Goal: Task Accomplishment & Management: Manage account settings

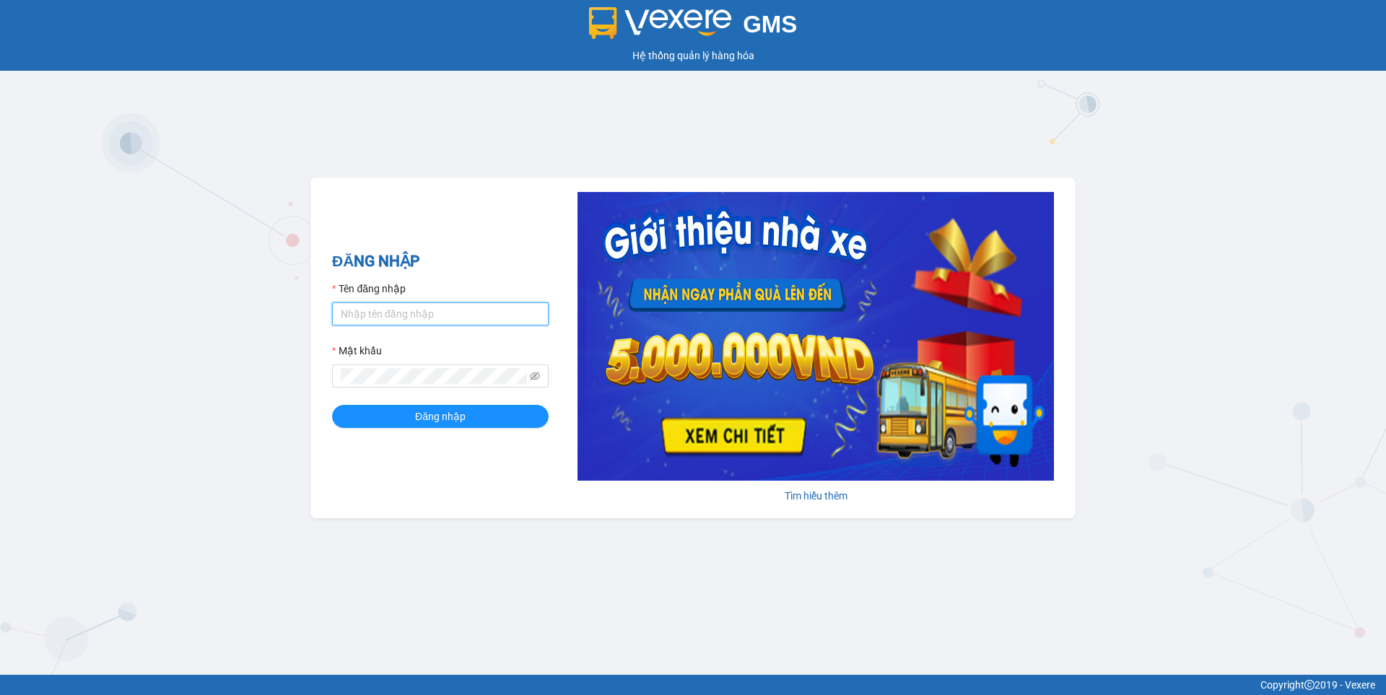
click at [406, 310] on input "Tên đăng nhập" at bounding box center [440, 313] width 217 height 23
type input "nguyen1.beha"
click at [332, 405] on button "Đăng nhập" at bounding box center [440, 416] width 217 height 23
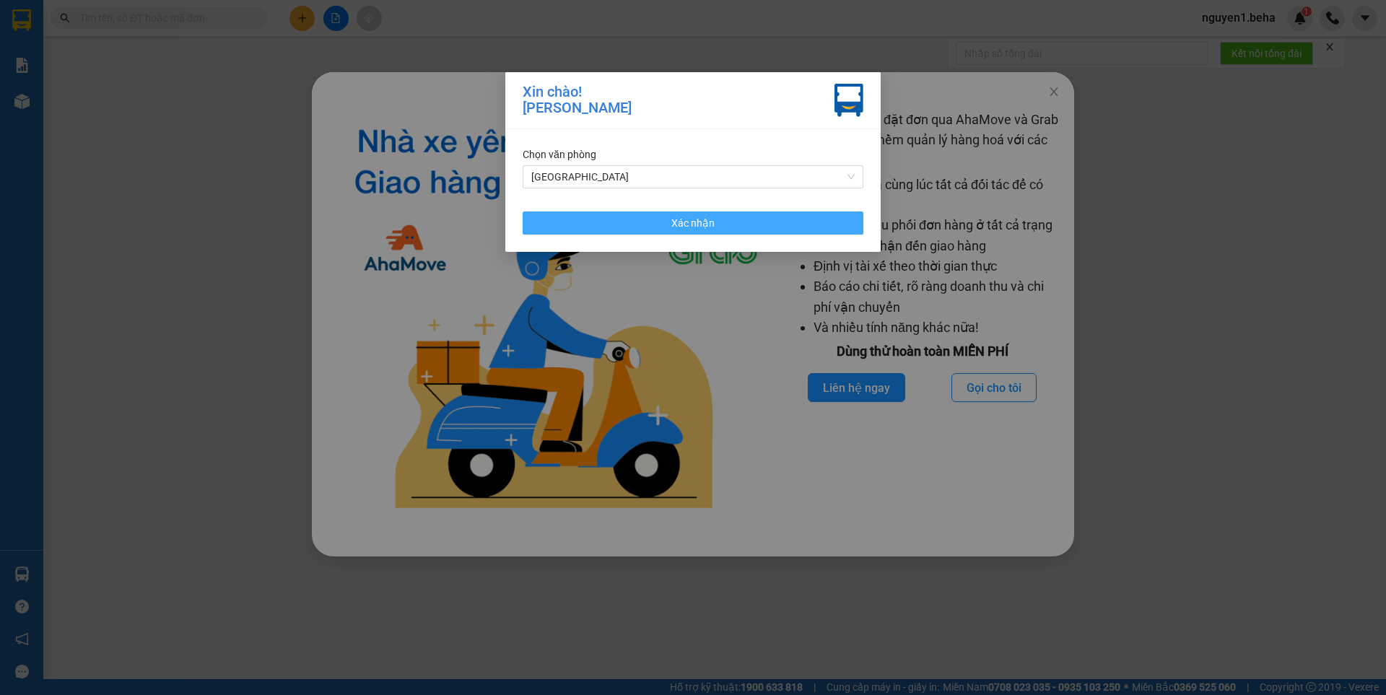
click at [745, 234] on button "Xác nhận" at bounding box center [693, 223] width 341 height 23
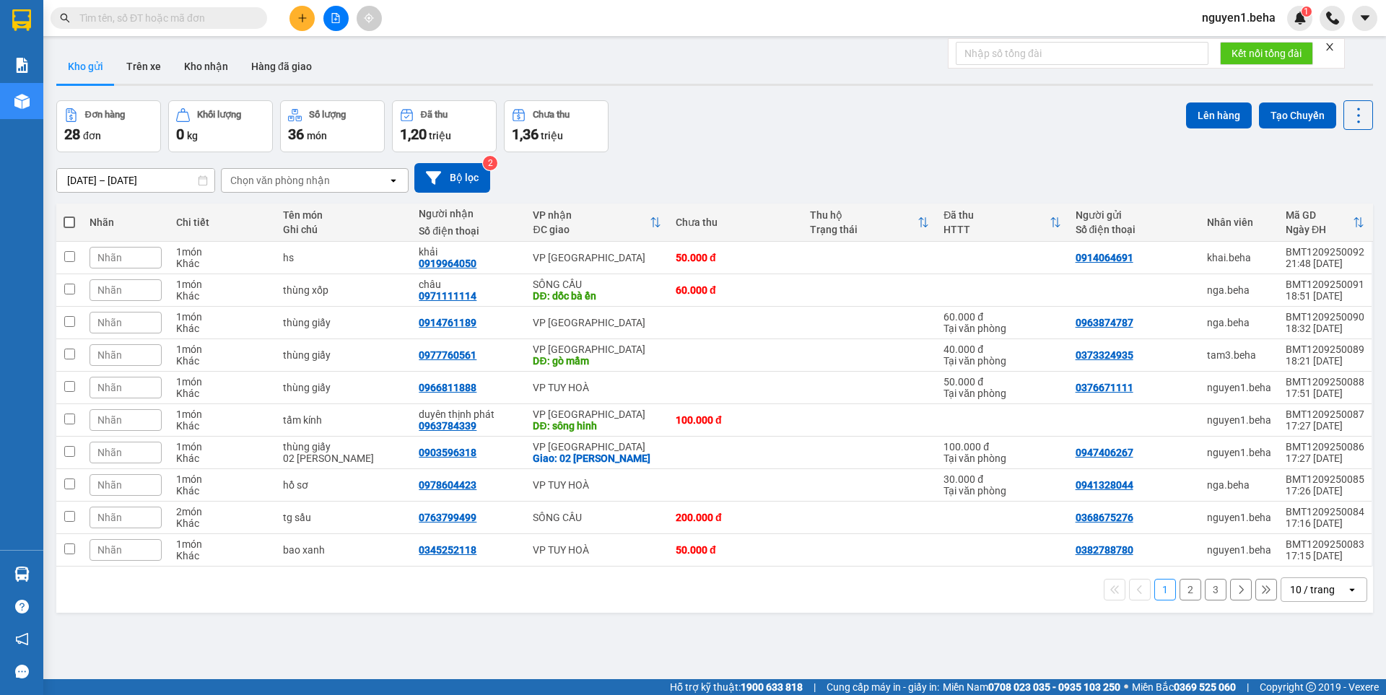
click at [1338, 51] on form "Kết nối tổng đài" at bounding box center [1146, 53] width 397 height 30
click at [1328, 48] on icon "close" at bounding box center [1330, 47] width 10 height 10
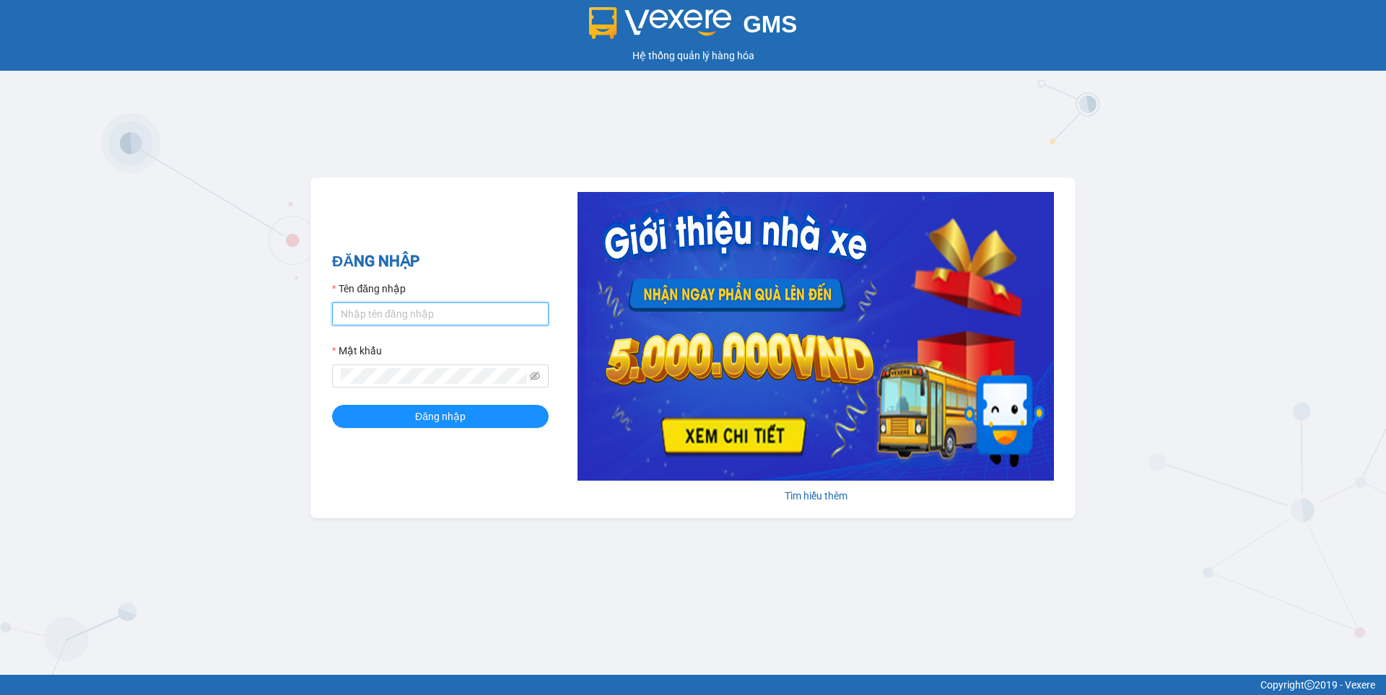
click at [390, 315] on input "Tên đăng nhập" at bounding box center [440, 313] width 217 height 23
type input "nguyen1.beha"
click at [332, 405] on button "Đăng nhập" at bounding box center [440, 416] width 217 height 23
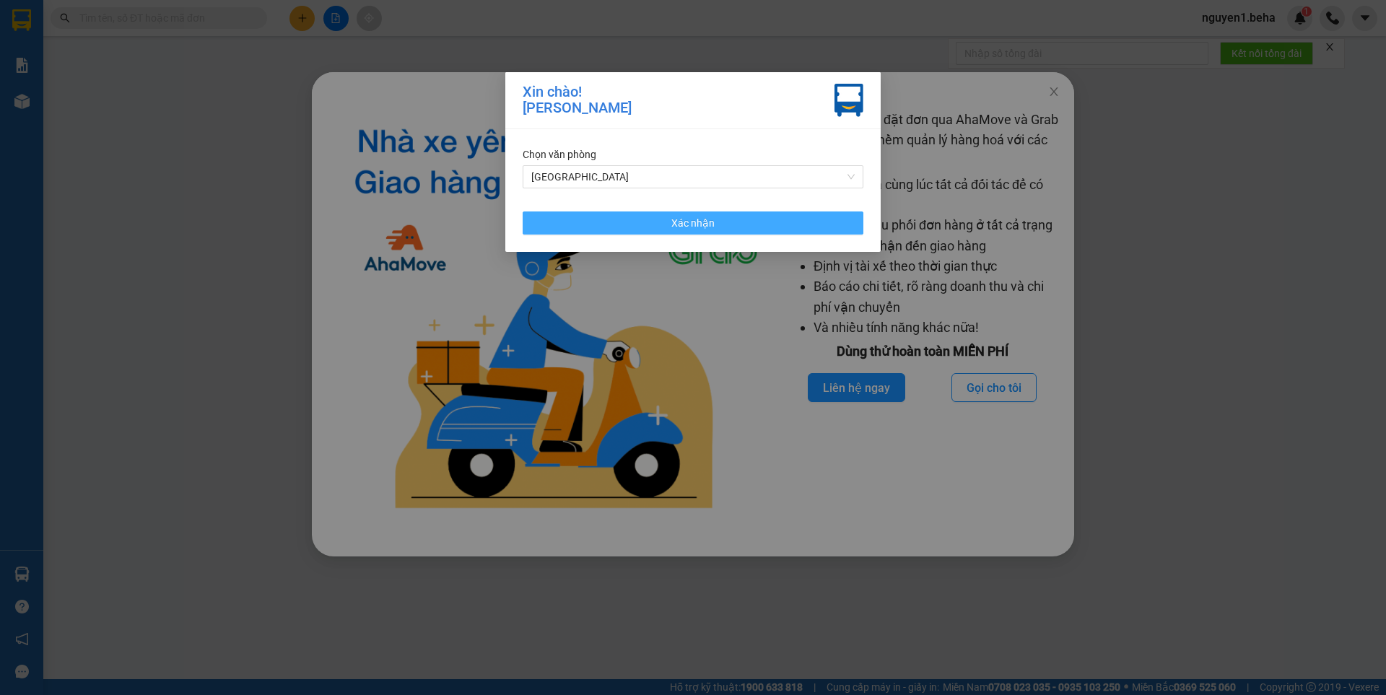
click at [736, 225] on button "Xác nhận" at bounding box center [693, 223] width 341 height 23
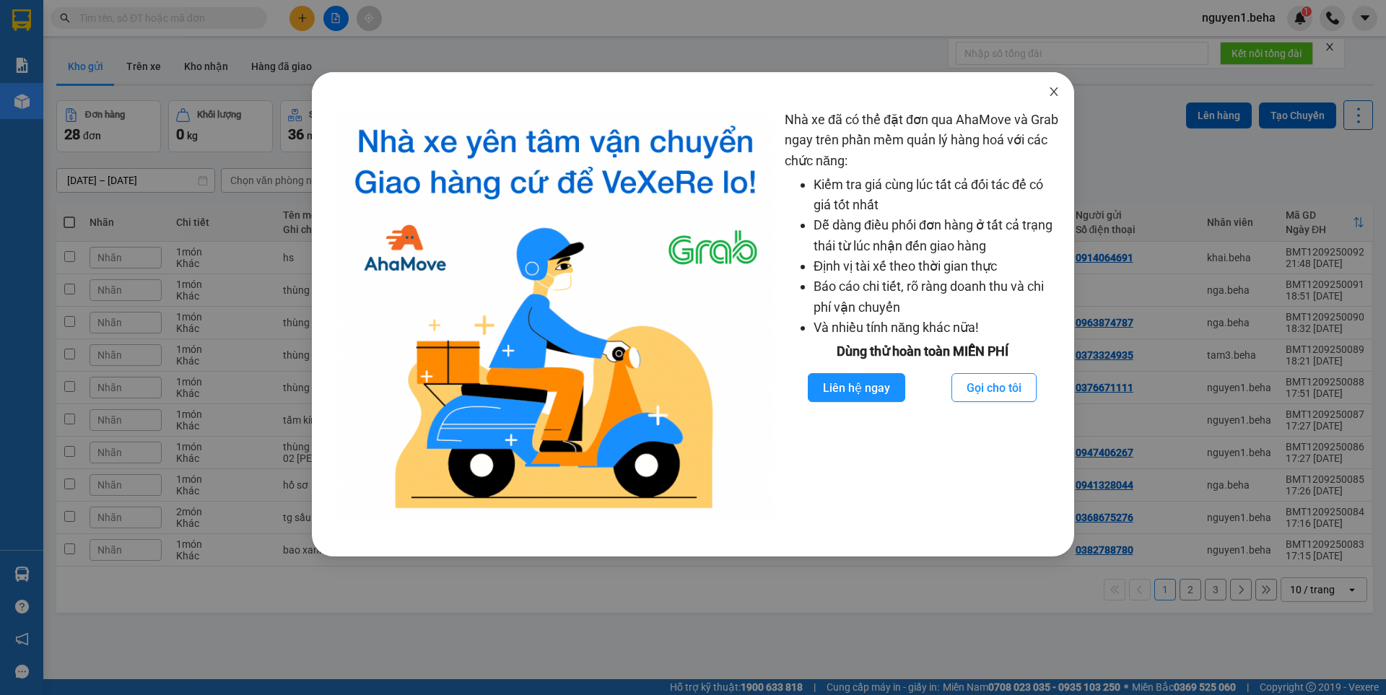
click at [1053, 92] on icon "close" at bounding box center [1054, 92] width 12 height 12
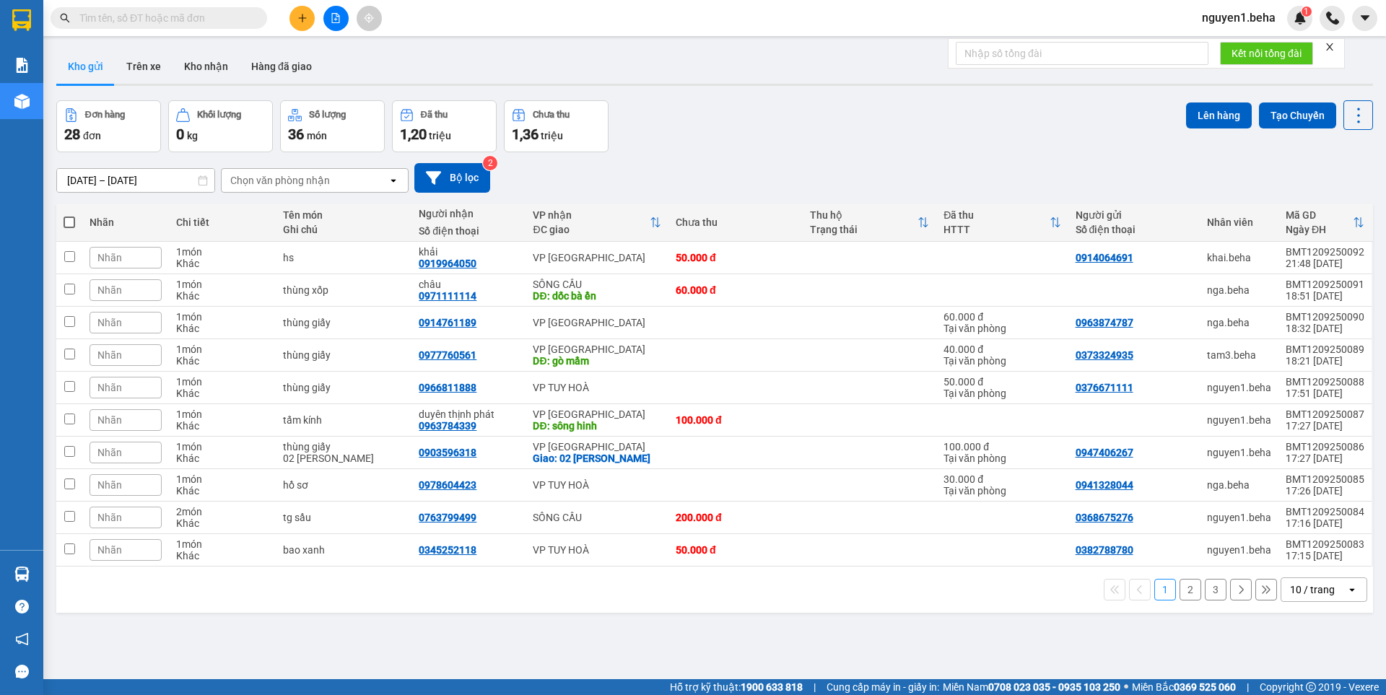
click at [1333, 44] on icon "close" at bounding box center [1329, 46] width 7 height 7
click at [331, 22] on icon "file-add" at bounding box center [336, 18] width 10 height 10
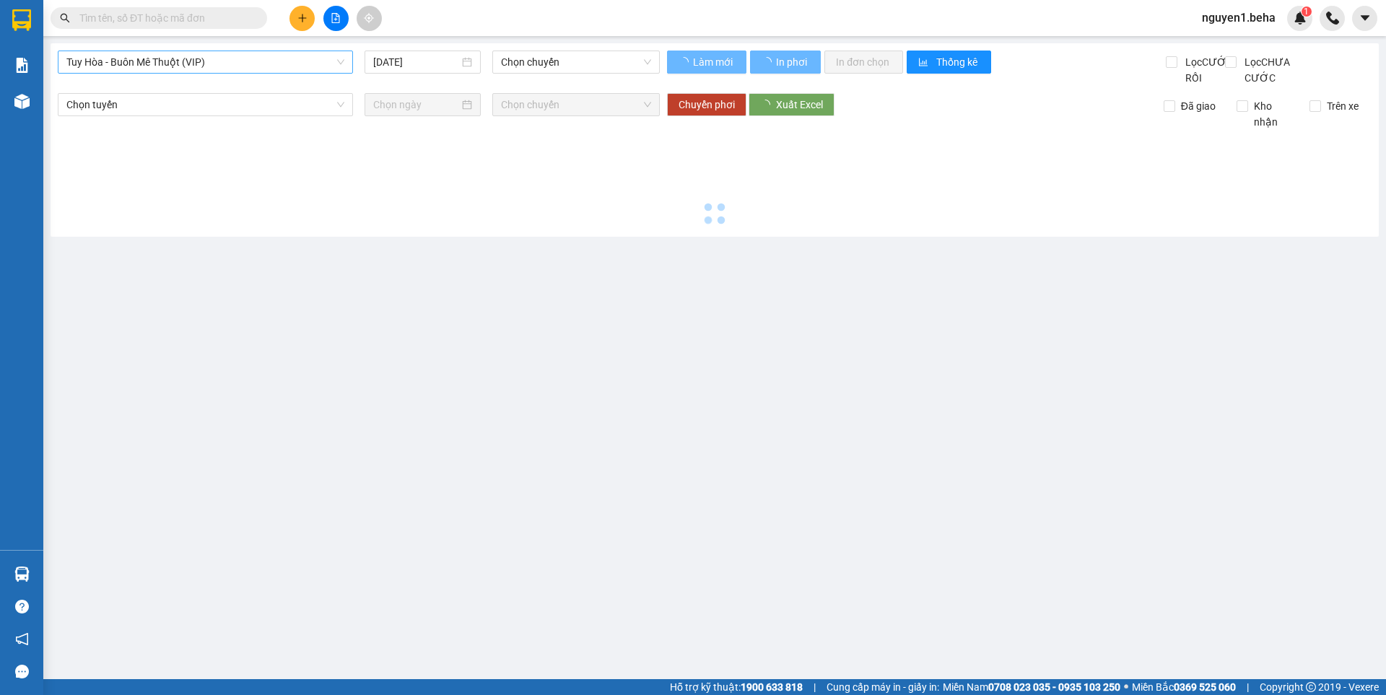
type input "[DATE]"
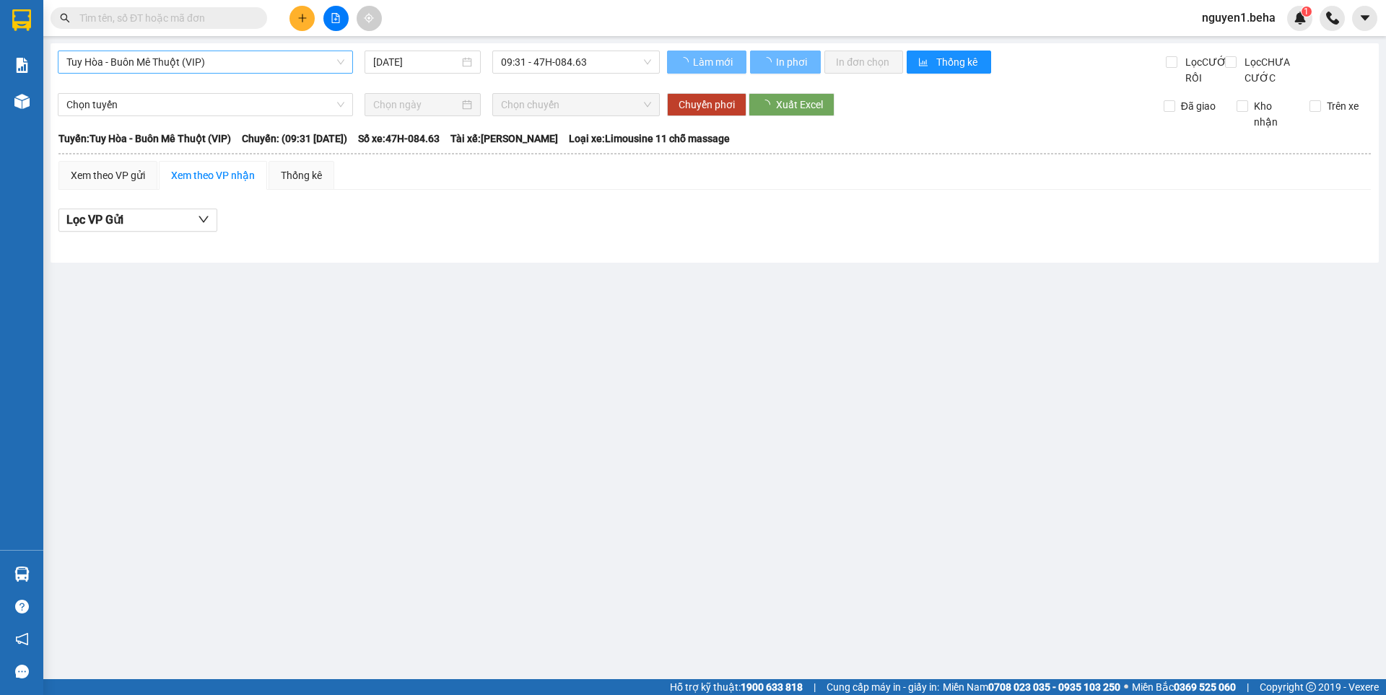
click at [183, 61] on span "Tuy Hòa - Buôn Mê Thuột (VIP)" at bounding box center [205, 62] width 278 height 22
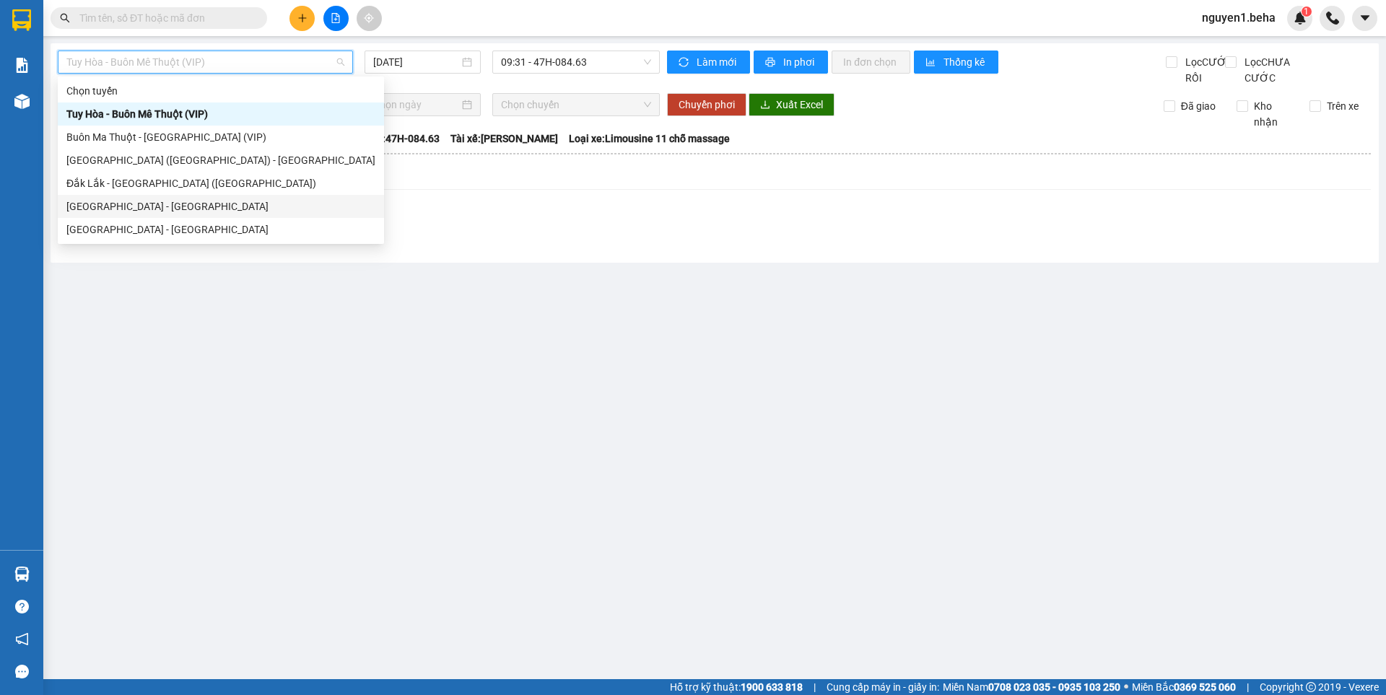
click at [91, 201] on div "[GEOGRAPHIC_DATA] - [GEOGRAPHIC_DATA]" at bounding box center [220, 207] width 309 height 16
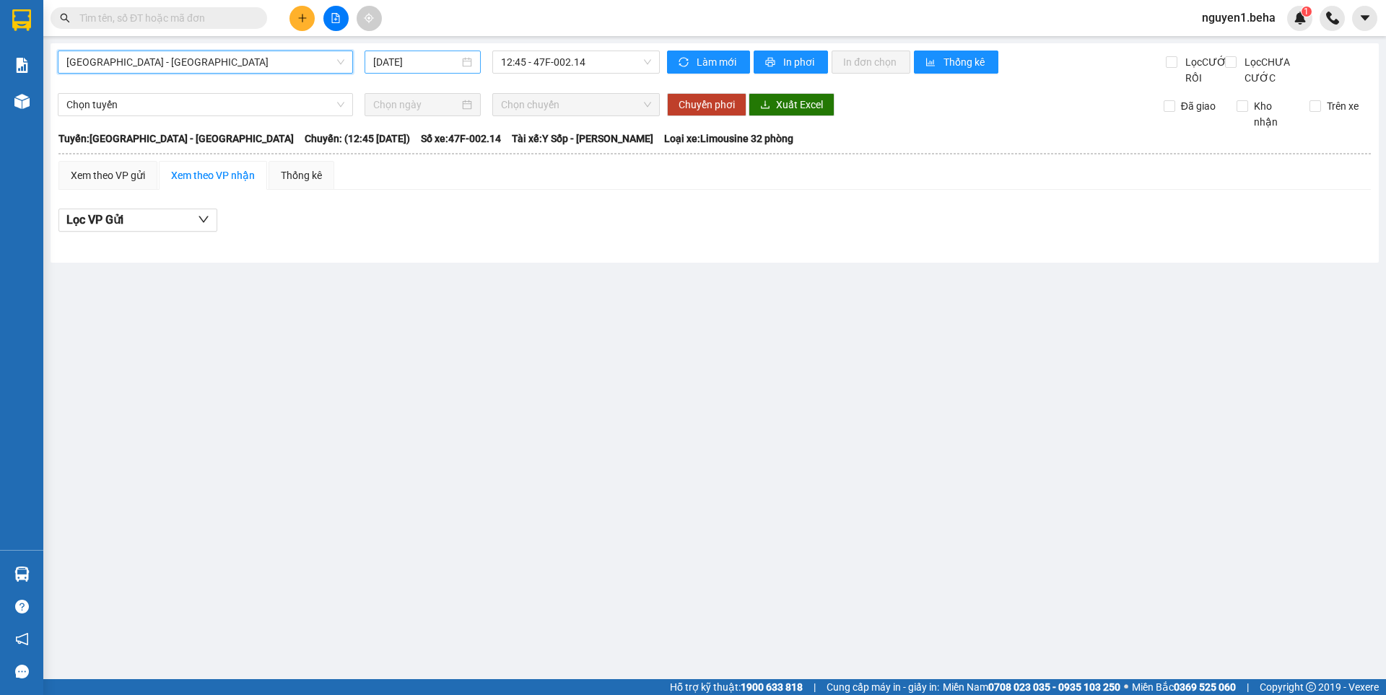
click at [469, 66] on div "[DATE]" at bounding box center [422, 62] width 99 height 16
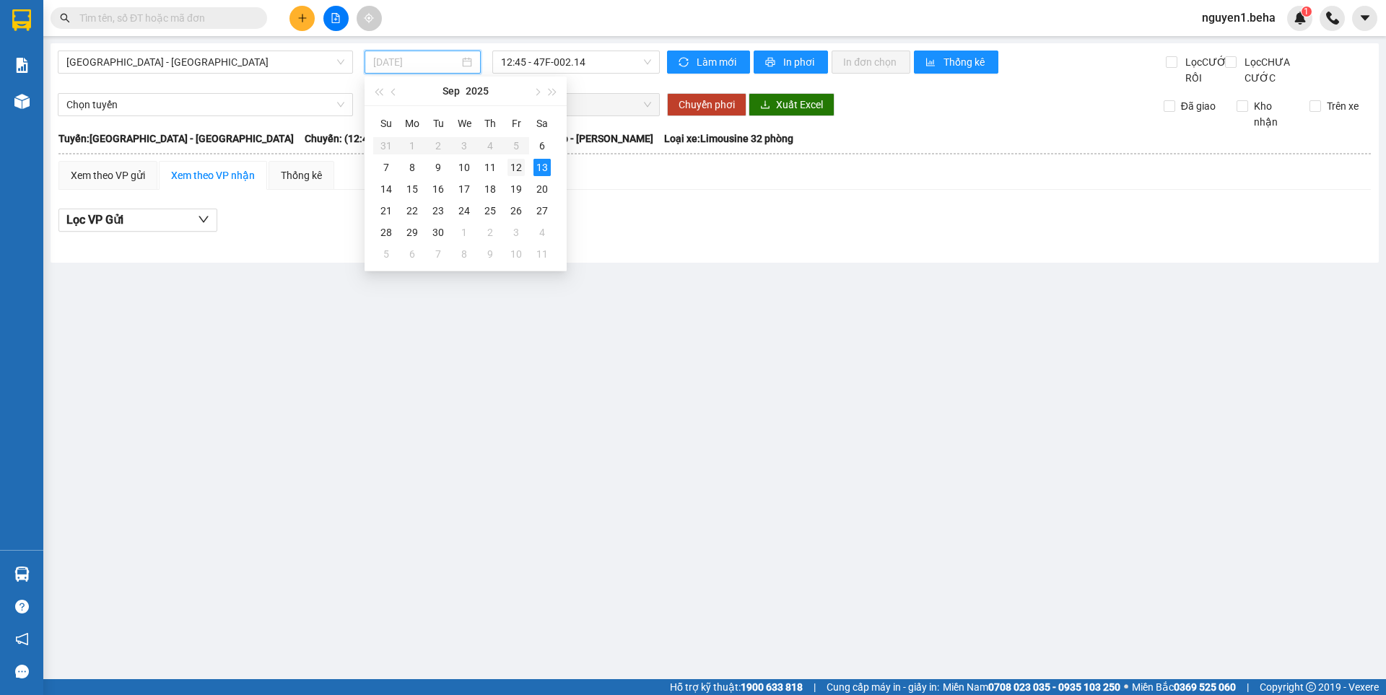
click at [513, 170] on div "12" at bounding box center [515, 167] width 17 height 17
type input "12/09/2025"
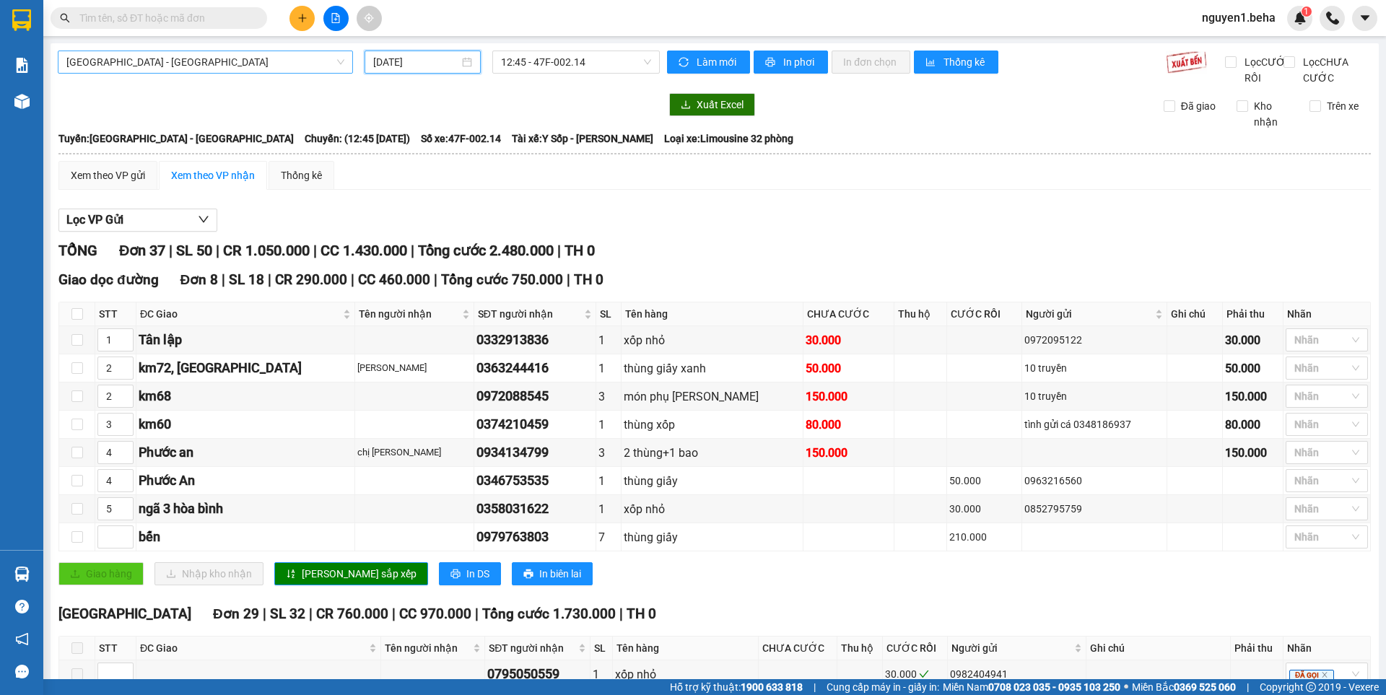
click at [231, 57] on span "Phú Yên - Đắk Lắk" at bounding box center [205, 62] width 278 height 22
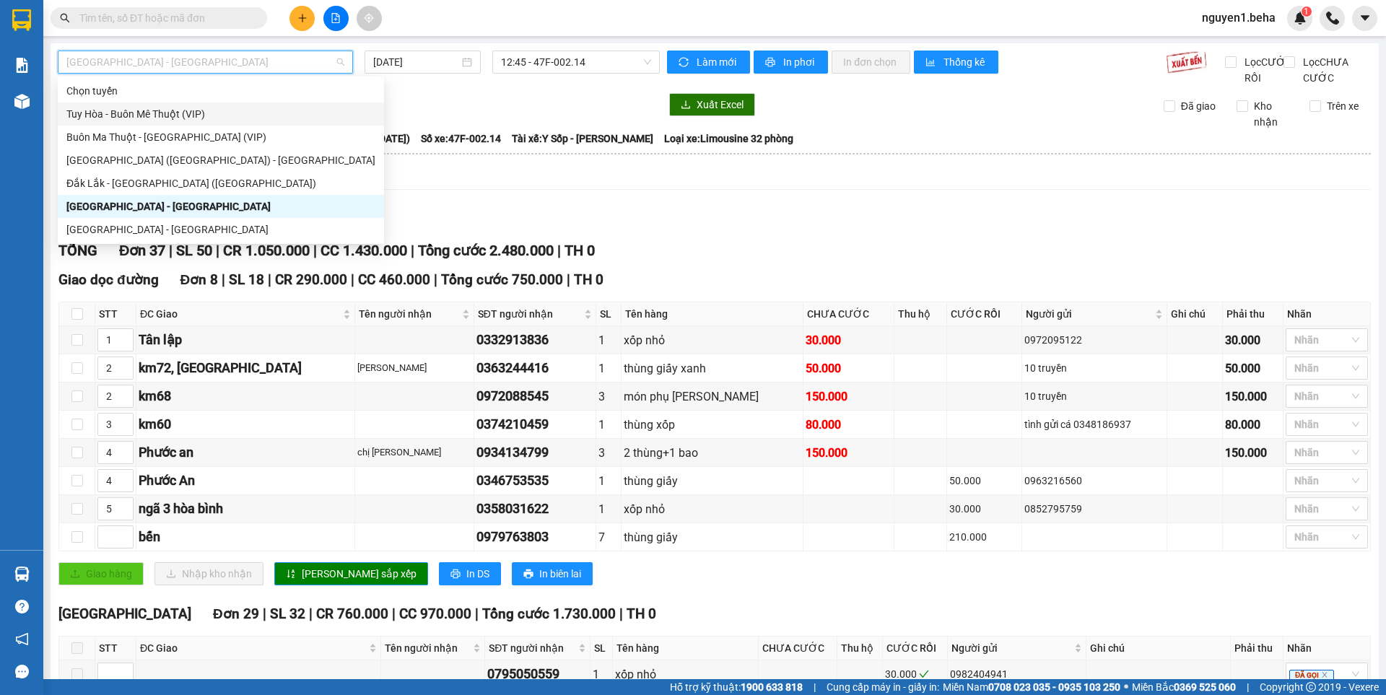
click at [134, 117] on div "Tuy Hòa - Buôn Mê Thuột (VIP)" at bounding box center [220, 114] width 309 height 16
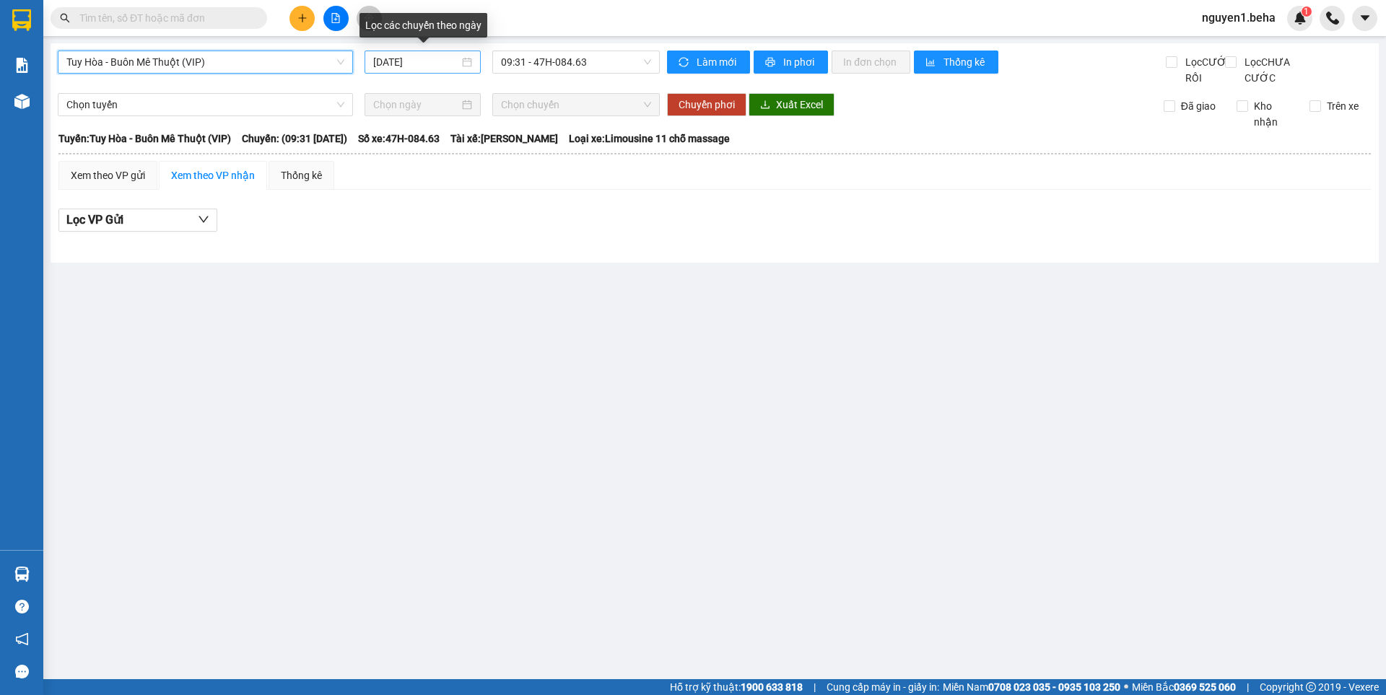
click at [461, 57] on div "[DATE]" at bounding box center [422, 62] width 99 height 16
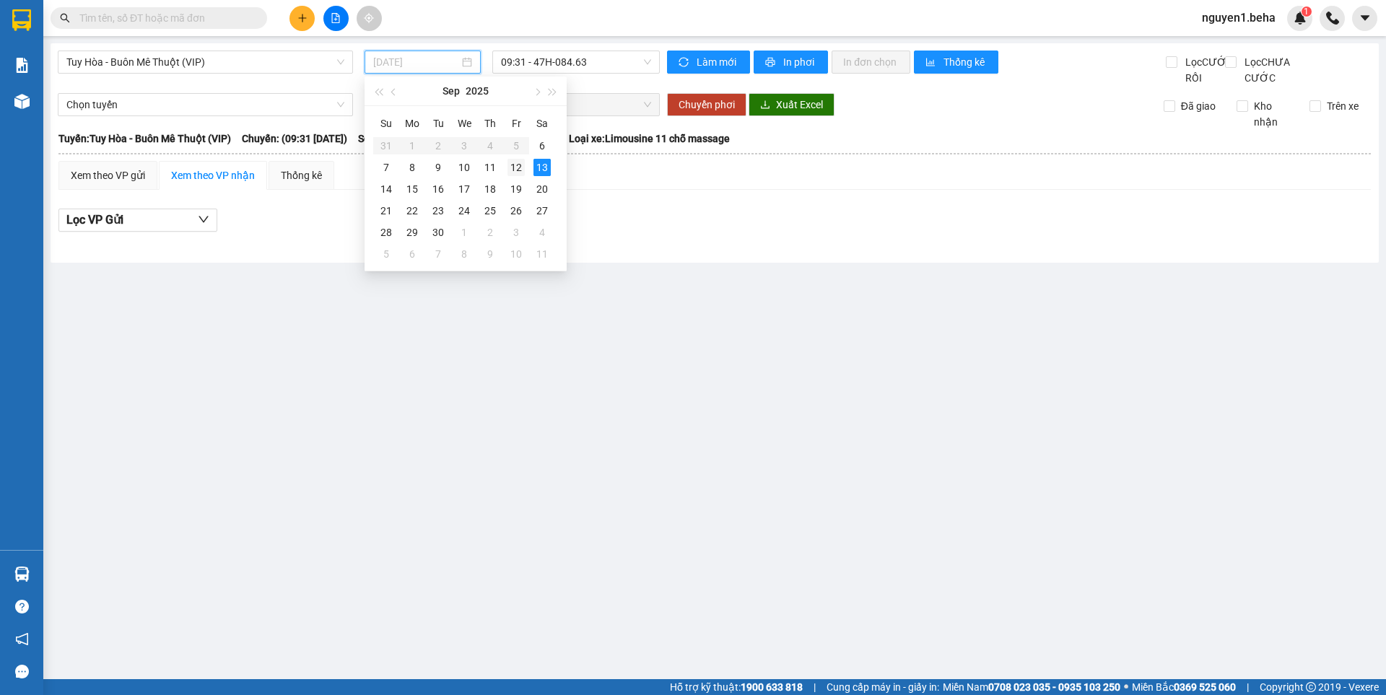
click at [518, 164] on div "12" at bounding box center [515, 167] width 17 height 17
type input "12/09/2025"
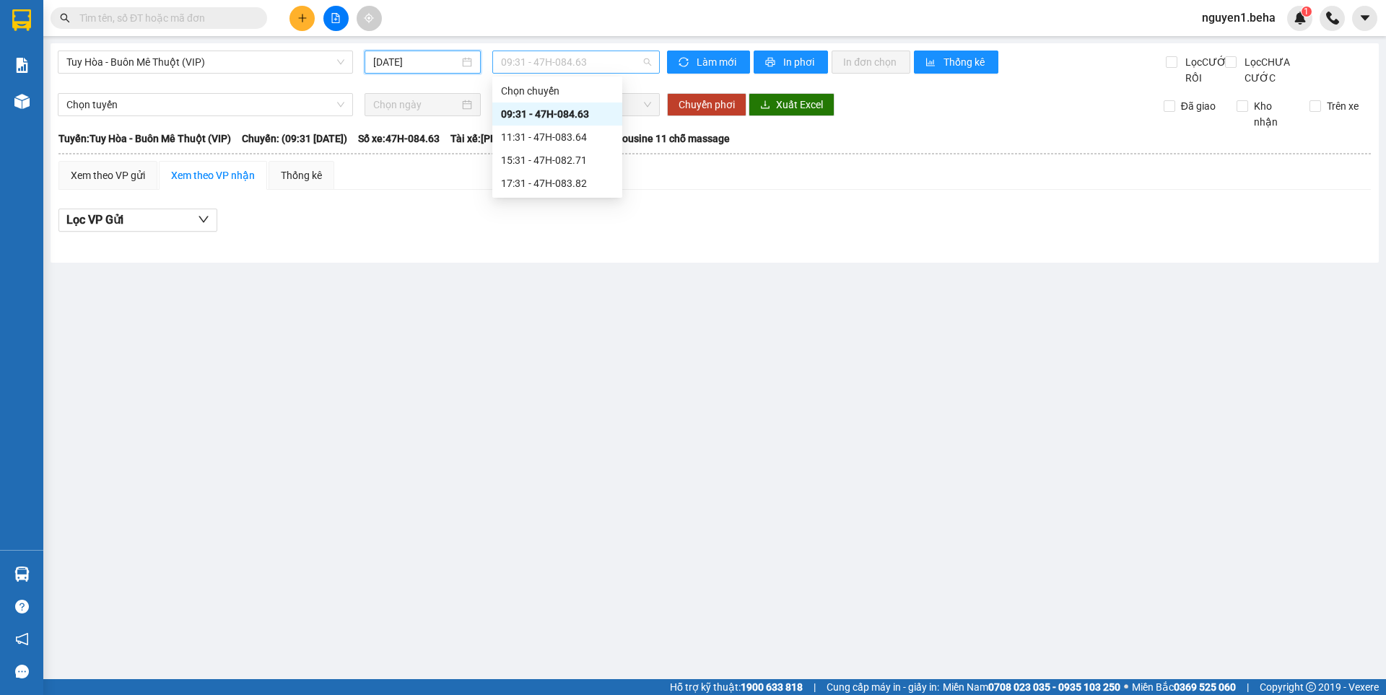
click at [600, 69] on span "09:31 - 47H-084.63" at bounding box center [576, 62] width 150 height 22
click at [528, 183] on div "17:31 - 47H-083.82" at bounding box center [557, 183] width 113 height 16
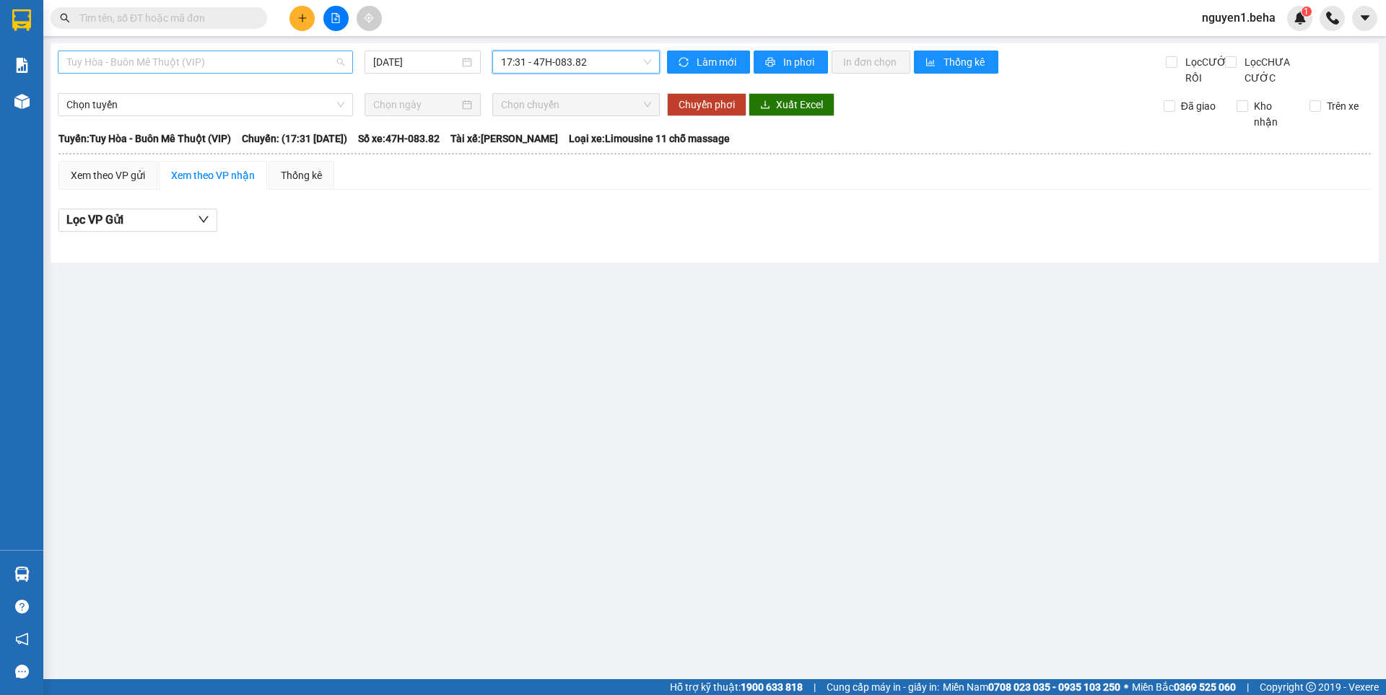
click at [313, 63] on span "Tuy Hòa - Buôn Mê Thuột (VIP)" at bounding box center [205, 62] width 278 height 22
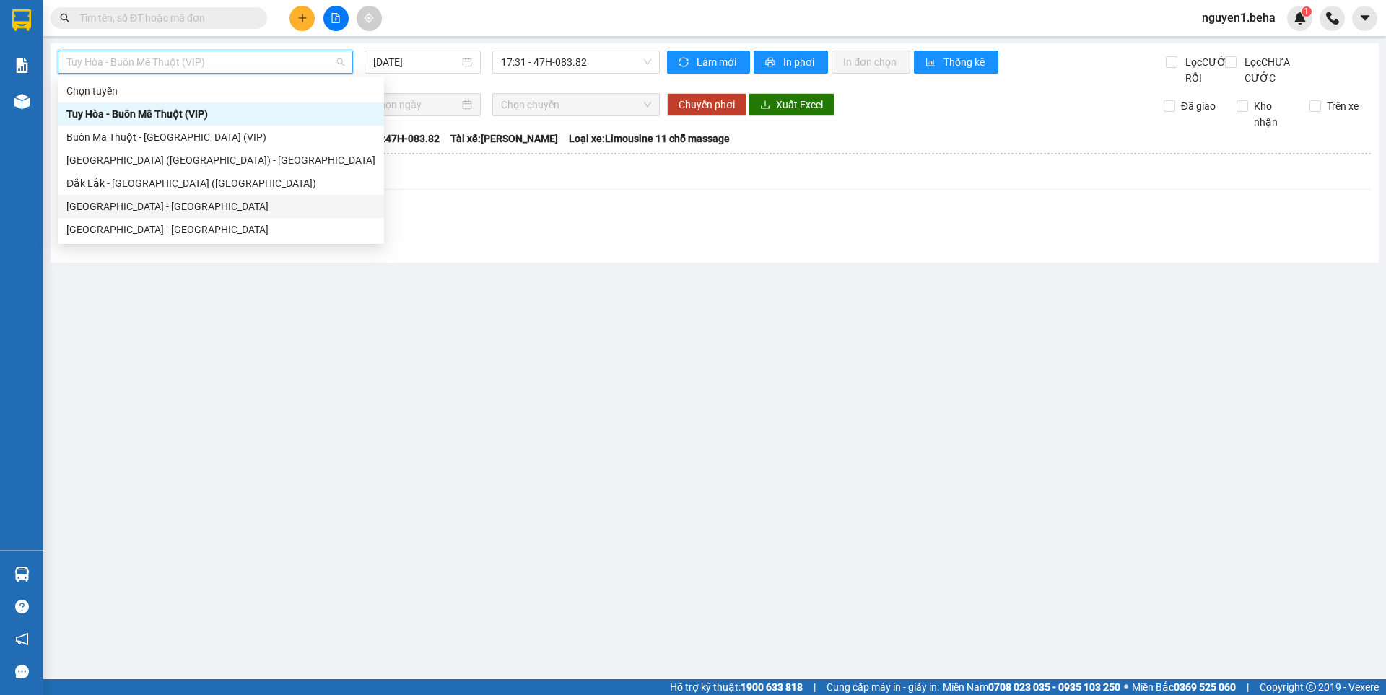
click at [87, 210] on div "[GEOGRAPHIC_DATA][PERSON_NAME][GEOGRAPHIC_DATA]" at bounding box center [220, 207] width 309 height 16
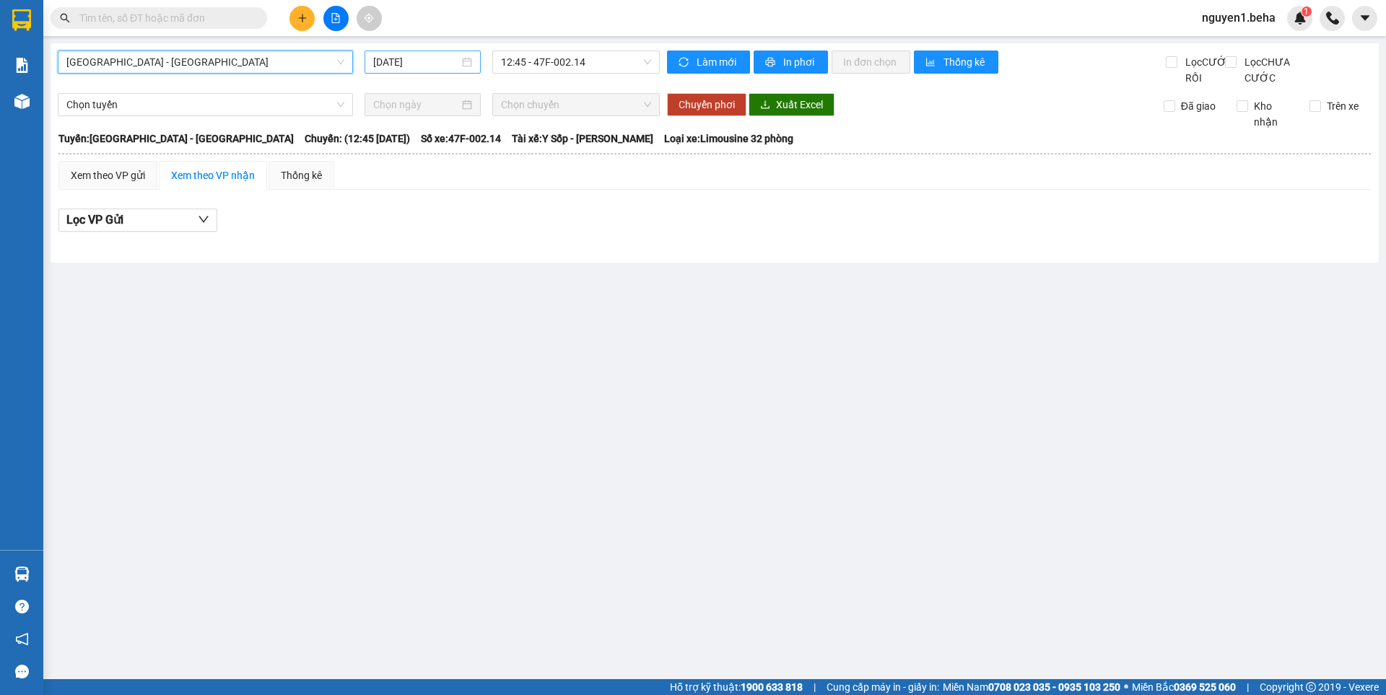
click at [453, 63] on input "[DATE]" at bounding box center [416, 62] width 86 height 16
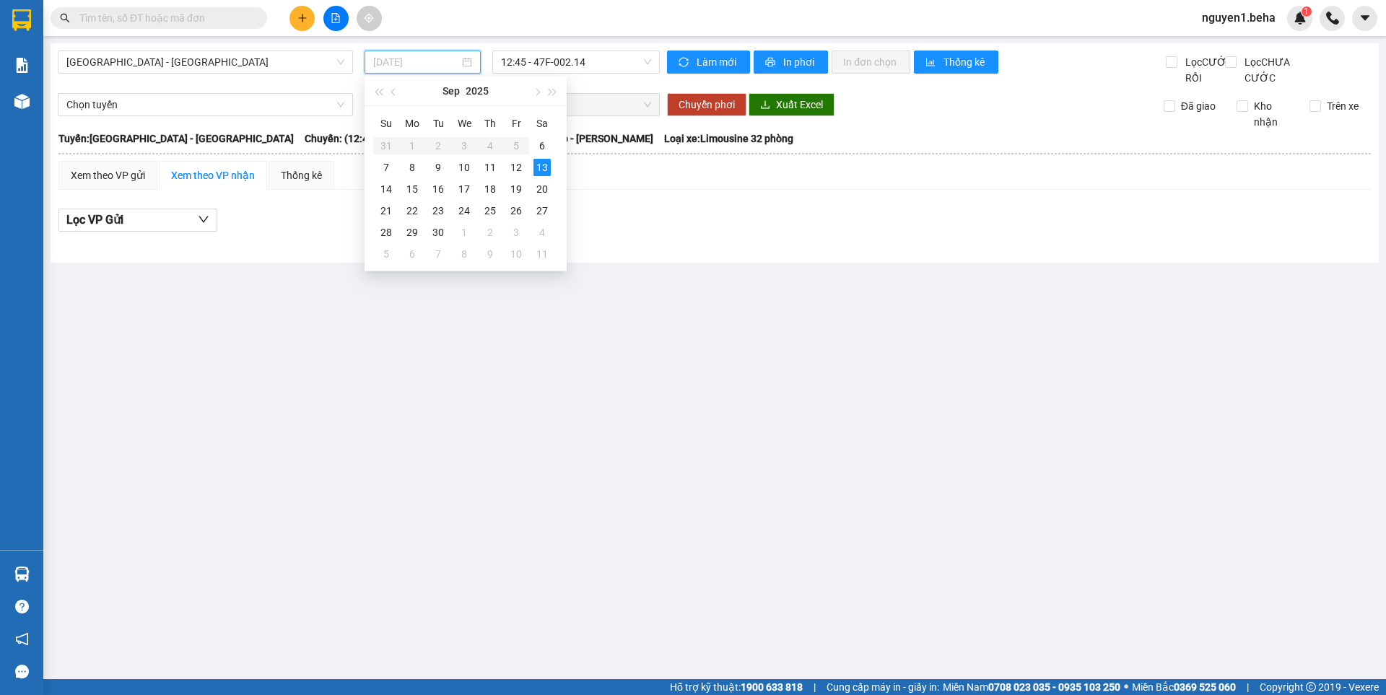
drag, startPoint x: 516, startPoint y: 167, endPoint x: 541, endPoint y: 274, distance: 110.5
click at [516, 166] on div "12" at bounding box center [515, 167] width 17 height 17
type input "12/09/2025"
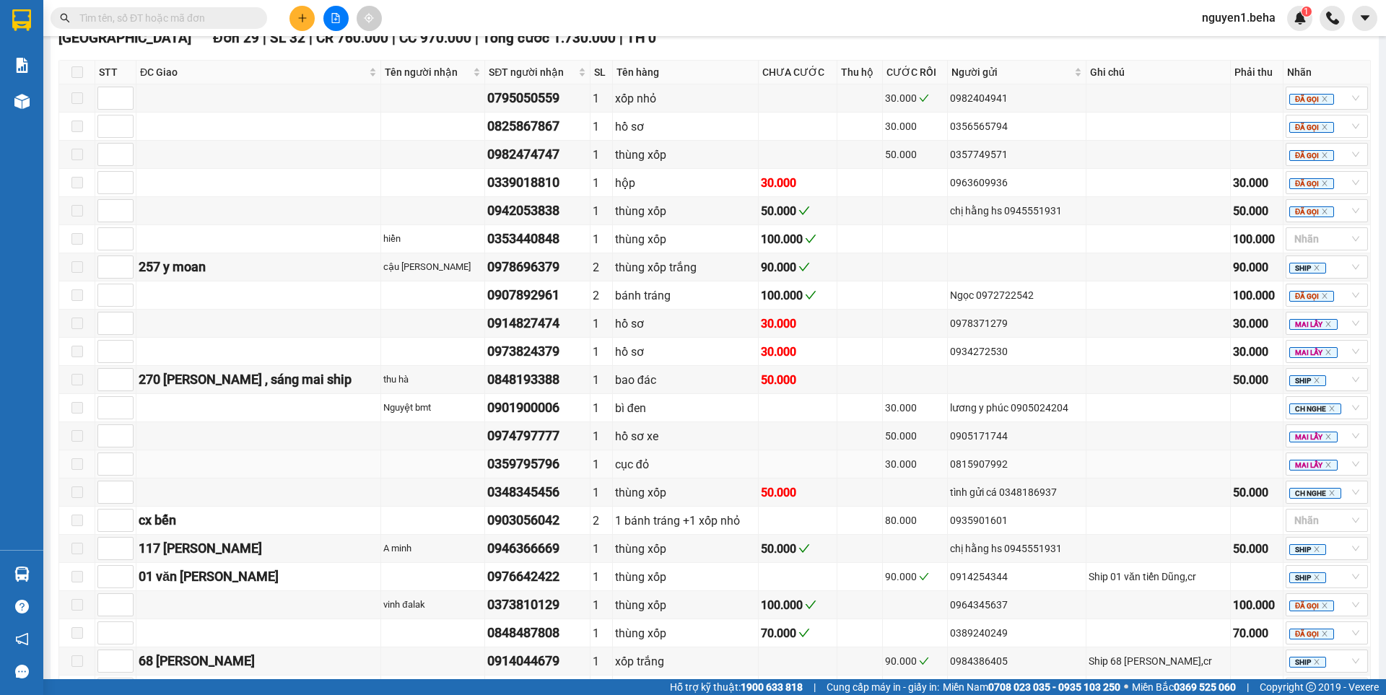
scroll to position [578, 0]
drag, startPoint x: 466, startPoint y: 392, endPoint x: 547, endPoint y: 393, distance: 80.9
click at [547, 393] on td "0848193388" at bounding box center [537, 379] width 105 height 28
copy div "0848193388"
paste input "0848193388"
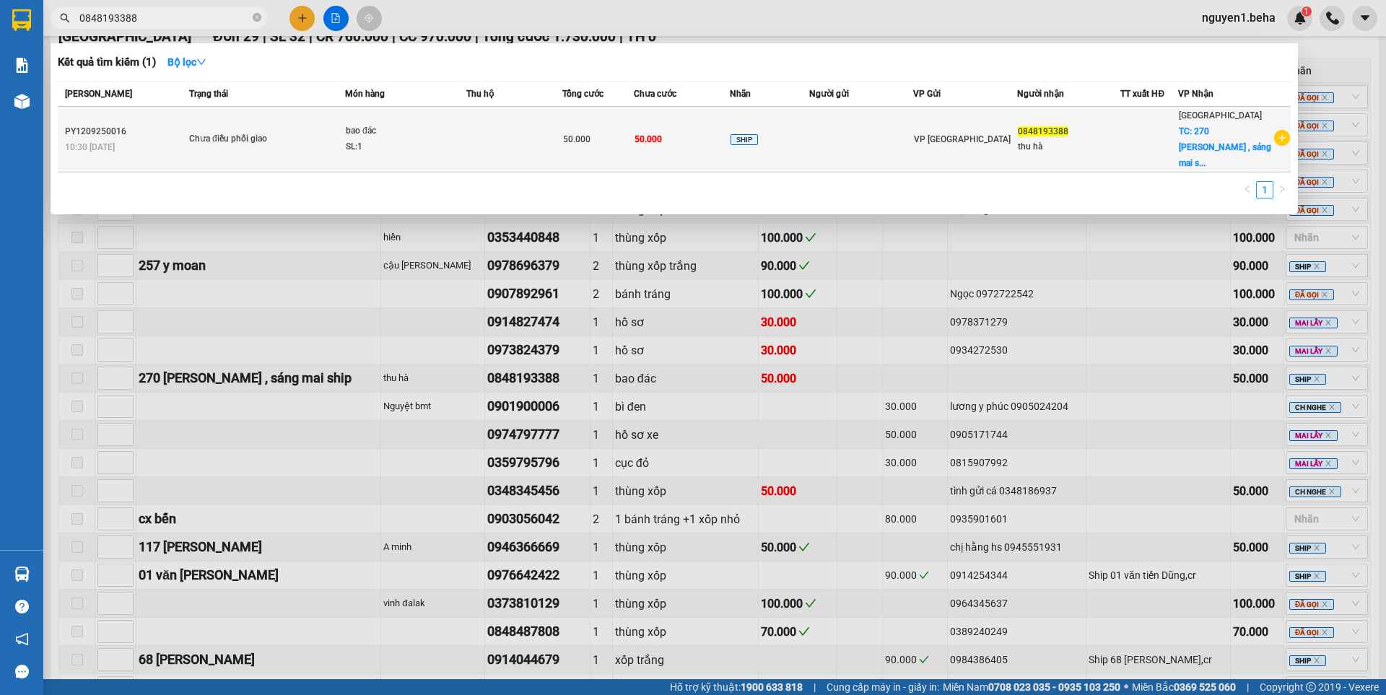
type input "0848193388"
click at [432, 123] on div "bao đác" at bounding box center [400, 131] width 108 height 16
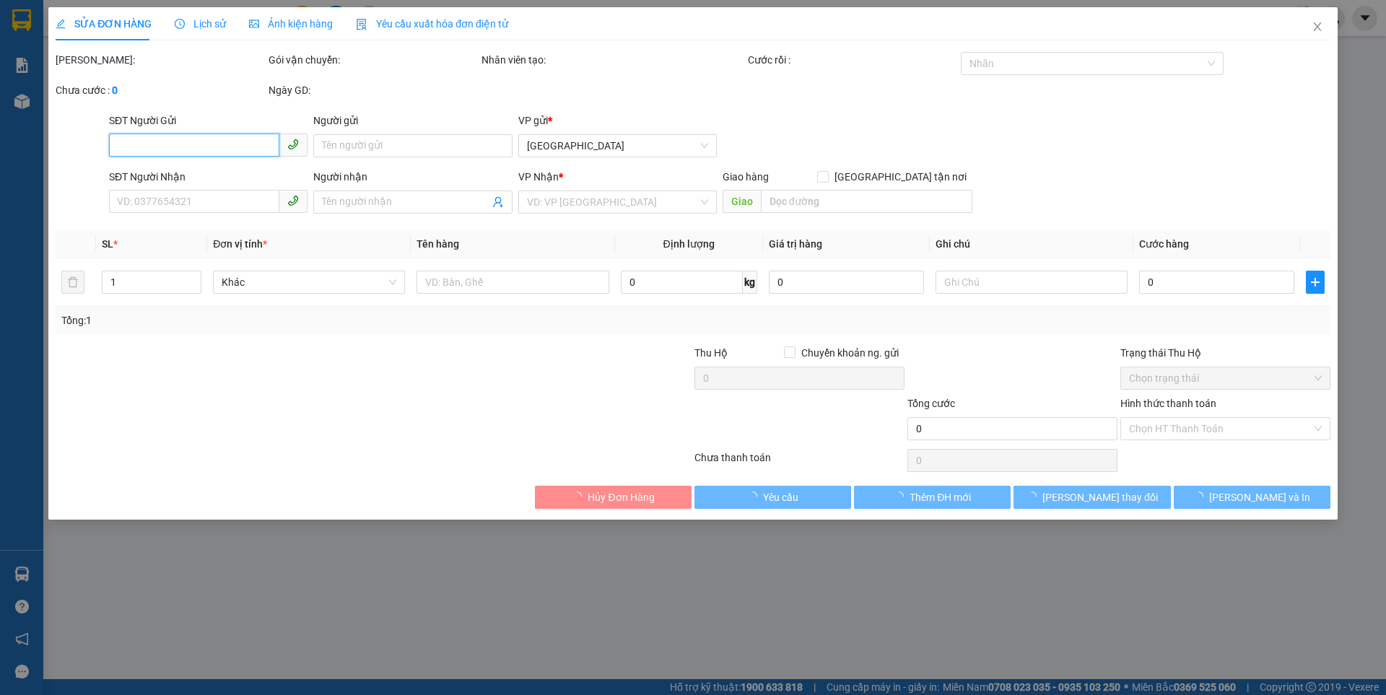
type input "0848193388"
type input "thu hà"
checkbox input "true"
type input "270 ngô quyền , sáng mai ship"
type input "50.000"
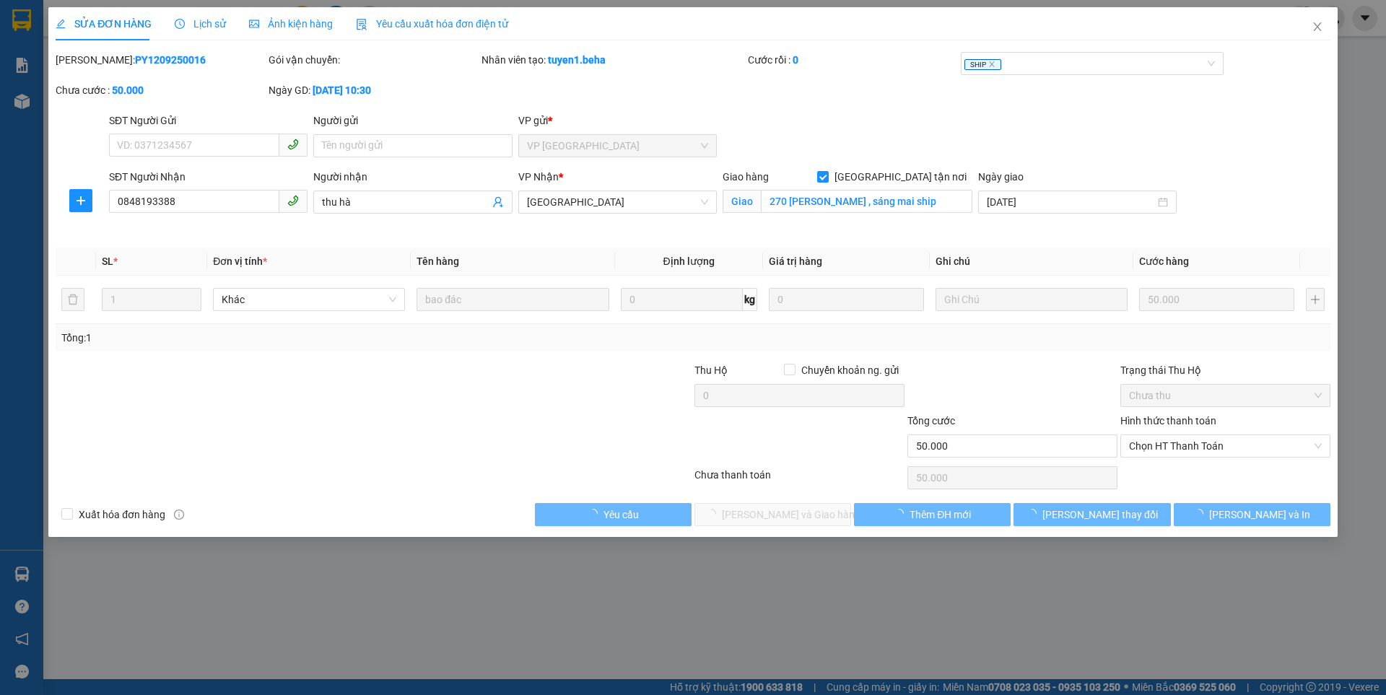
click at [1184, 426] on label "Hình thức thanh toán" at bounding box center [1168, 421] width 96 height 12
click at [1184, 435] on input "Hình thức thanh toán" at bounding box center [1220, 446] width 183 height 22
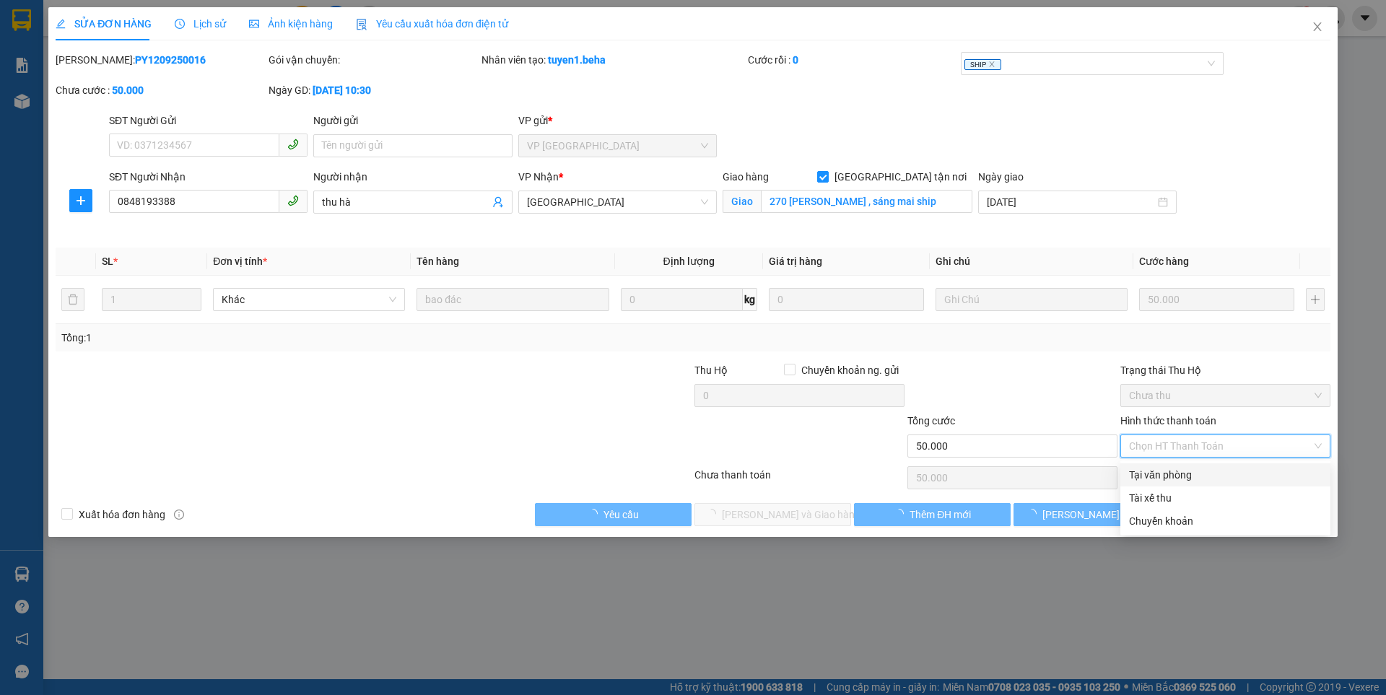
click at [1167, 476] on div "Tại văn phòng" at bounding box center [1225, 475] width 193 height 16
type input "0"
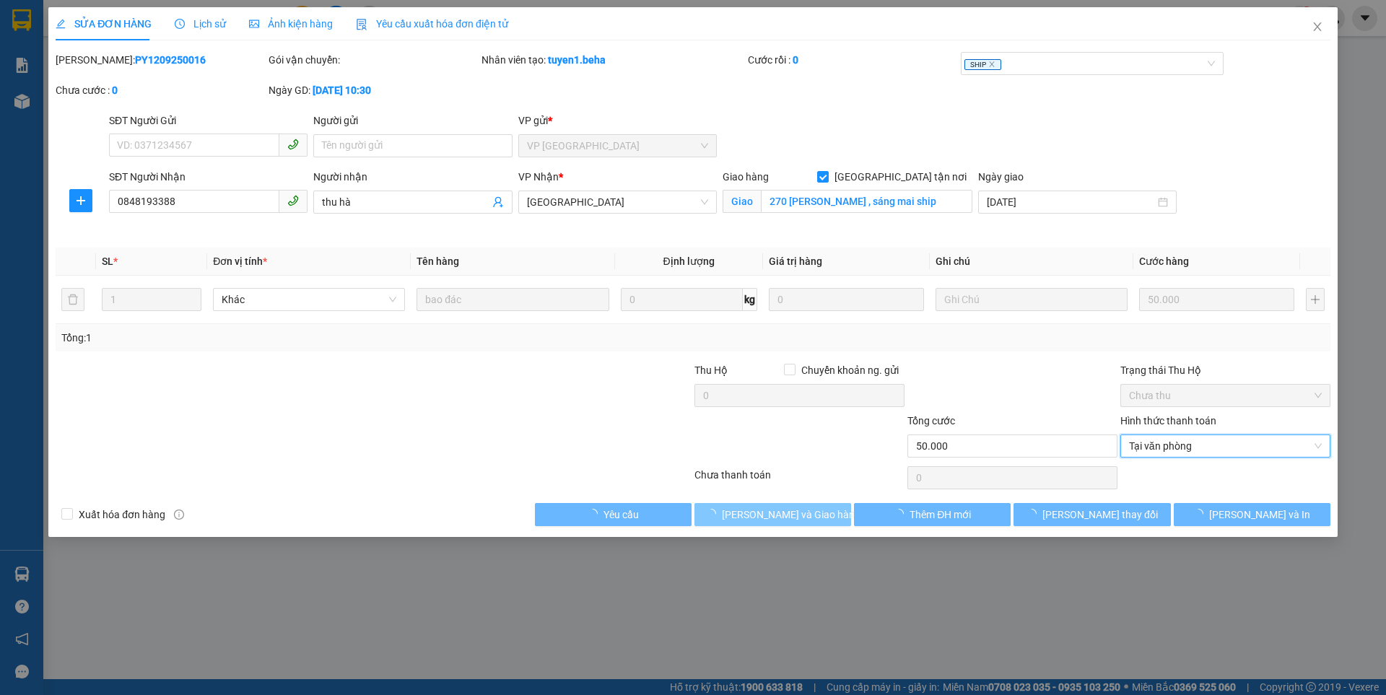
click at [750, 508] on span "Lưu và Giao hàng" at bounding box center [791, 515] width 139 height 16
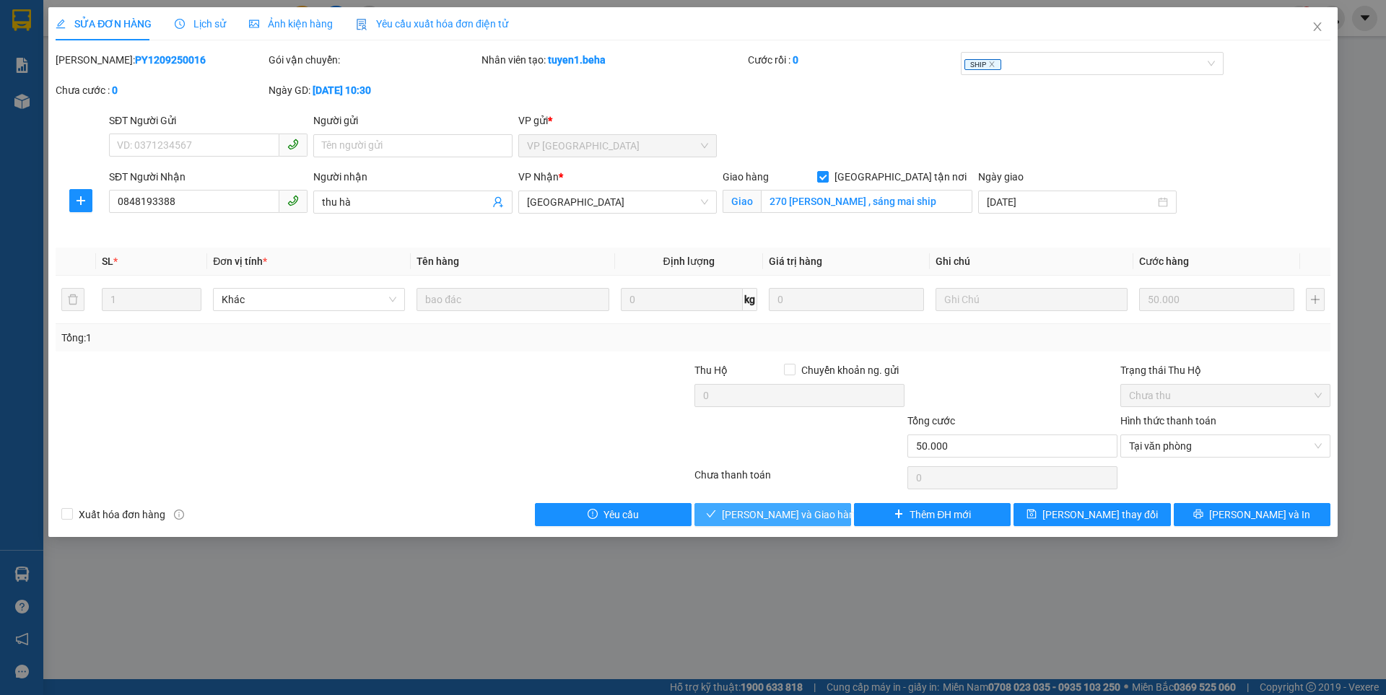
click at [750, 508] on span "Lưu và Giao hàng" at bounding box center [791, 515] width 139 height 16
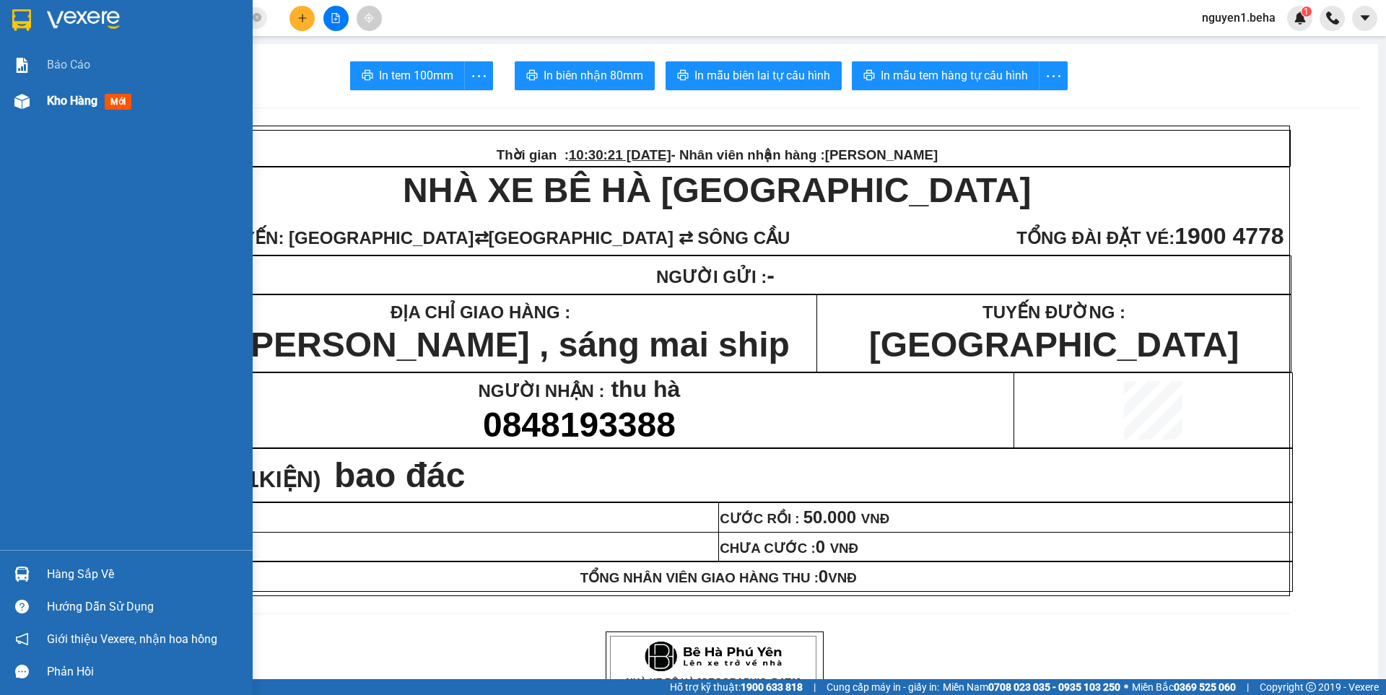
click at [22, 100] on img at bounding box center [21, 101] width 15 height 15
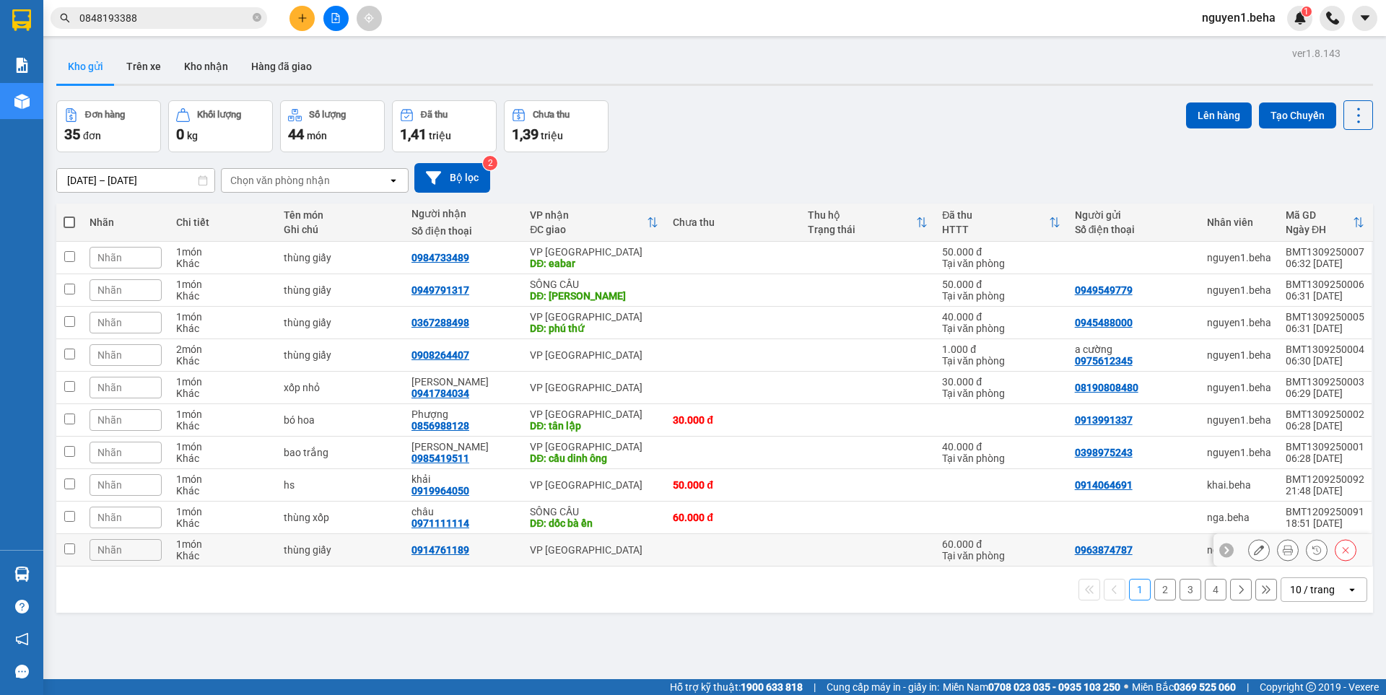
scroll to position [66, 0]
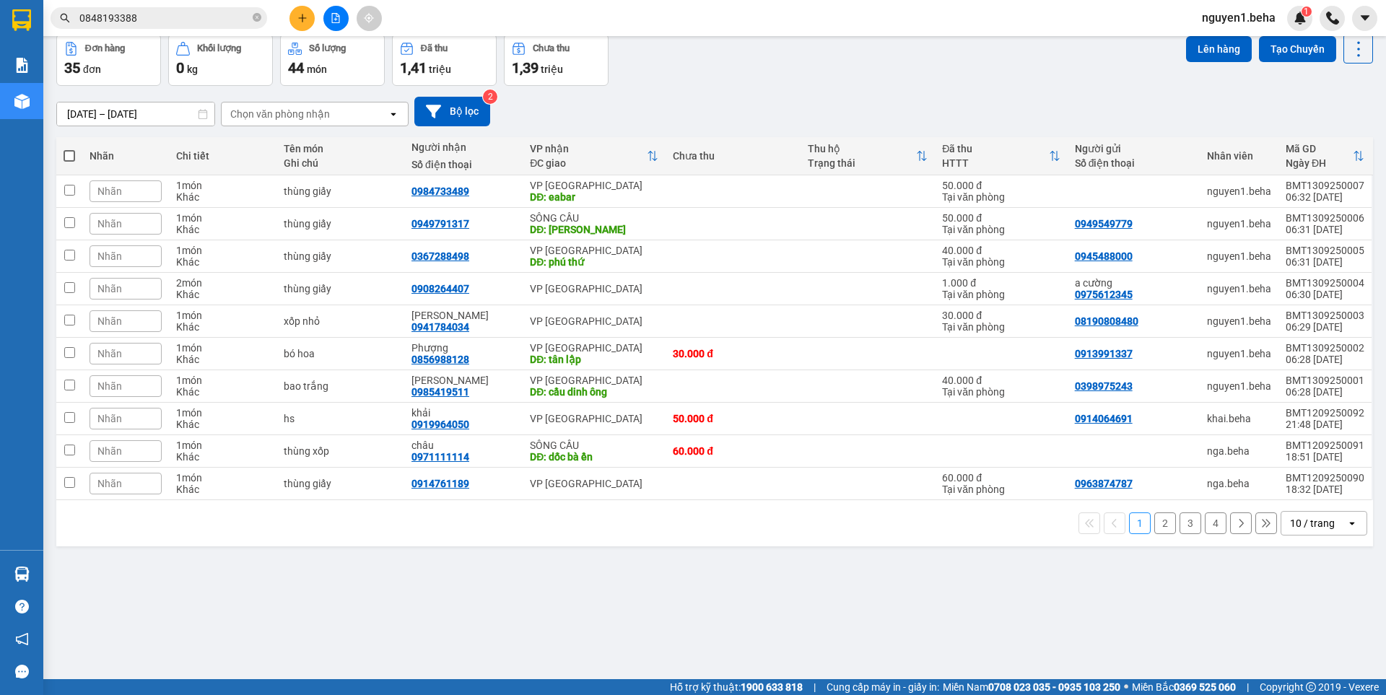
click at [1154, 528] on button "2" at bounding box center [1165, 524] width 22 height 22
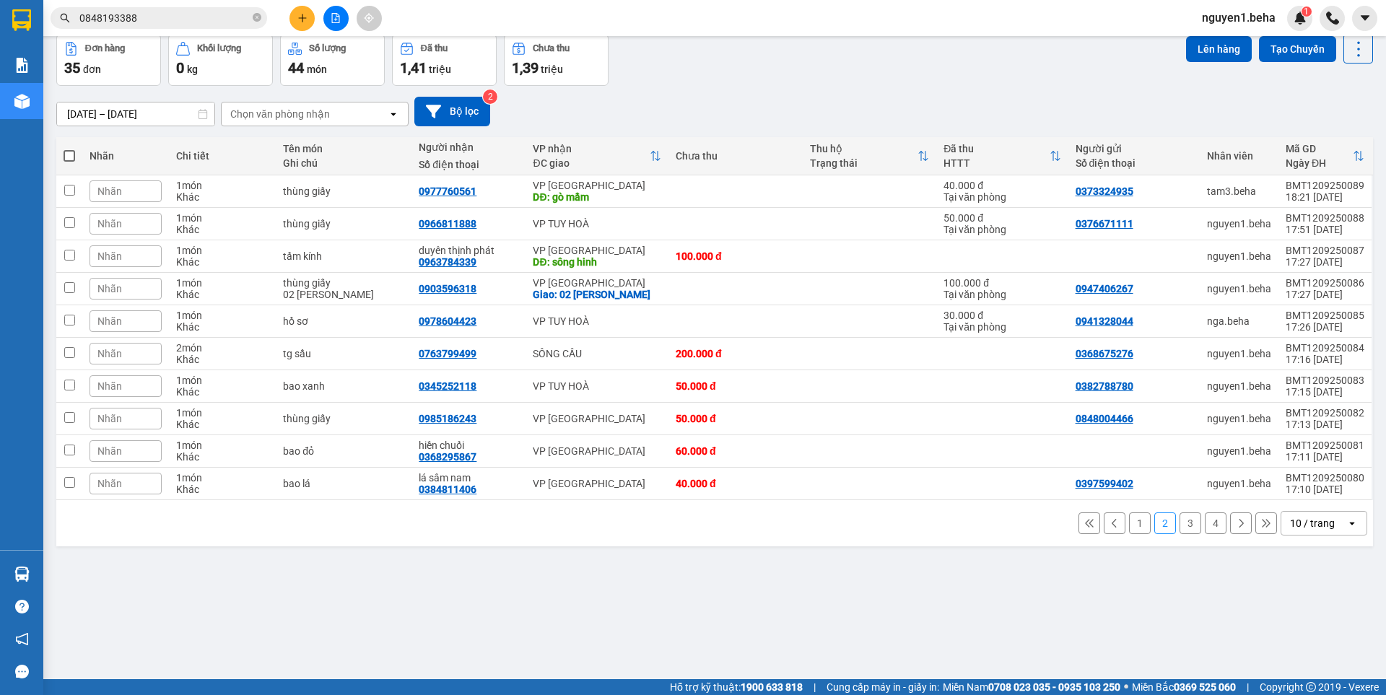
click at [1130, 523] on button "1" at bounding box center [1140, 524] width 22 height 22
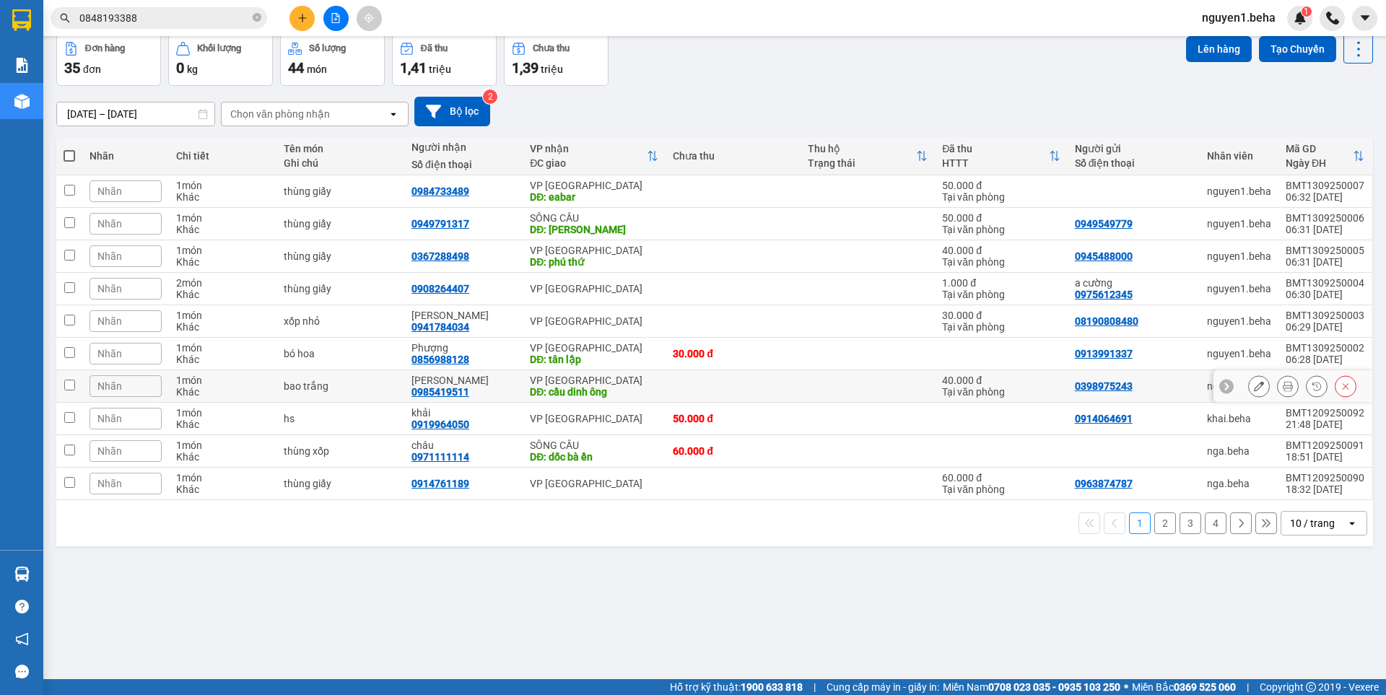
click at [1283, 387] on icon at bounding box center [1288, 386] width 10 height 10
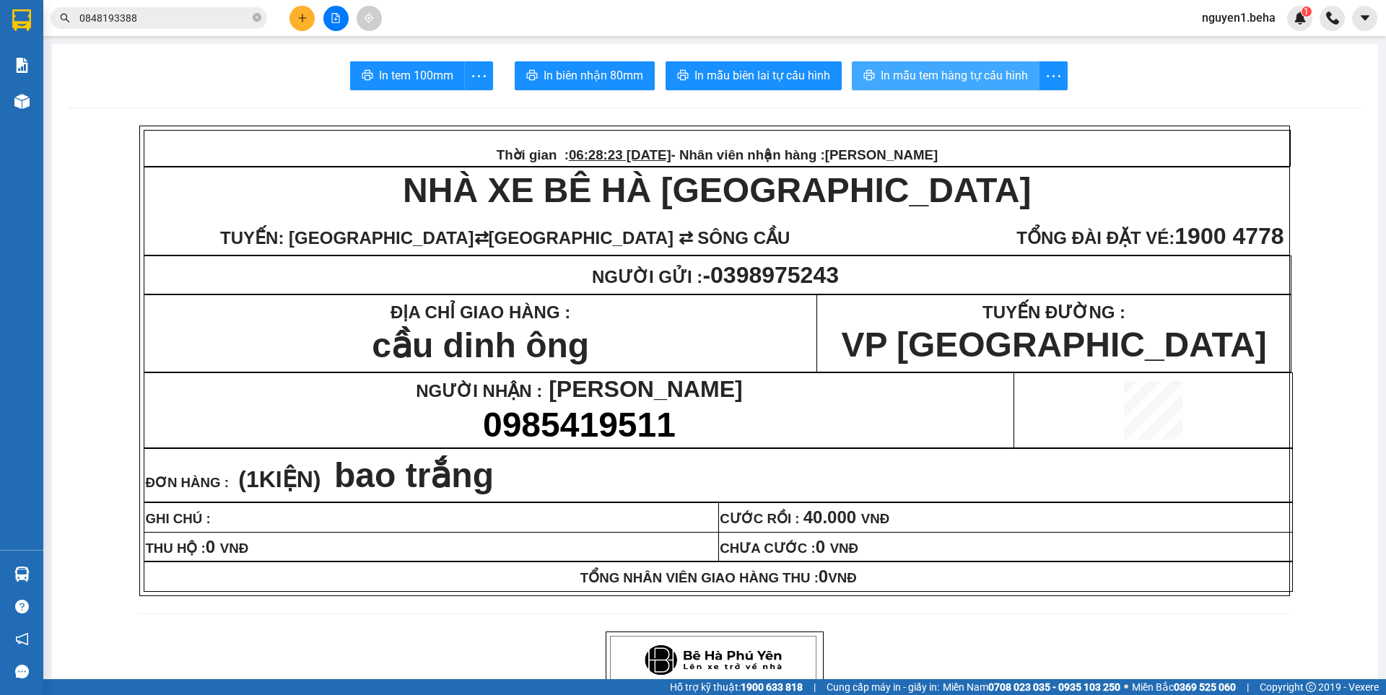
click at [923, 73] on span "In mẫu tem hàng tự cấu hình" at bounding box center [954, 75] width 147 height 18
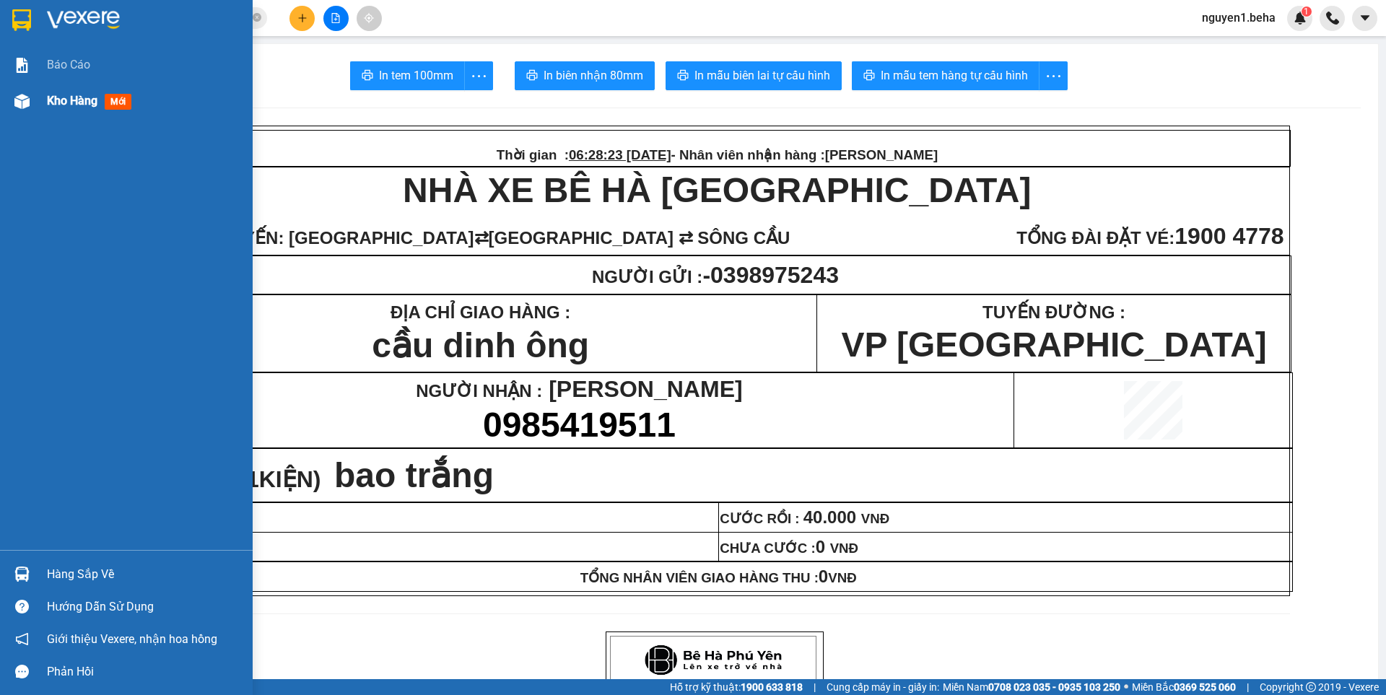
click at [33, 103] on div at bounding box center [21, 101] width 25 height 25
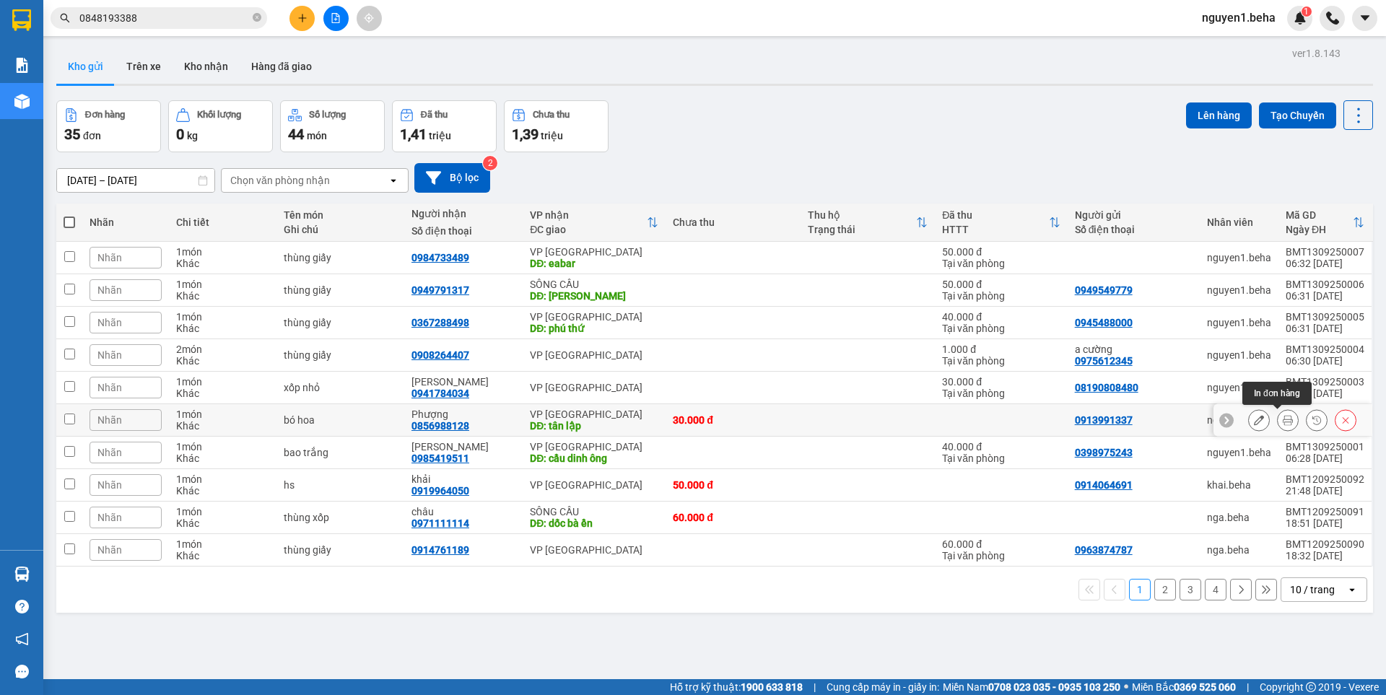
click at [1283, 425] on icon at bounding box center [1288, 420] width 10 height 10
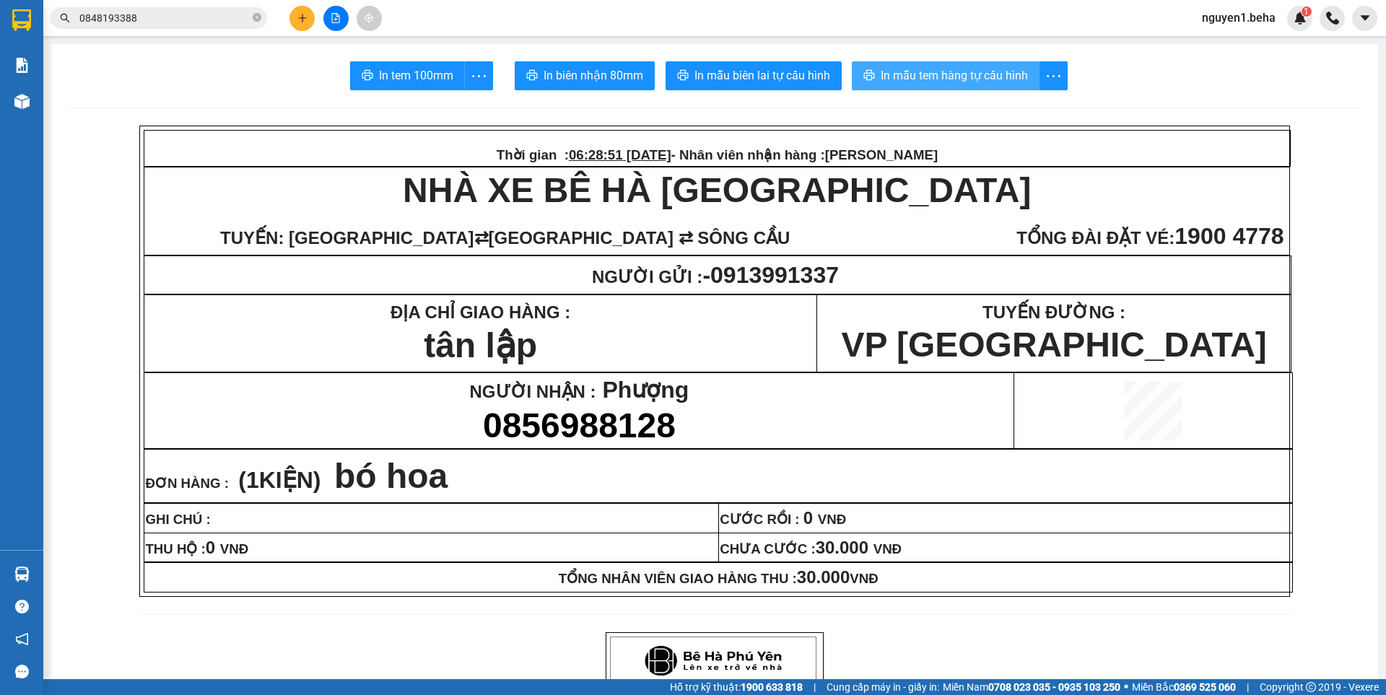
click at [963, 67] on span "In mẫu tem hàng tự cấu hình" at bounding box center [954, 75] width 147 height 18
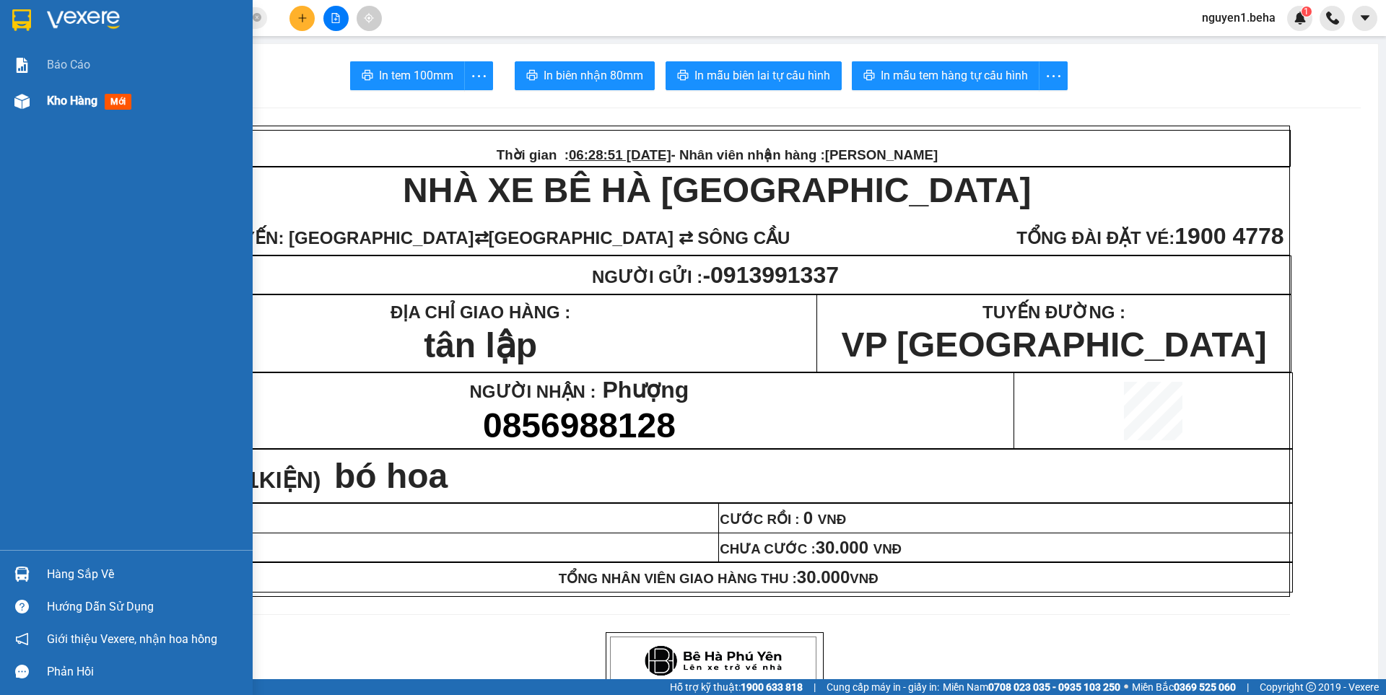
click at [14, 104] on img at bounding box center [21, 101] width 15 height 15
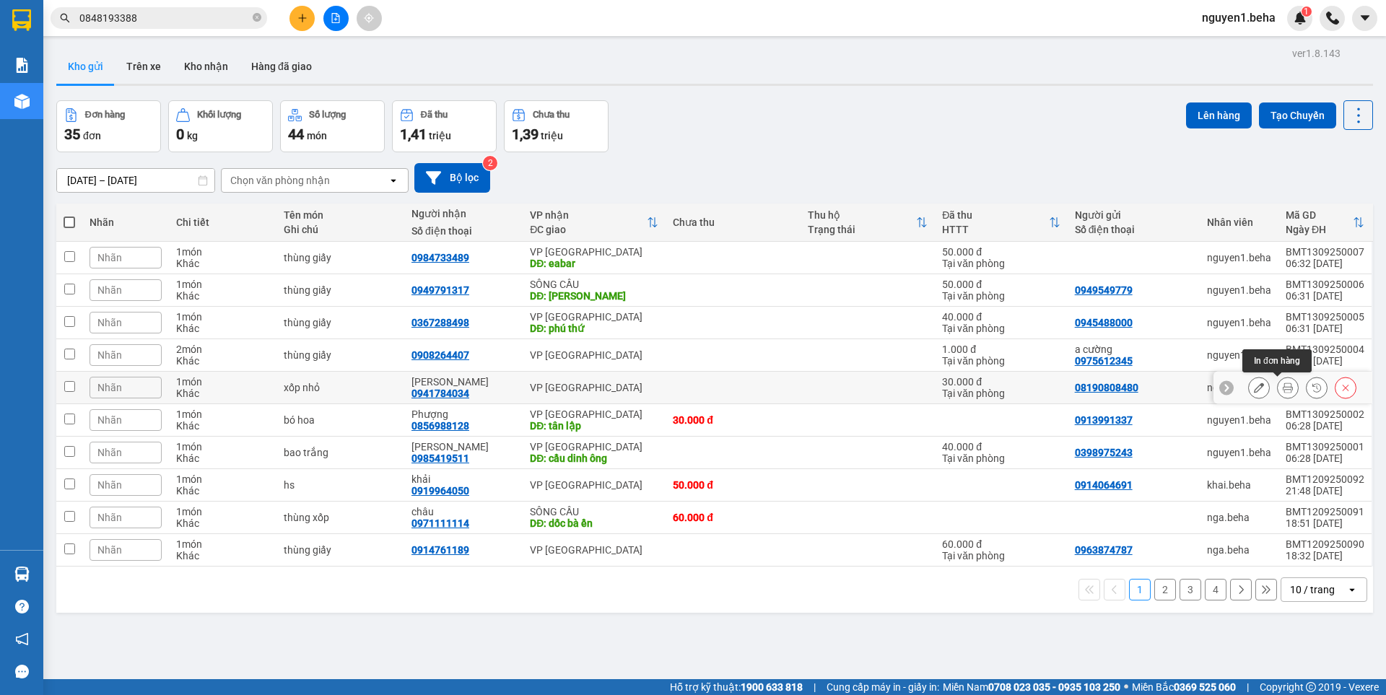
click at [1283, 388] on icon at bounding box center [1288, 388] width 10 height 10
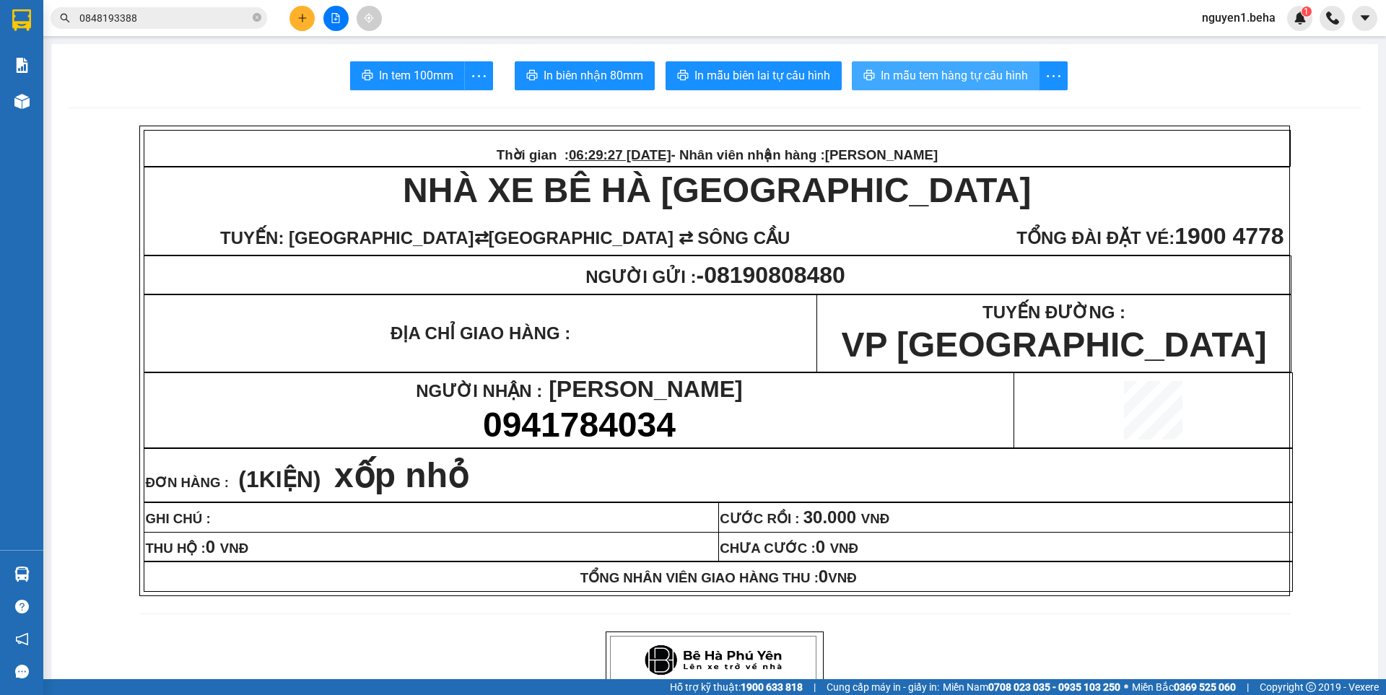
click at [970, 66] on span "In mẫu tem hàng tự cấu hình" at bounding box center [954, 75] width 147 height 18
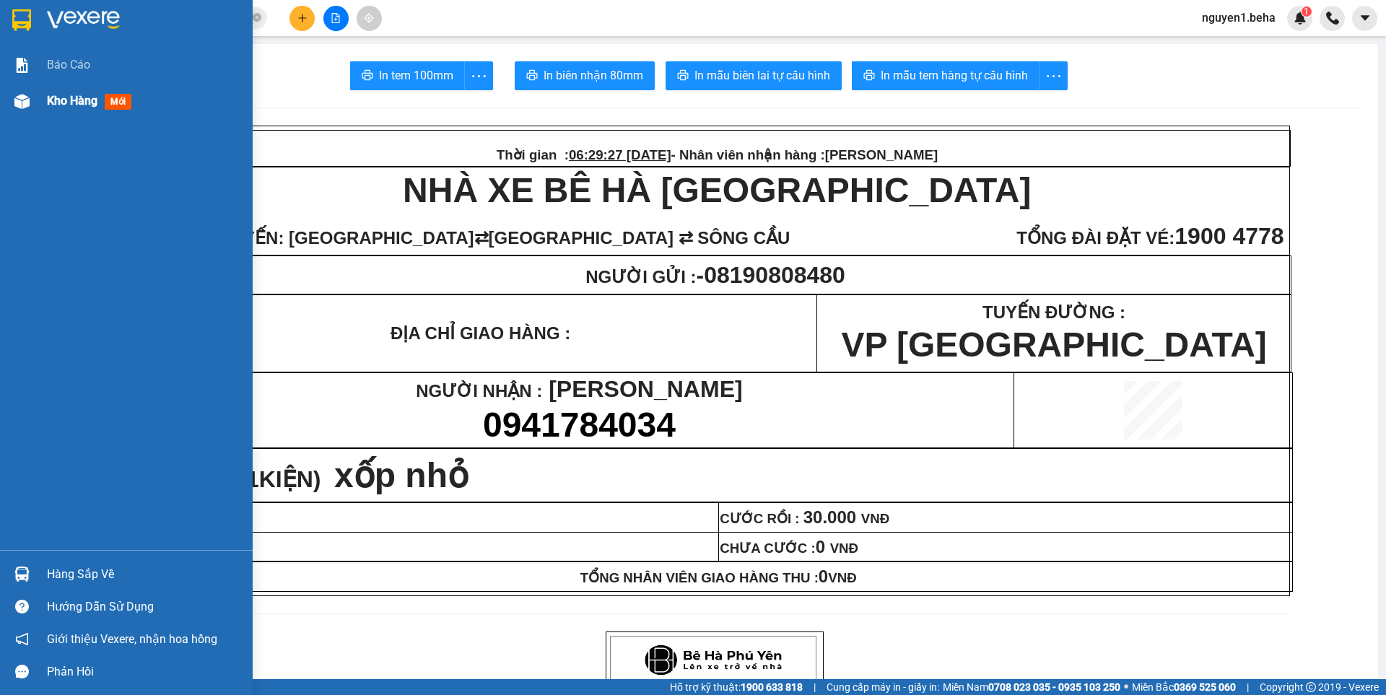
click at [12, 103] on div at bounding box center [21, 101] width 25 height 25
click at [12, 104] on div at bounding box center [21, 101] width 25 height 25
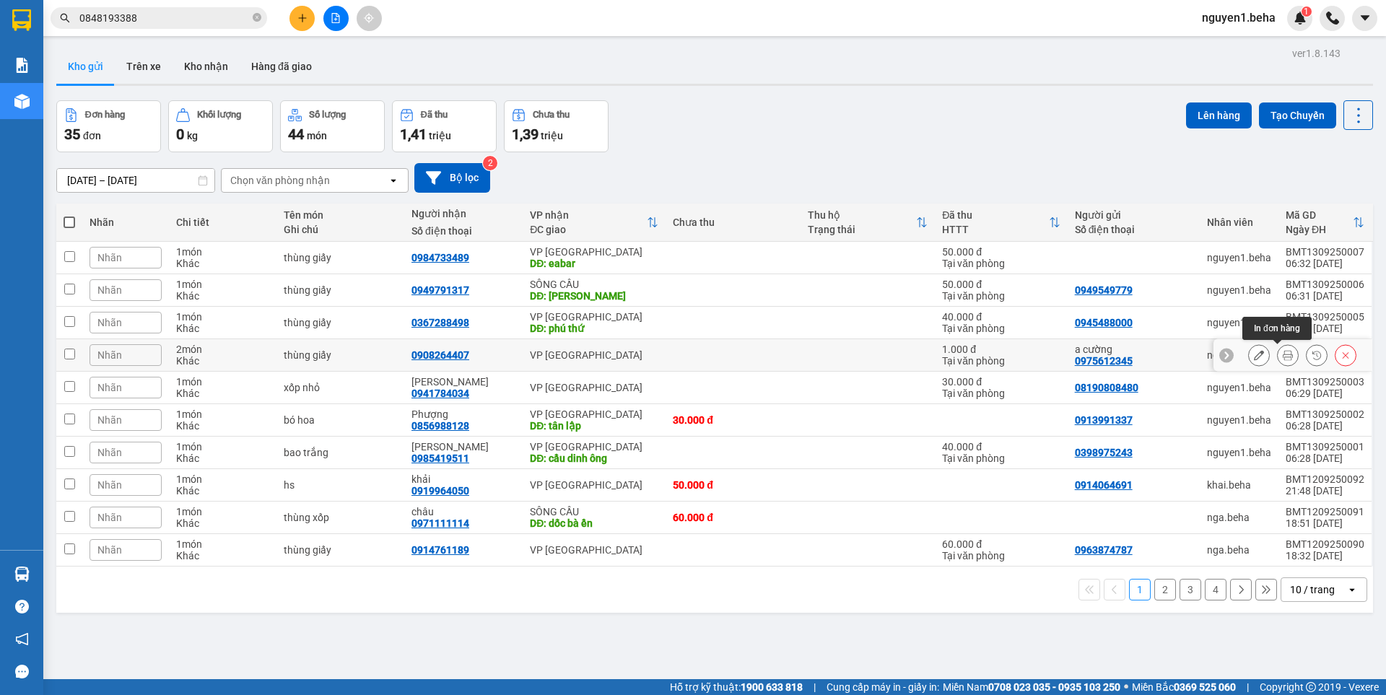
click at [1283, 357] on icon at bounding box center [1288, 355] width 10 height 10
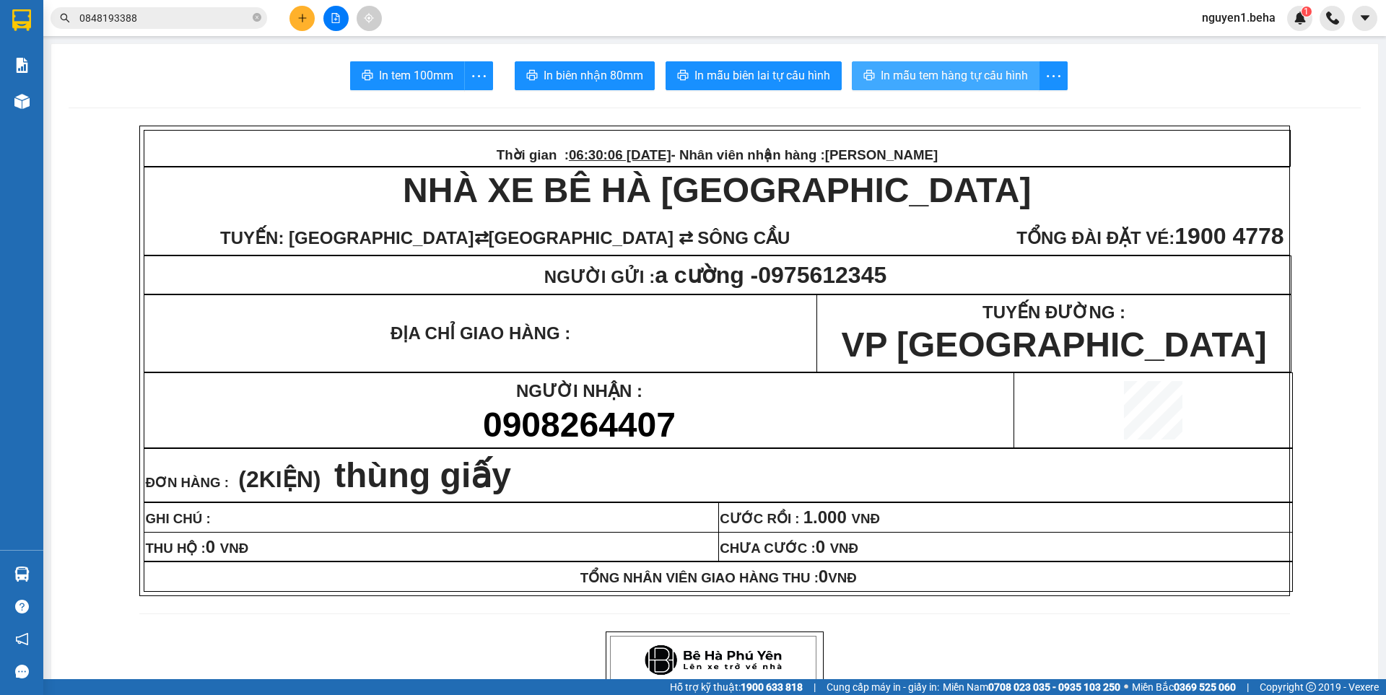
click at [905, 78] on span "In mẫu tem hàng tự cấu hình" at bounding box center [954, 75] width 147 height 18
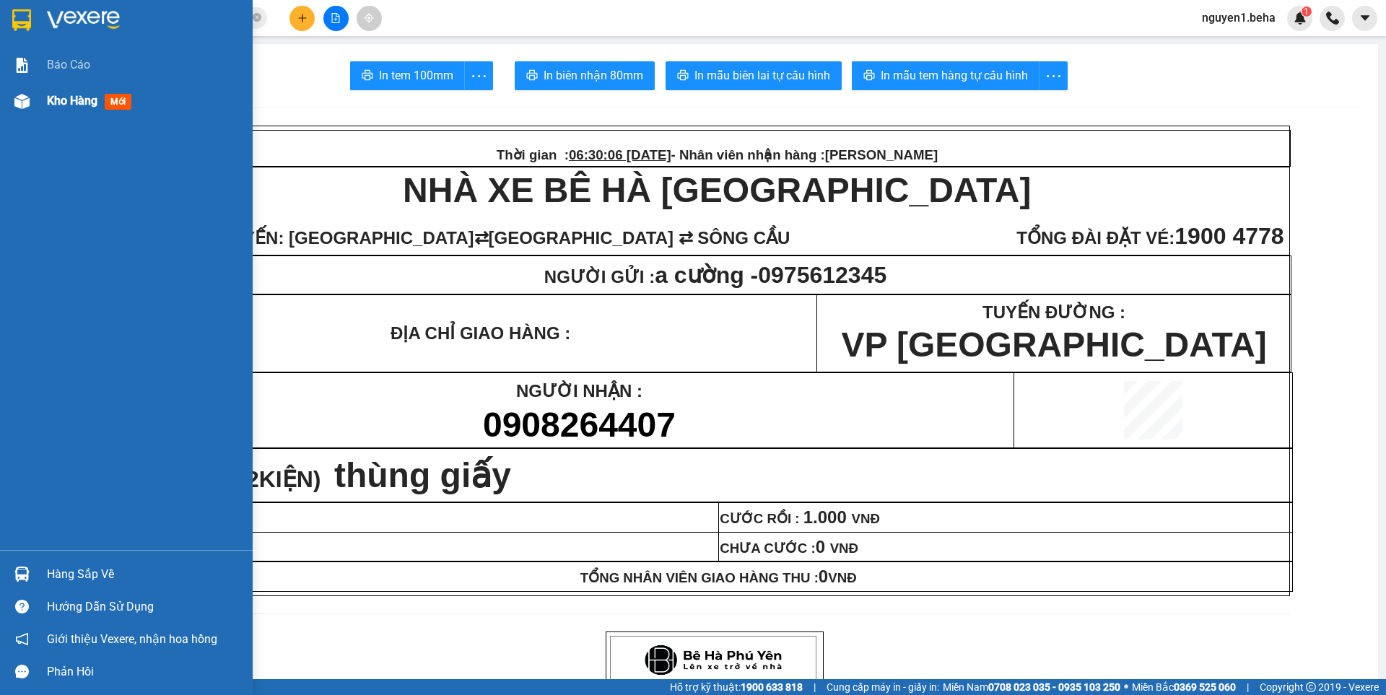
click at [25, 108] on img at bounding box center [21, 101] width 15 height 15
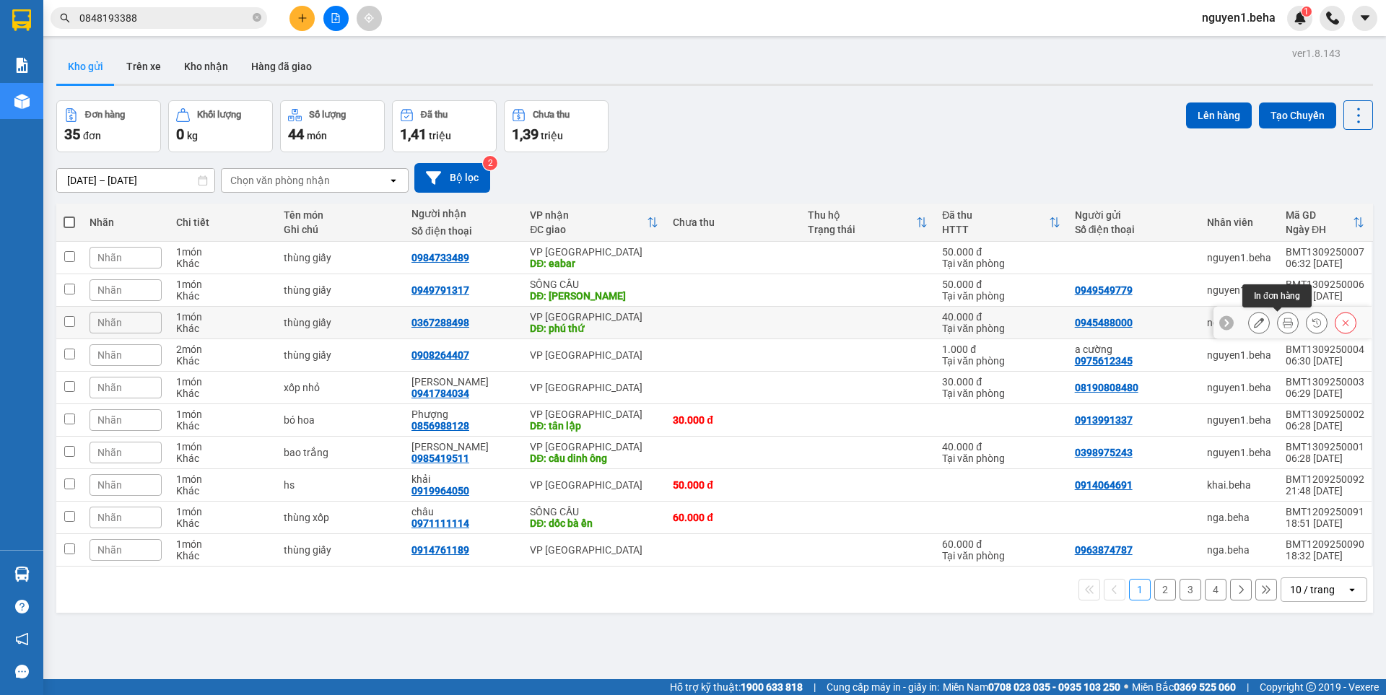
click at [1283, 327] on icon at bounding box center [1288, 323] width 10 height 10
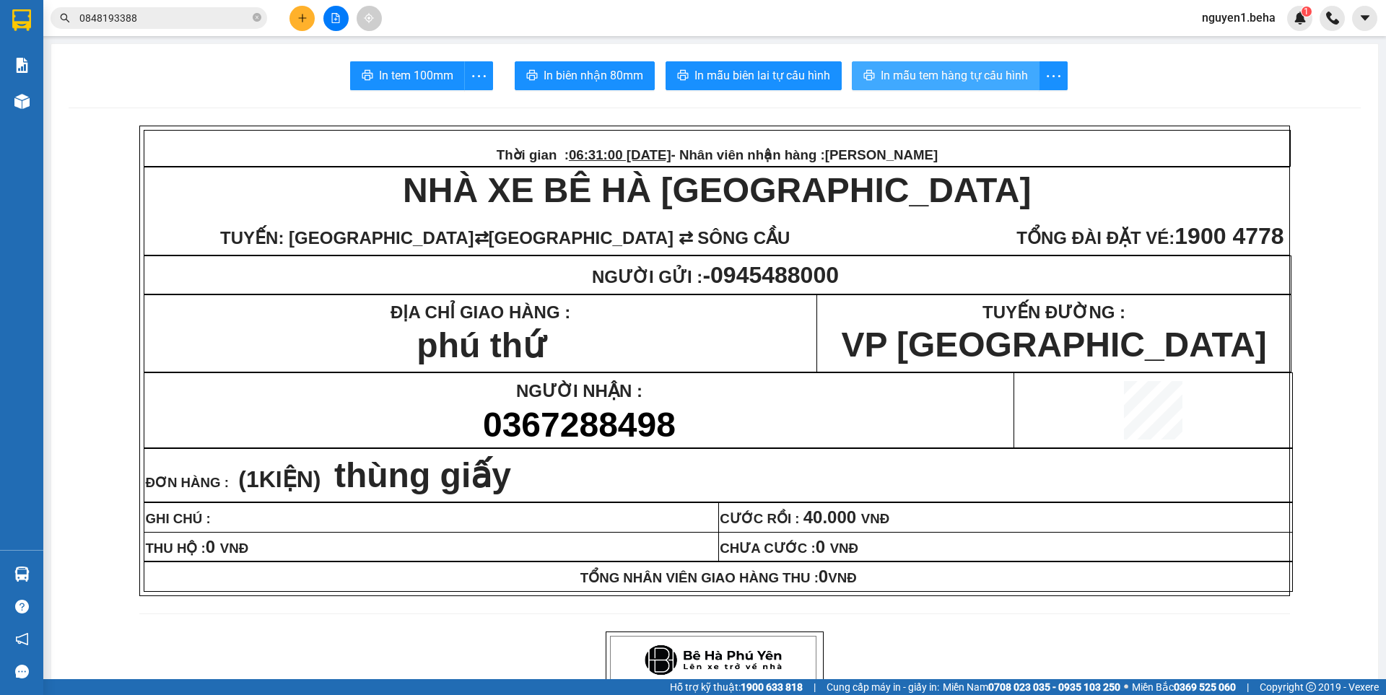
click at [946, 72] on span "In mẫu tem hàng tự cấu hình" at bounding box center [954, 75] width 147 height 18
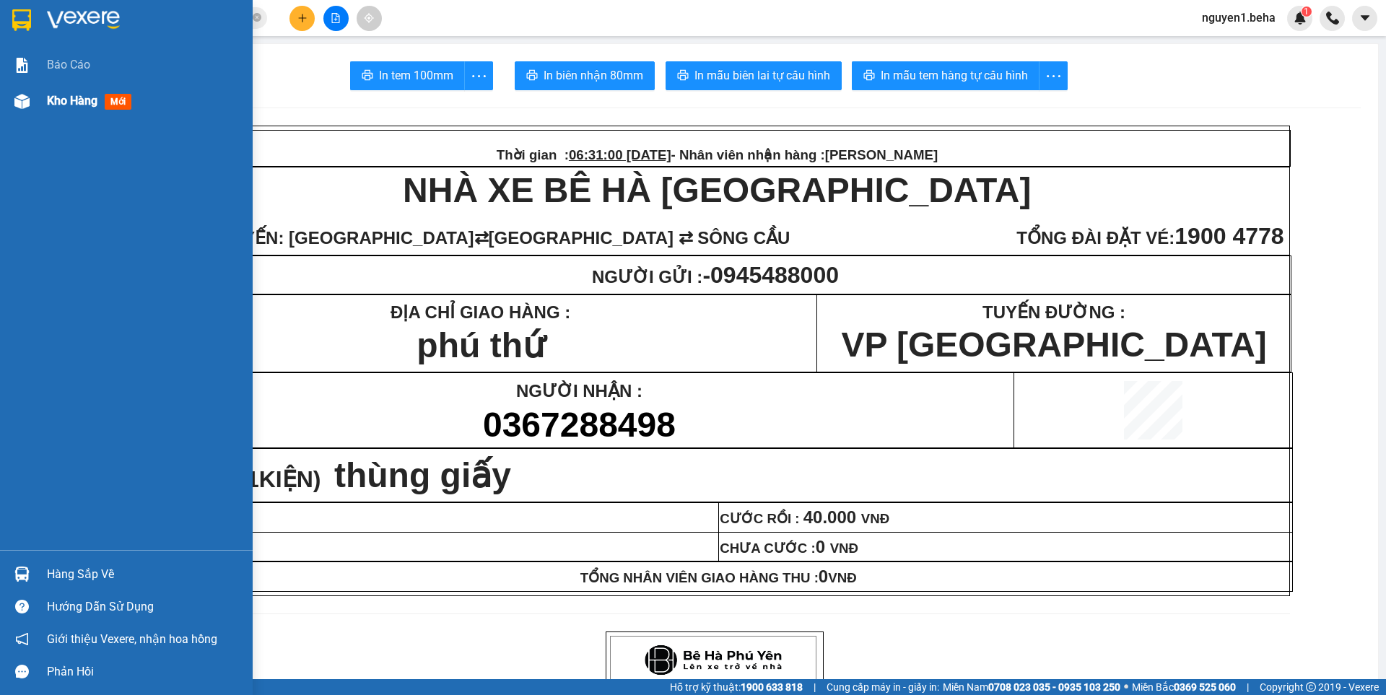
click at [30, 108] on div at bounding box center [21, 101] width 25 height 25
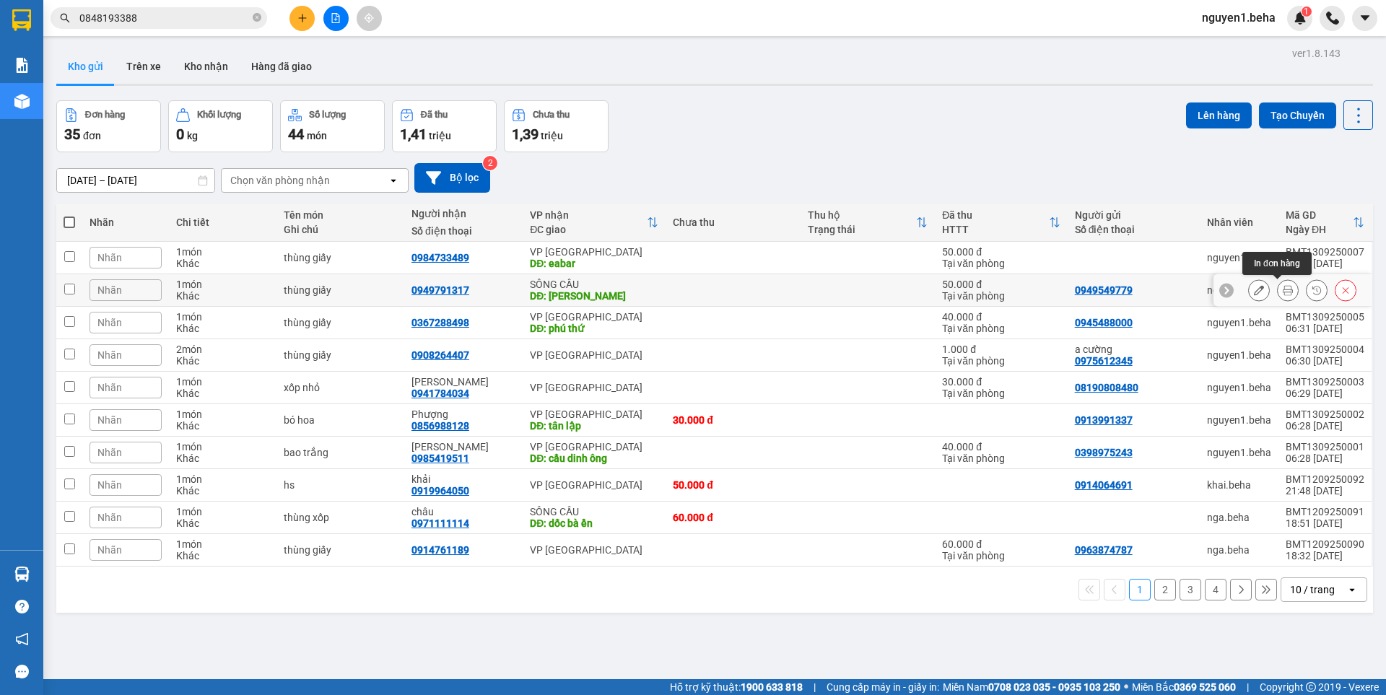
click at [1278, 283] on button at bounding box center [1288, 290] width 20 height 25
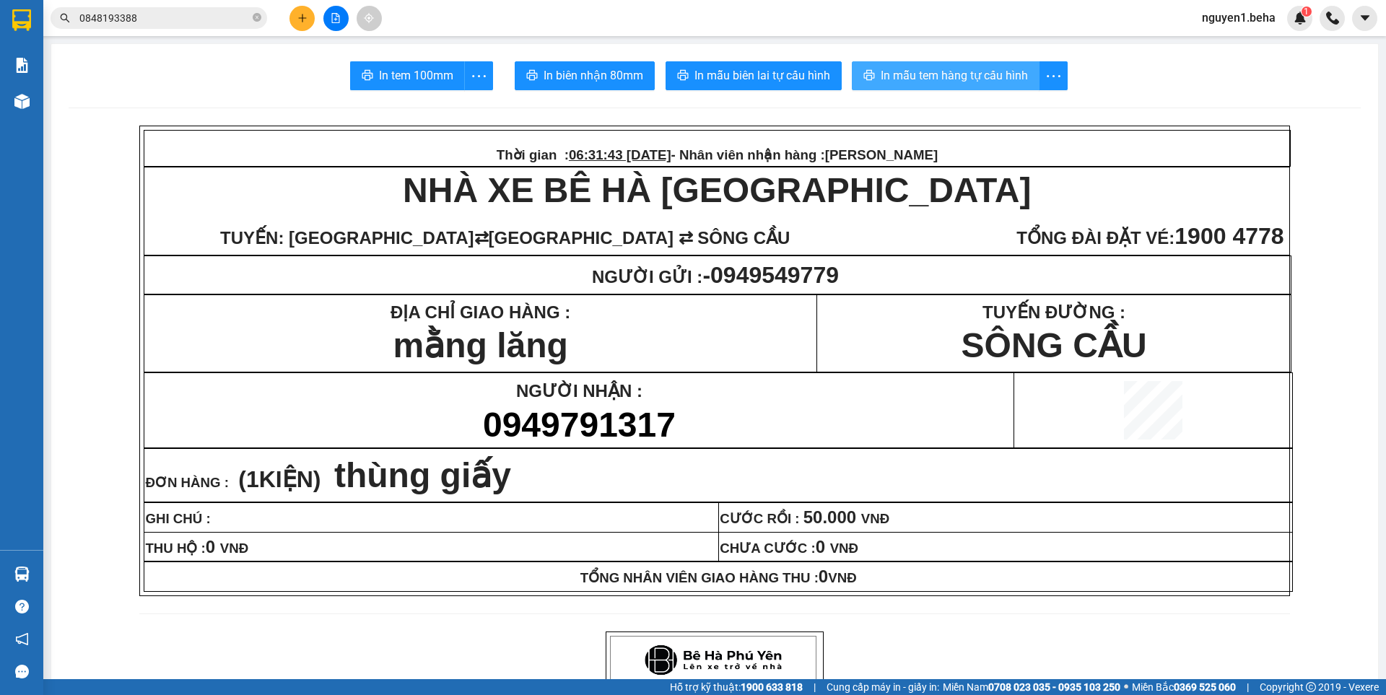
click at [954, 72] on span "In mẫu tem hàng tự cấu hình" at bounding box center [954, 75] width 147 height 18
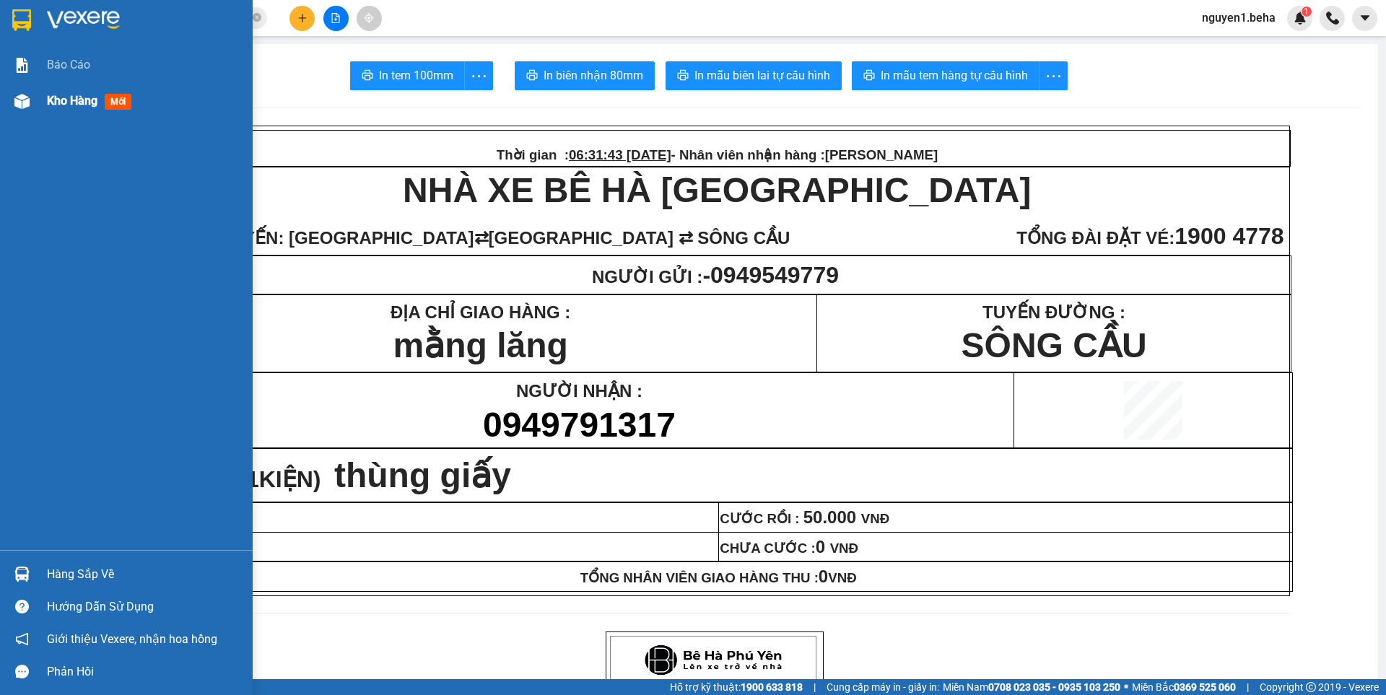
click at [11, 98] on div at bounding box center [21, 101] width 25 height 25
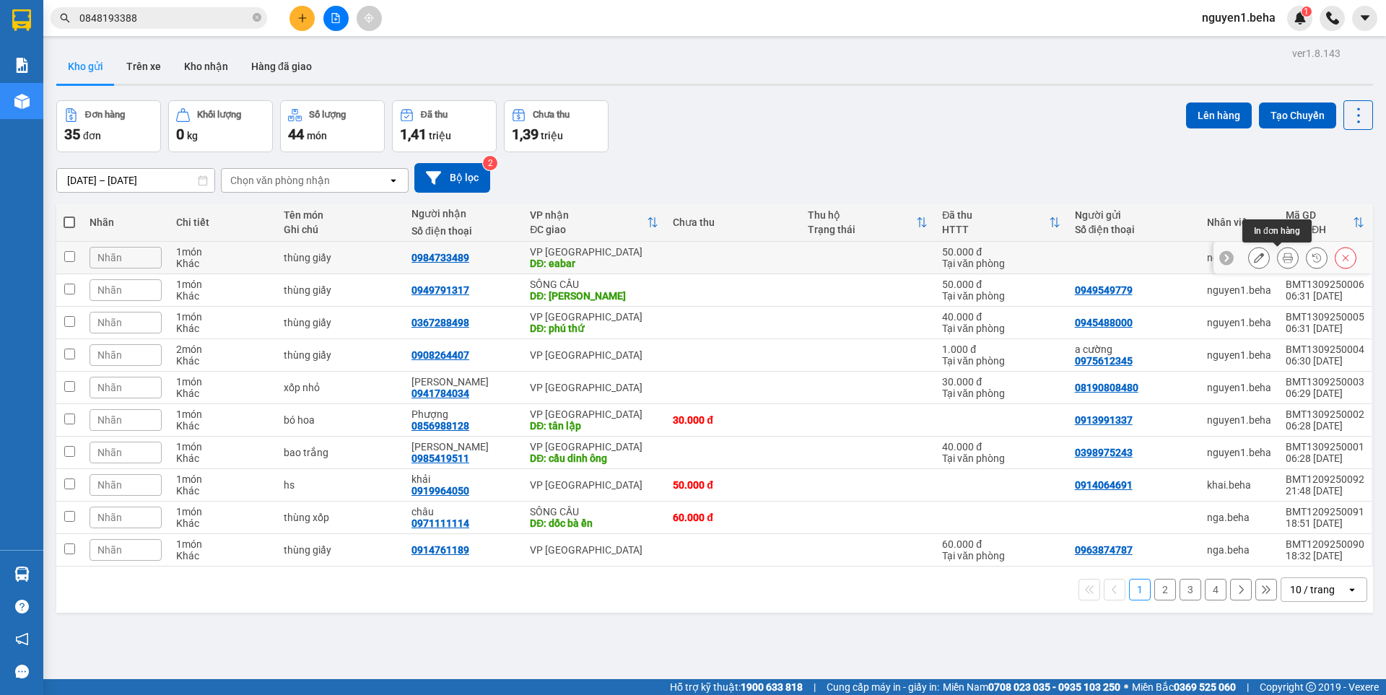
click at [1283, 261] on icon at bounding box center [1288, 258] width 10 height 10
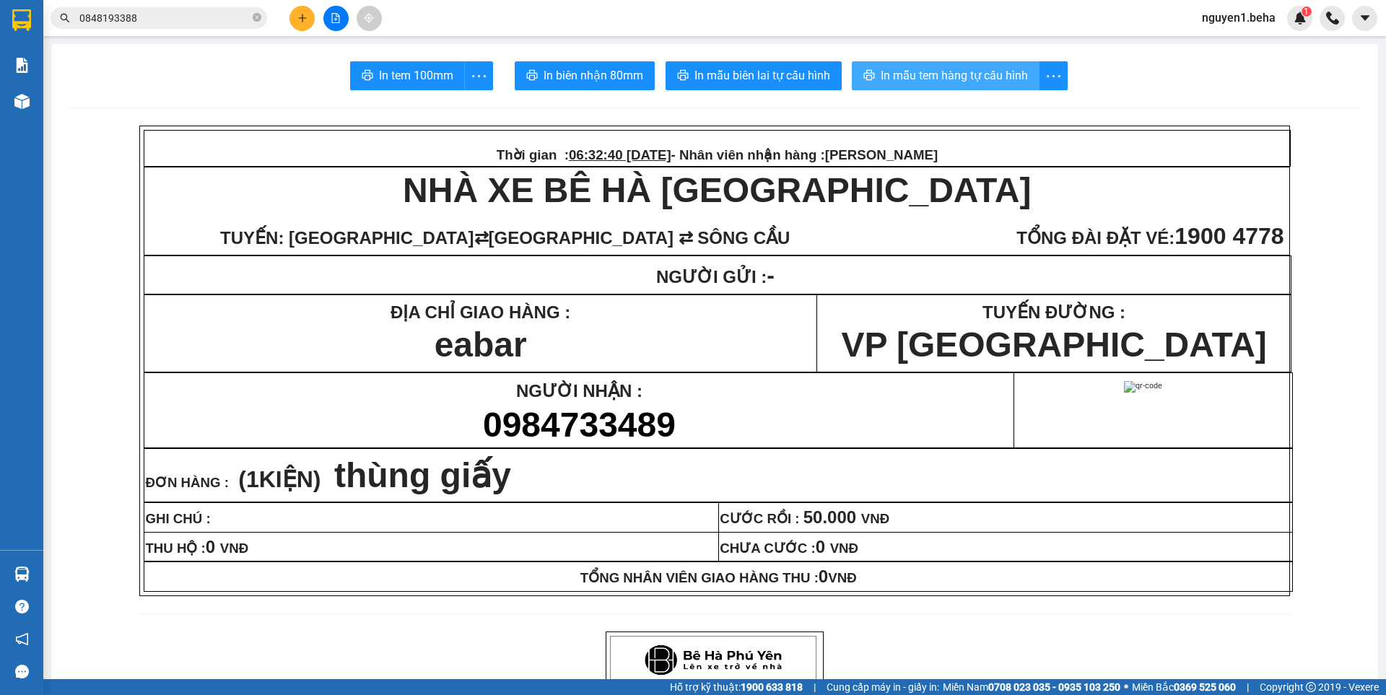
click at [898, 77] on span "In mẫu tem hàng tự cấu hình" at bounding box center [954, 75] width 147 height 18
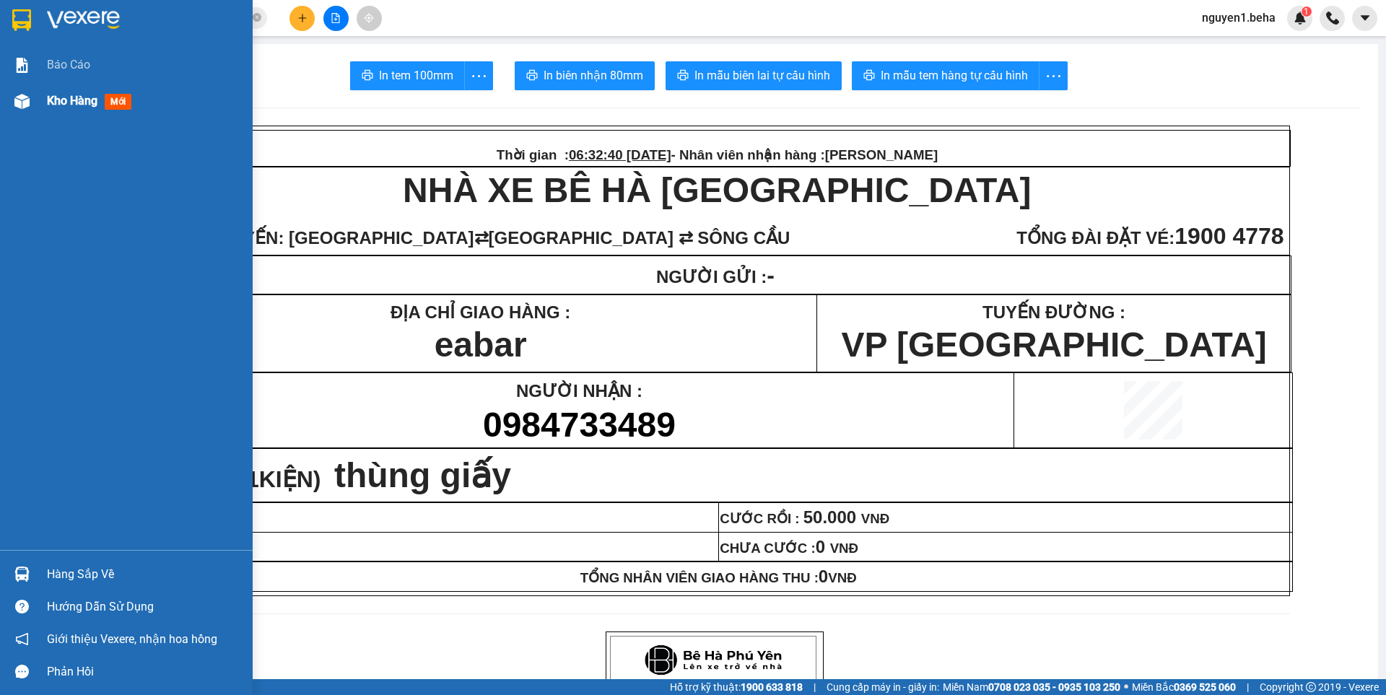
click at [25, 105] on img at bounding box center [21, 101] width 15 height 15
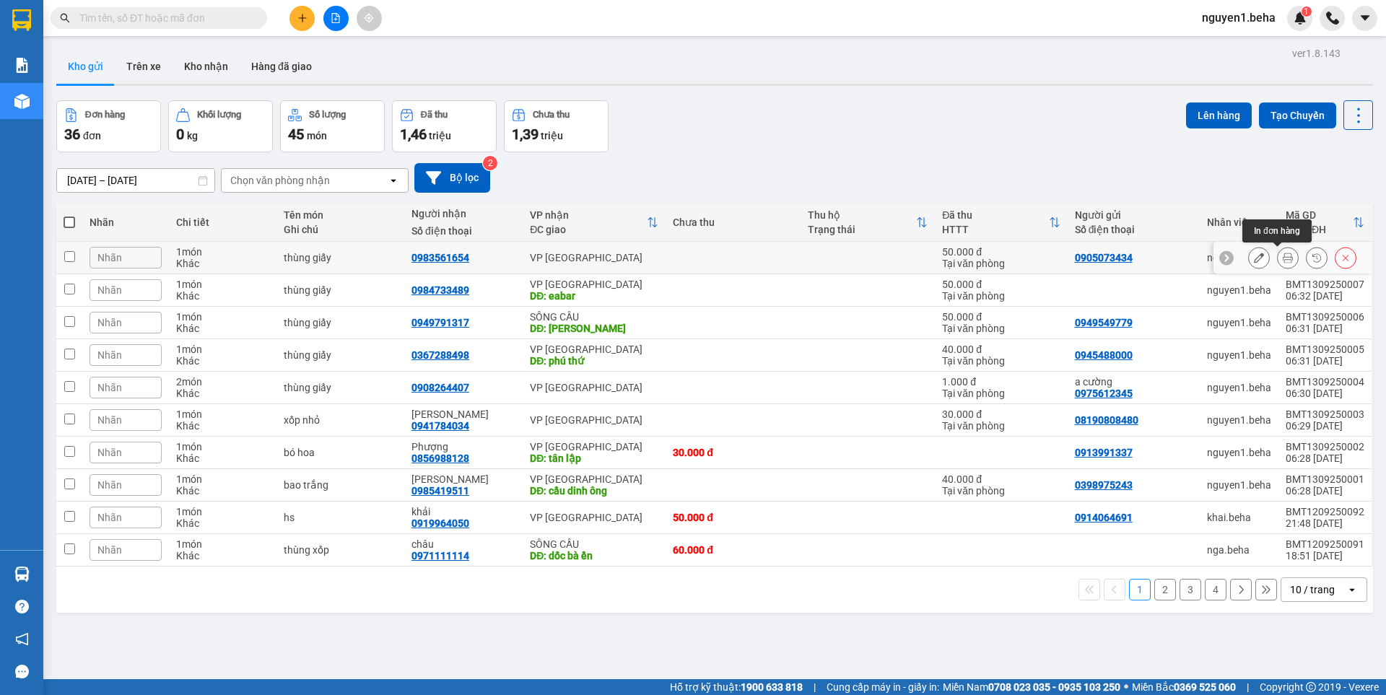
click at [1283, 259] on icon at bounding box center [1288, 258] width 10 height 10
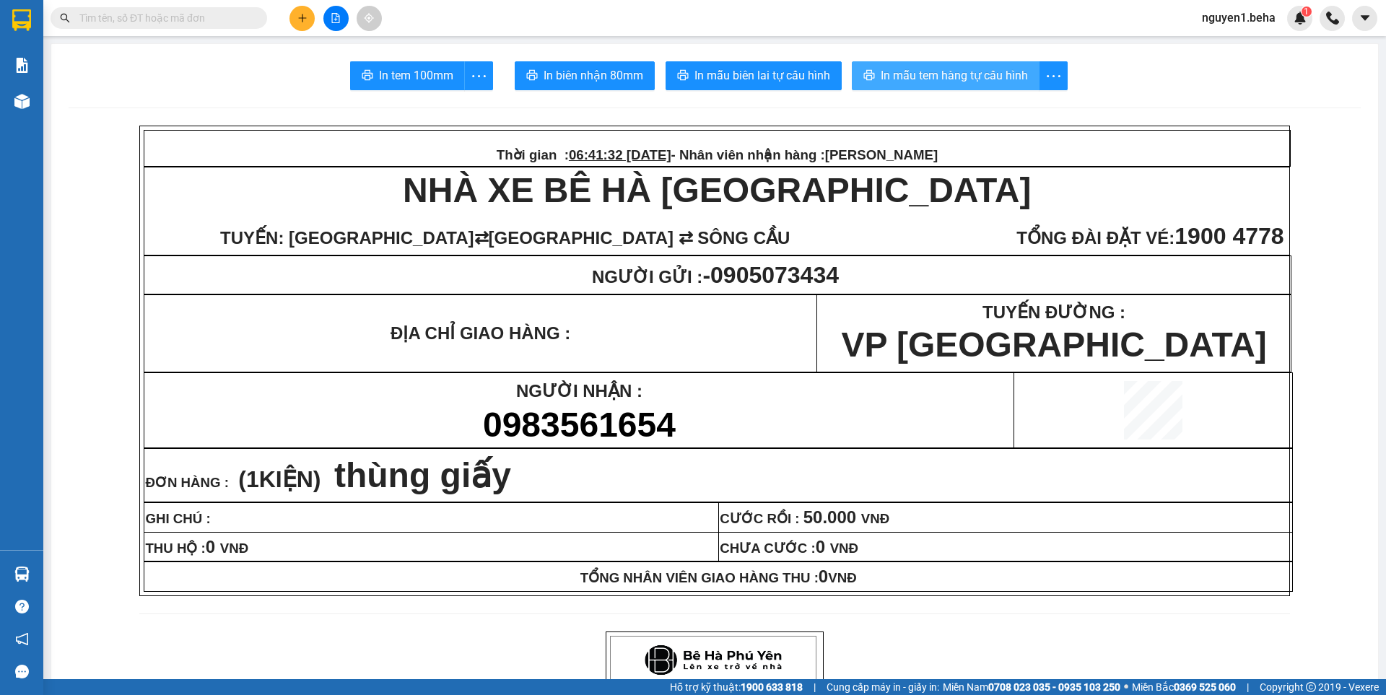
click at [982, 65] on button "In mẫu tem hàng tự cấu hình" at bounding box center [946, 75] width 188 height 29
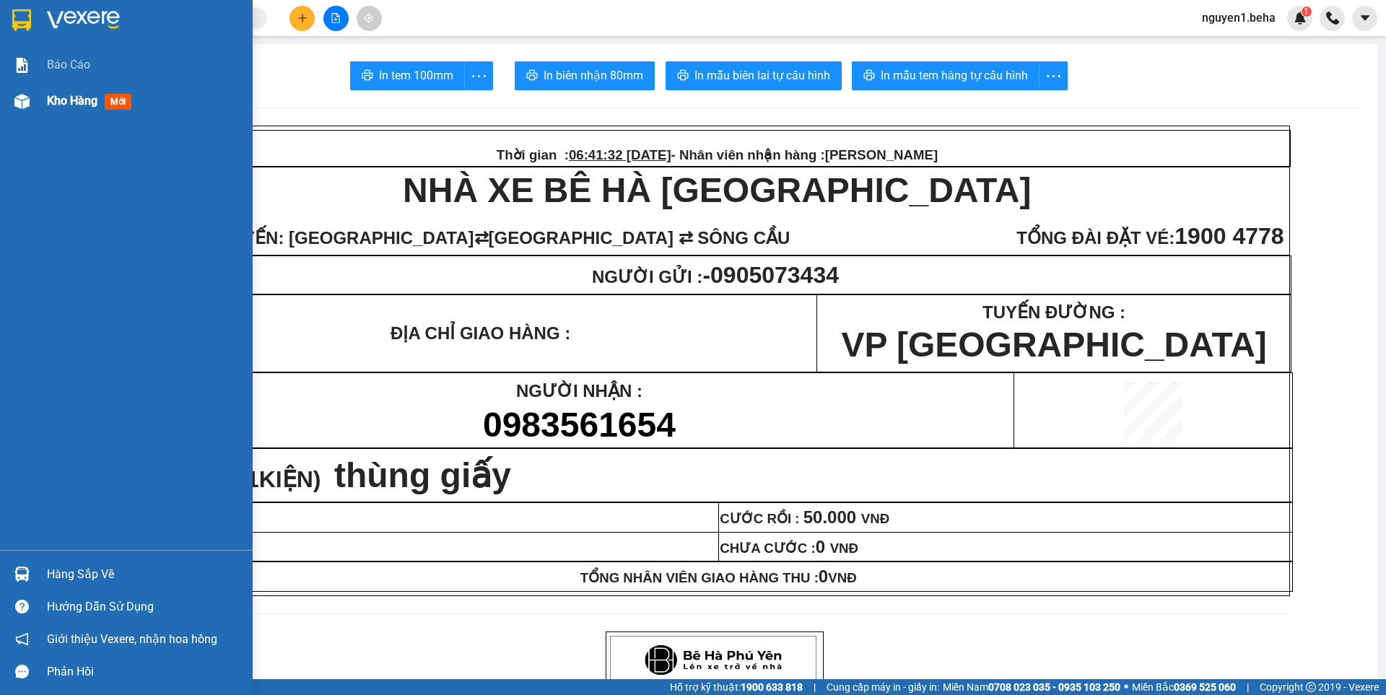
click at [25, 91] on div at bounding box center [21, 101] width 25 height 25
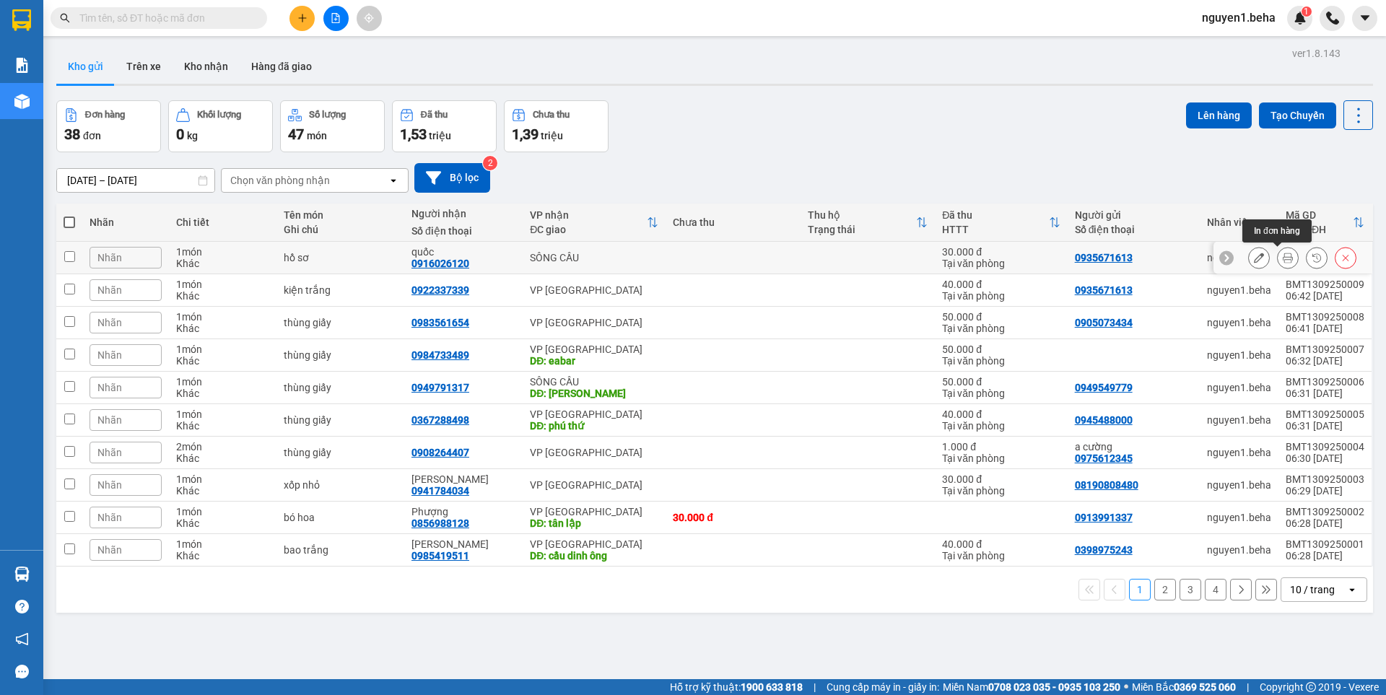
click at [1283, 260] on icon at bounding box center [1288, 258] width 10 height 10
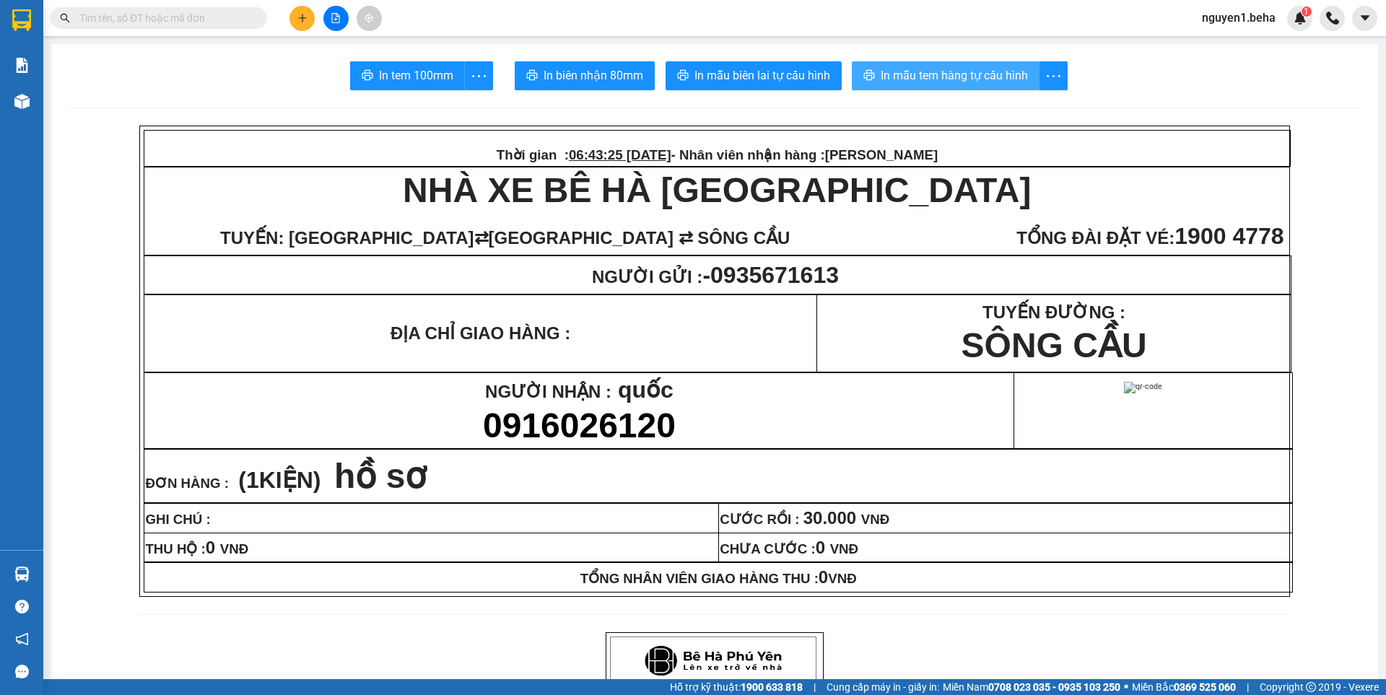
click at [953, 79] on span "In mẫu tem hàng tự cấu hình" at bounding box center [954, 75] width 147 height 18
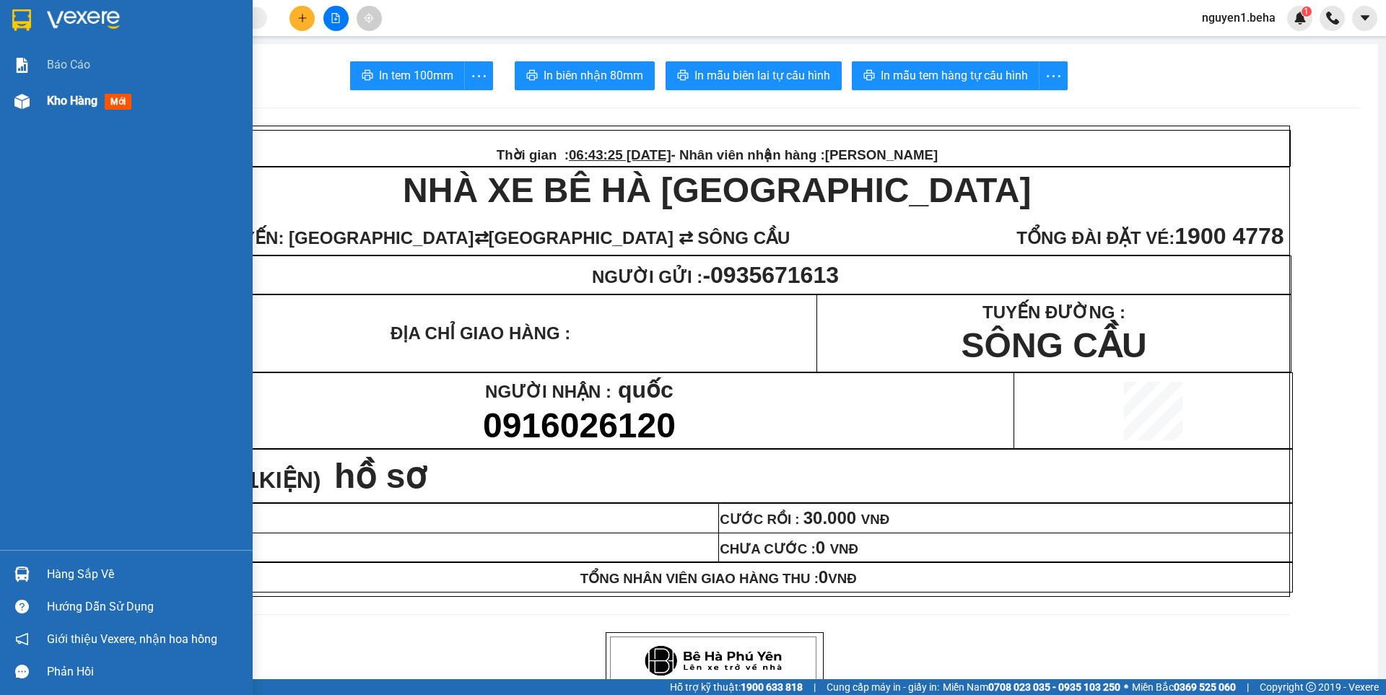
click at [25, 97] on img at bounding box center [21, 101] width 15 height 15
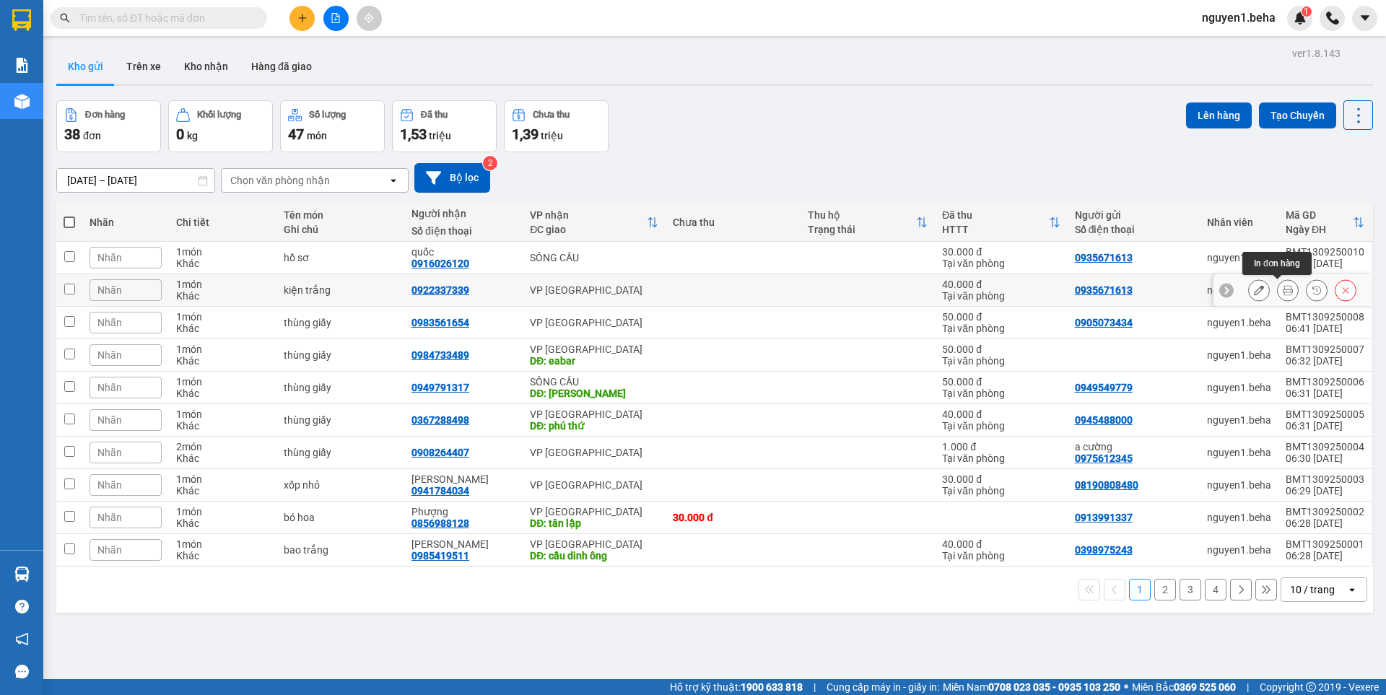
click at [1283, 291] on icon at bounding box center [1288, 290] width 10 height 10
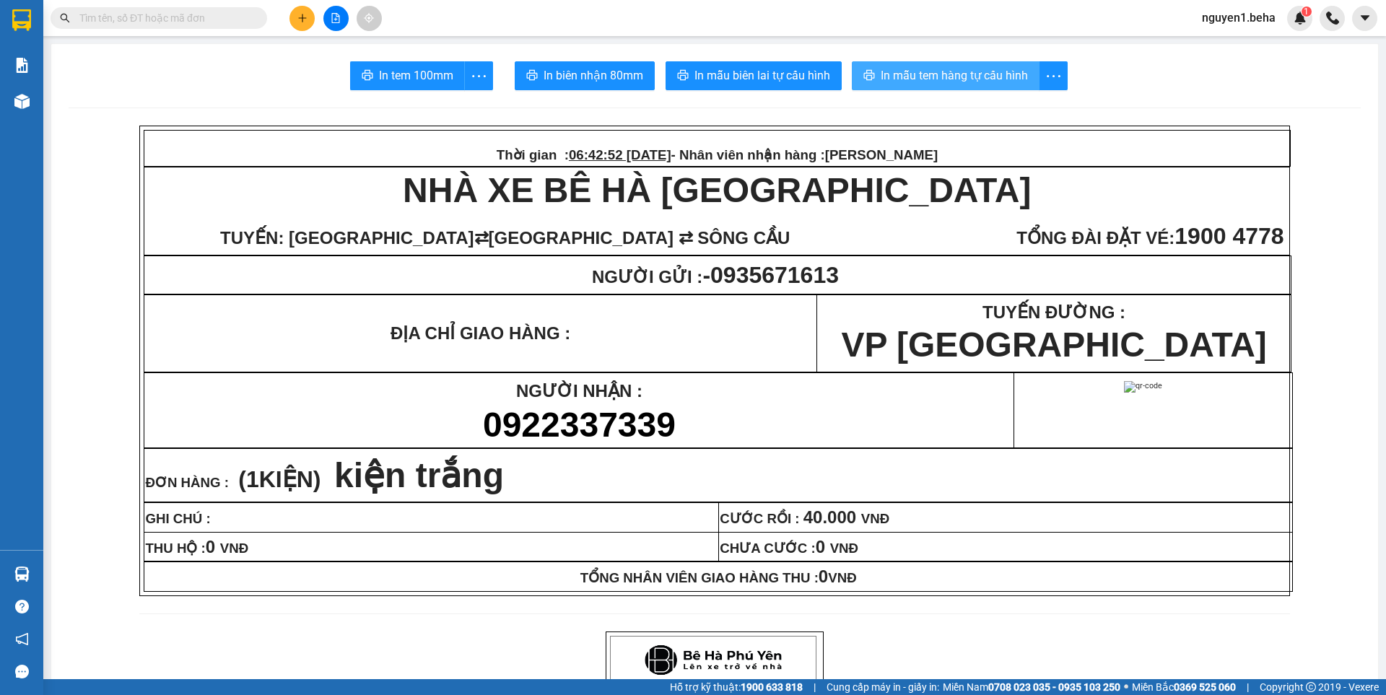
click at [920, 71] on span "In mẫu tem hàng tự cấu hình" at bounding box center [954, 75] width 147 height 18
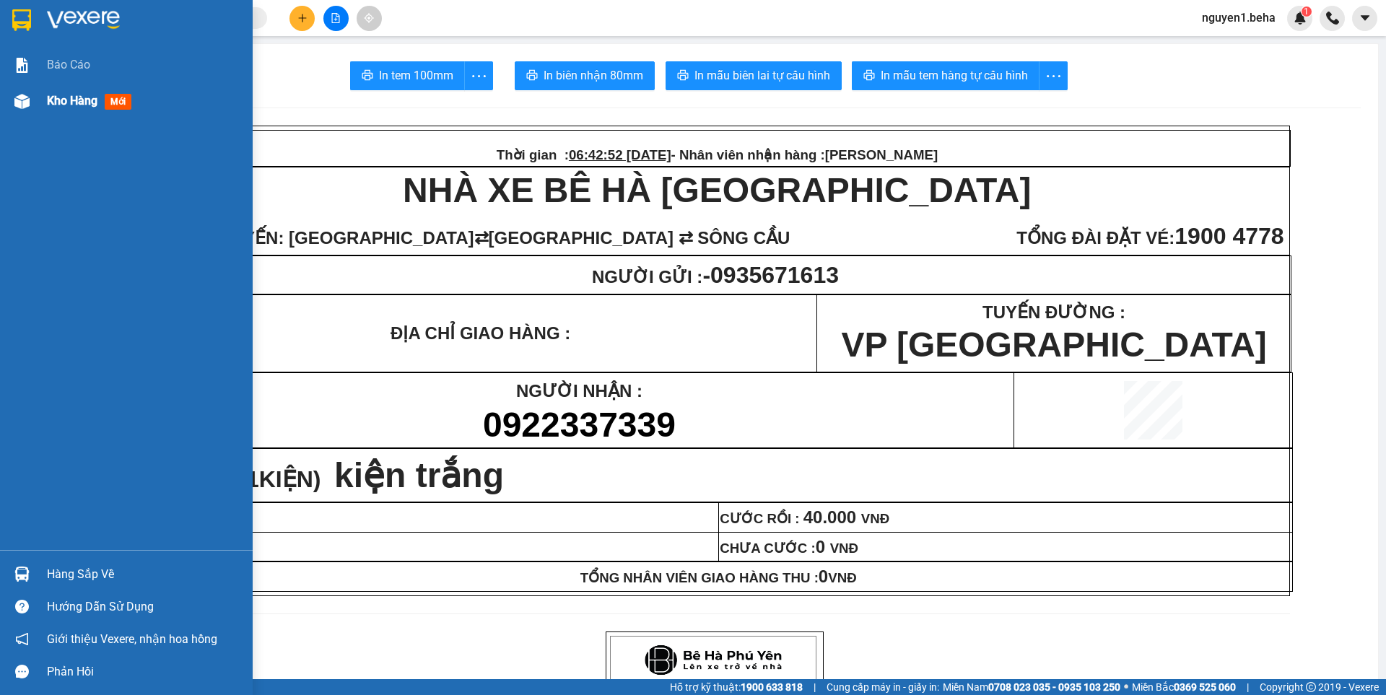
click at [33, 102] on div at bounding box center [21, 101] width 25 height 25
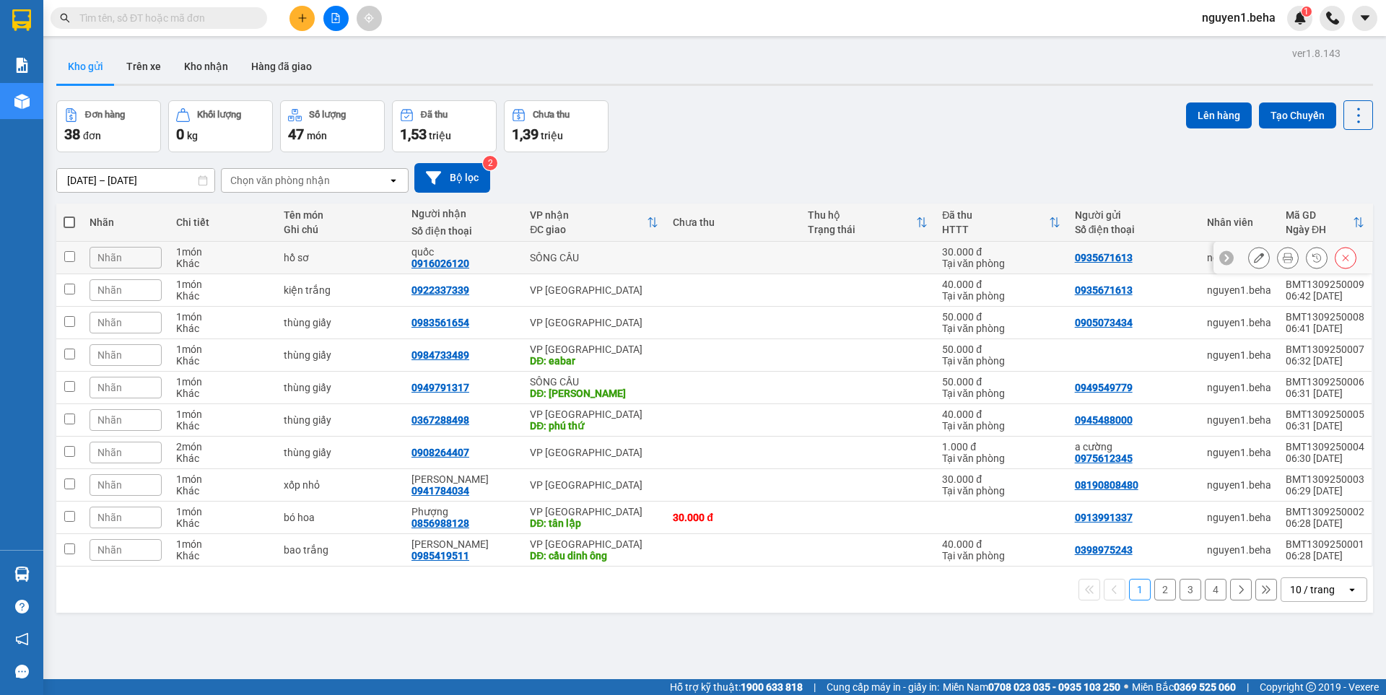
click at [137, 259] on div "Nhãn" at bounding box center [126, 258] width 72 height 22
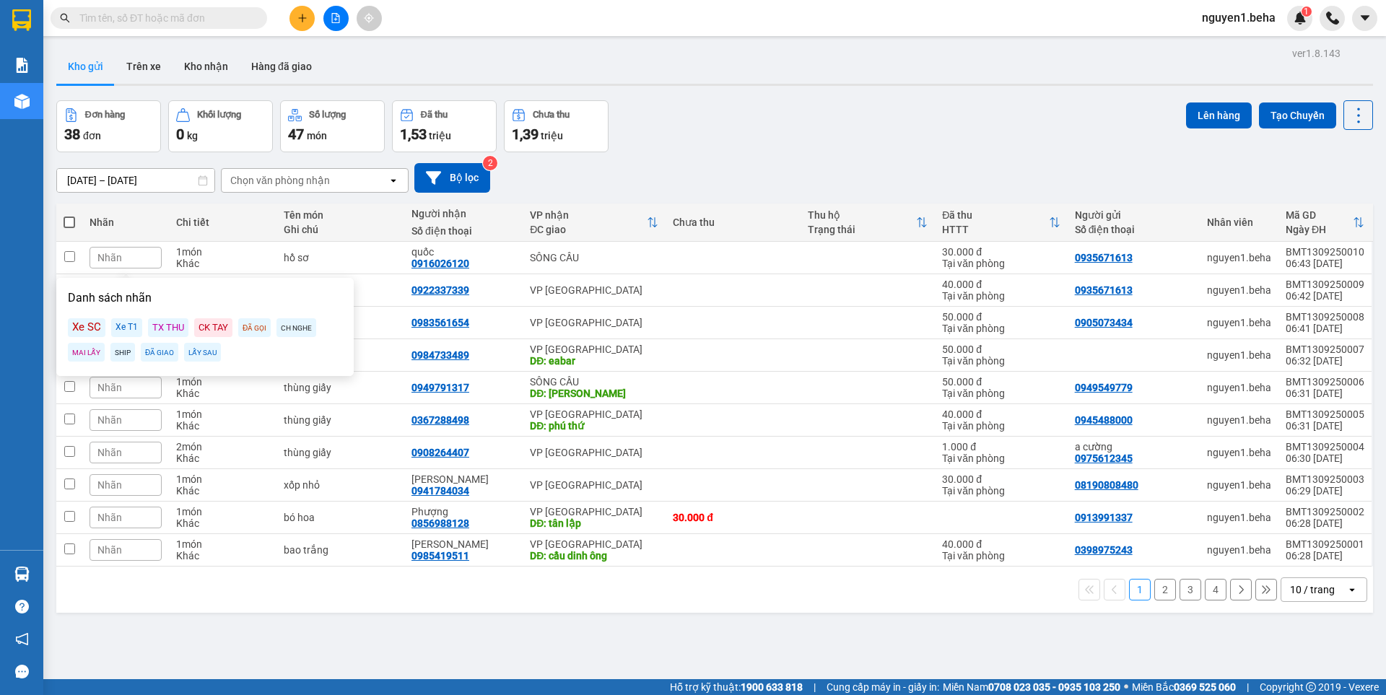
click at [83, 328] on div "Xe SC" at bounding box center [87, 327] width 38 height 19
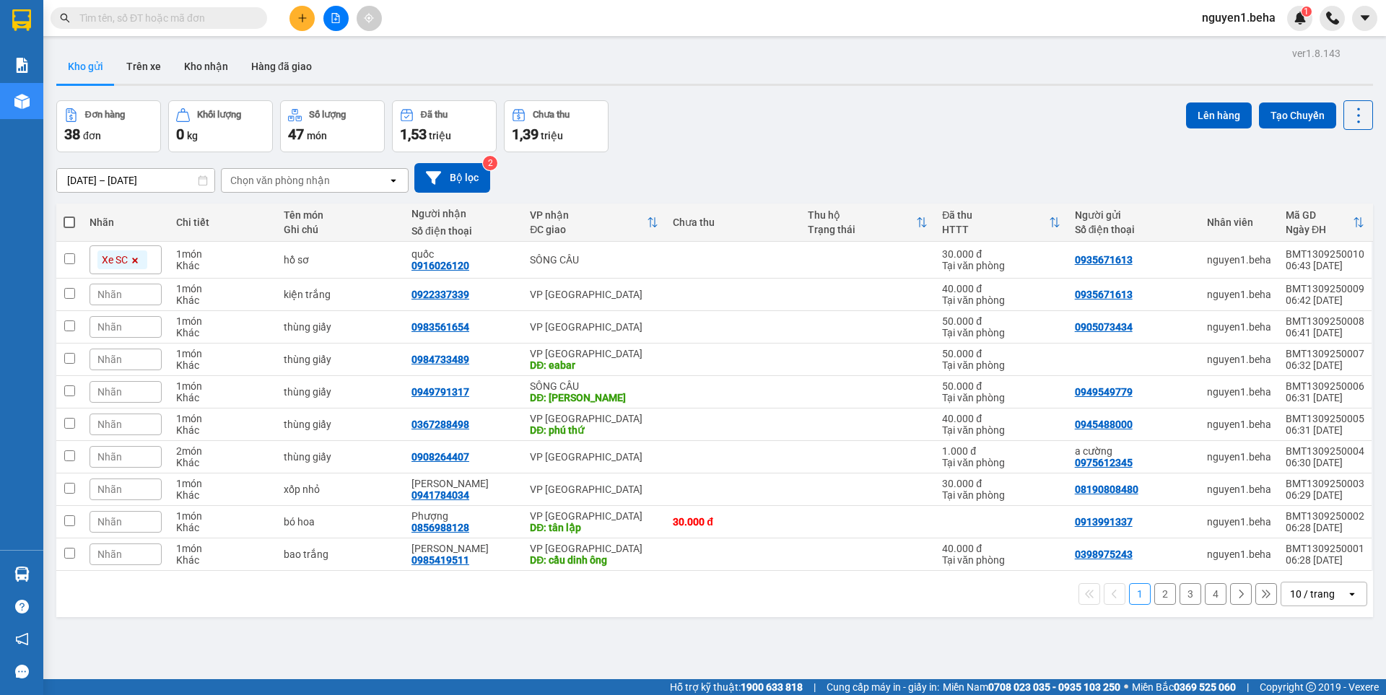
click at [302, 598] on div "1 2 3 4 10 / trang open" at bounding box center [714, 594] width 1305 height 25
click at [125, 393] on div "Nhãn" at bounding box center [126, 392] width 72 height 22
click at [82, 458] on div "Xe SC" at bounding box center [87, 462] width 38 height 19
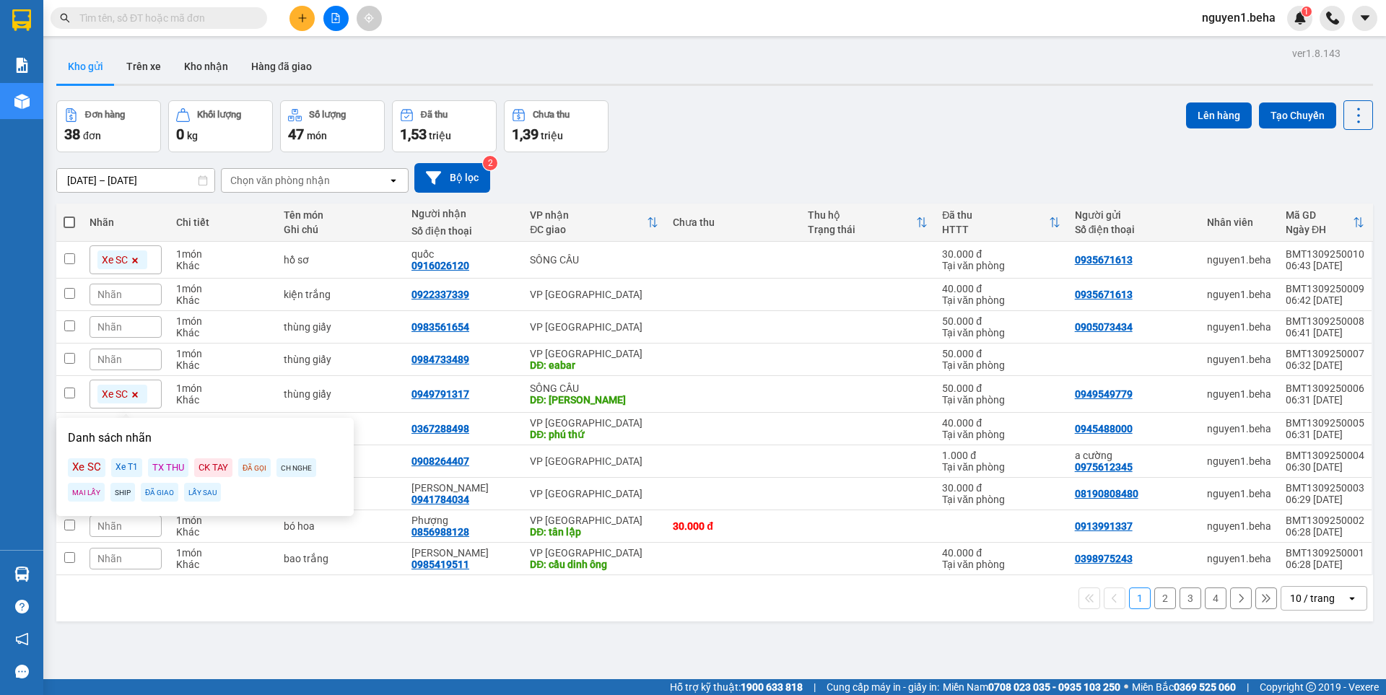
click at [331, 603] on div "1 2 3 4 10 / trang open" at bounding box center [714, 598] width 1305 height 25
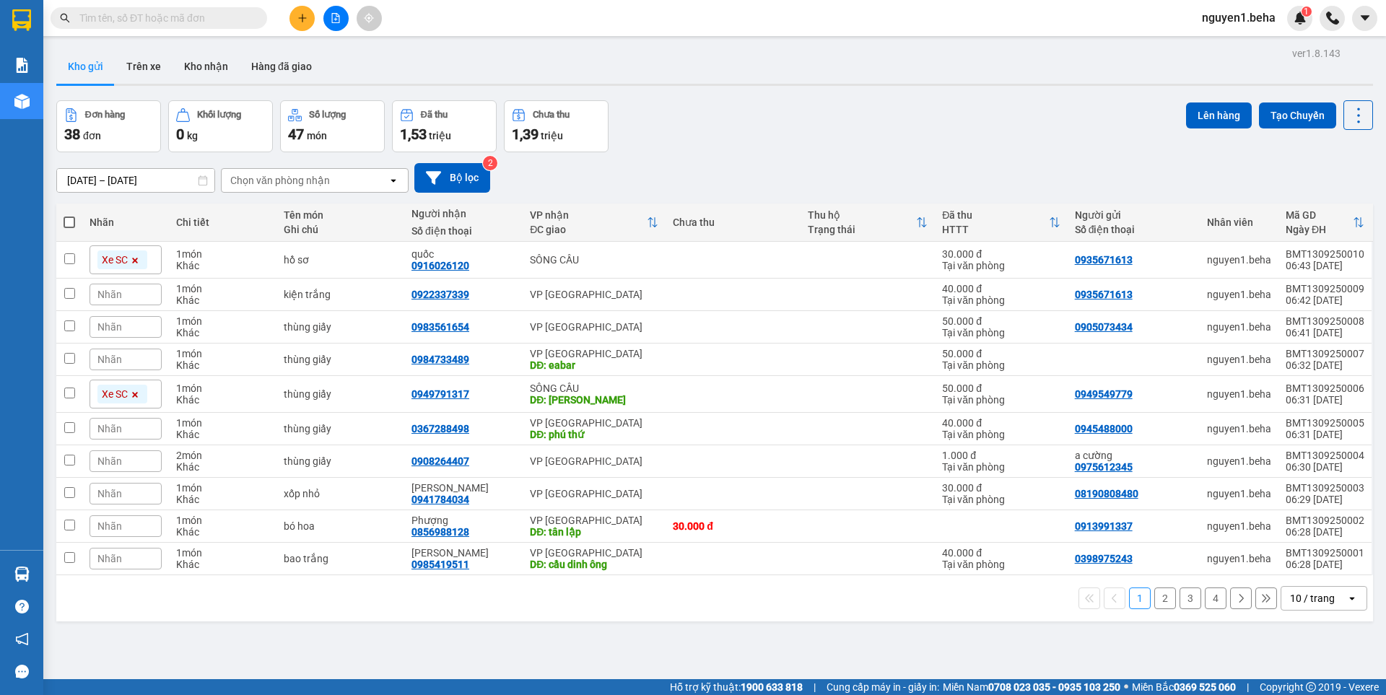
click at [1154, 601] on button "2" at bounding box center [1165, 599] width 22 height 22
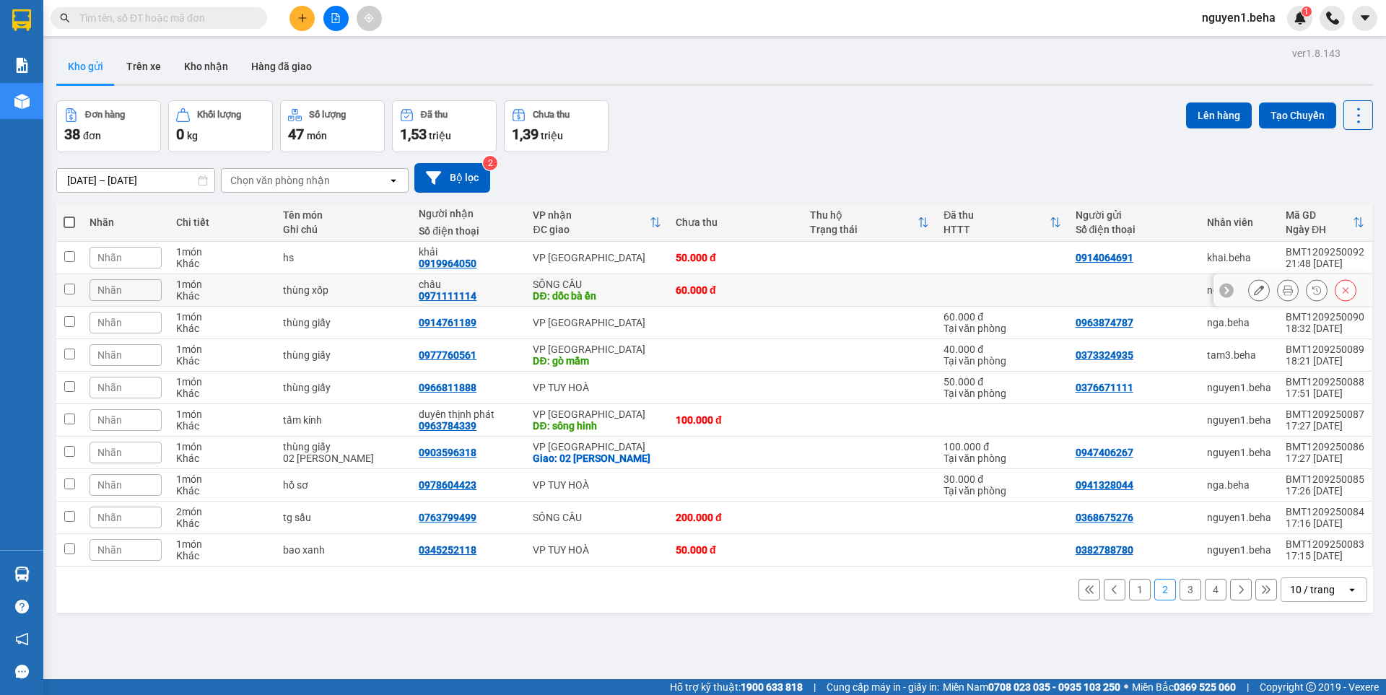
click at [133, 293] on div "Nhãn" at bounding box center [126, 290] width 72 height 22
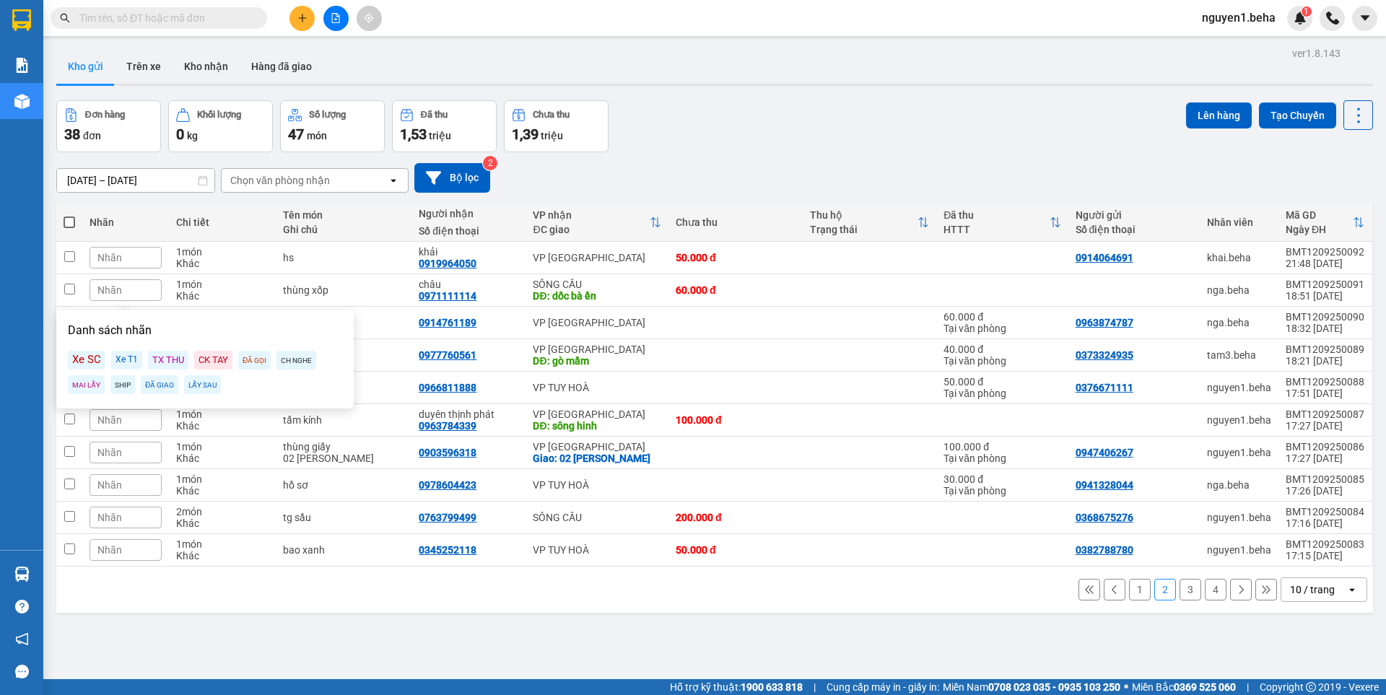
click at [90, 361] on div "Xe SC" at bounding box center [87, 360] width 38 height 19
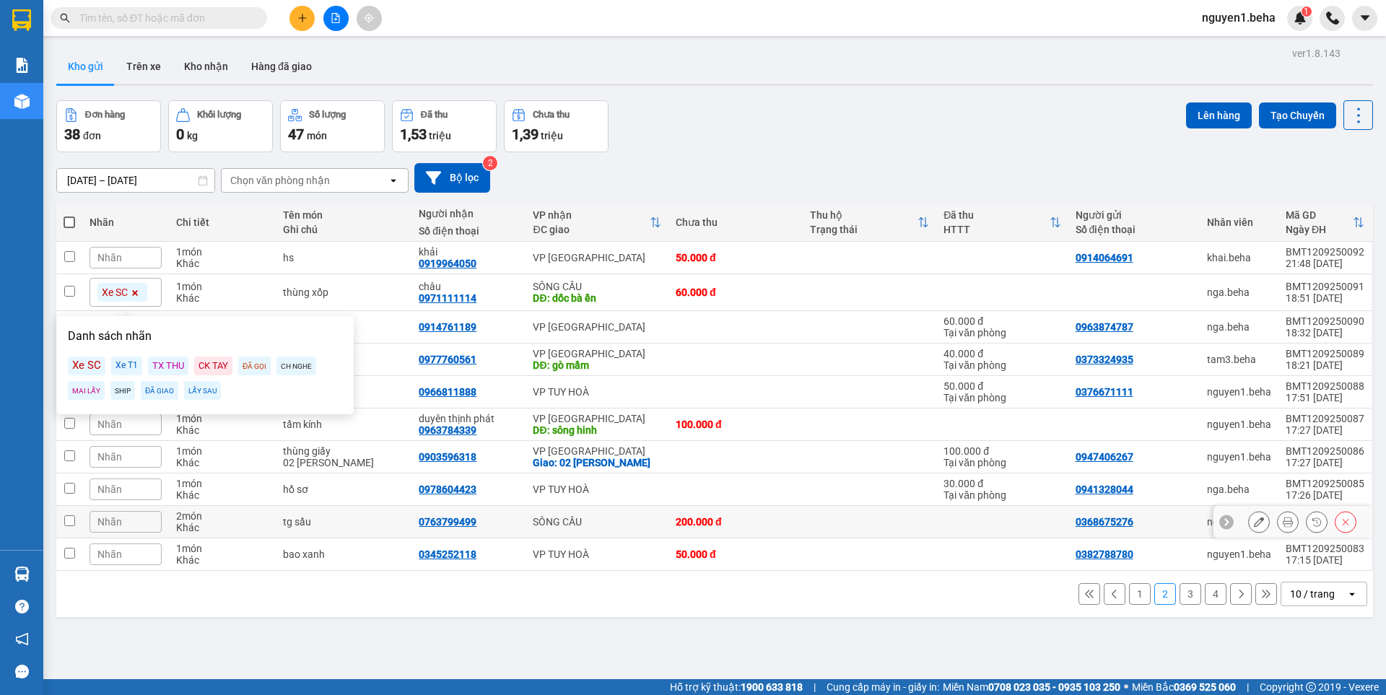
click at [153, 520] on div "Nhãn" at bounding box center [126, 522] width 72 height 22
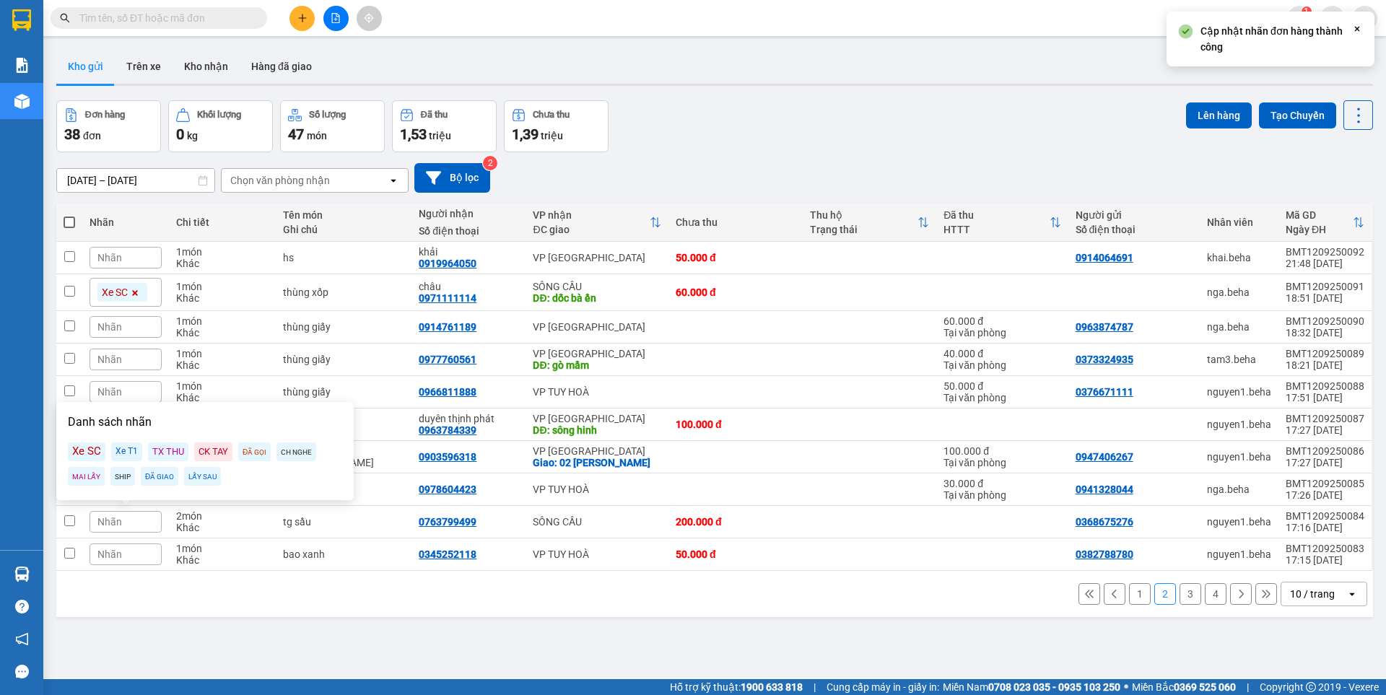
click at [85, 455] on div "Xe SC" at bounding box center [87, 452] width 38 height 19
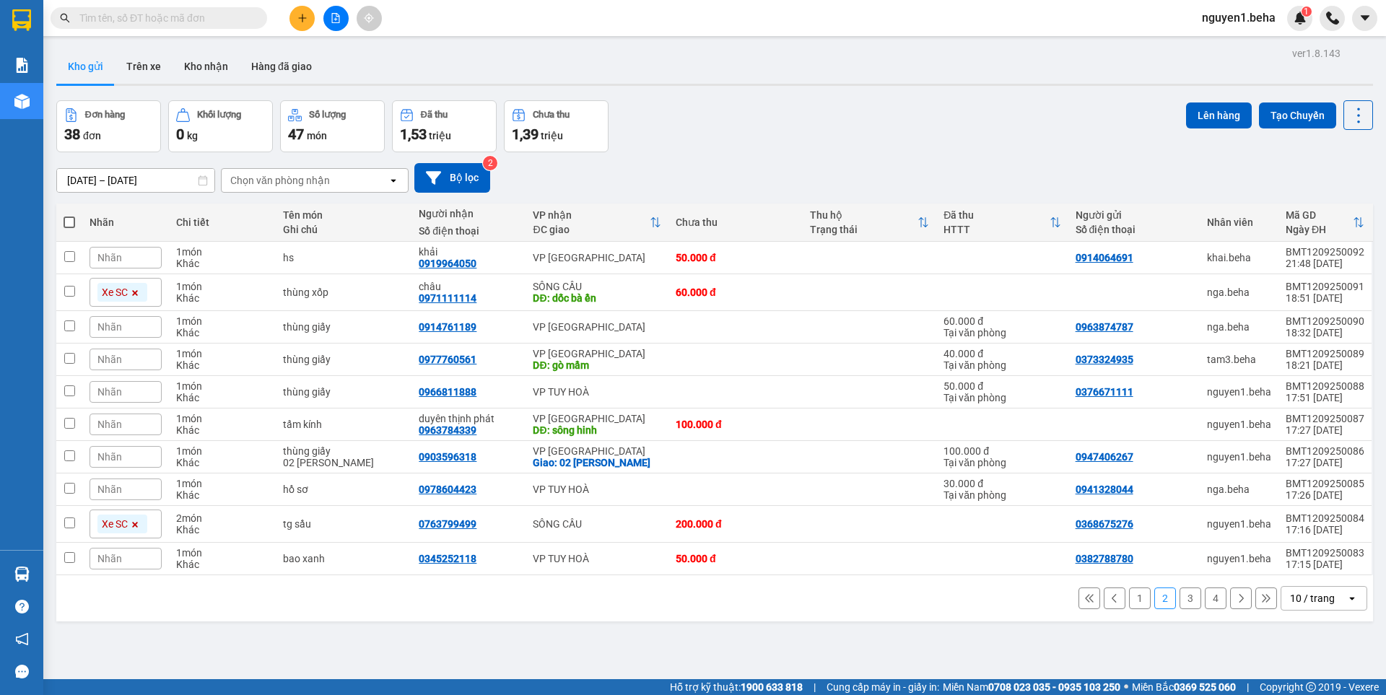
click at [1180, 603] on button "3" at bounding box center [1191, 599] width 22 height 22
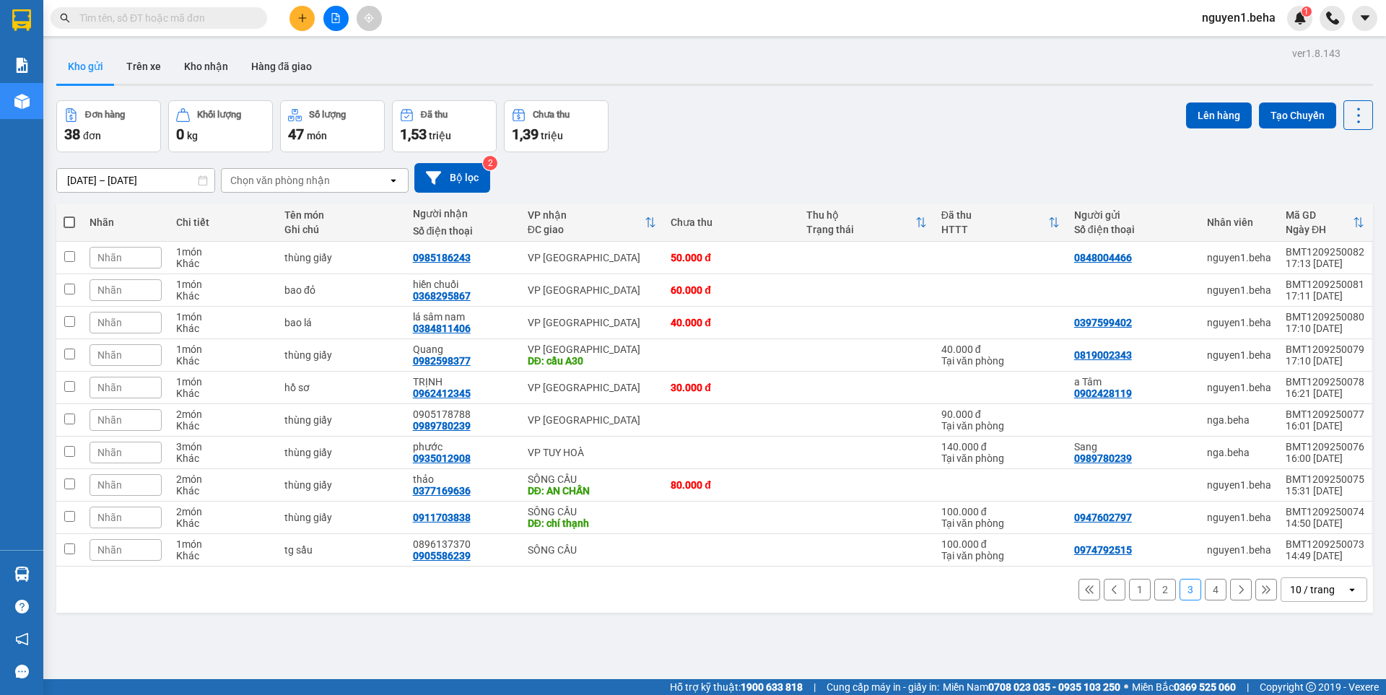
click at [121, 484] on div "Nhãn" at bounding box center [126, 485] width 72 height 22
click at [87, 415] on div "Xe SC" at bounding box center [87, 415] width 38 height 19
click at [109, 520] on span "Nhãn" at bounding box center [109, 522] width 25 height 12
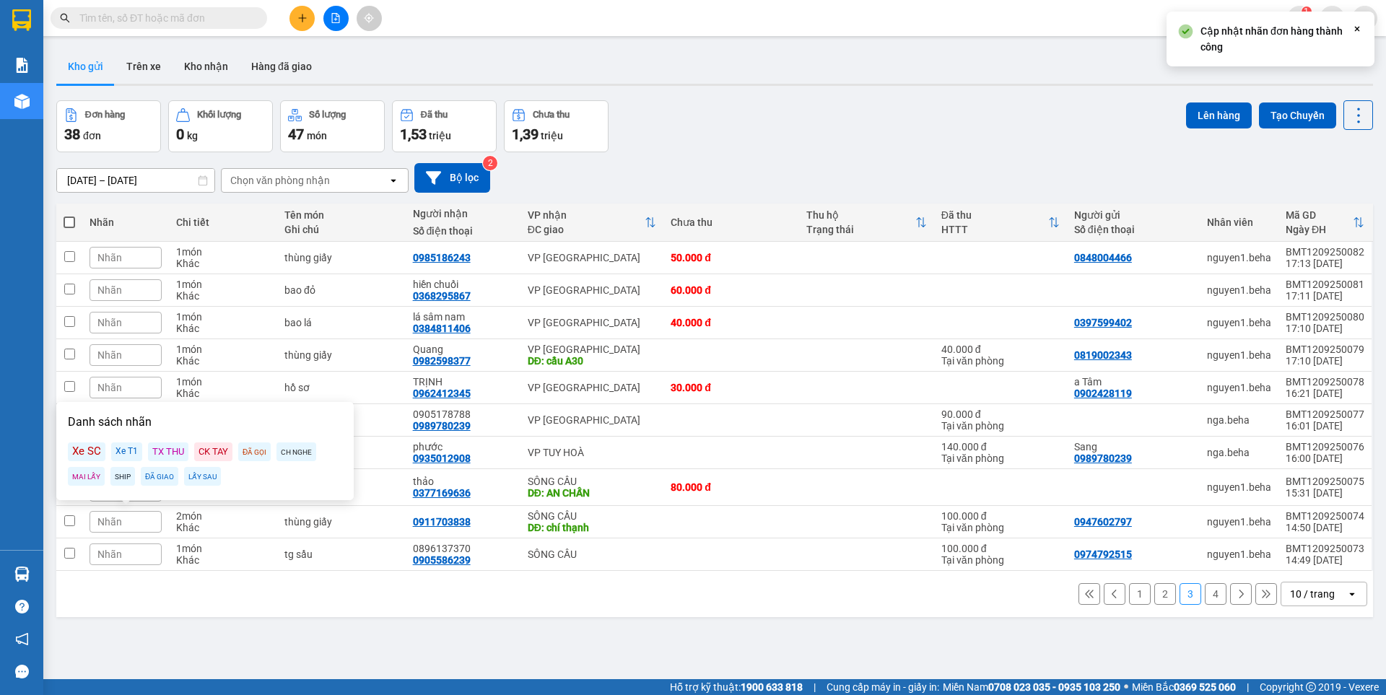
drag, startPoint x: 84, startPoint y: 450, endPoint x: 87, endPoint y: 505, distance: 54.9
click at [84, 451] on div "Xe SC" at bounding box center [87, 452] width 38 height 19
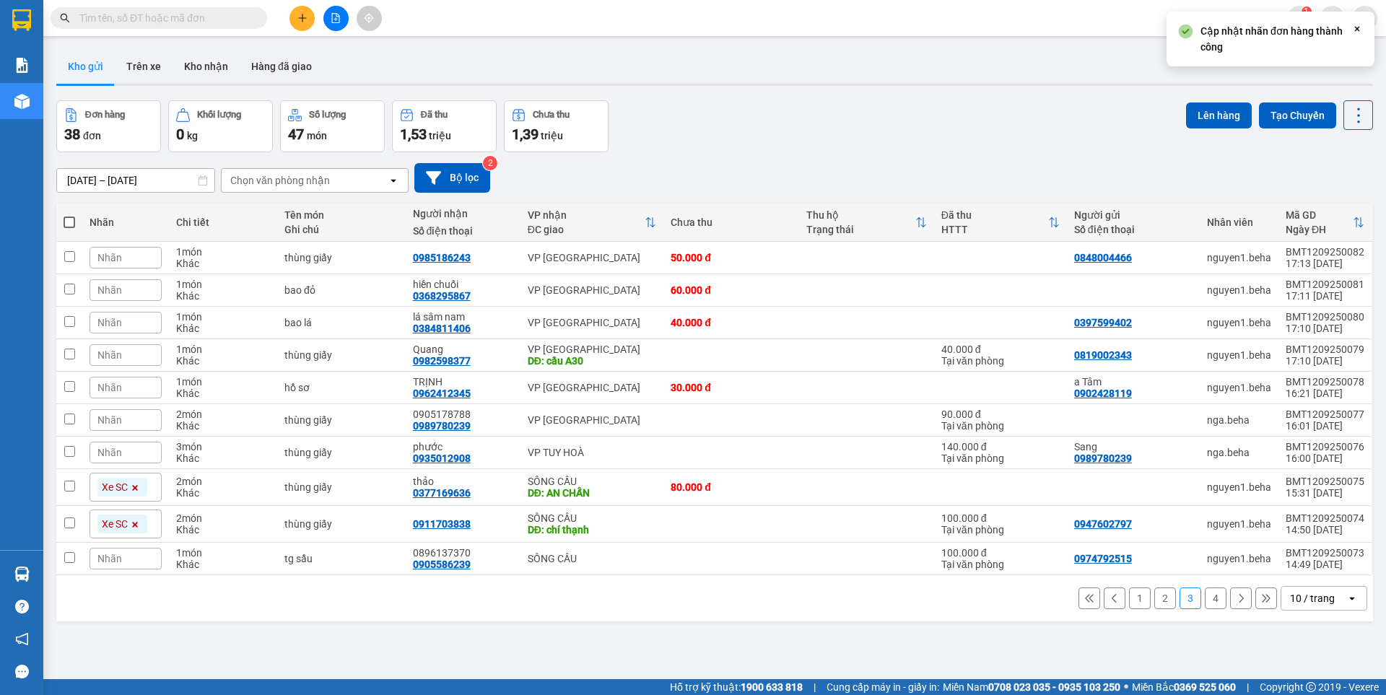
click at [128, 556] on div "Nhãn" at bounding box center [126, 559] width 72 height 22
click at [81, 489] on div "Xe SC" at bounding box center [87, 488] width 38 height 19
click at [584, 609] on div "1 2 3 4 10 / trang open" at bounding box center [714, 602] width 1305 height 25
click at [1211, 602] on button "4" at bounding box center [1216, 603] width 22 height 22
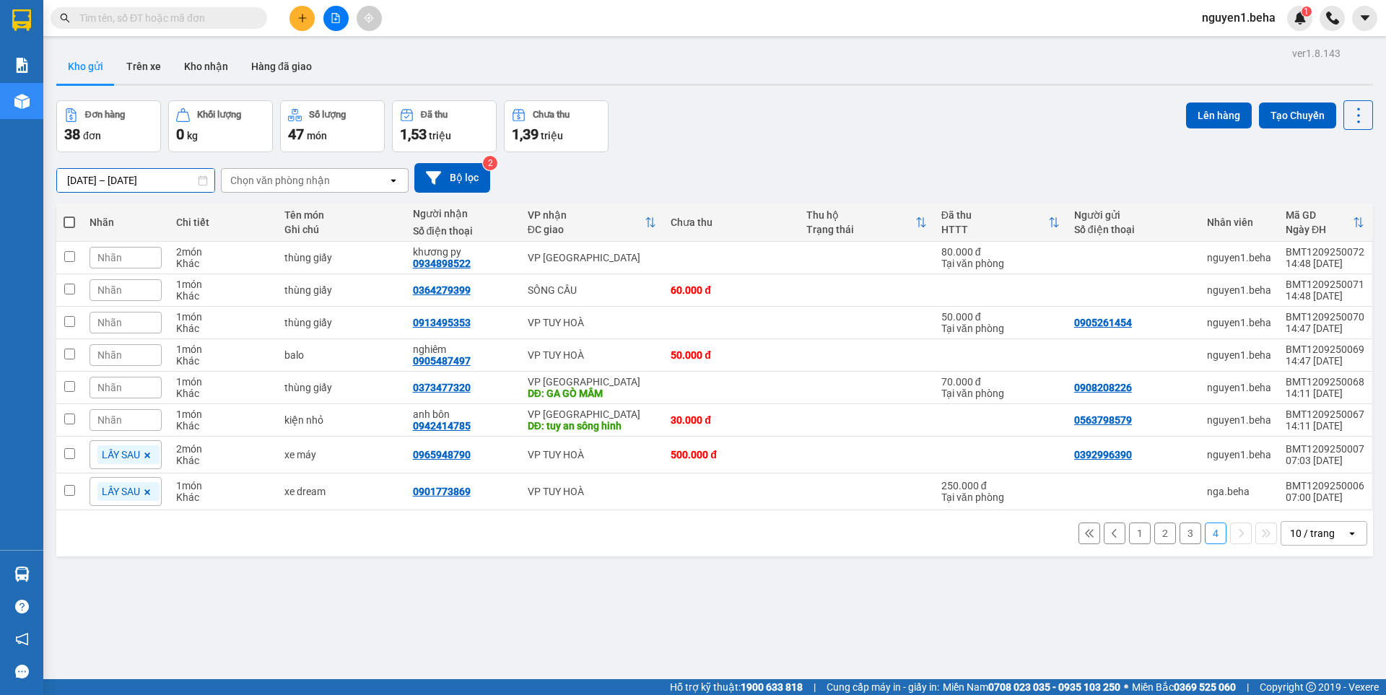
click at [77, 180] on input "[DATE] – [DATE]" at bounding box center [135, 180] width 157 height 23
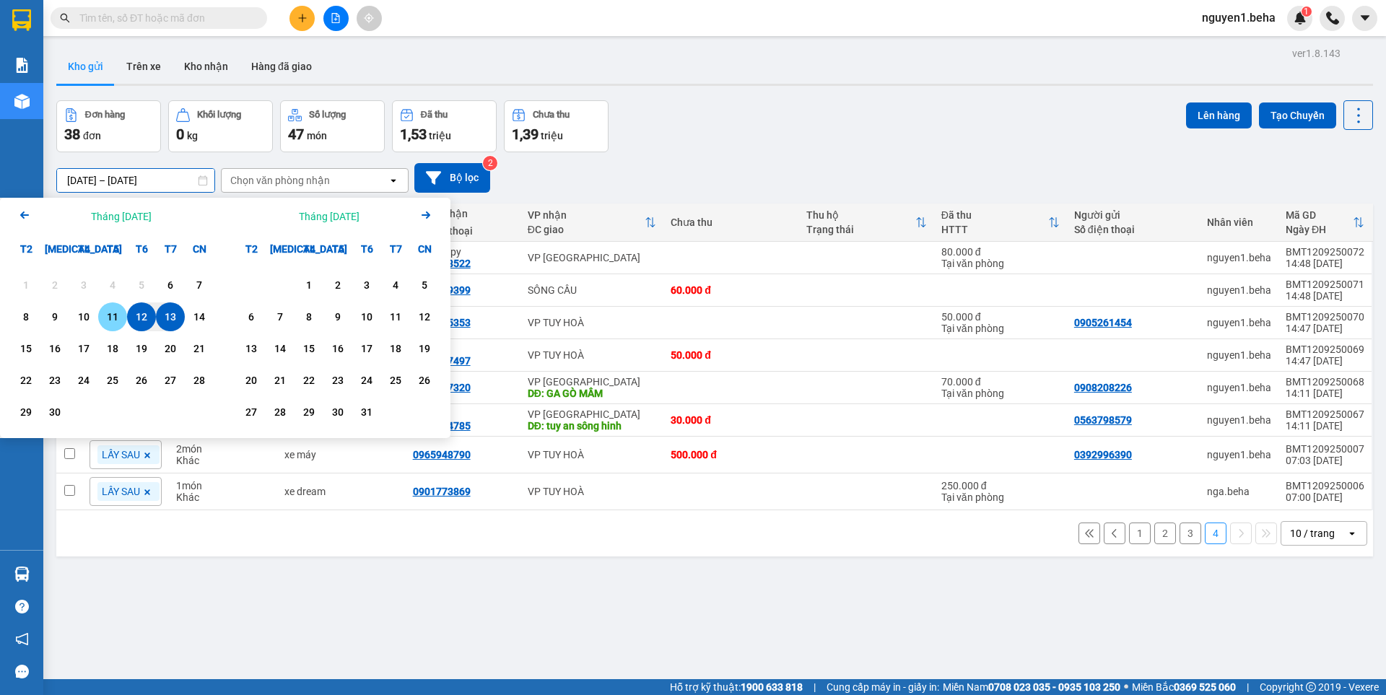
click at [108, 316] on div "11" at bounding box center [113, 316] width 20 height 17
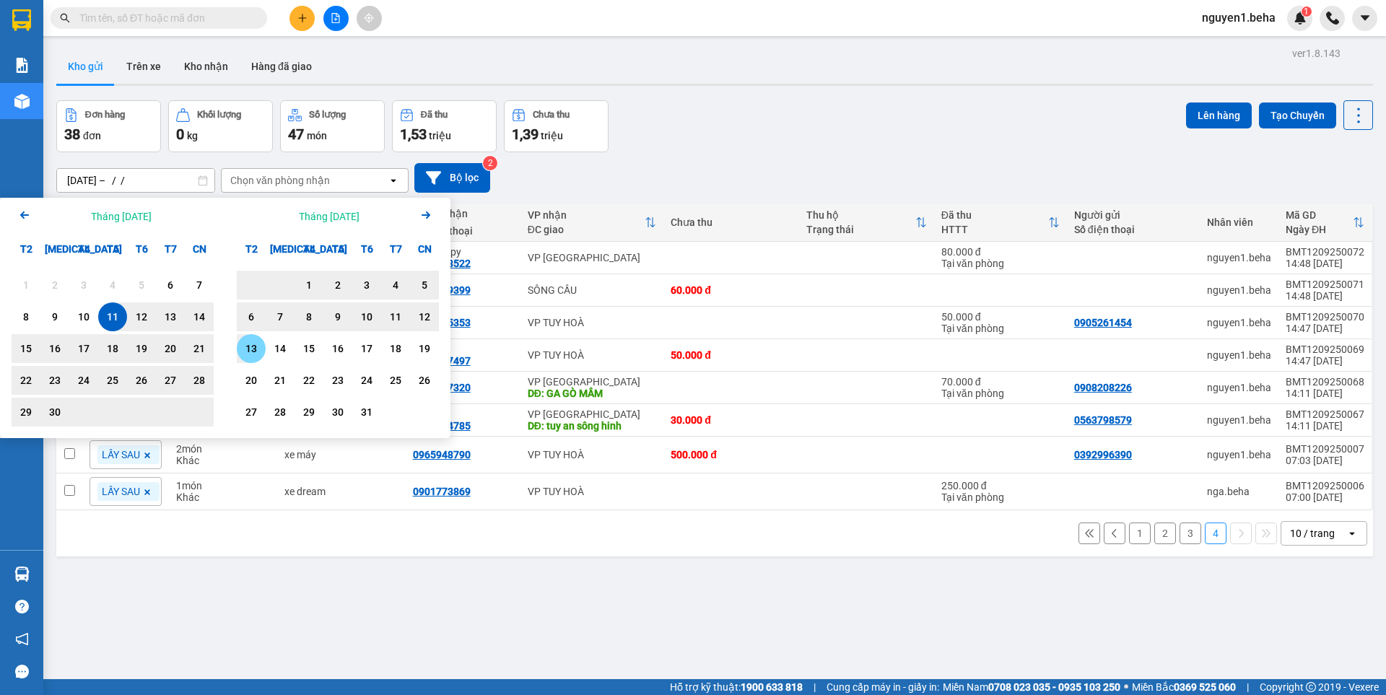
click at [256, 350] on div "13" at bounding box center [251, 348] width 20 height 17
type input "[DATE] – [DATE]"
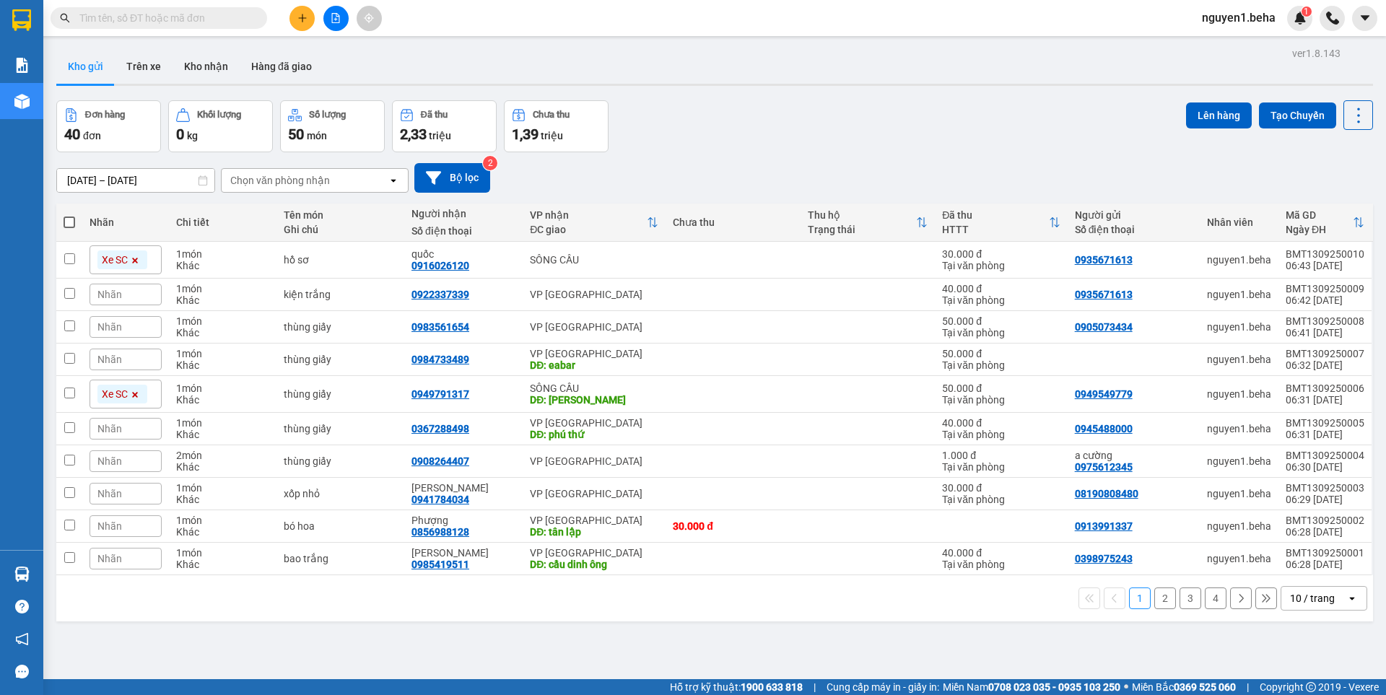
click at [1209, 598] on button "4" at bounding box center [1216, 599] width 22 height 22
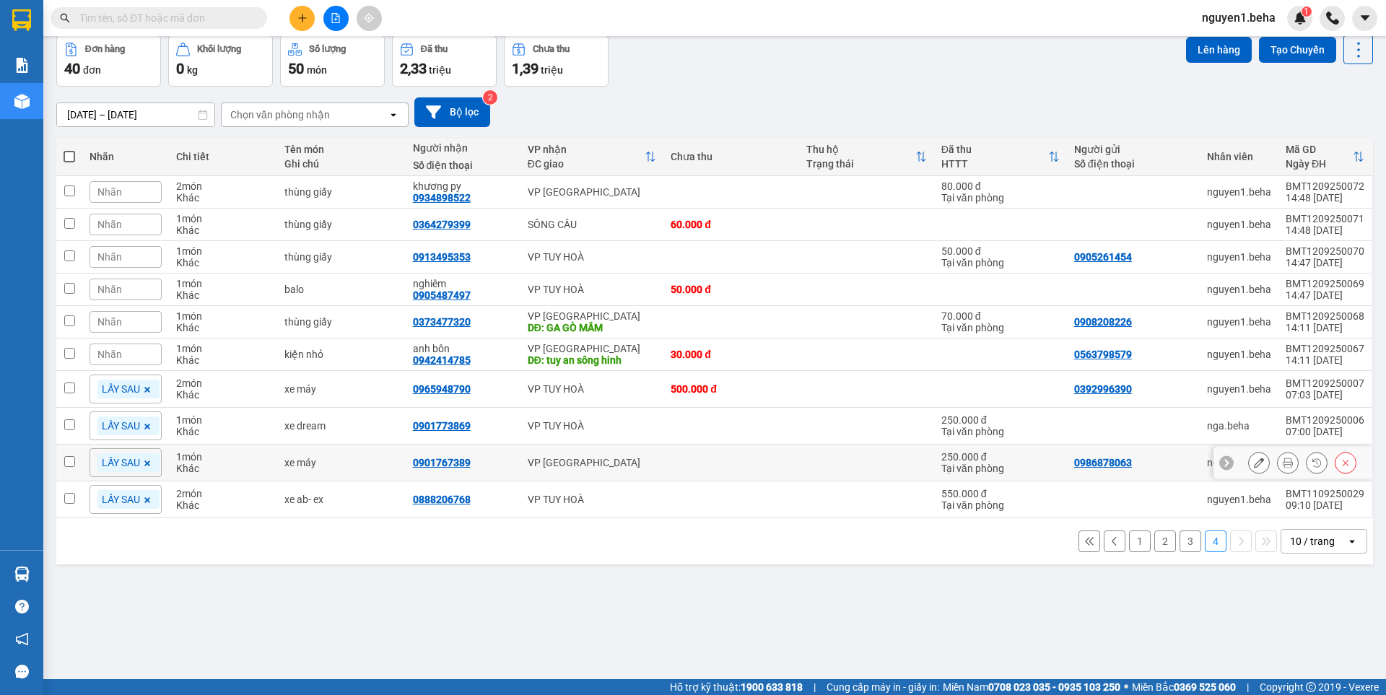
scroll to position [66, 0]
click at [147, 495] on icon at bounding box center [147, 499] width 9 height 9
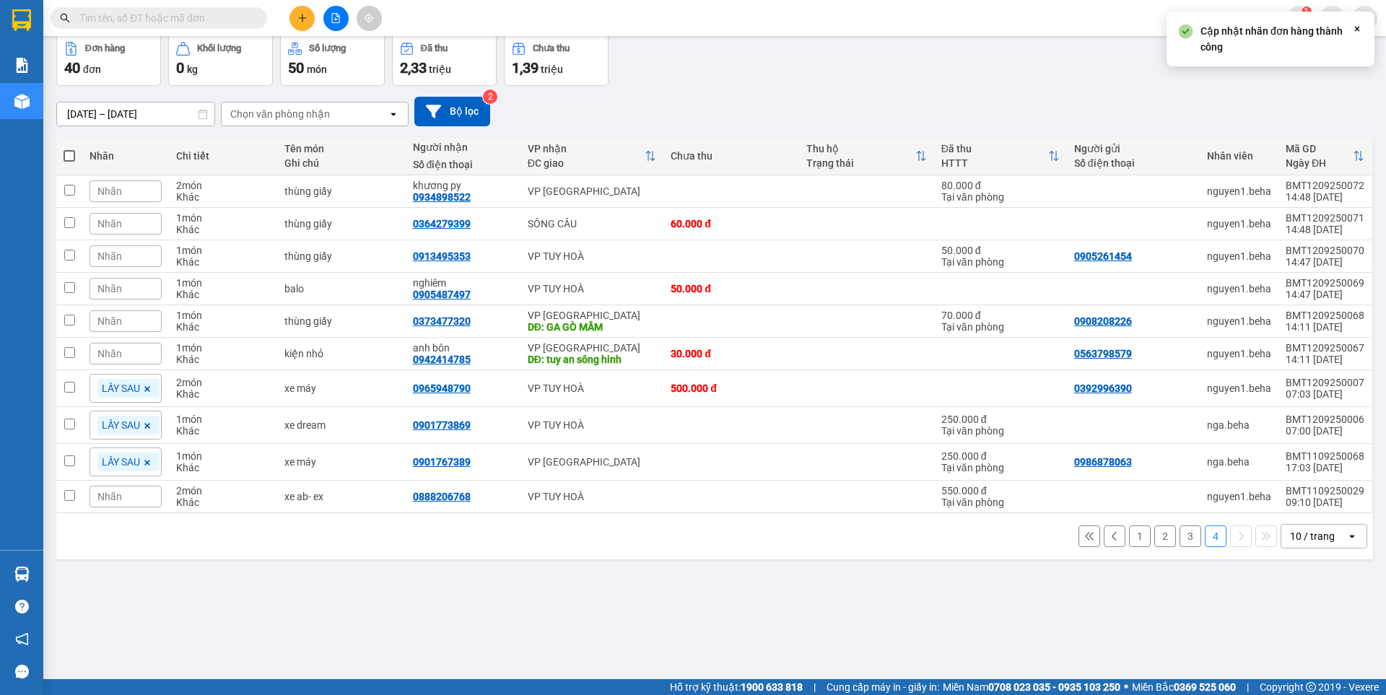
click at [127, 500] on div "Nhãn" at bounding box center [126, 497] width 72 height 22
click at [196, 558] on div "1 2 3 4 10 / trang open" at bounding box center [714, 536] width 1317 height 46
click at [147, 424] on icon at bounding box center [147, 426] width 9 height 9
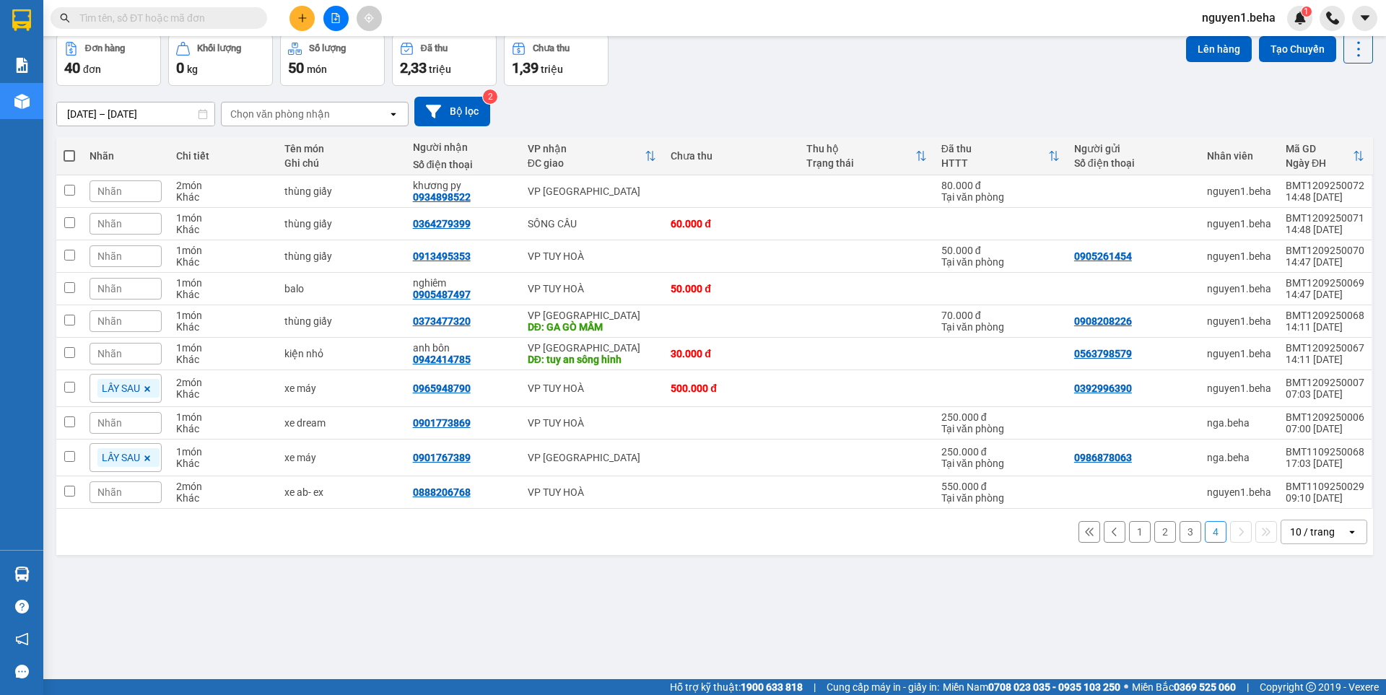
click at [123, 223] on div "Nhãn" at bounding box center [126, 224] width 72 height 22
click at [77, 291] on div "Xe SC" at bounding box center [87, 293] width 38 height 19
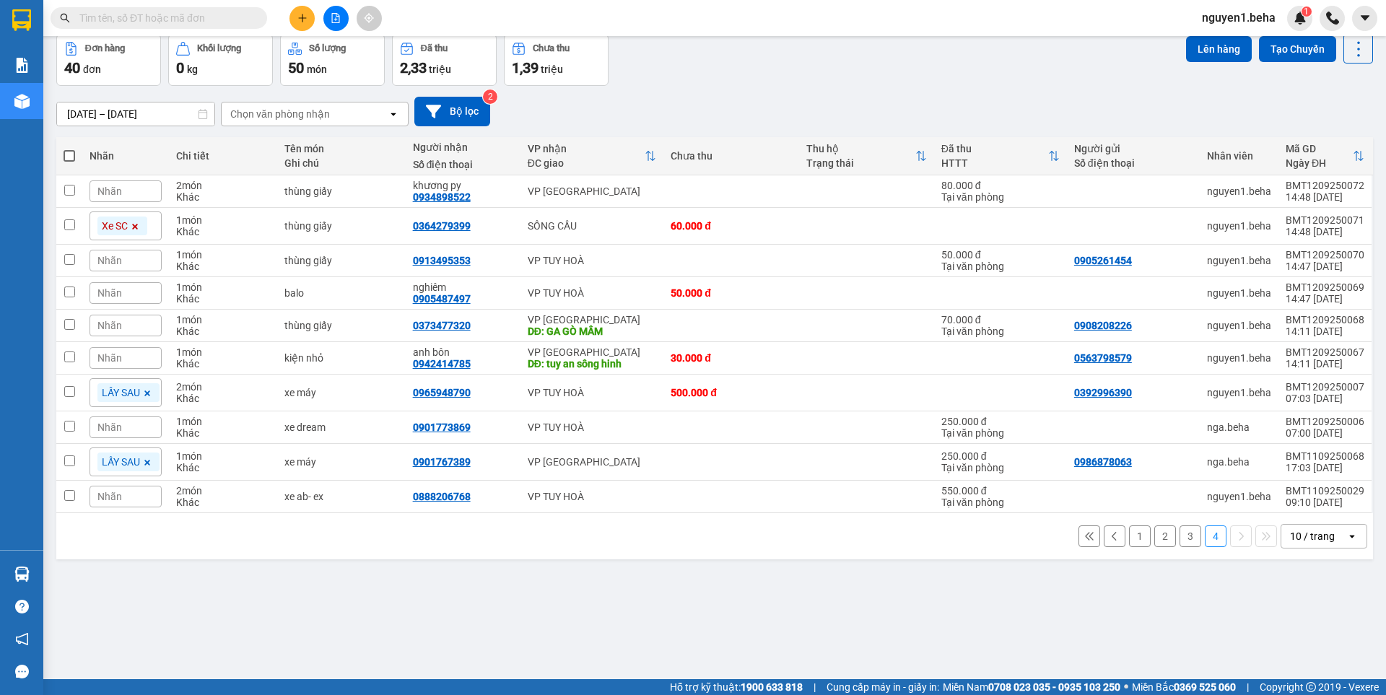
click at [472, 559] on div "ver 1.8.143 Kho gửi Trên xe Kho nhận Hàng đã giao Đơn hàng 40 đơn Khối lượng 0 …" at bounding box center [715, 324] width 1328 height 695
click at [1110, 541] on icon at bounding box center [1115, 536] width 10 height 10
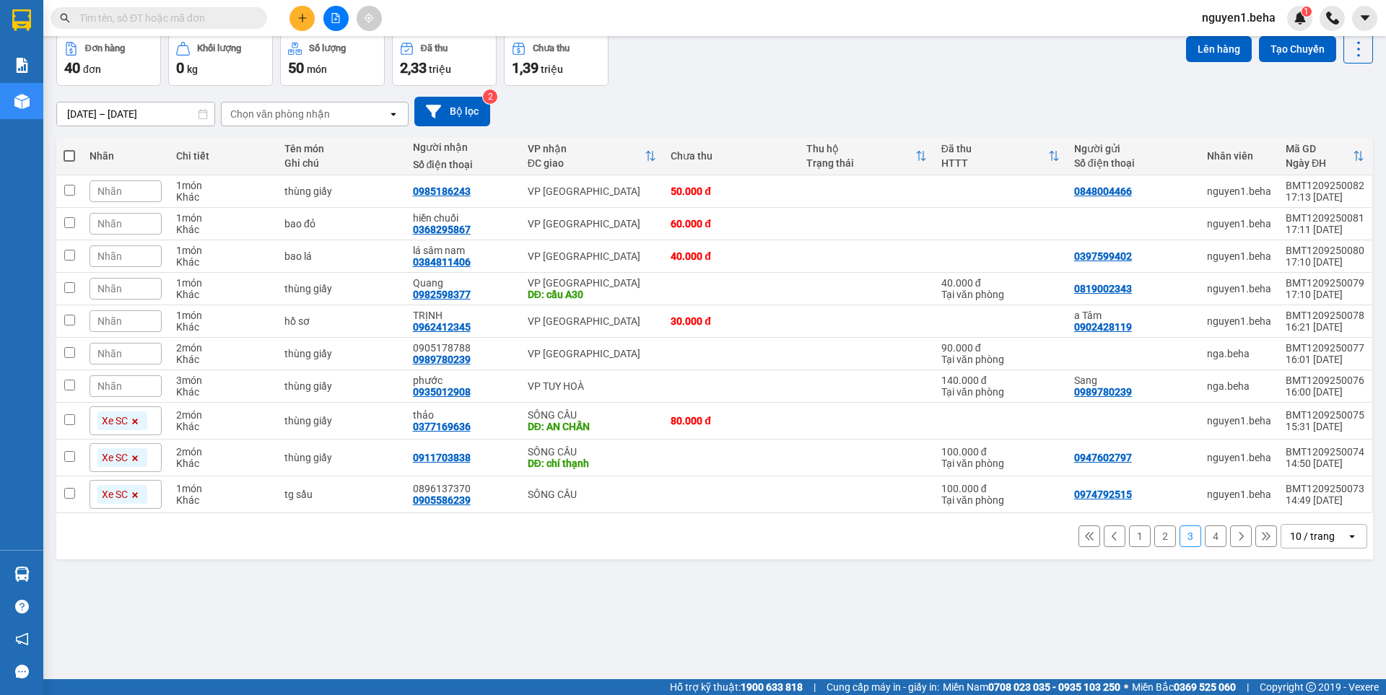
click at [1136, 538] on button "1" at bounding box center [1140, 537] width 22 height 22
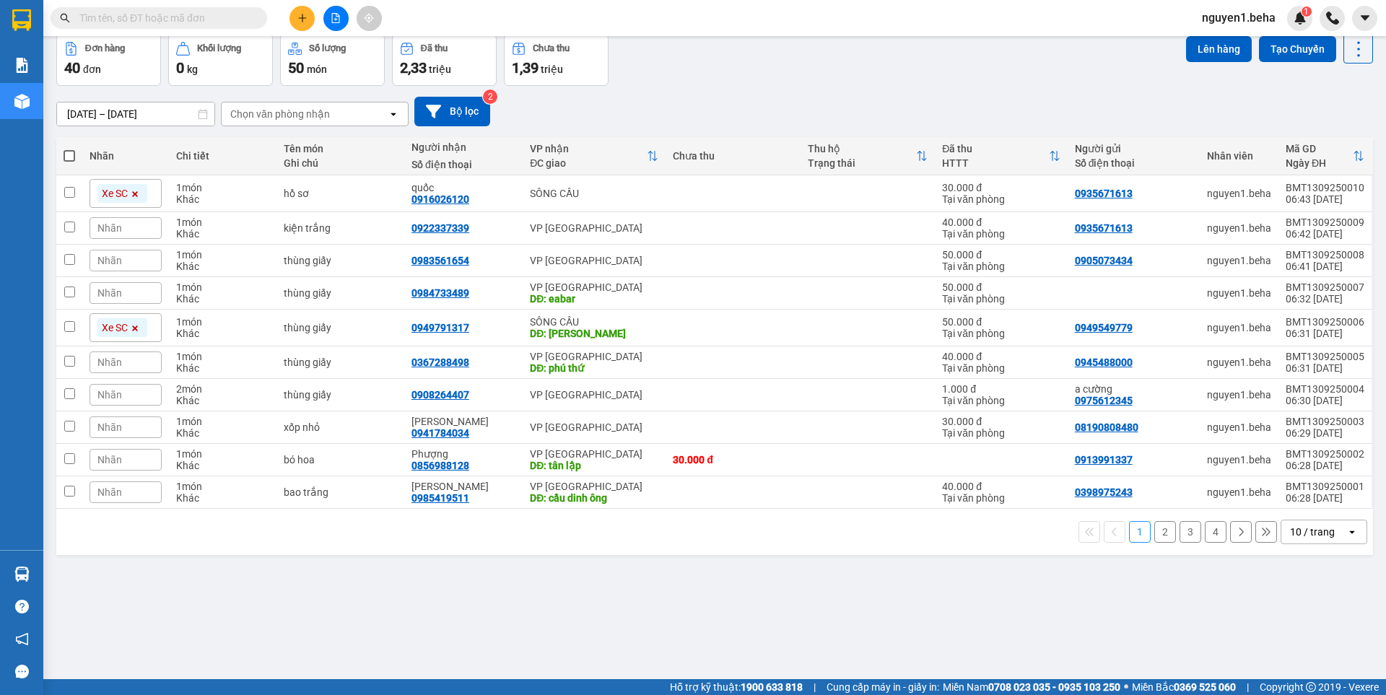
click at [68, 157] on span at bounding box center [70, 156] width 12 height 12
click at [69, 149] on input "checkbox" at bounding box center [69, 149] width 0 height 0
checkbox input "true"
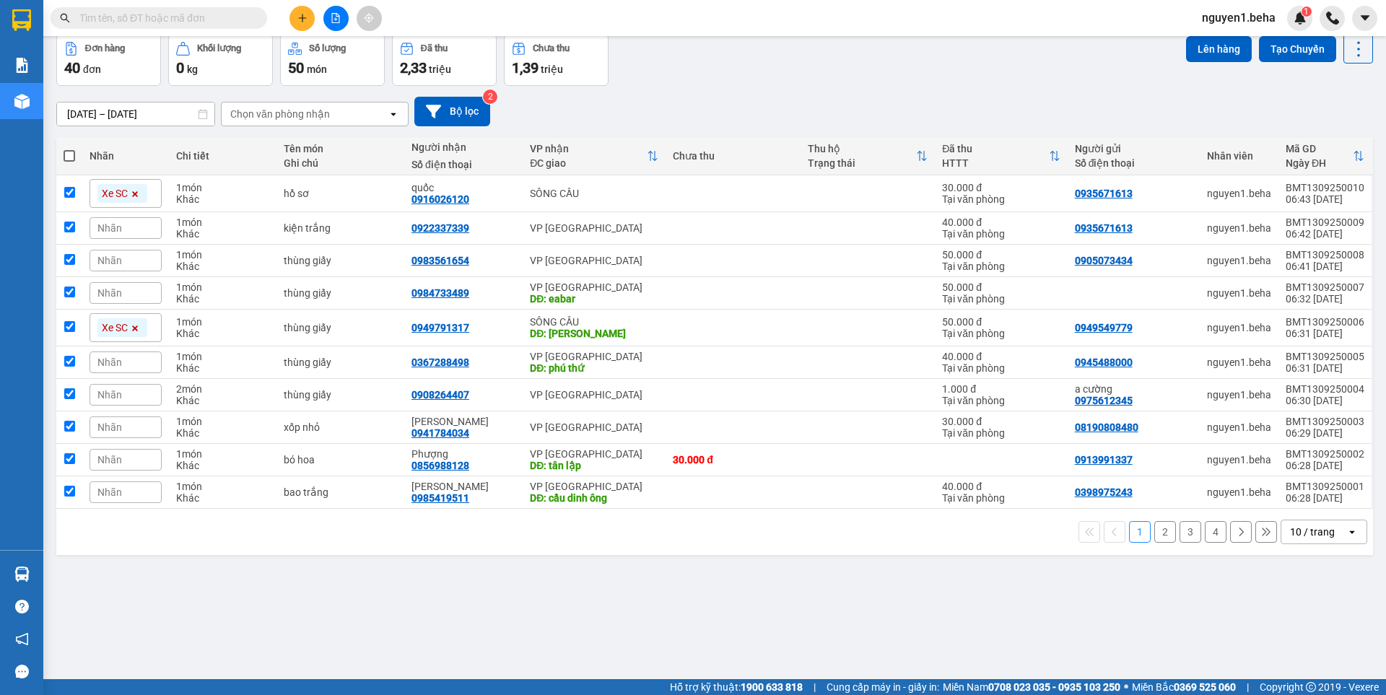
checkbox input "true"
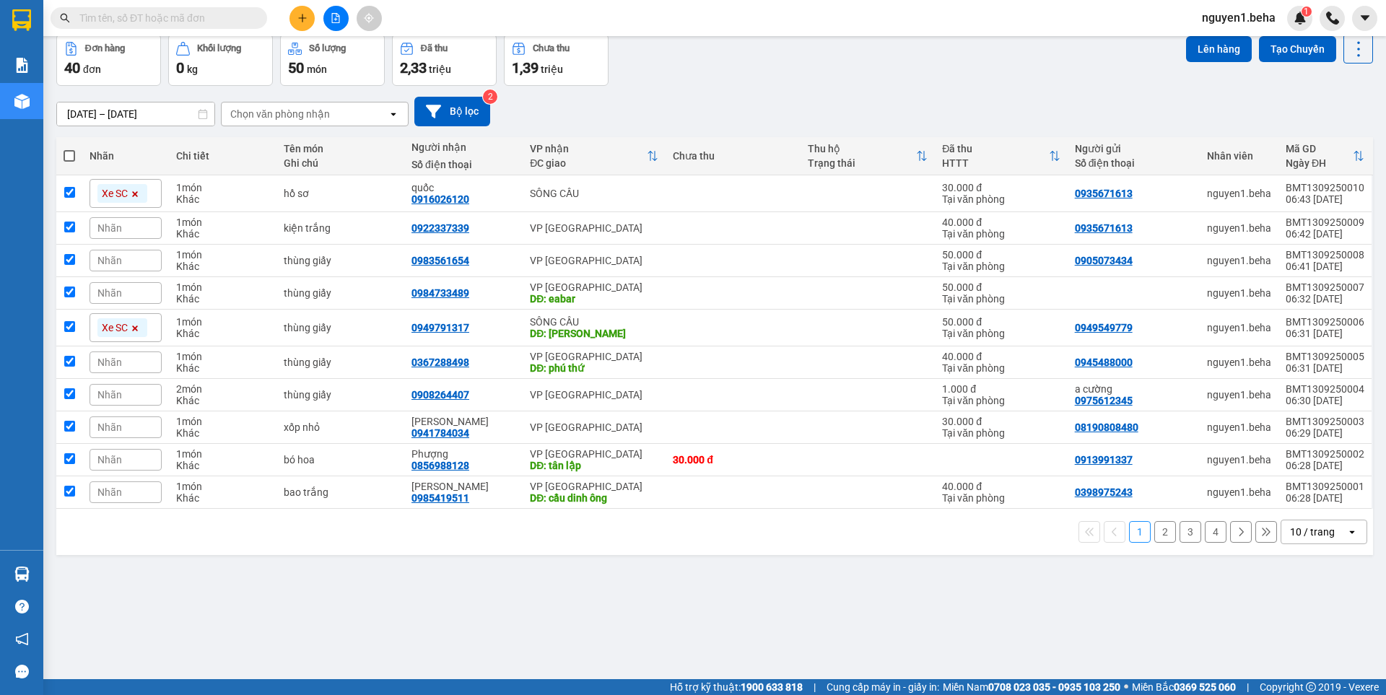
checkbox input "true"
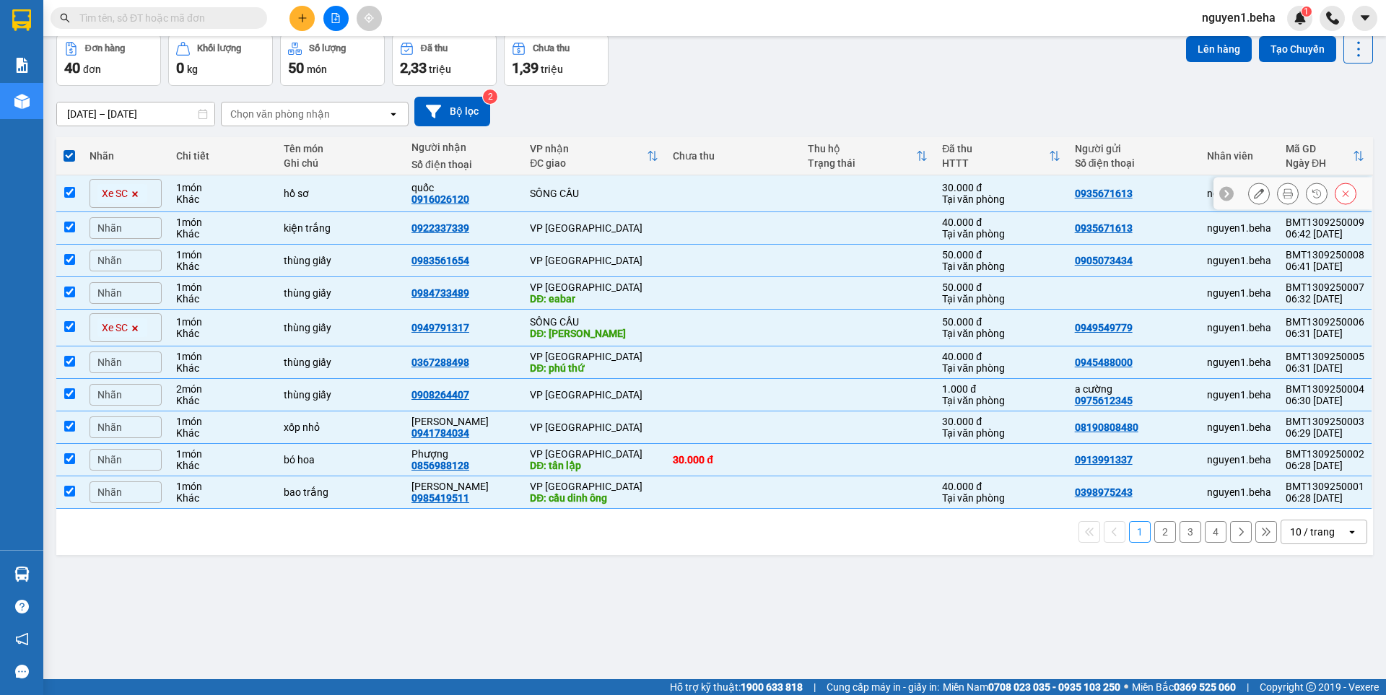
click at [68, 191] on input "checkbox" at bounding box center [69, 192] width 11 height 11
checkbox input "false"
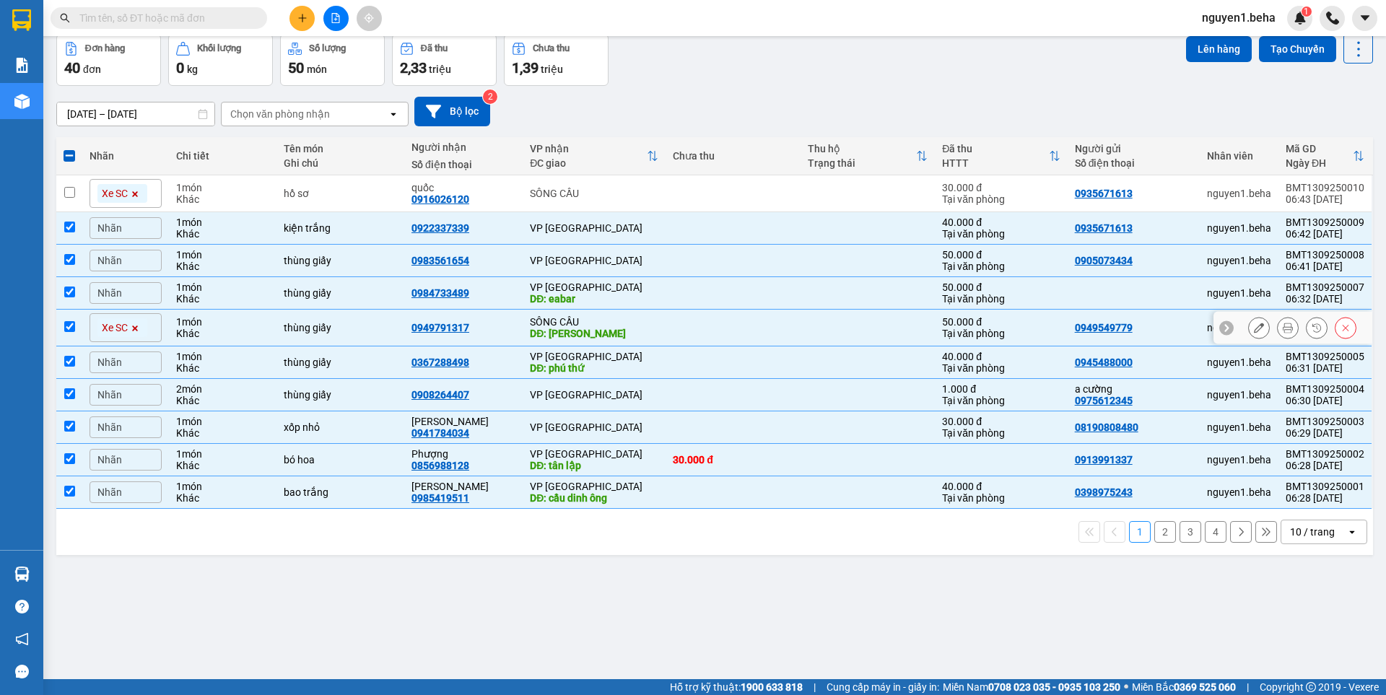
click at [72, 324] on input "checkbox" at bounding box center [69, 326] width 11 height 11
checkbox input "false"
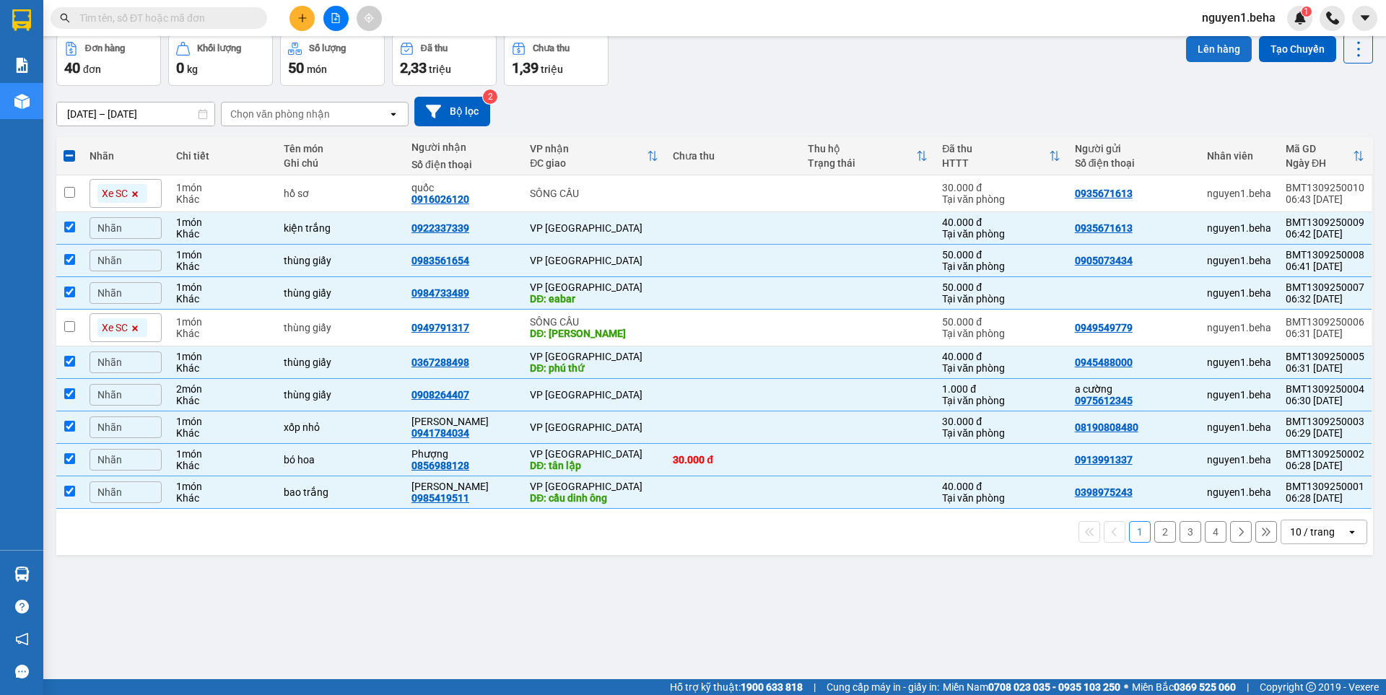
click at [1186, 51] on button "Lên hàng" at bounding box center [1219, 49] width 66 height 26
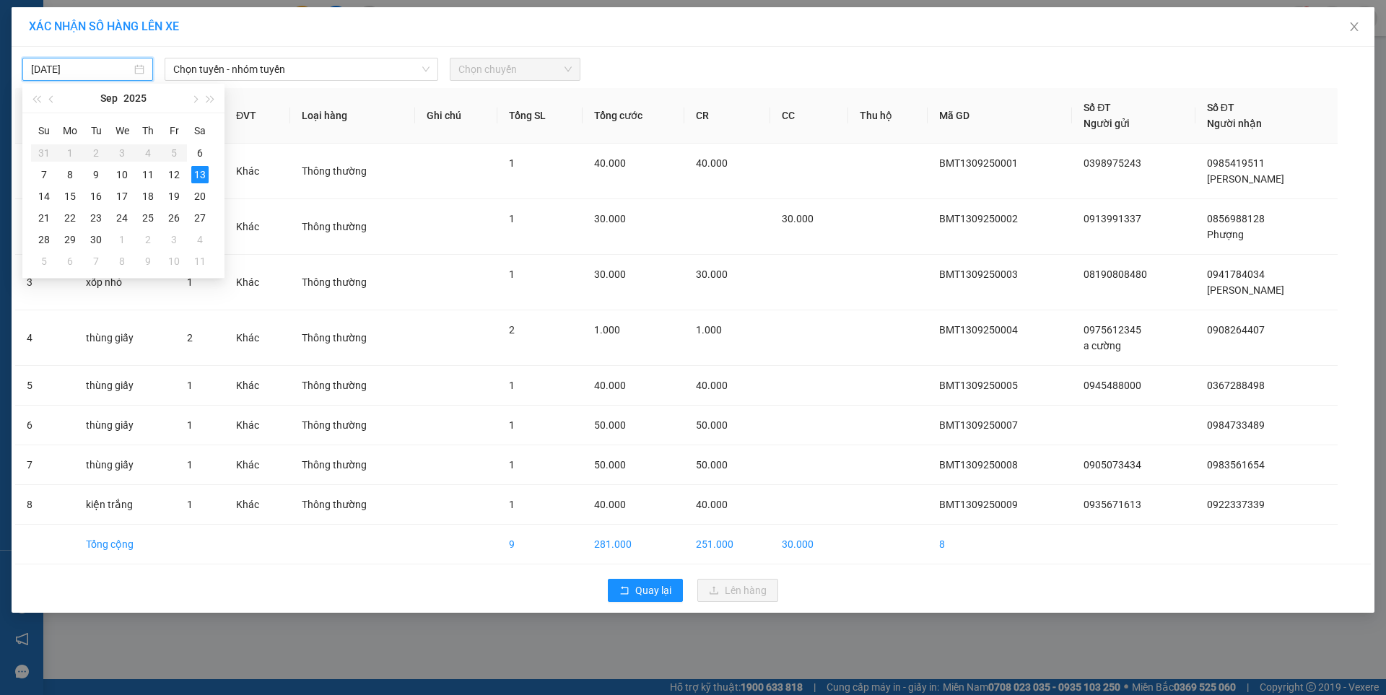
click at [115, 66] on input "[DATE]" at bounding box center [81, 69] width 100 height 16
type input "[DATE]"
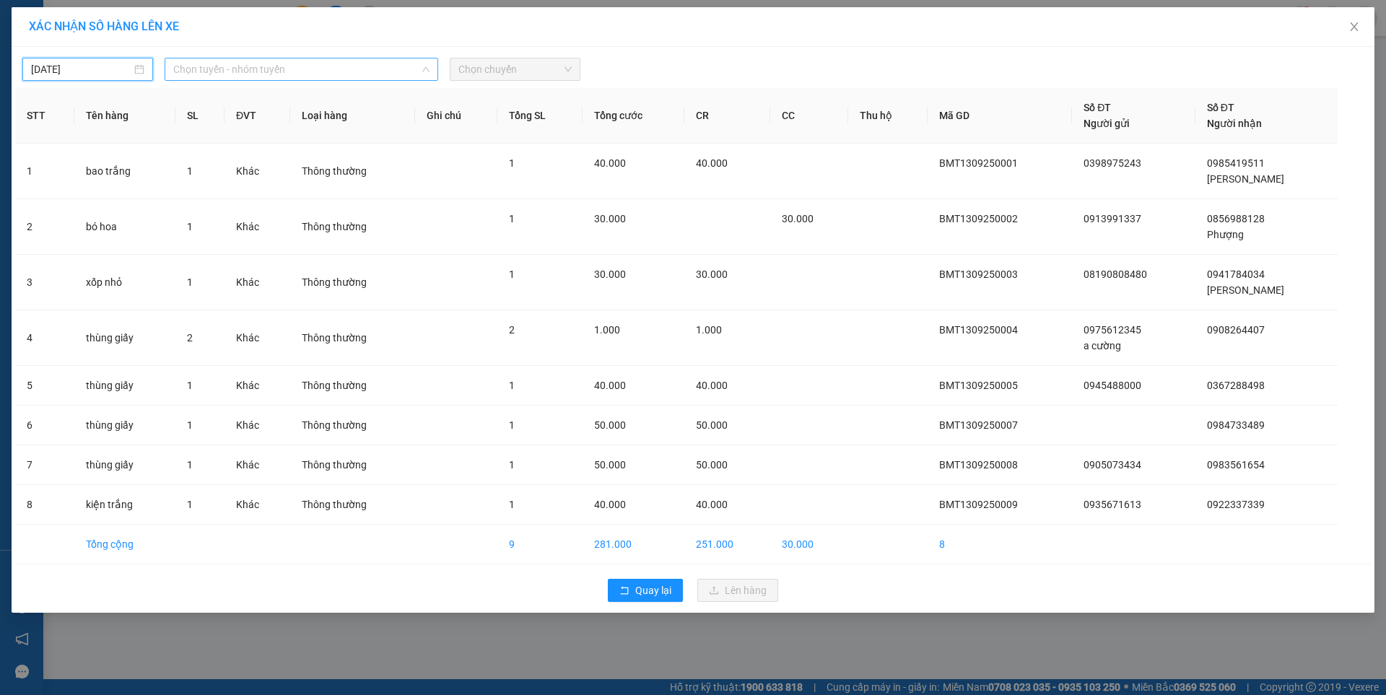
click at [326, 64] on span "Chọn tuyến - nhóm tuyến" at bounding box center [301, 69] width 256 height 22
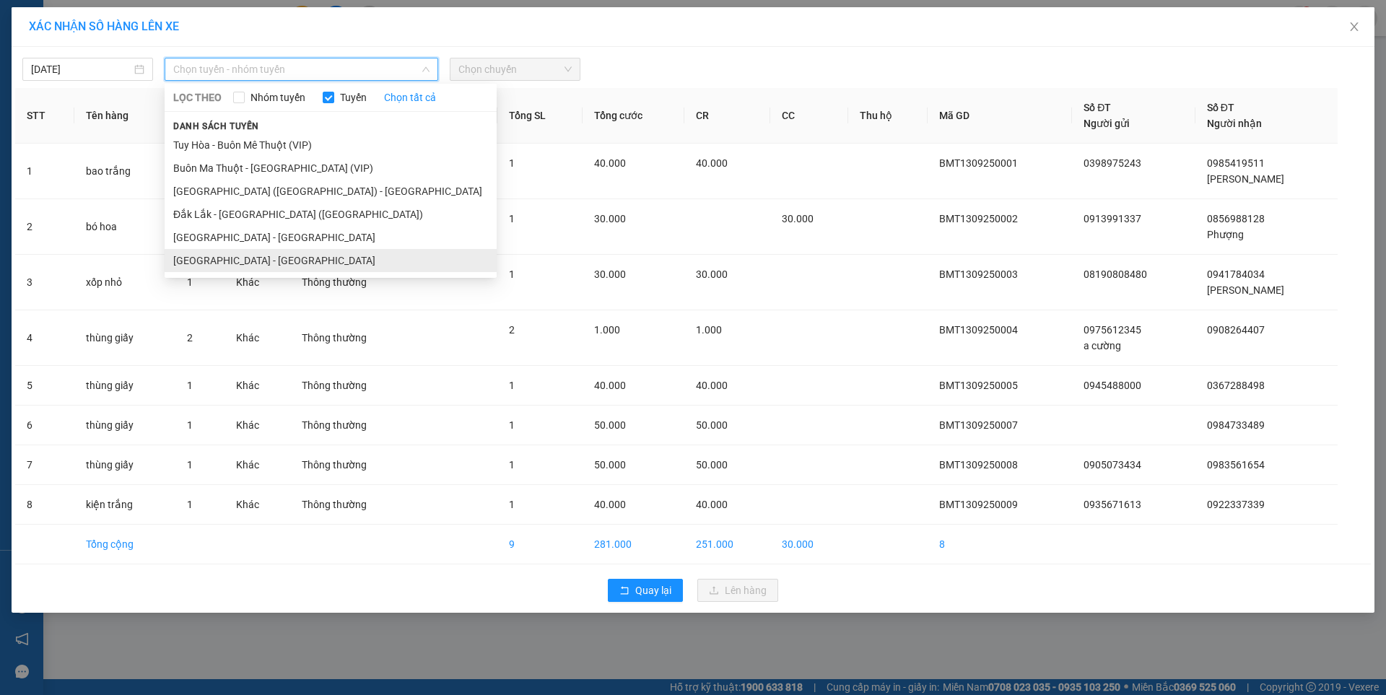
click at [227, 260] on li "[GEOGRAPHIC_DATA] - [GEOGRAPHIC_DATA]" at bounding box center [331, 260] width 332 height 23
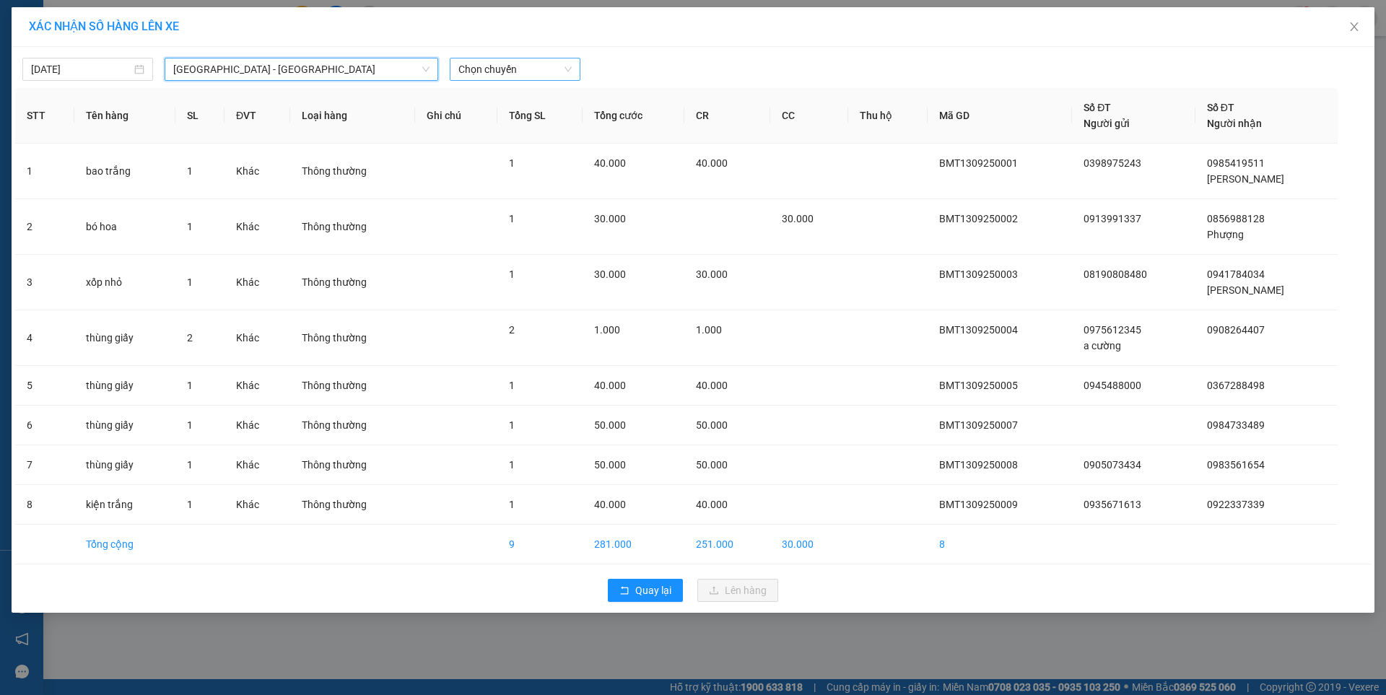
click at [502, 68] on span "Chọn chuyến" at bounding box center [514, 69] width 113 height 22
click at [526, 119] on div "07:00 - 47F-002.14" at bounding box center [514, 121] width 113 height 16
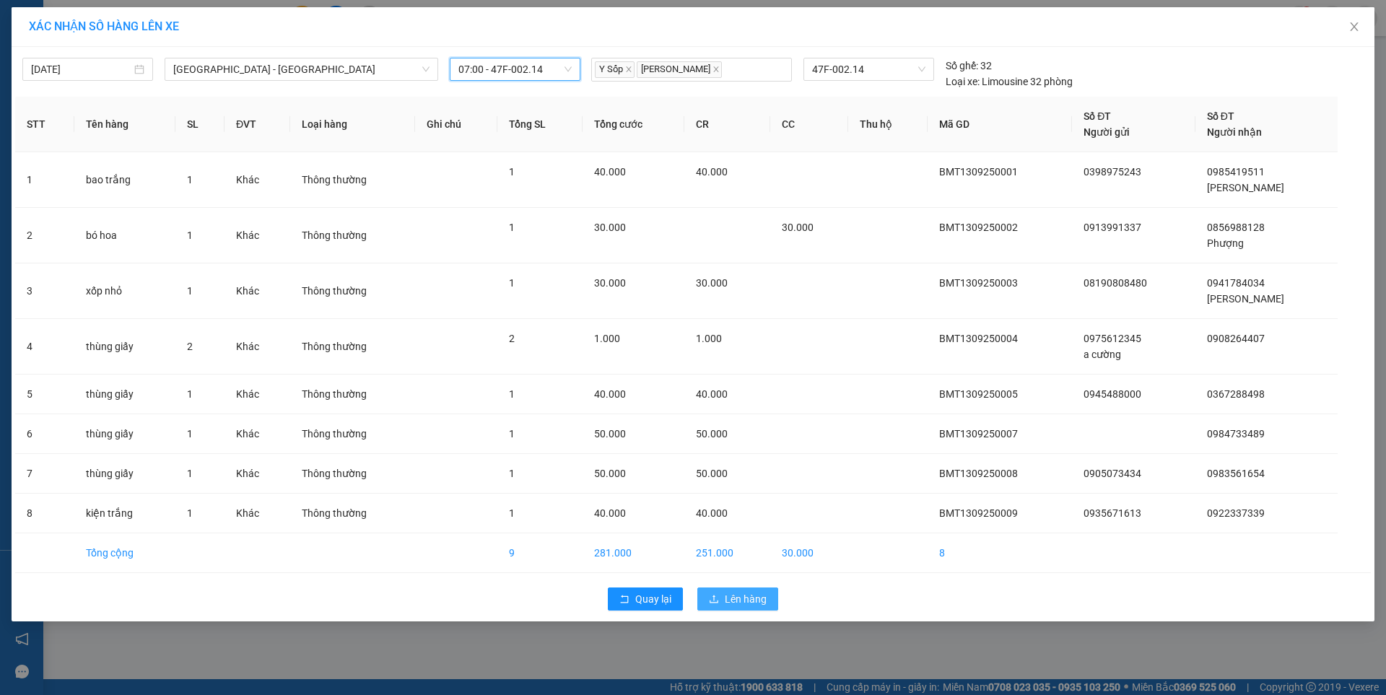
drag, startPoint x: 736, startPoint y: 602, endPoint x: 738, endPoint y: 593, distance: 9.1
click at [736, 601] on span "Lên hàng" at bounding box center [746, 599] width 42 height 16
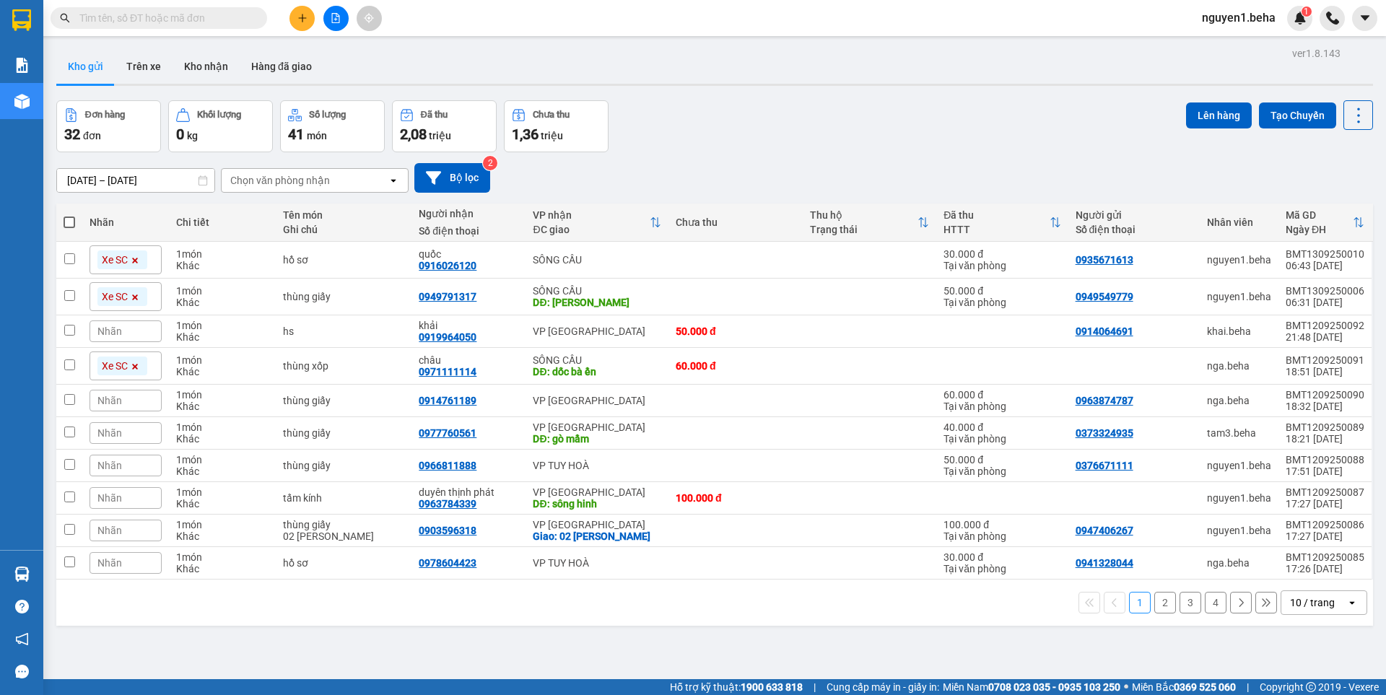
click at [71, 222] on span at bounding box center [70, 223] width 12 height 12
click at [69, 215] on input "checkbox" at bounding box center [69, 215] width 0 height 0
checkbox input "true"
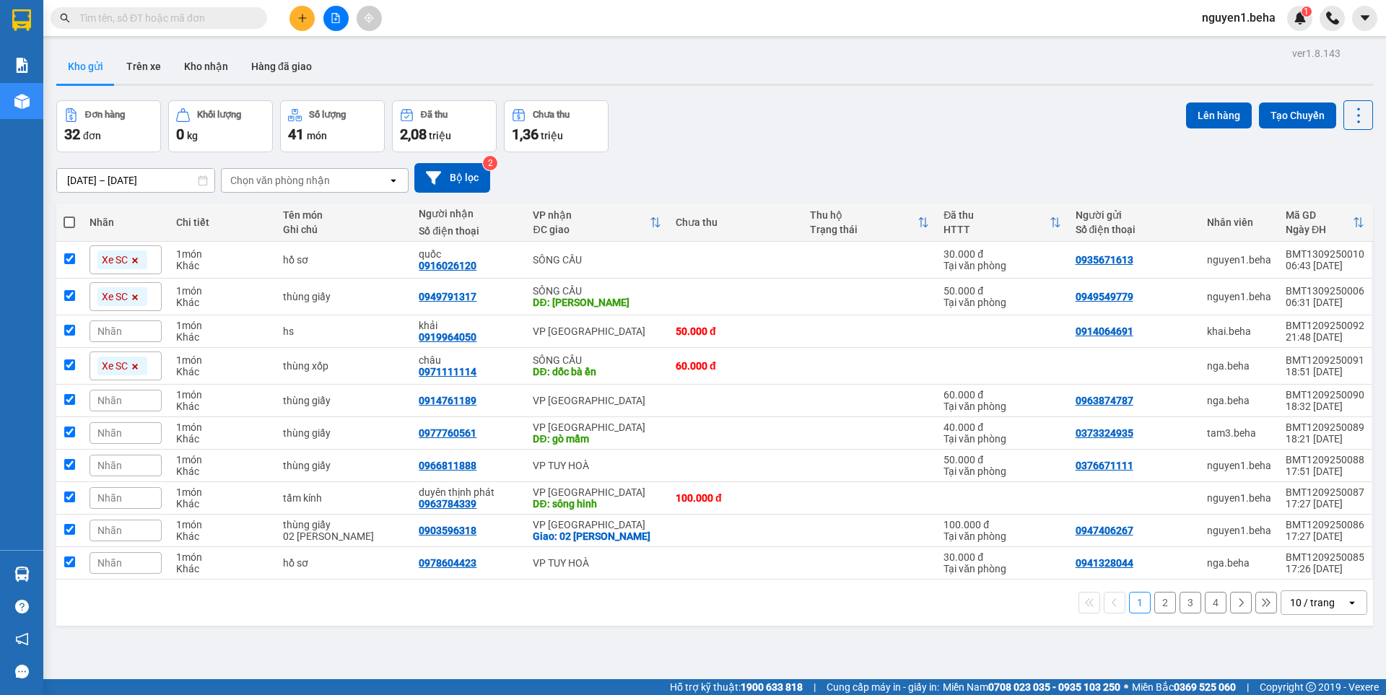
checkbox input "true"
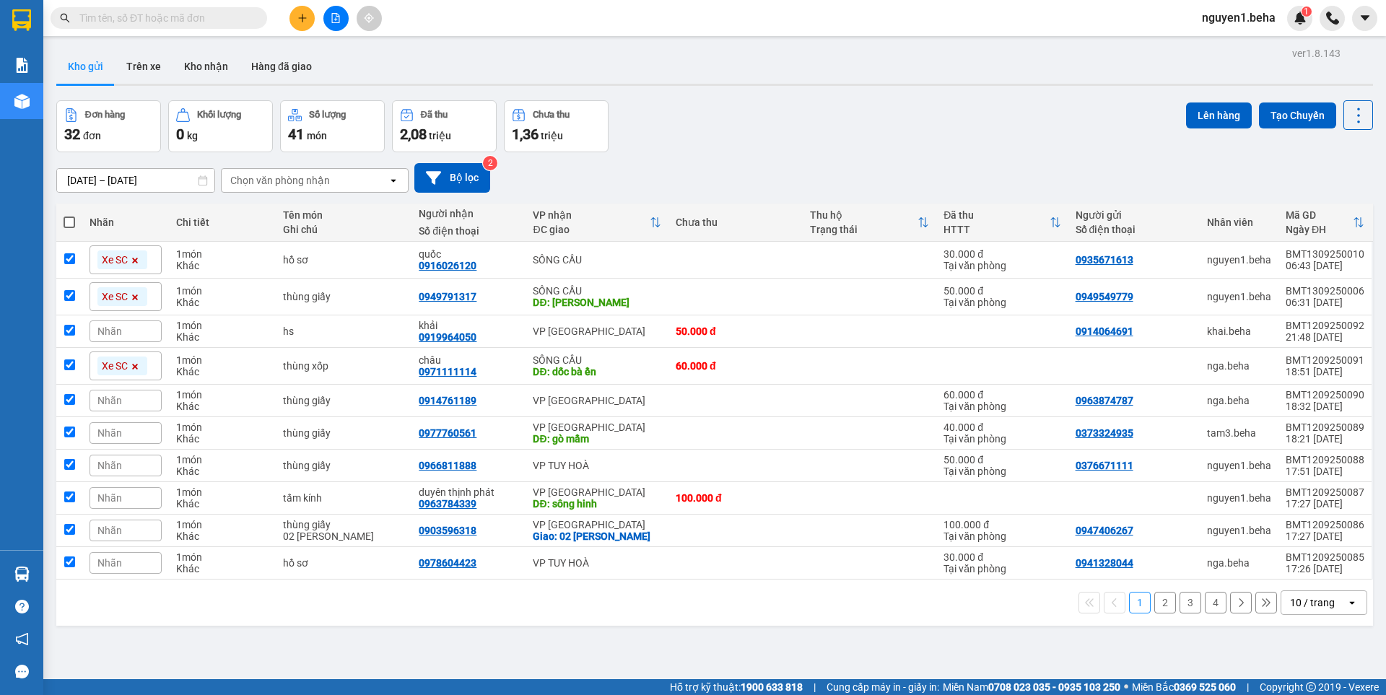
checkbox input "true"
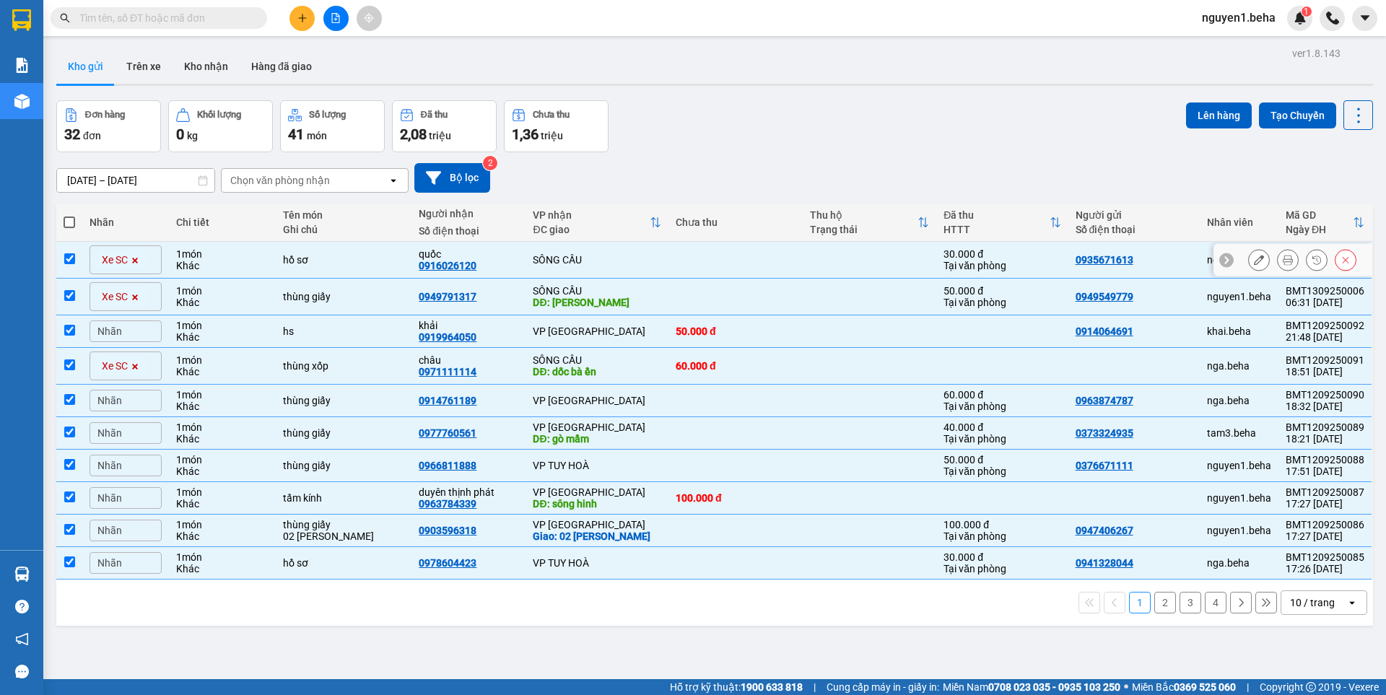
click at [71, 256] on input "checkbox" at bounding box center [69, 258] width 11 height 11
checkbox input "false"
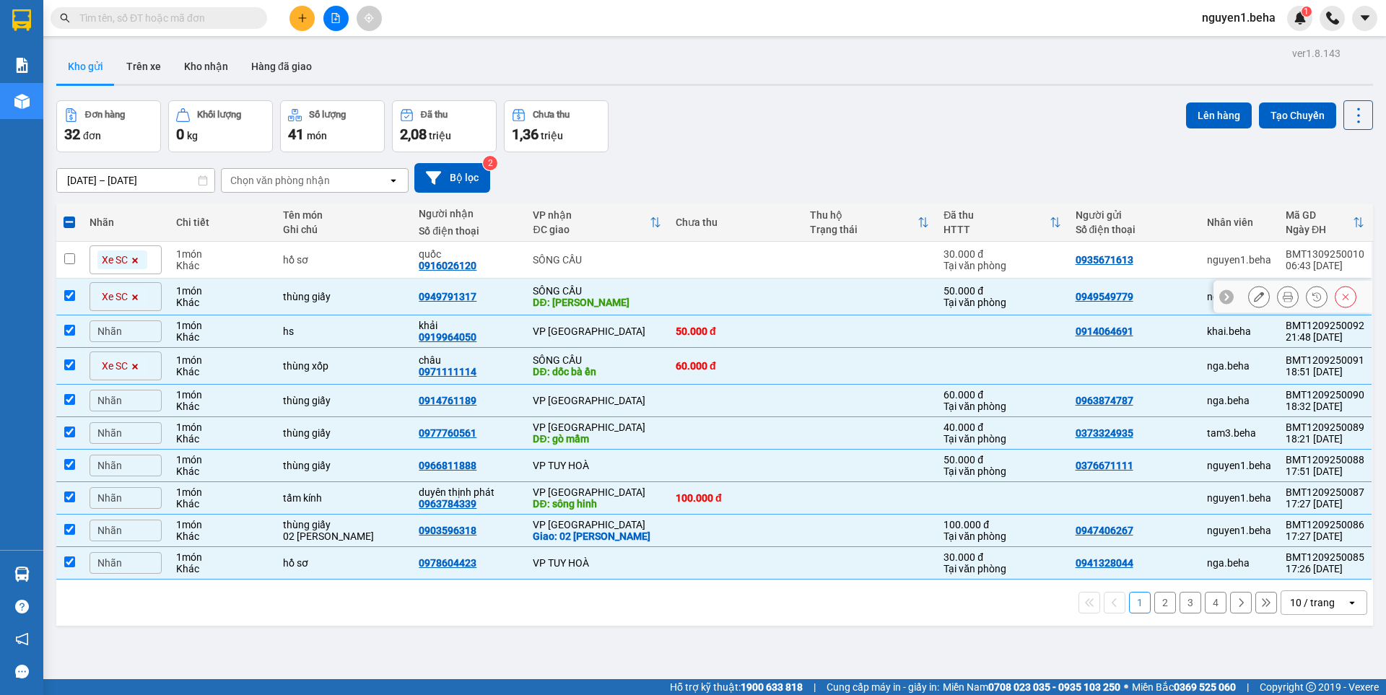
click at [79, 293] on td at bounding box center [69, 297] width 26 height 37
checkbox input "false"
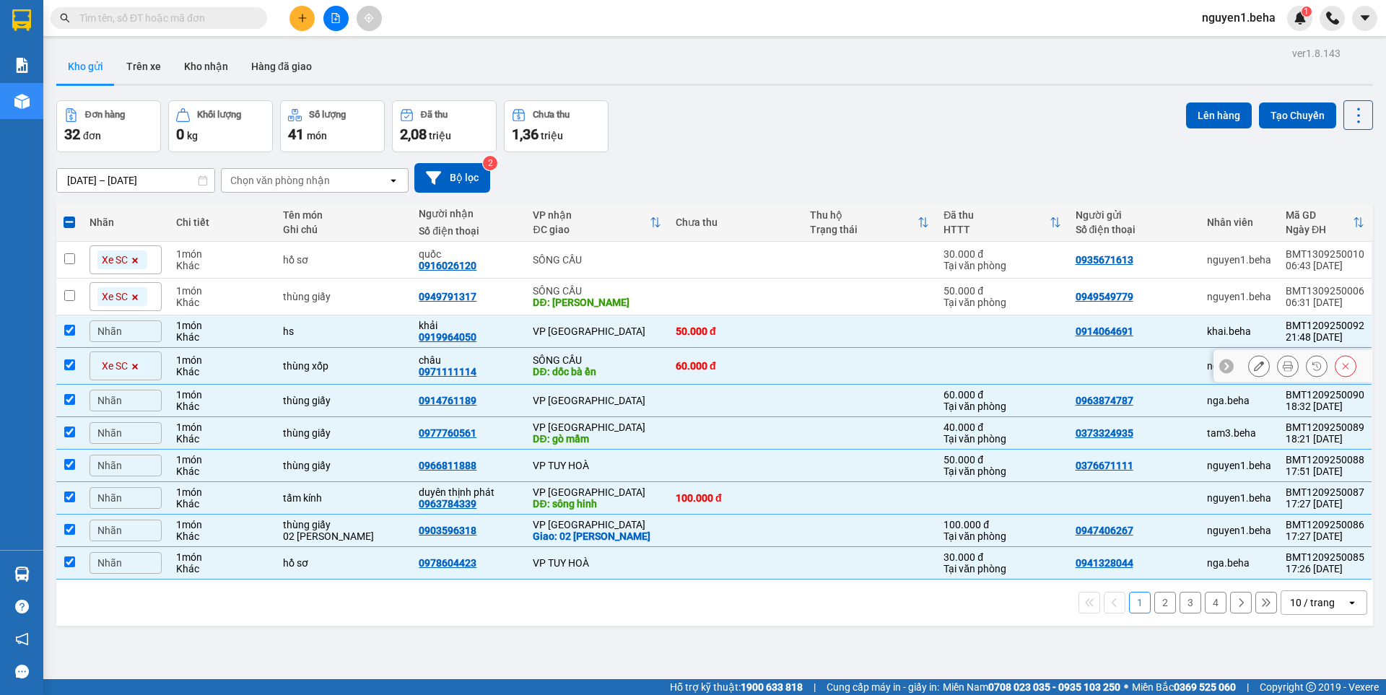
click at [83, 365] on td "Xe SC" at bounding box center [125, 366] width 87 height 37
checkbox input "false"
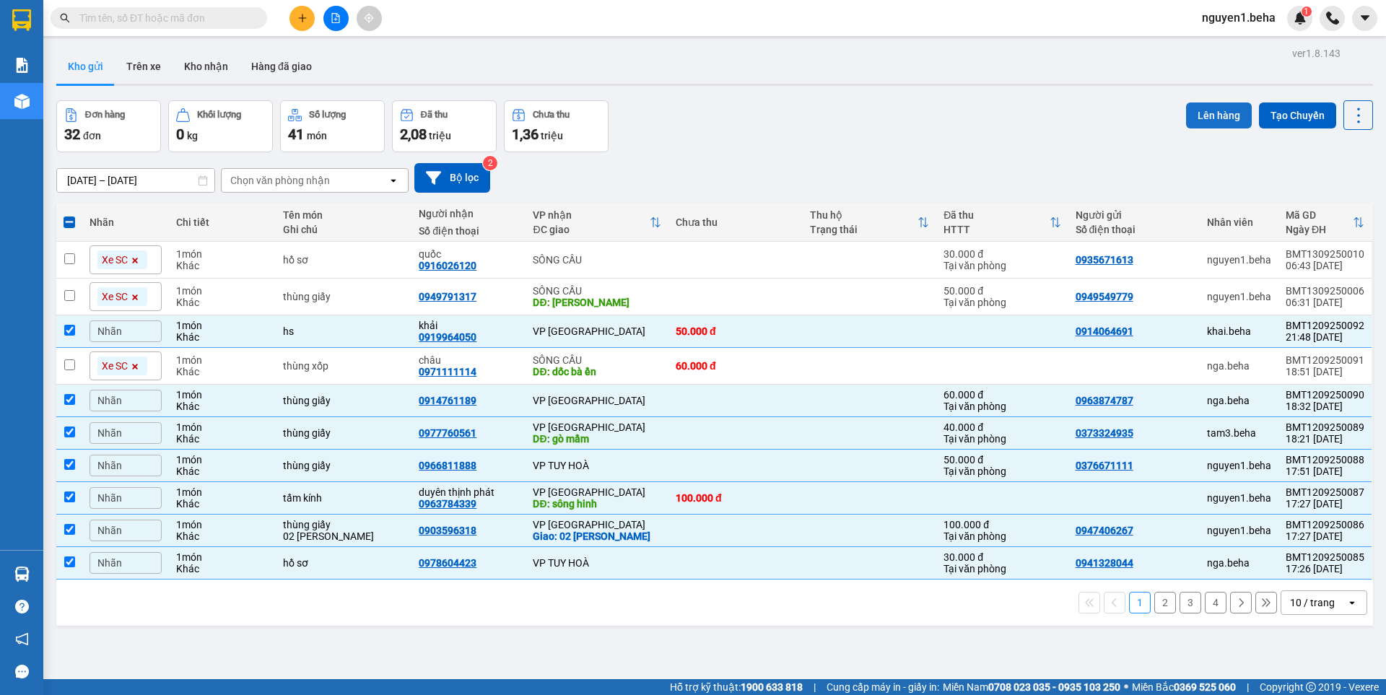
click at [1208, 121] on button "Lên hàng" at bounding box center [1219, 116] width 66 height 26
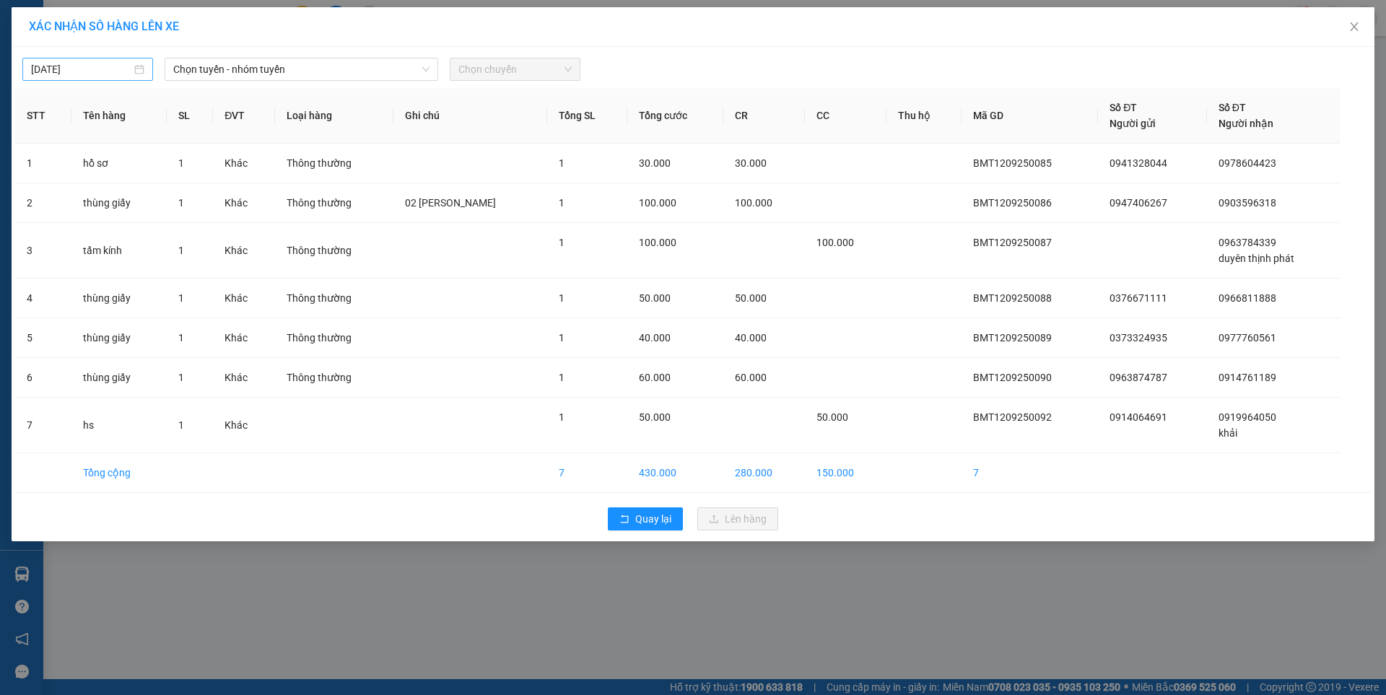
click at [128, 69] on input "12/09/2025" at bounding box center [81, 69] width 100 height 16
click at [200, 173] on div "13" at bounding box center [199, 174] width 17 height 17
type input "[DATE]"
click at [284, 68] on span "Chọn tuyến - nhóm tuyến" at bounding box center [301, 69] width 256 height 22
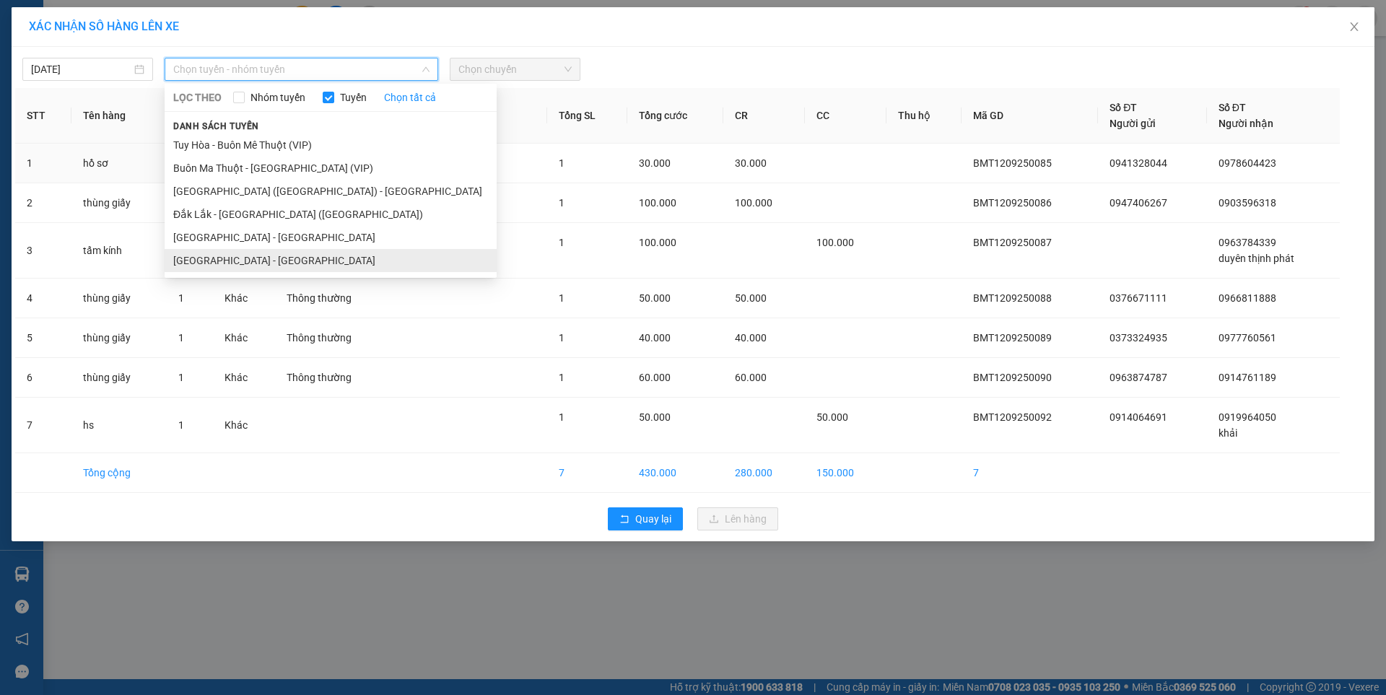
click at [251, 257] on li "[GEOGRAPHIC_DATA] - [GEOGRAPHIC_DATA]" at bounding box center [331, 260] width 332 height 23
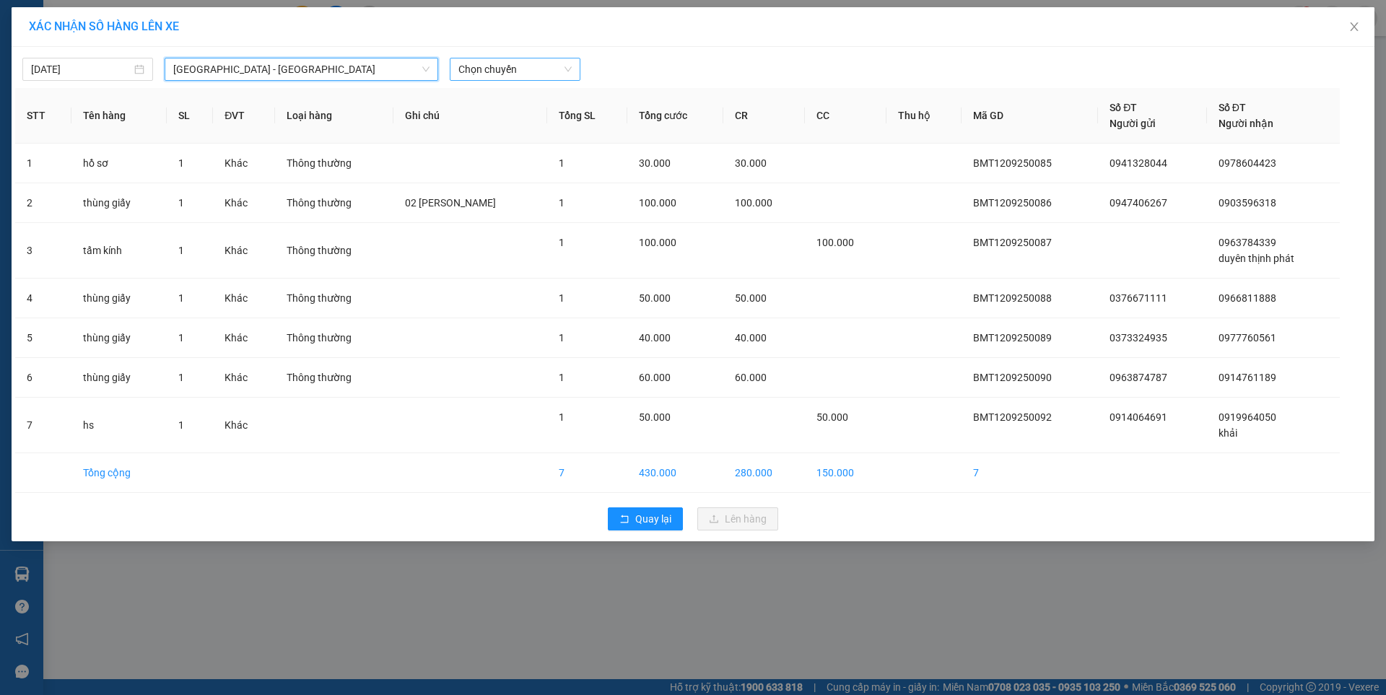
click at [518, 71] on span "Chọn chuyến" at bounding box center [514, 69] width 113 height 22
click at [521, 117] on div "07:00 - 47F-002.14" at bounding box center [514, 121] width 113 height 16
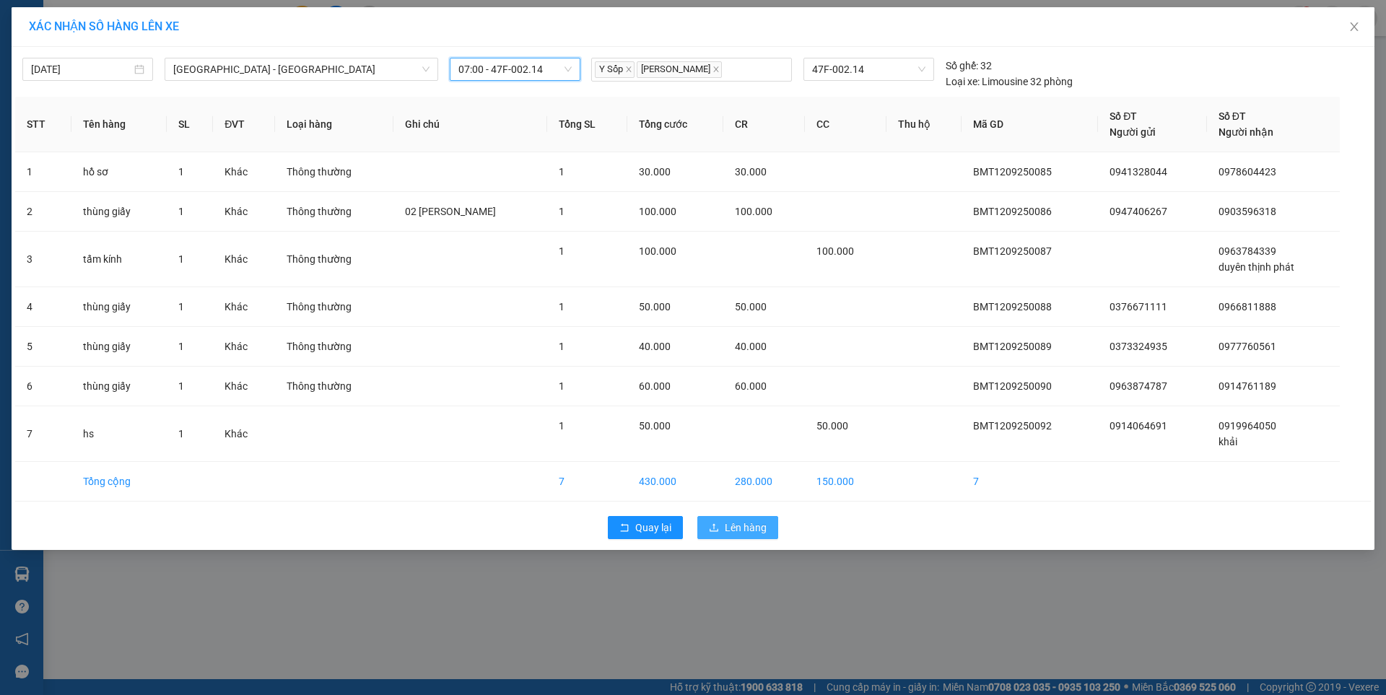
click at [746, 523] on span "Lên hàng" at bounding box center [746, 528] width 42 height 16
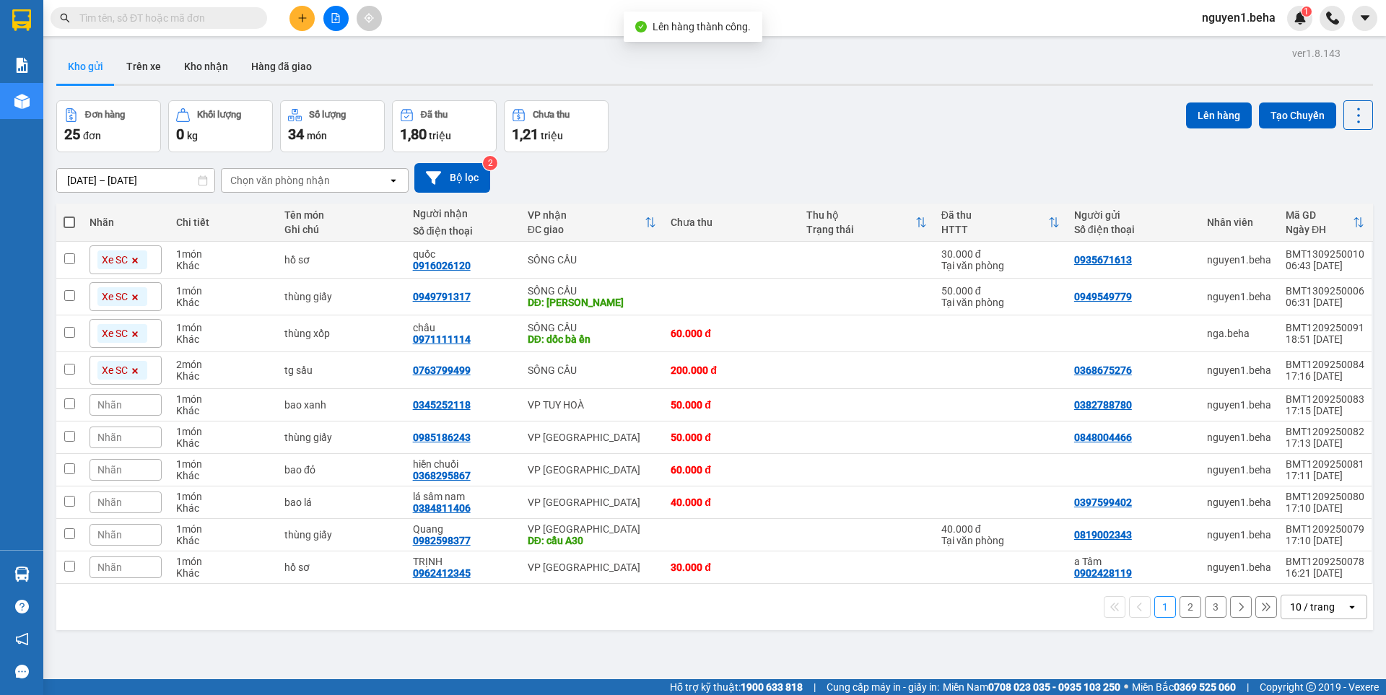
click at [66, 222] on span at bounding box center [70, 223] width 12 height 12
click at [69, 215] on input "checkbox" at bounding box center [69, 215] width 0 height 0
checkbox input "true"
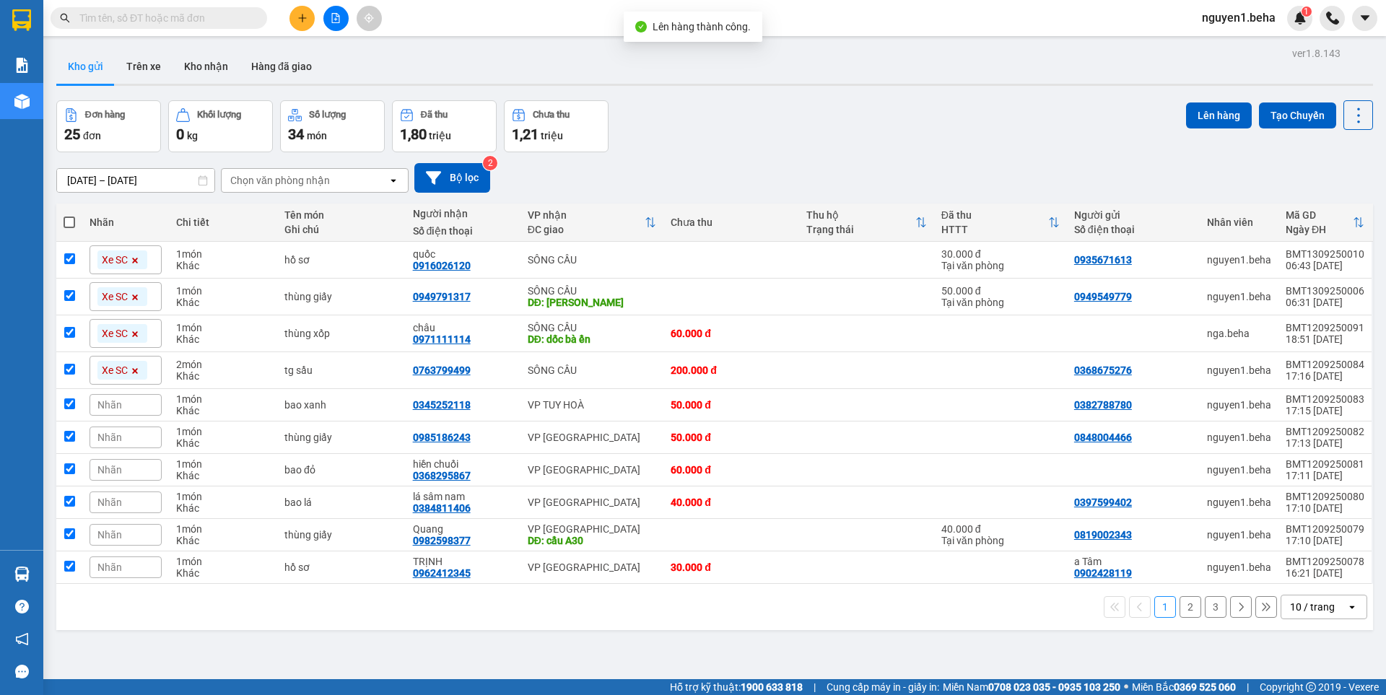
checkbox input "true"
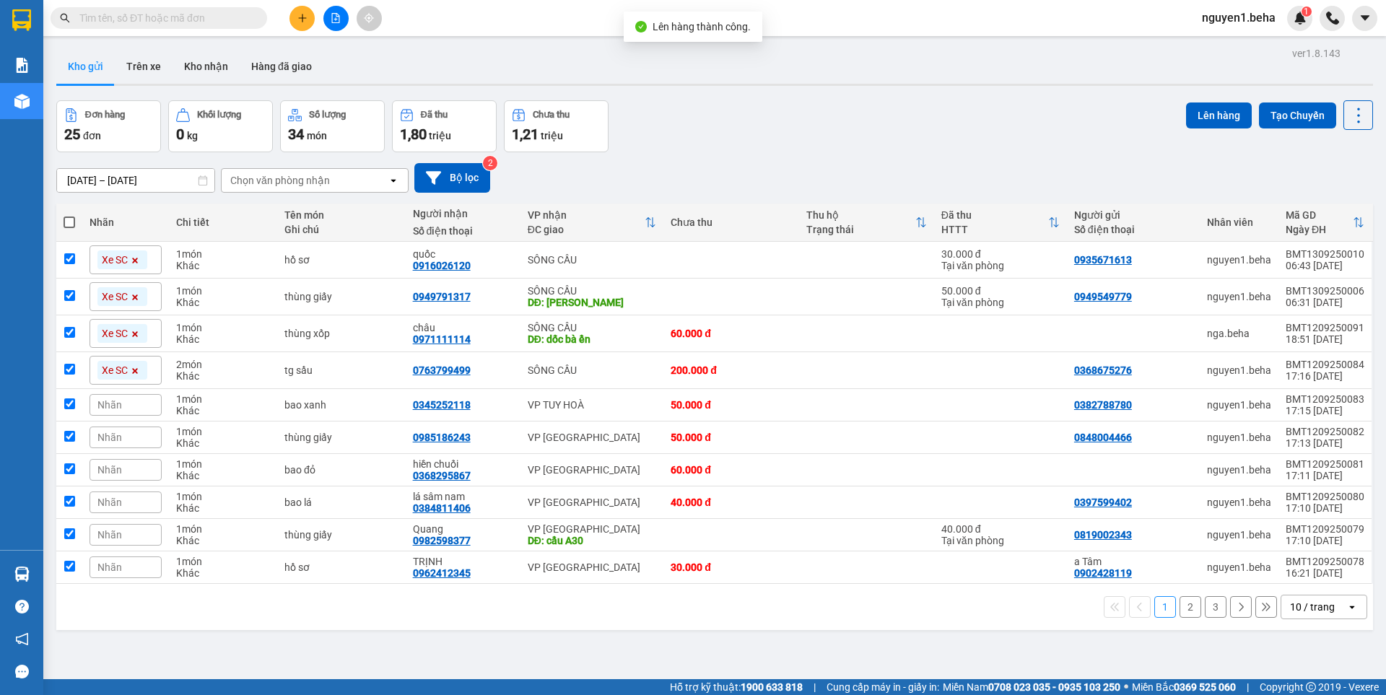
checkbox input "true"
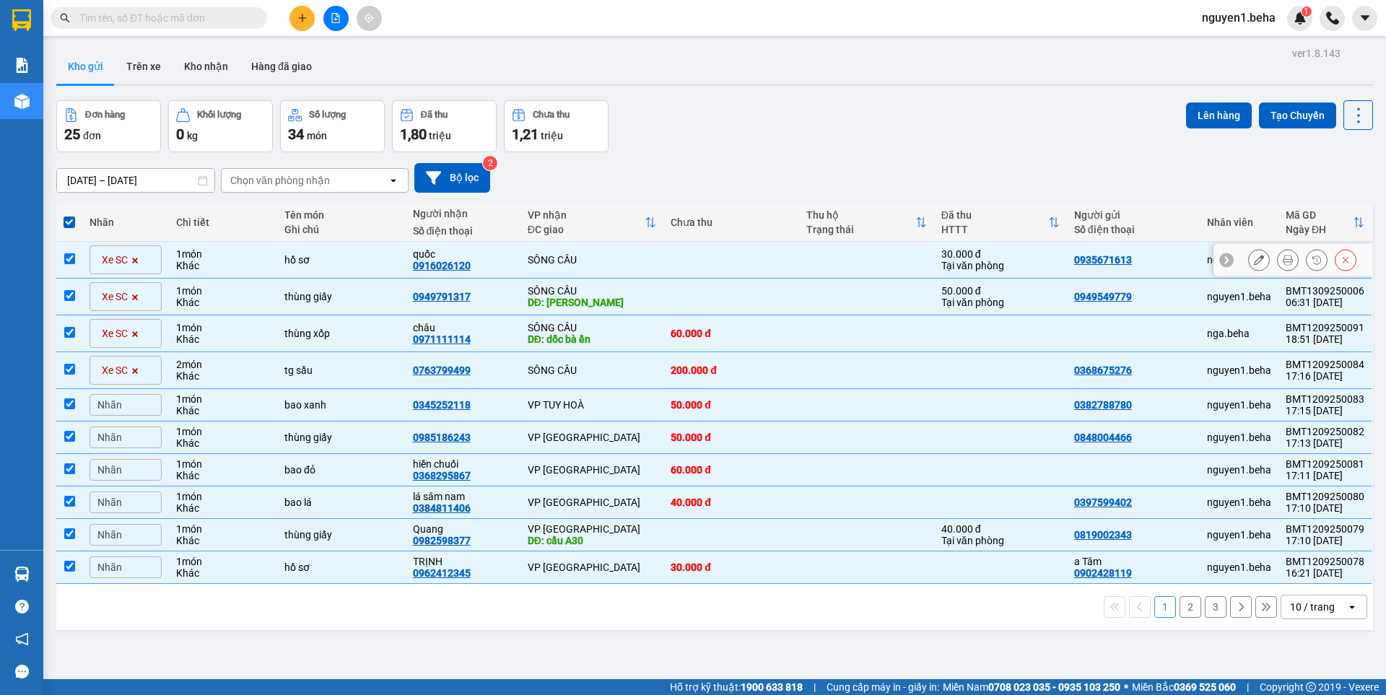
click at [71, 247] on td at bounding box center [69, 260] width 26 height 37
checkbox input "false"
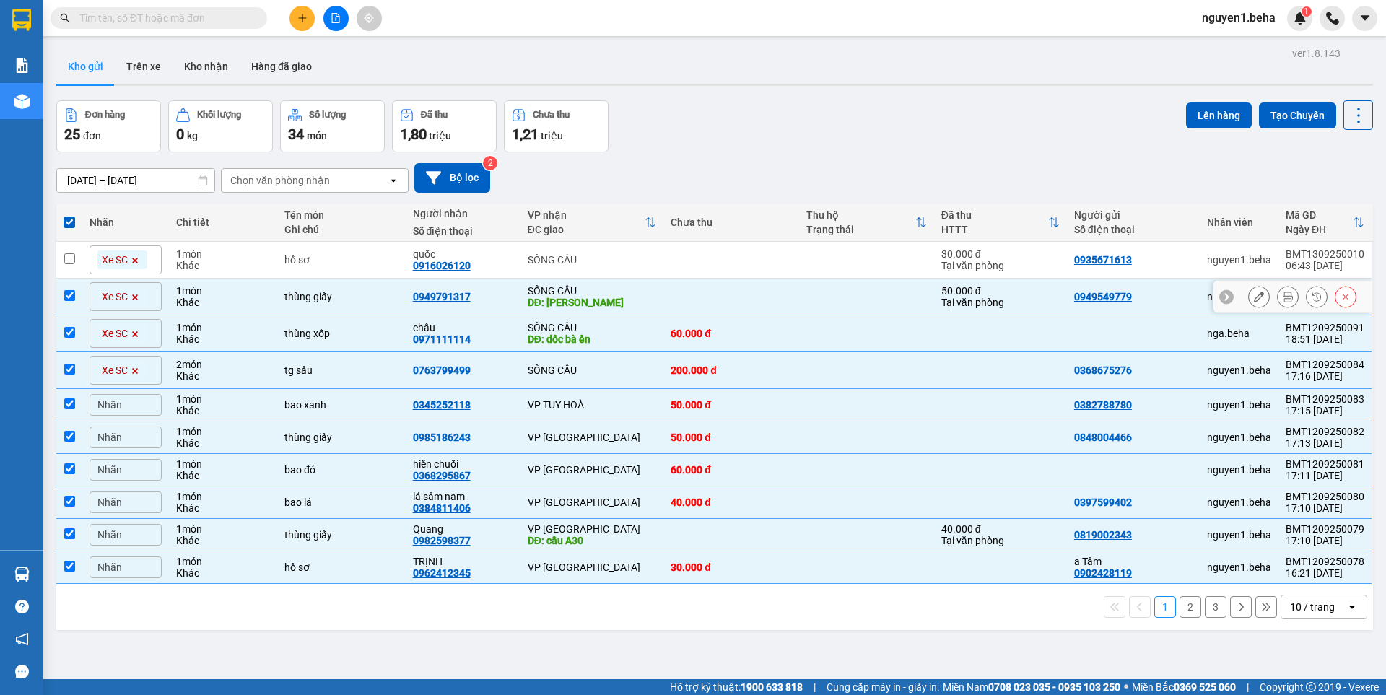
click at [73, 292] on input "checkbox" at bounding box center [69, 295] width 11 height 11
checkbox input "false"
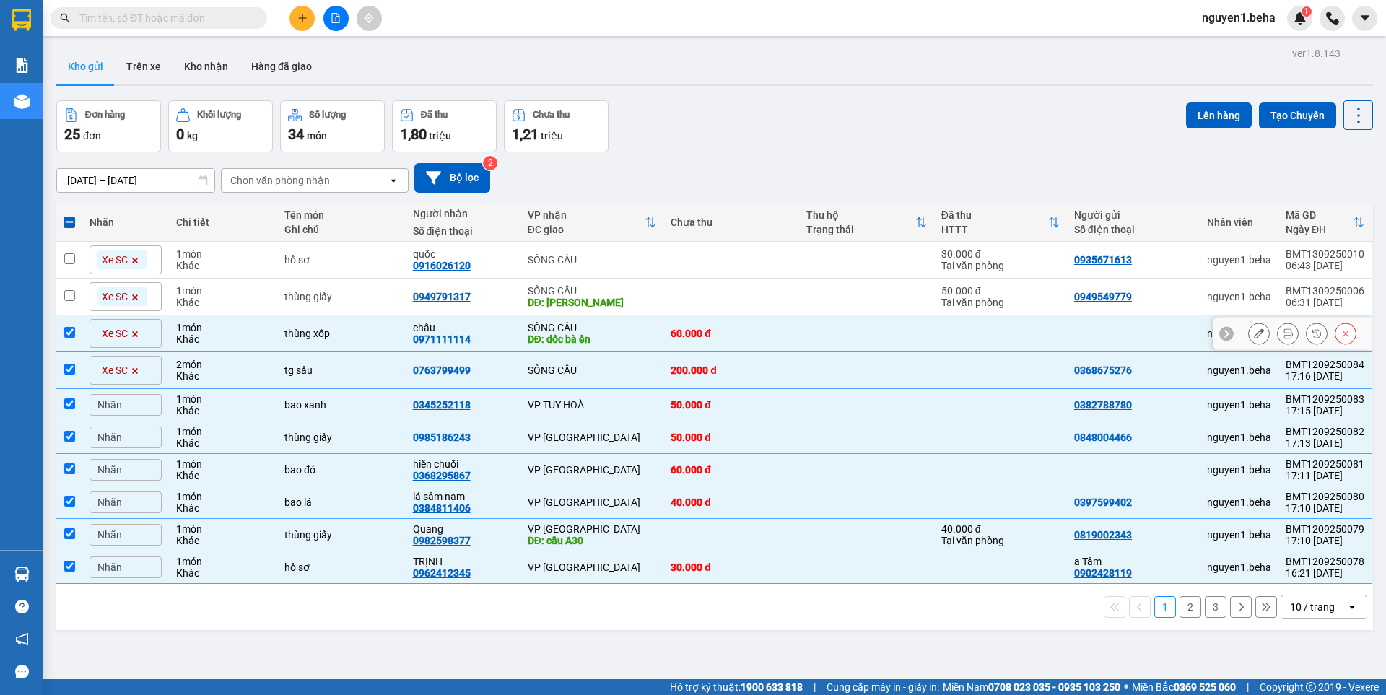
click at [82, 329] on td at bounding box center [69, 333] width 26 height 37
checkbox input "false"
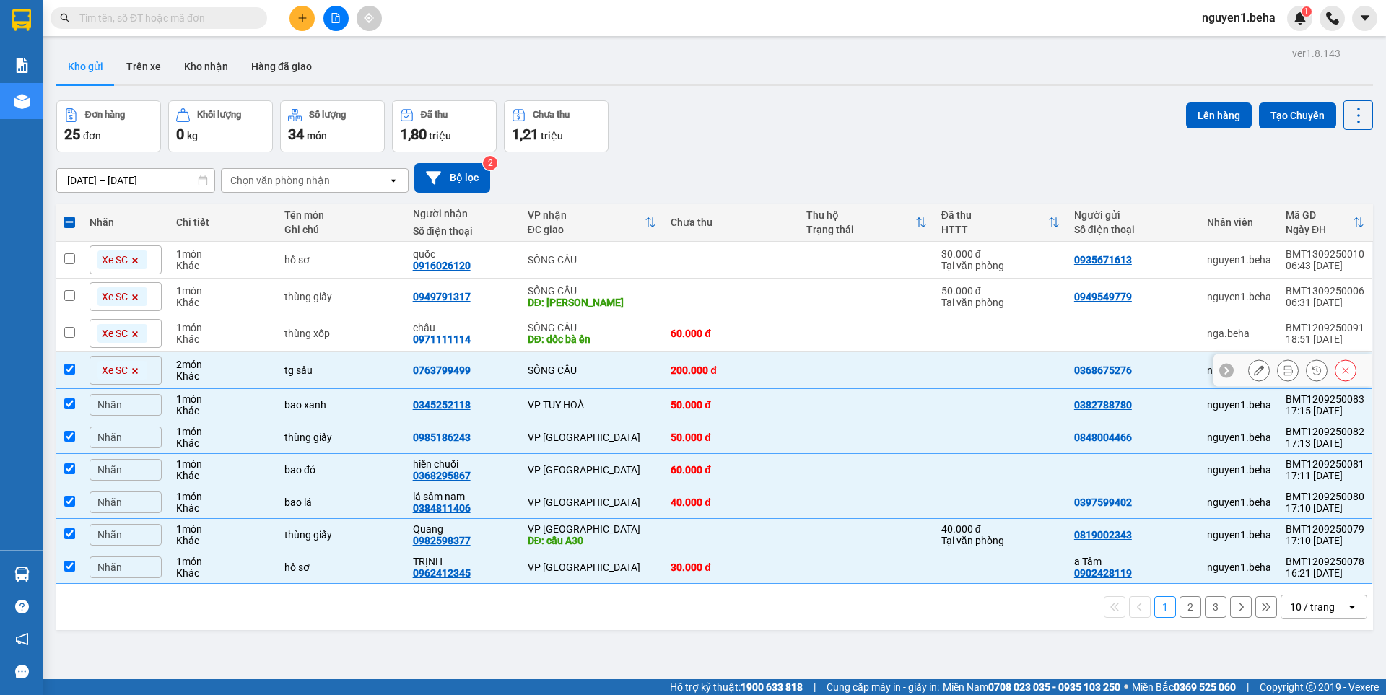
click at [75, 375] on td at bounding box center [69, 370] width 26 height 37
checkbox input "false"
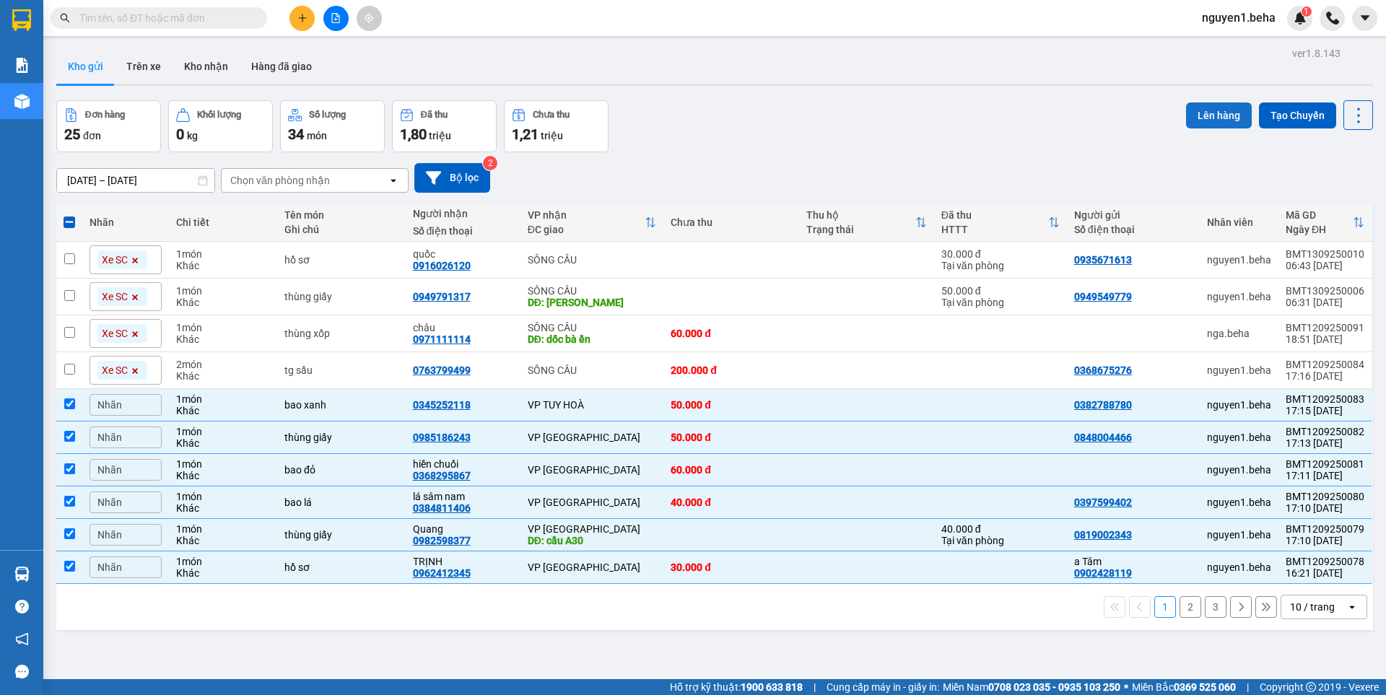
click at [1203, 118] on button "Lên hàng" at bounding box center [1219, 116] width 66 height 26
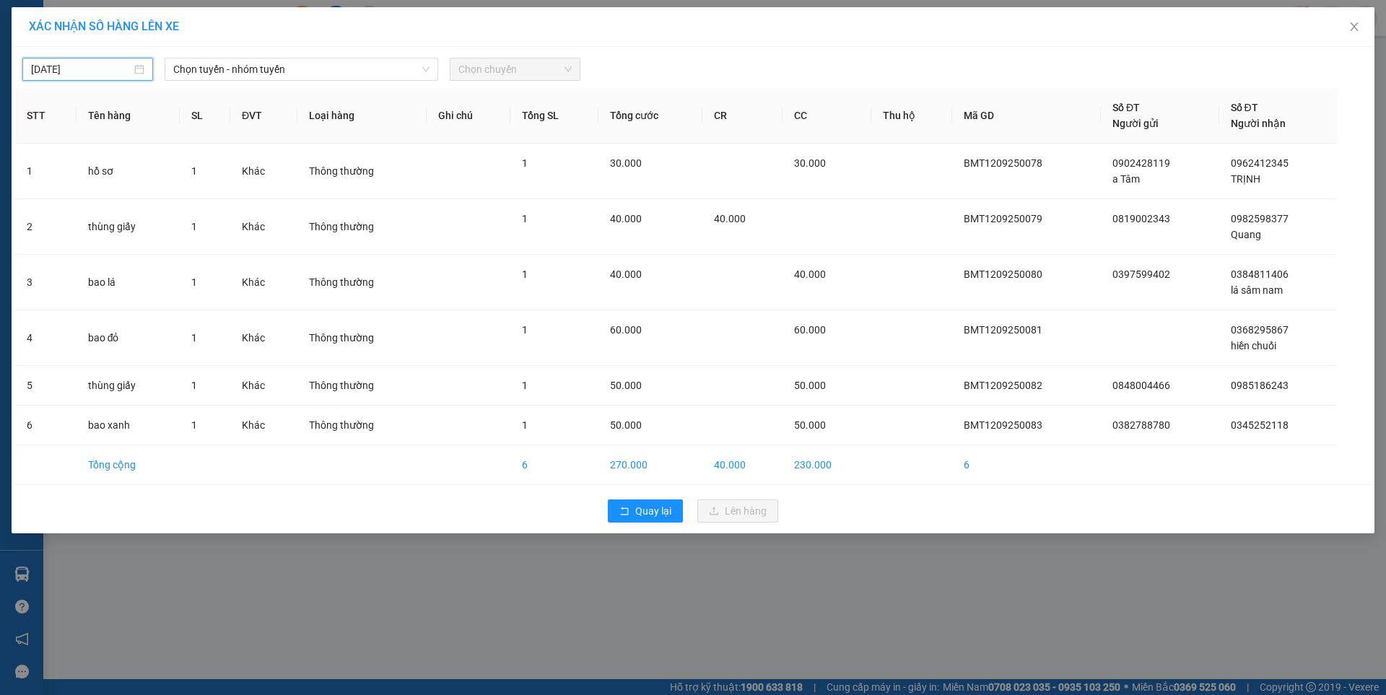
click at [127, 65] on input "12/09/2025" at bounding box center [81, 69] width 100 height 16
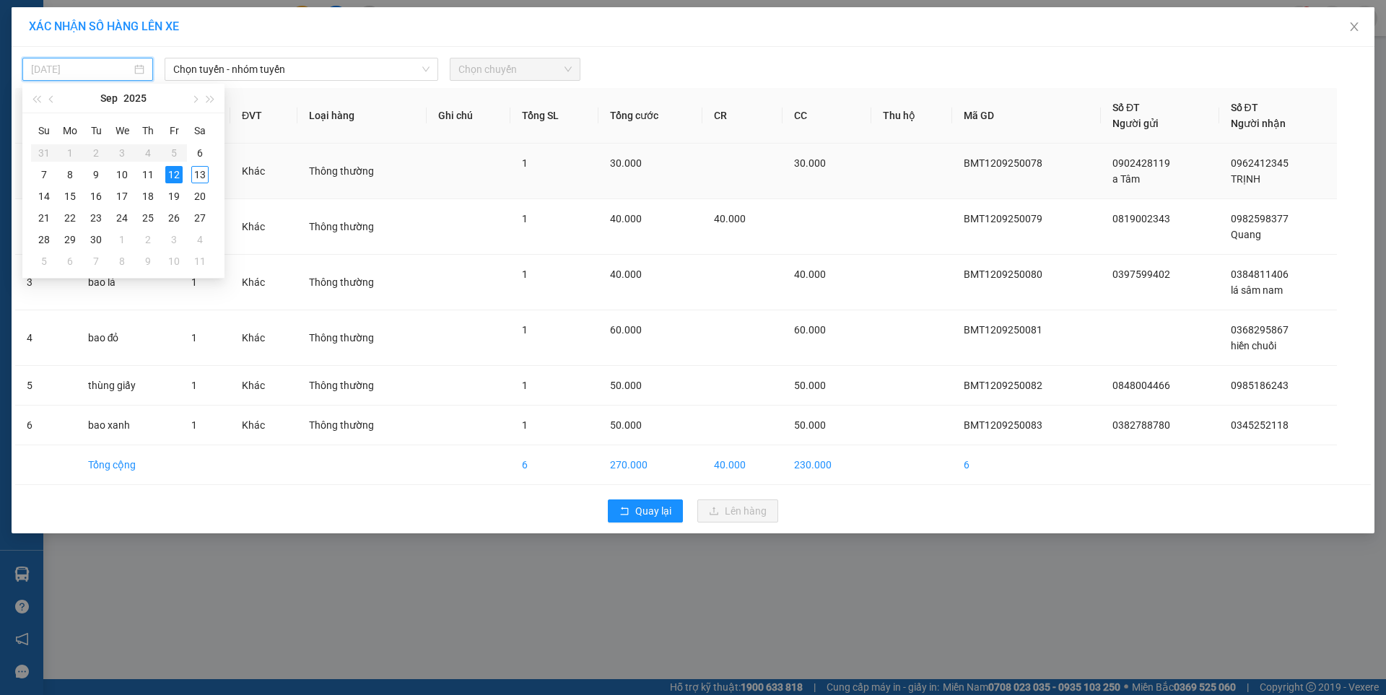
drag, startPoint x: 195, startPoint y: 173, endPoint x: 195, endPoint y: 157, distance: 15.2
click at [193, 172] on div "13" at bounding box center [199, 174] width 17 height 17
type input "[DATE]"
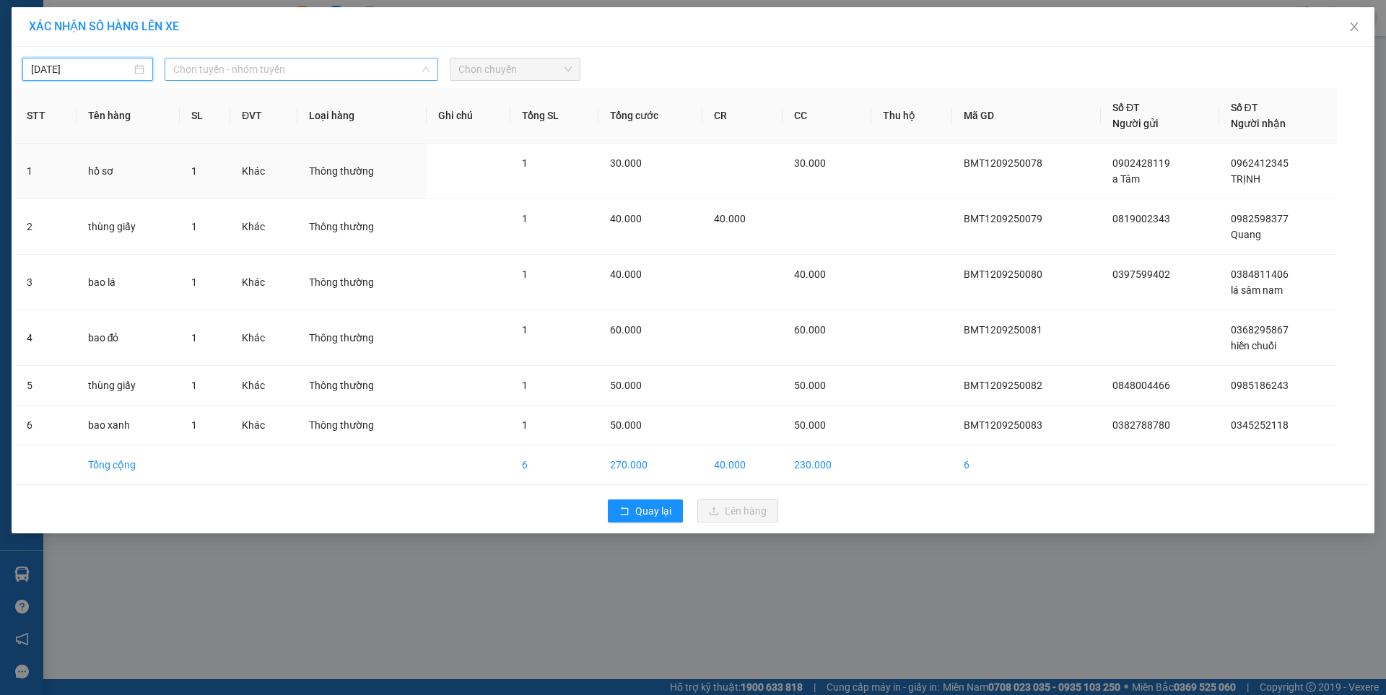
click at [325, 65] on span "Chọn tuyến - nhóm tuyến" at bounding box center [301, 69] width 256 height 22
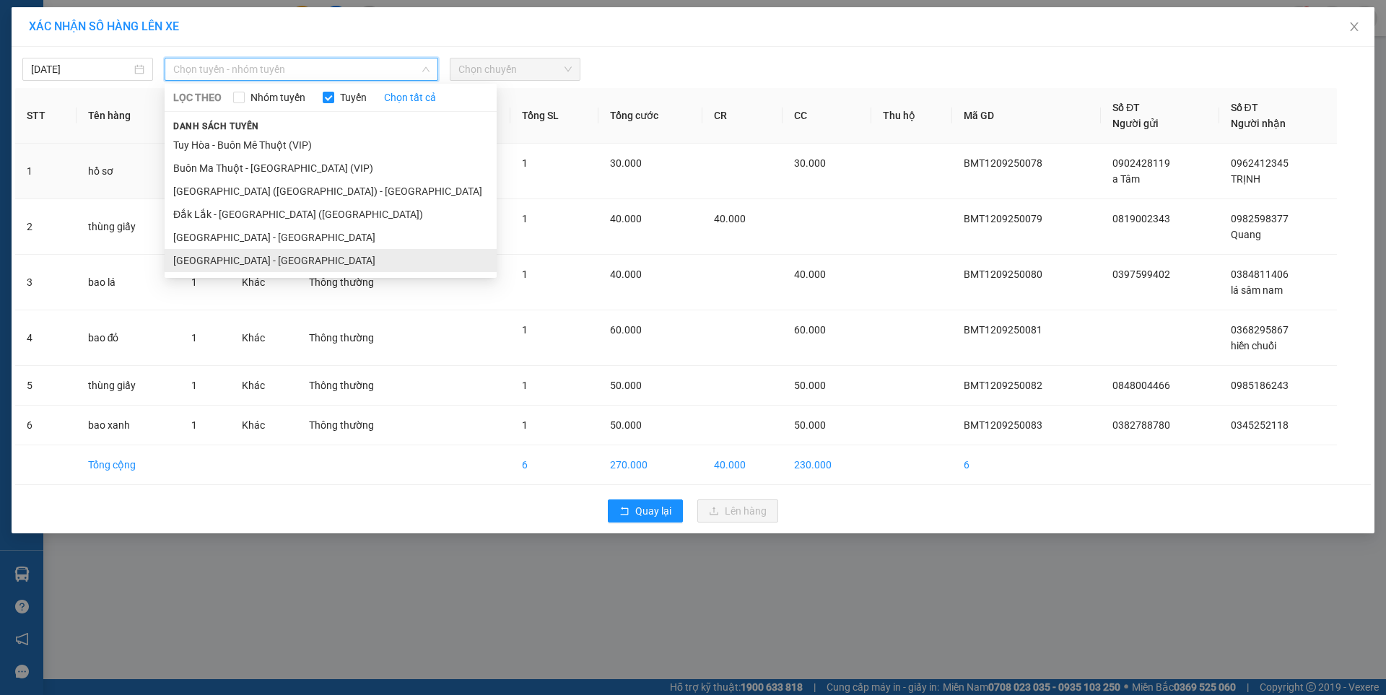
click at [236, 268] on li "[GEOGRAPHIC_DATA] - [GEOGRAPHIC_DATA]" at bounding box center [331, 260] width 332 height 23
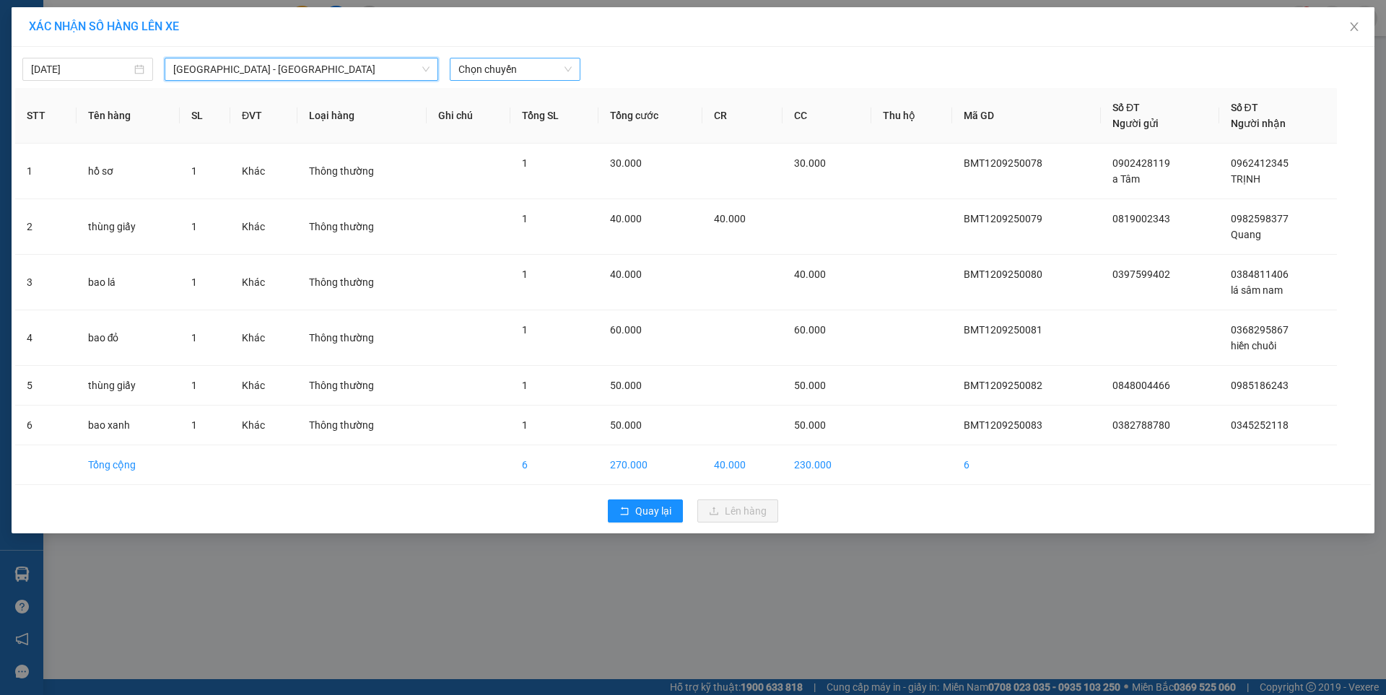
click at [534, 62] on span "Chọn chuyến" at bounding box center [514, 69] width 113 height 22
click at [527, 123] on div "07:00 - 47F-002.14" at bounding box center [514, 121] width 113 height 16
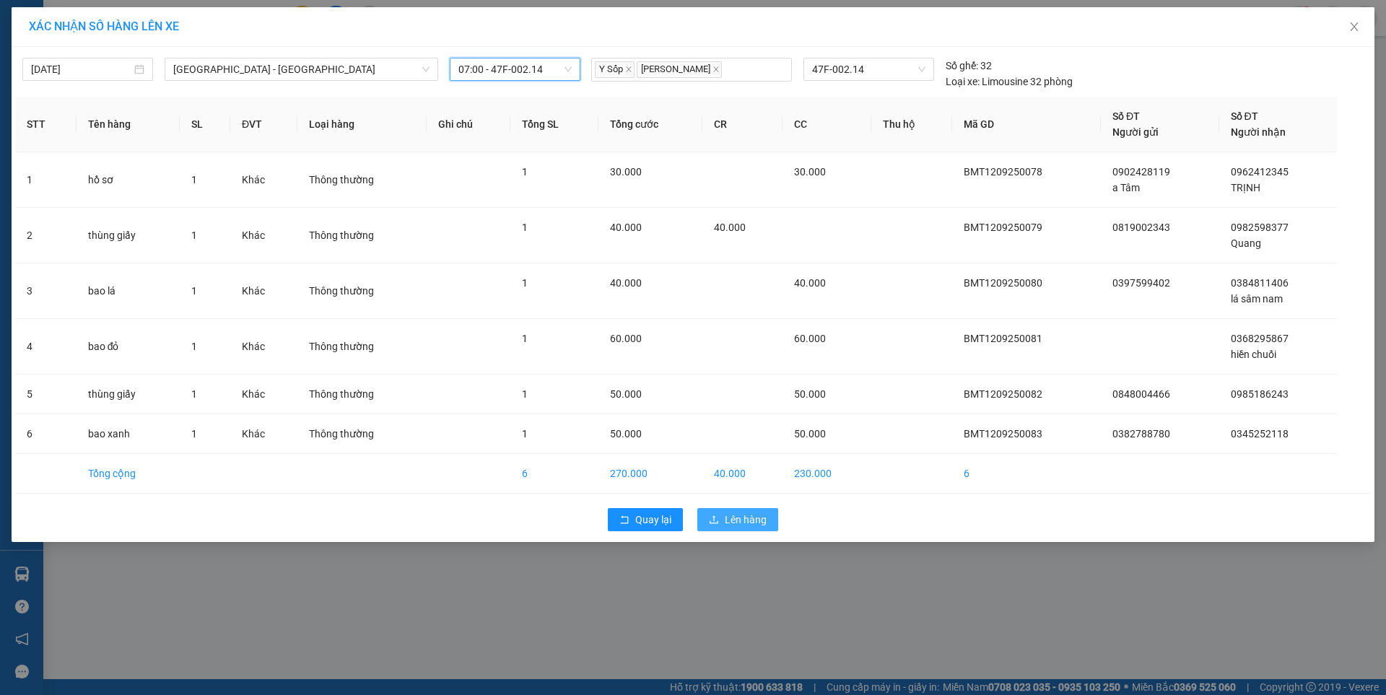
click at [744, 519] on span "Lên hàng" at bounding box center [746, 520] width 42 height 16
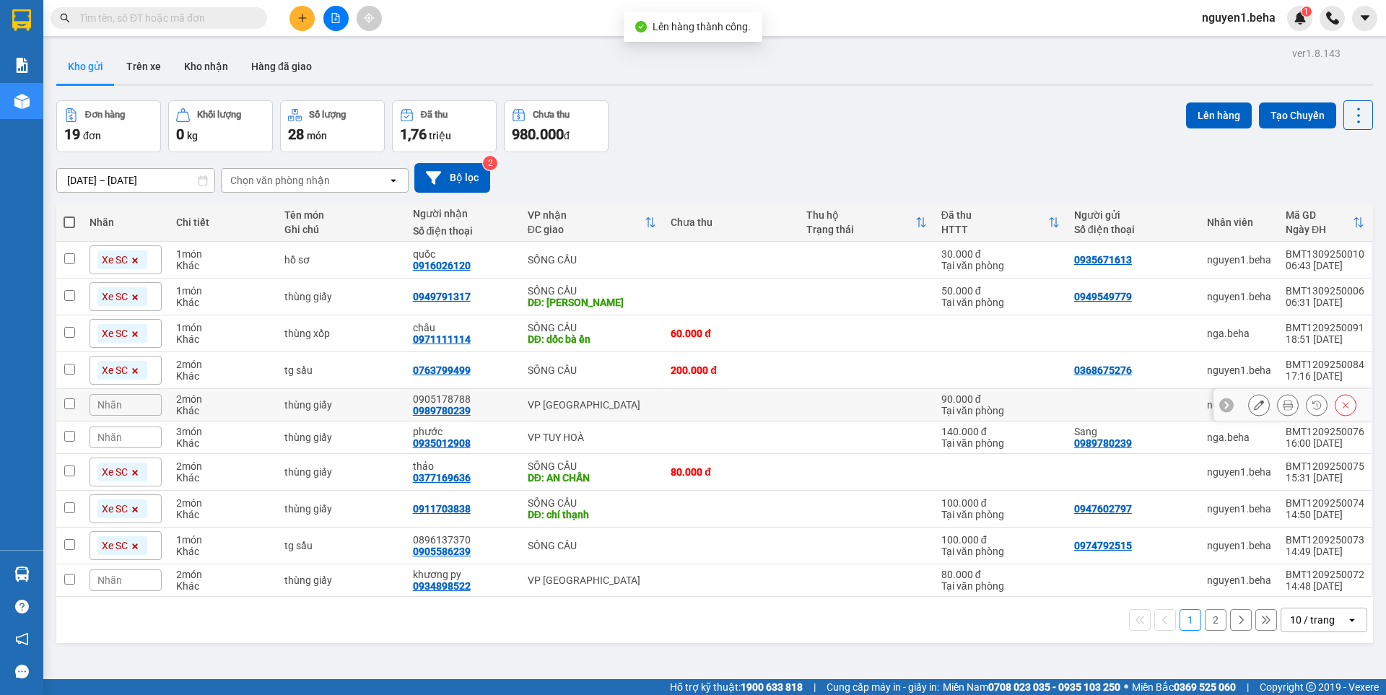
click at [72, 400] on input "checkbox" at bounding box center [69, 403] width 11 height 11
checkbox input "true"
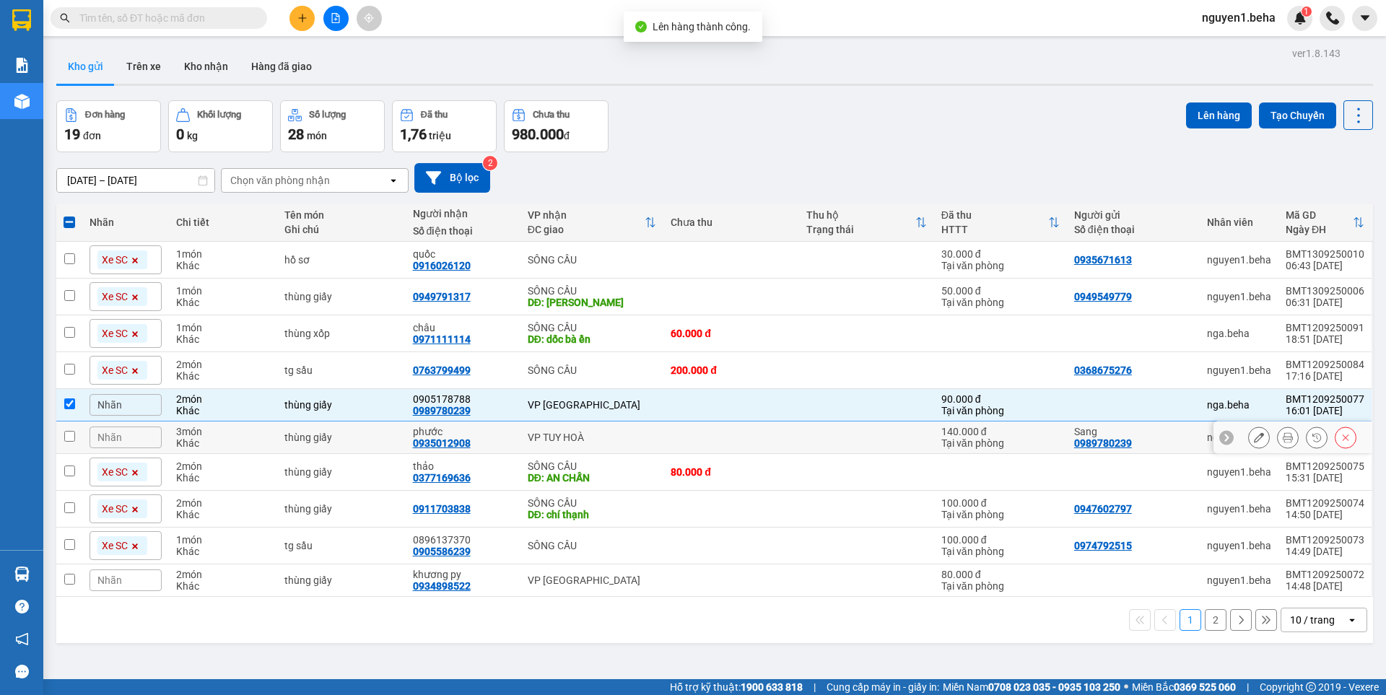
drag, startPoint x: 66, startPoint y: 432, endPoint x: 66, endPoint y: 444, distance: 12.3
click at [66, 432] on input "checkbox" at bounding box center [69, 436] width 11 height 11
checkbox input "true"
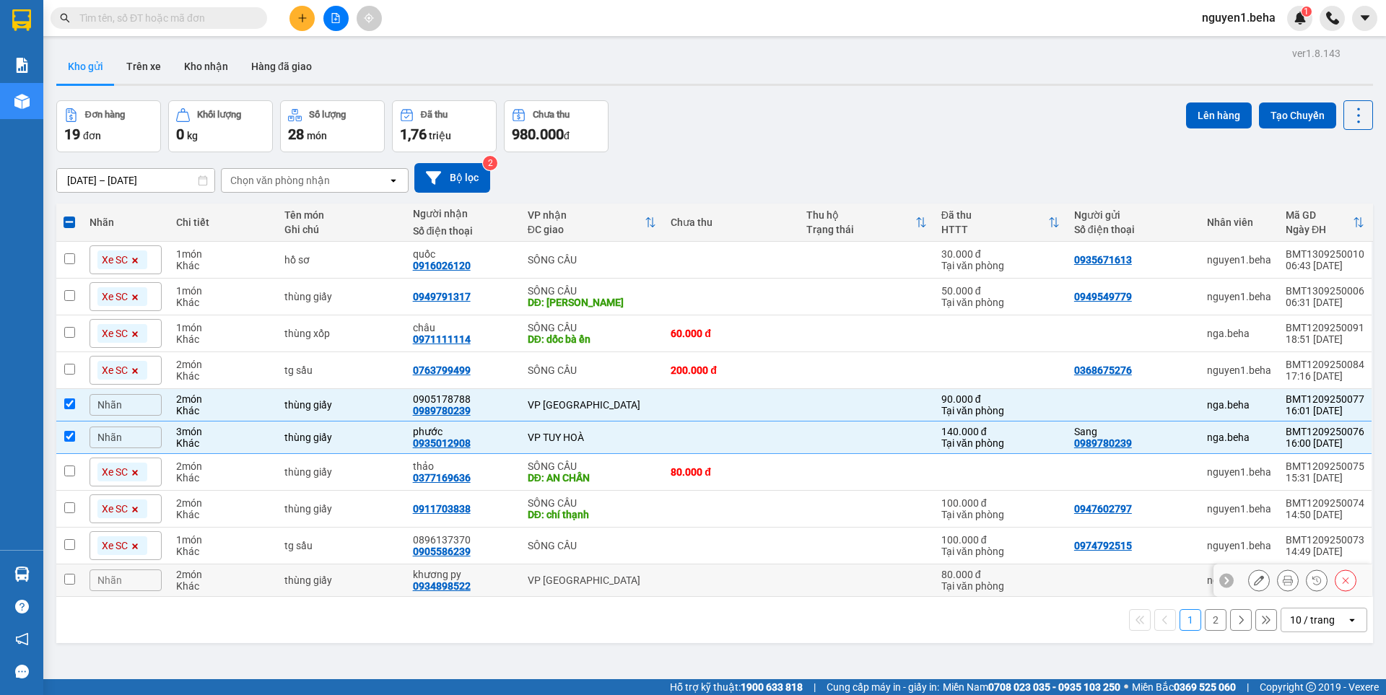
click at [72, 582] on input "checkbox" at bounding box center [69, 579] width 11 height 11
checkbox input "true"
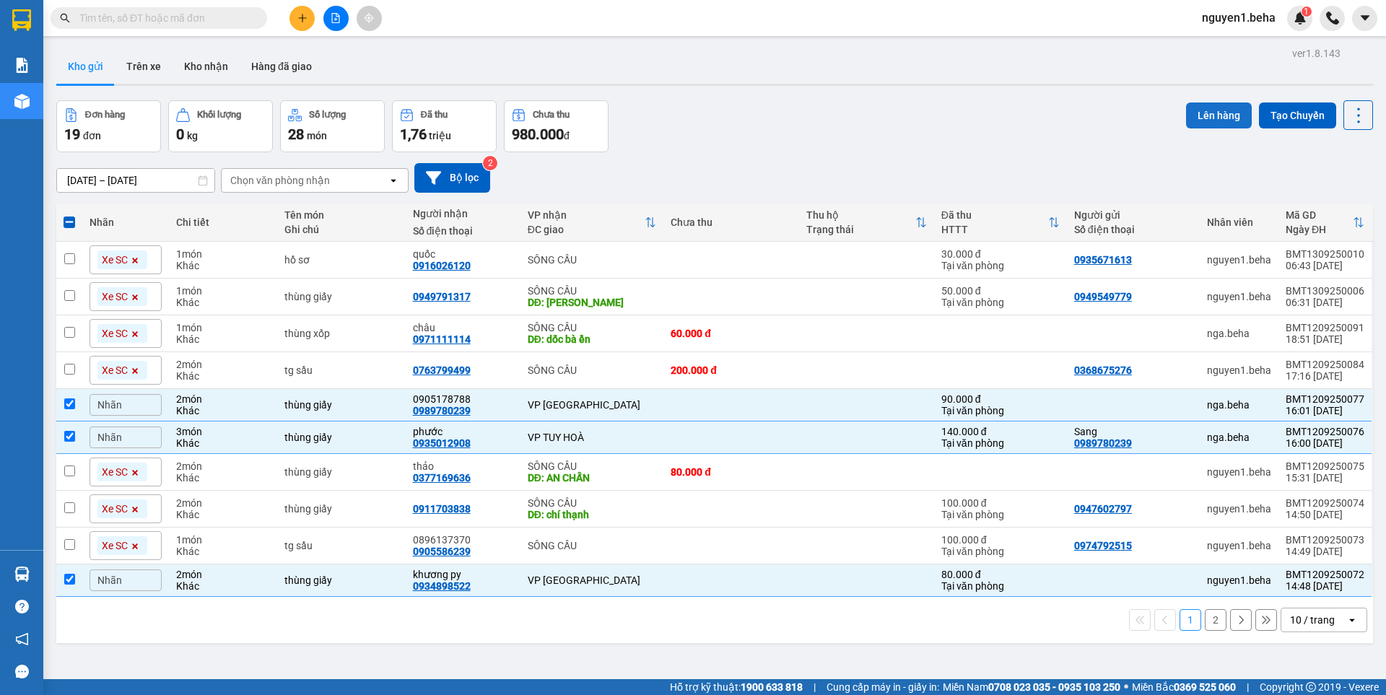
click at [1206, 112] on button "Lên hàng" at bounding box center [1219, 116] width 66 height 26
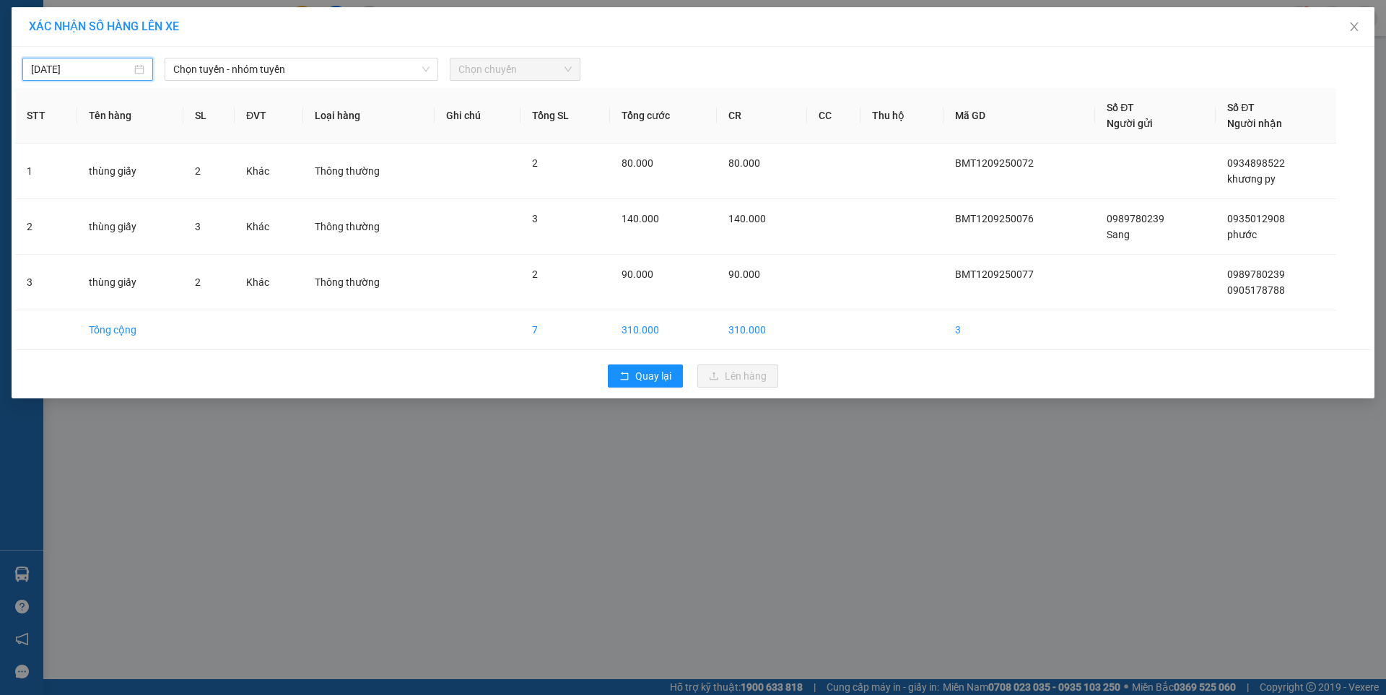
click at [99, 66] on input "12/09/2025" at bounding box center [81, 69] width 100 height 16
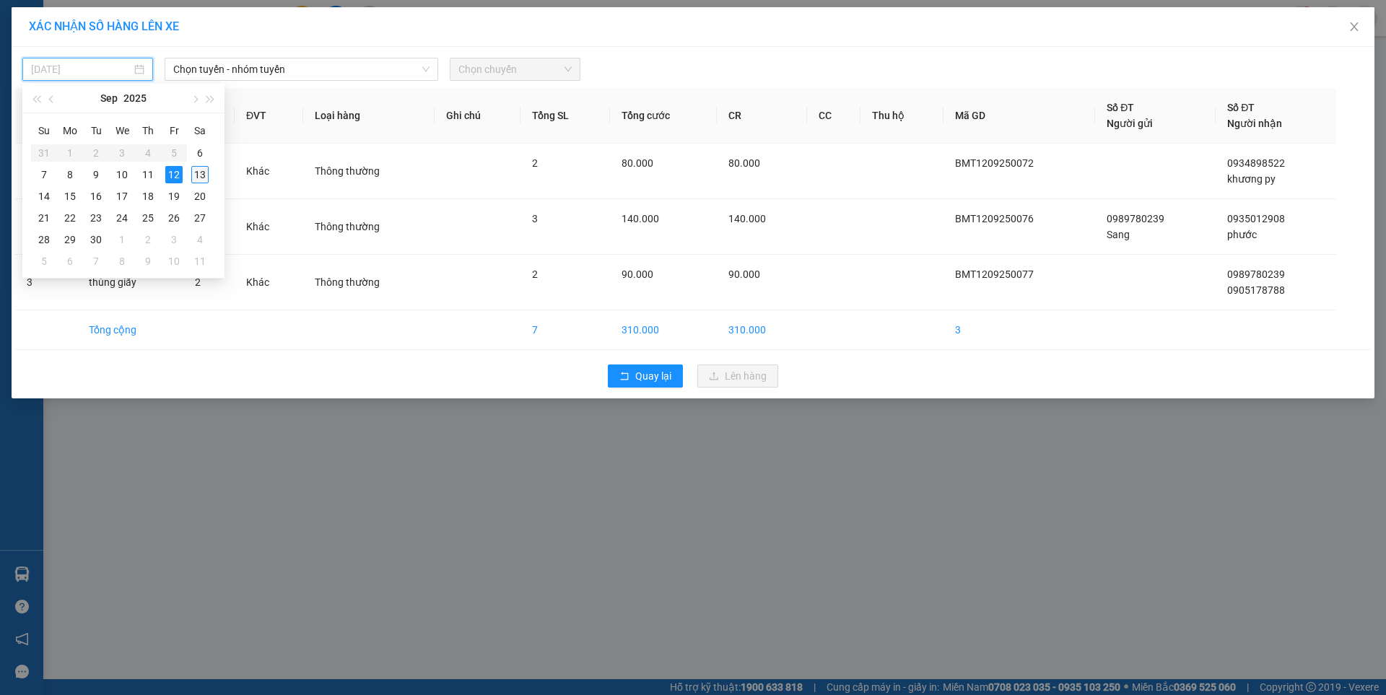
click at [199, 178] on div "13" at bounding box center [199, 174] width 17 height 17
type input "[DATE]"
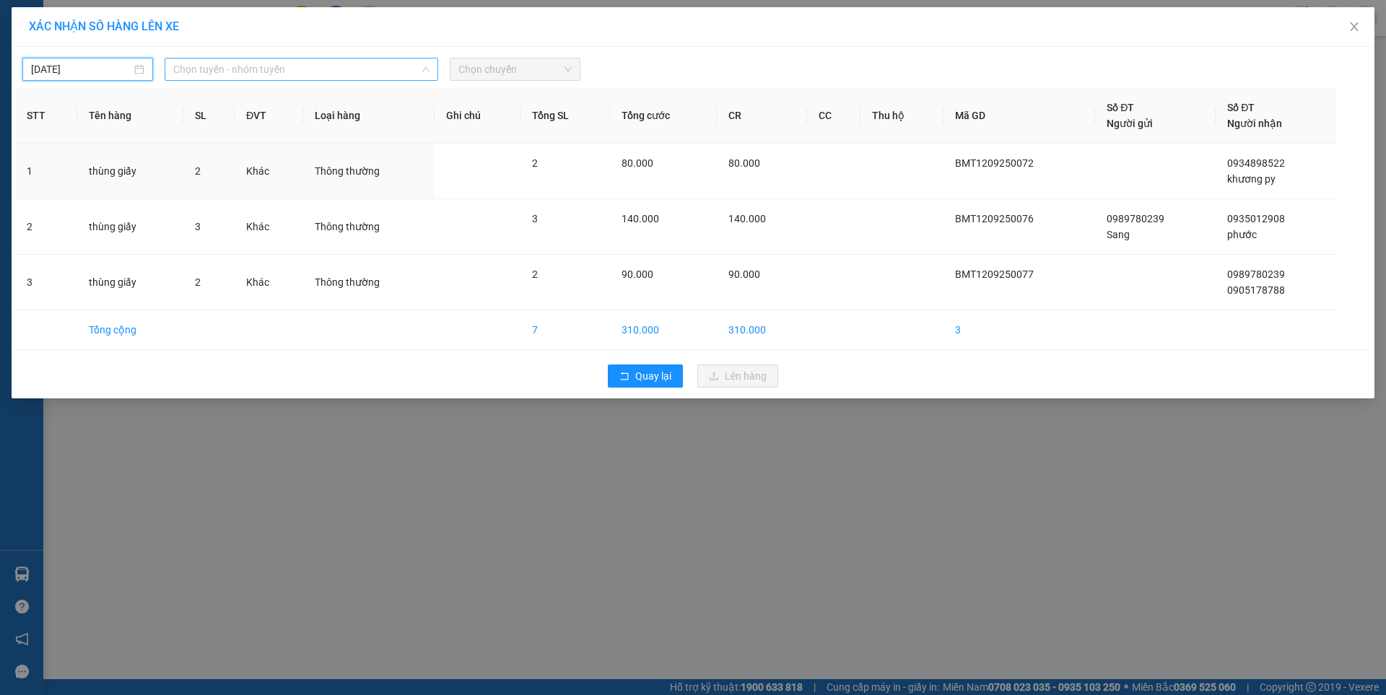
click at [323, 68] on span "Chọn tuyến - nhóm tuyến" at bounding box center [301, 69] width 256 height 22
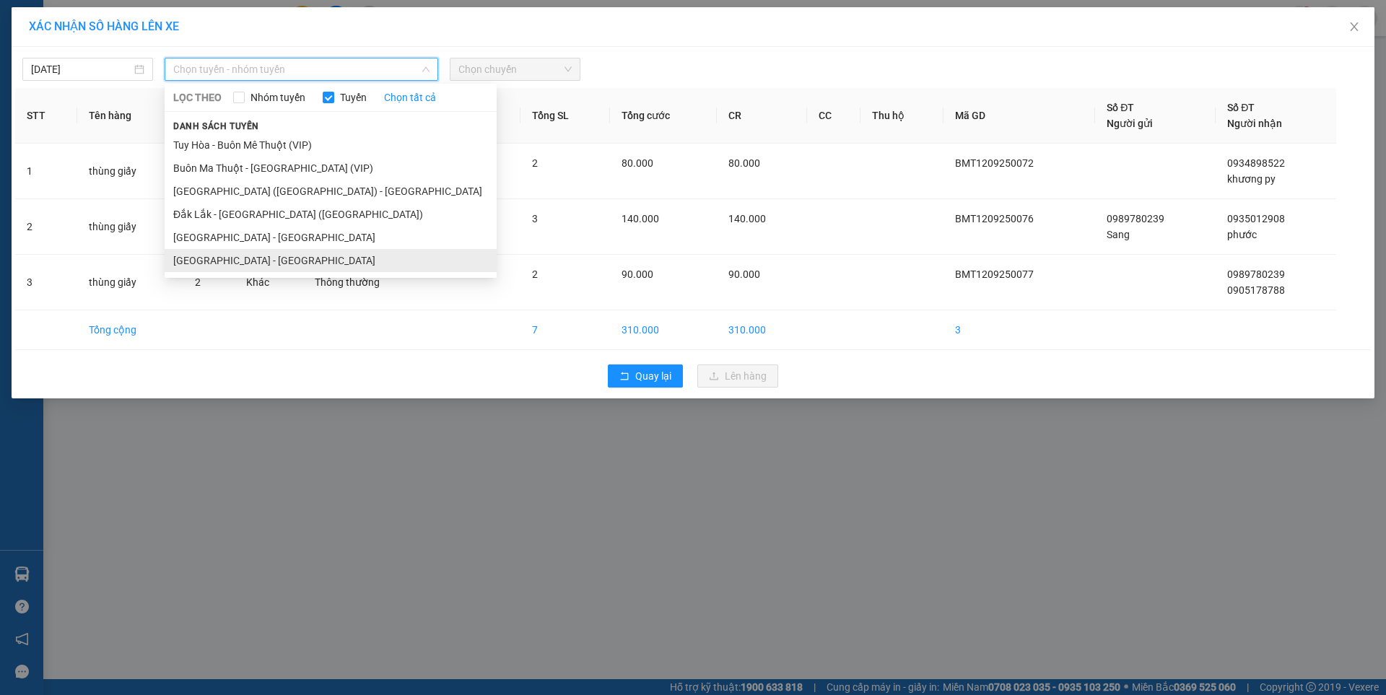
click at [227, 261] on li "[GEOGRAPHIC_DATA] - [GEOGRAPHIC_DATA]" at bounding box center [331, 260] width 332 height 23
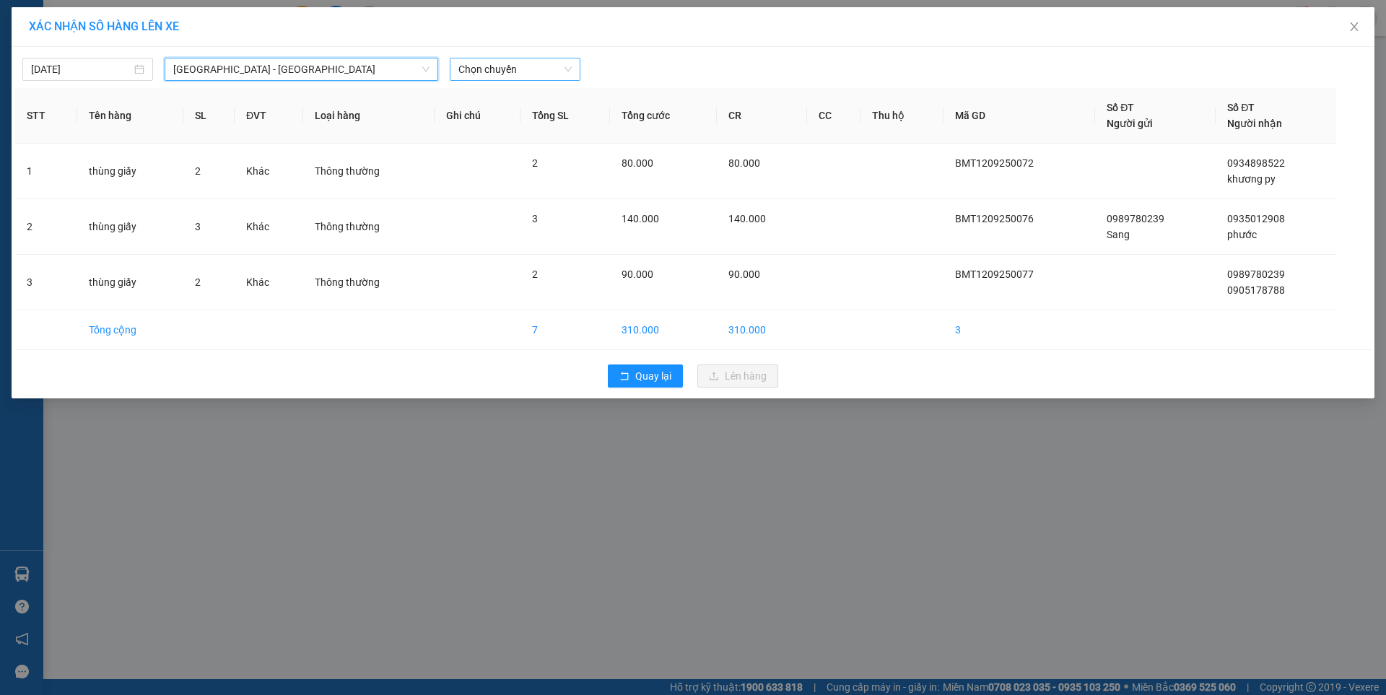
click at [518, 67] on span "Chọn chuyến" at bounding box center [514, 69] width 113 height 22
click at [530, 117] on div "07:00 - 47F-002.14" at bounding box center [514, 121] width 113 height 16
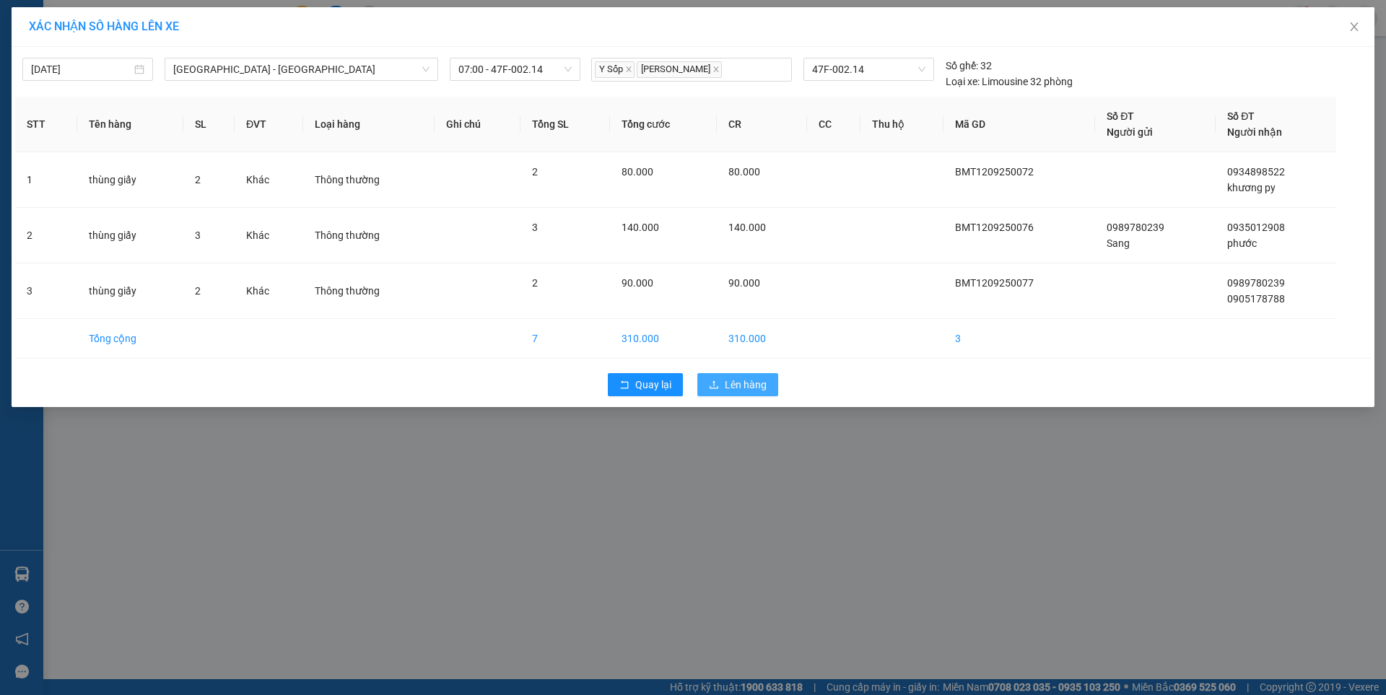
click at [754, 387] on span "Lên hàng" at bounding box center [746, 385] width 42 height 16
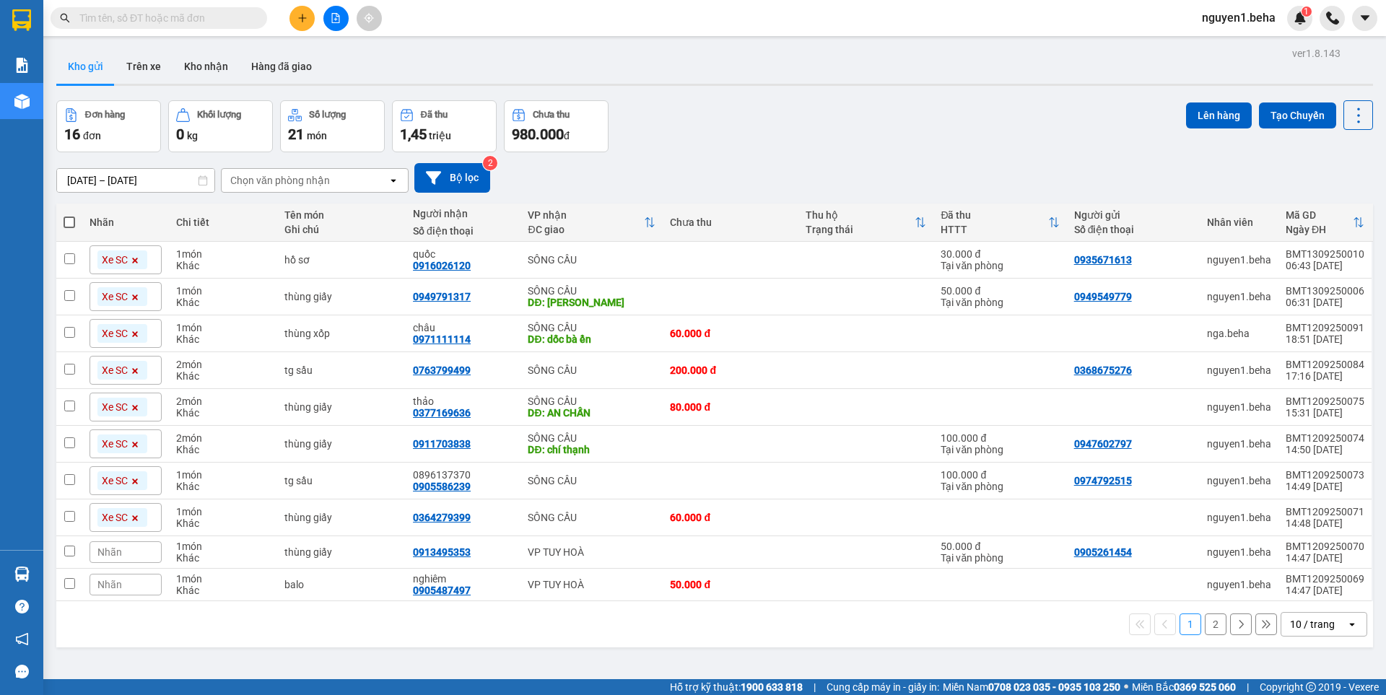
click at [1205, 624] on button "2" at bounding box center [1216, 625] width 22 height 22
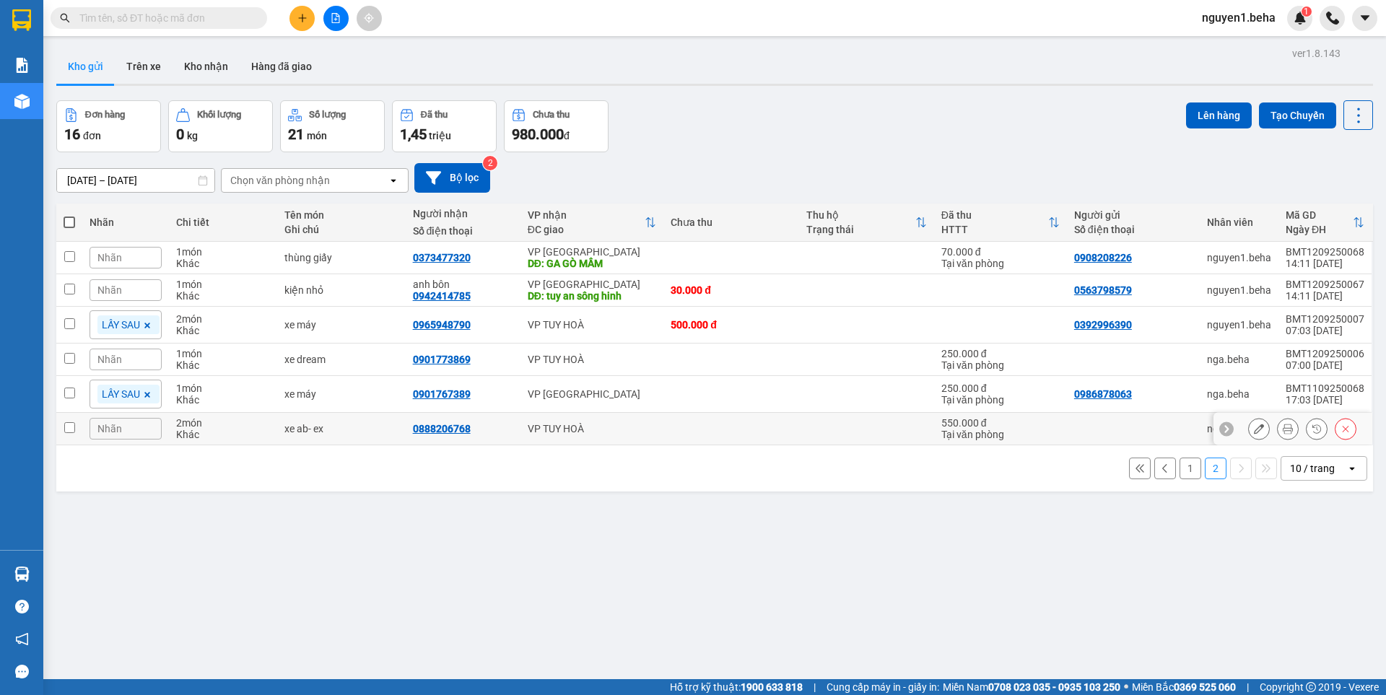
click at [73, 424] on input "checkbox" at bounding box center [69, 427] width 11 height 11
checkbox input "true"
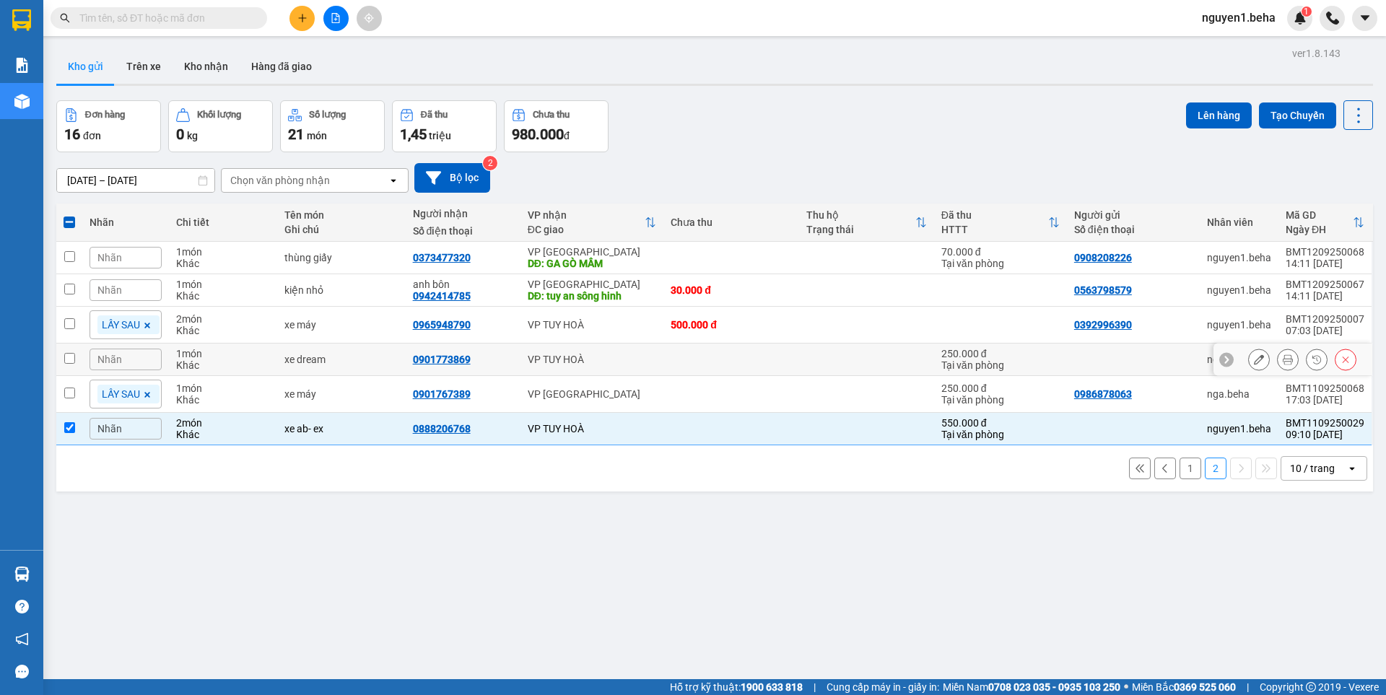
click at [79, 357] on td at bounding box center [69, 360] width 26 height 32
checkbox input "true"
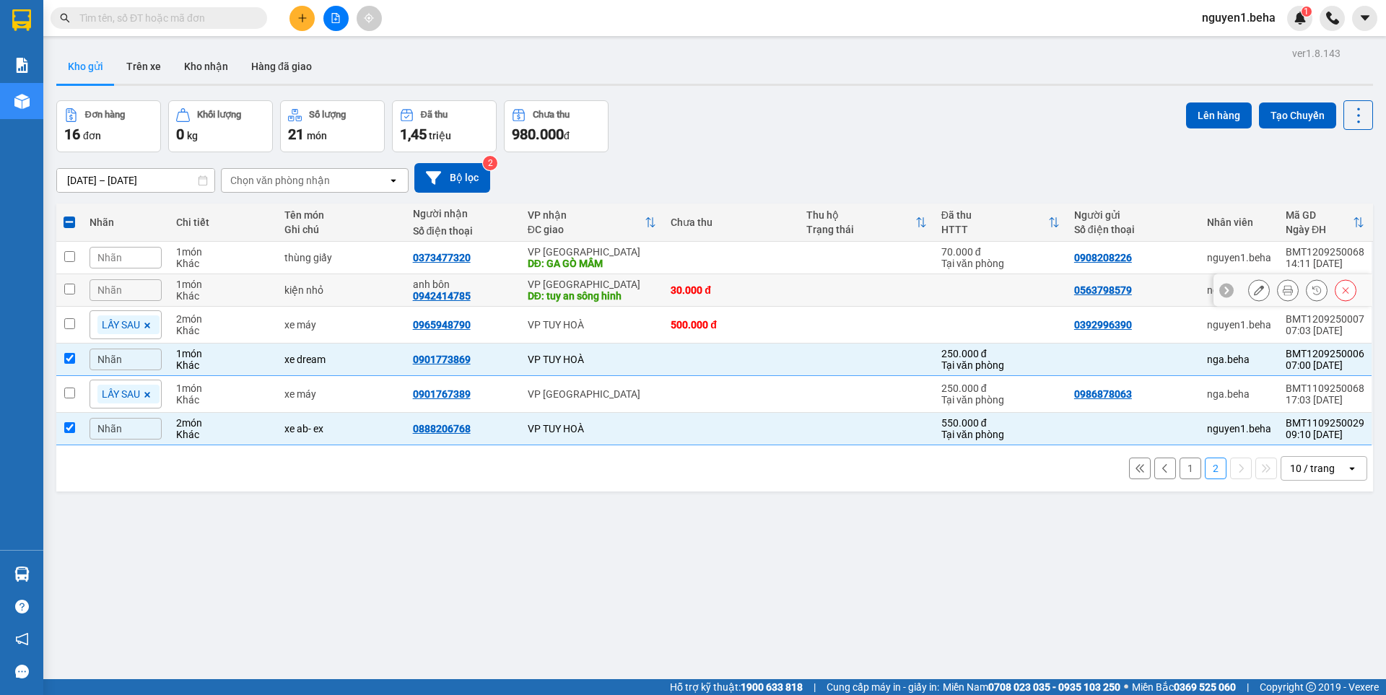
click at [64, 286] on input "checkbox" at bounding box center [69, 289] width 11 height 11
checkbox input "true"
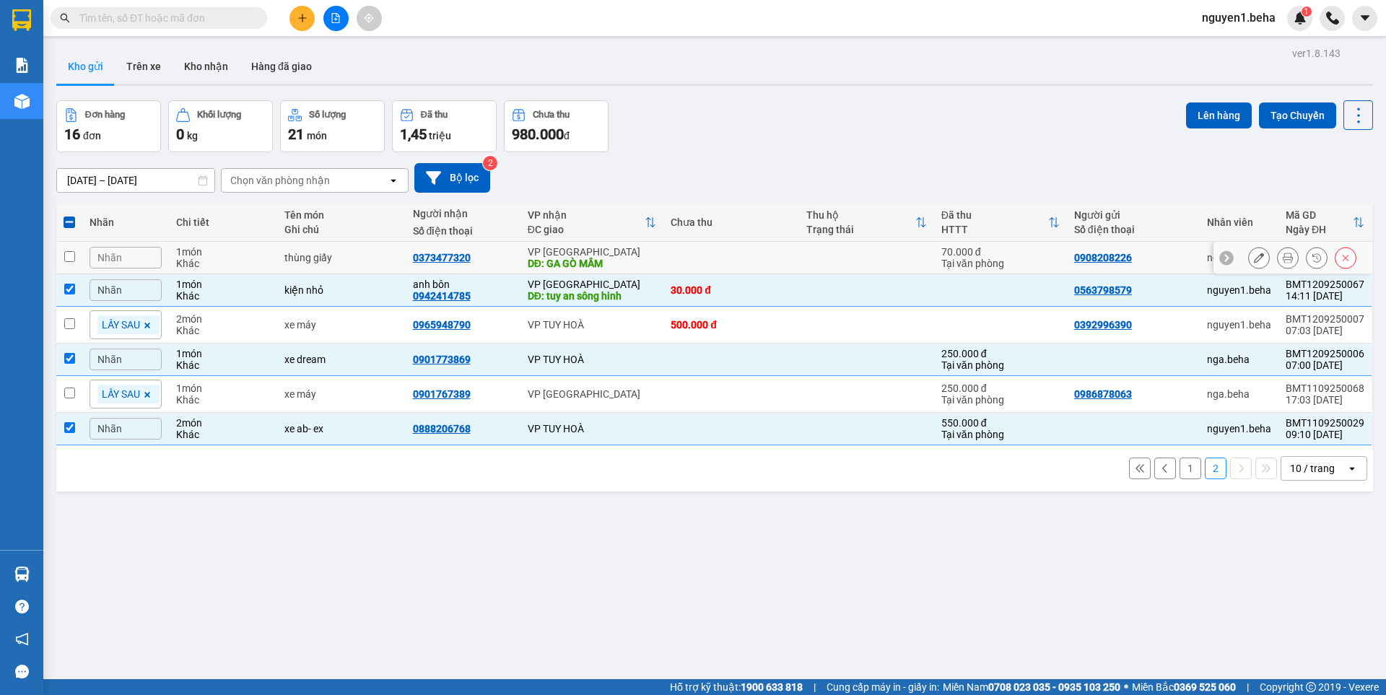
click at [77, 252] on td at bounding box center [69, 258] width 26 height 32
checkbox input "true"
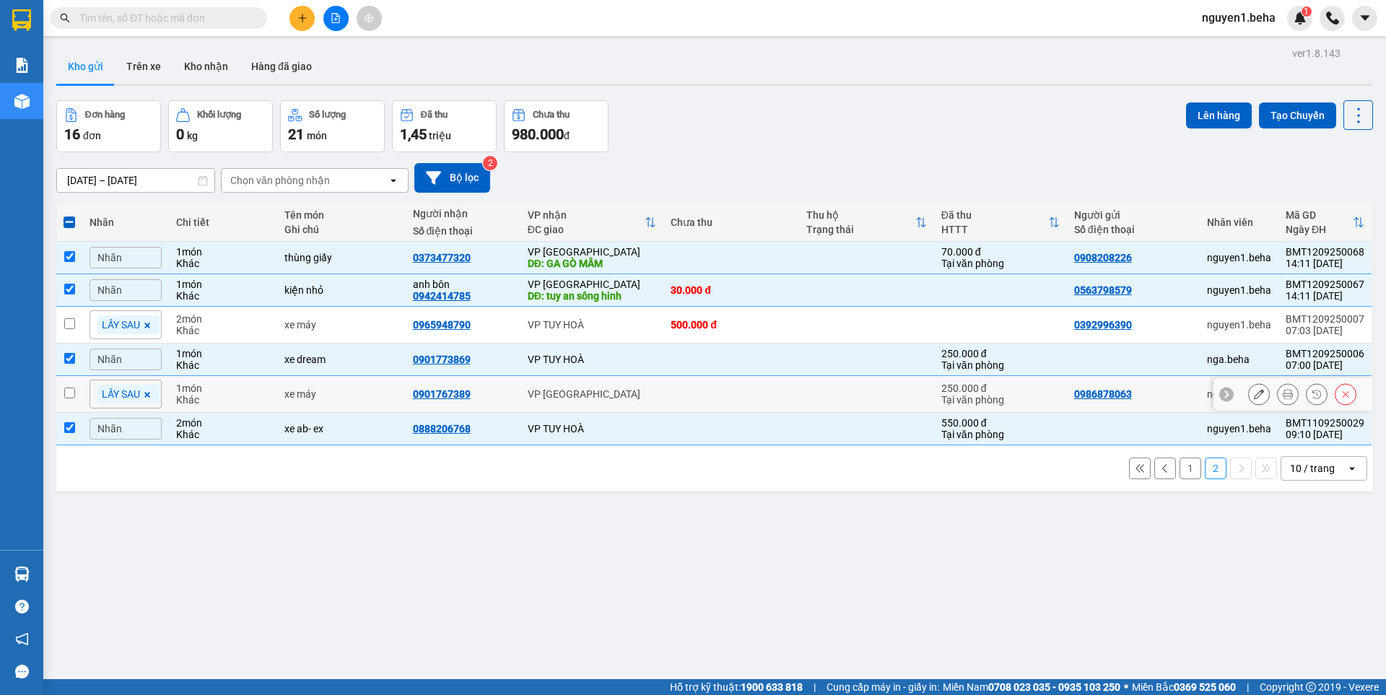
click at [64, 391] on input "checkbox" at bounding box center [69, 393] width 11 height 11
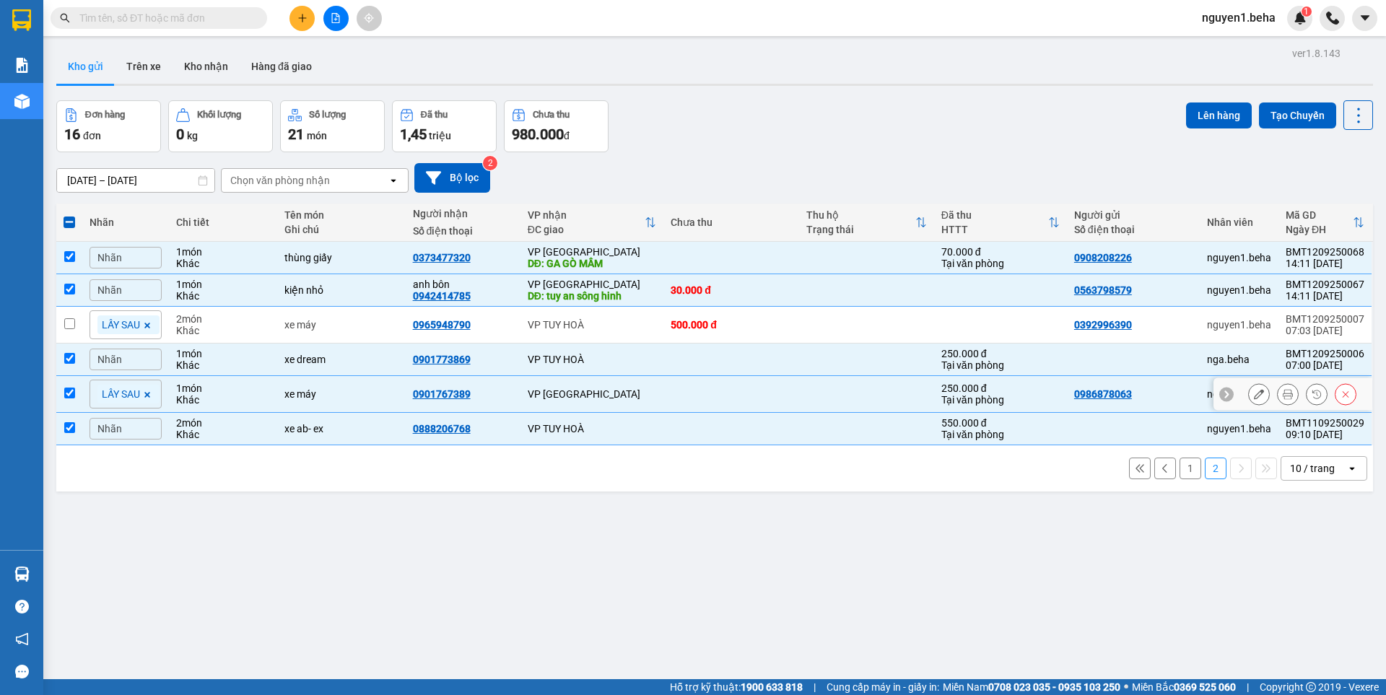
click at [67, 393] on input "checkbox" at bounding box center [69, 393] width 11 height 11
checkbox input "false"
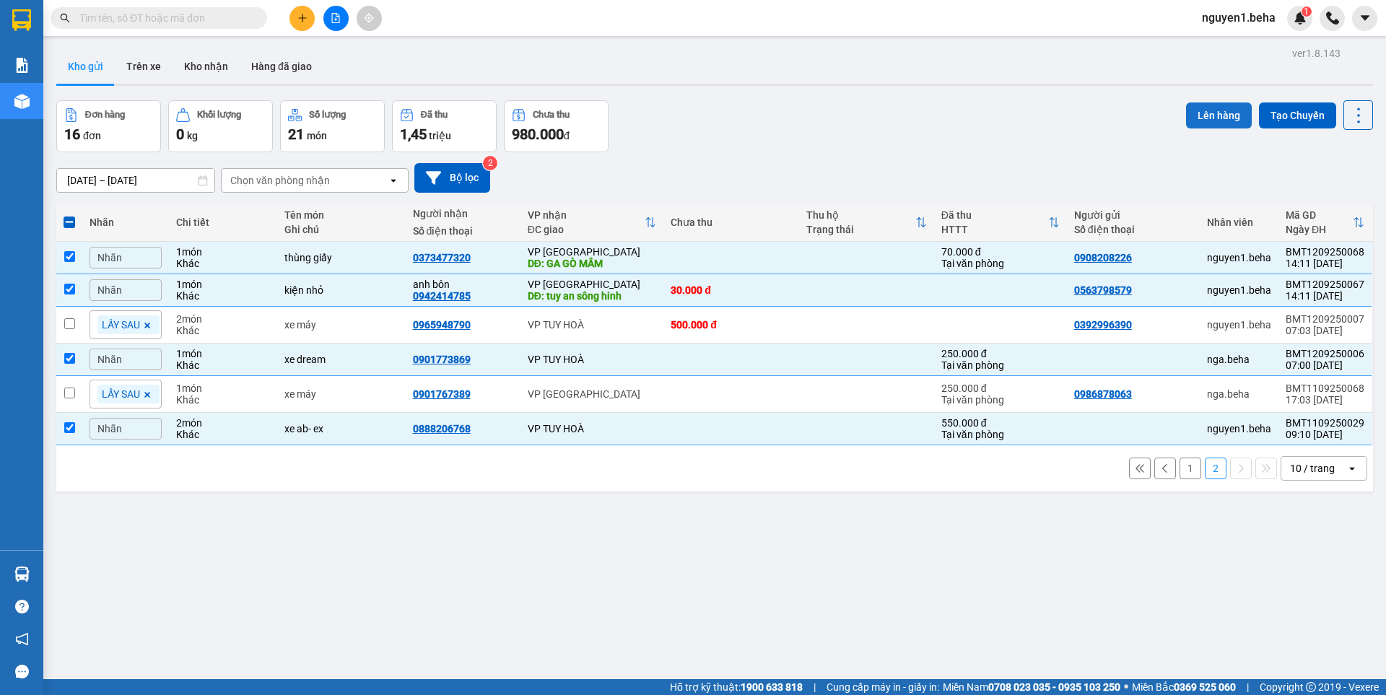
click at [1204, 115] on button "Lên hàng" at bounding box center [1219, 116] width 66 height 26
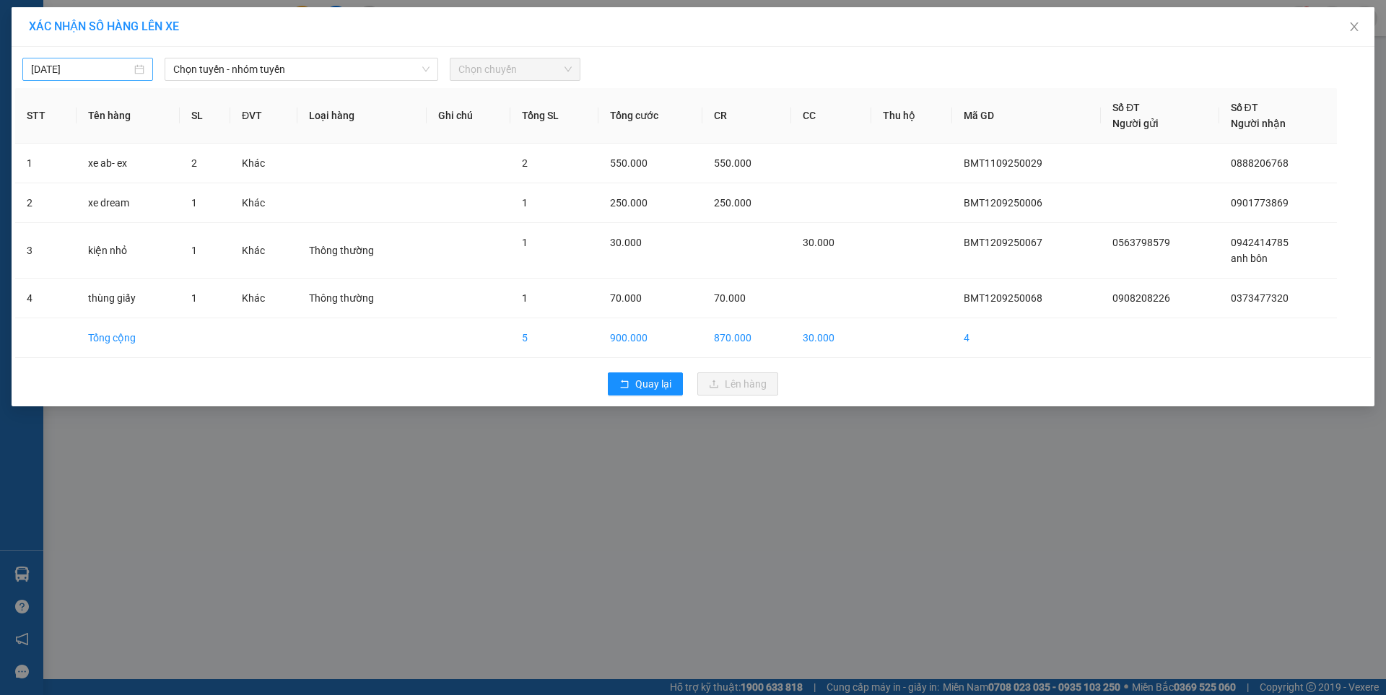
click at [129, 69] on input "12/09/2025" at bounding box center [81, 69] width 100 height 16
click at [201, 173] on div "13" at bounding box center [199, 174] width 17 height 17
type input "[DATE]"
click at [327, 66] on span "Chọn tuyến - nhóm tuyến" at bounding box center [301, 69] width 256 height 22
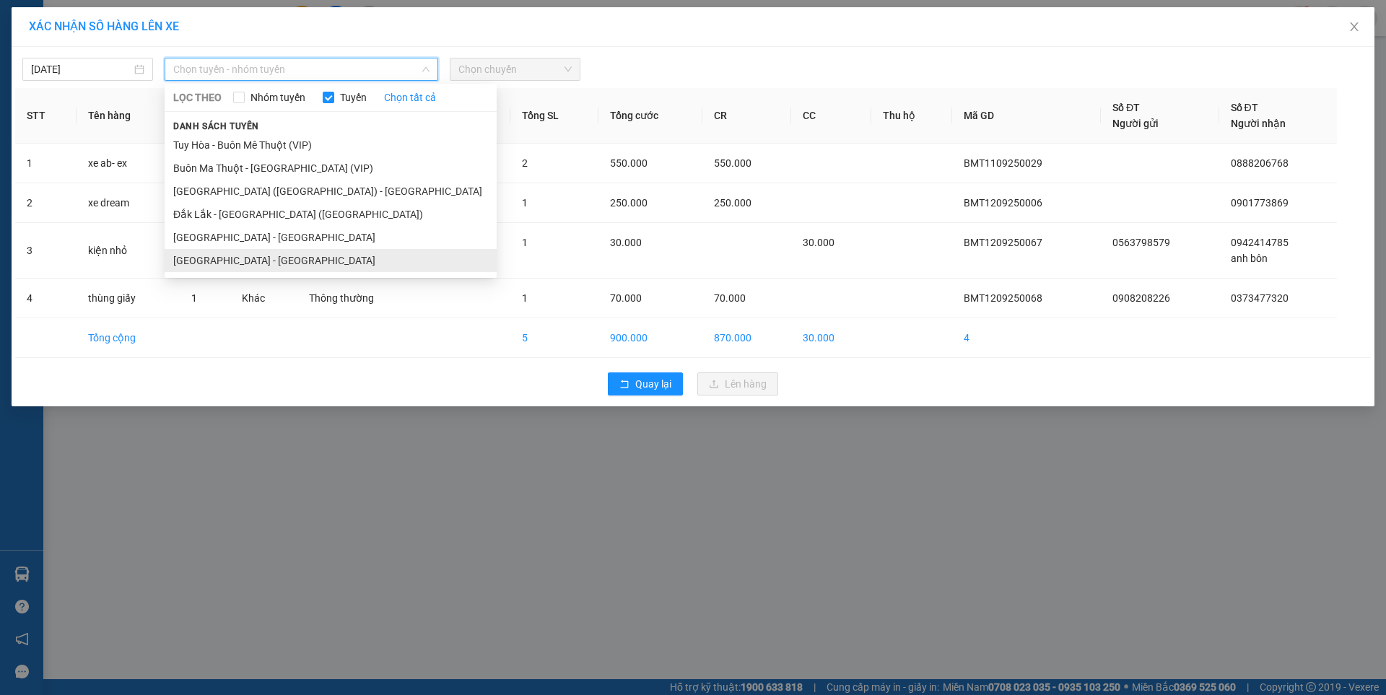
click at [230, 258] on li "[GEOGRAPHIC_DATA] - [GEOGRAPHIC_DATA]" at bounding box center [331, 260] width 332 height 23
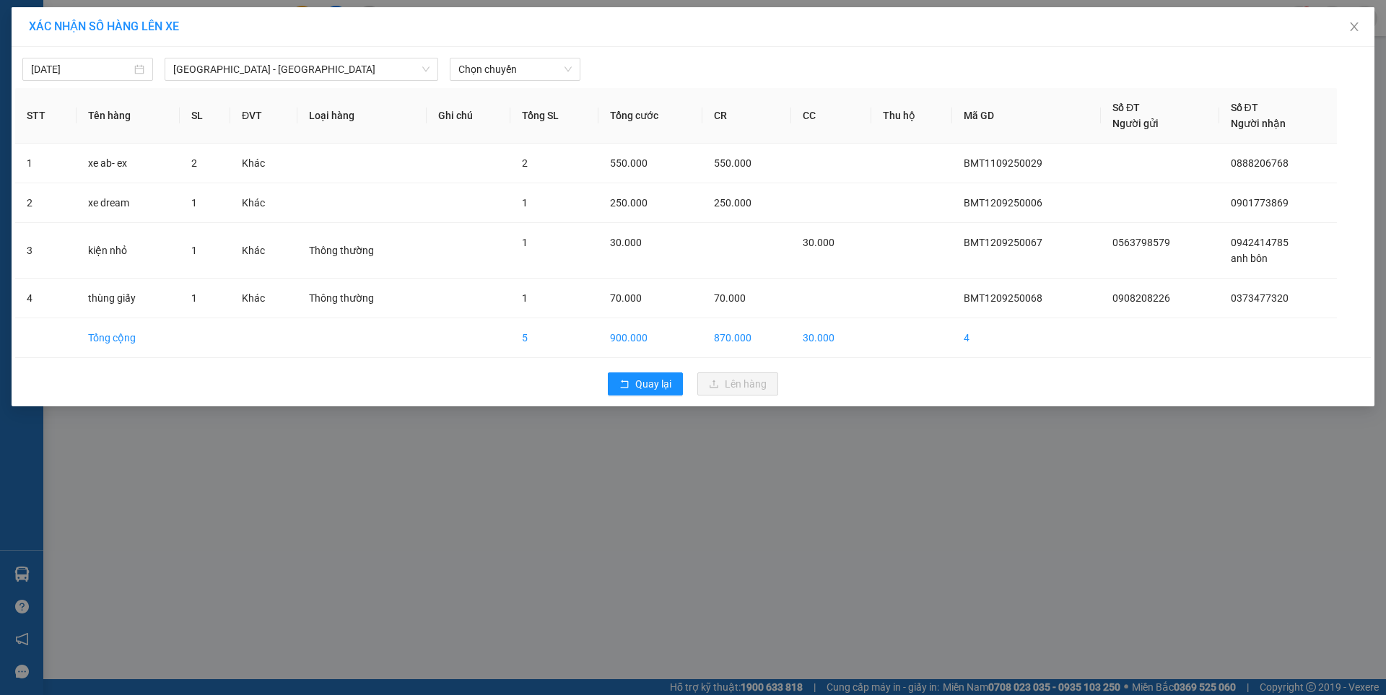
click at [518, 56] on div "13/09/2025 Đắk Lắk - Phú Yên LỌC THEO Nhóm tuyến Tuyến Chọn tất cả Danh sách tu…" at bounding box center [693, 66] width 1356 height 30
click at [557, 69] on span "Chọn chuyến" at bounding box center [514, 69] width 113 height 22
drag, startPoint x: 533, startPoint y: 119, endPoint x: 509, endPoint y: 152, distance: 40.7
click at [533, 119] on div "07:00 - 47F-002.14" at bounding box center [514, 121] width 113 height 16
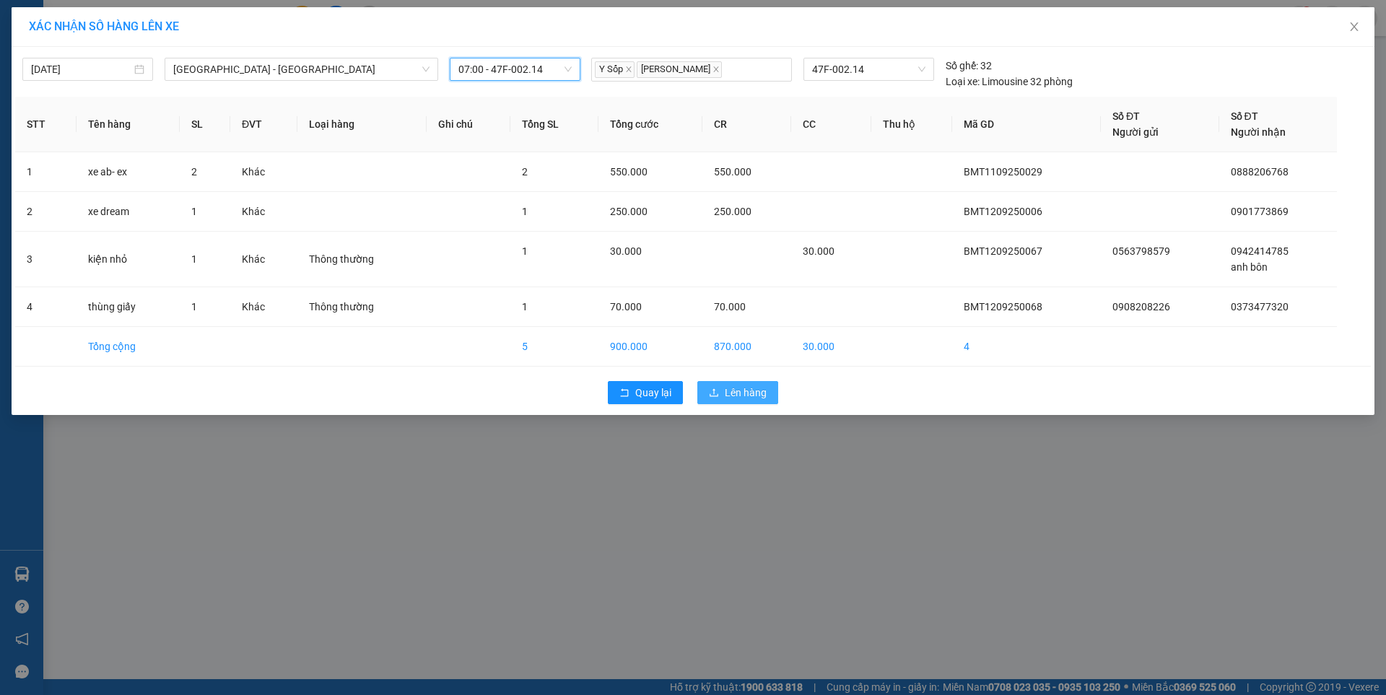
click at [749, 394] on span "Lên hàng" at bounding box center [746, 393] width 42 height 16
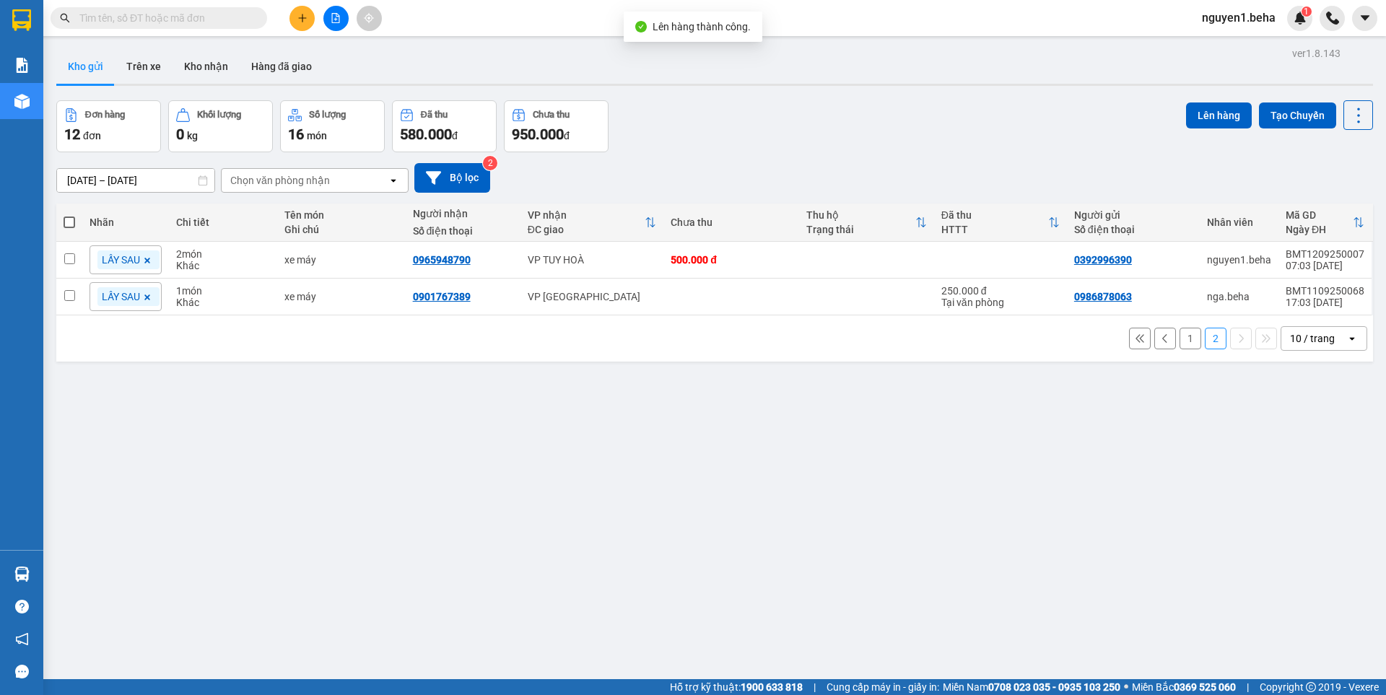
click at [1182, 336] on button "1" at bounding box center [1191, 339] width 22 height 22
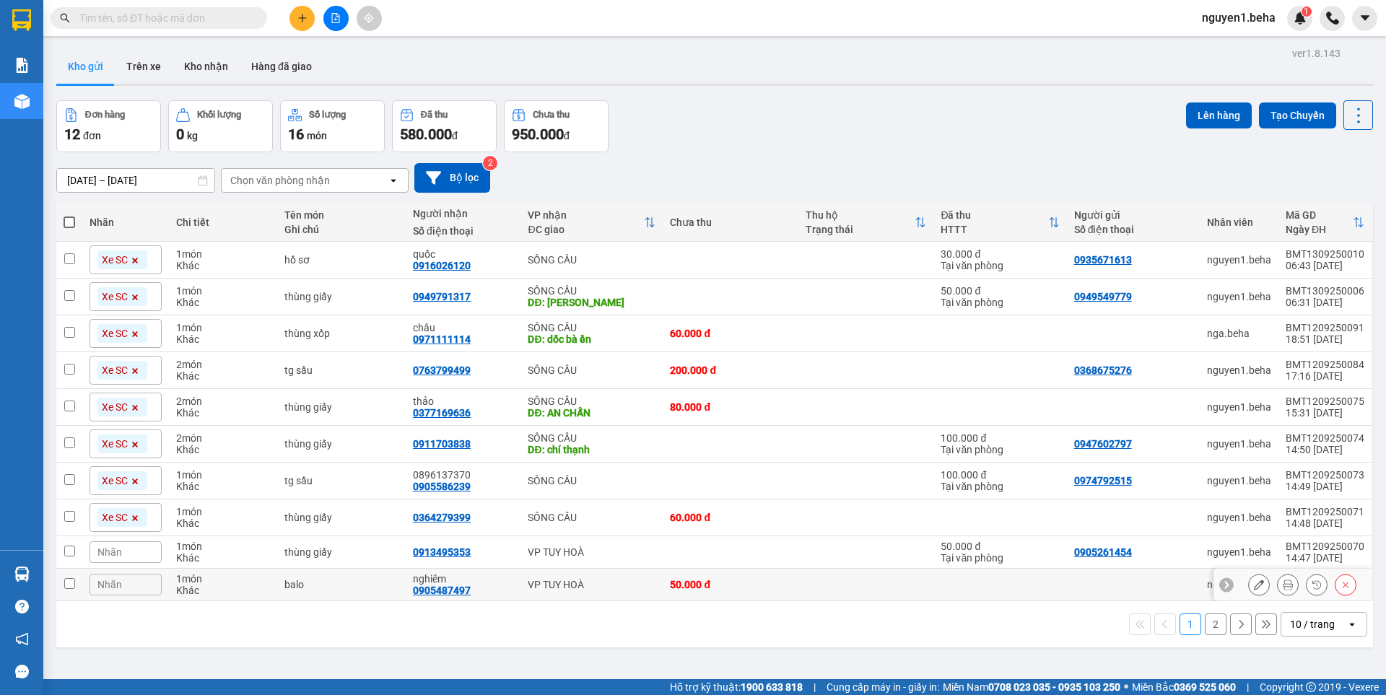
click at [63, 584] on td at bounding box center [69, 585] width 26 height 32
checkbox input "true"
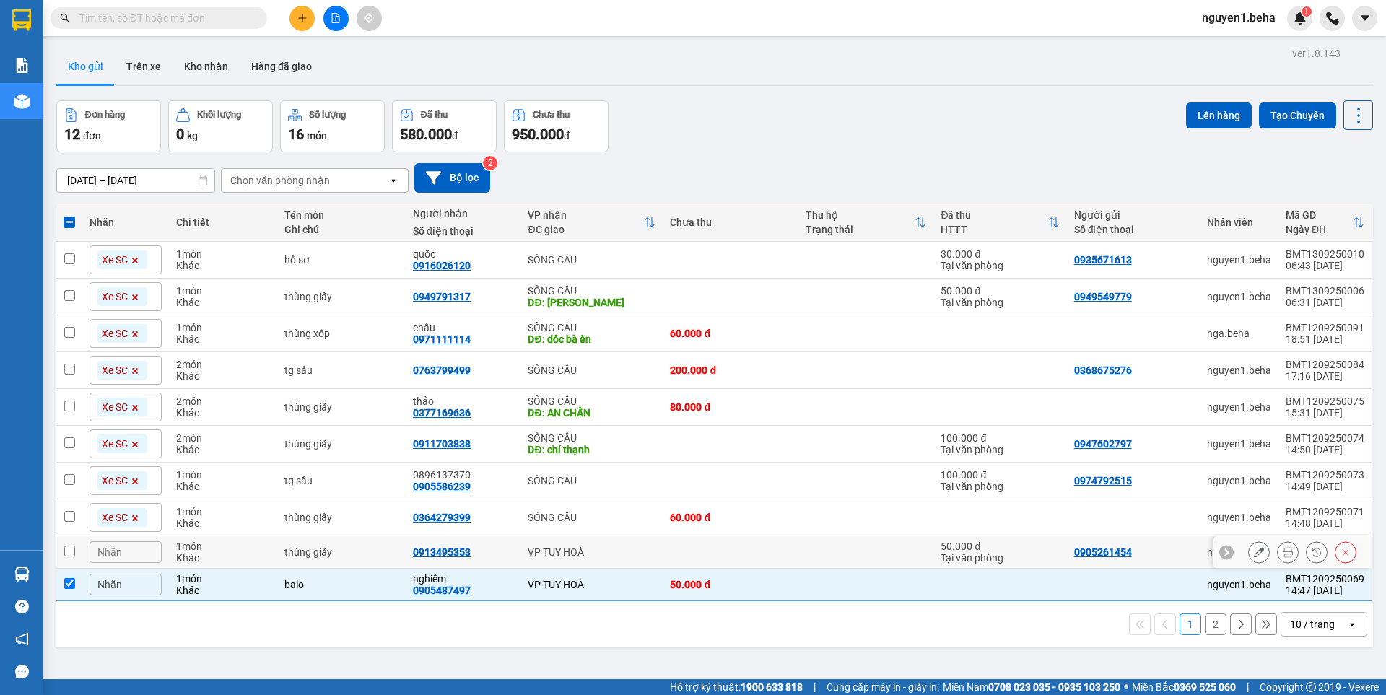
click at [64, 549] on input "checkbox" at bounding box center [69, 551] width 11 height 11
checkbox input "true"
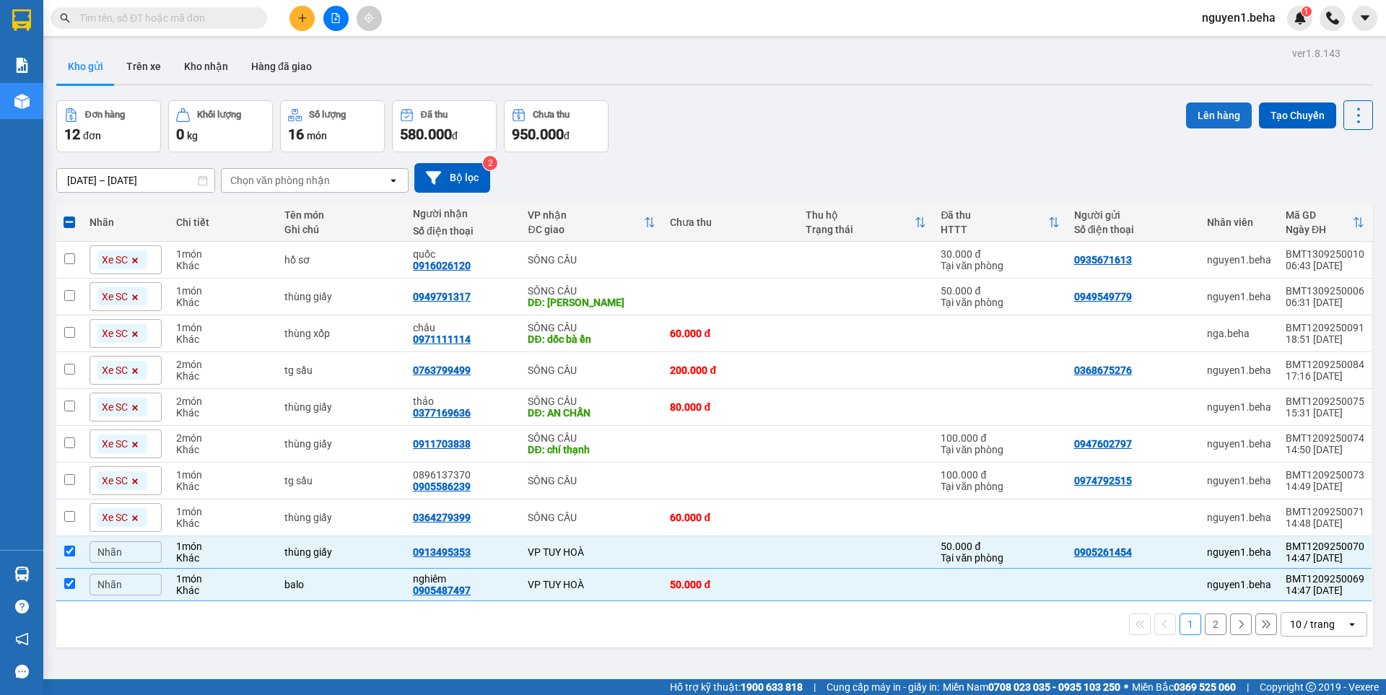
click at [1222, 112] on button "Lên hàng" at bounding box center [1219, 116] width 66 height 26
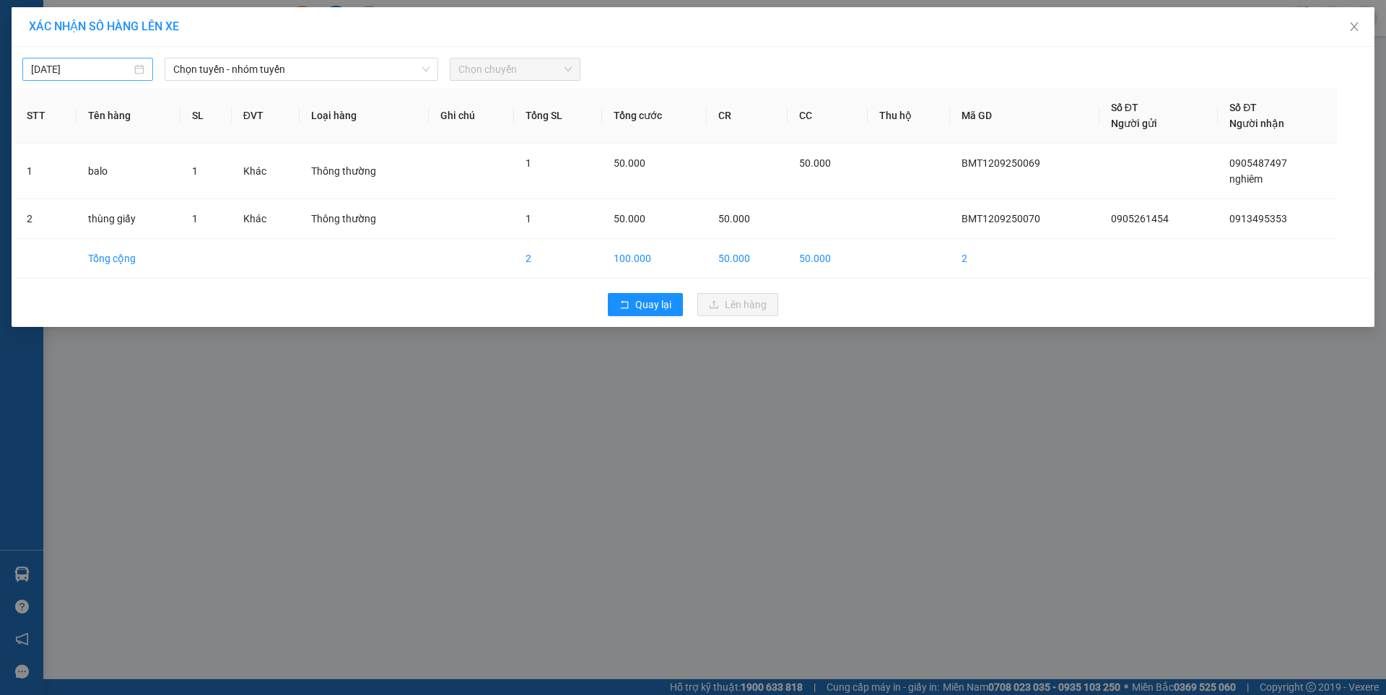
click at [110, 70] on input "12/09/2025" at bounding box center [81, 69] width 100 height 16
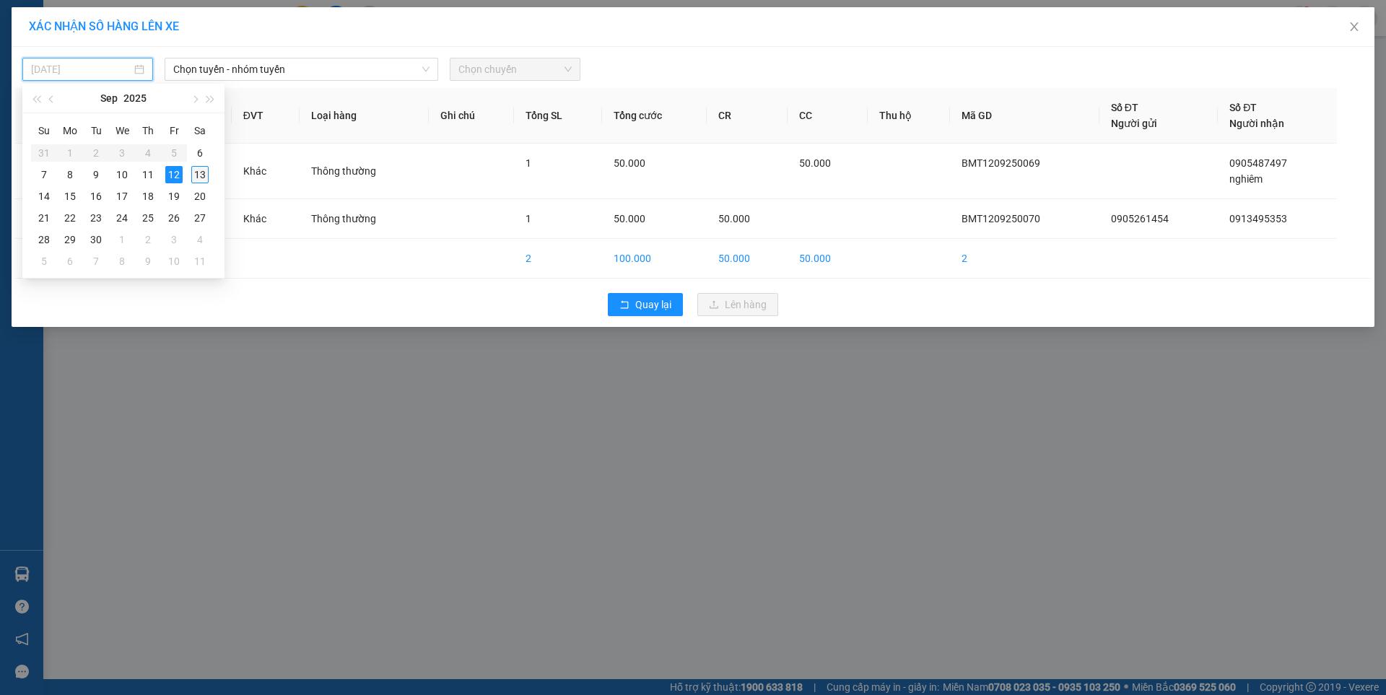
click at [199, 172] on div "13" at bounding box center [199, 174] width 17 height 17
type input "[DATE]"
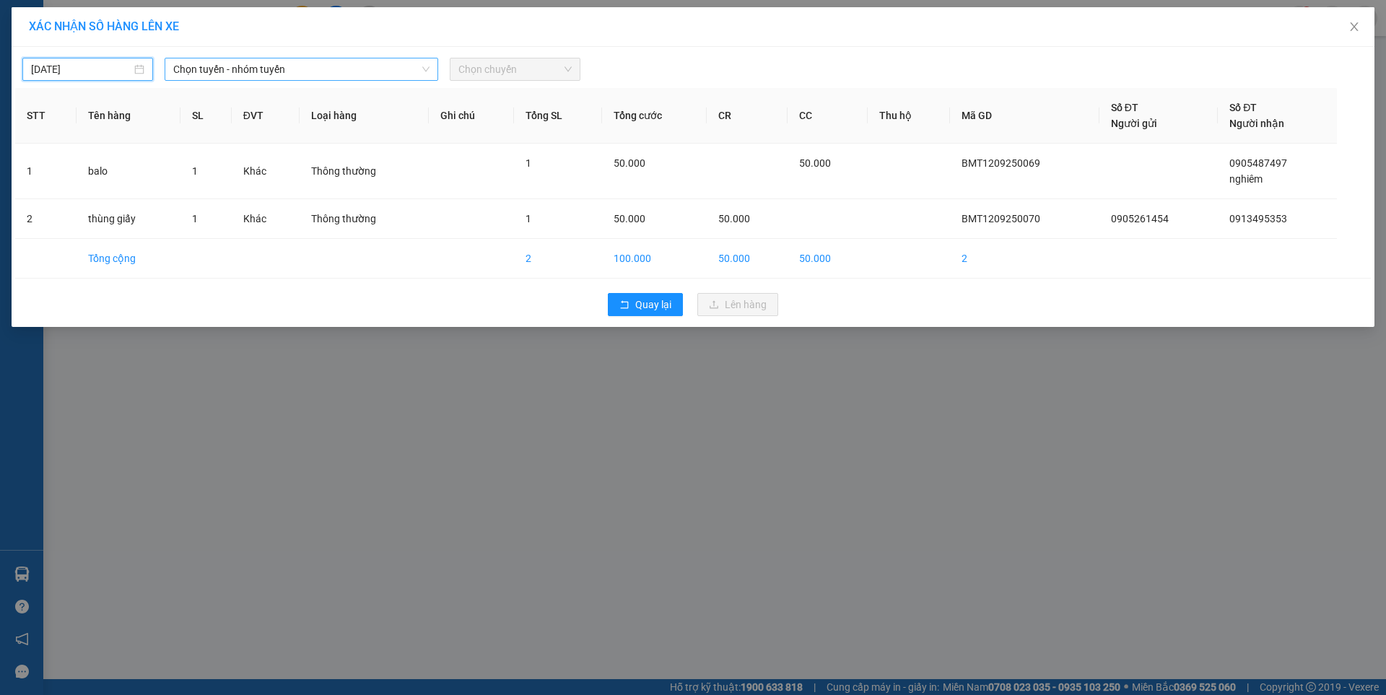
click at [336, 72] on span "Chọn tuyến - nhóm tuyến" at bounding box center [301, 69] width 256 height 22
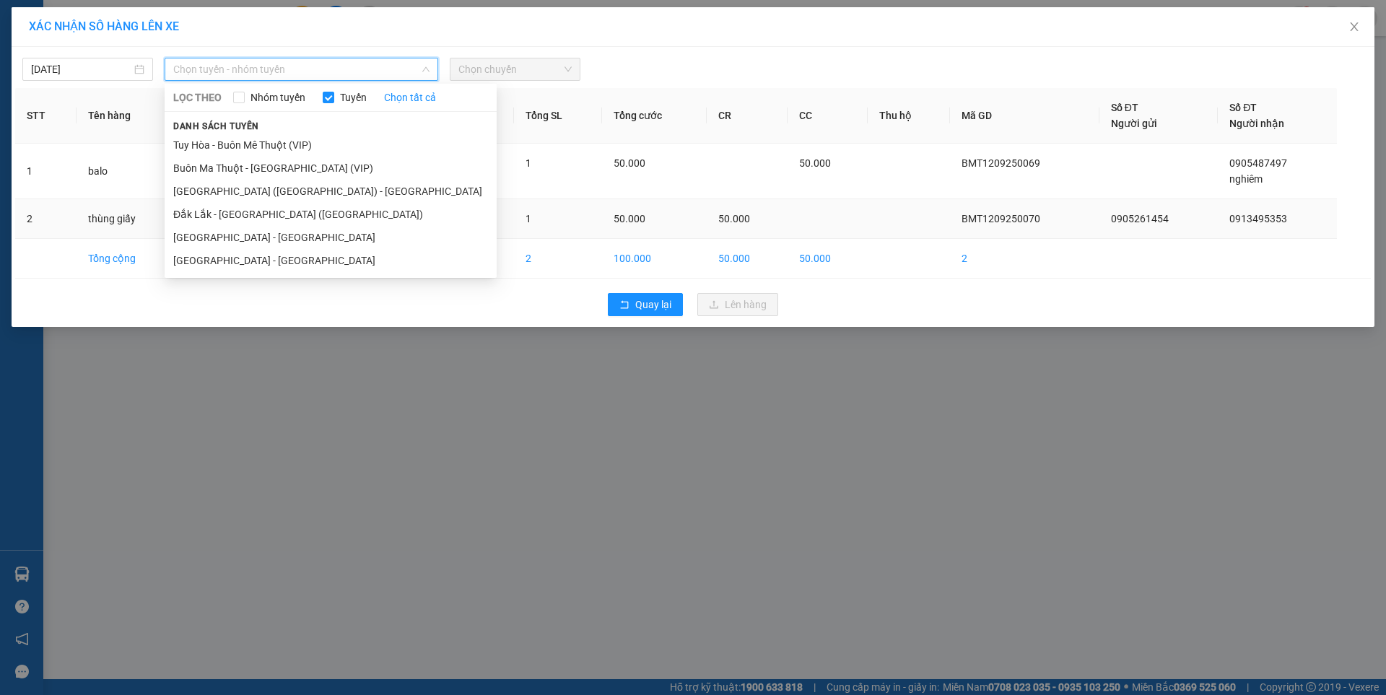
drag, startPoint x: 202, startPoint y: 267, endPoint x: 276, endPoint y: 211, distance: 92.7
click at [204, 266] on li "[GEOGRAPHIC_DATA] - [GEOGRAPHIC_DATA]" at bounding box center [331, 260] width 332 height 23
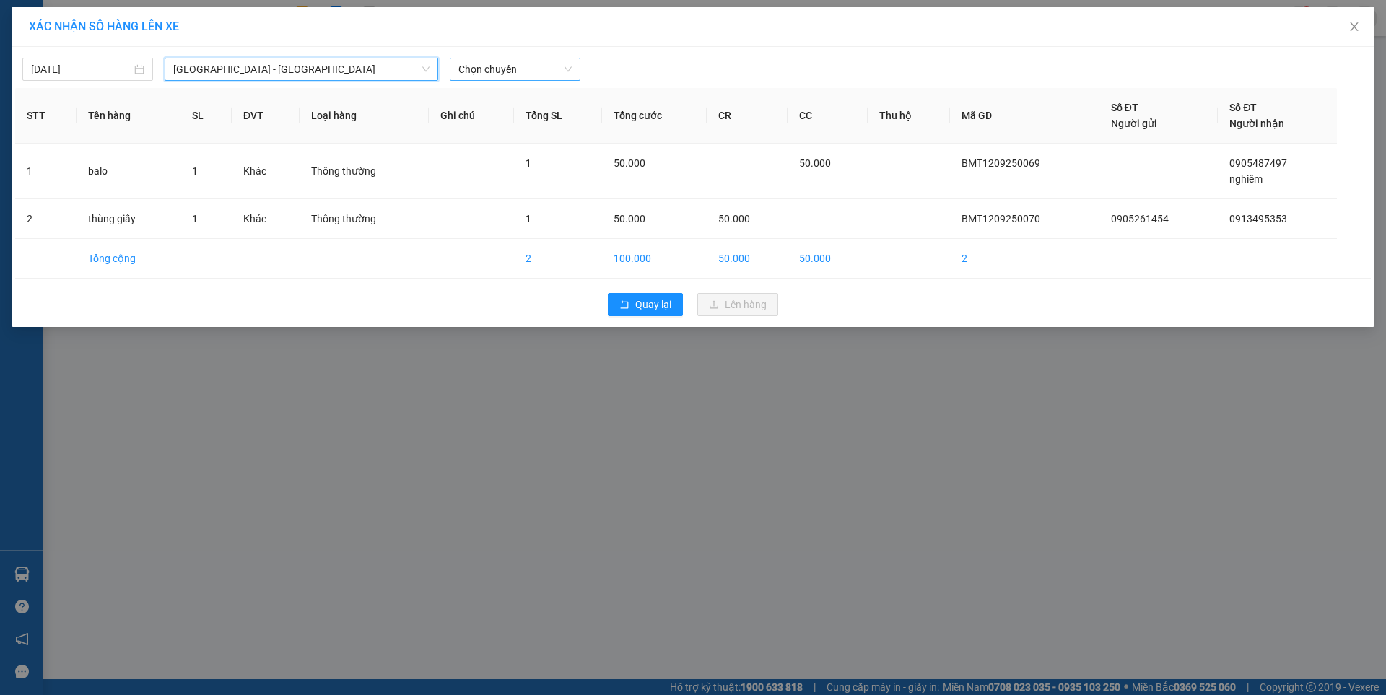
click at [567, 77] on span "Chọn chuyến" at bounding box center [514, 69] width 113 height 22
click at [545, 119] on div "07:00 - 47F-002.14" at bounding box center [514, 121] width 113 height 16
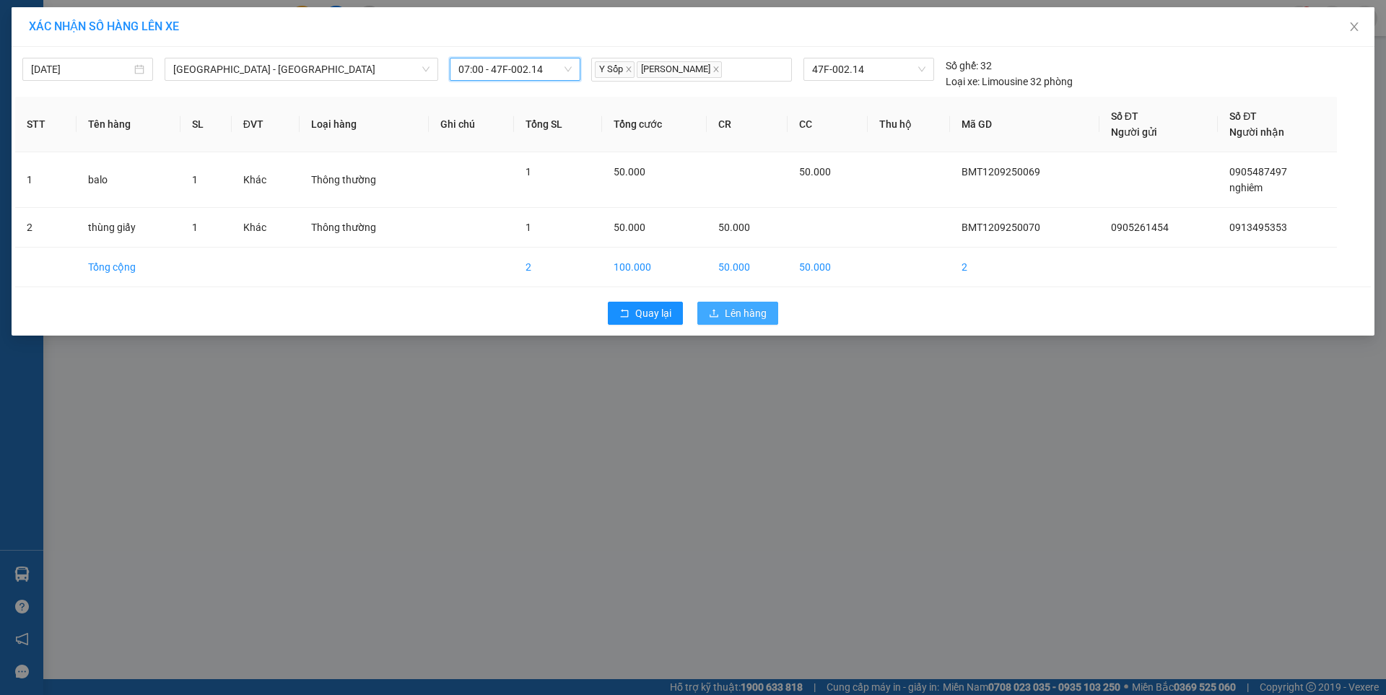
click at [722, 305] on button "Lên hàng" at bounding box center [737, 313] width 81 height 23
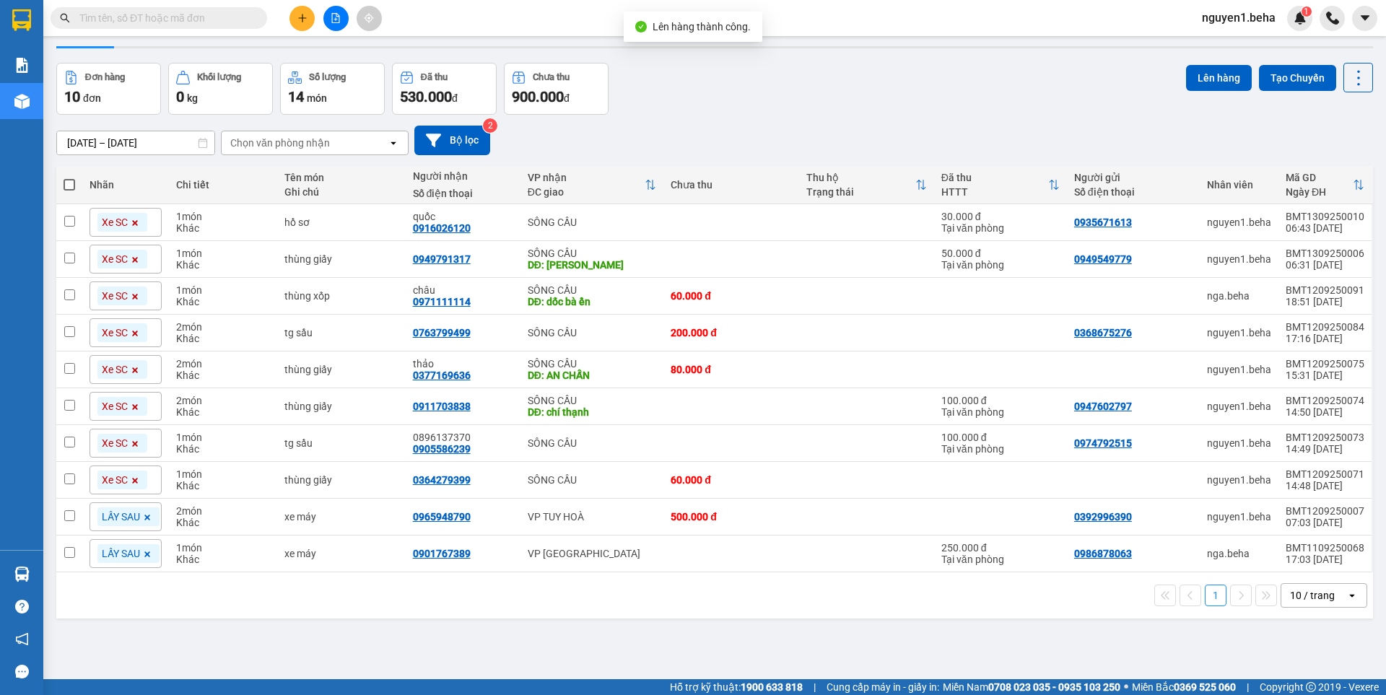
scroll to position [66, 0]
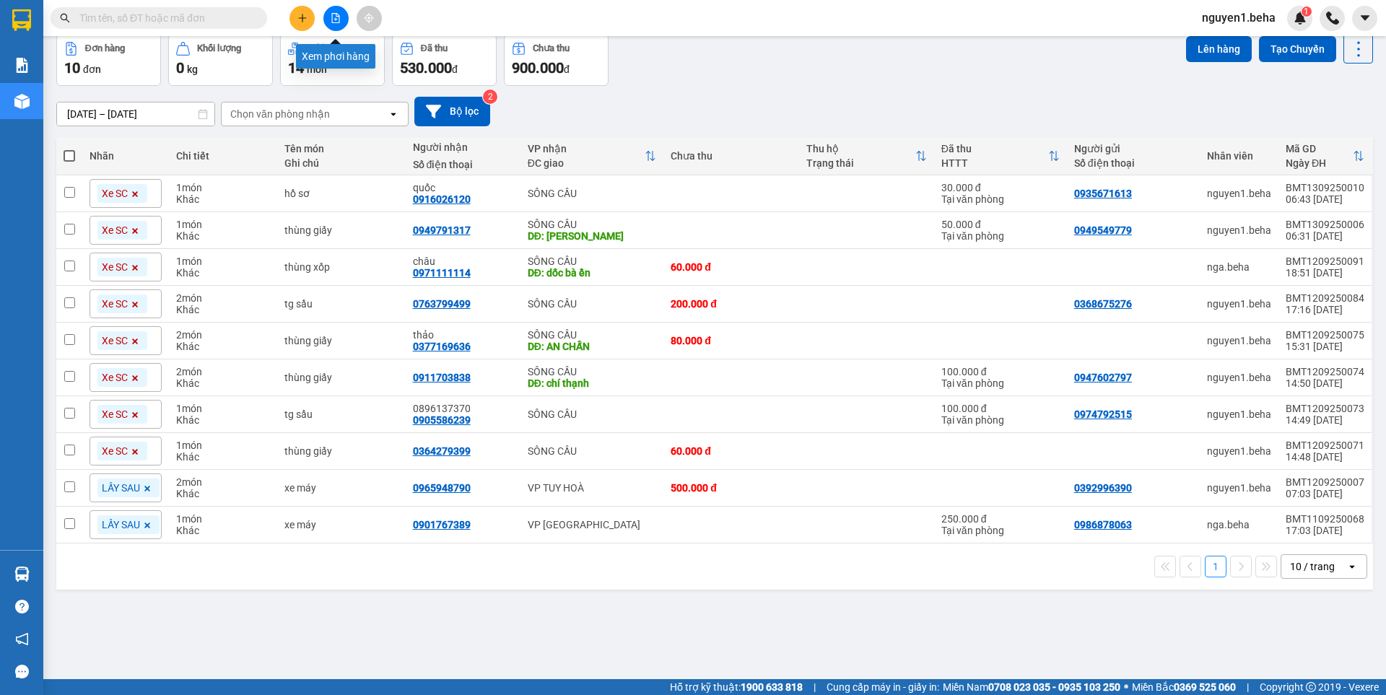
drag, startPoint x: 334, startPoint y: 12, endPoint x: 322, endPoint y: 35, distance: 25.5
click at [333, 12] on button at bounding box center [335, 18] width 25 height 25
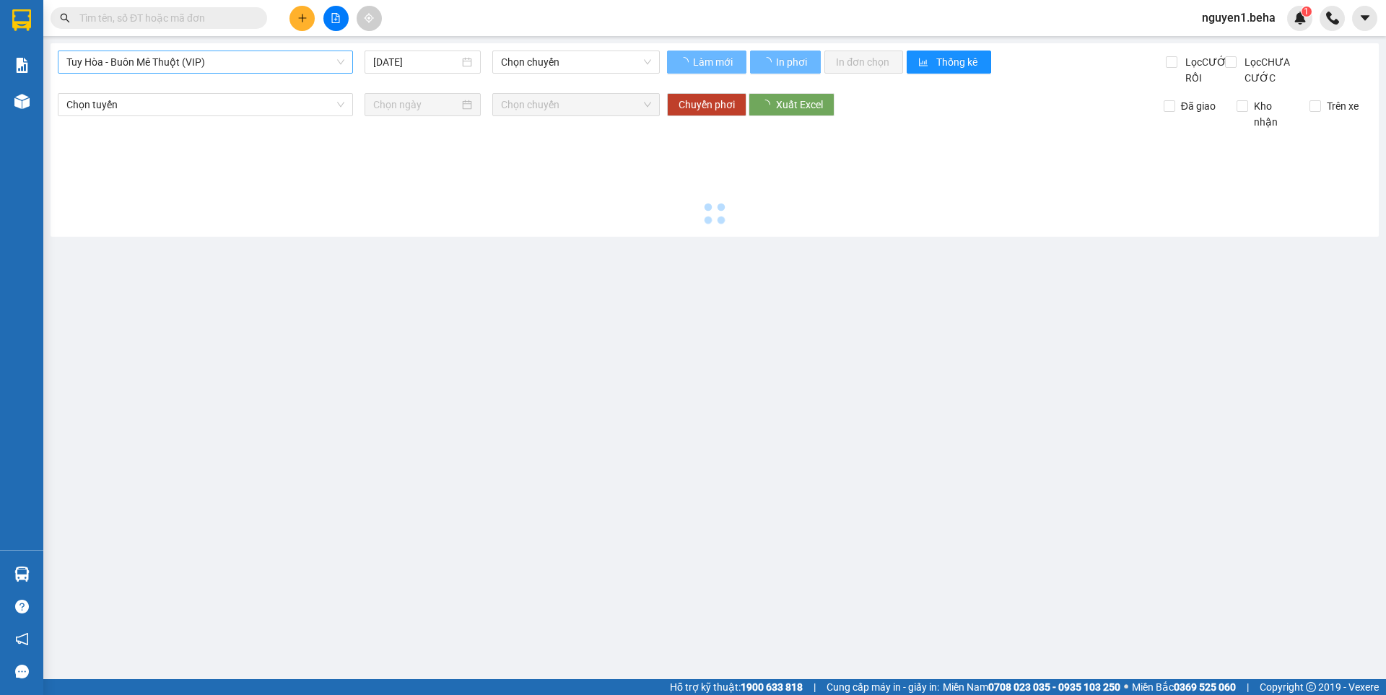
type input "[DATE]"
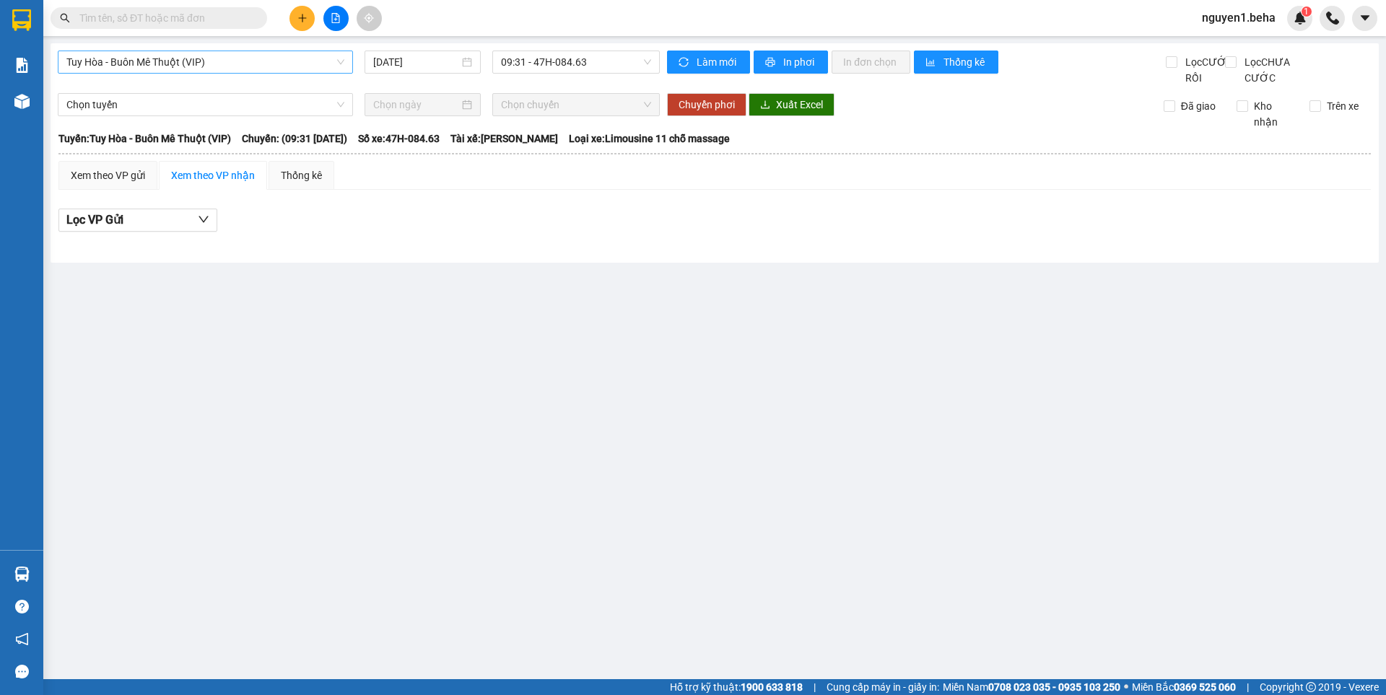
click at [173, 57] on span "Tuy Hòa - Buôn Mê Thuột (VIP)" at bounding box center [205, 62] width 278 height 22
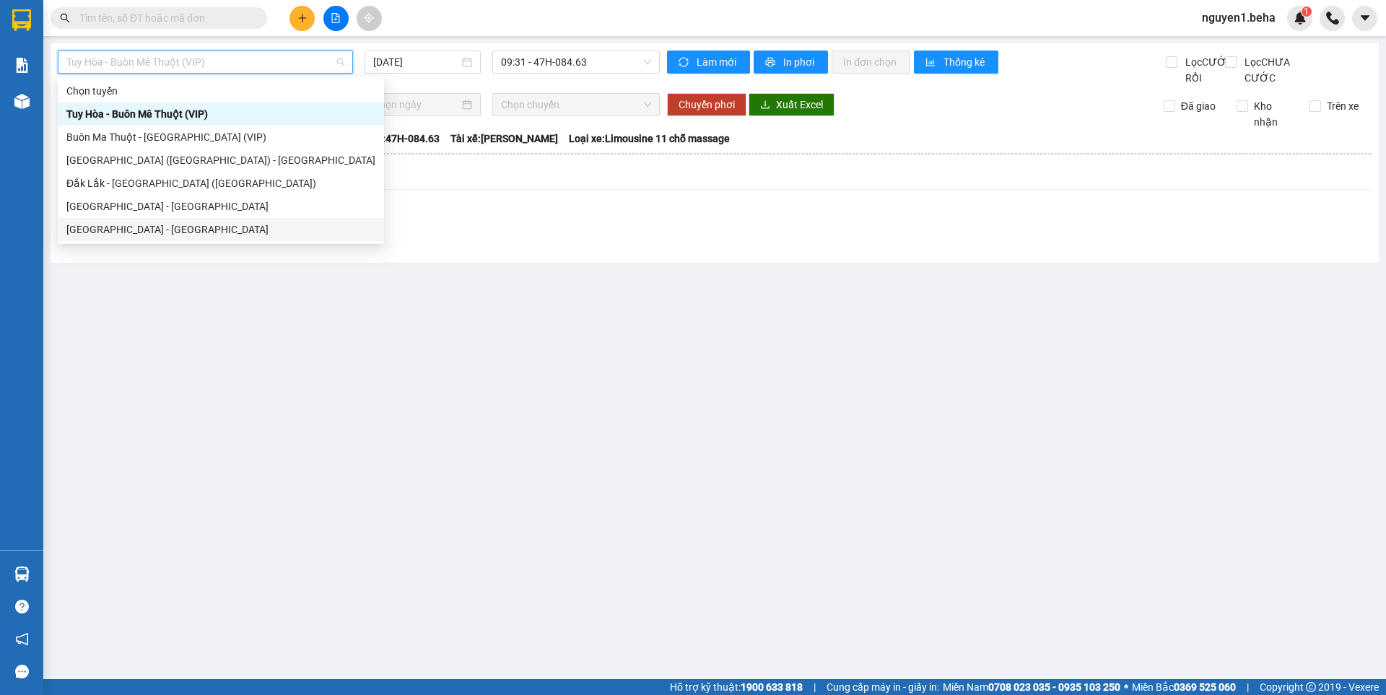
click at [117, 232] on div "[GEOGRAPHIC_DATA] - [GEOGRAPHIC_DATA]" at bounding box center [220, 230] width 309 height 16
type input "[DATE]"
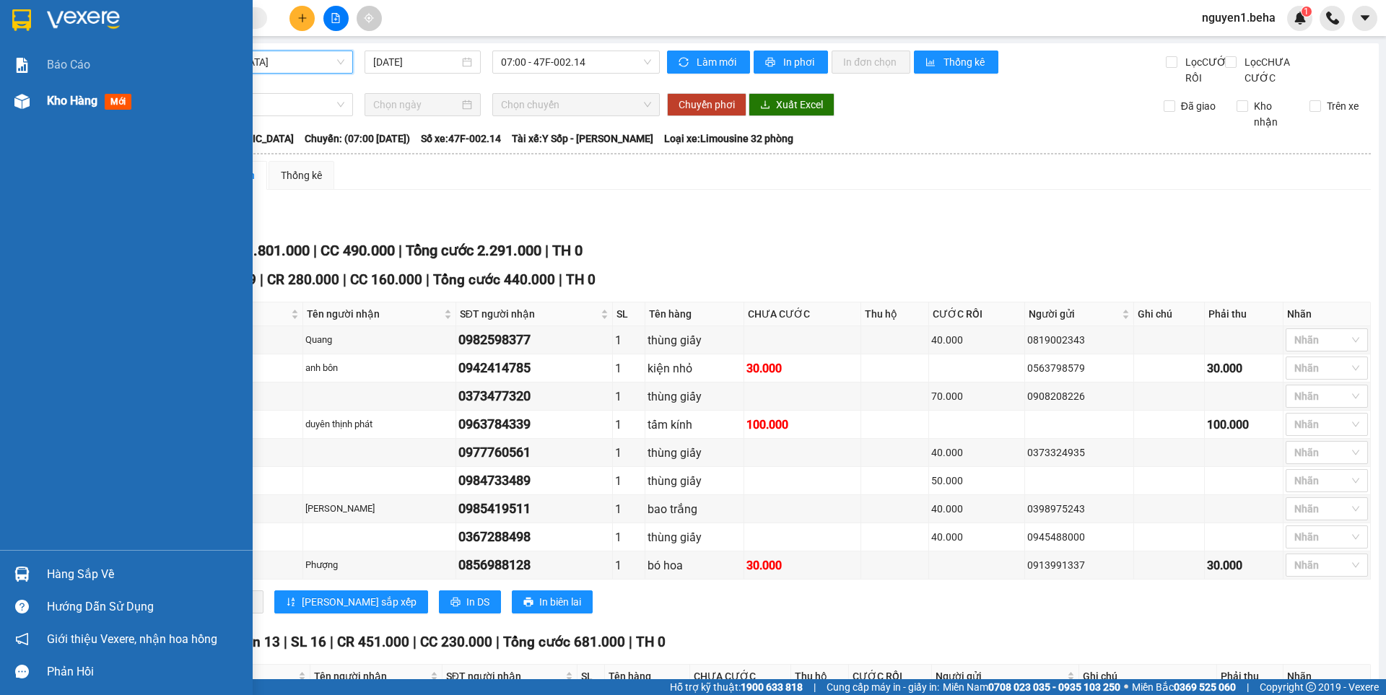
click at [30, 99] on div at bounding box center [21, 101] width 25 height 25
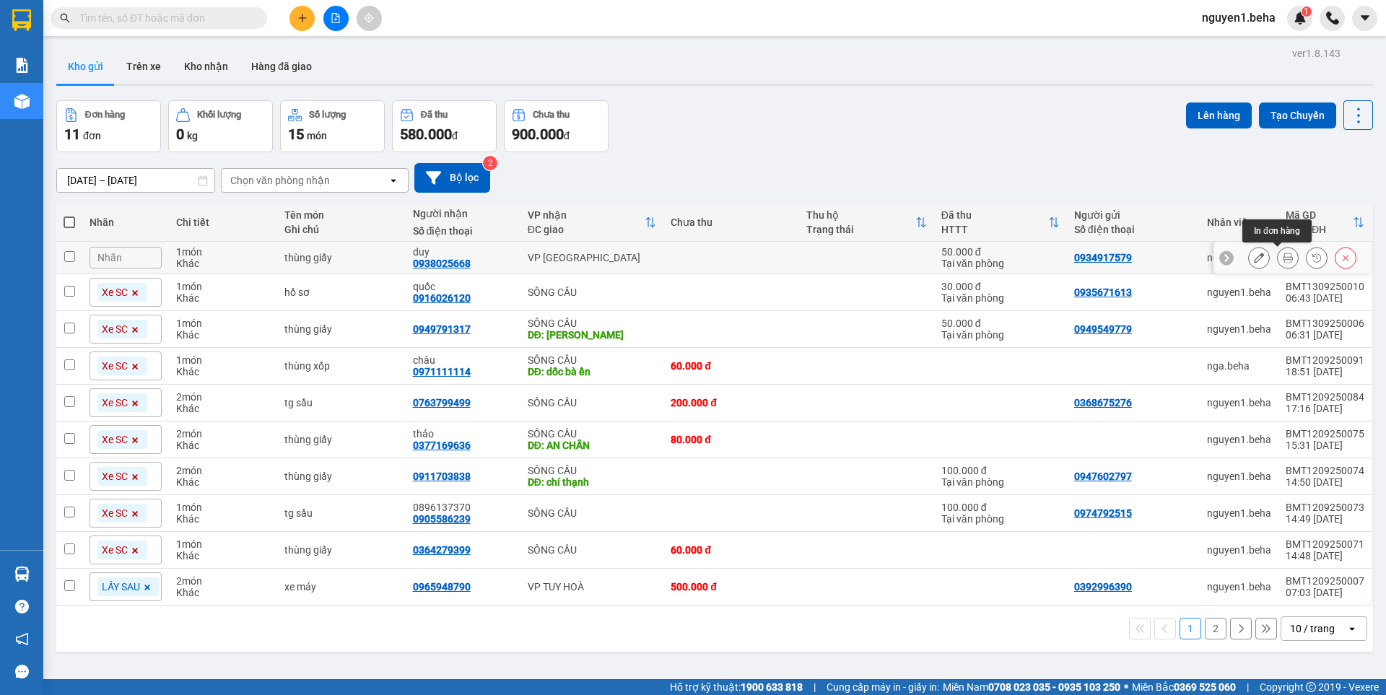
click at [1282, 260] on button at bounding box center [1288, 257] width 20 height 25
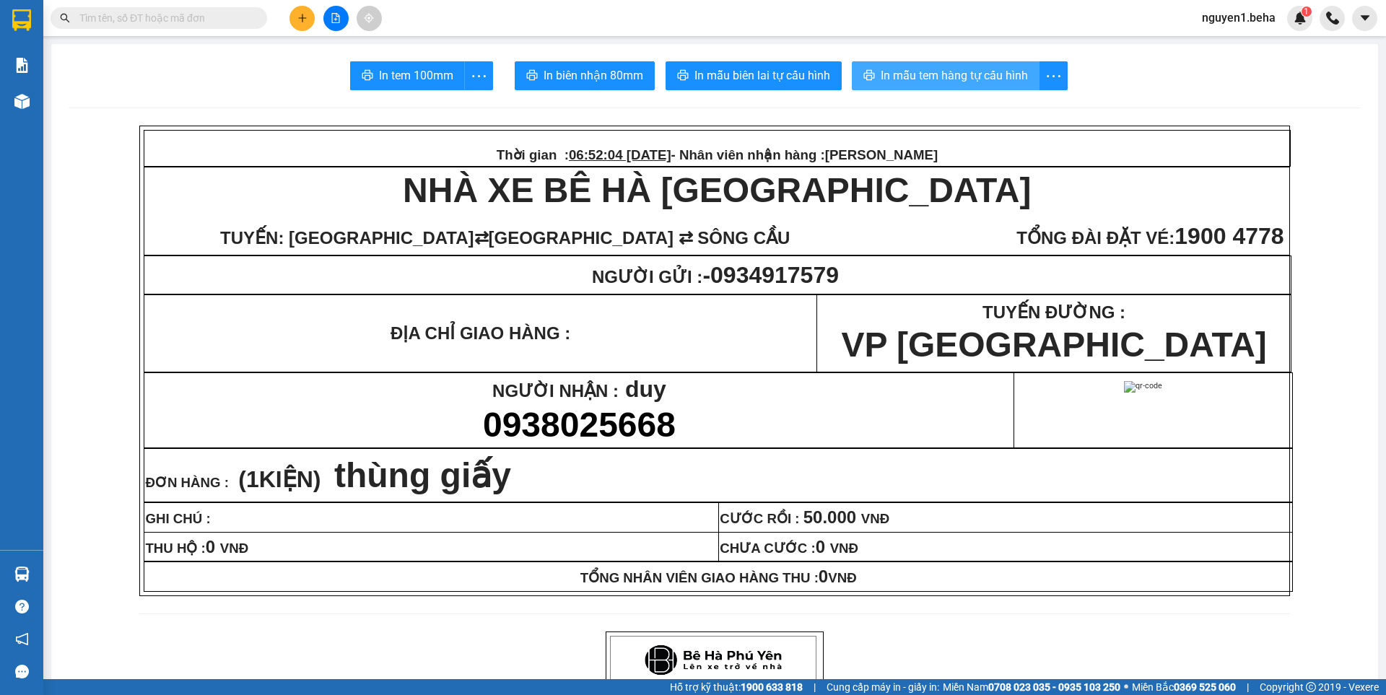
click at [949, 72] on span "In mẫu tem hàng tự cấu hình" at bounding box center [954, 75] width 147 height 18
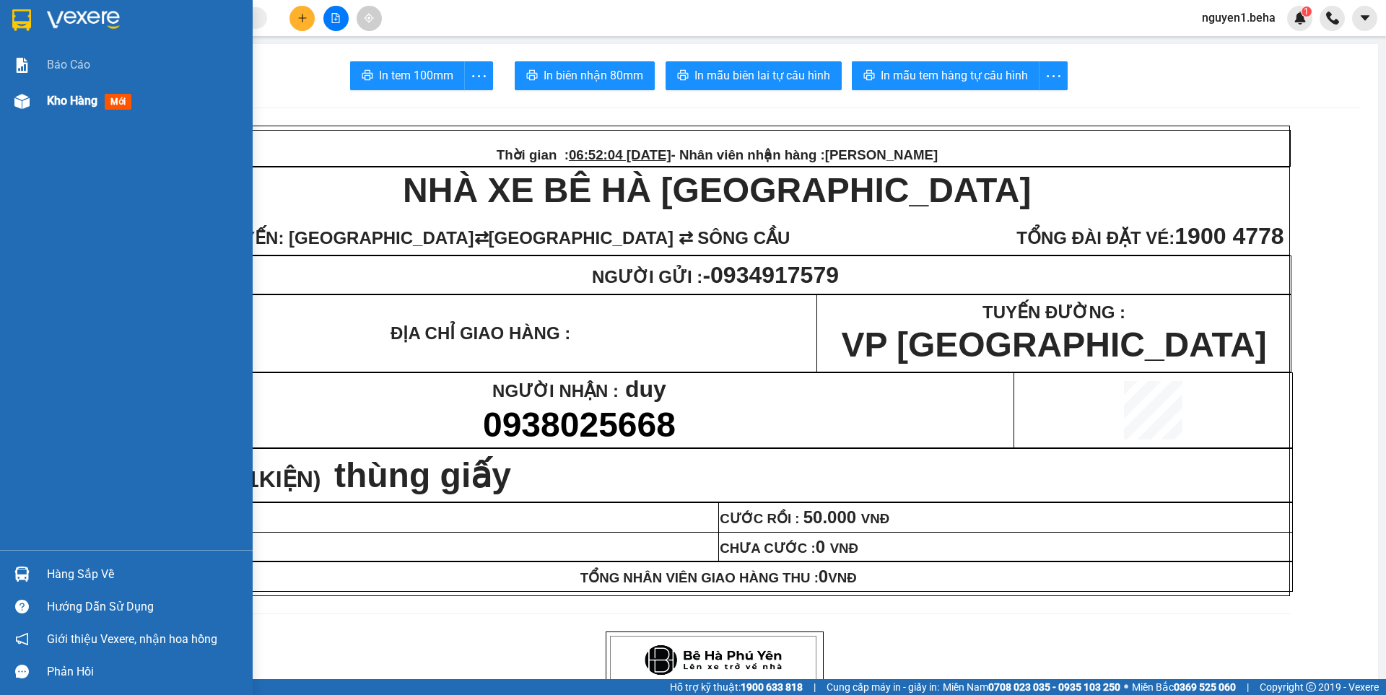
click at [14, 100] on img at bounding box center [21, 101] width 15 height 15
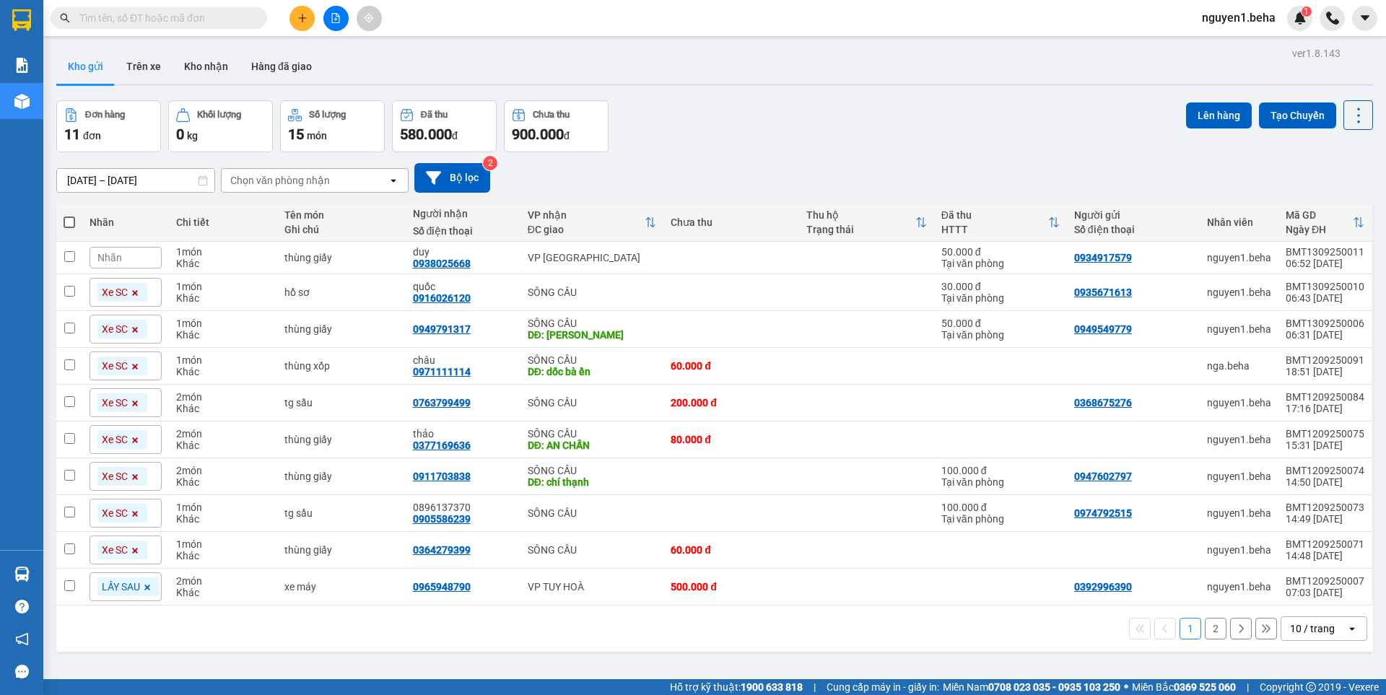
click at [133, 546] on span at bounding box center [135, 550] width 14 height 19
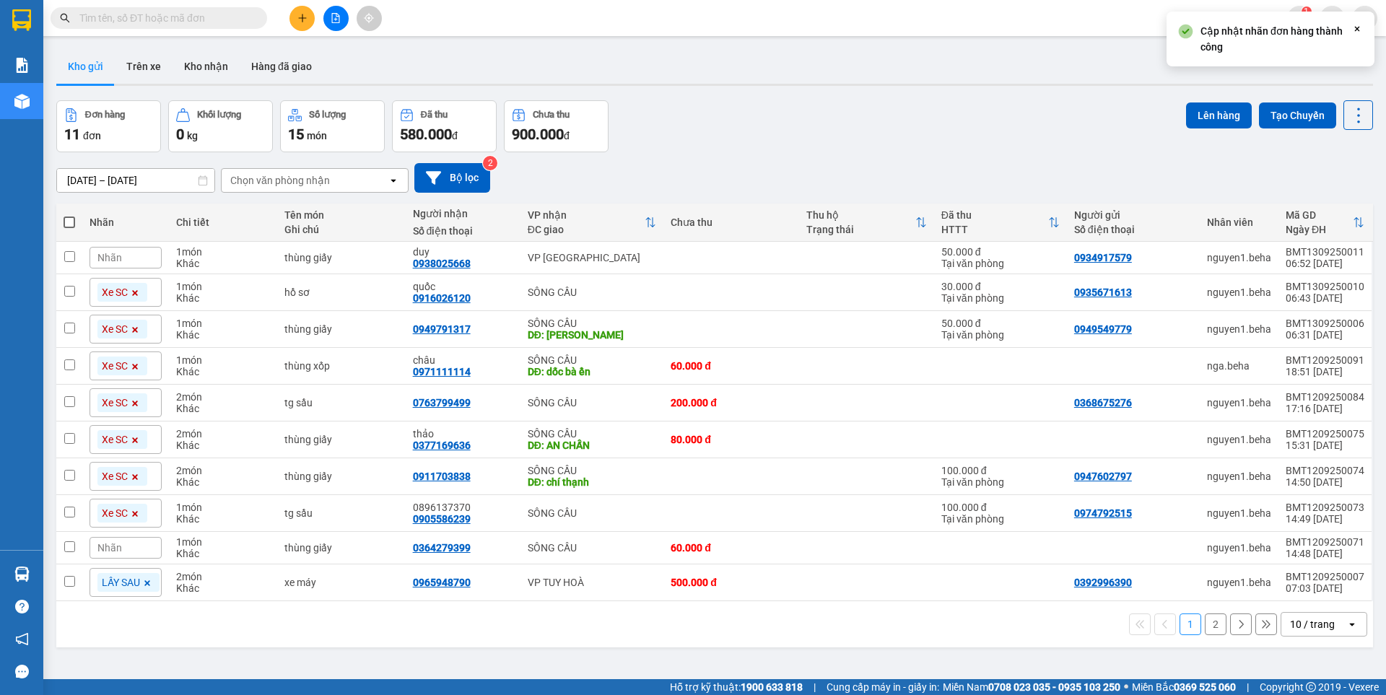
click at [136, 514] on icon at bounding box center [136, 514] width 6 height 6
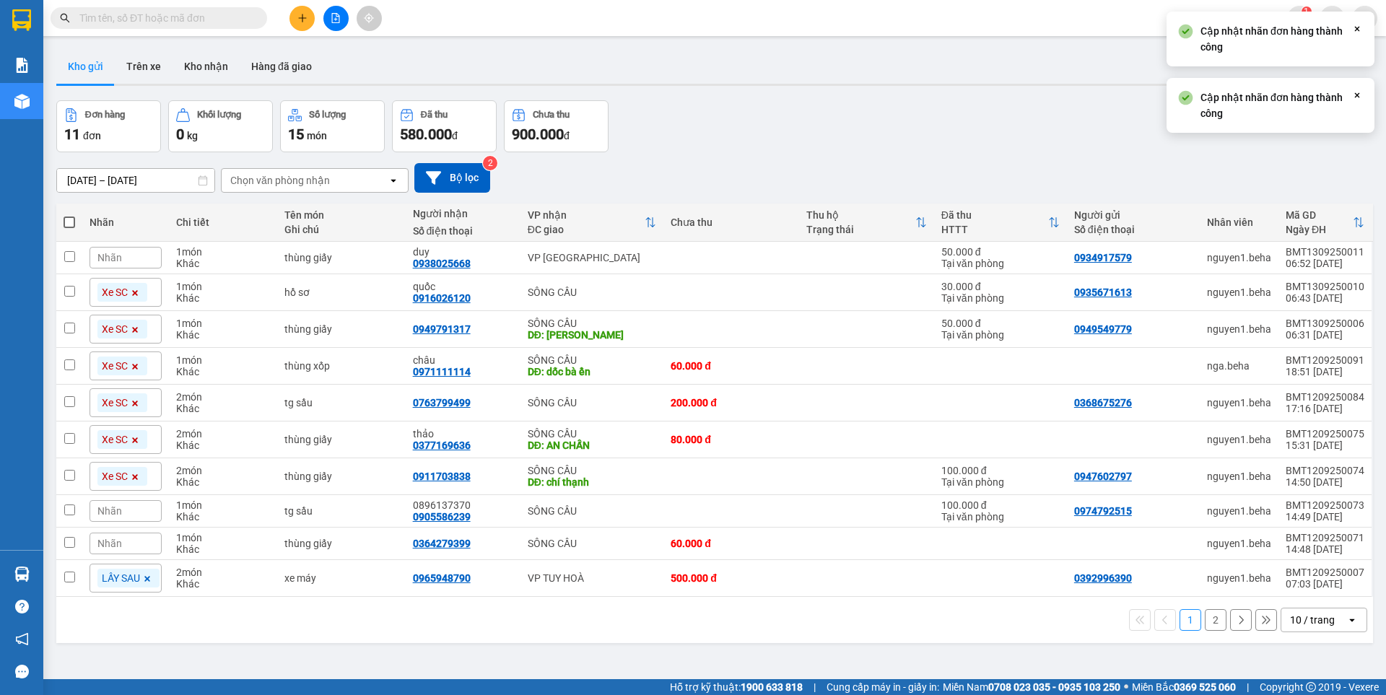
click at [136, 475] on icon at bounding box center [136, 477] width 6 height 6
drag, startPoint x: 136, startPoint y: 475, endPoint x: 136, endPoint y: 454, distance: 20.9
click at [136, 474] on div "Xe SC" at bounding box center [126, 476] width 72 height 29
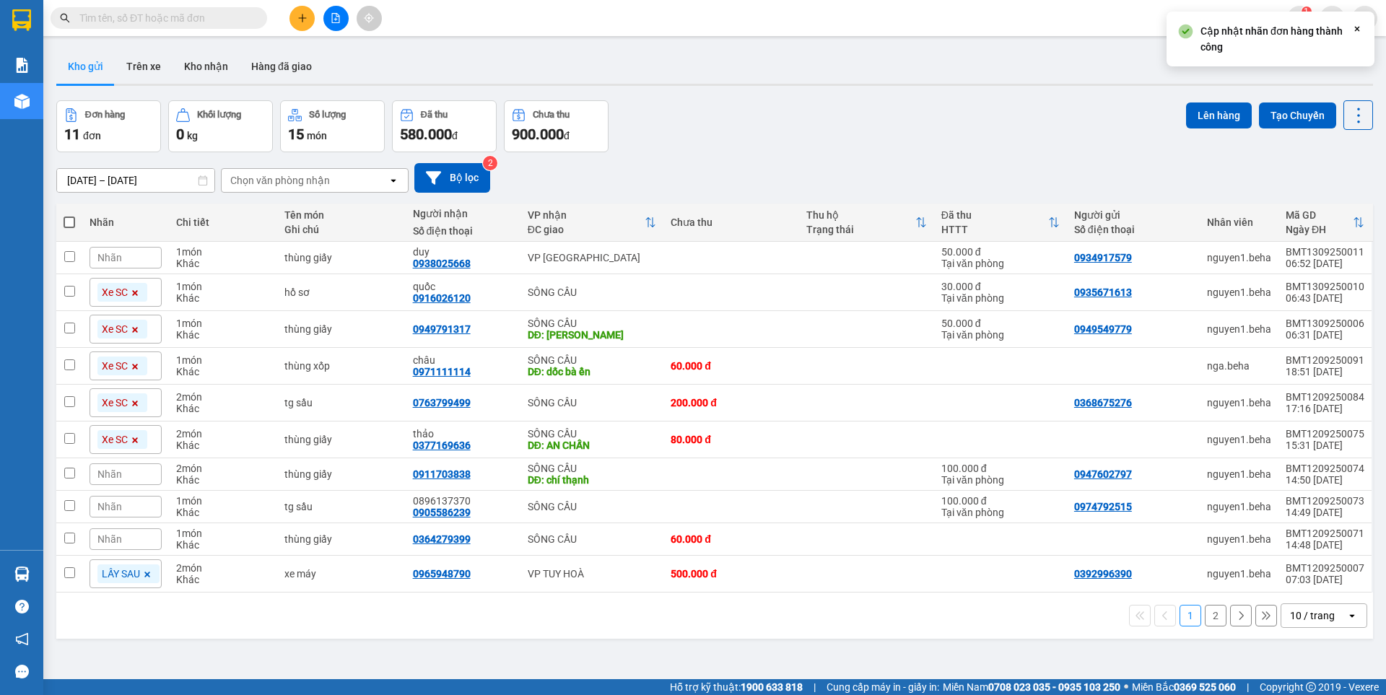
click at [186, 642] on div "ver 1.8.143 Kho gửi Trên xe Kho nhận Hàng đã giao Đơn hàng 11 đơn Khối lượng 0 …" at bounding box center [715, 390] width 1328 height 695
click at [131, 438] on icon at bounding box center [135, 440] width 9 height 9
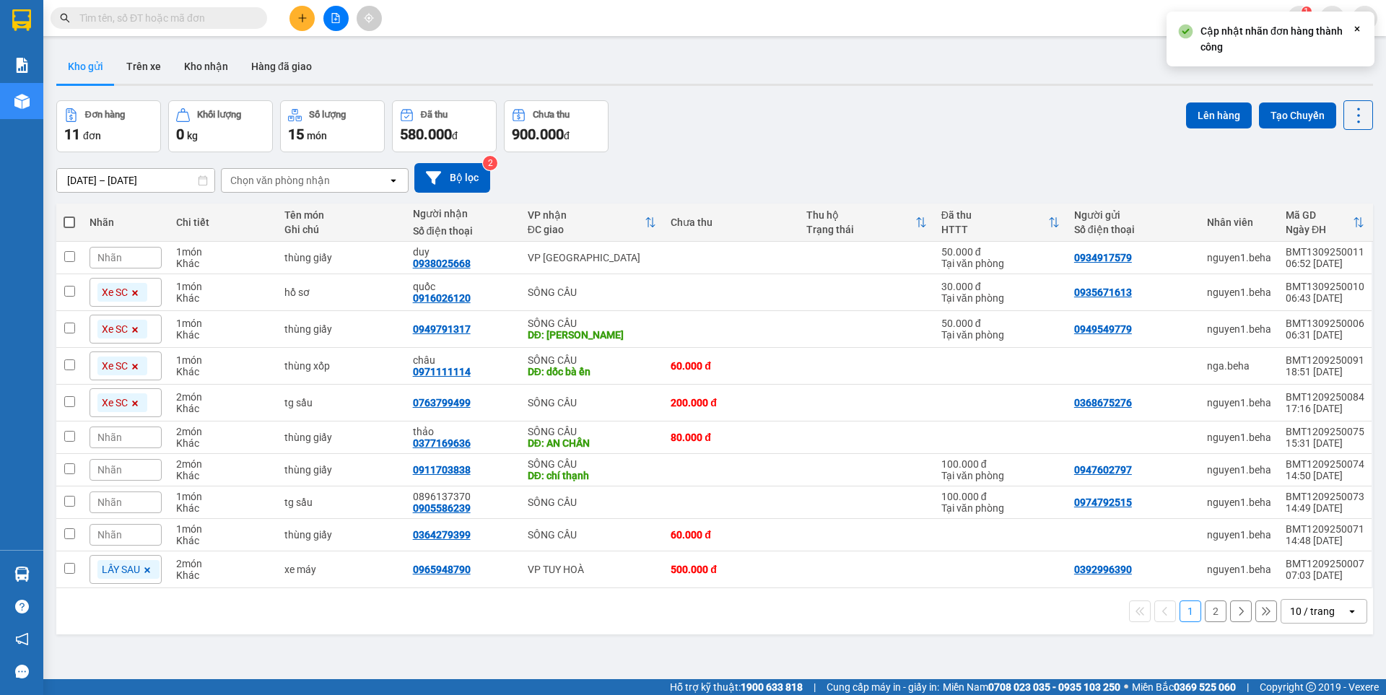
click at [131, 405] on icon at bounding box center [135, 403] width 9 height 9
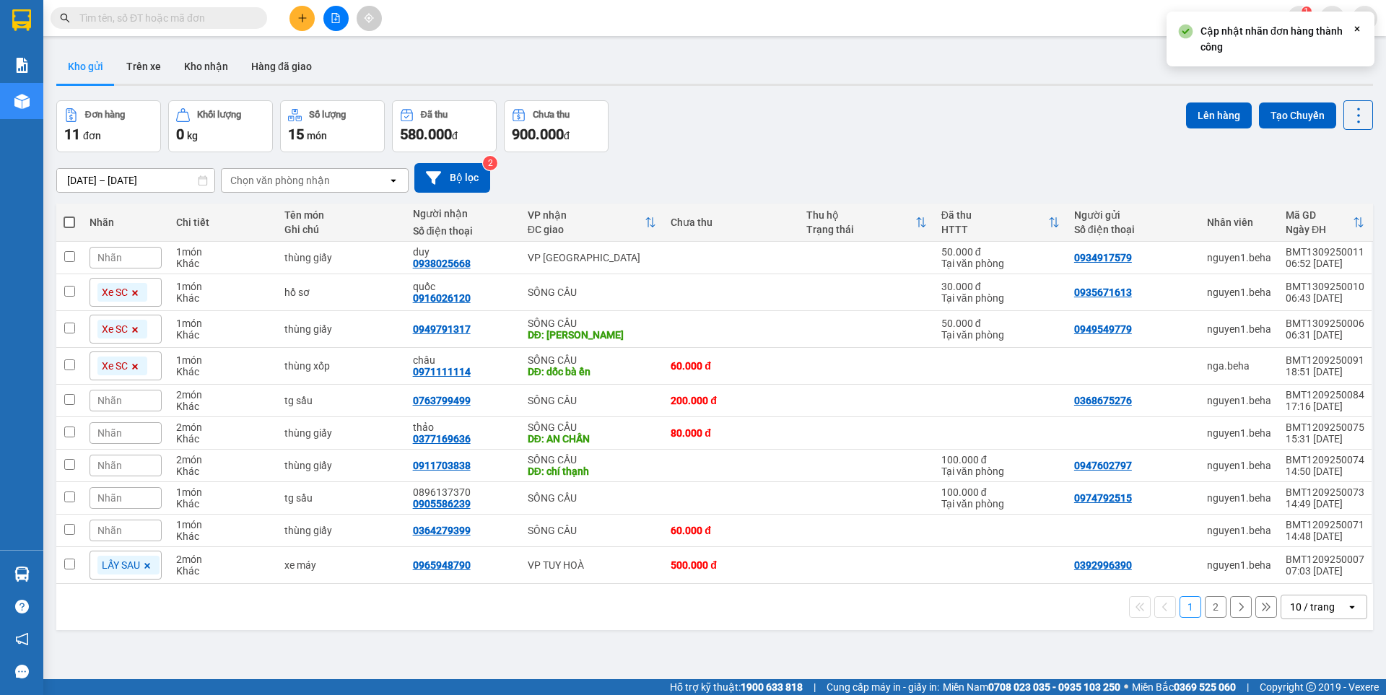
click at [137, 367] on icon at bounding box center [135, 366] width 9 height 9
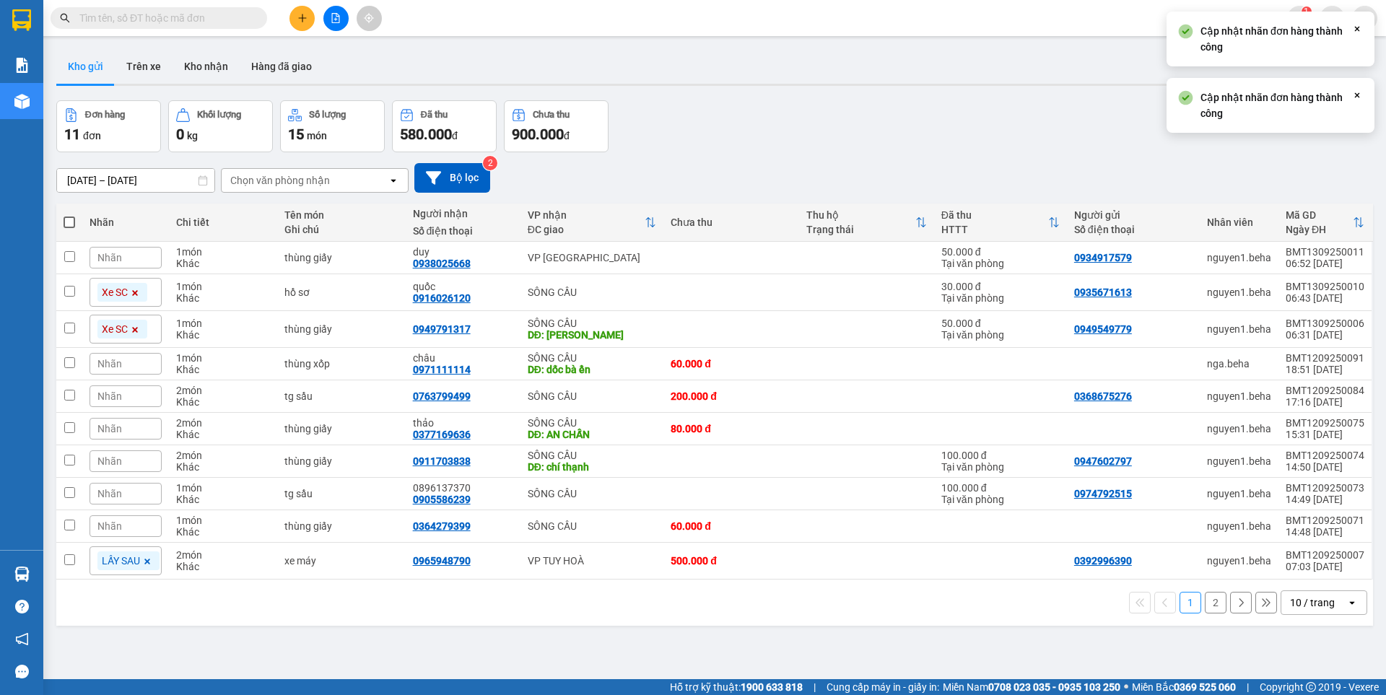
click at [135, 331] on icon at bounding box center [135, 330] width 9 height 9
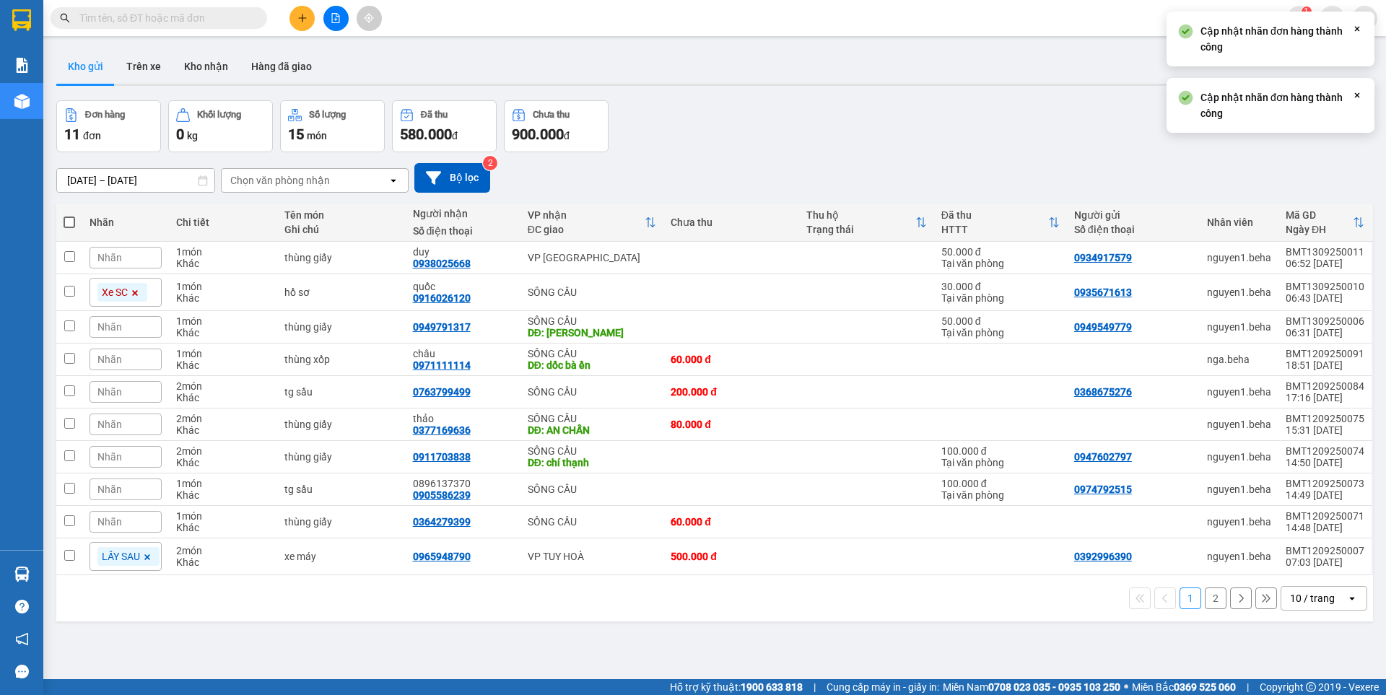
click at [131, 289] on icon at bounding box center [135, 293] width 9 height 9
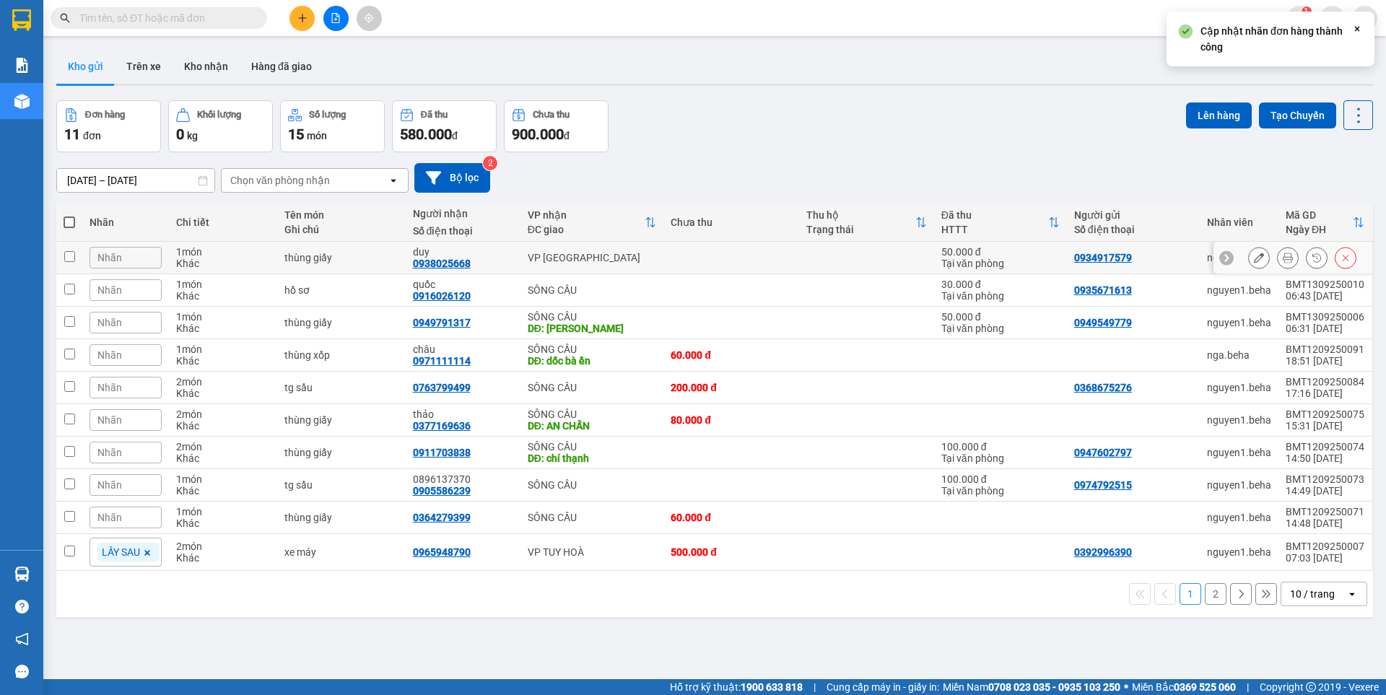
click at [75, 256] on td at bounding box center [69, 258] width 26 height 32
checkbox input "true"
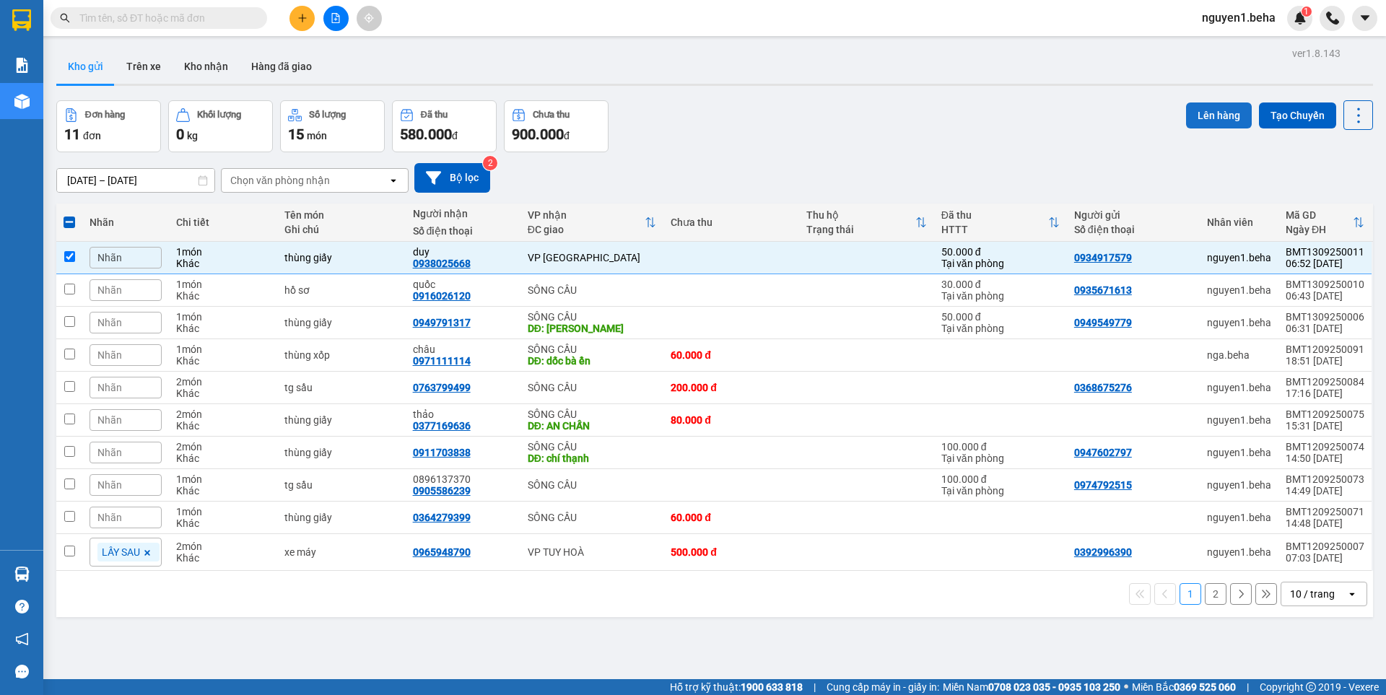
click at [1200, 116] on button "Lên hàng" at bounding box center [1219, 116] width 66 height 26
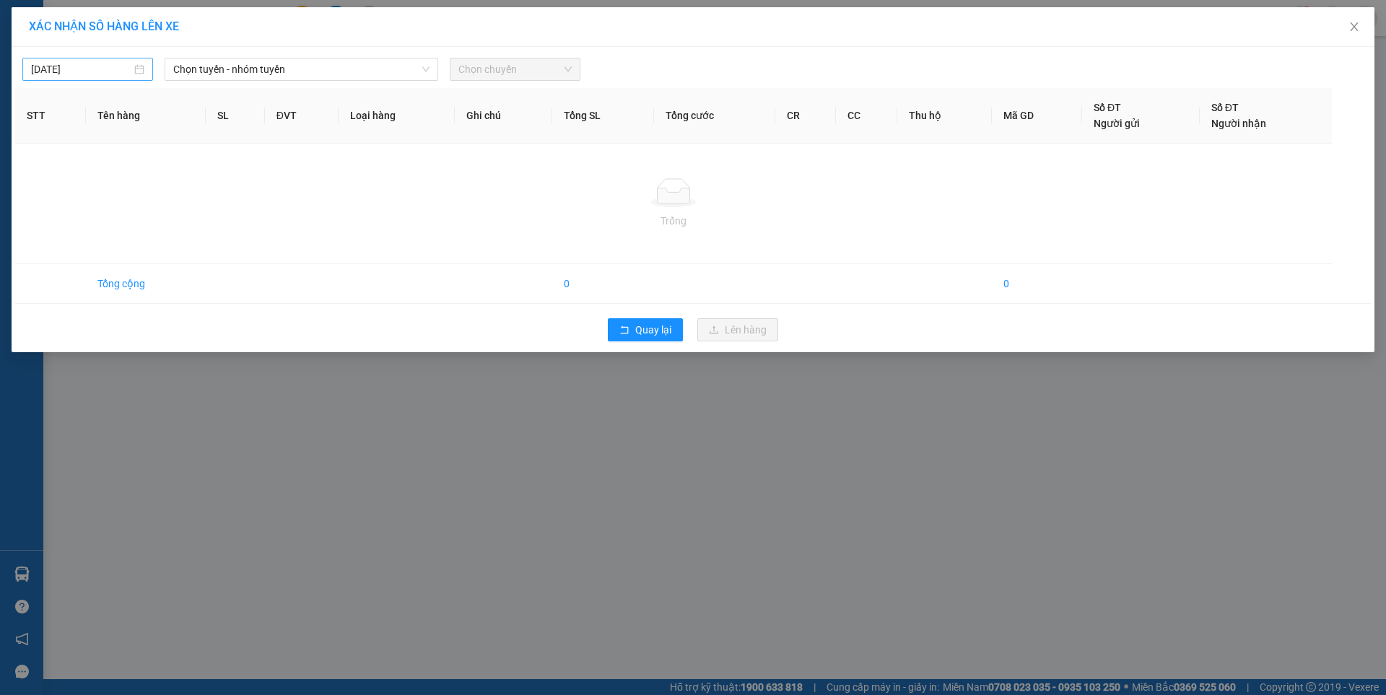
click at [114, 64] on input "12/09/2025" at bounding box center [81, 69] width 100 height 16
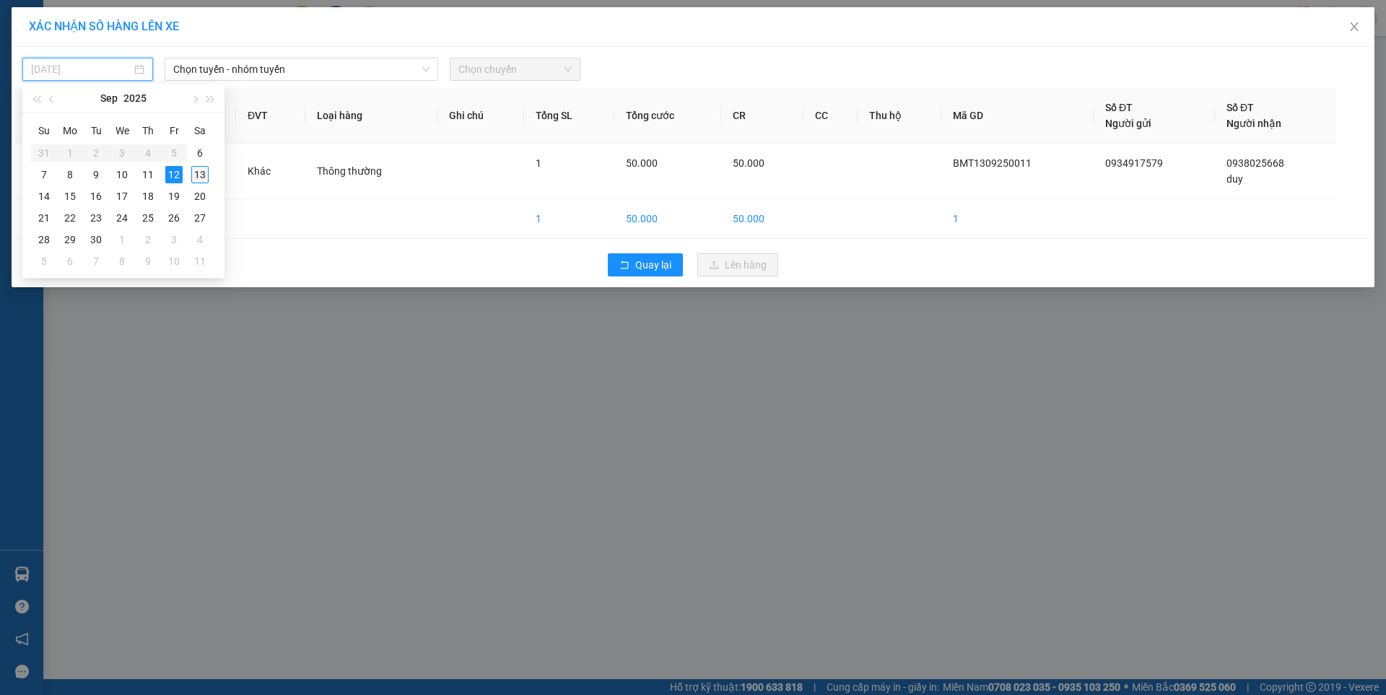
click at [200, 175] on div "13" at bounding box center [199, 174] width 17 height 17
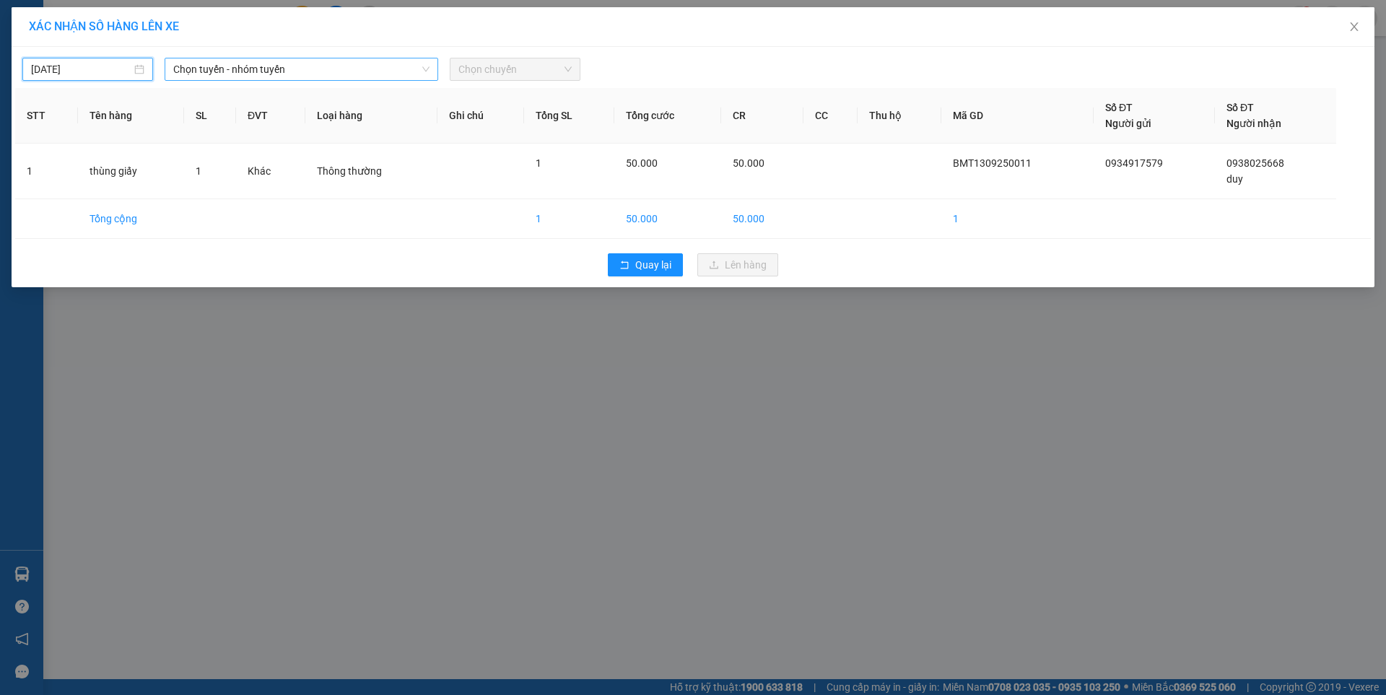
type input "[DATE]"
drag, startPoint x: 300, startPoint y: 69, endPoint x: 303, endPoint y: 82, distance: 12.8
click at [299, 69] on span "Chọn tuyến - nhóm tuyến" at bounding box center [301, 69] width 256 height 22
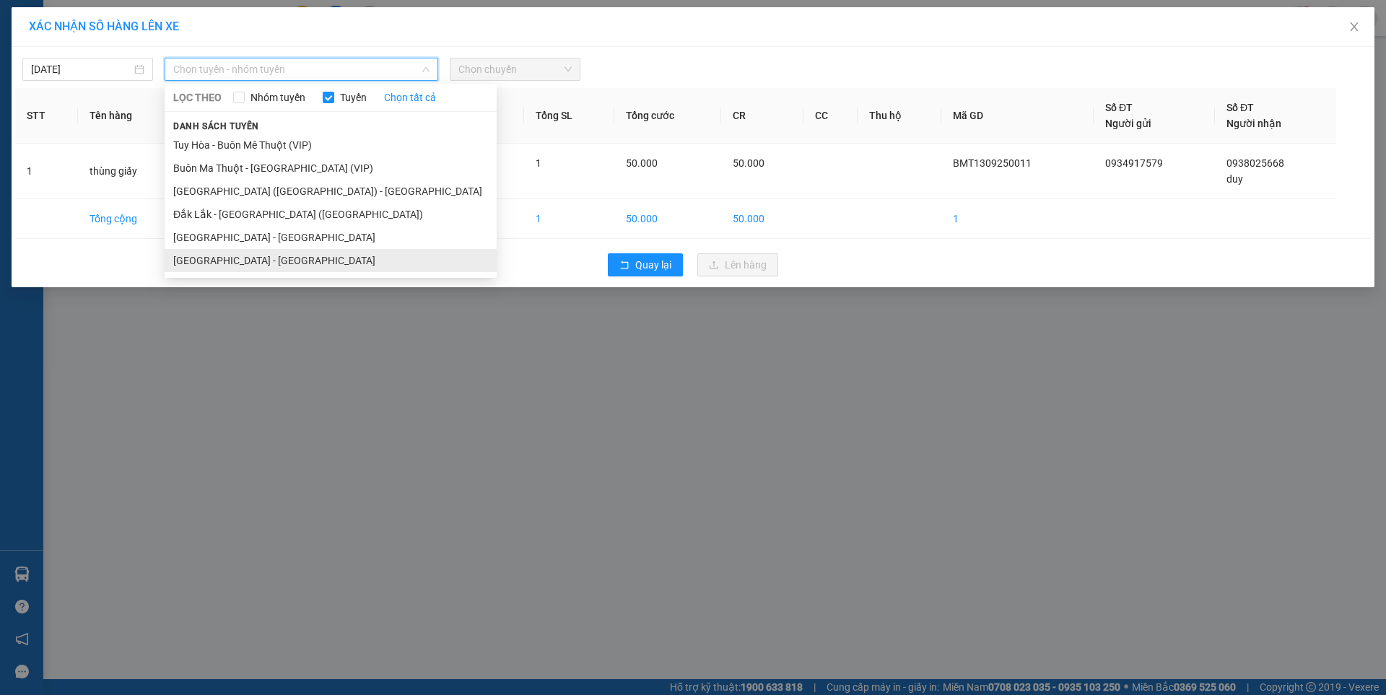
click at [258, 256] on li "[GEOGRAPHIC_DATA] - [GEOGRAPHIC_DATA]" at bounding box center [331, 260] width 332 height 23
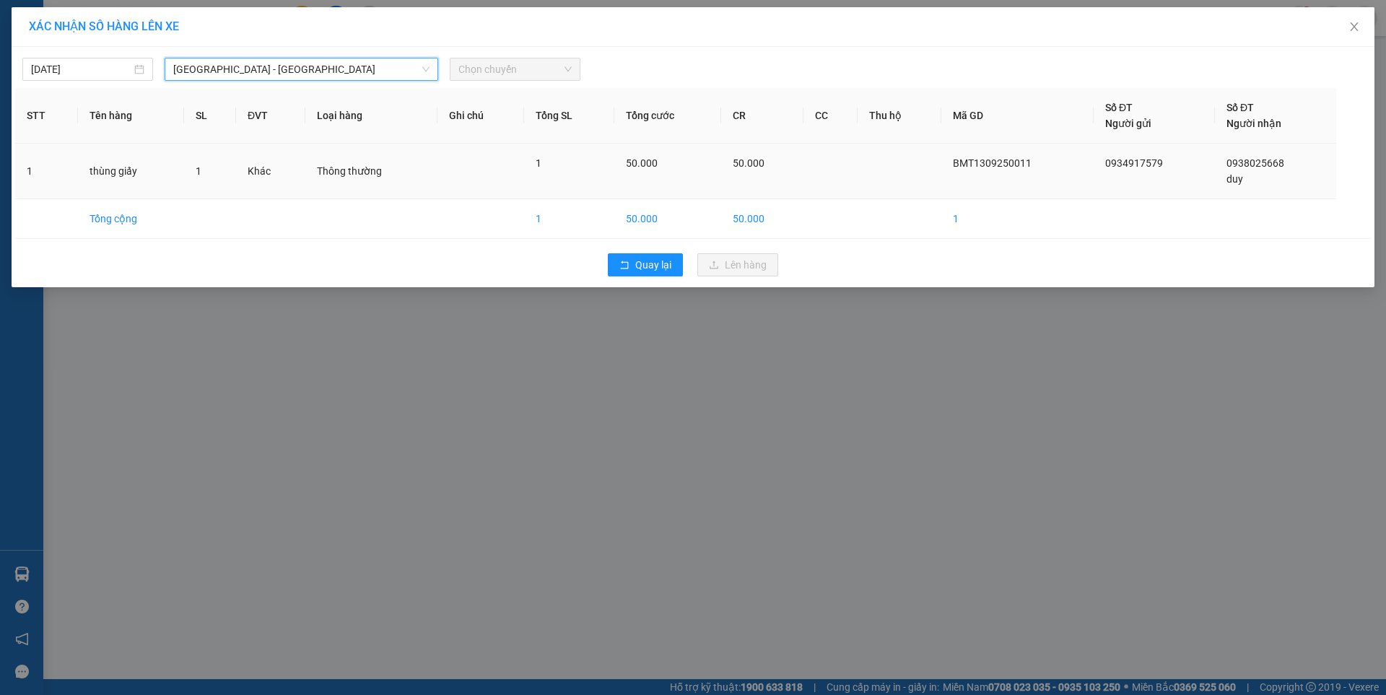
drag, startPoint x: 258, startPoint y: 256, endPoint x: 344, endPoint y: 154, distance: 133.3
click at [260, 256] on div "Quay lại Lên hàng" at bounding box center [693, 265] width 1356 height 38
click at [547, 68] on span "Chọn chuyến" at bounding box center [514, 69] width 113 height 22
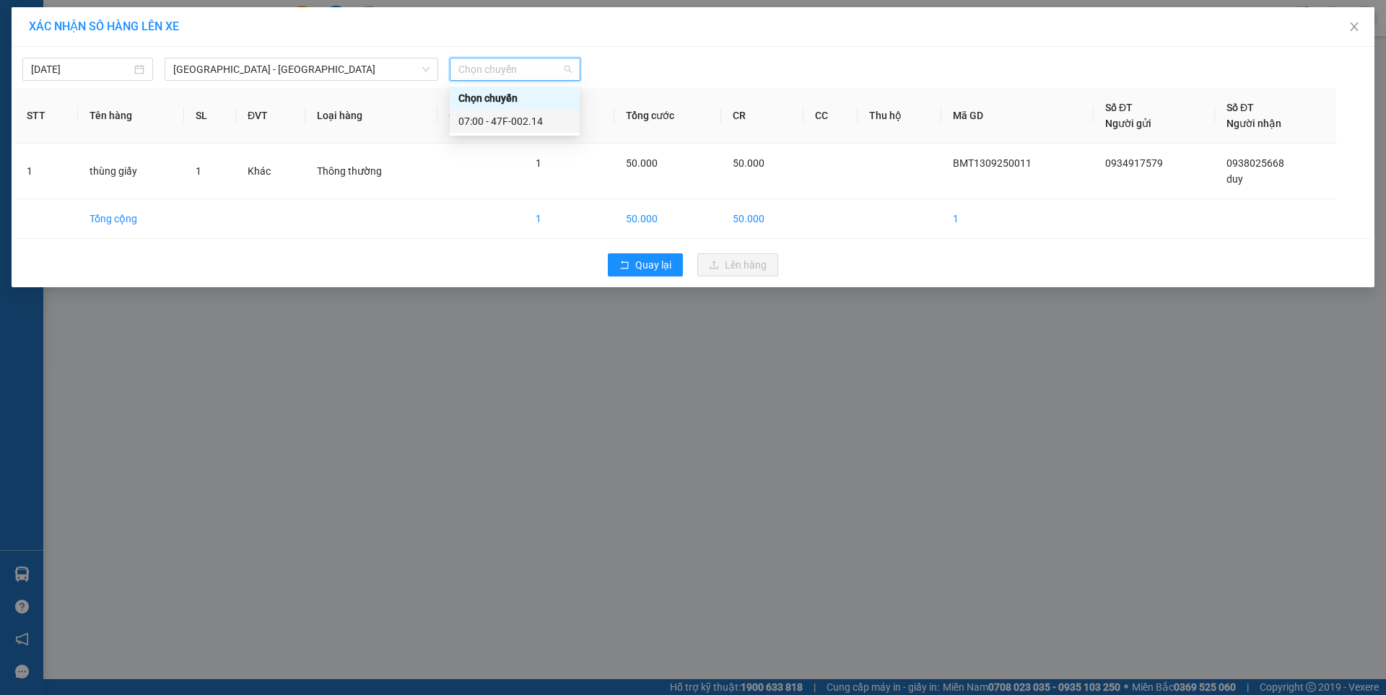
click at [528, 122] on div "07:00 - 47F-002.14" at bounding box center [514, 121] width 113 height 16
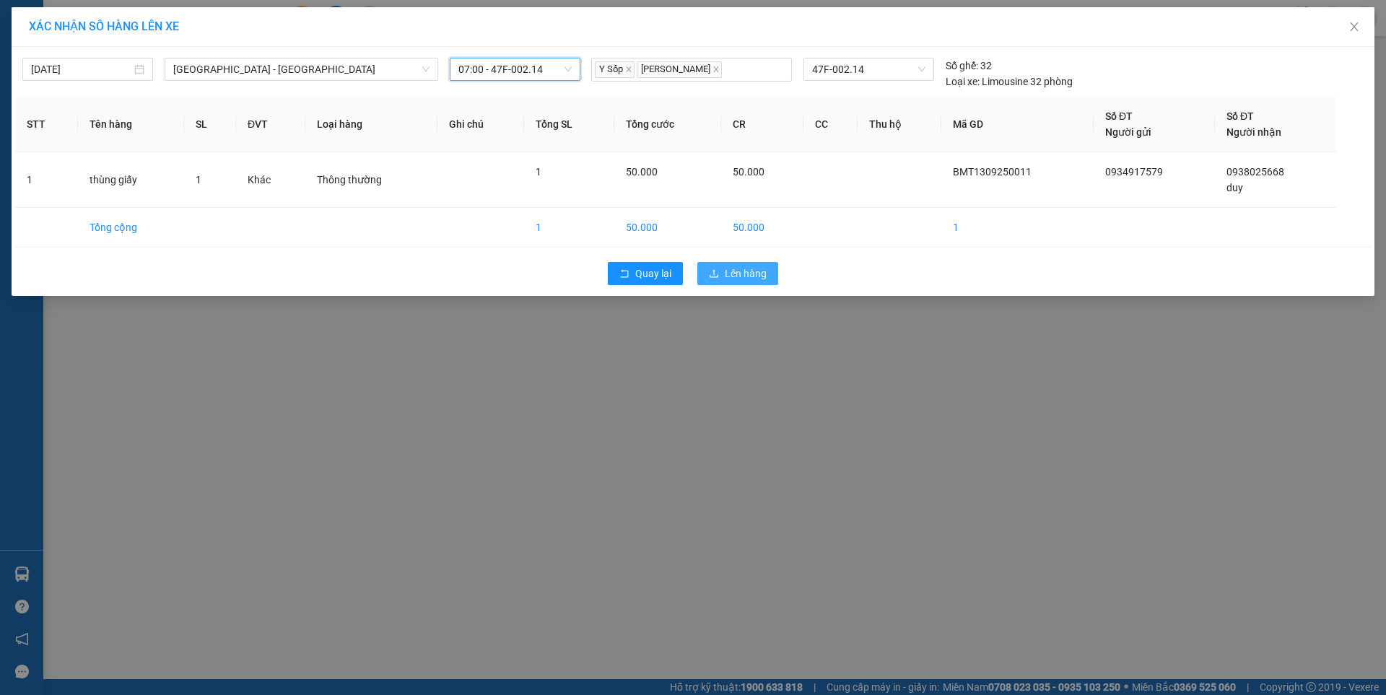
click at [774, 274] on button "Lên hàng" at bounding box center [737, 273] width 81 height 23
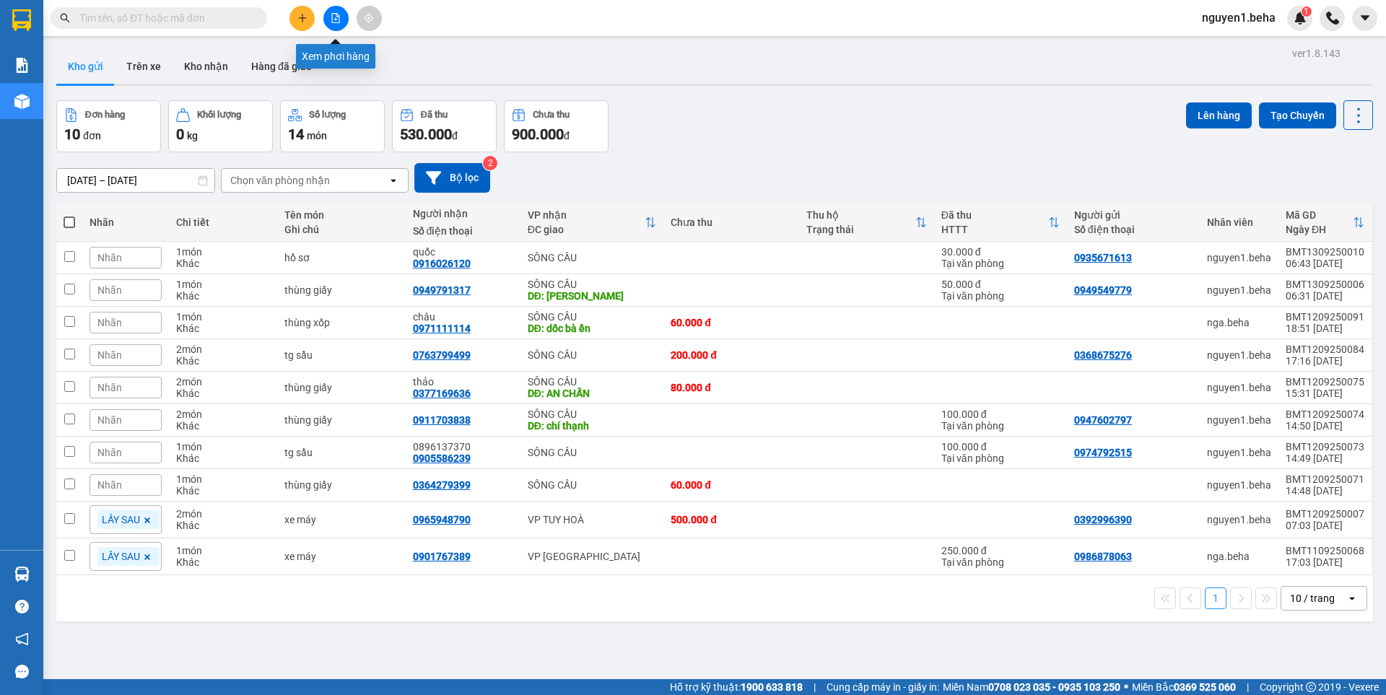
click at [335, 22] on icon "file-add" at bounding box center [336, 18] width 8 height 10
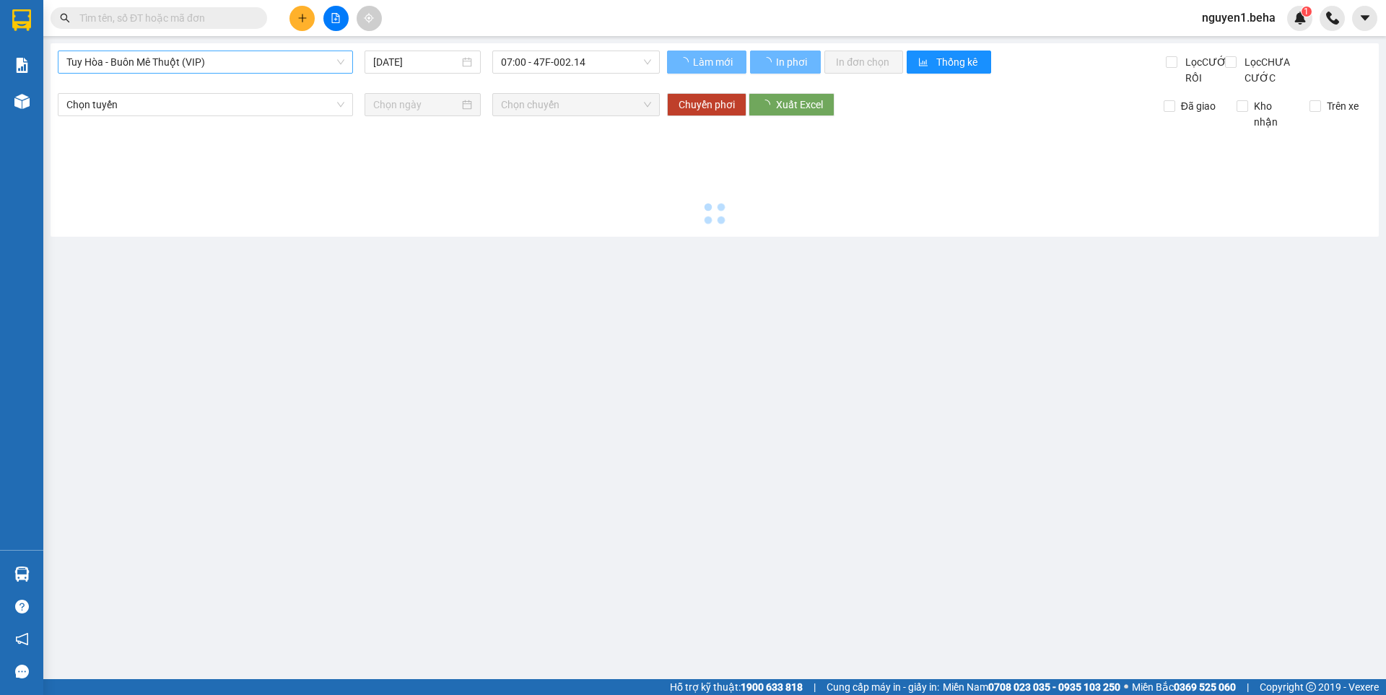
drag, startPoint x: 190, startPoint y: 61, endPoint x: 232, endPoint y: 121, distance: 73.7
click at [190, 60] on span "Tuy Hòa - Buôn Mê Thuột (VIP)" at bounding box center [205, 62] width 278 height 22
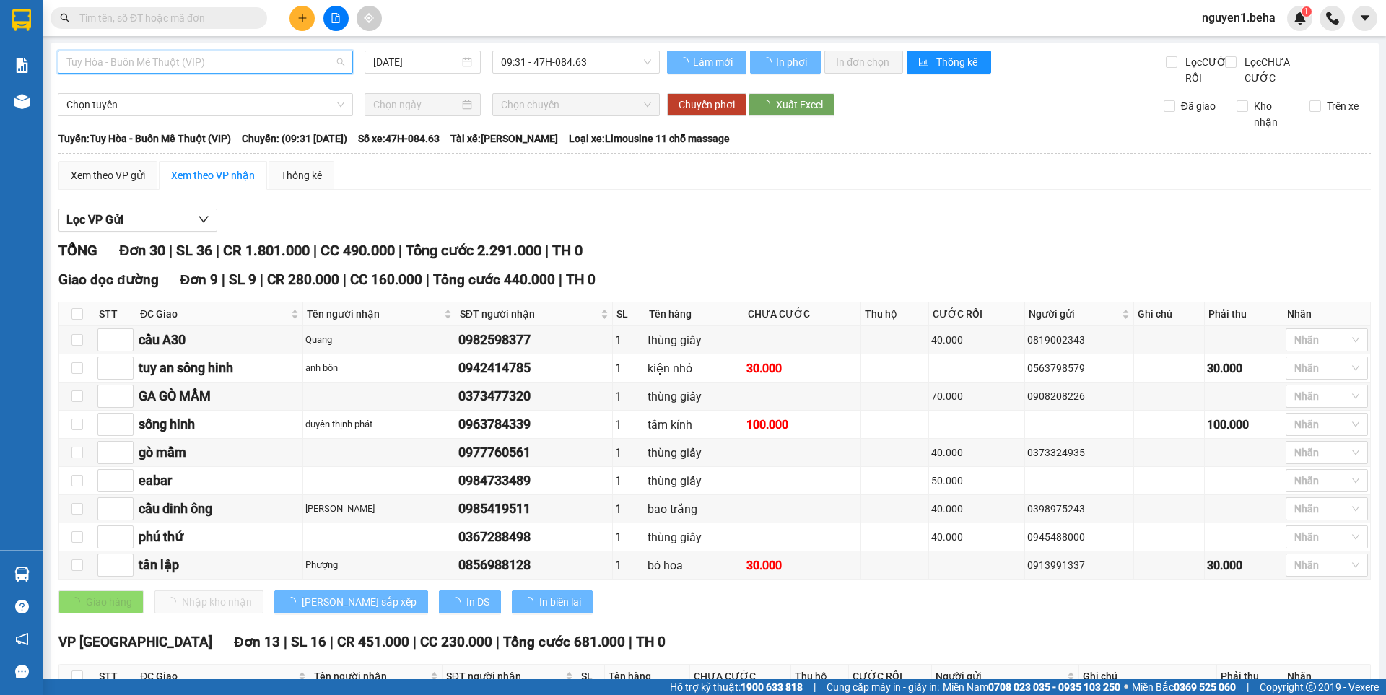
click at [261, 61] on span "Tuy Hòa - Buôn Mê Thuột (VIP)" at bounding box center [205, 62] width 278 height 22
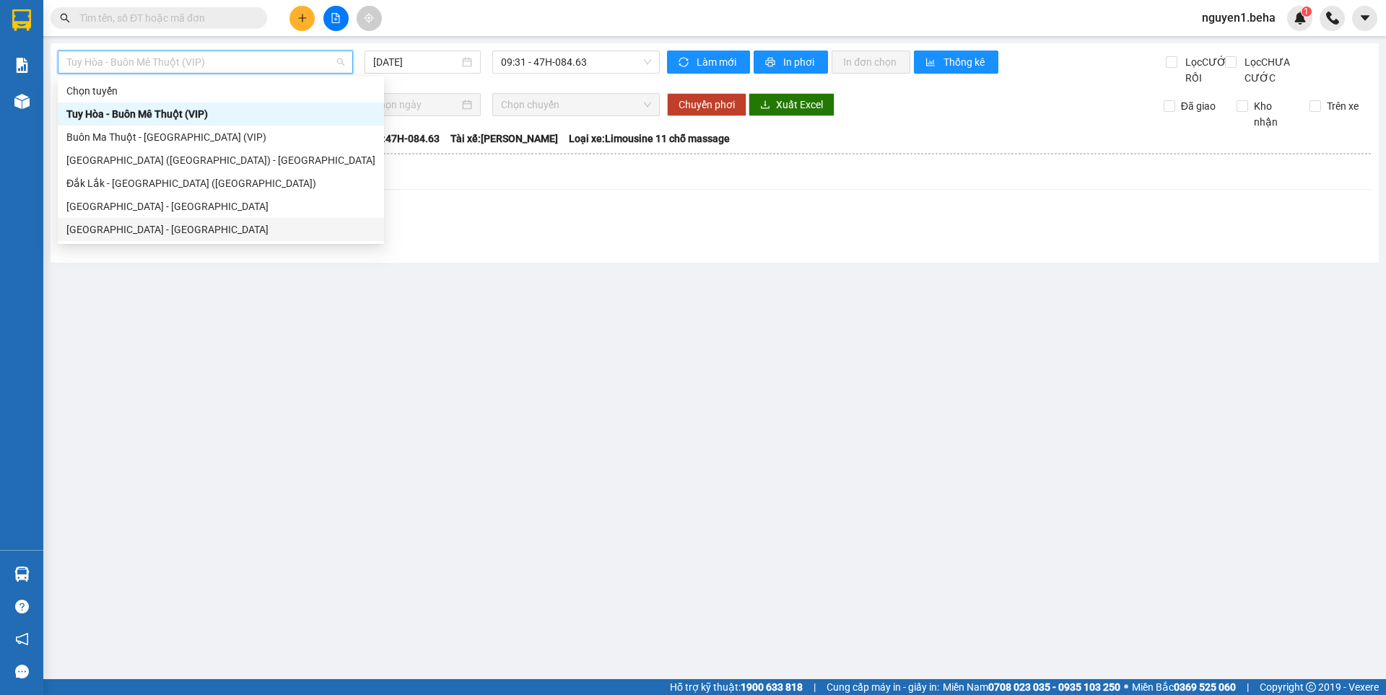
click at [113, 227] on div "[GEOGRAPHIC_DATA] - [GEOGRAPHIC_DATA]" at bounding box center [220, 230] width 309 height 16
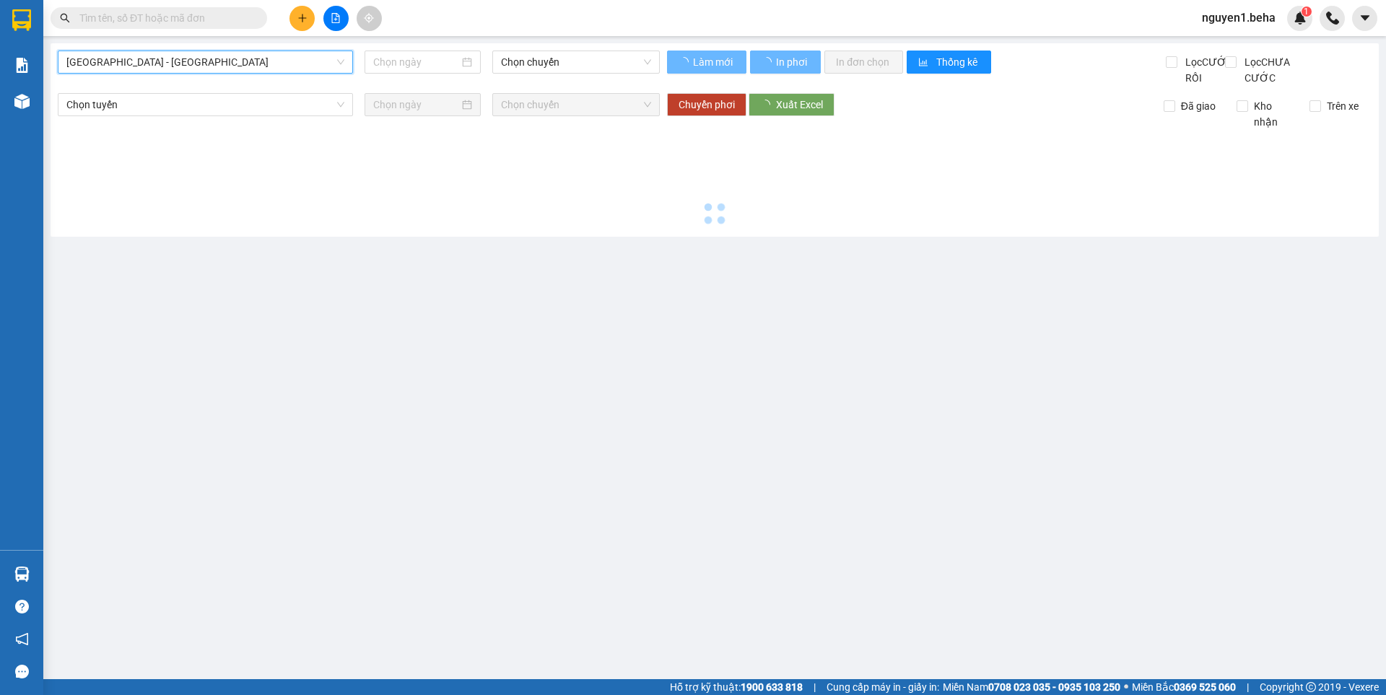
type input "[DATE]"
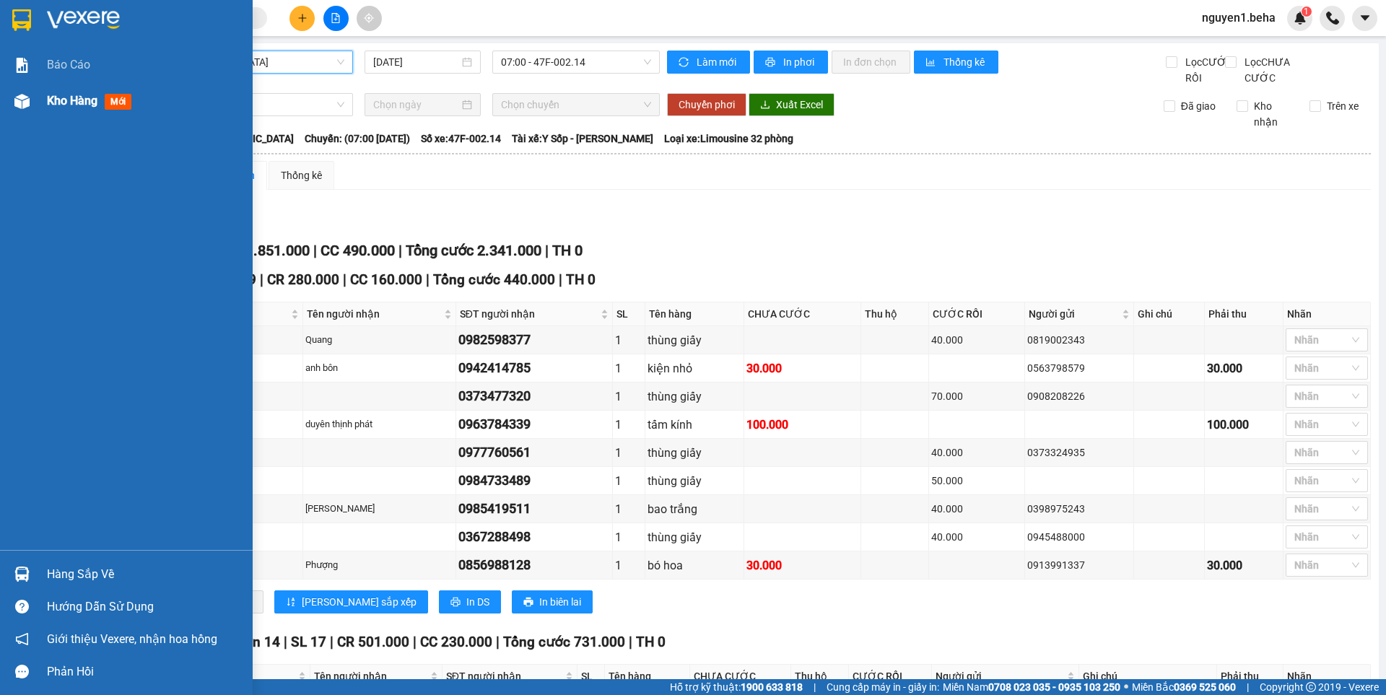
click at [35, 97] on div "Kho hàng mới" at bounding box center [126, 101] width 253 height 36
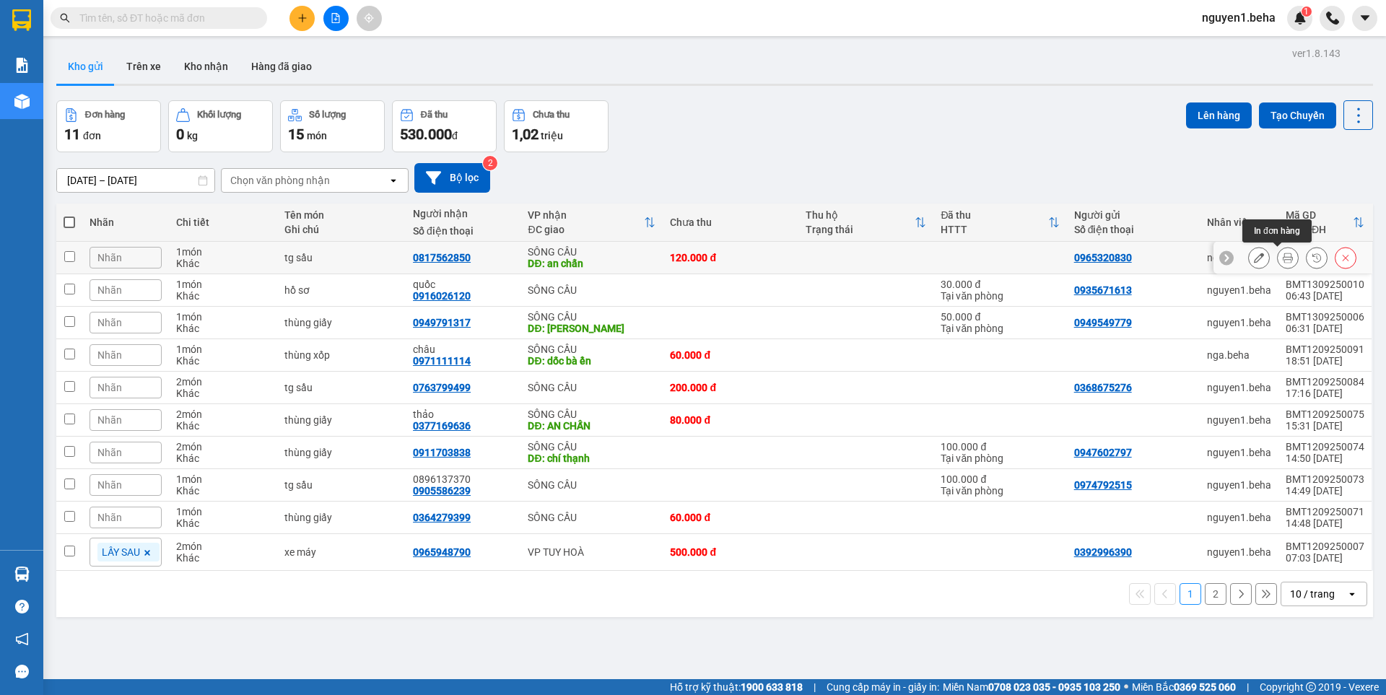
click at [1279, 266] on button at bounding box center [1288, 257] width 20 height 25
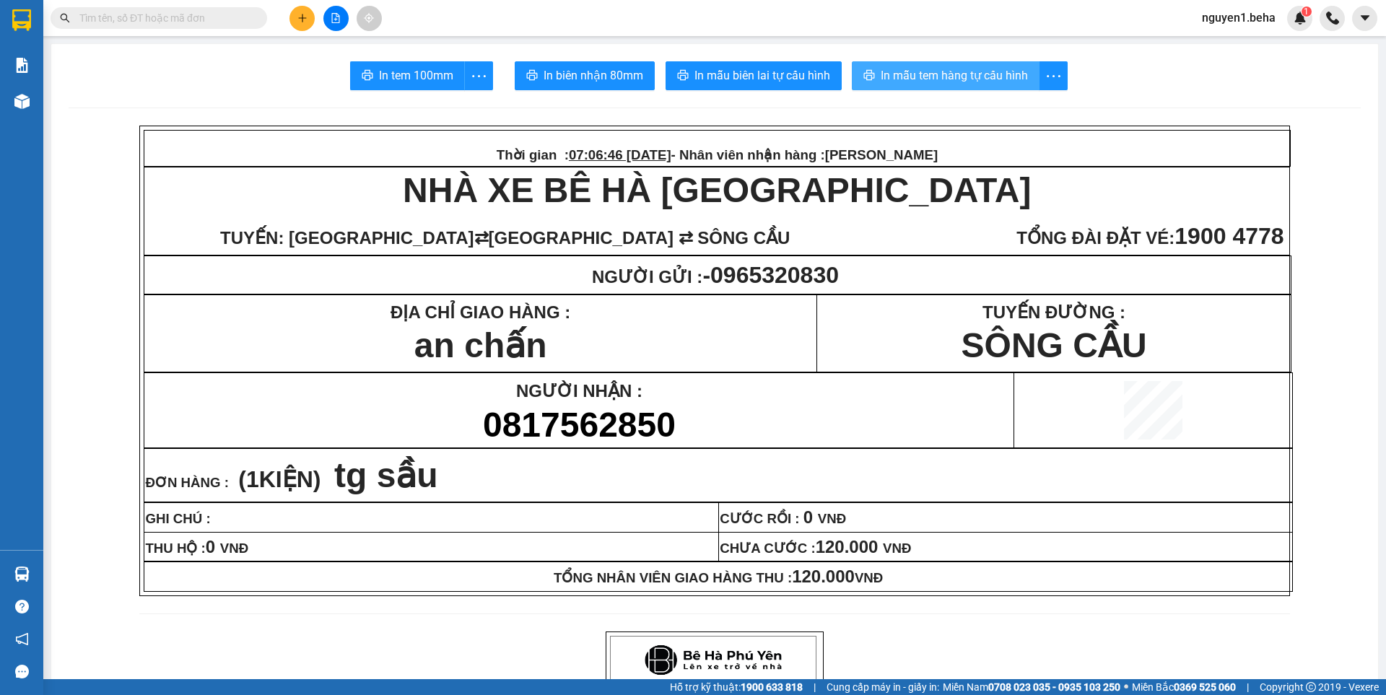
click at [960, 78] on span "In mẫu tem hàng tự cấu hình" at bounding box center [954, 75] width 147 height 18
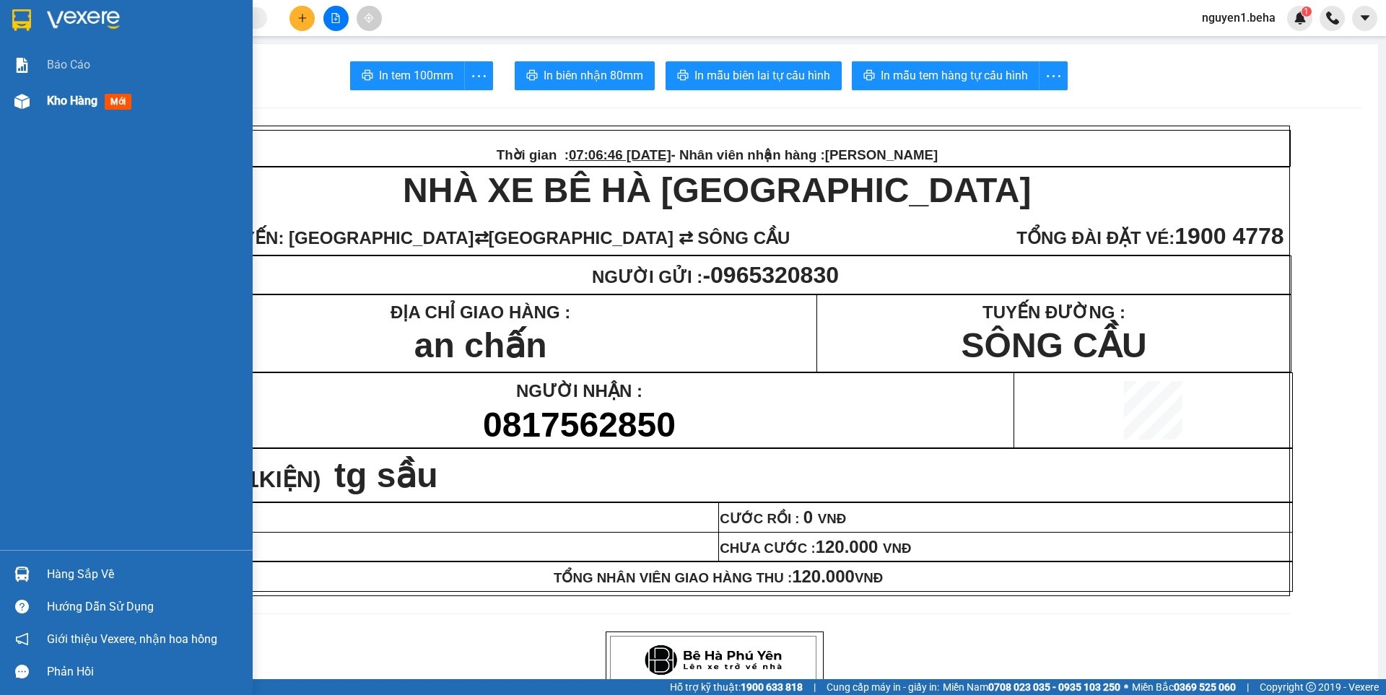
click at [17, 96] on img at bounding box center [21, 101] width 15 height 15
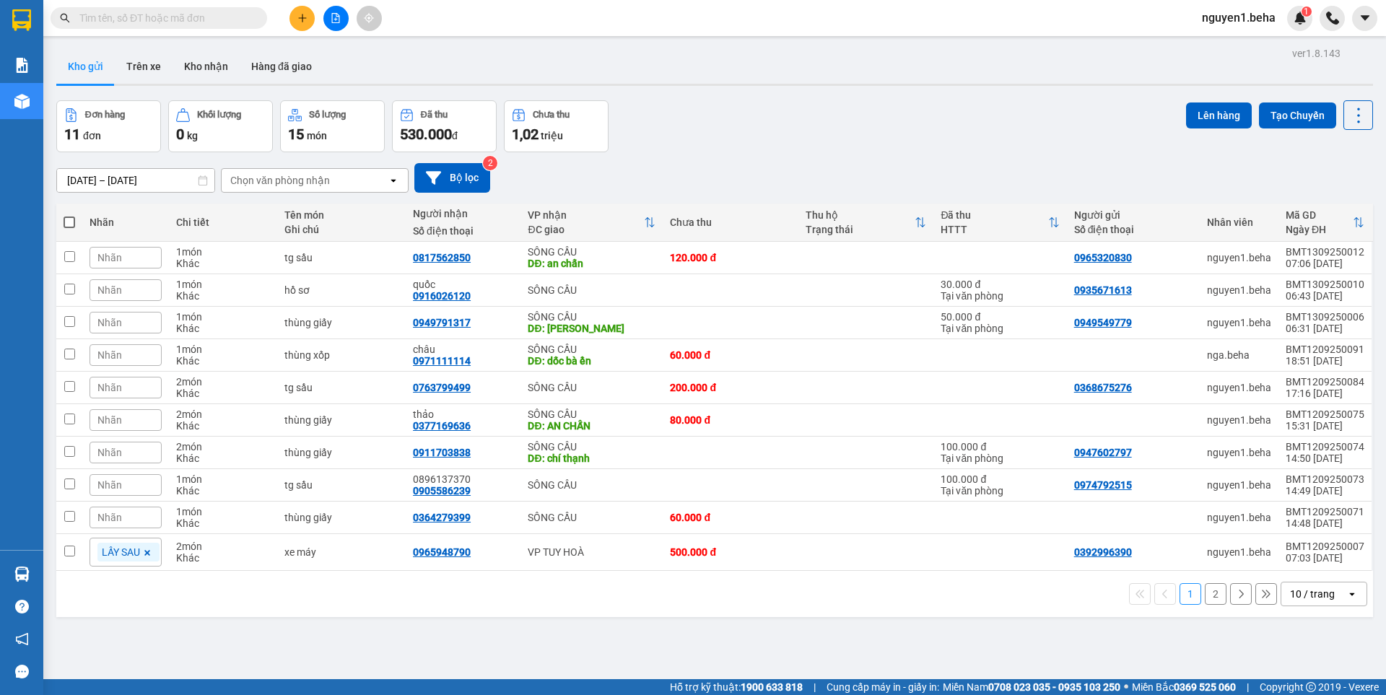
click at [1210, 597] on button "2" at bounding box center [1216, 594] width 22 height 22
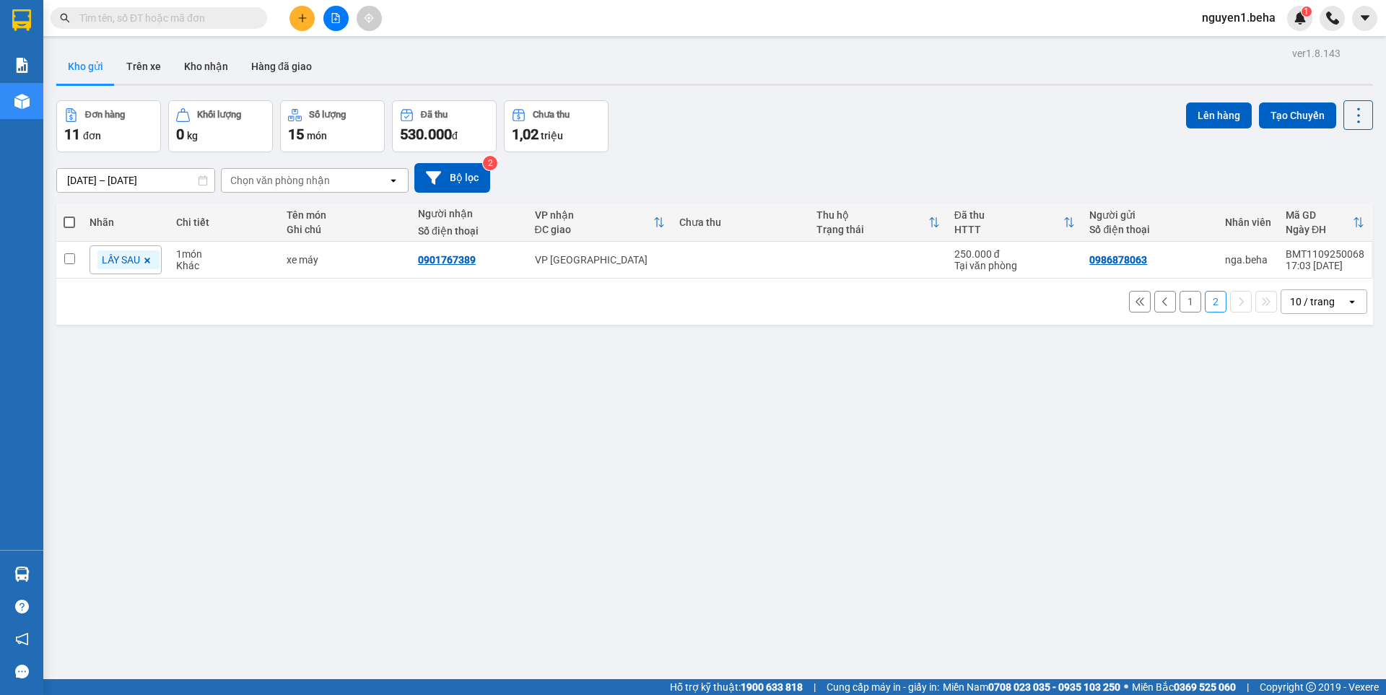
click at [1180, 306] on button "1" at bounding box center [1191, 302] width 22 height 22
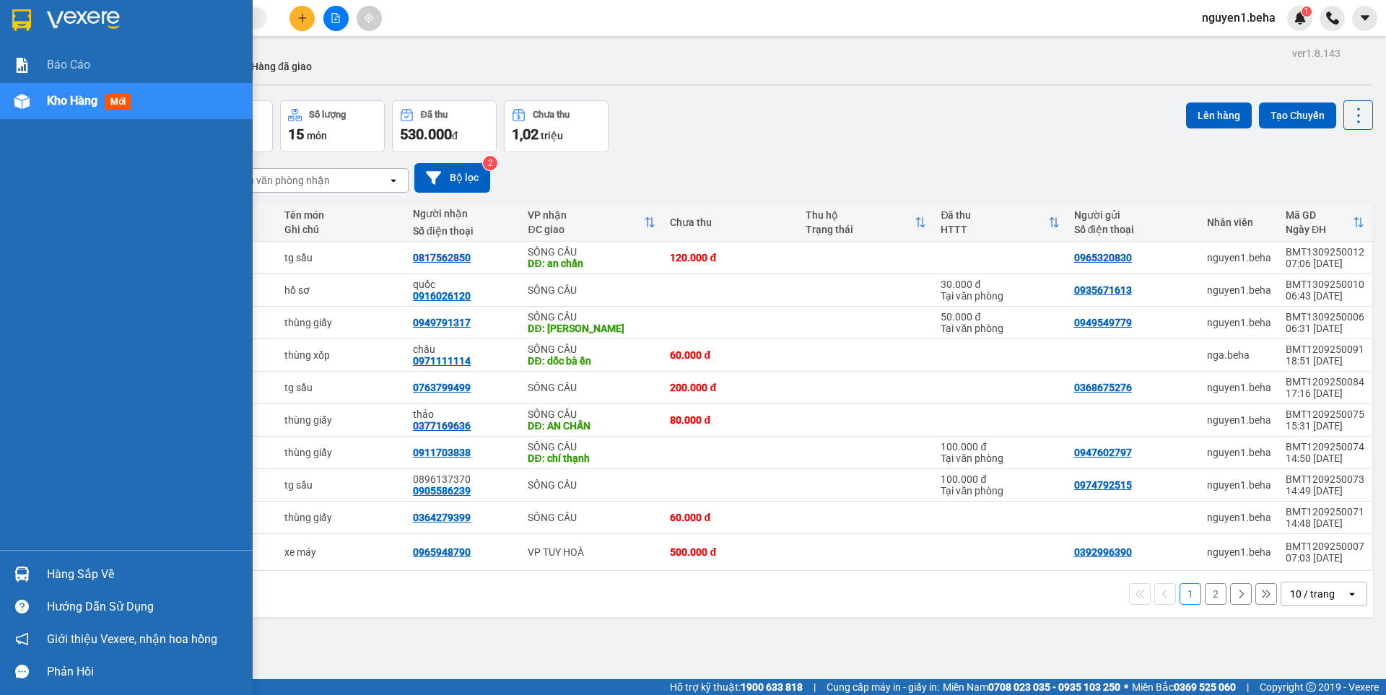
click at [6, 96] on div "Kho hàng mới" at bounding box center [126, 101] width 253 height 36
click at [4, 109] on div "Kho hàng mới" at bounding box center [126, 101] width 253 height 36
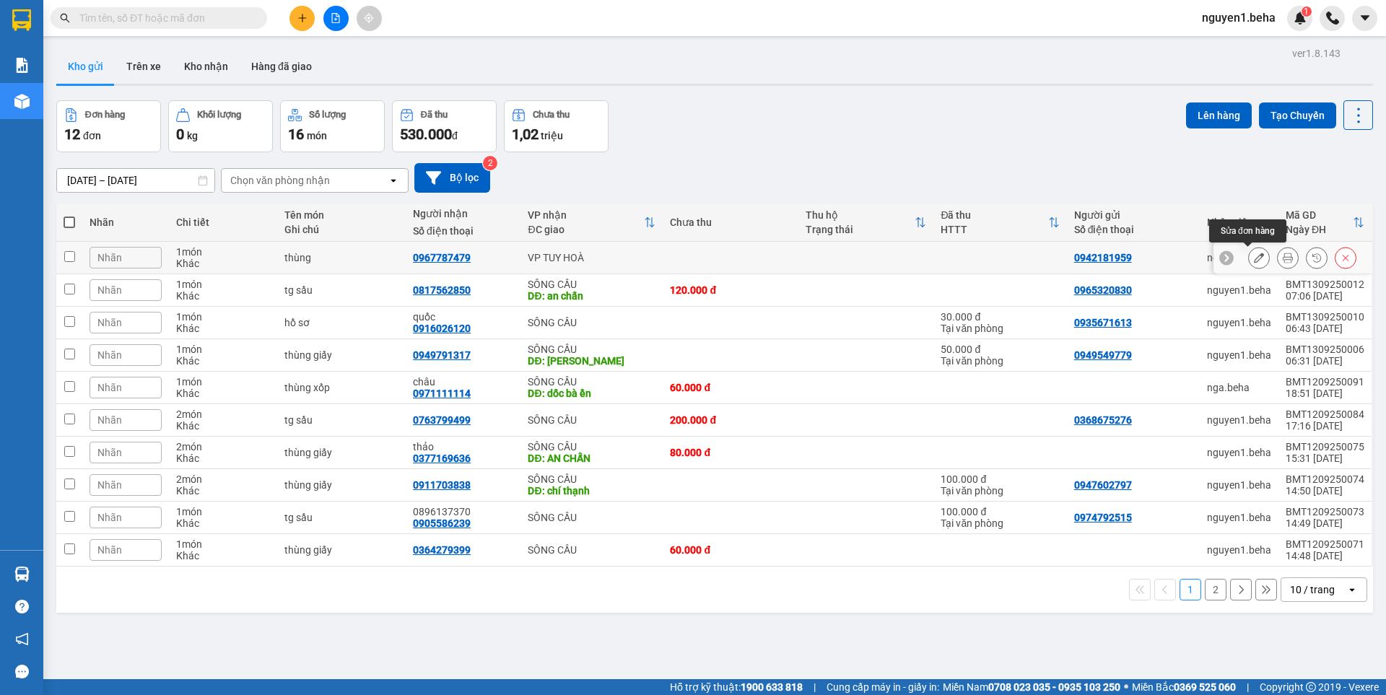
click at [1254, 260] on icon at bounding box center [1259, 258] width 10 height 10
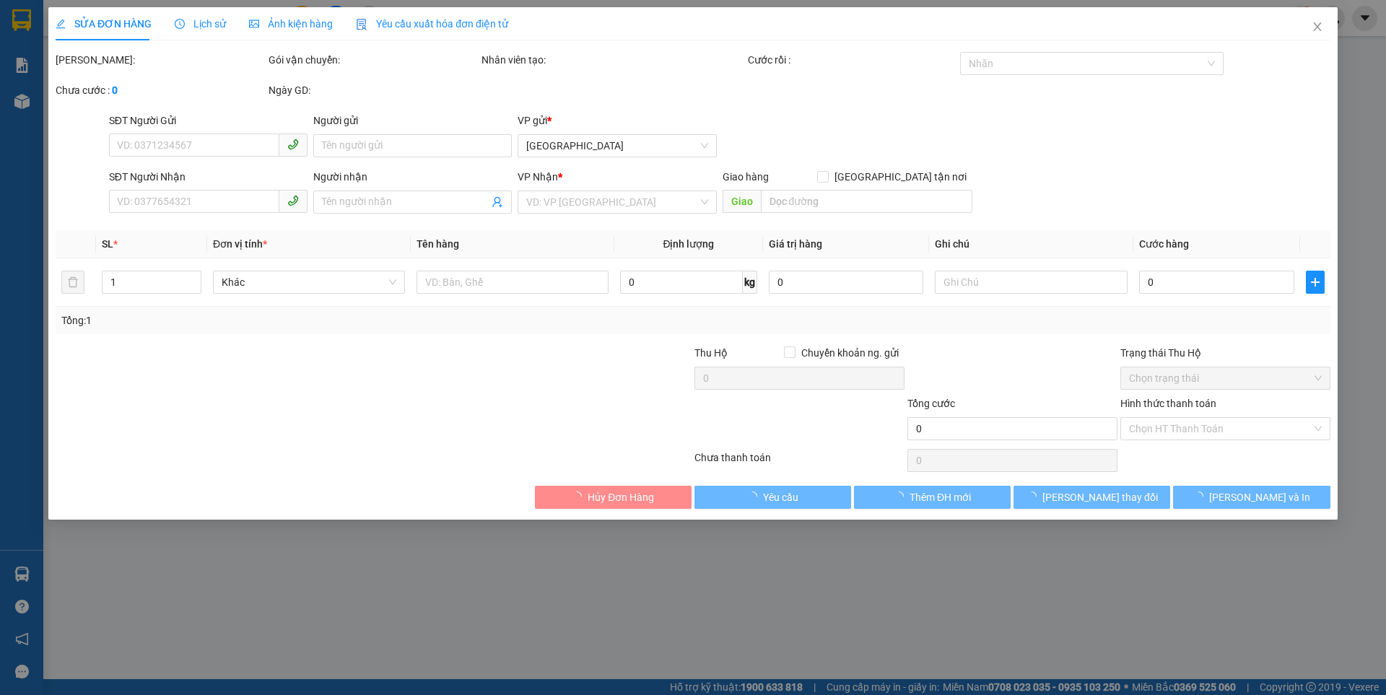
type input "0942181959"
type input "0967787479"
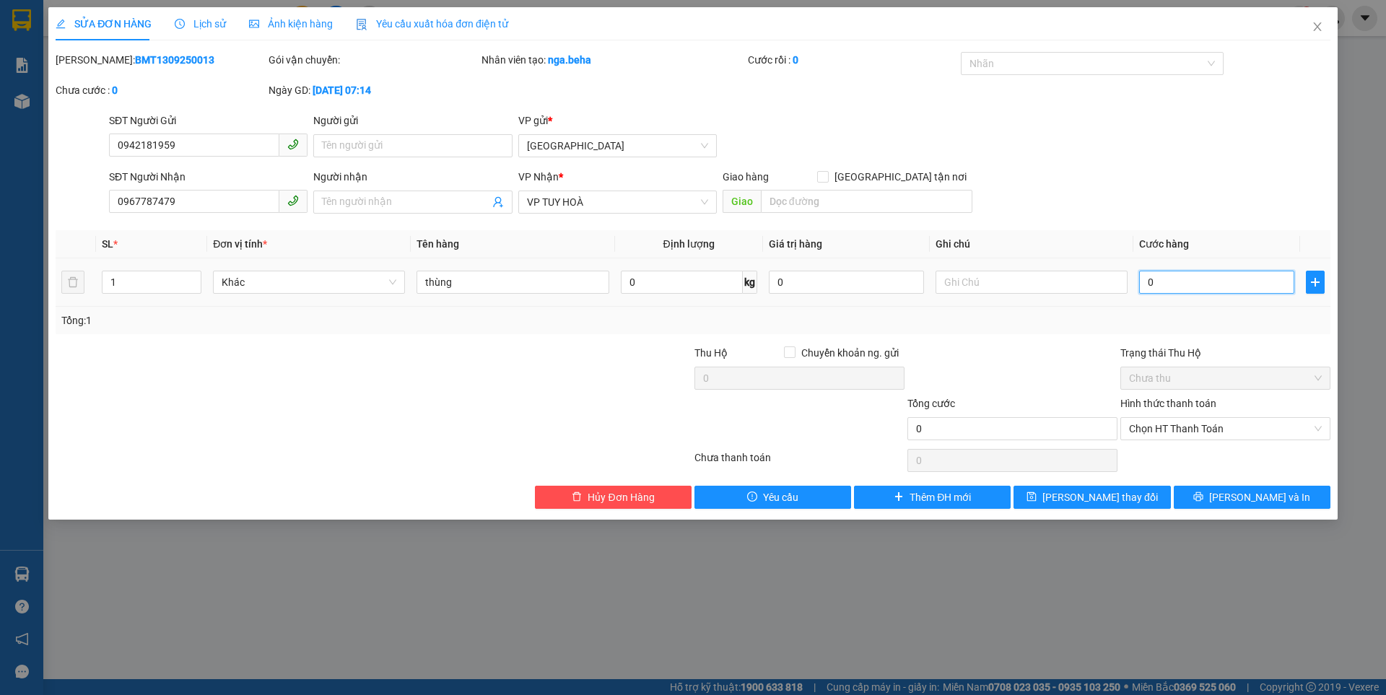
click at [1185, 276] on input "0" at bounding box center [1216, 282] width 155 height 23
type input "5"
type input "50"
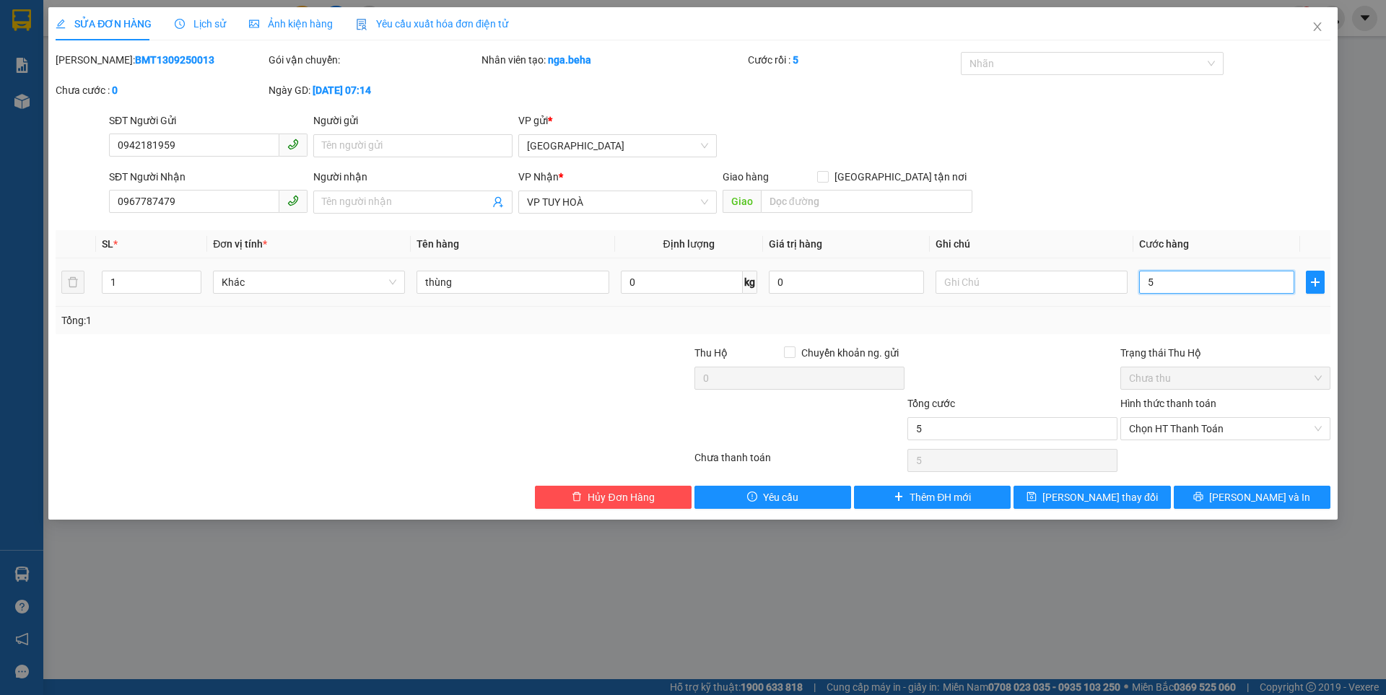
type input "50"
type input "50.000"
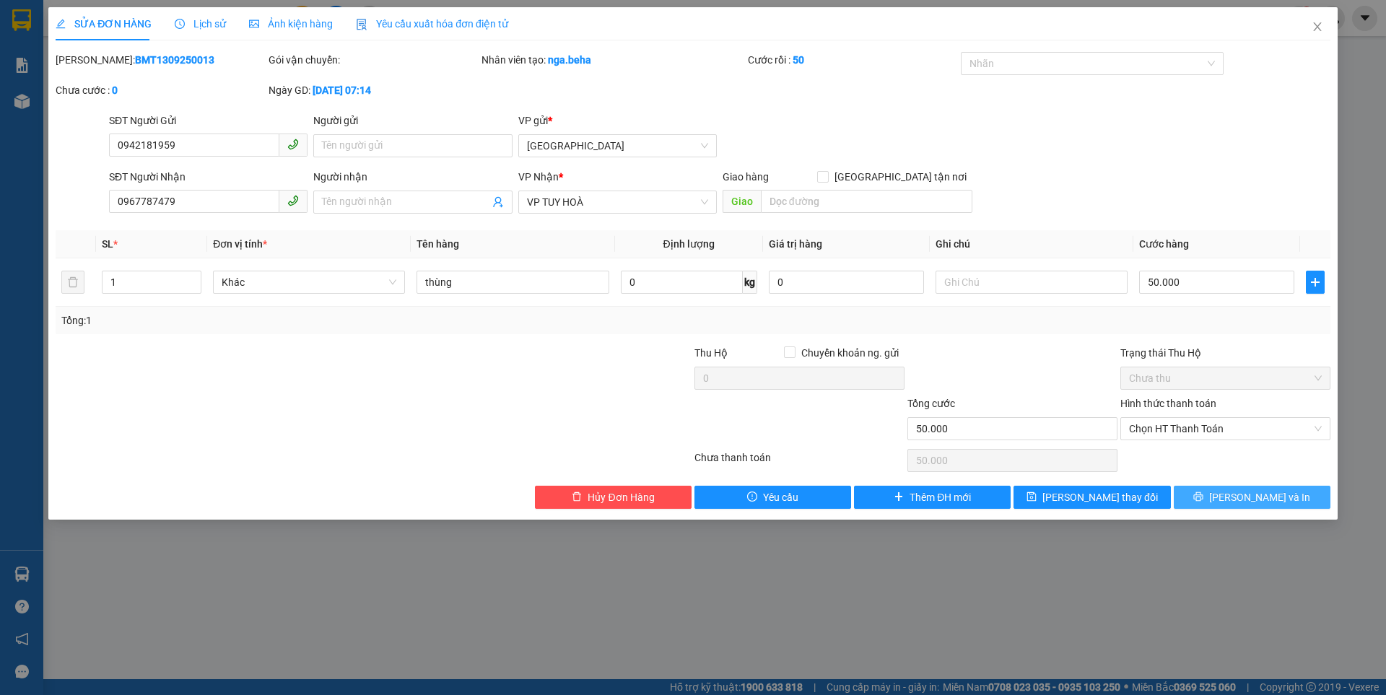
click at [1255, 500] on span "[PERSON_NAME] và In" at bounding box center [1259, 497] width 101 height 16
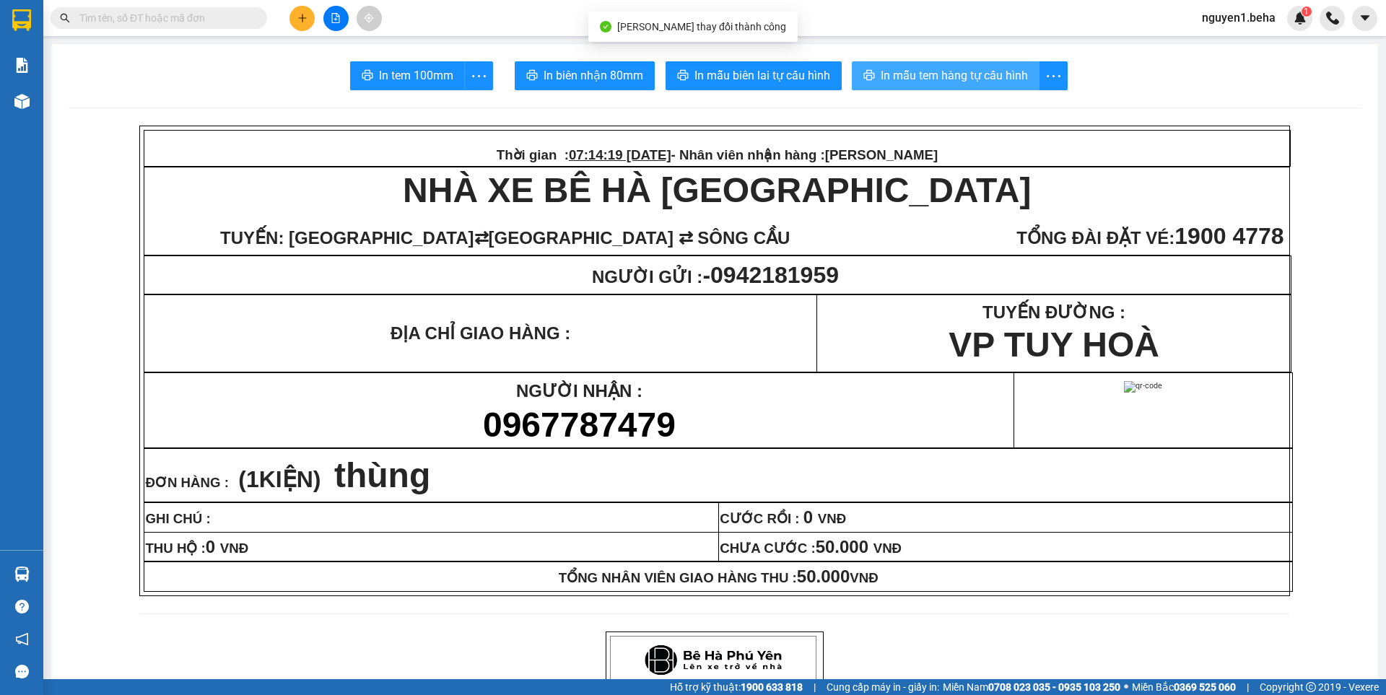
click at [944, 77] on span "In mẫu tem hàng tự cấu hình" at bounding box center [954, 75] width 147 height 18
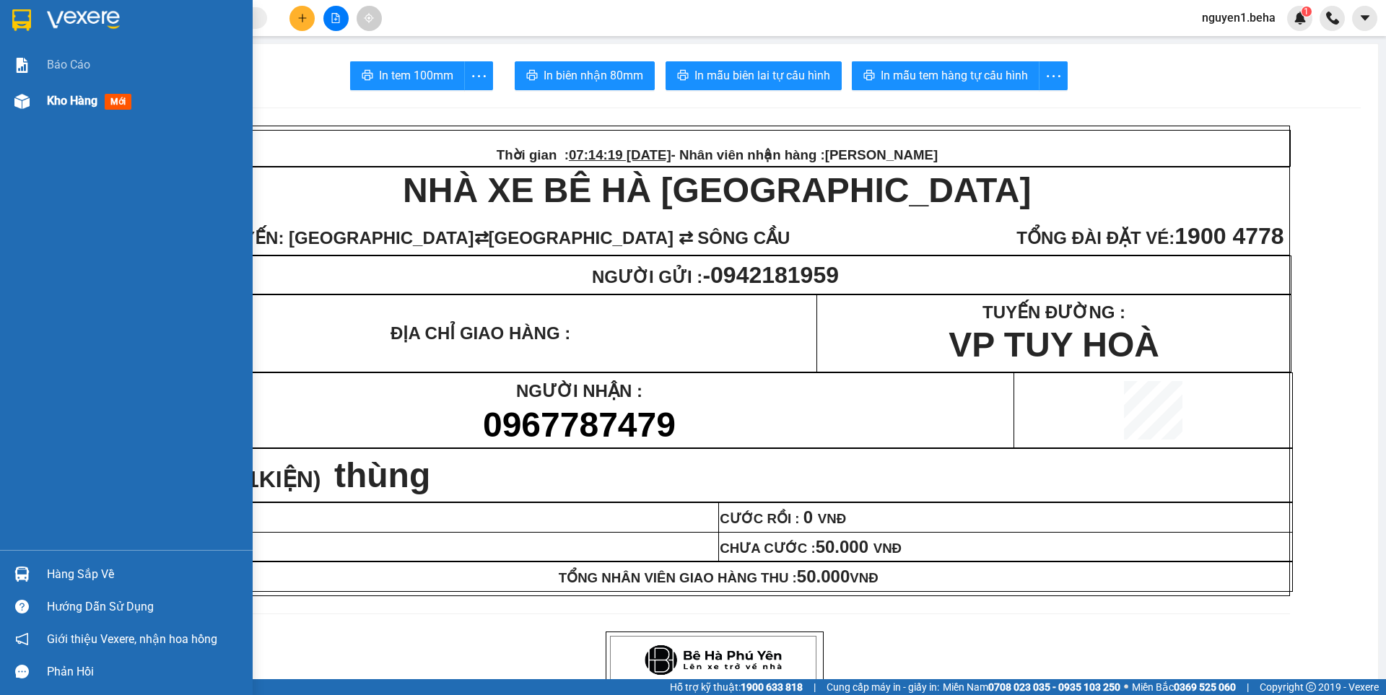
click at [74, 98] on span "Kho hàng" at bounding box center [72, 101] width 51 height 14
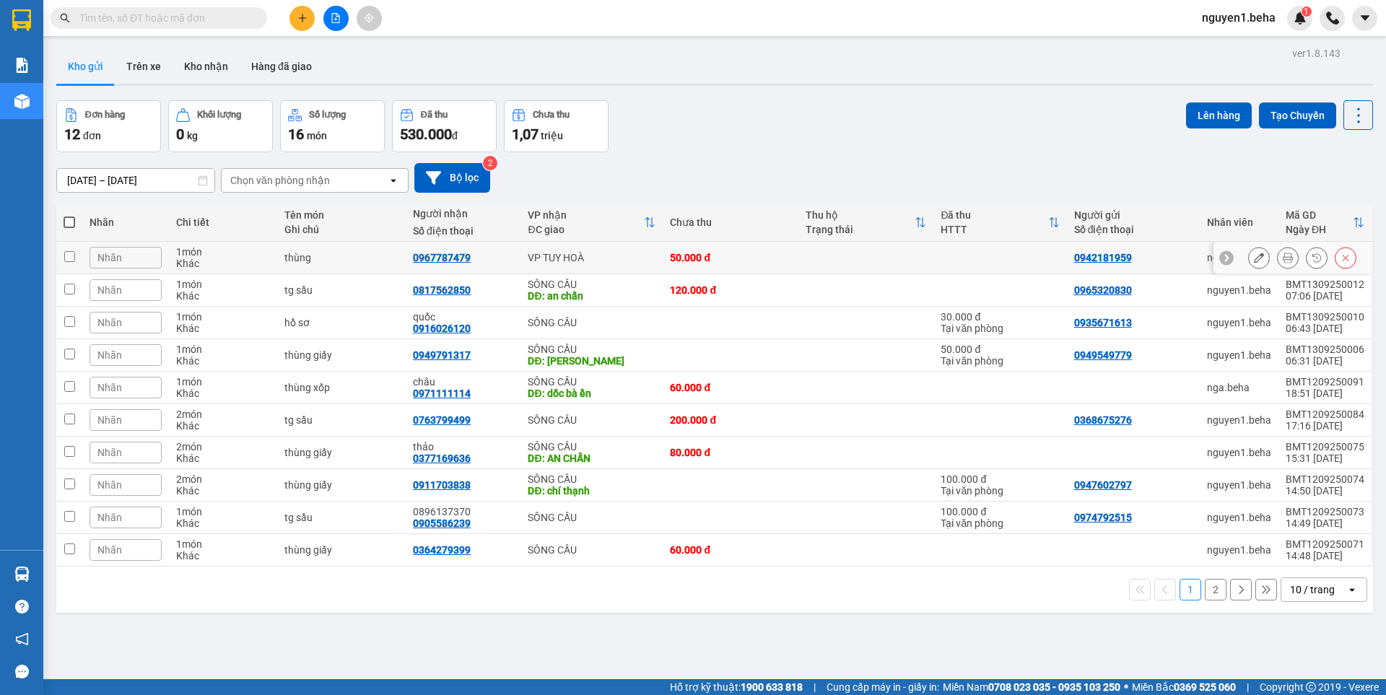
click at [1014, 253] on td at bounding box center [999, 258] width 133 height 32
checkbox input "true"
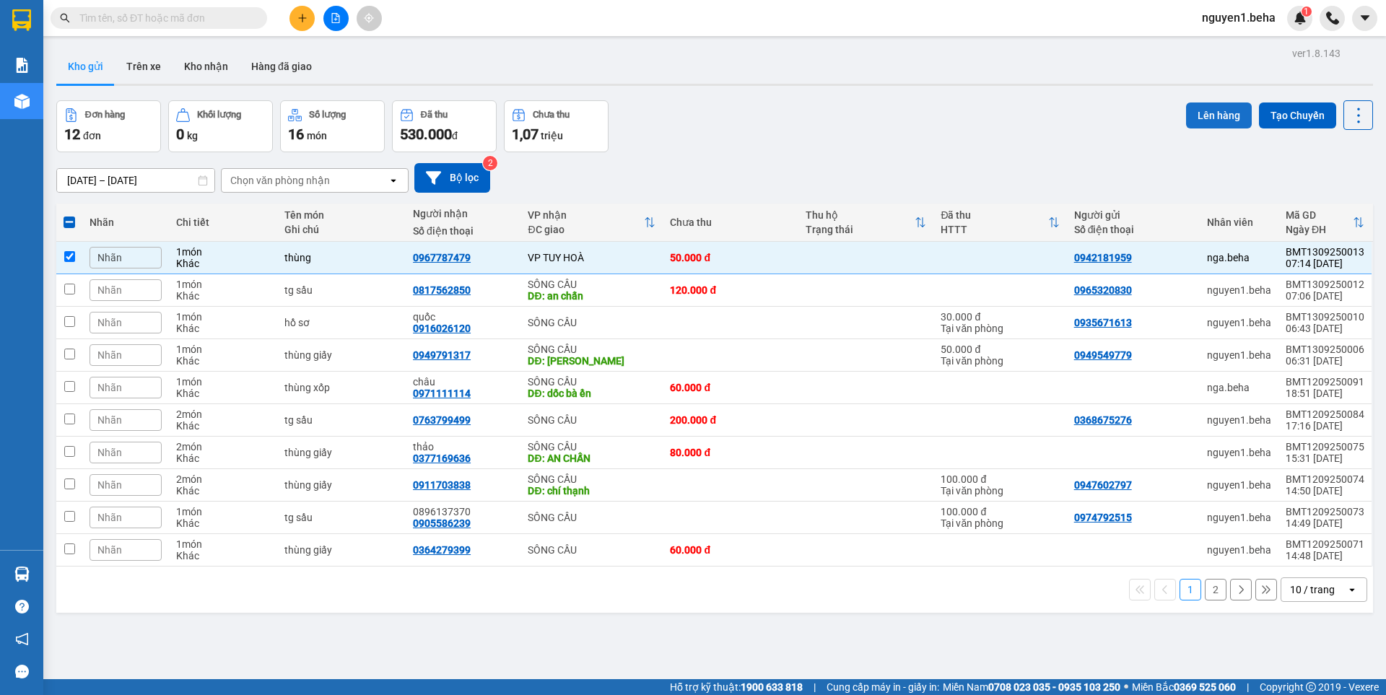
click at [1205, 109] on button "Lên hàng" at bounding box center [1219, 116] width 66 height 26
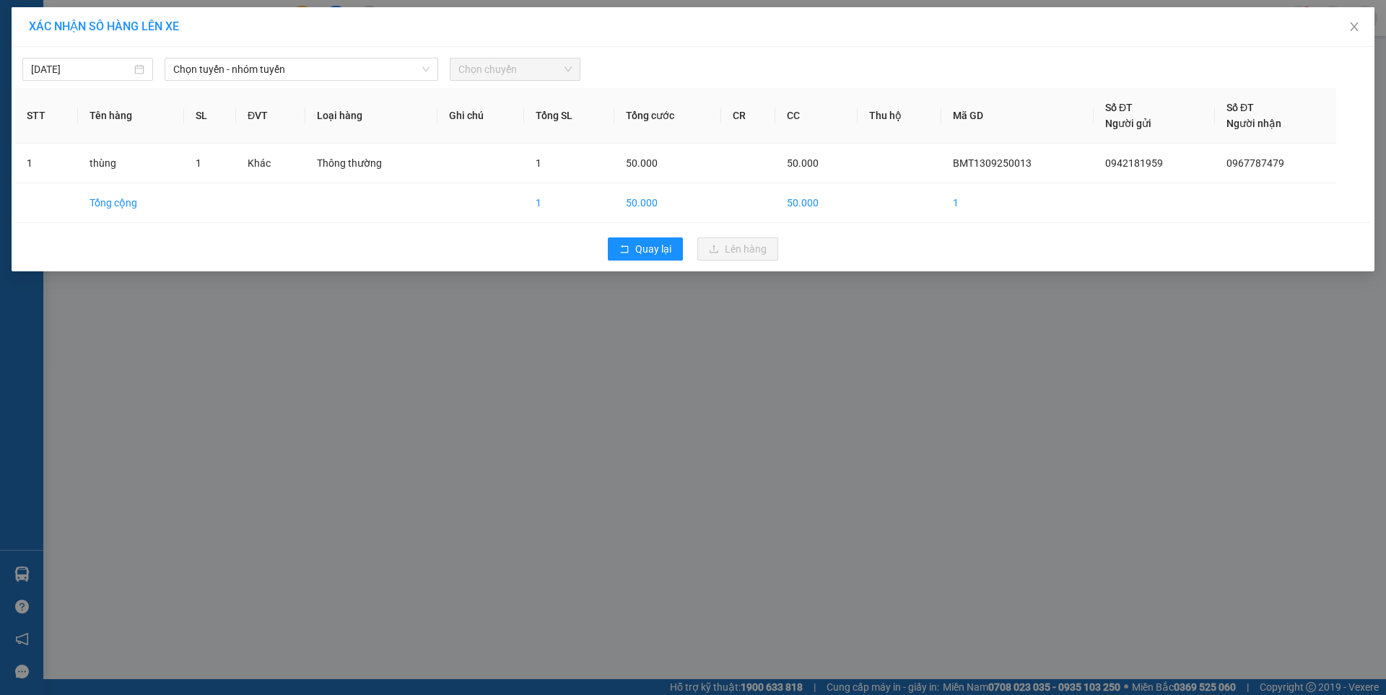
click at [222, 70] on span "Chọn tuyến - nhóm tuyến" at bounding box center [301, 69] width 256 height 22
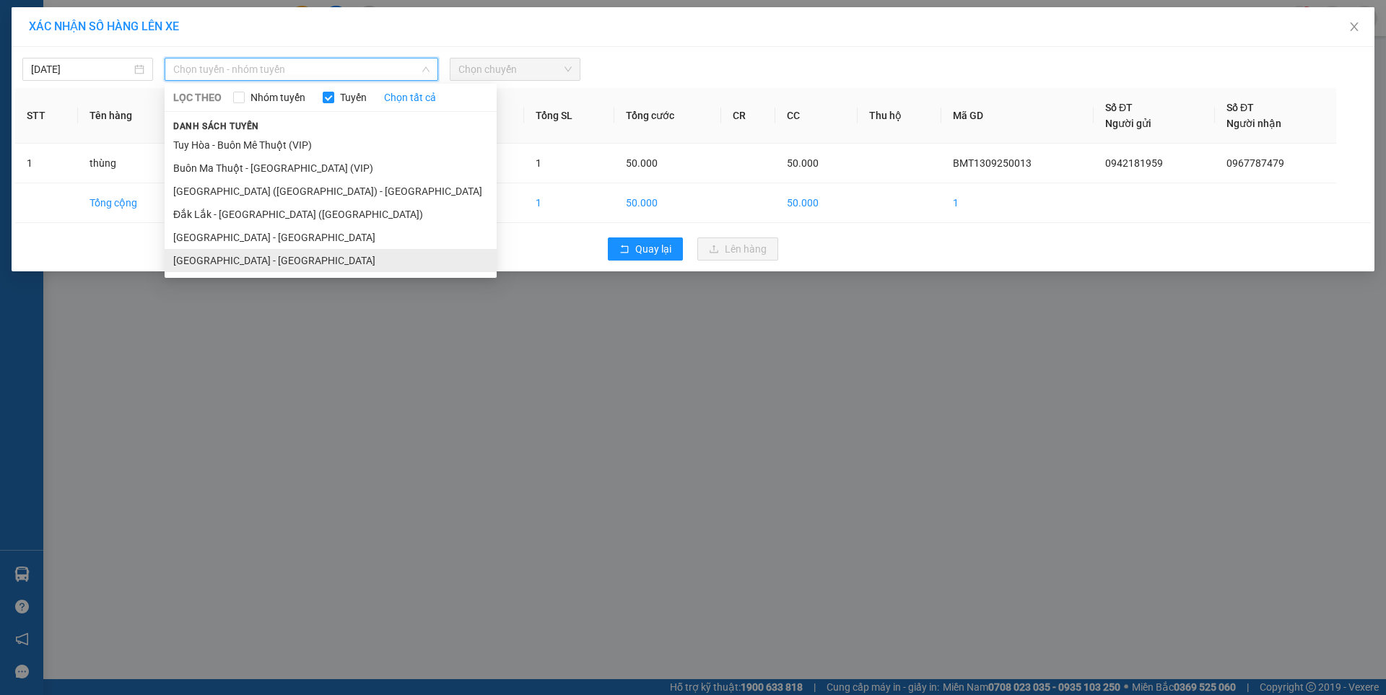
click at [253, 253] on li "[GEOGRAPHIC_DATA] - [GEOGRAPHIC_DATA]" at bounding box center [331, 260] width 332 height 23
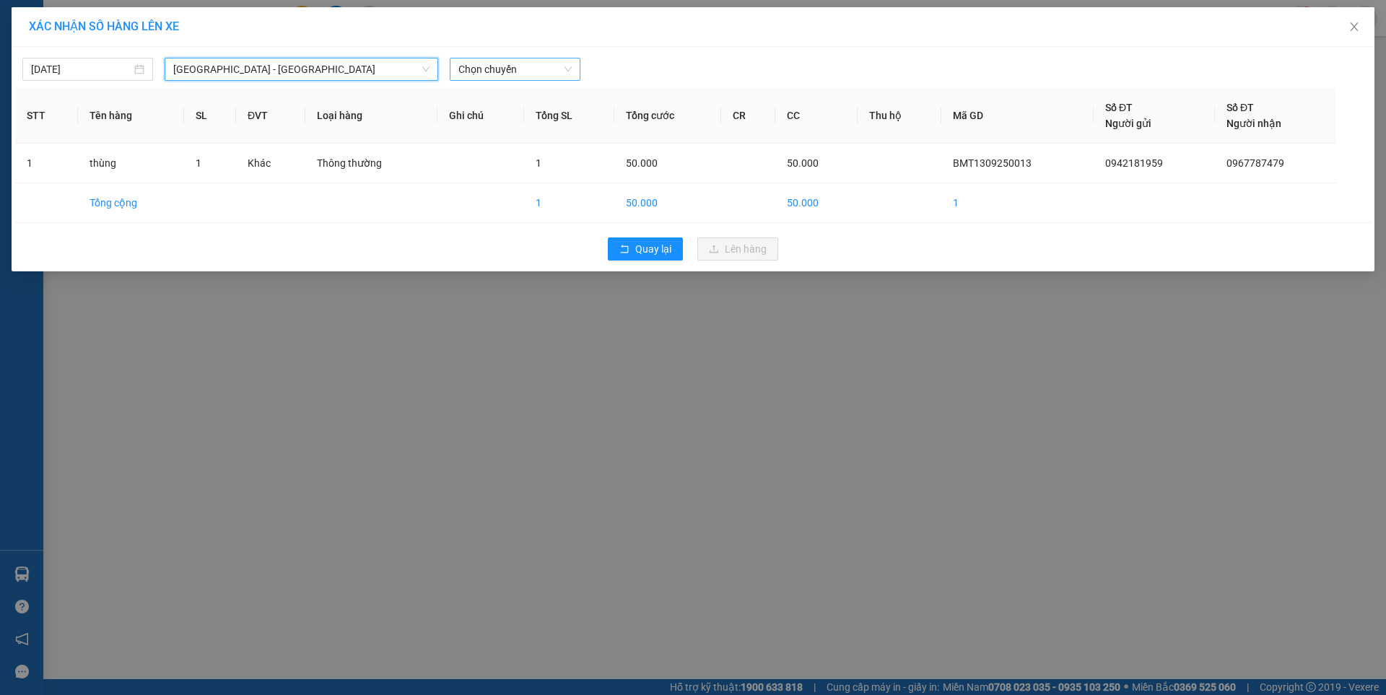
click at [521, 69] on span "Chọn chuyến" at bounding box center [514, 69] width 113 height 22
click at [536, 126] on div "07:00 - 47F-002.14" at bounding box center [514, 121] width 113 height 16
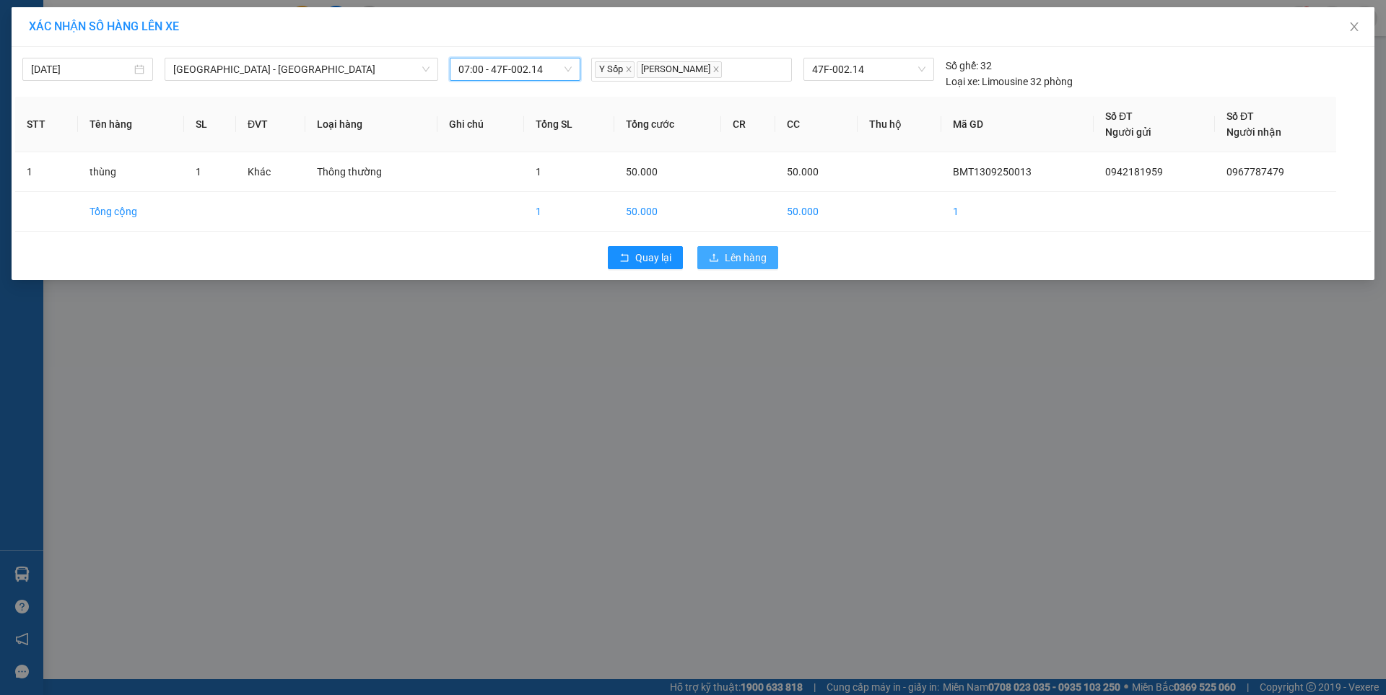
click at [754, 258] on span "Lên hàng" at bounding box center [746, 258] width 42 height 16
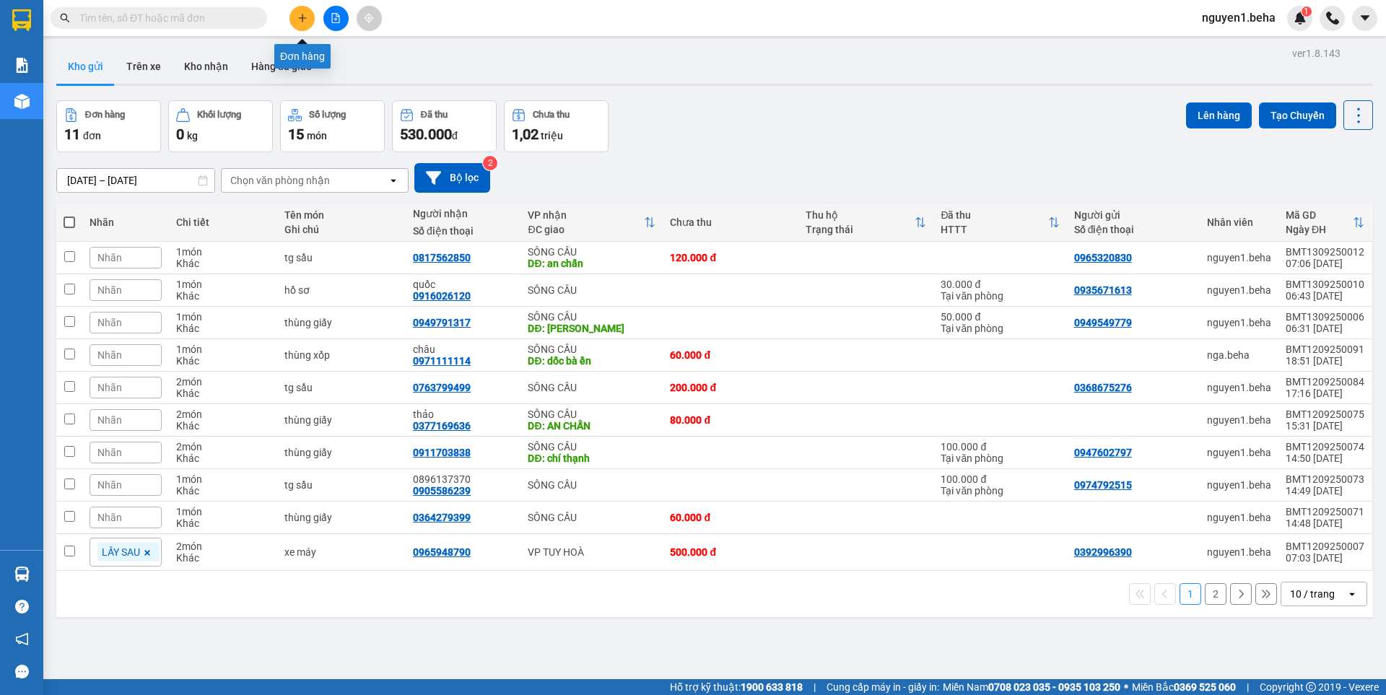
click at [302, 16] on icon "plus" at bounding box center [302, 18] width 10 height 10
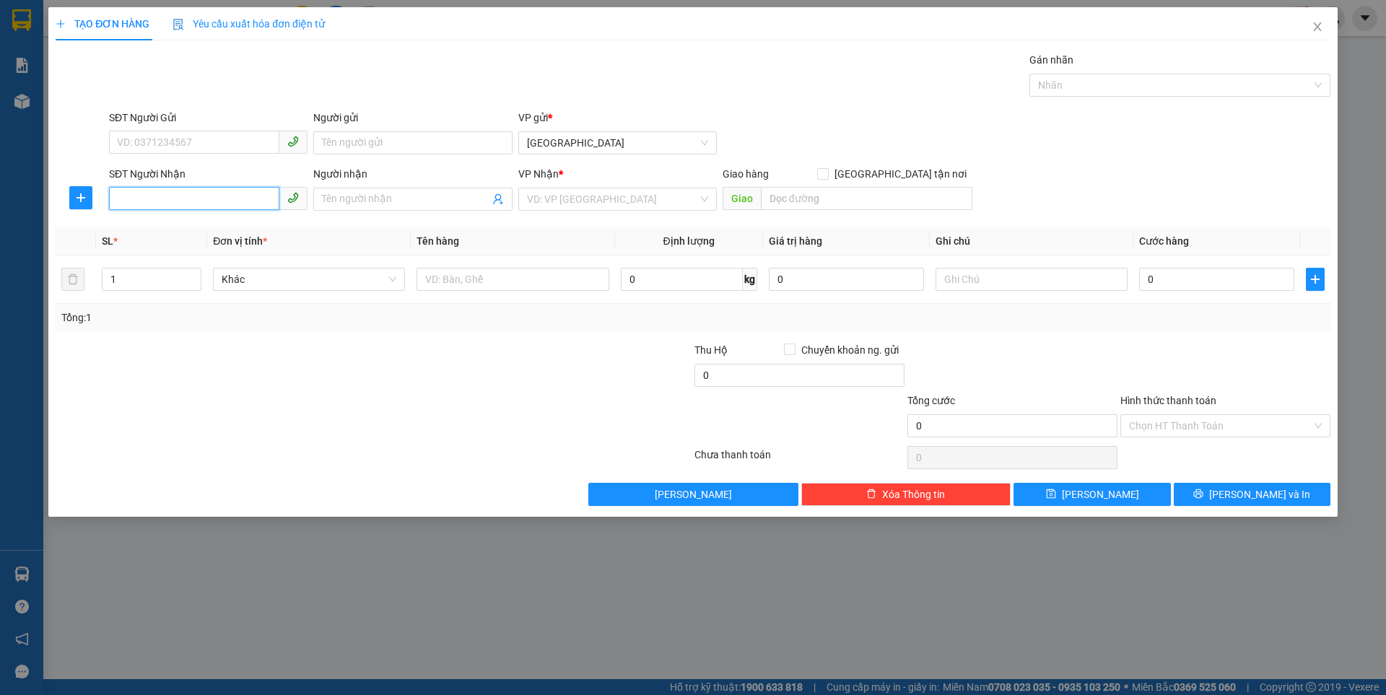
click at [209, 204] on input "SĐT Người Nhận" at bounding box center [194, 198] width 170 height 23
click at [137, 198] on input "SĐT Người Nhận" at bounding box center [194, 198] width 170 height 23
click at [181, 192] on input "SĐT Người Nhận" at bounding box center [194, 198] width 170 height 23
type input "0353365002"
click at [570, 200] on input "search" at bounding box center [612, 199] width 171 height 22
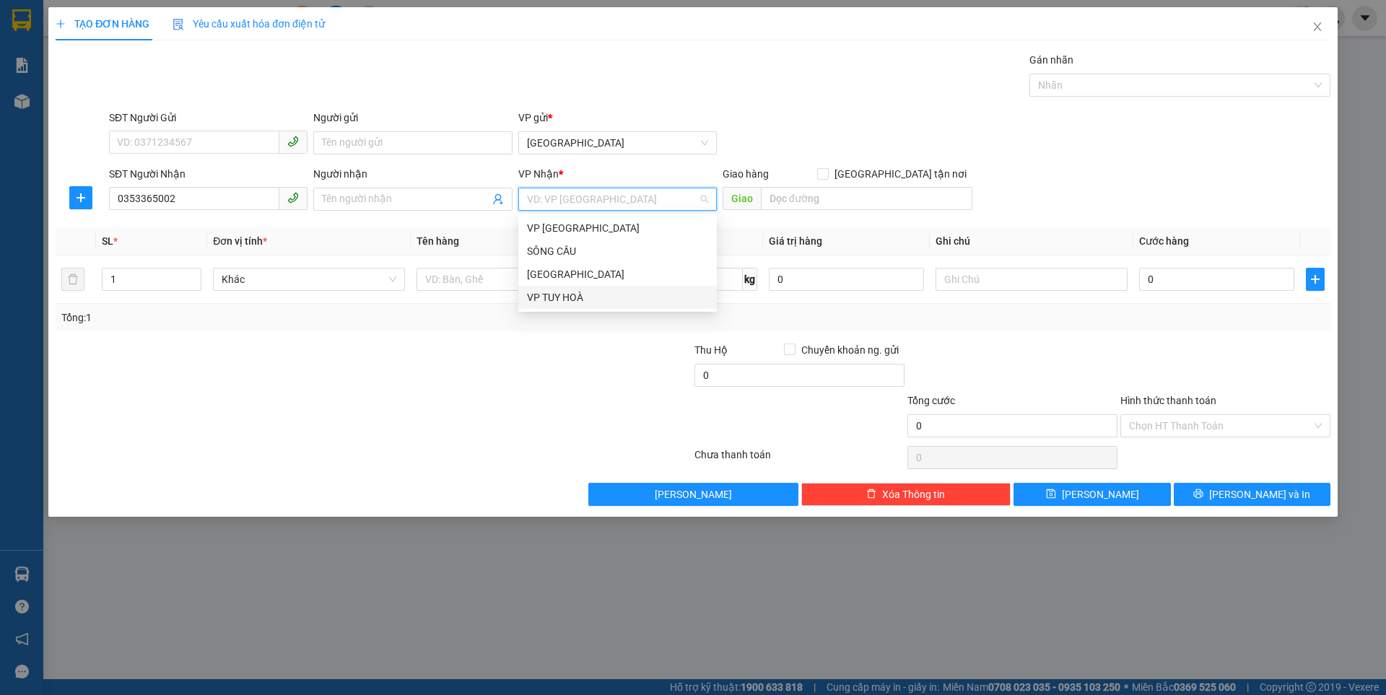
click at [552, 299] on div "VP TUY HOÀ" at bounding box center [617, 297] width 181 height 16
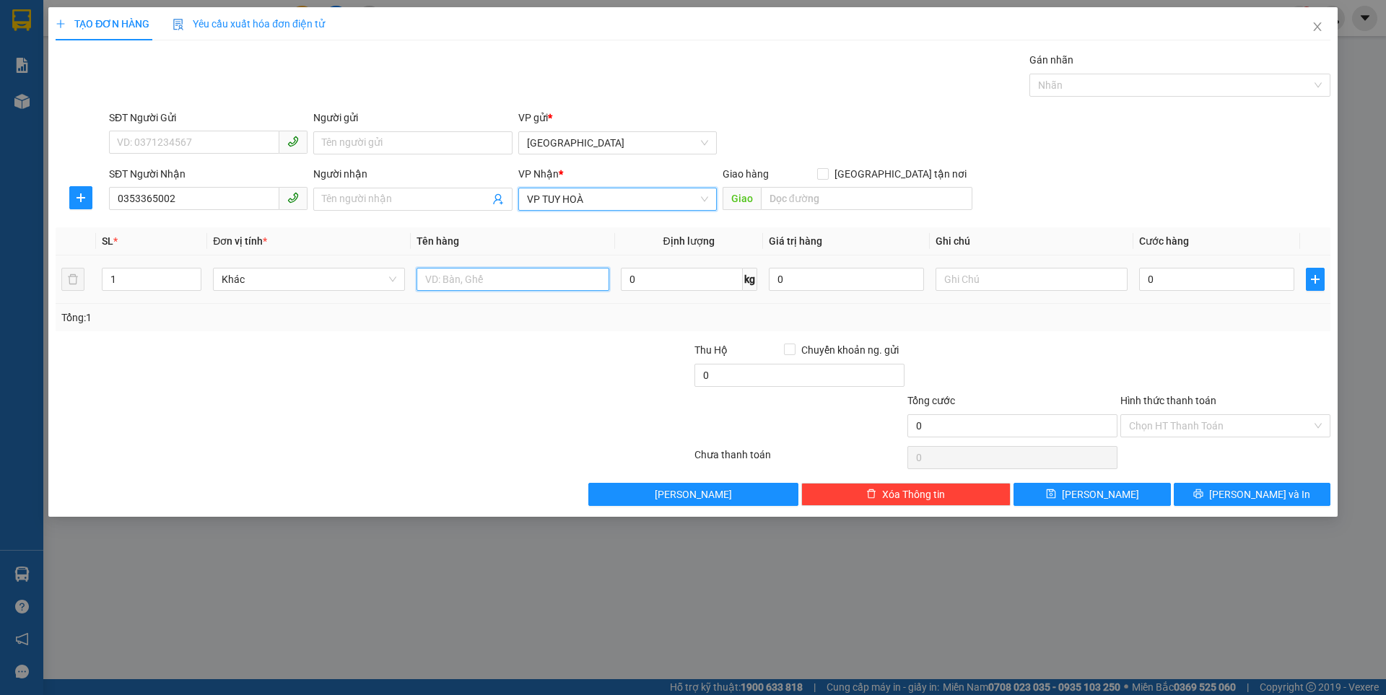
click at [461, 282] on input "text" at bounding box center [513, 279] width 192 height 23
type input "xe máy"
click at [974, 279] on input "text" at bounding box center [1032, 279] width 192 height 23
type input "bs : 10667"
click at [481, 278] on input "xe máy" at bounding box center [513, 279] width 192 height 23
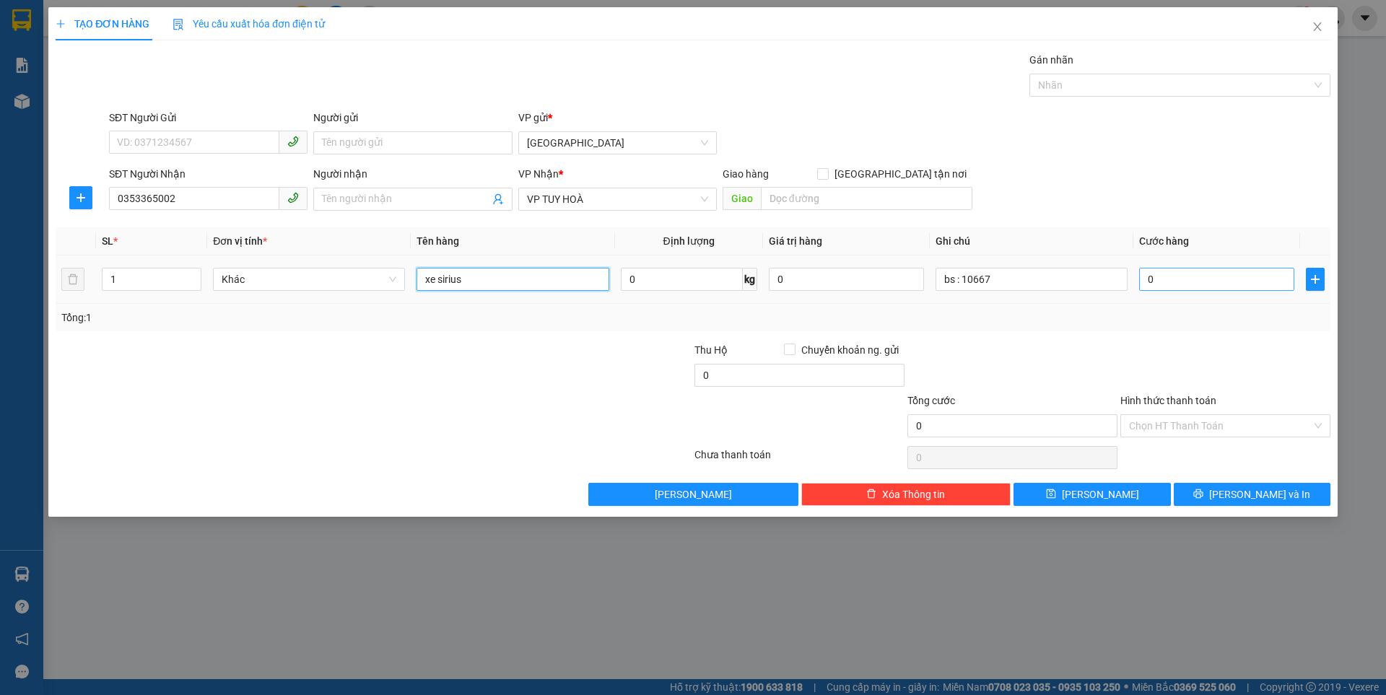
type input "xe sirius"
click at [1198, 279] on input "0" at bounding box center [1216, 279] width 155 height 23
type input "2"
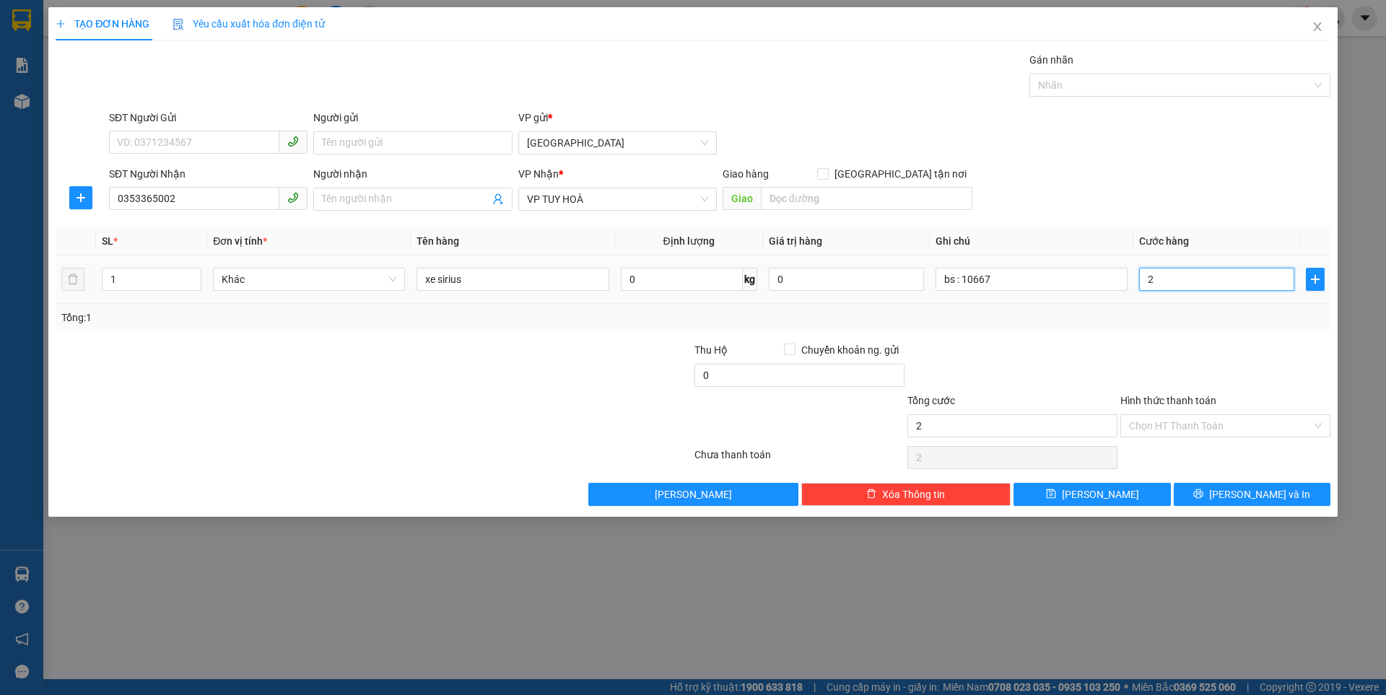
type input "25"
type input "250"
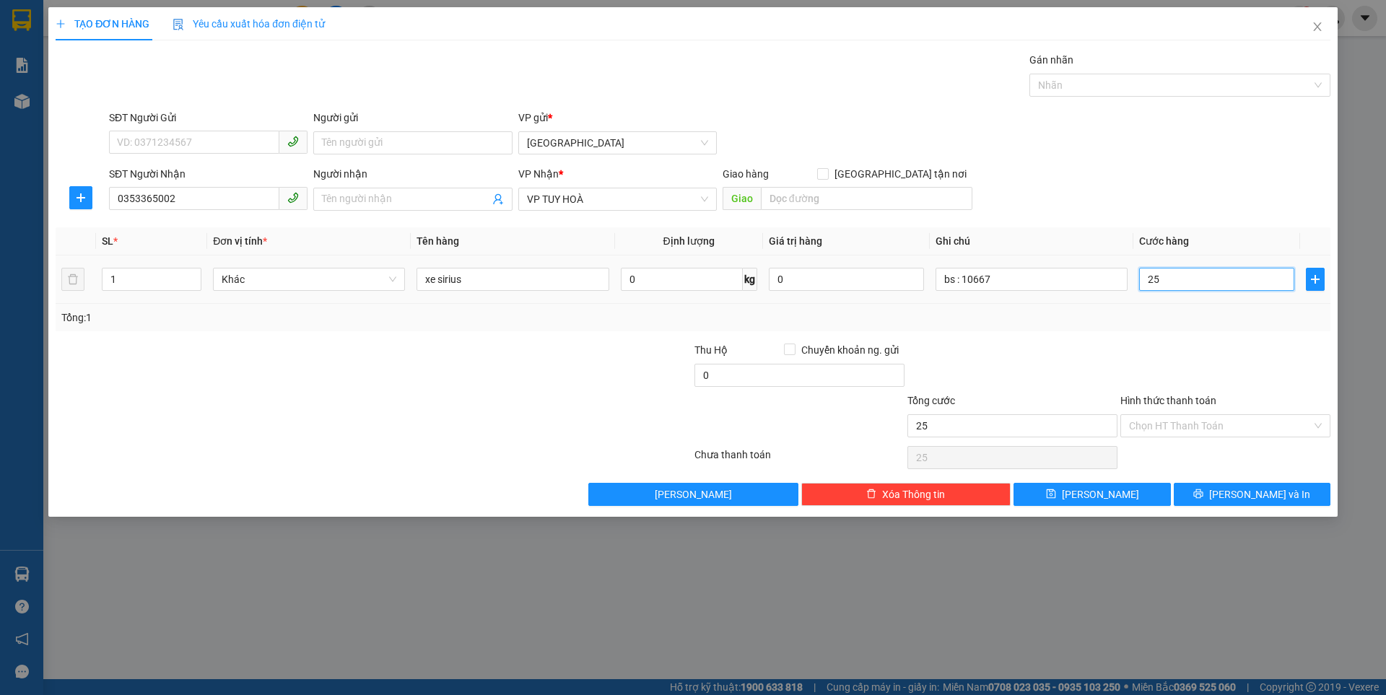
type input "250"
type input "250.000"
click at [1108, 488] on span "Lưu" at bounding box center [1100, 495] width 77 height 16
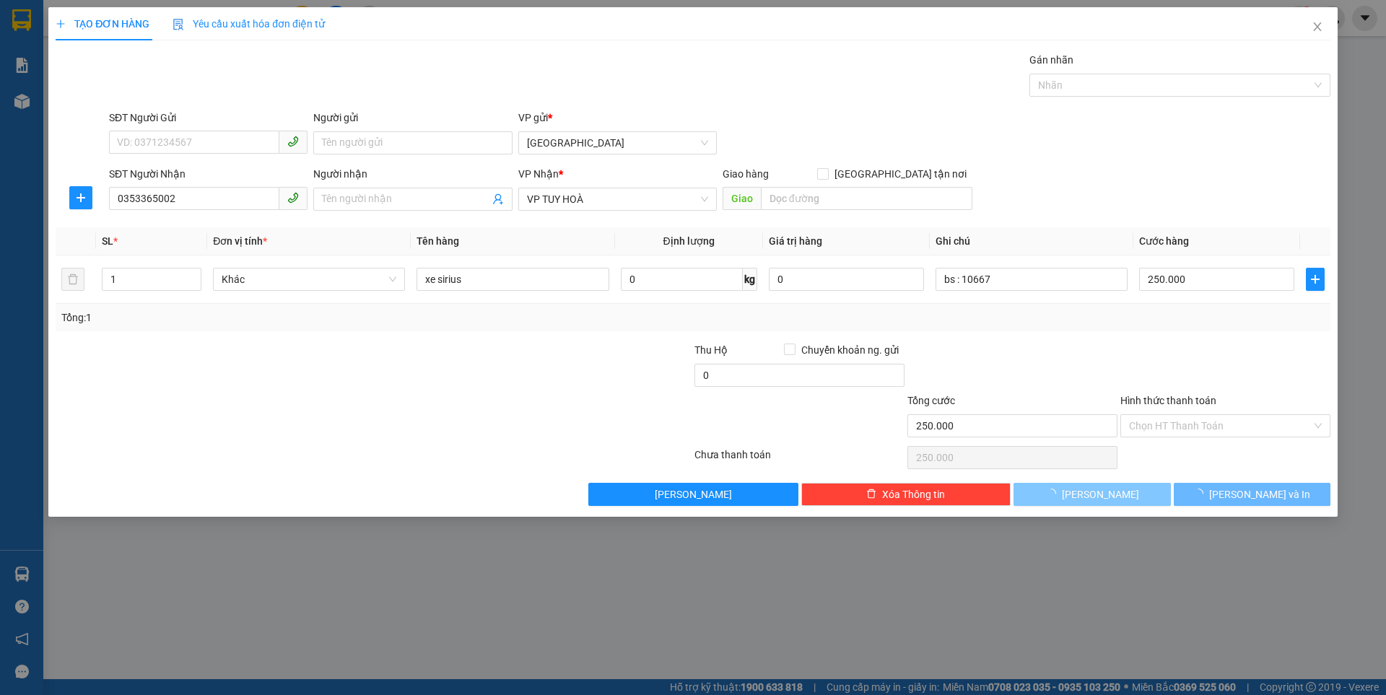
type input "0"
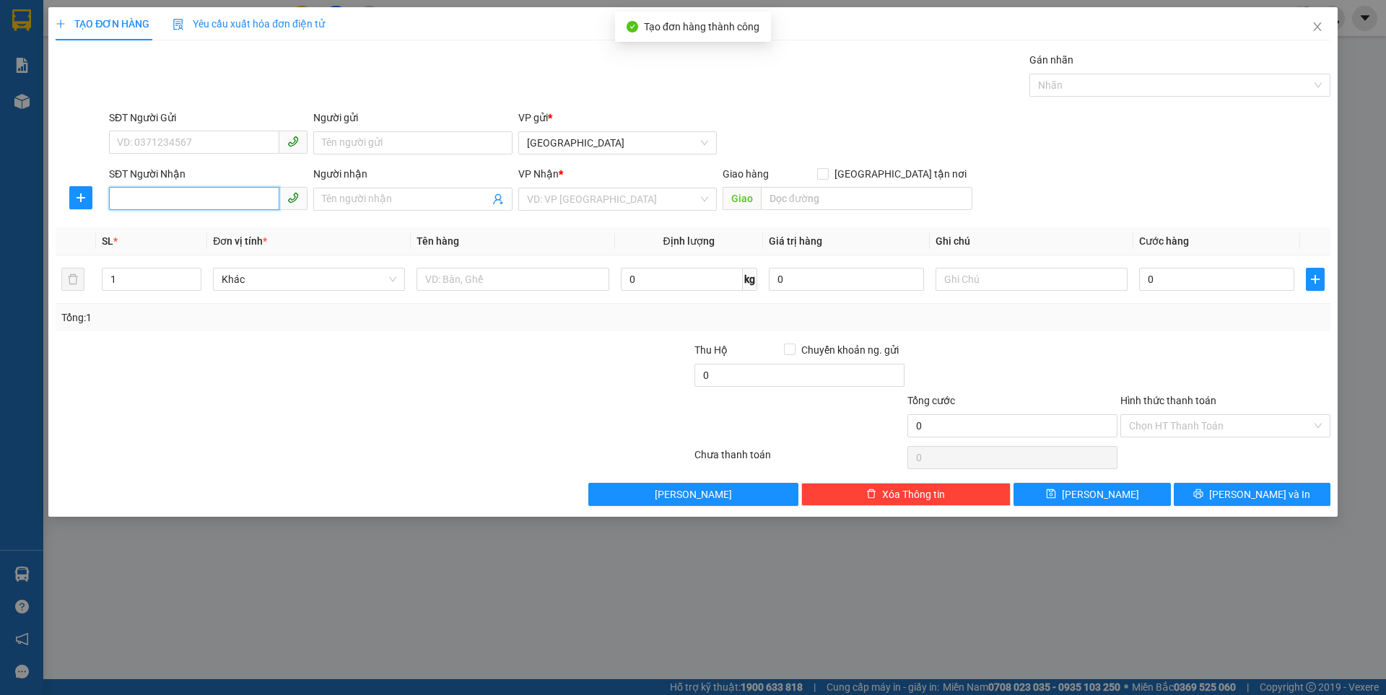
click at [184, 196] on input "SĐT Người Nhận" at bounding box center [194, 198] width 170 height 23
type input "0382008506"
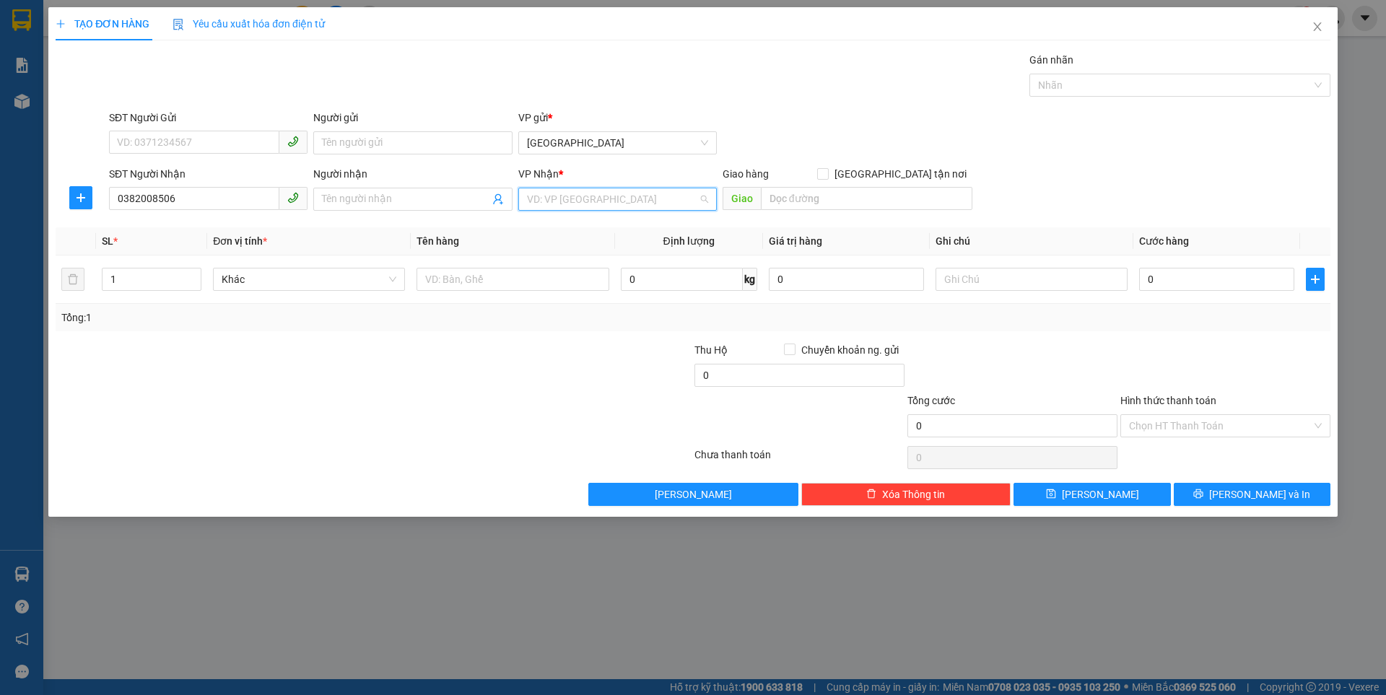
click at [583, 203] on input "search" at bounding box center [612, 199] width 171 height 22
click at [544, 300] on div "VP TUY HOÀ" at bounding box center [617, 297] width 181 height 16
click at [441, 279] on input "text" at bounding box center [513, 279] width 192 height 23
type input "xe wave"
click at [1003, 280] on input "text" at bounding box center [1032, 279] width 192 height 23
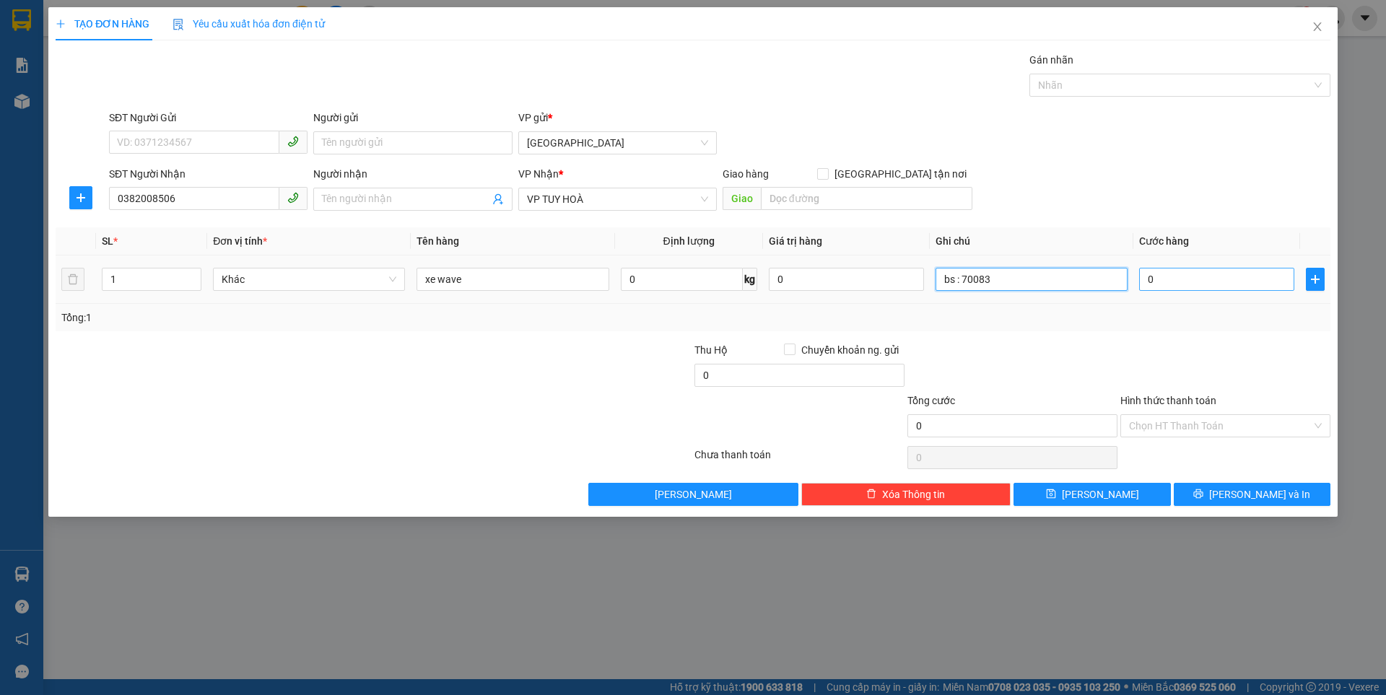
type input "bs : 70083"
click at [1222, 279] on input "0" at bounding box center [1216, 279] width 155 height 23
type input "2"
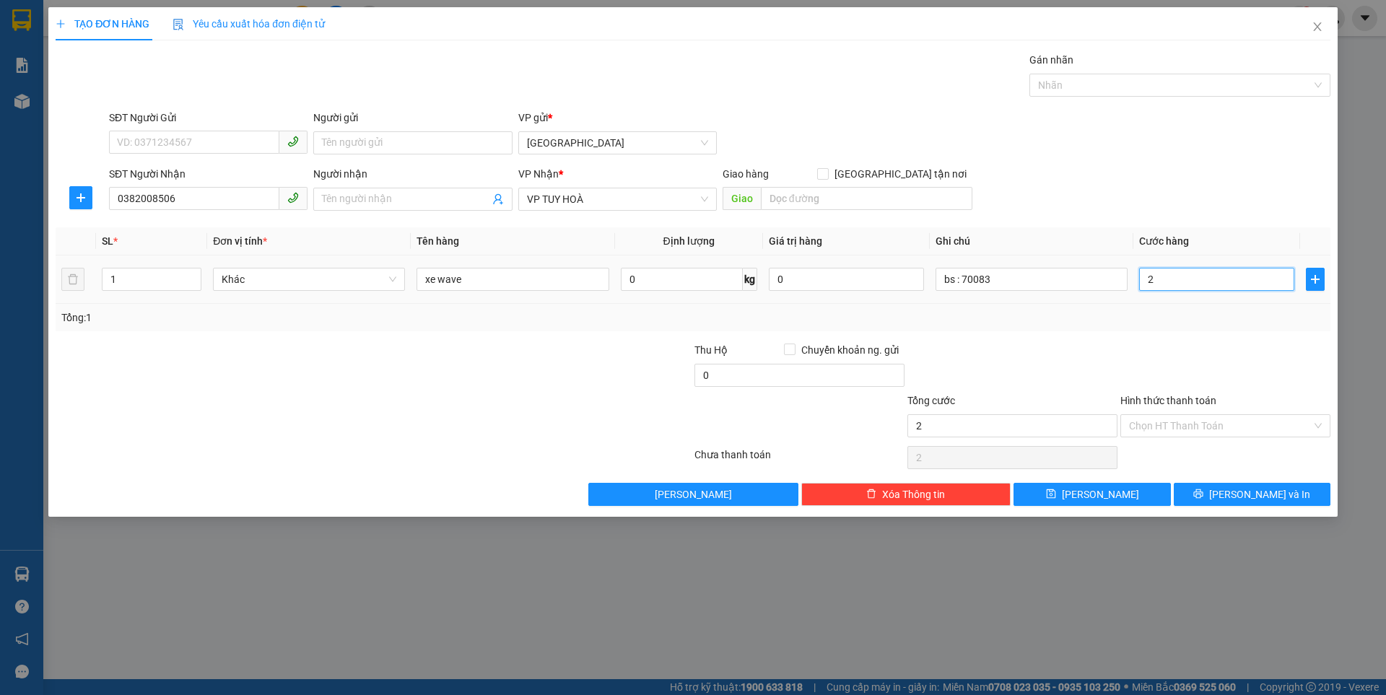
type input "25"
type input "250"
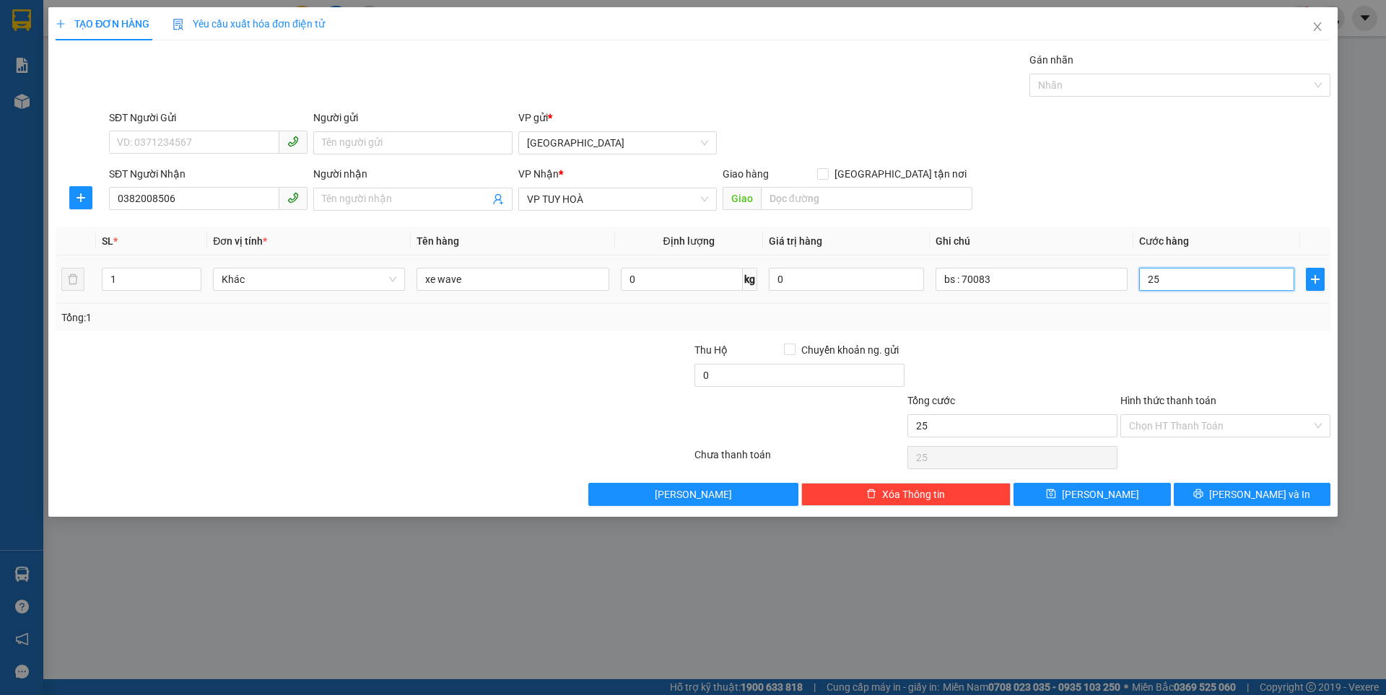
type input "250"
type input "250.000"
click at [1067, 494] on button "Lưu" at bounding box center [1092, 494] width 157 height 23
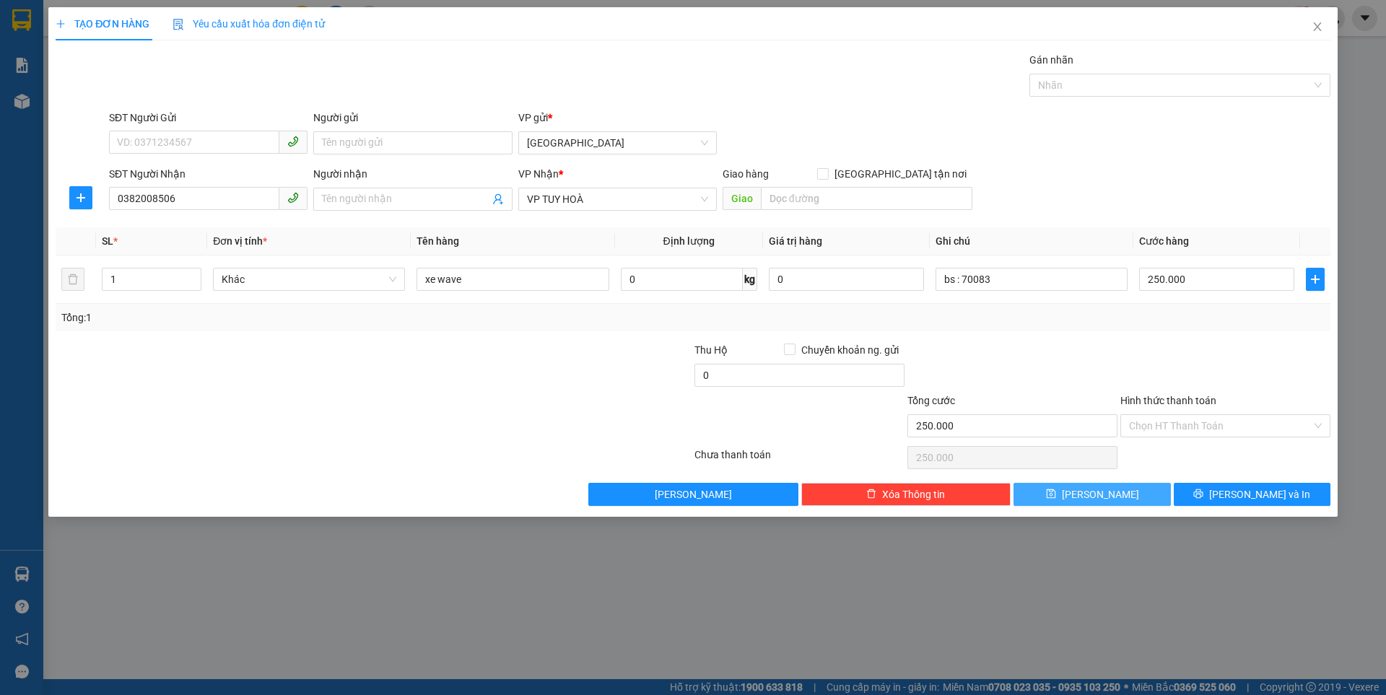
type input "0"
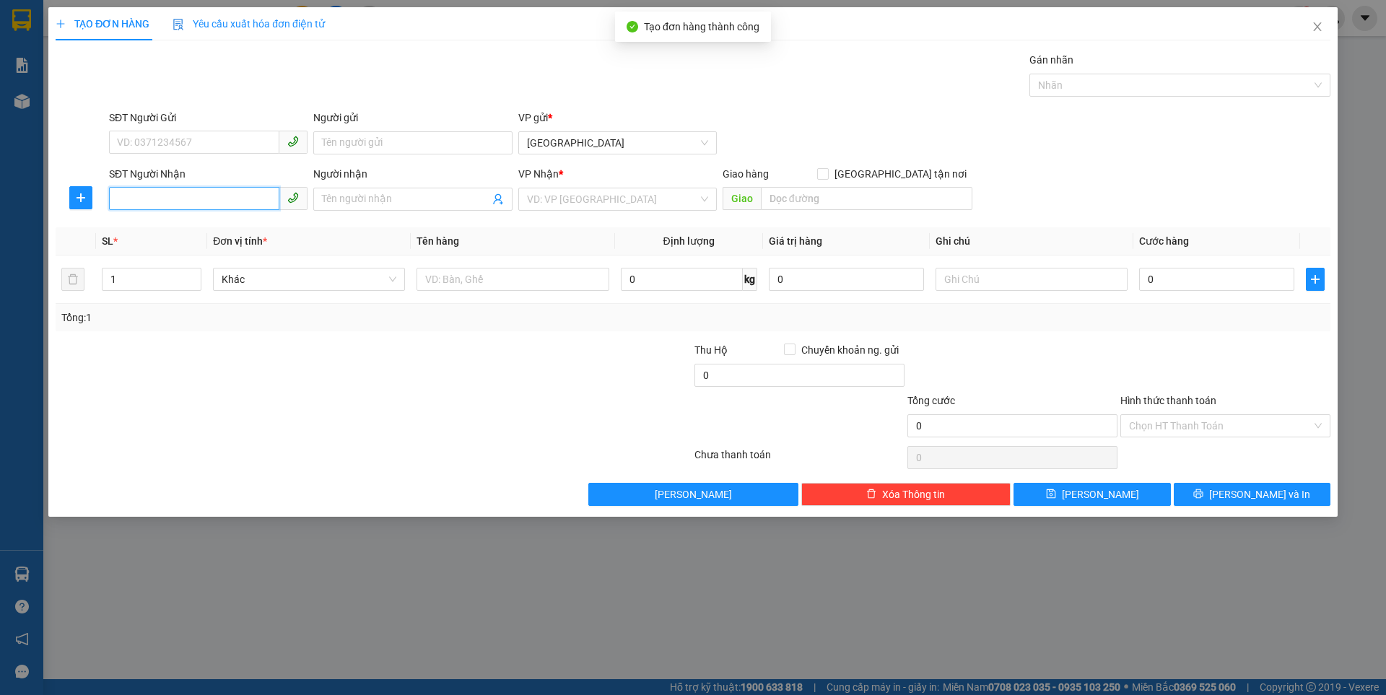
click at [199, 199] on input "SĐT Người Nhận" at bounding box center [194, 198] width 170 height 23
type input "0772588239"
click at [549, 197] on input "search" at bounding box center [612, 199] width 171 height 22
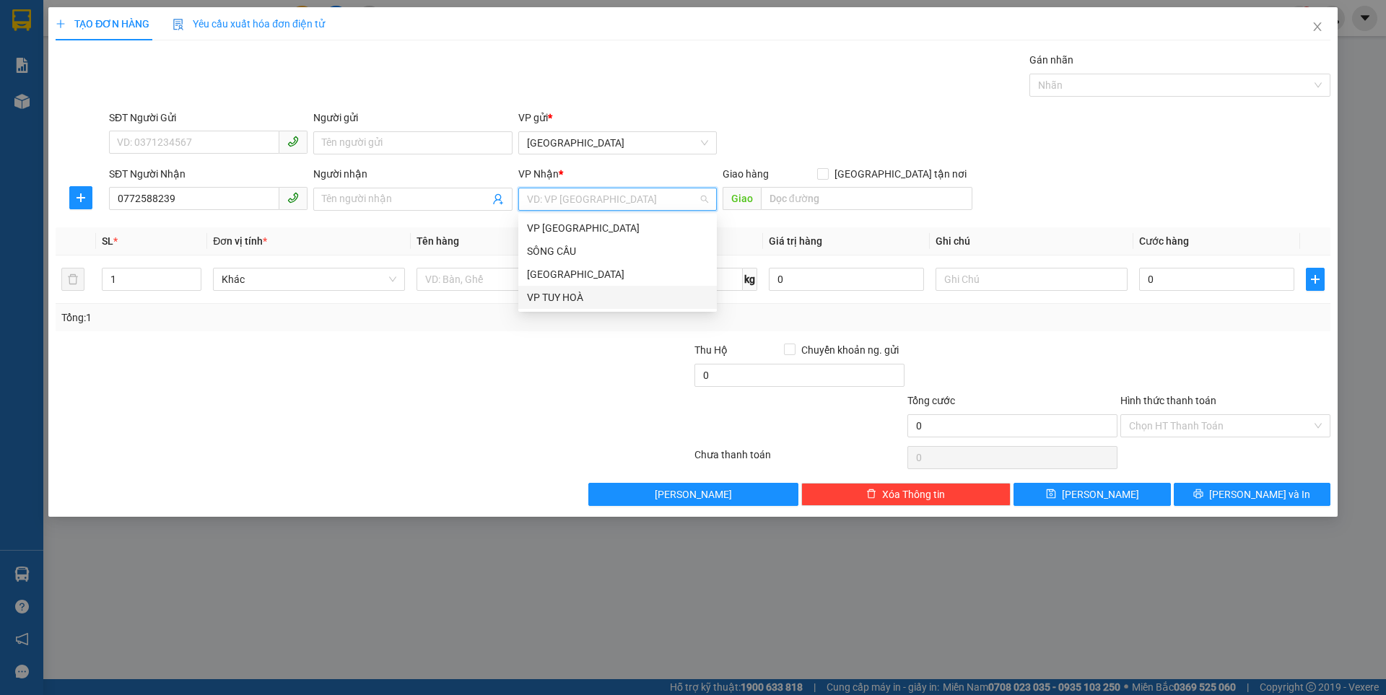
click at [548, 295] on div "VP TUY HOÀ" at bounding box center [617, 297] width 181 height 16
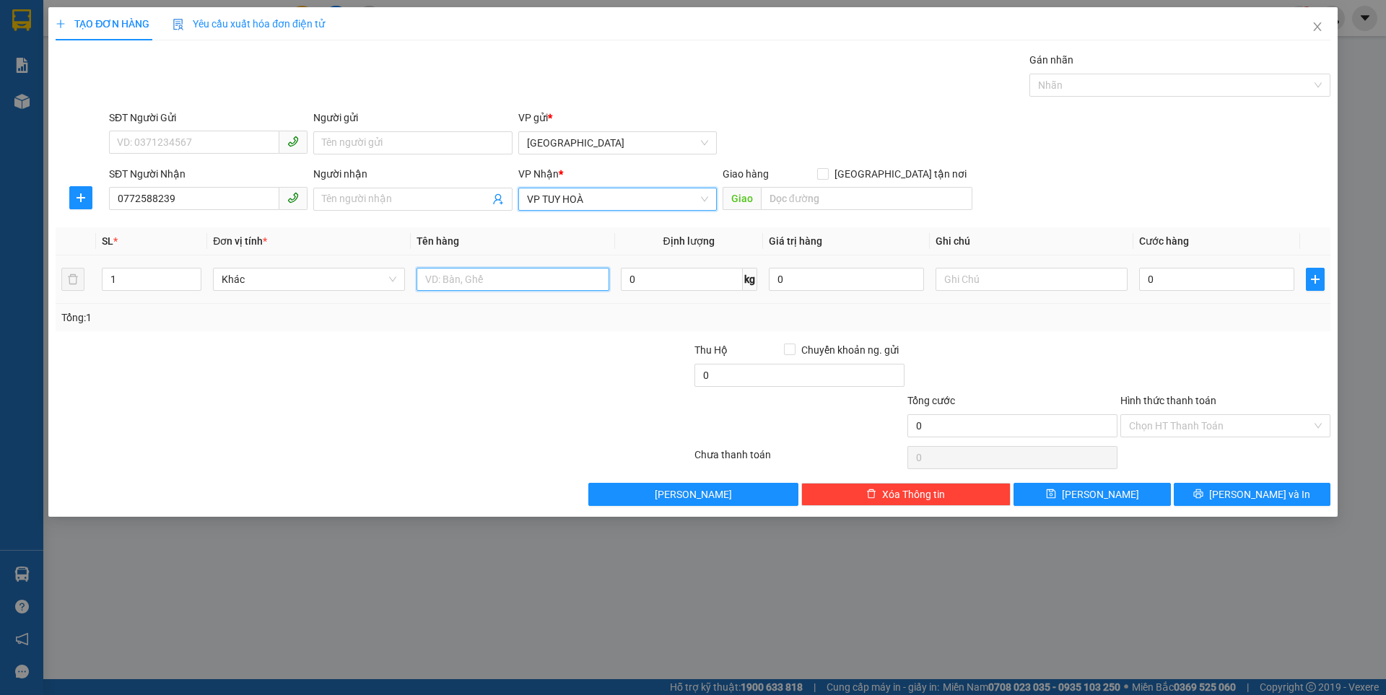
click at [459, 284] on input "text" at bounding box center [513, 279] width 192 height 23
type input "xe vison"
click at [1003, 280] on input "text" at bounding box center [1032, 279] width 192 height 23
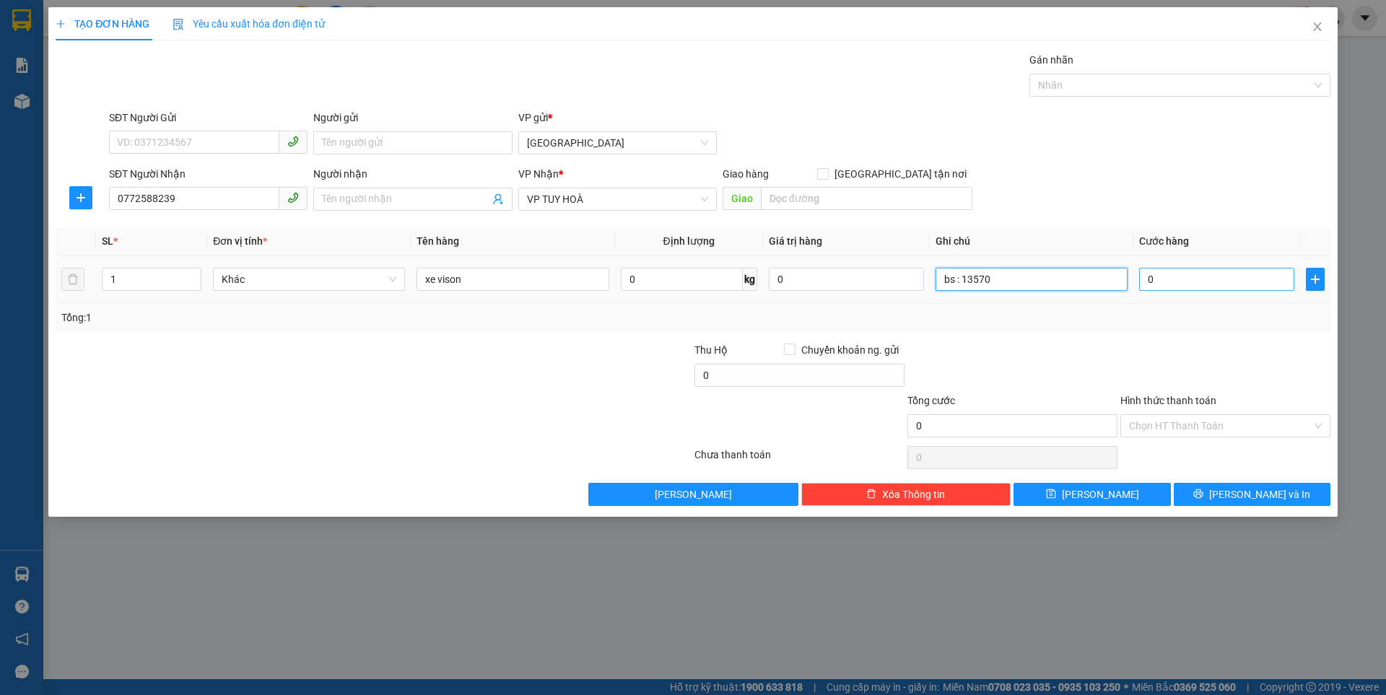
type input "bs : 13570"
click at [1211, 279] on input "0" at bounding box center [1216, 279] width 155 height 23
type input "3"
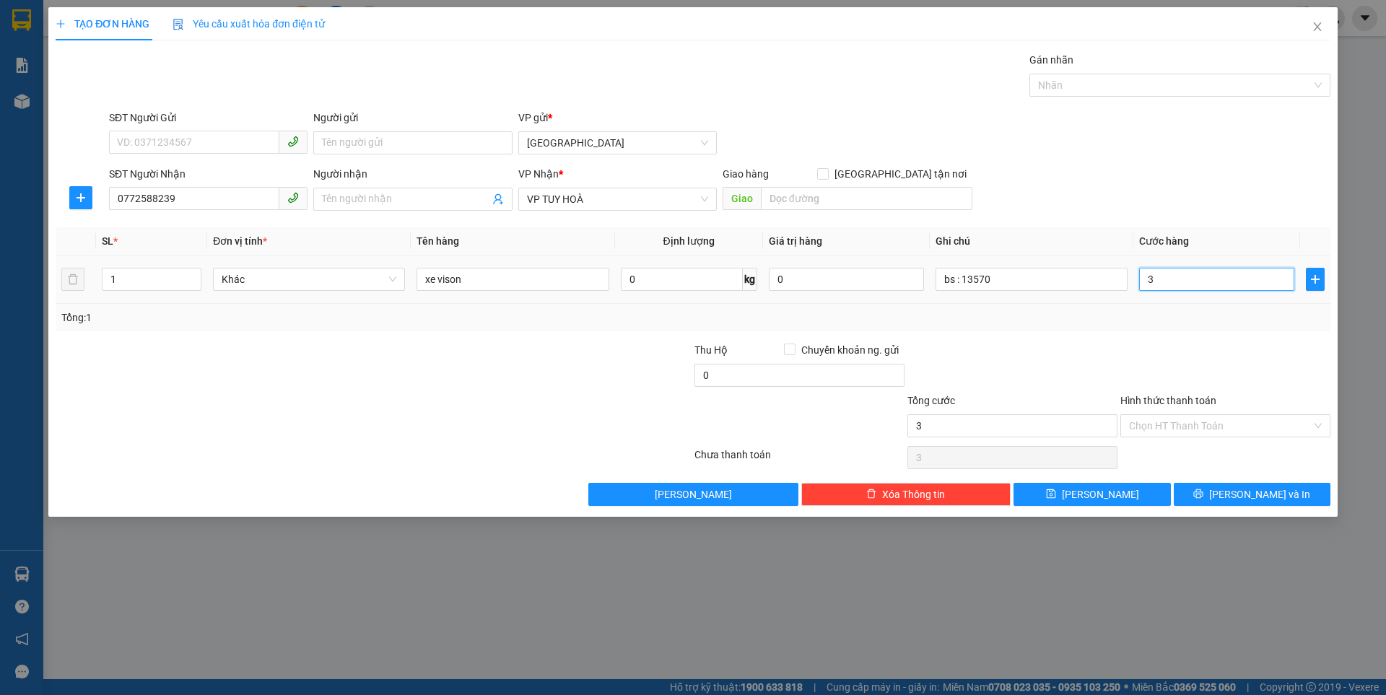
type input "30"
type input "300"
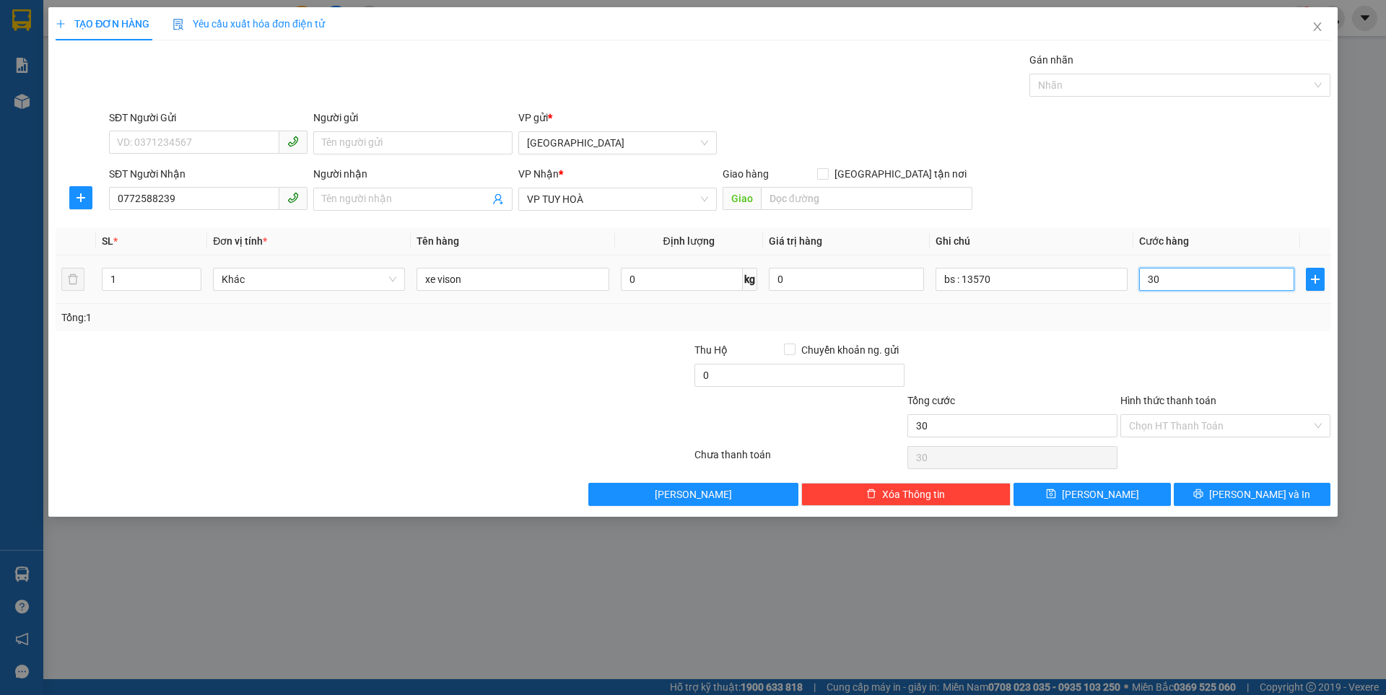
type input "300"
type input "300.000"
click at [1065, 489] on button "Lưu" at bounding box center [1092, 494] width 157 height 23
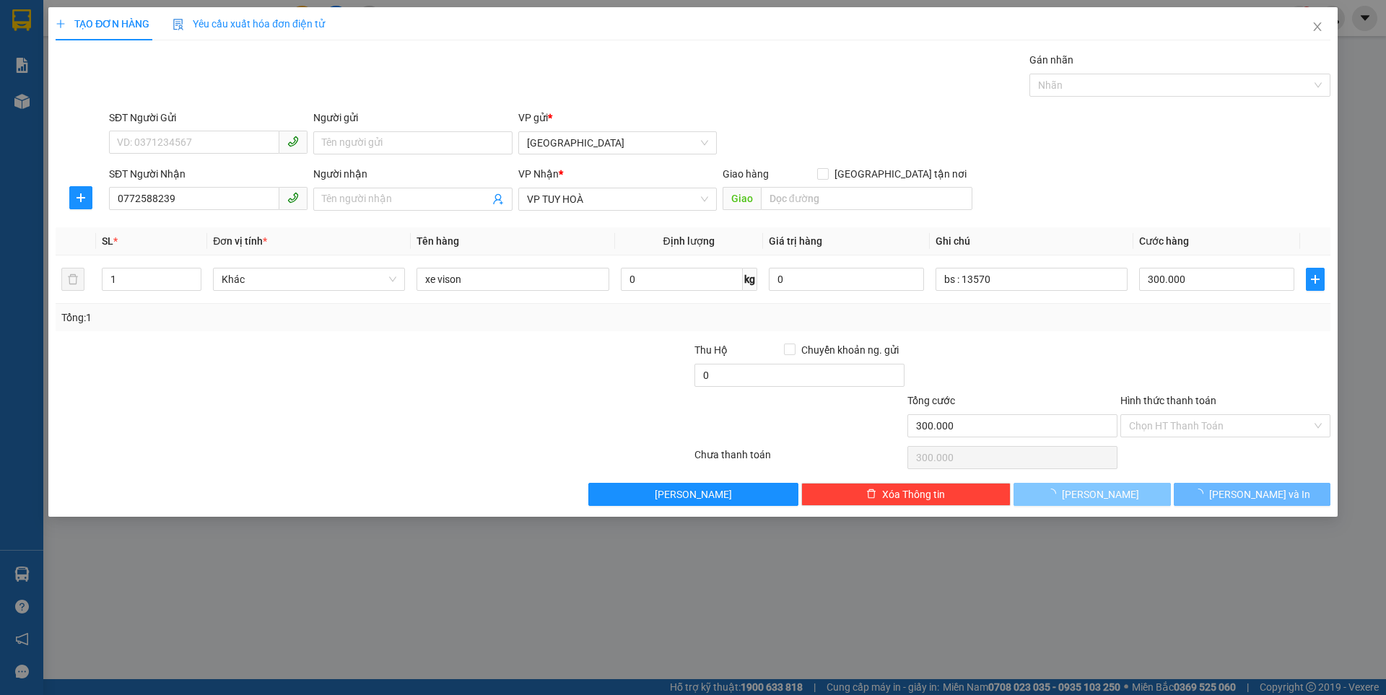
type input "0"
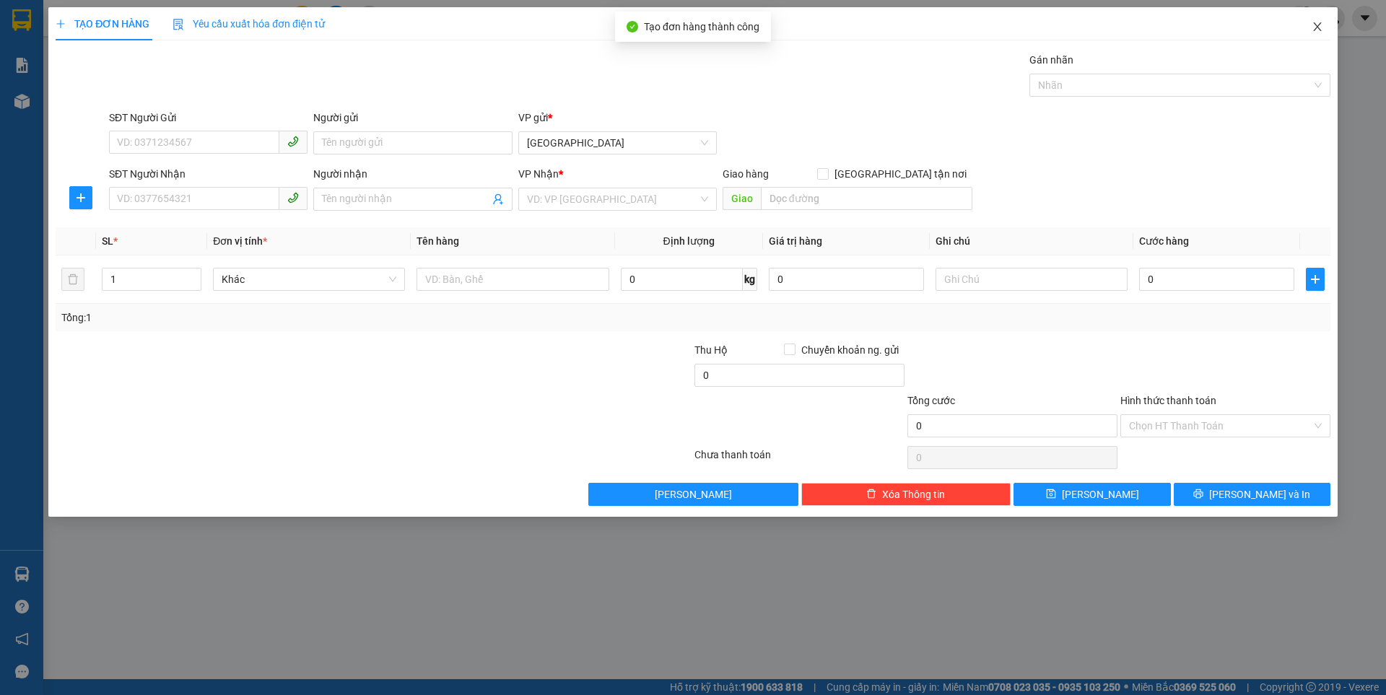
click at [1312, 30] on icon "close" at bounding box center [1318, 27] width 12 height 12
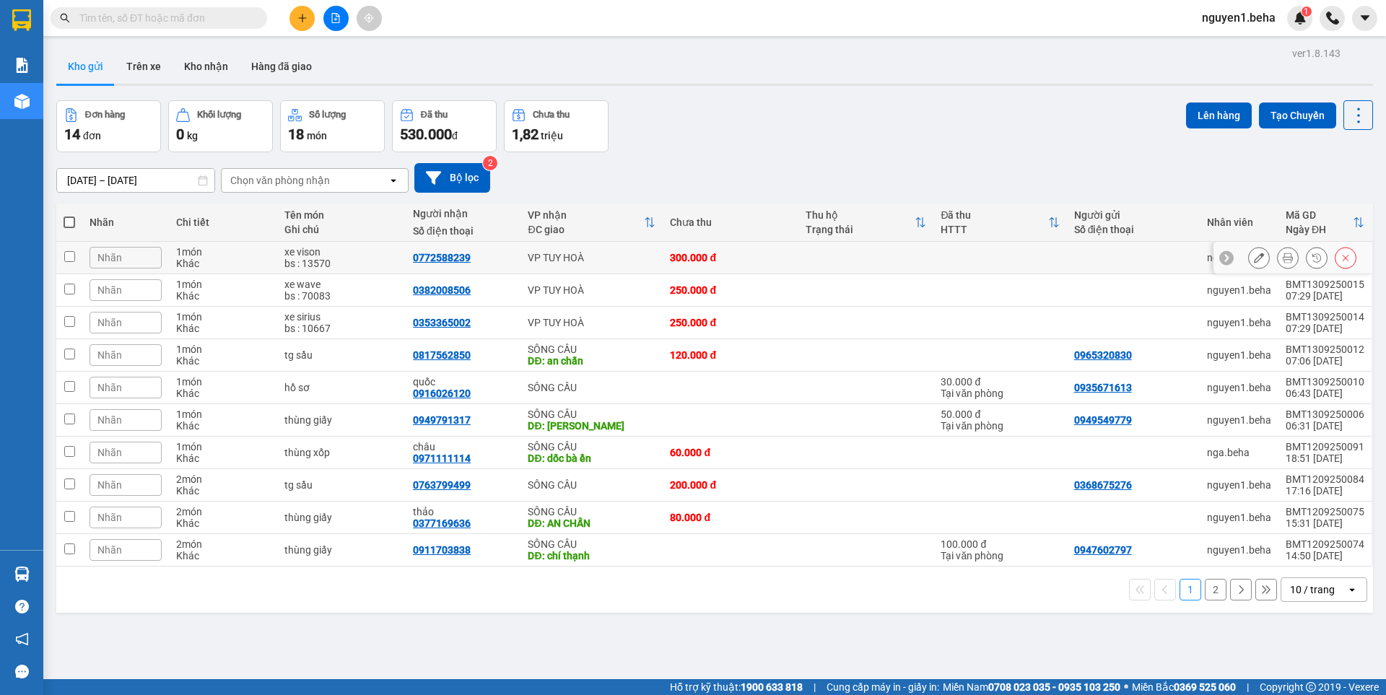
click at [135, 264] on div "Nhãn" at bounding box center [126, 258] width 72 height 22
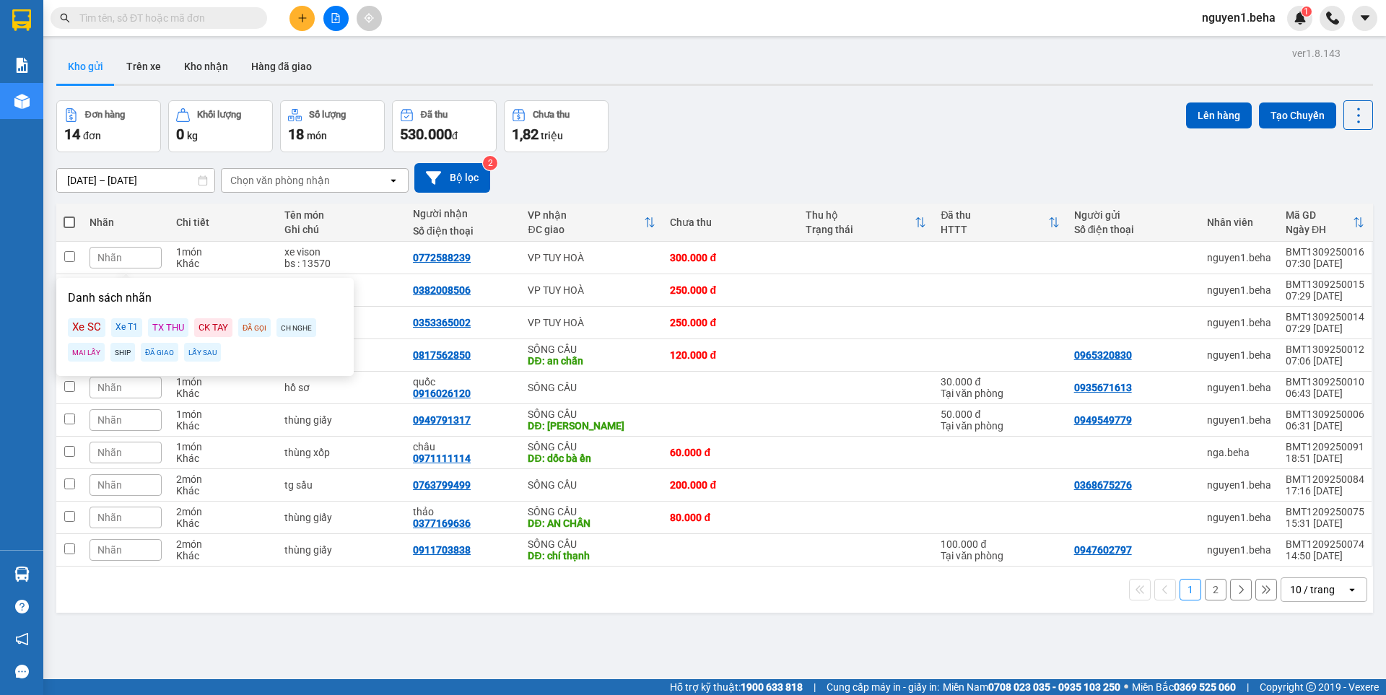
click at [199, 351] on div "LẤY SAU" at bounding box center [202, 352] width 37 height 19
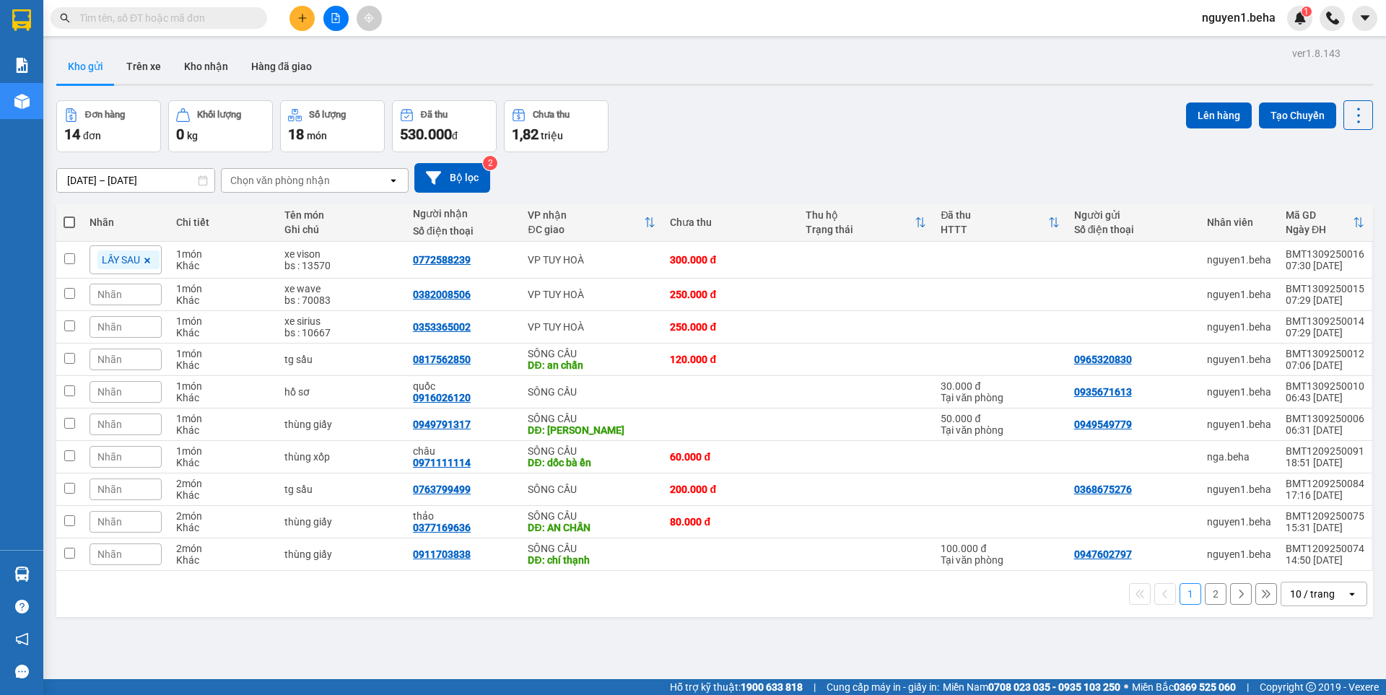
click at [240, 215] on div "Chi tiết" at bounding box center [223, 222] width 94 height 29
click at [118, 296] on span "Nhãn" at bounding box center [109, 295] width 25 height 12
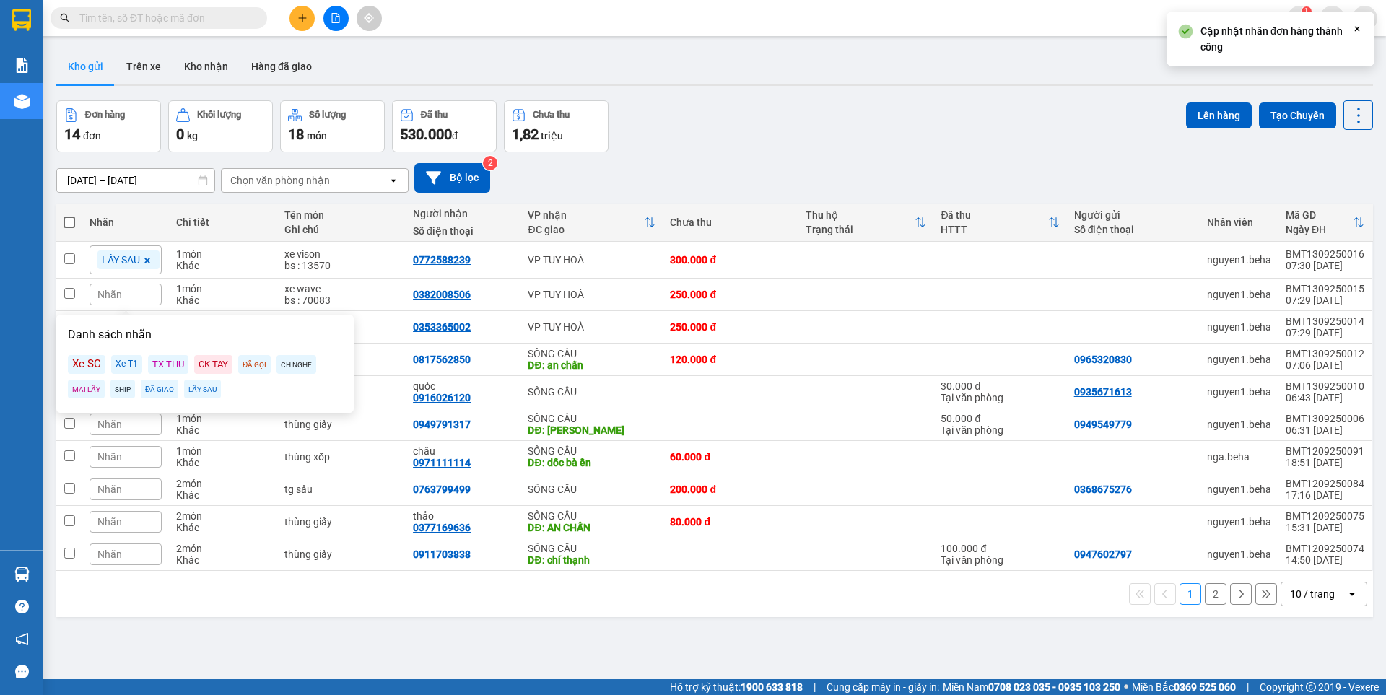
click at [196, 388] on div "LẤY SAU" at bounding box center [202, 389] width 37 height 19
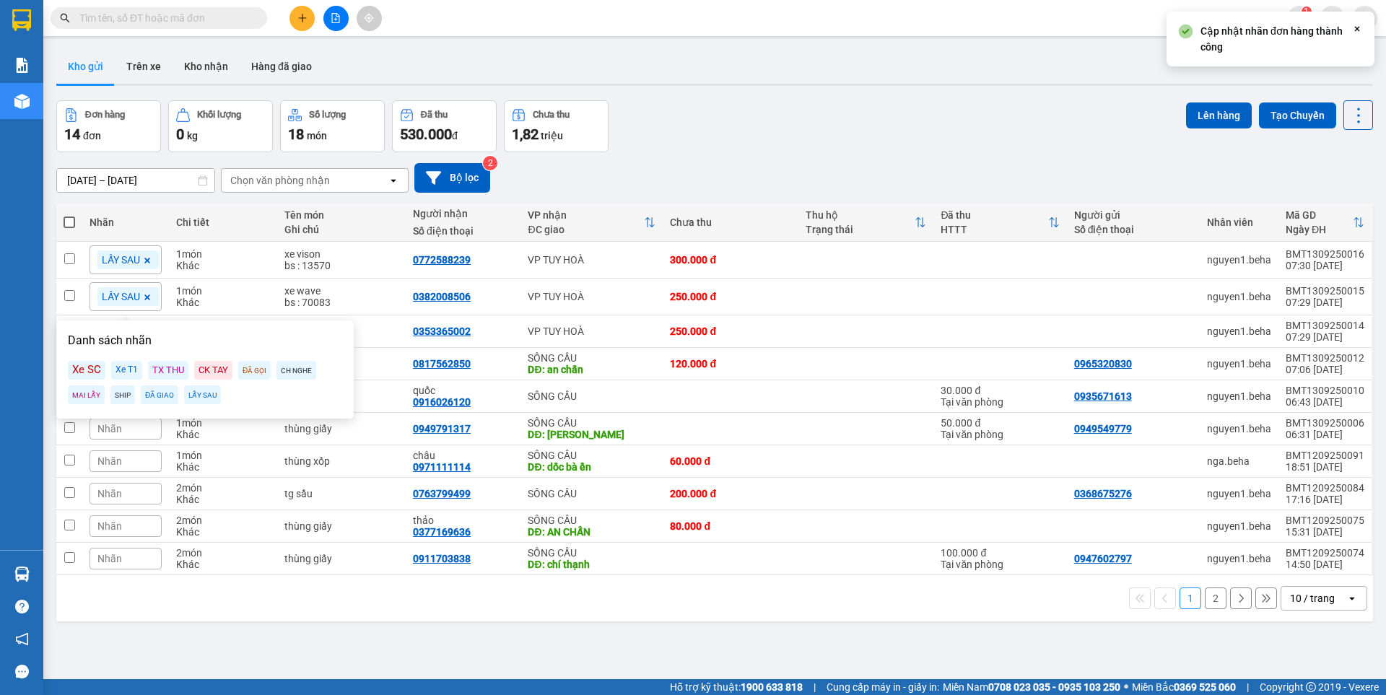
click at [235, 224] on div "Chi tiết" at bounding box center [223, 223] width 94 height 12
click at [118, 326] on span "Nhãn" at bounding box center [109, 332] width 25 height 12
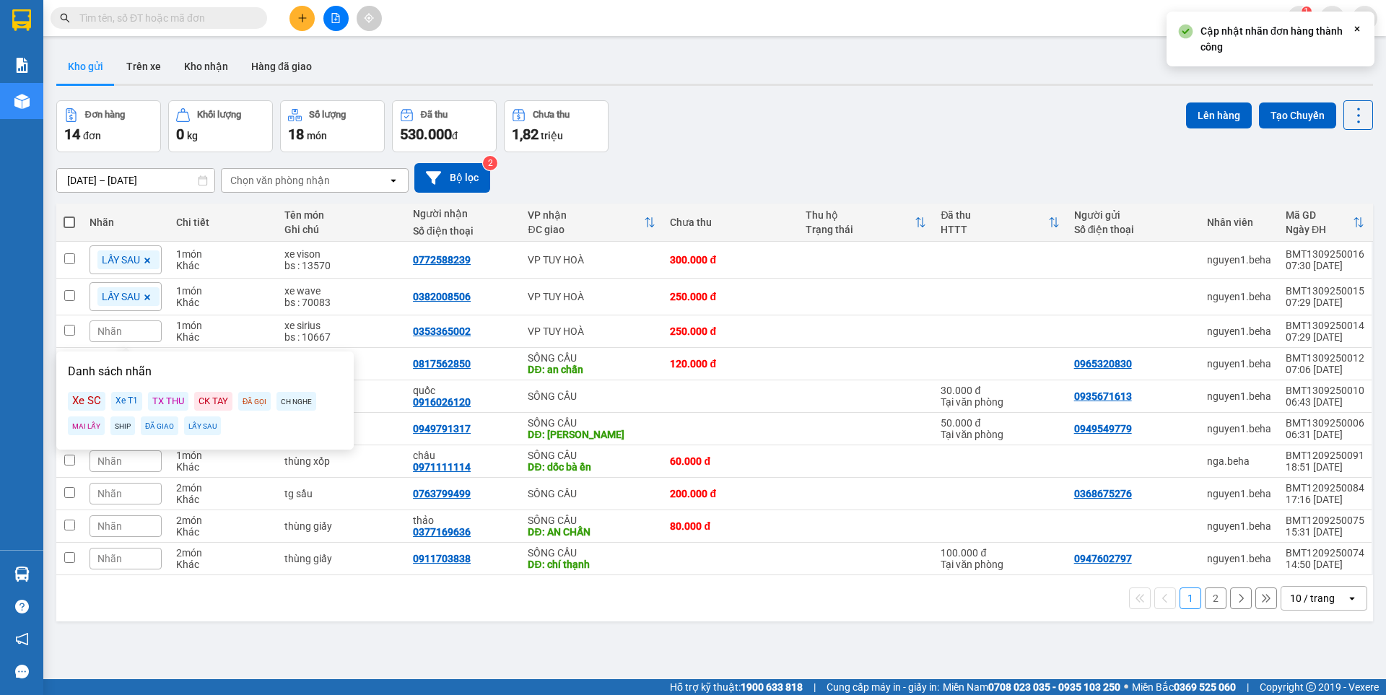
click at [202, 424] on div "LẤY SAU" at bounding box center [202, 426] width 37 height 19
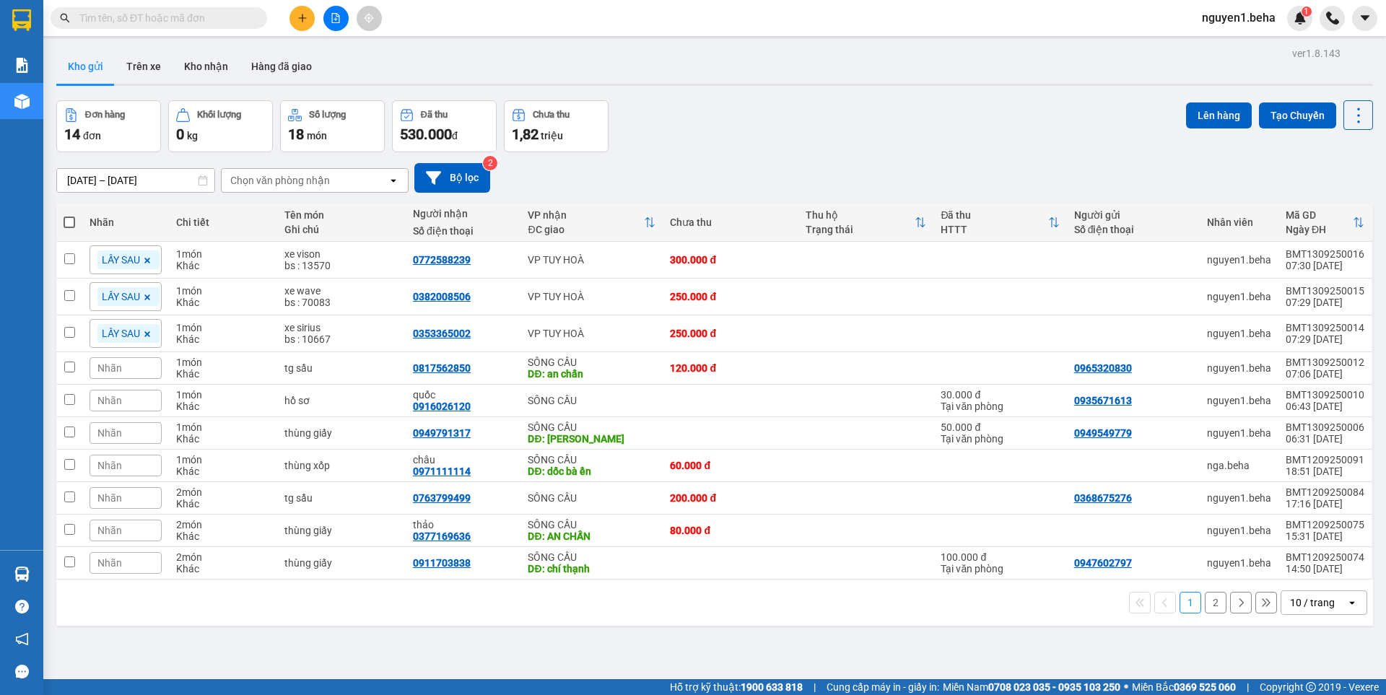
click at [250, 215] on div "Chi tiết" at bounding box center [223, 222] width 94 height 29
click at [175, 20] on input "text" at bounding box center [164, 18] width 170 height 16
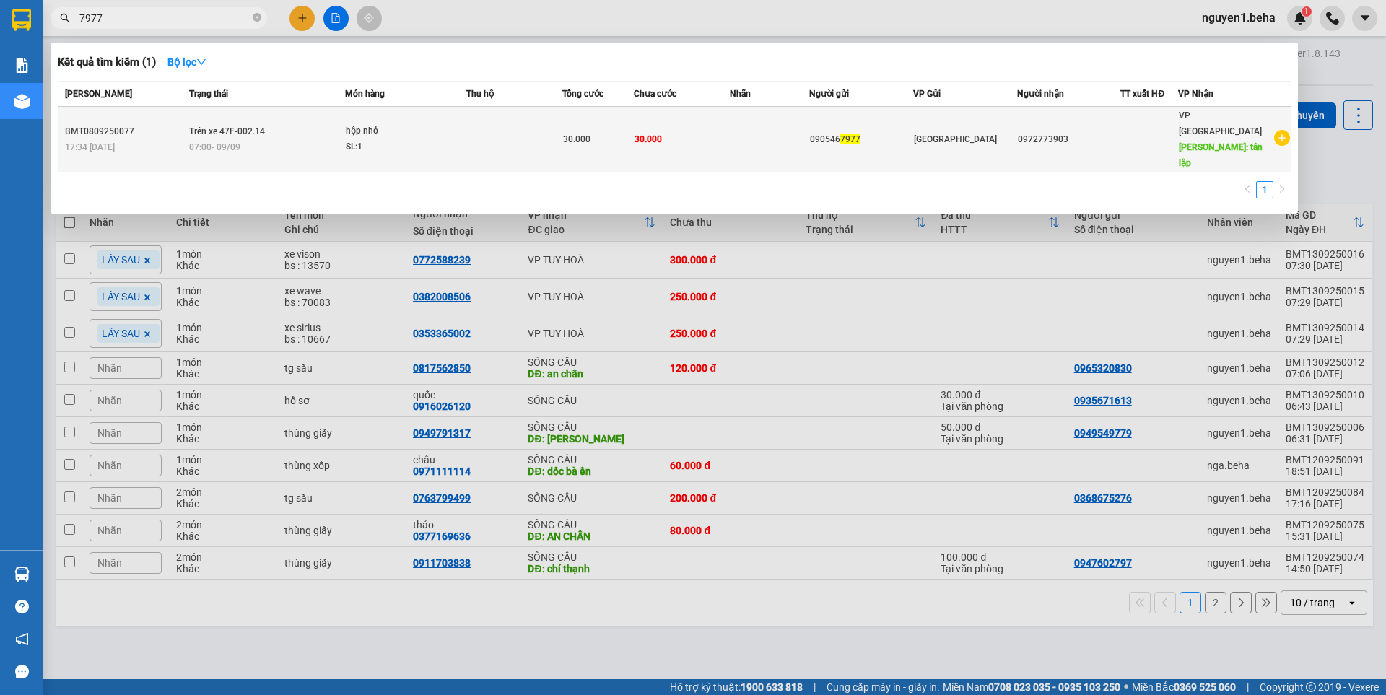
type input "7977"
click at [463, 123] on span "hộp nhỏ SL: 1" at bounding box center [406, 138] width 120 height 31
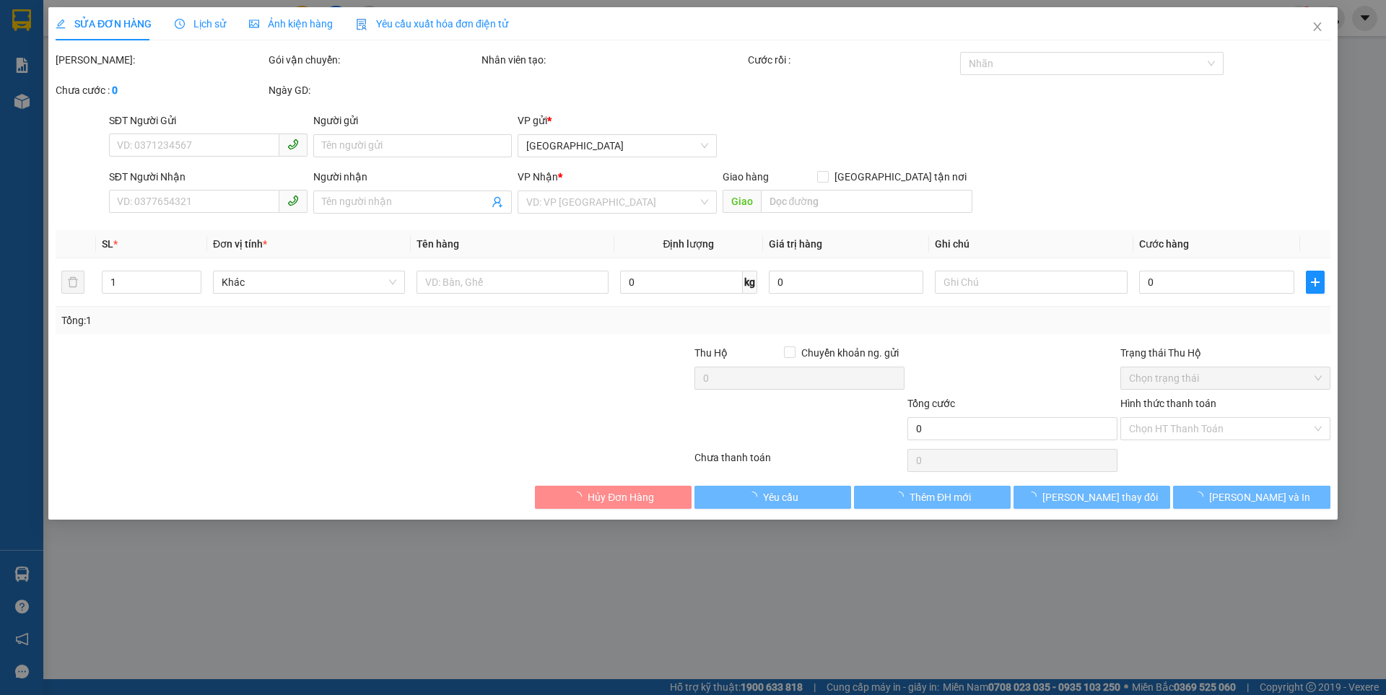
type input "0905467977"
type input "0972773903"
type input "tân lập"
type input "30.000"
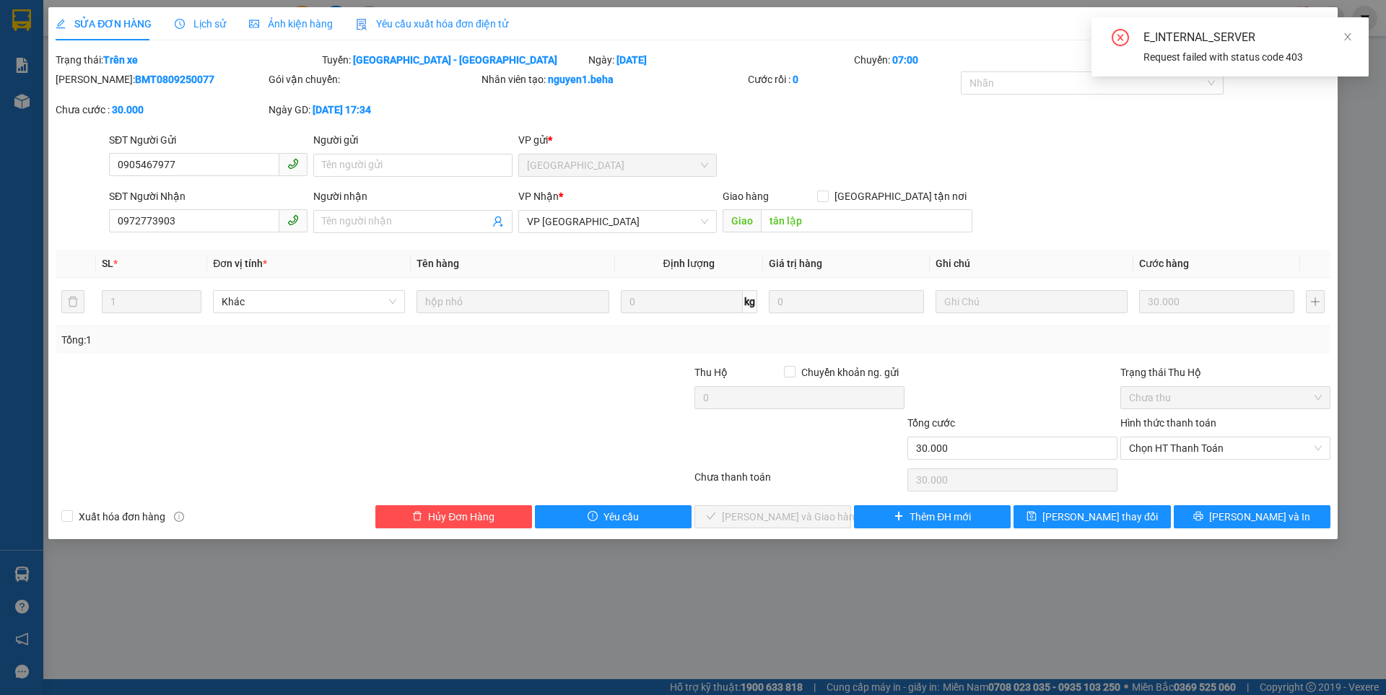
click at [298, 26] on span "Ảnh kiện hàng" at bounding box center [291, 24] width 84 height 12
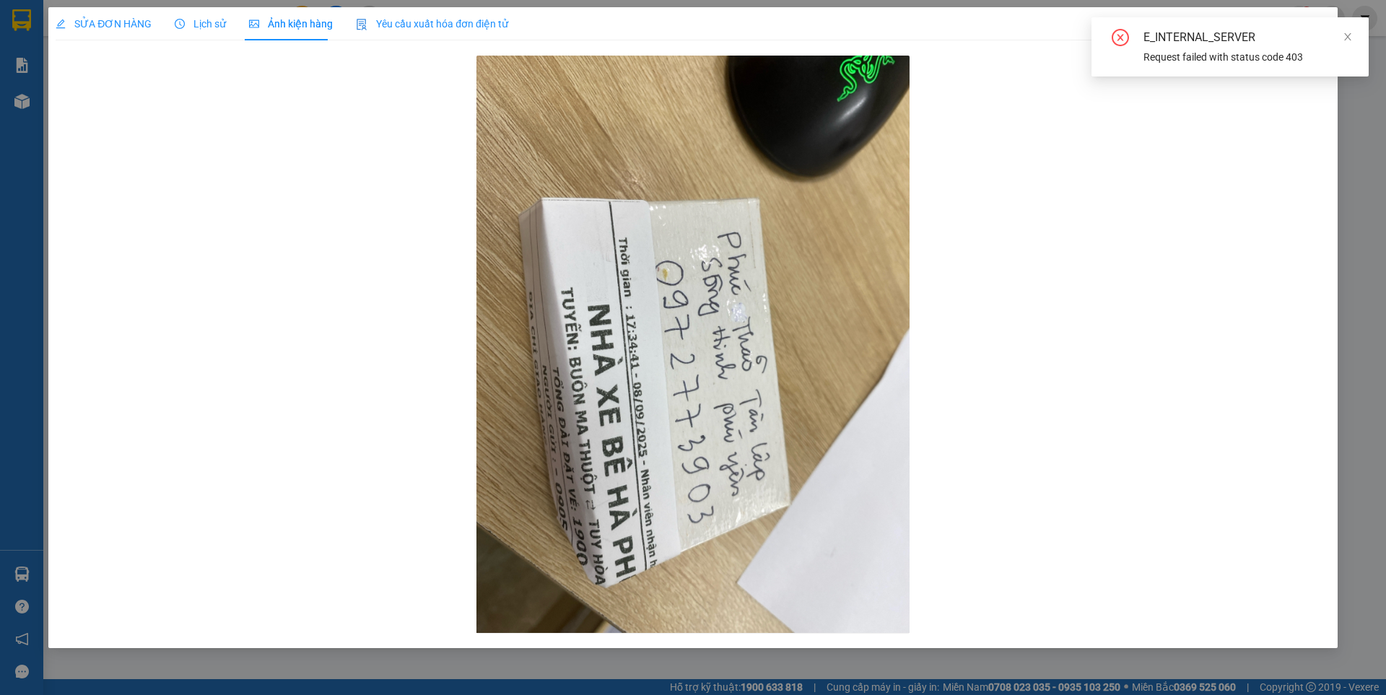
click at [1354, 37] on div "E_INTERNAL_SERVER Request failed with status code 403" at bounding box center [1229, 46] width 277 height 59
click at [1343, 34] on icon "close" at bounding box center [1348, 37] width 10 height 10
click at [1321, 26] on icon "close" at bounding box center [1318, 27] width 12 height 12
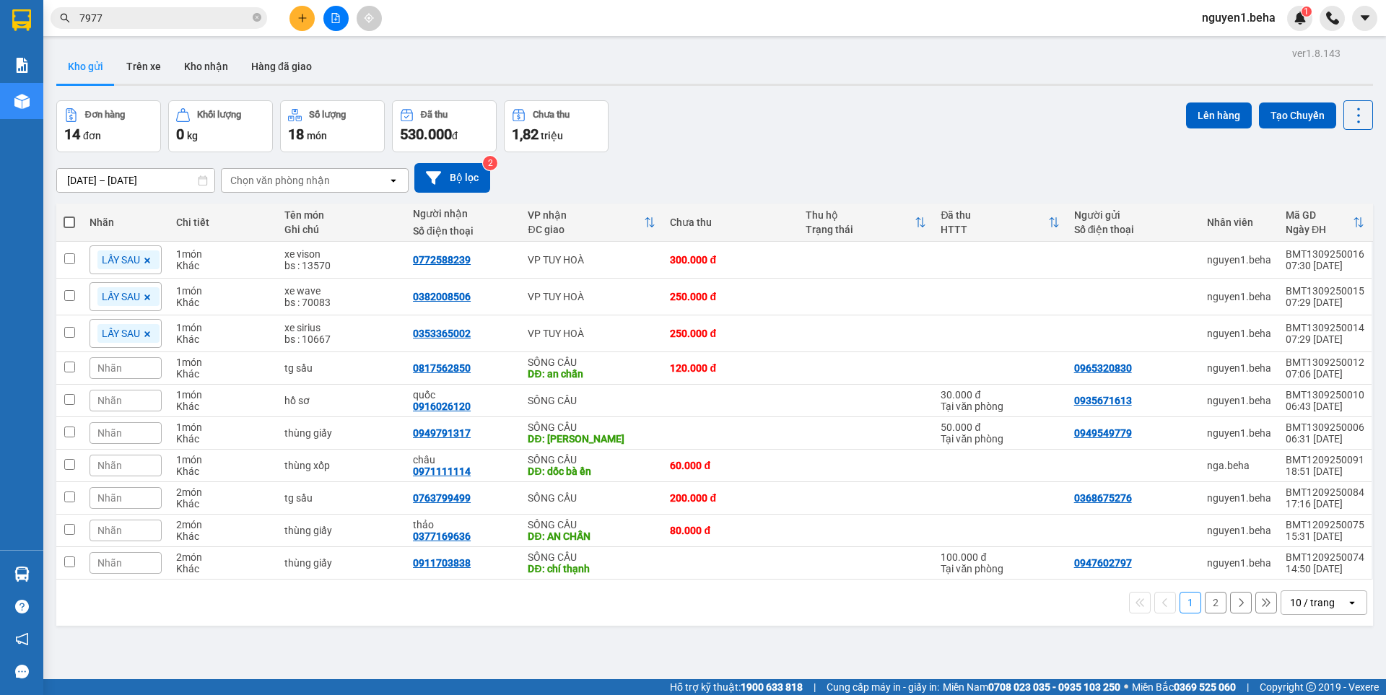
click at [173, 23] on input "7977" at bounding box center [164, 18] width 170 height 16
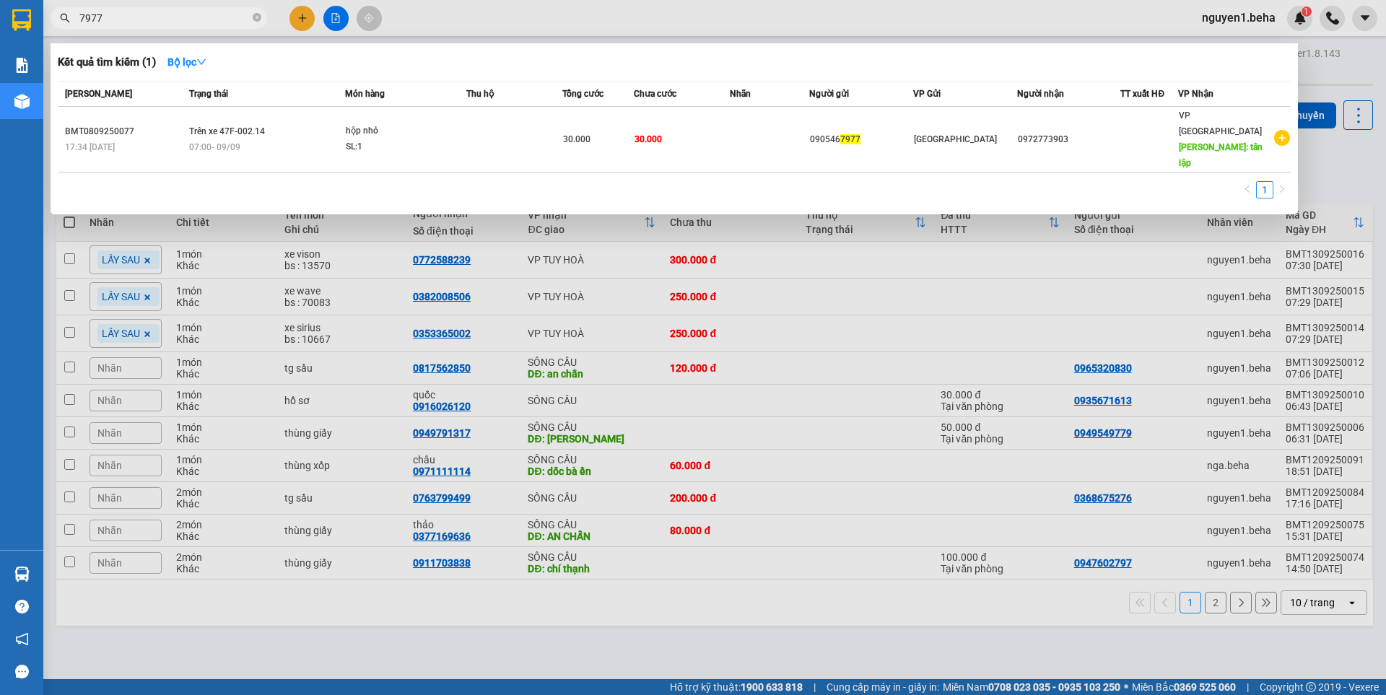
click at [86, 17] on input "7977" at bounding box center [164, 18] width 170 height 16
click at [126, 10] on input "977" at bounding box center [164, 18] width 170 height 16
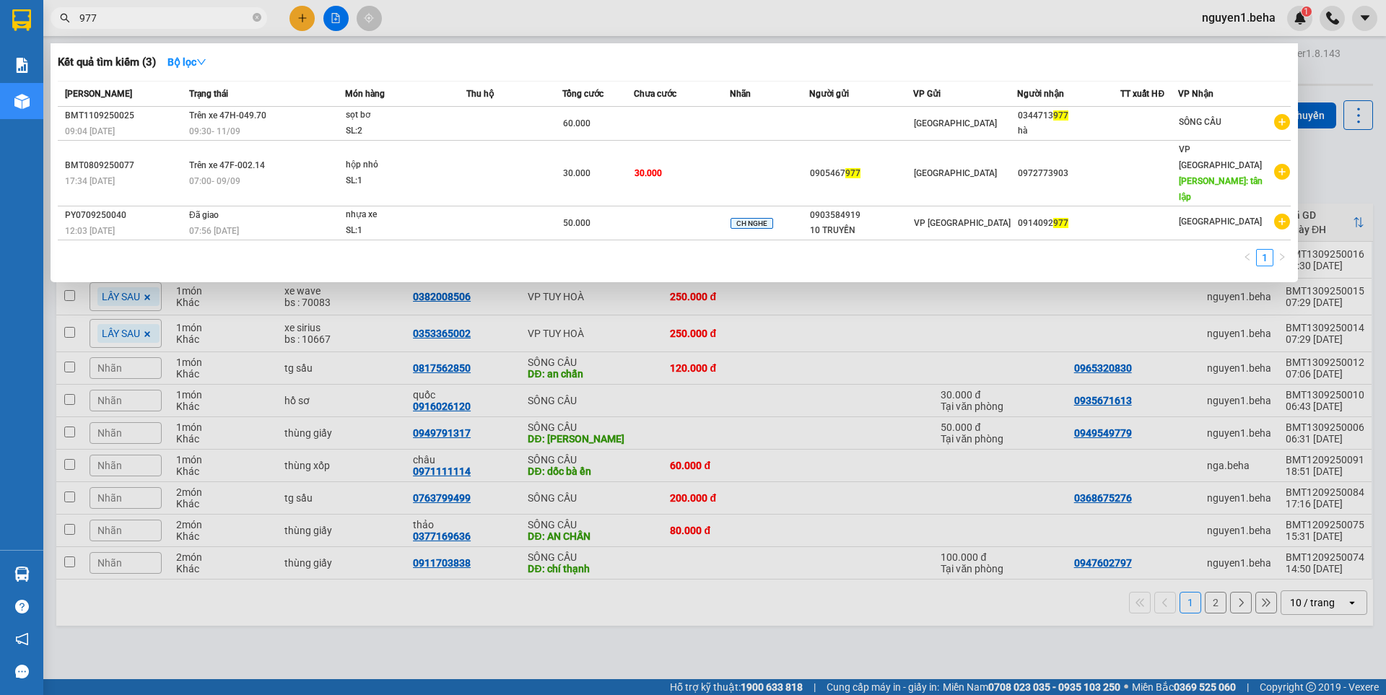
type input "9777"
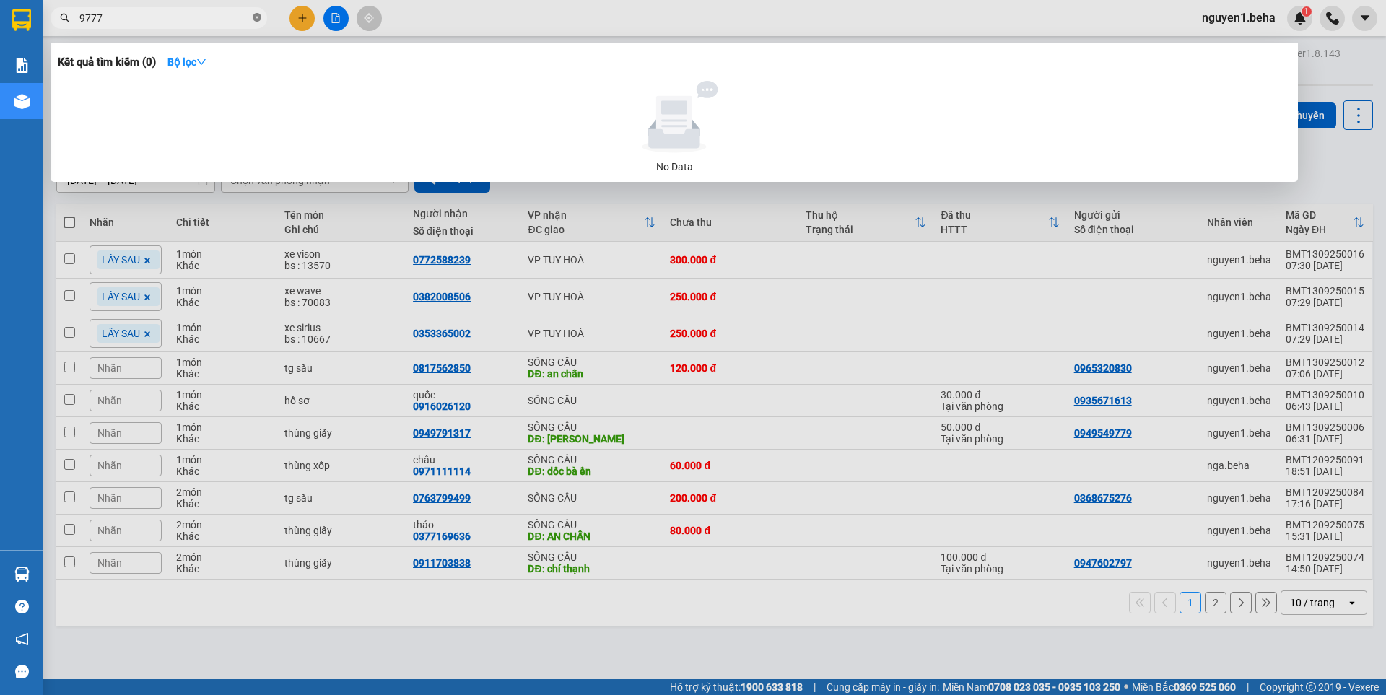
click at [256, 19] on icon "close-circle" at bounding box center [257, 17] width 9 height 9
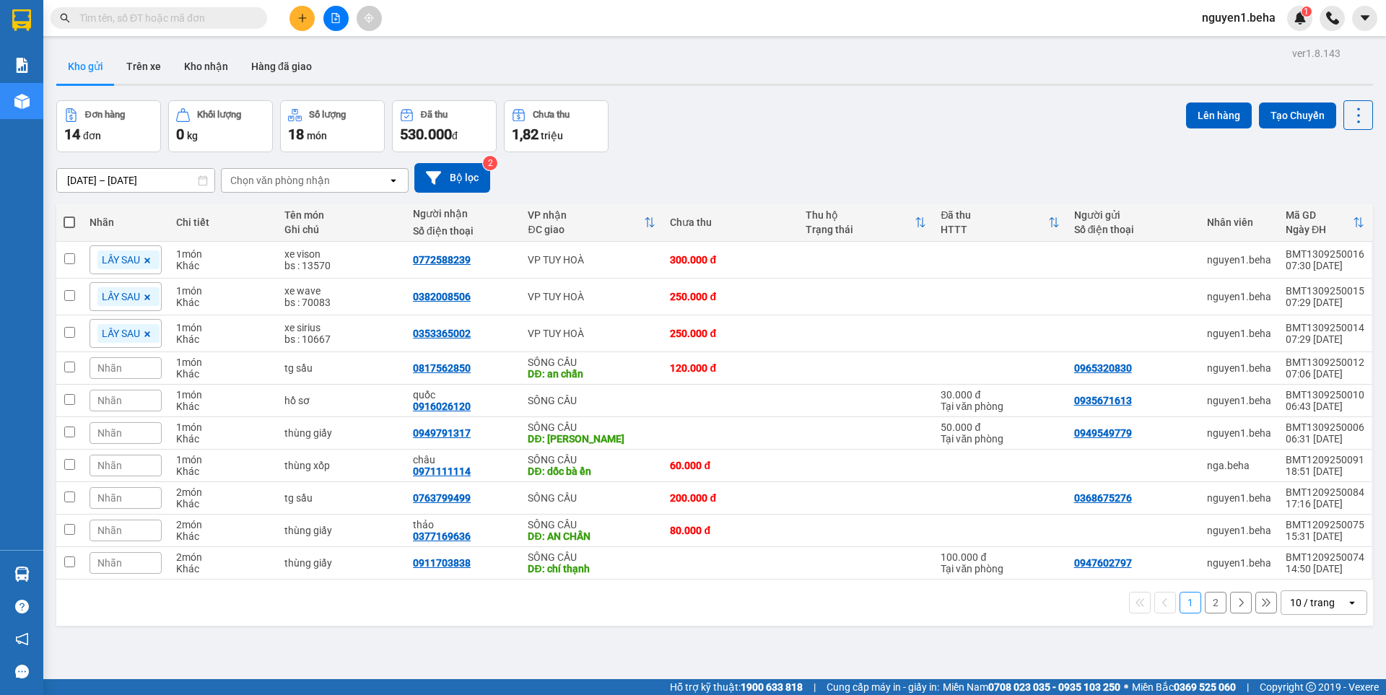
click at [178, 16] on input "text" at bounding box center [164, 18] width 170 height 16
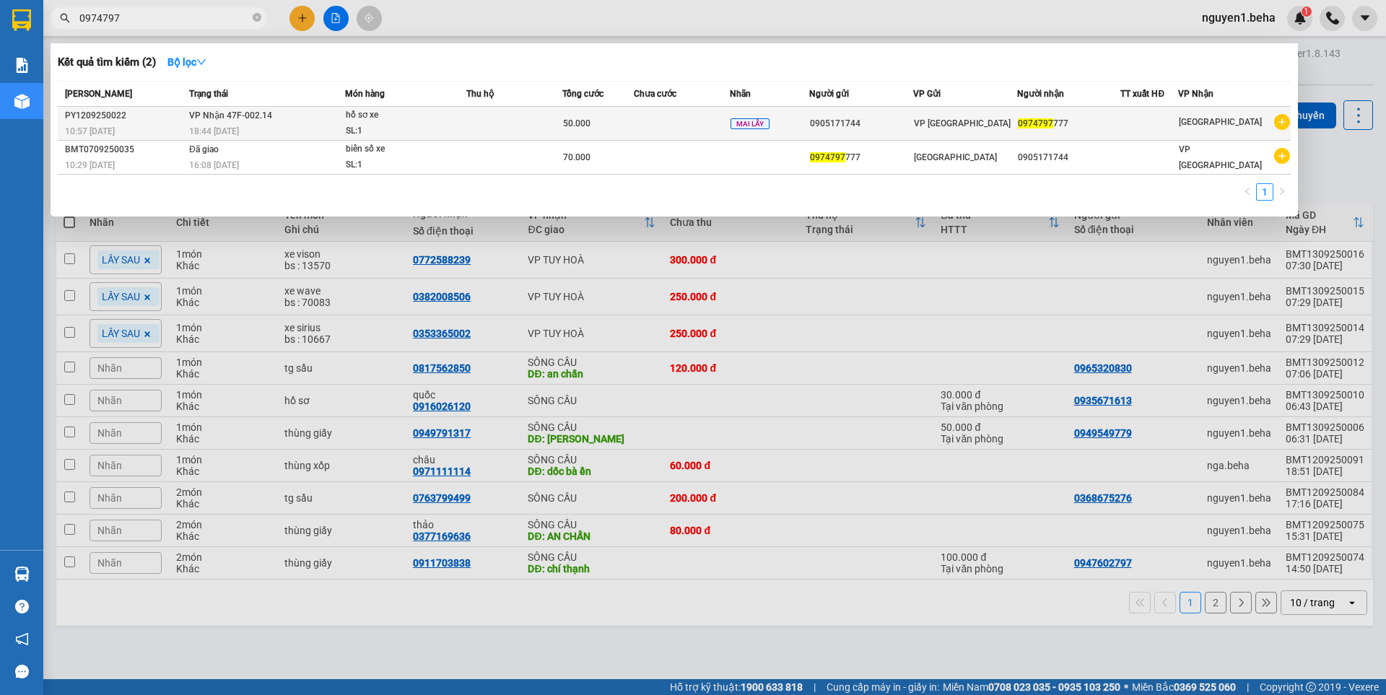
type input "0974797"
click at [430, 120] on div "hồ sơ xe" at bounding box center [400, 116] width 108 height 16
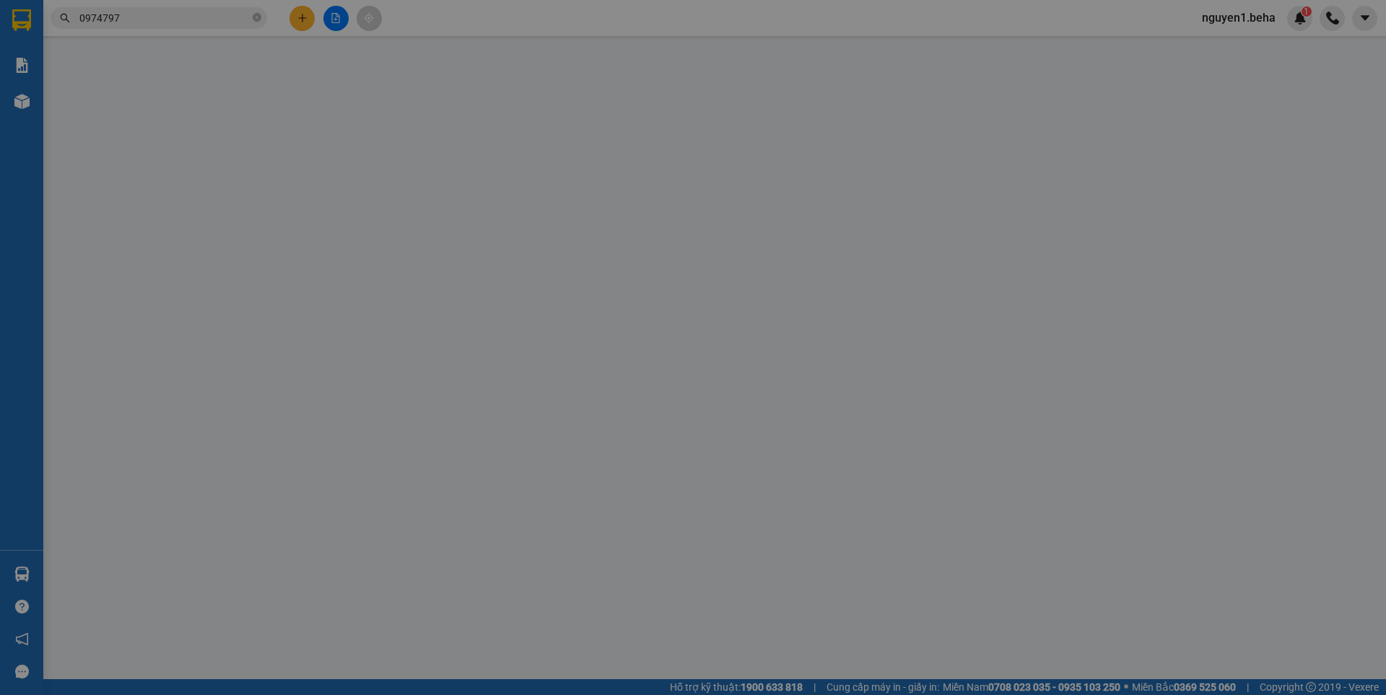
type input "0905171744"
type input "0974797777"
type input "50.000"
type input "0"
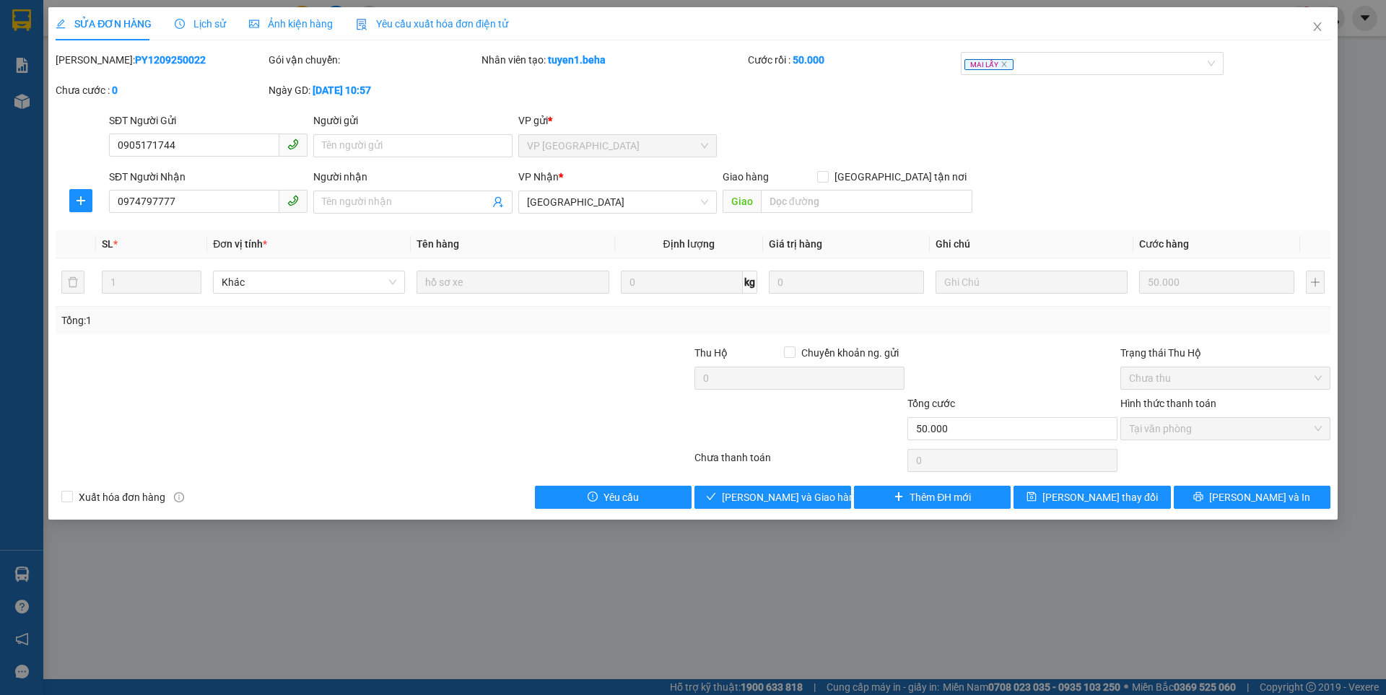
click at [279, 23] on span "Ảnh kiện hàng" at bounding box center [291, 24] width 84 height 12
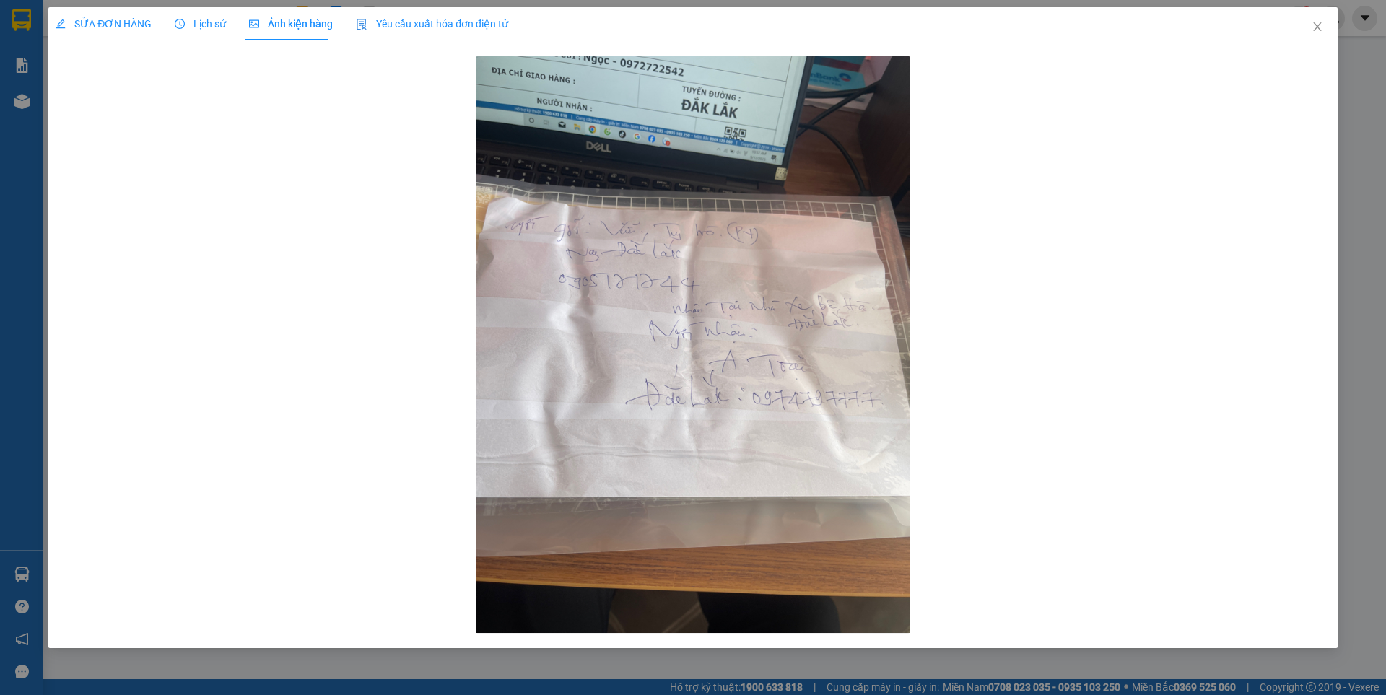
click at [105, 21] on span "SỬA ĐƠN HÀNG" at bounding box center [104, 24] width 96 height 12
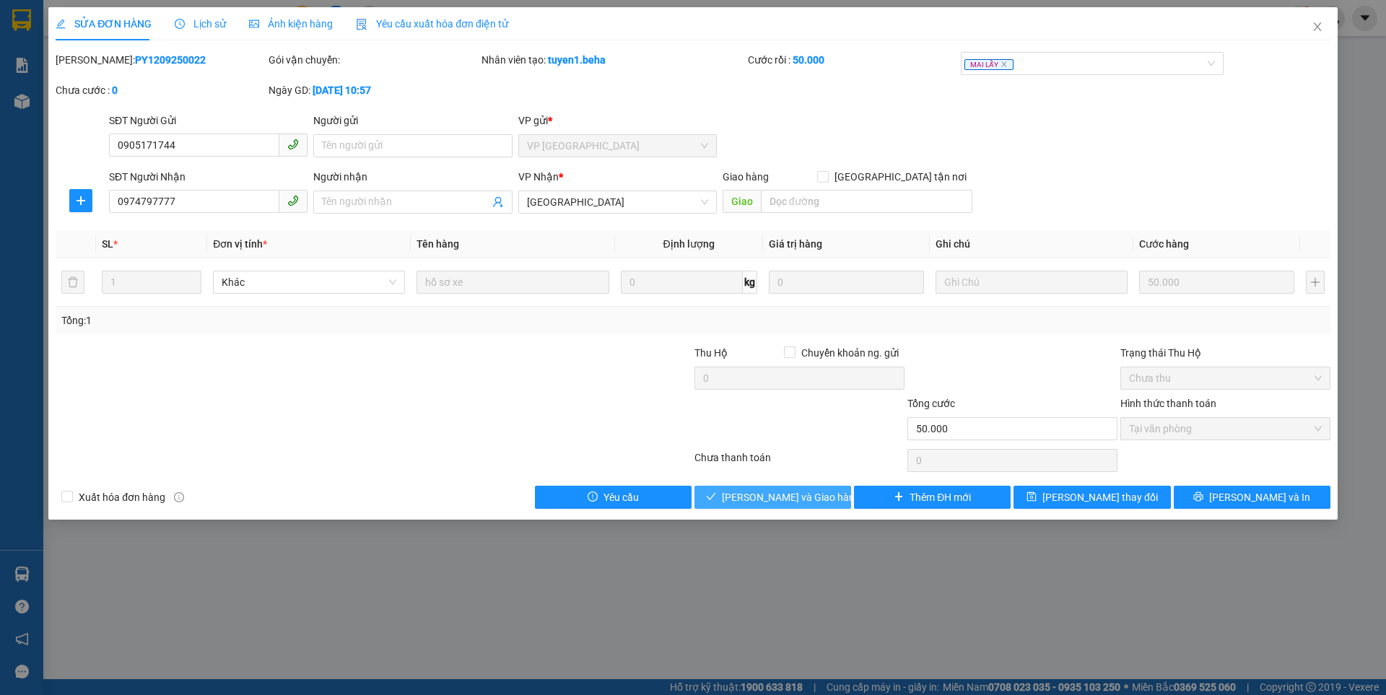
click at [788, 495] on span "Lưu và Giao hàng" at bounding box center [791, 497] width 139 height 16
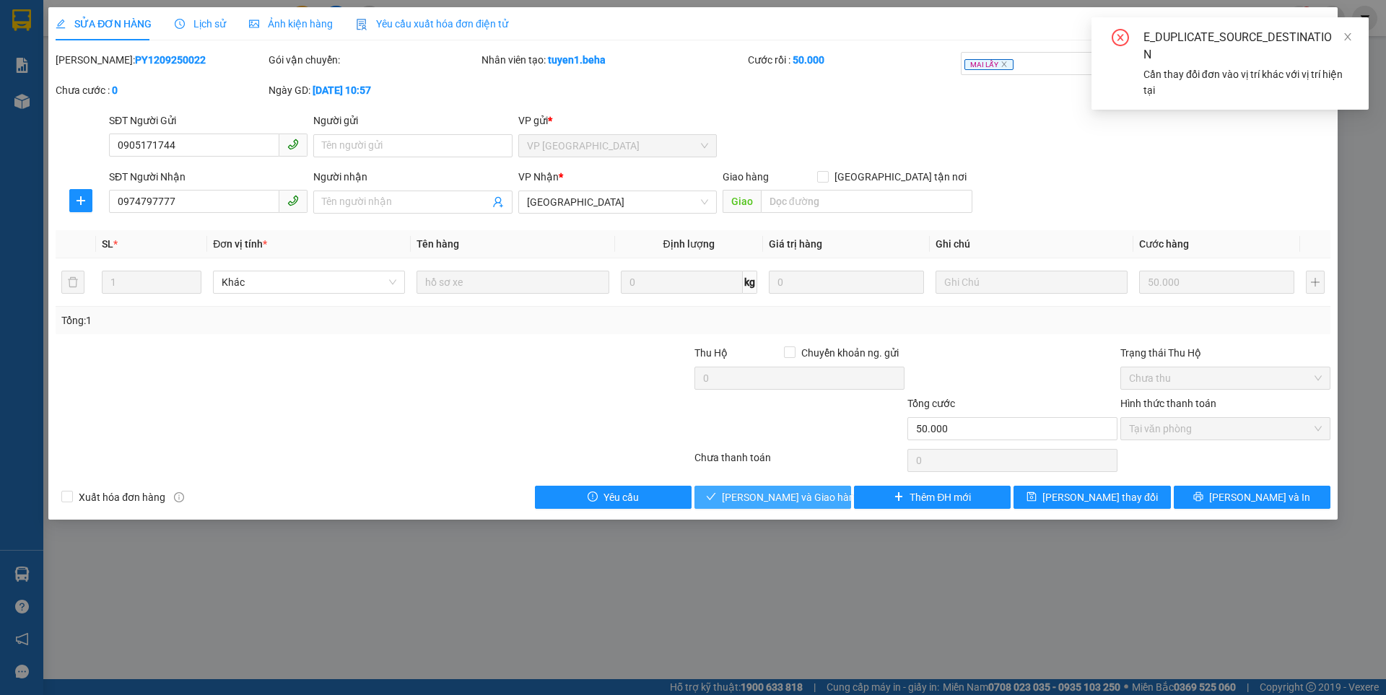
click at [791, 497] on span "Lưu và Giao hàng" at bounding box center [791, 497] width 139 height 16
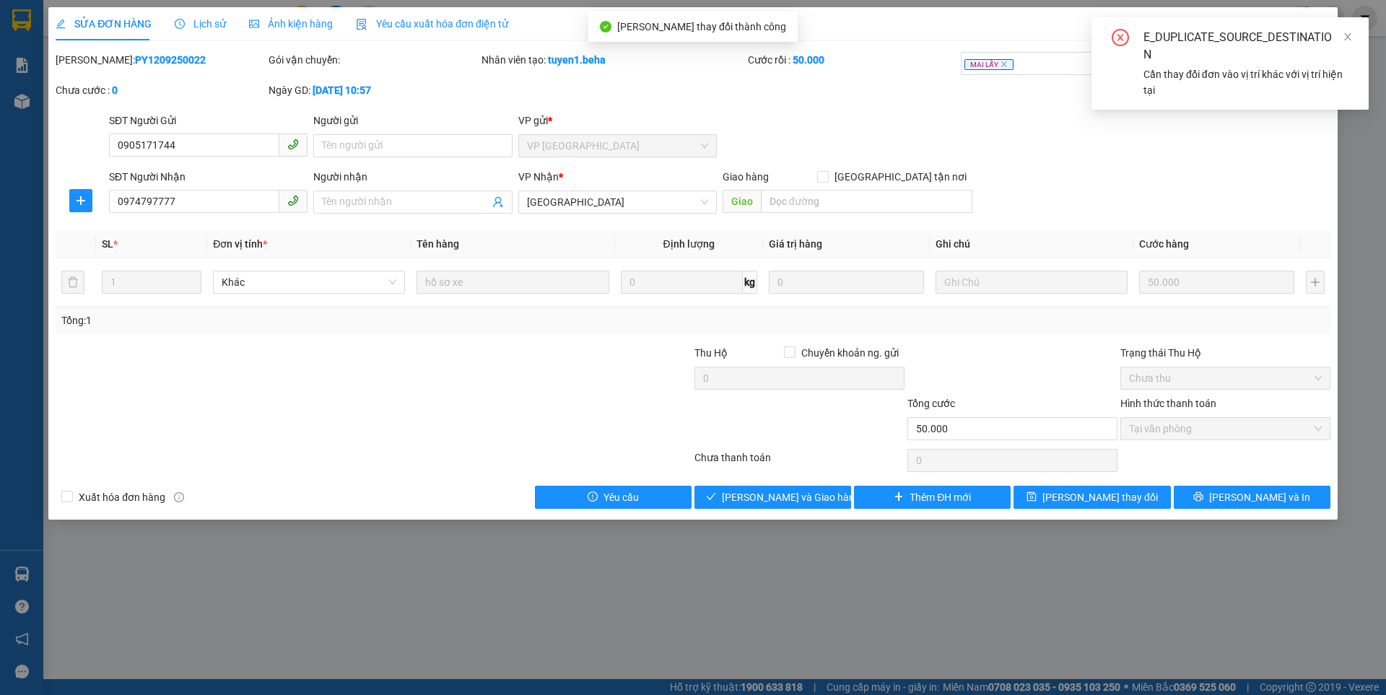
click at [1349, 116] on div "SỬA ĐƠN HÀNG Lịch sử Ảnh kiện hàng Yêu cầu xuất hóa đơn điện tử Total Paid Fee …" at bounding box center [693, 347] width 1386 height 695
click at [1346, 38] on icon "close" at bounding box center [1348, 37] width 10 height 10
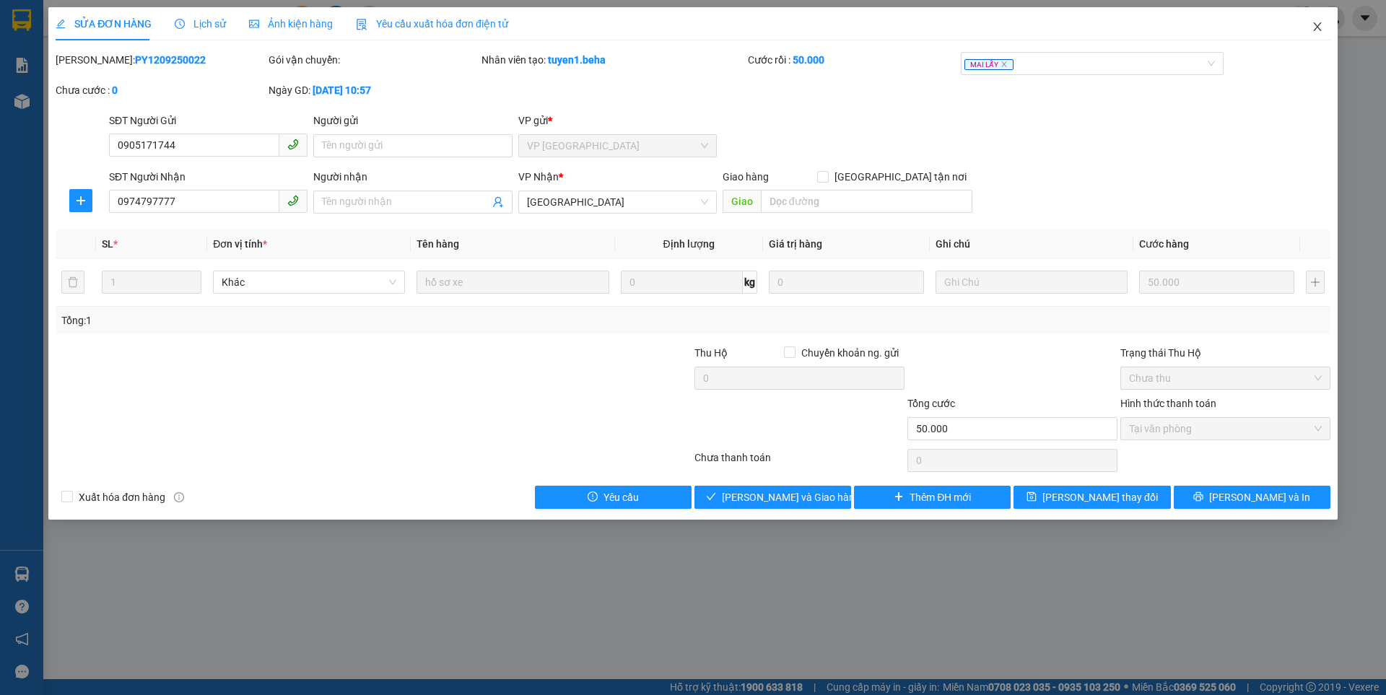
click at [1318, 25] on icon "close" at bounding box center [1318, 27] width 12 height 12
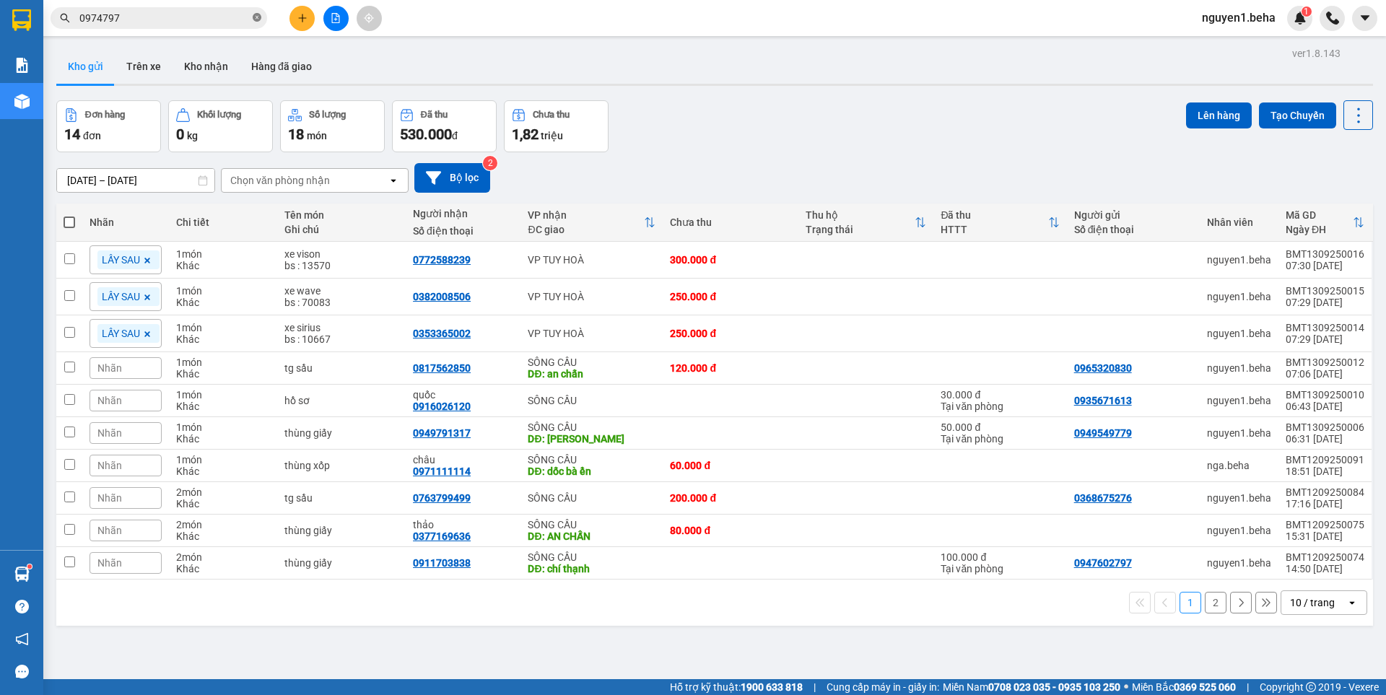
click at [255, 19] on icon "close-circle" at bounding box center [257, 17] width 9 height 9
click at [172, 12] on input "text" at bounding box center [164, 18] width 170 height 16
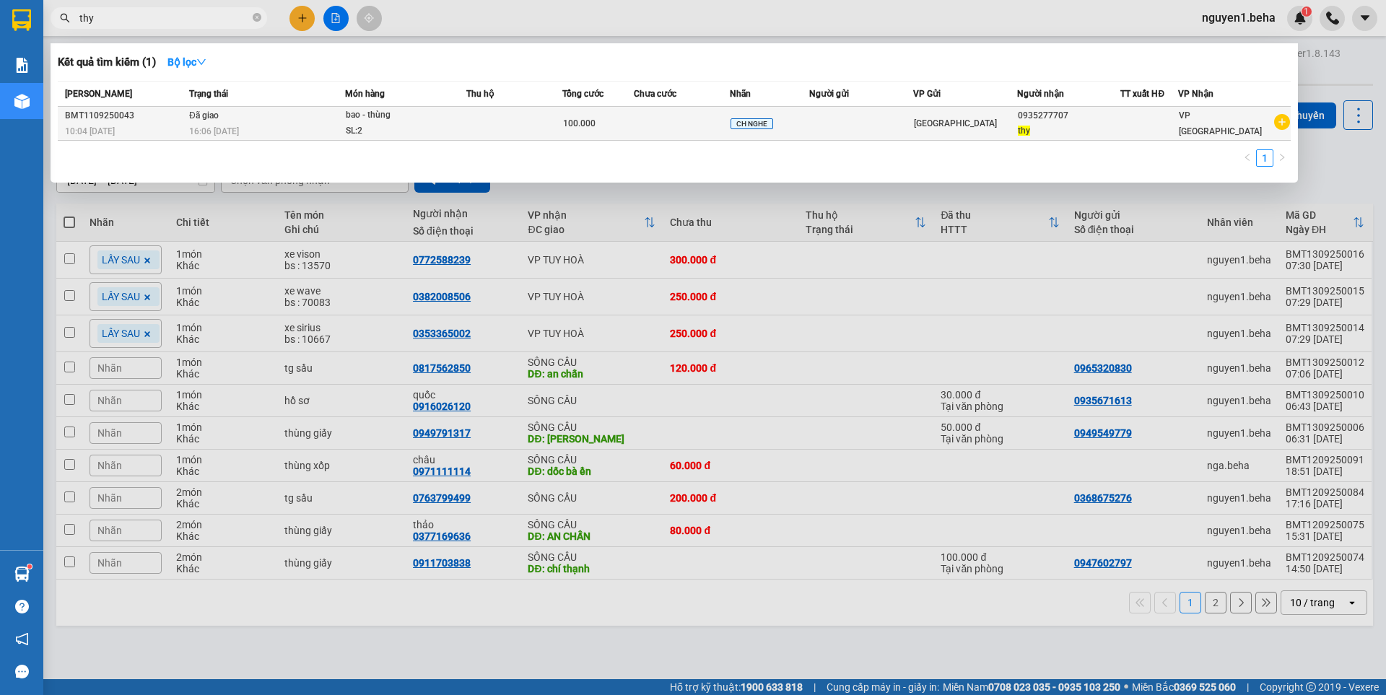
type input "thy"
click at [285, 126] on div "16:06 - 11/09" at bounding box center [266, 131] width 155 height 16
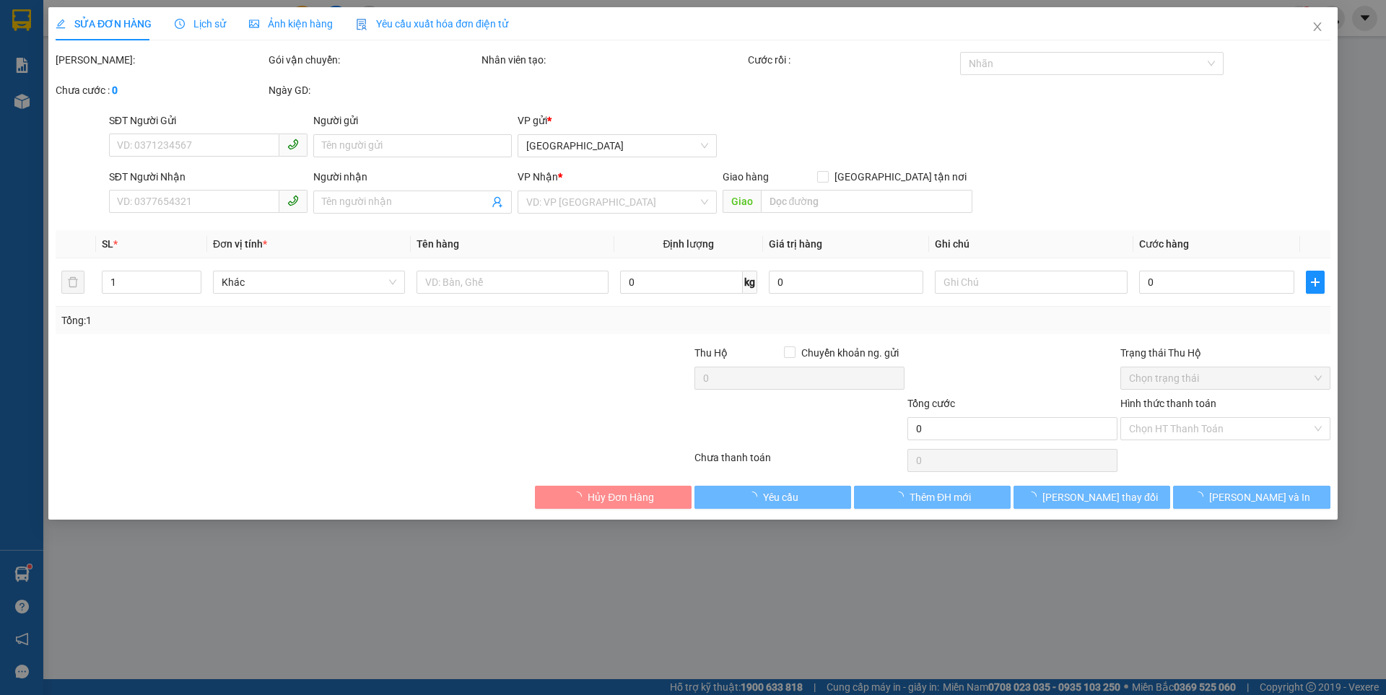
type input "0935277707"
type input "thy"
type input "100.000"
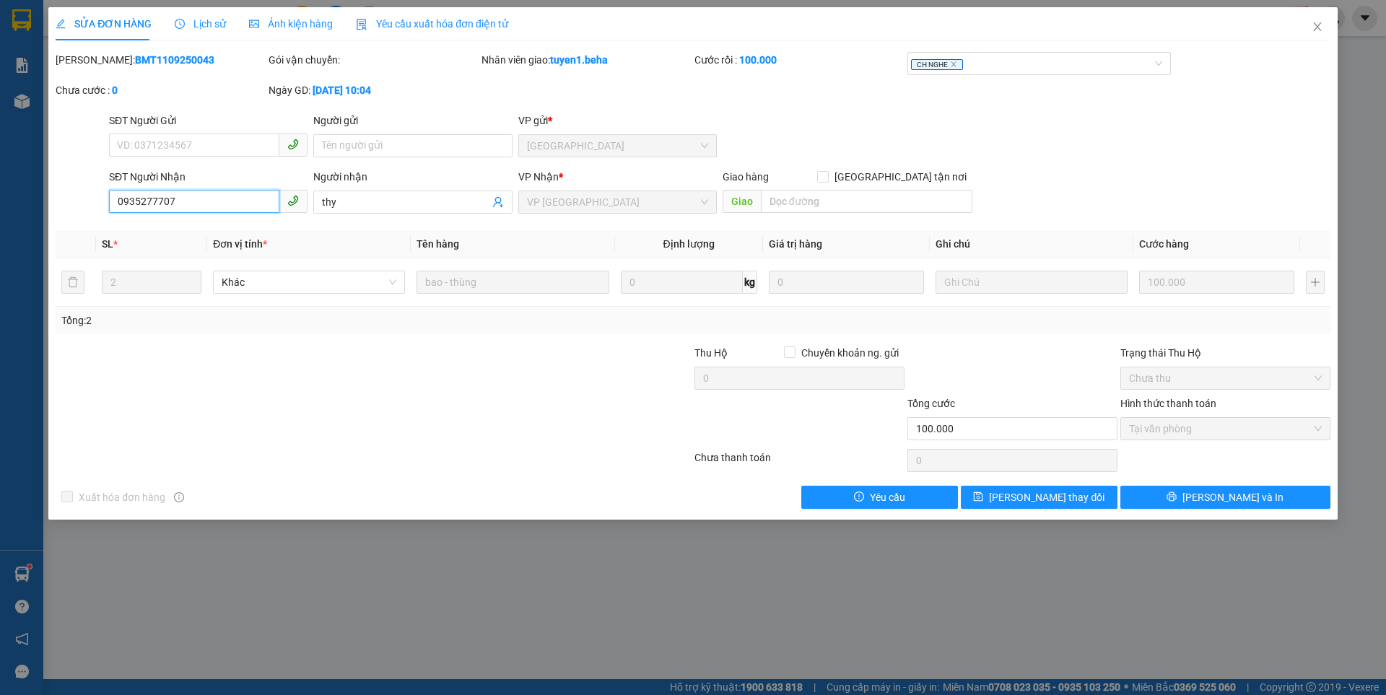
drag, startPoint x: 189, startPoint y: 201, endPoint x: 113, endPoint y: 207, distance: 76.8
click at [113, 207] on input "0935277707" at bounding box center [194, 201] width 170 height 23
drag, startPoint x: 173, startPoint y: 201, endPoint x: 108, endPoint y: 201, distance: 65.0
click at [108, 201] on div "SĐT Người Nhận 0935277707 0935277707" at bounding box center [208, 194] width 204 height 51
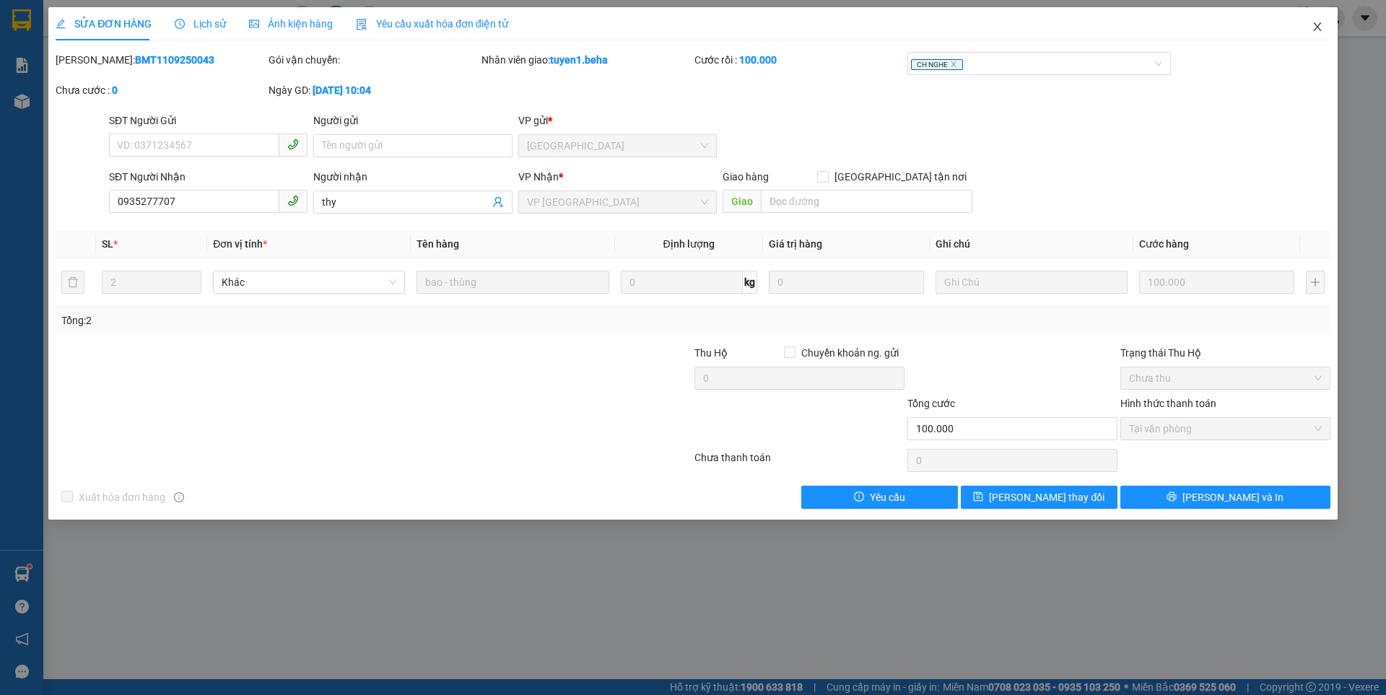
drag, startPoint x: 1317, startPoint y: 30, endPoint x: 678, endPoint y: 693, distance: 921.0
click at [1317, 29] on icon "close" at bounding box center [1318, 27] width 12 height 12
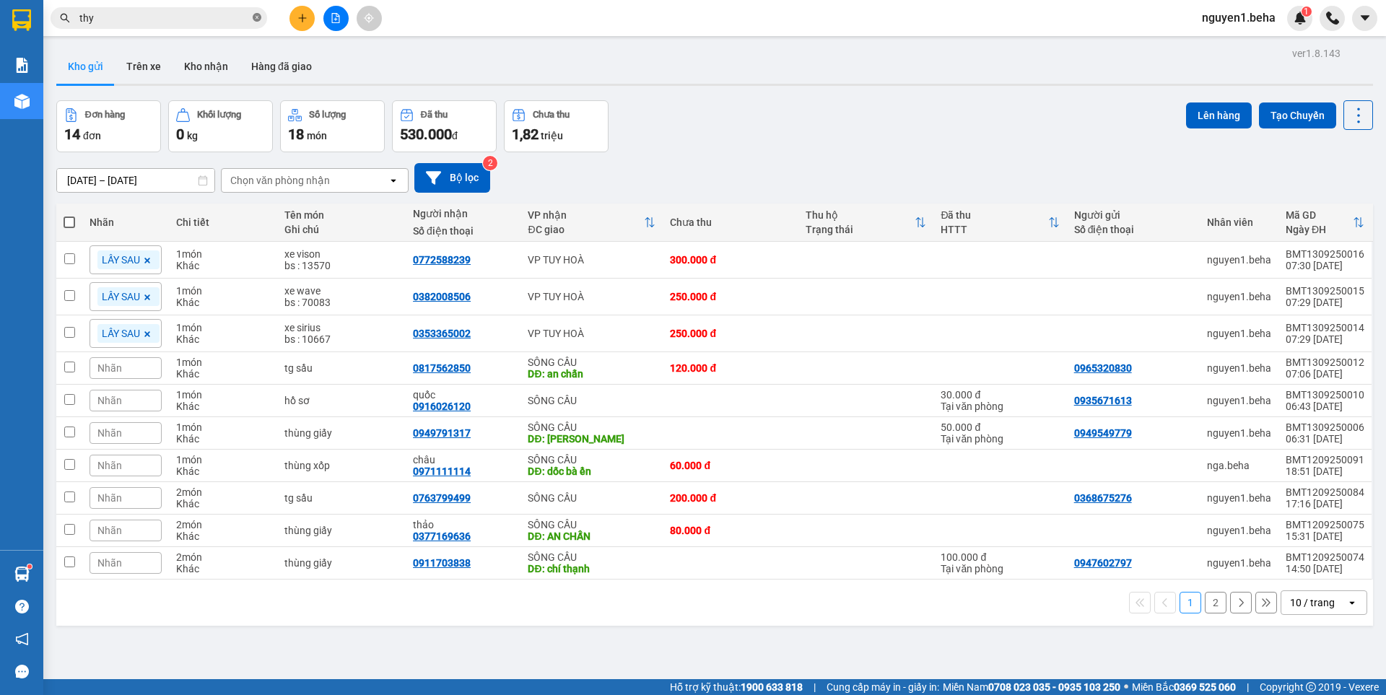
click at [258, 15] on icon "close-circle" at bounding box center [257, 17] width 9 height 9
click at [234, 19] on input "text" at bounding box center [164, 18] width 170 height 16
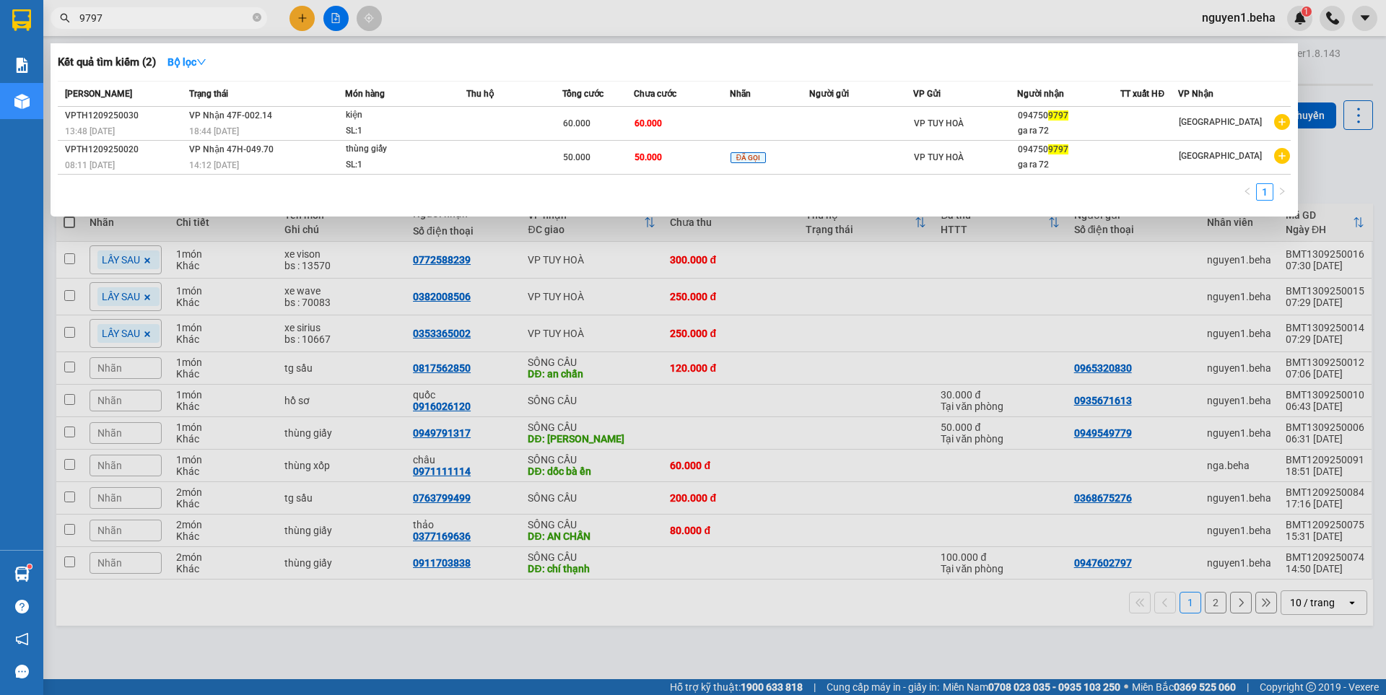
type input "9797"
click at [256, 19] on icon "close-circle" at bounding box center [257, 17] width 9 height 9
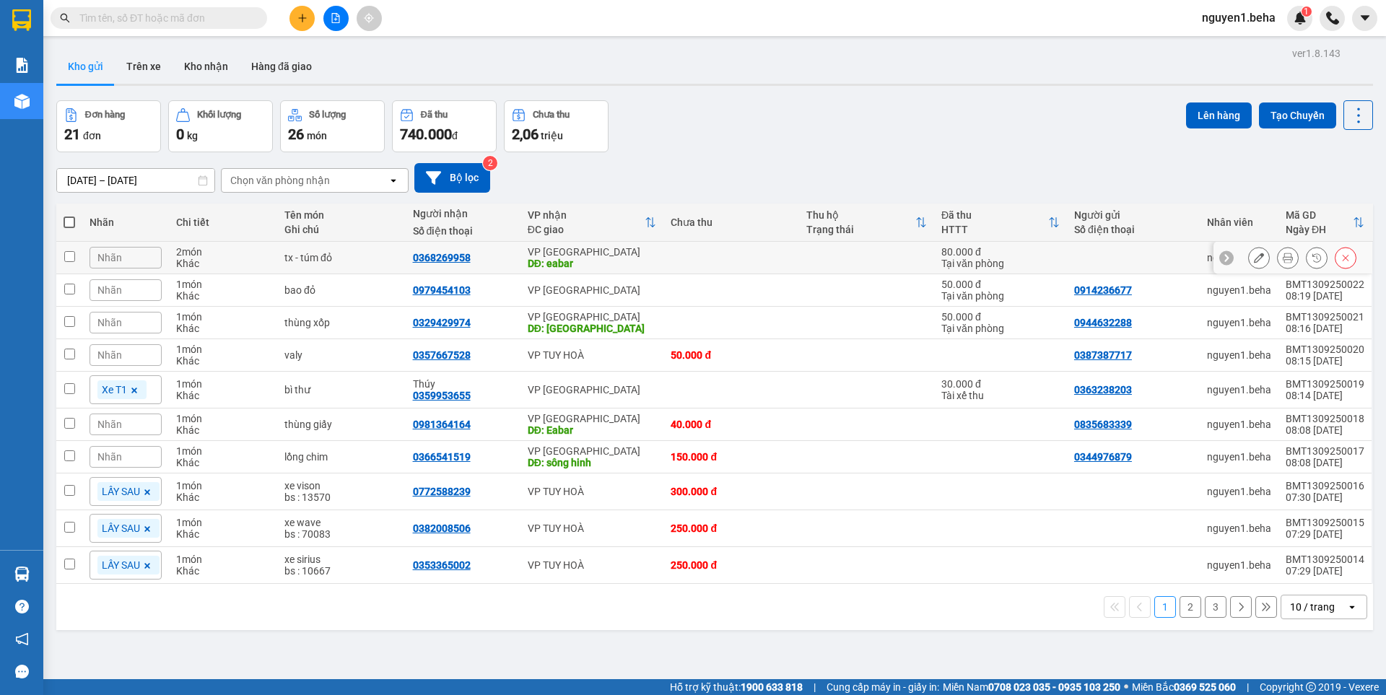
click at [1283, 256] on icon at bounding box center [1288, 258] width 10 height 10
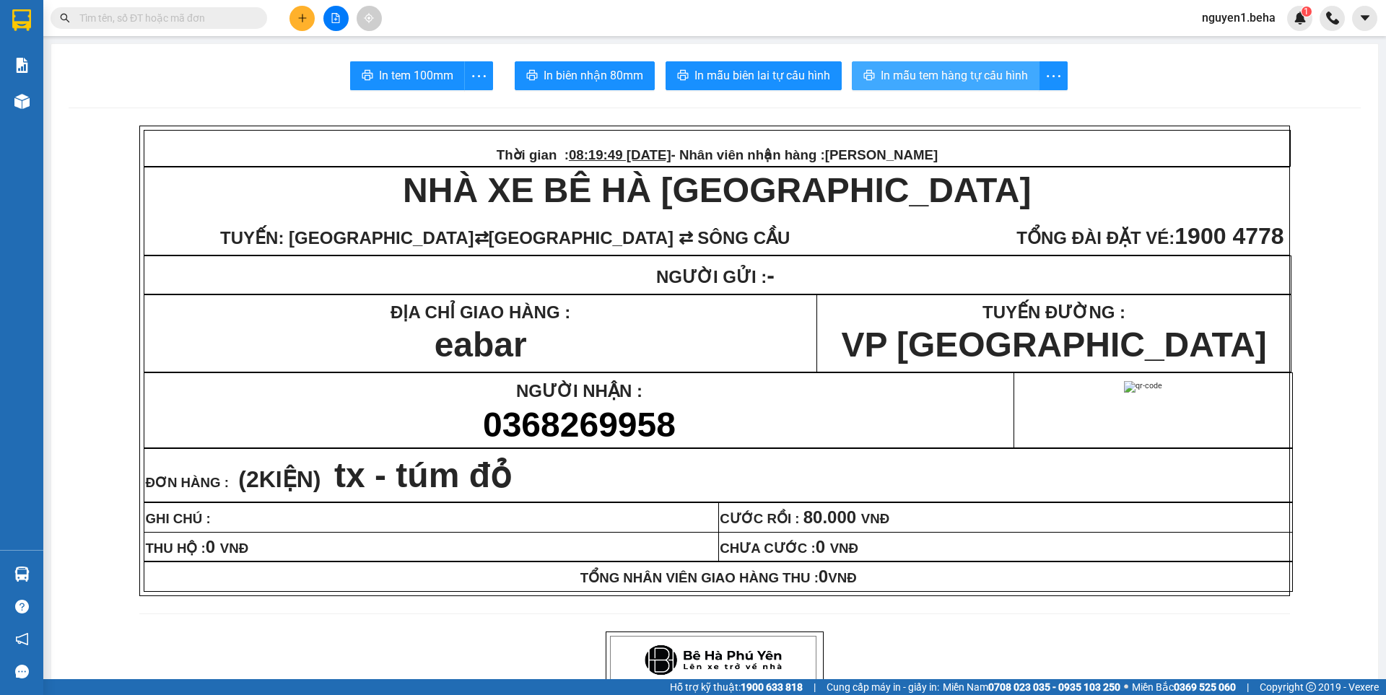
click at [987, 69] on span "In mẫu tem hàng tự cấu hình" at bounding box center [954, 75] width 147 height 18
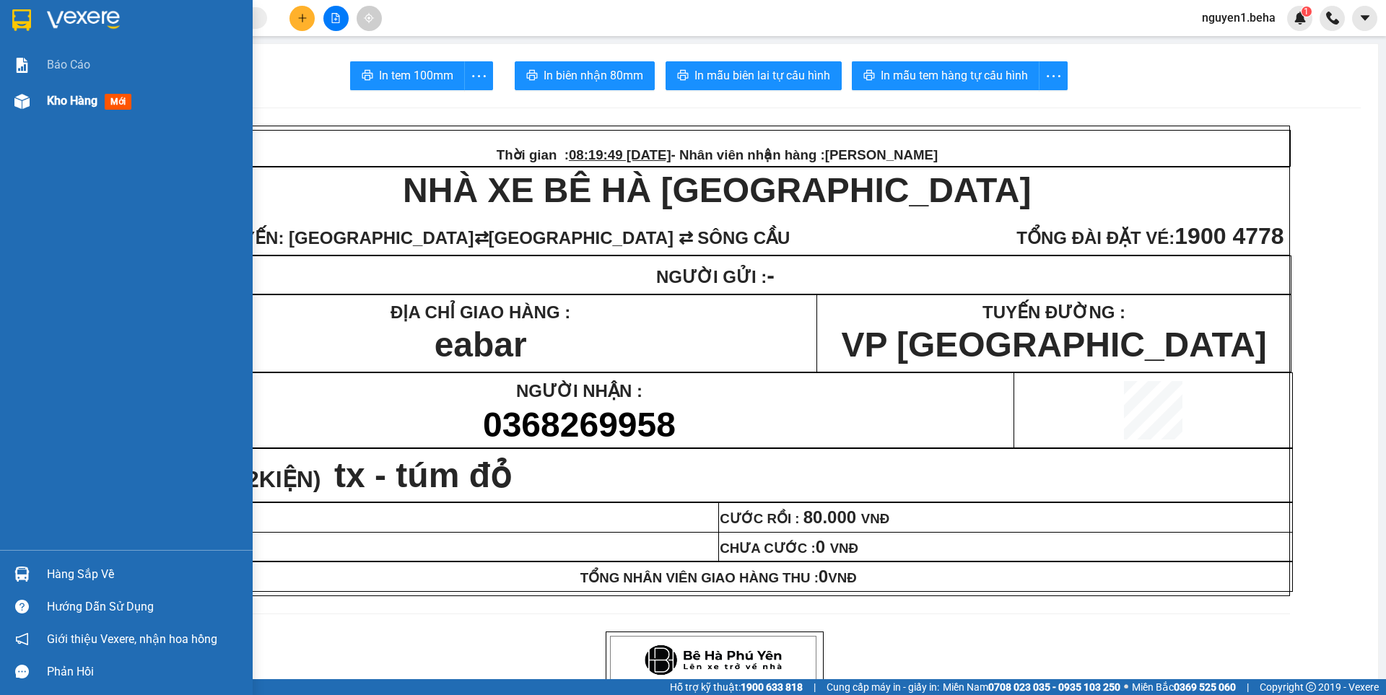
click at [16, 95] on img at bounding box center [21, 101] width 15 height 15
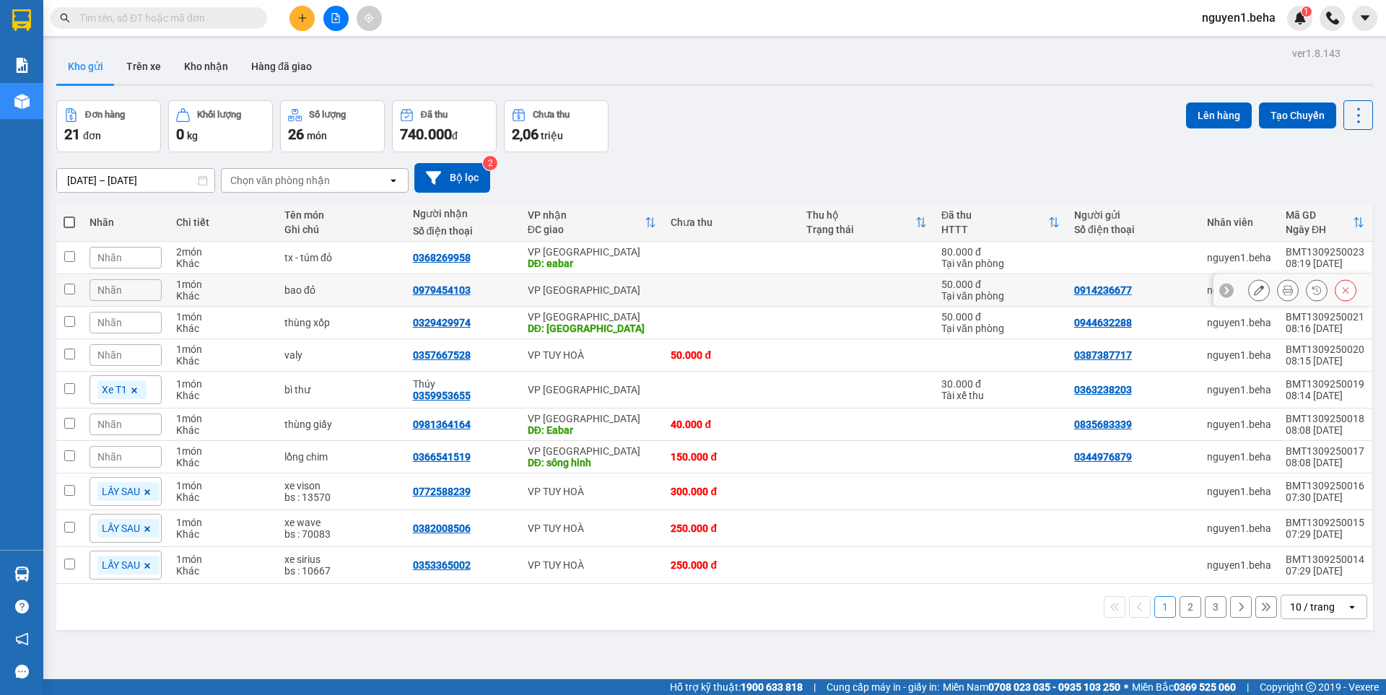
click at [1283, 295] on icon at bounding box center [1288, 290] width 10 height 10
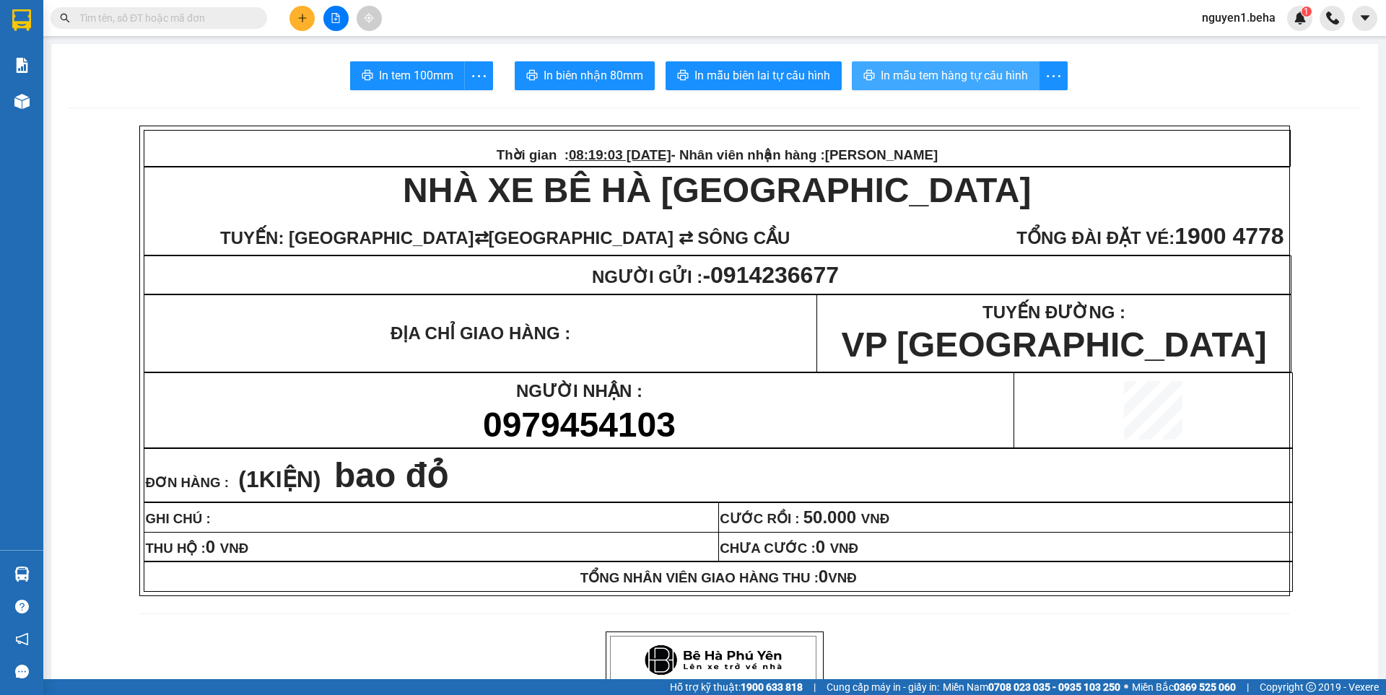
click at [975, 72] on span "In mẫu tem hàng tự cấu hình" at bounding box center [954, 75] width 147 height 18
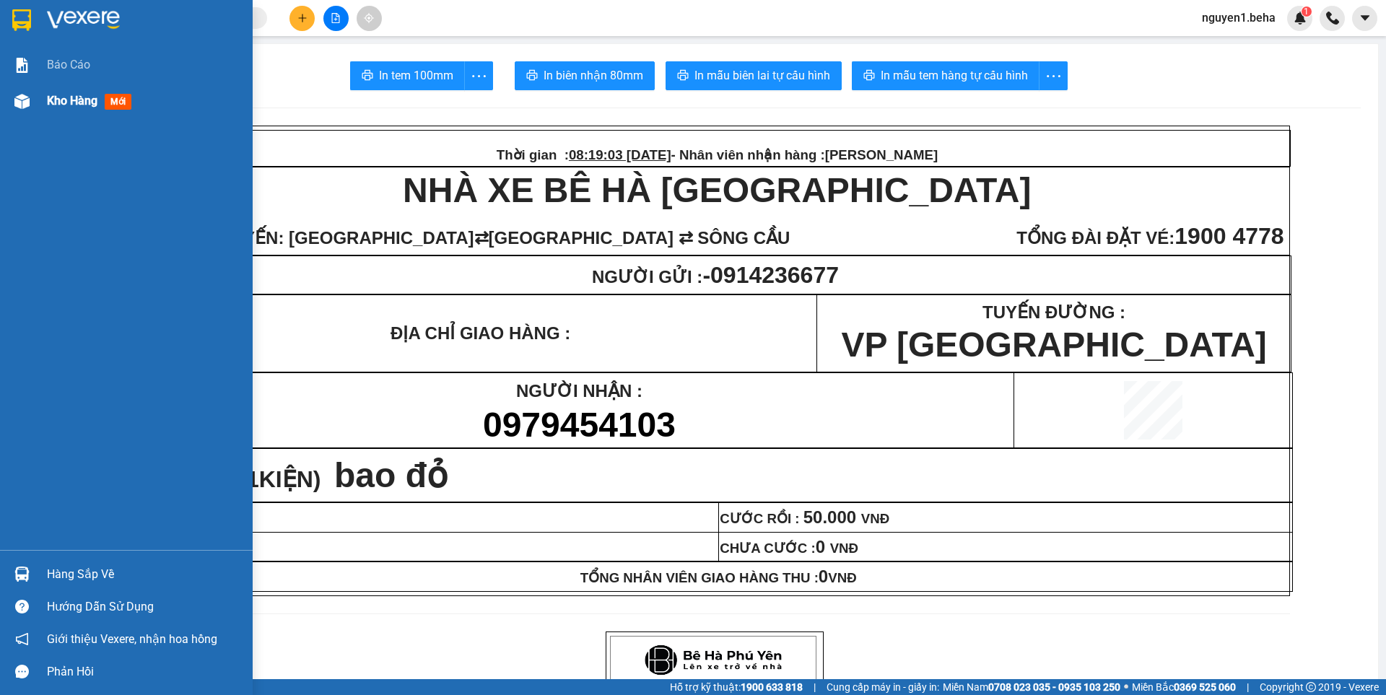
click at [24, 98] on img at bounding box center [21, 101] width 15 height 15
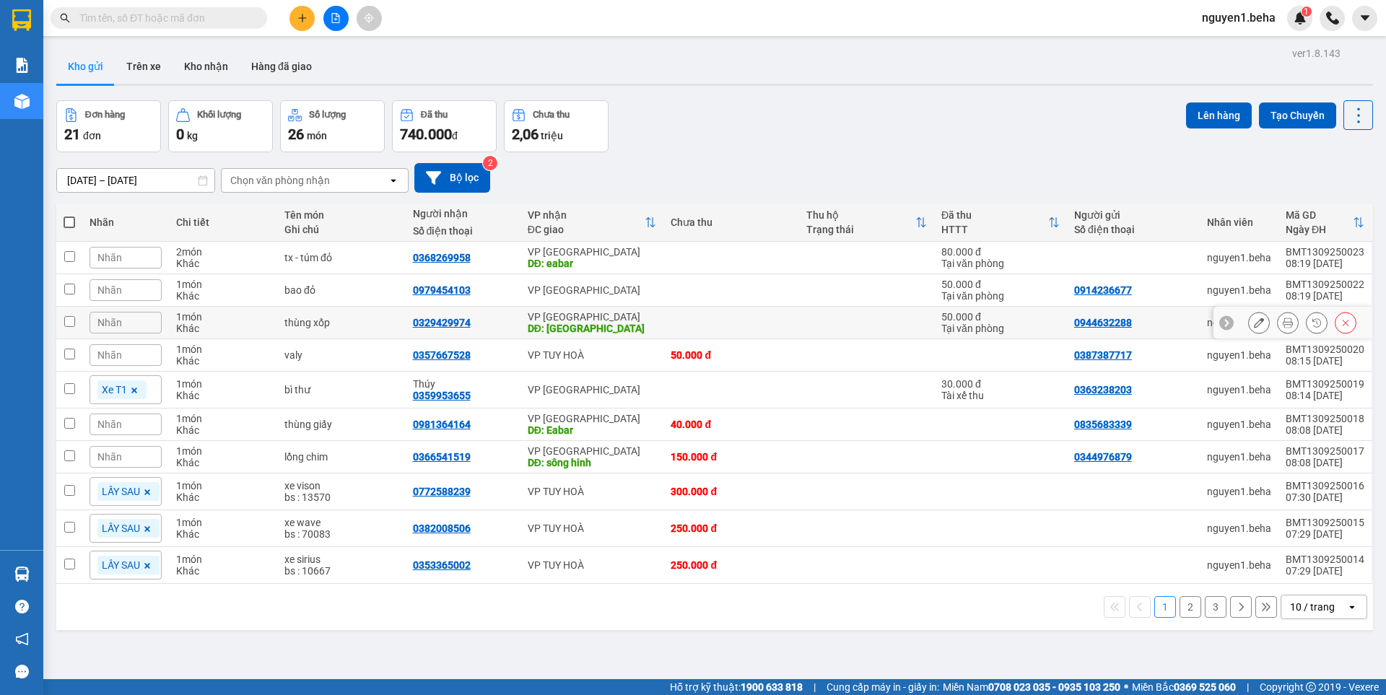
click at [1283, 327] on icon at bounding box center [1288, 323] width 10 height 10
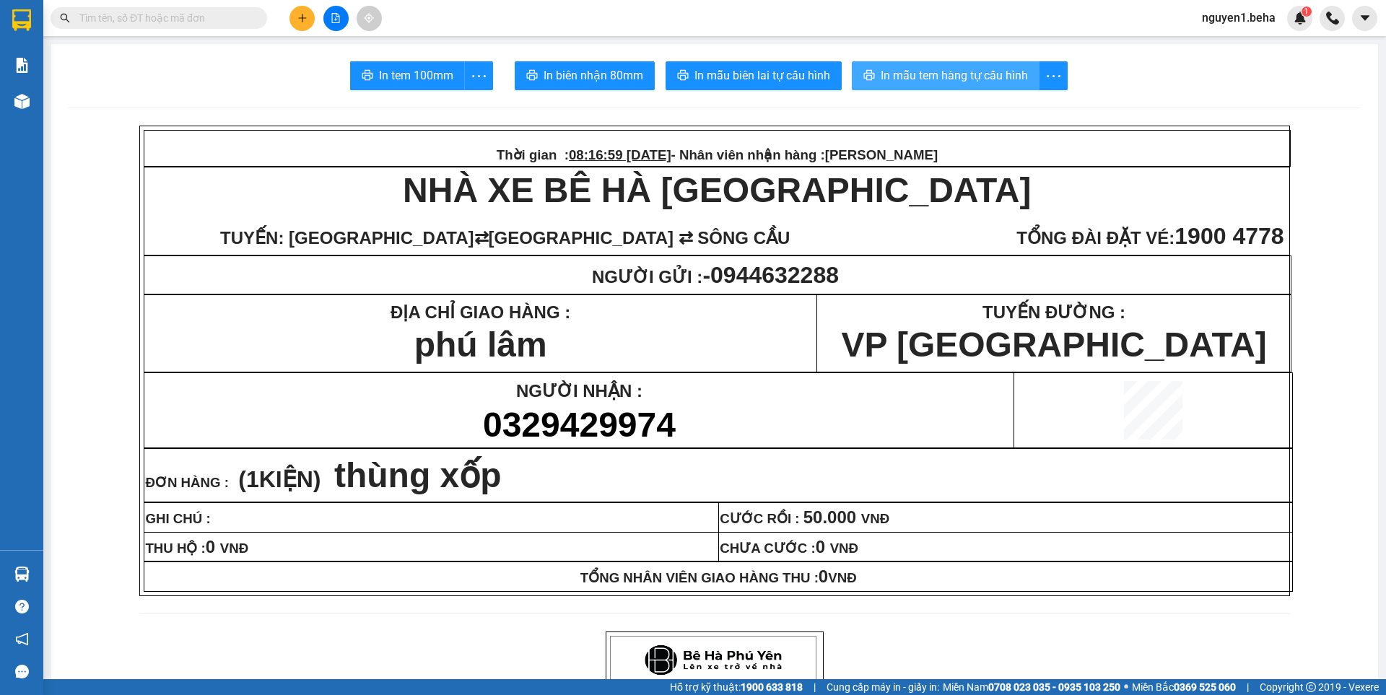
click at [932, 76] on span "In mẫu tem hàng tự cấu hình" at bounding box center [954, 75] width 147 height 18
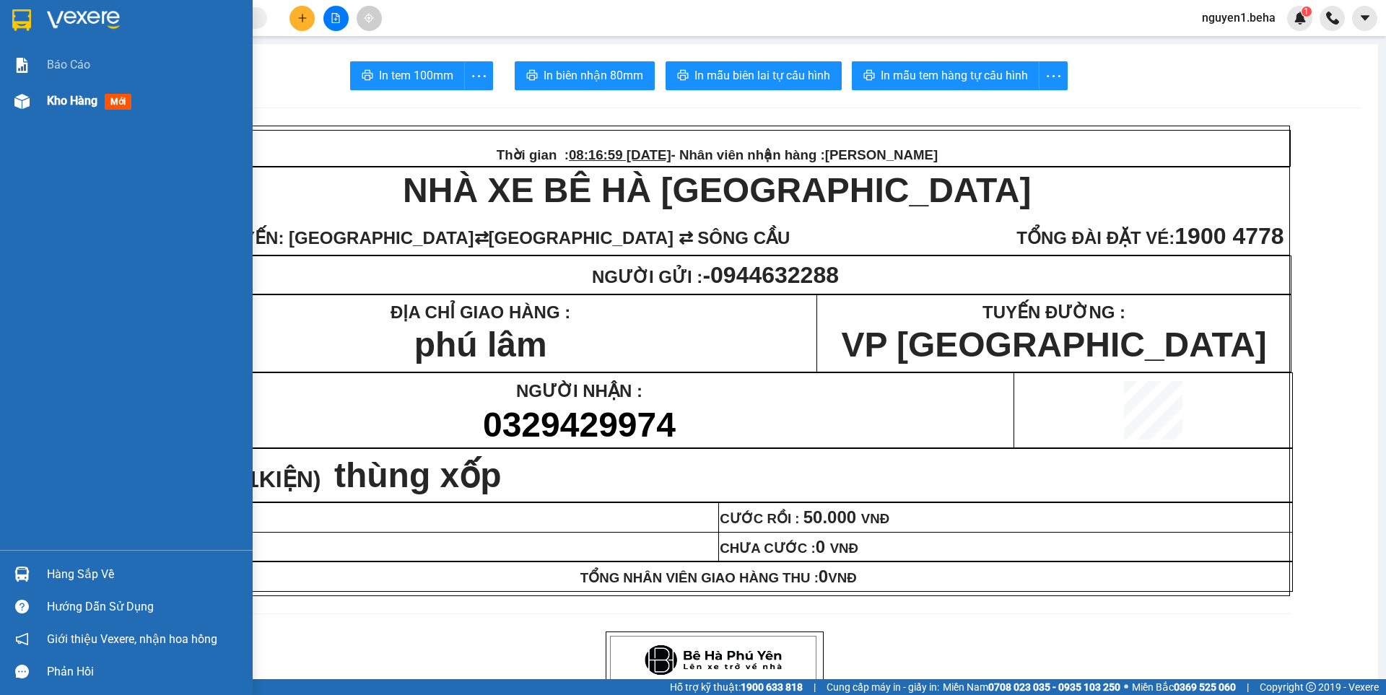
click at [34, 89] on div at bounding box center [21, 101] width 25 height 25
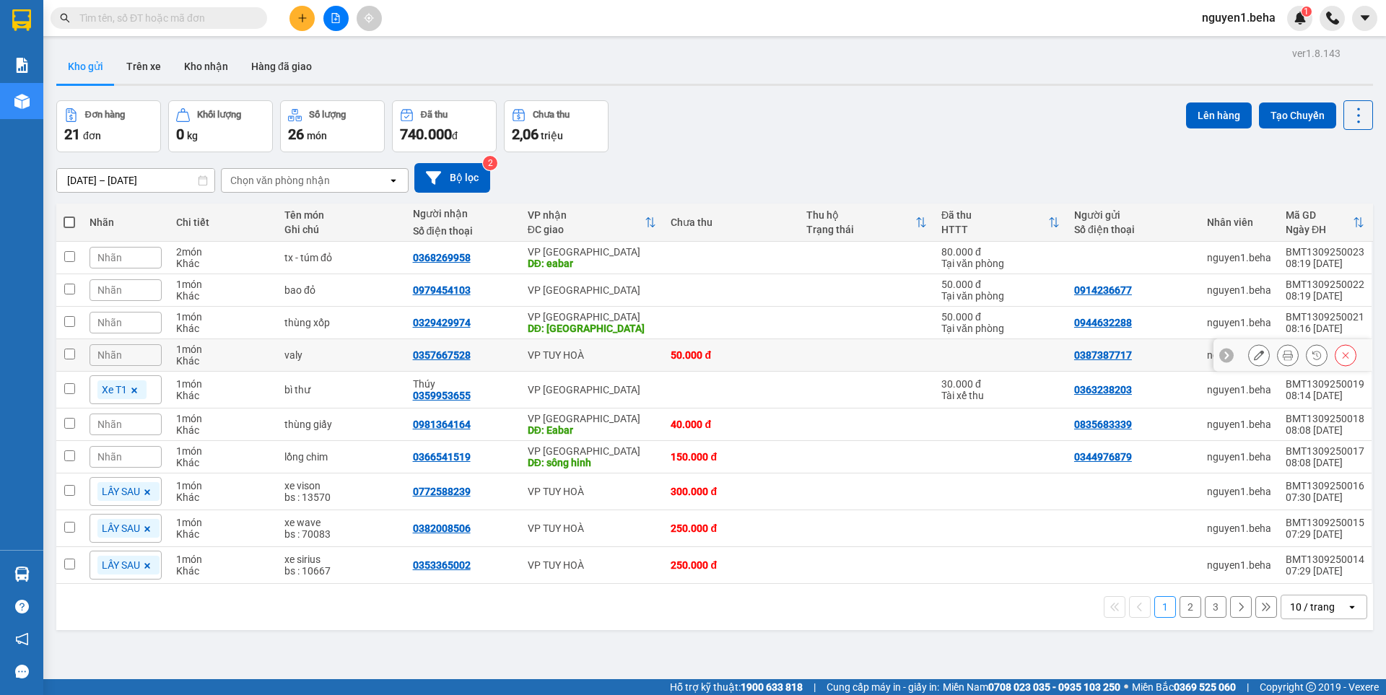
click at [1284, 355] on button at bounding box center [1288, 355] width 20 height 25
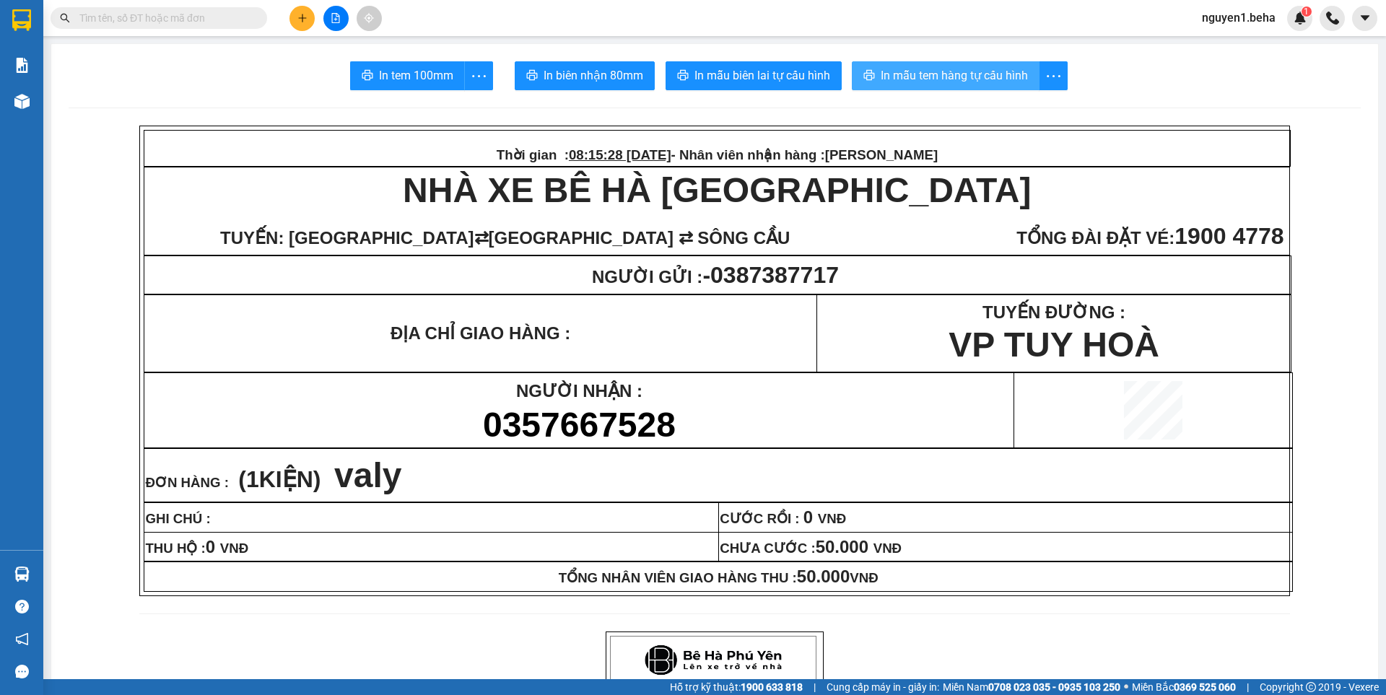
click at [943, 74] on span "In mẫu tem hàng tự cấu hình" at bounding box center [954, 75] width 147 height 18
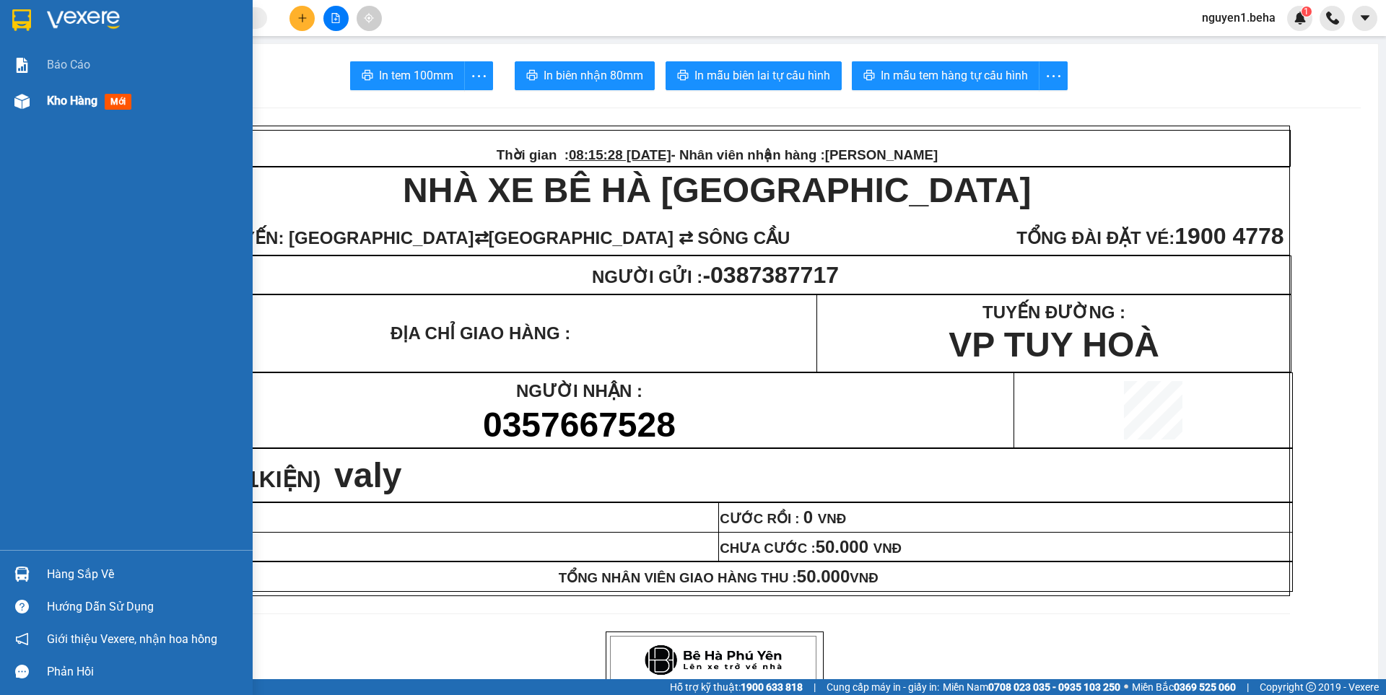
click at [20, 116] on div "Kho hàng mới" at bounding box center [126, 101] width 253 height 36
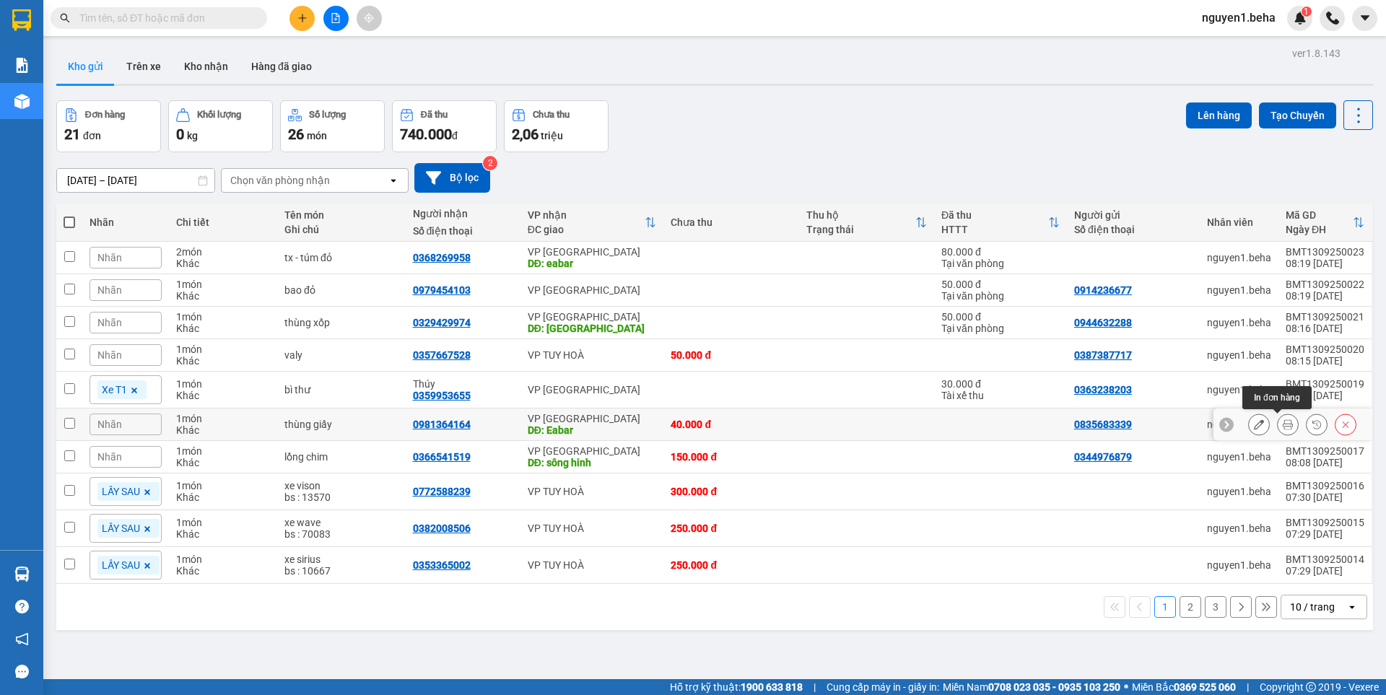
click at [1283, 428] on icon at bounding box center [1288, 424] width 10 height 10
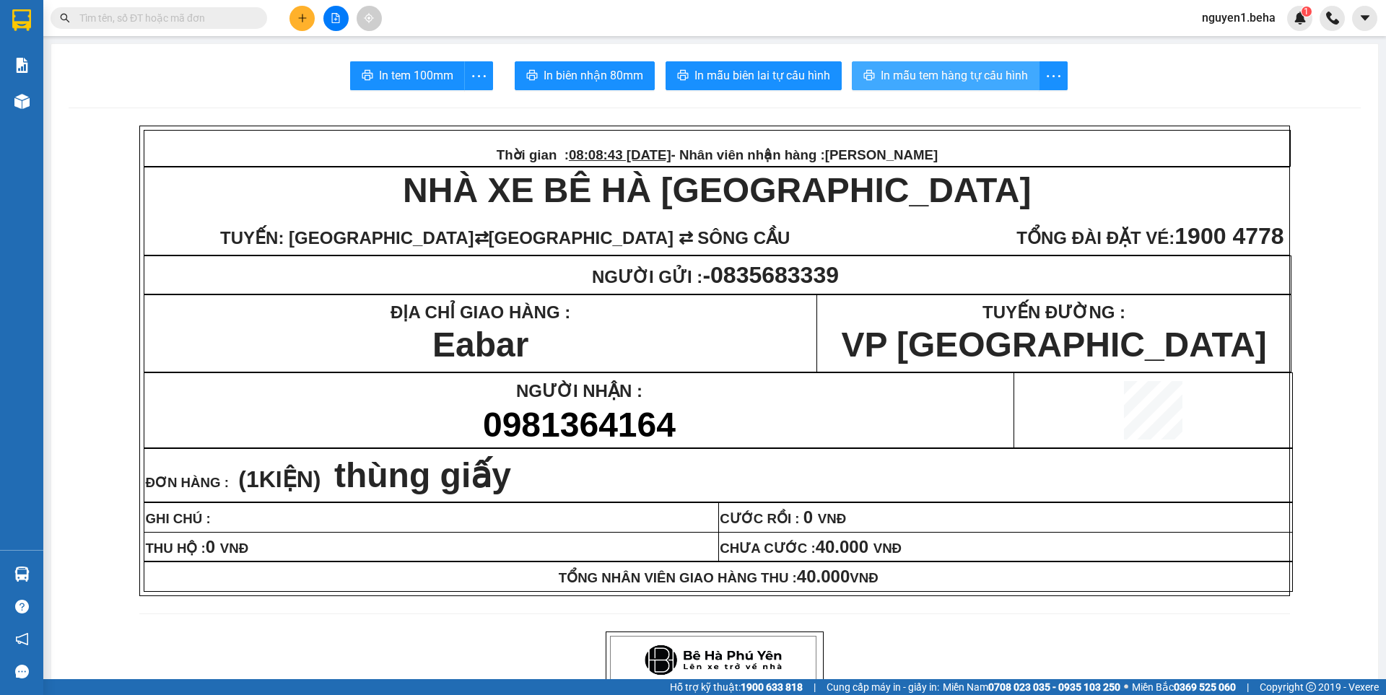
click at [984, 77] on span "In mẫu tem hàng tự cấu hình" at bounding box center [954, 75] width 147 height 18
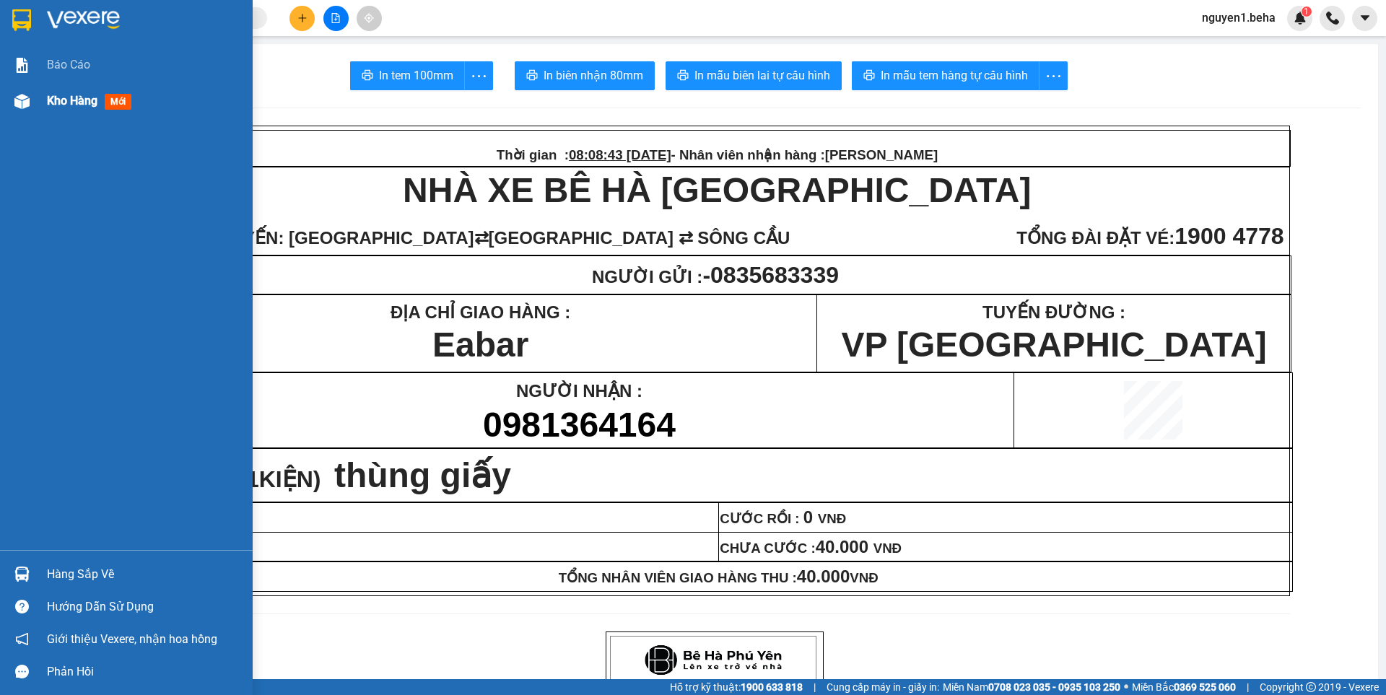
click at [10, 104] on div at bounding box center [21, 101] width 25 height 25
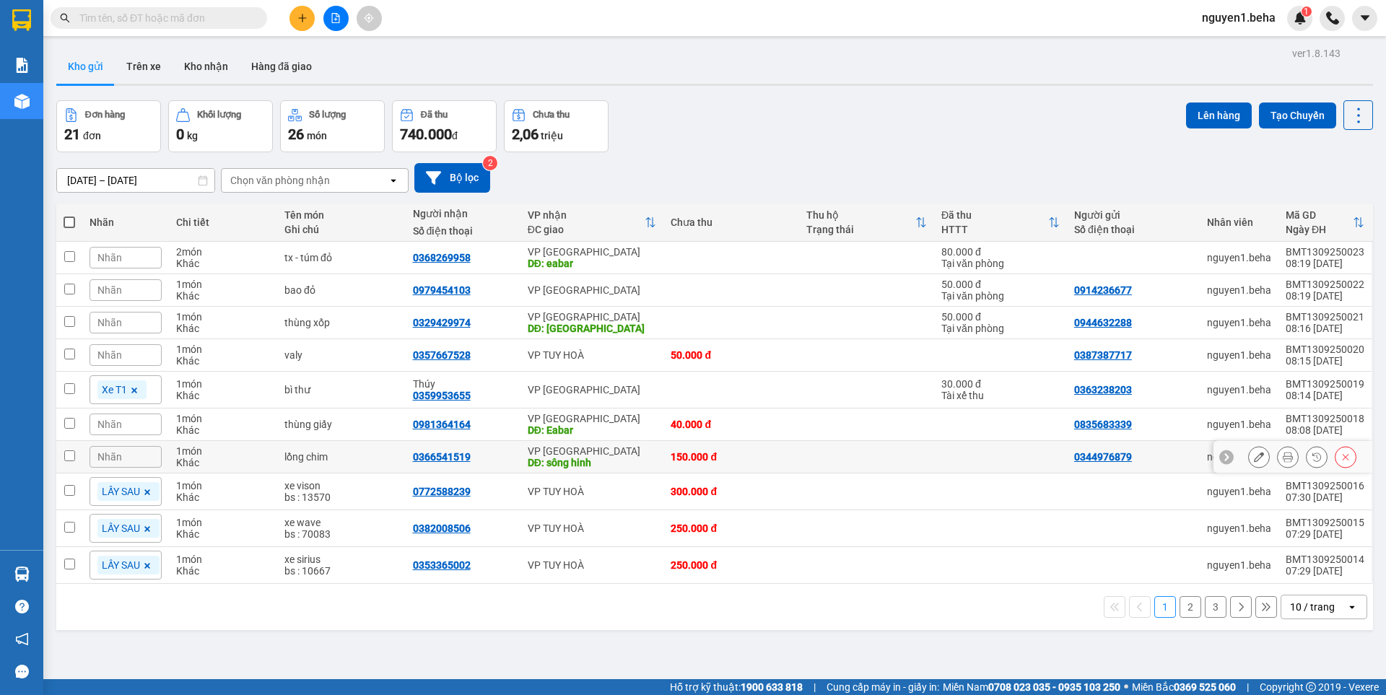
click at [1283, 455] on icon at bounding box center [1288, 457] width 10 height 10
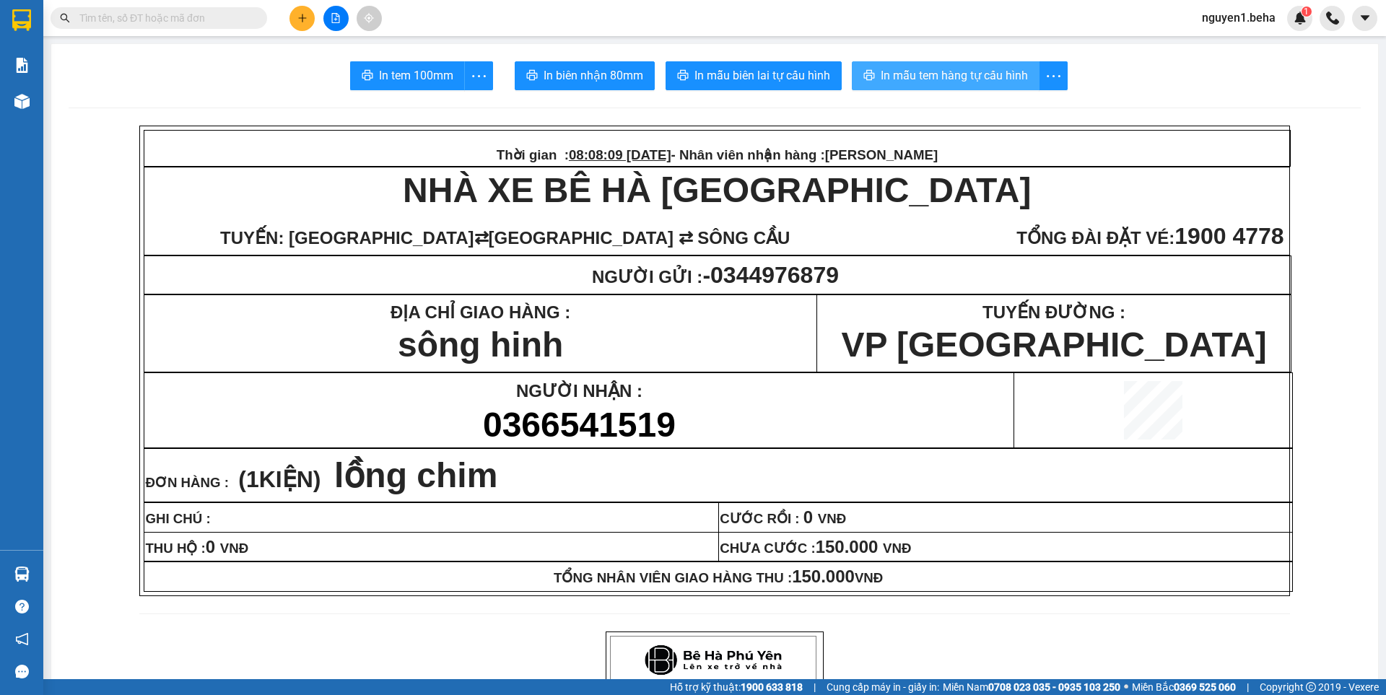
click at [983, 83] on span "In mẫu tem hàng tự cấu hình" at bounding box center [954, 75] width 147 height 18
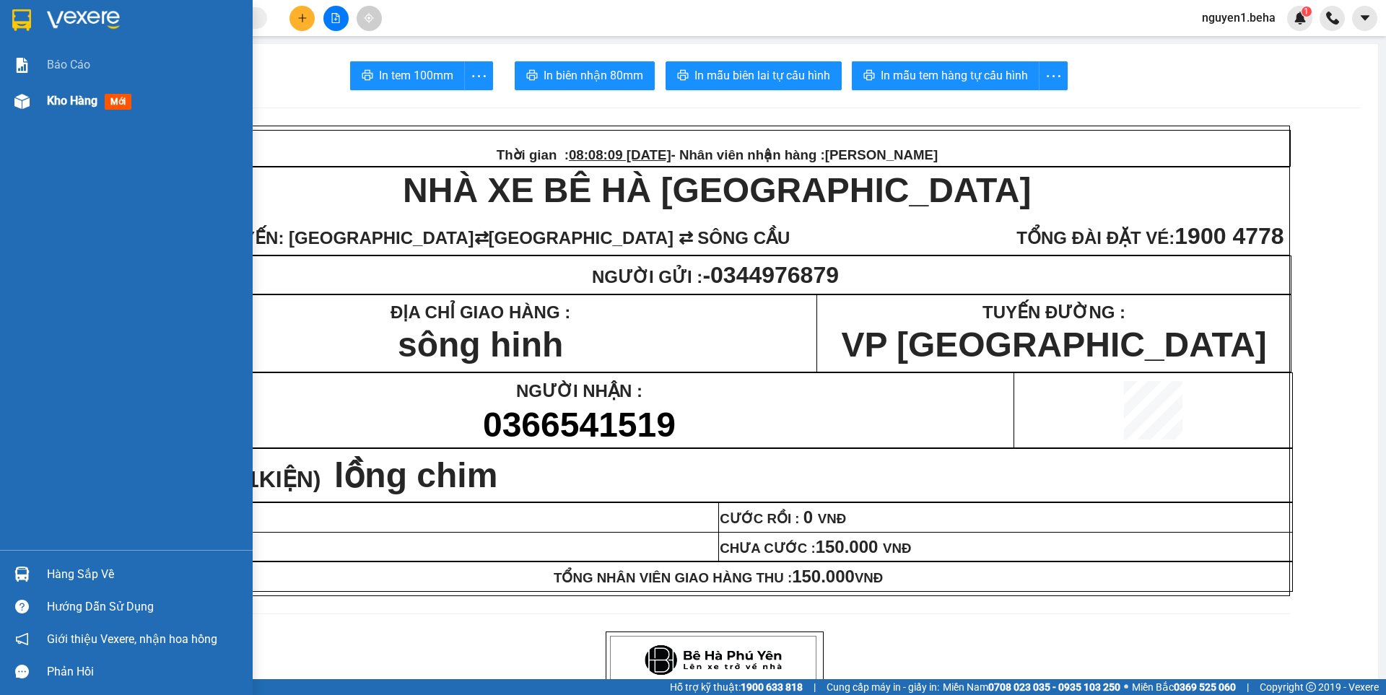
click at [30, 103] on div at bounding box center [21, 101] width 25 height 25
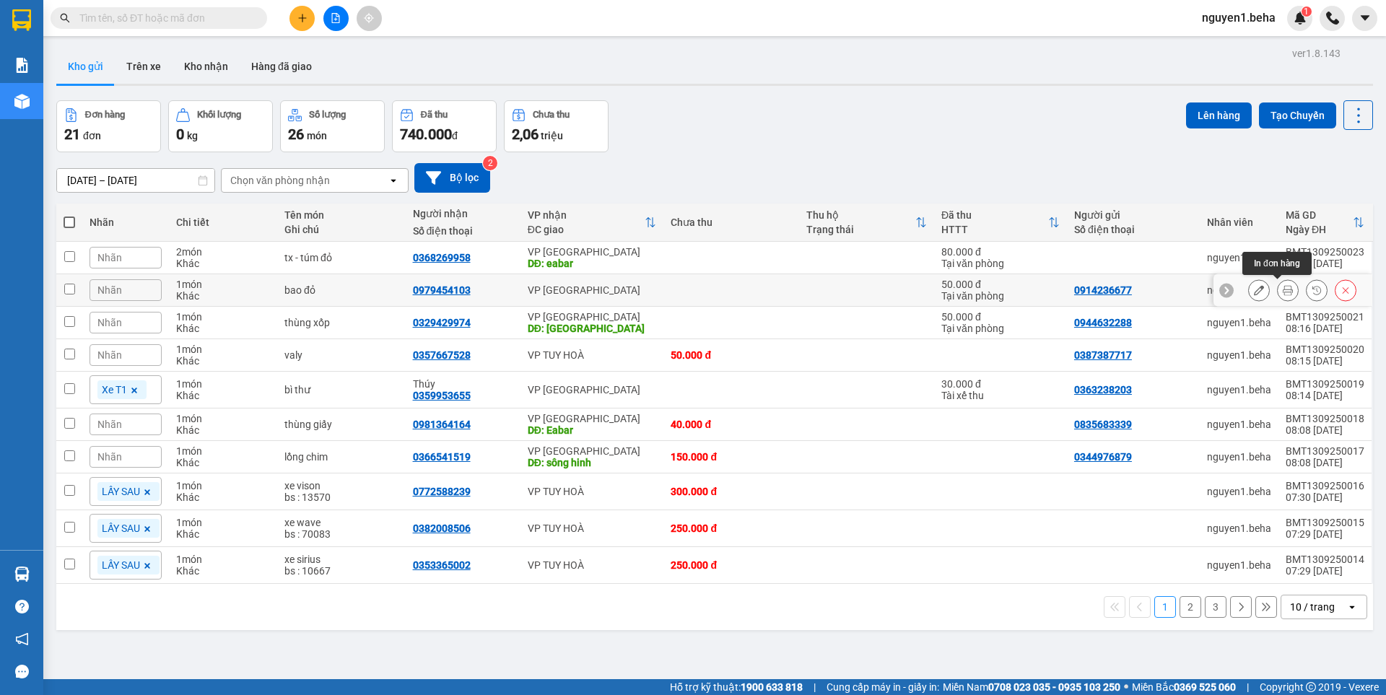
click at [1283, 289] on icon at bounding box center [1288, 290] width 10 height 10
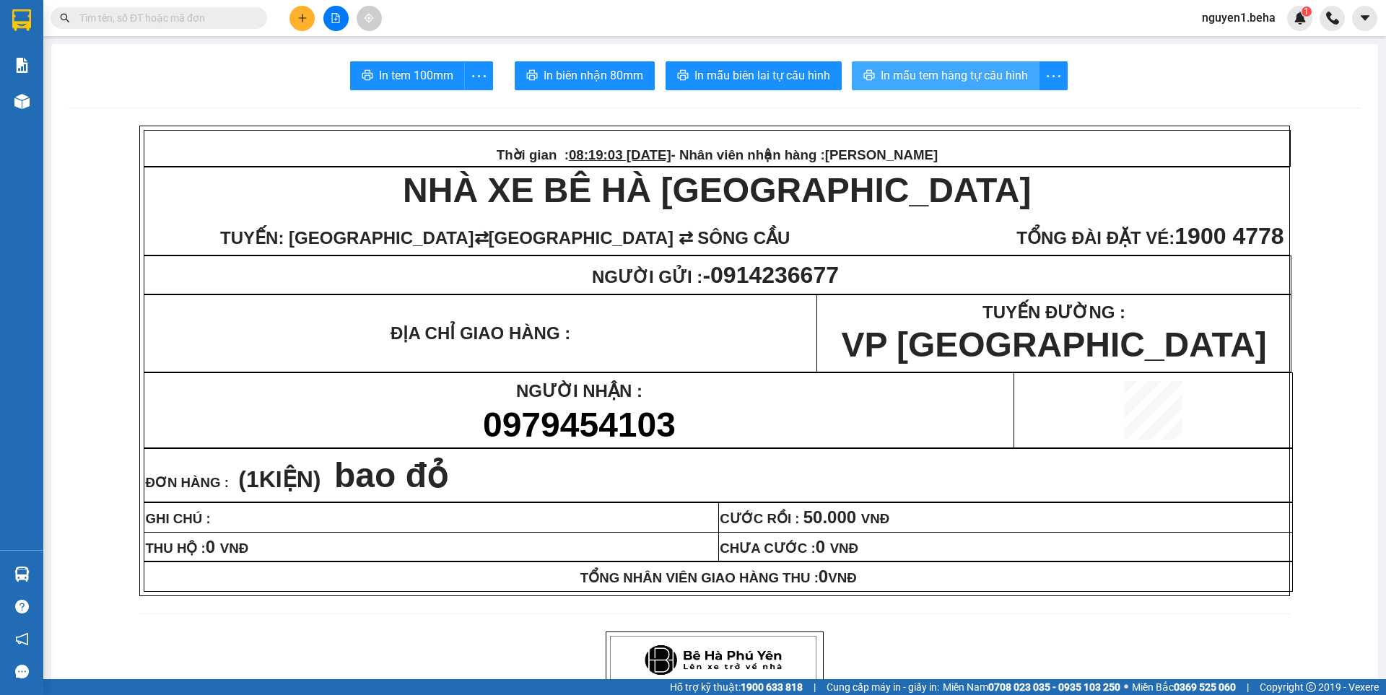
click at [886, 74] on span "In mẫu tem hàng tự cấu hình" at bounding box center [954, 75] width 147 height 18
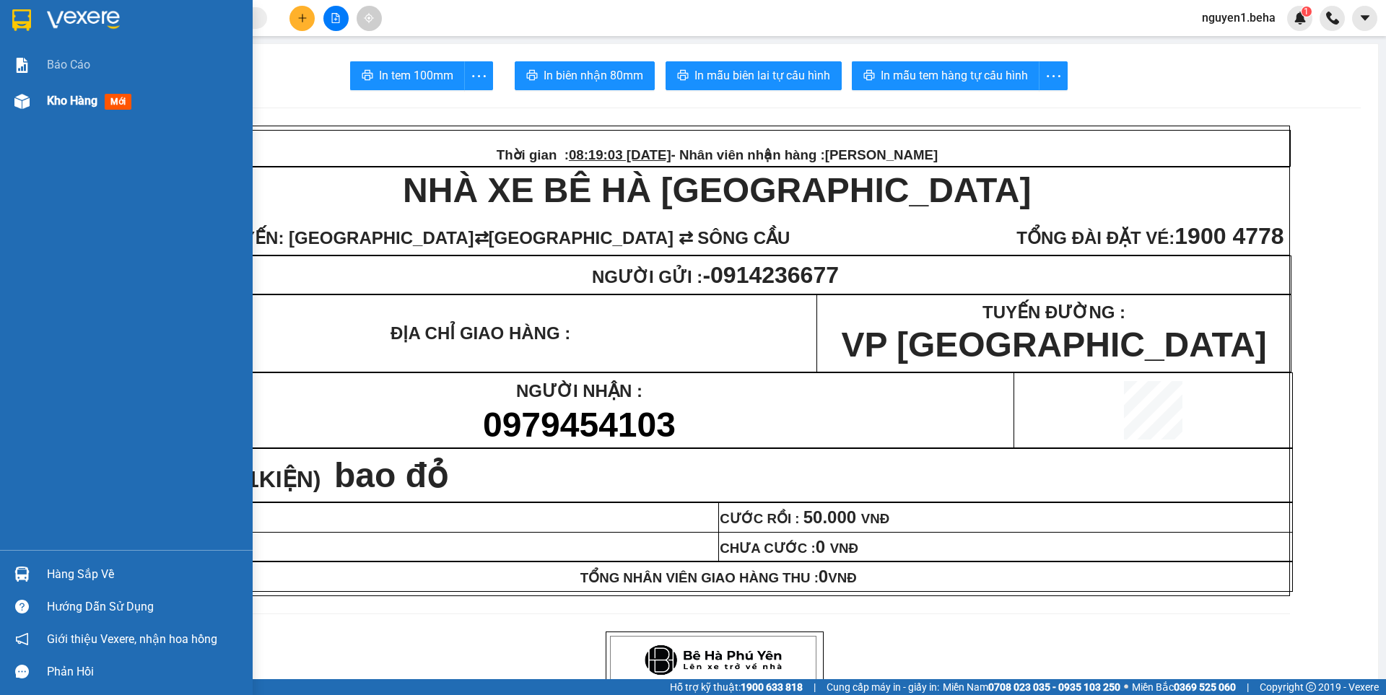
click at [28, 103] on img at bounding box center [21, 101] width 15 height 15
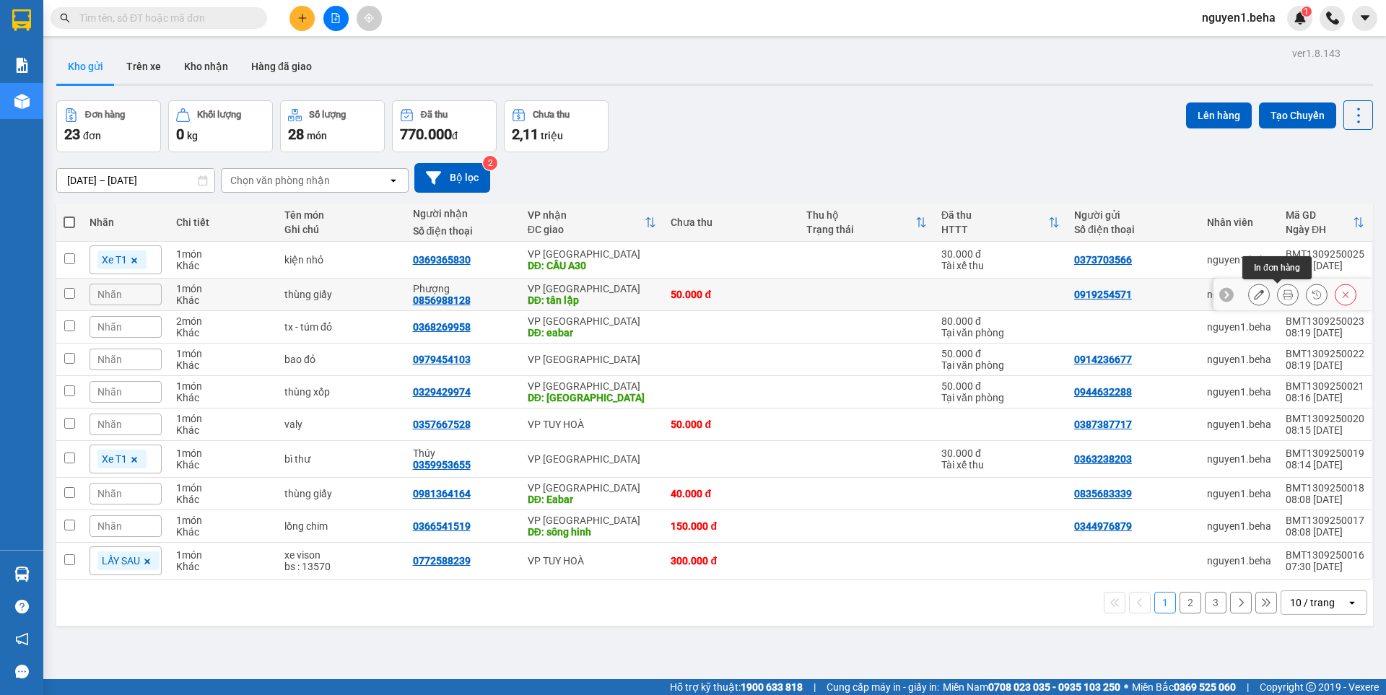
click at [1283, 296] on icon at bounding box center [1288, 294] width 10 height 10
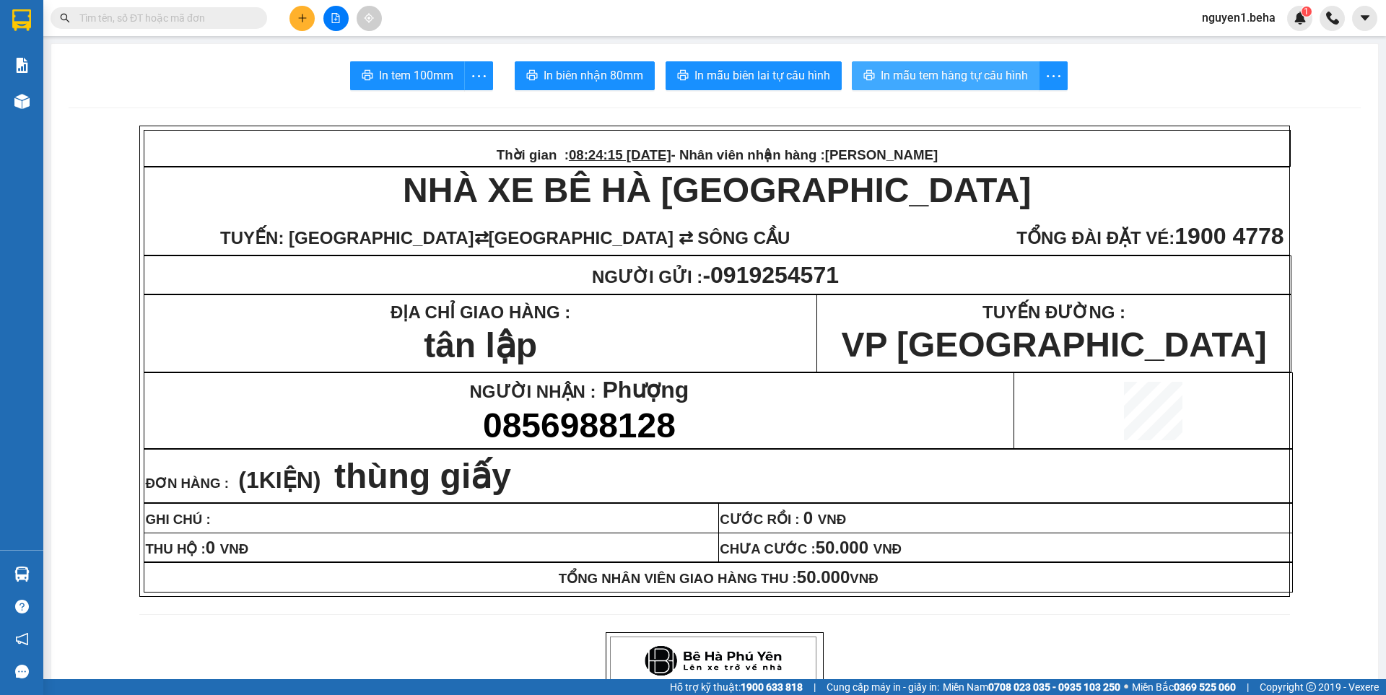
click at [956, 77] on span "In mẫu tem hàng tự cấu hình" at bounding box center [954, 75] width 147 height 18
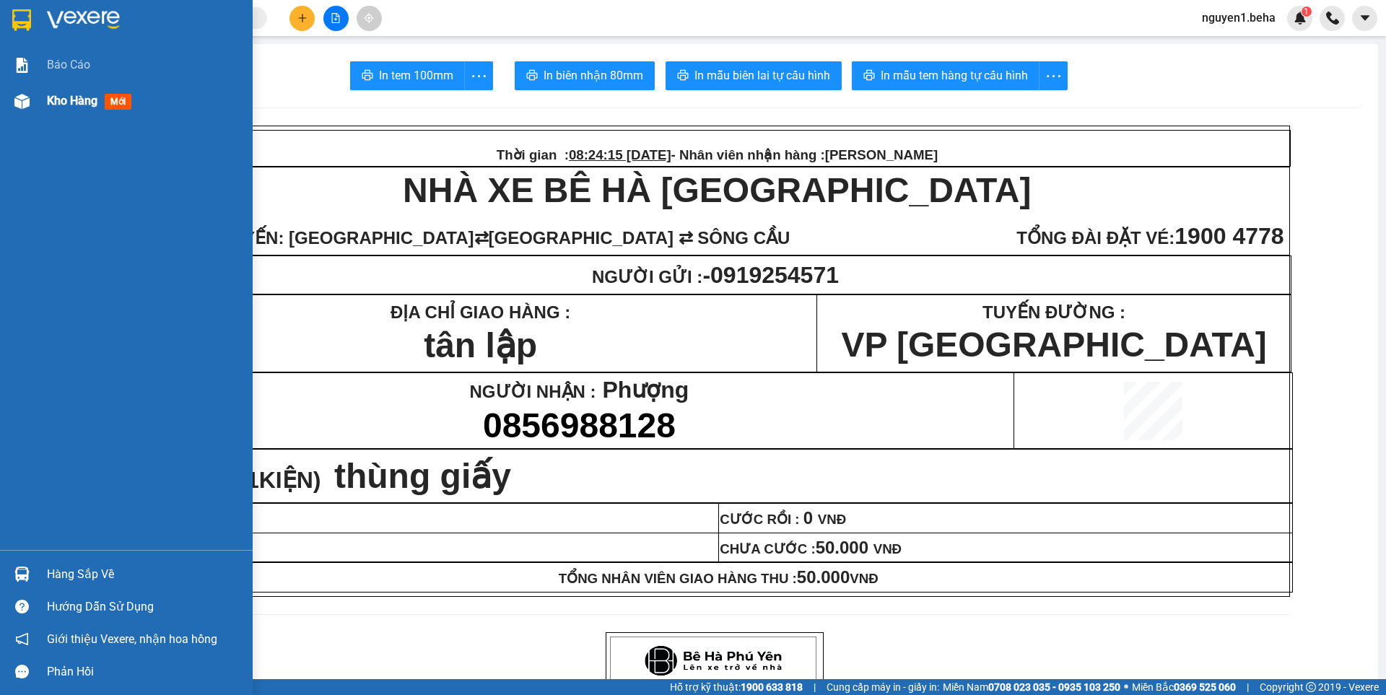
click at [27, 112] on div at bounding box center [21, 101] width 25 height 25
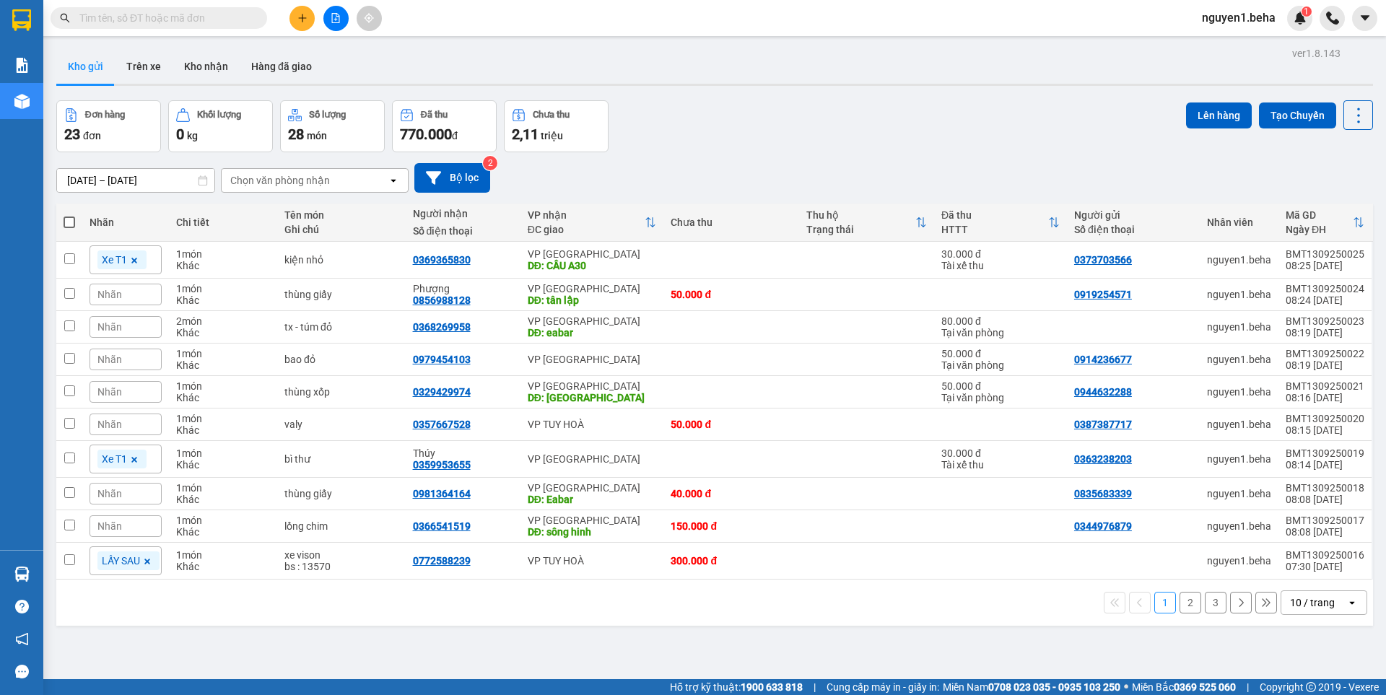
paste input "0848004466"
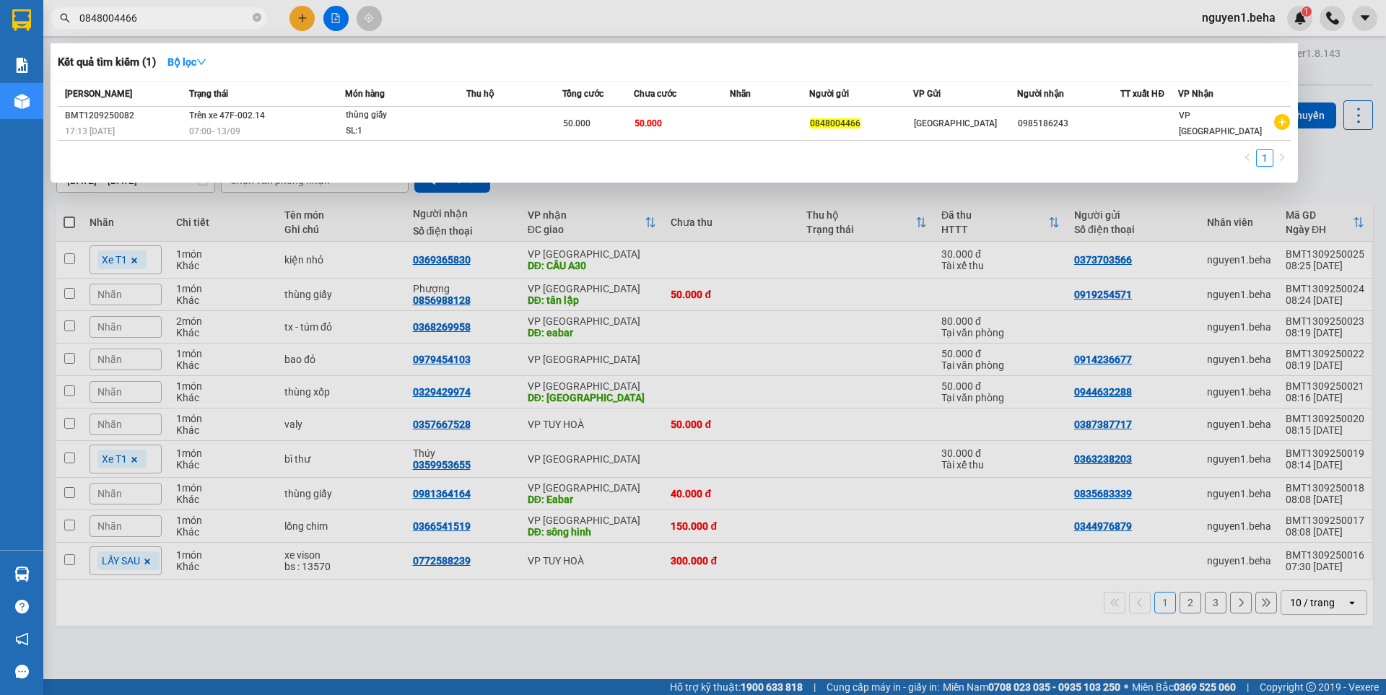
type input "0848004466"
click at [256, 16] on icon "close-circle" at bounding box center [257, 17] width 9 height 9
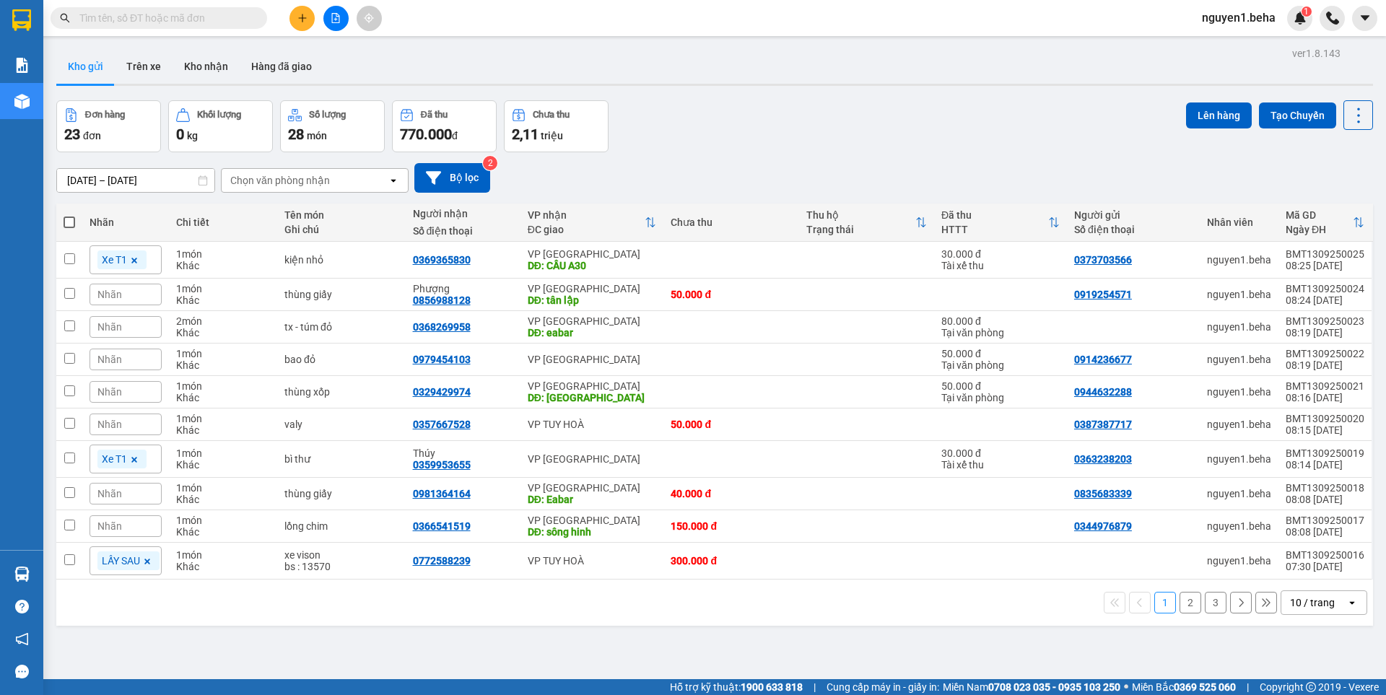
click at [220, 16] on input "text" at bounding box center [164, 18] width 170 height 16
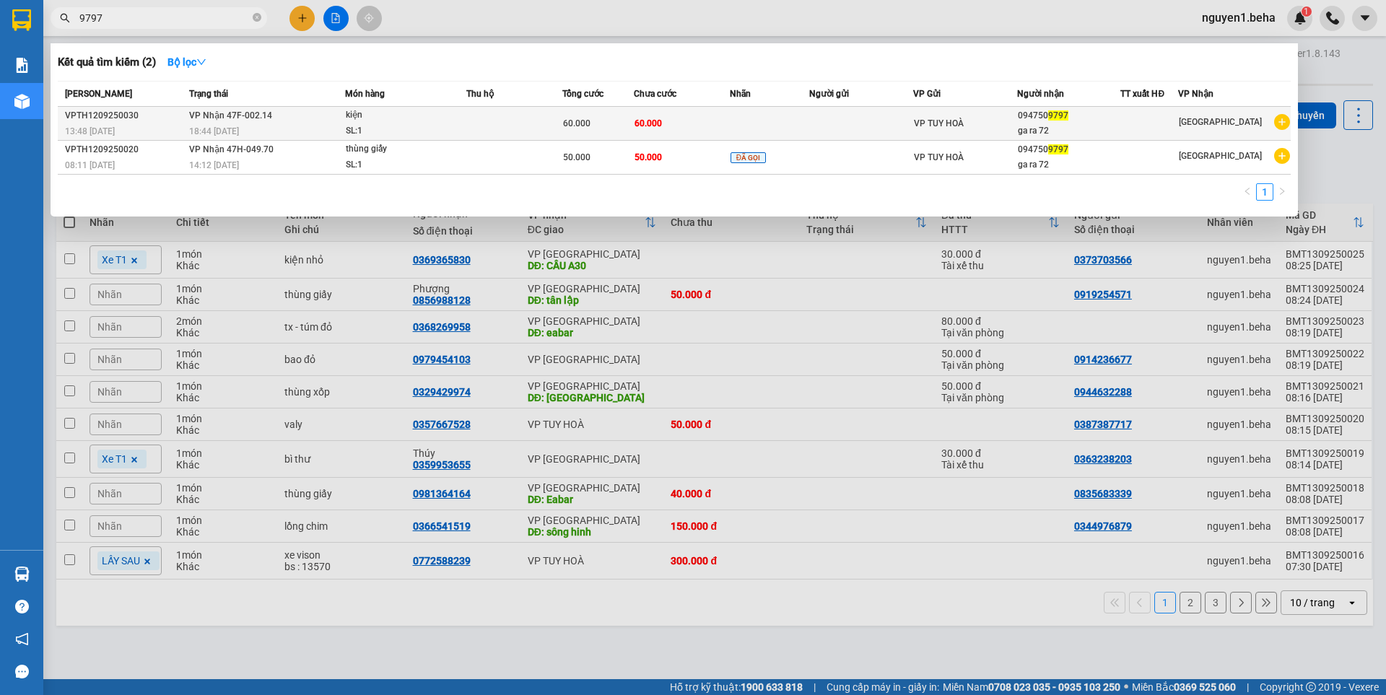
type input "9797"
click at [283, 114] on td "VP Nhận 47F-002.14 18:44 [DATE]" at bounding box center [266, 124] width 160 height 34
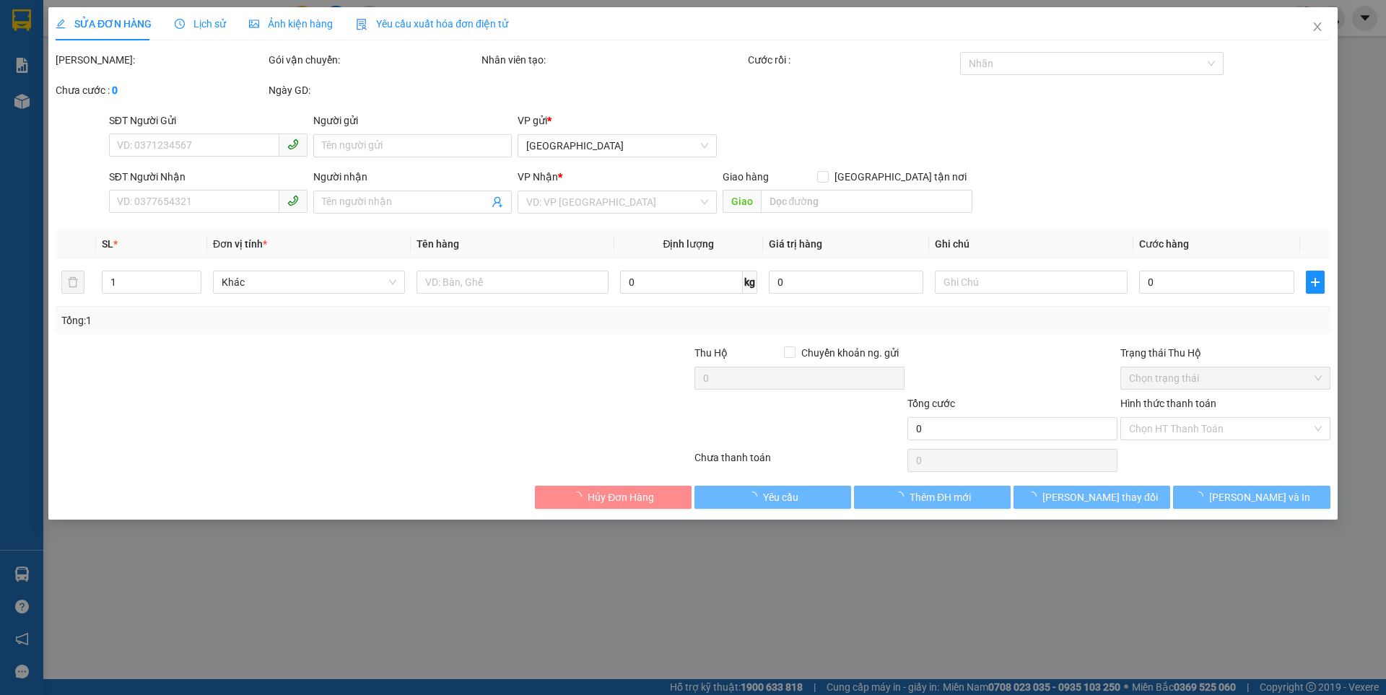
type input "0947509797"
type input "ga ra 72"
type input "60.000"
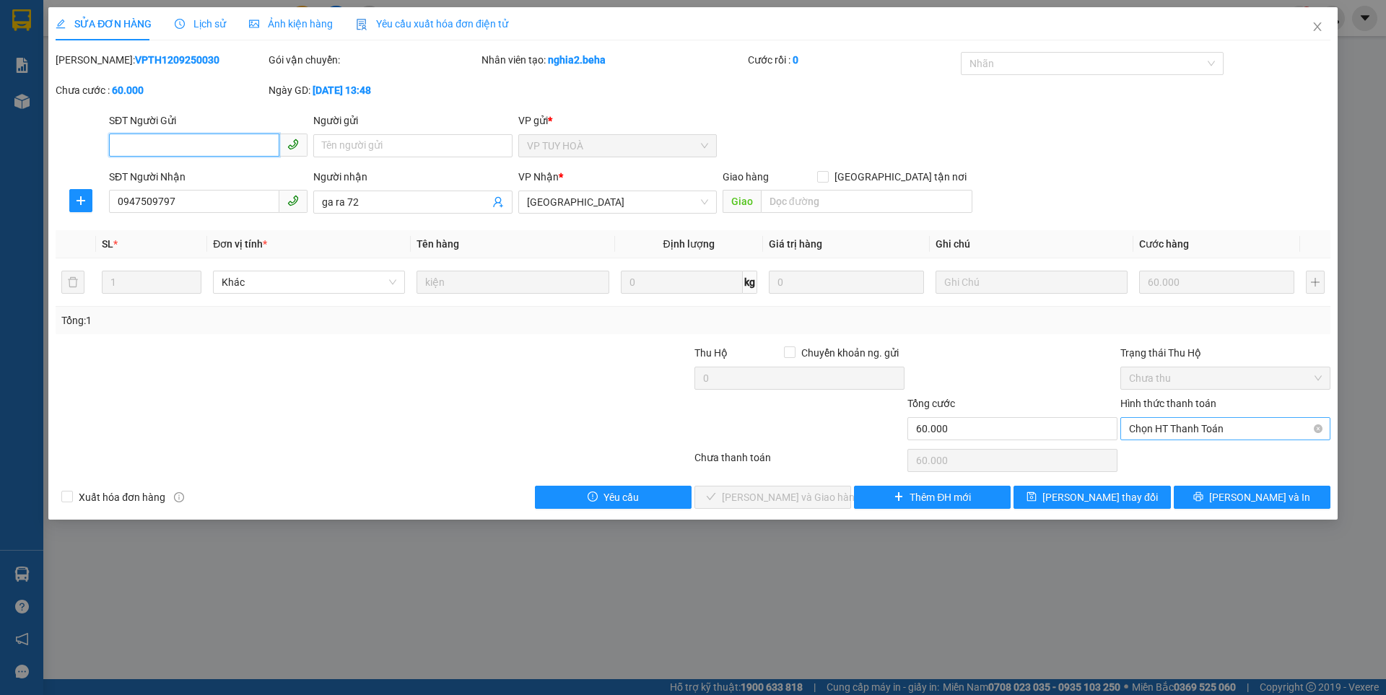
click at [1183, 429] on span "Chọn HT Thanh Toán" at bounding box center [1225, 429] width 193 height 22
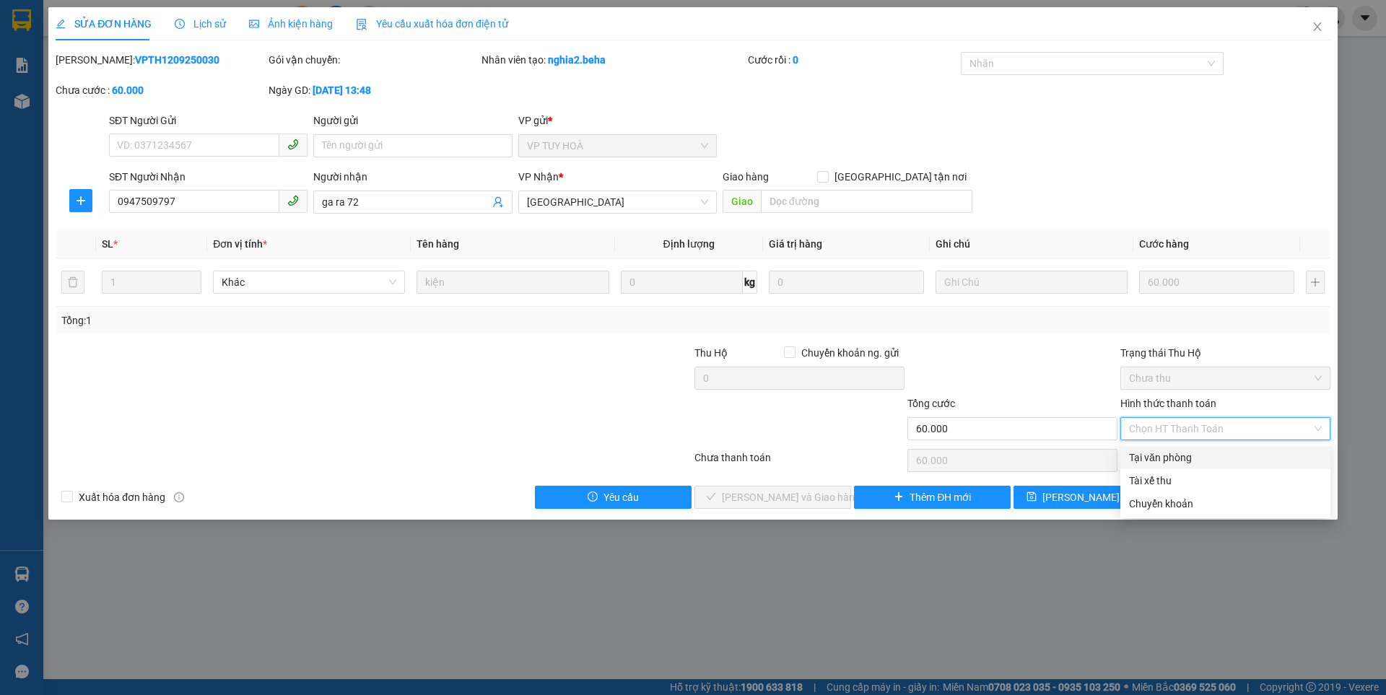
click at [1173, 456] on div "Tại văn phòng" at bounding box center [1225, 458] width 193 height 16
type input "0"
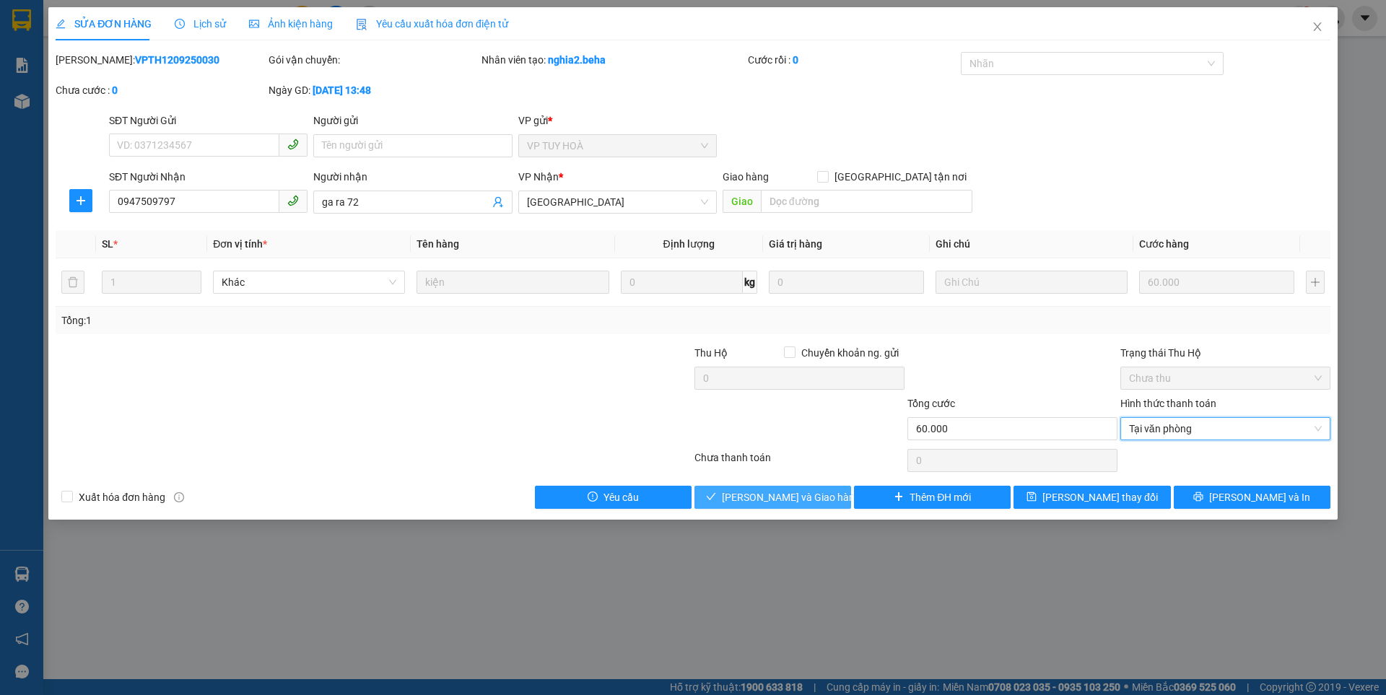
click at [814, 495] on span "[PERSON_NAME] và Giao hàng" at bounding box center [791, 497] width 139 height 16
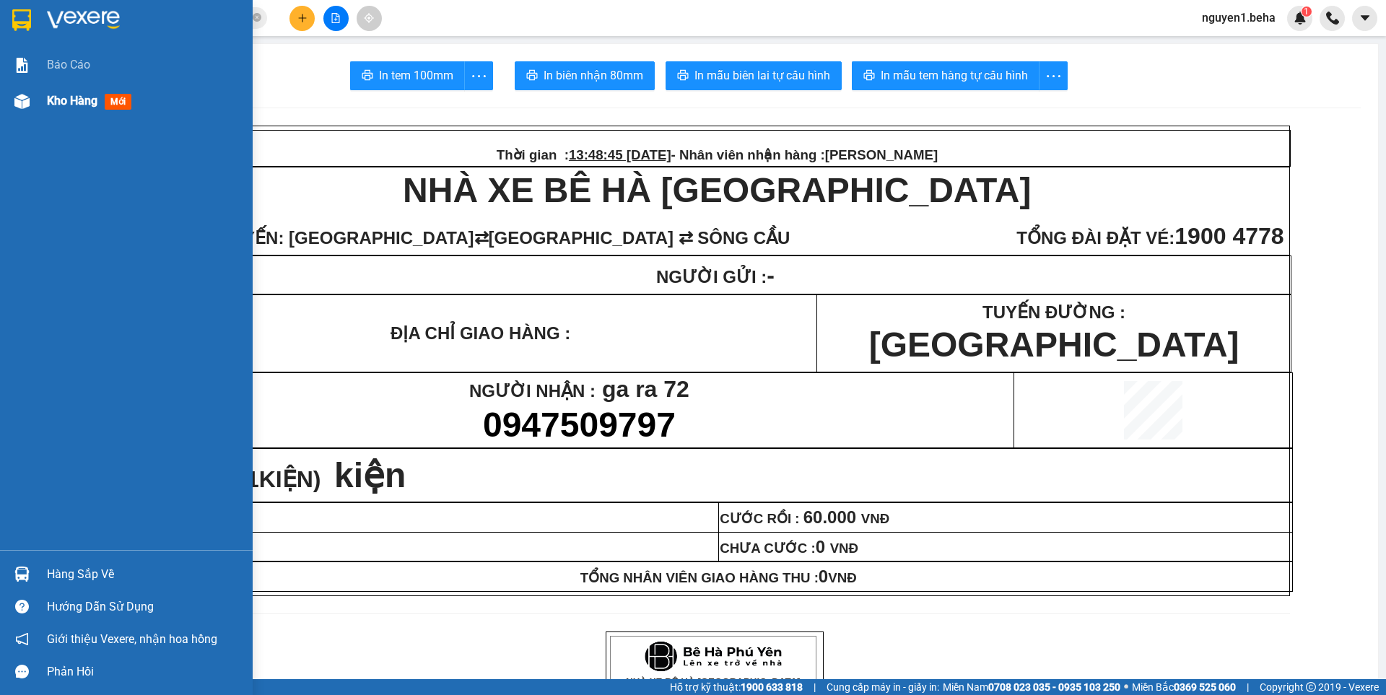
click at [18, 108] on img at bounding box center [21, 101] width 15 height 15
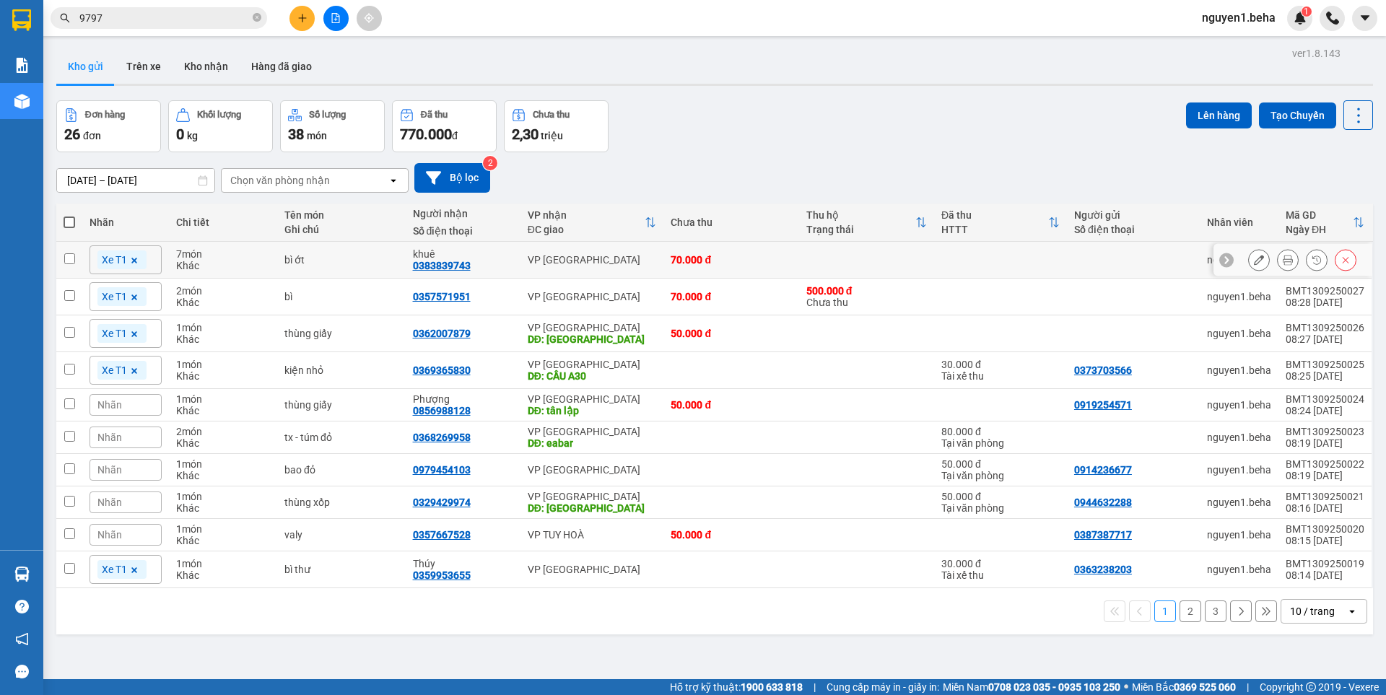
click at [74, 262] on input "checkbox" at bounding box center [69, 258] width 11 height 11
checkbox input "true"
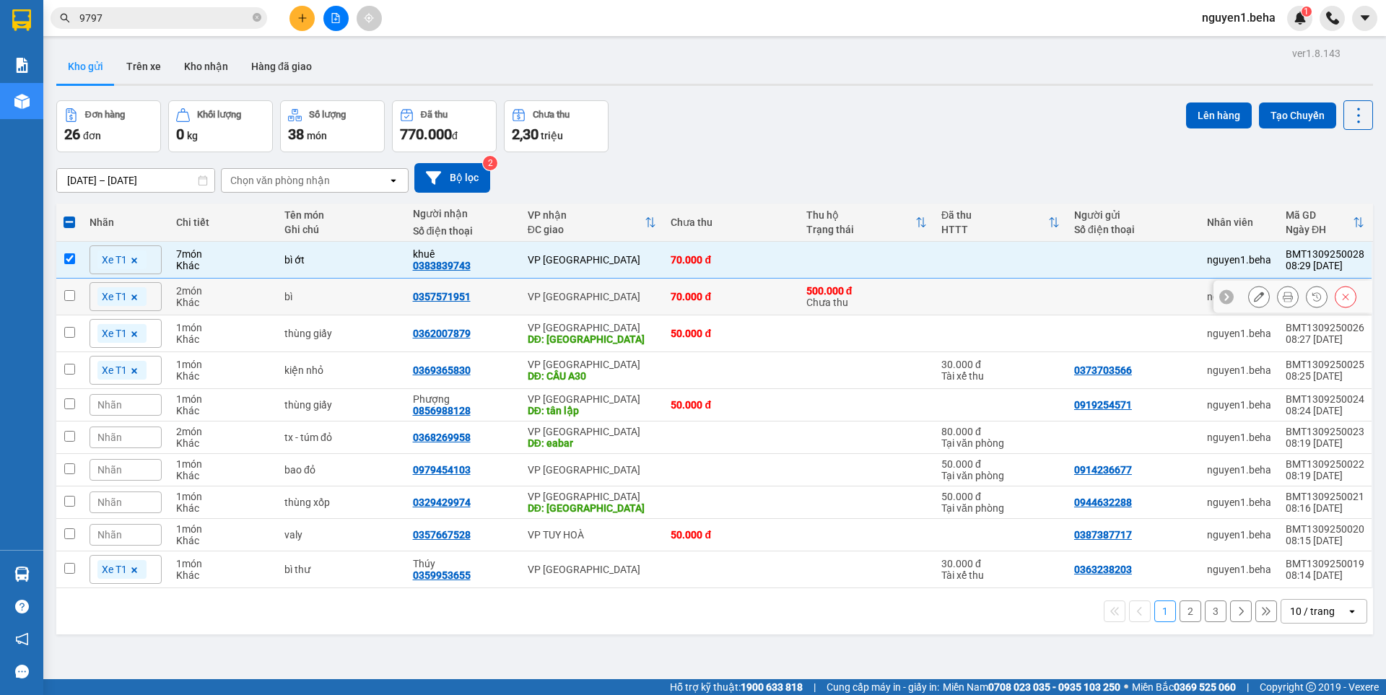
click at [71, 295] on input "checkbox" at bounding box center [69, 295] width 11 height 11
checkbox input "true"
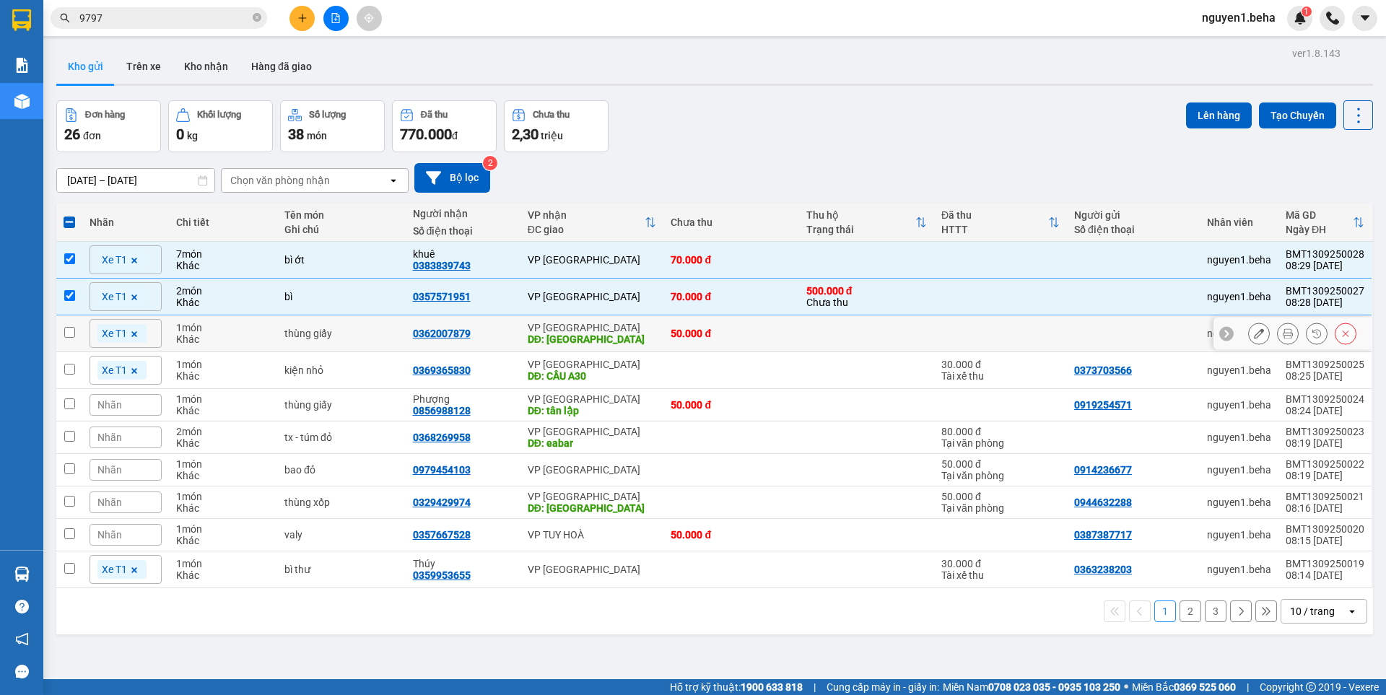
click at [71, 335] on input "checkbox" at bounding box center [69, 332] width 11 height 11
drag, startPoint x: 71, startPoint y: 335, endPoint x: 71, endPoint y: 377, distance: 41.9
click at [71, 340] on td at bounding box center [69, 333] width 26 height 37
checkbox input "false"
click at [71, 377] on td at bounding box center [69, 370] width 26 height 37
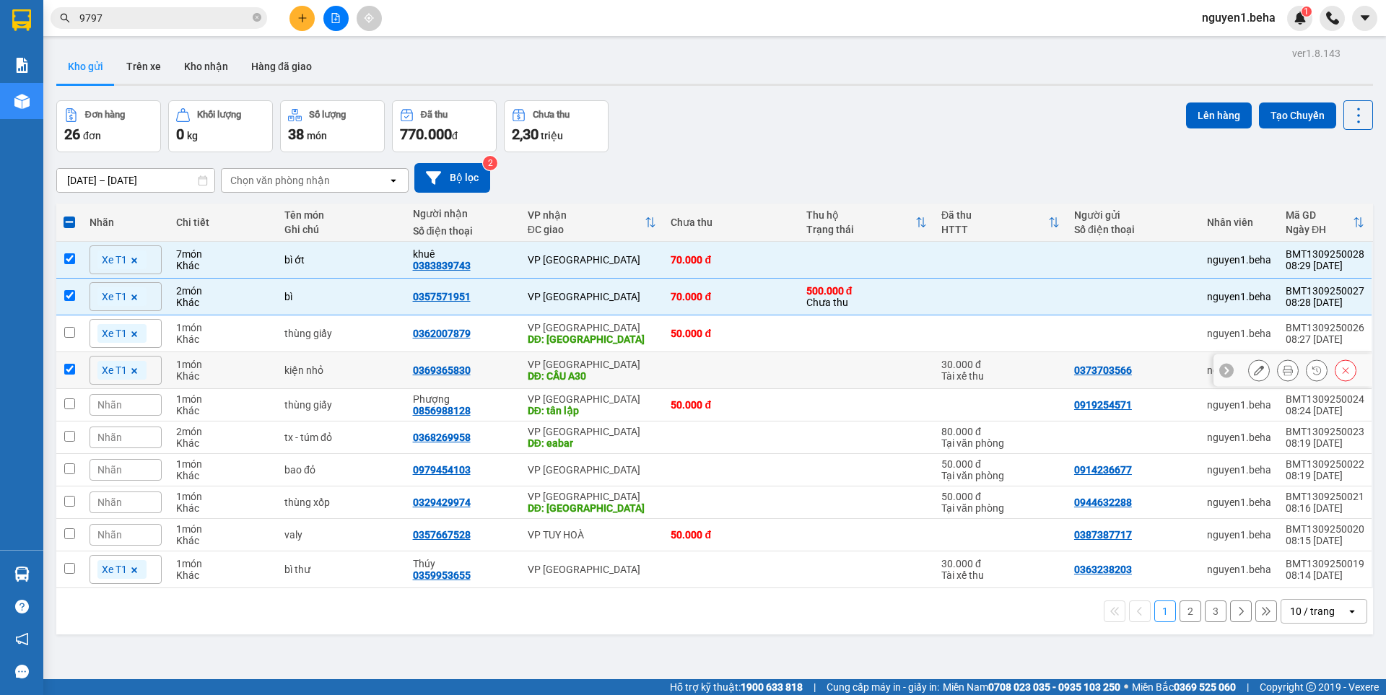
click at [71, 377] on td at bounding box center [69, 370] width 26 height 37
checkbox input "false"
click at [66, 338] on td at bounding box center [69, 333] width 26 height 37
checkbox input "true"
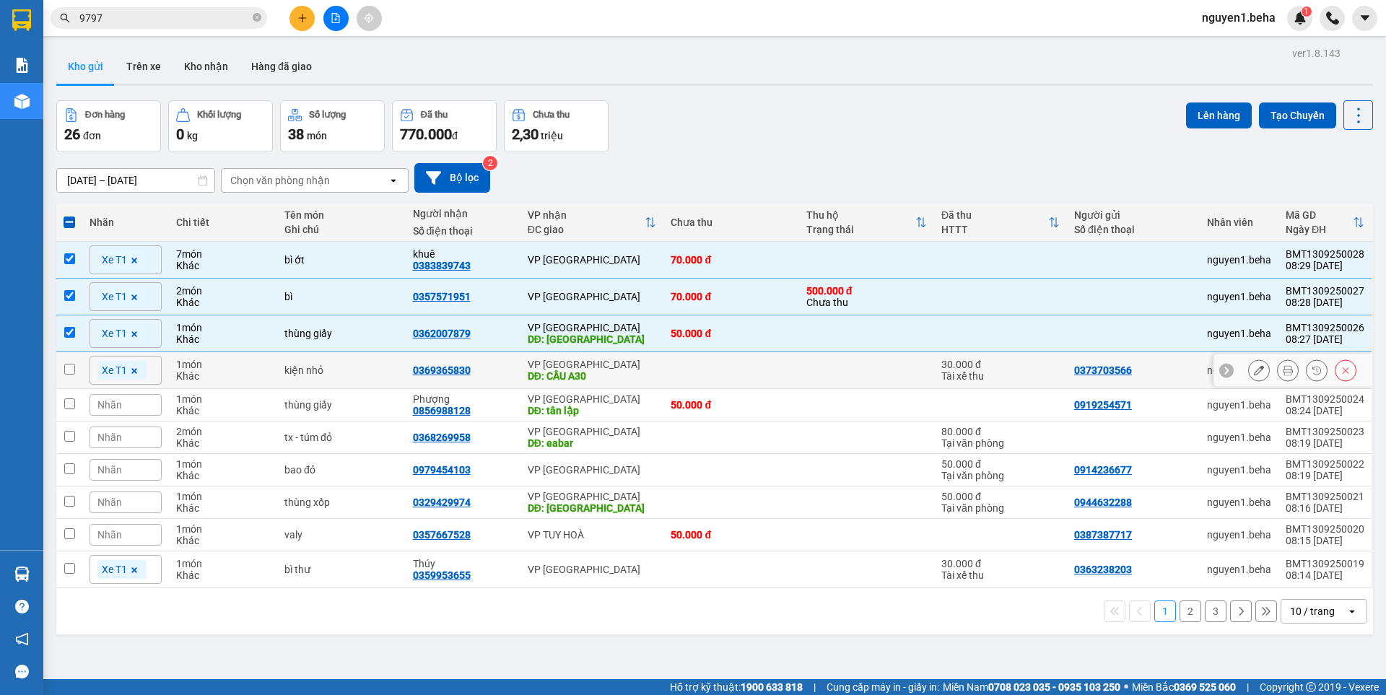
click at [80, 362] on td at bounding box center [69, 370] width 26 height 37
checkbox input "true"
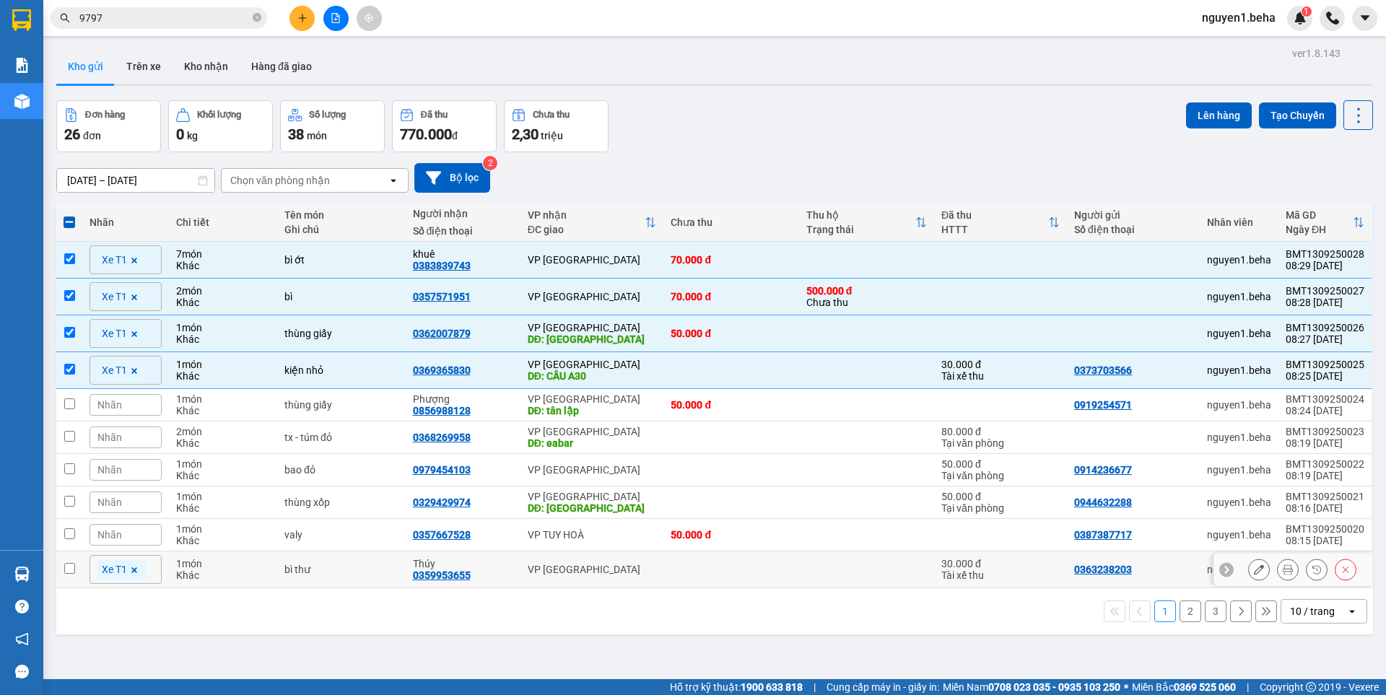
click at [81, 571] on td at bounding box center [69, 570] width 26 height 37
checkbox input "true"
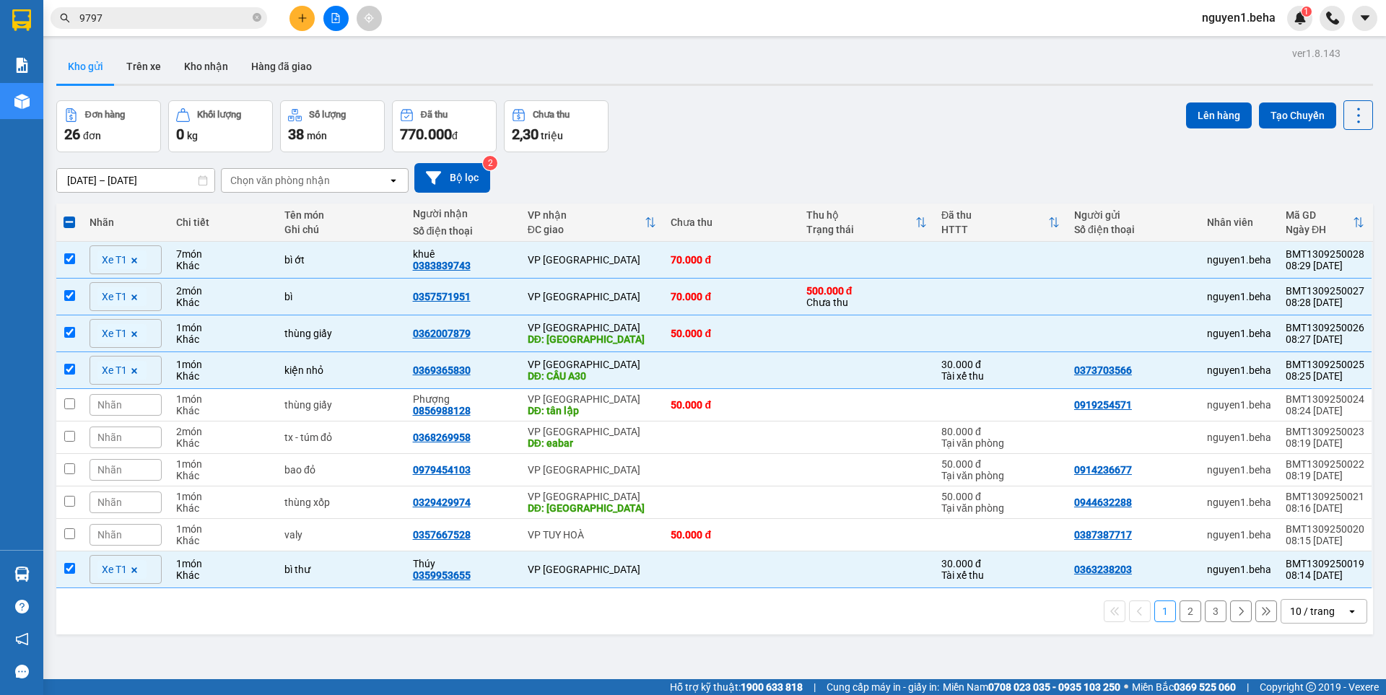
click at [1180, 614] on button "2" at bounding box center [1191, 612] width 22 height 22
checkbox input "false"
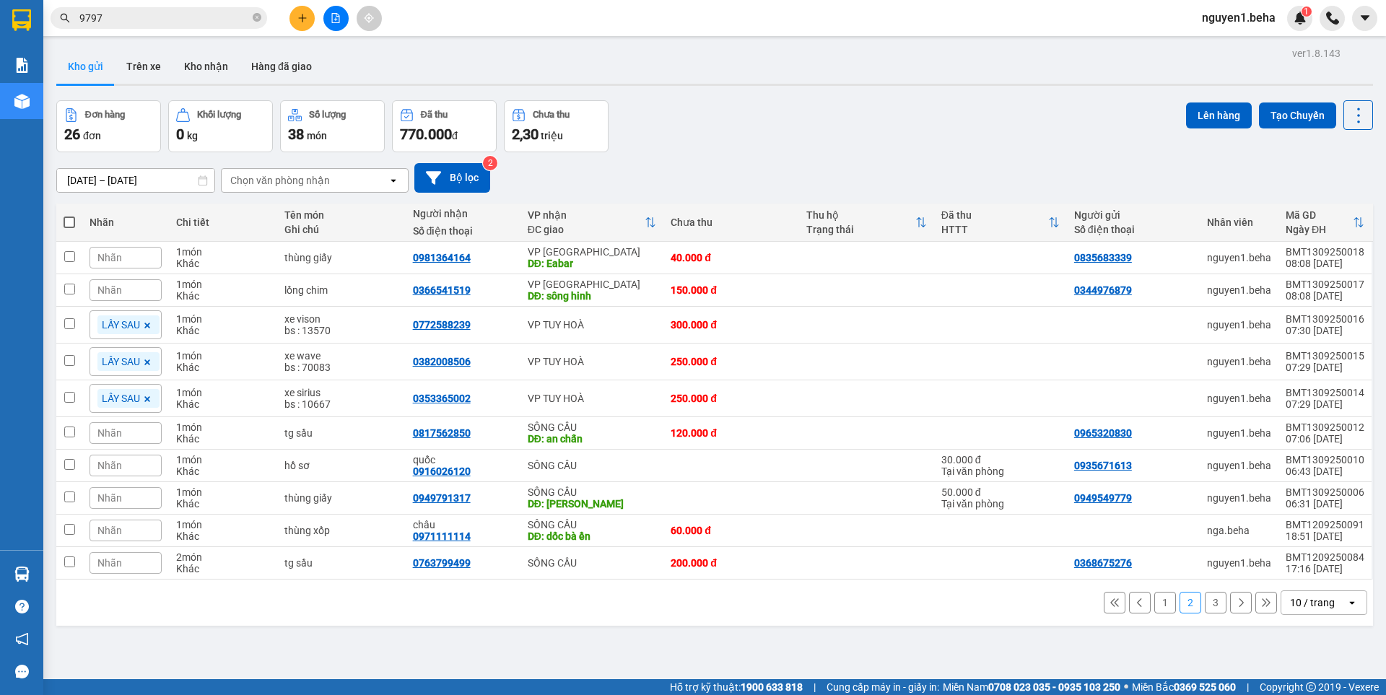
click at [1158, 605] on button "1" at bounding box center [1165, 603] width 22 height 22
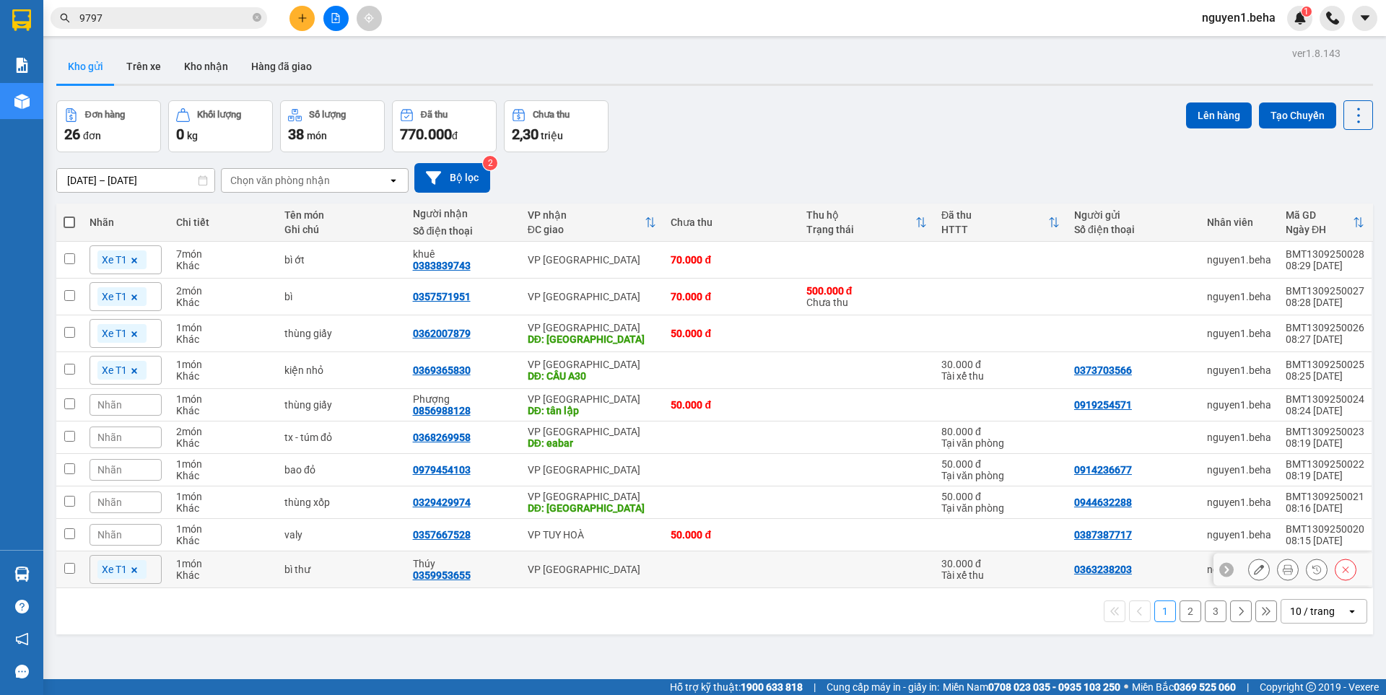
drag, startPoint x: 72, startPoint y: 567, endPoint x: 74, endPoint y: 559, distance: 8.2
click at [73, 565] on input "checkbox" at bounding box center [69, 568] width 11 height 11
checkbox input "true"
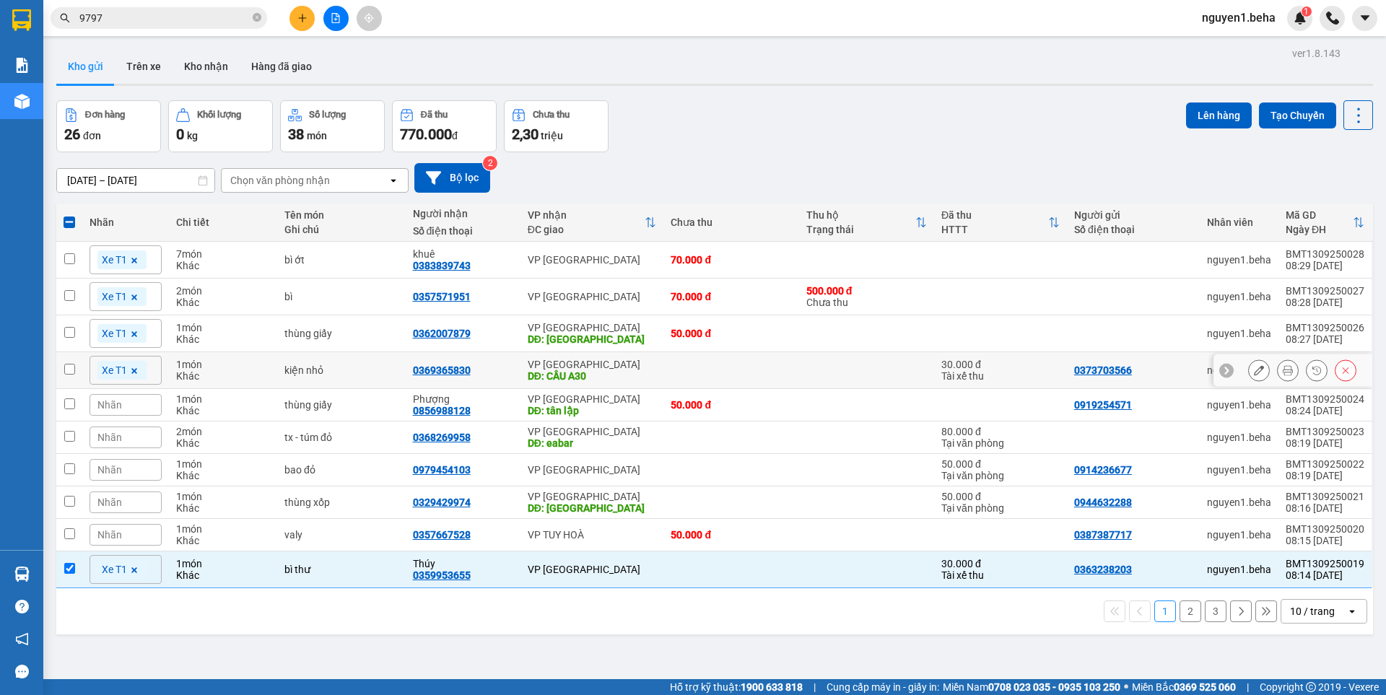
click at [80, 374] on td at bounding box center [69, 370] width 26 height 37
checkbox input "true"
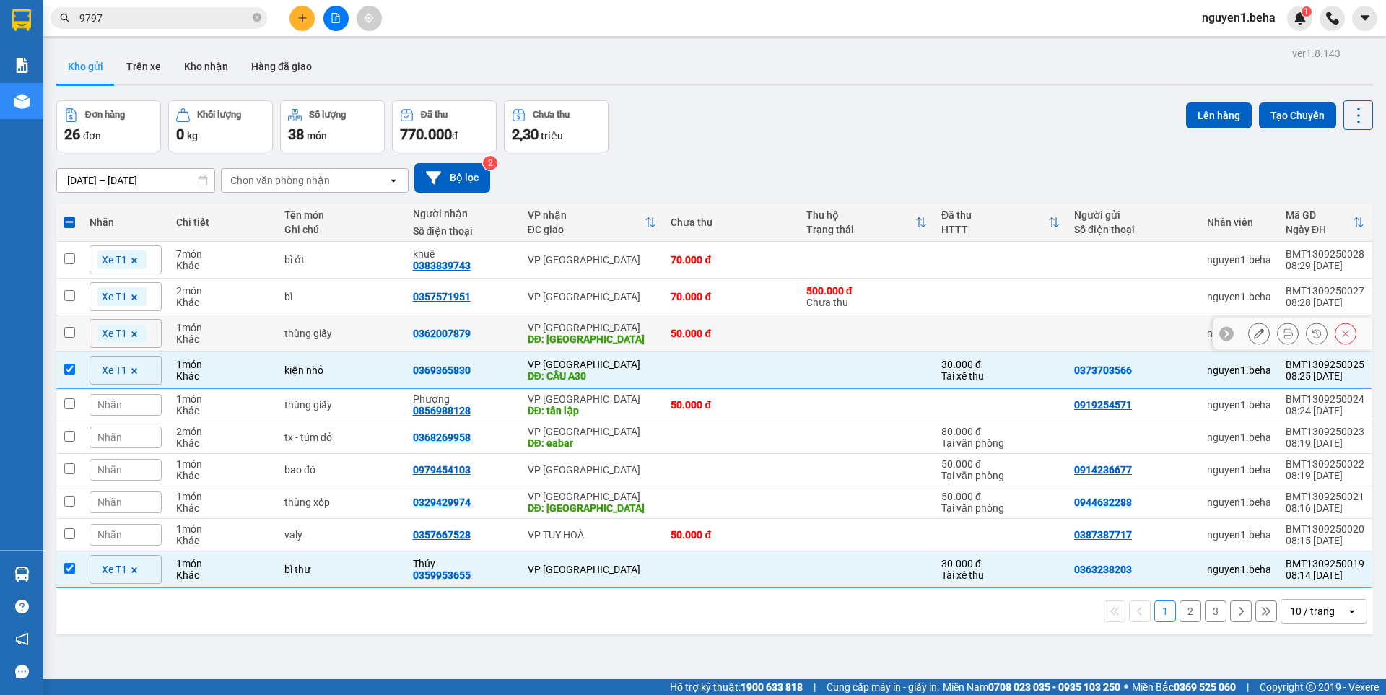
click at [69, 334] on input "checkbox" at bounding box center [69, 332] width 11 height 11
checkbox input "true"
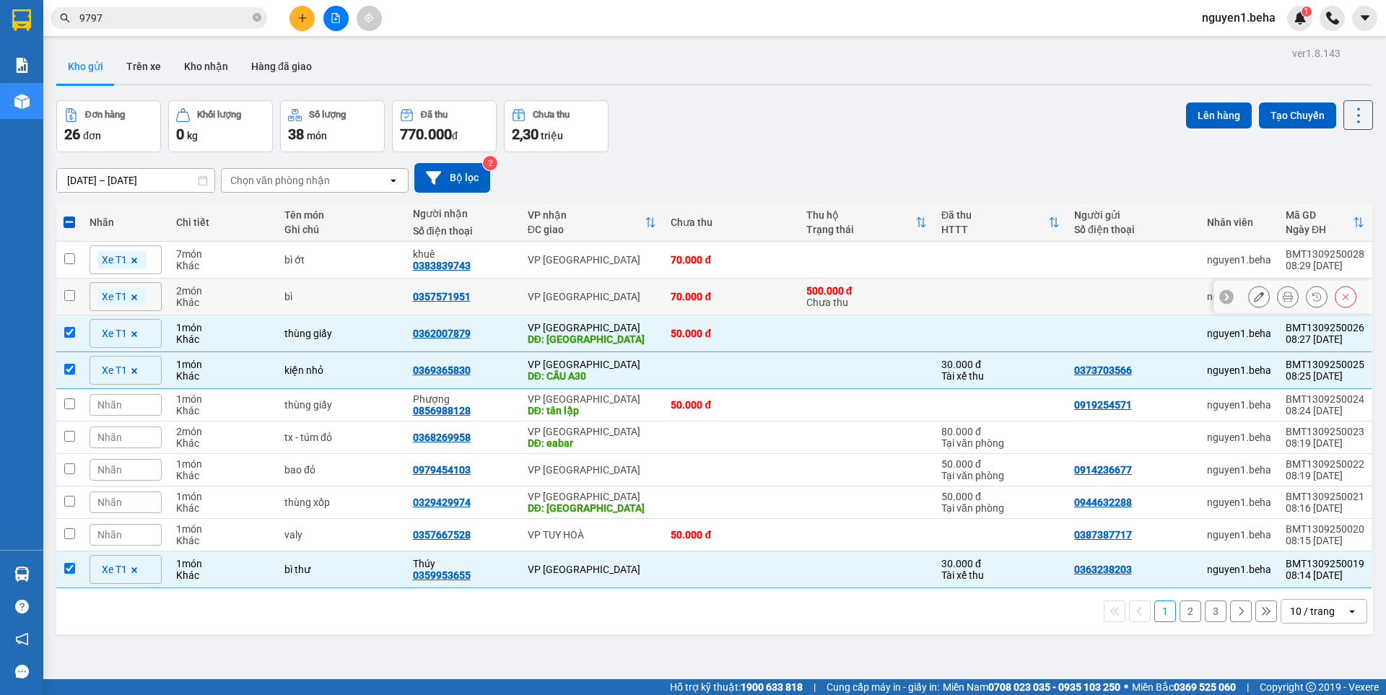
click at [71, 290] on input "checkbox" at bounding box center [69, 295] width 11 height 11
checkbox input "true"
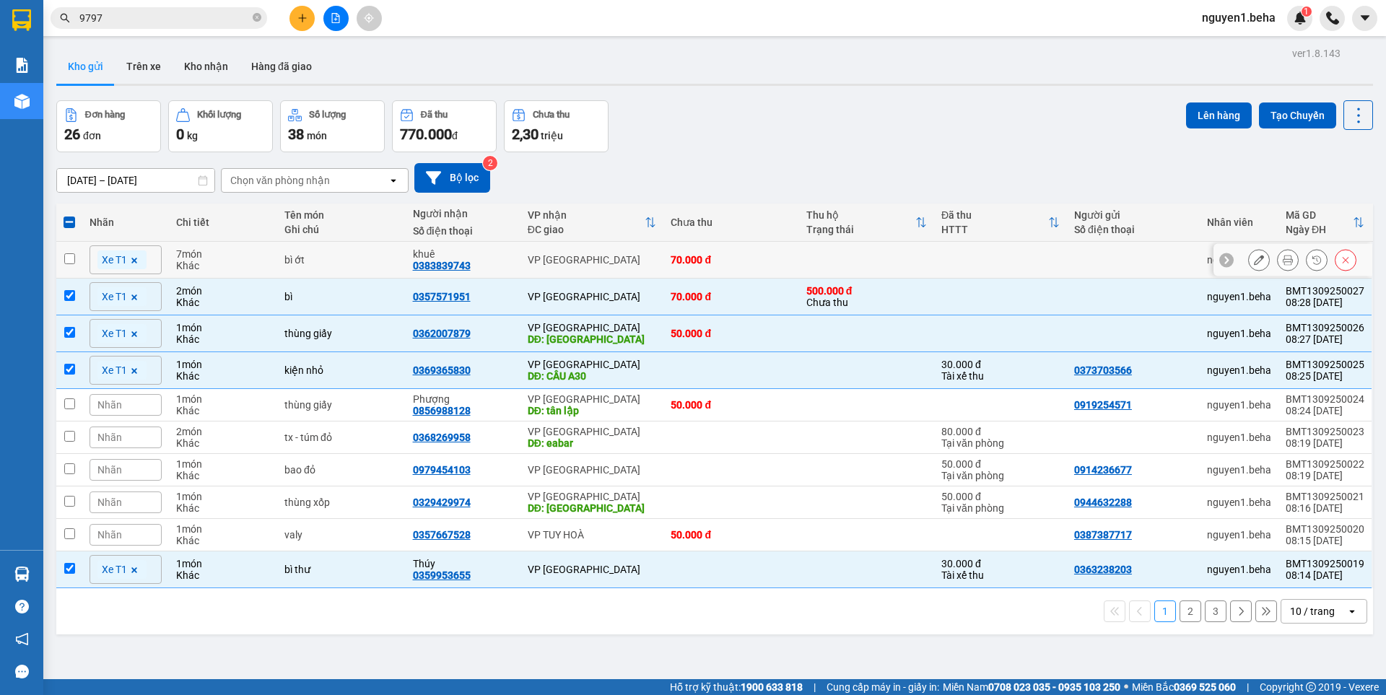
click at [72, 269] on td at bounding box center [69, 260] width 26 height 37
checkbox input "true"
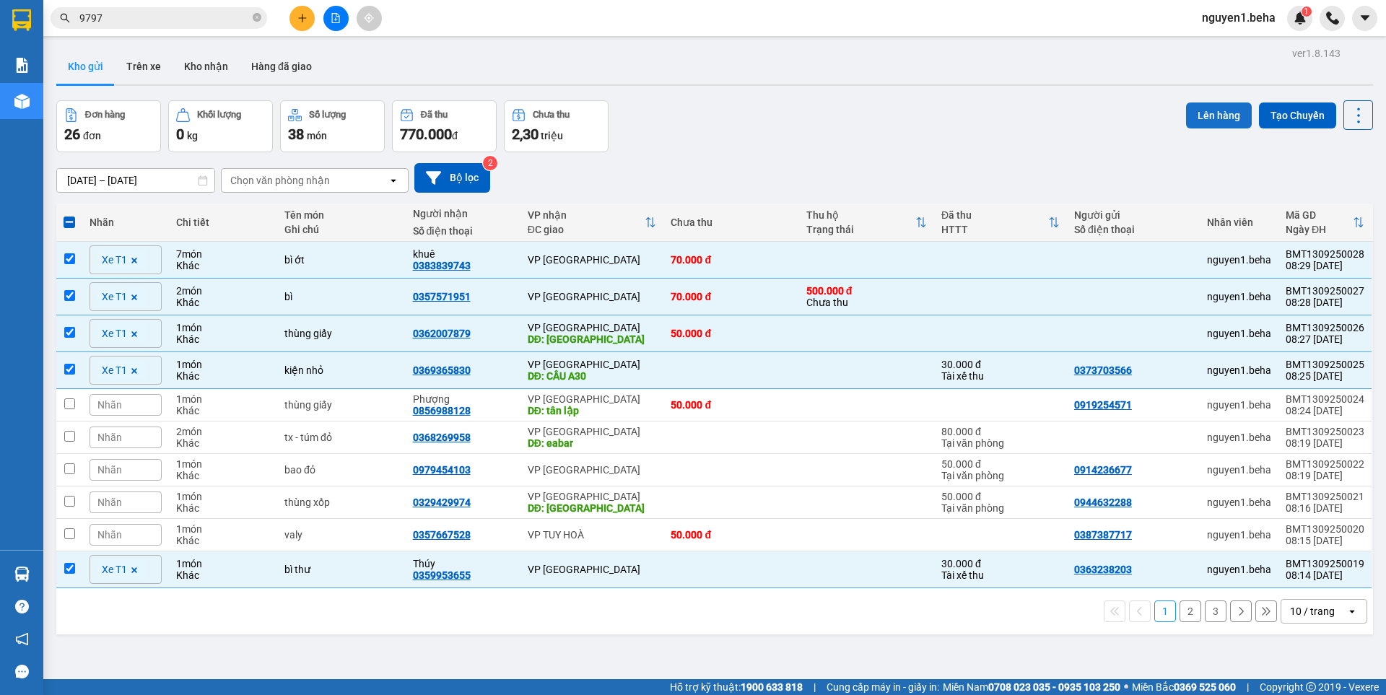
click at [1225, 118] on button "Lên hàng" at bounding box center [1219, 116] width 66 height 26
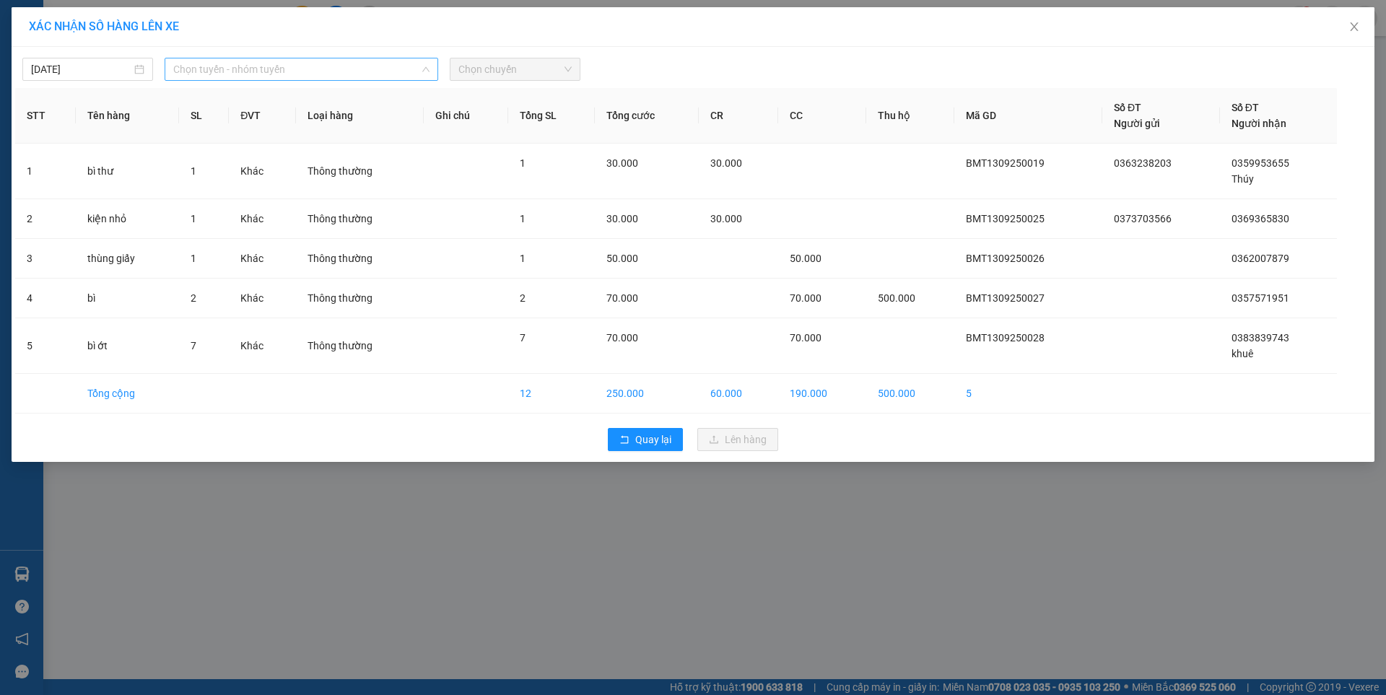
click at [265, 69] on span "Chọn tuyến - nhóm tuyến" at bounding box center [301, 69] width 256 height 22
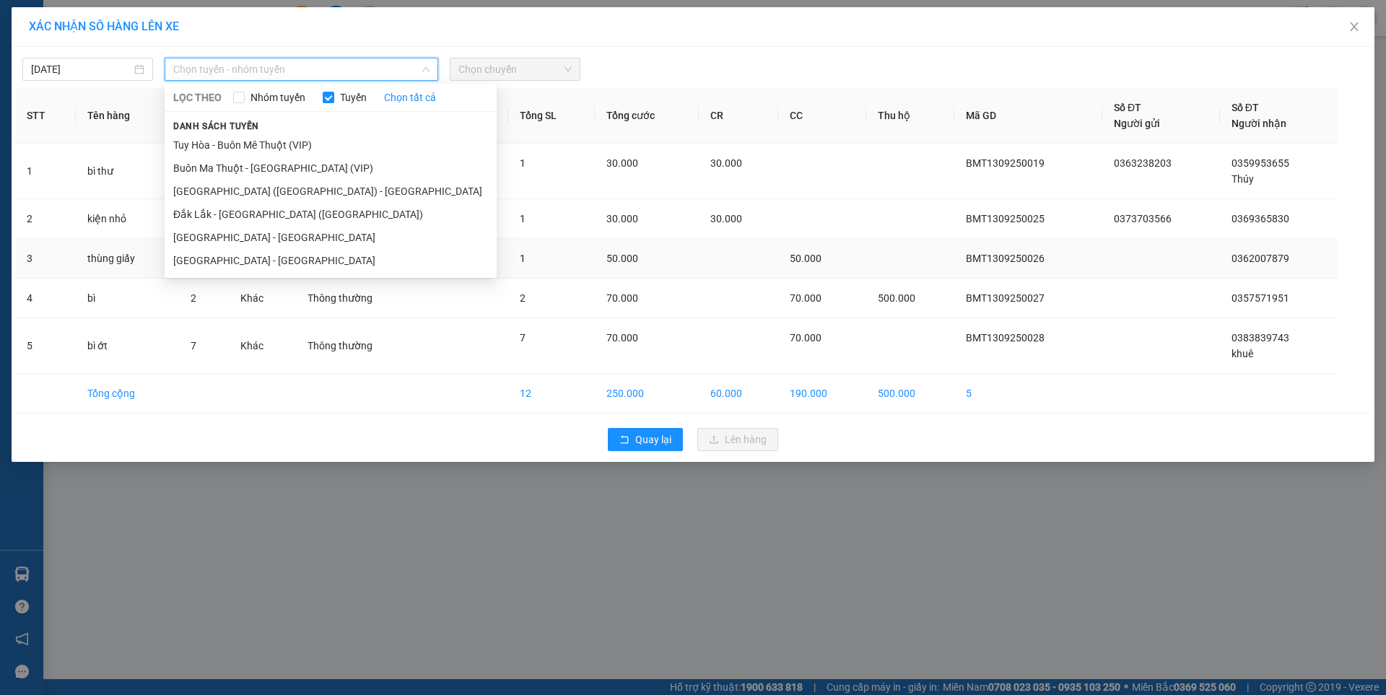
click at [224, 253] on li "[GEOGRAPHIC_DATA] - [GEOGRAPHIC_DATA]" at bounding box center [331, 260] width 332 height 23
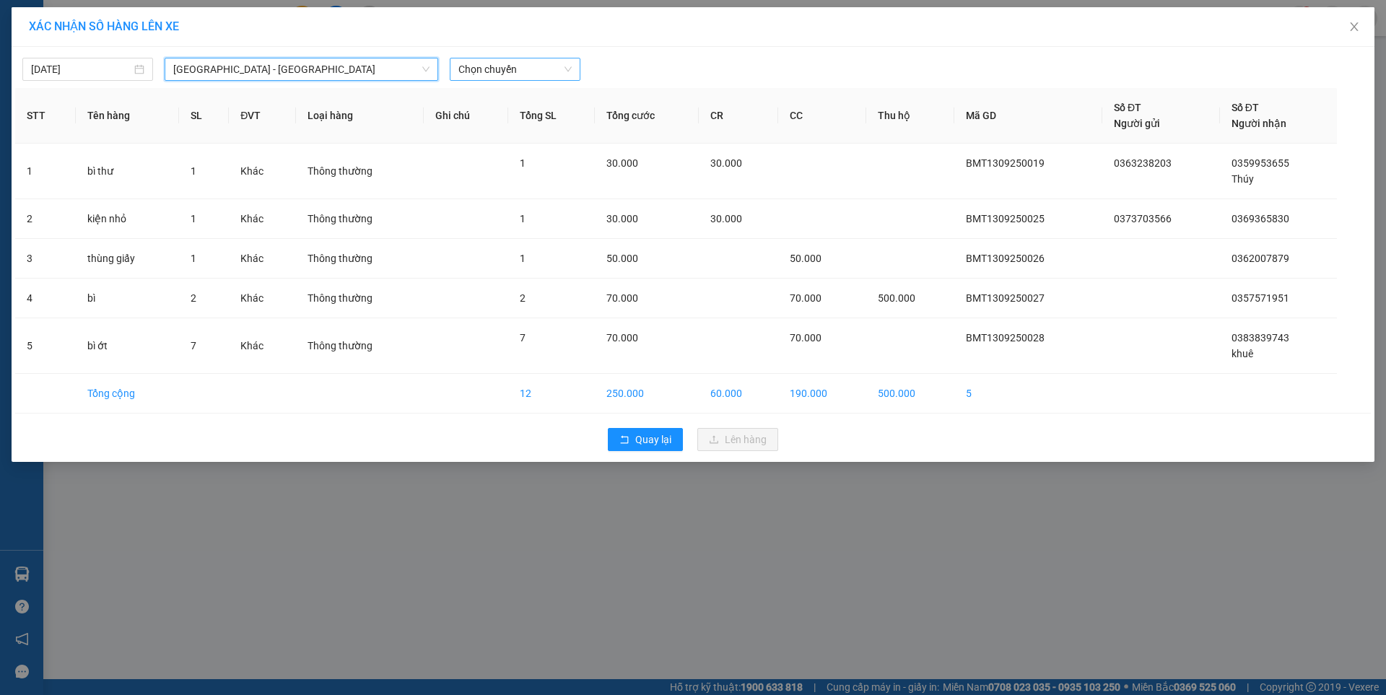
click at [483, 69] on span "Chọn chuyến" at bounding box center [514, 69] width 113 height 22
click at [486, 121] on div "07:00 - 47F-002.14" at bounding box center [514, 121] width 113 height 16
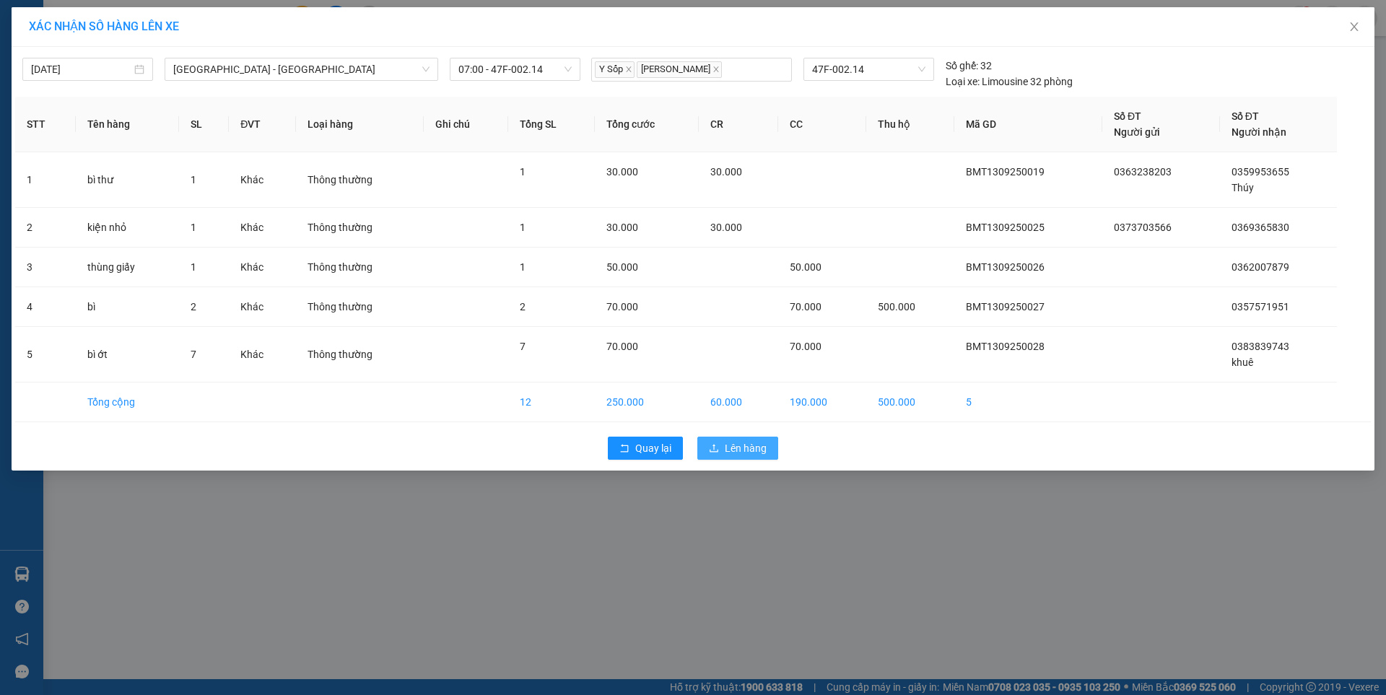
click at [754, 450] on span "Lên hàng" at bounding box center [746, 448] width 42 height 16
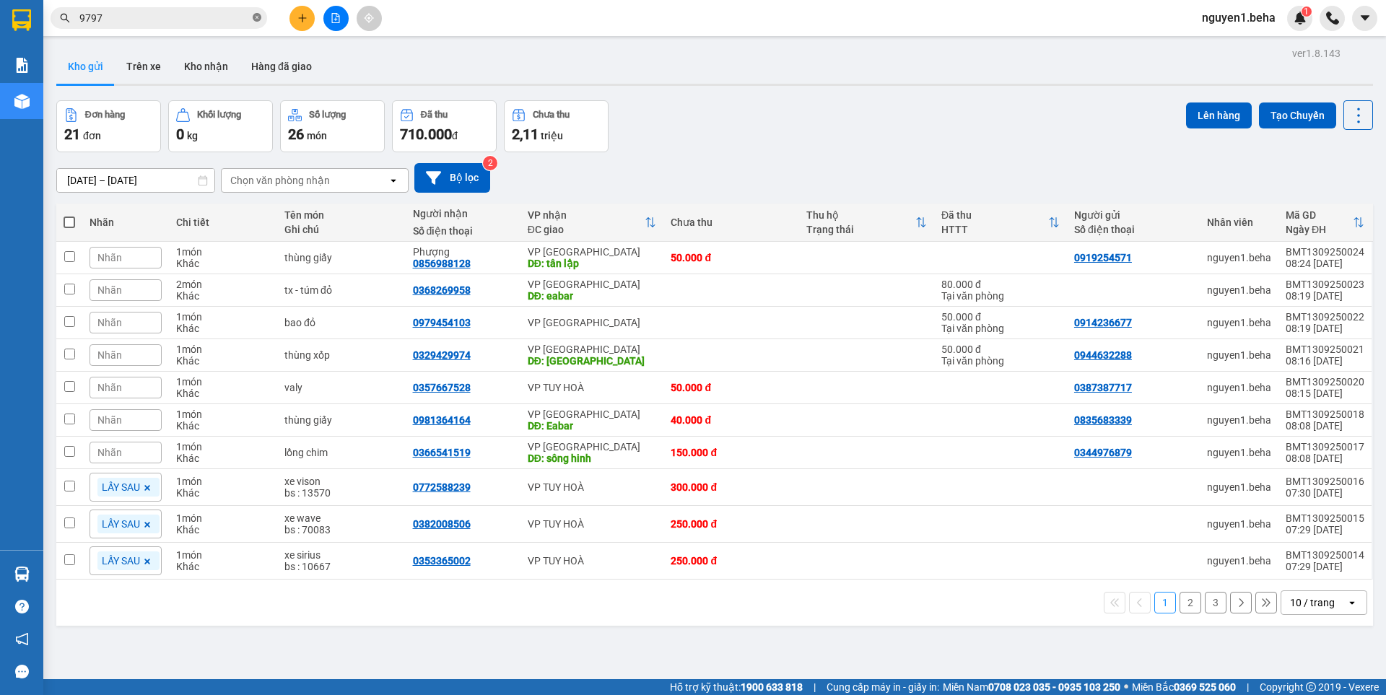
click at [255, 19] on icon "close-circle" at bounding box center [257, 17] width 9 height 9
drag, startPoint x: 212, startPoint y: 14, endPoint x: 204, endPoint y: 12, distance: 8.2
click at [212, 14] on input "text" at bounding box center [164, 18] width 170 height 16
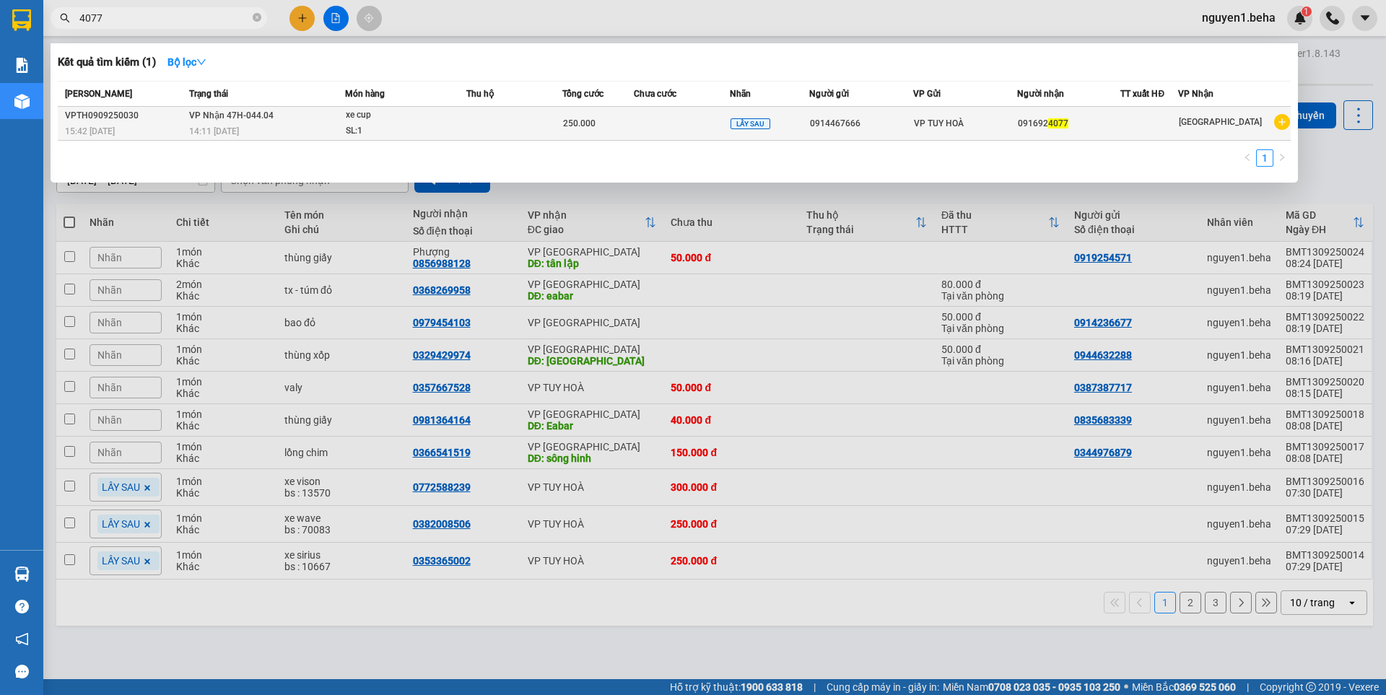
type input "4077"
click at [450, 121] on div "xe cup" at bounding box center [400, 116] width 108 height 16
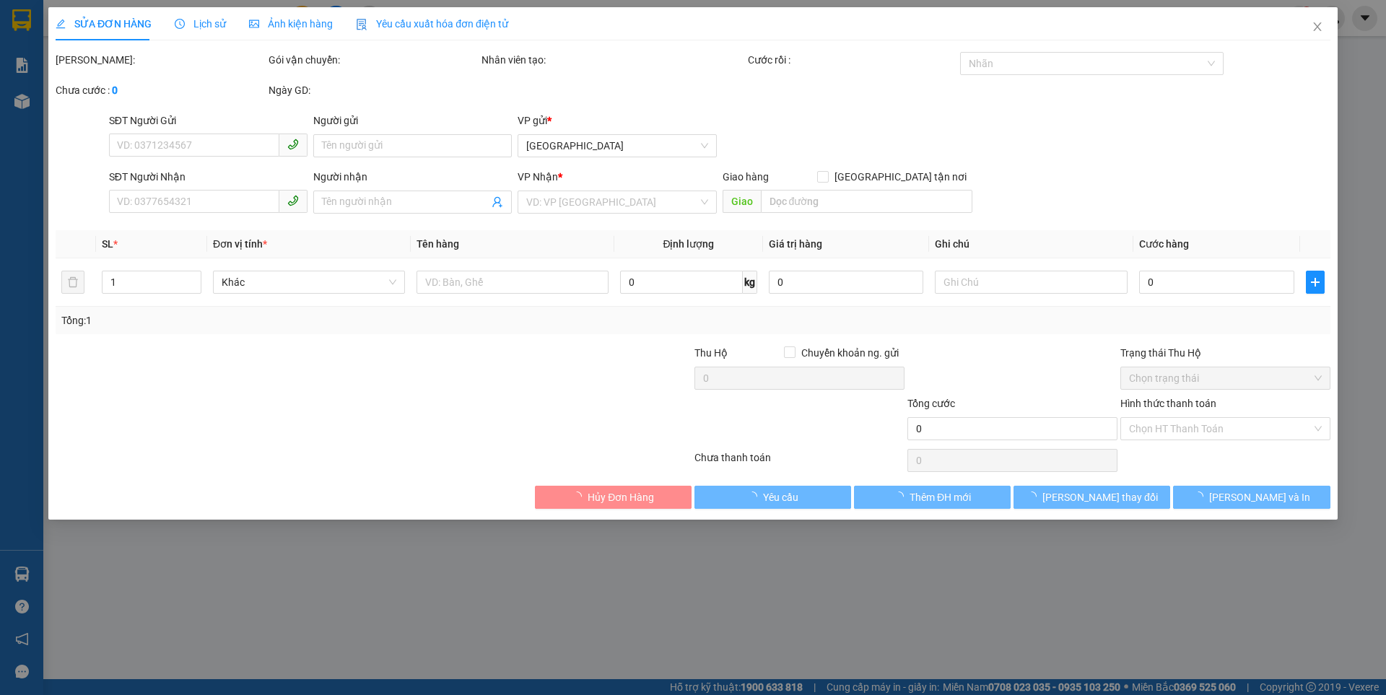
type input "0914467666"
type input "0916924077"
type input "250.000"
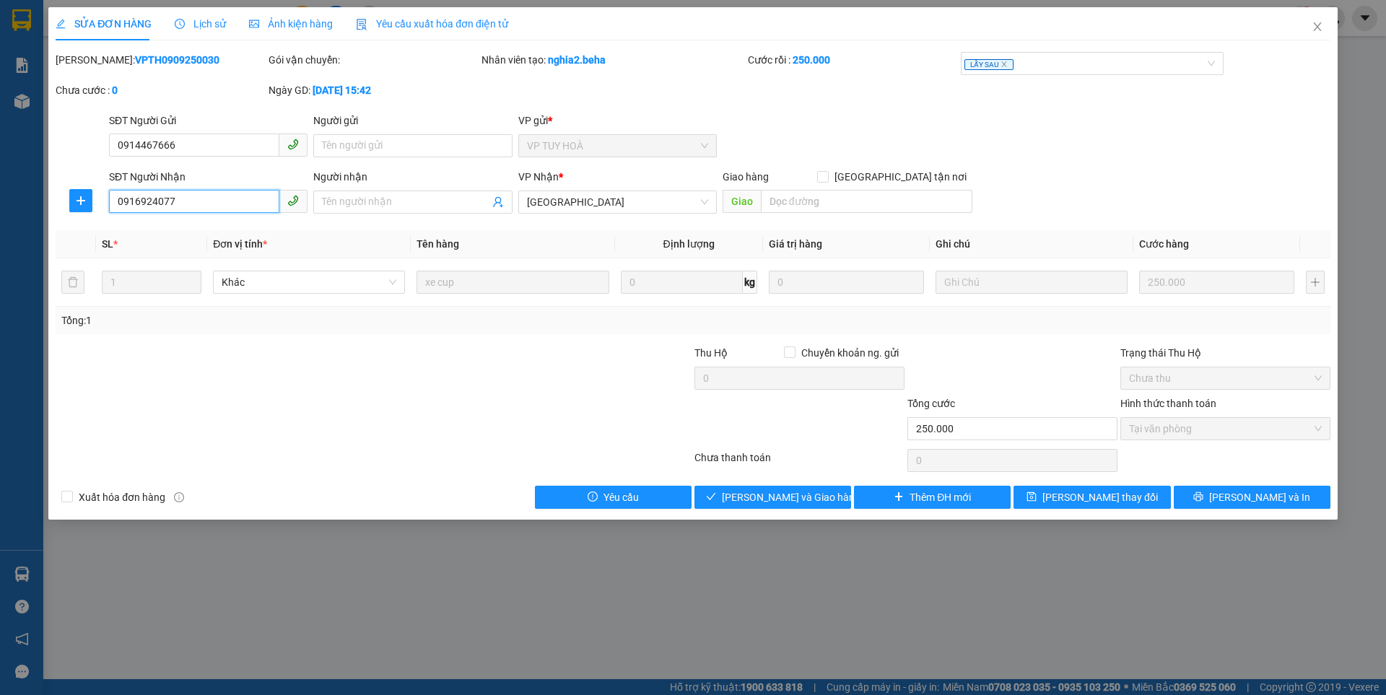
drag, startPoint x: 193, startPoint y: 204, endPoint x: 121, endPoint y: 205, distance: 72.9
click at [121, 205] on input "0916924077" at bounding box center [194, 201] width 170 height 23
click at [194, 202] on input "0916924077" at bounding box center [194, 201] width 170 height 23
click at [173, 199] on input "0916924077" at bounding box center [194, 201] width 170 height 23
drag, startPoint x: 183, startPoint y: 201, endPoint x: 105, endPoint y: 199, distance: 78.7
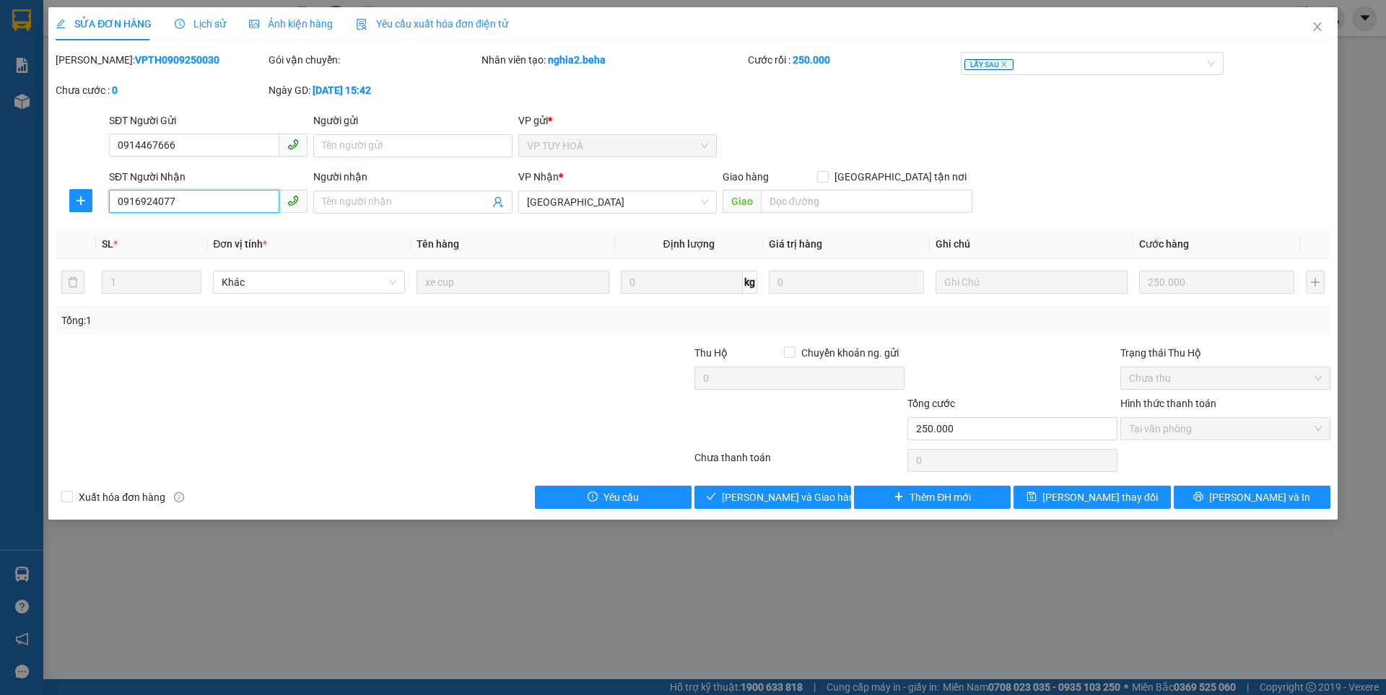
click at [105, 199] on div "SĐT Người Nhận 0916924077 0916924077 Người nhận Tên người nhận VP Nhận * [GEOGR…" at bounding box center [693, 194] width 1278 height 51
click at [195, 26] on span "Lịch sử" at bounding box center [200, 24] width 51 height 12
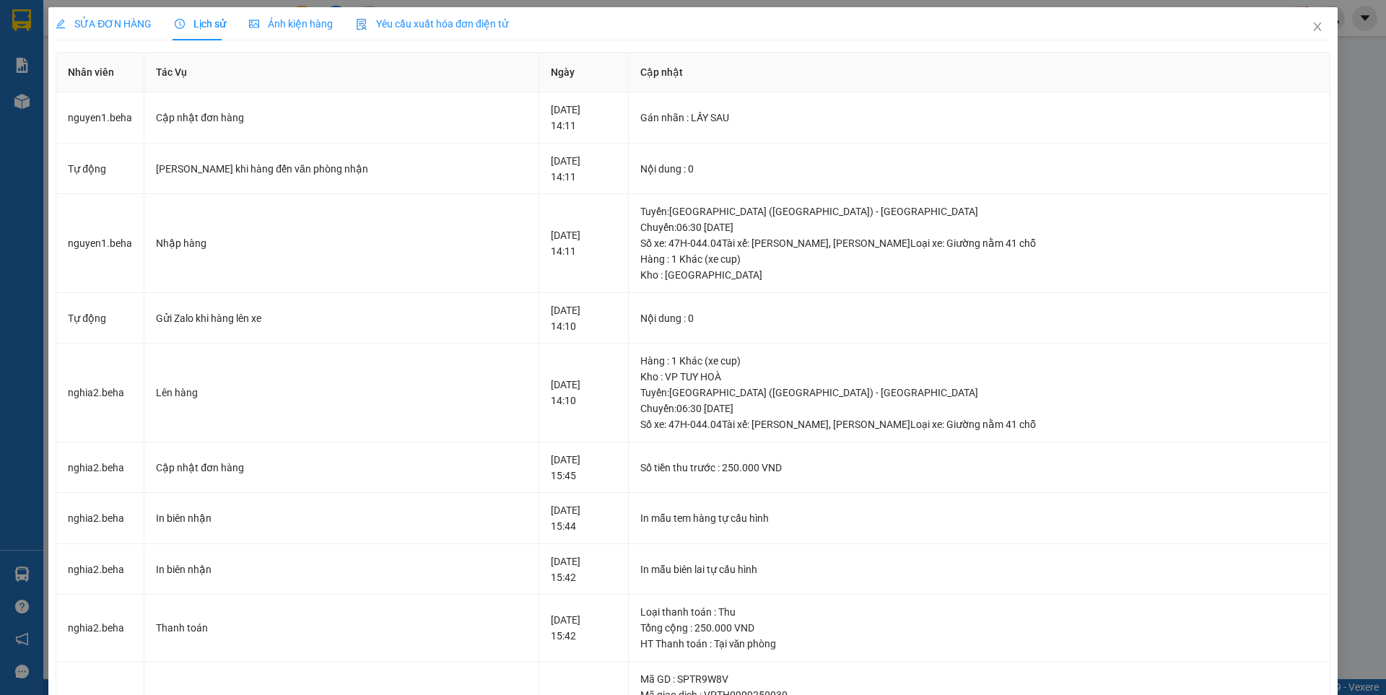
click at [103, 22] on span "SỬA ĐƠN HÀNG" at bounding box center [104, 24] width 96 height 12
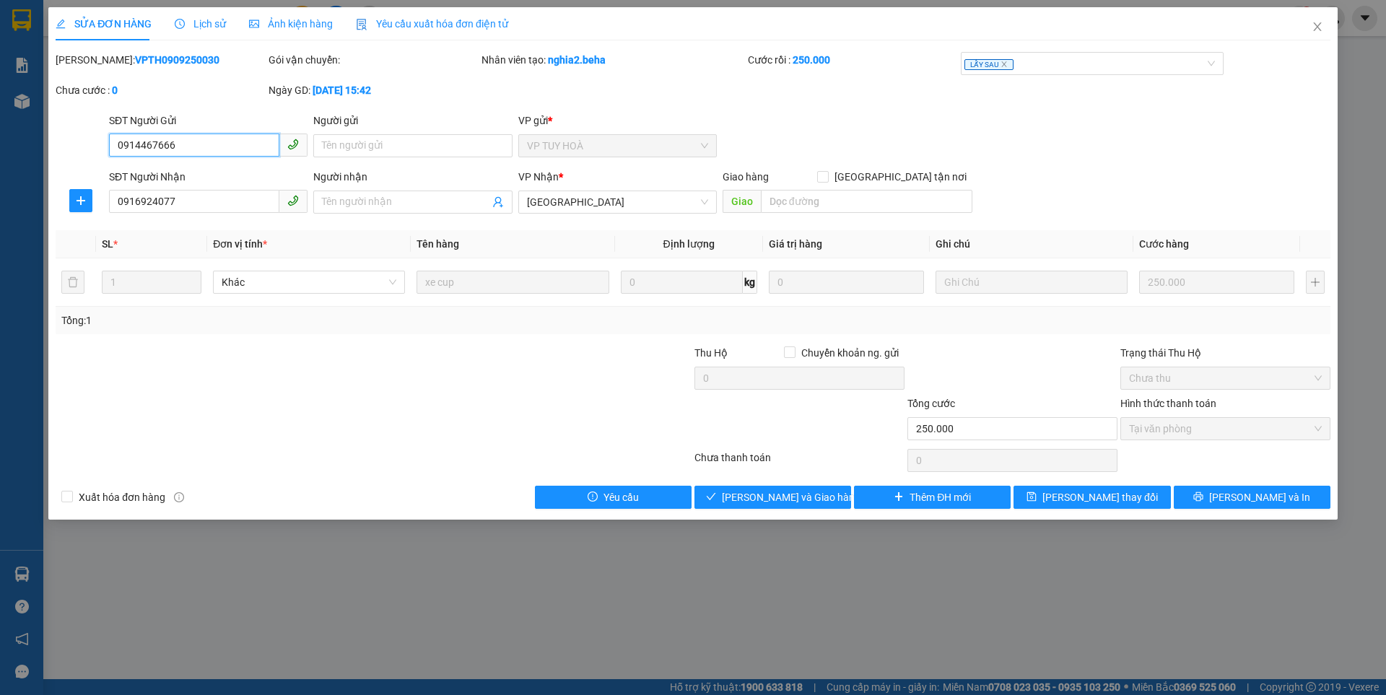
drag, startPoint x: 193, startPoint y: 149, endPoint x: 110, endPoint y: 148, distance: 83.0
click at [110, 148] on input "0914467666" at bounding box center [194, 145] width 170 height 23
drag, startPoint x: 110, startPoint y: 142, endPoint x: 188, endPoint y: 144, distance: 78.0
click at [188, 144] on input "0914467666" at bounding box center [194, 145] width 170 height 23
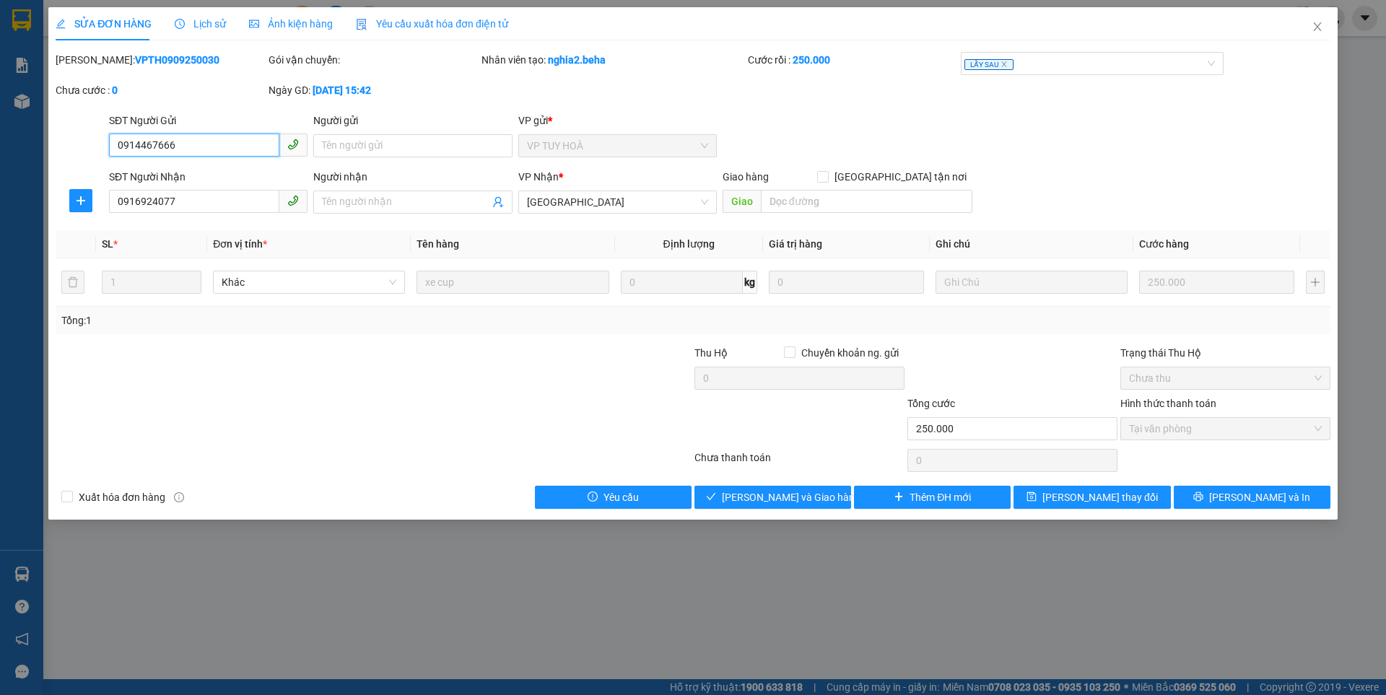
click at [188, 144] on input "0914467666" at bounding box center [194, 145] width 170 height 23
drag, startPoint x: 177, startPoint y: 149, endPoint x: 118, endPoint y: 148, distance: 59.2
click at [118, 149] on input "0914467666" at bounding box center [194, 145] width 170 height 23
click at [1323, 27] on span "Close" at bounding box center [1317, 27] width 40 height 40
click at [1323, 27] on div at bounding box center [1332, 18] width 25 height 25
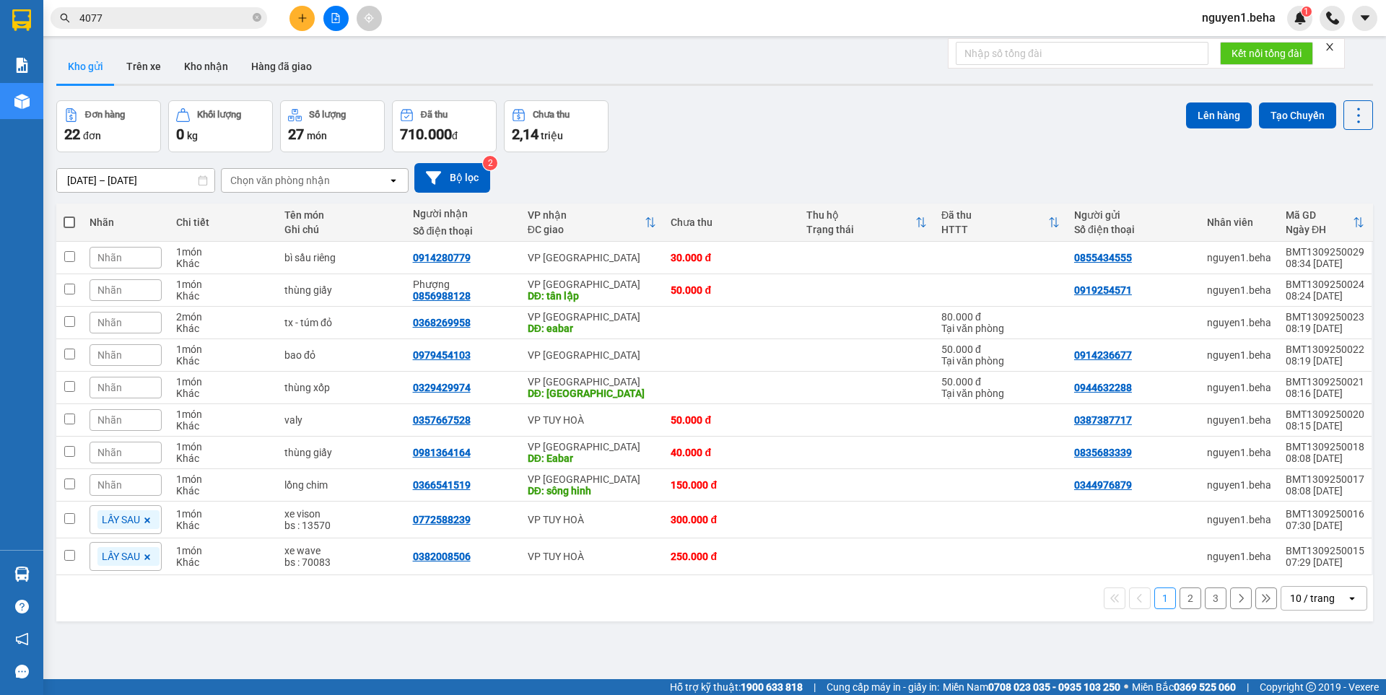
click at [1334, 48] on icon "close" at bounding box center [1330, 47] width 10 height 10
click at [1262, 261] on div at bounding box center [1302, 258] width 108 height 22
click at [1283, 262] on icon at bounding box center [1288, 258] width 10 height 10
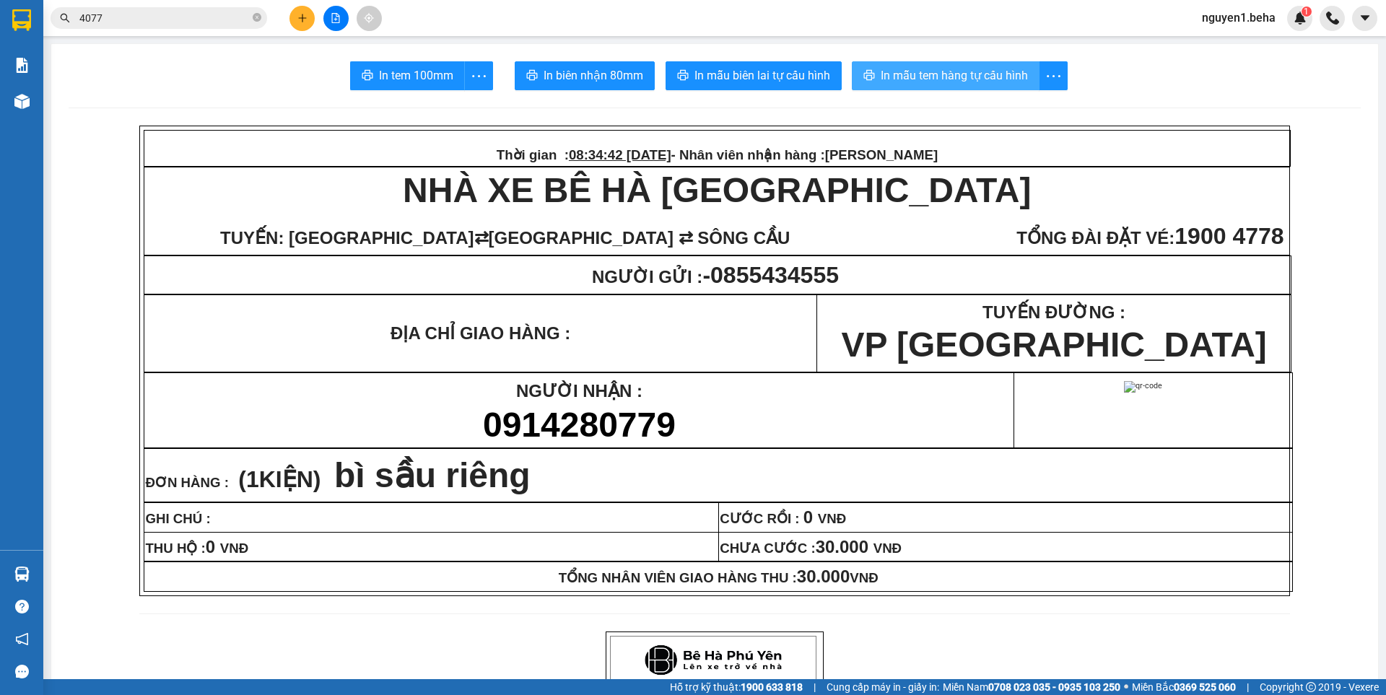
click at [908, 74] on span "In mẫu tem hàng tự cấu hình" at bounding box center [954, 75] width 147 height 18
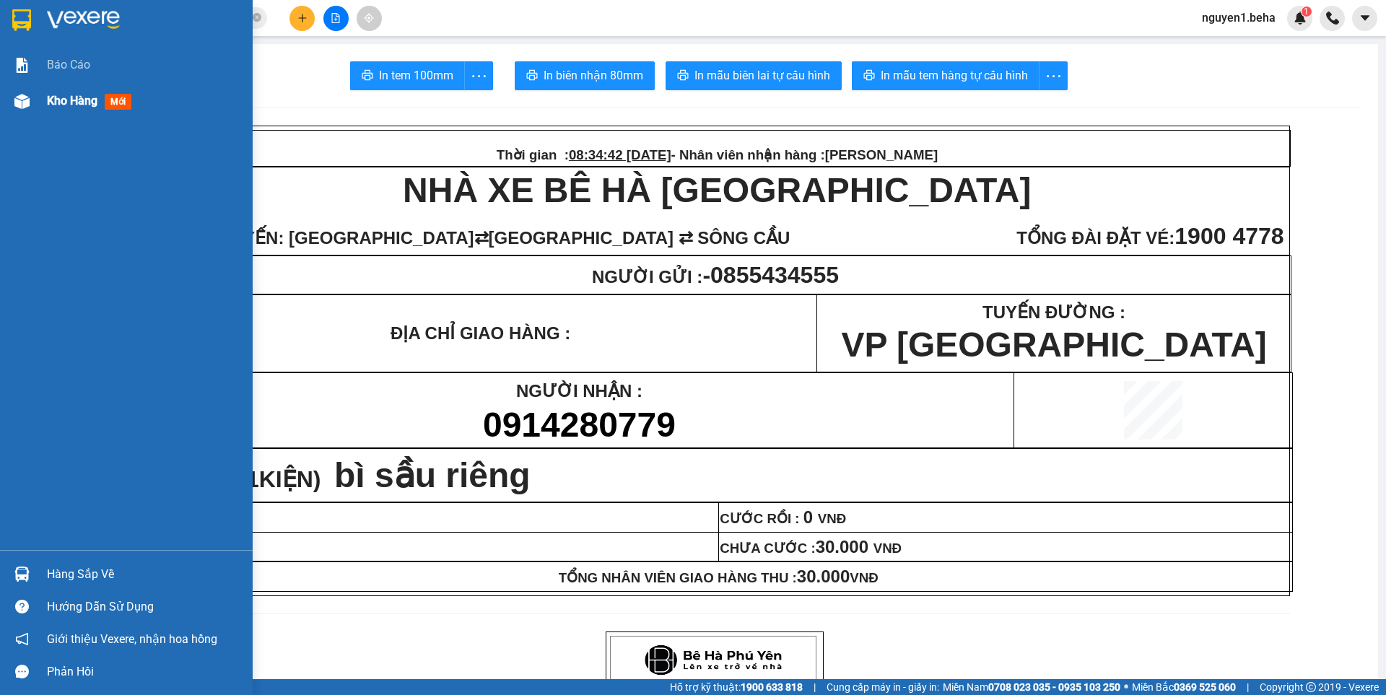
click at [29, 102] on img at bounding box center [21, 101] width 15 height 15
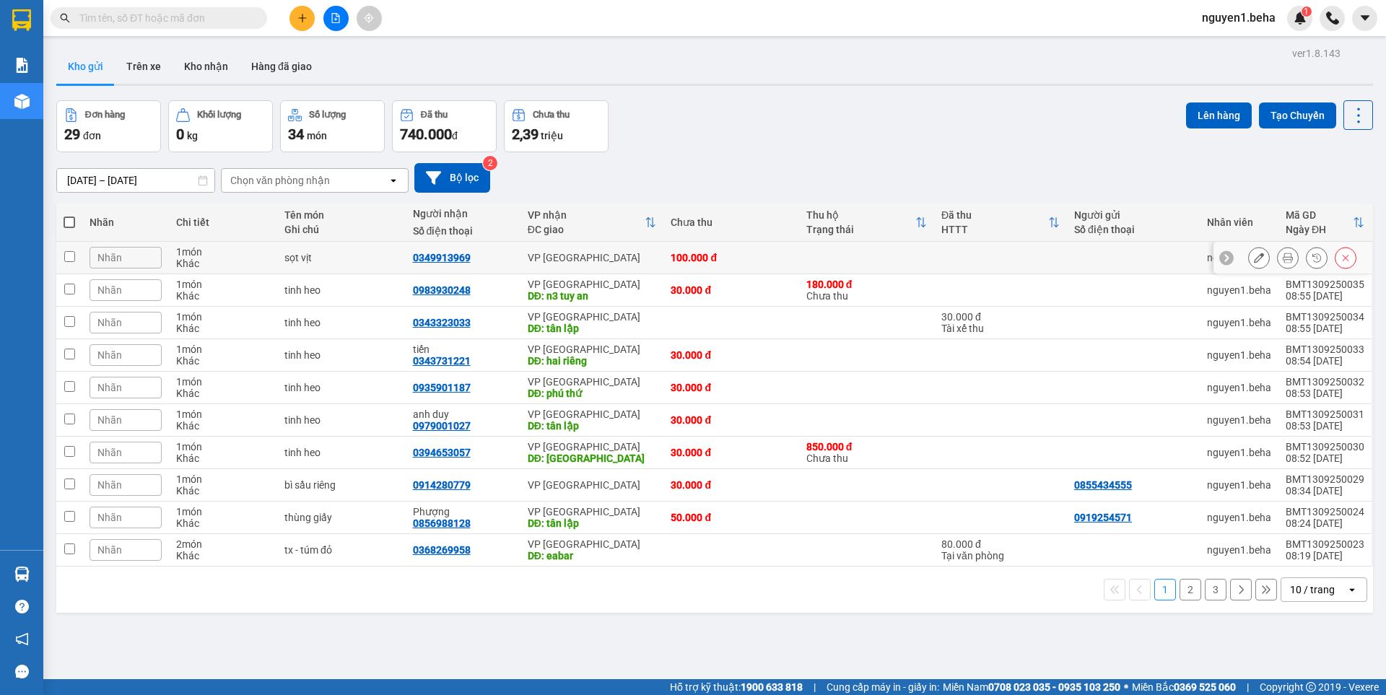
click at [1254, 257] on icon at bounding box center [1259, 258] width 10 height 10
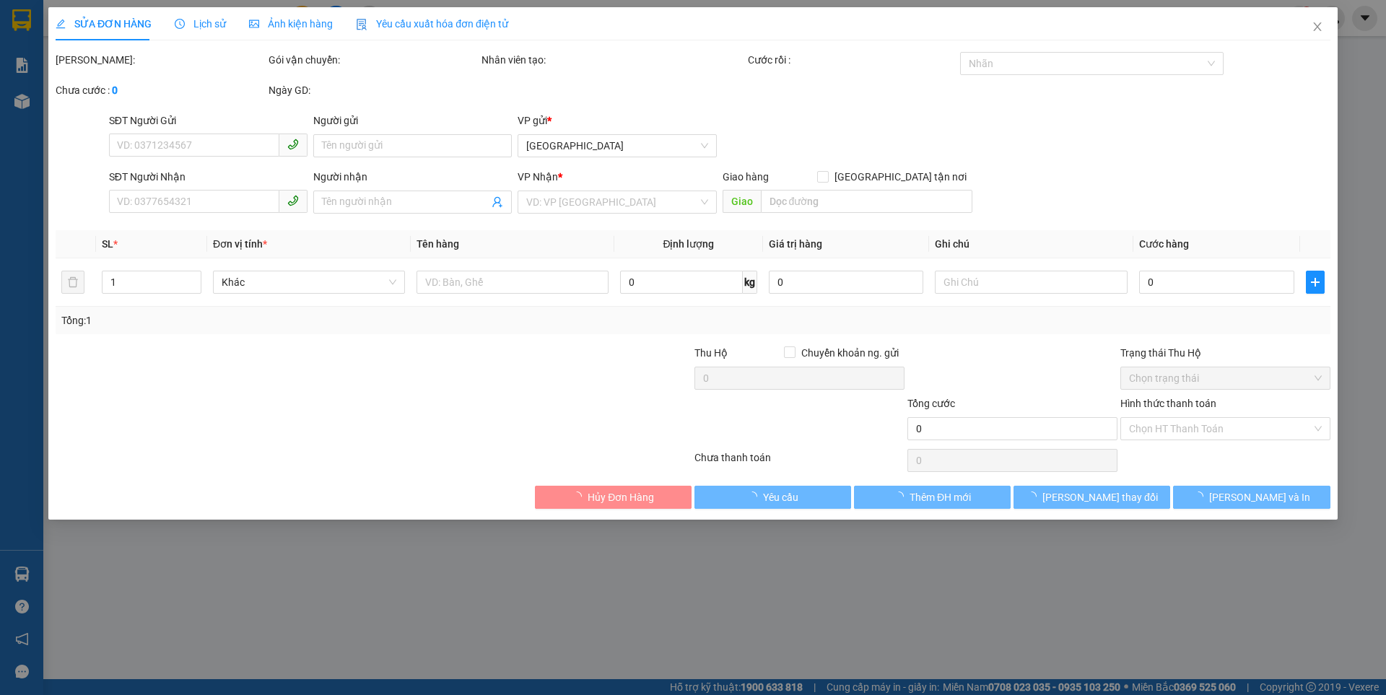
type input "0349913969"
type input "100.000"
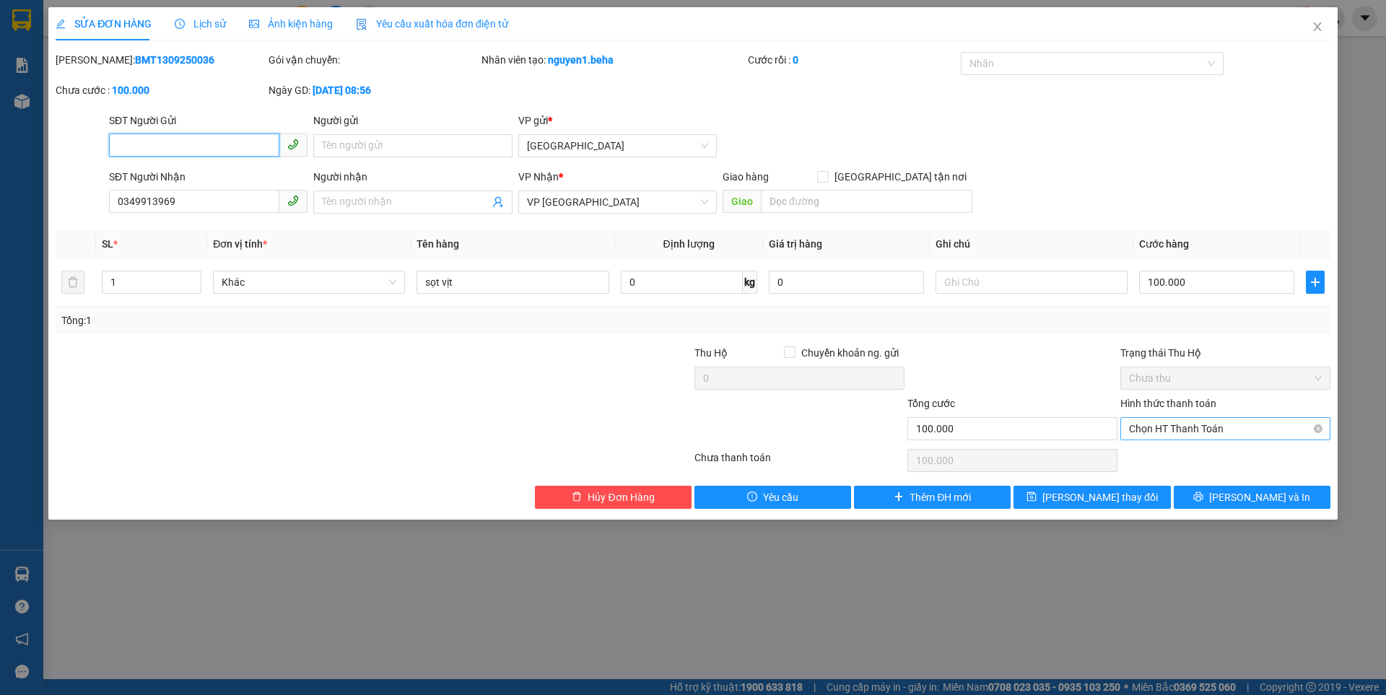
click at [1196, 424] on span "Chọn HT Thanh Toán" at bounding box center [1225, 429] width 193 height 22
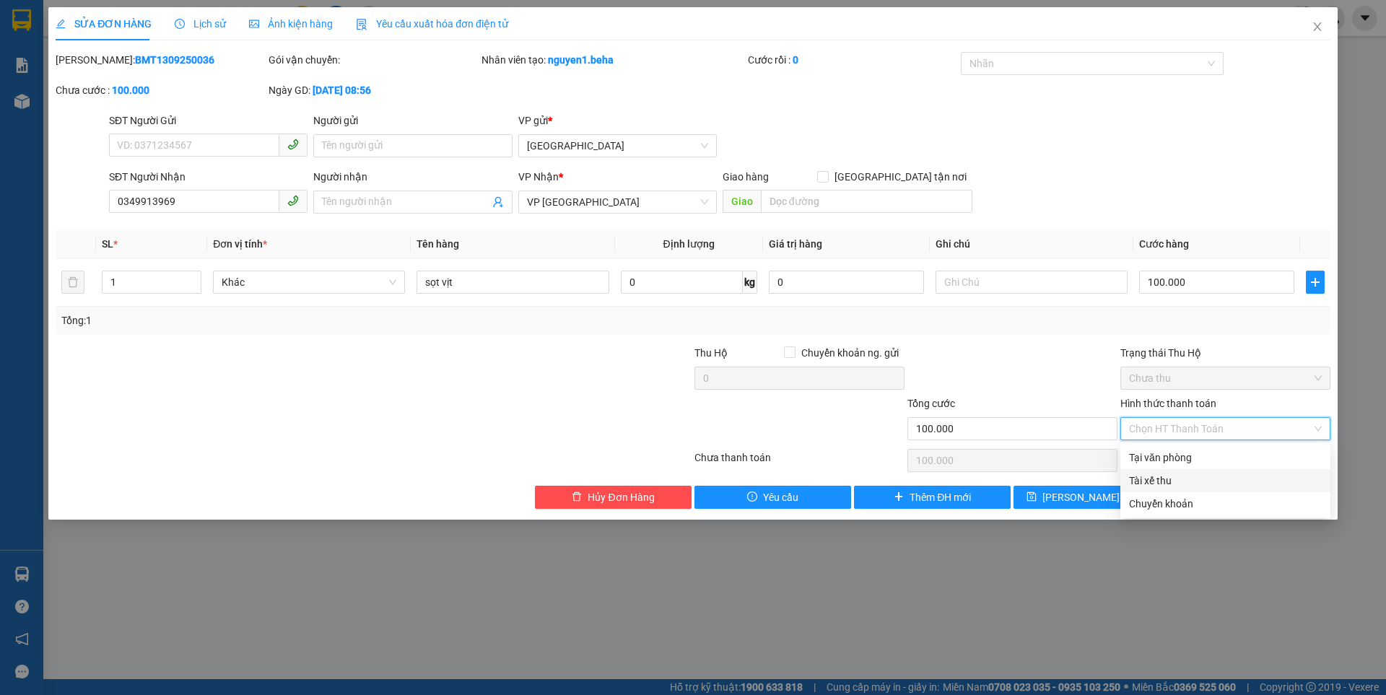
click at [1172, 478] on div "Tài xế thu" at bounding box center [1225, 481] width 193 height 16
type input "0"
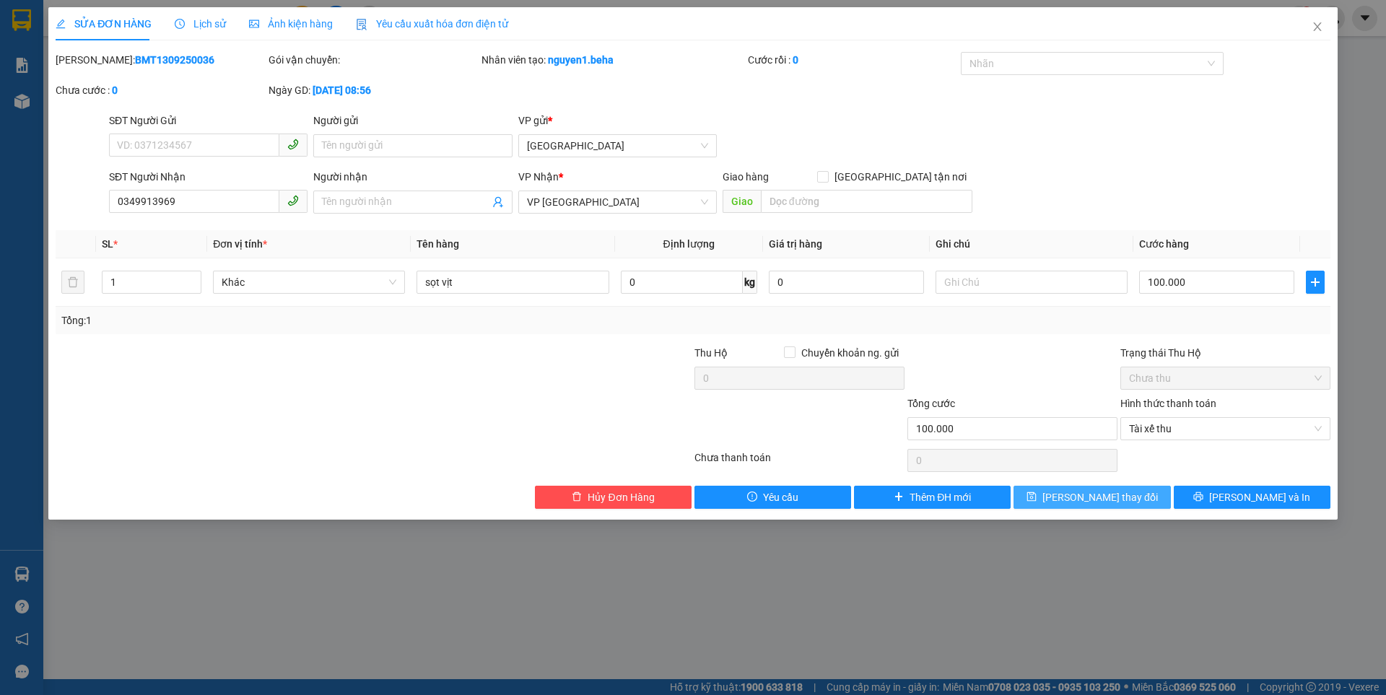
click at [1143, 499] on button "[PERSON_NAME] thay đổi" at bounding box center [1092, 497] width 157 height 23
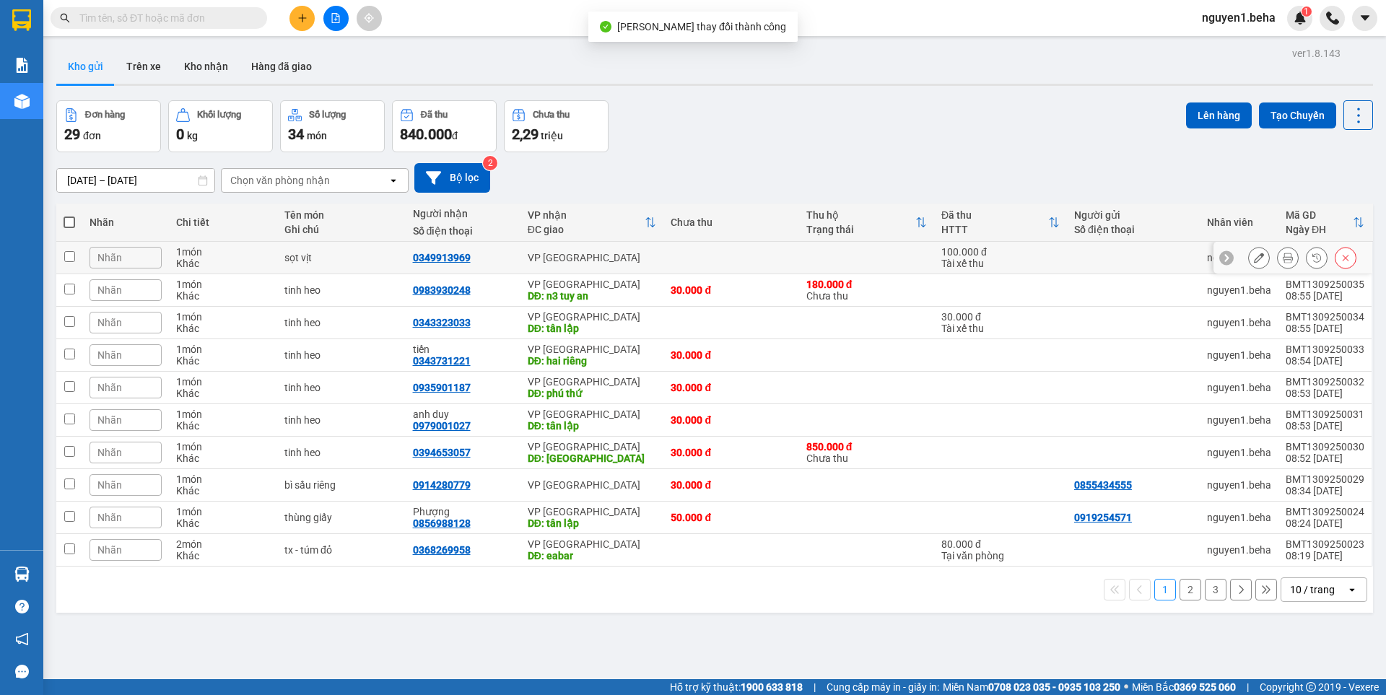
click at [71, 258] on input "checkbox" at bounding box center [69, 256] width 11 height 11
checkbox input "true"
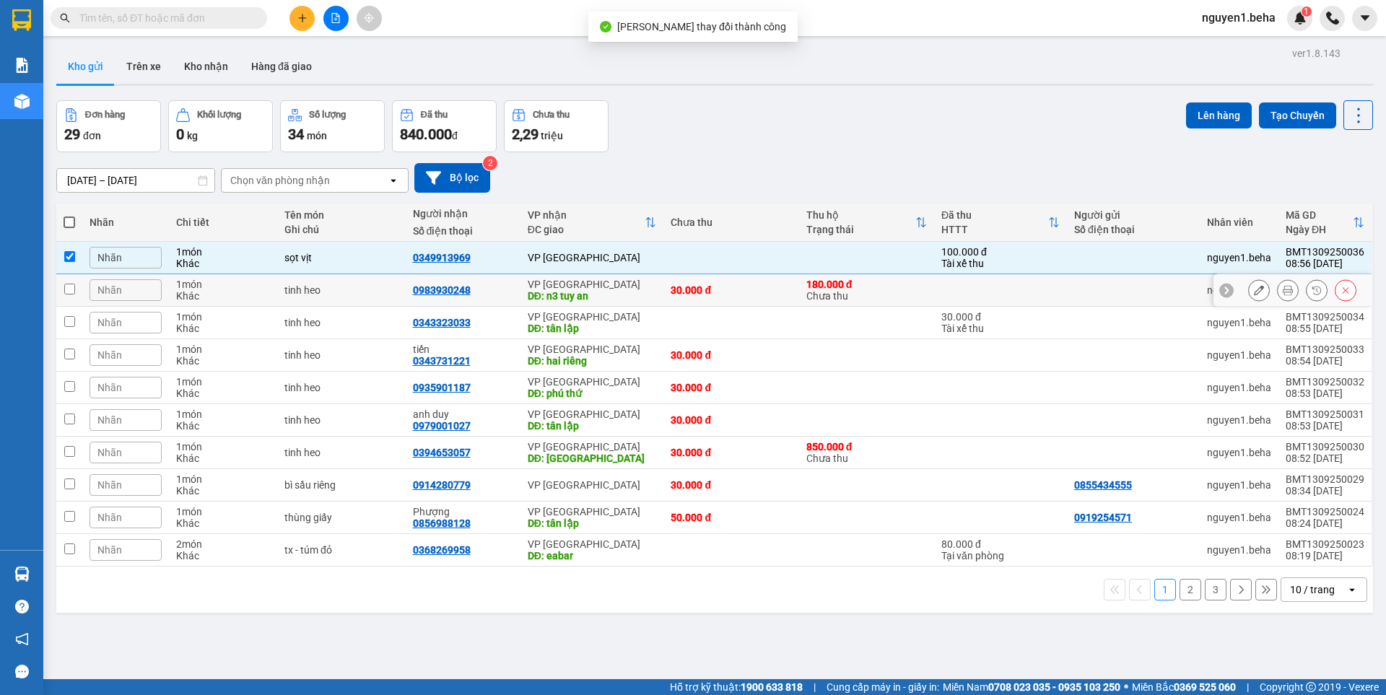
click at [71, 286] on input "checkbox" at bounding box center [69, 289] width 11 height 11
checkbox input "true"
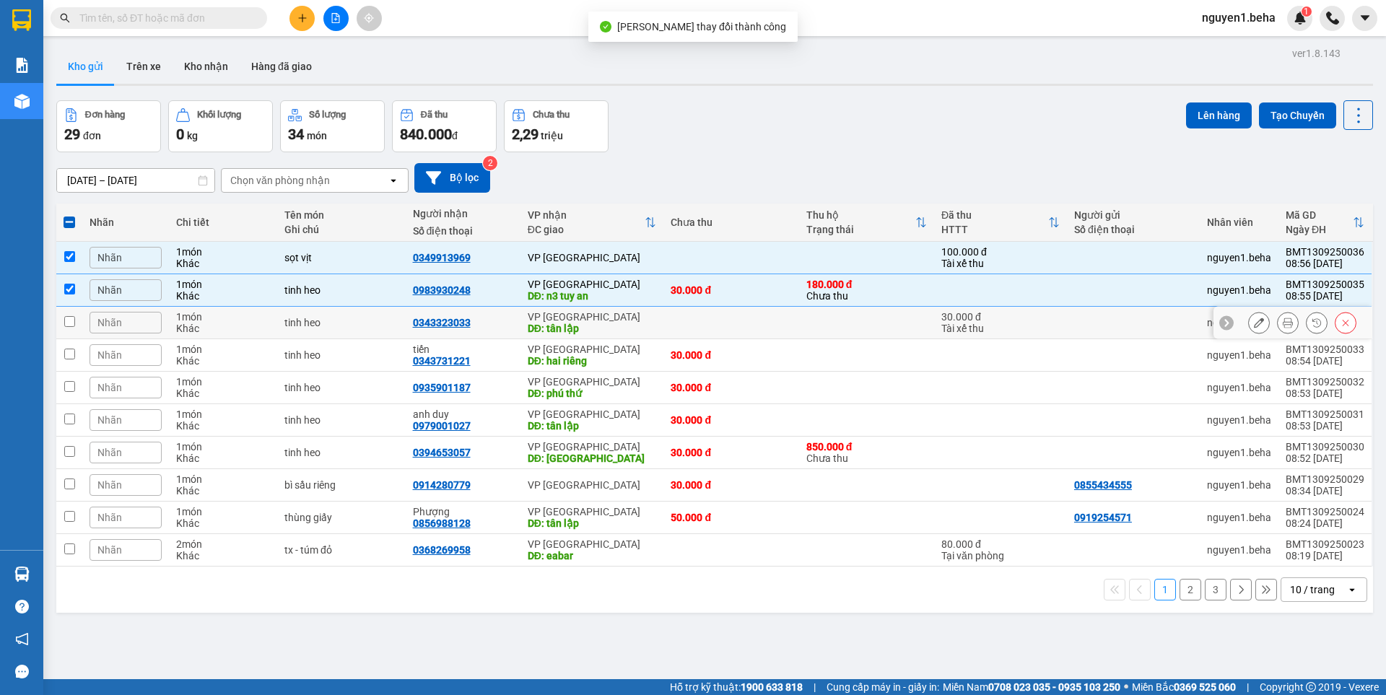
click at [81, 330] on td at bounding box center [69, 323] width 26 height 32
checkbox input "true"
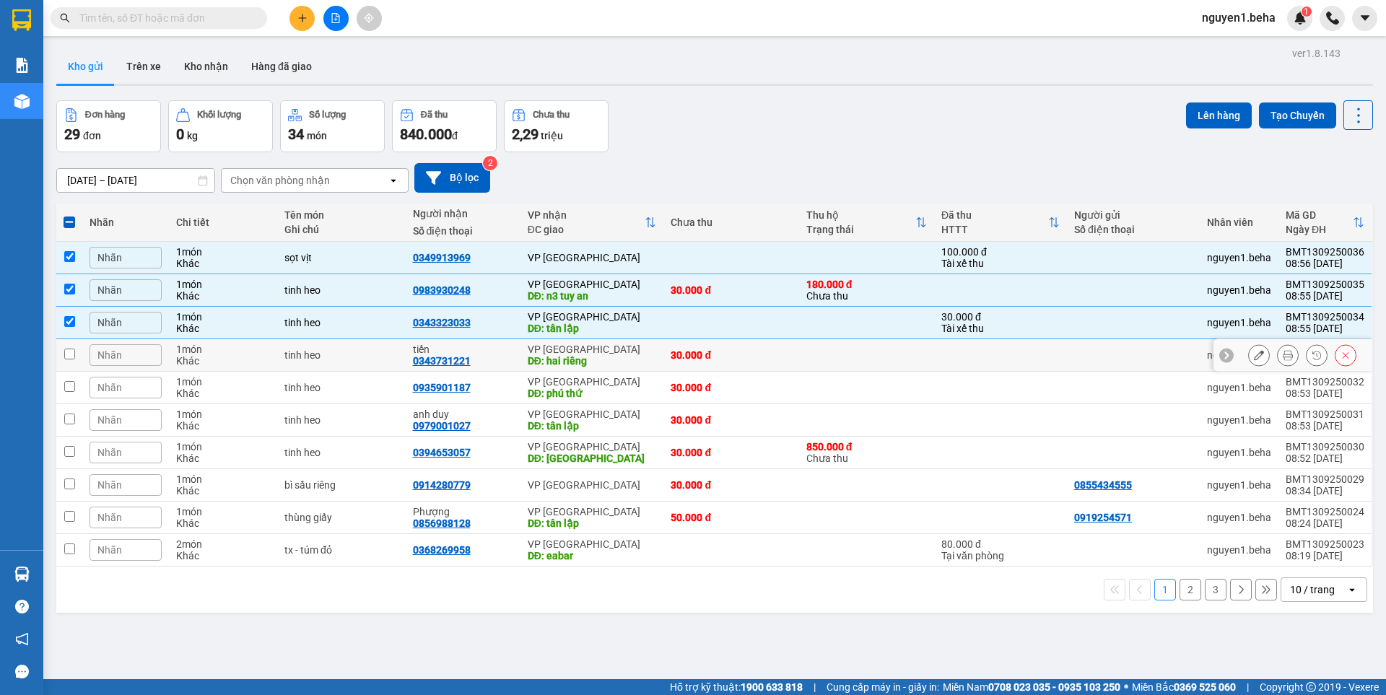
click at [82, 349] on td "Nhãn" at bounding box center [125, 355] width 87 height 32
checkbox input "true"
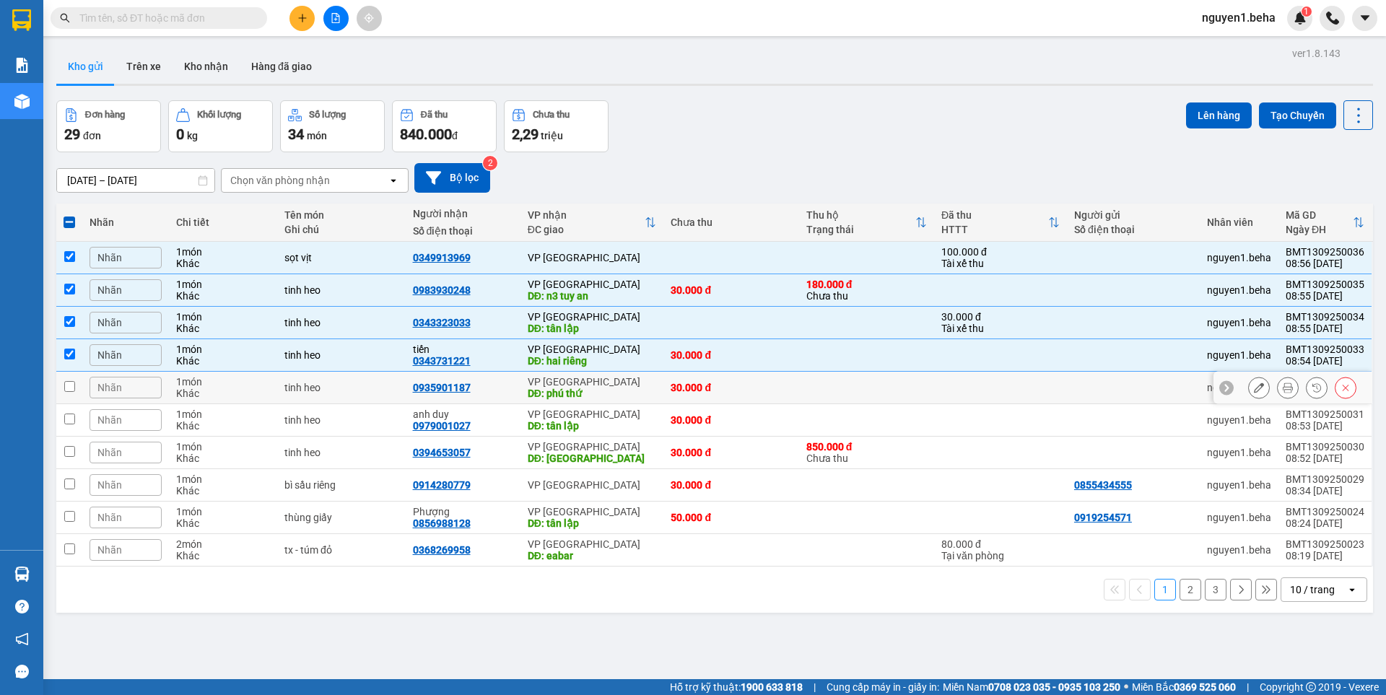
click at [81, 383] on td at bounding box center [69, 388] width 26 height 32
checkbox input "true"
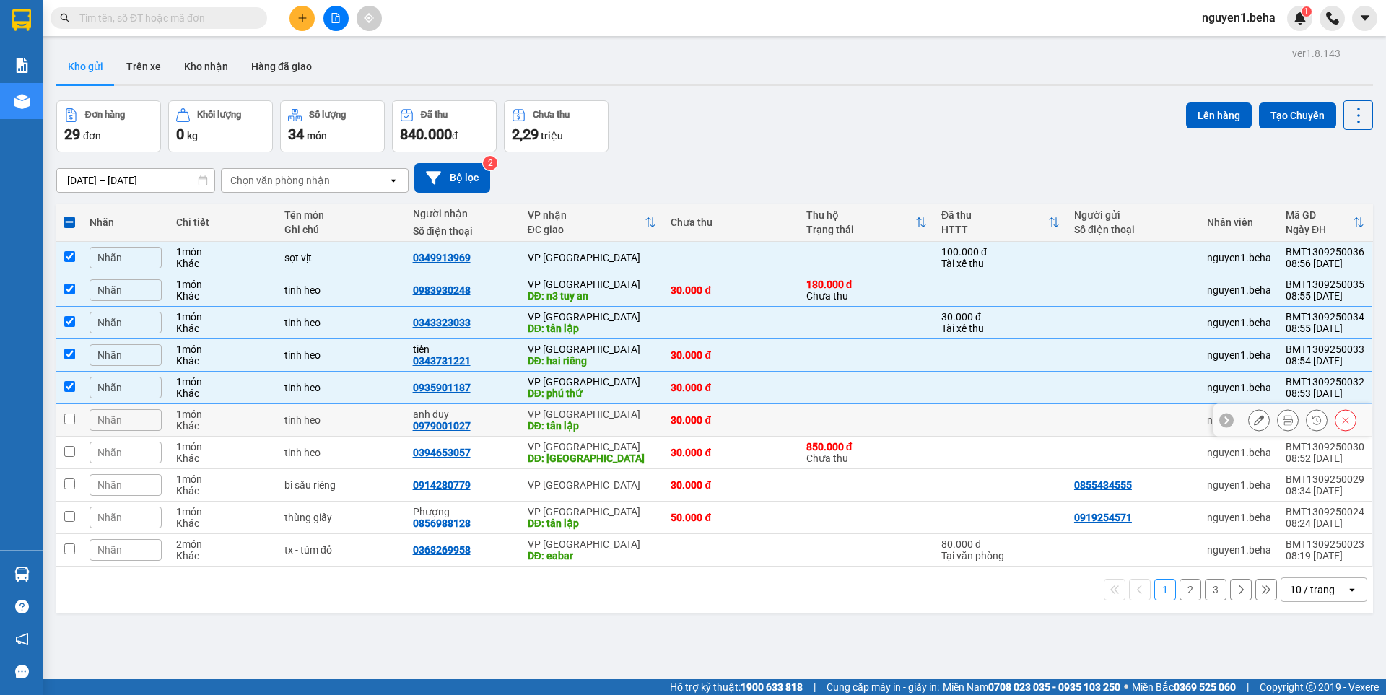
click at [78, 411] on td at bounding box center [69, 420] width 26 height 32
checkbox input "true"
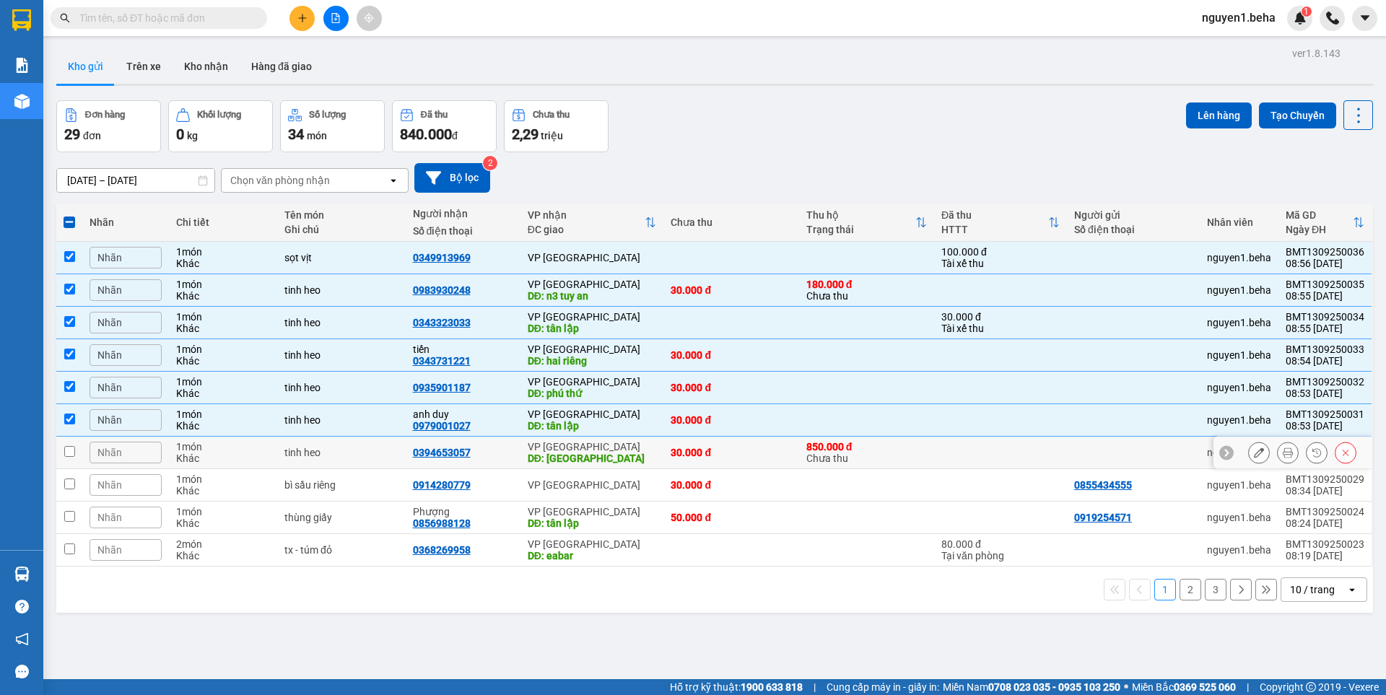
click at [79, 456] on td at bounding box center [69, 453] width 26 height 32
checkbox input "true"
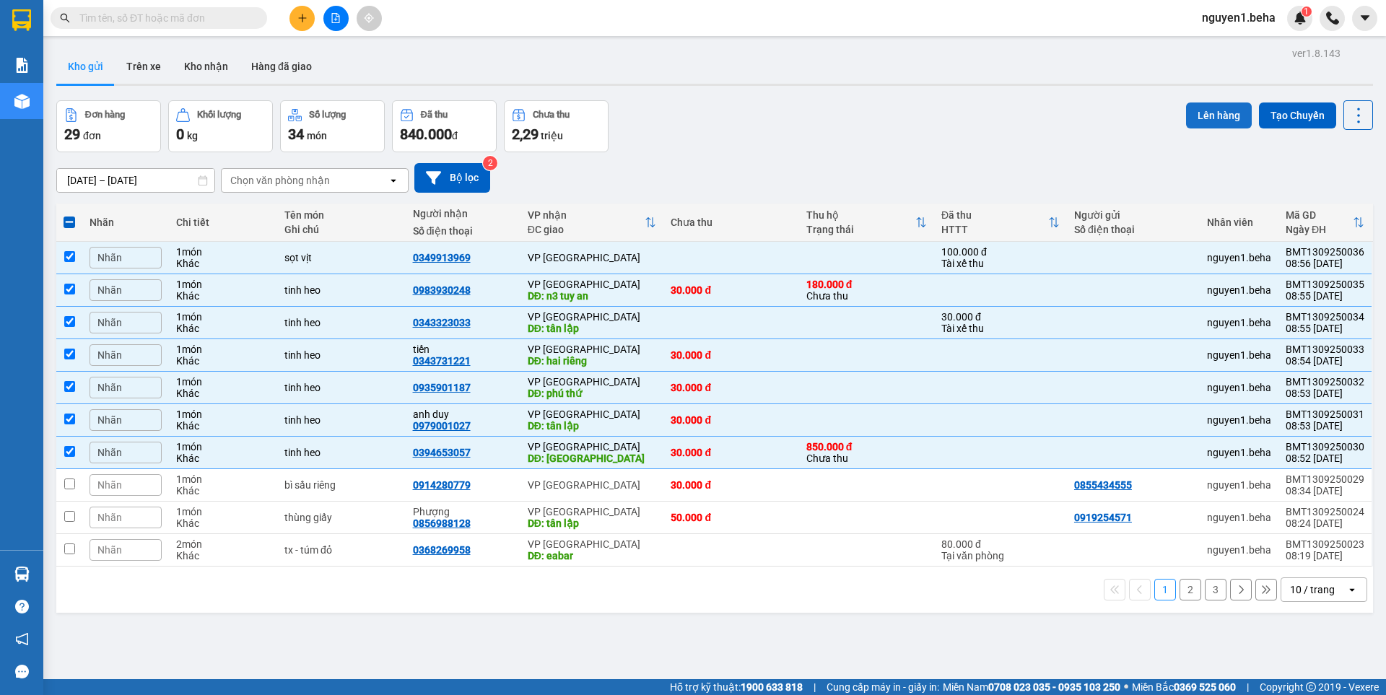
click at [1186, 114] on button "Lên hàng" at bounding box center [1219, 116] width 66 height 26
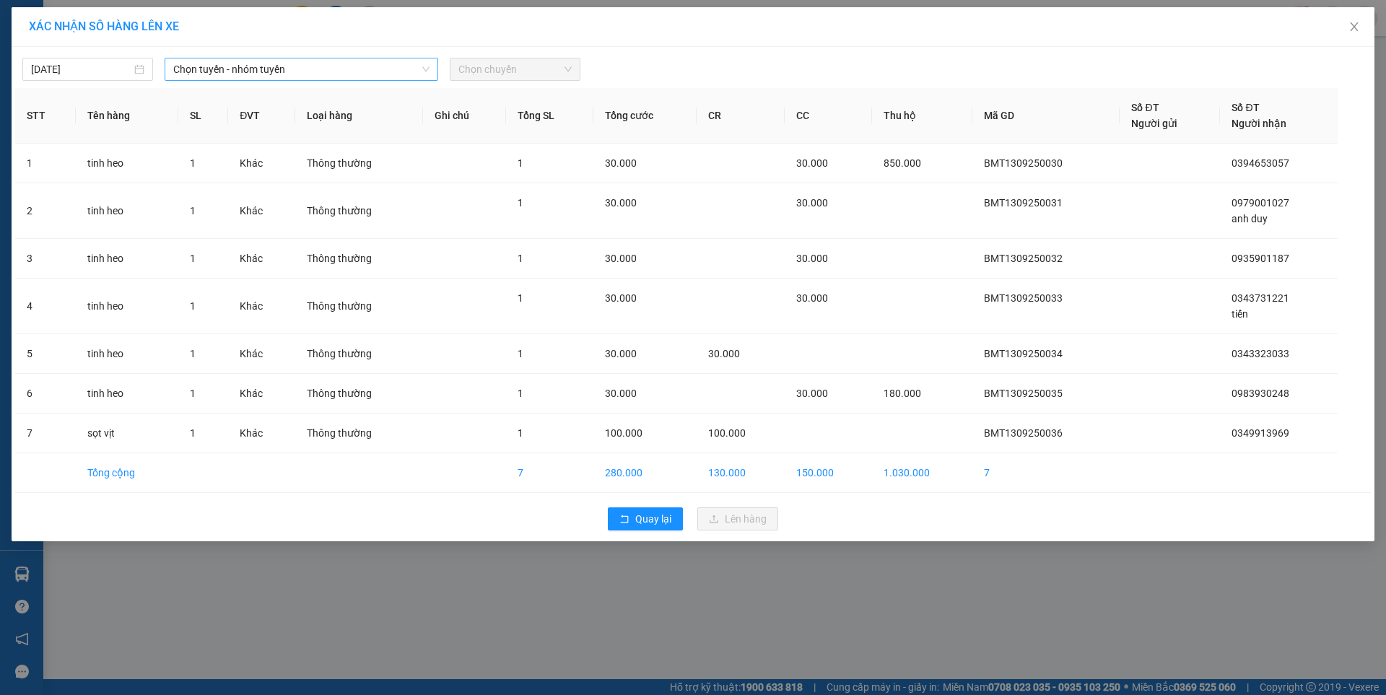
click at [253, 71] on span "Chọn tuyến - nhóm tuyến" at bounding box center [301, 69] width 256 height 22
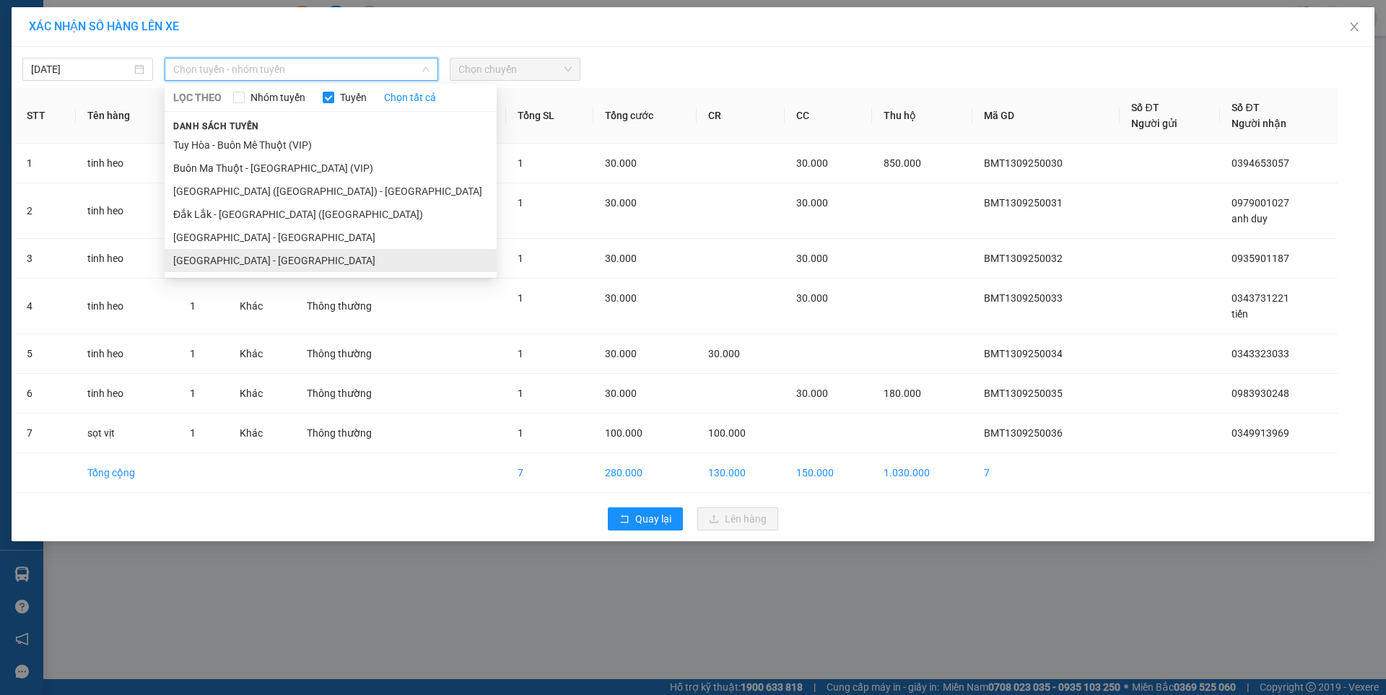
click at [264, 258] on li "[GEOGRAPHIC_DATA] - [GEOGRAPHIC_DATA]" at bounding box center [331, 260] width 332 height 23
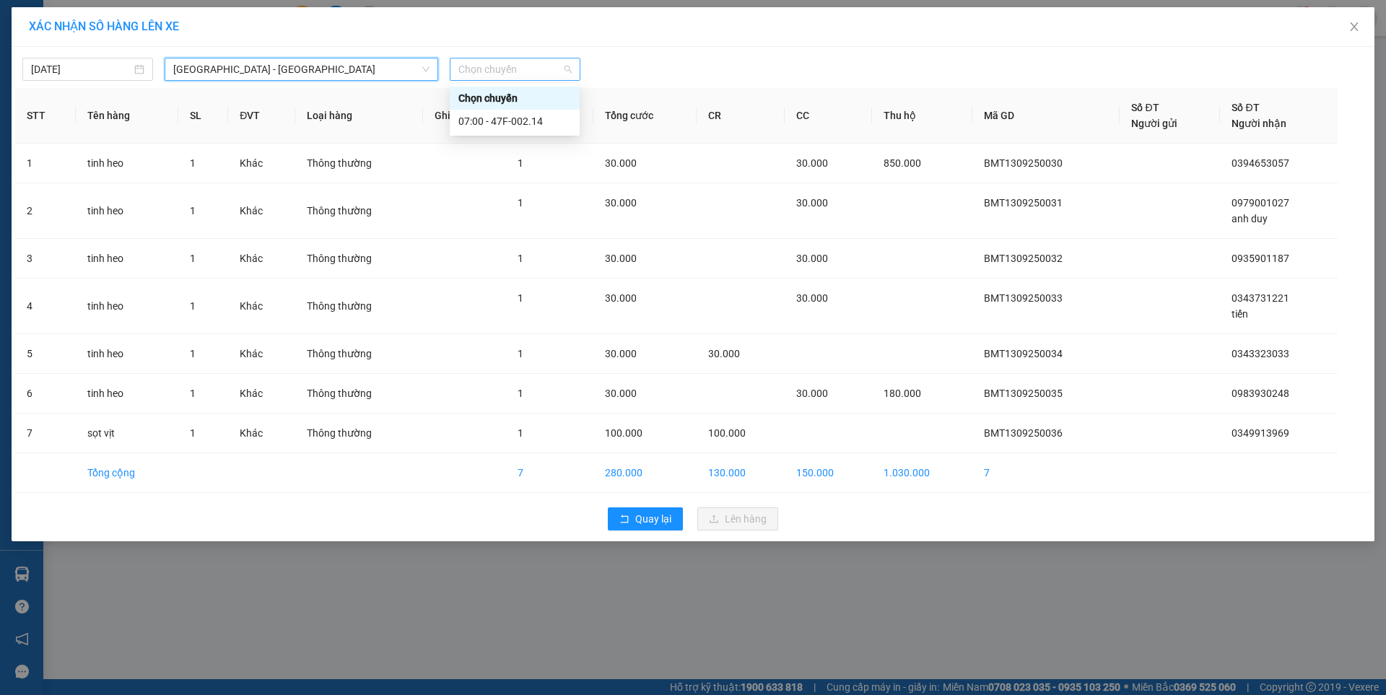
click at [529, 66] on span "Chọn chuyến" at bounding box center [514, 69] width 113 height 22
click at [533, 122] on div "07:00 - 47F-002.14" at bounding box center [514, 121] width 113 height 16
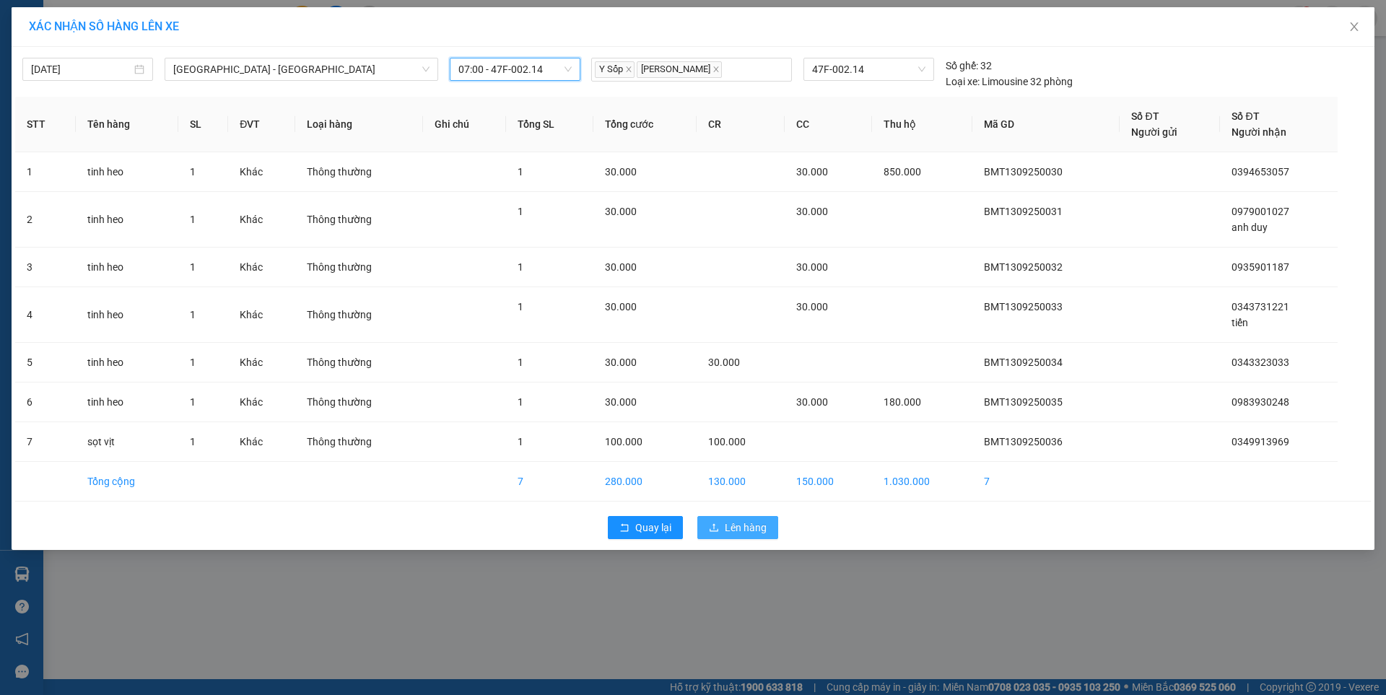
click at [743, 527] on span "Lên hàng" at bounding box center [746, 528] width 42 height 16
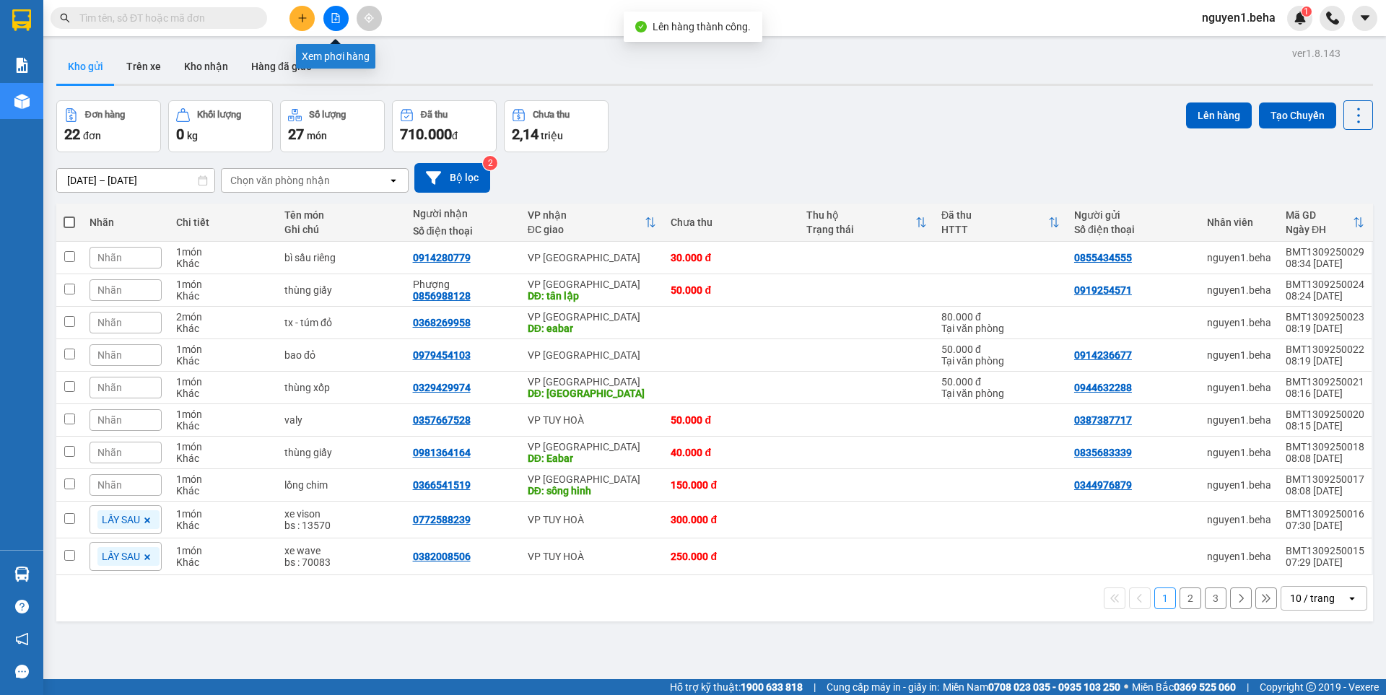
click at [339, 21] on icon "file-add" at bounding box center [336, 18] width 10 height 10
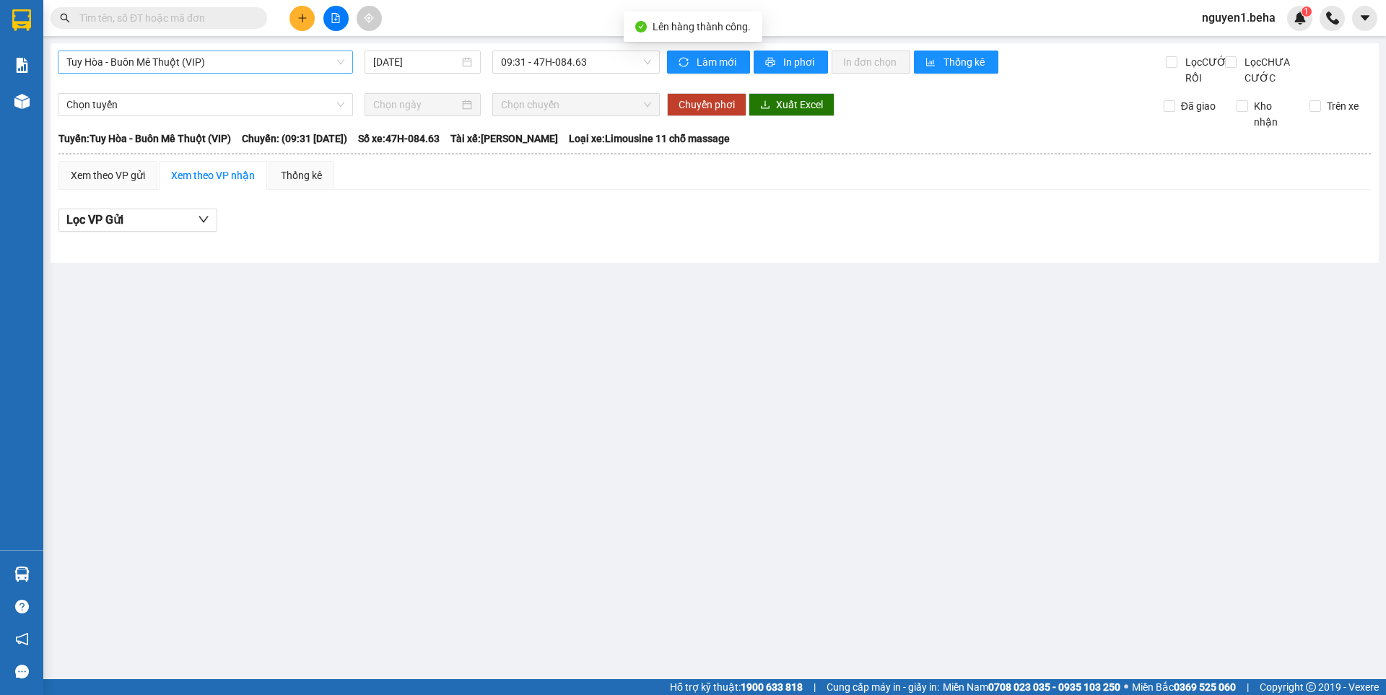
click at [222, 58] on span "Tuy Hòa - Buôn Mê Thuột (VIP)" at bounding box center [205, 62] width 278 height 22
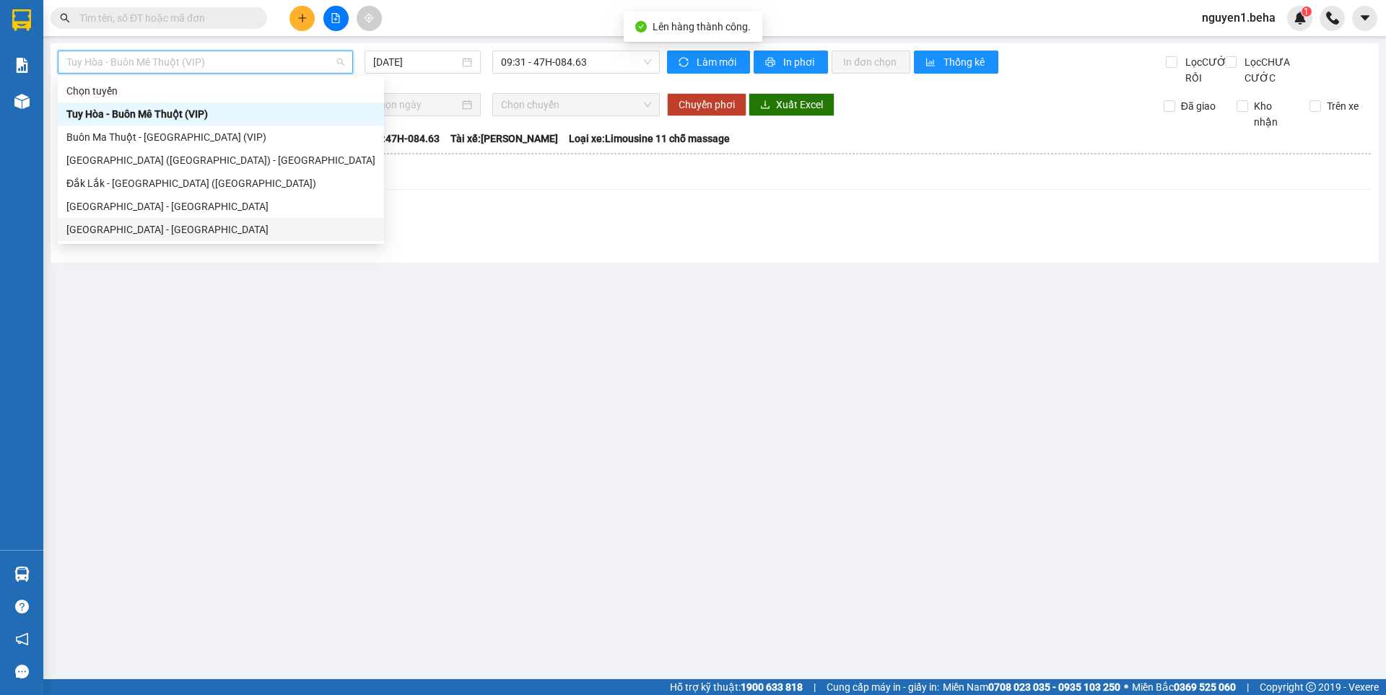
click at [160, 233] on div "[GEOGRAPHIC_DATA] - [GEOGRAPHIC_DATA]" at bounding box center [220, 230] width 309 height 16
type input "[DATE]"
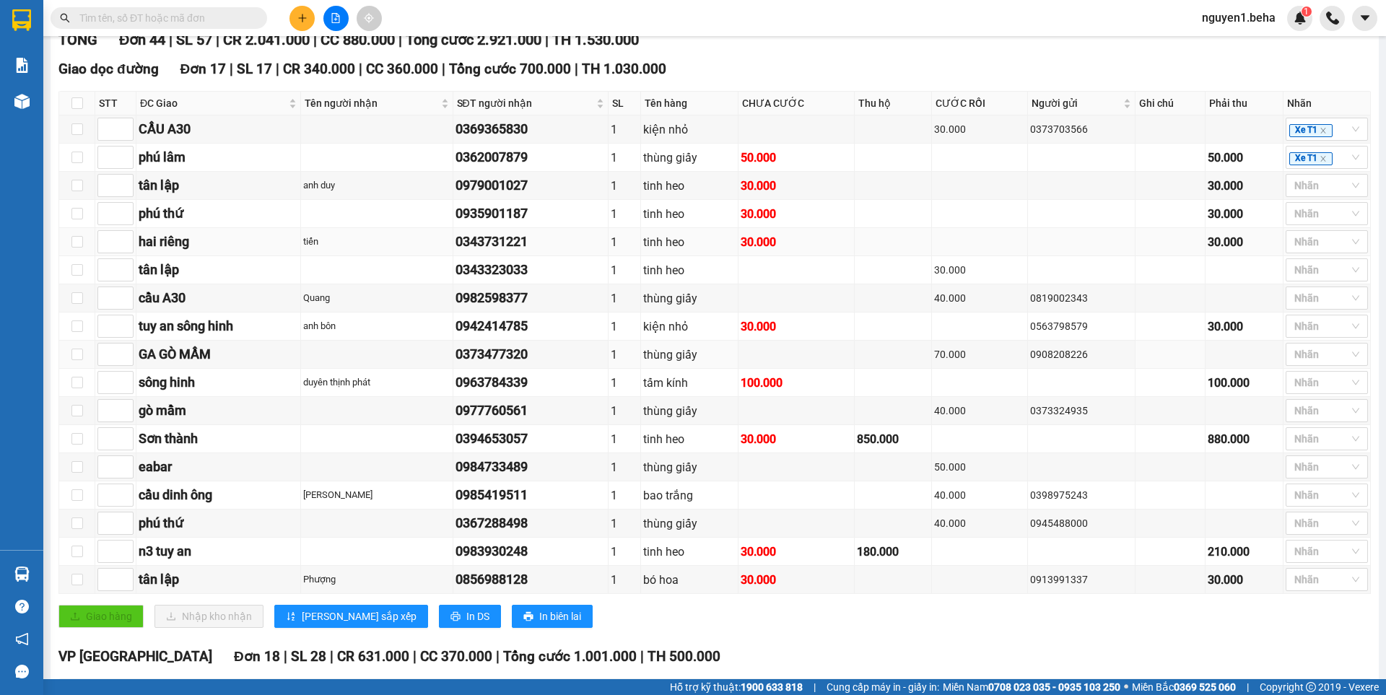
scroll to position [217, 0]
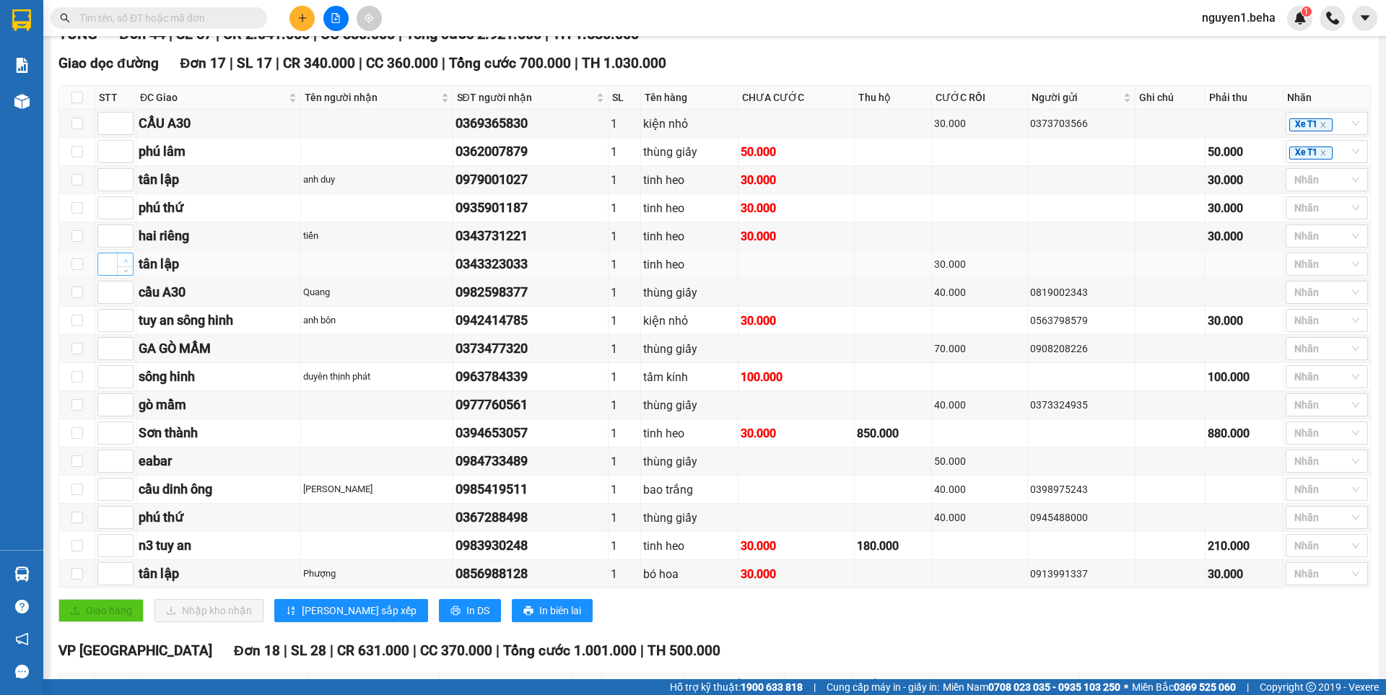
type input "1"
click at [127, 266] on span "Increase Value" at bounding box center [125, 259] width 16 height 13
click at [125, 235] on icon "up" at bounding box center [125, 232] width 5 height 5
type input "2"
click at [125, 235] on icon "up" at bounding box center [125, 232] width 5 height 5
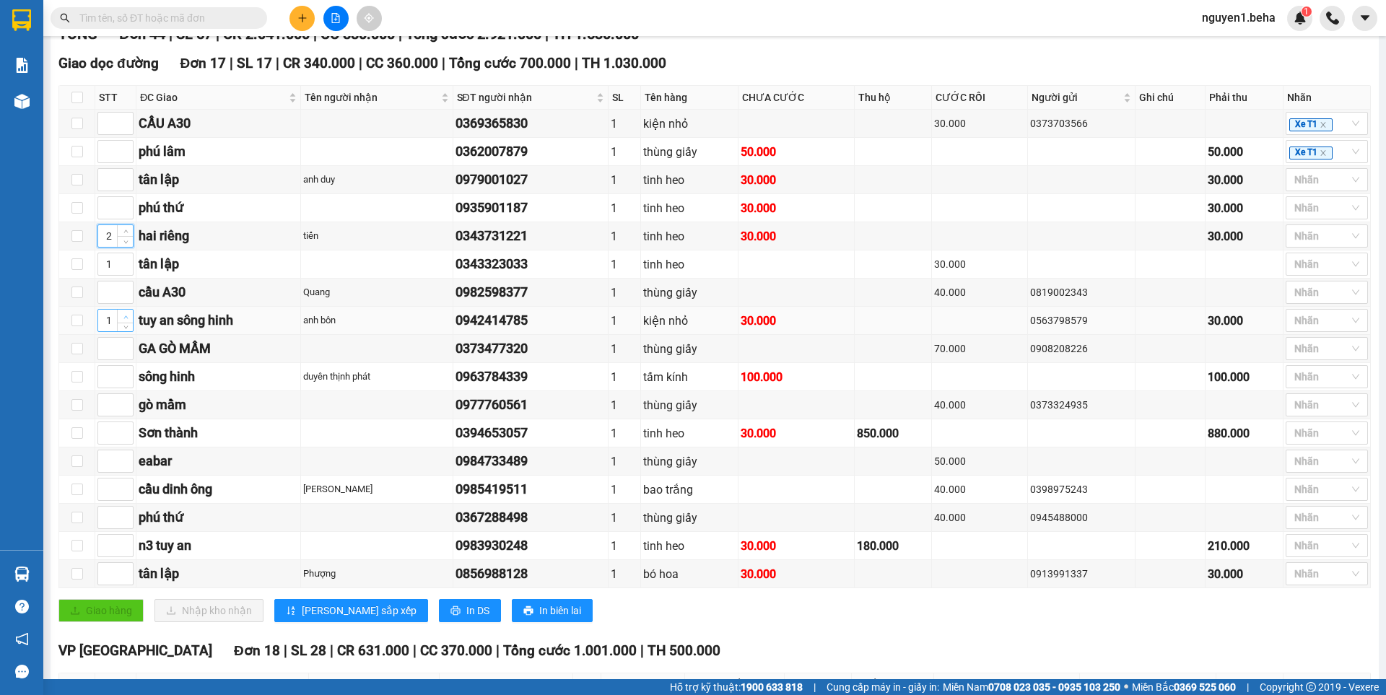
click at [125, 321] on span "up" at bounding box center [125, 317] width 9 height 9
type input "2"
click at [125, 321] on span "up" at bounding box center [125, 317] width 9 height 9
click at [118, 379] on span "Increase Value" at bounding box center [125, 372] width 16 height 13
type input "2"
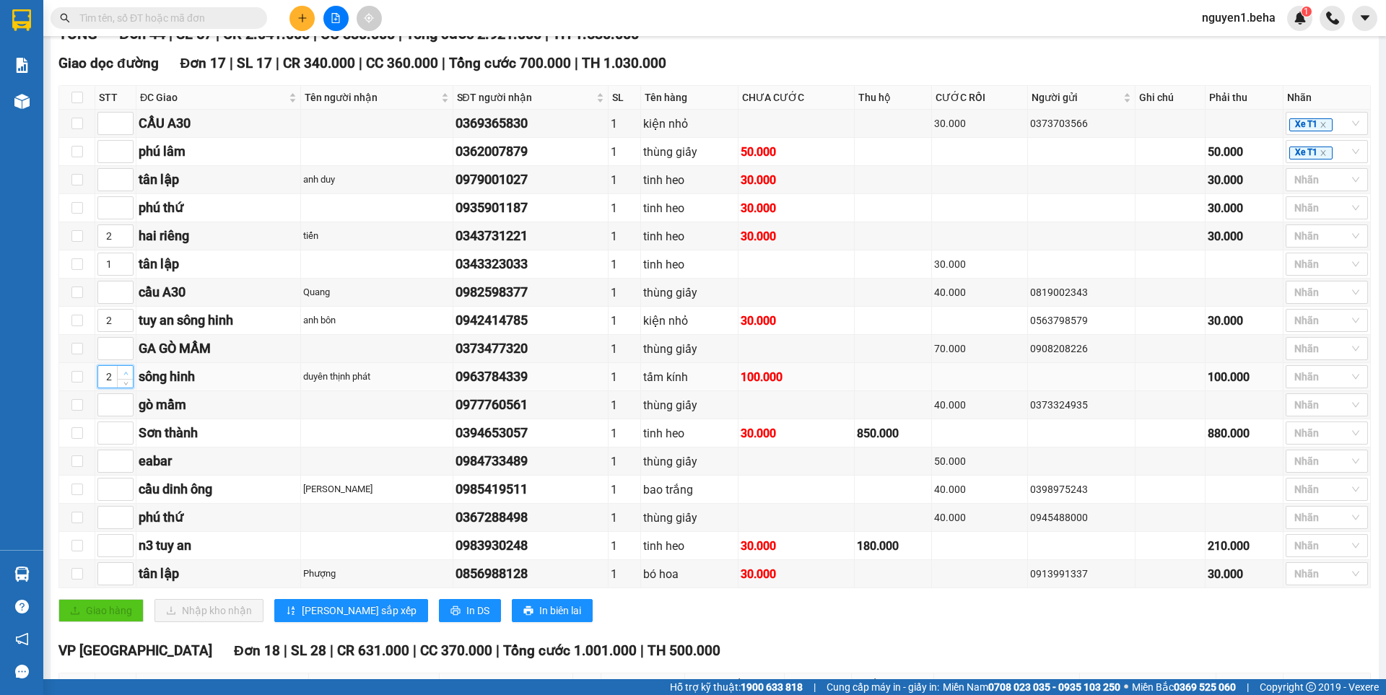
click at [118, 379] on span "Increase Value" at bounding box center [125, 372] width 16 height 13
click at [124, 431] on icon "up" at bounding box center [125, 429] width 4 height 3
type input "3"
click at [124, 431] on icon "up" at bounding box center [125, 429] width 4 height 3
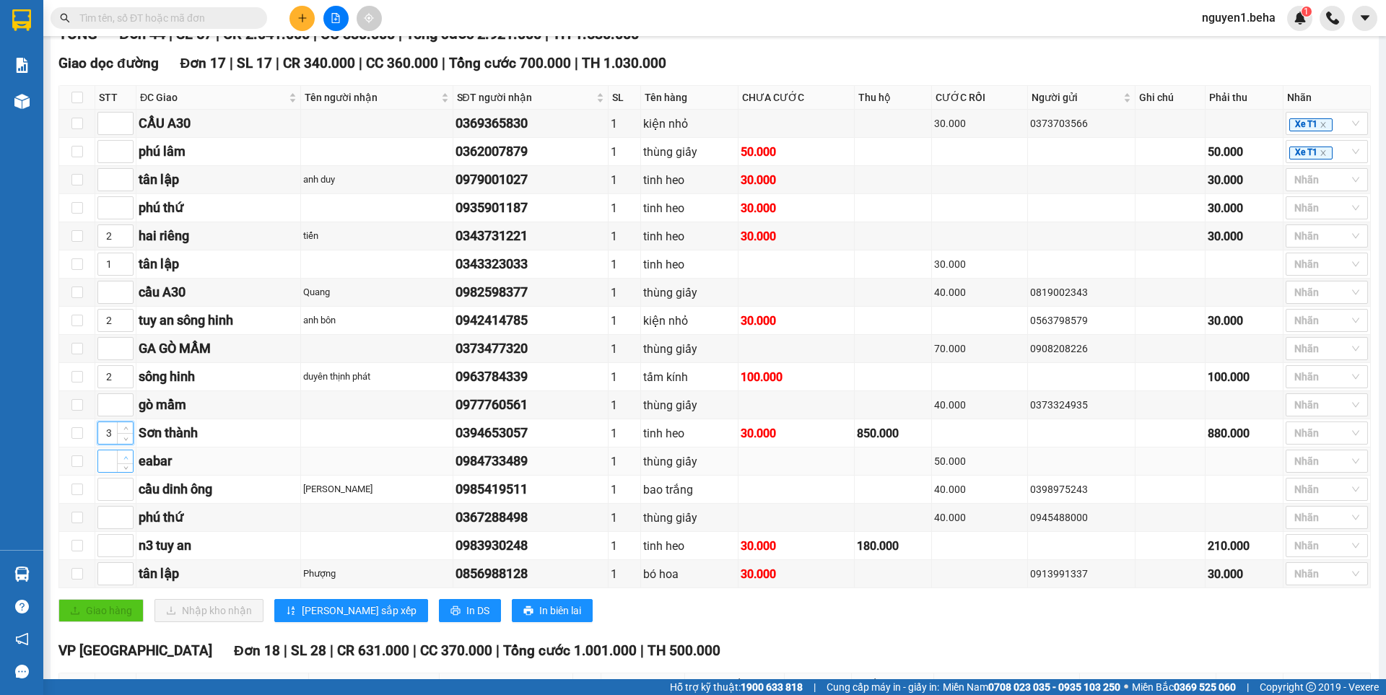
type input "1"
click at [125, 462] on span "up" at bounding box center [125, 457] width 9 height 9
click at [124, 490] on span "up" at bounding box center [125, 485] width 9 height 9
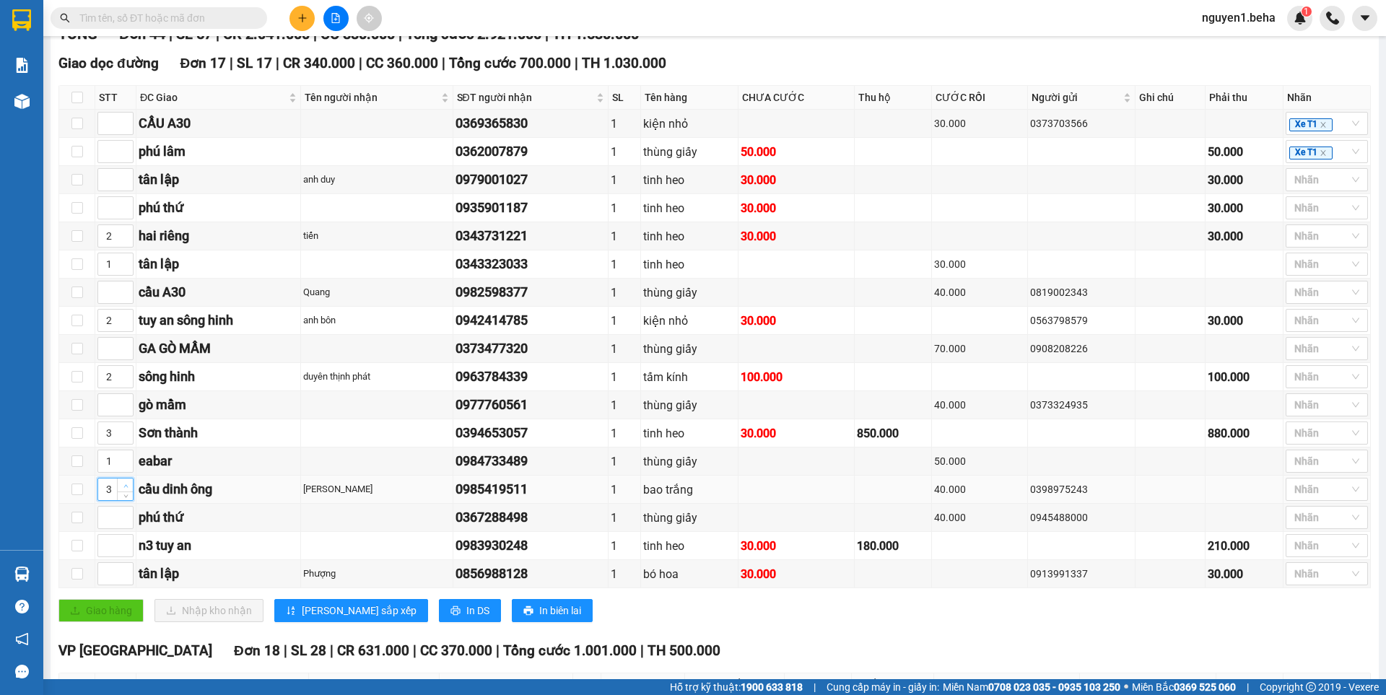
type input "4"
click at [124, 490] on span "up" at bounding box center [125, 485] width 9 height 9
click at [123, 545] on icon "up" at bounding box center [125, 542] width 5 height 5
type input "2"
click at [123, 545] on icon "up" at bounding box center [125, 542] width 5 height 5
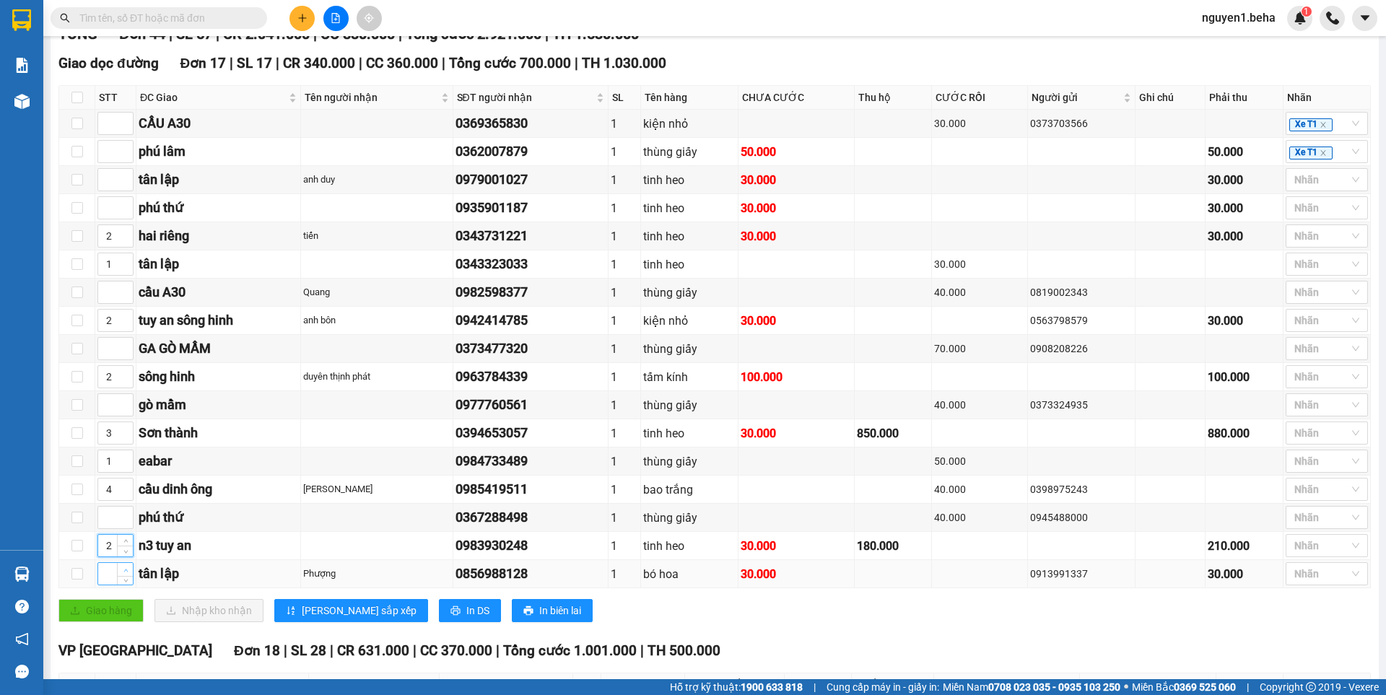
type input "1"
click at [127, 573] on icon "up" at bounding box center [125, 570] width 5 height 5
click at [125, 292] on icon "up" at bounding box center [125, 289] width 5 height 5
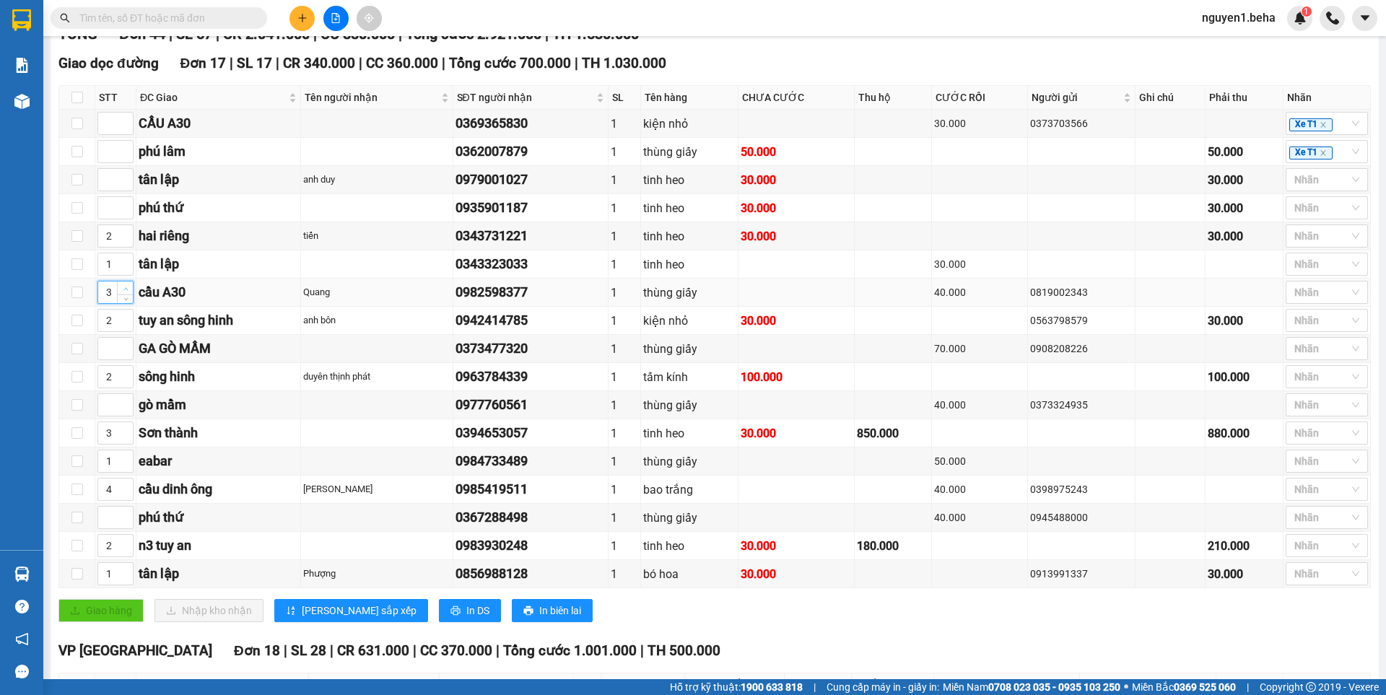
type input "4"
click at [125, 292] on icon "up" at bounding box center [125, 289] width 5 height 5
type input "5"
click at [123, 489] on icon "up" at bounding box center [125, 486] width 5 height 5
type input "1"
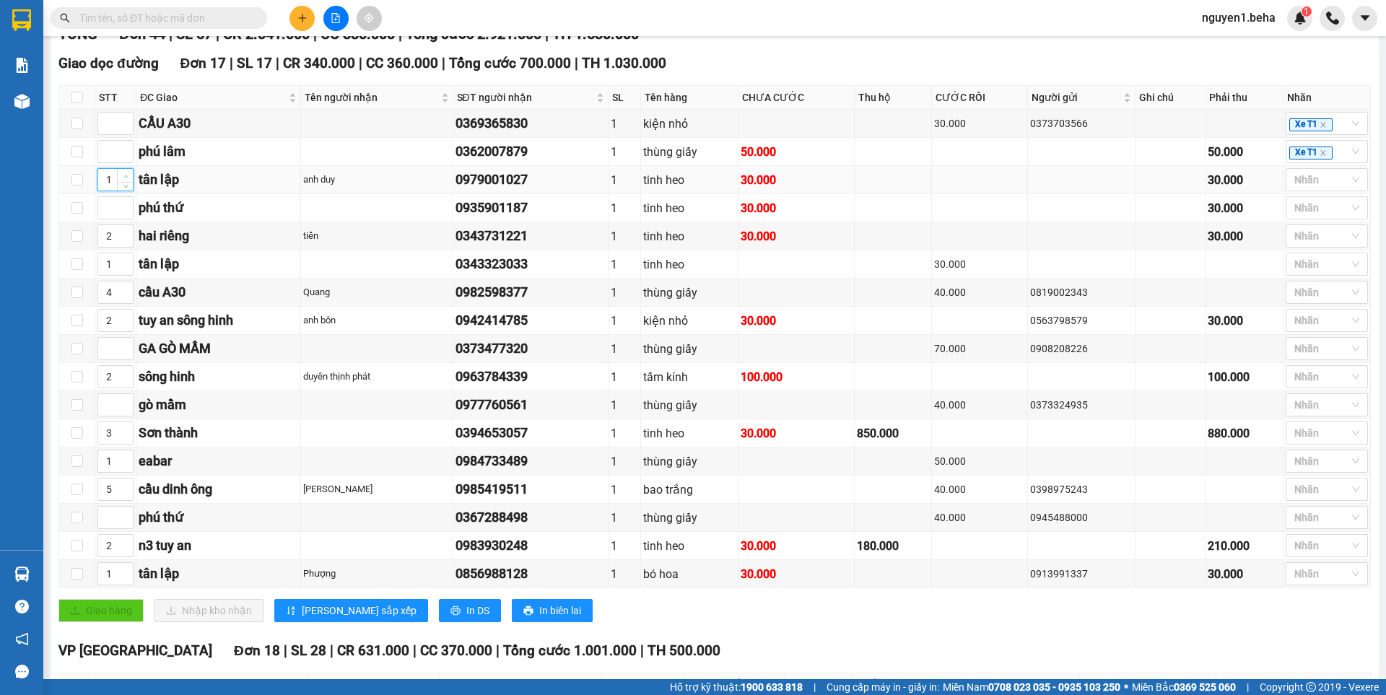
click at [121, 180] on span "up" at bounding box center [125, 176] width 9 height 9
click at [125, 126] on span "Increase Value" at bounding box center [125, 119] width 16 height 13
type input "4"
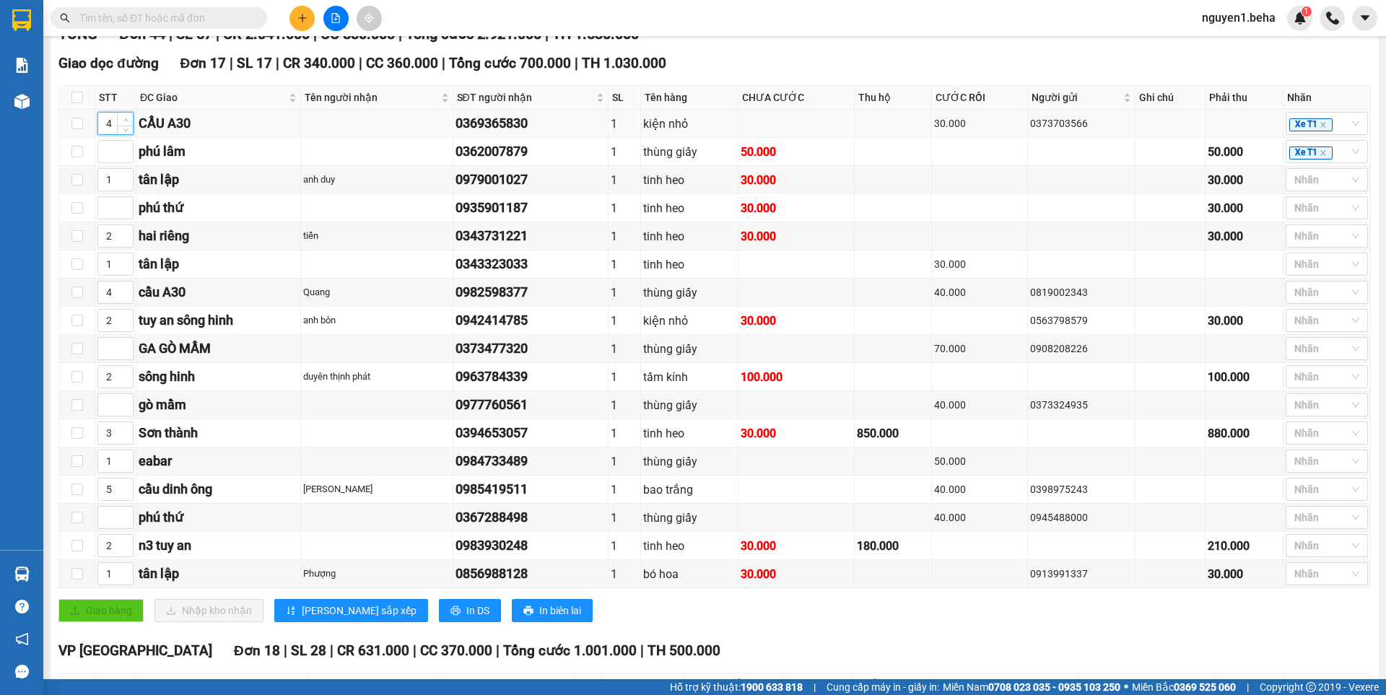
click at [125, 126] on span "Increase Value" at bounding box center [125, 119] width 16 height 13
drag, startPoint x: 333, startPoint y: 624, endPoint x: 245, endPoint y: 565, distance: 106.1
click at [330, 619] on span "Lưu sắp xếp" at bounding box center [359, 611] width 115 height 16
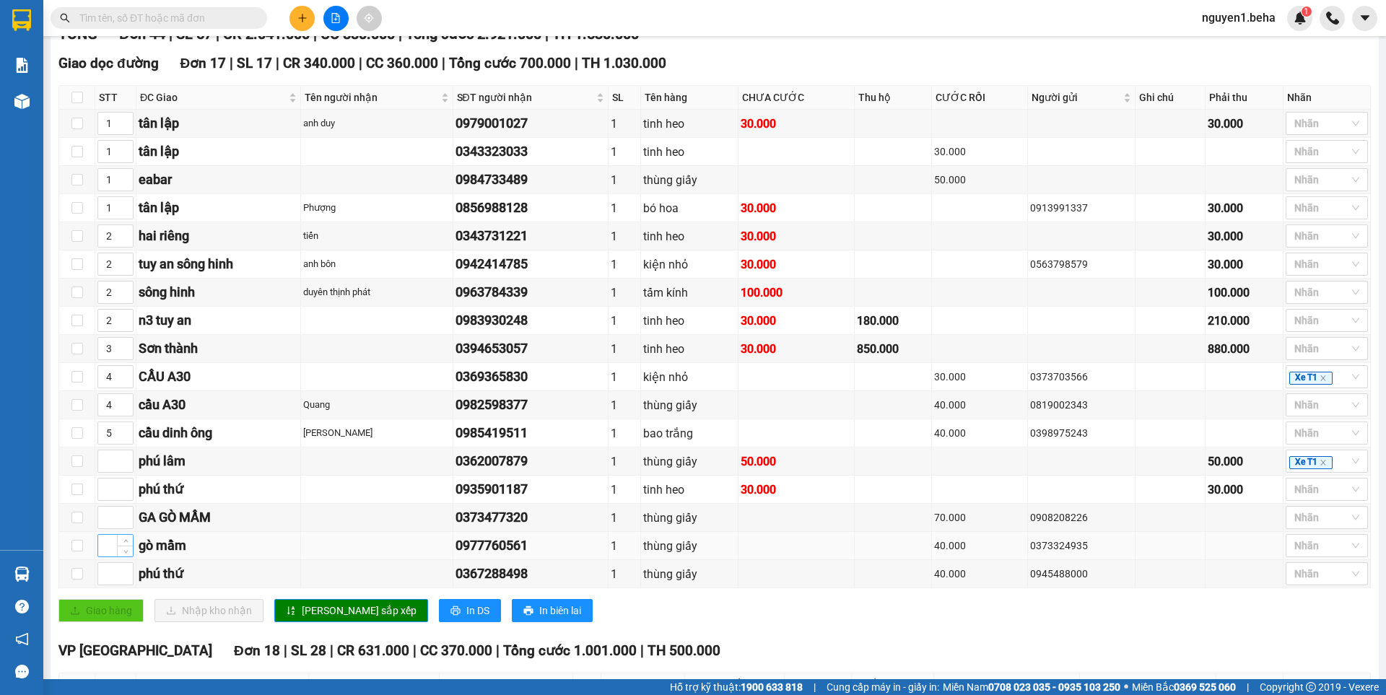
click at [108, 557] on input at bounding box center [115, 546] width 35 height 22
type input "6"
click at [106, 528] on input at bounding box center [115, 518] width 35 height 22
type input "6"
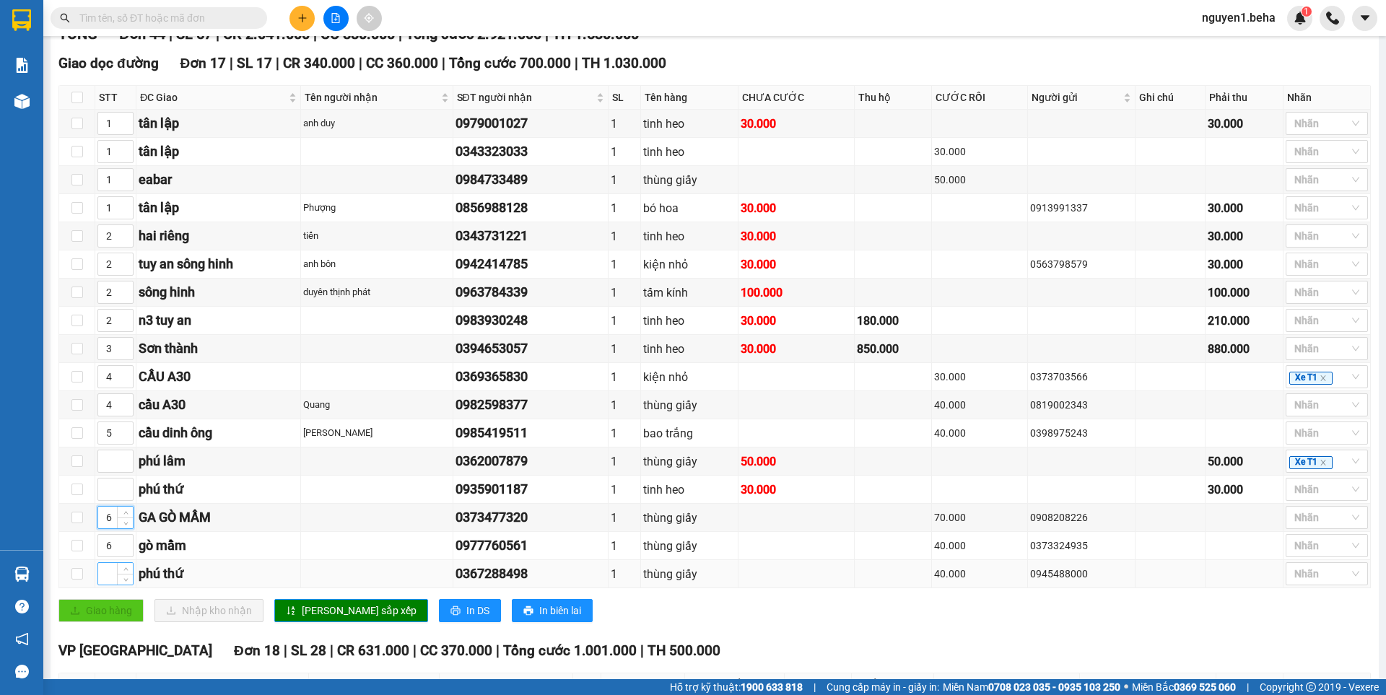
click at [104, 585] on input at bounding box center [115, 574] width 35 height 22
type input "7"
click at [102, 500] on input at bounding box center [115, 490] width 35 height 22
type input "7"
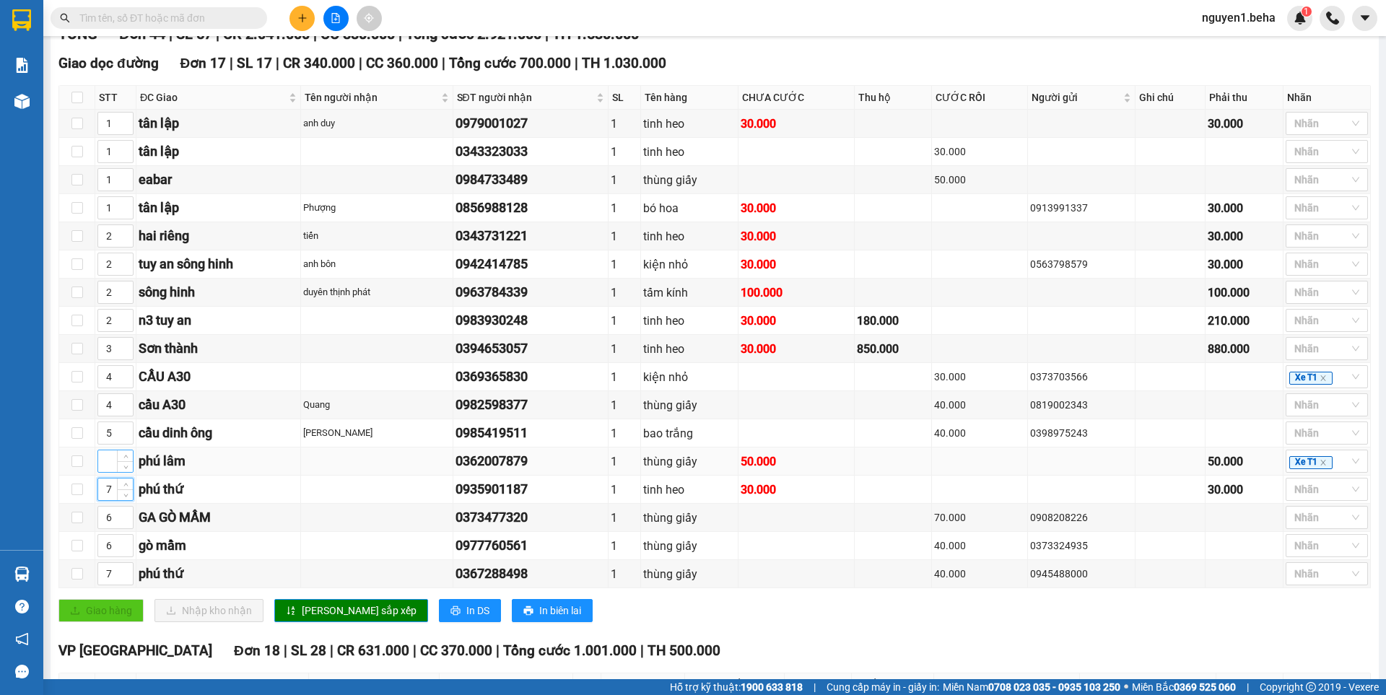
click at [104, 472] on input at bounding box center [115, 461] width 35 height 22
type input "8"
click at [308, 619] on span "Lưu sắp xếp" at bounding box center [359, 611] width 115 height 16
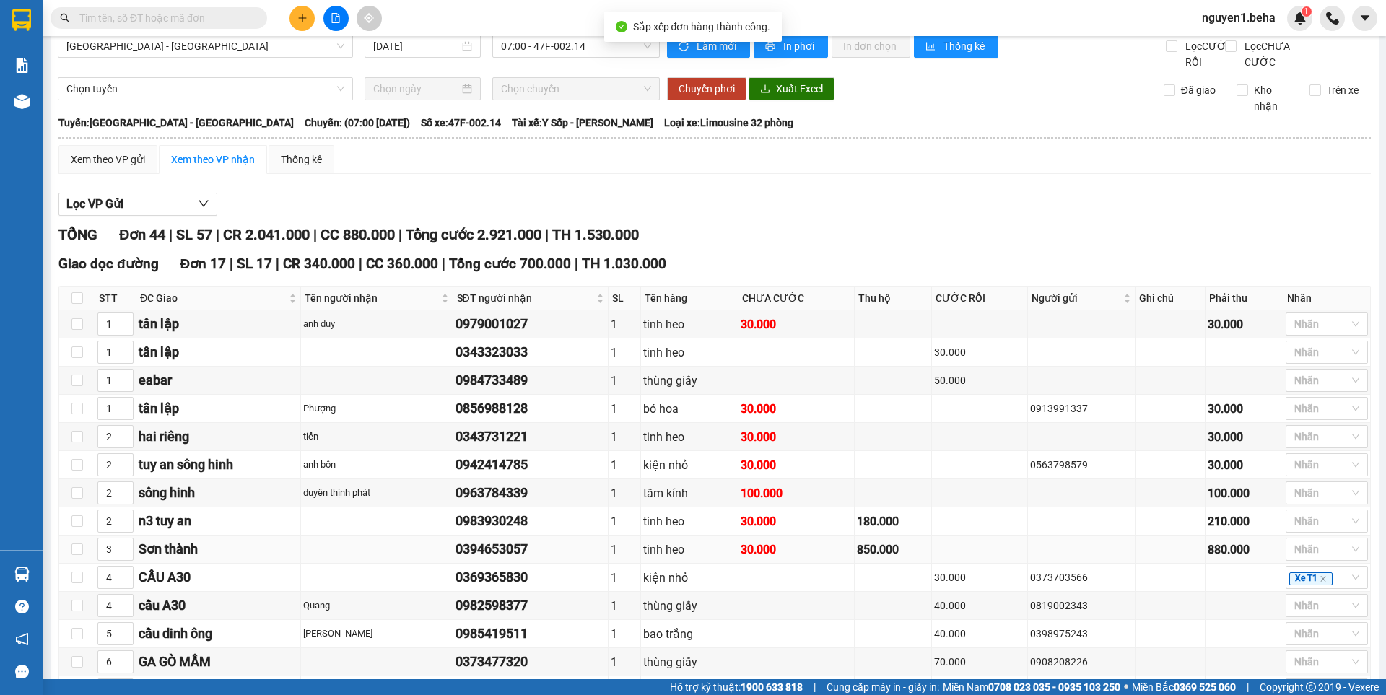
scroll to position [0, 0]
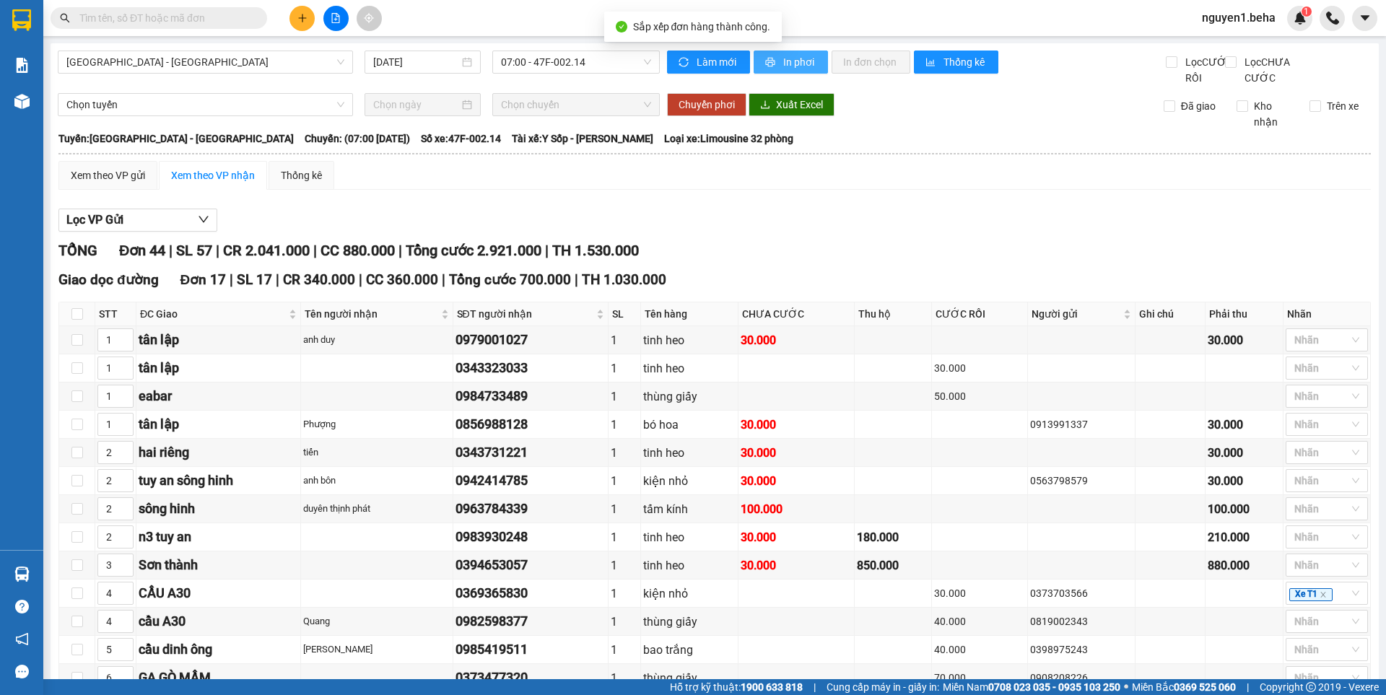
click at [800, 66] on span "In phơi" at bounding box center [799, 62] width 33 height 16
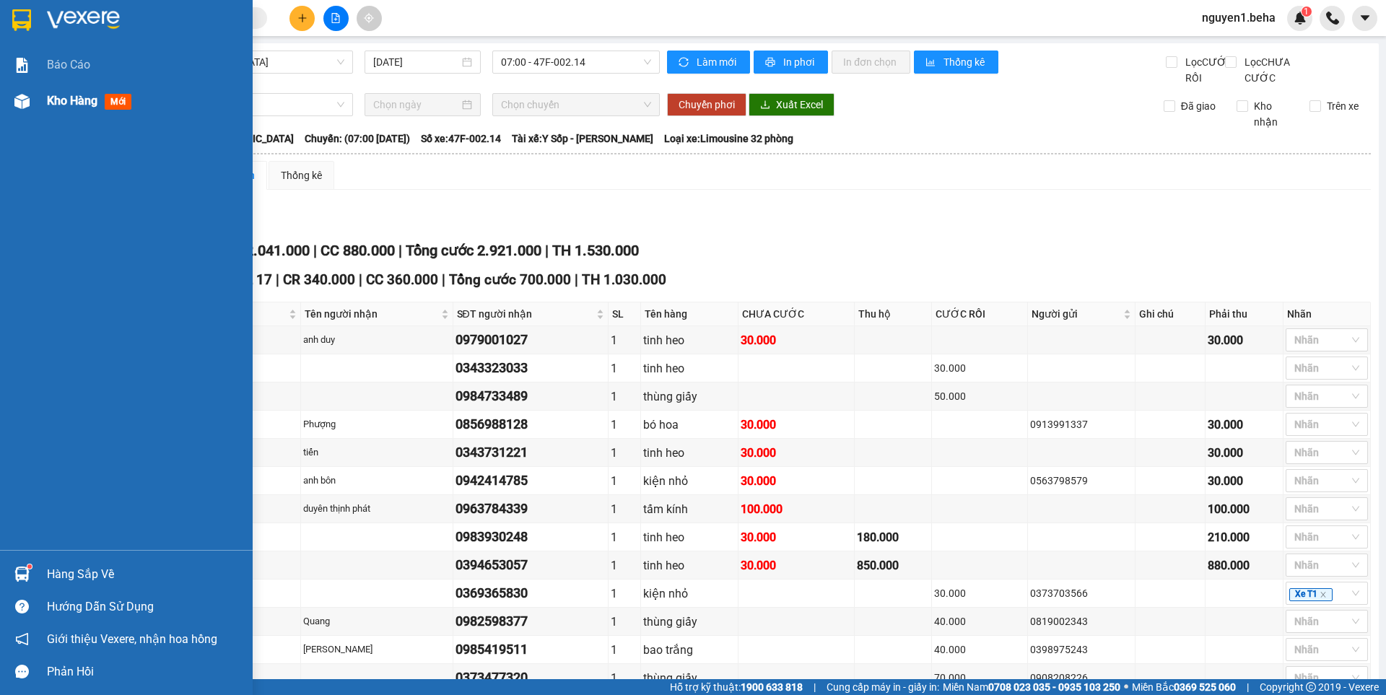
click at [35, 103] on div "Kho hàng mới" at bounding box center [126, 101] width 253 height 36
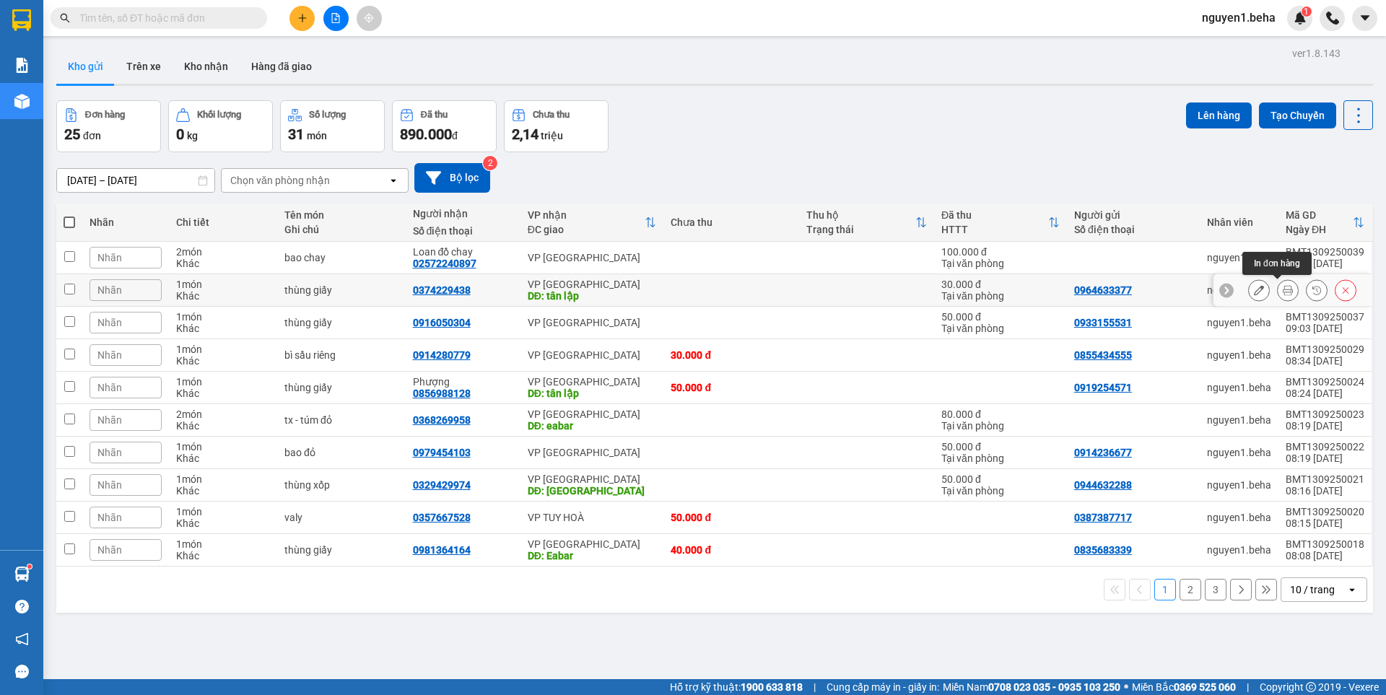
click at [1282, 290] on button at bounding box center [1288, 290] width 20 height 25
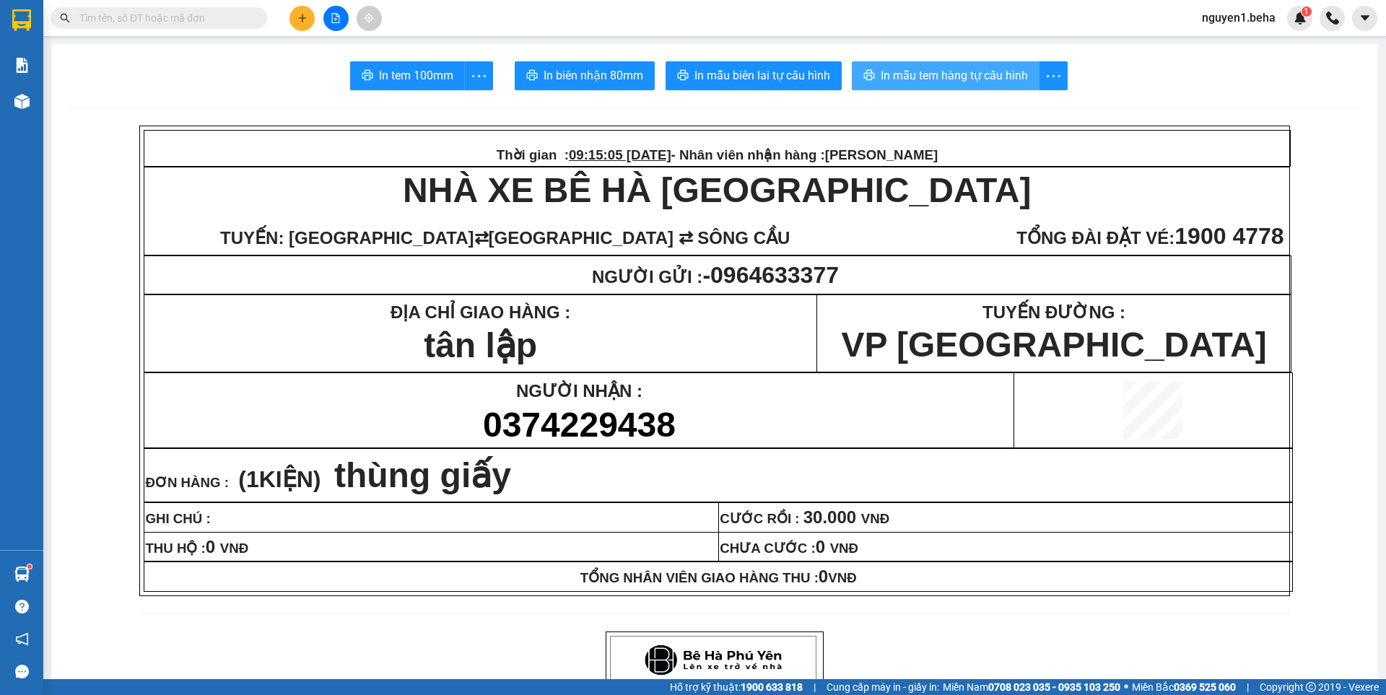
click at [927, 80] on span "In mẫu tem hàng tự cấu hình" at bounding box center [954, 75] width 147 height 18
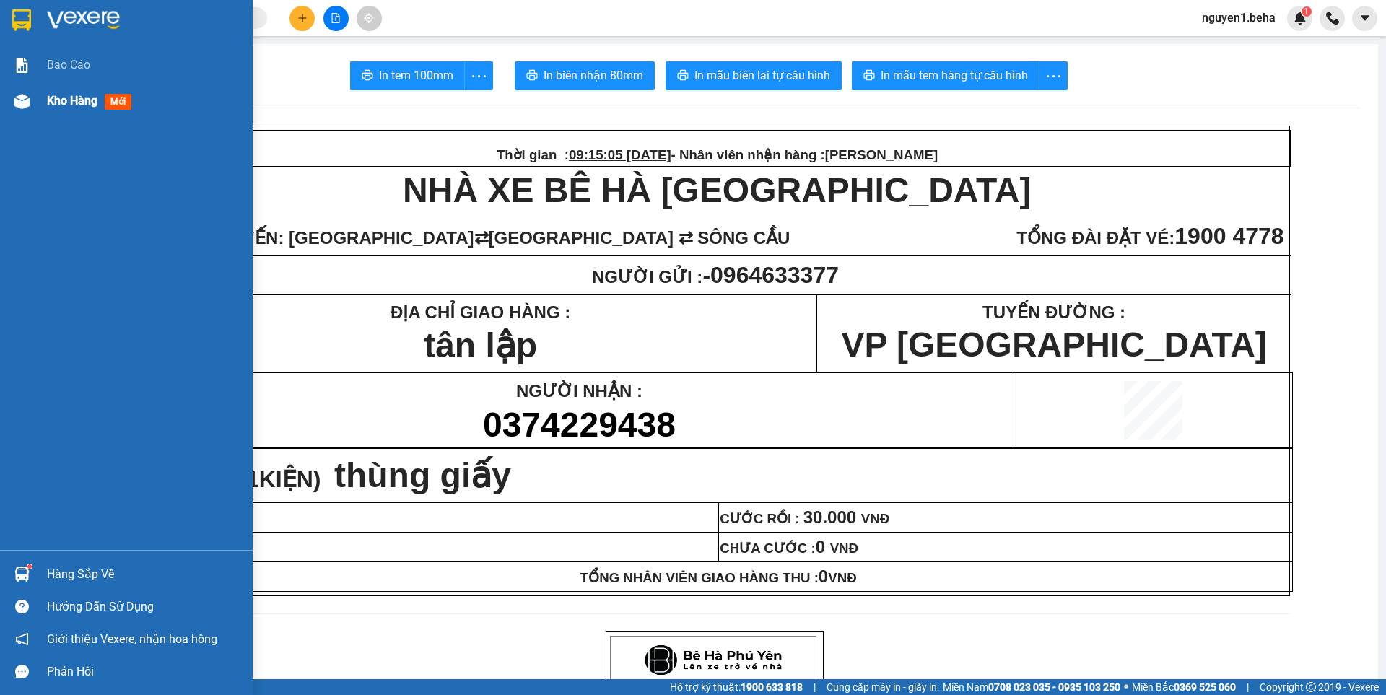
click at [16, 100] on img at bounding box center [21, 101] width 15 height 15
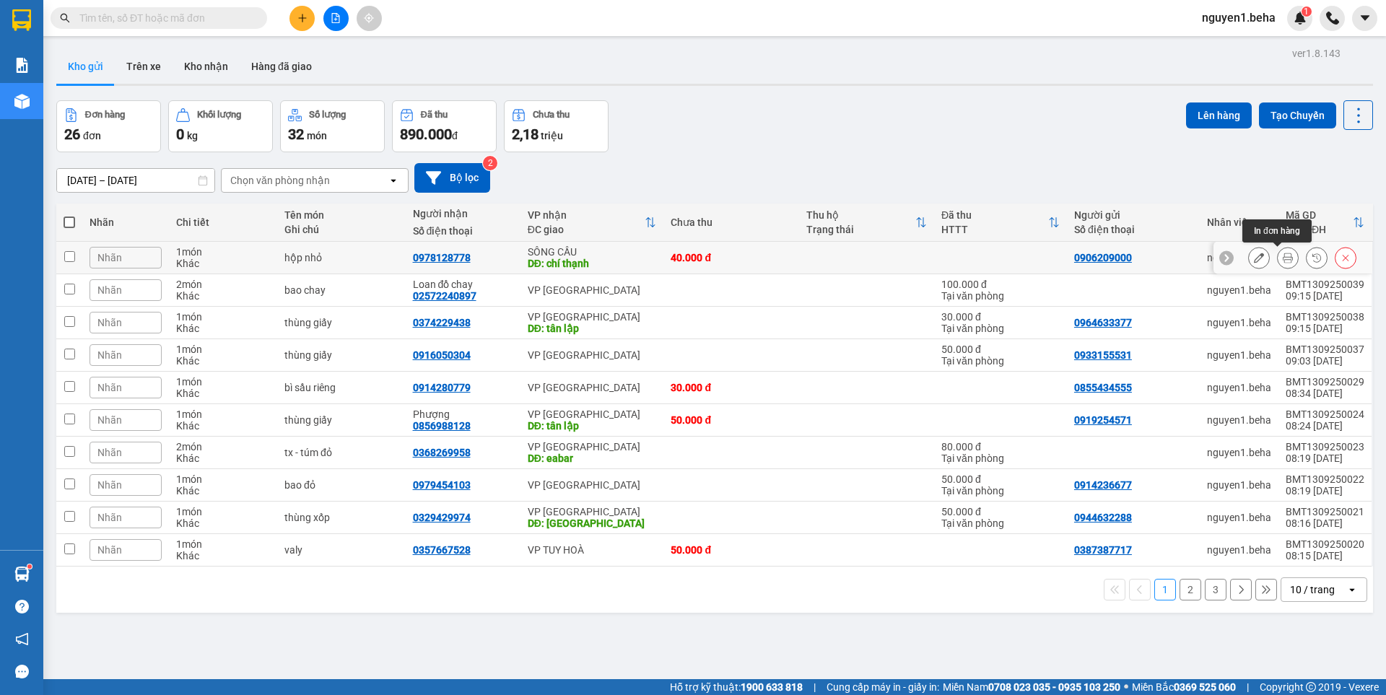
click at [1283, 258] on icon at bounding box center [1288, 258] width 10 height 10
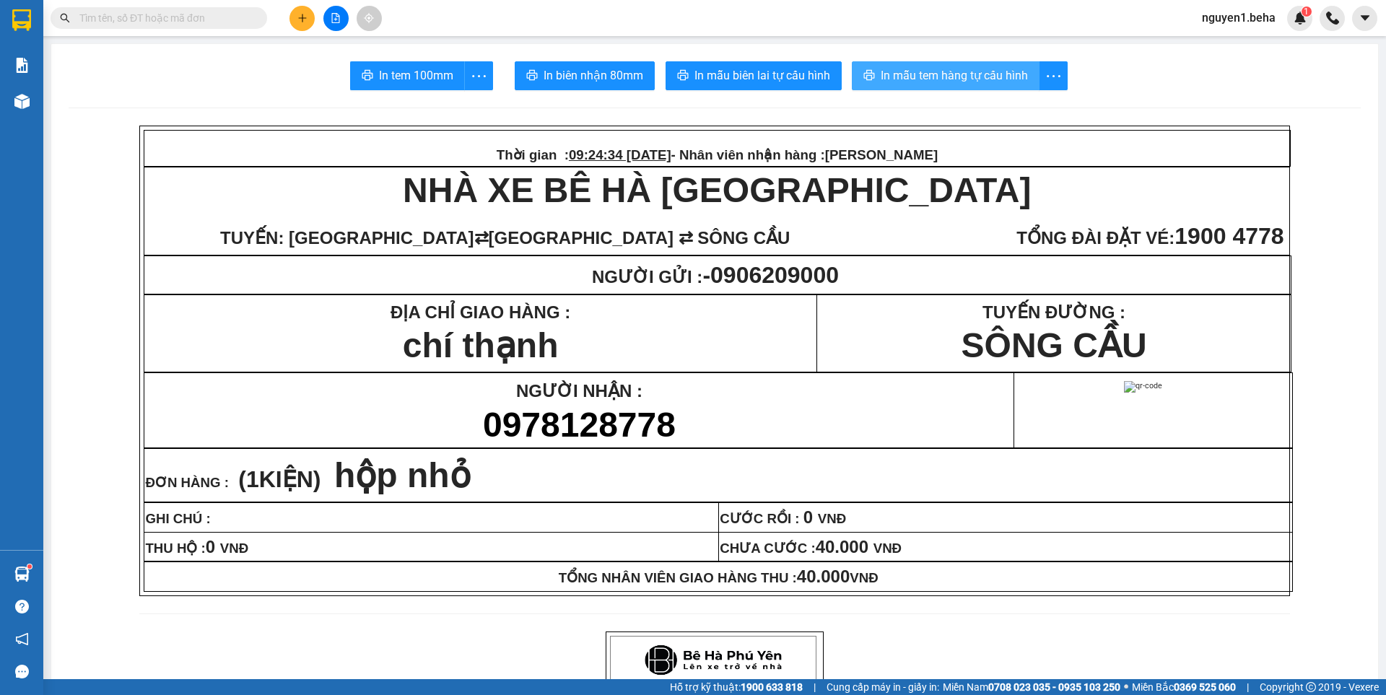
click at [947, 70] on span "In mẫu tem hàng tự cấu hình" at bounding box center [954, 75] width 147 height 18
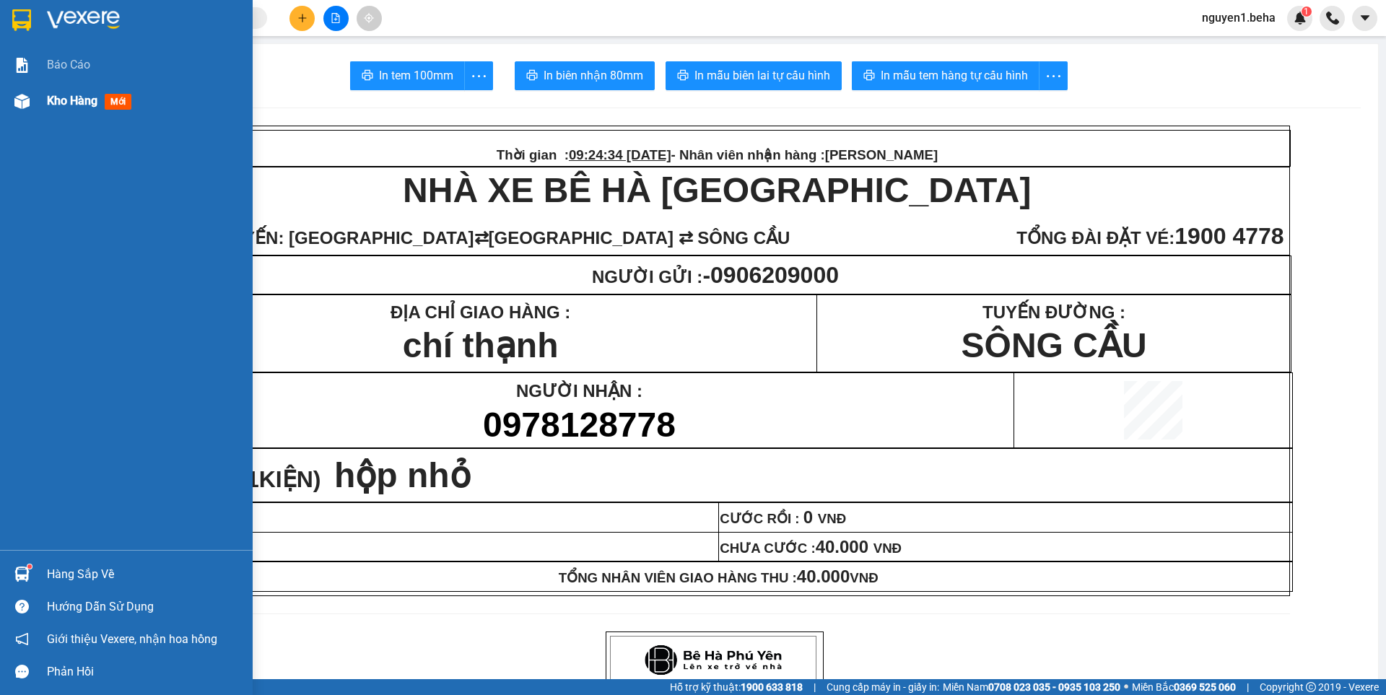
click at [33, 104] on div at bounding box center [21, 101] width 25 height 25
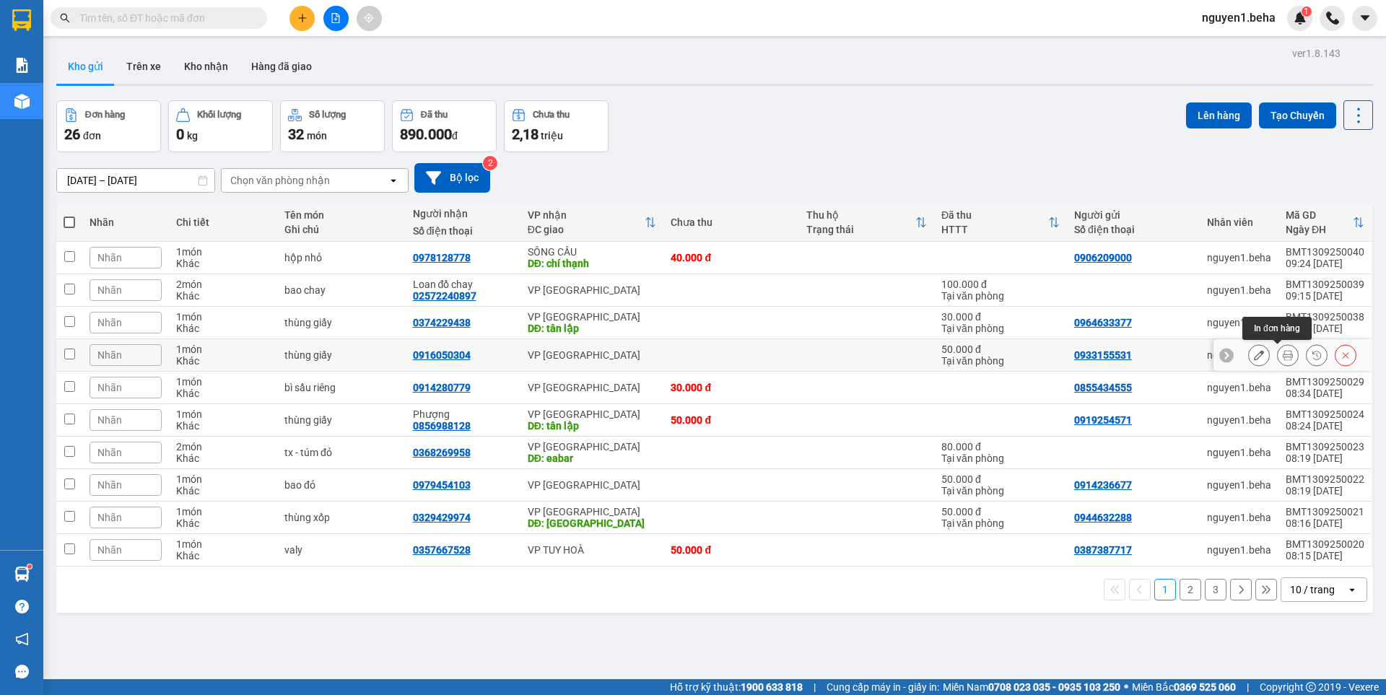
click at [1283, 359] on icon at bounding box center [1288, 355] width 10 height 10
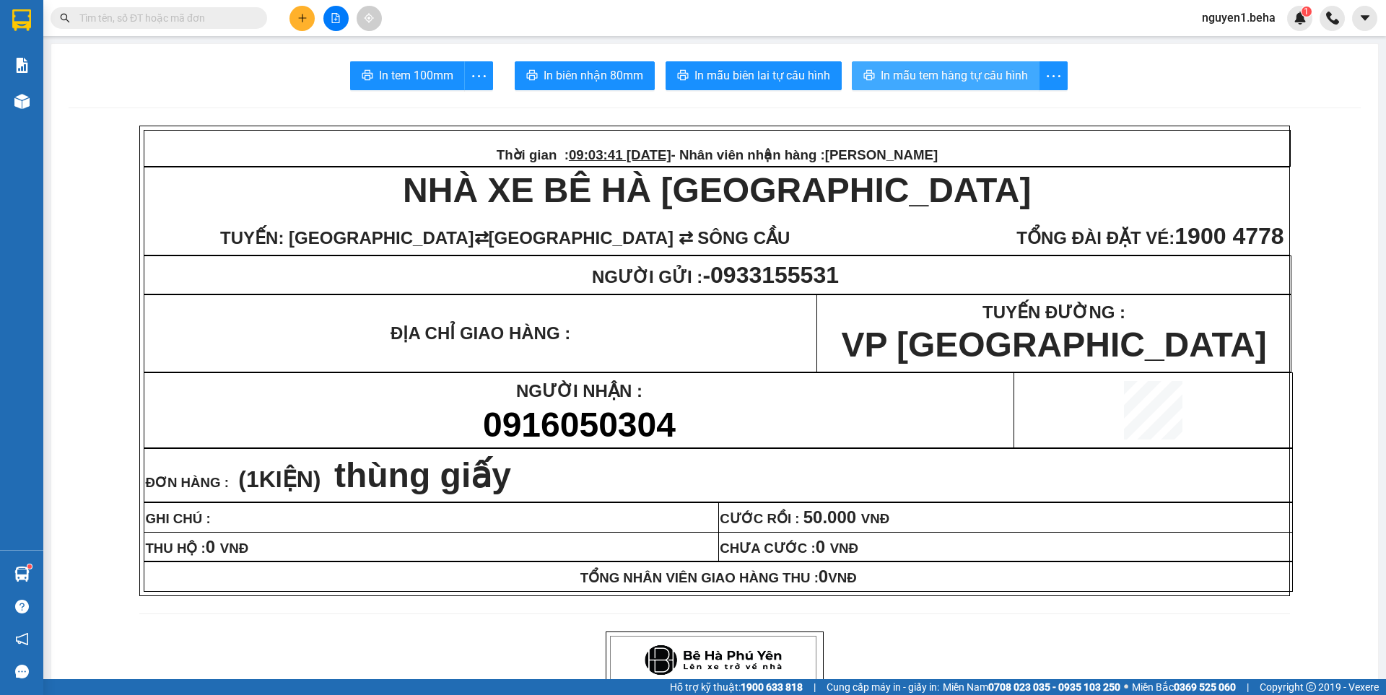
click at [963, 75] on span "In mẫu tem hàng tự cấu hình" at bounding box center [954, 75] width 147 height 18
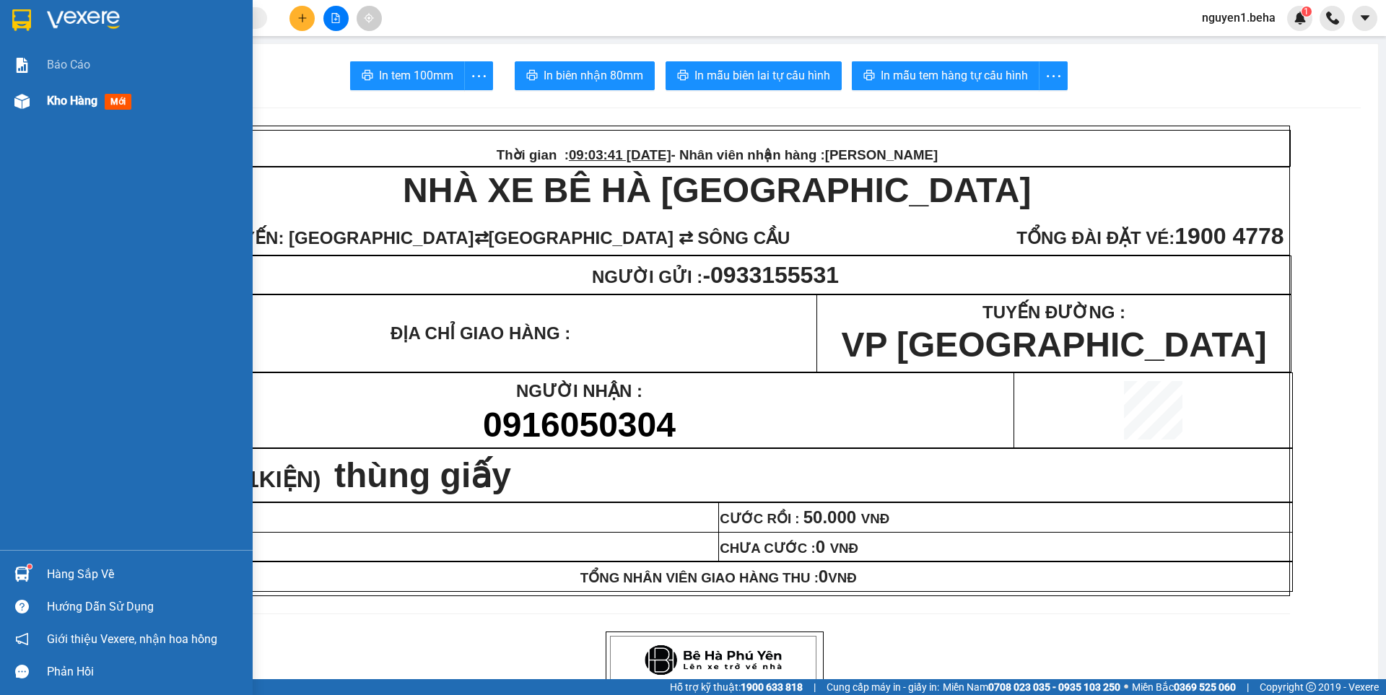
click at [27, 94] on img at bounding box center [21, 101] width 15 height 15
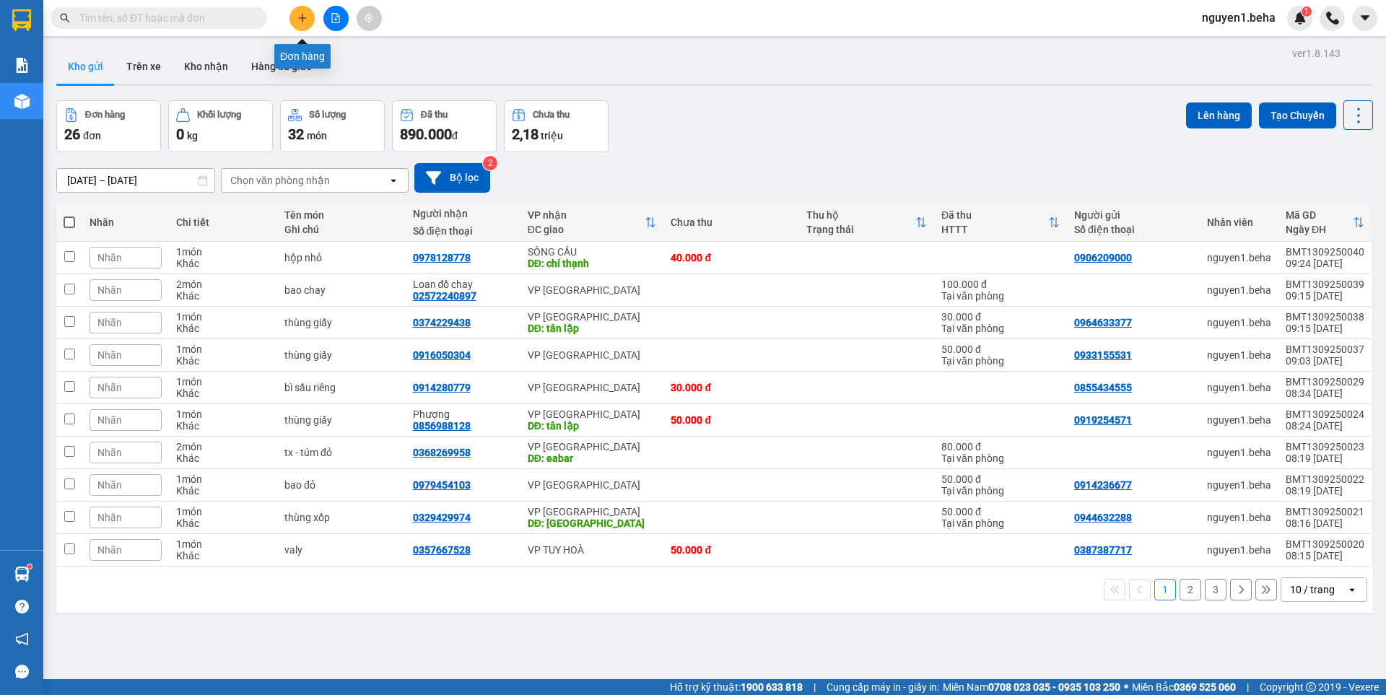
click at [297, 19] on icon "plus" at bounding box center [302, 18] width 10 height 10
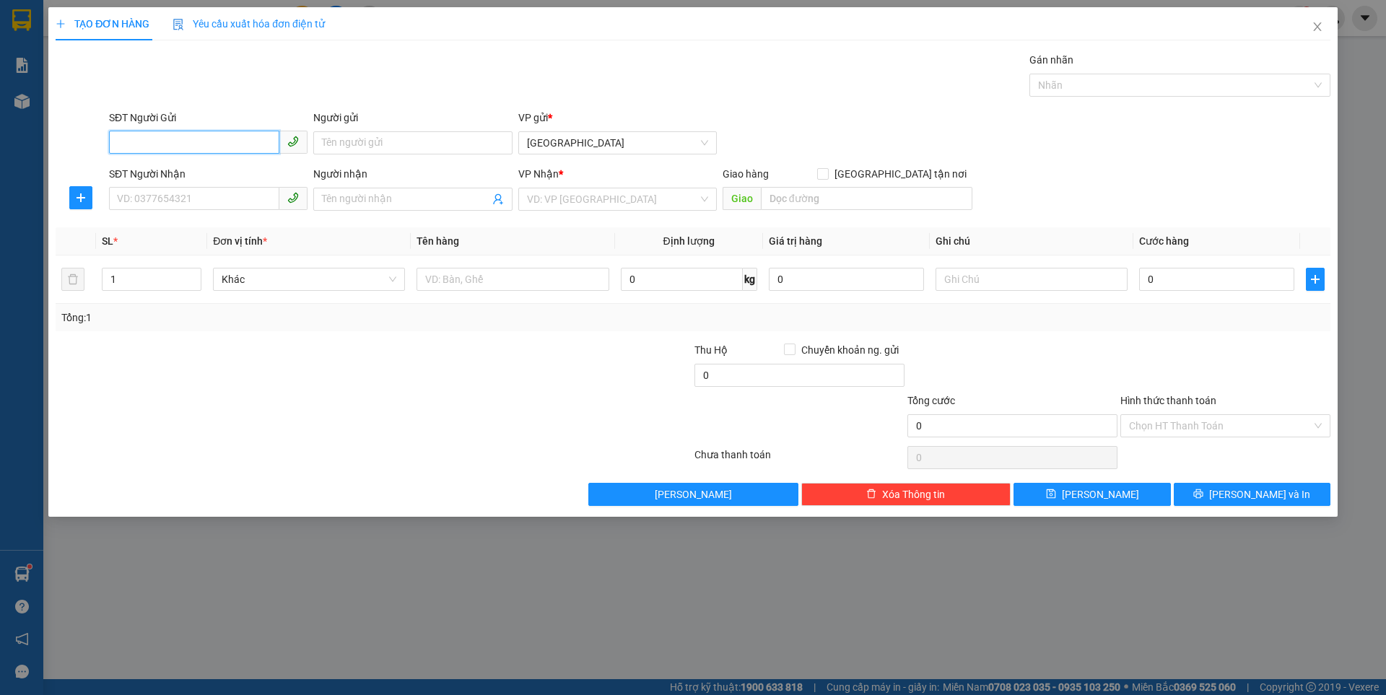
click at [188, 144] on input "SĐT Người Gửi" at bounding box center [194, 142] width 170 height 23
type input "0888044422"
click at [199, 201] on input "SĐT Người Nhận" at bounding box center [194, 198] width 170 height 23
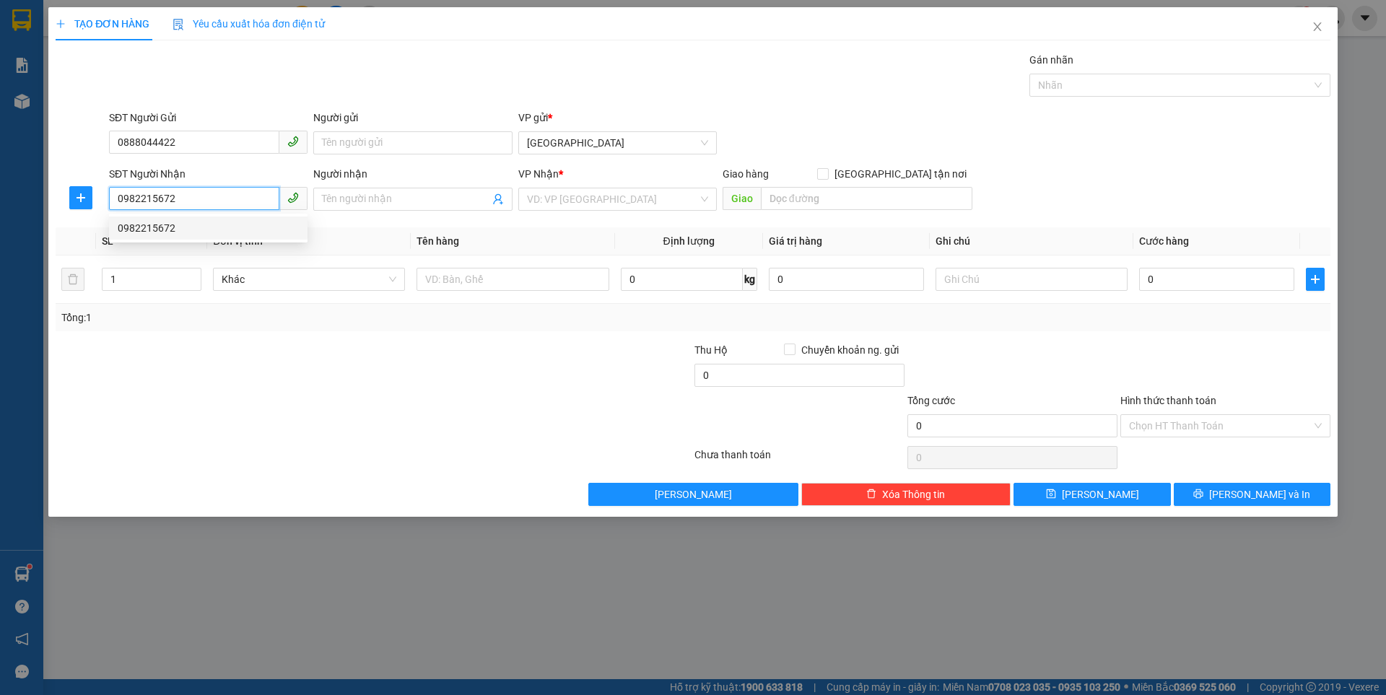
click at [160, 234] on div "0982215672" at bounding box center [208, 228] width 181 height 16
type input "0982215672"
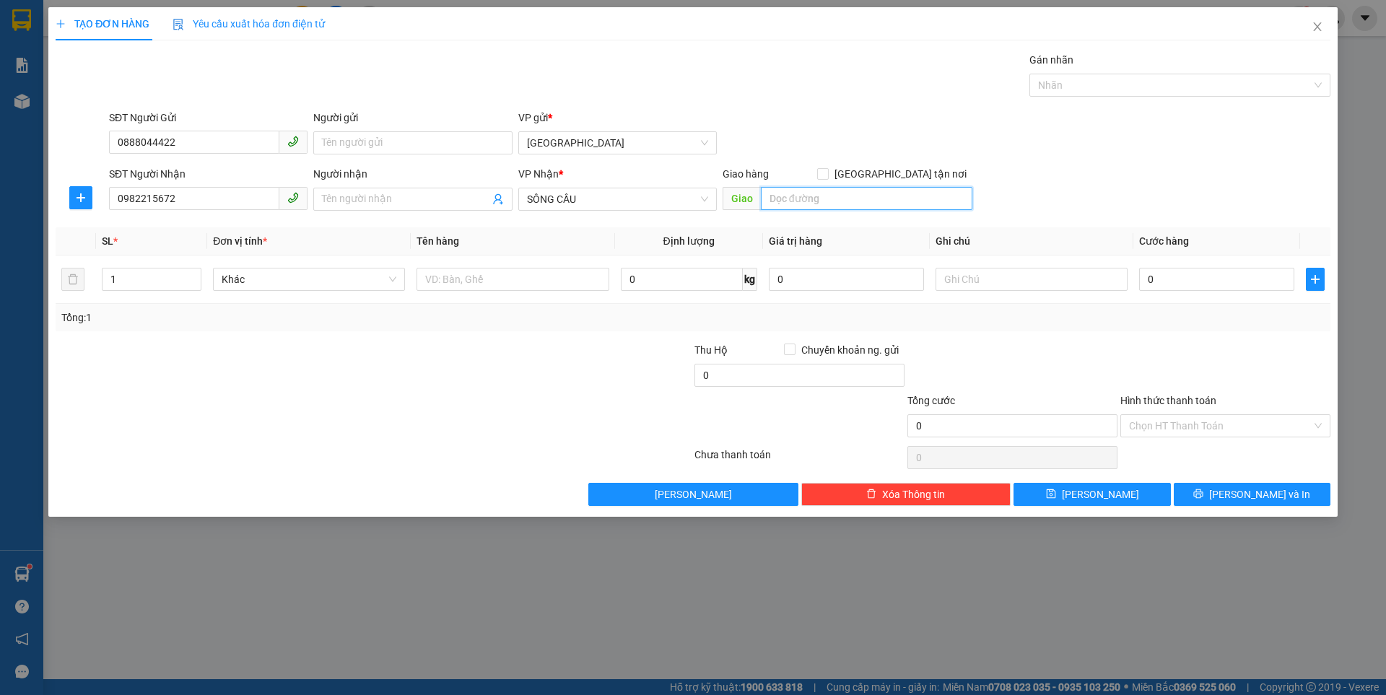
click at [814, 201] on input "search" at bounding box center [867, 198] width 212 height 23
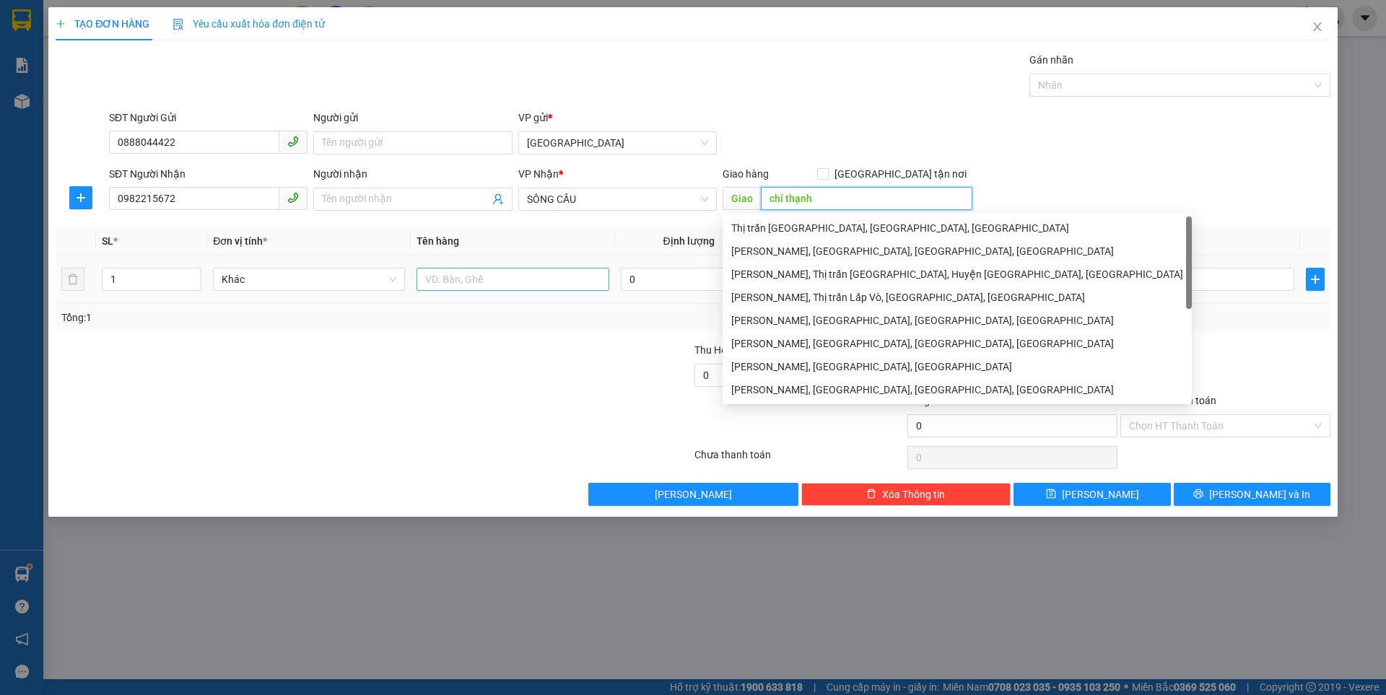
type input "chí thạnh"
click at [473, 284] on input "text" at bounding box center [513, 279] width 192 height 23
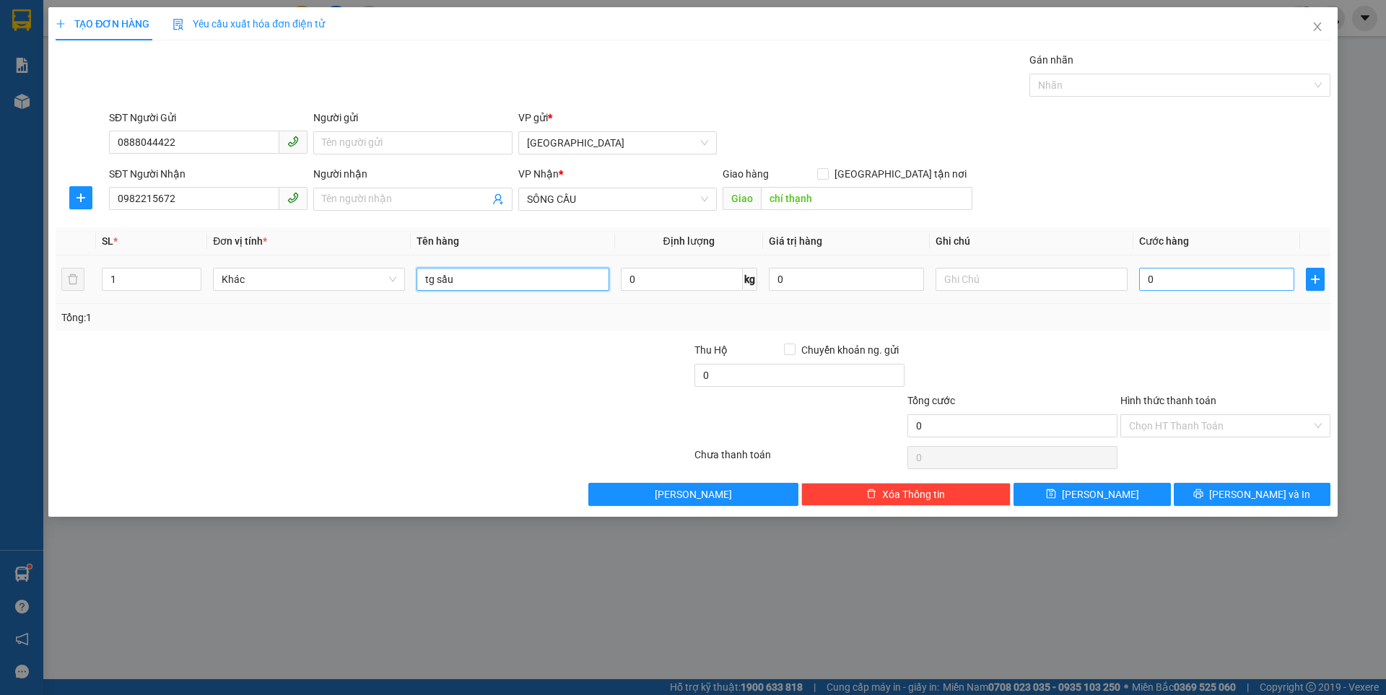
type input "tg sầu"
click at [1156, 284] on input "0" at bounding box center [1216, 279] width 155 height 23
type input "1"
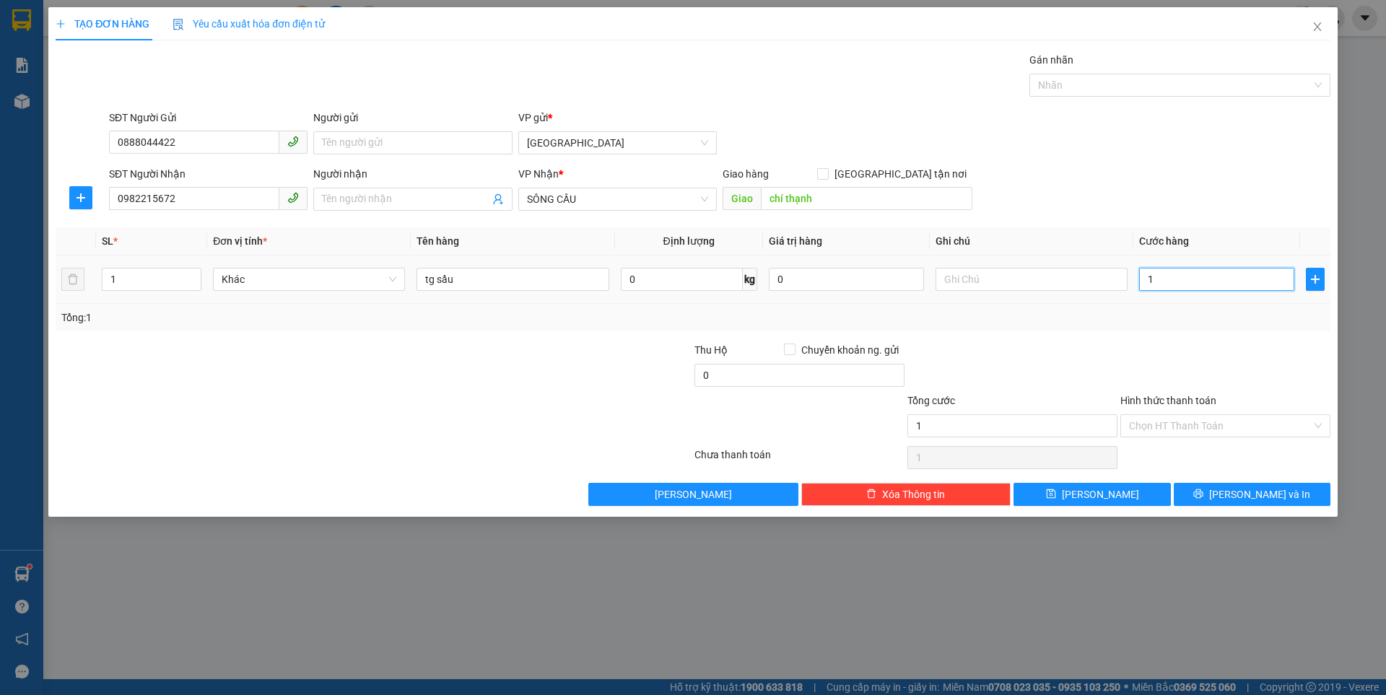
type input "10"
type input "100"
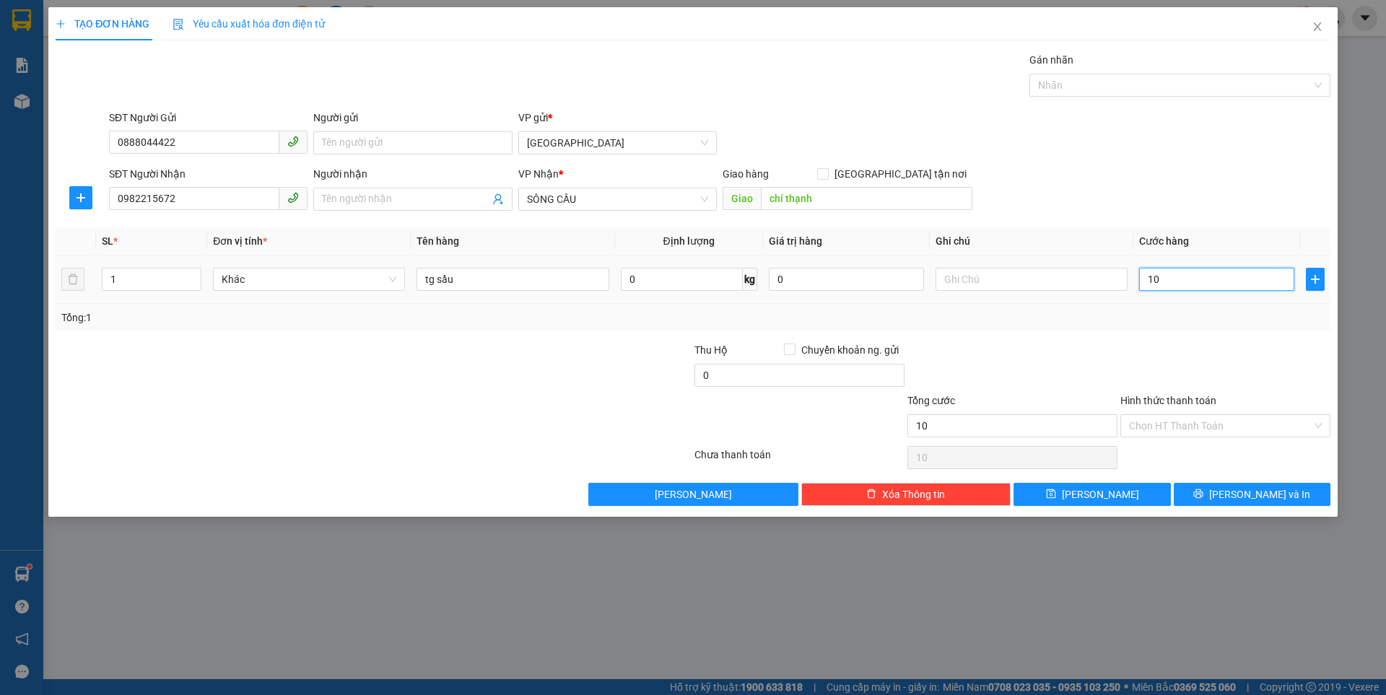
type input "100"
type input "100.000"
click at [1070, 492] on button "Lưu" at bounding box center [1092, 494] width 157 height 23
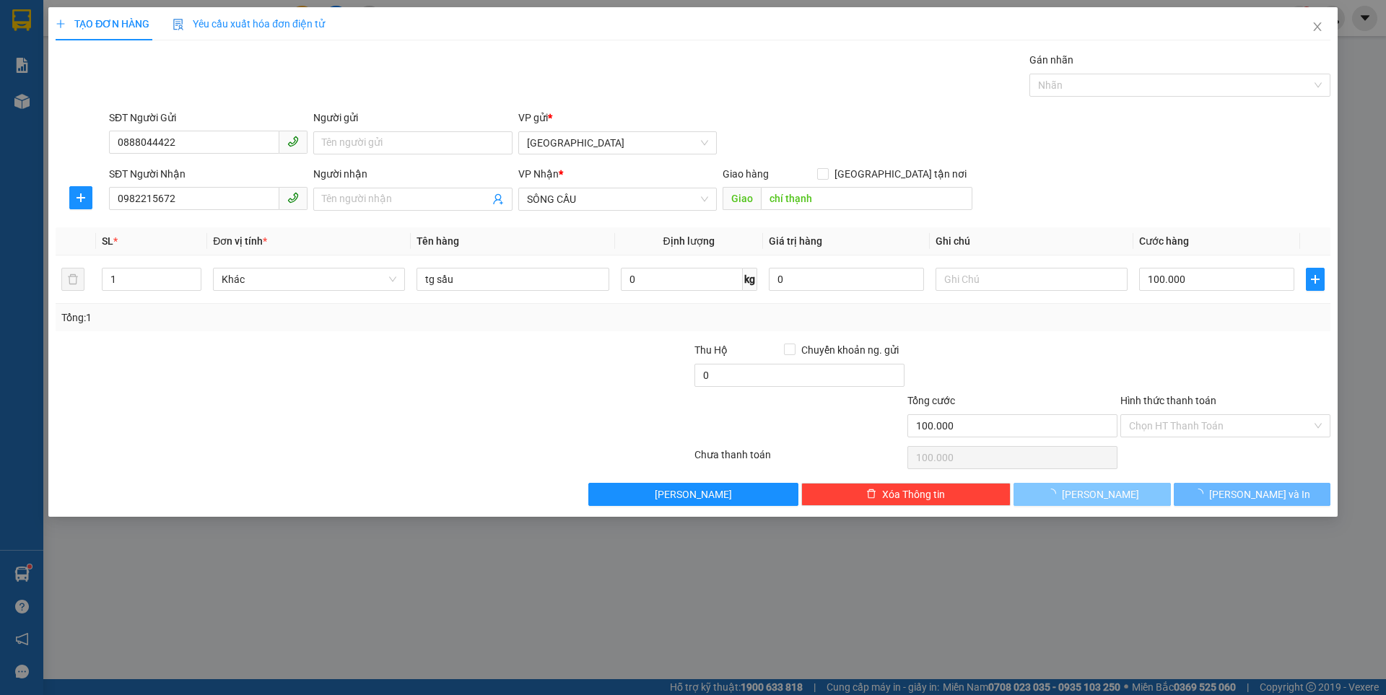
type input "0"
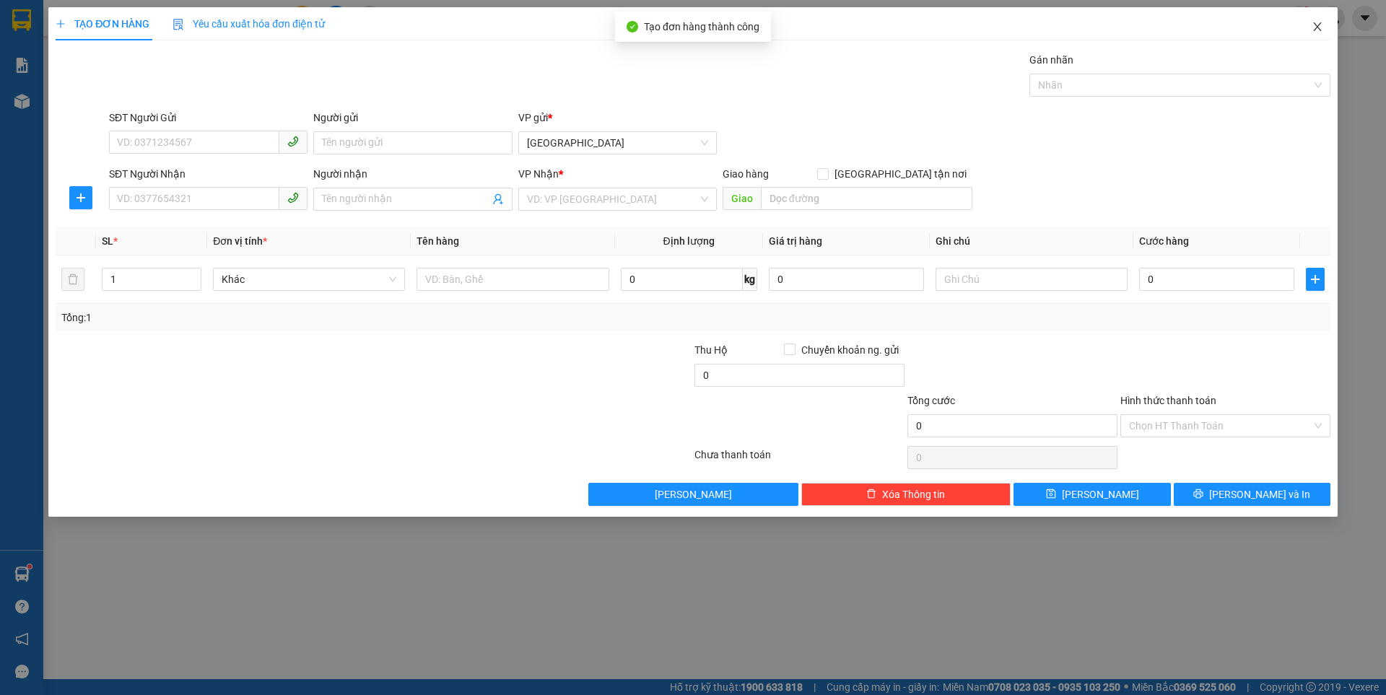
click at [1318, 24] on icon "close" at bounding box center [1318, 27] width 12 height 12
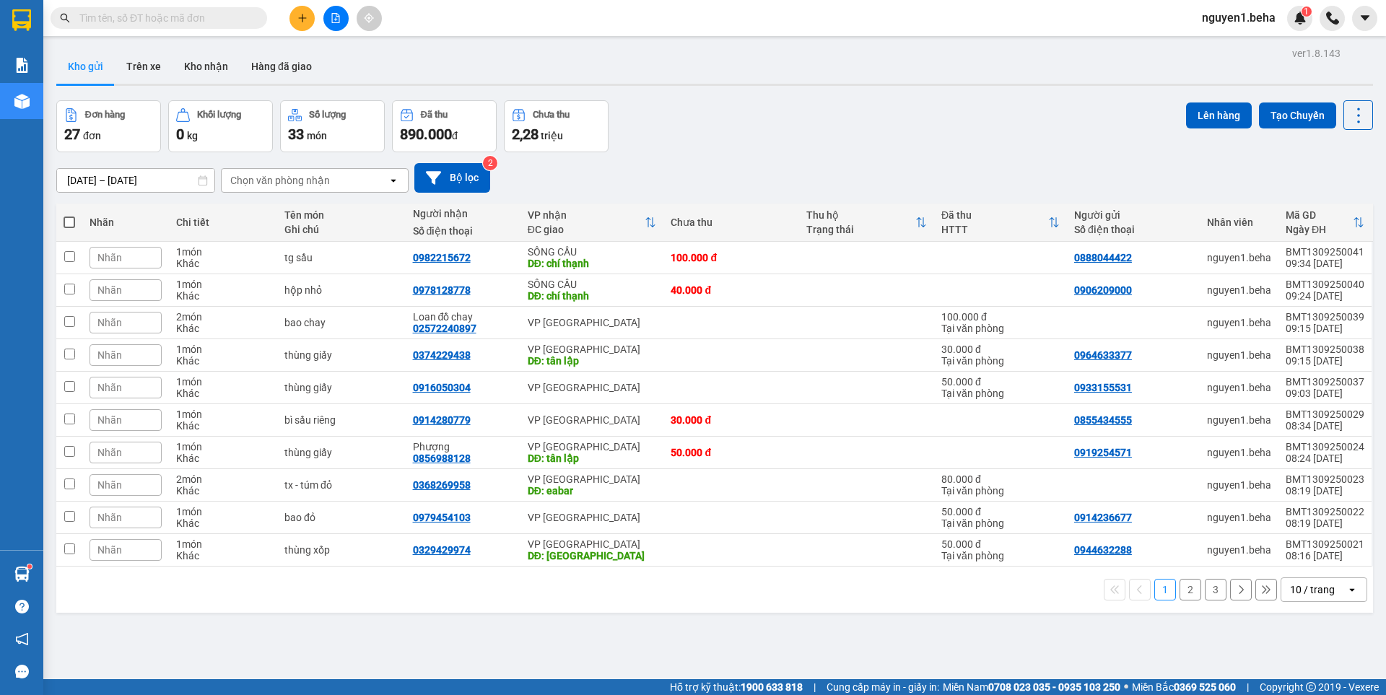
click at [68, 225] on span at bounding box center [70, 223] width 12 height 12
click at [69, 215] on input "checkbox" at bounding box center [69, 215] width 0 height 0
checkbox input "true"
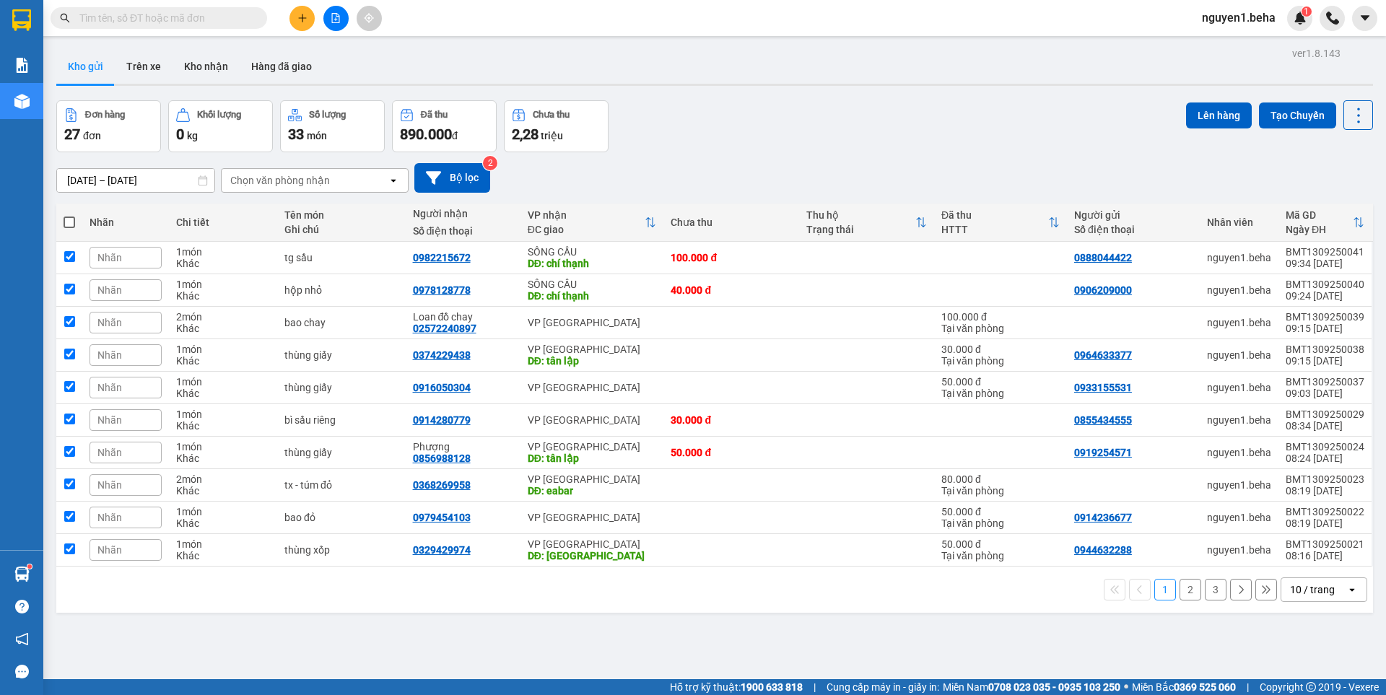
checkbox input "true"
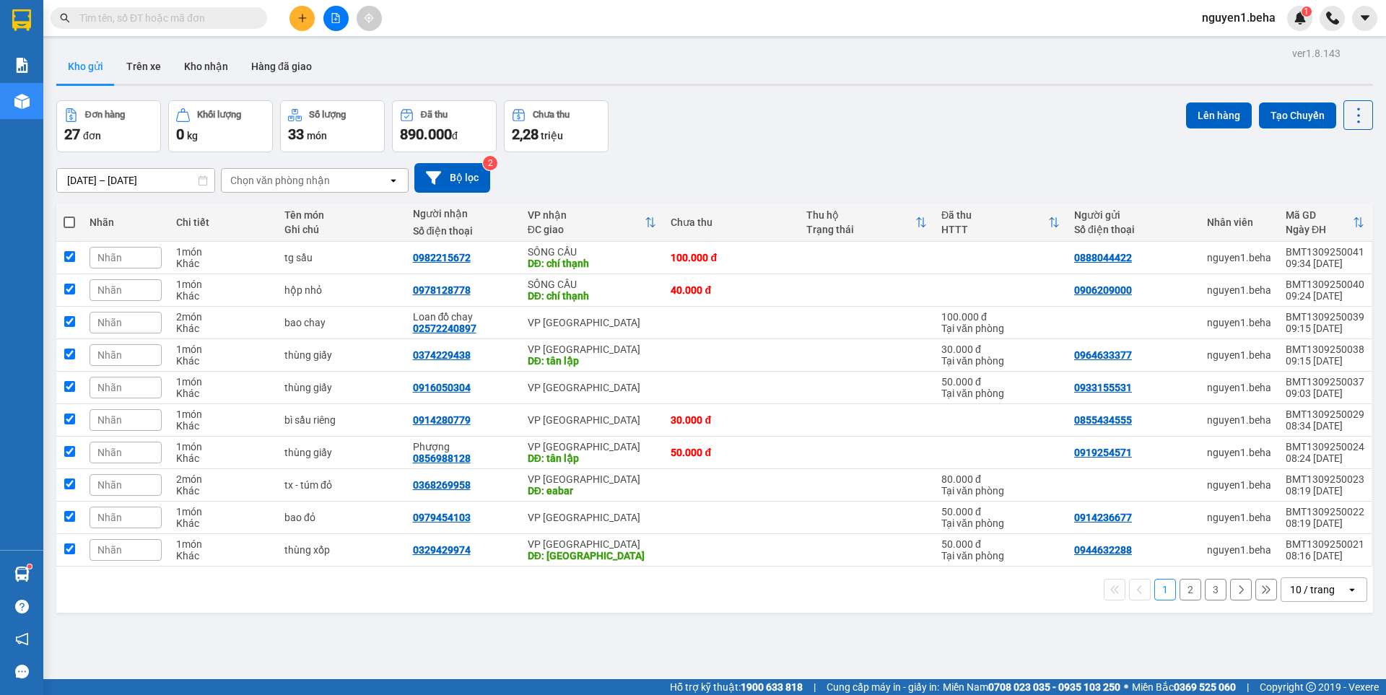
checkbox input "true"
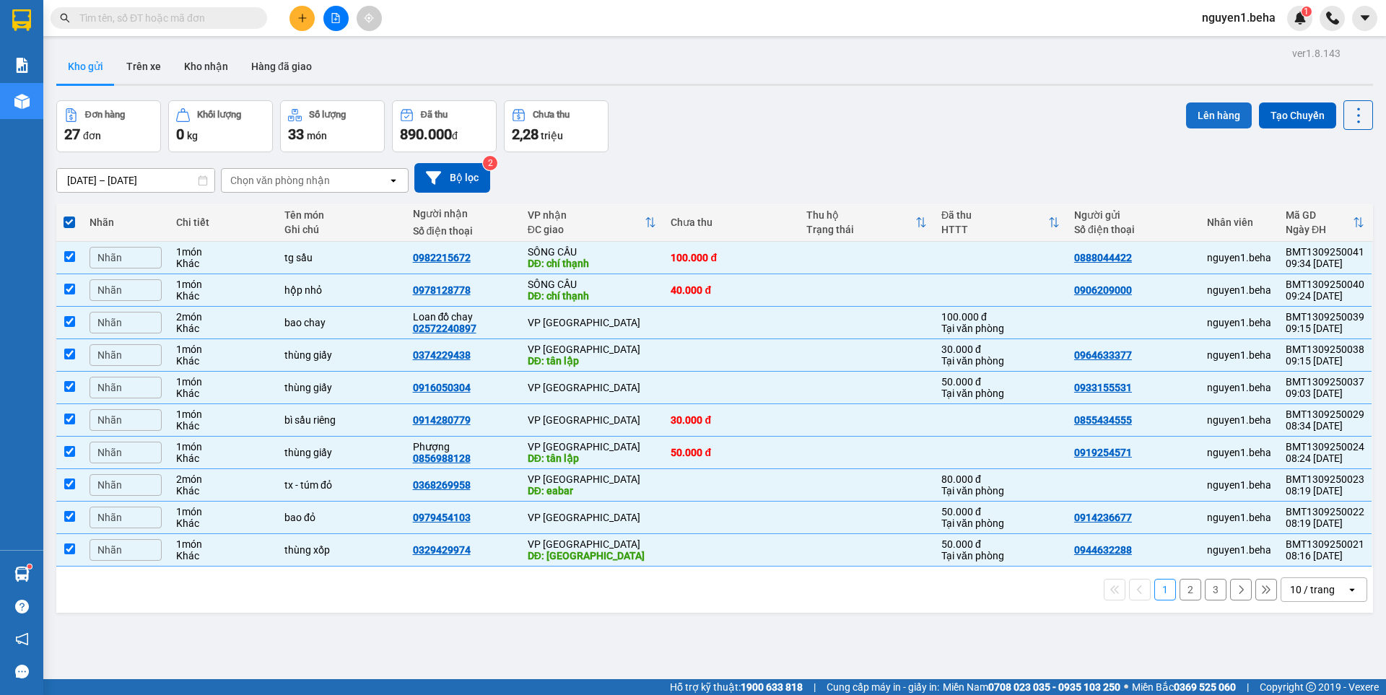
click at [1203, 119] on button "Lên hàng" at bounding box center [1219, 116] width 66 height 26
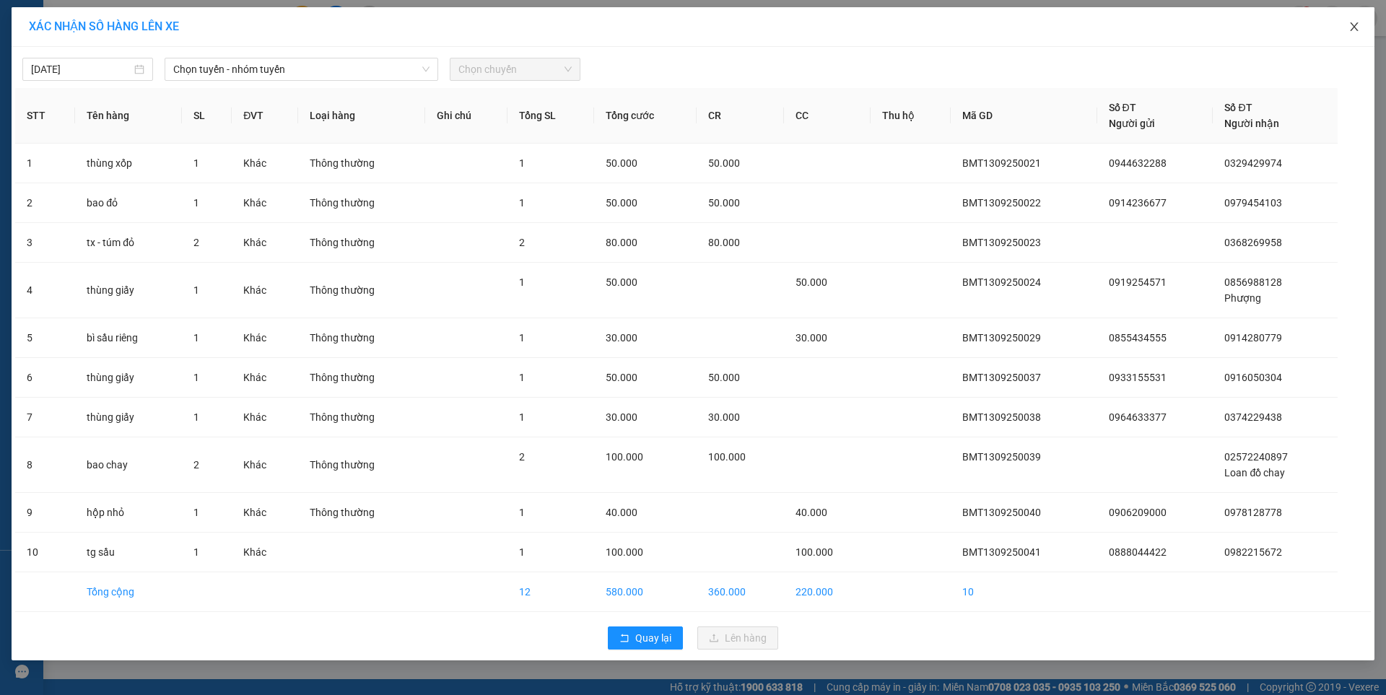
click at [1358, 24] on icon "close" at bounding box center [1354, 26] width 8 height 9
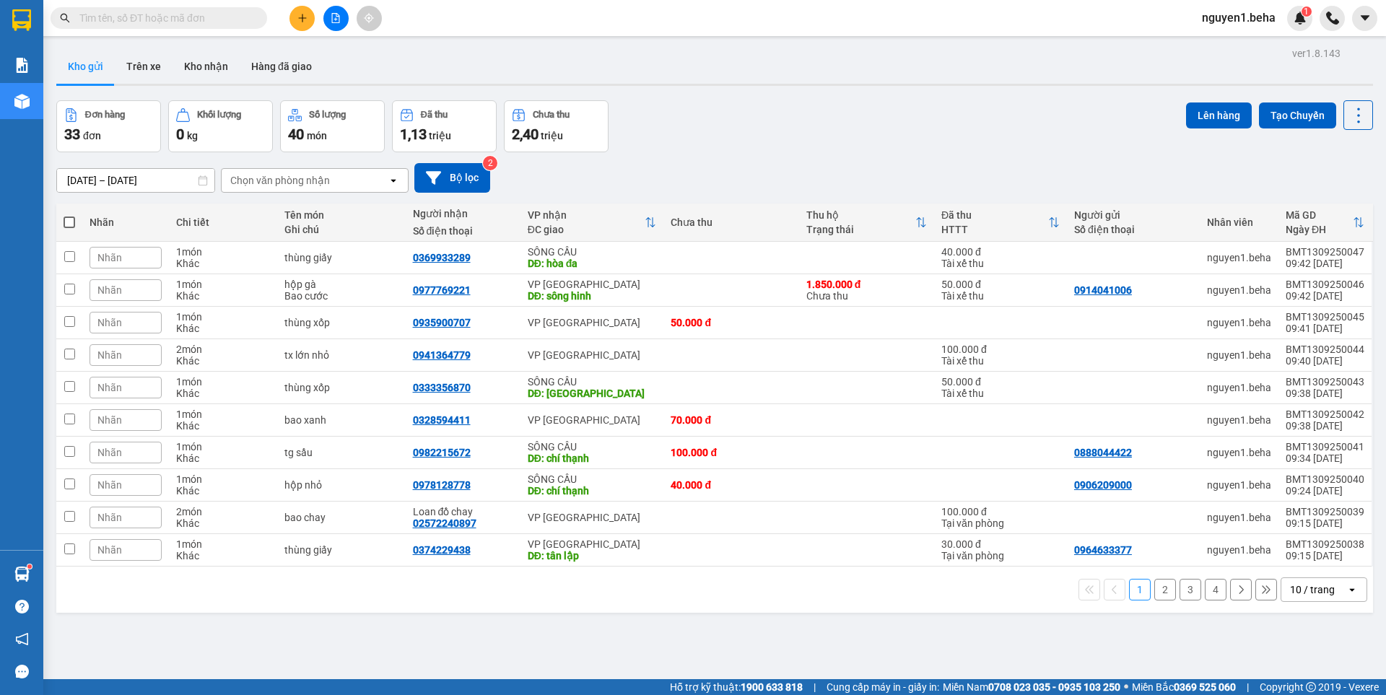
click at [61, 223] on th at bounding box center [69, 223] width 26 height 38
click at [70, 223] on span at bounding box center [70, 223] width 12 height 12
click at [69, 215] on input "checkbox" at bounding box center [69, 215] width 0 height 0
checkbox input "true"
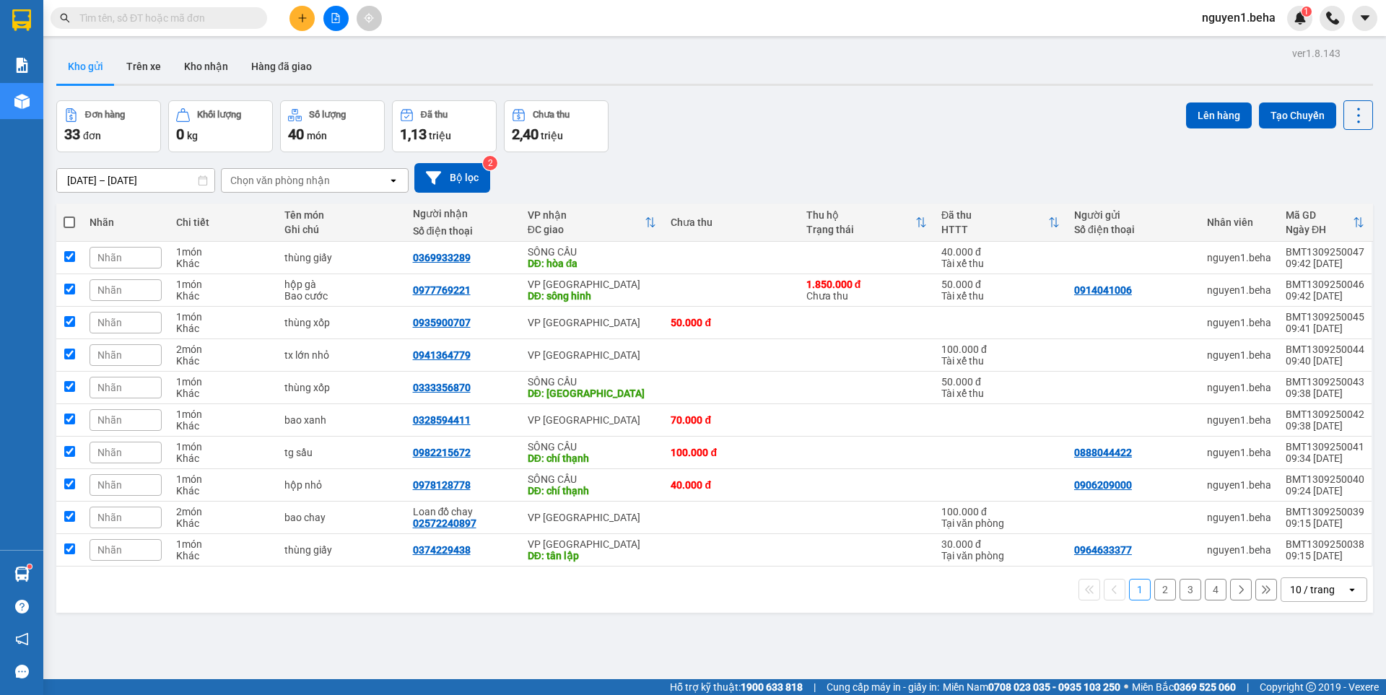
checkbox input "true"
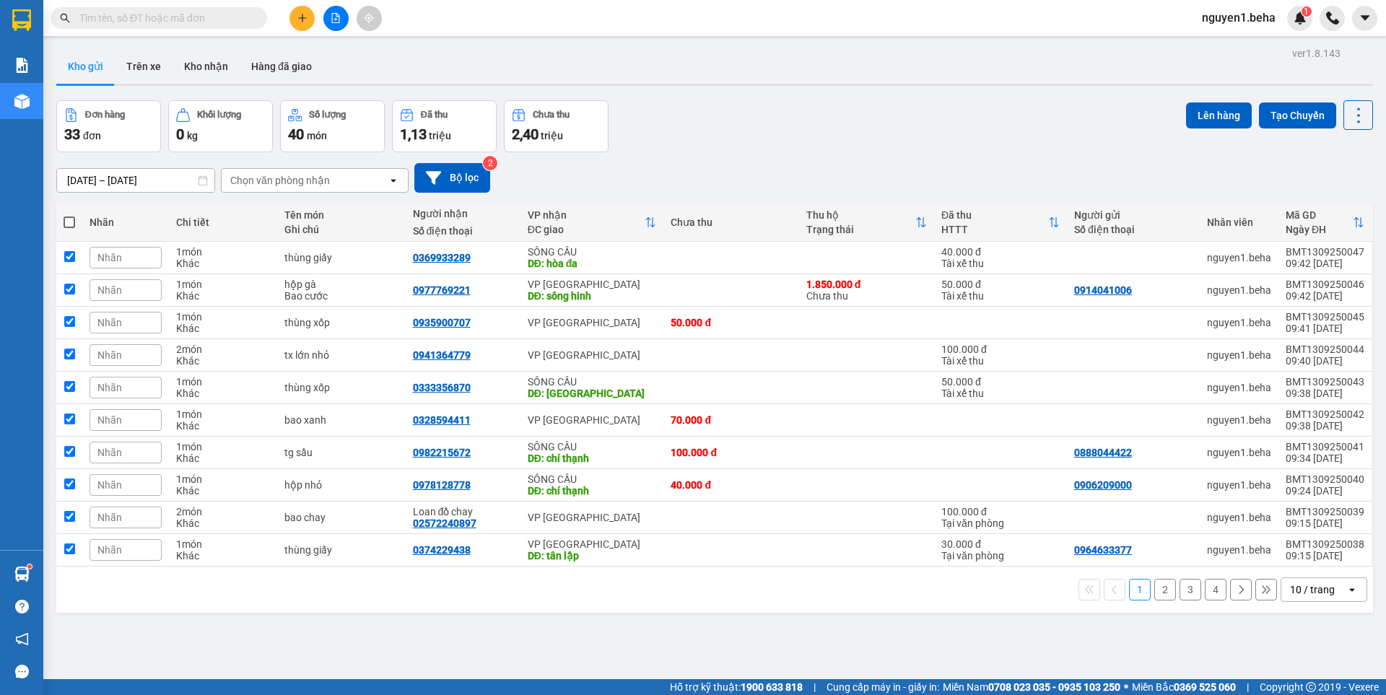
checkbox input "true"
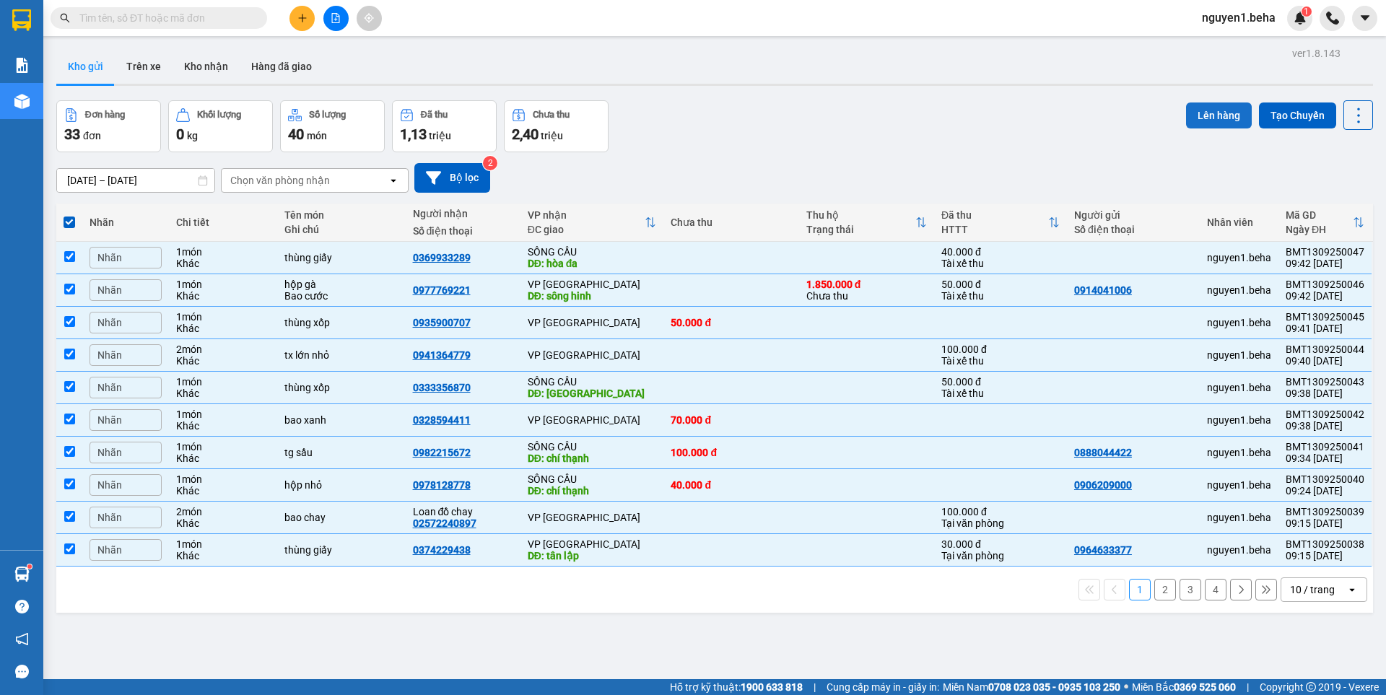
click at [1222, 121] on button "Lên hàng" at bounding box center [1219, 116] width 66 height 26
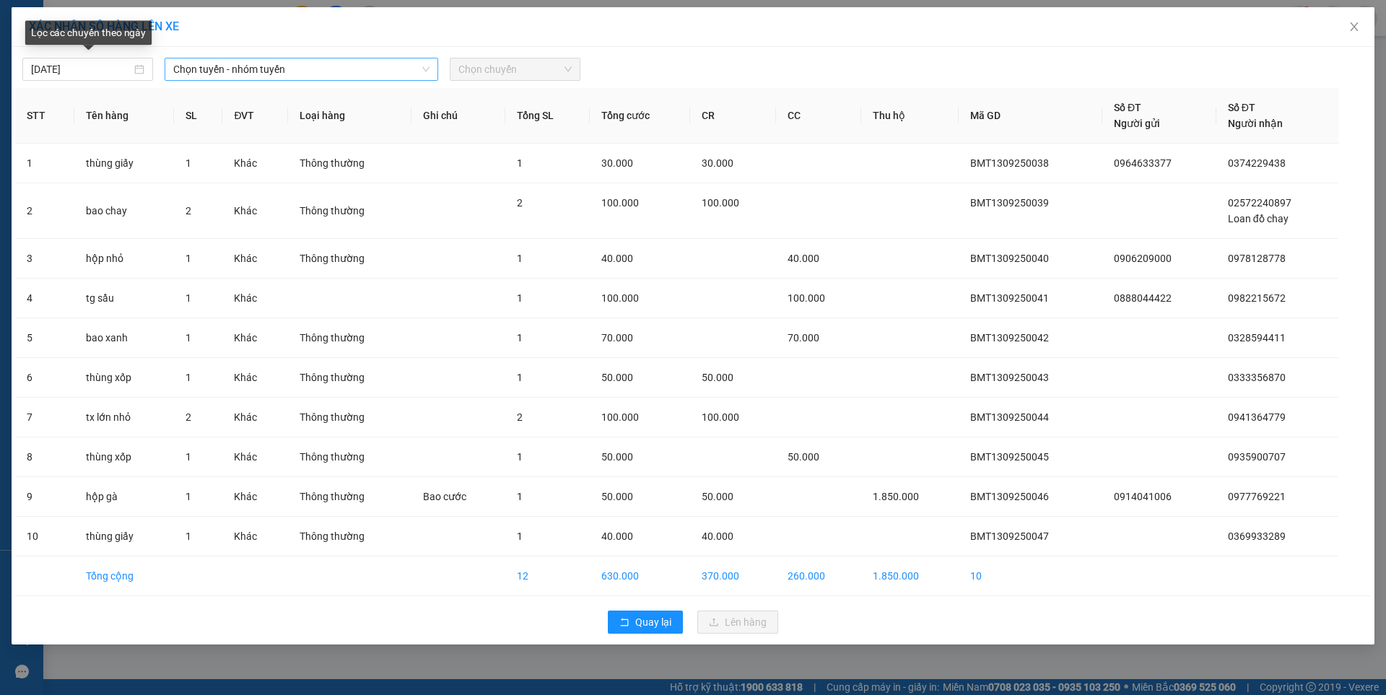
click at [243, 63] on span "Chọn tuyến - nhóm tuyến" at bounding box center [301, 69] width 256 height 22
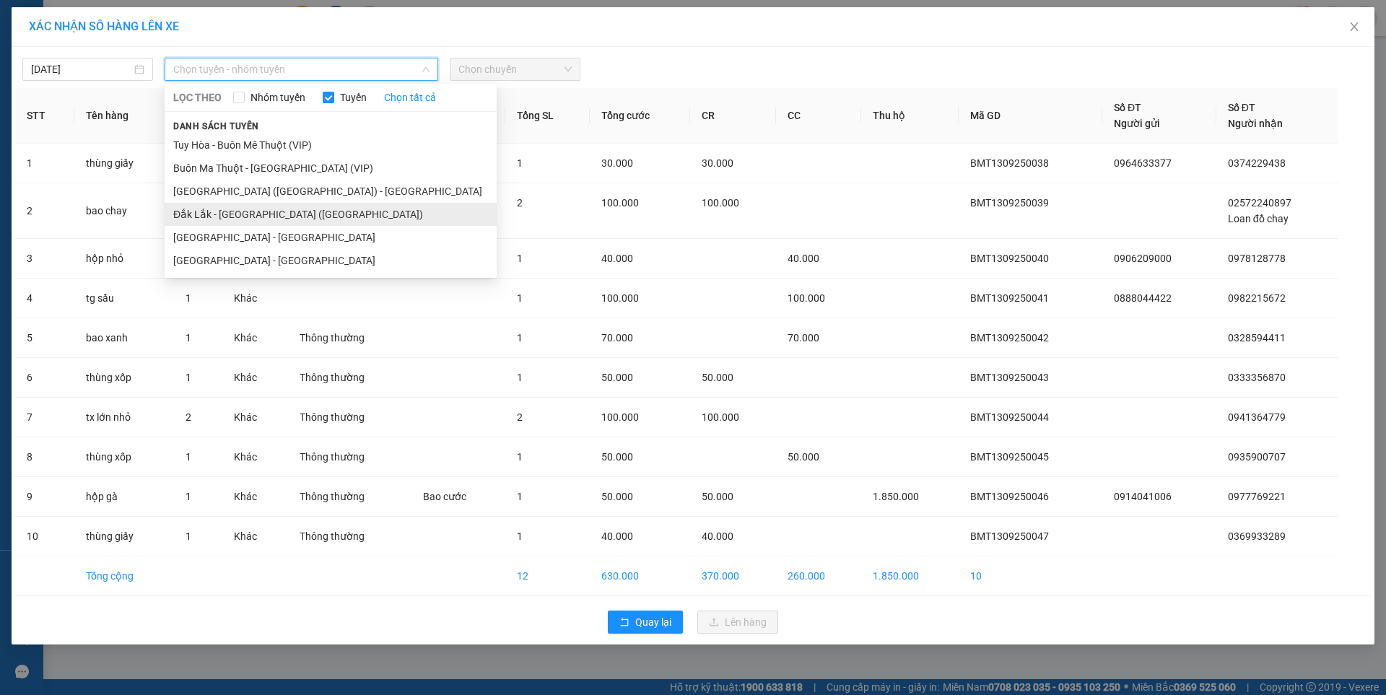
click at [246, 209] on li "Đắk Lắk - [PERSON_NAME] ([GEOGRAPHIC_DATA])" at bounding box center [331, 214] width 332 height 23
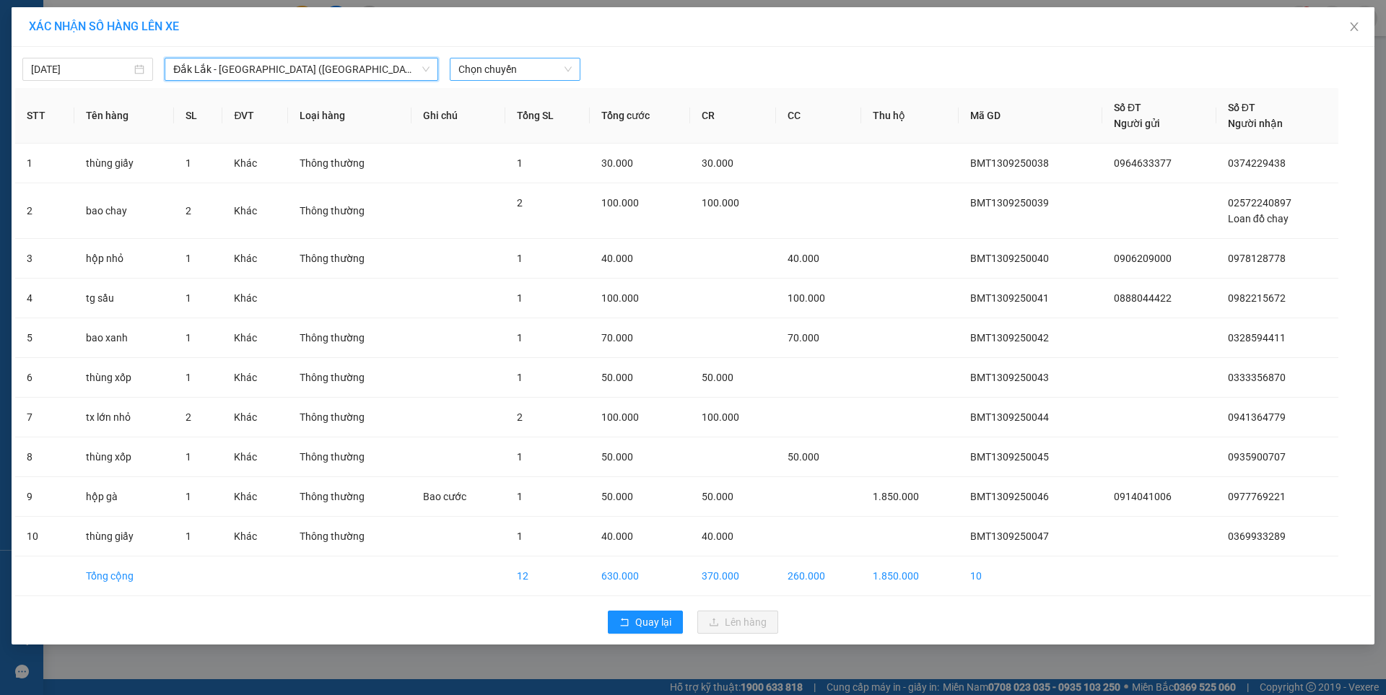
click at [531, 69] on span "Chọn chuyến" at bounding box center [514, 69] width 113 height 22
click at [518, 121] on div "09:30 - 47H-049.70" at bounding box center [514, 121] width 113 height 16
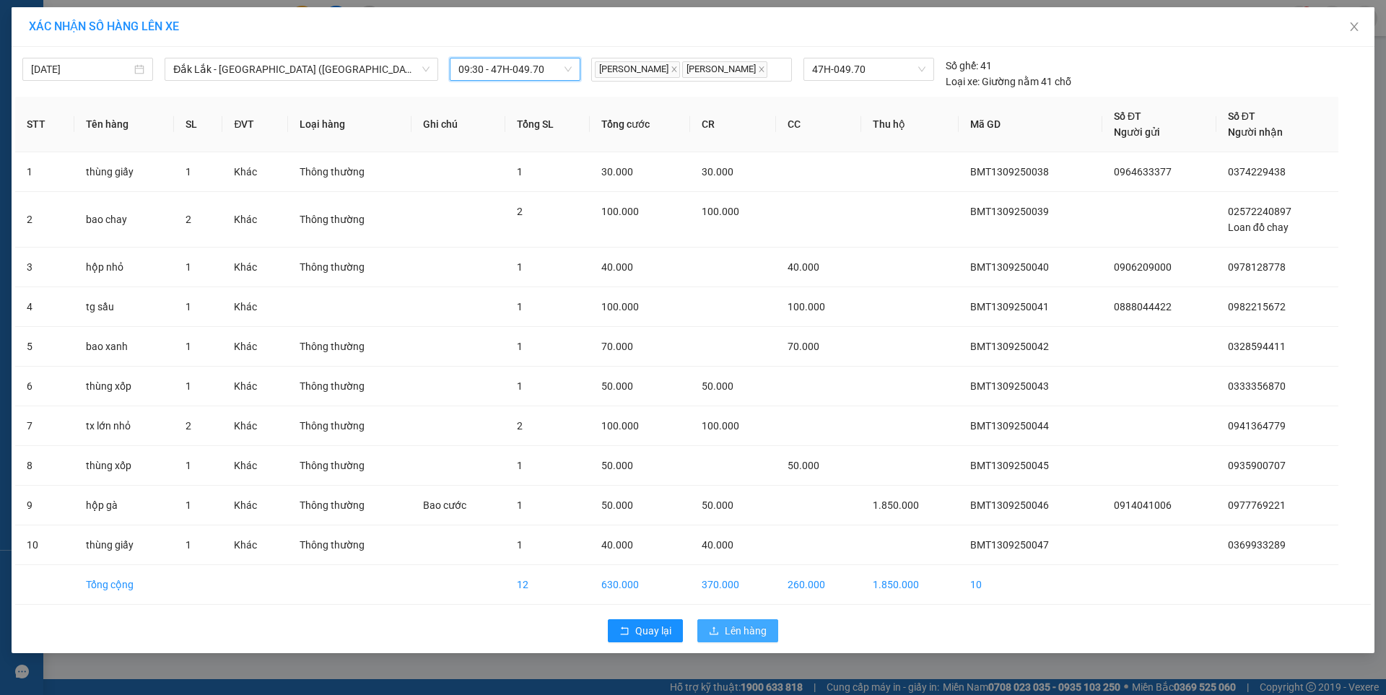
click at [747, 632] on span "Lên hàng" at bounding box center [746, 631] width 42 height 16
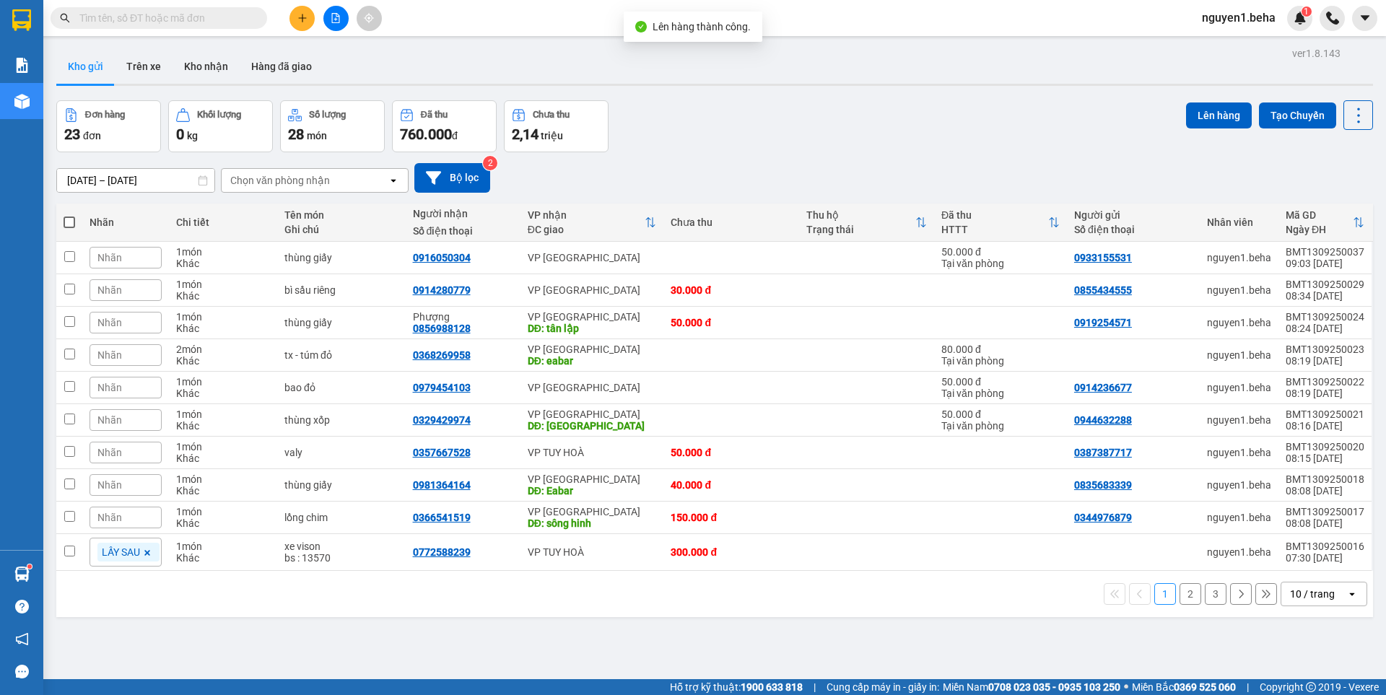
click at [71, 224] on span at bounding box center [70, 223] width 12 height 12
click at [69, 215] on input "checkbox" at bounding box center [69, 215] width 0 height 0
checkbox input "true"
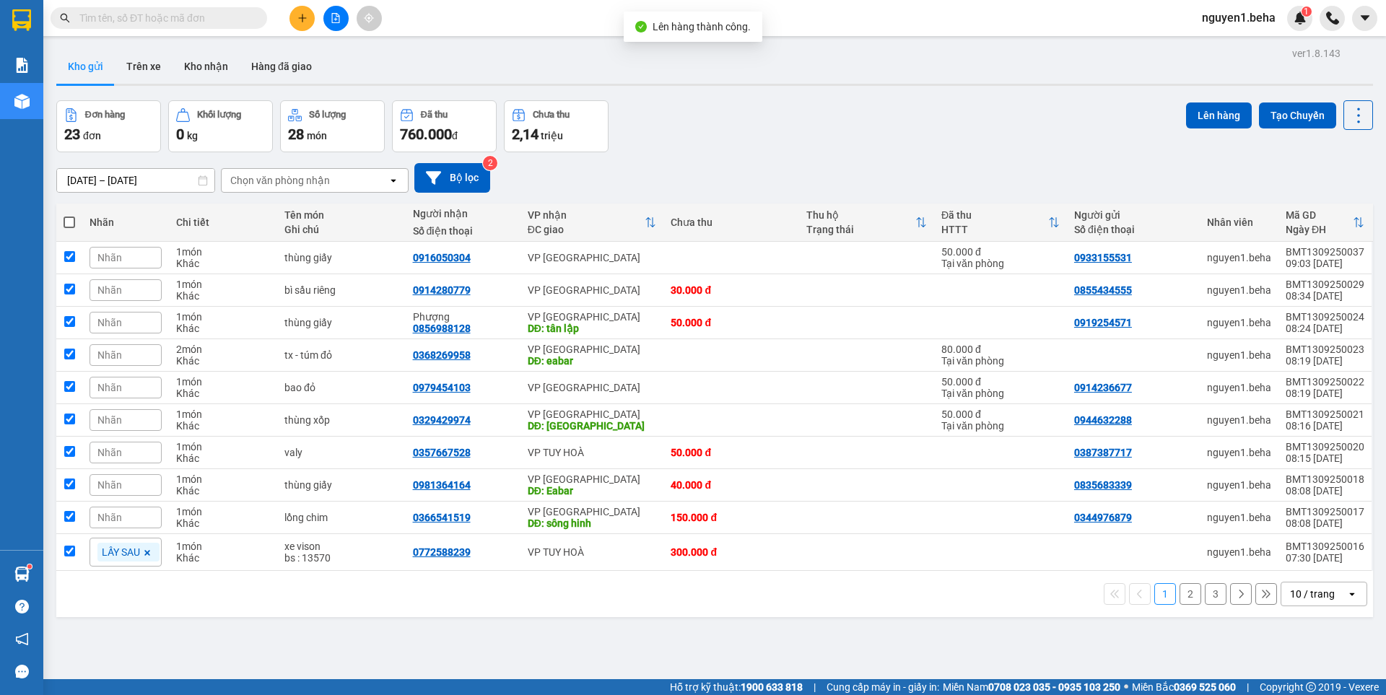
checkbox input "true"
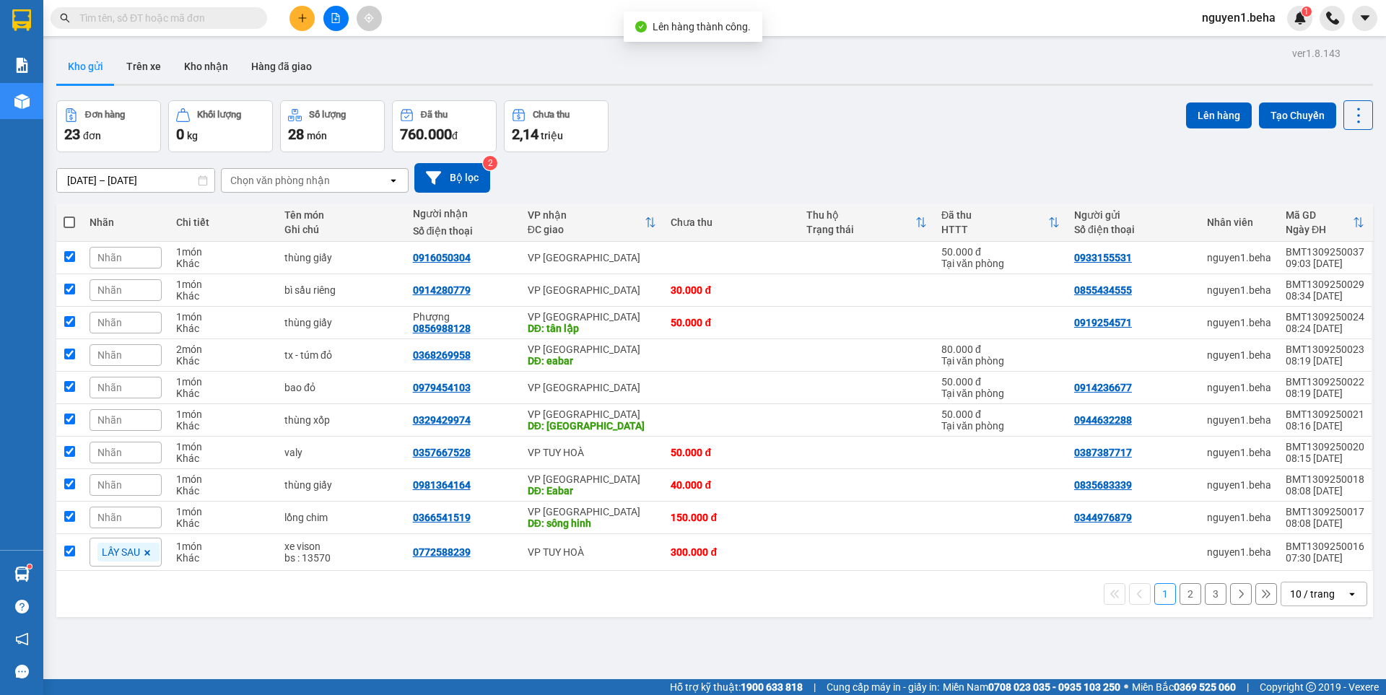
checkbox input "true"
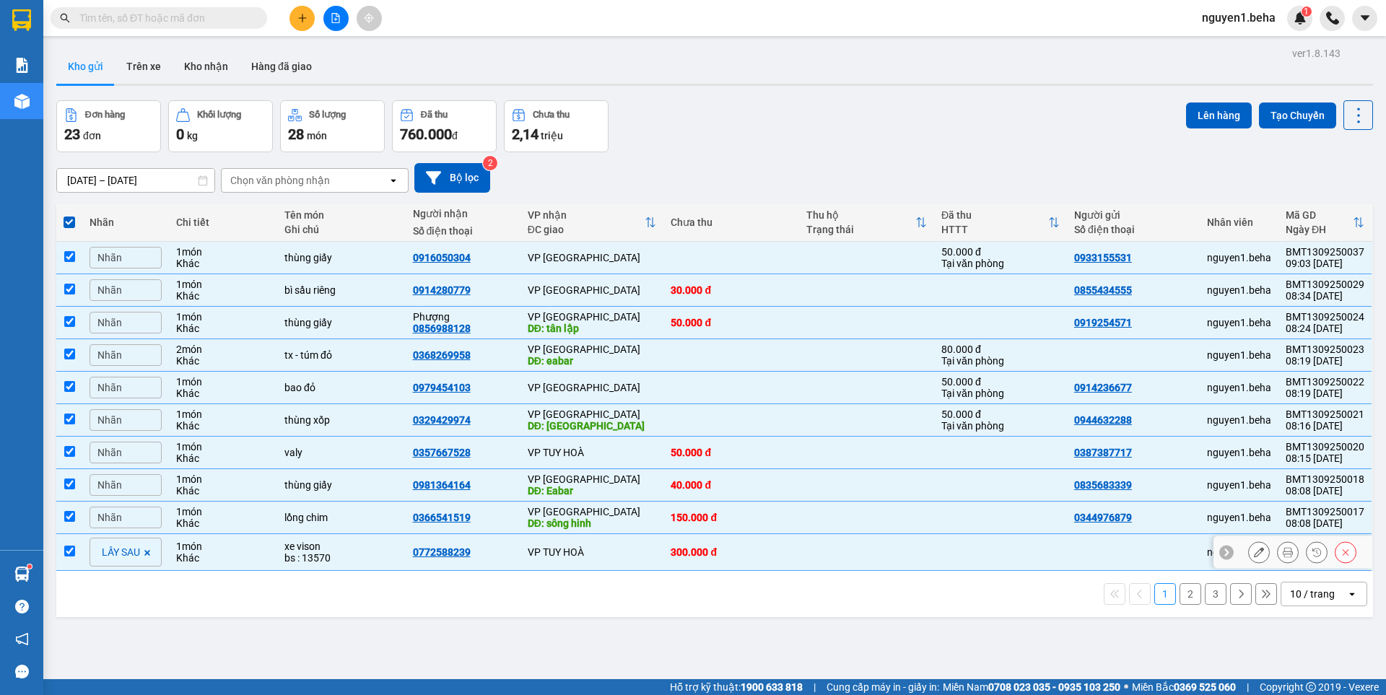
click at [71, 549] on input "checkbox" at bounding box center [69, 551] width 11 height 11
checkbox input "false"
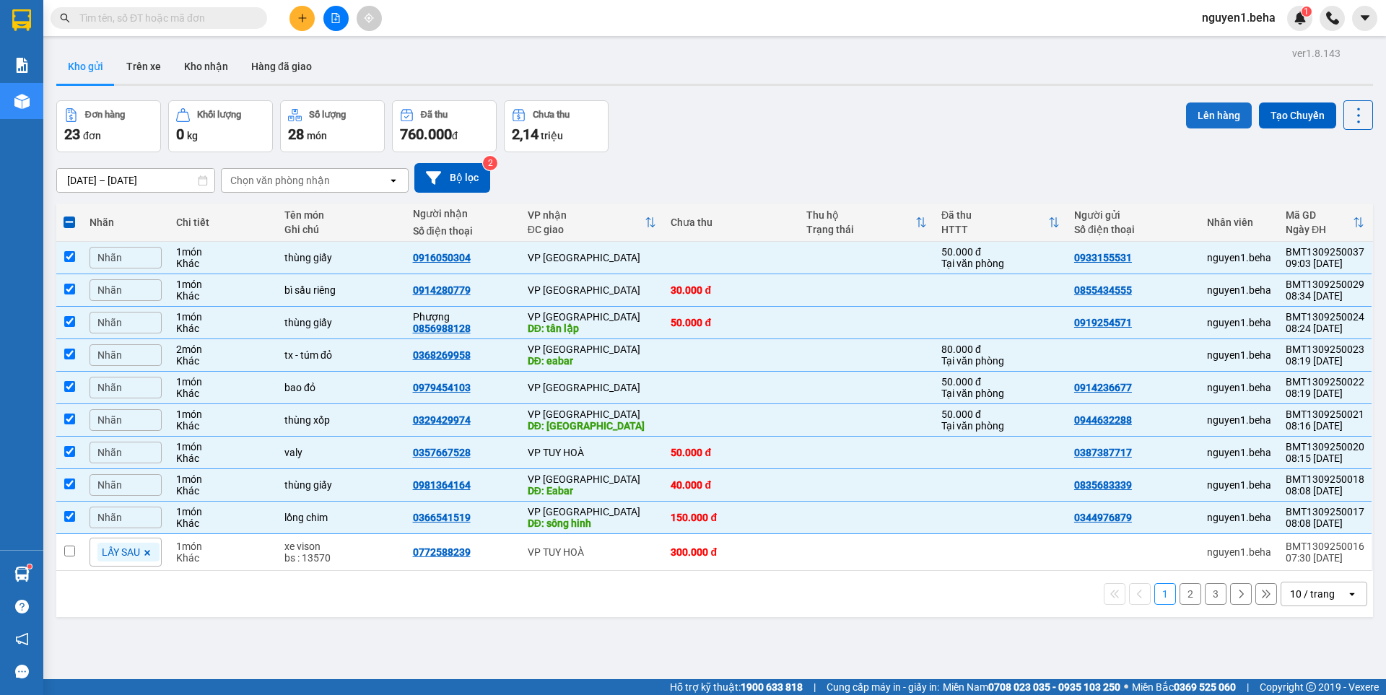
click at [1218, 116] on button "Lên hàng" at bounding box center [1219, 116] width 66 height 26
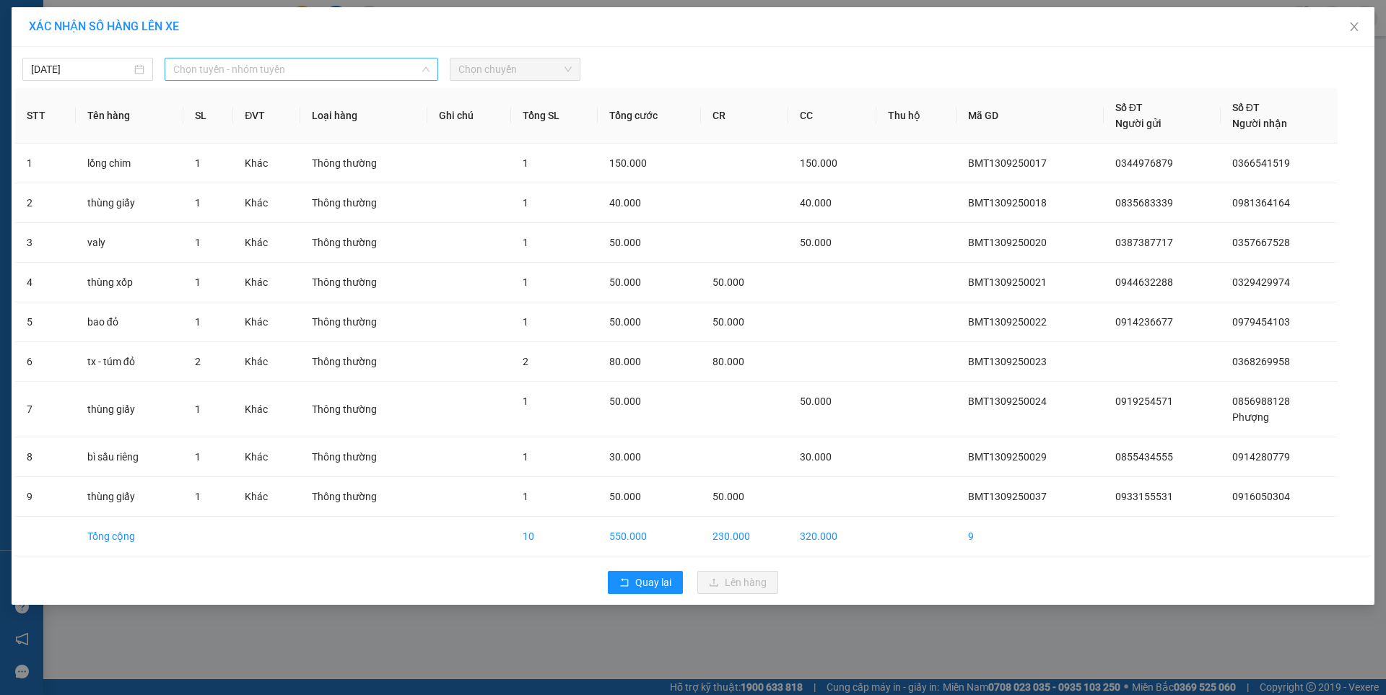
click at [257, 63] on span "Chọn tuyến - nhóm tuyến" at bounding box center [301, 69] width 256 height 22
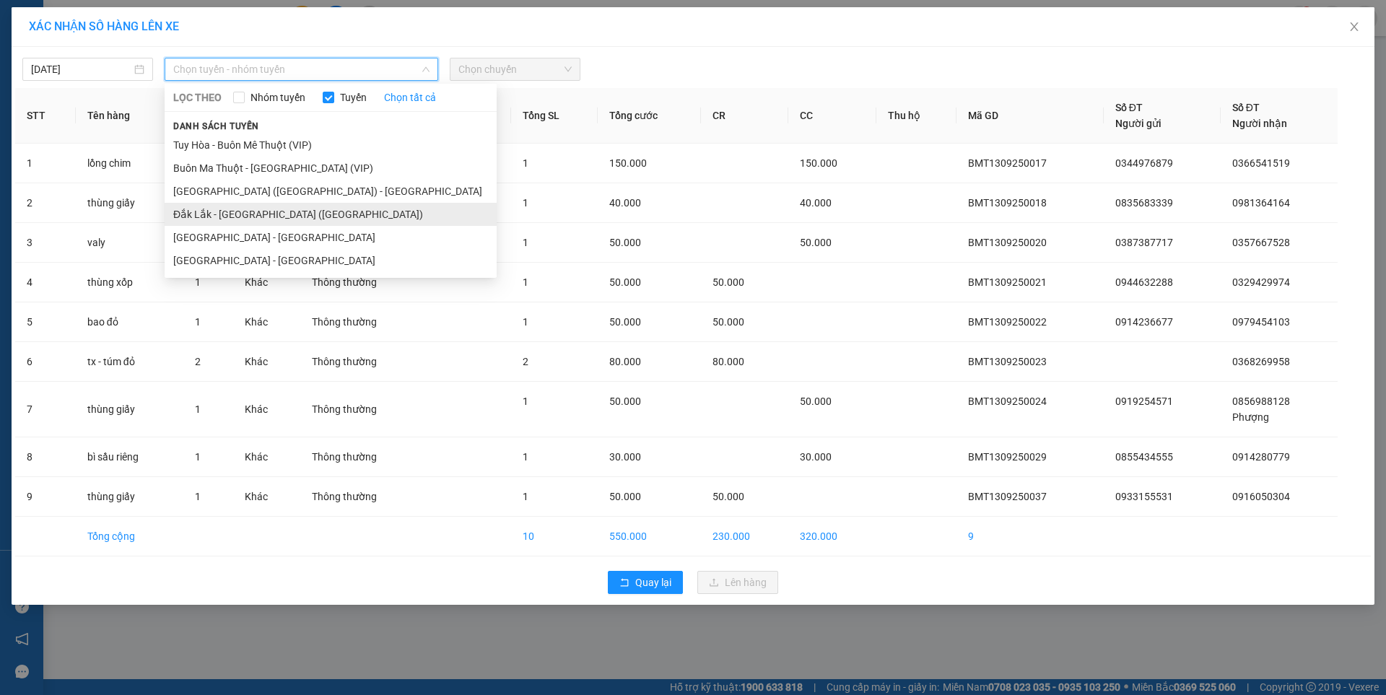
click at [253, 213] on li "Đắk Lắk - [PERSON_NAME] ([GEOGRAPHIC_DATA])" at bounding box center [331, 214] width 332 height 23
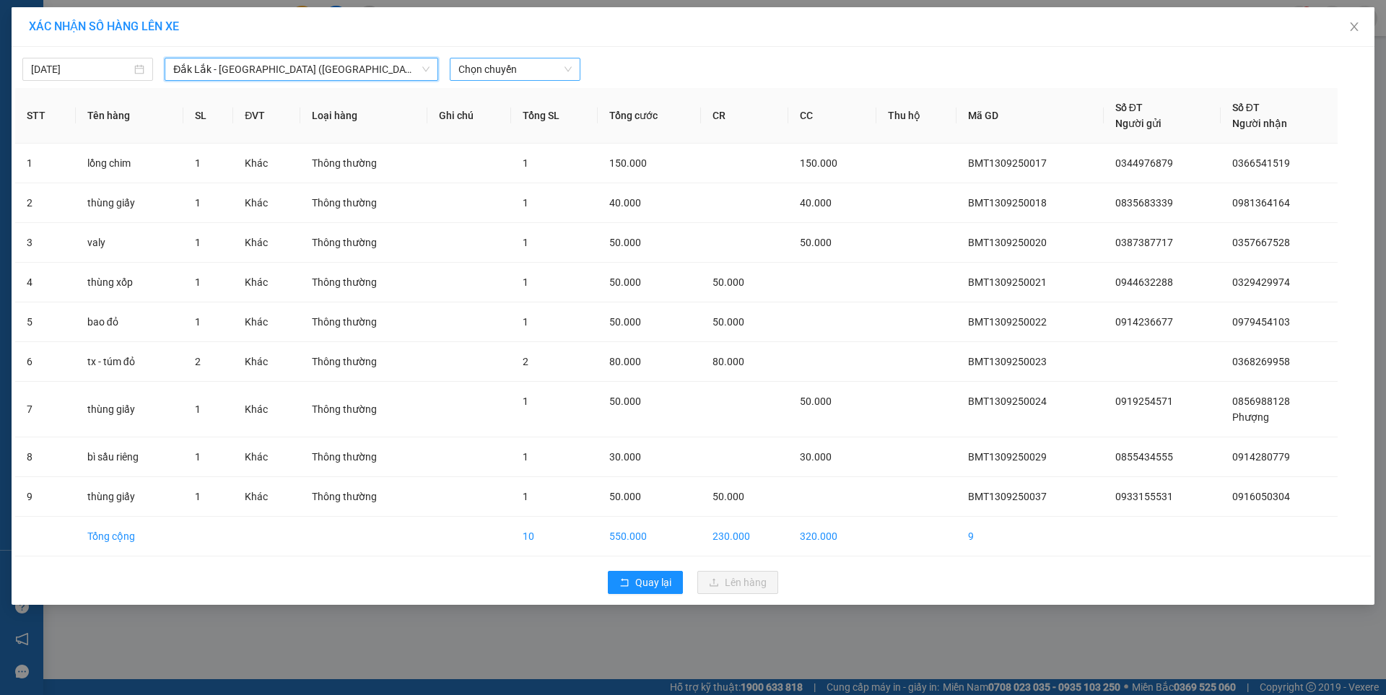
click at [548, 70] on span "Chọn chuyến" at bounding box center [514, 69] width 113 height 22
click at [528, 122] on div "09:30 - 47H-049.70" at bounding box center [514, 121] width 113 height 16
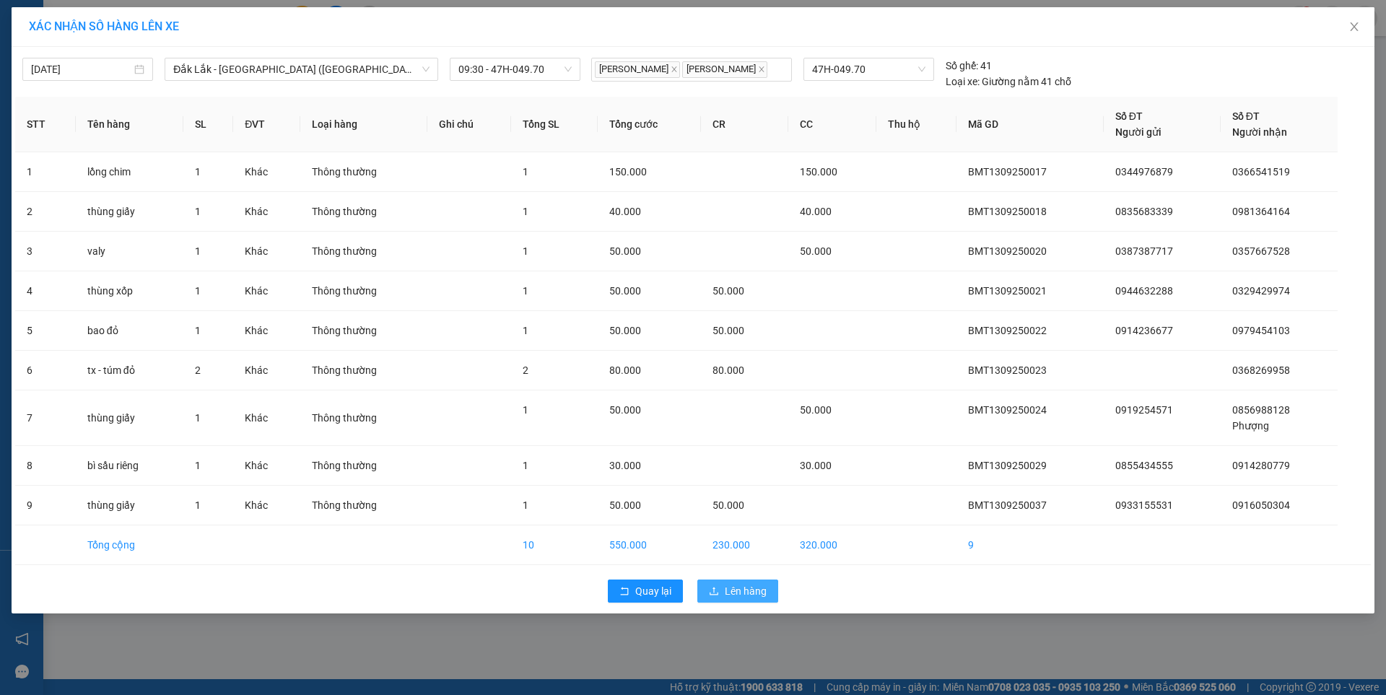
click at [742, 593] on span "Lên hàng" at bounding box center [746, 591] width 42 height 16
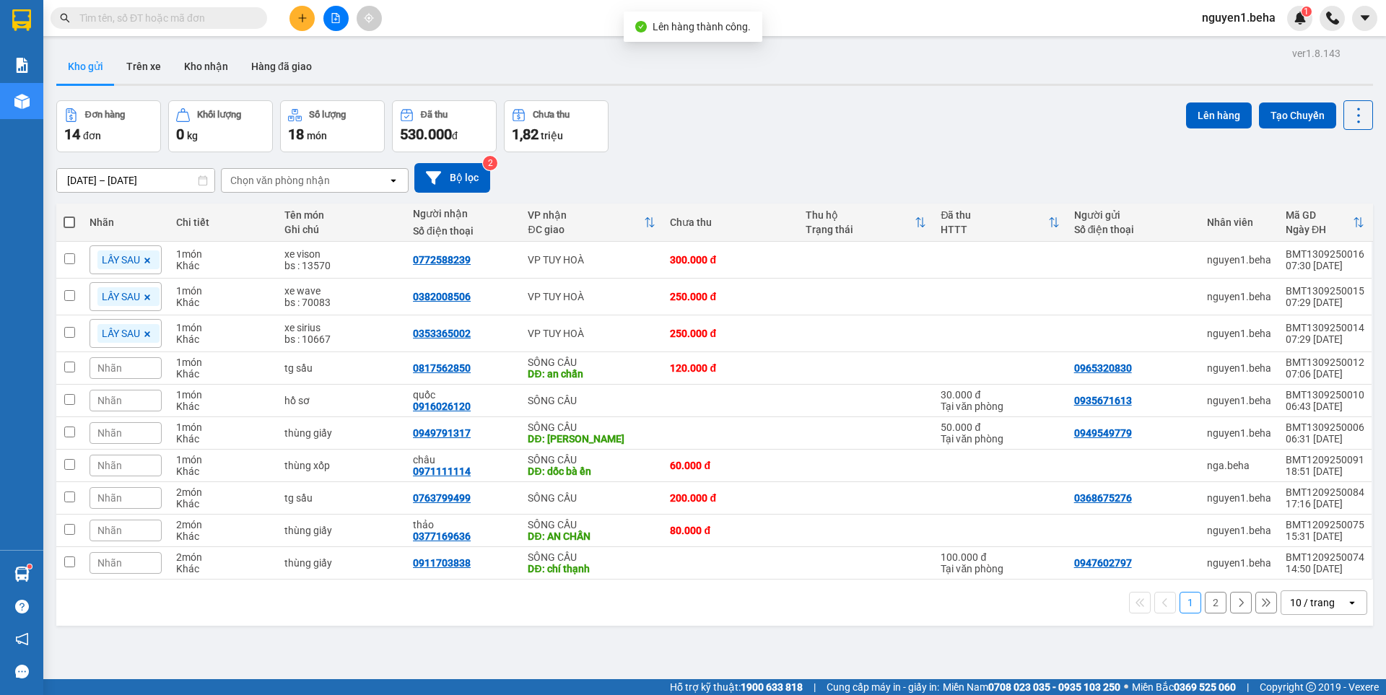
click at [68, 218] on span at bounding box center [70, 223] width 12 height 12
click at [69, 215] on input "checkbox" at bounding box center [69, 215] width 0 height 0
checkbox input "true"
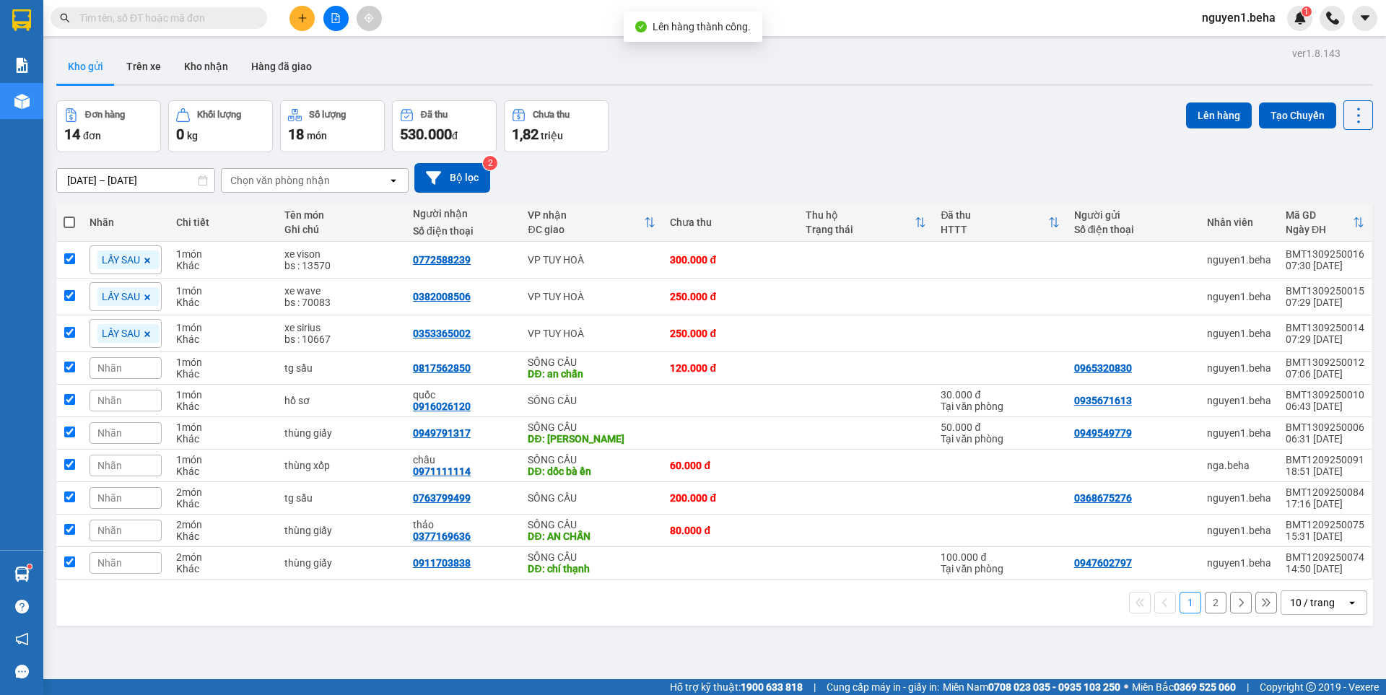
checkbox input "true"
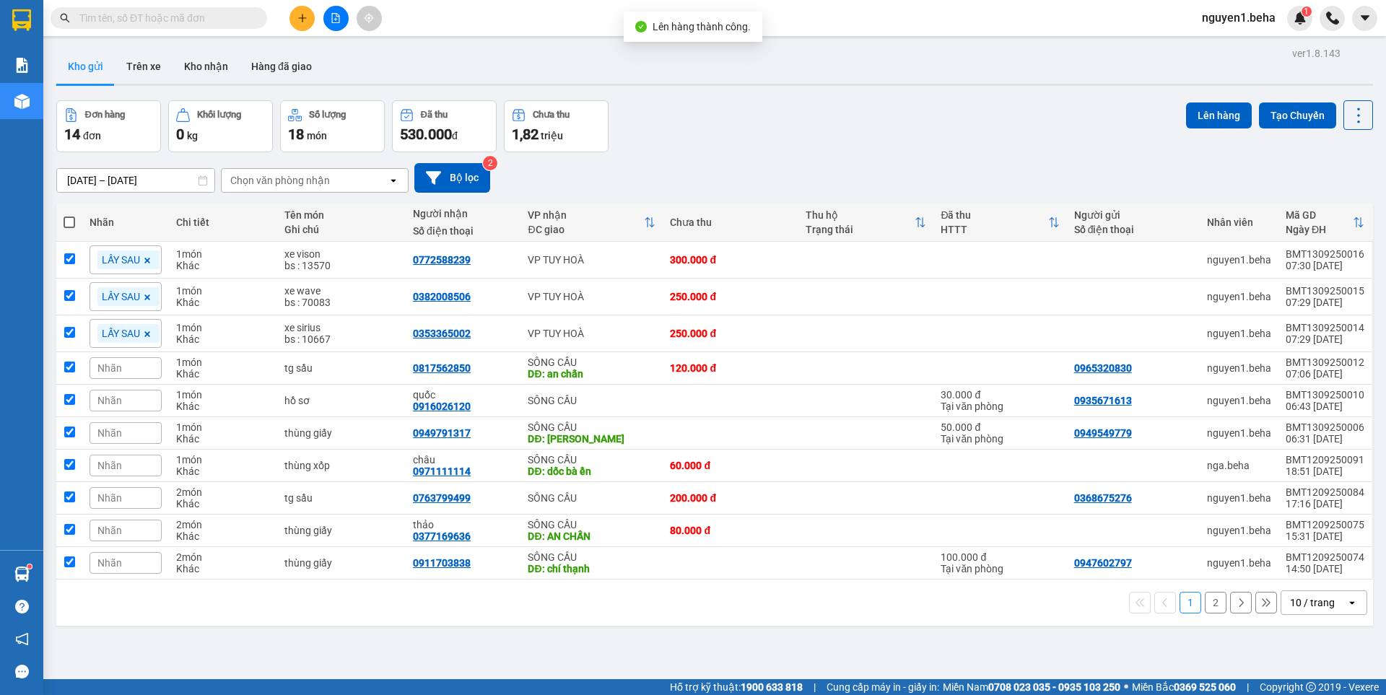
checkbox input "true"
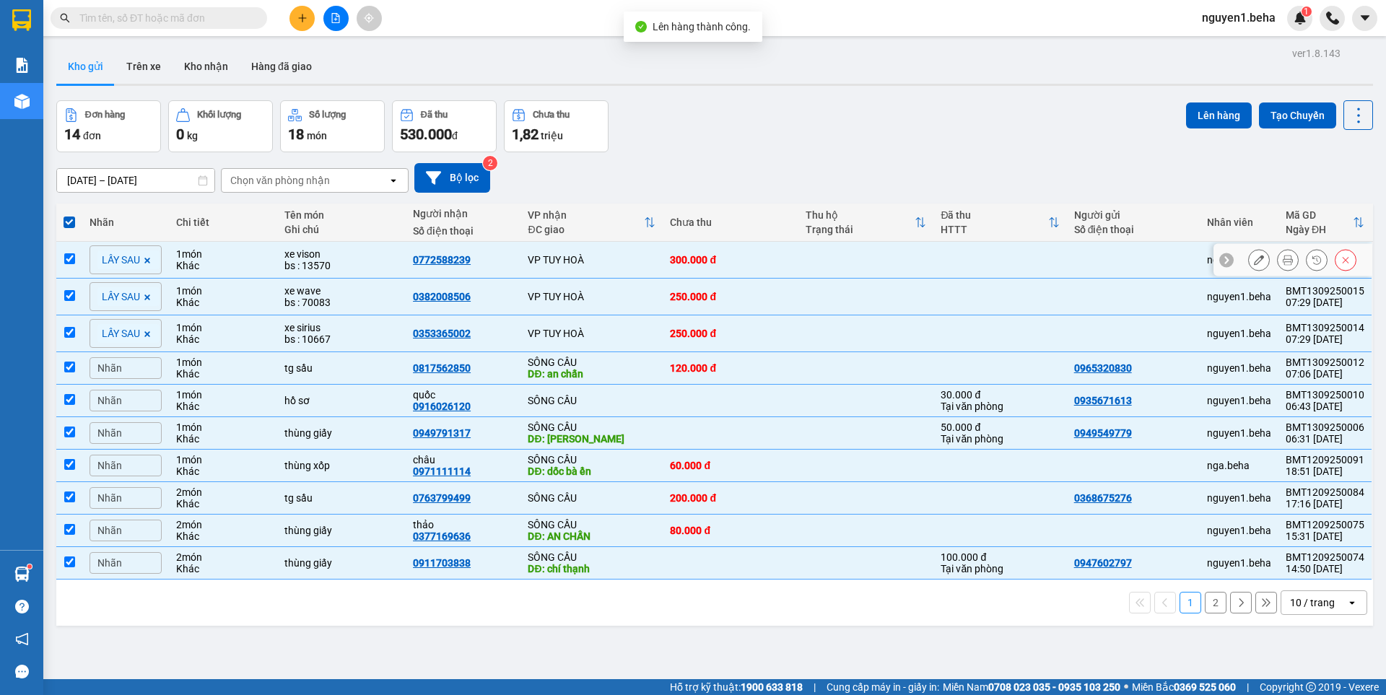
click at [79, 263] on td at bounding box center [69, 260] width 26 height 37
checkbox input "false"
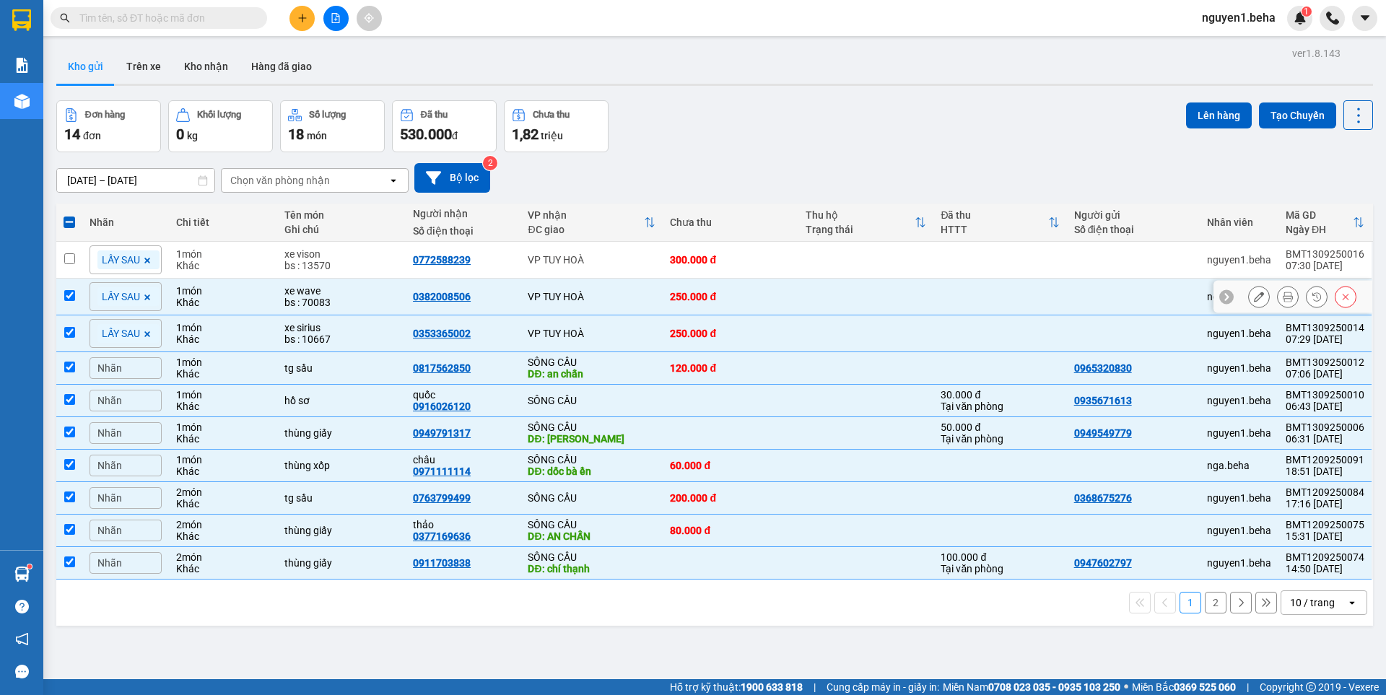
click at [75, 287] on td at bounding box center [69, 297] width 26 height 37
checkbox input "false"
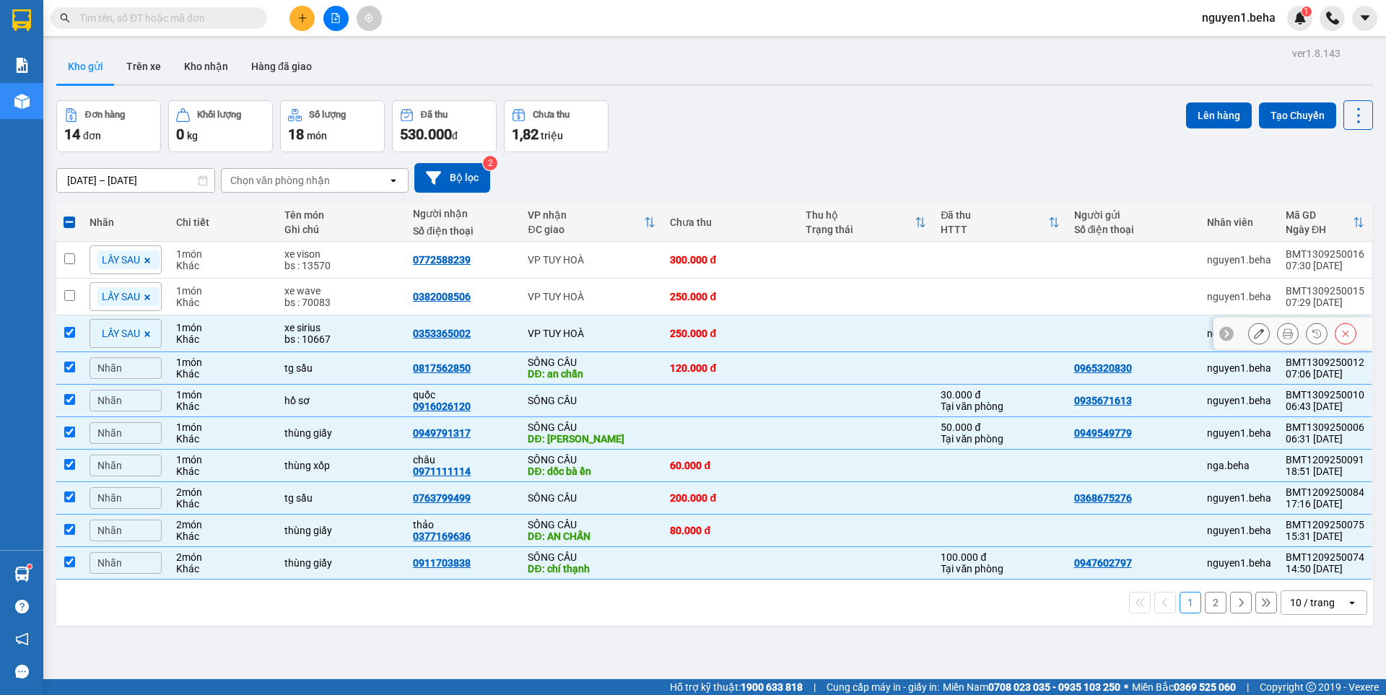
click at [74, 329] on input "checkbox" at bounding box center [69, 332] width 11 height 11
checkbox input "false"
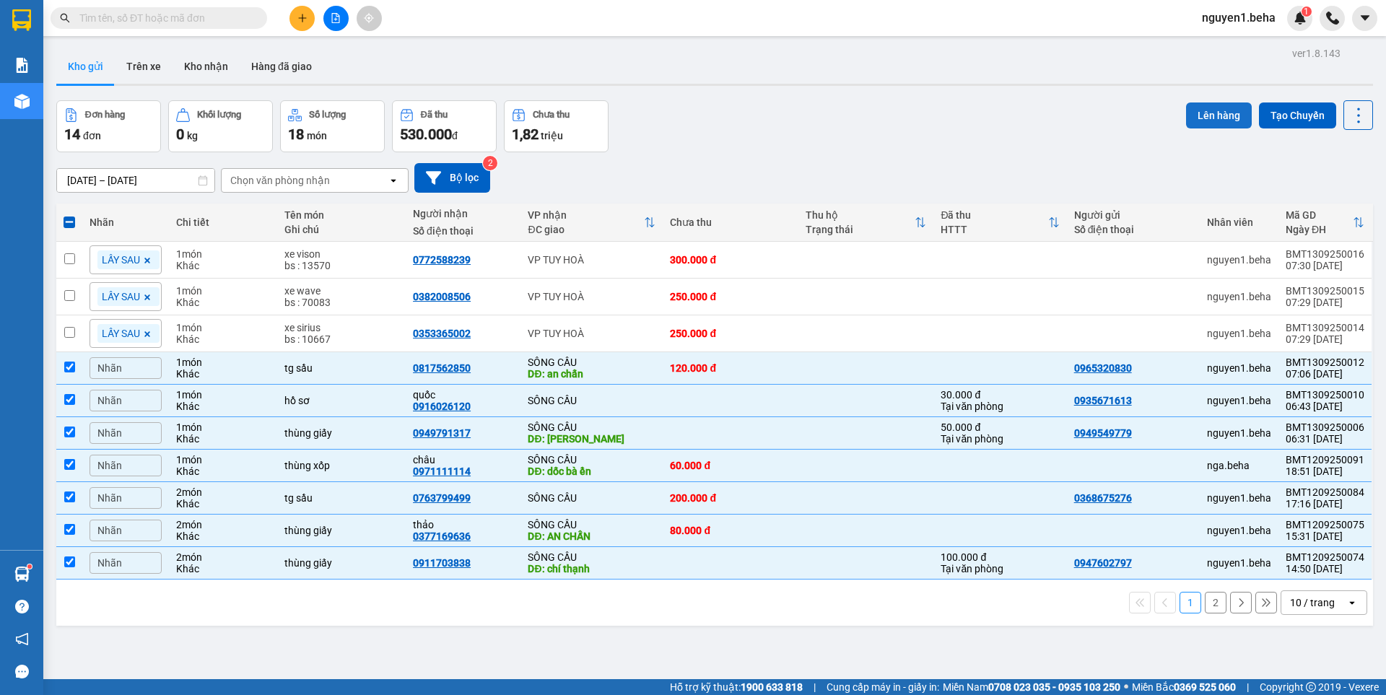
click at [1212, 113] on button "Lên hàng" at bounding box center [1219, 116] width 66 height 26
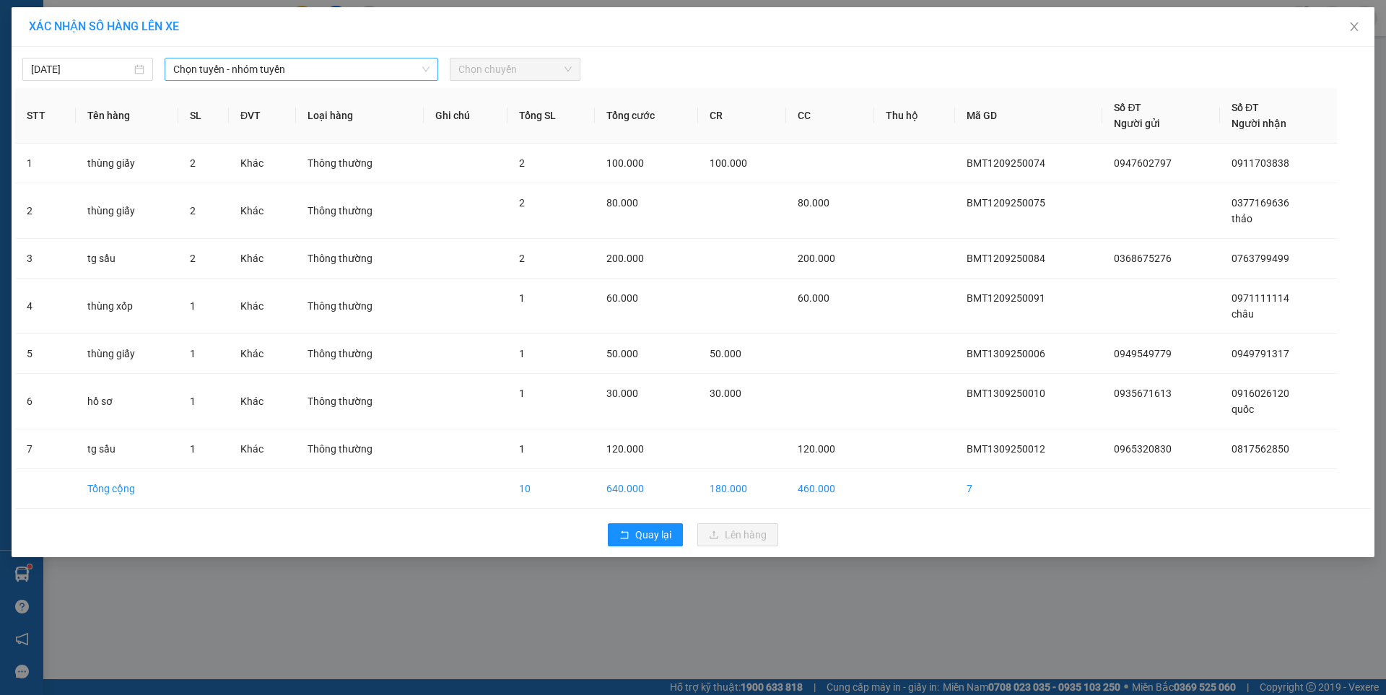
click at [275, 68] on span "Chọn tuyến - nhóm tuyến" at bounding box center [301, 69] width 256 height 22
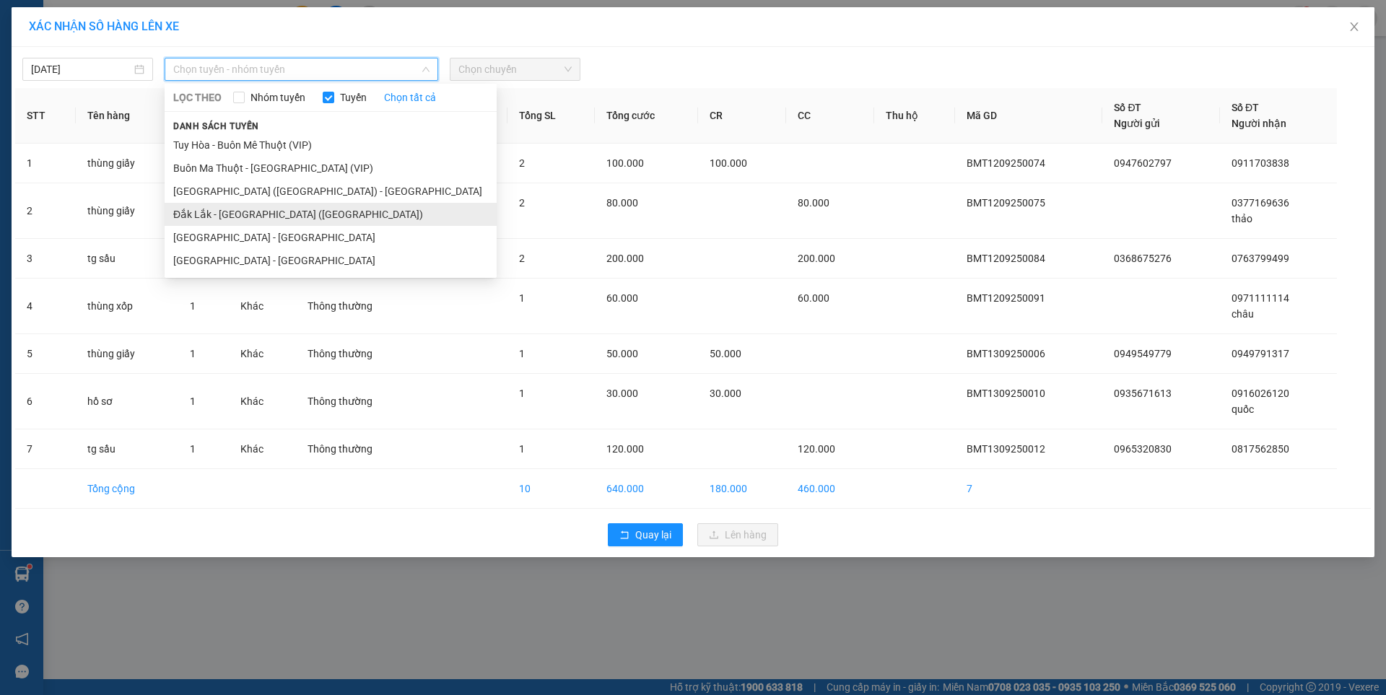
click at [236, 209] on li "Đắk Lắk - [PERSON_NAME] ([GEOGRAPHIC_DATA])" at bounding box center [331, 214] width 332 height 23
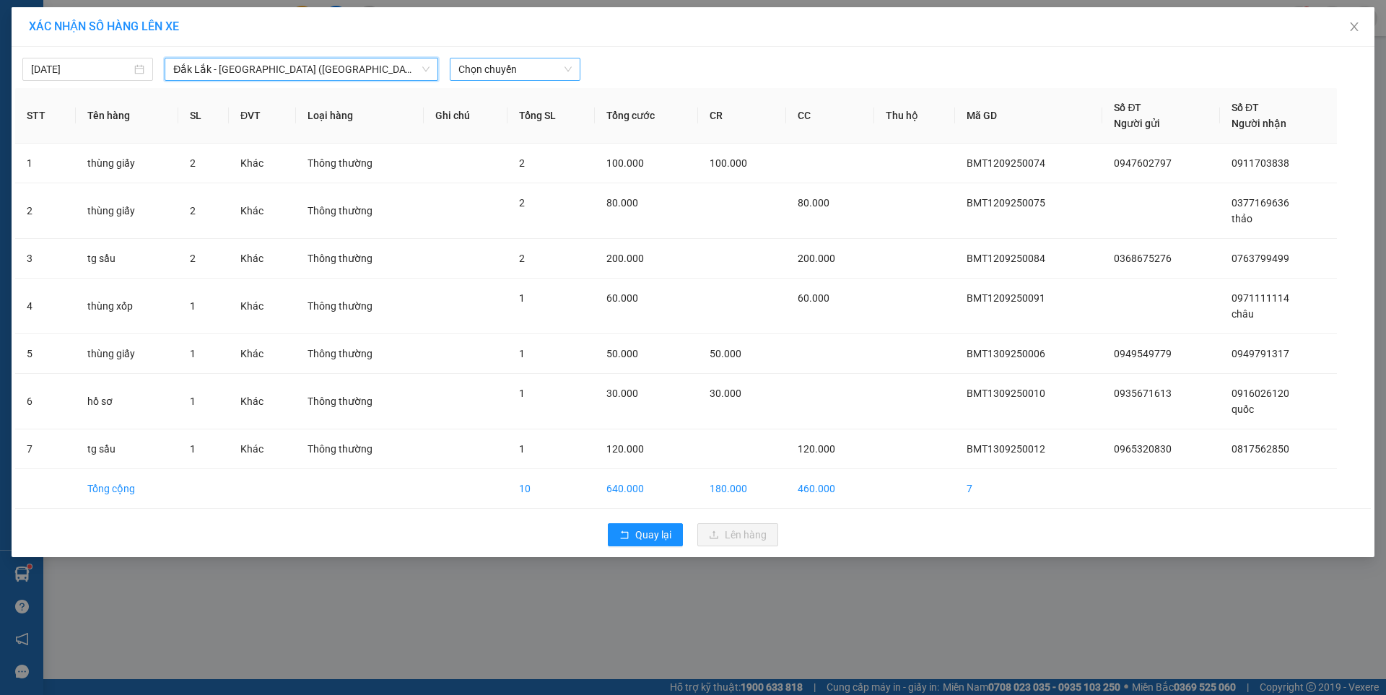
click at [541, 71] on span "Chọn chuyến" at bounding box center [514, 69] width 113 height 22
click at [527, 118] on div "09:30 - 47H-049.70" at bounding box center [514, 121] width 113 height 16
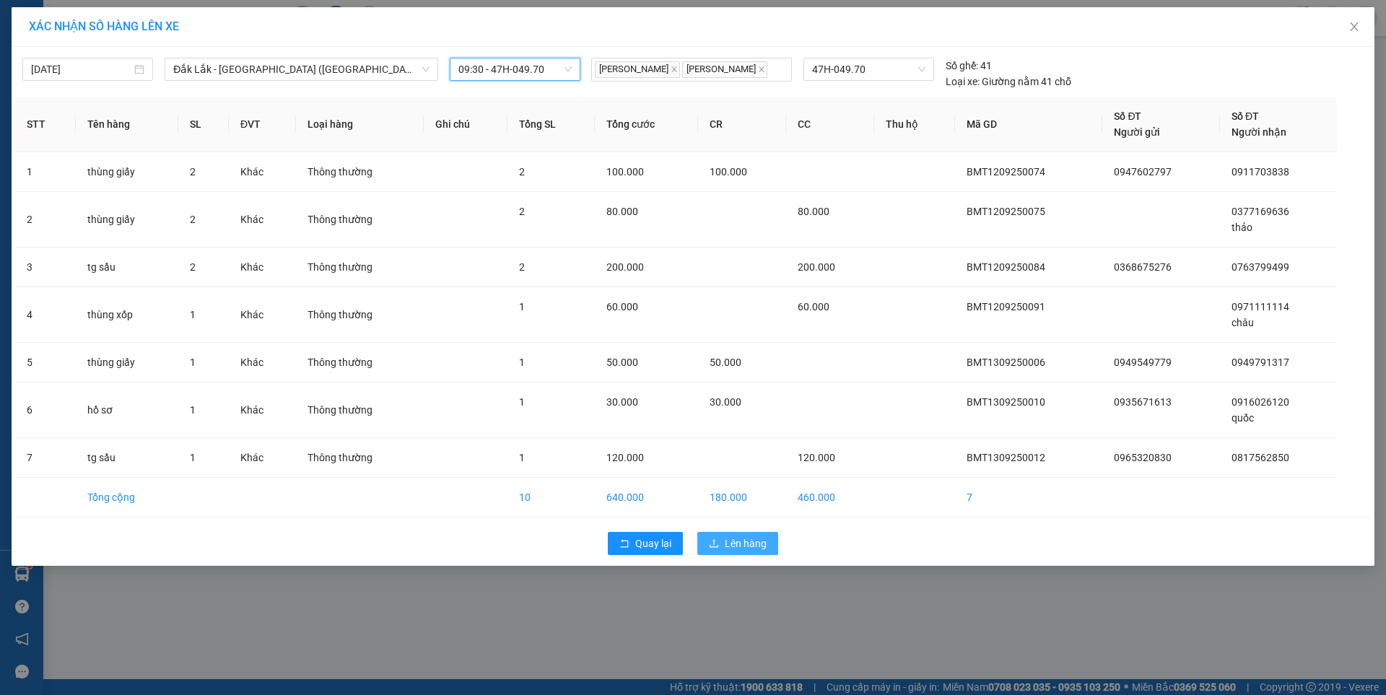
click at [721, 543] on button "Lên hàng" at bounding box center [737, 543] width 81 height 23
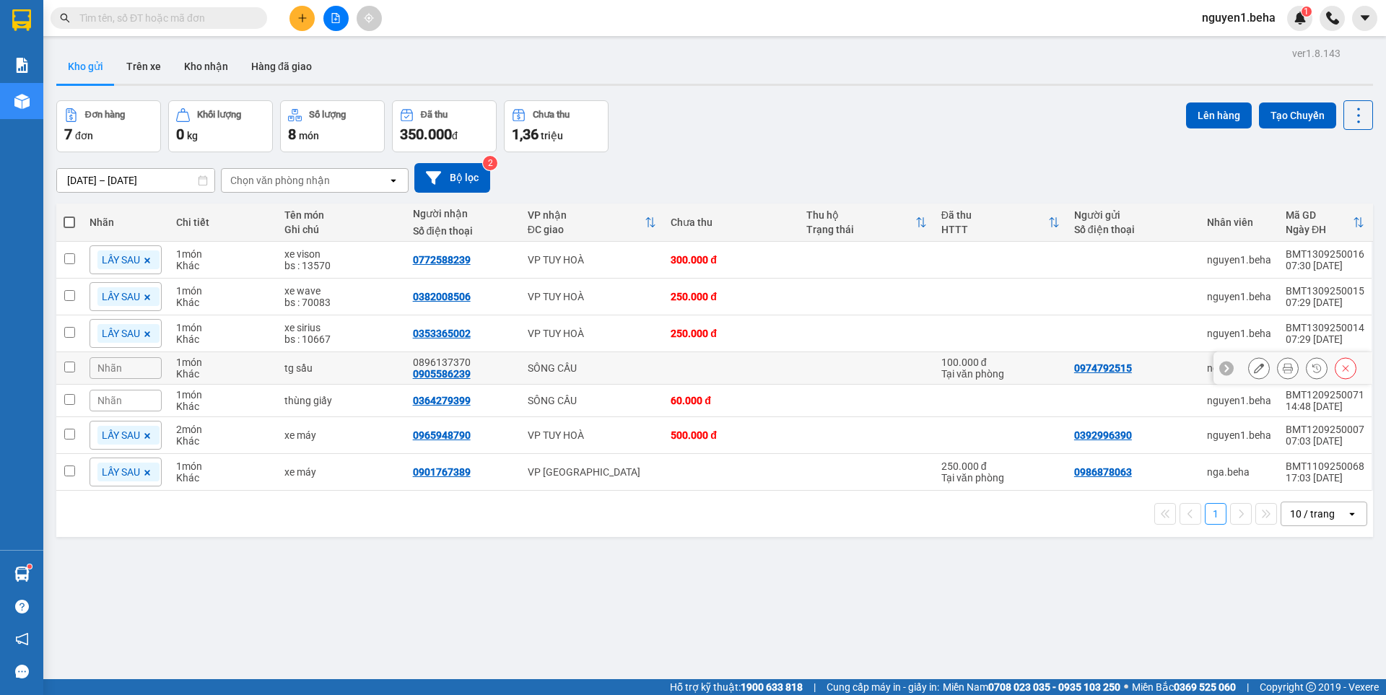
drag, startPoint x: 64, startPoint y: 363, endPoint x: 66, endPoint y: 385, distance: 22.4
click at [64, 363] on input "checkbox" at bounding box center [69, 367] width 11 height 11
checkbox input "true"
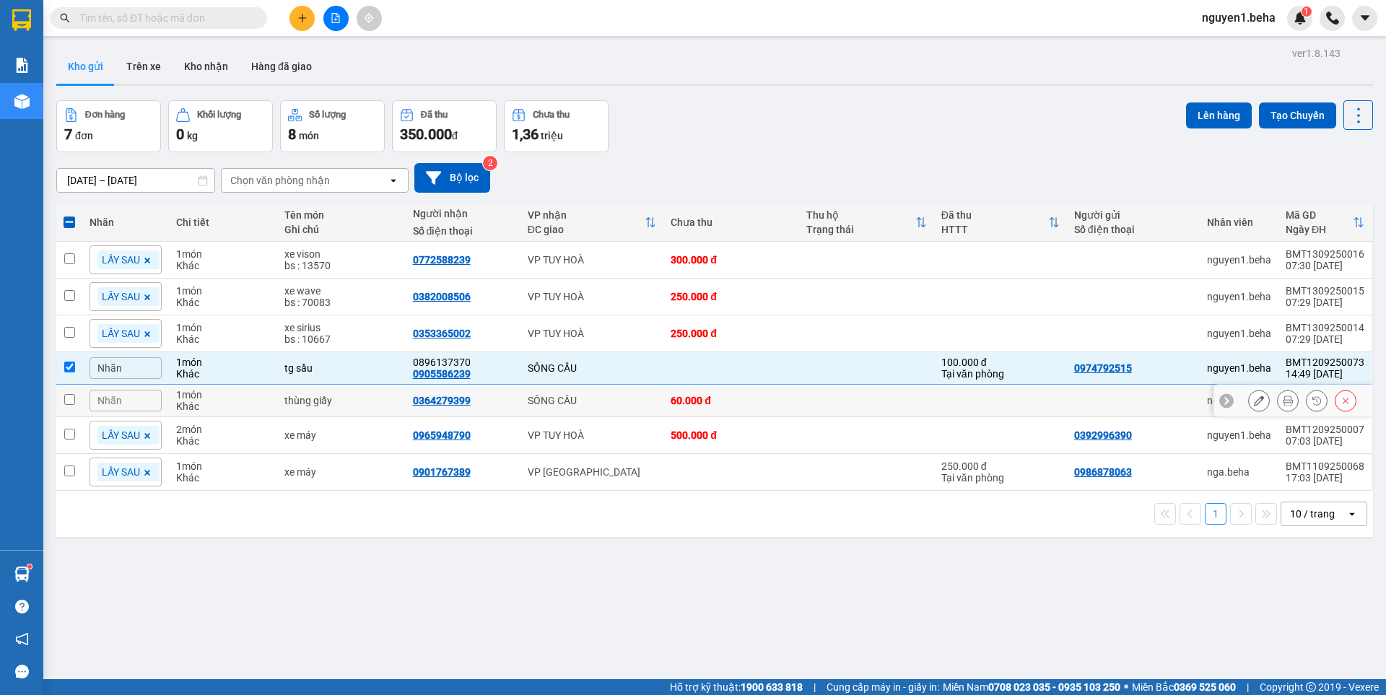
click at [62, 394] on td at bounding box center [69, 401] width 26 height 32
checkbox input "true"
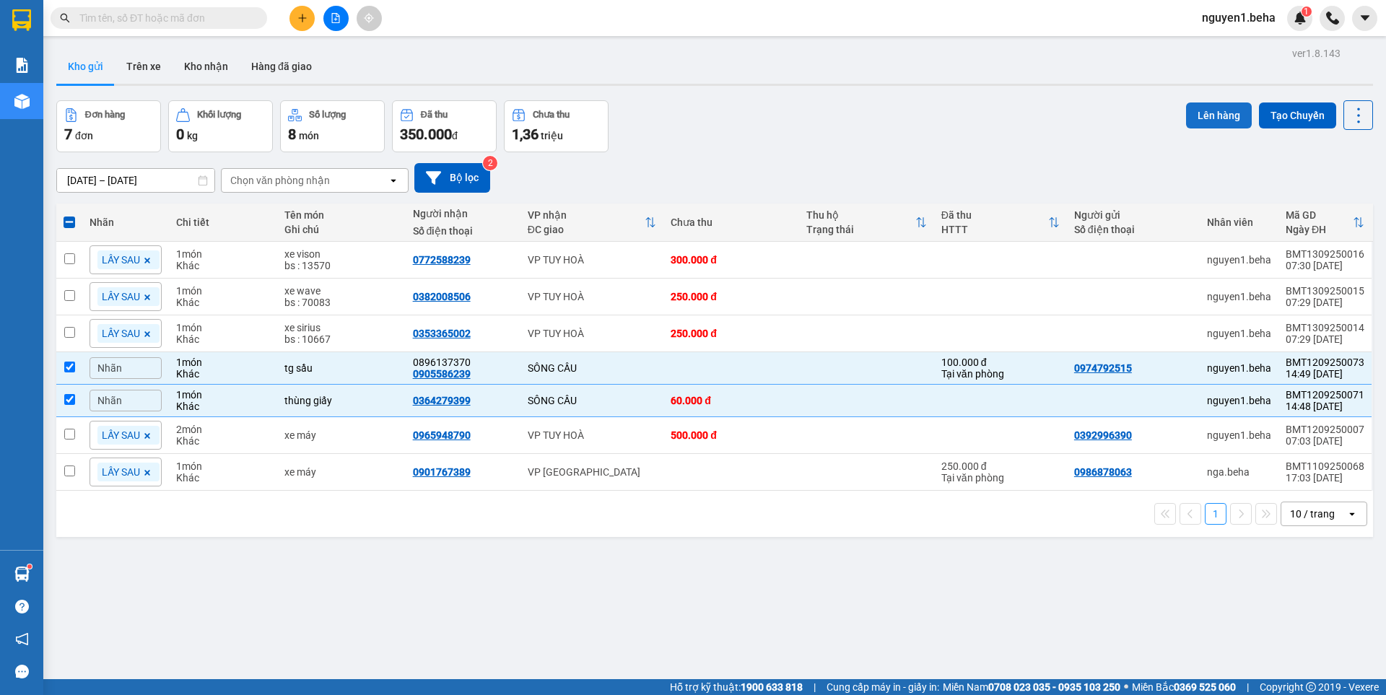
click at [1215, 114] on button "Lên hàng" at bounding box center [1219, 116] width 66 height 26
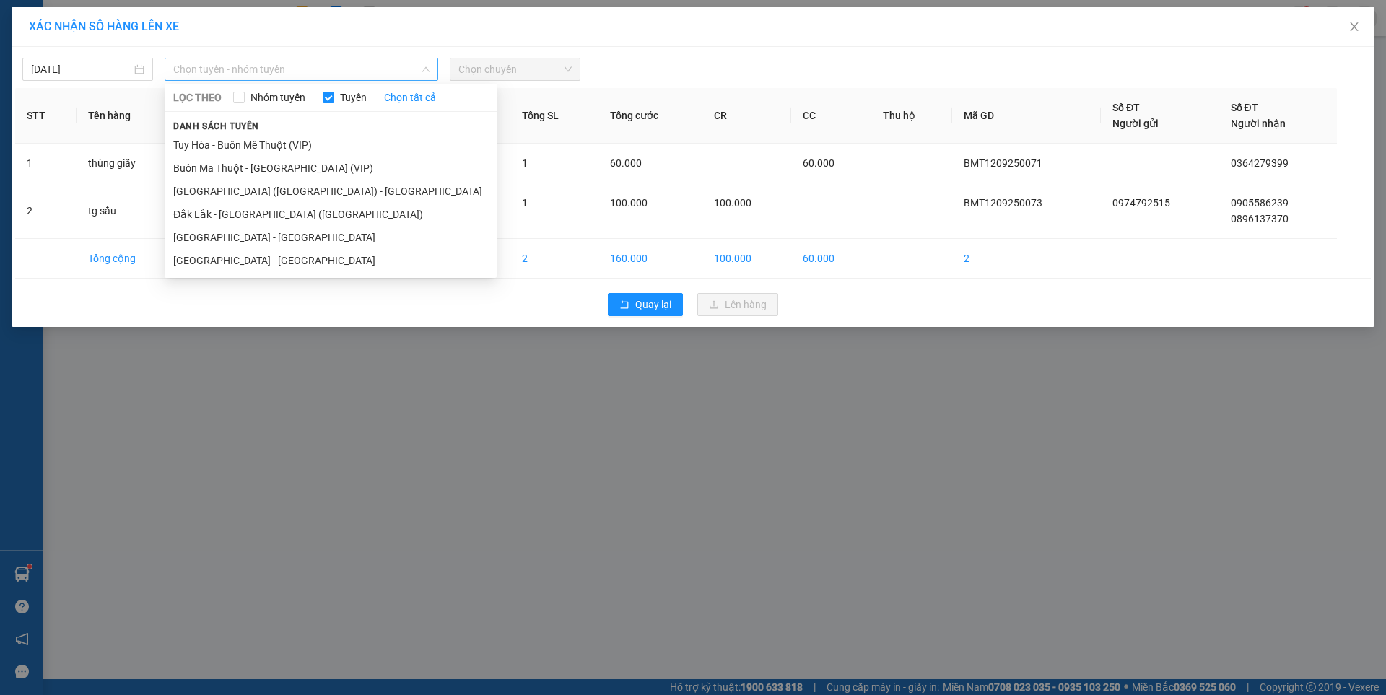
click at [227, 67] on span "Chọn tuyến - nhóm tuyến" at bounding box center [301, 69] width 256 height 22
click at [246, 209] on li "Đắk Lắk - [PERSON_NAME] ([GEOGRAPHIC_DATA])" at bounding box center [331, 214] width 332 height 23
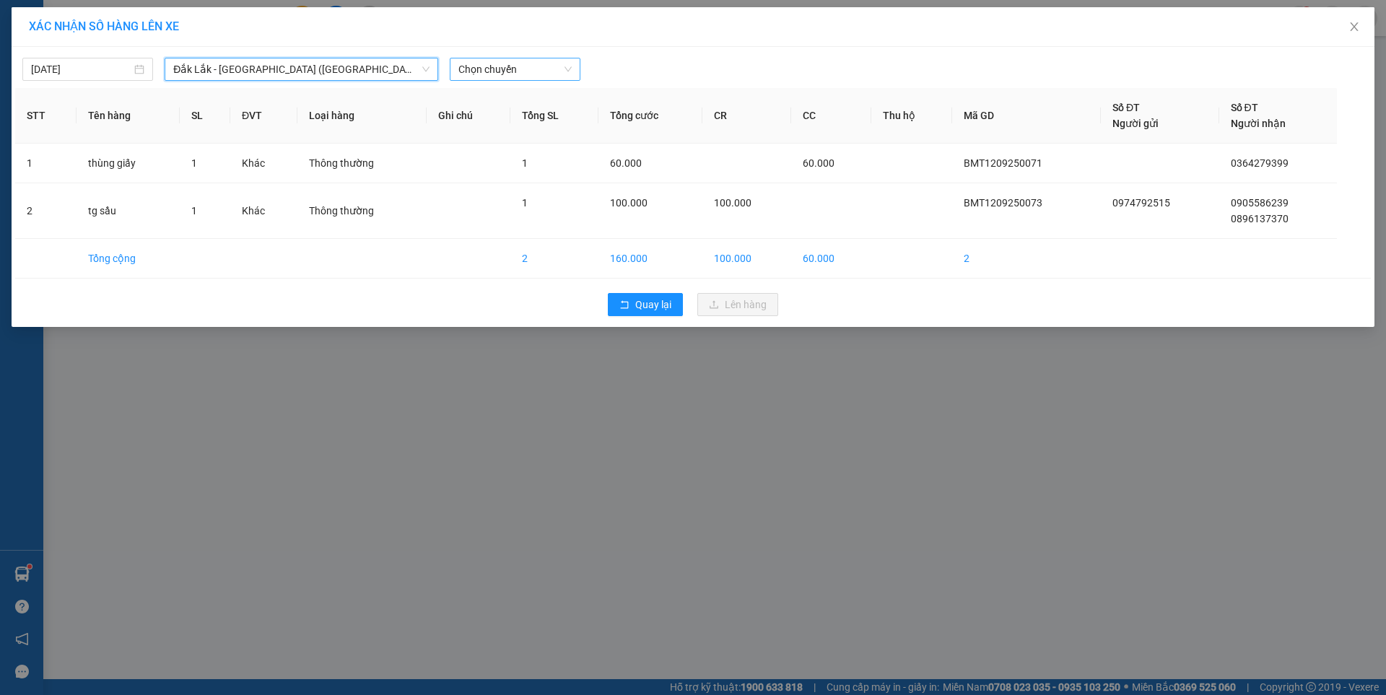
click at [510, 65] on span "Chọn chuyến" at bounding box center [514, 69] width 113 height 22
click at [543, 116] on div "09:30 - 47H-049.70" at bounding box center [514, 121] width 113 height 16
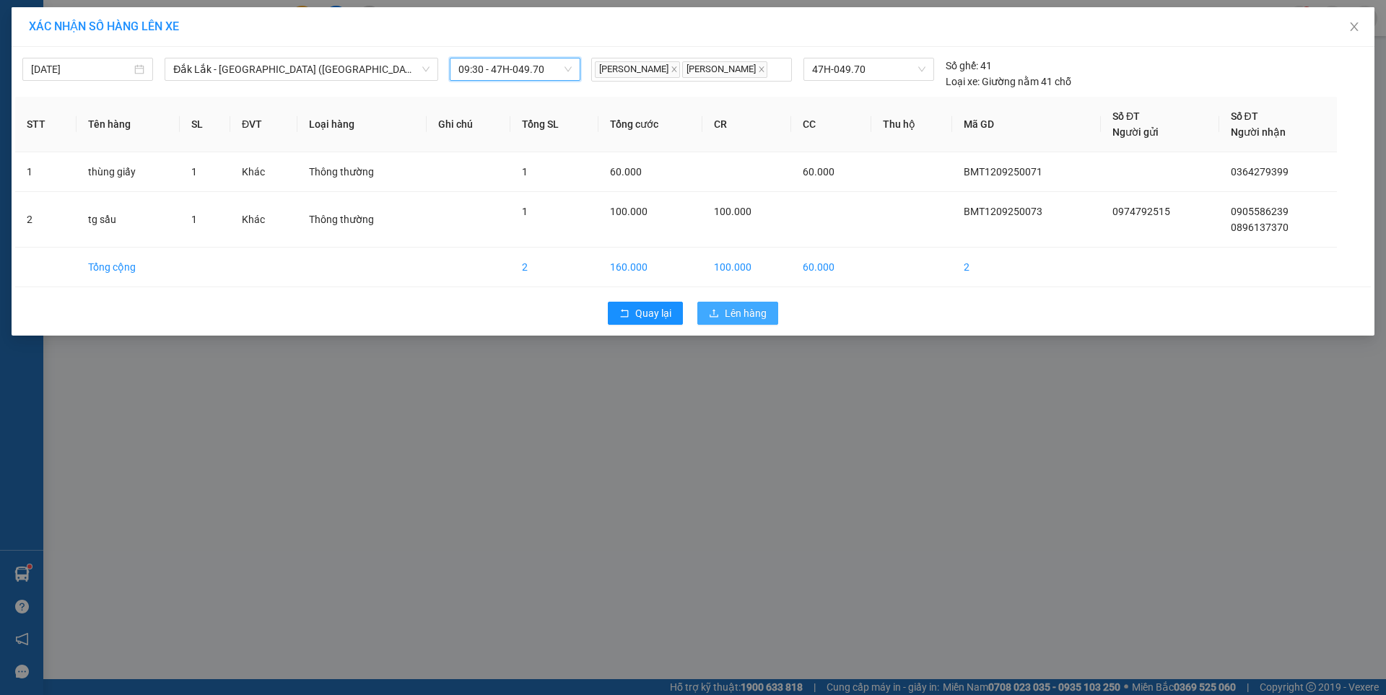
click at [759, 313] on span "Lên hàng" at bounding box center [746, 313] width 42 height 16
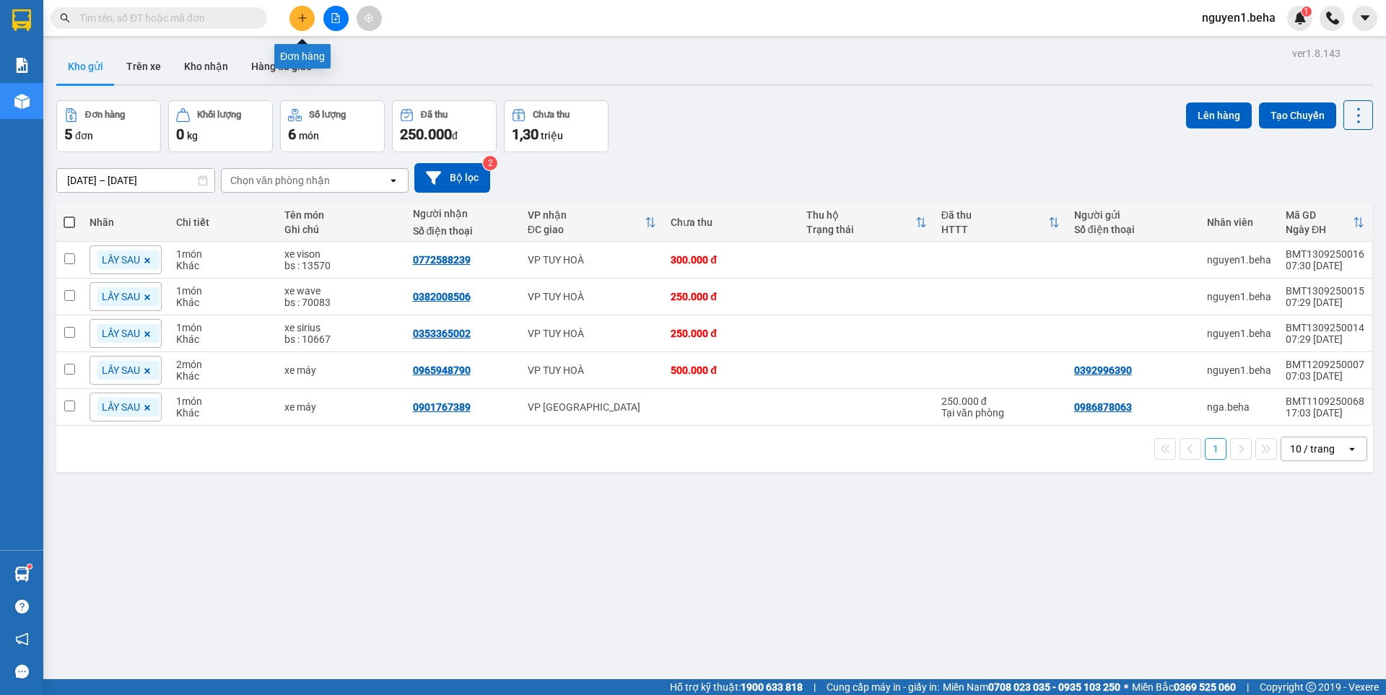
click at [302, 14] on icon "plus" at bounding box center [302, 18] width 1 height 8
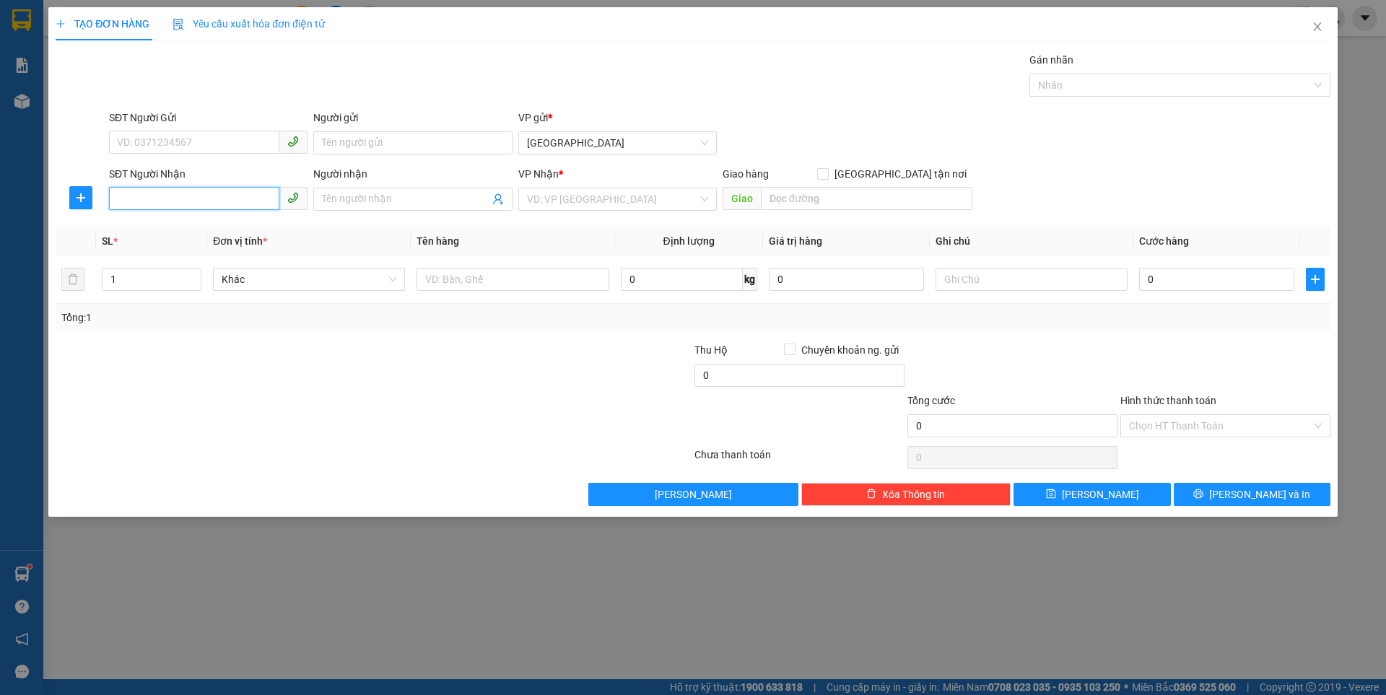
paste input "0348434236"
type input "0348434236"
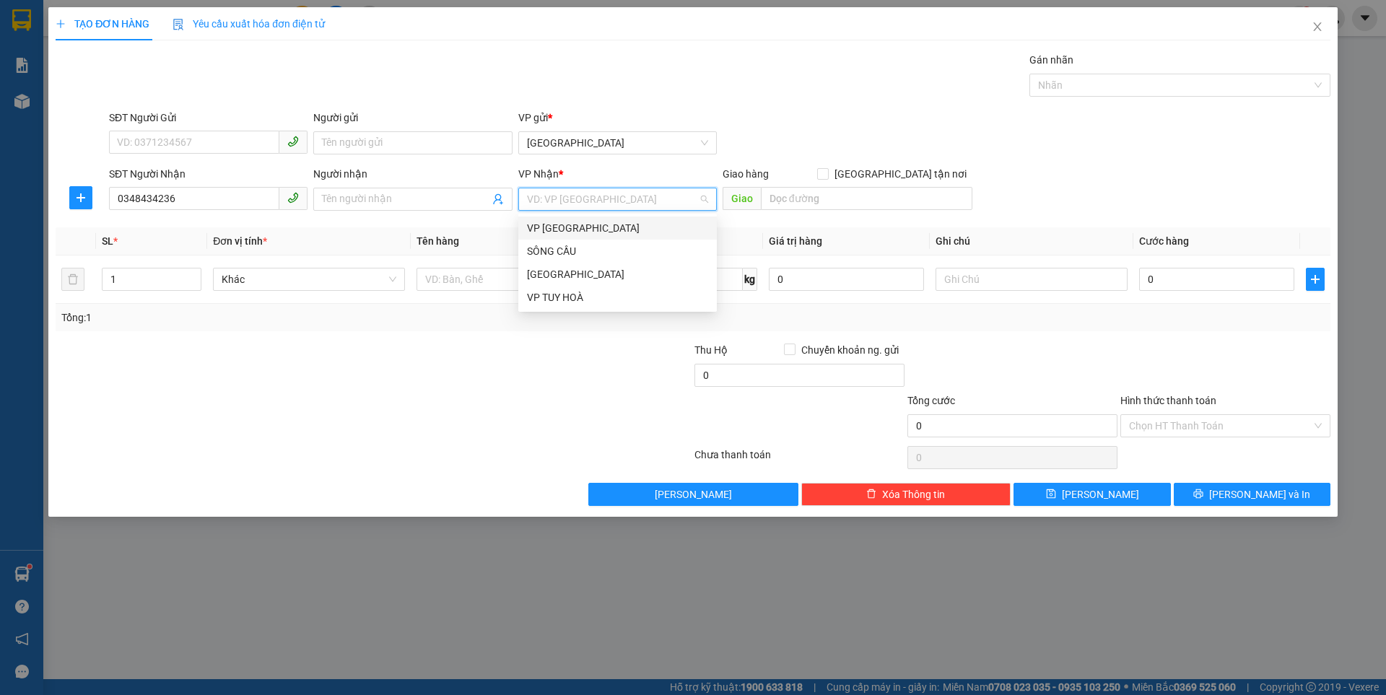
click at [552, 199] on input "search" at bounding box center [612, 199] width 171 height 22
click at [572, 291] on div "VP TUY HOÀ" at bounding box center [617, 297] width 181 height 16
click at [425, 274] on input "text" at bounding box center [513, 279] width 192 height 23
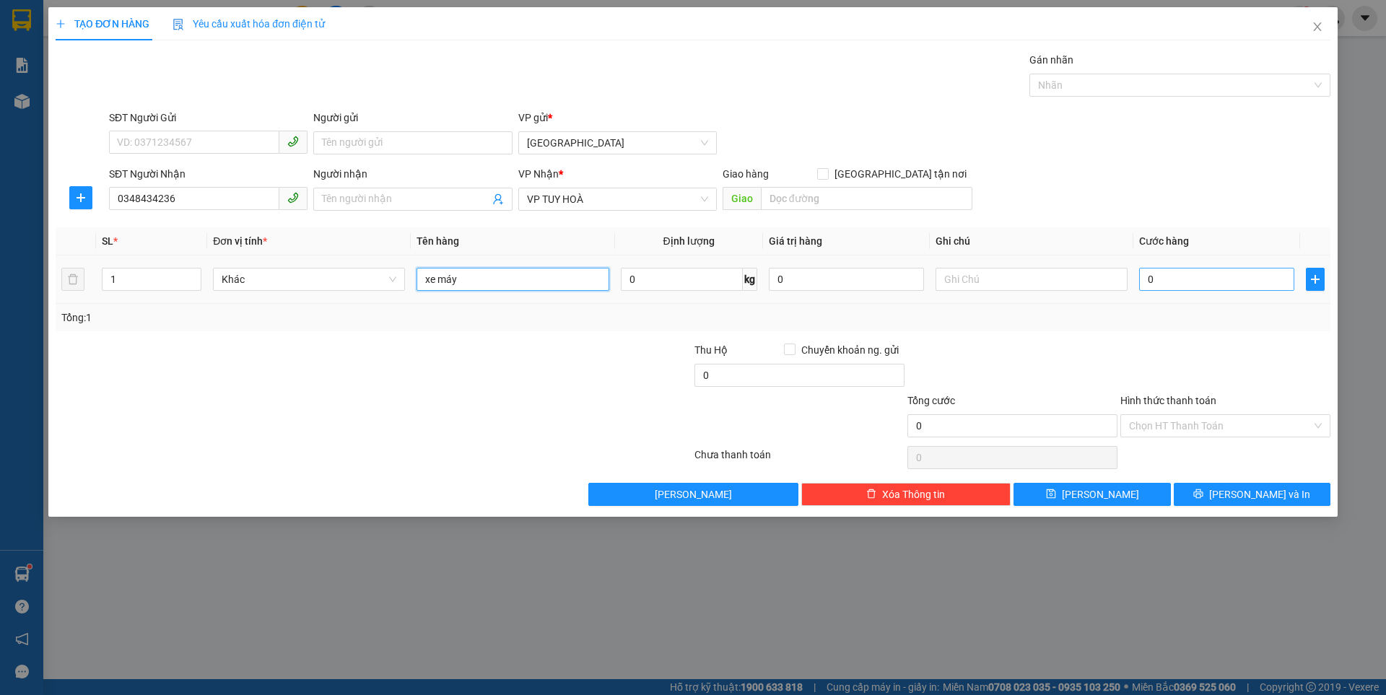
type input "xe máy"
click at [1172, 282] on input "0" at bounding box center [1216, 279] width 155 height 23
type input "2"
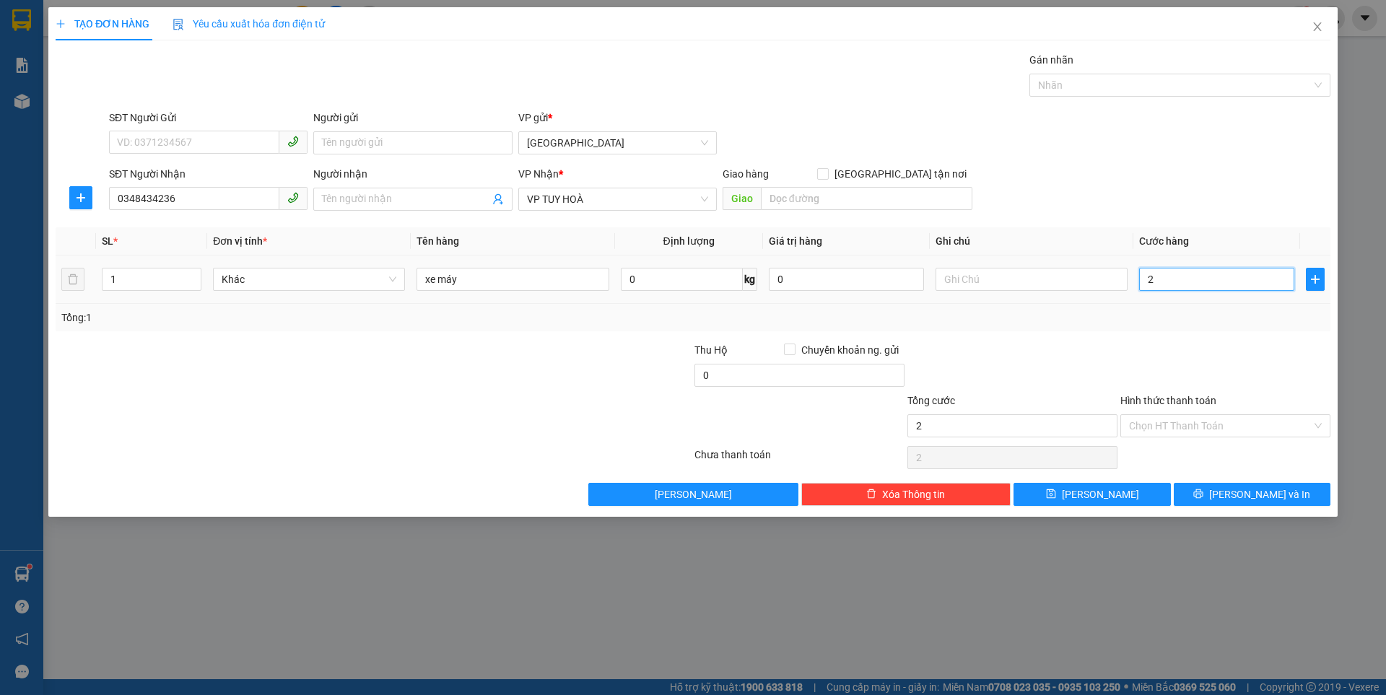
type input "25"
type input "250"
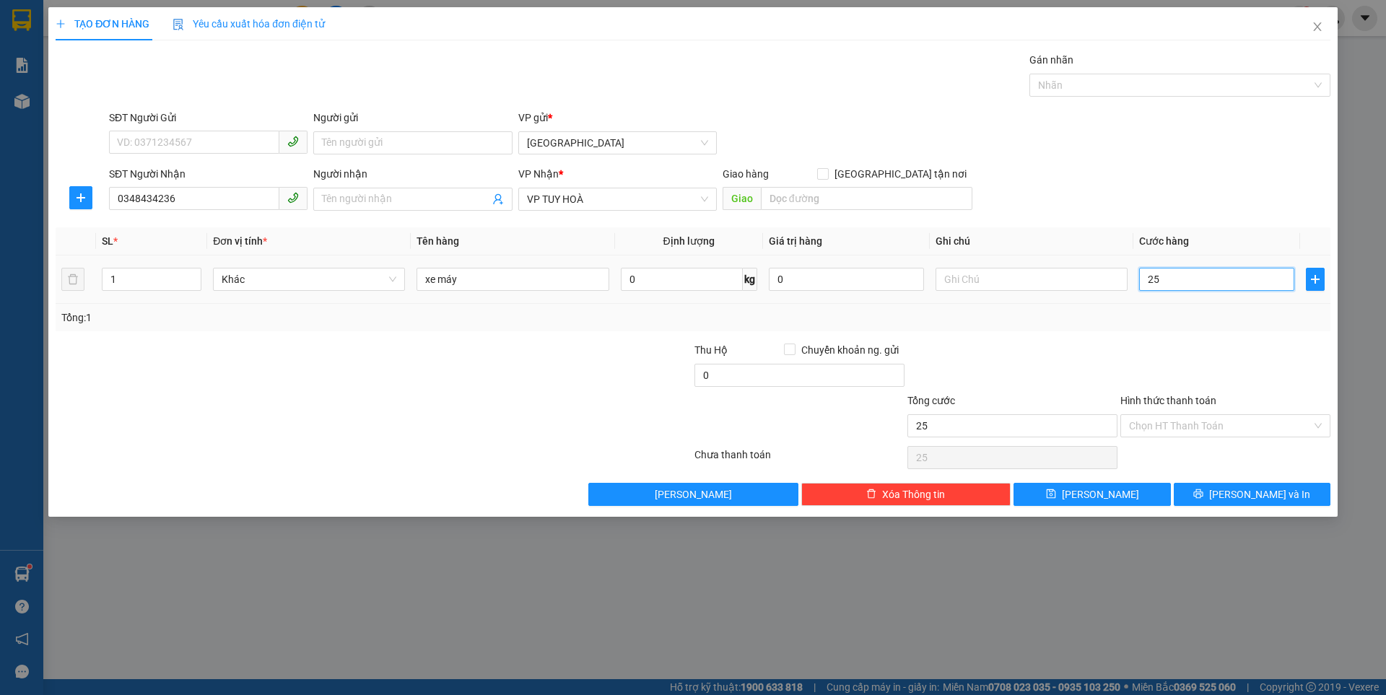
type input "250"
type input "250.000"
click at [1098, 493] on span "Lưu" at bounding box center [1100, 495] width 77 height 16
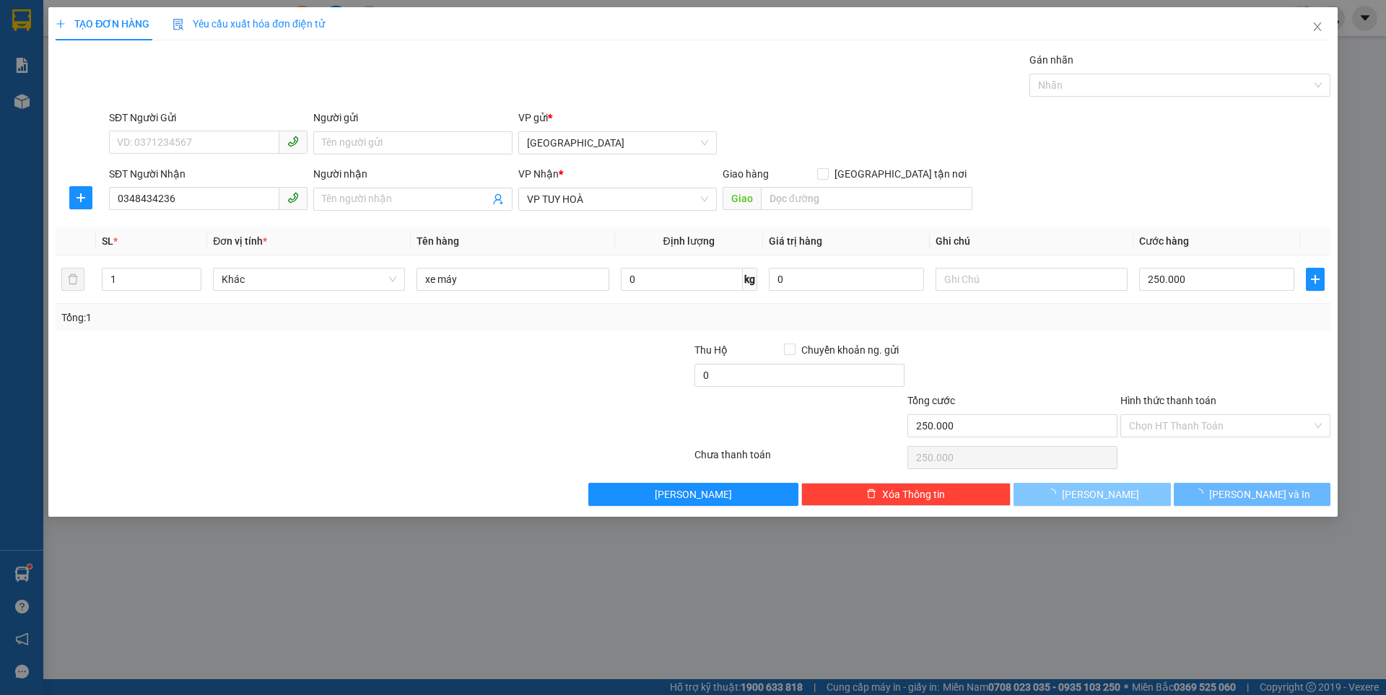
type input "0"
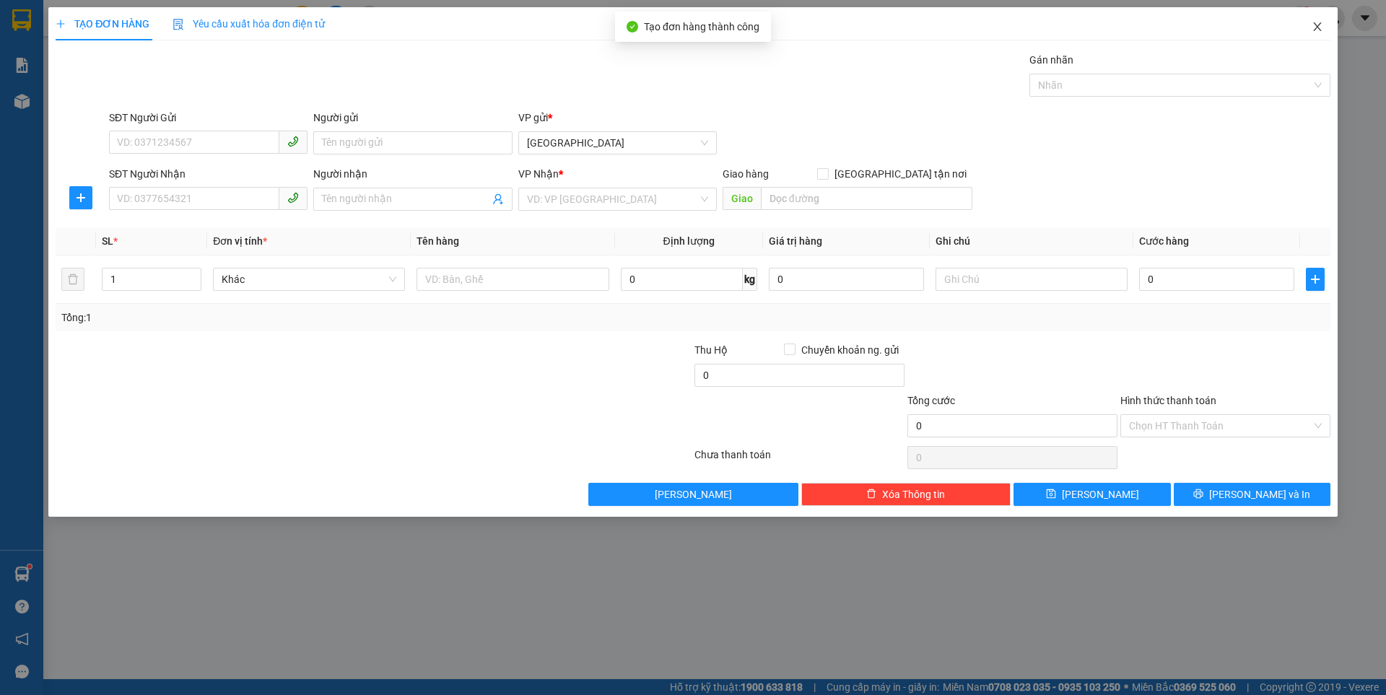
click at [1318, 26] on icon "close" at bounding box center [1317, 26] width 8 height 9
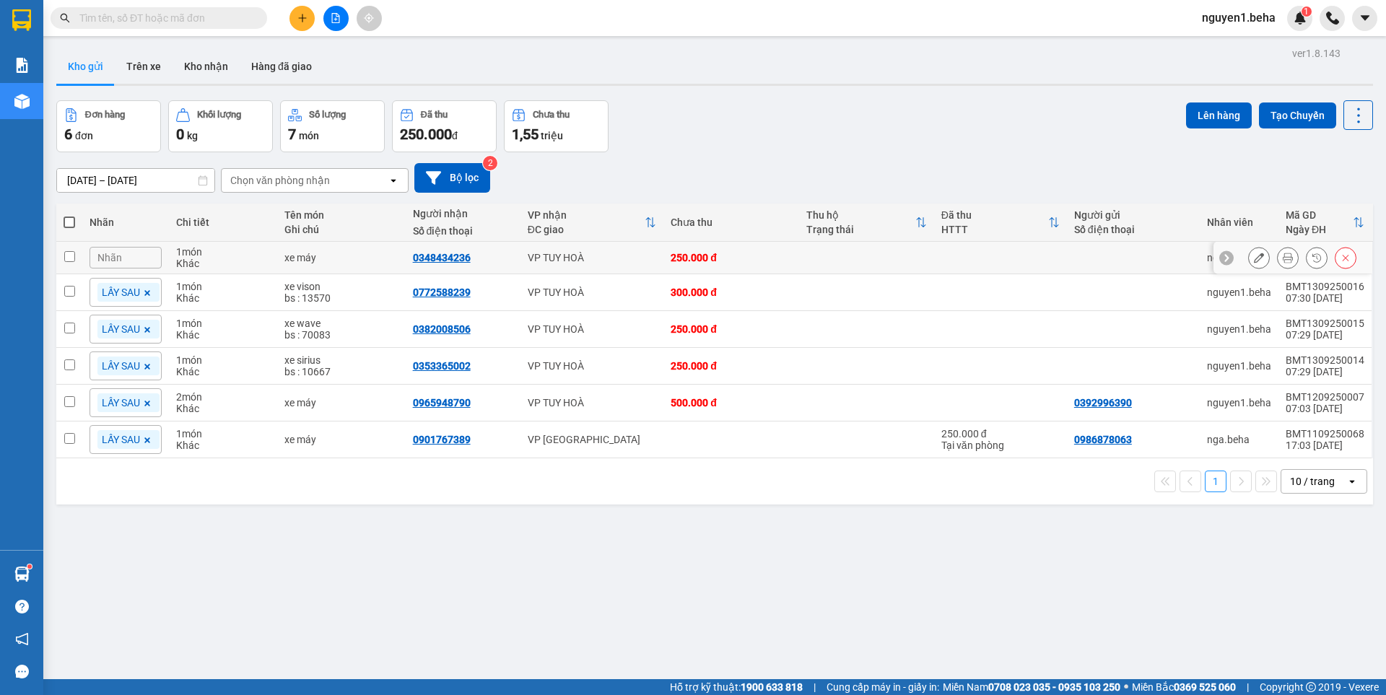
click at [128, 261] on div "Nhãn" at bounding box center [126, 258] width 72 height 22
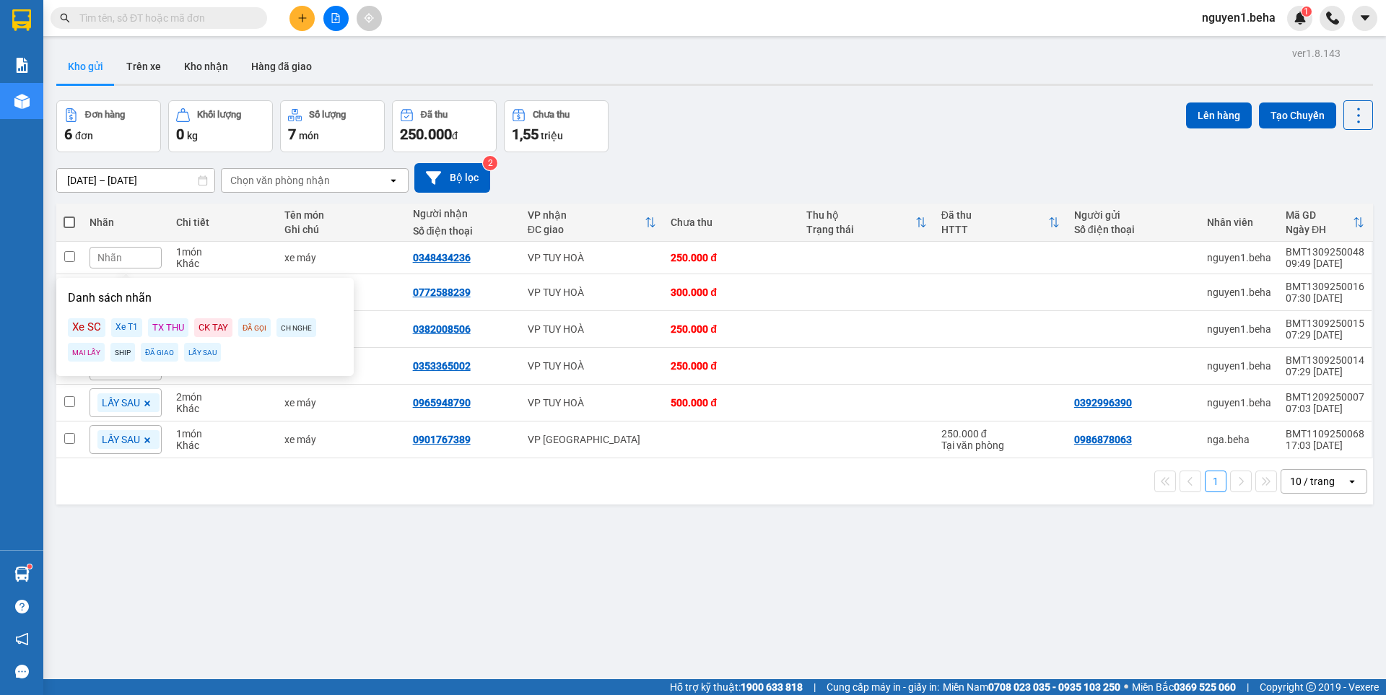
click at [203, 354] on div "LẤY SAU" at bounding box center [202, 352] width 37 height 19
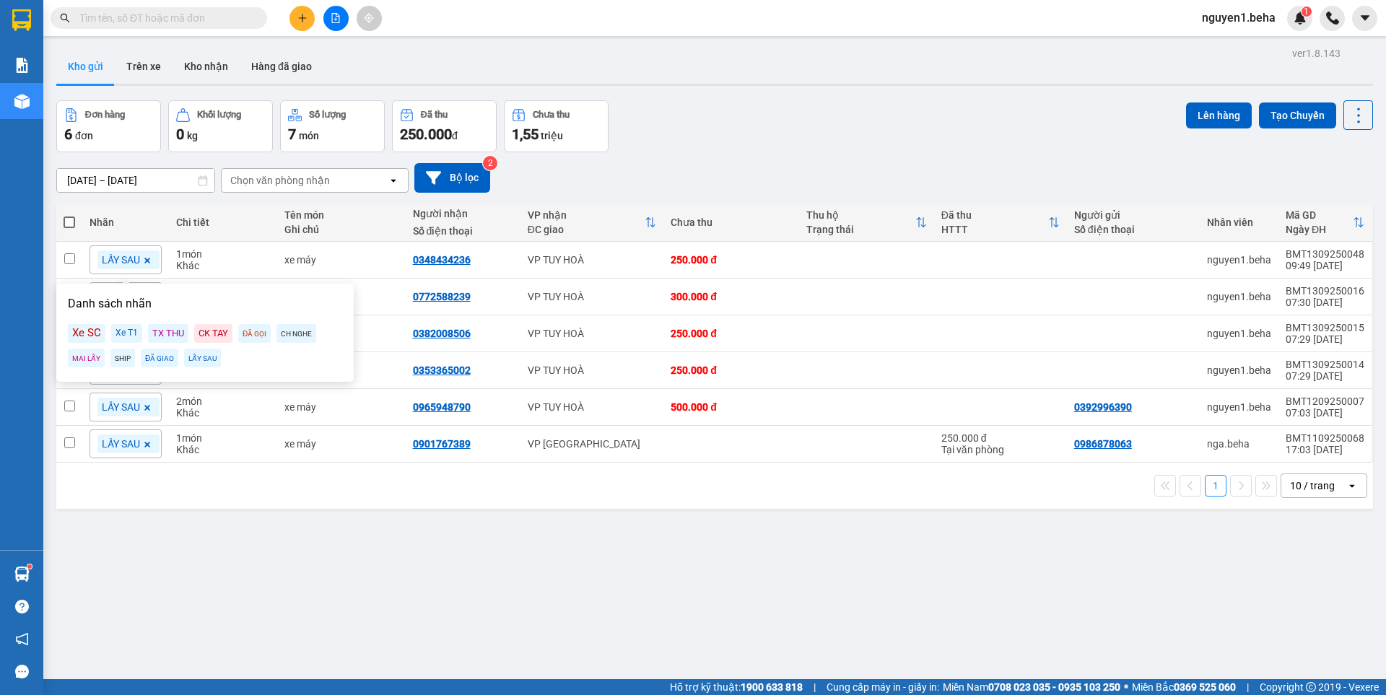
click at [769, 138] on div "Đơn hàng 6 đơn Khối lượng 0 kg Số lượng 7 món Đã thu 250.000 đ Chưa thu 1,55 tr…" at bounding box center [714, 126] width 1317 height 52
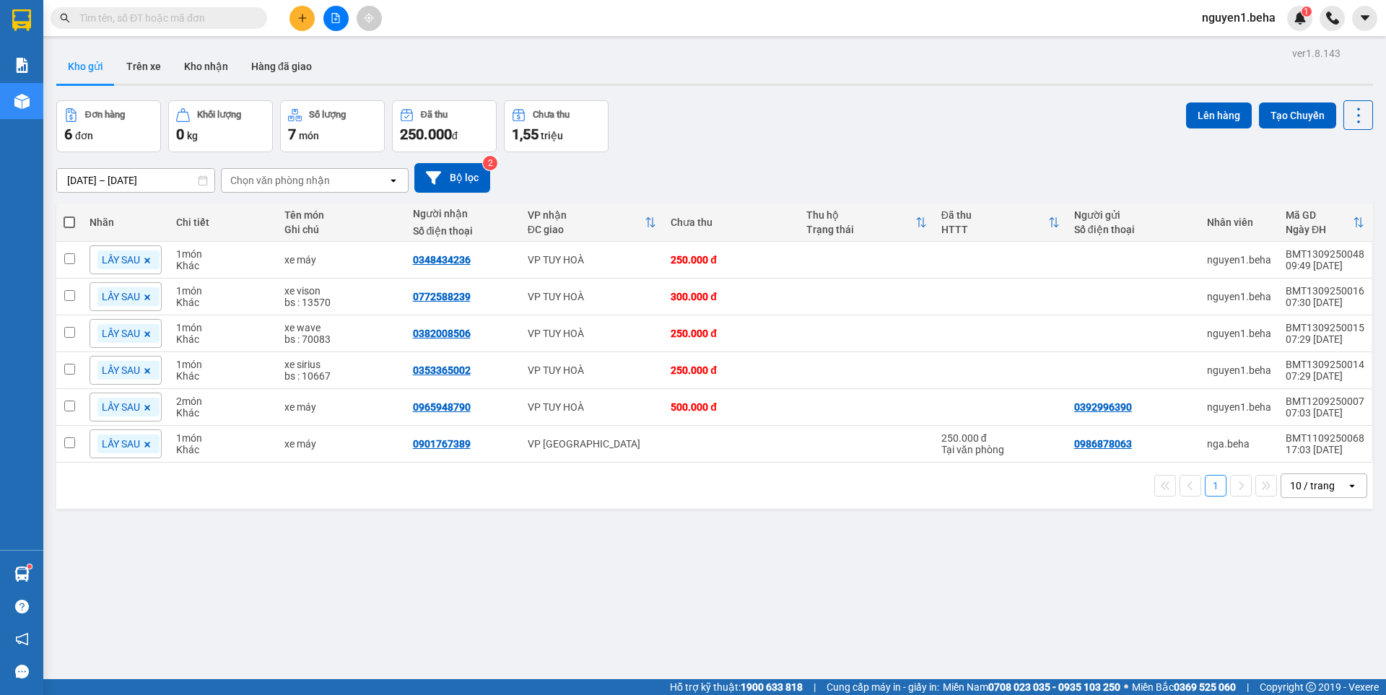
click at [167, 12] on input "text" at bounding box center [164, 18] width 170 height 16
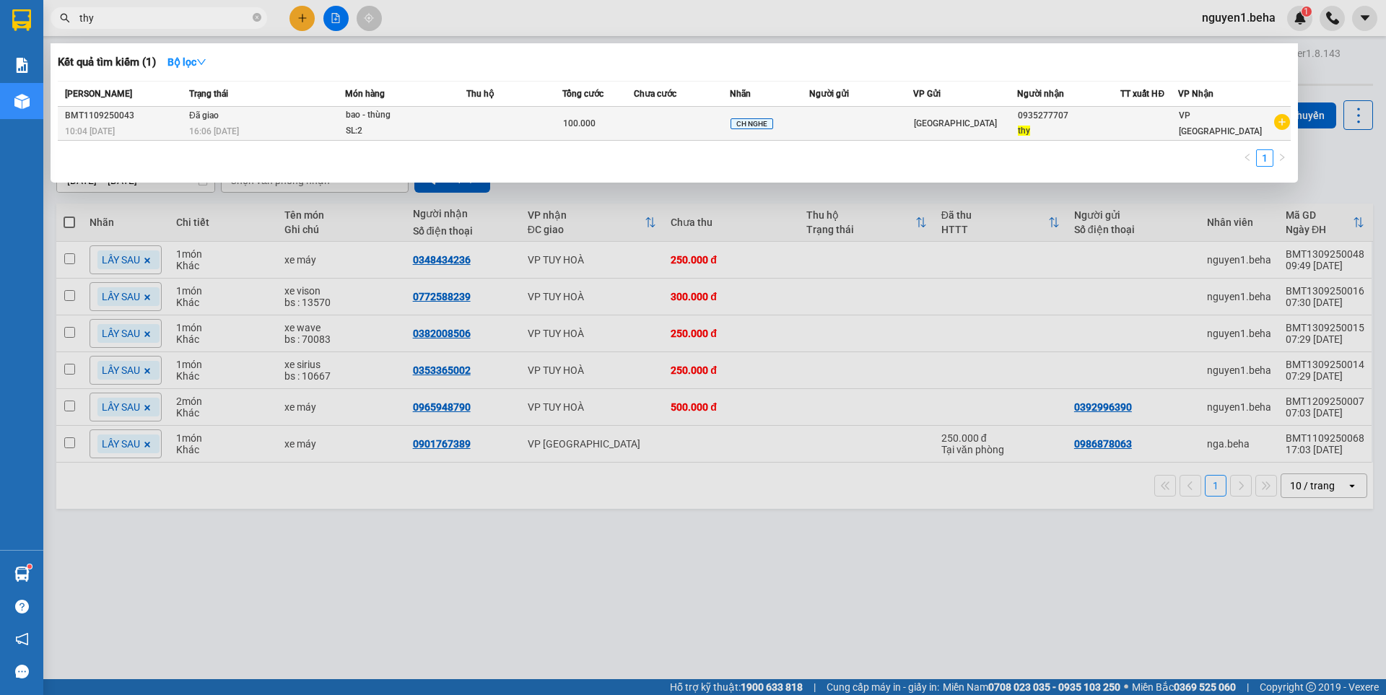
type input "thy"
click at [243, 112] on td "Đã giao 16:06 - 11/09" at bounding box center [266, 124] width 160 height 34
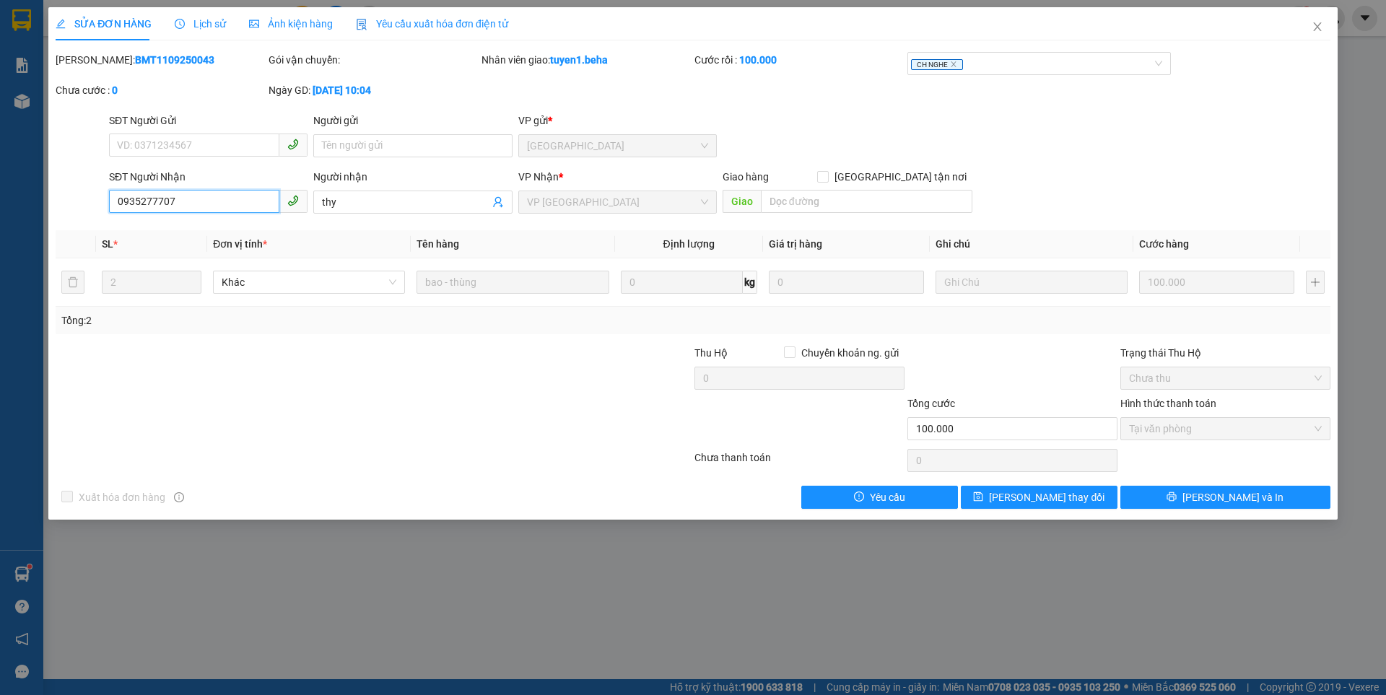
drag, startPoint x: 175, startPoint y: 200, endPoint x: 107, endPoint y: 204, distance: 68.0
click at [107, 204] on div "SĐT Người Nhận 0935277707 0935277707" at bounding box center [208, 194] width 204 height 51
drag, startPoint x: 114, startPoint y: 199, endPoint x: 184, endPoint y: 202, distance: 70.1
click at [184, 202] on input "0935277707" at bounding box center [194, 201] width 170 height 23
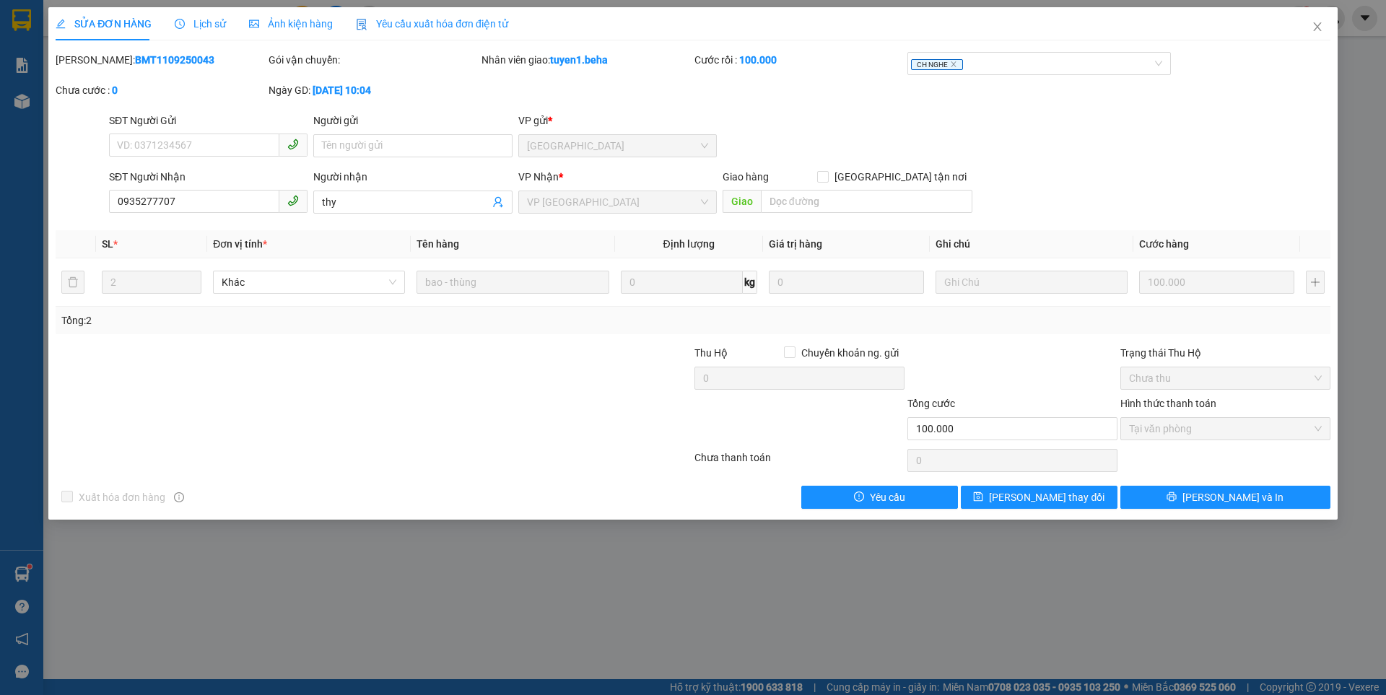
click at [1029, 576] on div "SỬA ĐƠN HÀNG Lịch sử Ảnh kiện hàng Yêu cầu xuất hóa đơn điện tử Total Paid Fee …" at bounding box center [693, 347] width 1386 height 695
click at [1314, 27] on icon "close" at bounding box center [1318, 27] width 12 height 12
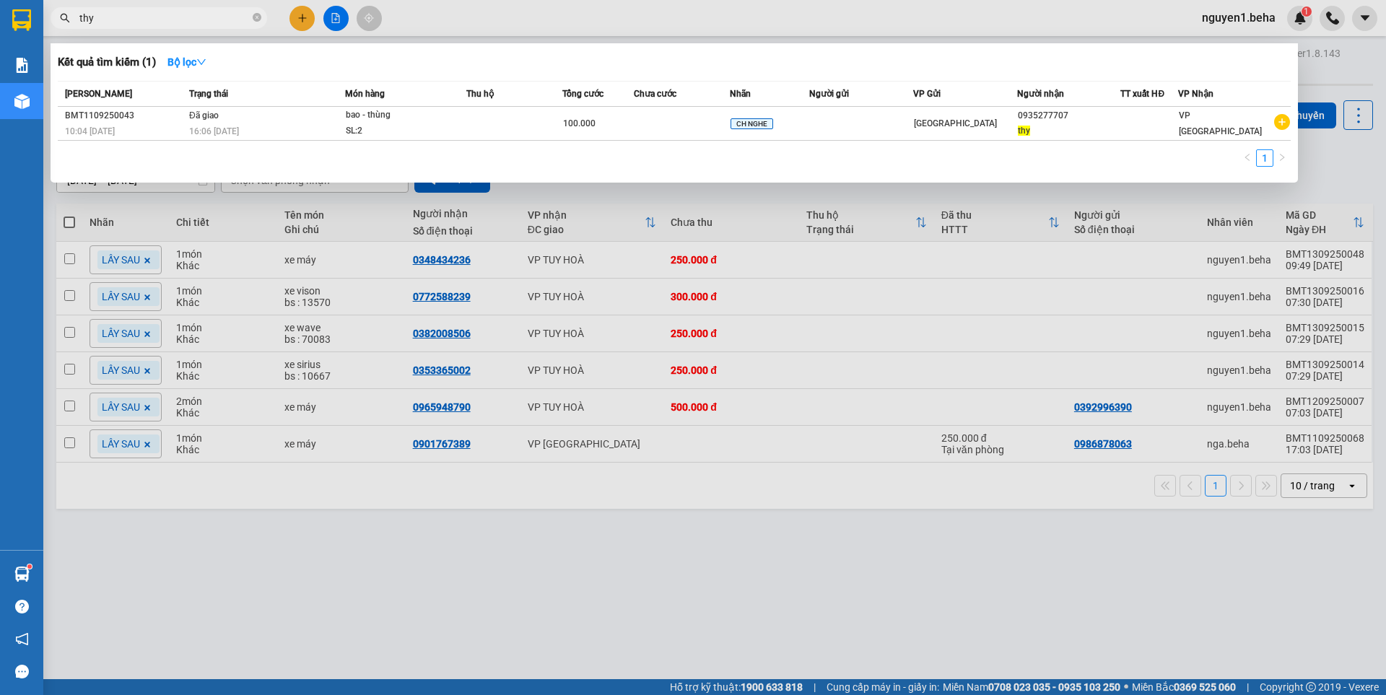
click at [165, 12] on input "thy" at bounding box center [164, 18] width 170 height 16
click at [721, 212] on div at bounding box center [693, 347] width 1386 height 695
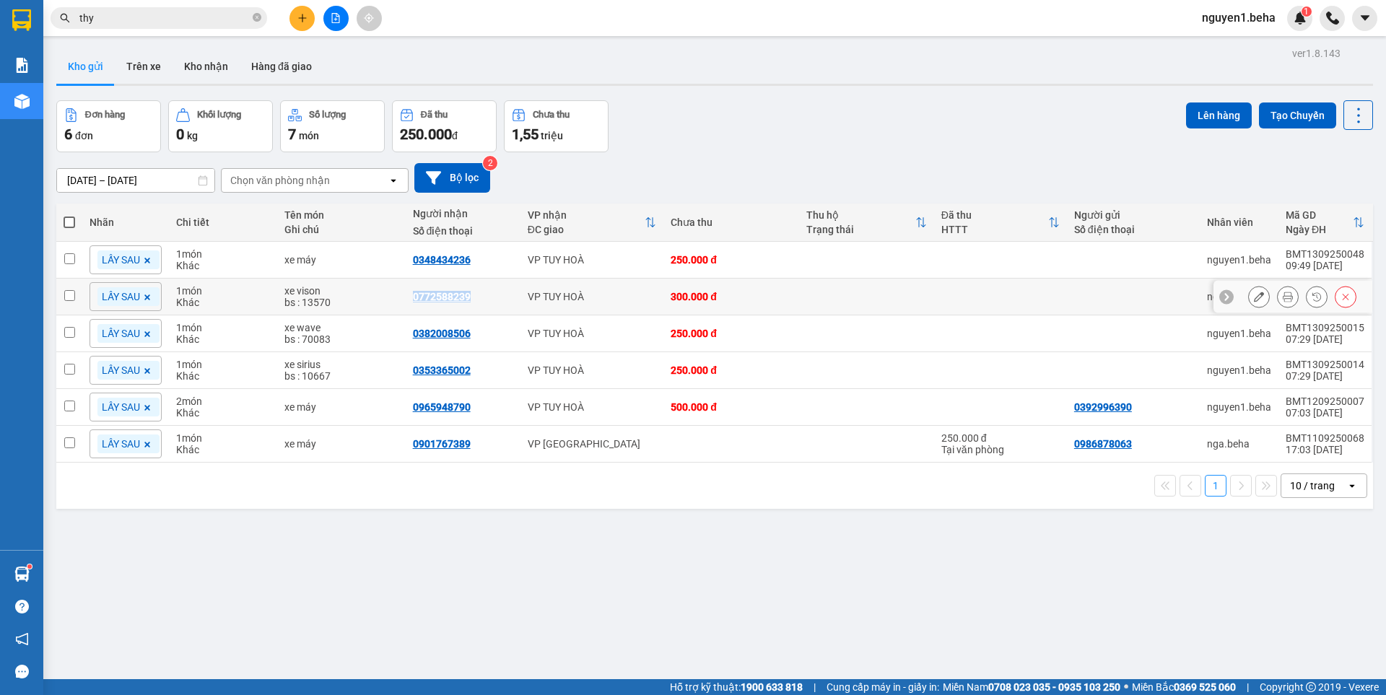
drag, startPoint x: 409, startPoint y: 297, endPoint x: 480, endPoint y: 301, distance: 71.6
click at [480, 301] on td "0772588239" at bounding box center [463, 297] width 115 height 37
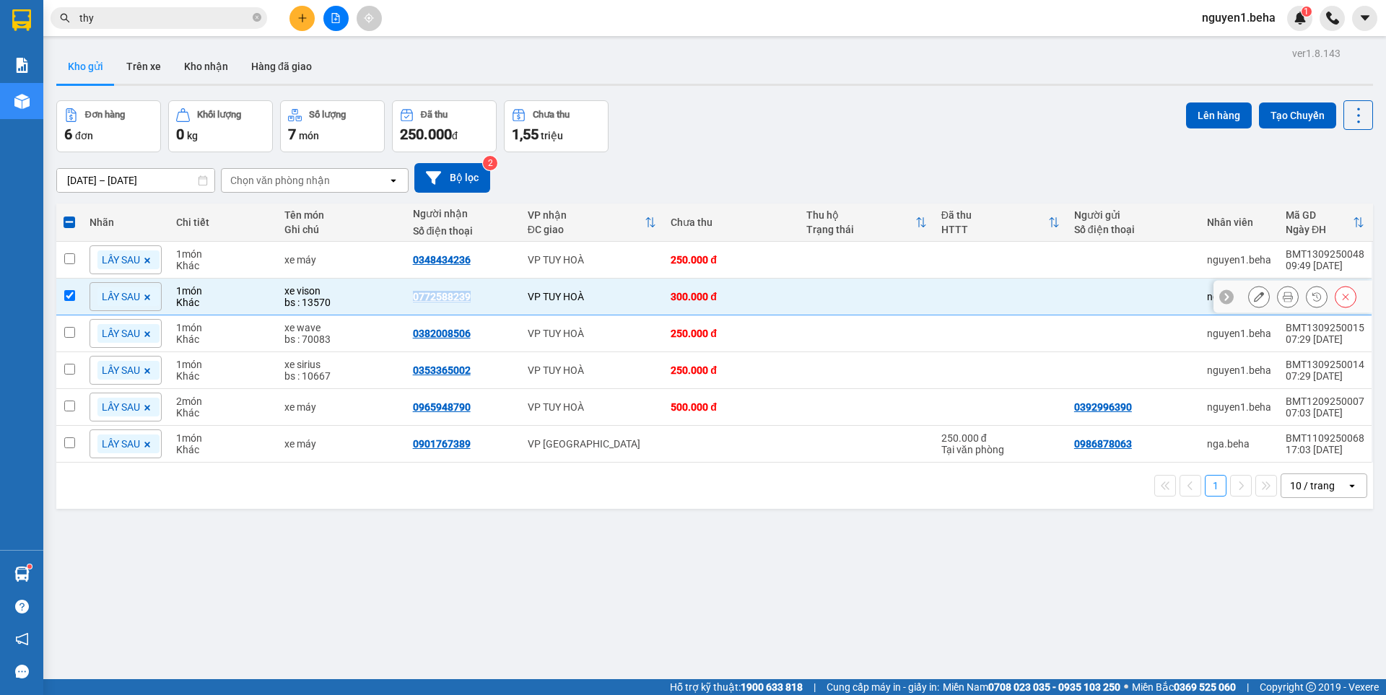
copy div "0772588239"
click at [71, 291] on input "checkbox" at bounding box center [69, 295] width 11 height 11
checkbox input "false"
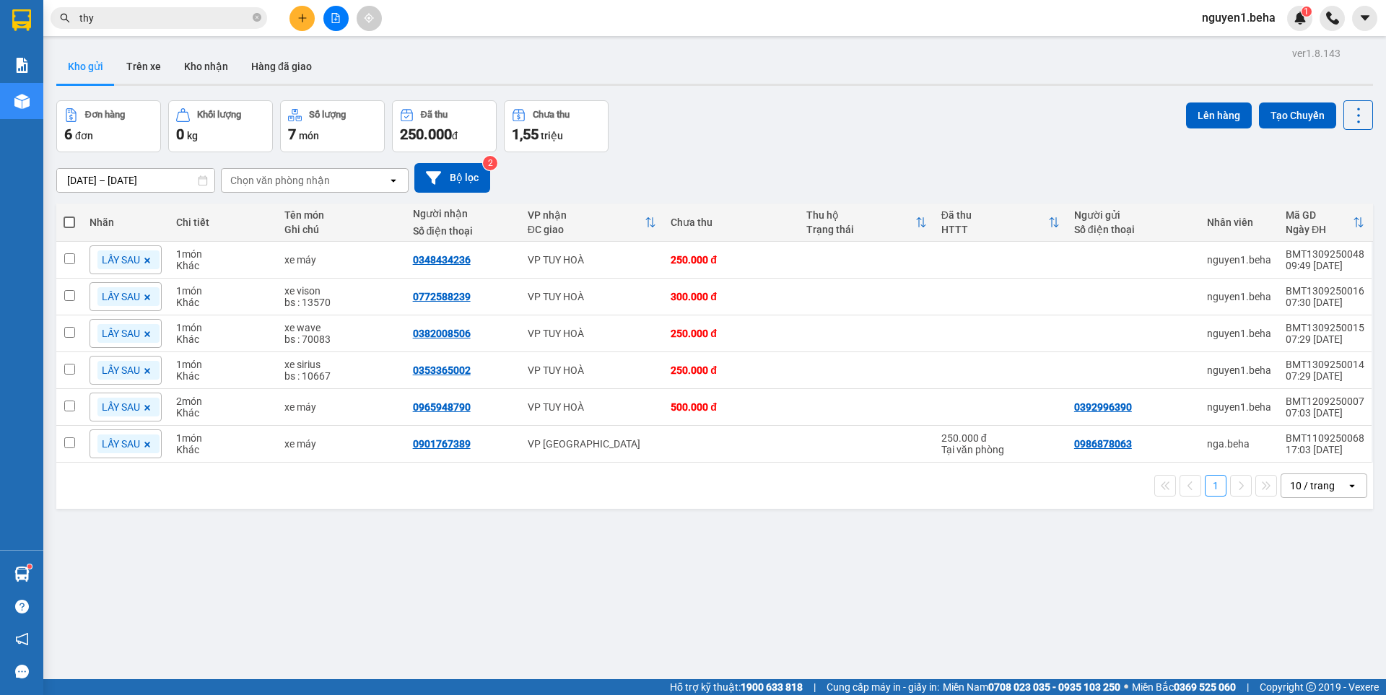
drag, startPoint x: 805, startPoint y: 135, endPoint x: 538, endPoint y: 35, distance: 285.1
click at [803, 135] on div "Đơn hàng 6 đơn Khối lượng 0 kg Số lượng 7 món Đã thu 250.000 đ Chưa thu 1,55 tr…" at bounding box center [714, 126] width 1317 height 52
click at [339, 20] on icon "file-add" at bounding box center [336, 18] width 10 height 10
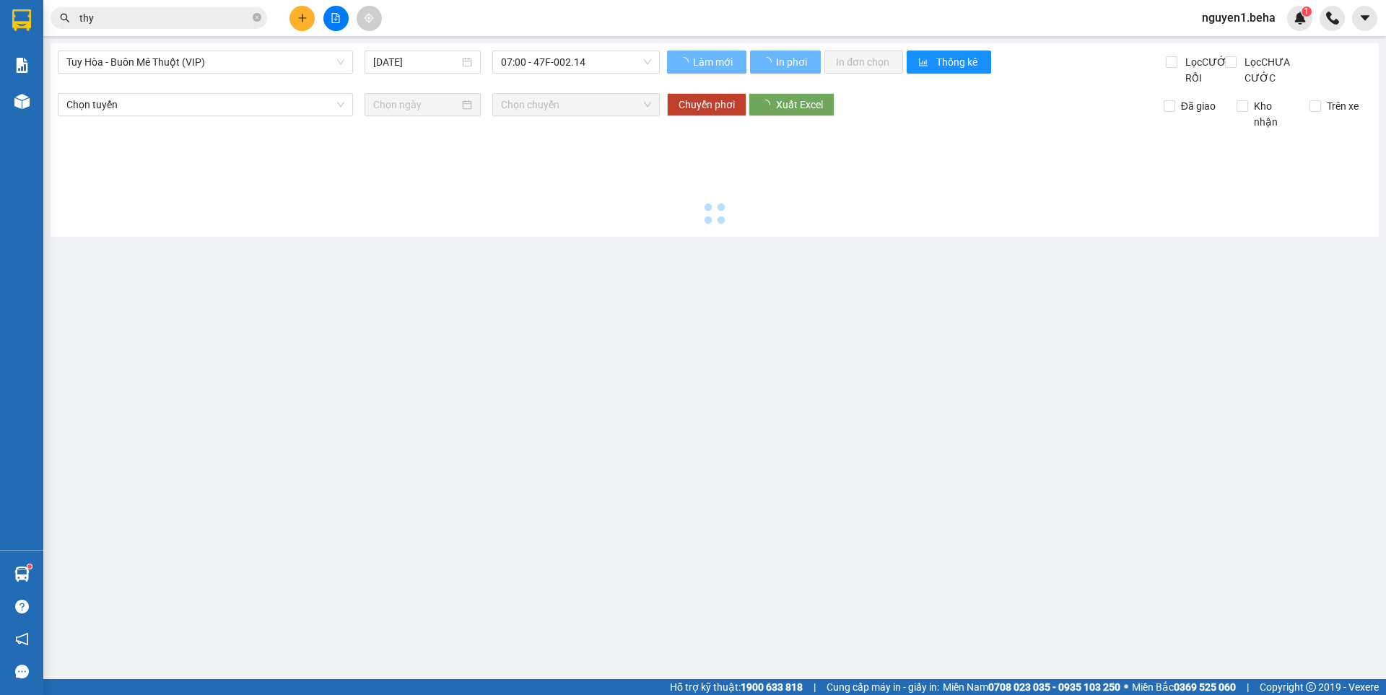
click at [210, 64] on span "Tuy Hòa - Buôn Mê Thuột (VIP)" at bounding box center [205, 62] width 278 height 22
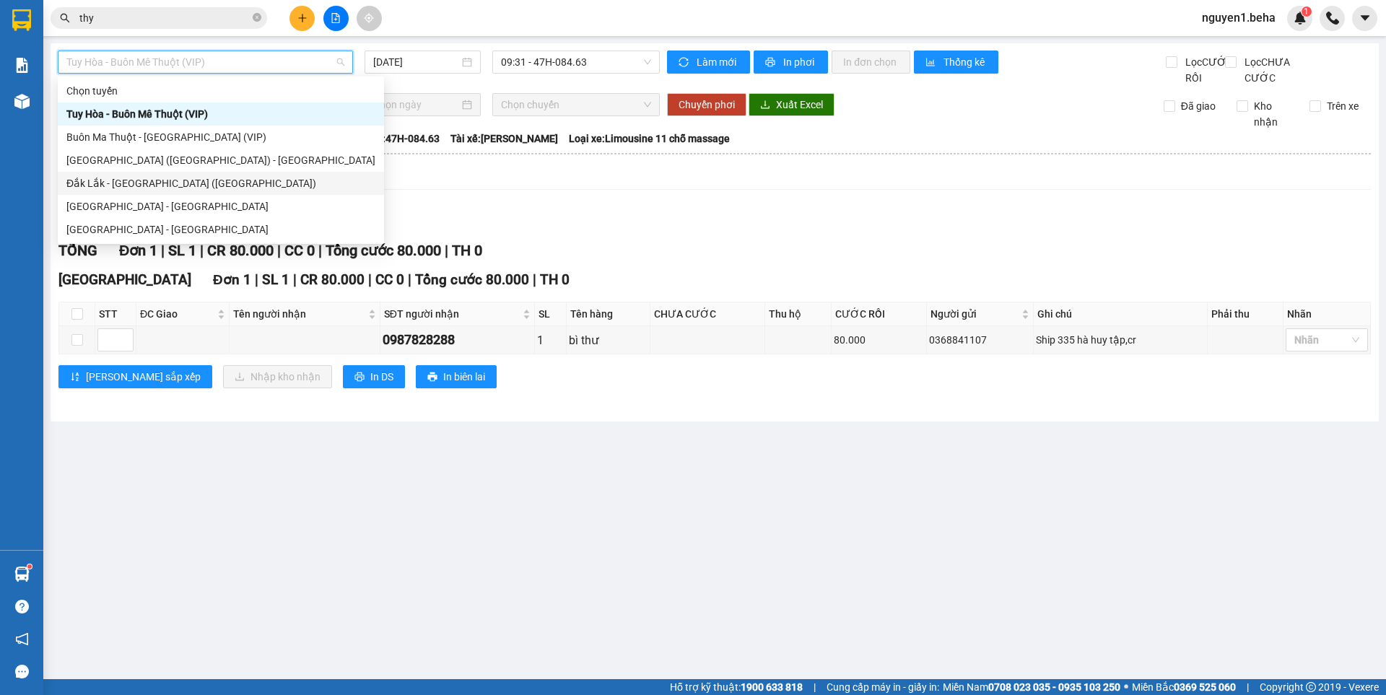
click at [136, 178] on div "Đắk Lắk - [PERSON_NAME] ([GEOGRAPHIC_DATA])" at bounding box center [220, 183] width 309 height 16
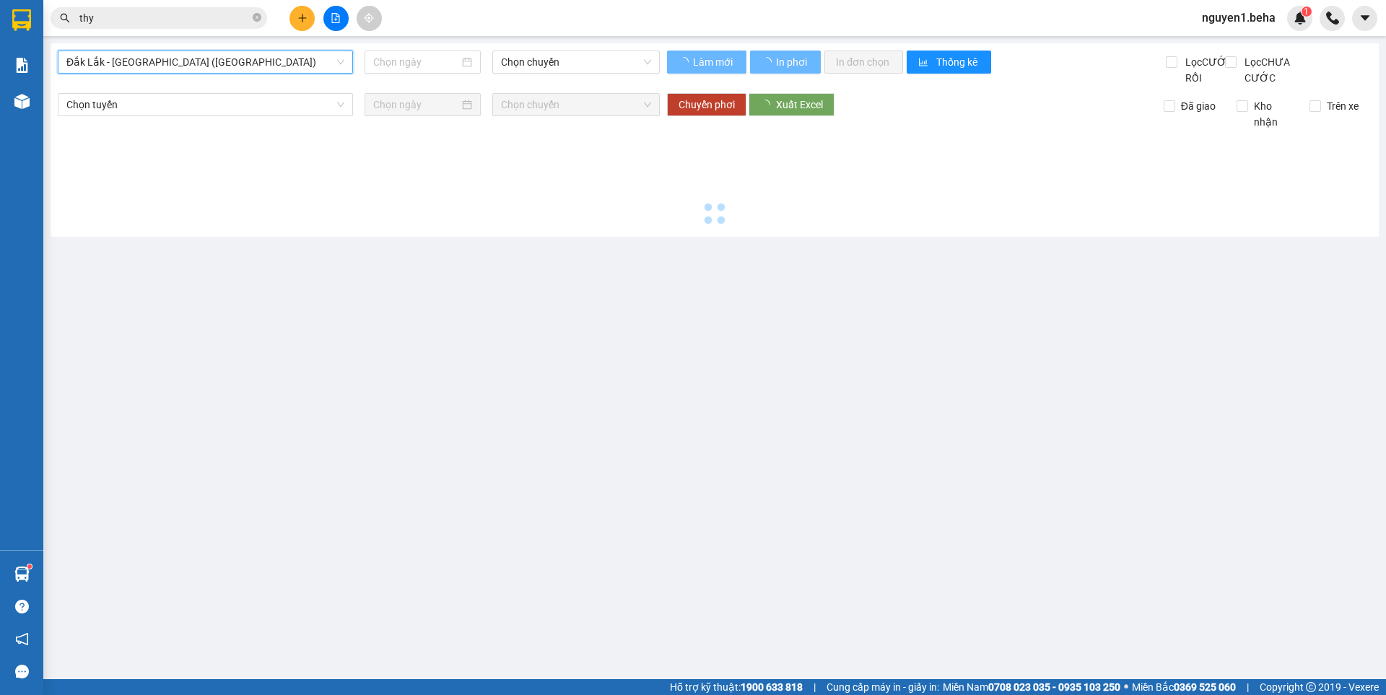
type input "[DATE]"
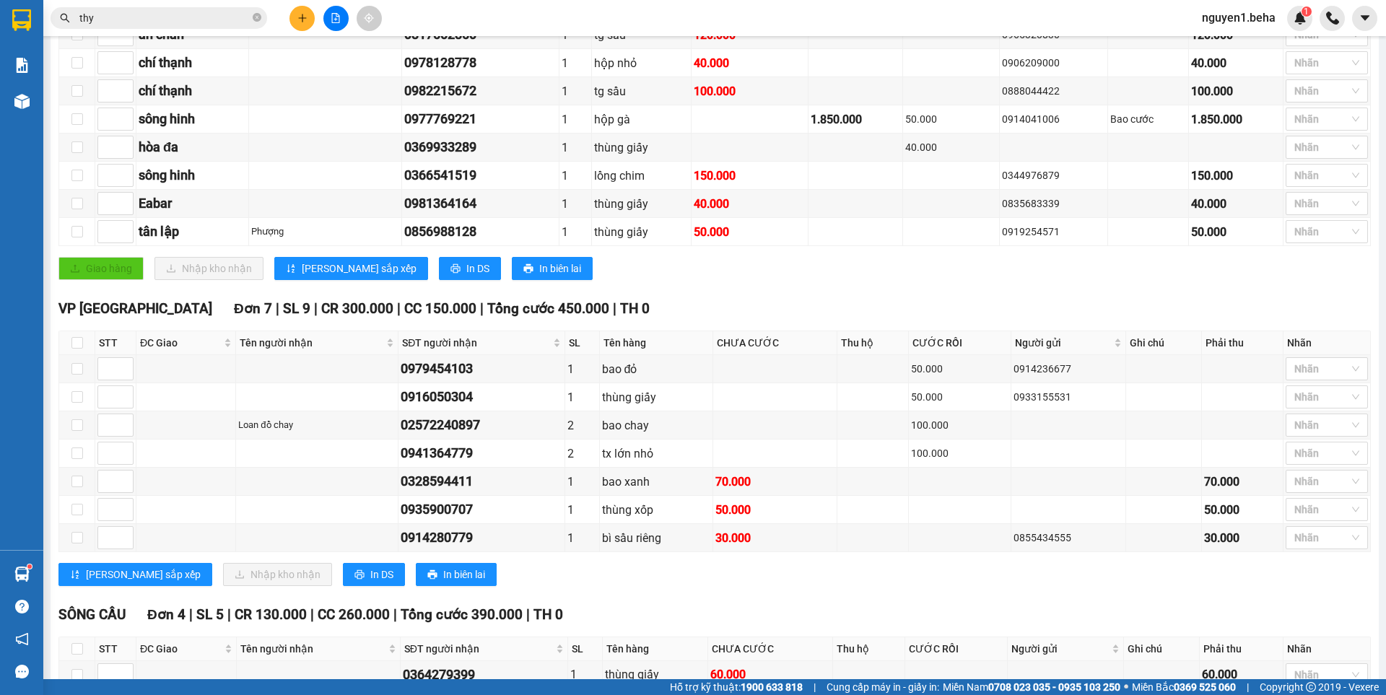
scroll to position [722, 0]
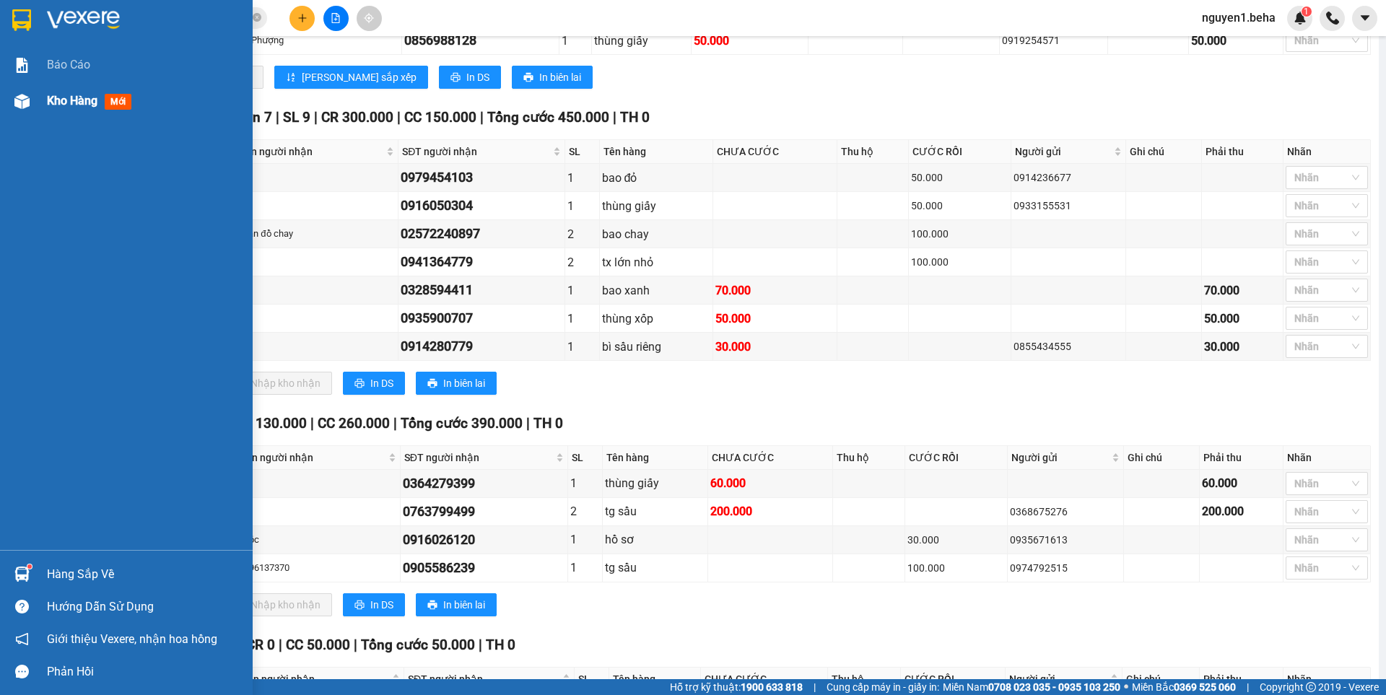
click at [25, 105] on img at bounding box center [21, 101] width 15 height 15
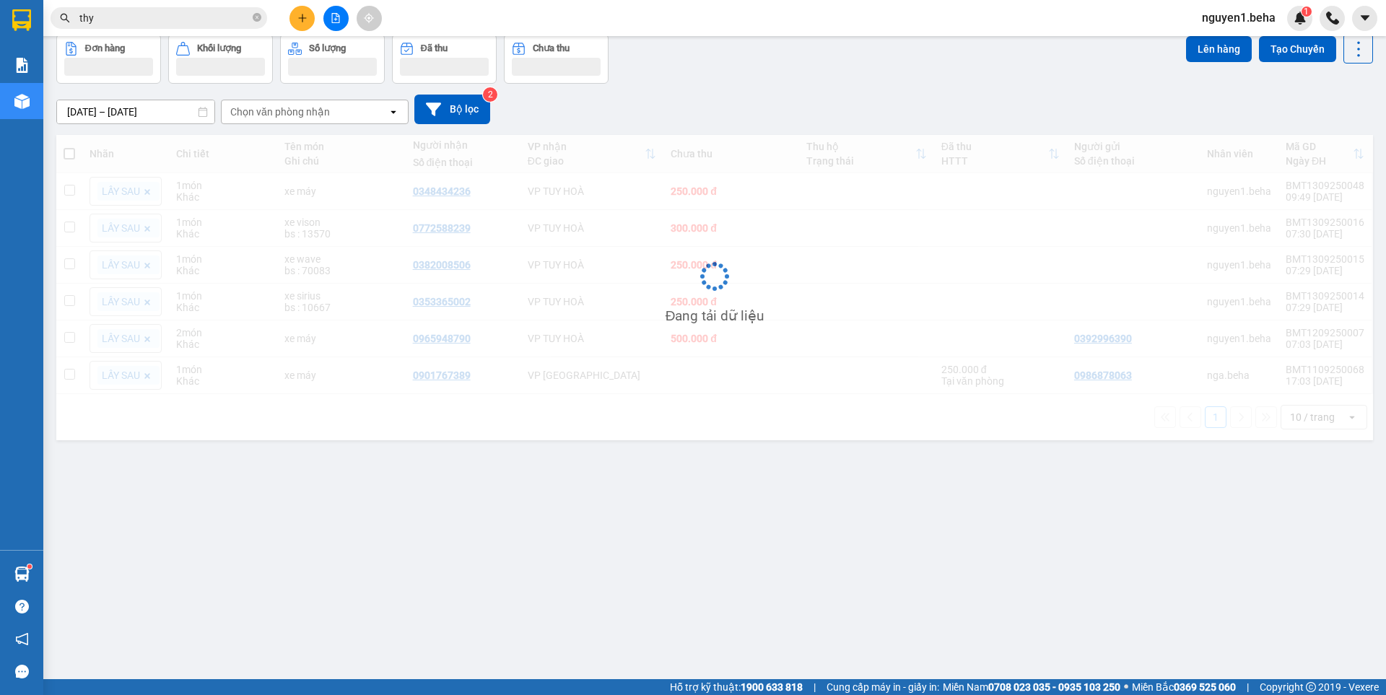
scroll to position [66, 0]
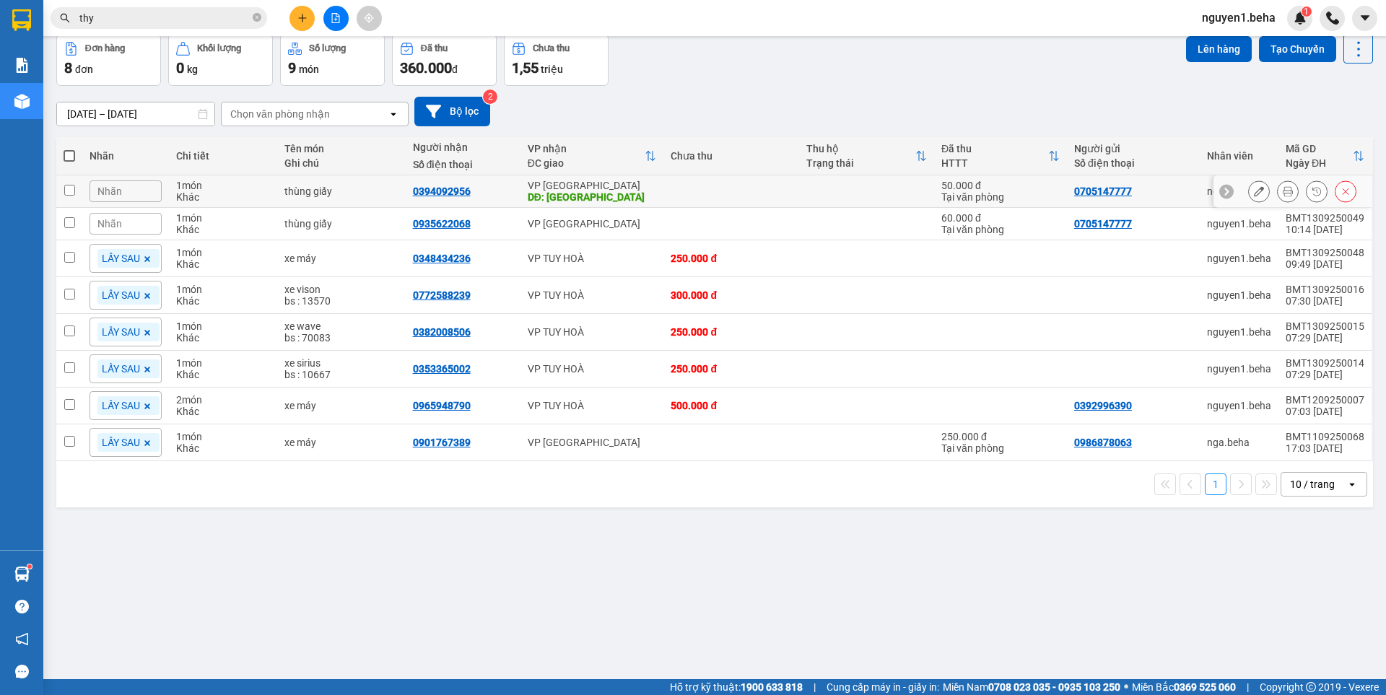
click at [1254, 190] on icon at bounding box center [1259, 191] width 10 height 10
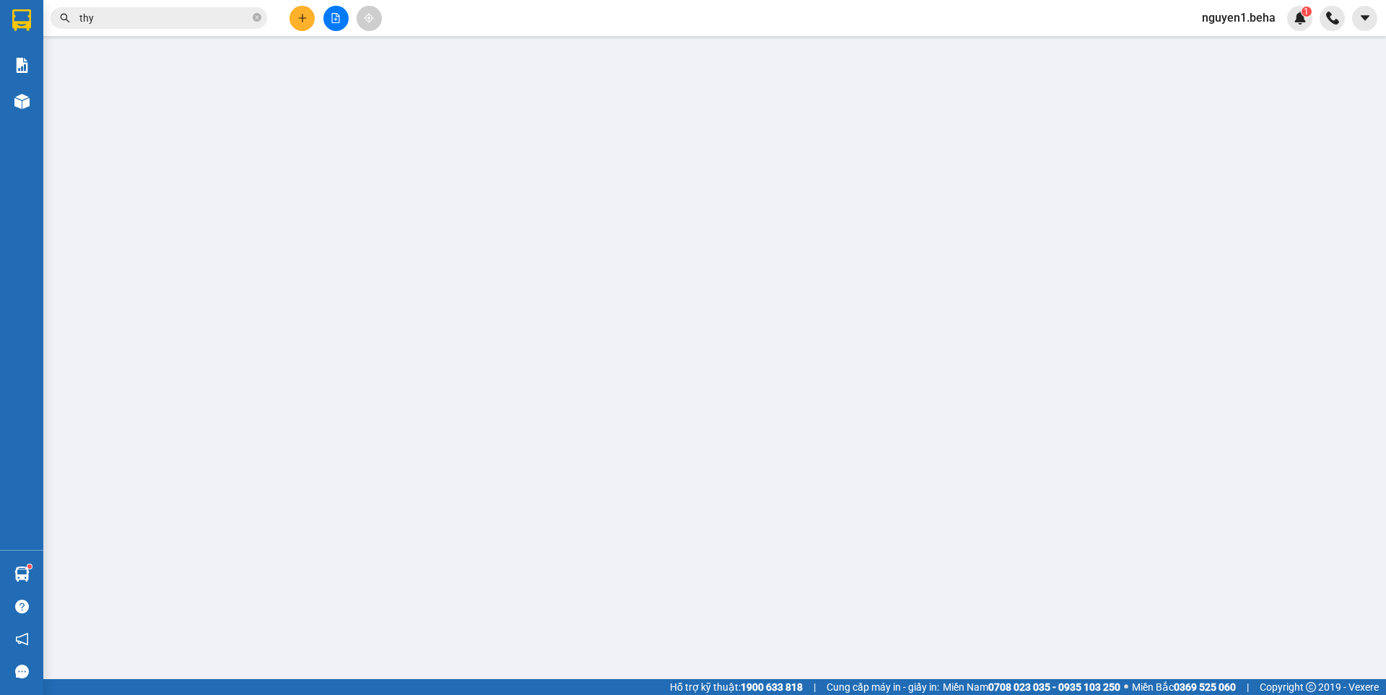
type input "0705147777"
type input "0394092956"
type input "phú lâm"
type input "50.000"
type input "0"
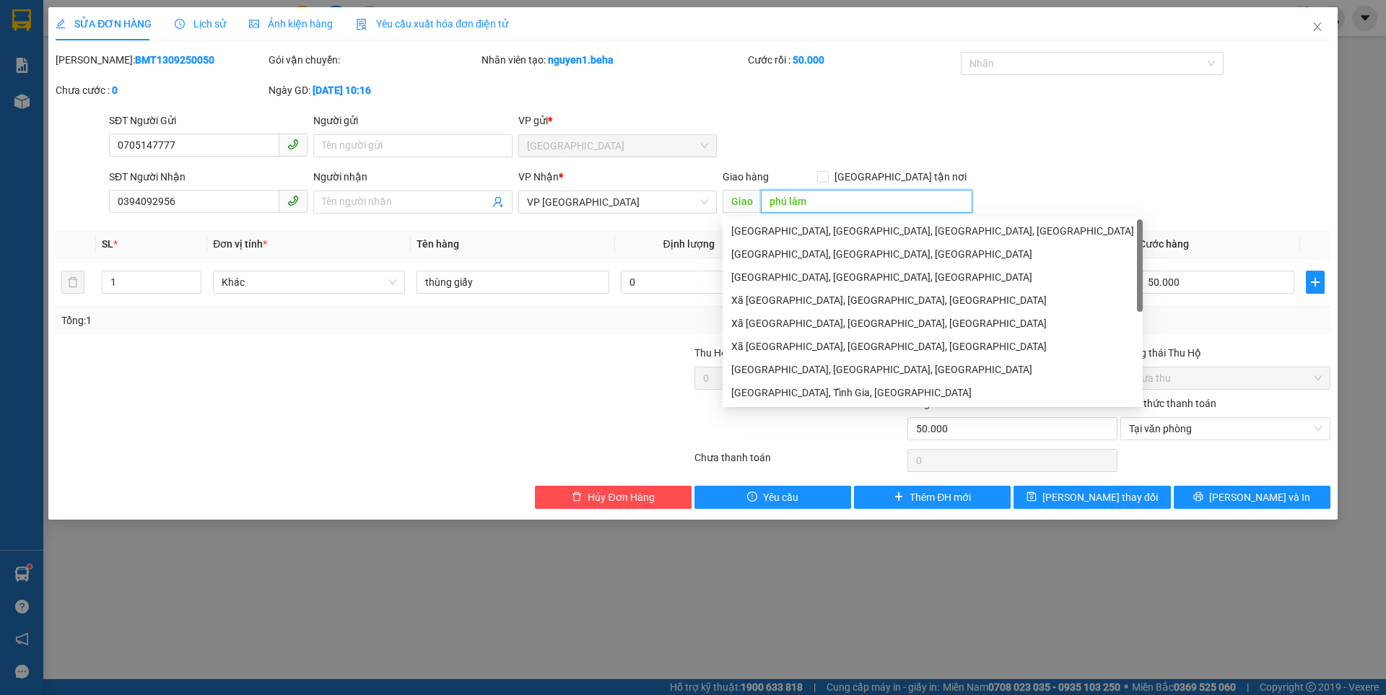
drag, startPoint x: 842, startPoint y: 199, endPoint x: 753, endPoint y: 199, distance: 88.8
click at [754, 199] on span "Giao phú lâm" at bounding box center [848, 201] width 250 height 23
click at [1037, 500] on icon "save" at bounding box center [1032, 497] width 10 height 10
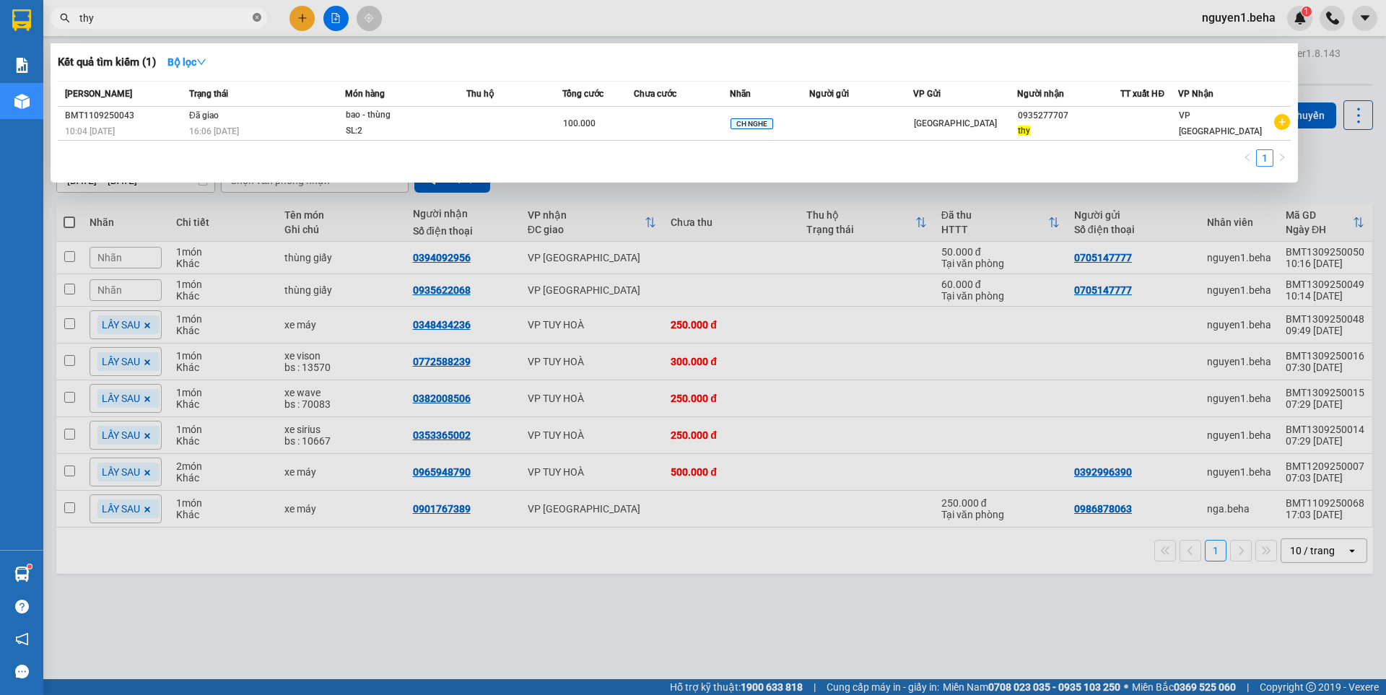
click at [258, 14] on icon "close-circle" at bounding box center [257, 17] width 9 height 9
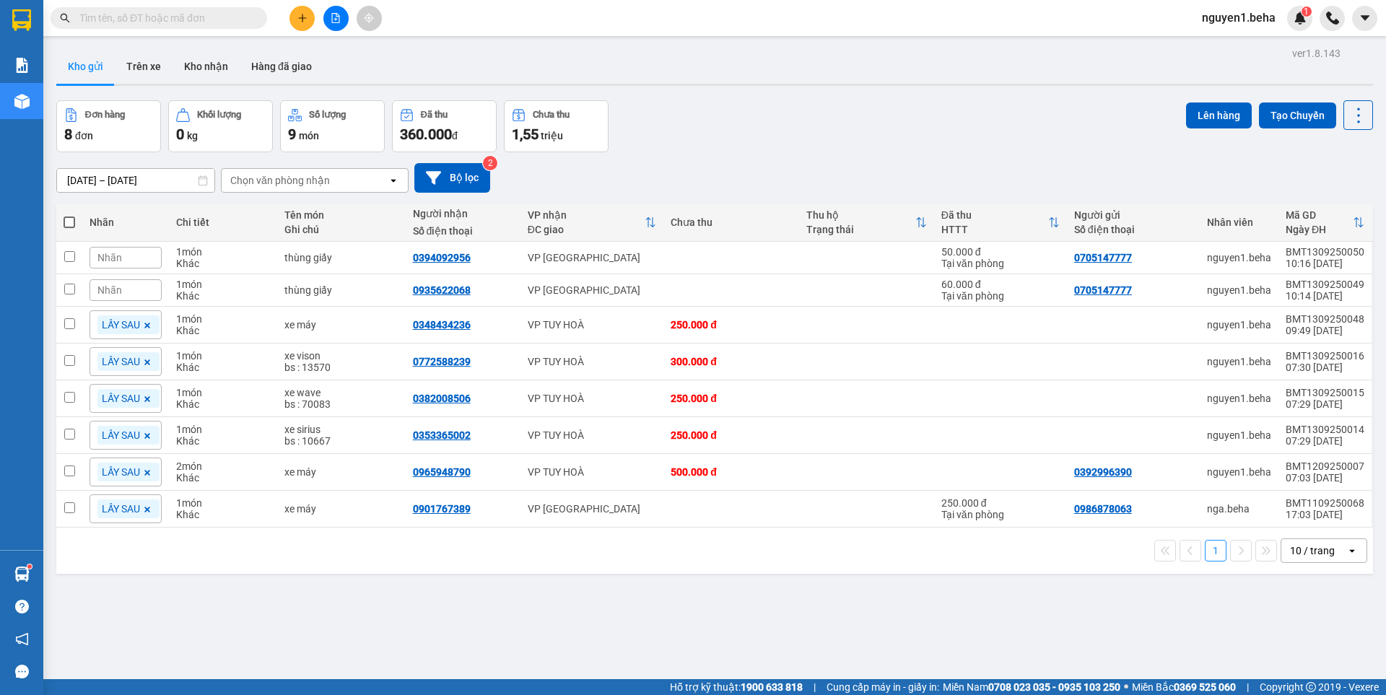
paste input "0985186243"
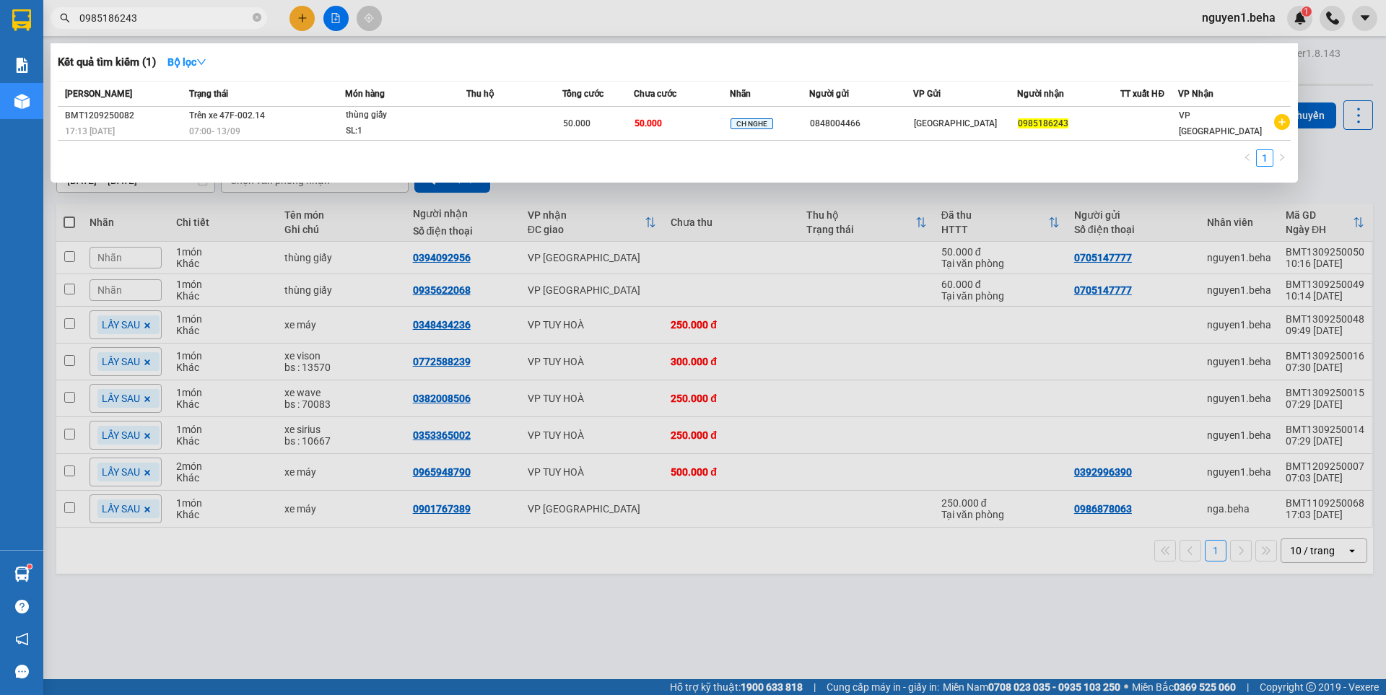
type input "0985186243"
click at [332, 19] on div at bounding box center [693, 347] width 1386 height 695
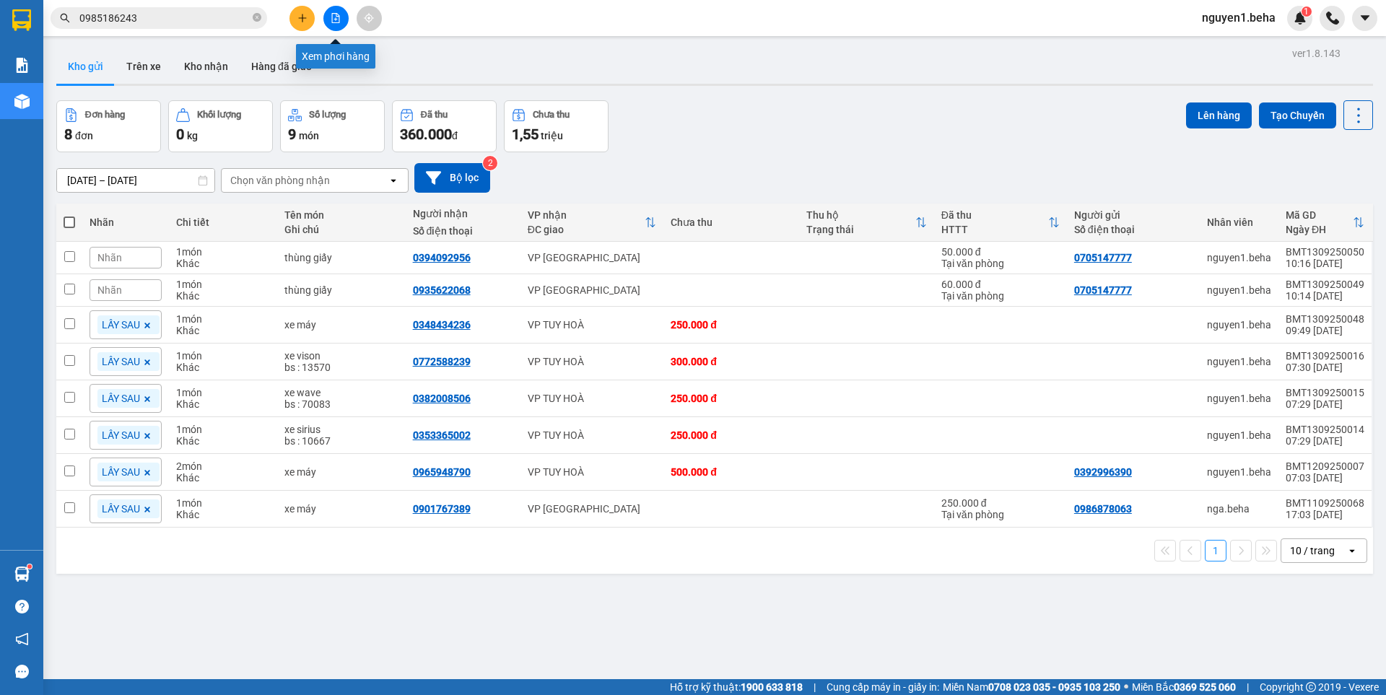
click at [334, 20] on icon "file-add" at bounding box center [336, 18] width 10 height 10
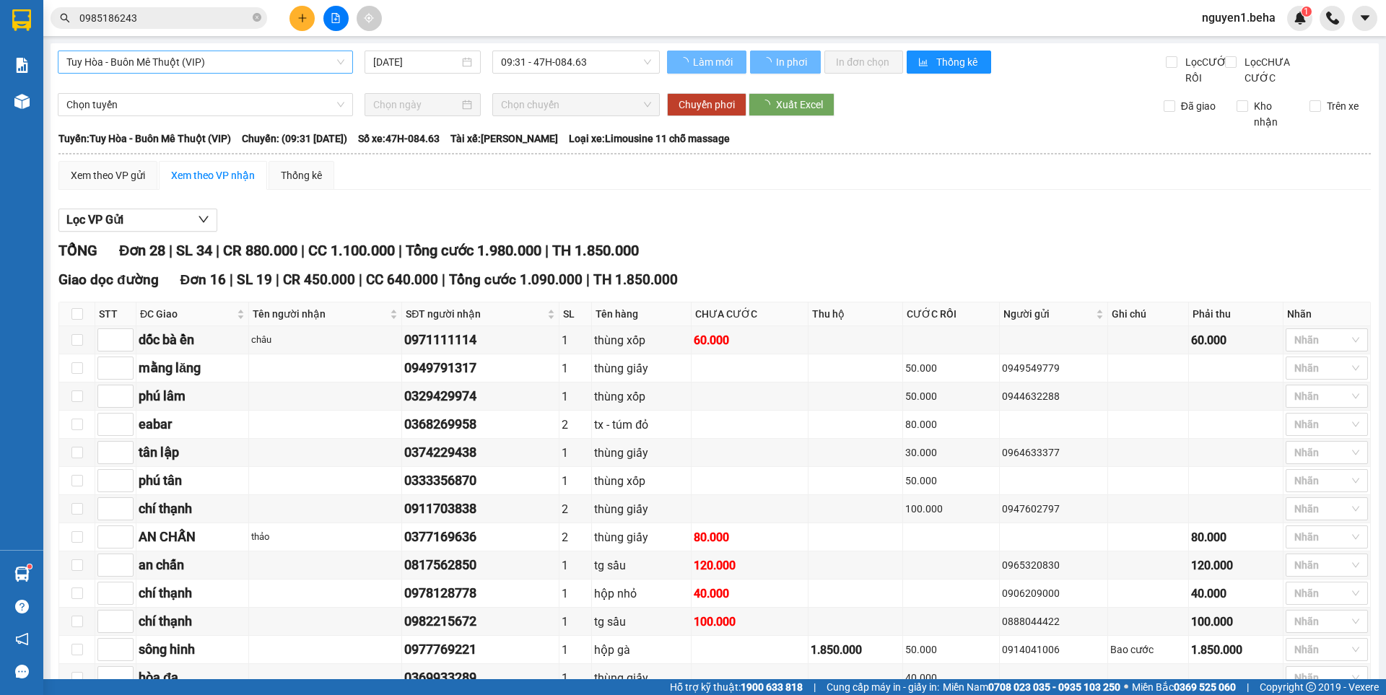
click at [209, 61] on span "Tuy Hòa - Buôn Mê Thuột (VIP)" at bounding box center [205, 62] width 278 height 22
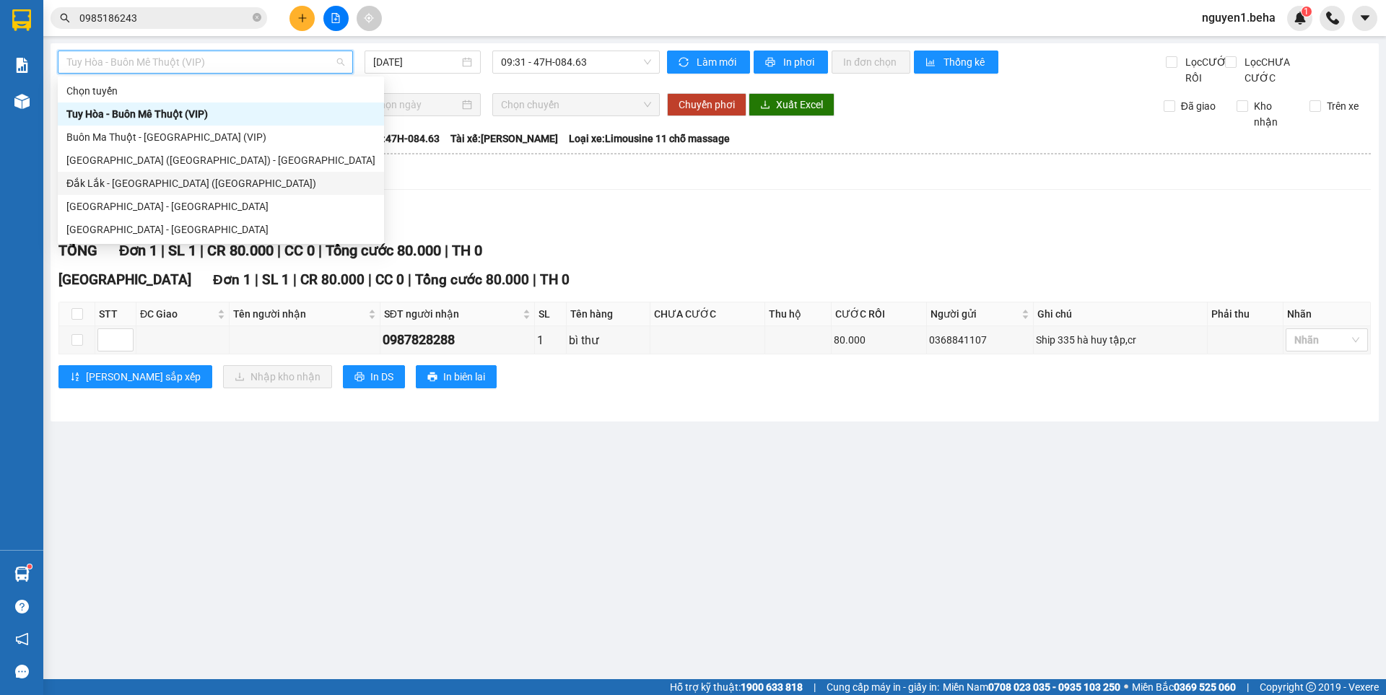
click at [111, 176] on div "Đắk Lắk - [PERSON_NAME] ([GEOGRAPHIC_DATA])" at bounding box center [220, 183] width 309 height 16
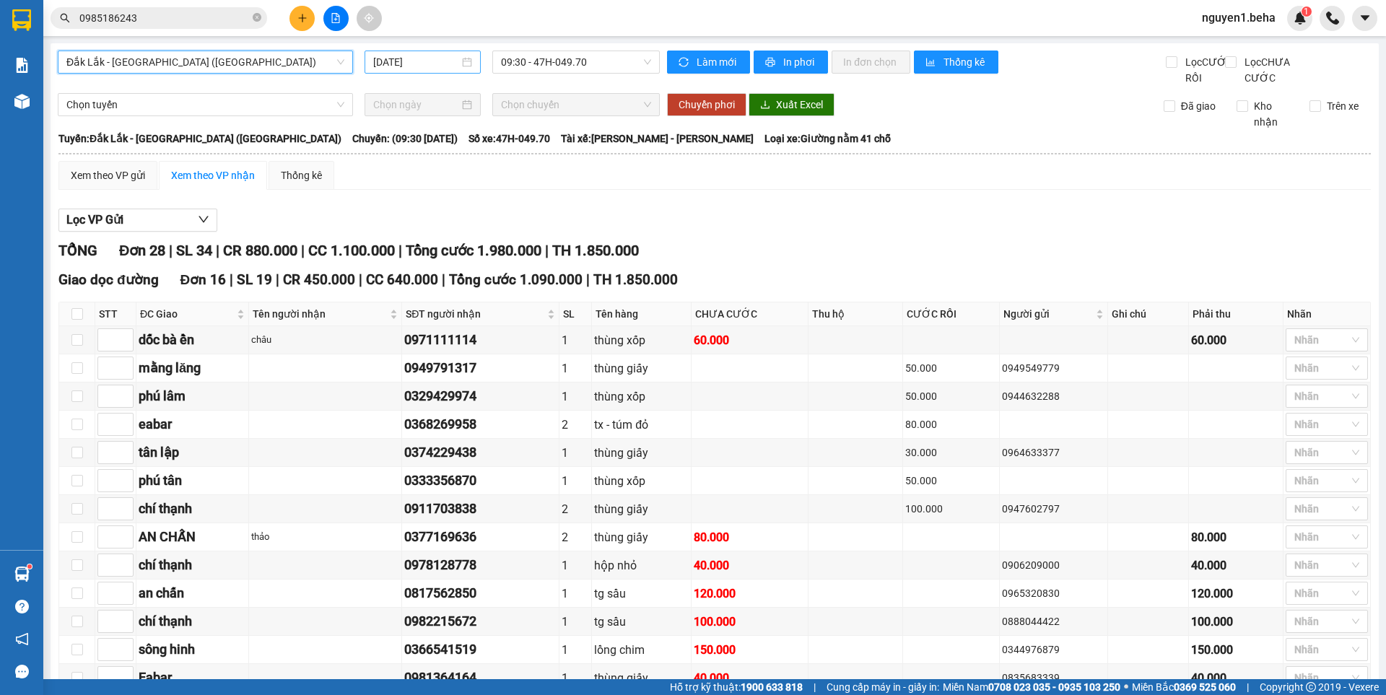
click at [463, 62] on div "[DATE]" at bounding box center [422, 62] width 99 height 16
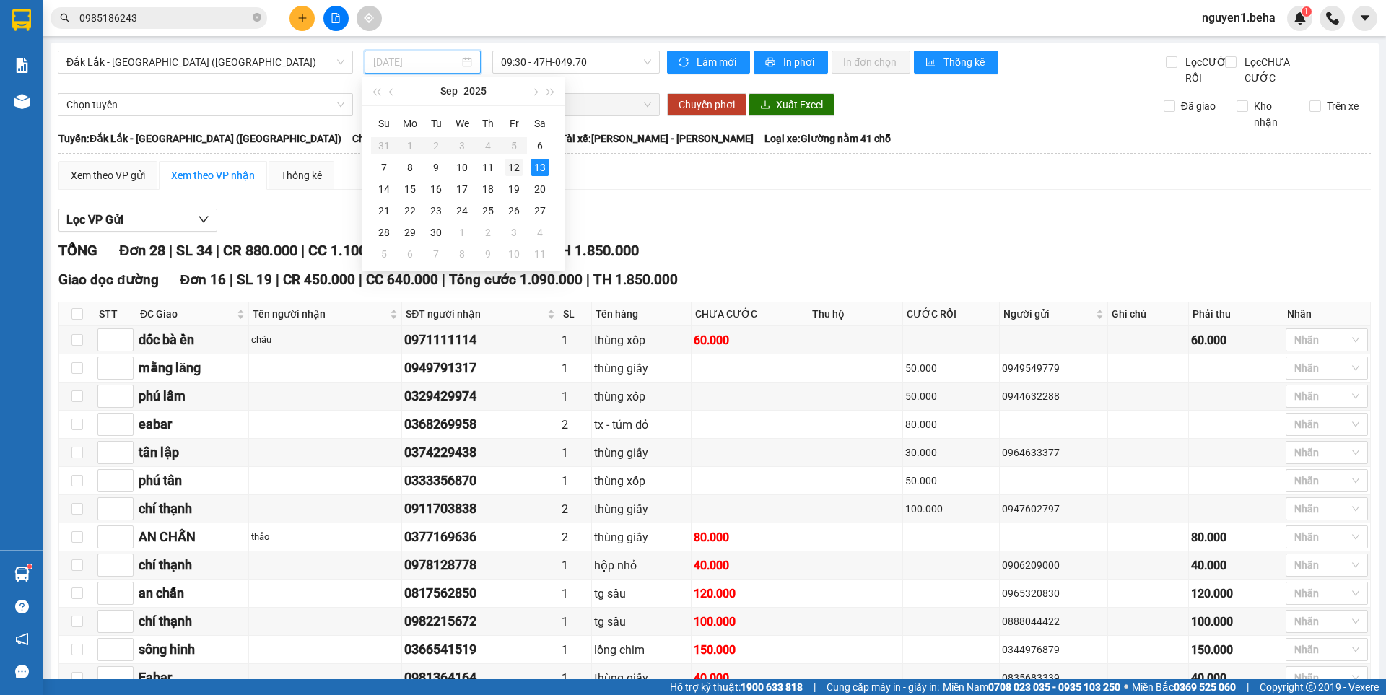
click at [514, 173] on div "12" at bounding box center [513, 167] width 17 height 17
type input "12/09/2025"
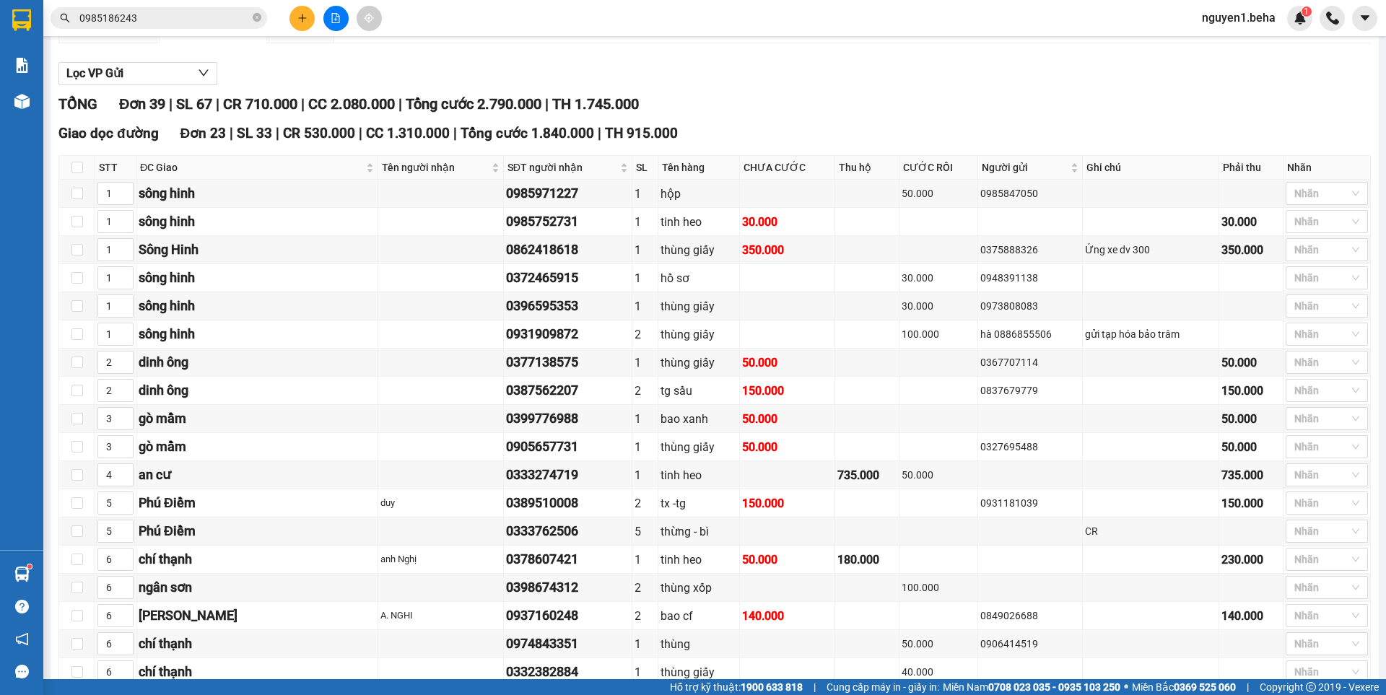
scroll to position [115, 0]
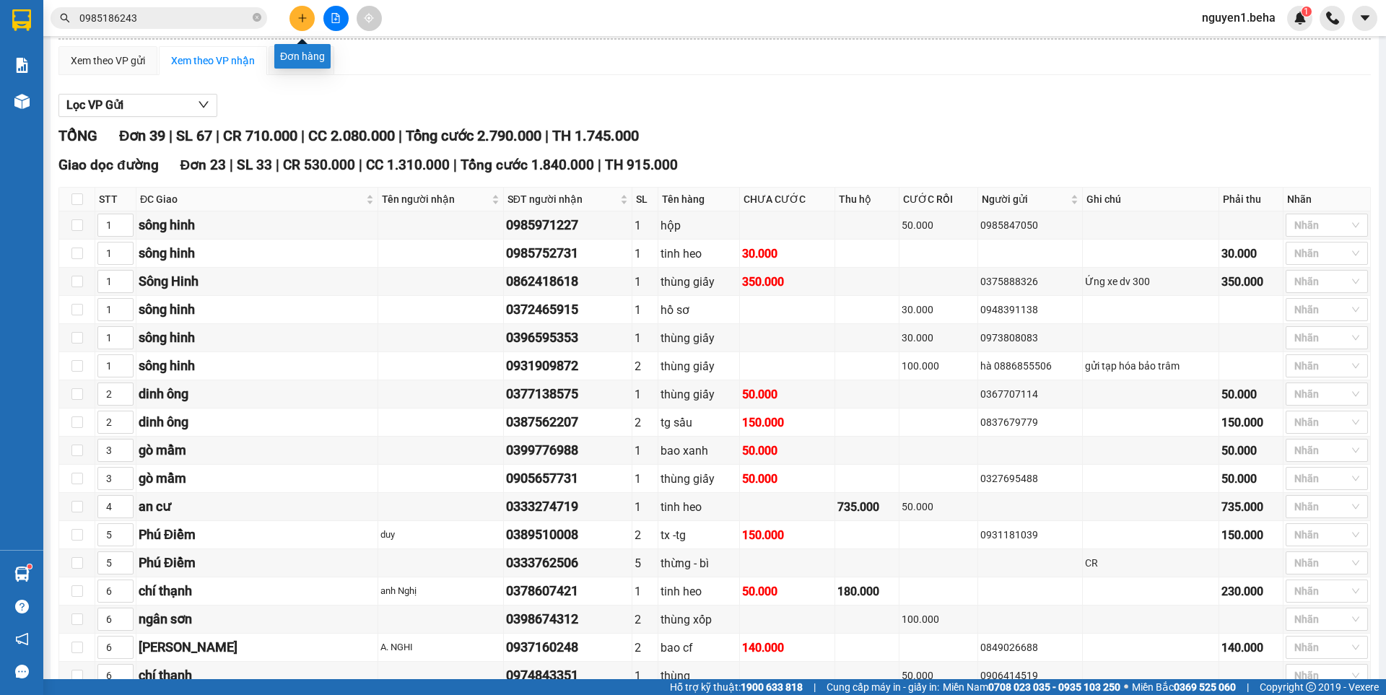
click at [307, 16] on icon "plus" at bounding box center [302, 18] width 10 height 10
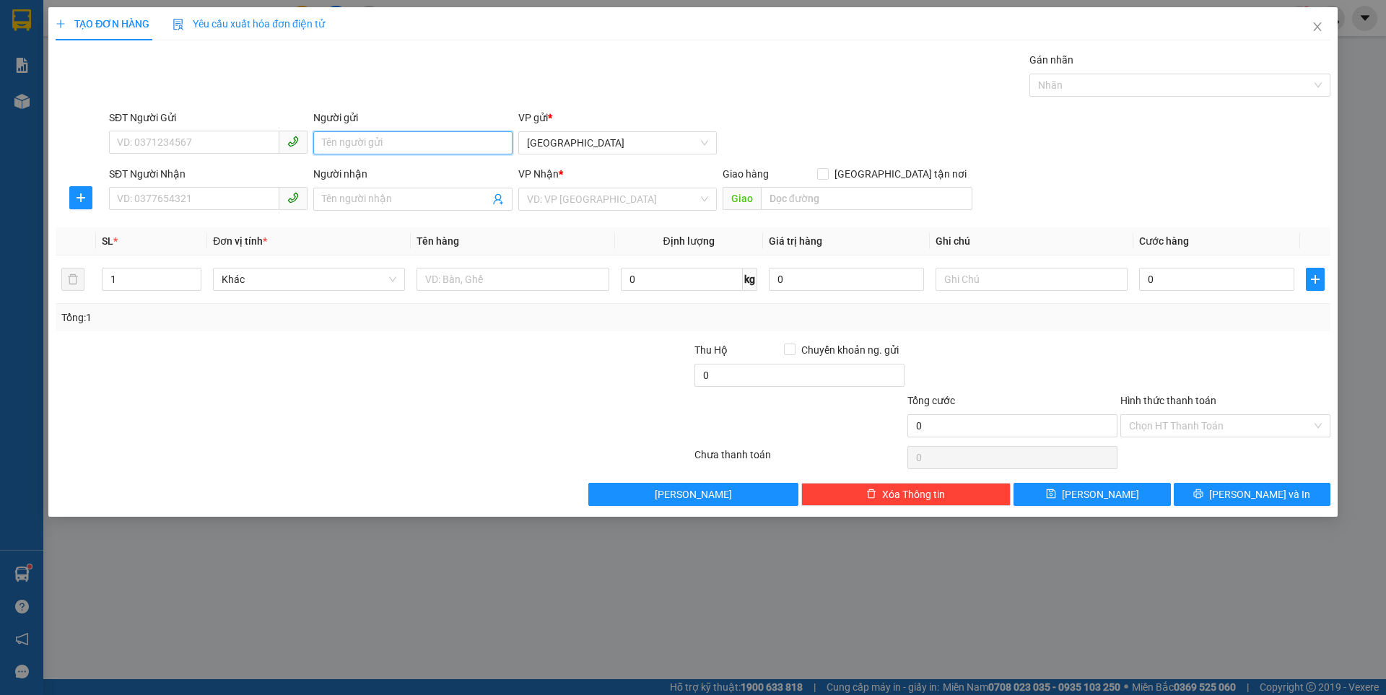
click at [374, 140] on input "Người gửi" at bounding box center [412, 142] width 199 height 23
click at [362, 138] on input "tím" at bounding box center [412, 142] width 199 height 23
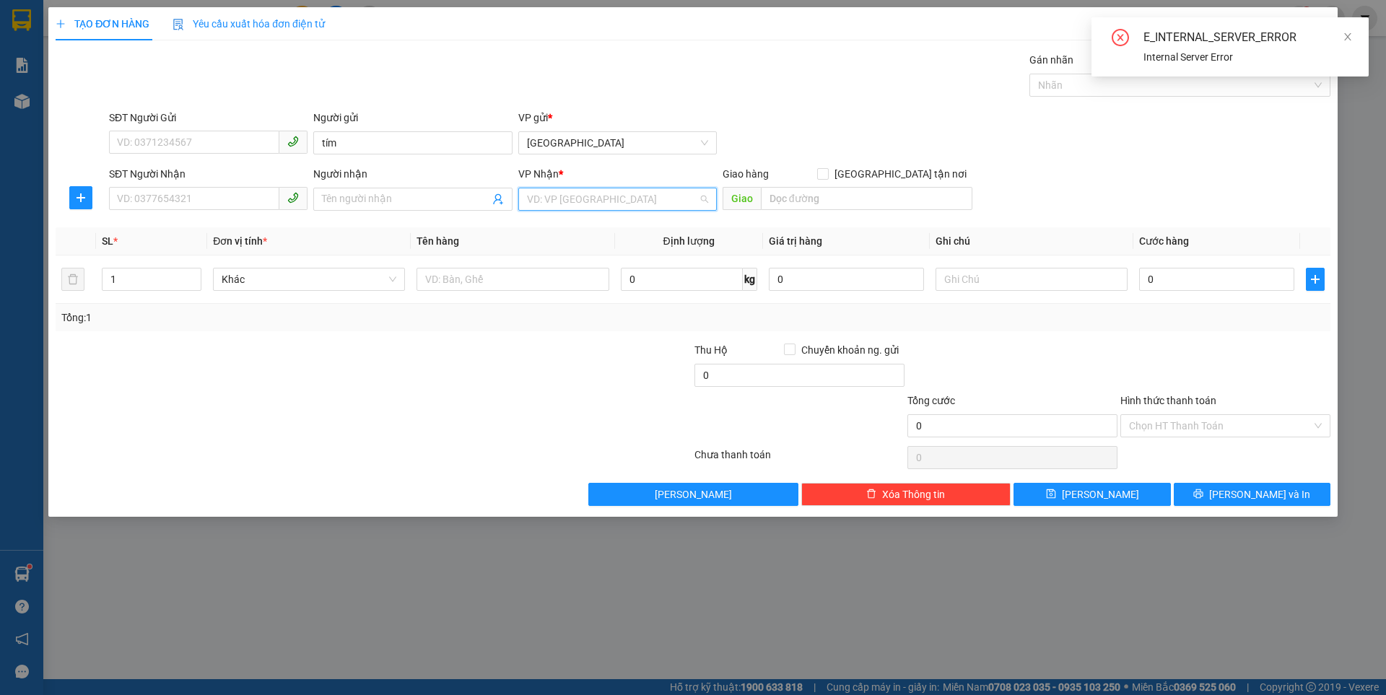
click at [645, 201] on input "search" at bounding box center [612, 199] width 171 height 22
click at [565, 250] on div "SÔNG CẦU" at bounding box center [617, 251] width 181 height 16
click at [395, 140] on input "tím" at bounding box center [412, 142] width 199 height 23
type input "t"
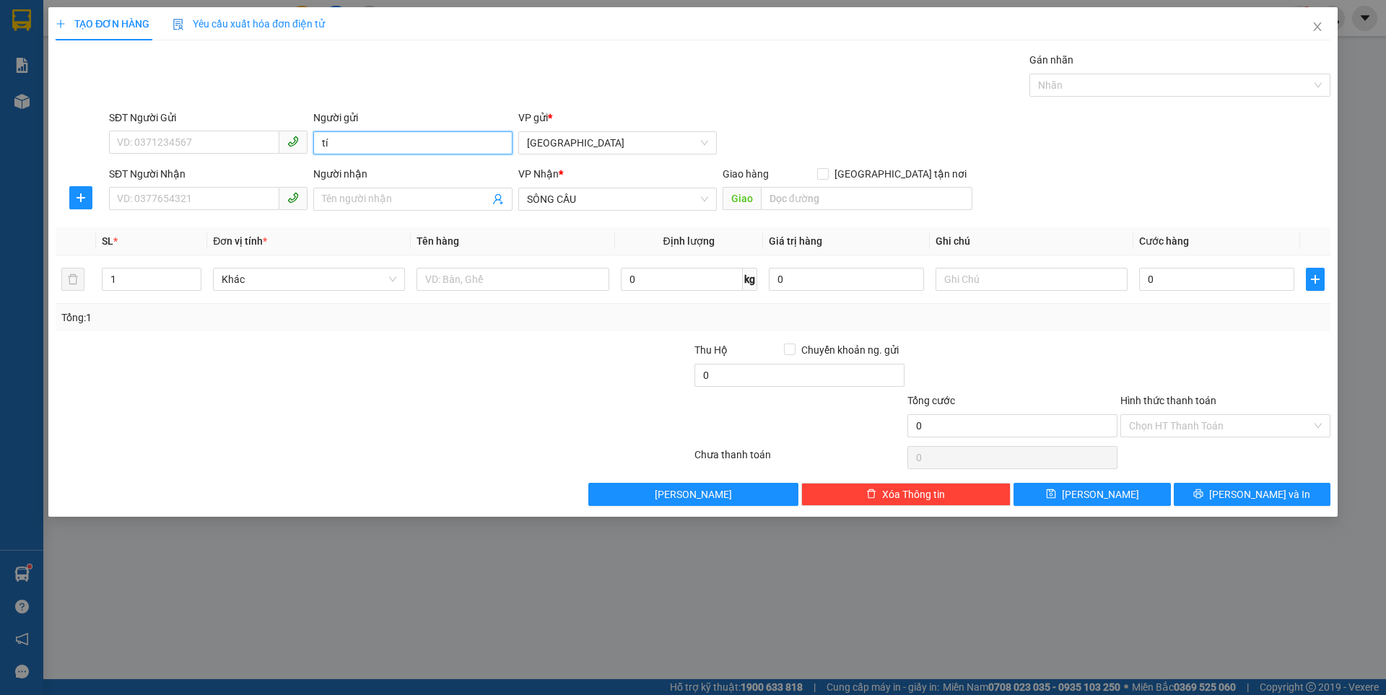
type input "tím"
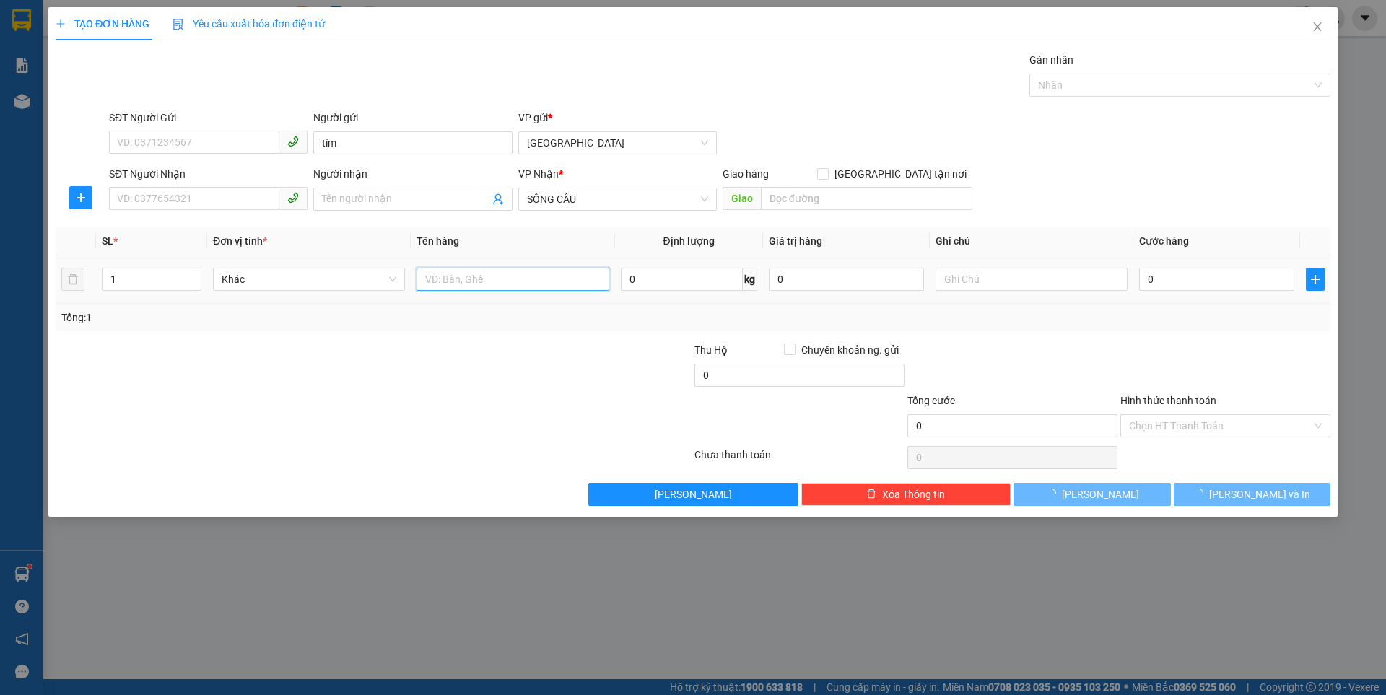
click at [458, 288] on input "text" at bounding box center [513, 279] width 192 height 23
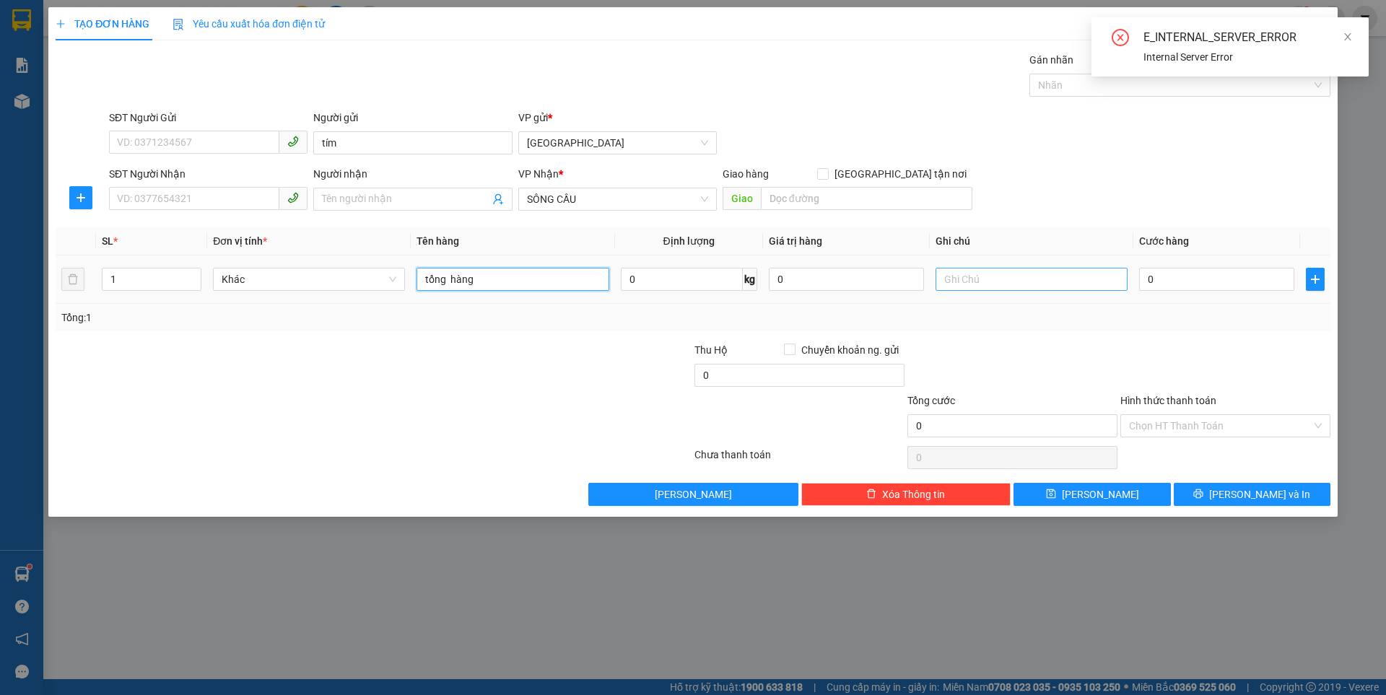
type input "tổng hàng"
click at [982, 276] on input "text" at bounding box center [1032, 279] width 192 height 23
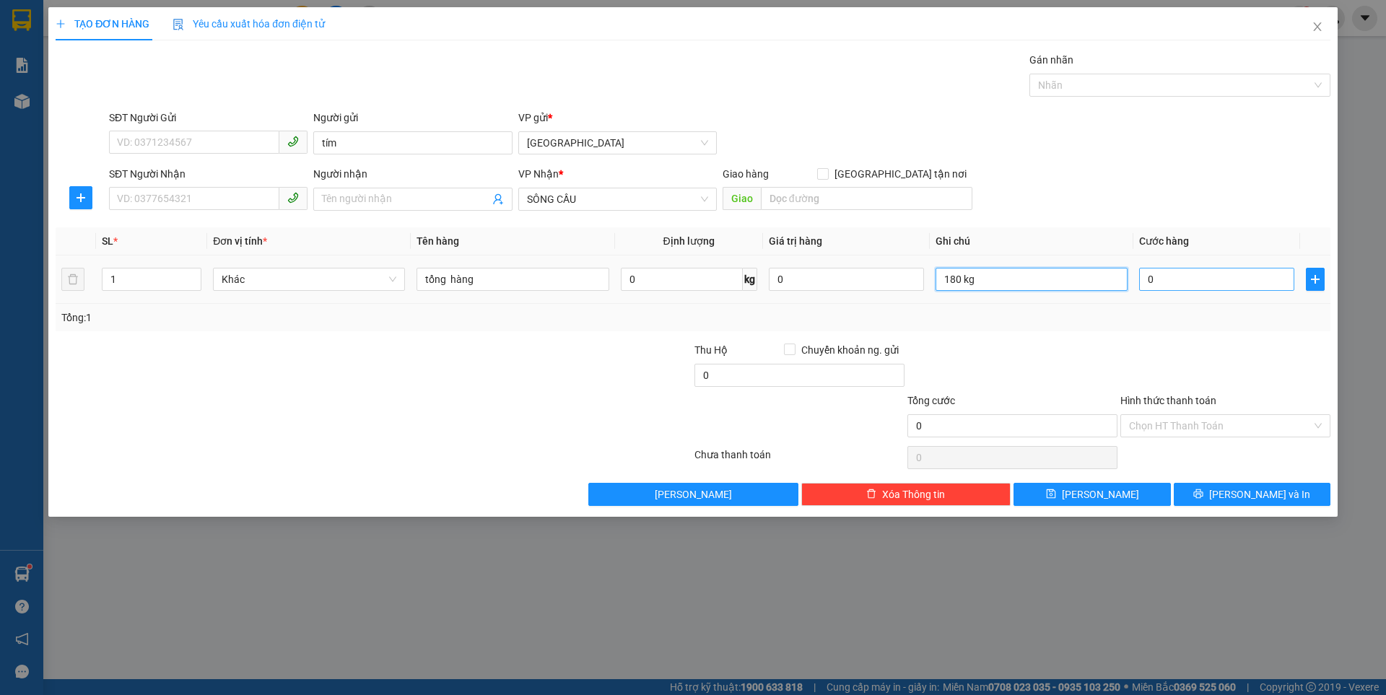
type input "180 kg"
click at [1177, 283] on input "0" at bounding box center [1216, 279] width 155 height 23
type input "2"
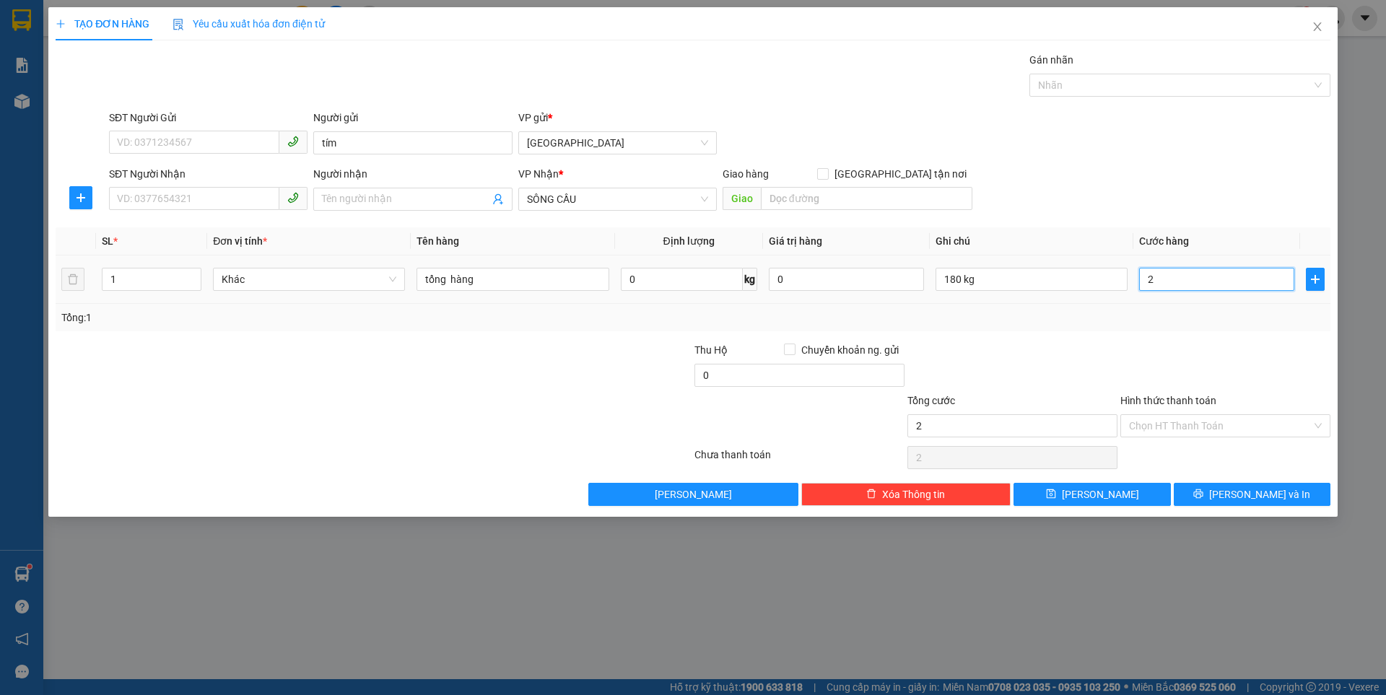
type input "27"
type input "270"
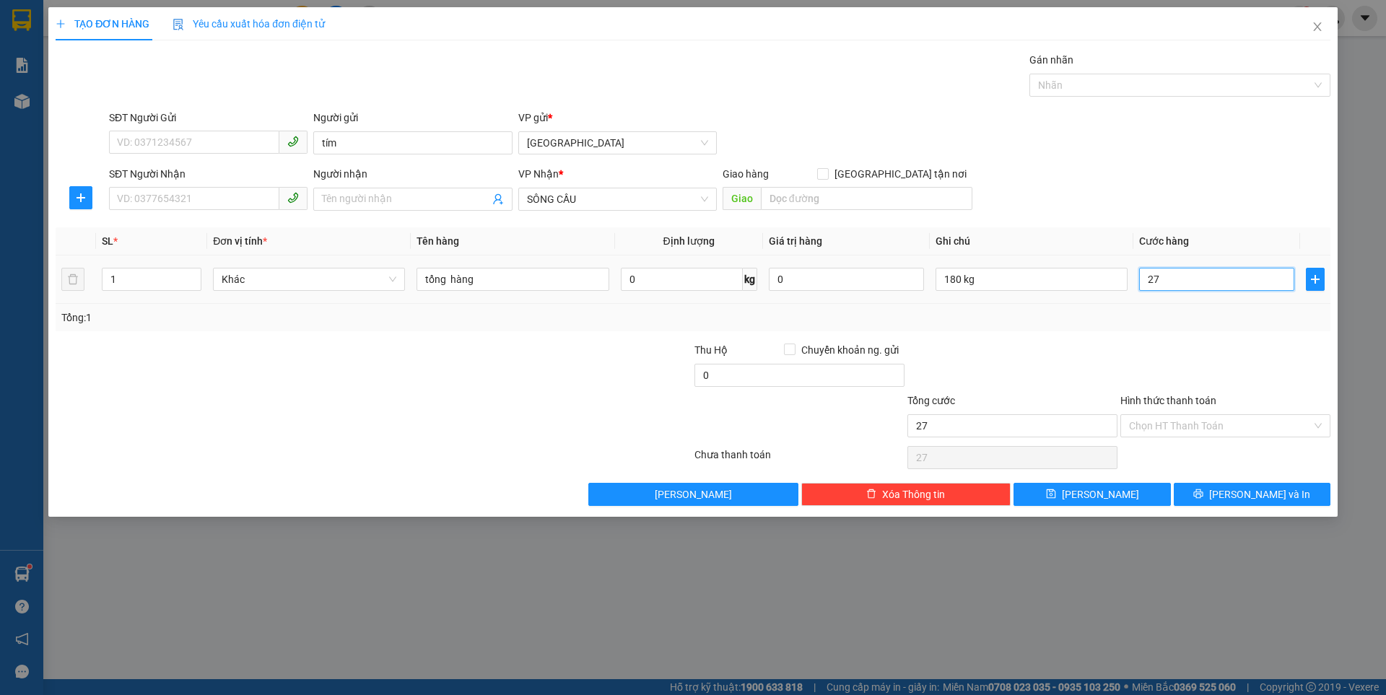
type input "270"
type input "270.000"
click at [1162, 427] on input "Hình thức thanh toán" at bounding box center [1220, 426] width 183 height 22
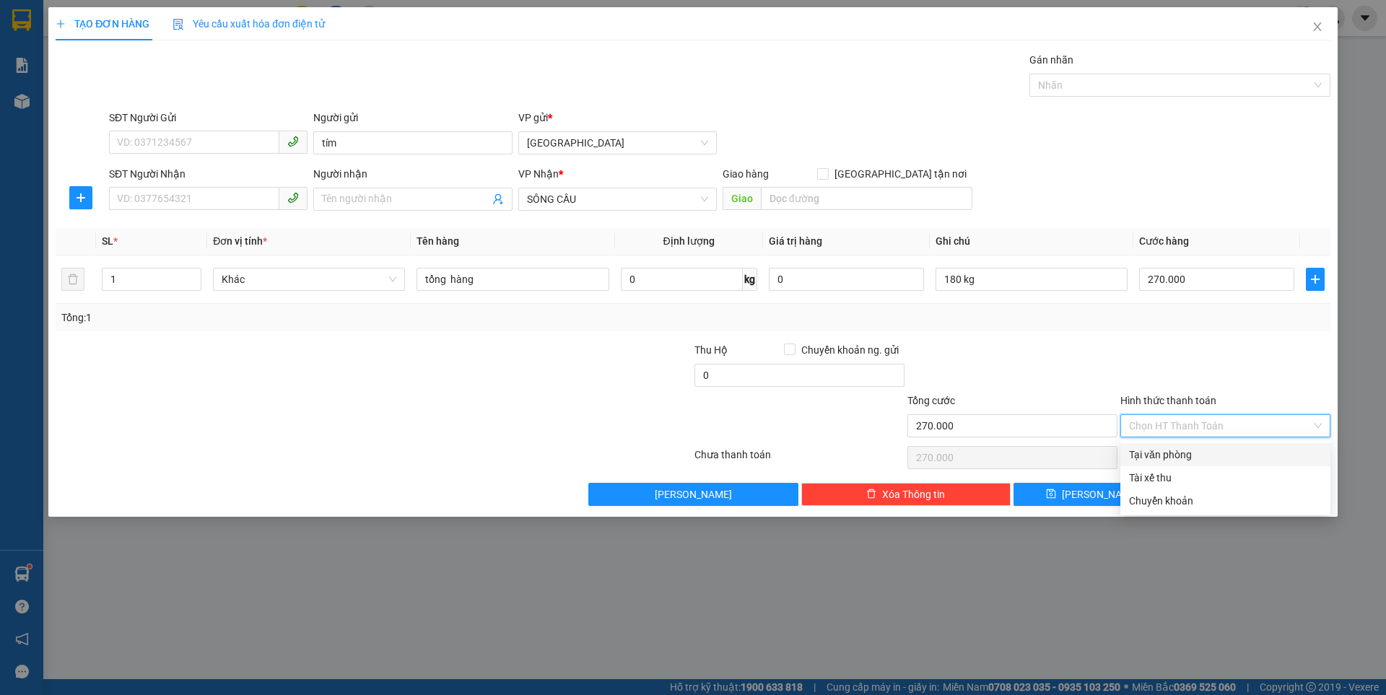
click at [1136, 453] on div "Tại văn phòng" at bounding box center [1225, 455] width 193 height 16
type input "0"
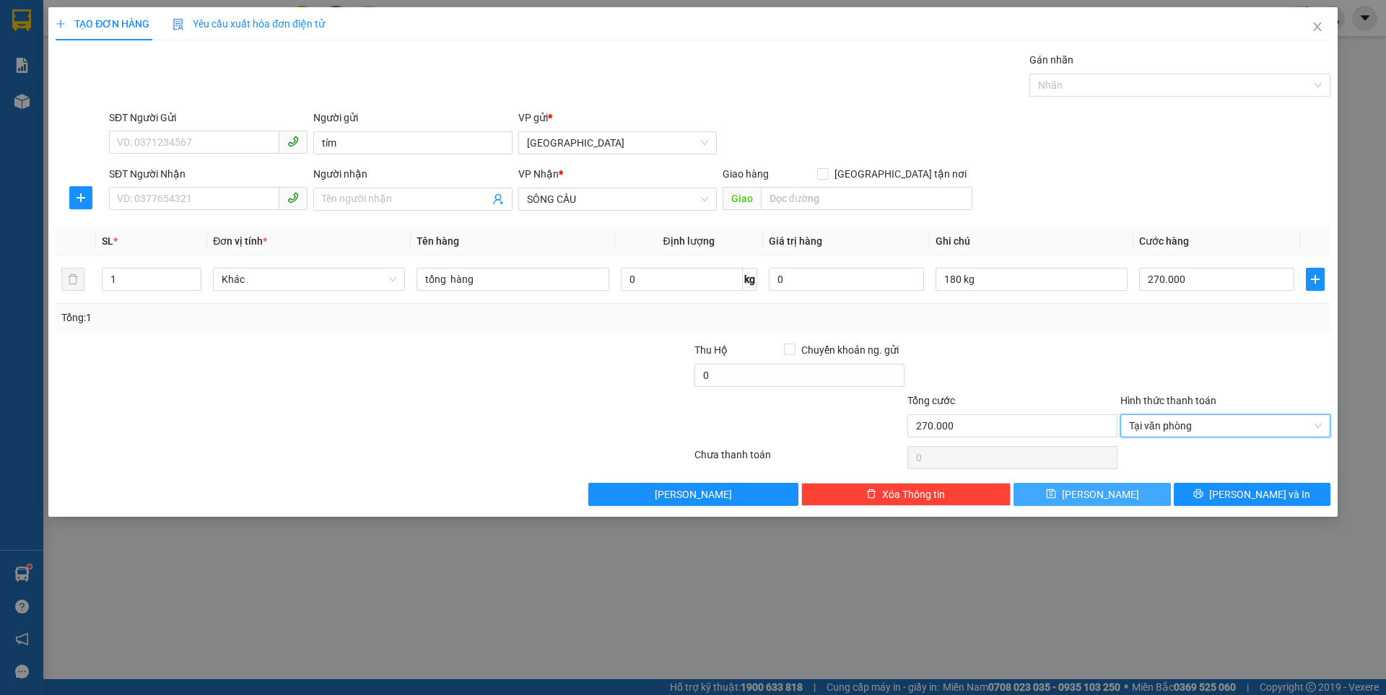
click at [1095, 489] on span "Lưu" at bounding box center [1100, 495] width 77 height 16
type input "0"
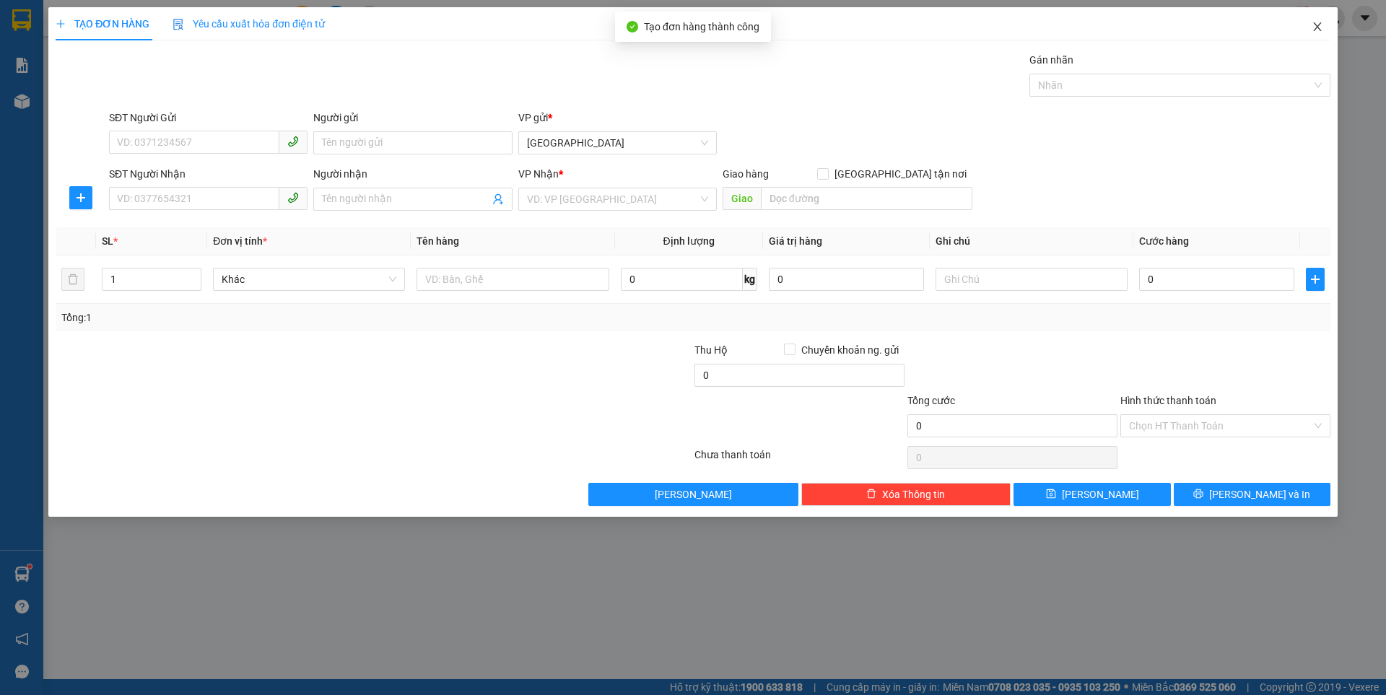
click at [1321, 24] on icon "close" at bounding box center [1318, 27] width 12 height 12
click at [1321, 24] on div at bounding box center [1332, 18] width 25 height 25
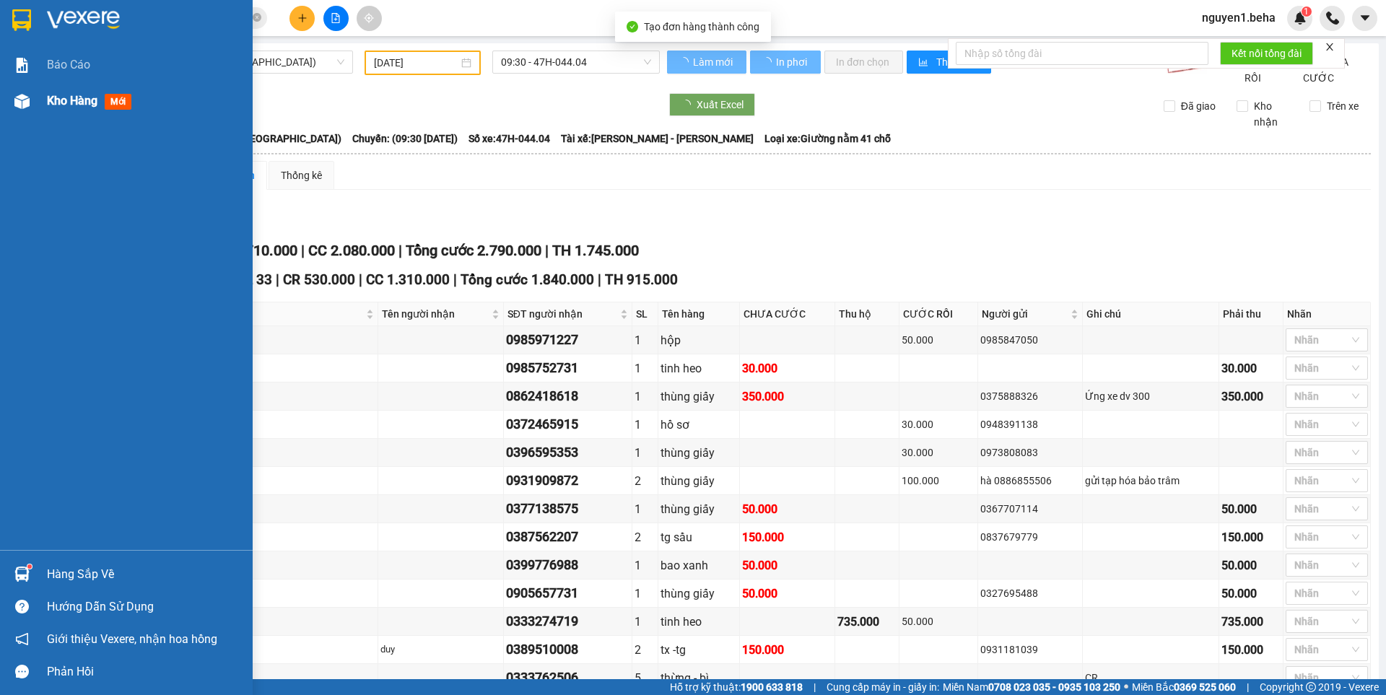
click at [33, 103] on div at bounding box center [21, 101] width 25 height 25
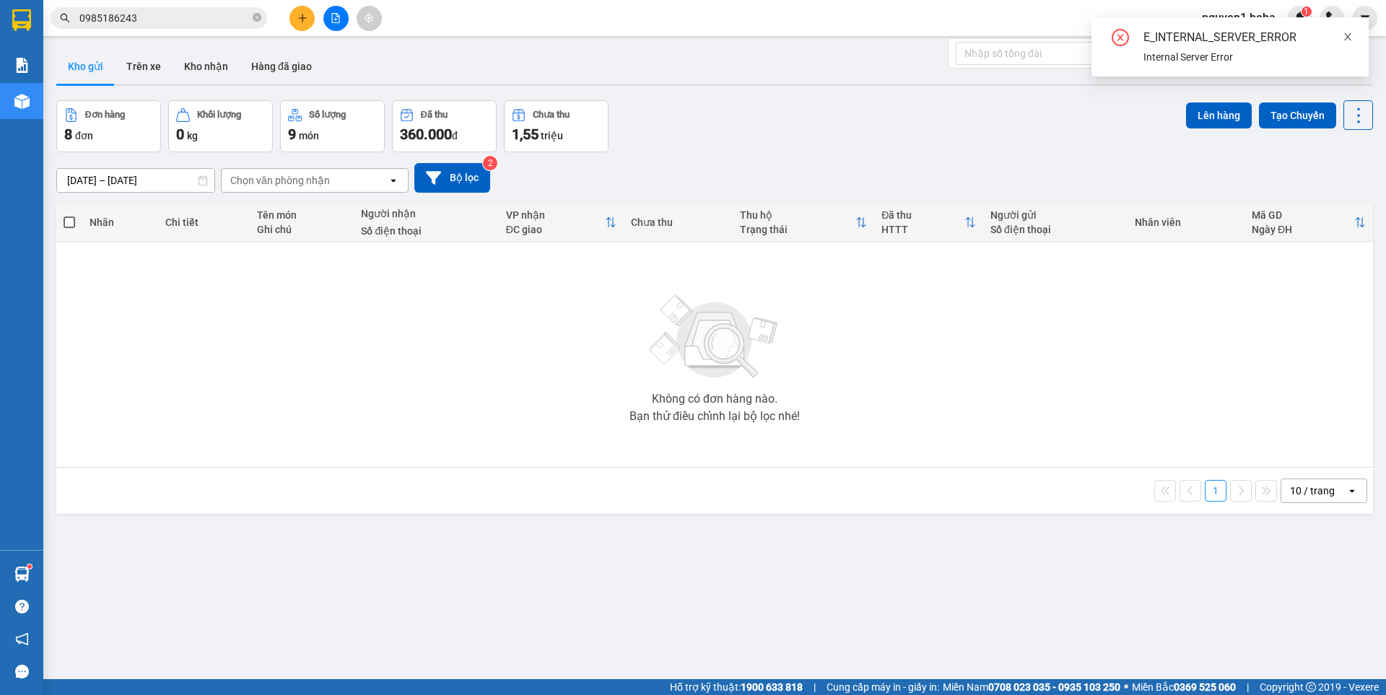
click at [1348, 37] on icon "close" at bounding box center [1347, 36] width 7 height 7
click at [321, 175] on div "Chọn văn phòng nhận" at bounding box center [280, 180] width 100 height 14
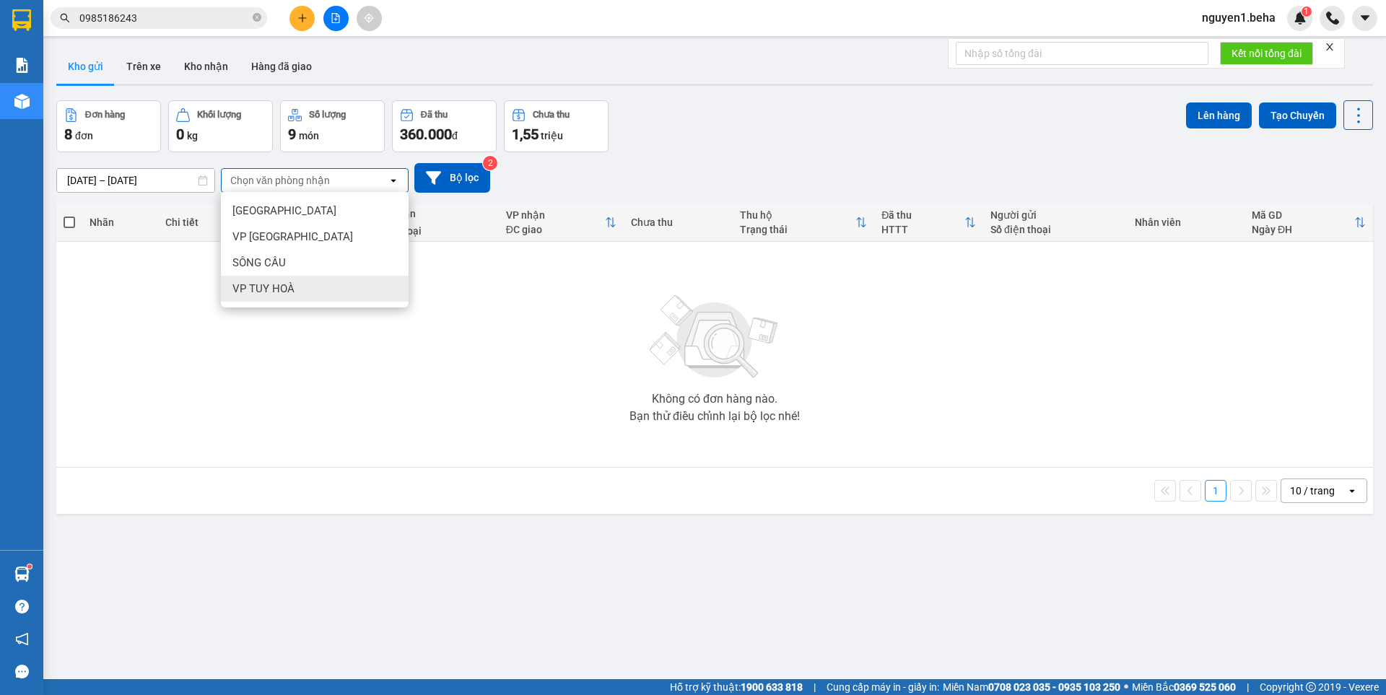
drag, startPoint x: 282, startPoint y: 283, endPoint x: 287, endPoint y: 273, distance: 11.3
click at [282, 284] on span "VP TUY HOÀ" at bounding box center [263, 289] width 62 height 14
click at [284, 275] on div "Không có đơn hàng nào. Bạn thử điều chỉnh lại bộ lọc nhé!" at bounding box center [715, 354] width 1302 height 217
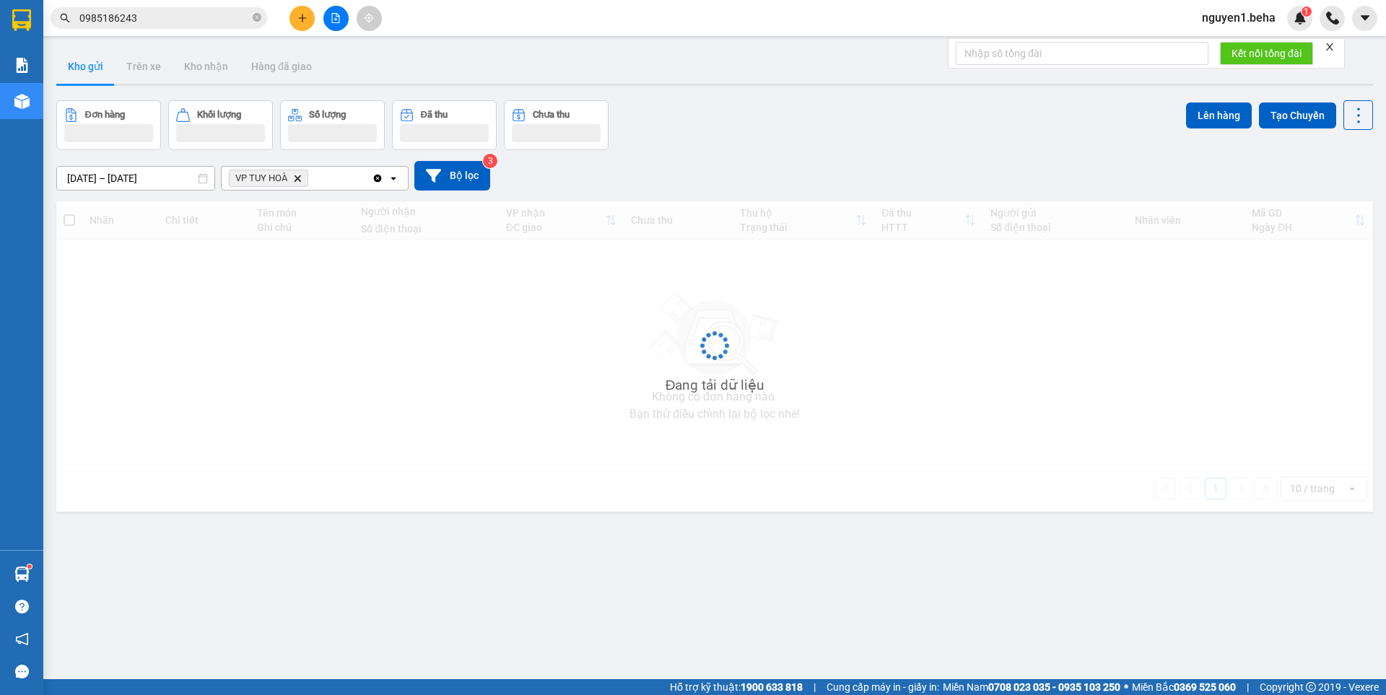
click at [391, 174] on icon "open" at bounding box center [394, 179] width 12 height 12
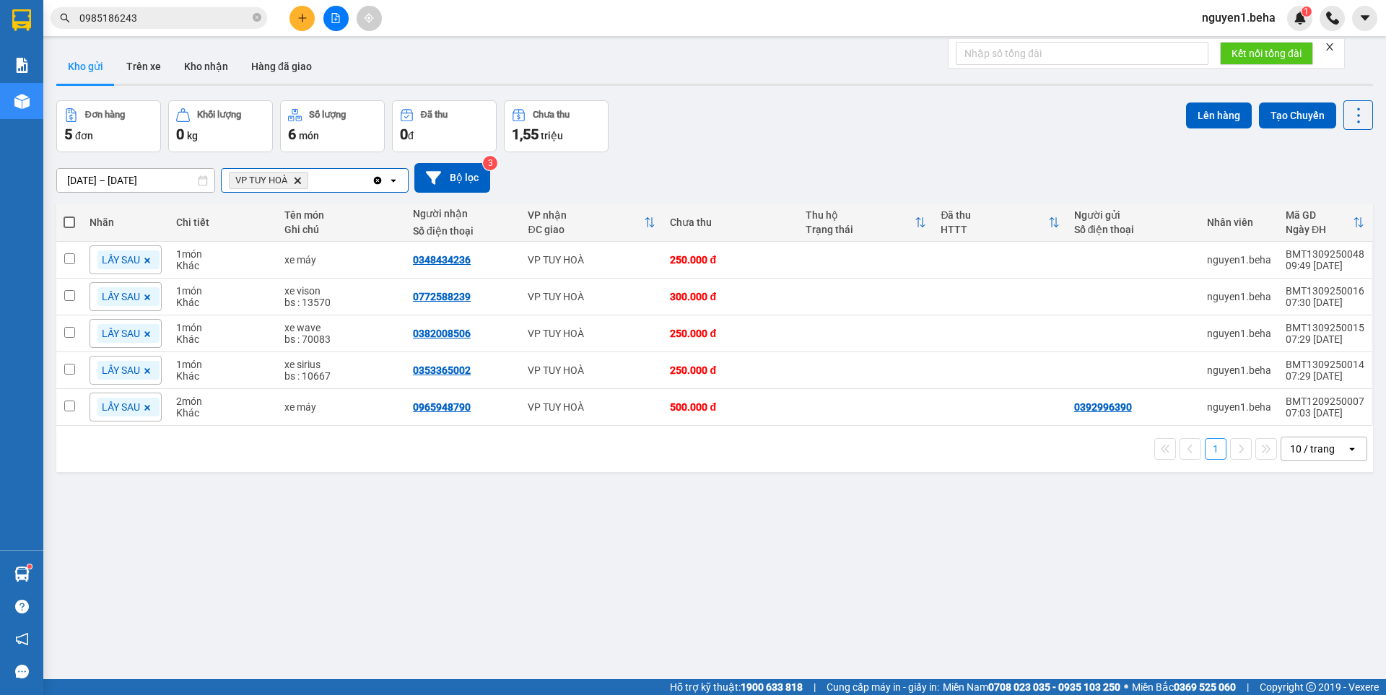
click at [387, 179] on div "Clear all open" at bounding box center [390, 180] width 36 height 23
click at [394, 178] on icon "open" at bounding box center [394, 181] width 12 height 12
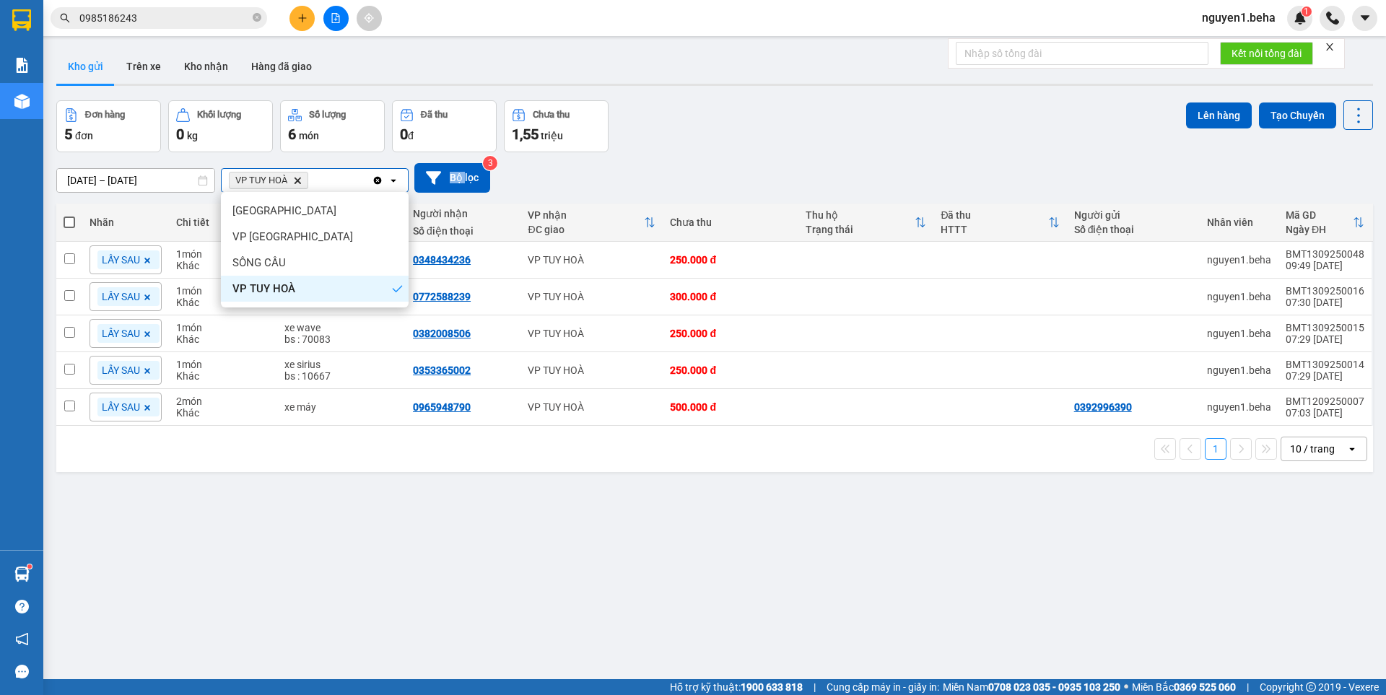
click at [394, 178] on icon "open" at bounding box center [394, 181] width 12 height 12
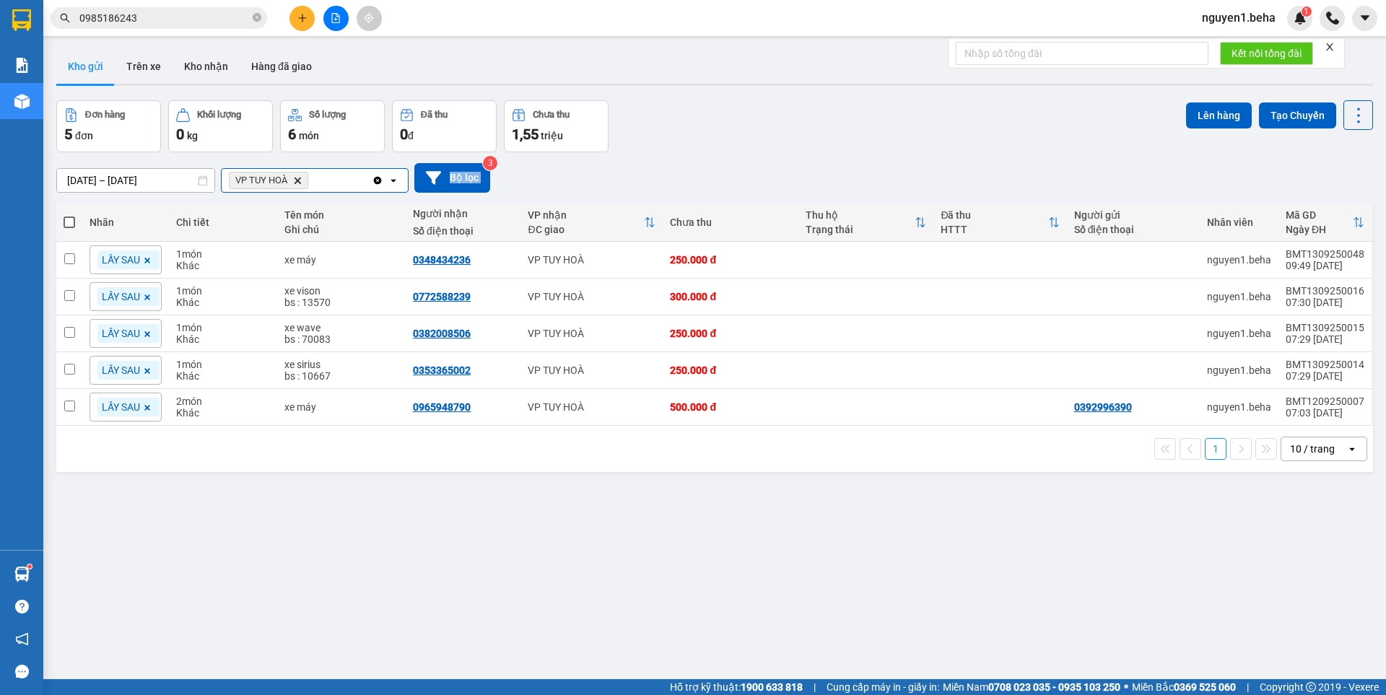
click at [394, 178] on icon "open" at bounding box center [394, 181] width 12 height 12
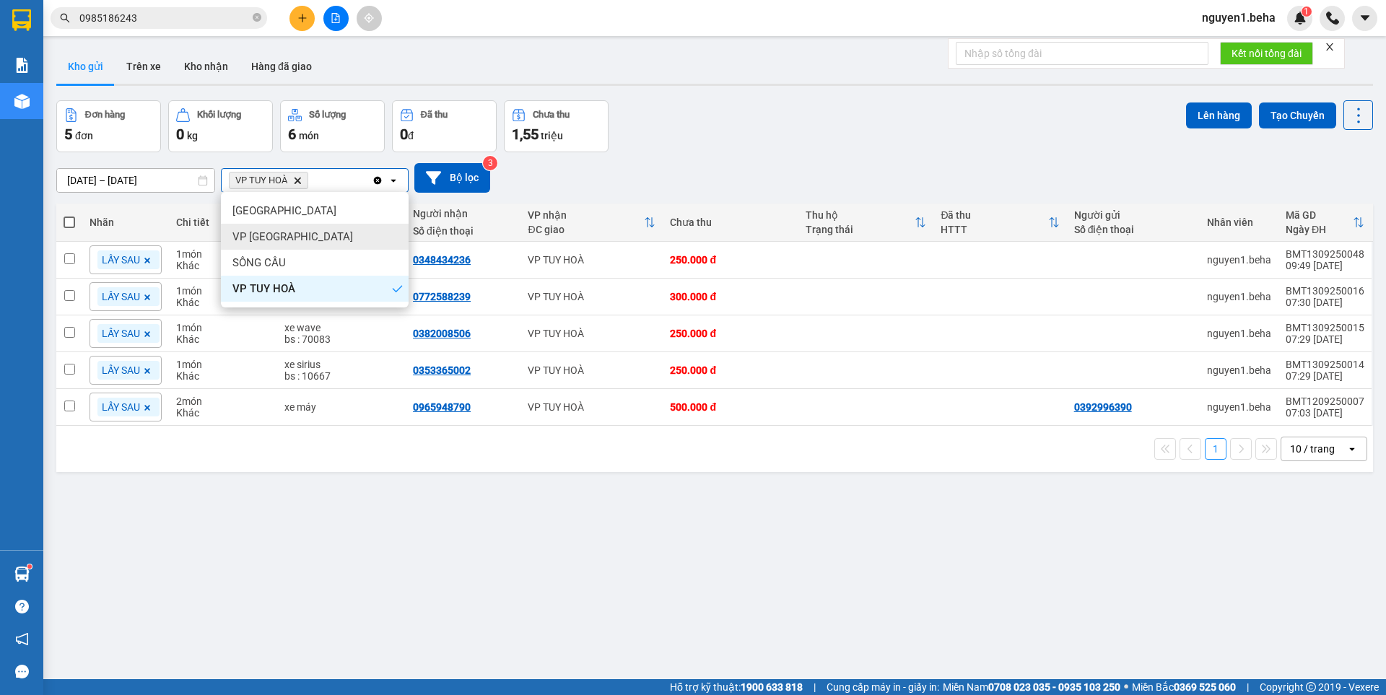
click at [261, 232] on span "VP [PERSON_NAME]" at bounding box center [292, 237] width 121 height 14
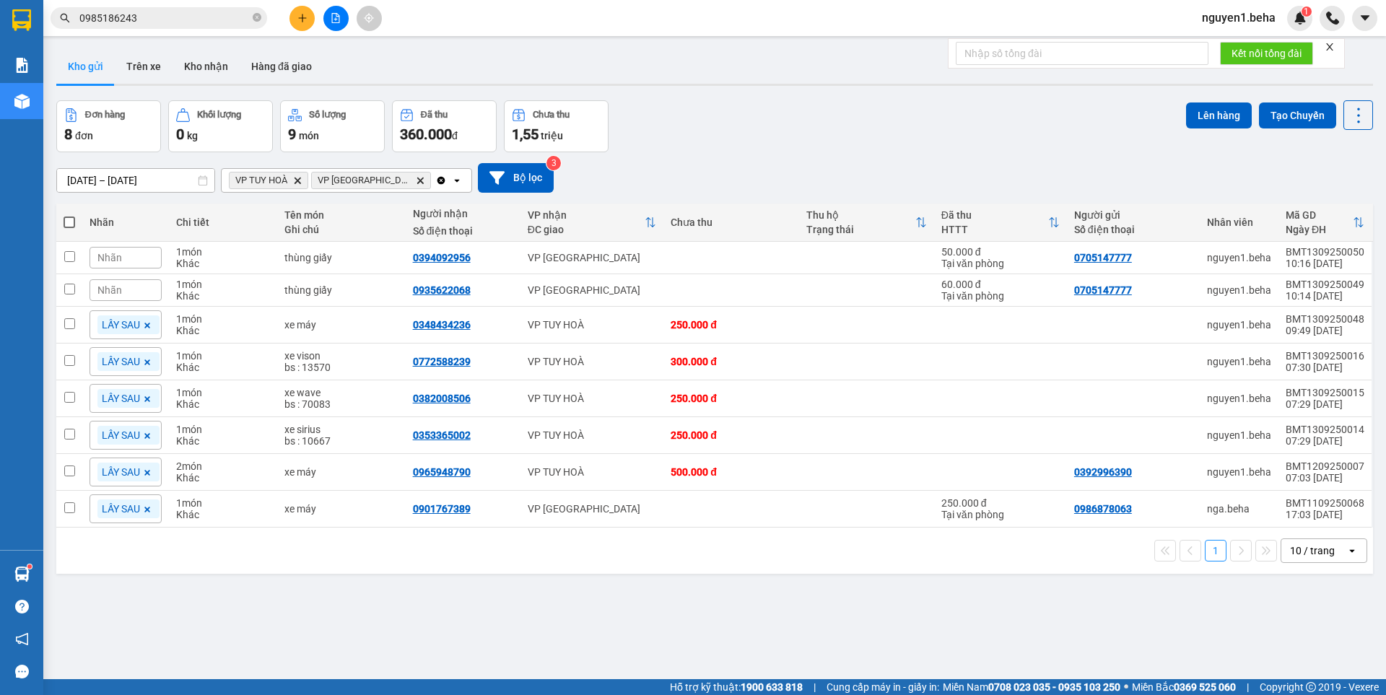
click at [451, 182] on icon "open" at bounding box center [457, 181] width 12 height 12
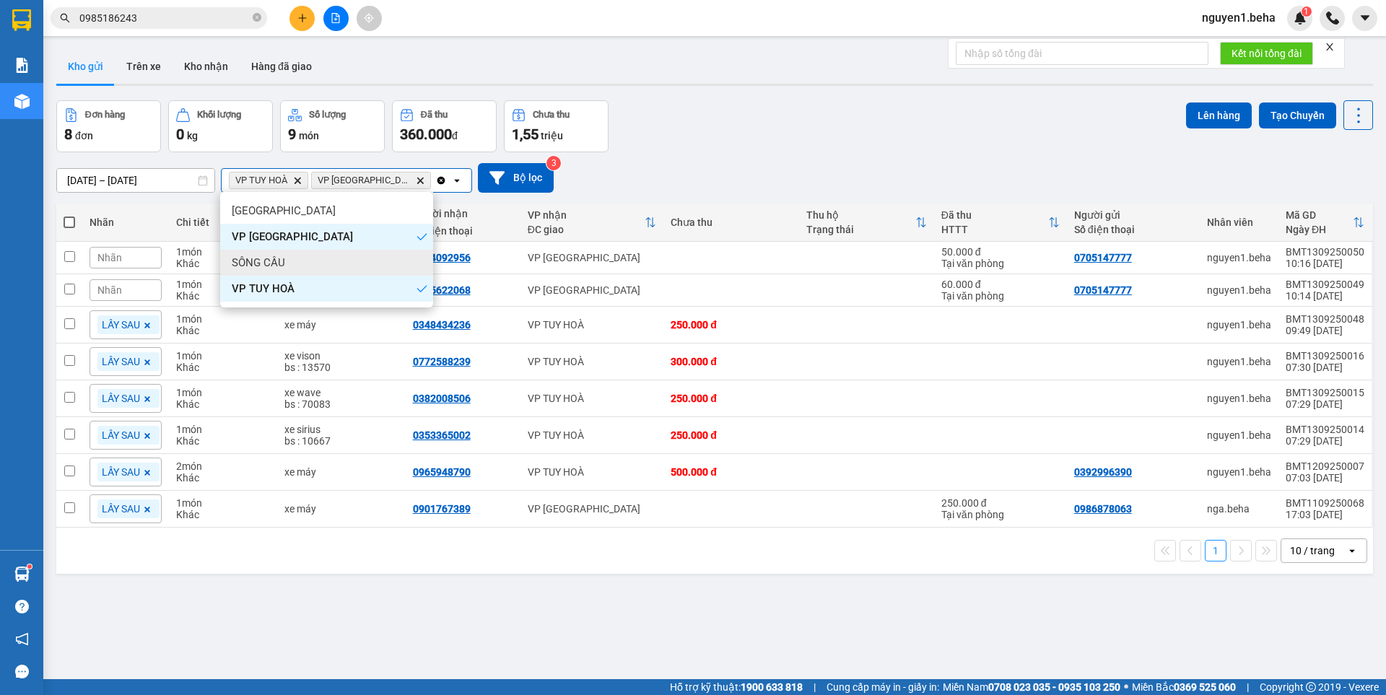
click at [258, 257] on span "SÔNG CẦU" at bounding box center [258, 263] width 53 height 14
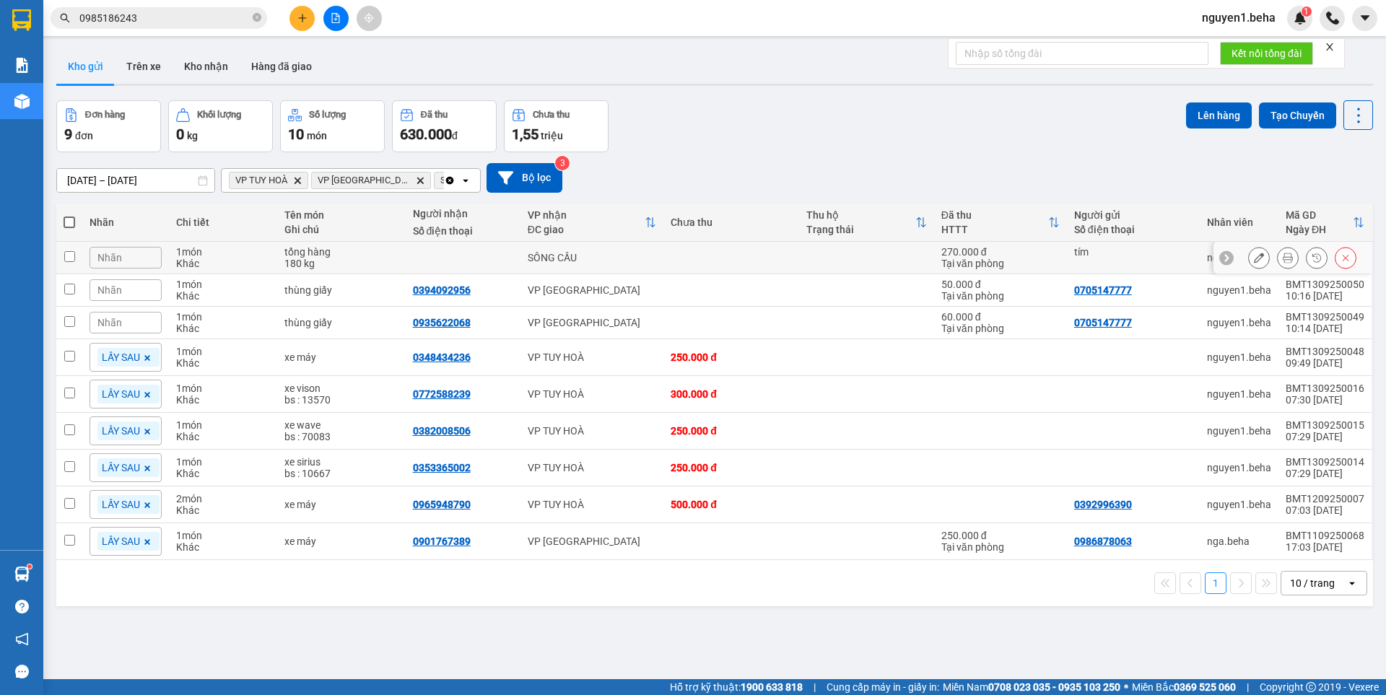
click at [64, 252] on input "checkbox" at bounding box center [69, 256] width 11 height 11
click at [80, 263] on td at bounding box center [69, 258] width 26 height 32
checkbox input "true"
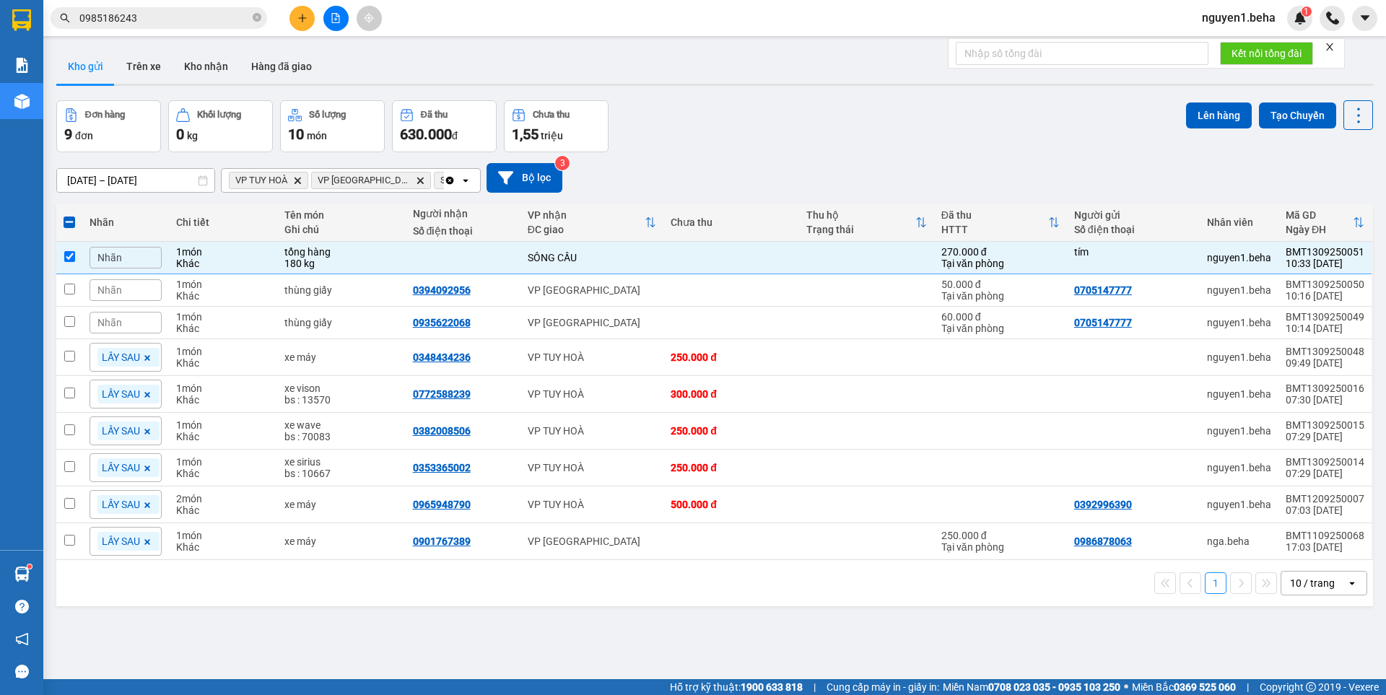
click at [1334, 47] on icon "close" at bounding box center [1330, 47] width 10 height 10
click at [1216, 115] on button "Lên hàng" at bounding box center [1219, 116] width 66 height 26
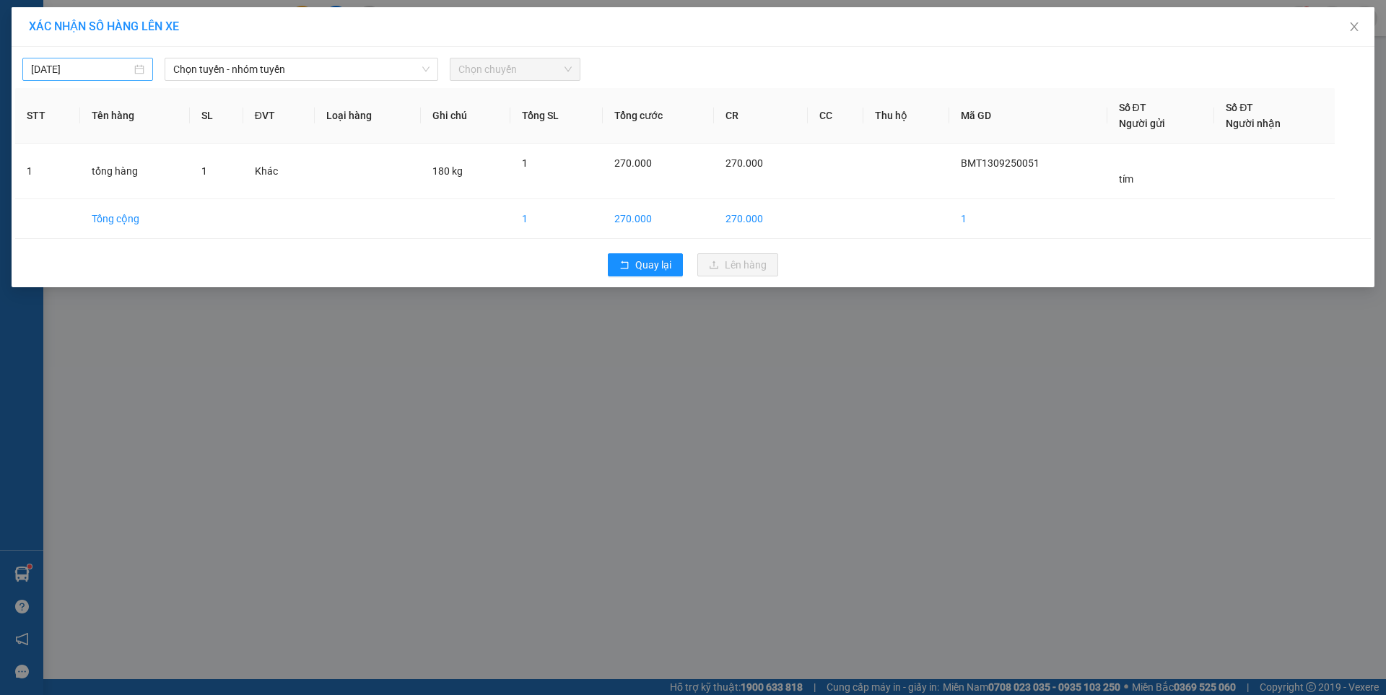
click at [133, 66] on div "[DATE]" at bounding box center [87, 69] width 113 height 16
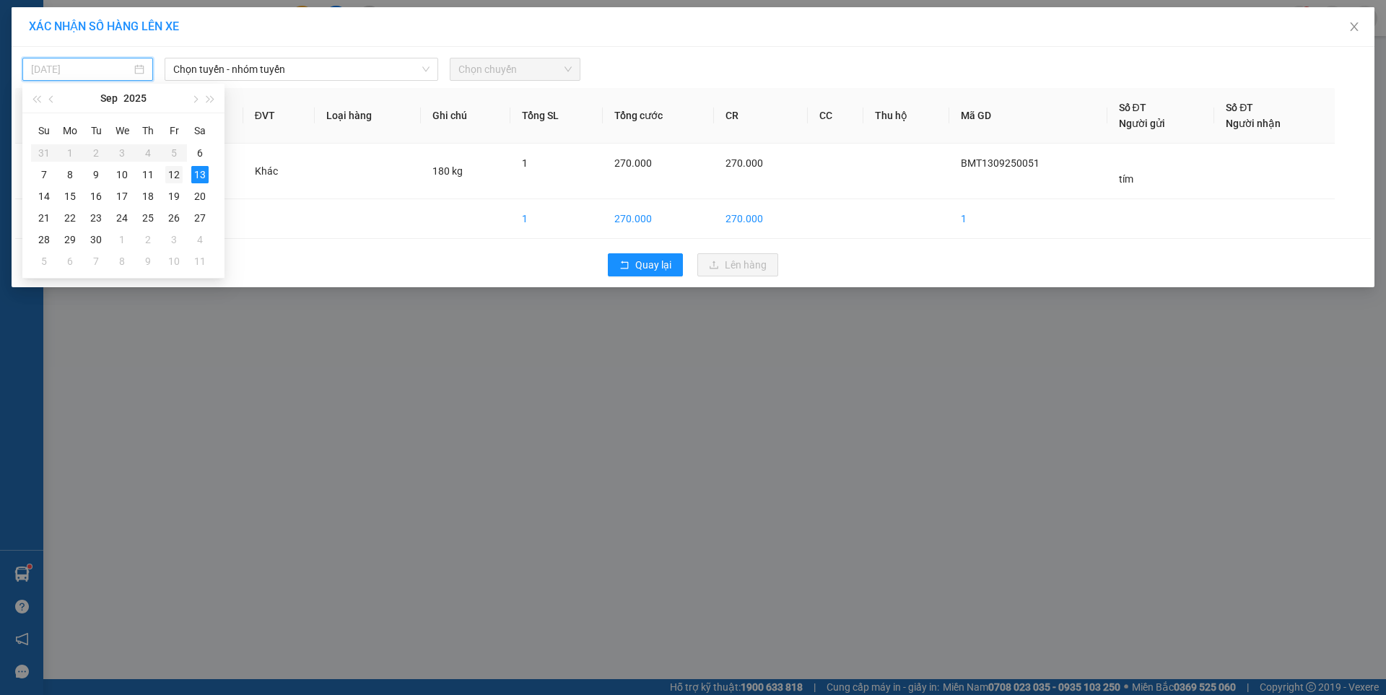
click at [177, 173] on div "12" at bounding box center [173, 174] width 17 height 17
type input "12/09/2025"
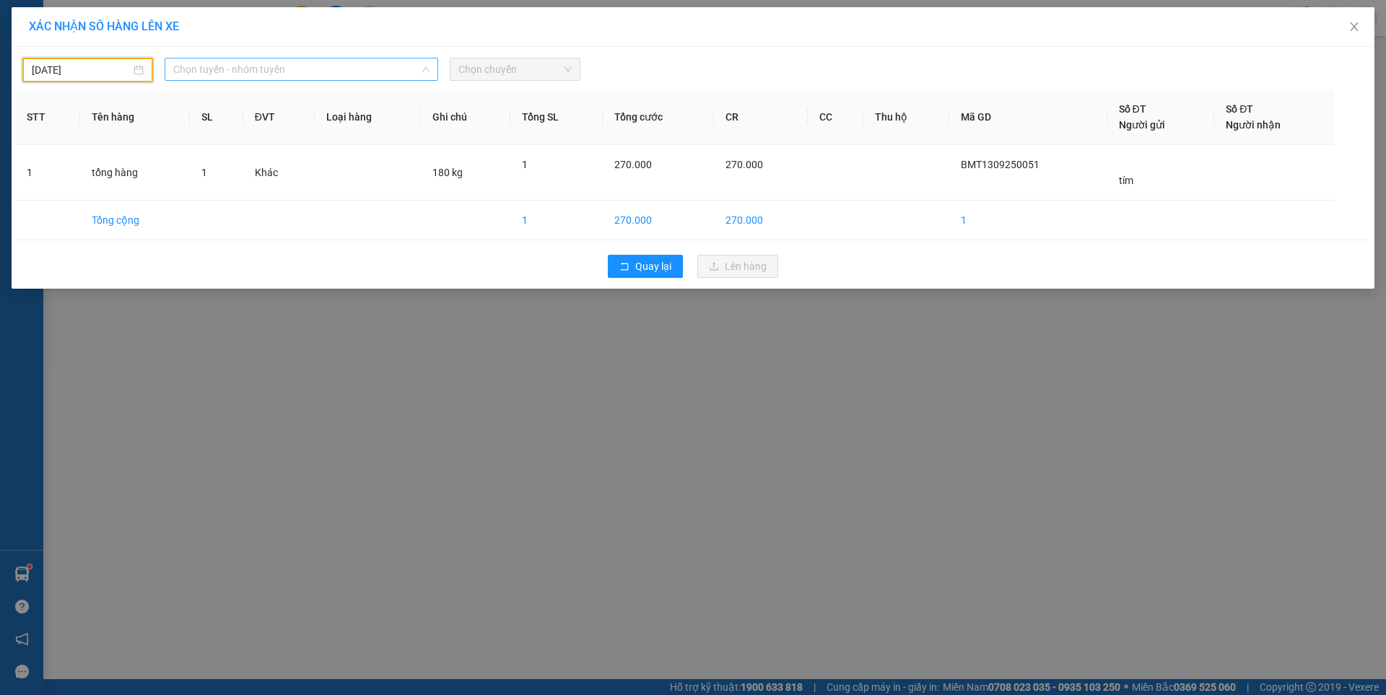
click at [351, 61] on span "Chọn tuyến - nhóm tuyến" at bounding box center [301, 69] width 256 height 22
drag, startPoint x: 351, startPoint y: 61, endPoint x: 386, endPoint y: 116, distance: 65.3
click at [352, 63] on span "Chọn tuyến - nhóm tuyến" at bounding box center [301, 69] width 256 height 22
click at [342, 65] on span "Chọn tuyến - nhóm tuyến" at bounding box center [301, 69] width 256 height 22
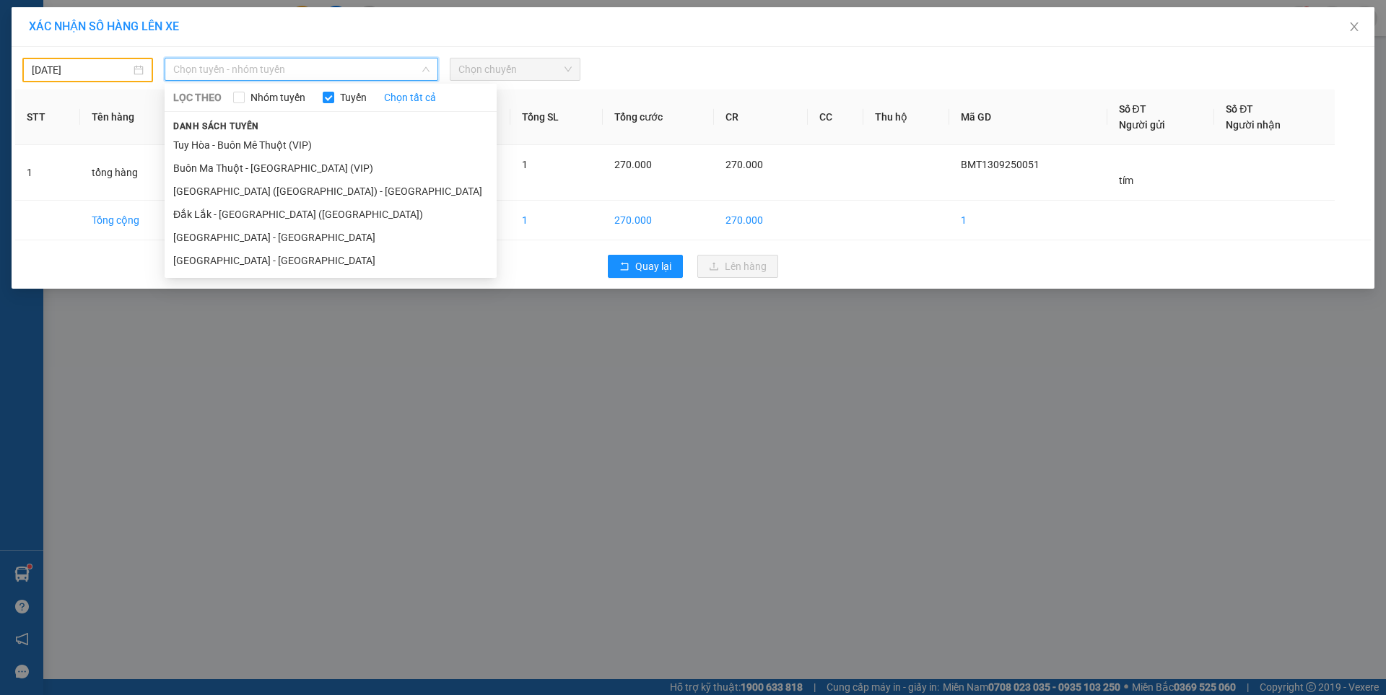
drag, startPoint x: 241, startPoint y: 210, endPoint x: 344, endPoint y: 126, distance: 132.8
click at [245, 202] on ul "Tuy Hòa - Buôn Mê Thuột (VIP) Buôn Ma Thuột - Tuy Hòa (VIP) Phú Yên (SC) - Đắk …" at bounding box center [331, 203] width 332 height 139
click at [210, 214] on li "Đắk Lắk - [PERSON_NAME] ([GEOGRAPHIC_DATA])" at bounding box center [331, 214] width 332 height 23
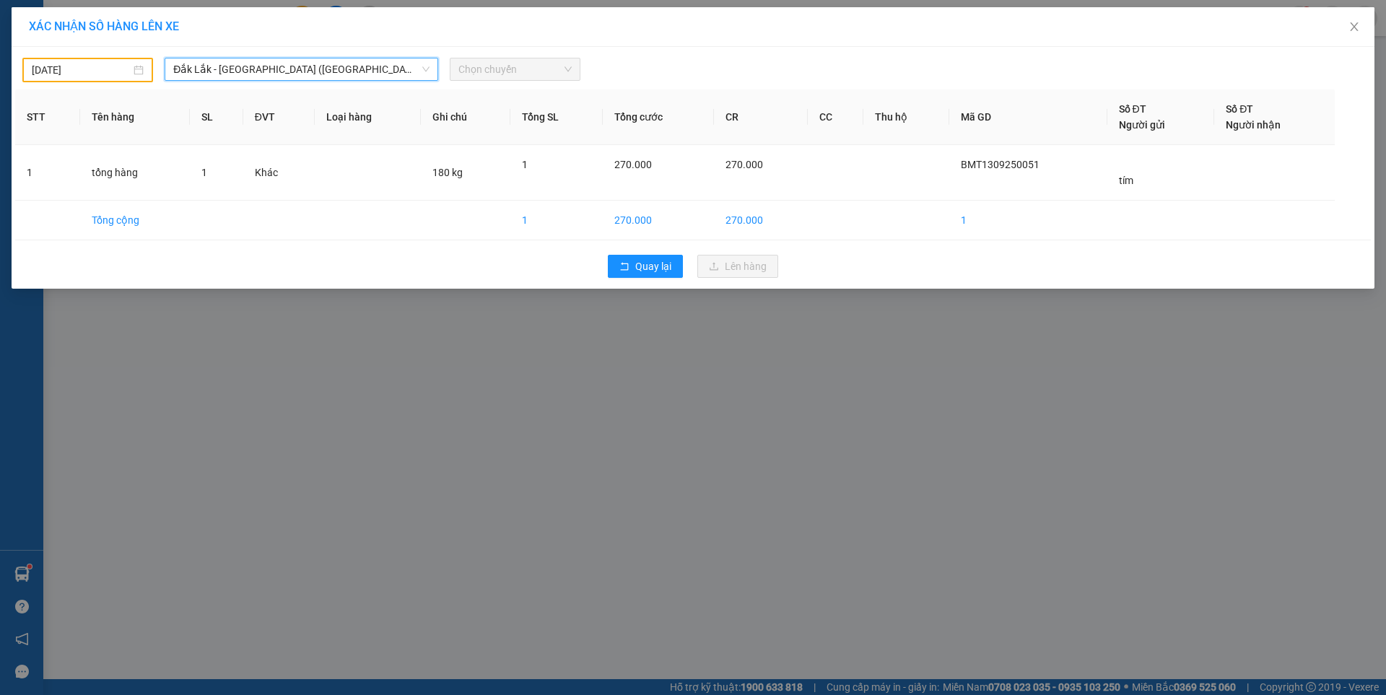
click at [210, 214] on td at bounding box center [216, 221] width 53 height 40
click at [505, 66] on span "Chọn chuyến" at bounding box center [514, 69] width 113 height 22
drag, startPoint x: 505, startPoint y: 66, endPoint x: 519, endPoint y: 90, distance: 27.5
click at [505, 66] on span "Chọn chuyến" at bounding box center [514, 69] width 113 height 22
click at [508, 67] on span "Chọn chuyến" at bounding box center [514, 69] width 113 height 22
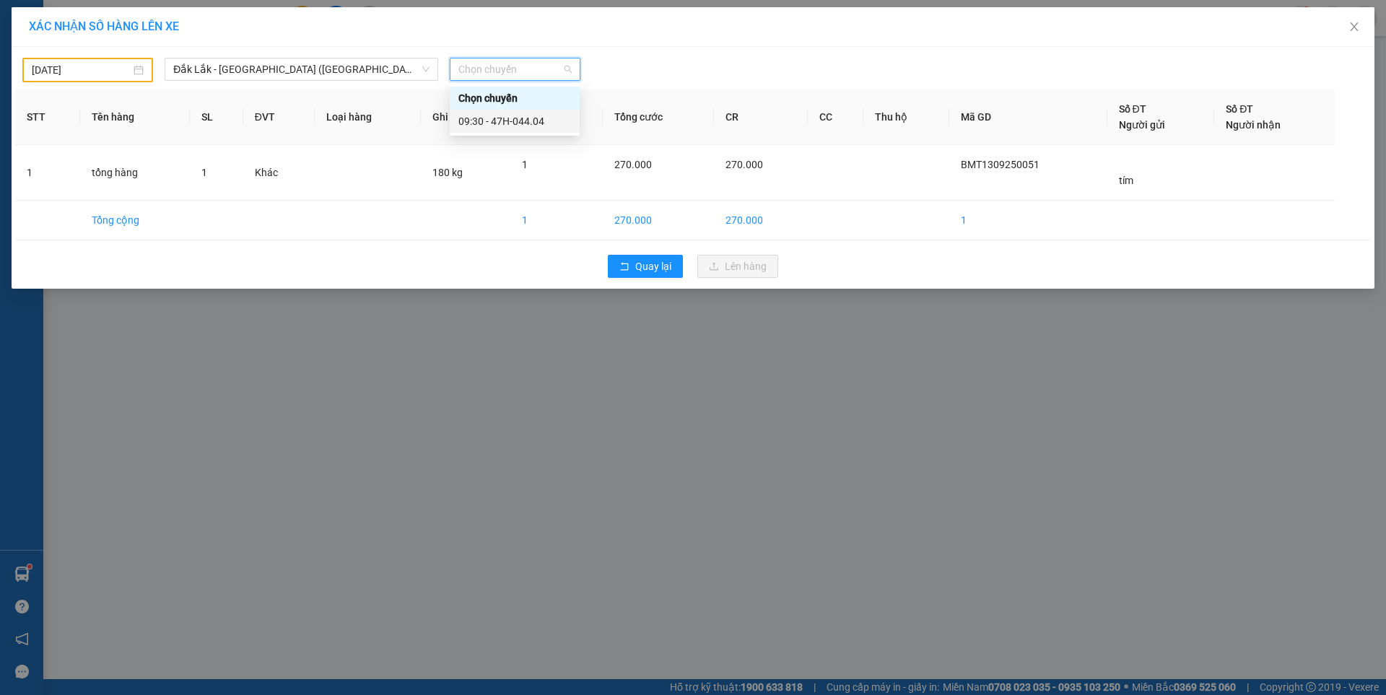
click at [486, 123] on div "09:30 - 47H-044.04" at bounding box center [514, 121] width 113 height 16
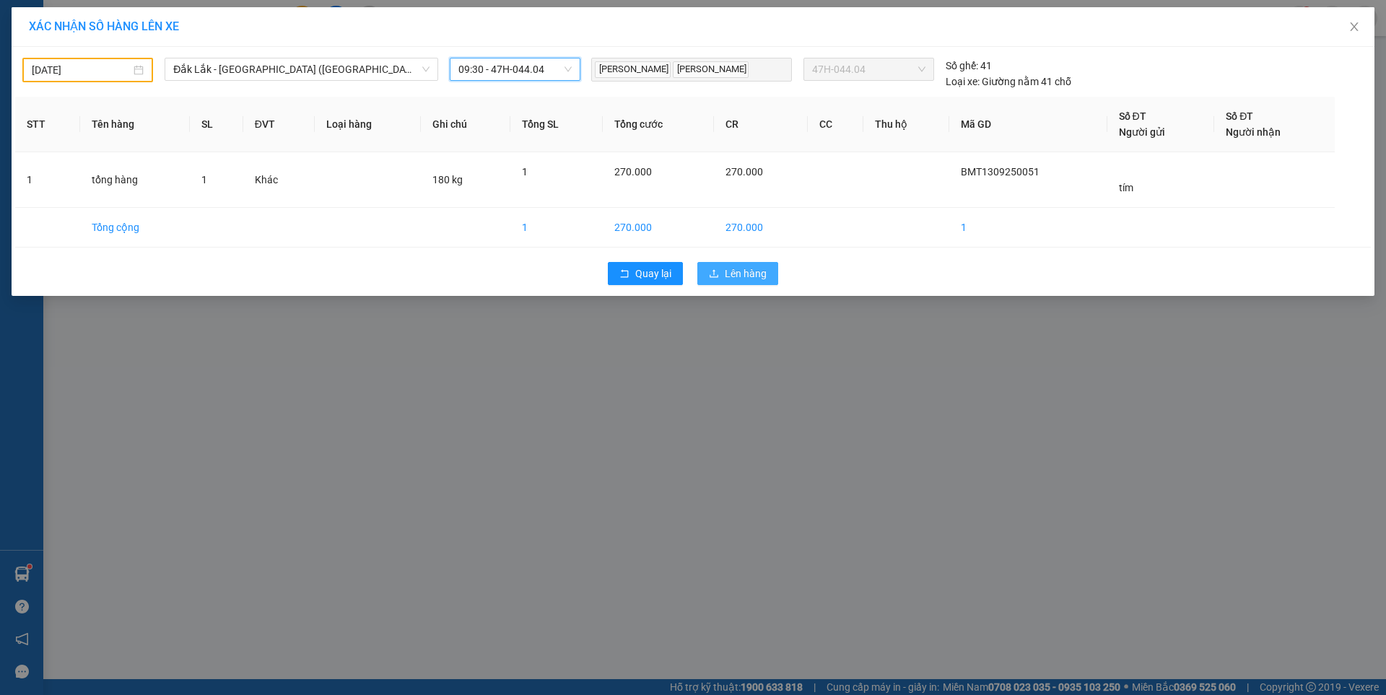
click at [744, 266] on span "Lên hàng" at bounding box center [746, 274] width 42 height 16
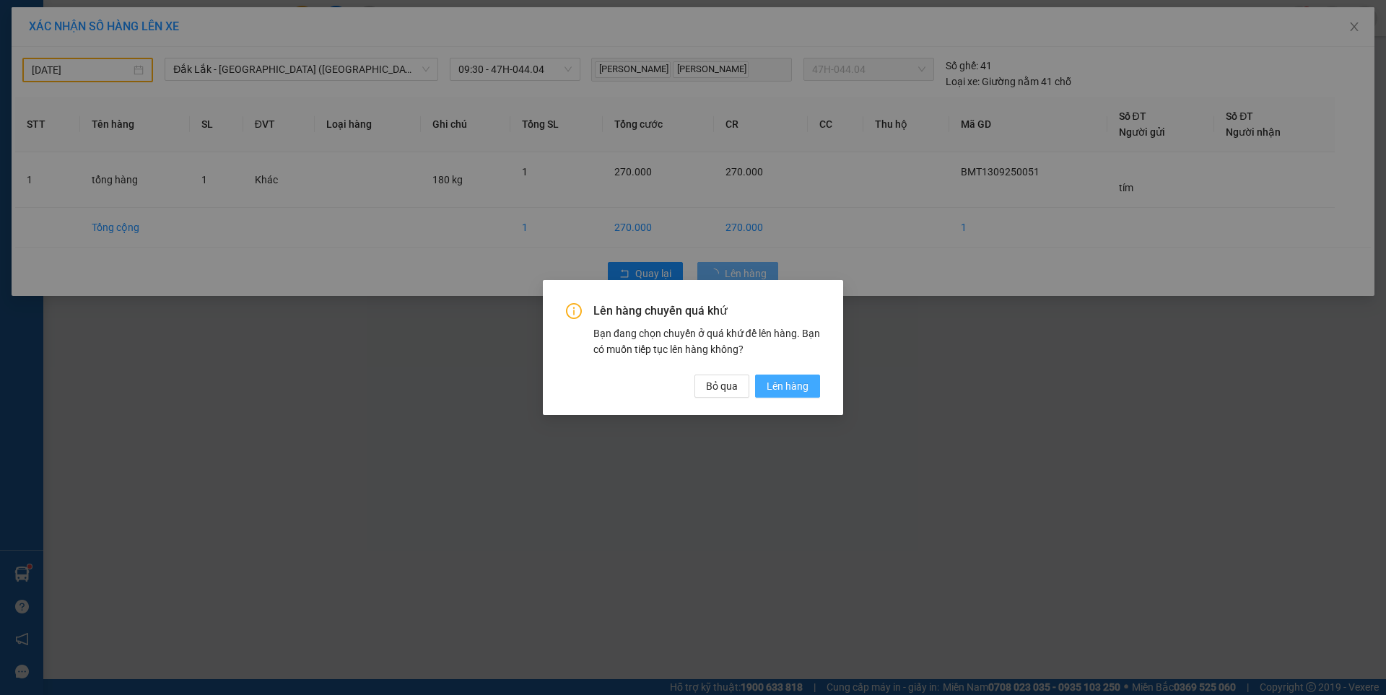
drag, startPoint x: 790, startPoint y: 384, endPoint x: 790, endPoint y: 375, distance: 8.7
click at [790, 383] on span "Lên hàng" at bounding box center [788, 386] width 42 height 16
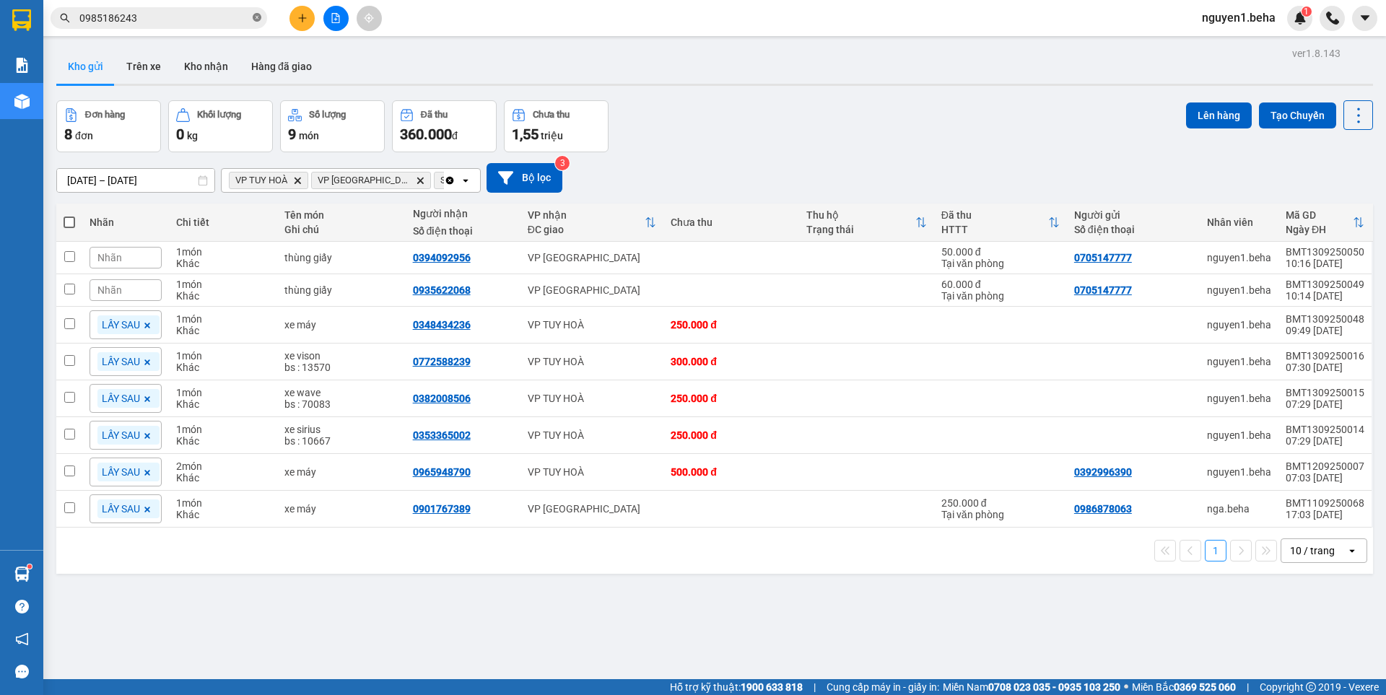
click at [255, 16] on icon "close-circle" at bounding box center [257, 17] width 9 height 9
paste input "0763799499"
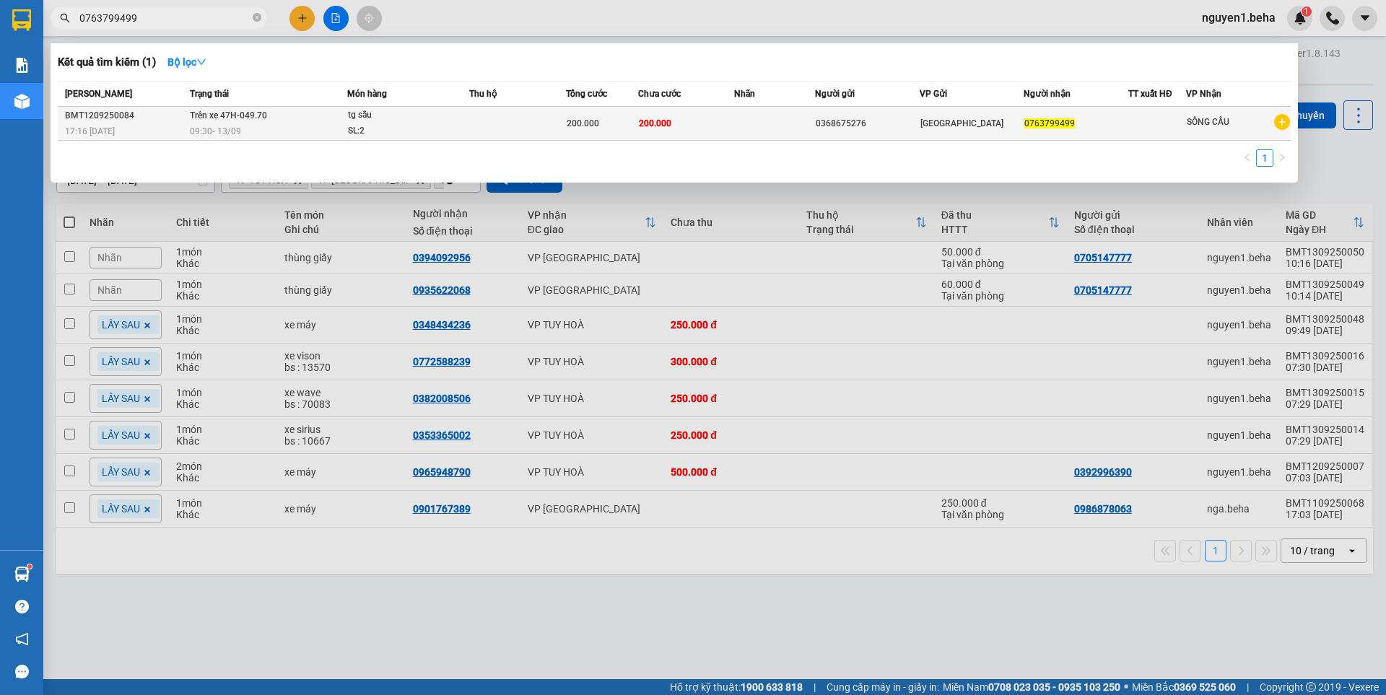
type input "0763799499"
click at [276, 115] on td "Trên xe 47H-049.70 09:30 - 13/09" at bounding box center [266, 124] width 161 height 34
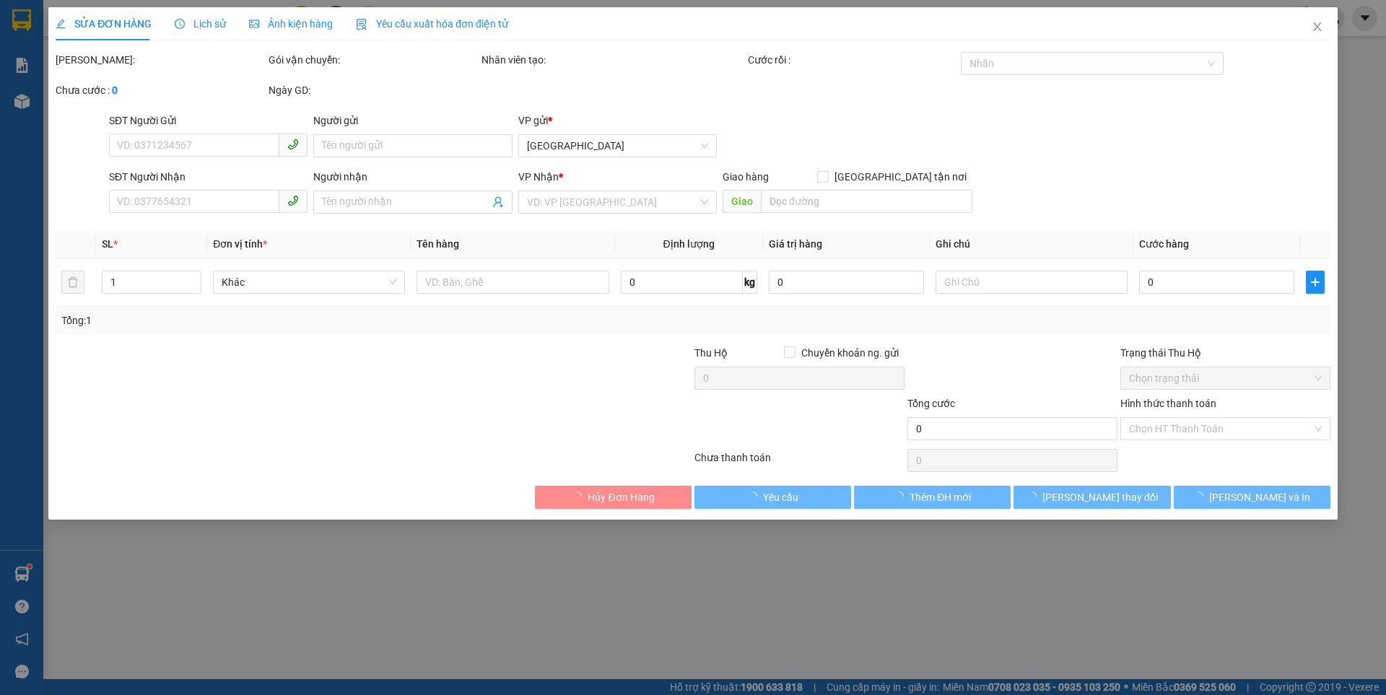
type input "0368675276"
type input "0763799499"
type input "200.000"
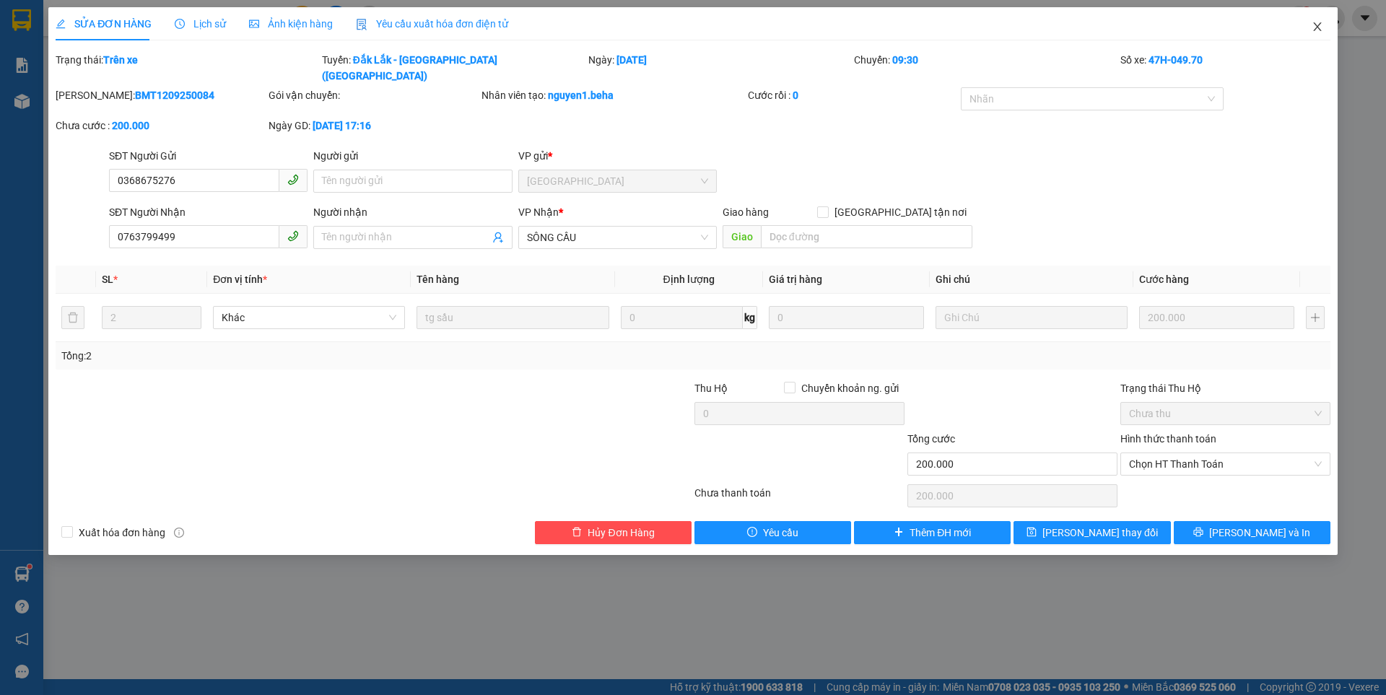
click at [1315, 25] on icon "close" at bounding box center [1318, 27] width 12 height 12
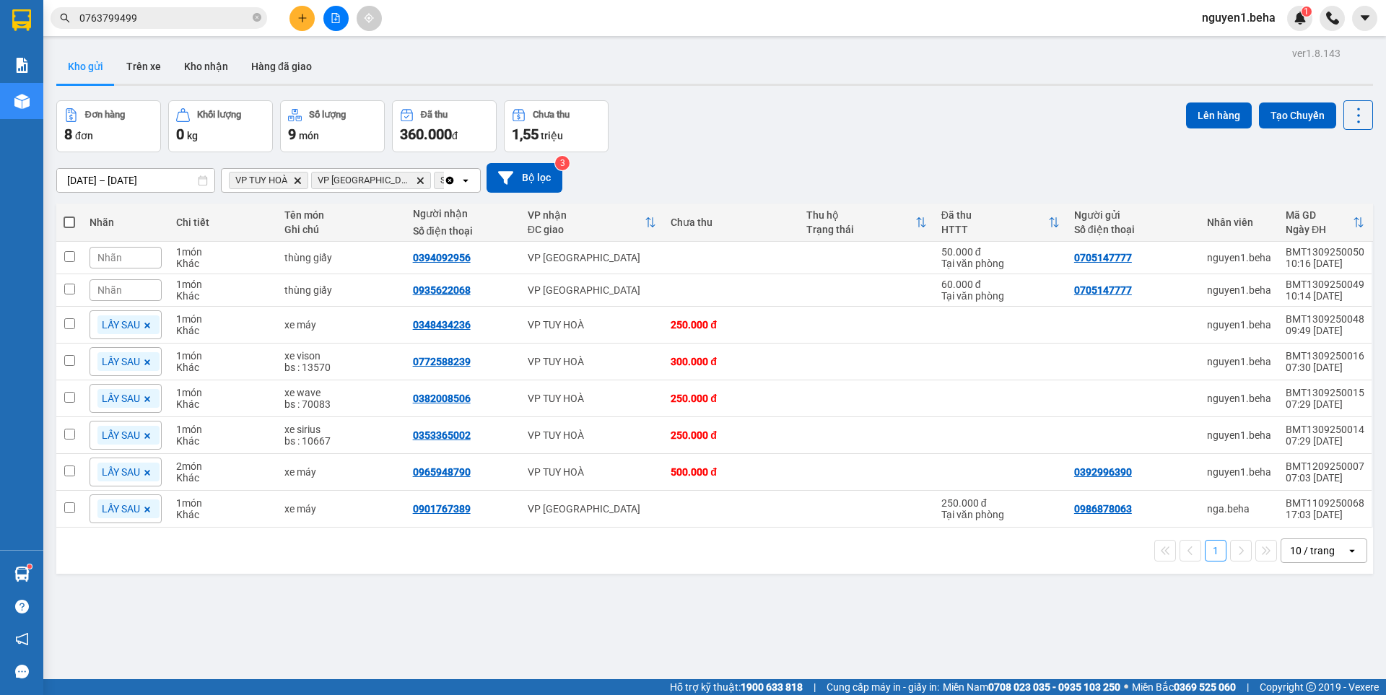
click at [150, 19] on input "0763799499" at bounding box center [164, 18] width 170 height 16
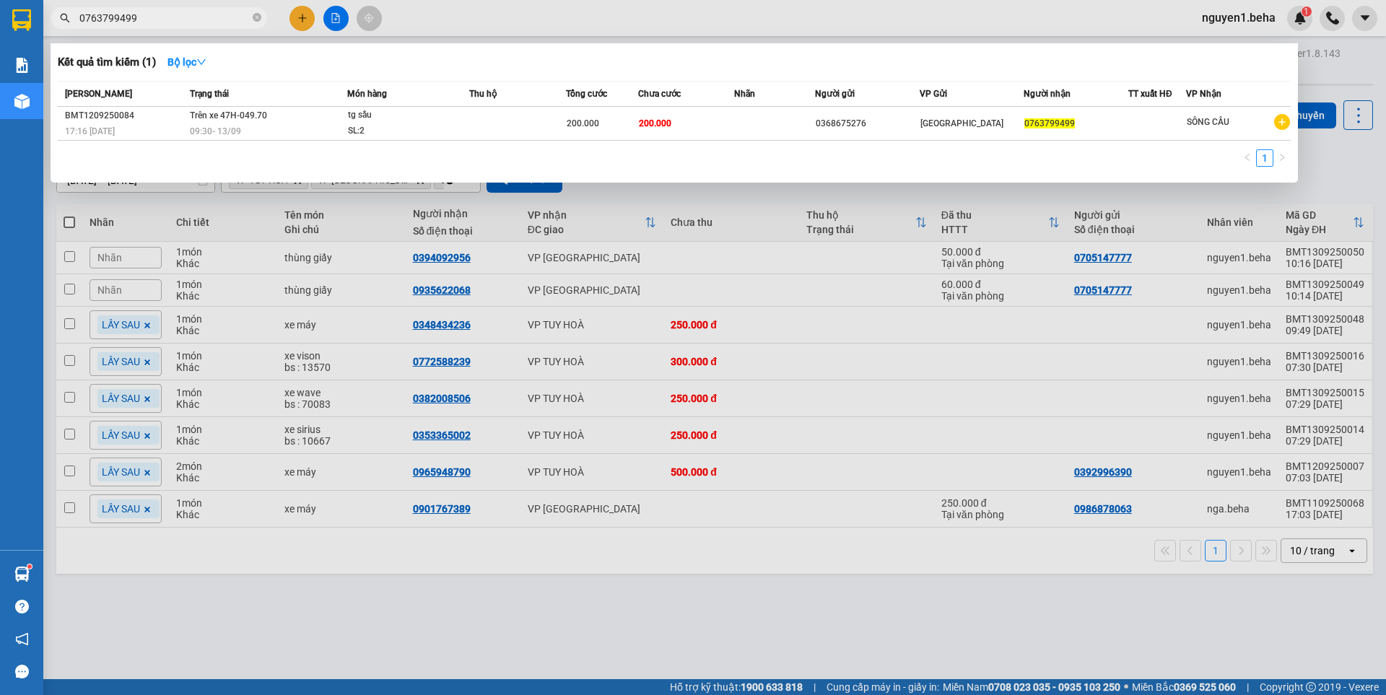
click at [328, 18] on div at bounding box center [693, 347] width 1386 height 695
click at [328, 18] on button at bounding box center [335, 18] width 25 height 25
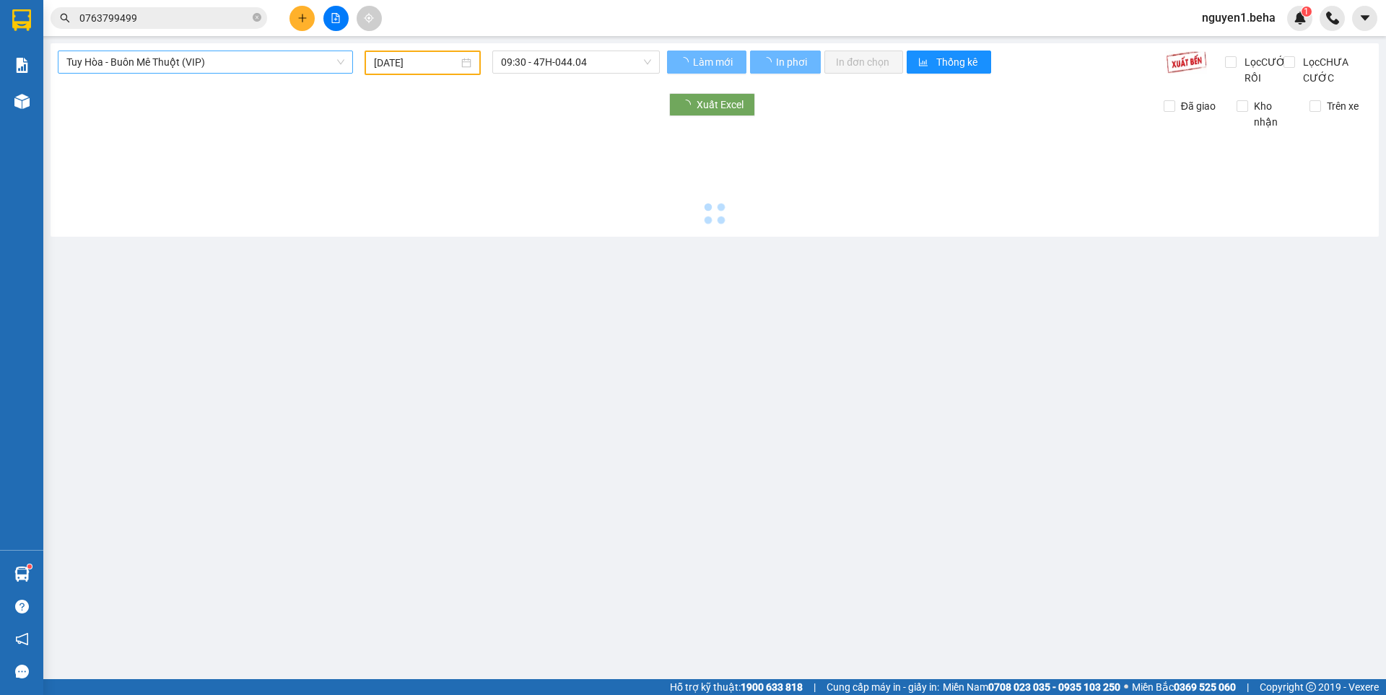
type input "[DATE]"
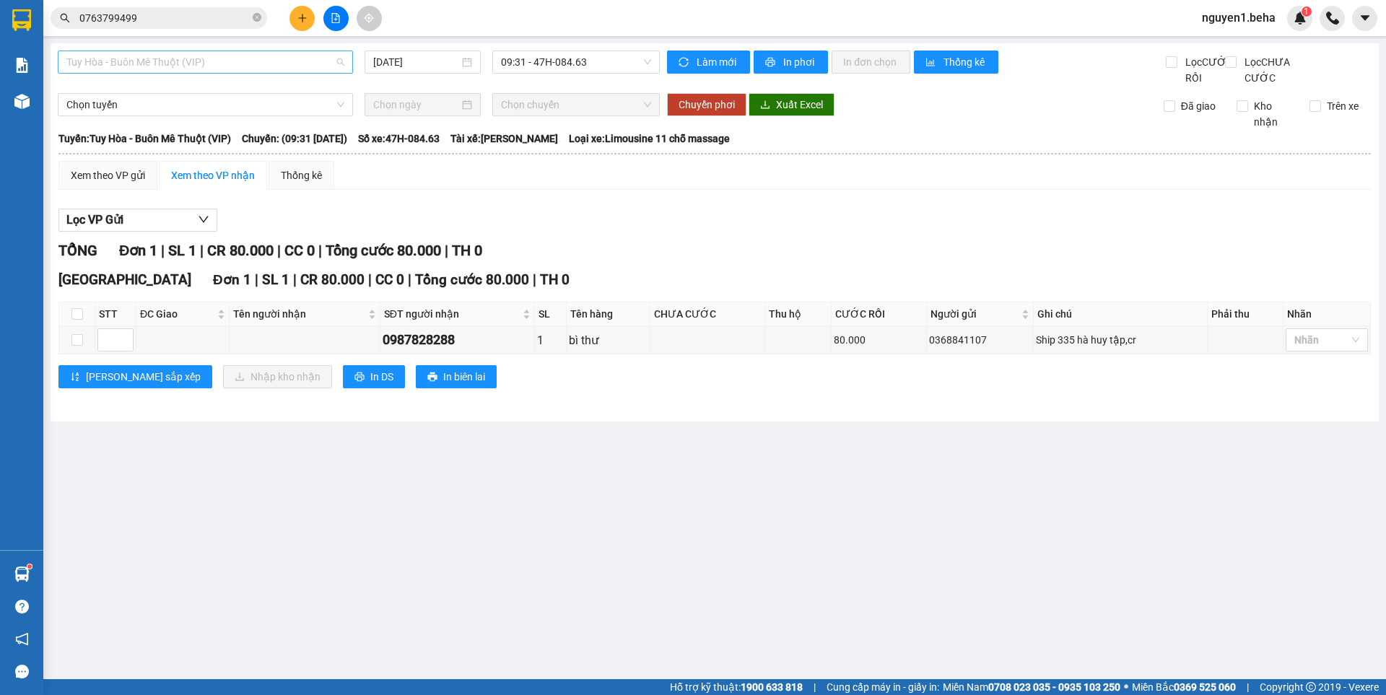
click at [237, 62] on span "Tuy Hòa - Buôn Mê Thuột (VIP)" at bounding box center [205, 62] width 278 height 22
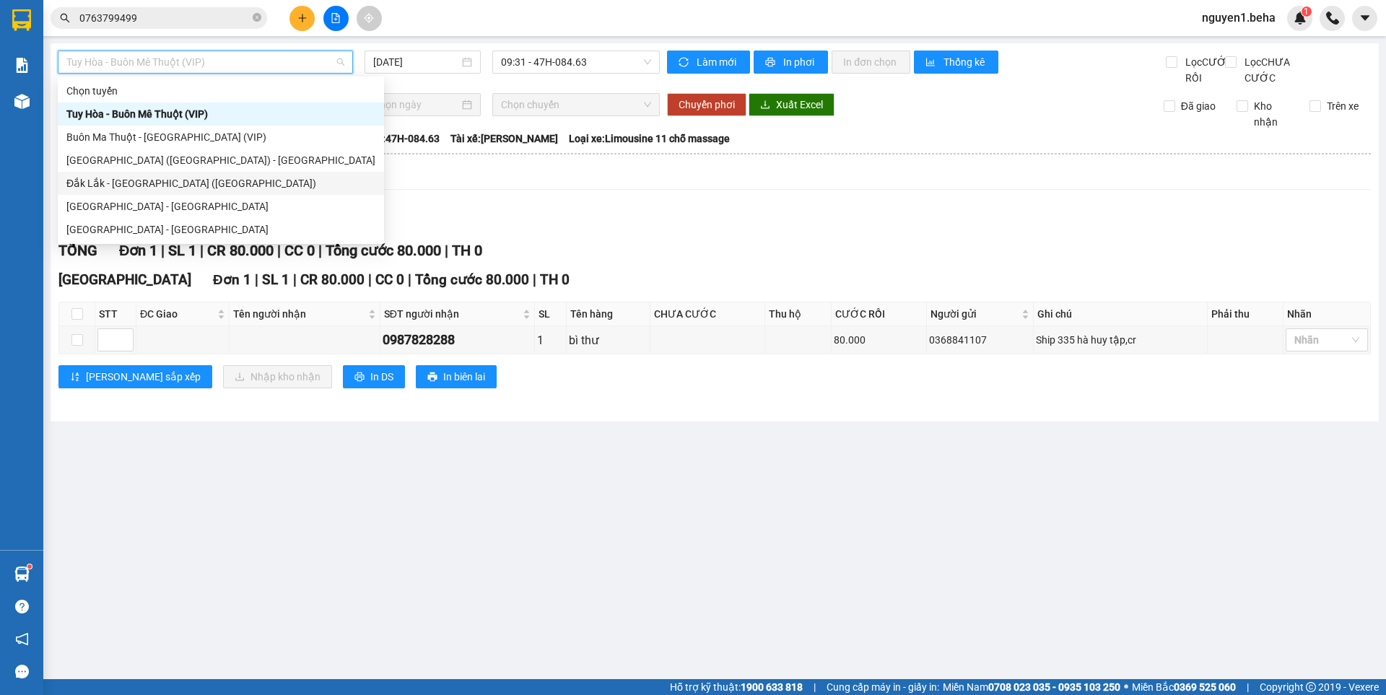
click at [152, 178] on div "Đắk Lắk - [PERSON_NAME] ([GEOGRAPHIC_DATA])" at bounding box center [220, 183] width 309 height 16
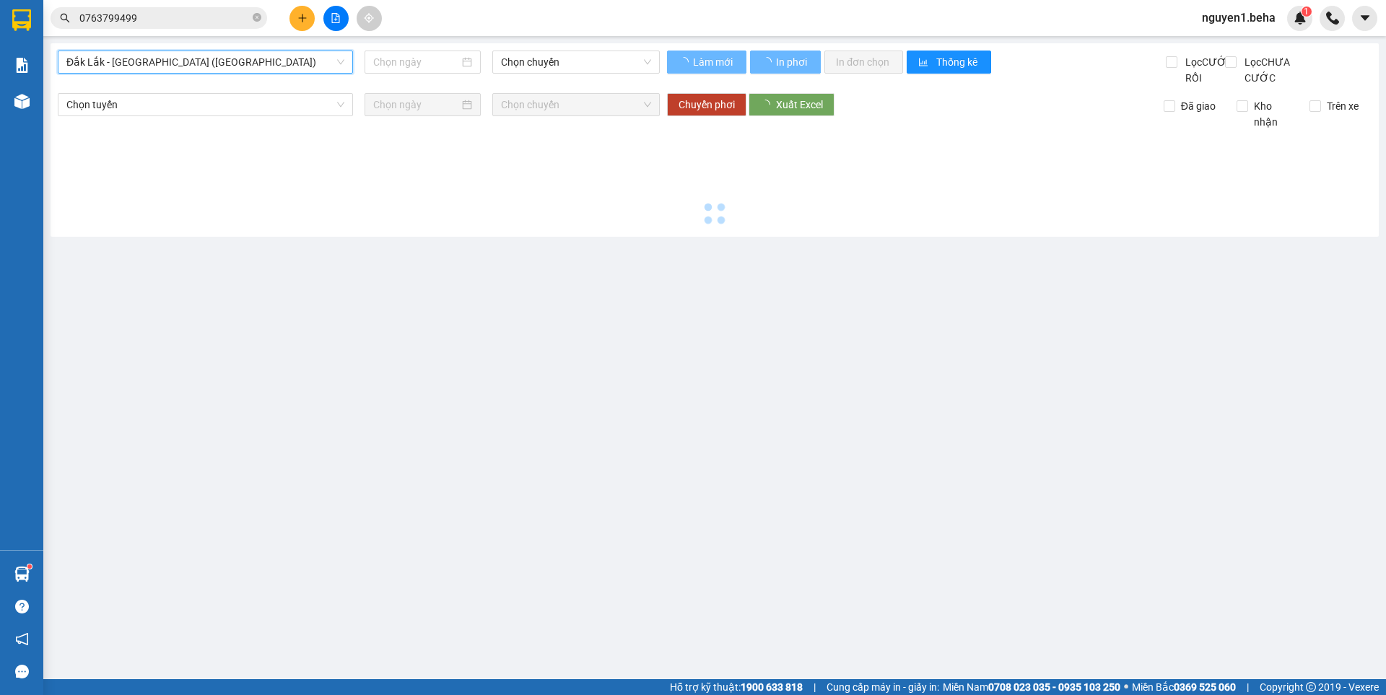
type input "[DATE]"
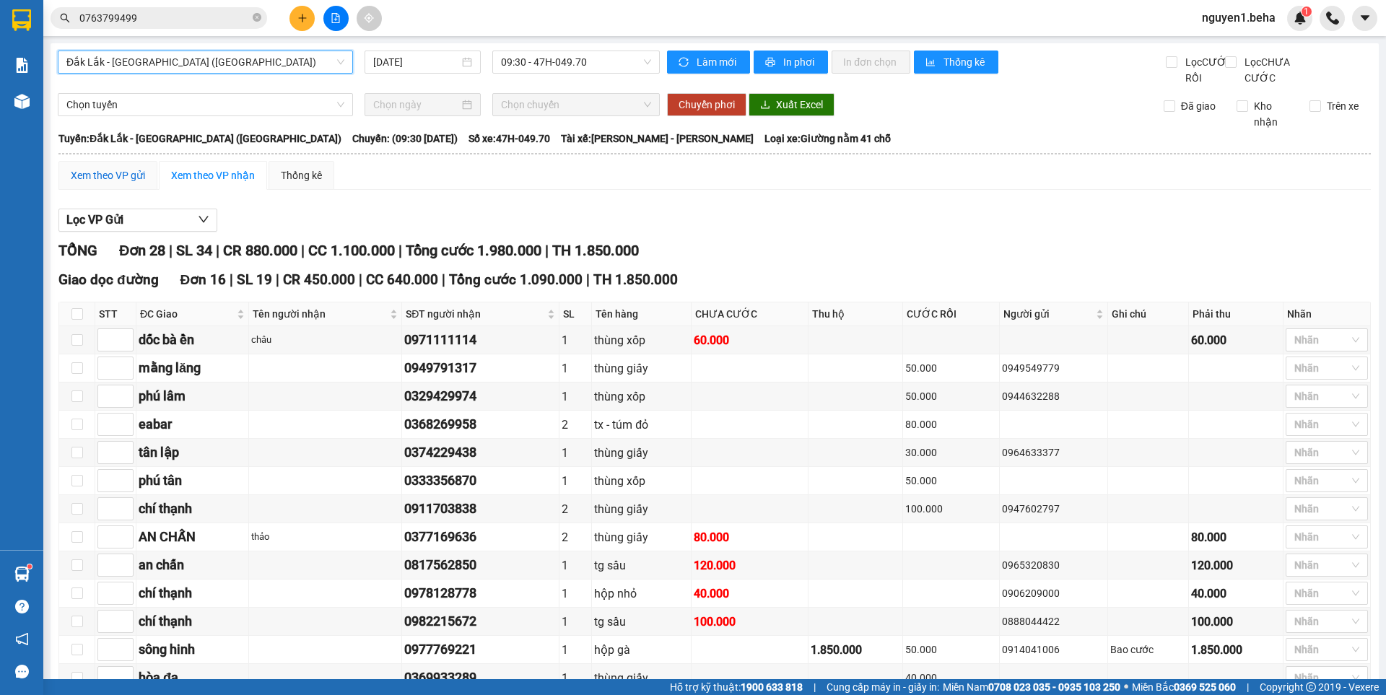
click at [122, 183] on div "Xem theo VP gửi" at bounding box center [108, 175] width 74 height 16
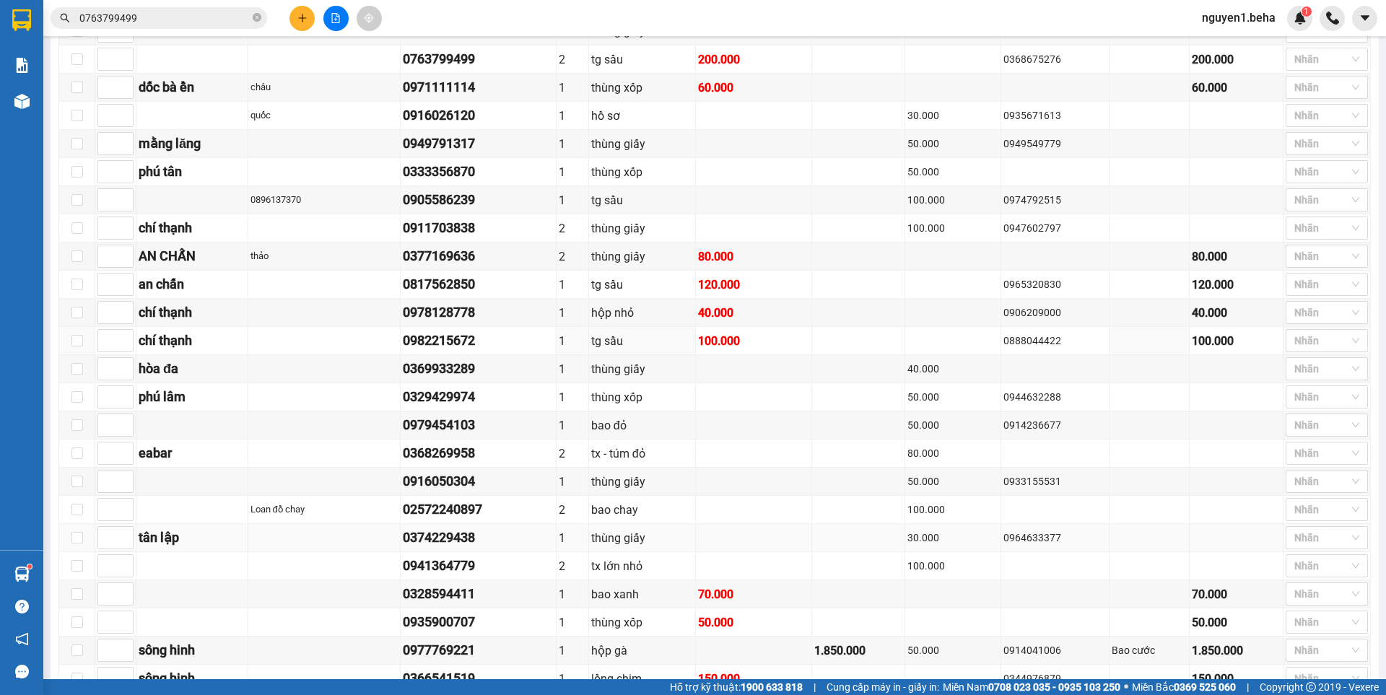
scroll to position [237, 0]
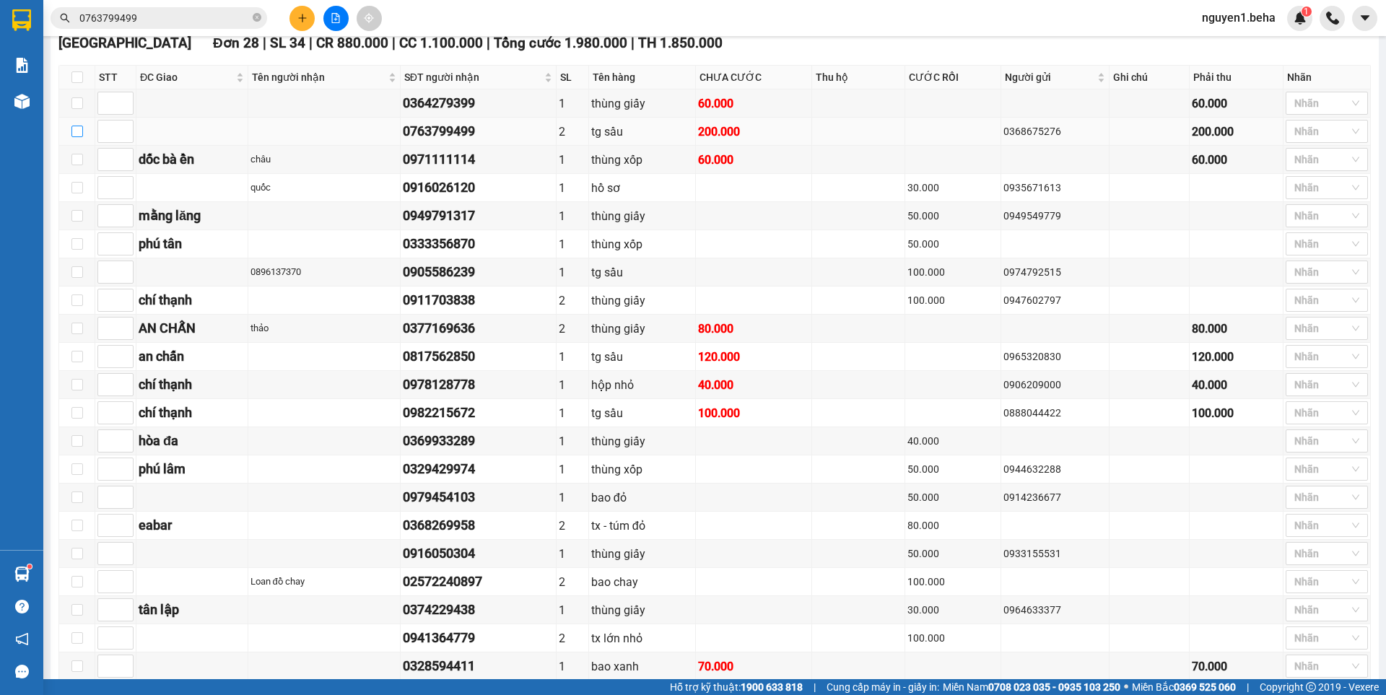
click at [77, 137] on input "checkbox" at bounding box center [77, 132] width 12 height 12
checkbox input "true"
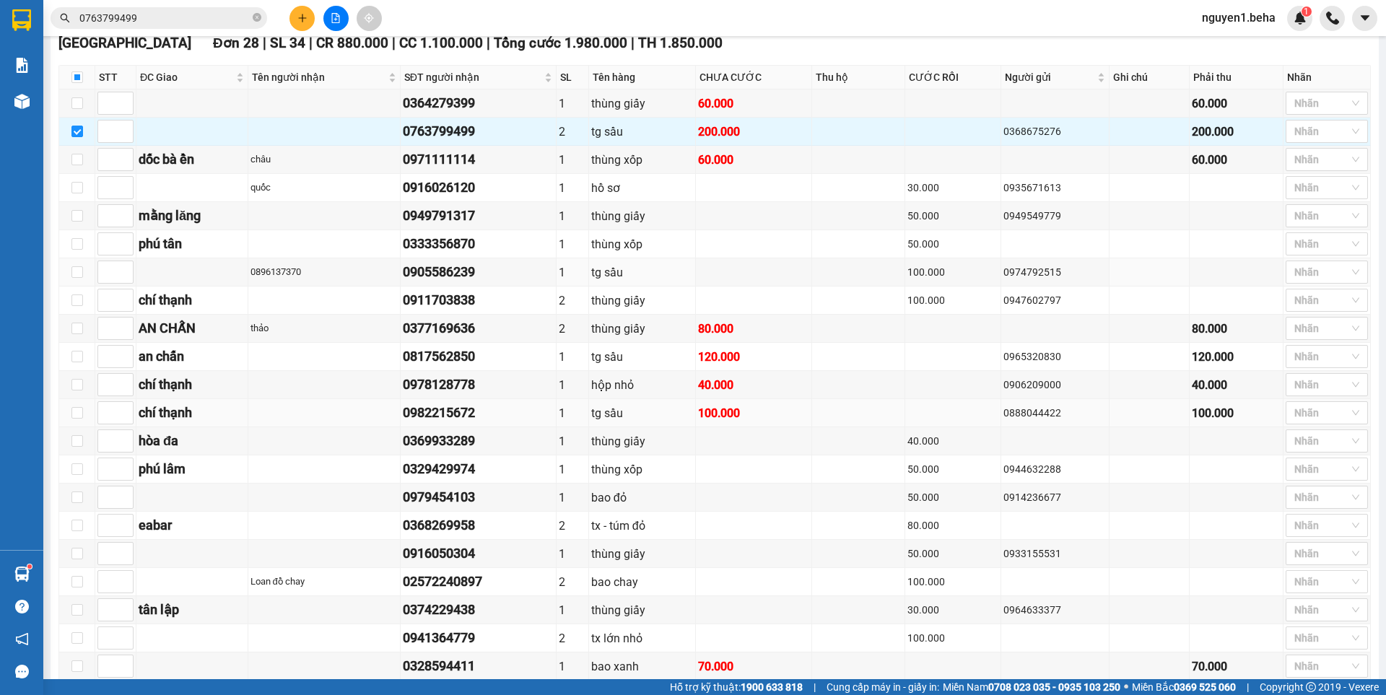
scroll to position [526, 0]
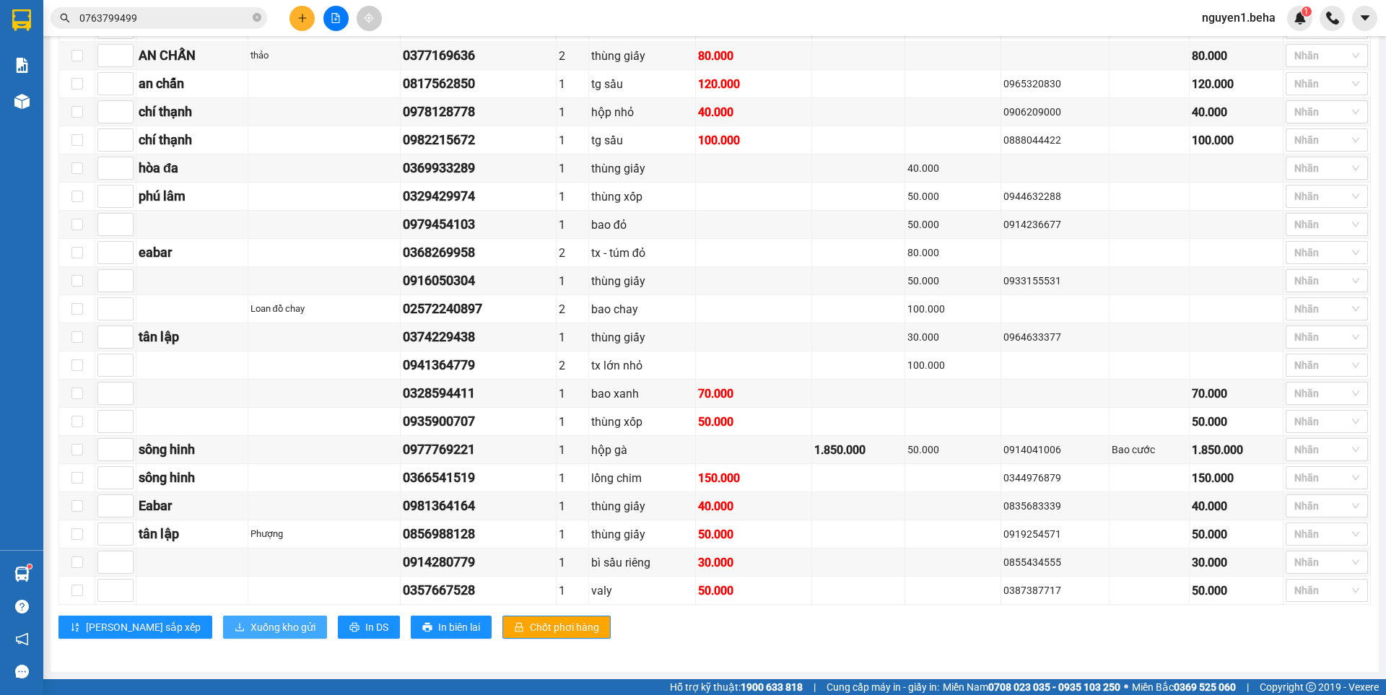
click at [250, 622] on span "Xuống kho gửi" at bounding box center [282, 627] width 65 height 16
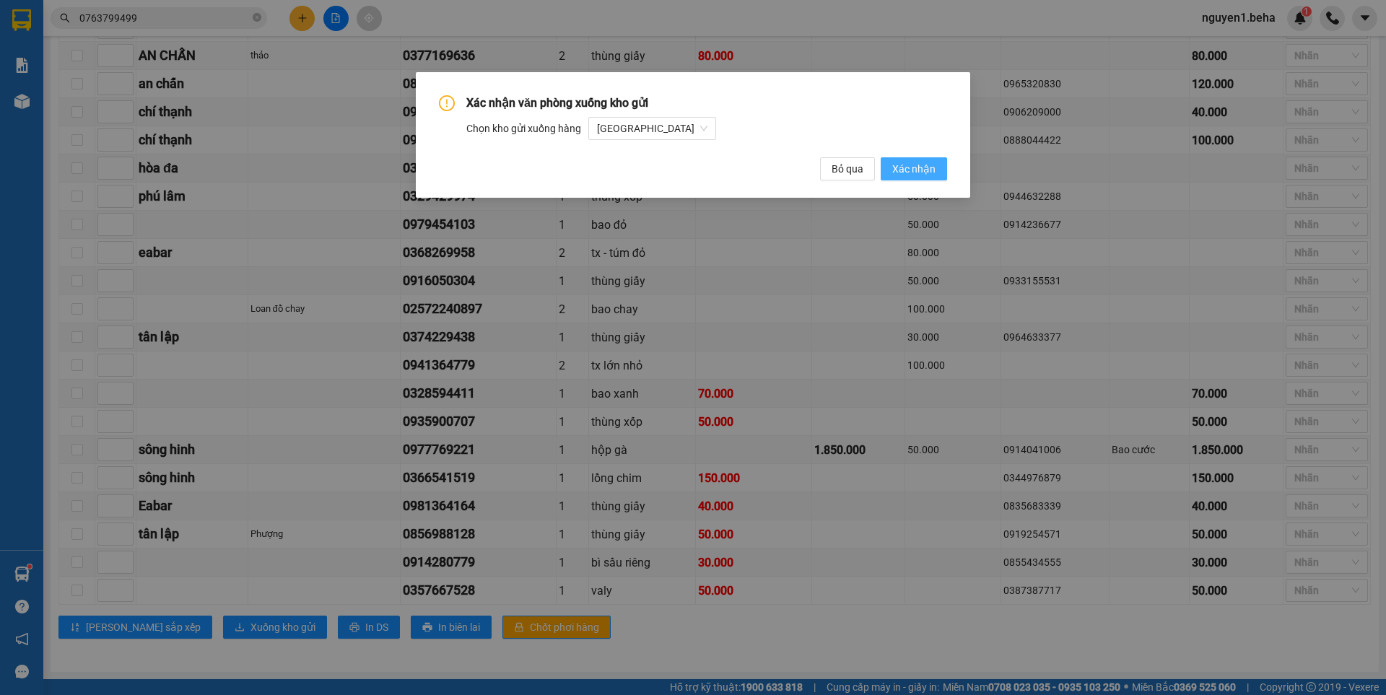
click at [918, 165] on span "Xác nhận" at bounding box center [913, 169] width 43 height 16
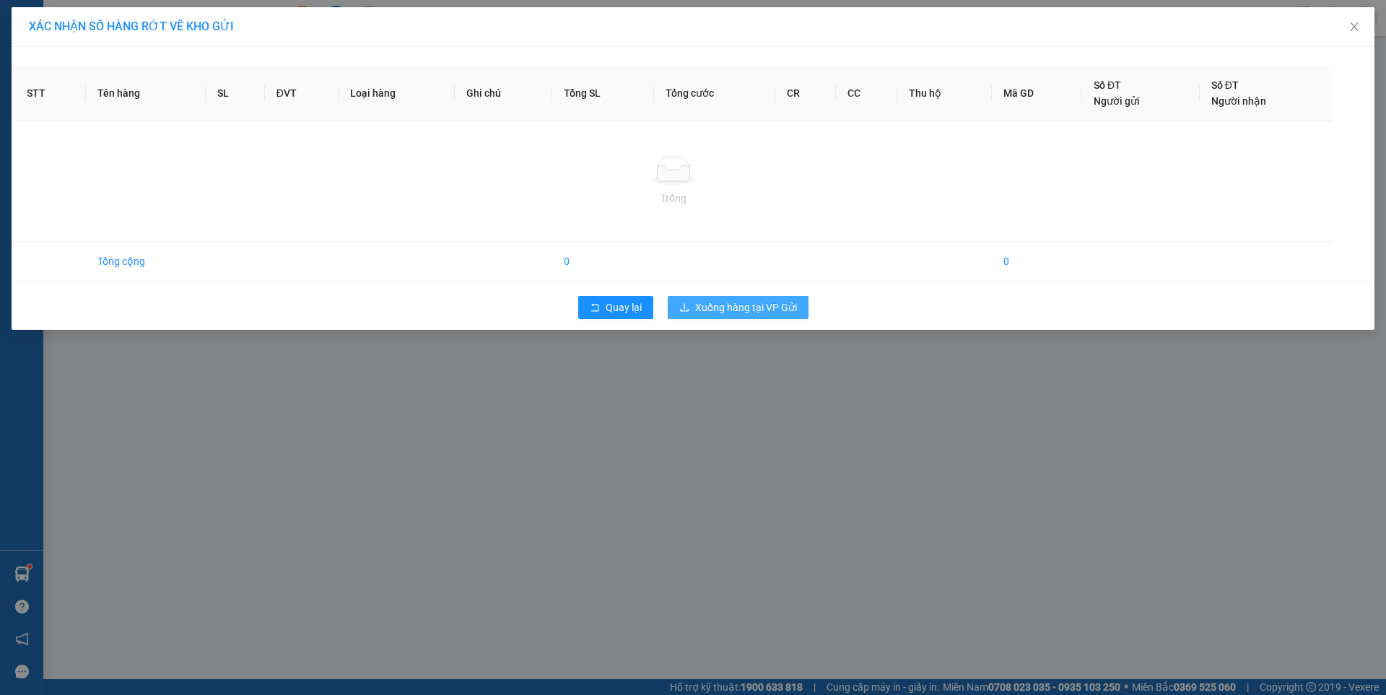
click at [738, 312] on span "Xuống hàng tại VP Gửi" at bounding box center [746, 308] width 102 height 16
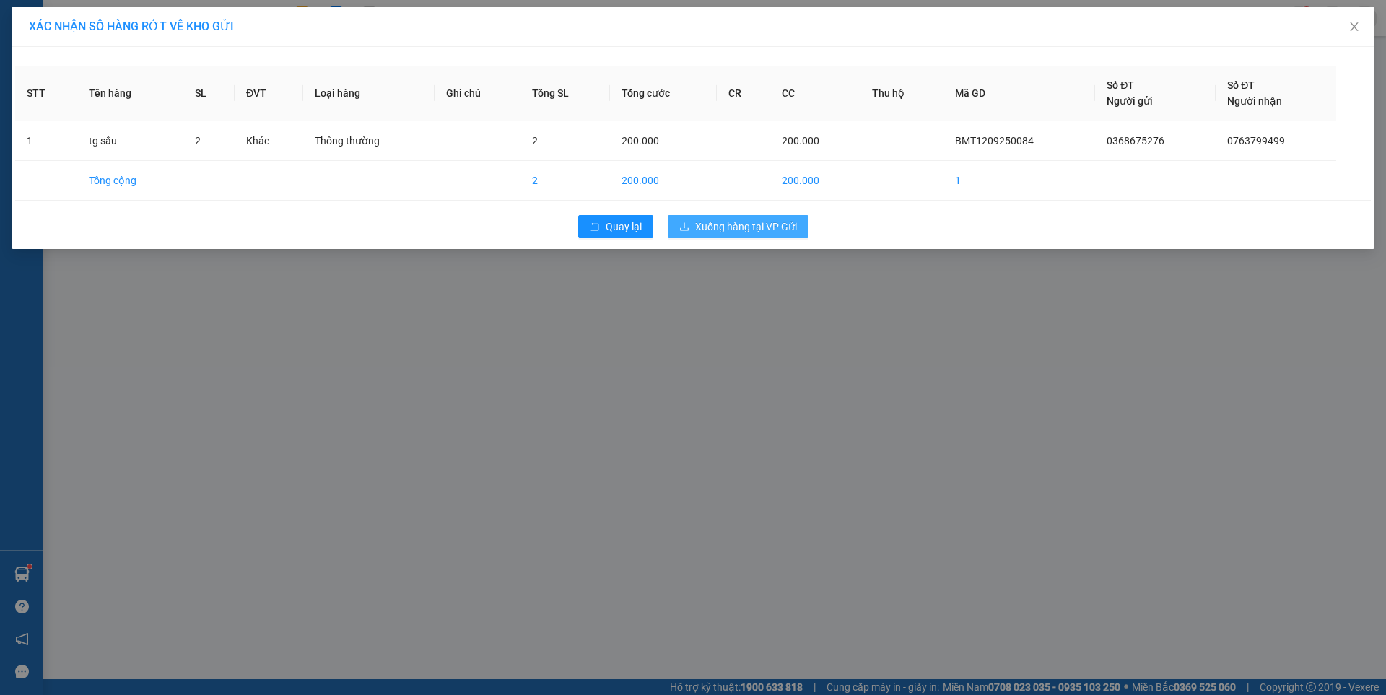
click at [720, 221] on span "Xuống hàng tại VP Gửi" at bounding box center [746, 227] width 102 height 16
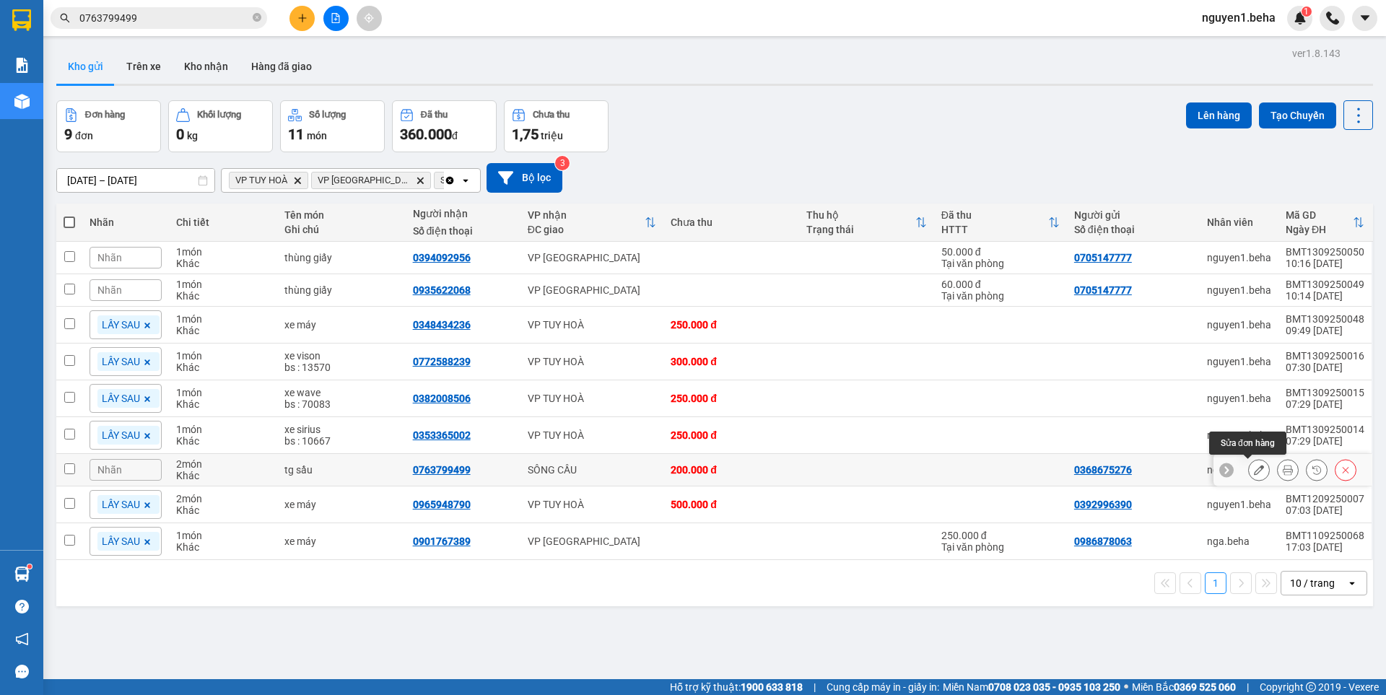
click at [1258, 472] on div at bounding box center [1259, 470] width 22 height 22
click at [1254, 468] on icon at bounding box center [1259, 470] width 10 height 10
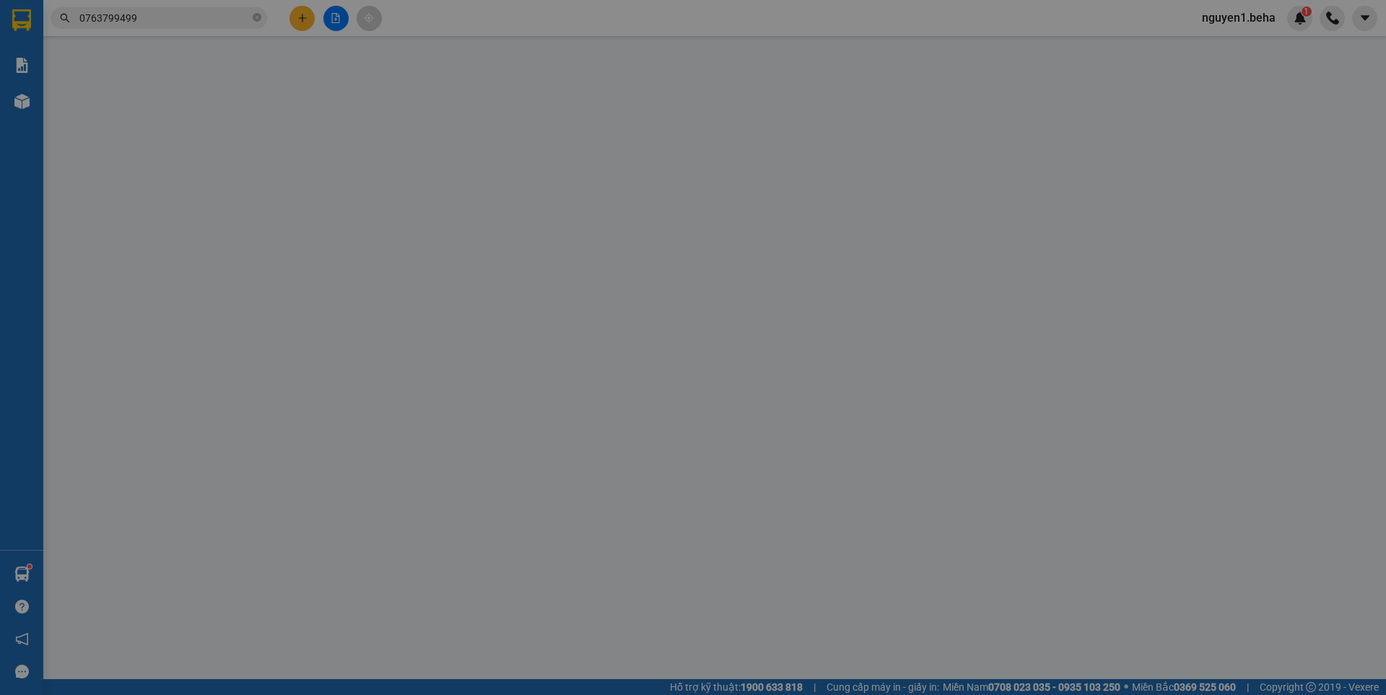
type input "0368675276"
type input "0763799499"
type input "200.000"
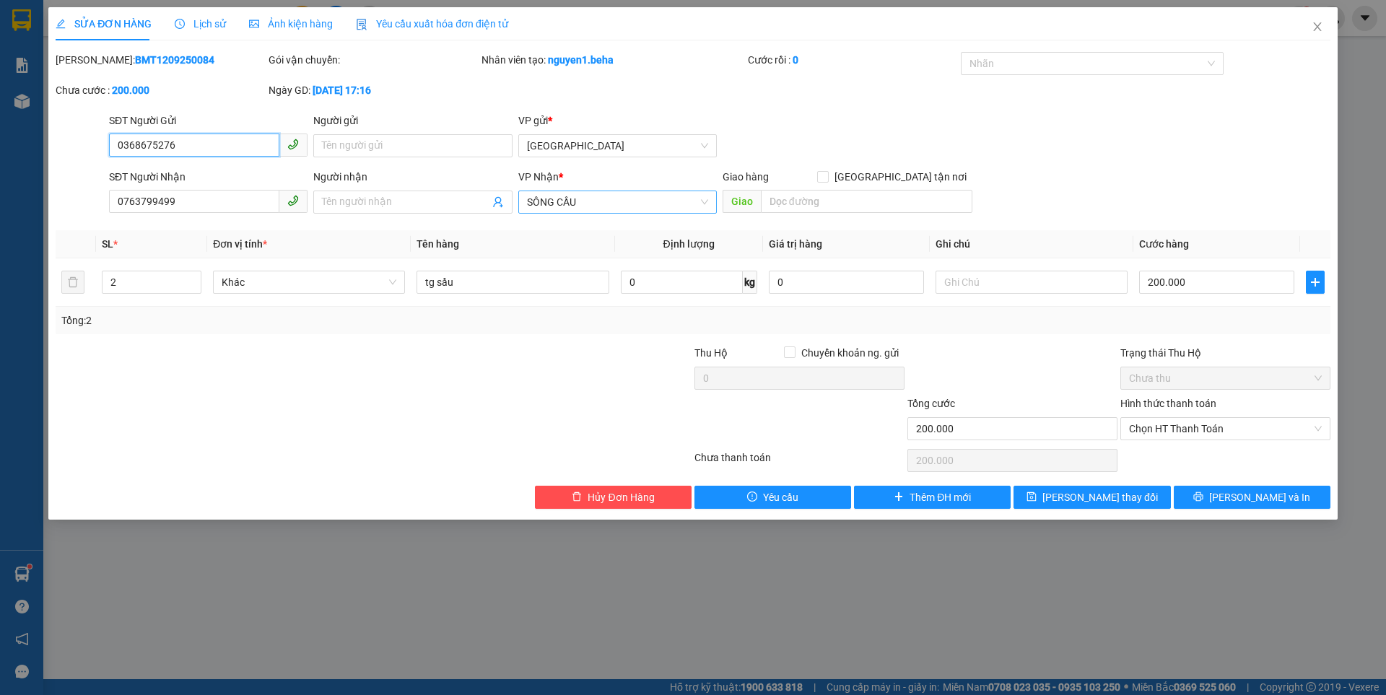
click at [578, 201] on span "SÔNG CẦU" at bounding box center [617, 202] width 181 height 22
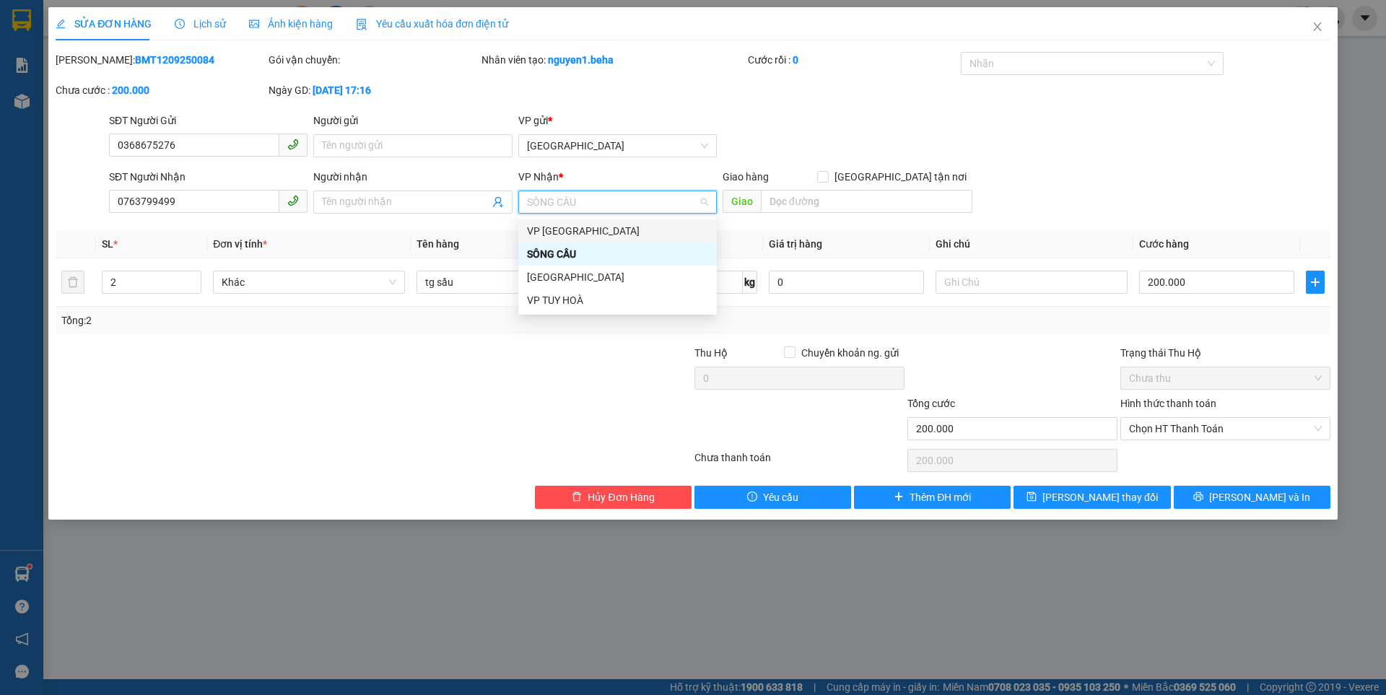
click at [565, 227] on div "VP [PERSON_NAME]" at bounding box center [617, 231] width 181 height 16
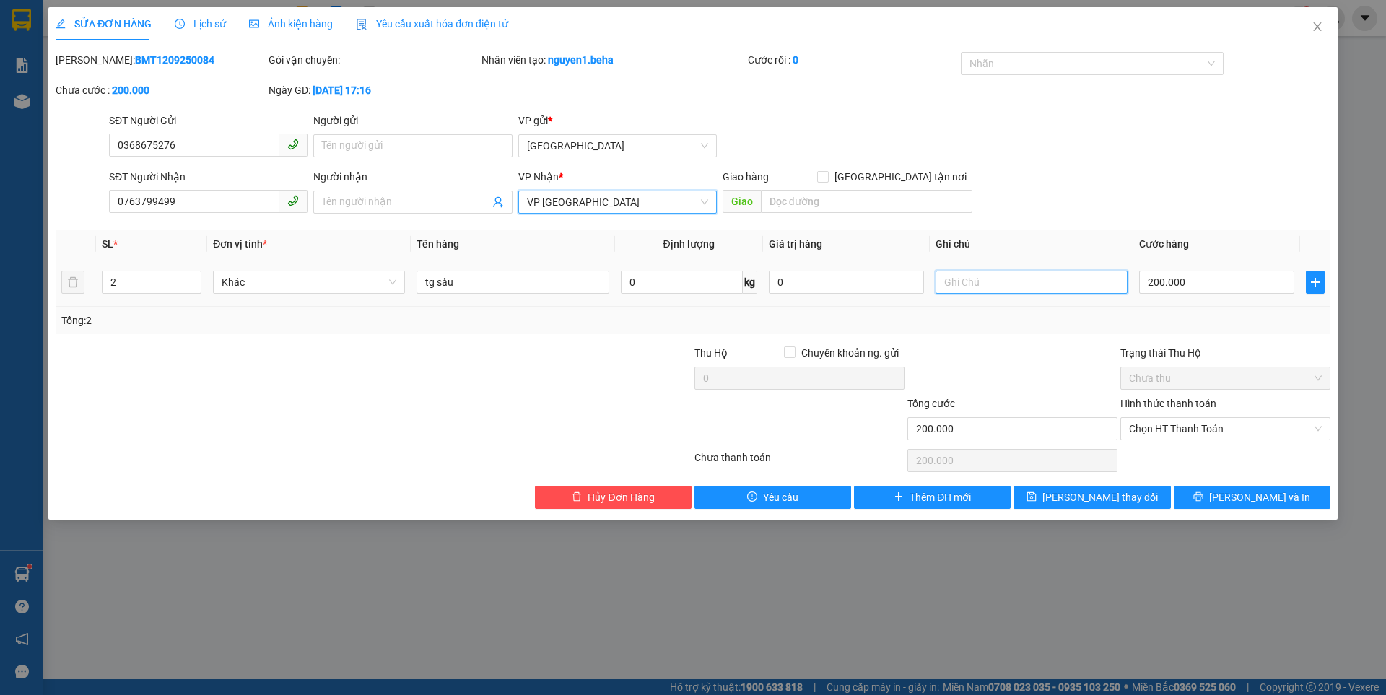
click at [990, 278] on input "text" at bounding box center [1032, 282] width 192 height 23
type input "gửi xe buýt"
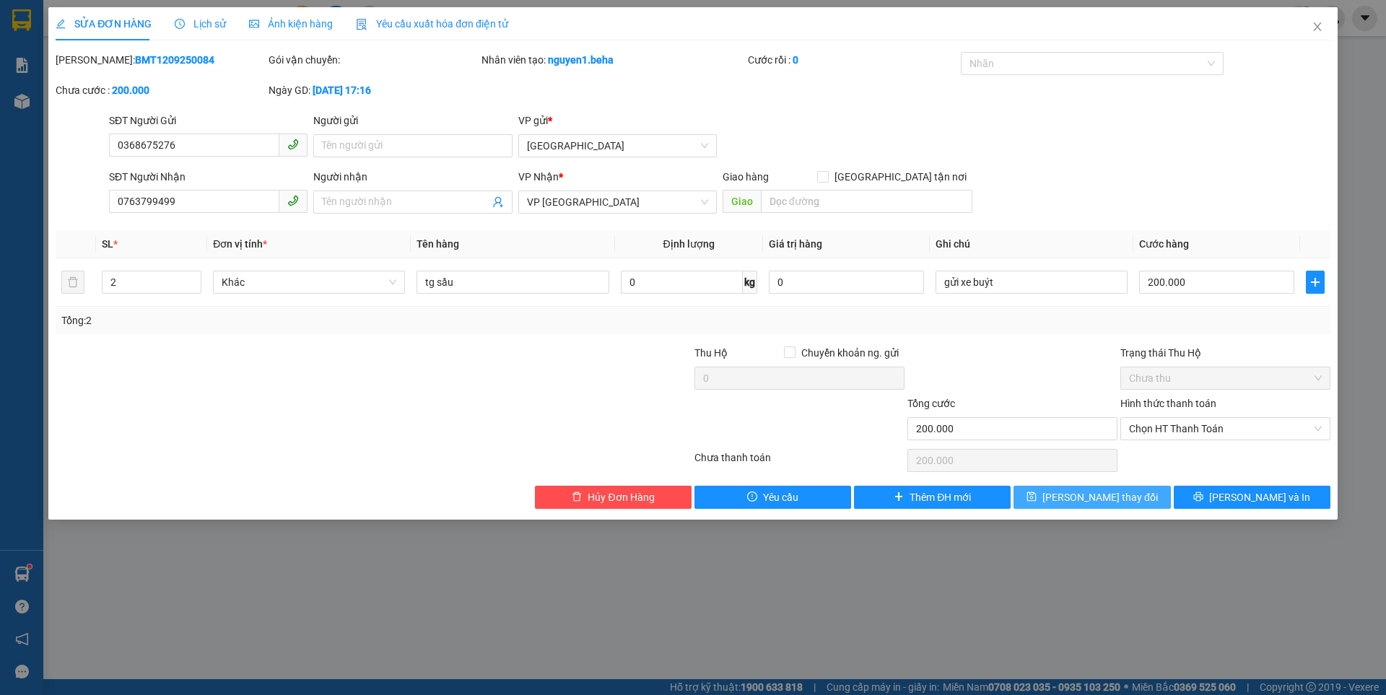
click at [1069, 493] on button "[PERSON_NAME] đổi" at bounding box center [1092, 497] width 157 height 23
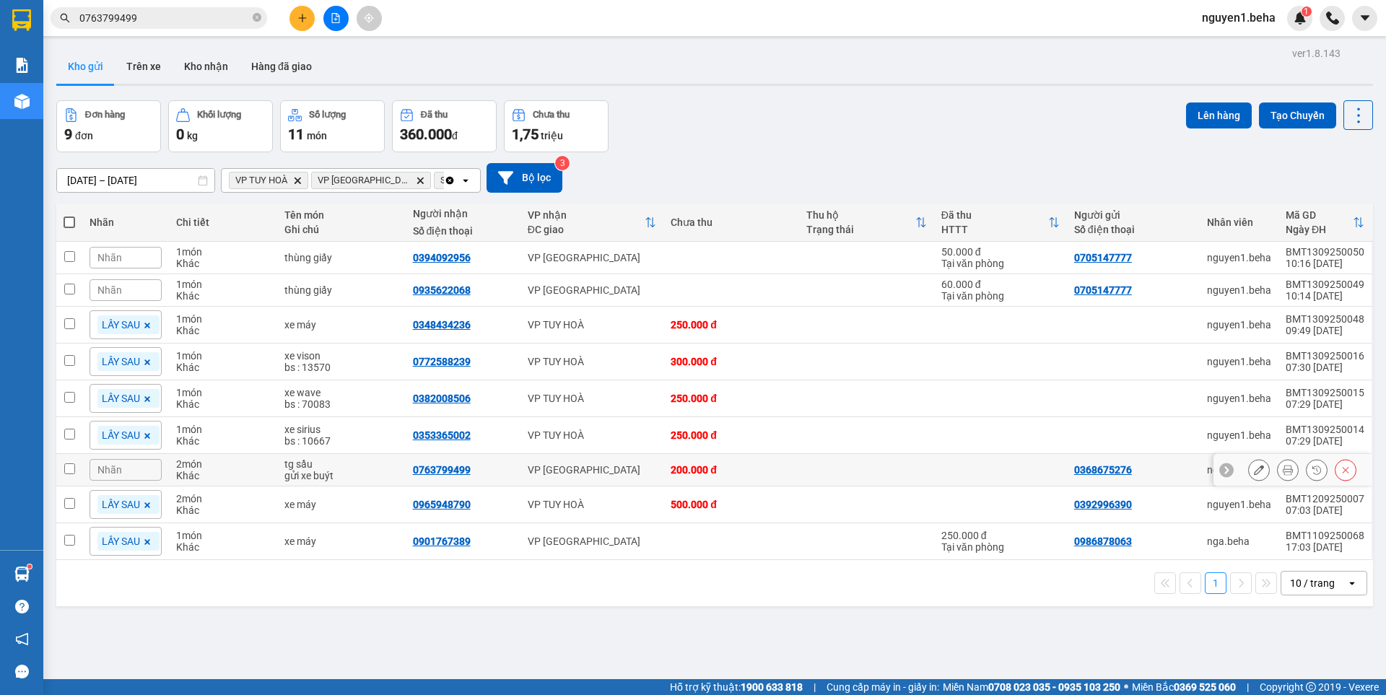
click at [73, 471] on input "checkbox" at bounding box center [69, 468] width 11 height 11
checkbox input "true"
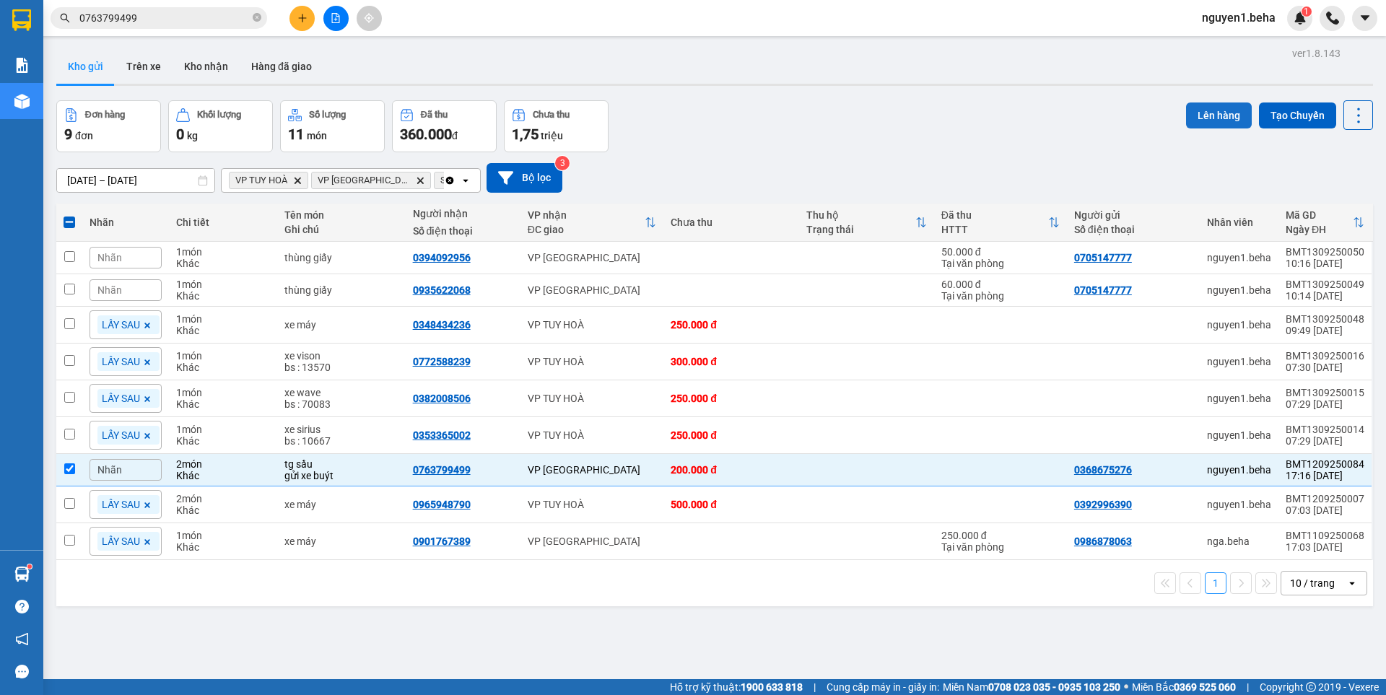
click at [1188, 116] on button "Lên hàng" at bounding box center [1219, 116] width 66 height 26
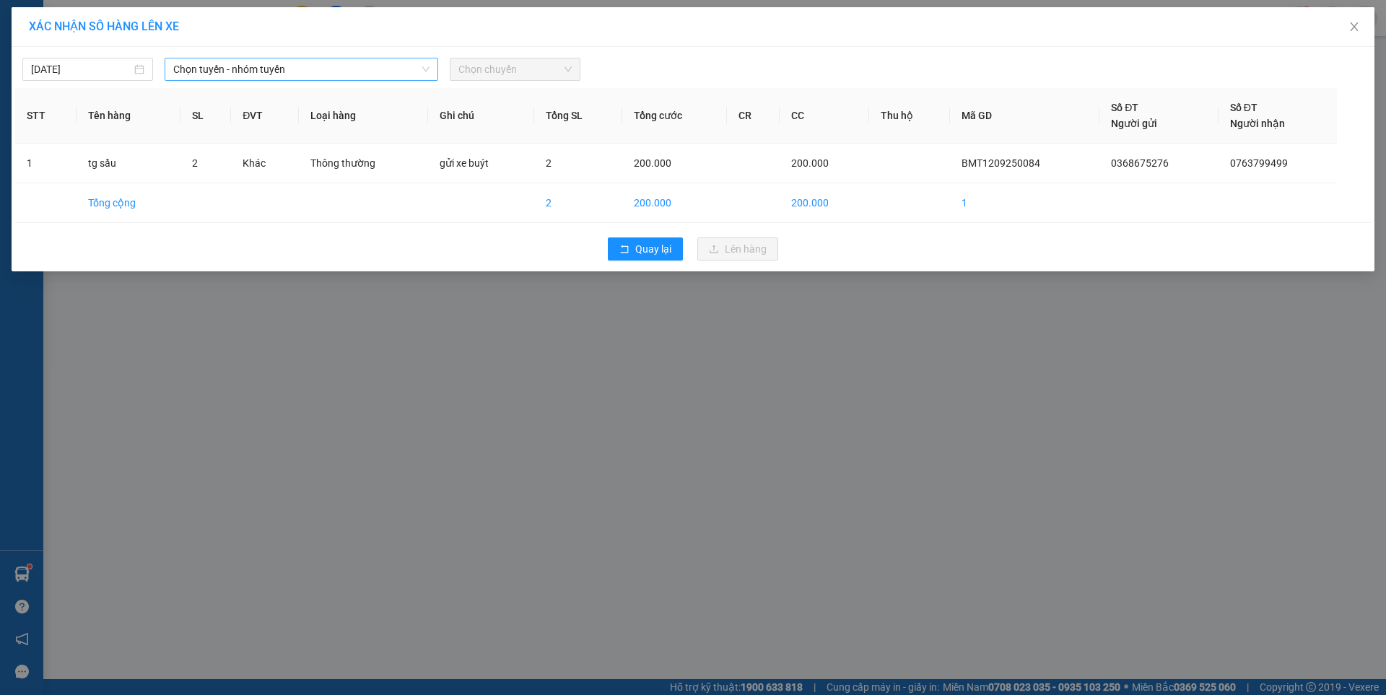
click at [256, 69] on span "Chọn tuyến - nhóm tuyến" at bounding box center [301, 69] width 256 height 22
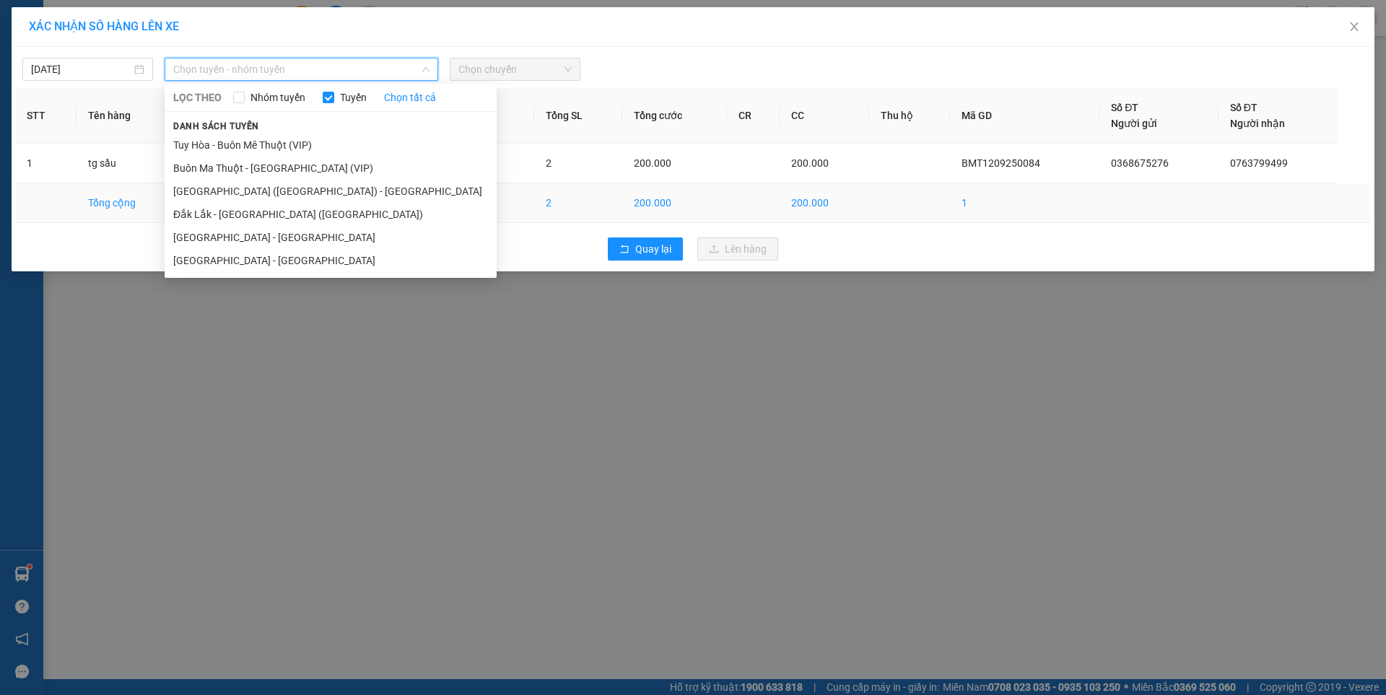
click at [247, 209] on li "Đắk Lắk - [PERSON_NAME] ([GEOGRAPHIC_DATA])" at bounding box center [331, 214] width 332 height 23
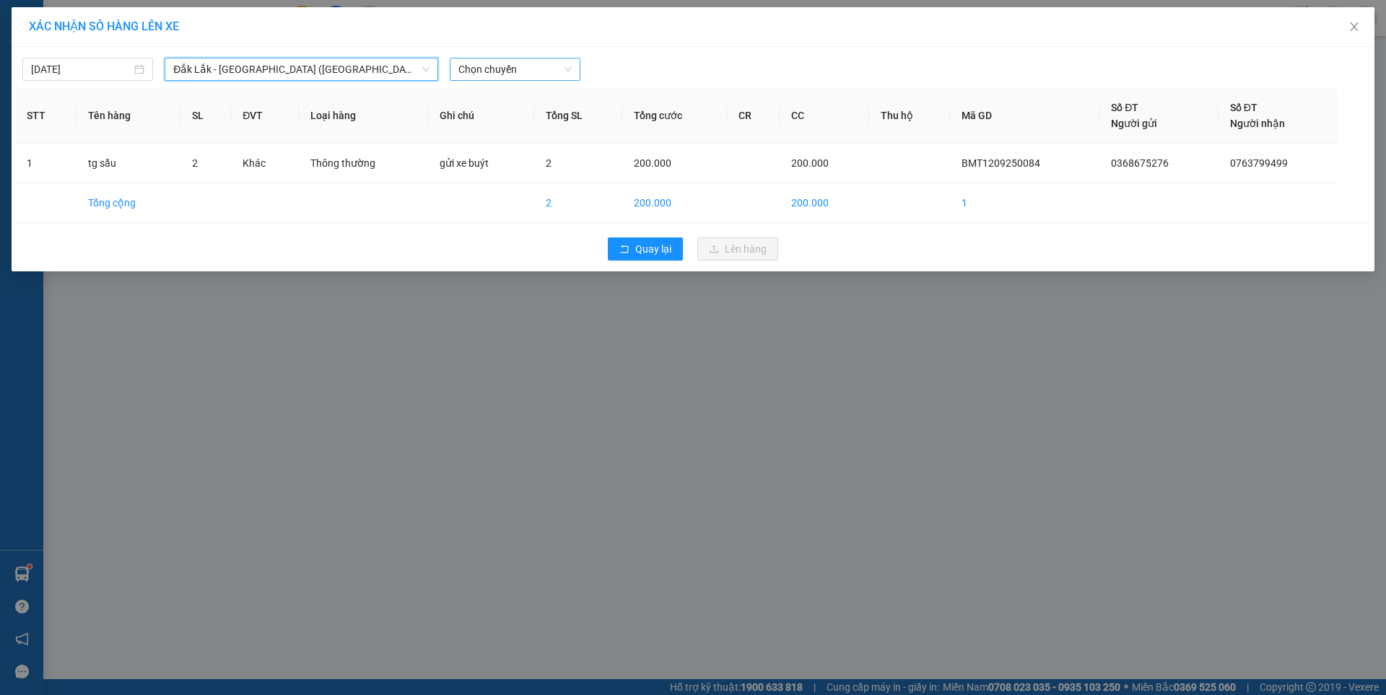
click at [491, 71] on span "Chọn chuyến" at bounding box center [514, 69] width 113 height 22
drag, startPoint x: 522, startPoint y: 118, endPoint x: 523, endPoint y: 126, distance: 7.4
click at [523, 118] on div "09:30 - 47H-049.70" at bounding box center [514, 121] width 113 height 16
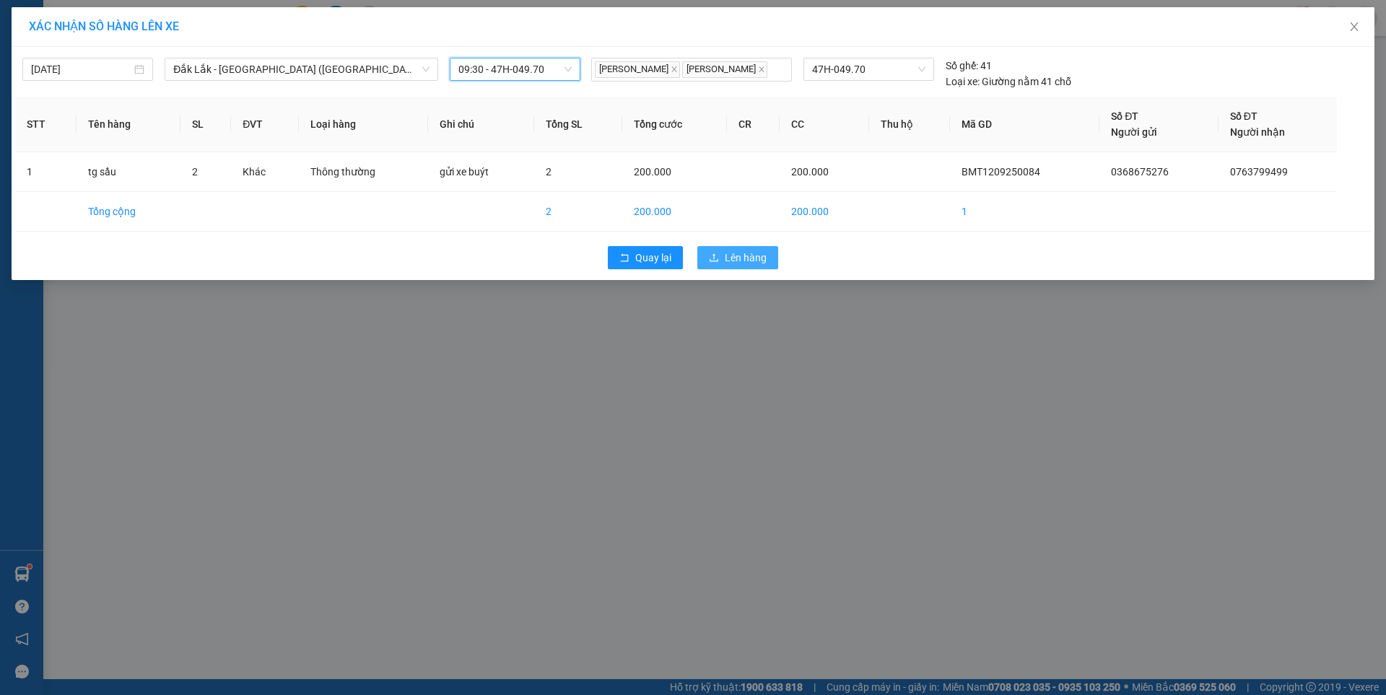
click at [754, 261] on span "Lên hàng" at bounding box center [746, 258] width 42 height 16
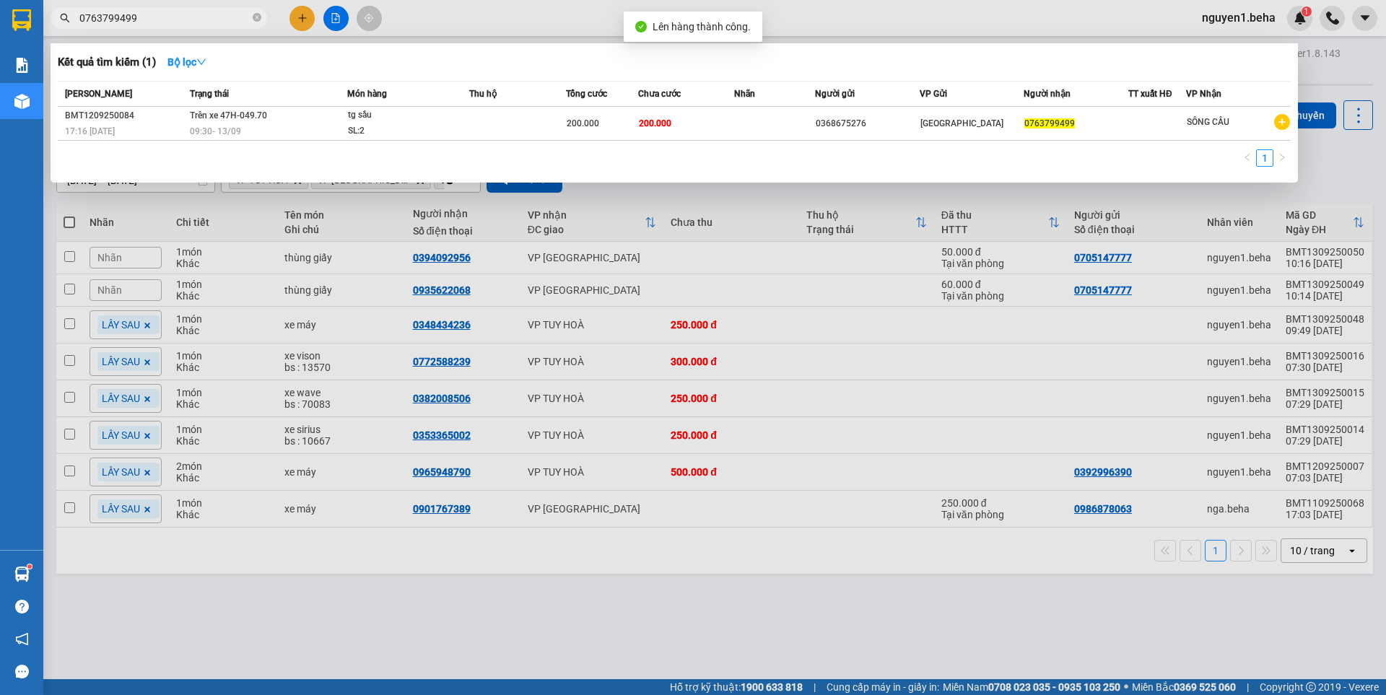
click at [170, 25] on input "0763799499" at bounding box center [164, 18] width 170 height 16
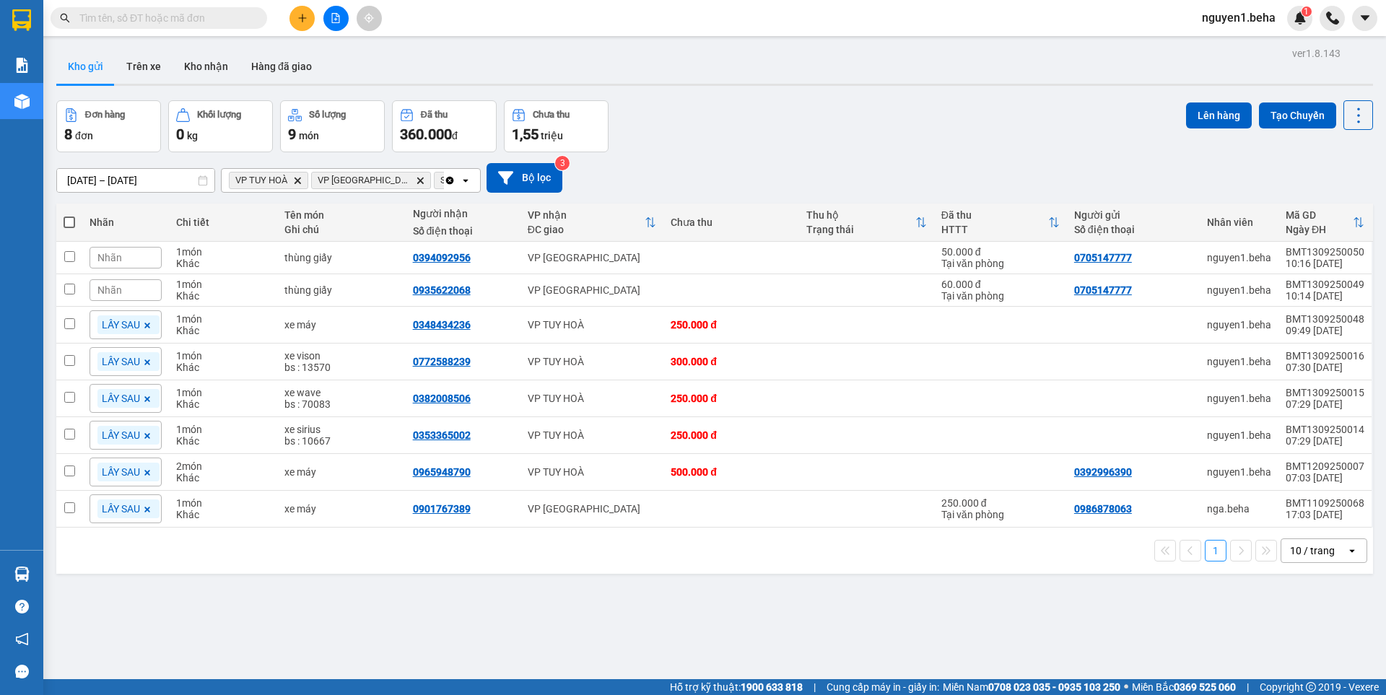
paste input "9"
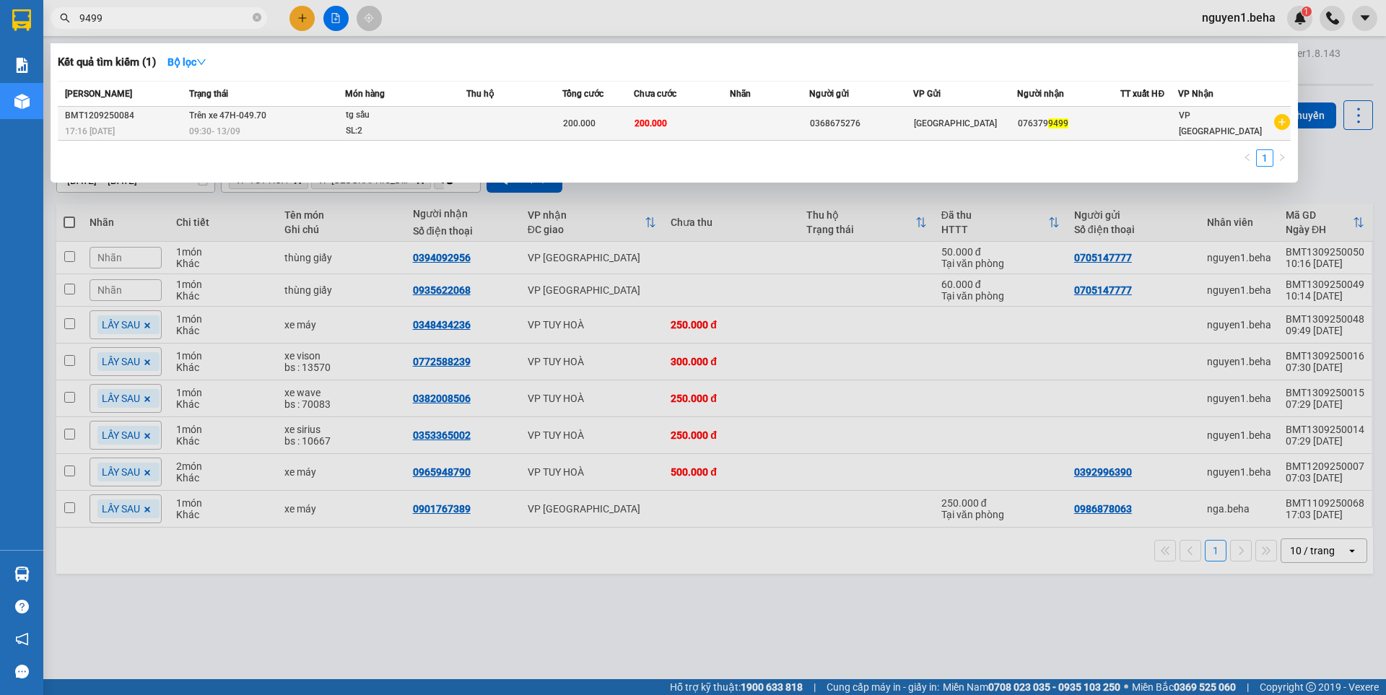
type input "9499"
click at [416, 122] on div "tg sầu" at bounding box center [400, 116] width 108 height 16
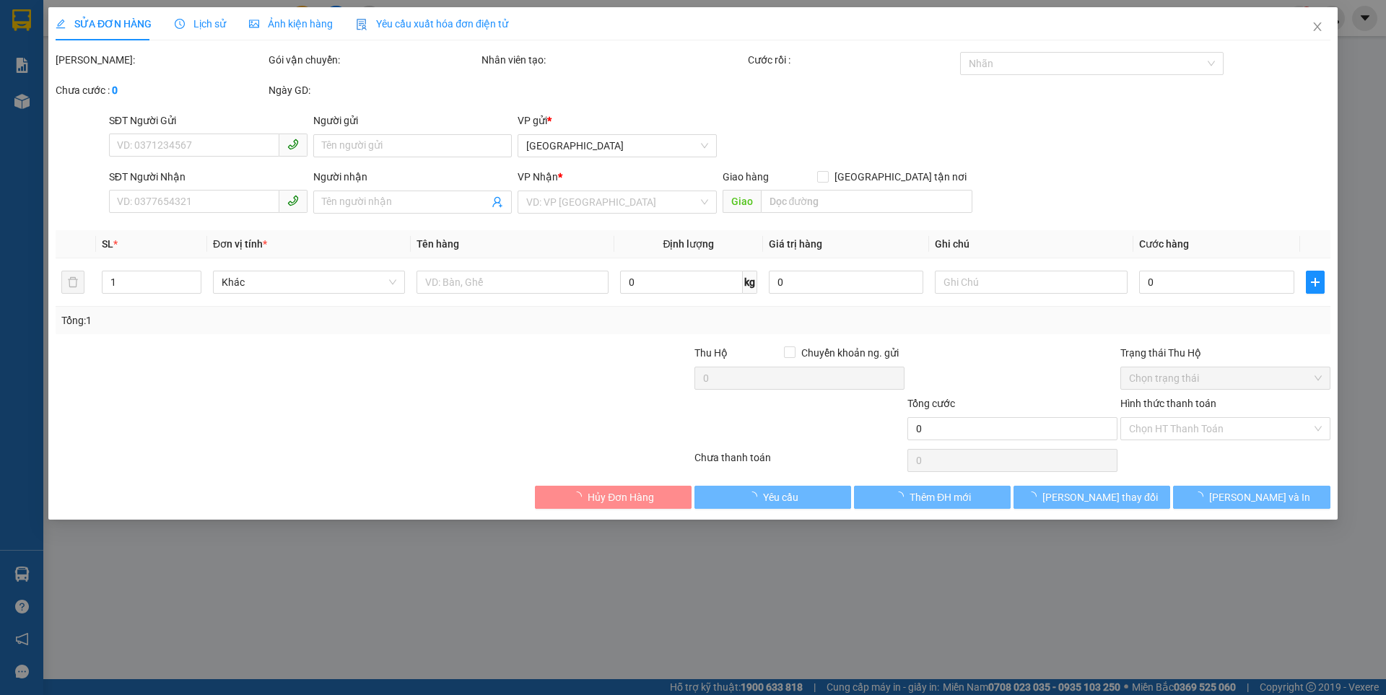
type input "0368675276"
type input "0763799499"
type input "200.000"
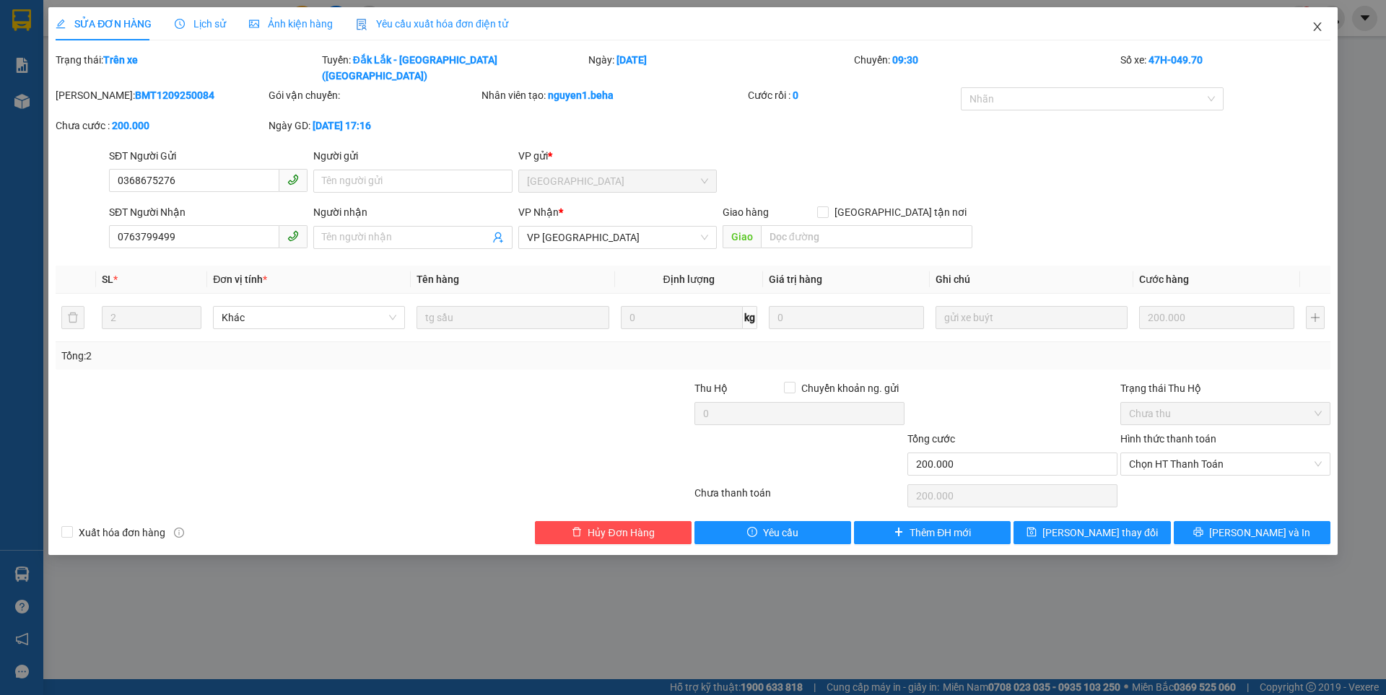
click at [1318, 29] on icon "close" at bounding box center [1317, 26] width 8 height 9
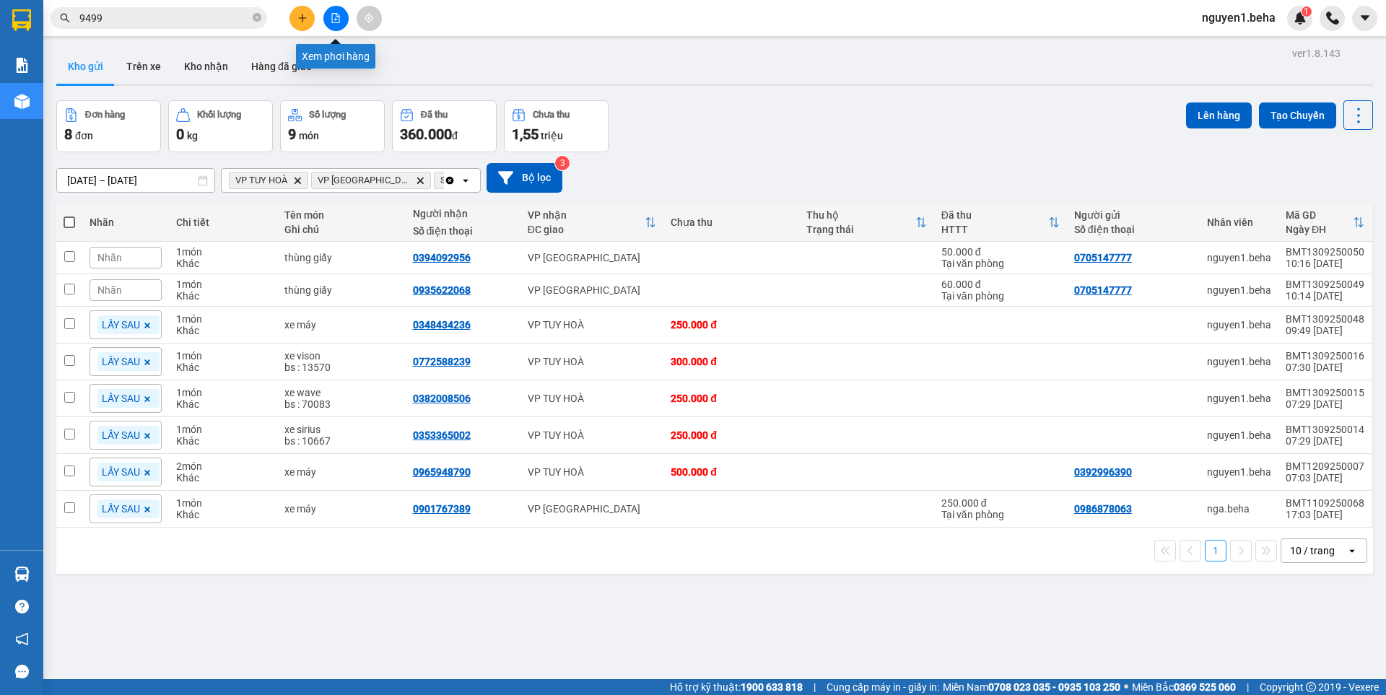
click at [339, 17] on icon "file-add" at bounding box center [336, 18] width 10 height 10
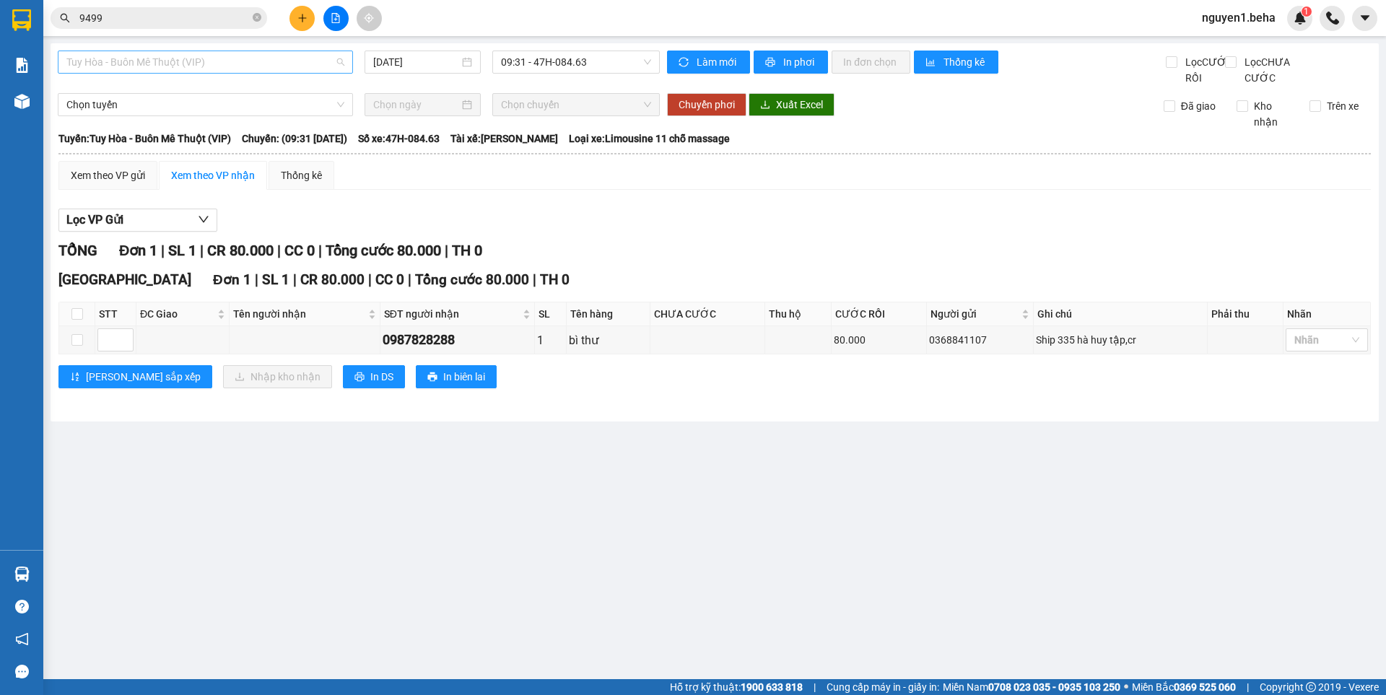
click at [232, 62] on span "Tuy Hòa - Buôn Mê Thuột (VIP)" at bounding box center [205, 62] width 278 height 22
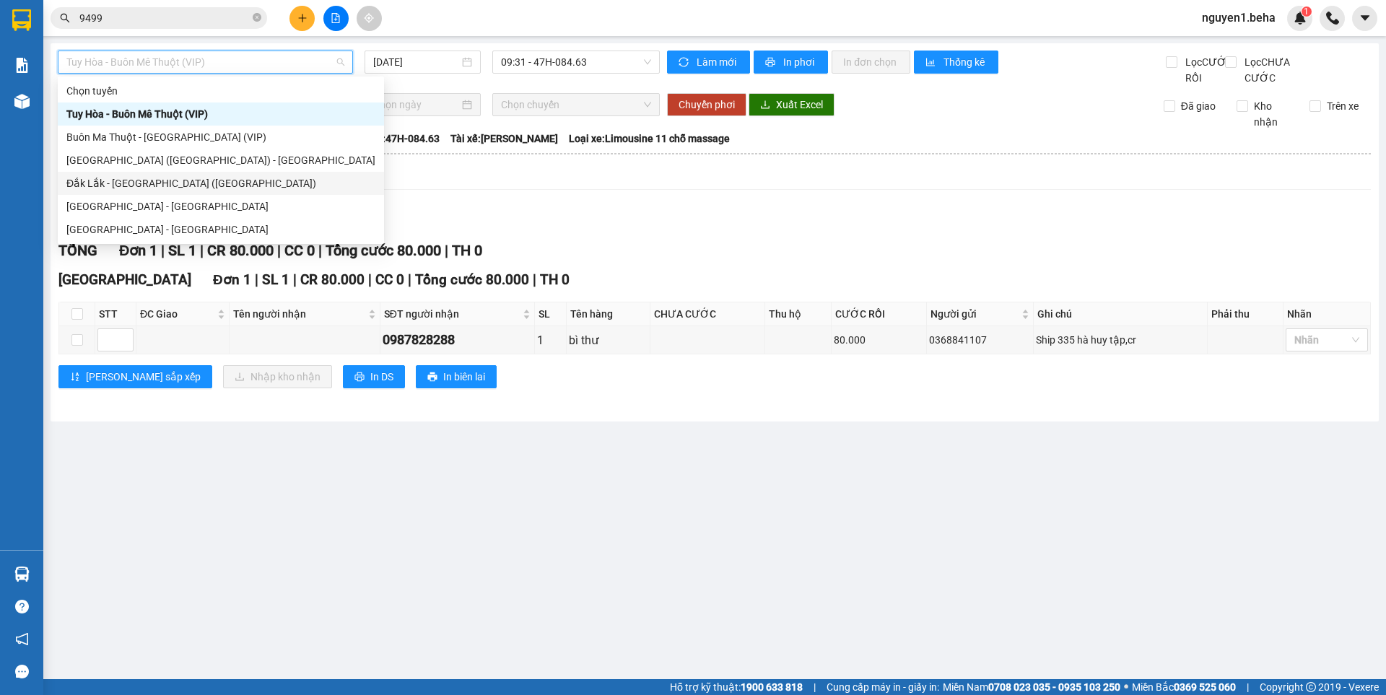
click at [121, 181] on div "Đắk Lắk - [GEOGRAPHIC_DATA] ([GEOGRAPHIC_DATA])" at bounding box center [220, 183] width 309 height 16
type input "[DATE]"
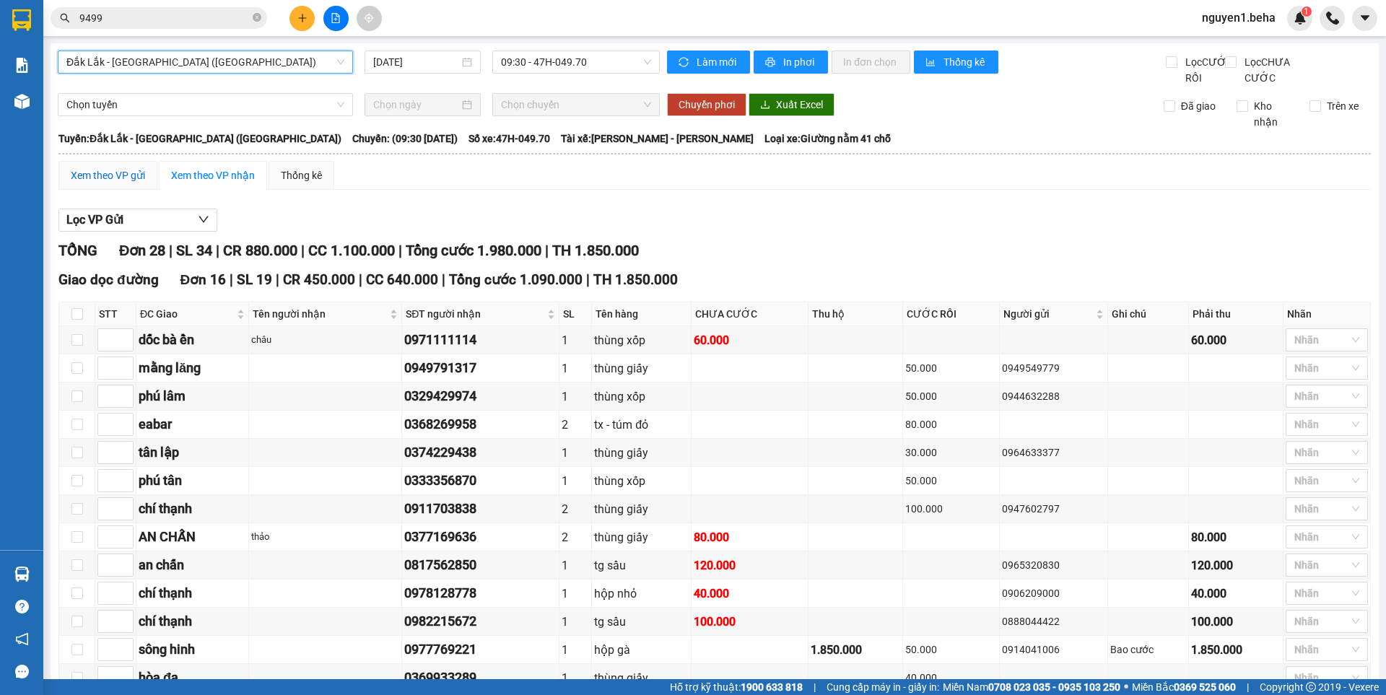
click at [112, 183] on div "Xem theo VP gửi" at bounding box center [108, 175] width 74 height 16
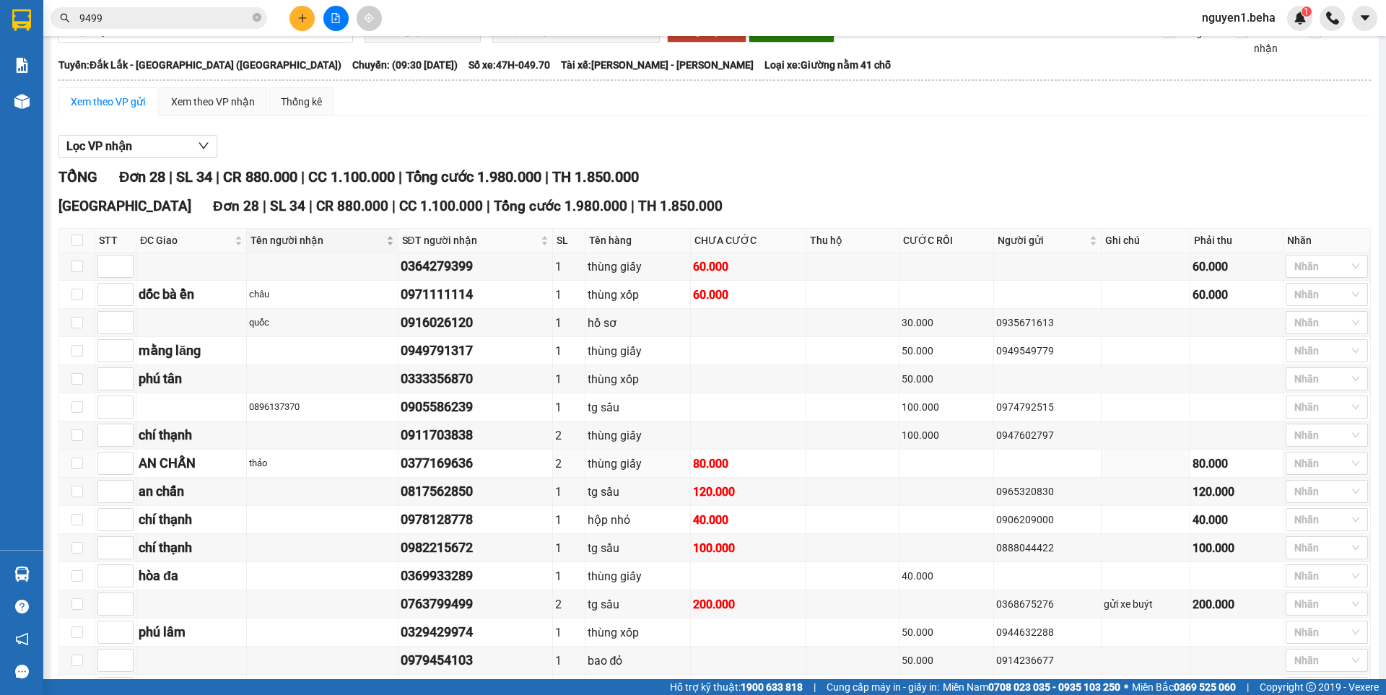
scroll to position [72, 0]
click at [76, 274] on input "checkbox" at bounding box center [77, 268] width 12 height 12
checkbox input "true"
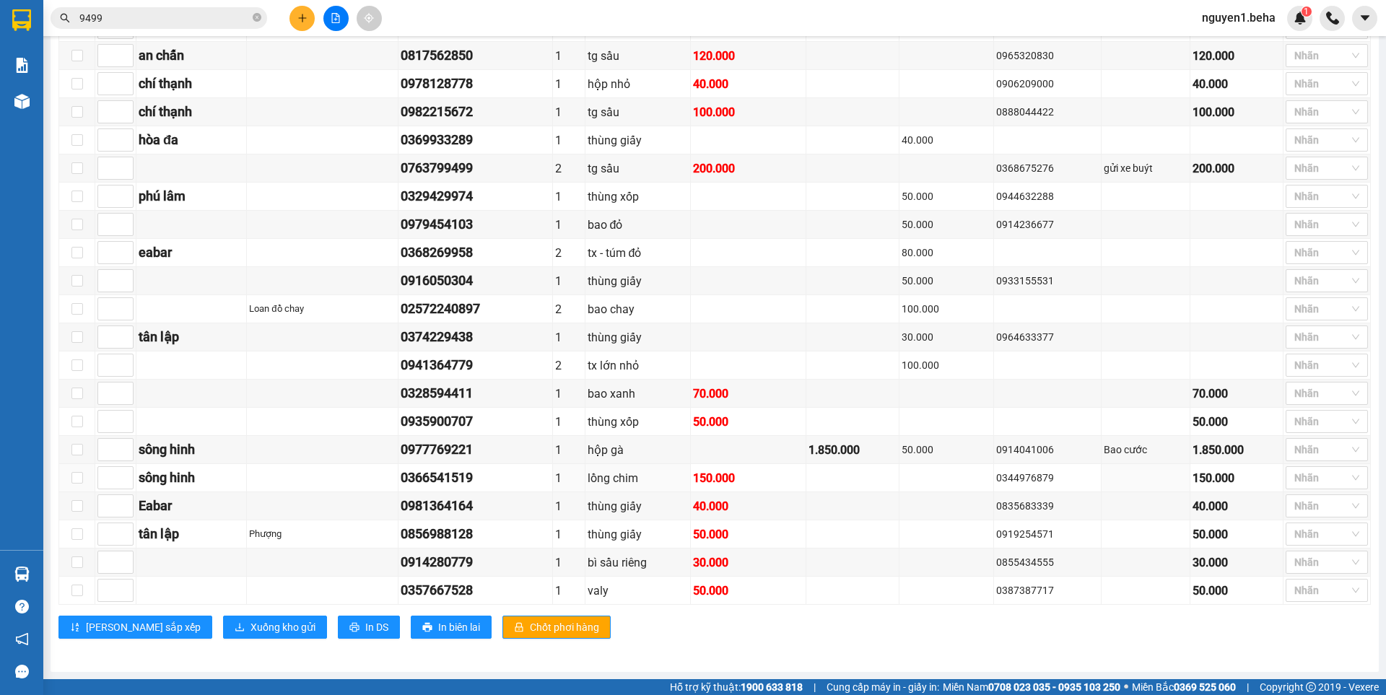
scroll to position [526, 0]
click at [250, 623] on span "Xuống kho gửi" at bounding box center [282, 627] width 65 height 16
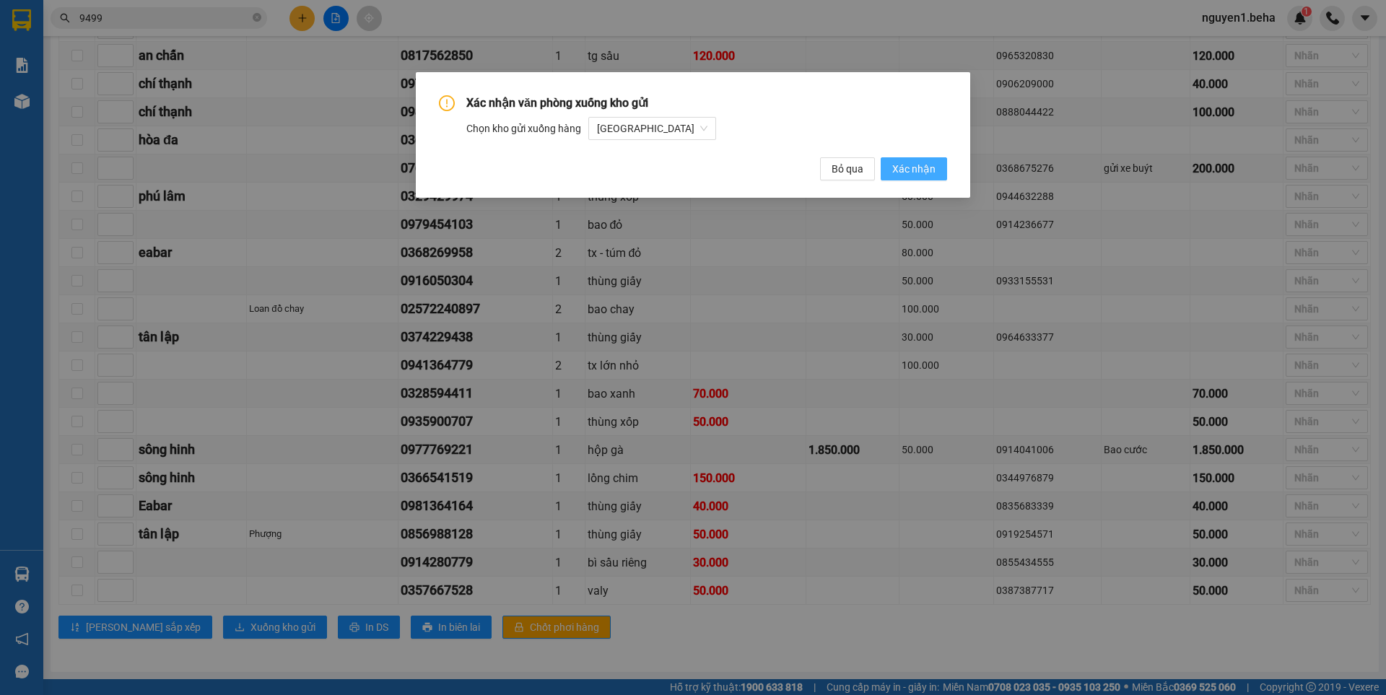
click at [902, 170] on span "Xác nhận" at bounding box center [913, 169] width 43 height 16
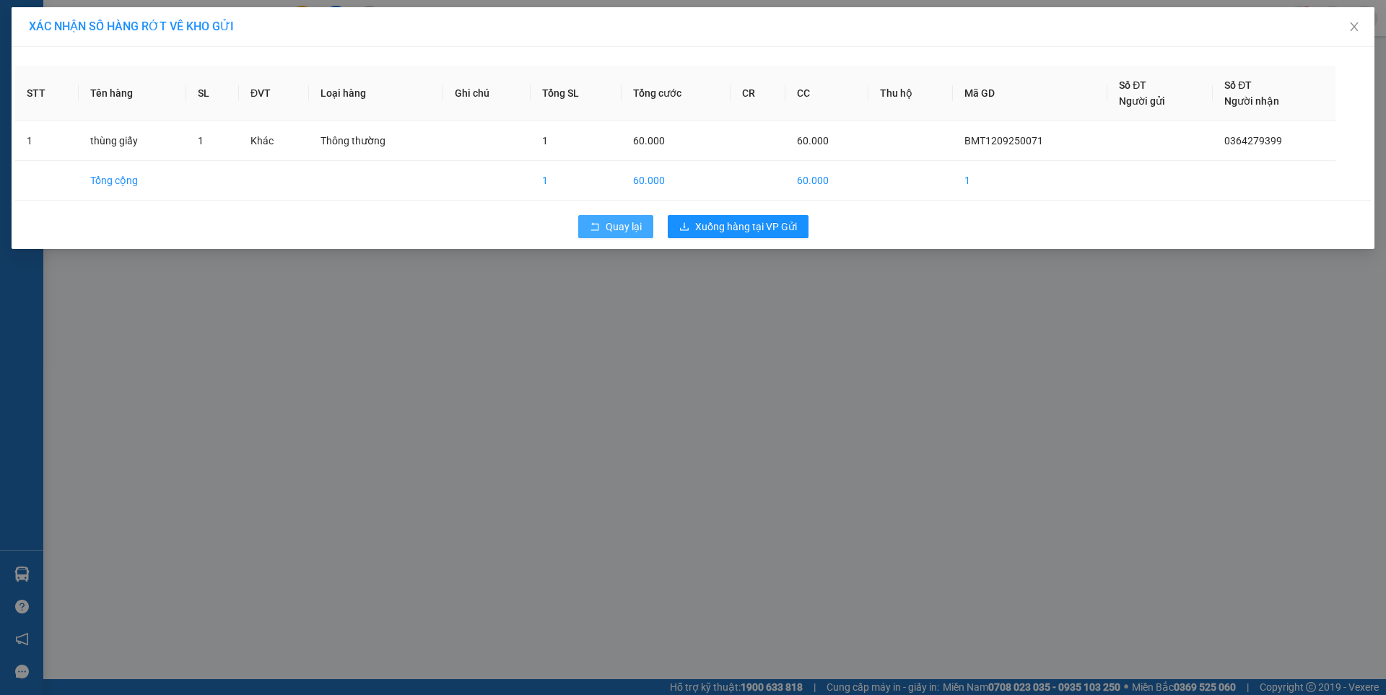
click at [629, 225] on span "Quay lại" at bounding box center [624, 227] width 36 height 16
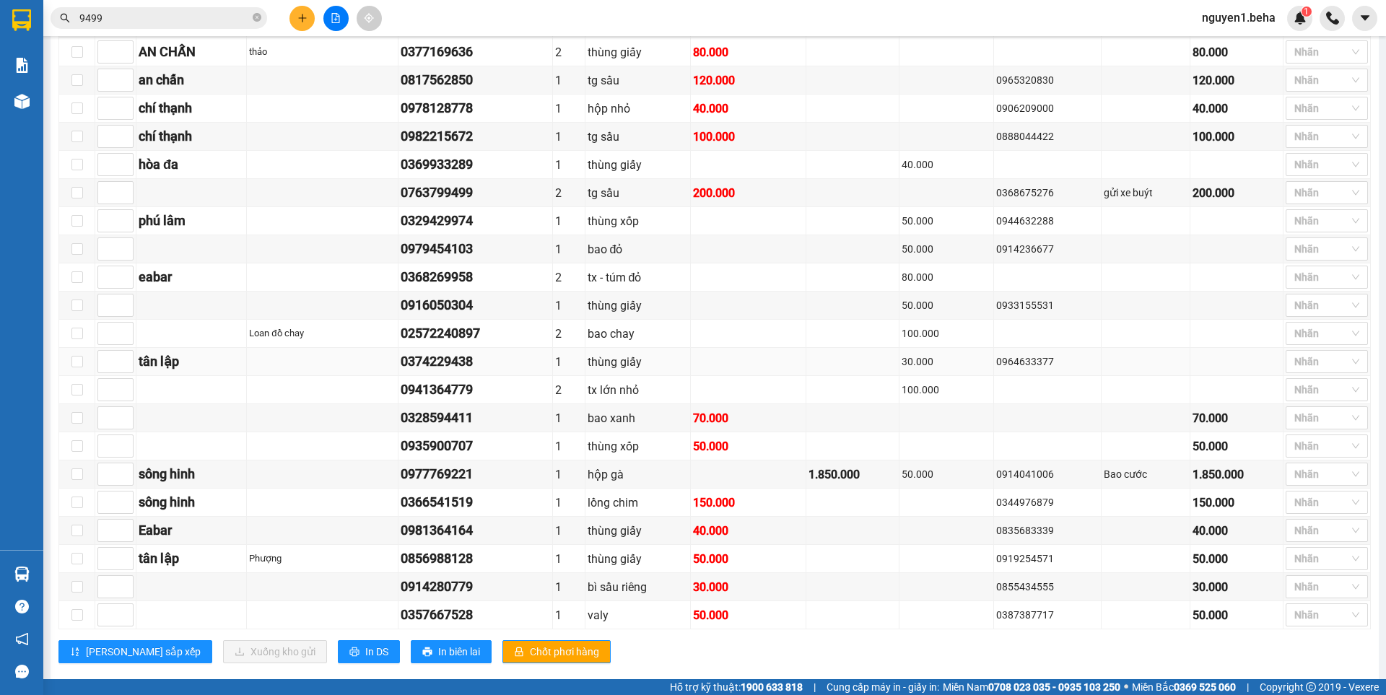
scroll to position [453, 0]
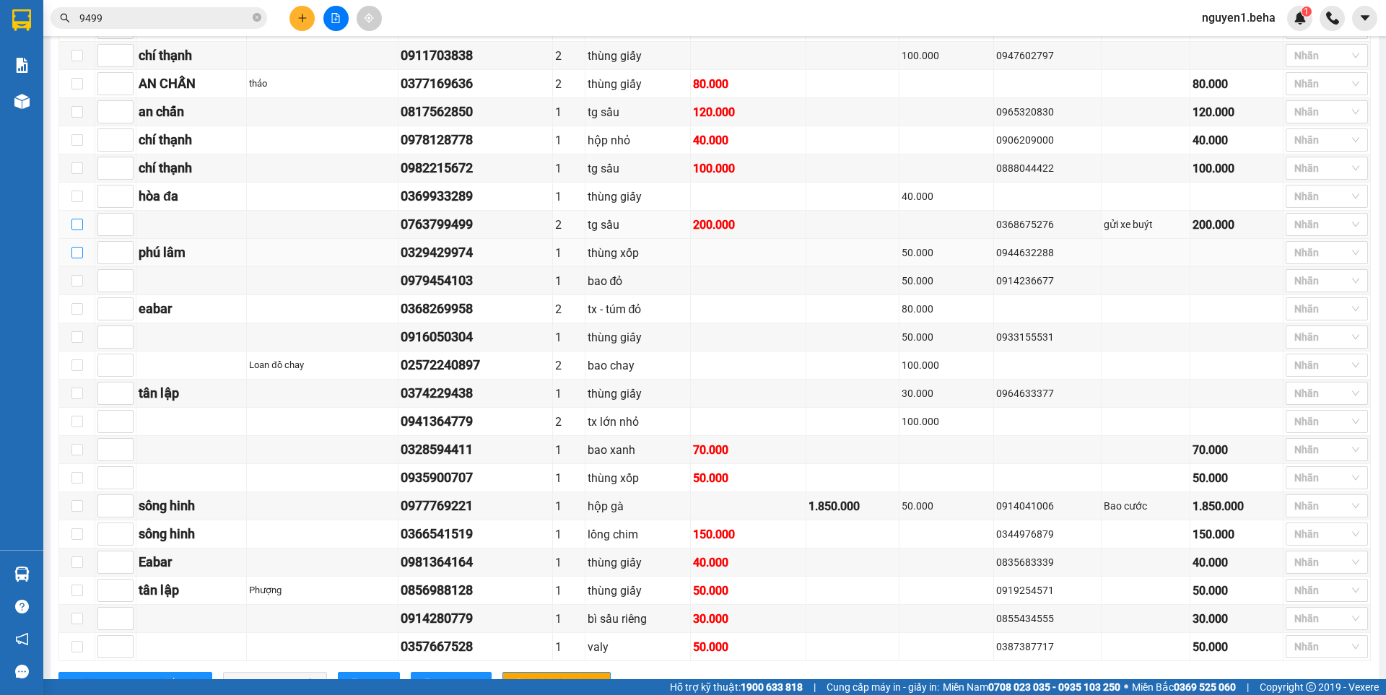
drag, startPoint x: 74, startPoint y: 235, endPoint x: 76, endPoint y: 261, distance: 26.0
click at [73, 230] on input "checkbox" at bounding box center [77, 225] width 12 height 12
checkbox input "true"
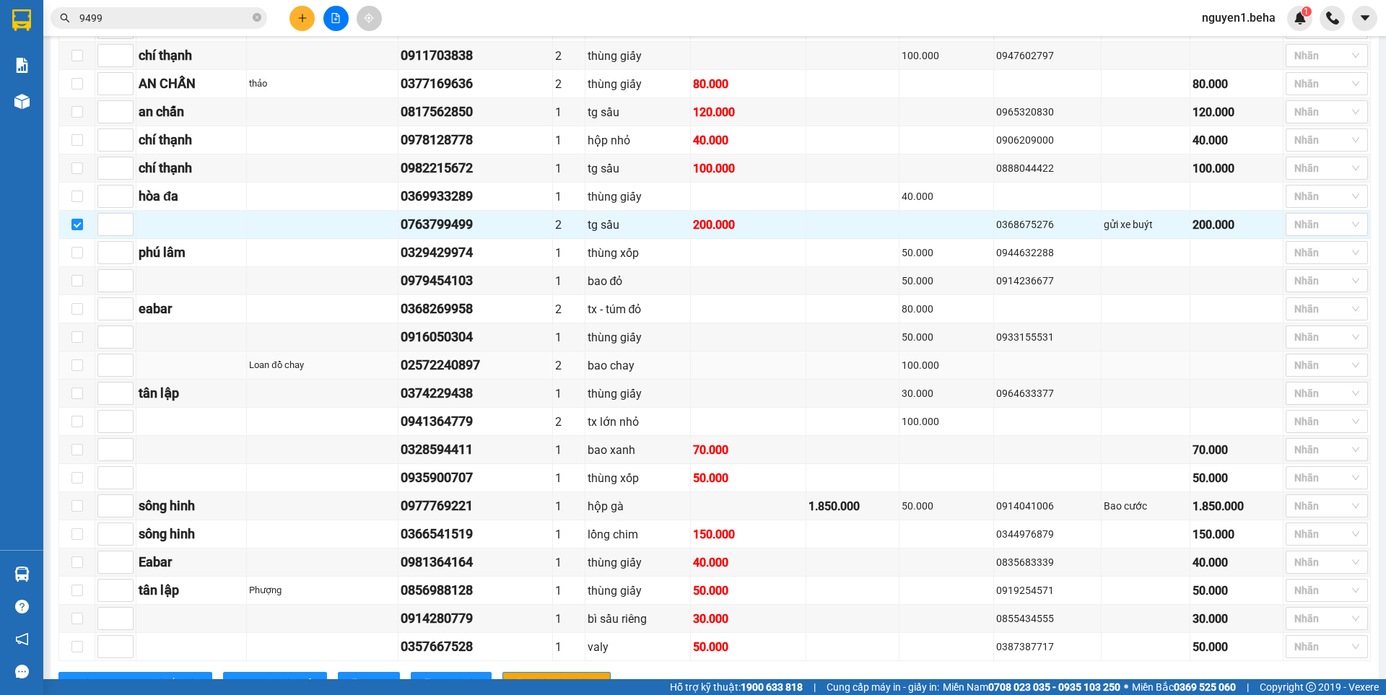
scroll to position [526, 0]
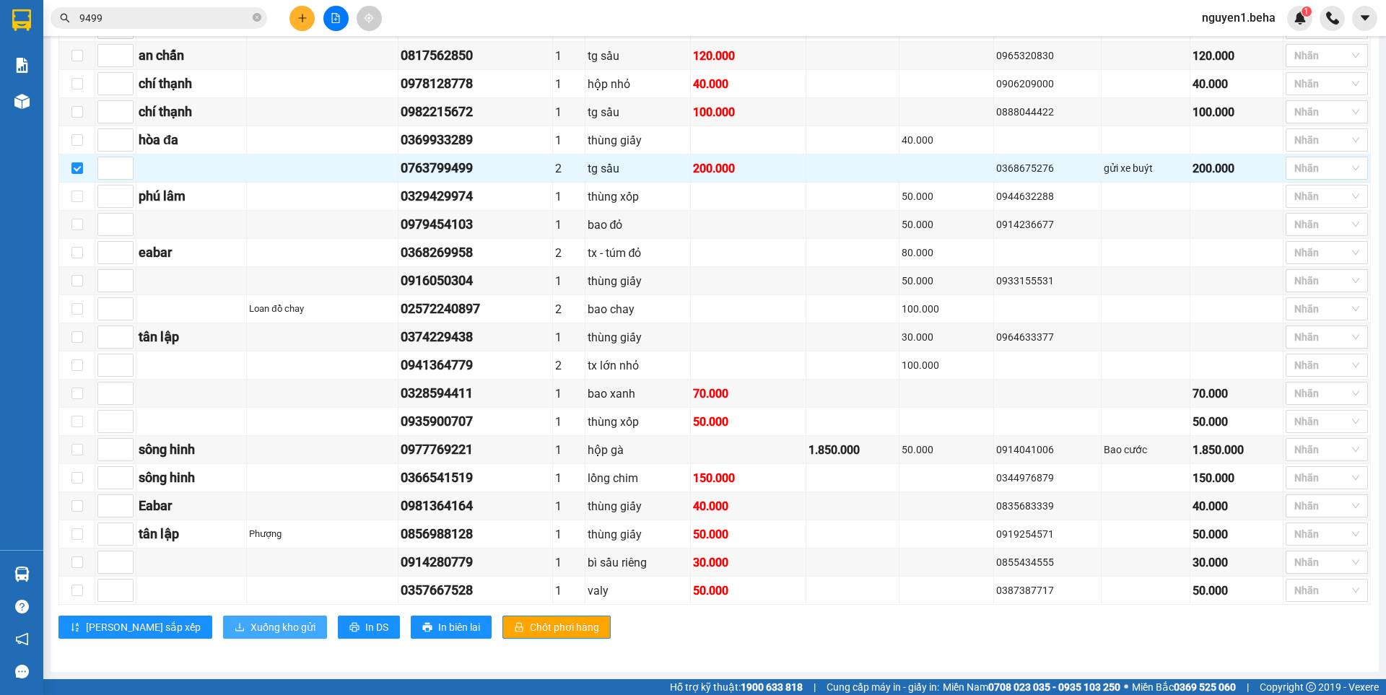
click at [250, 625] on span "Xuống kho gửi" at bounding box center [282, 627] width 65 height 16
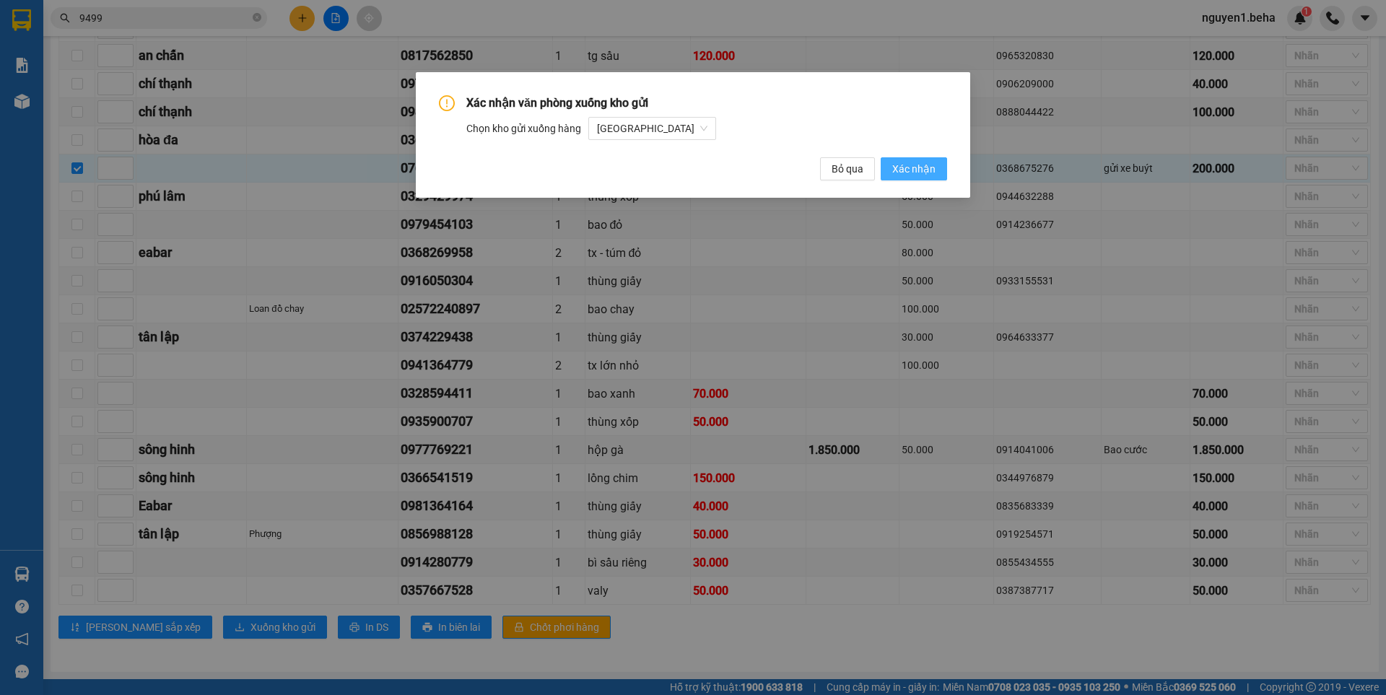
click at [916, 169] on span "Xác nhận" at bounding box center [913, 169] width 43 height 16
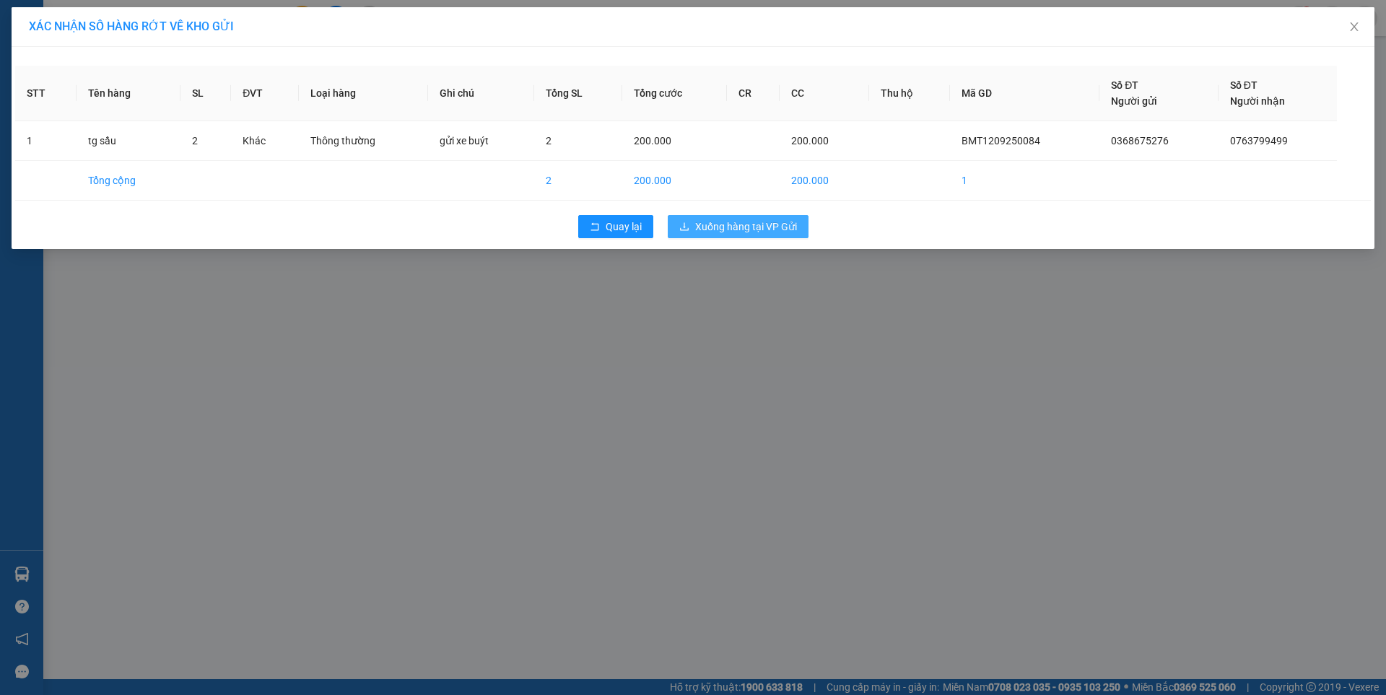
click at [758, 225] on span "Xuống hàng tại VP Gửi" at bounding box center [746, 227] width 102 height 16
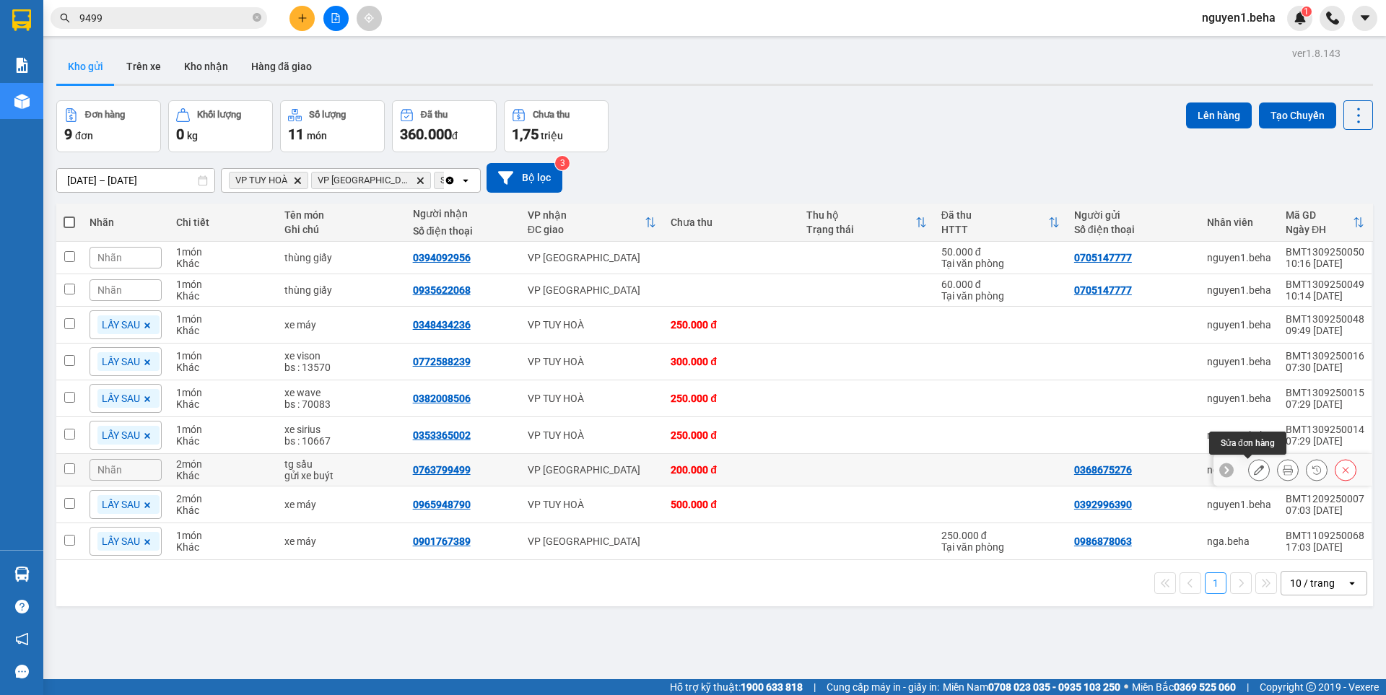
click at [1249, 471] on button at bounding box center [1259, 470] width 20 height 25
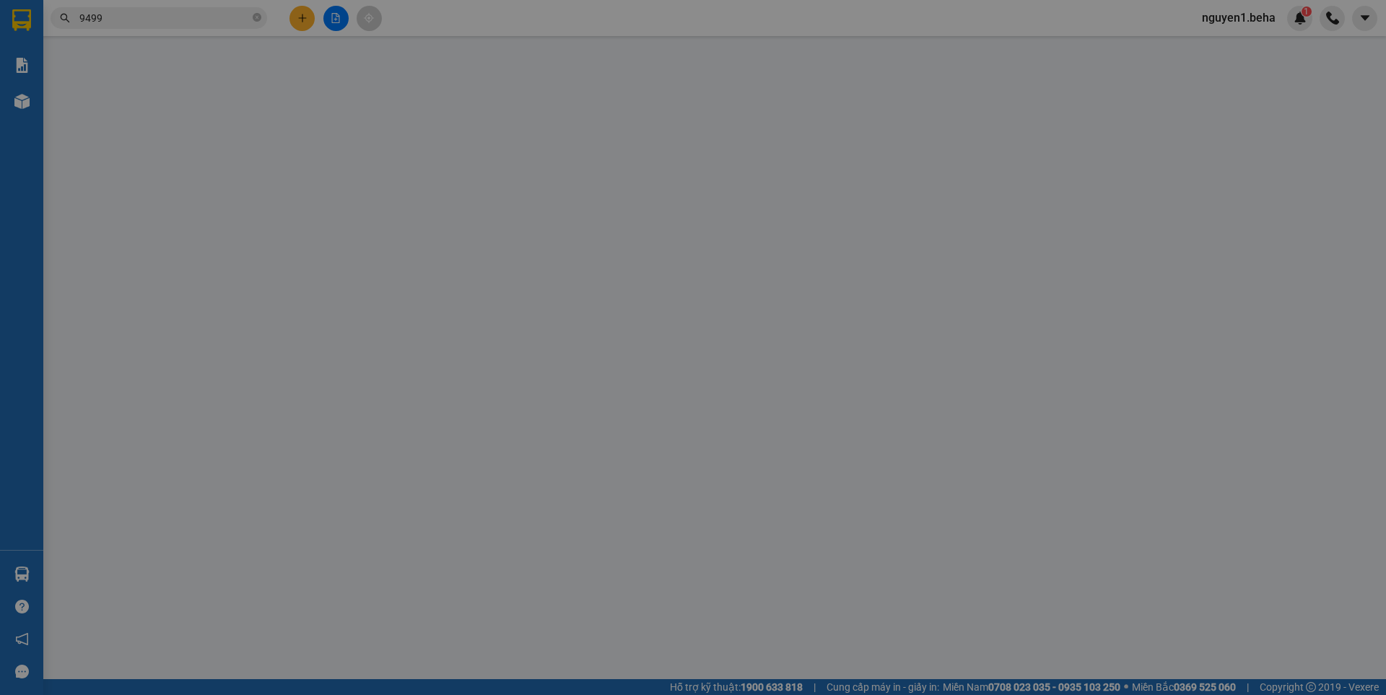
type input "0368675276"
type input "0763799499"
type input "200.000"
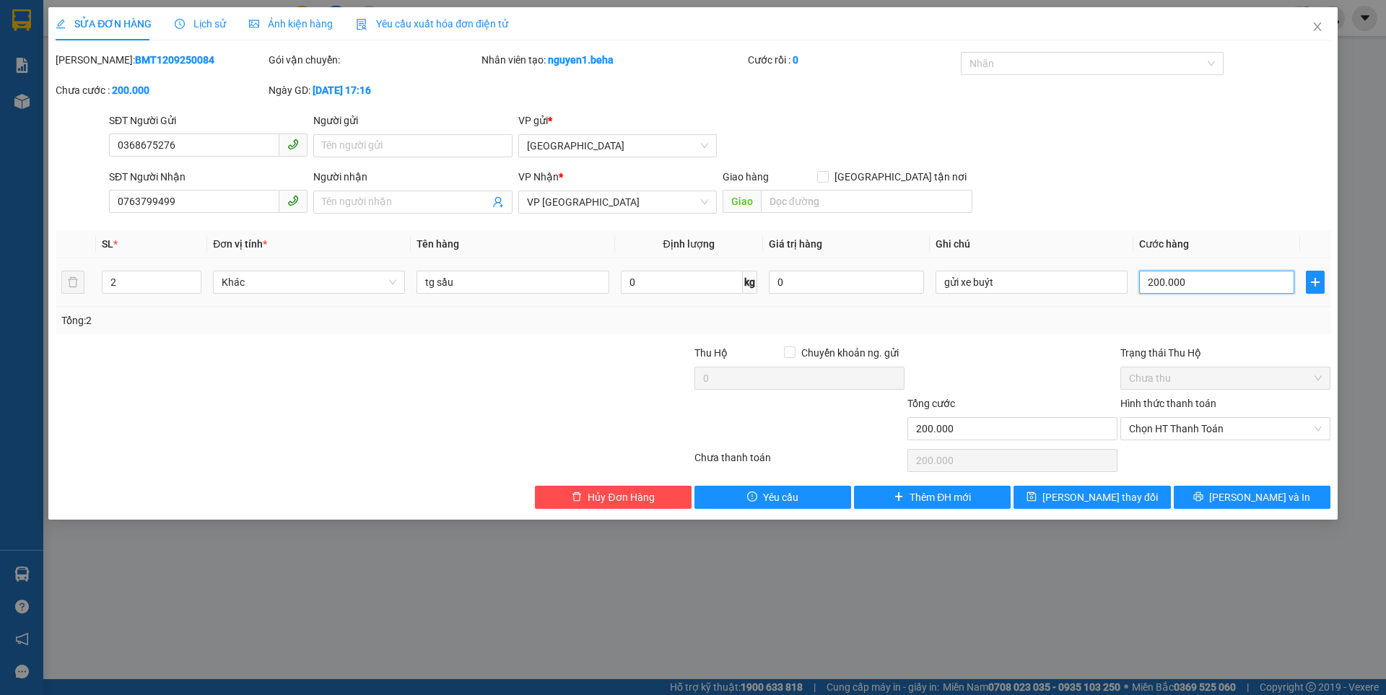
click at [1190, 287] on input "200.000" at bounding box center [1216, 282] width 155 height 23
type input "0"
type input "1"
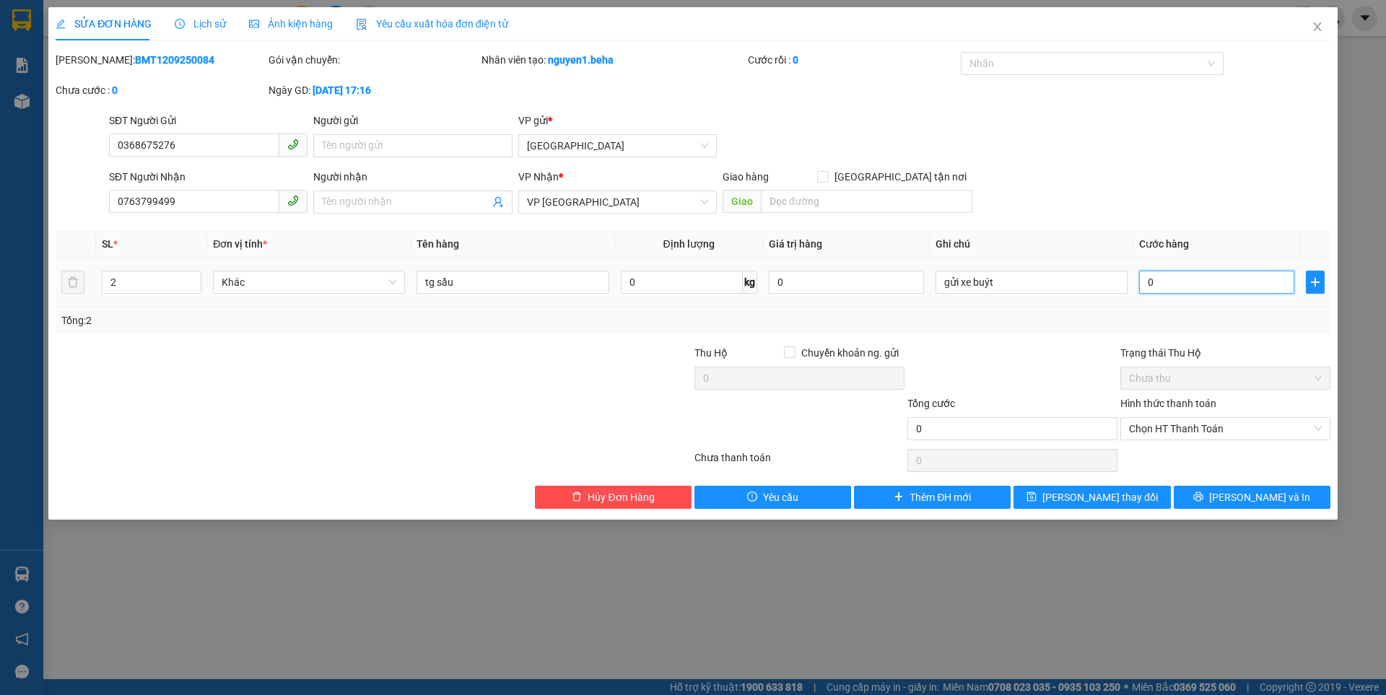
type input "1"
type input "01"
type input "16"
type input "016"
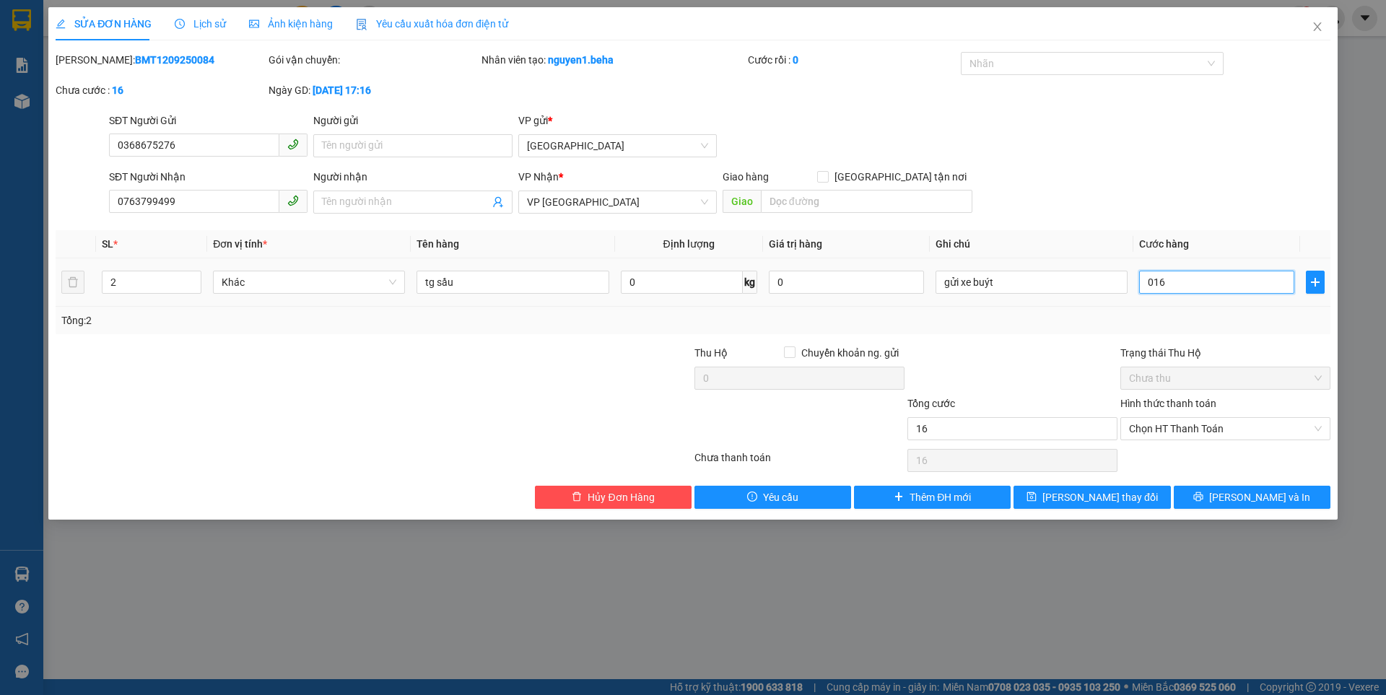
type input "160"
type input "0.160"
type input "160.000"
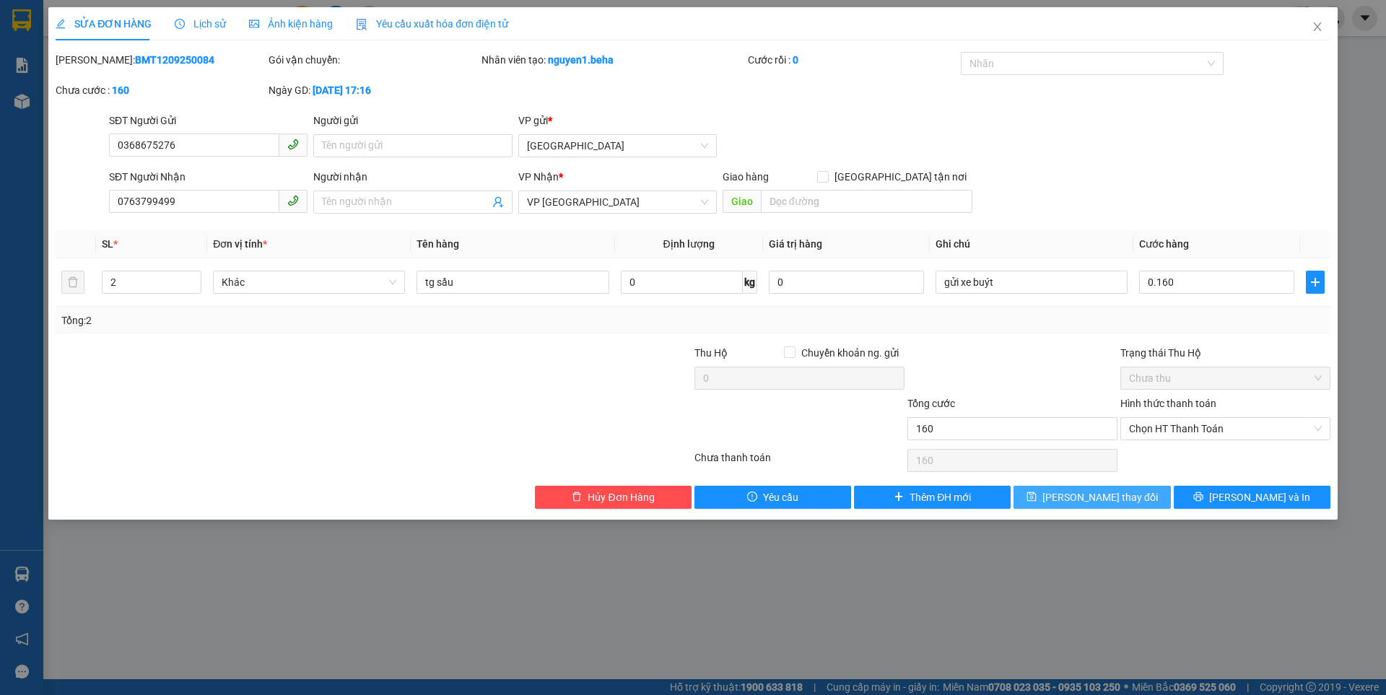
type input "160.000"
click at [1119, 502] on span "[PERSON_NAME] thay đổi" at bounding box center [1100, 497] width 116 height 16
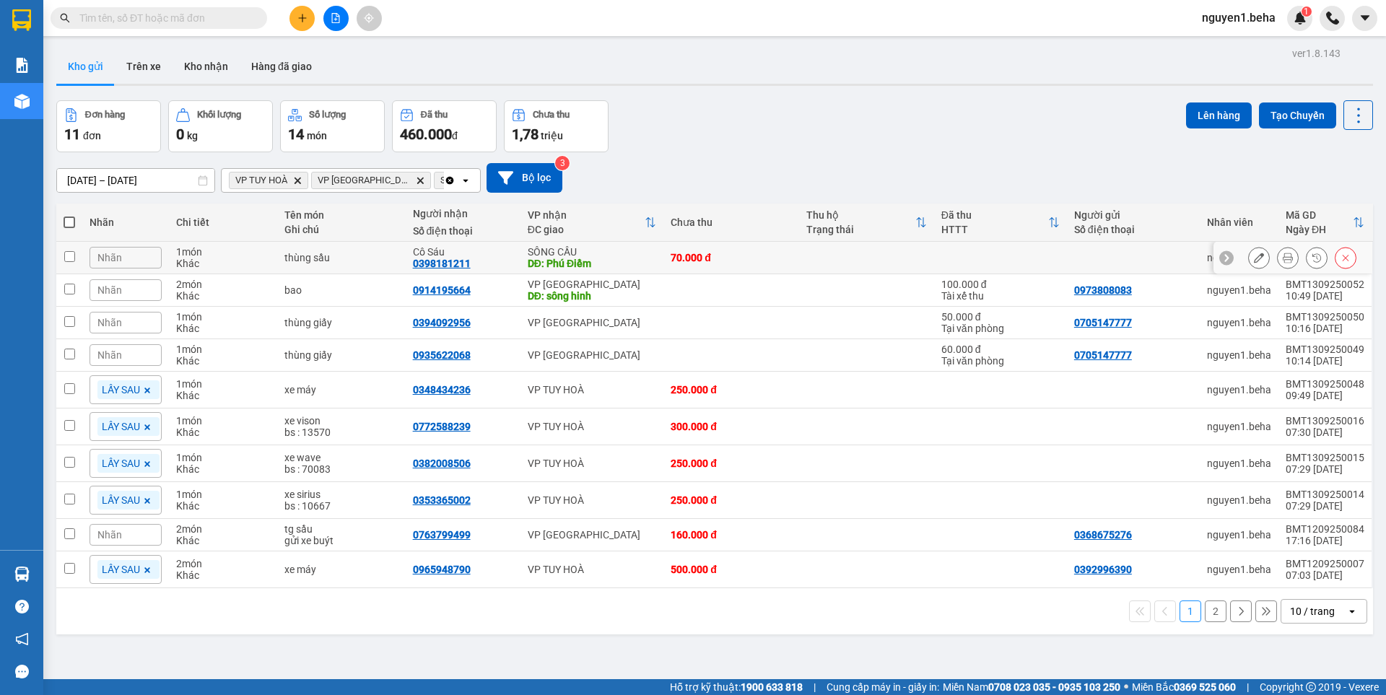
click at [69, 251] on input "checkbox" at bounding box center [69, 256] width 11 height 11
checkbox input "true"
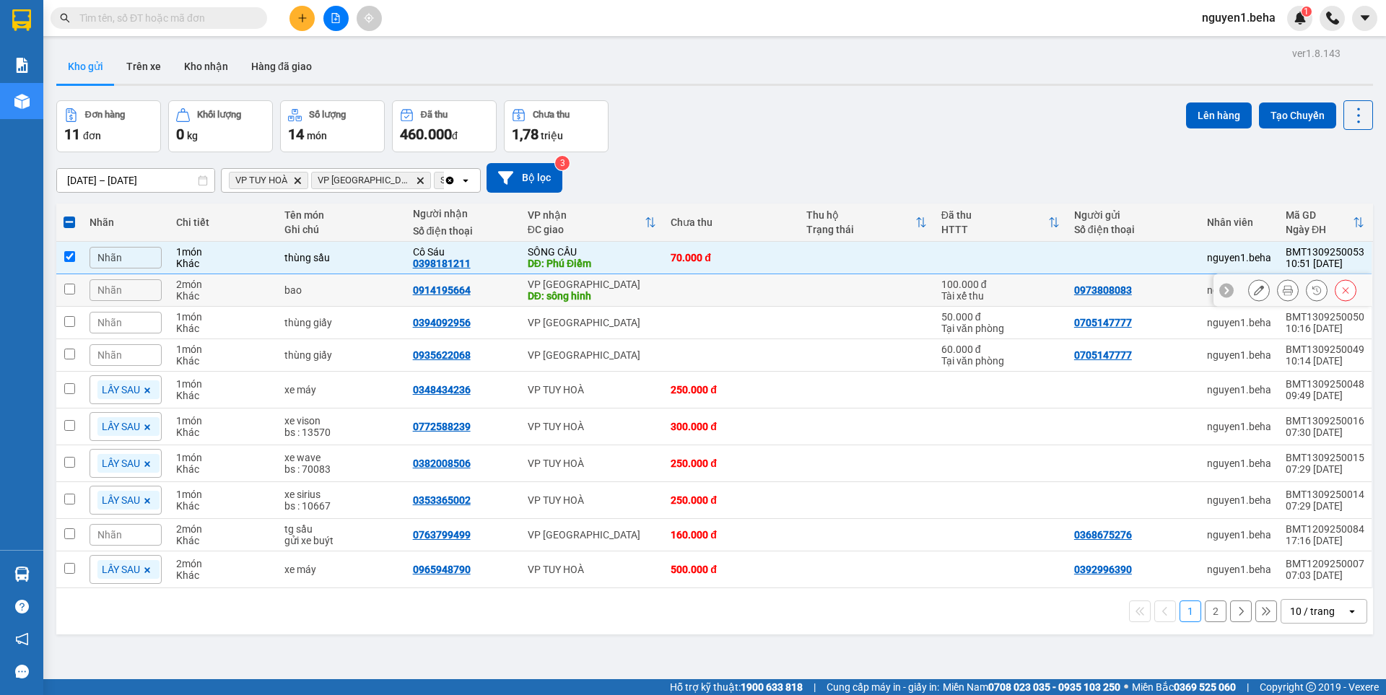
click at [68, 286] on input "checkbox" at bounding box center [69, 289] width 11 height 11
checkbox input "true"
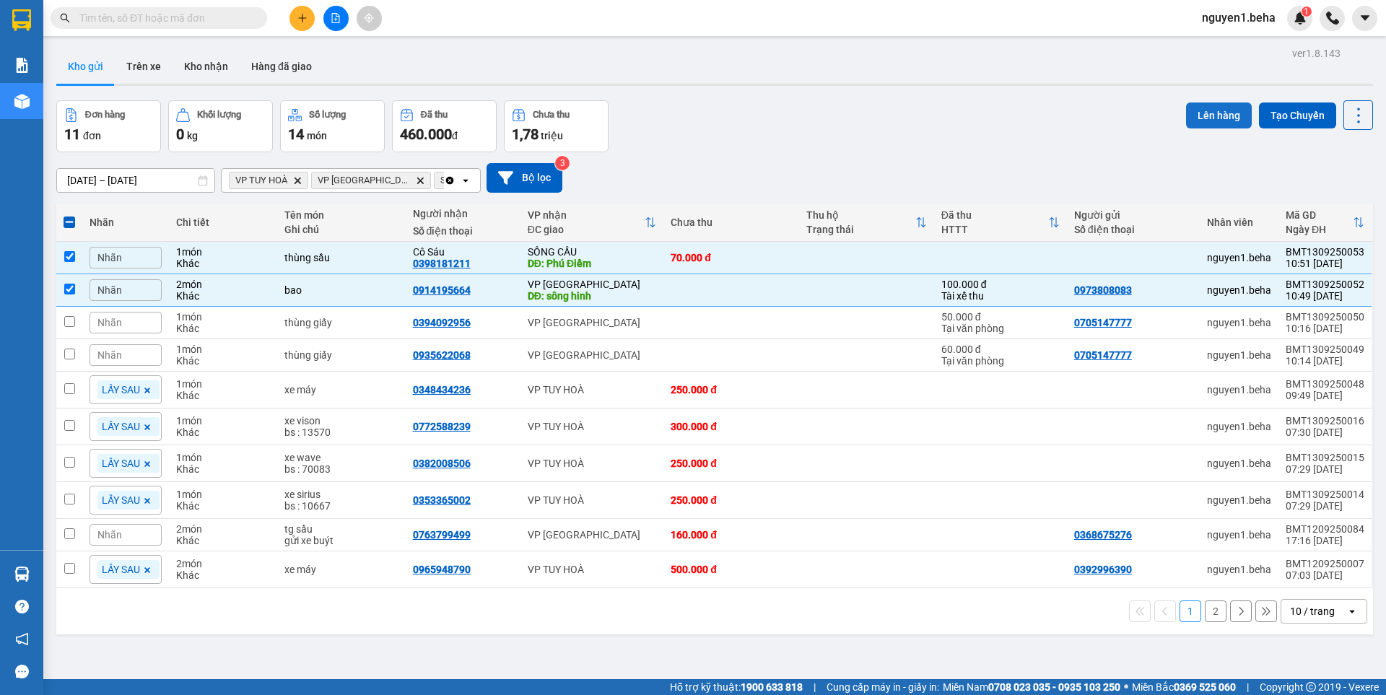
click at [1229, 114] on button "Lên hàng" at bounding box center [1219, 116] width 66 height 26
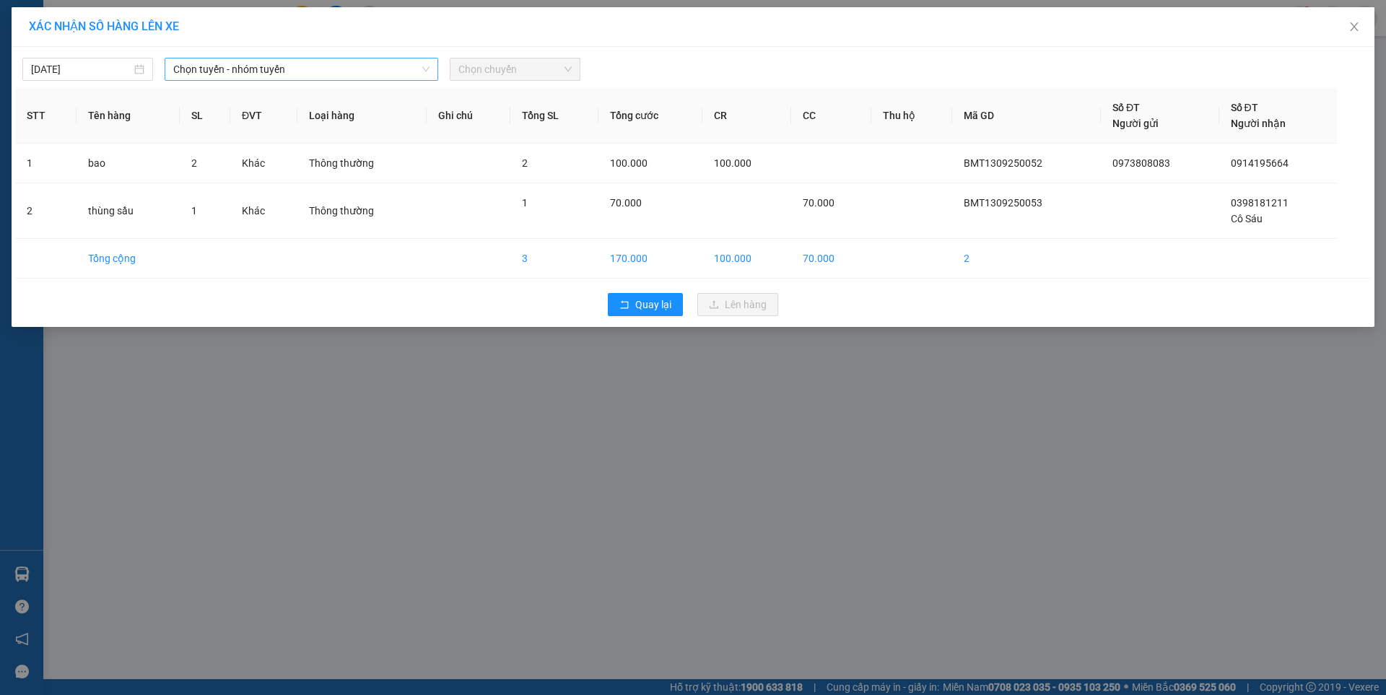
click at [230, 66] on span "Chọn tuyến - nhóm tuyến" at bounding box center [301, 69] width 256 height 22
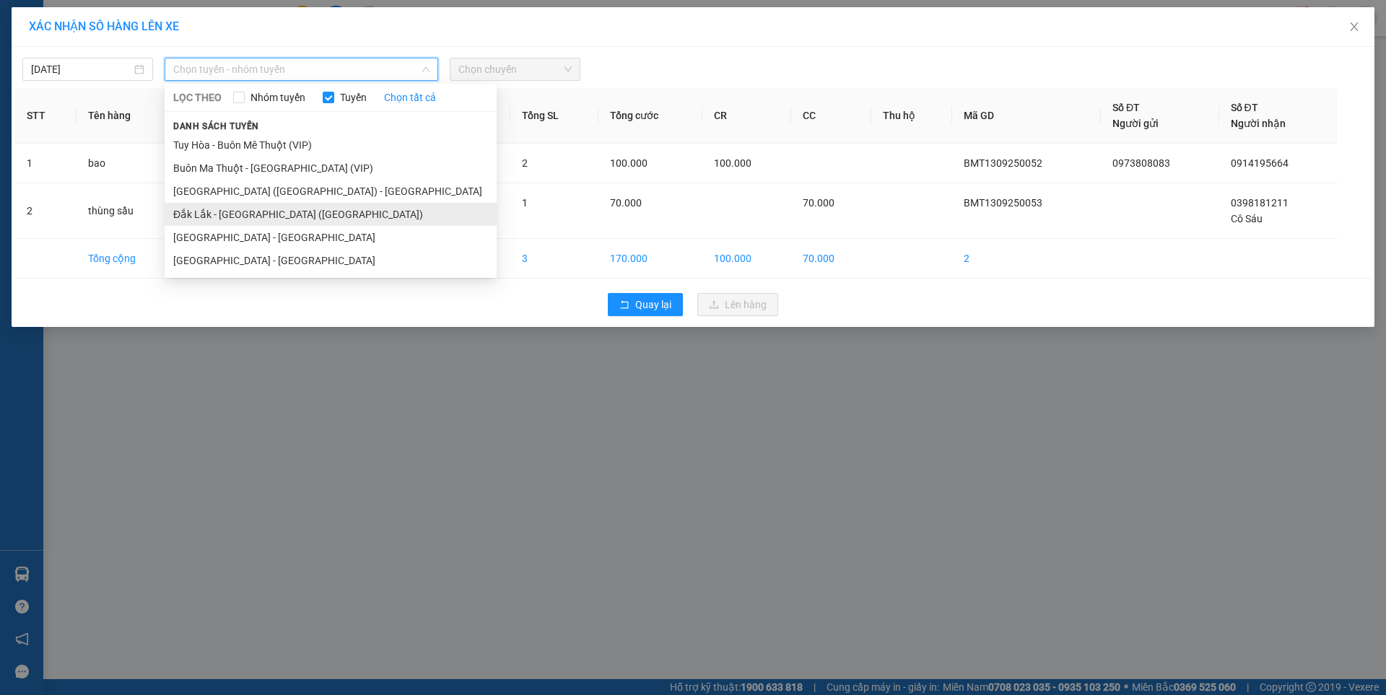
click at [245, 206] on li "Đắk Lắk - [GEOGRAPHIC_DATA] ([GEOGRAPHIC_DATA])" at bounding box center [331, 214] width 332 height 23
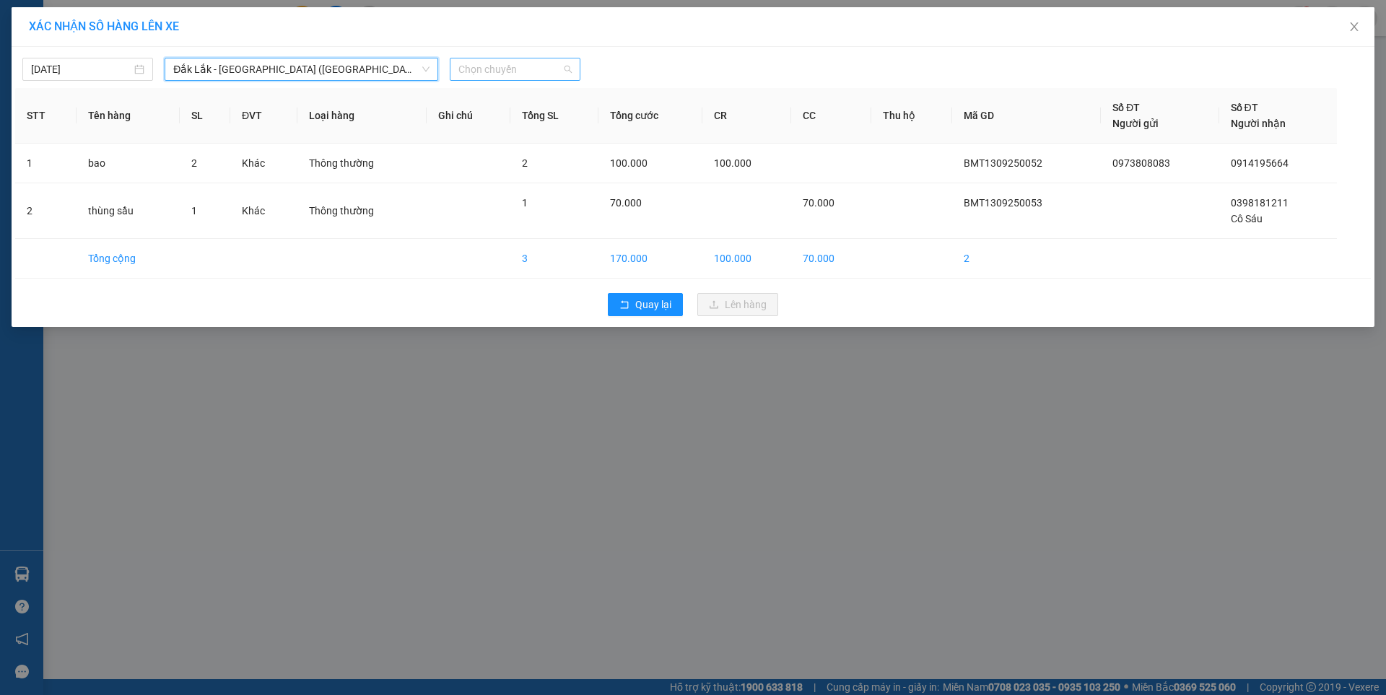
click at [458, 65] on span "Chọn chuyến" at bounding box center [514, 69] width 113 height 22
drag, startPoint x: 494, startPoint y: 115, endPoint x: 499, endPoint y: 146, distance: 31.3
click at [494, 120] on div "09:30 - 47H-049.70" at bounding box center [514, 121] width 113 height 16
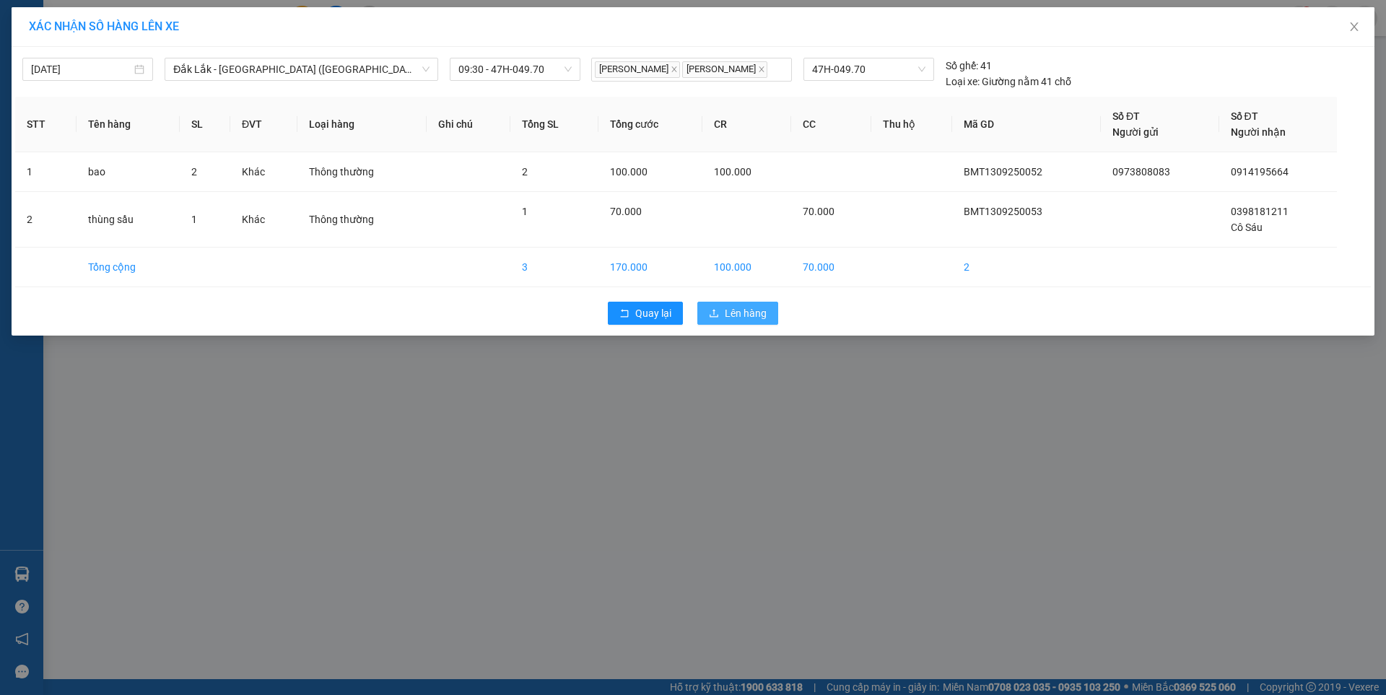
click at [751, 318] on span "Lên hàng" at bounding box center [746, 313] width 42 height 16
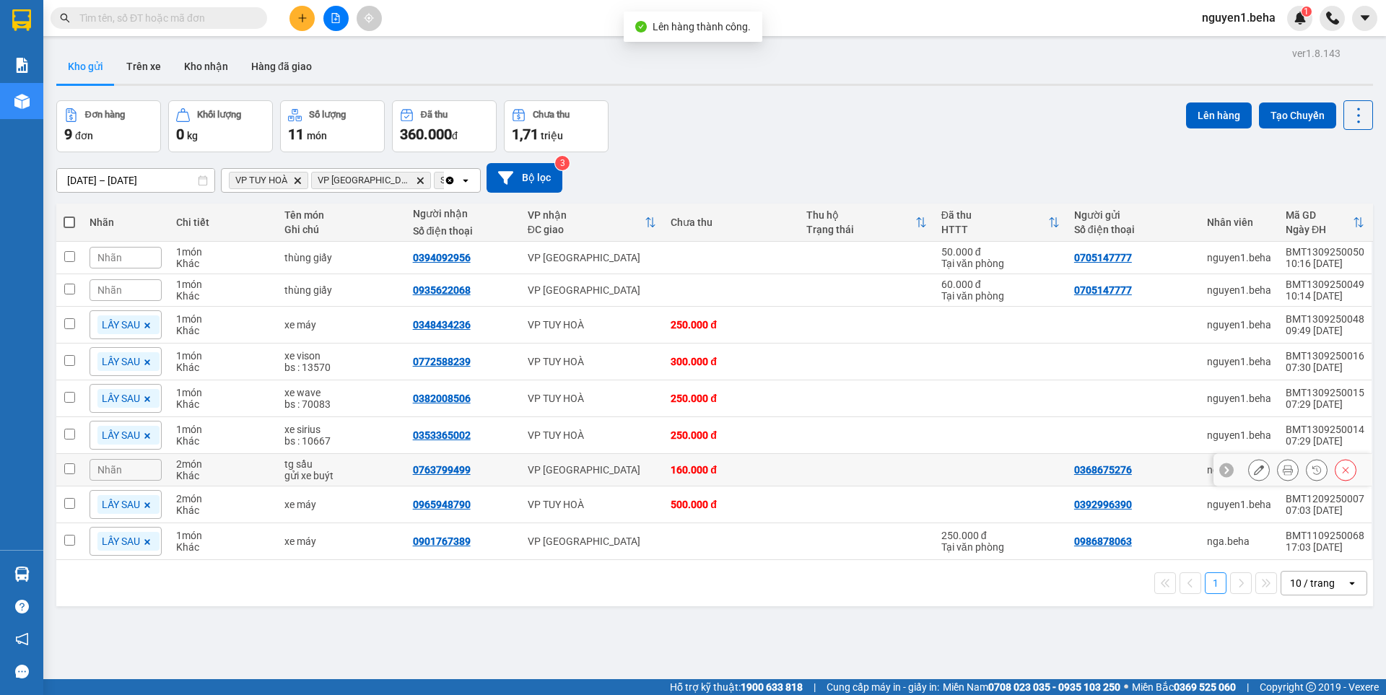
click at [74, 468] on input "checkbox" at bounding box center [69, 468] width 11 height 11
checkbox input "true"
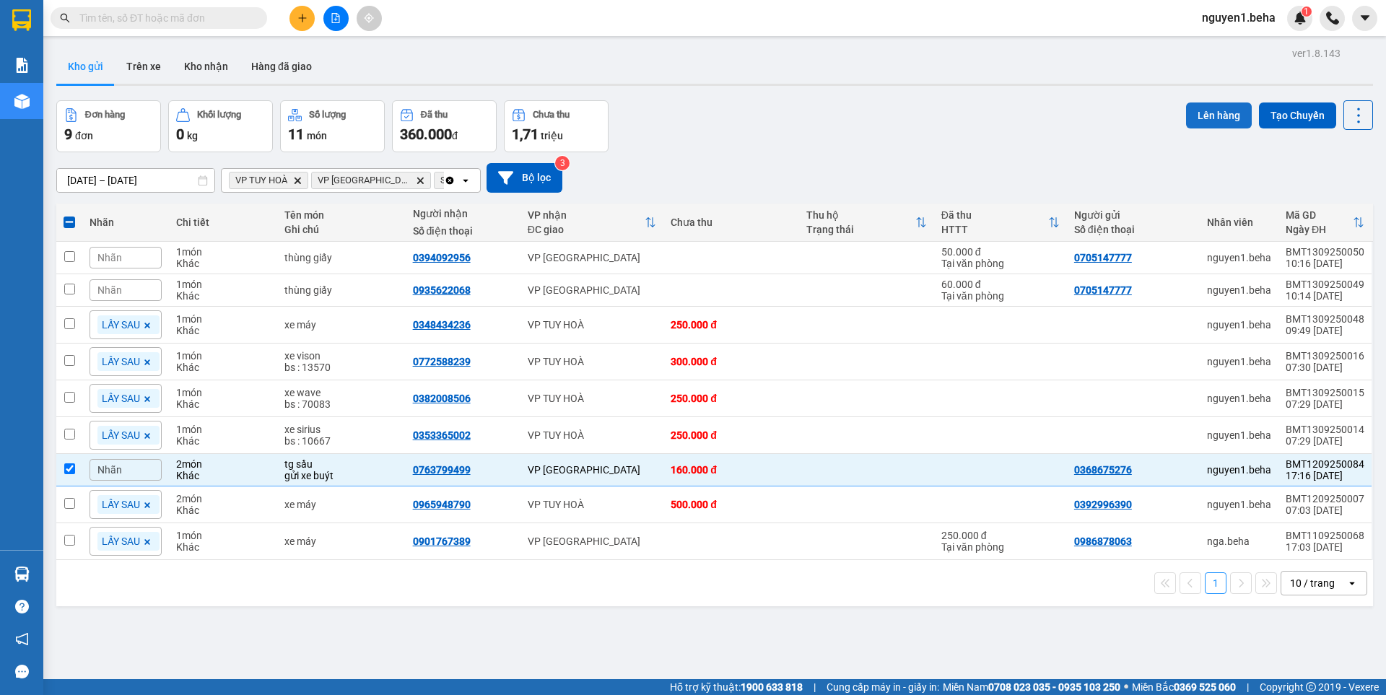
click at [1213, 111] on button "Lên hàng" at bounding box center [1219, 116] width 66 height 26
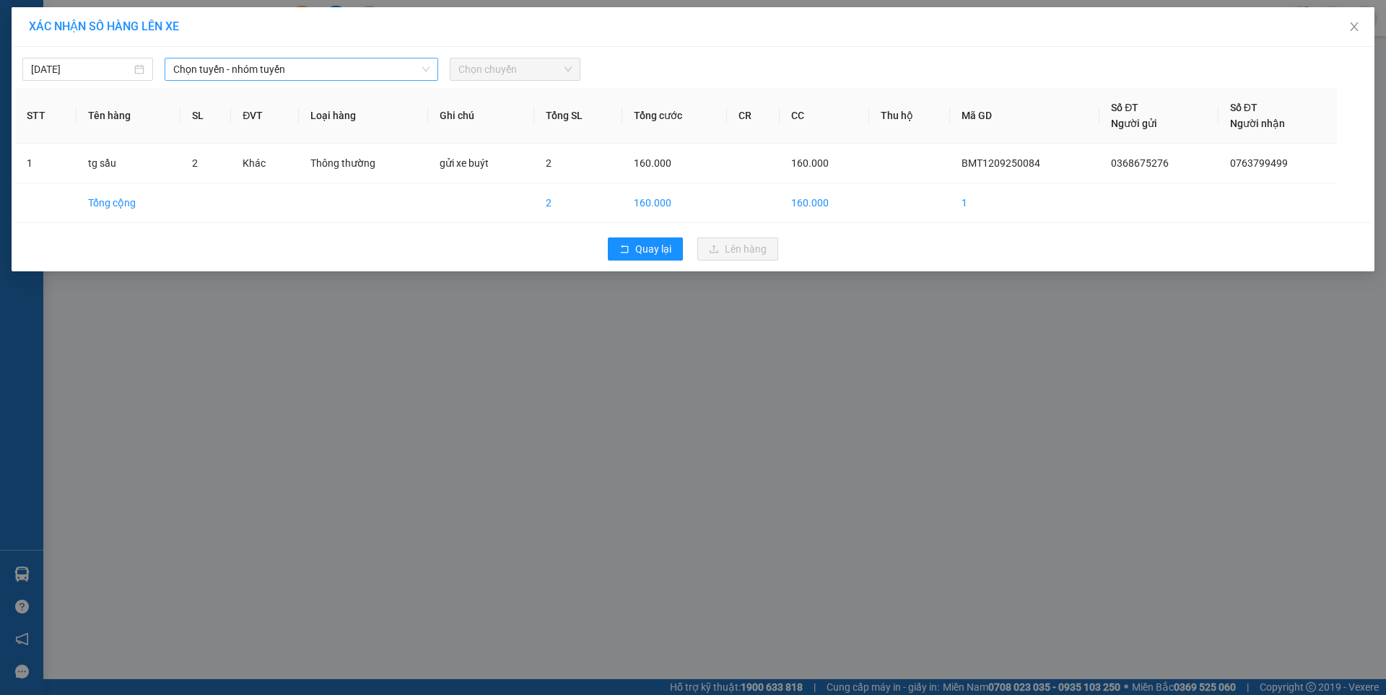
click at [240, 71] on span "Chọn tuyến - nhóm tuyến" at bounding box center [301, 69] width 256 height 22
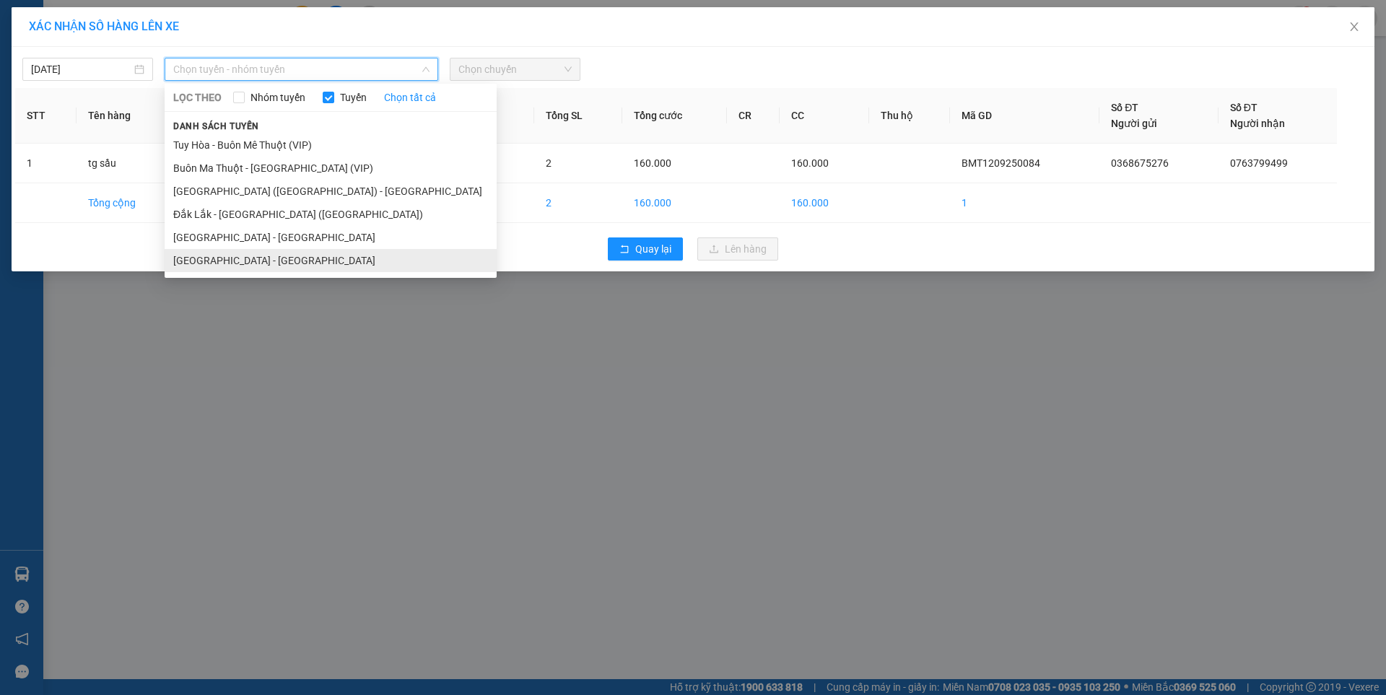
click at [206, 254] on li "[GEOGRAPHIC_DATA] - [GEOGRAPHIC_DATA]" at bounding box center [331, 260] width 332 height 23
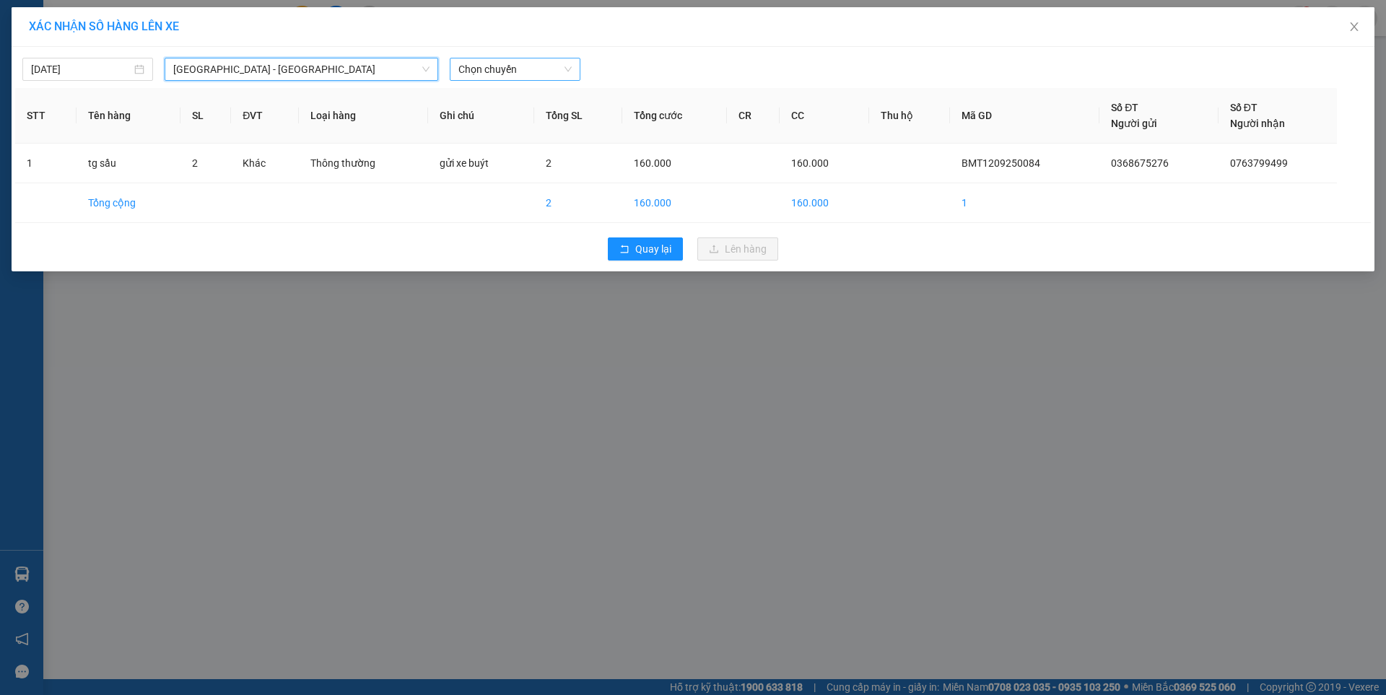
click at [506, 64] on span "Chọn chuyến" at bounding box center [514, 69] width 113 height 22
click at [533, 118] on div "07:00 - 47F-002.14" at bounding box center [514, 121] width 113 height 16
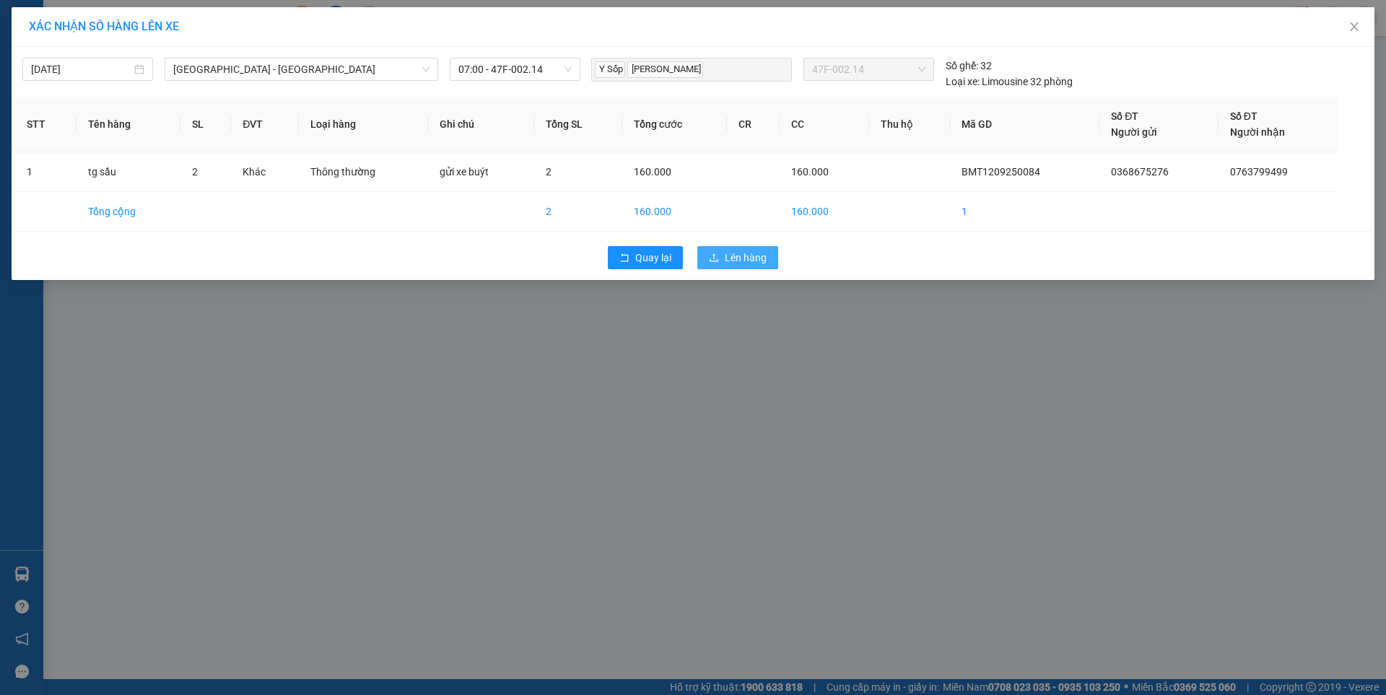
click at [754, 256] on span "Lên hàng" at bounding box center [746, 258] width 42 height 16
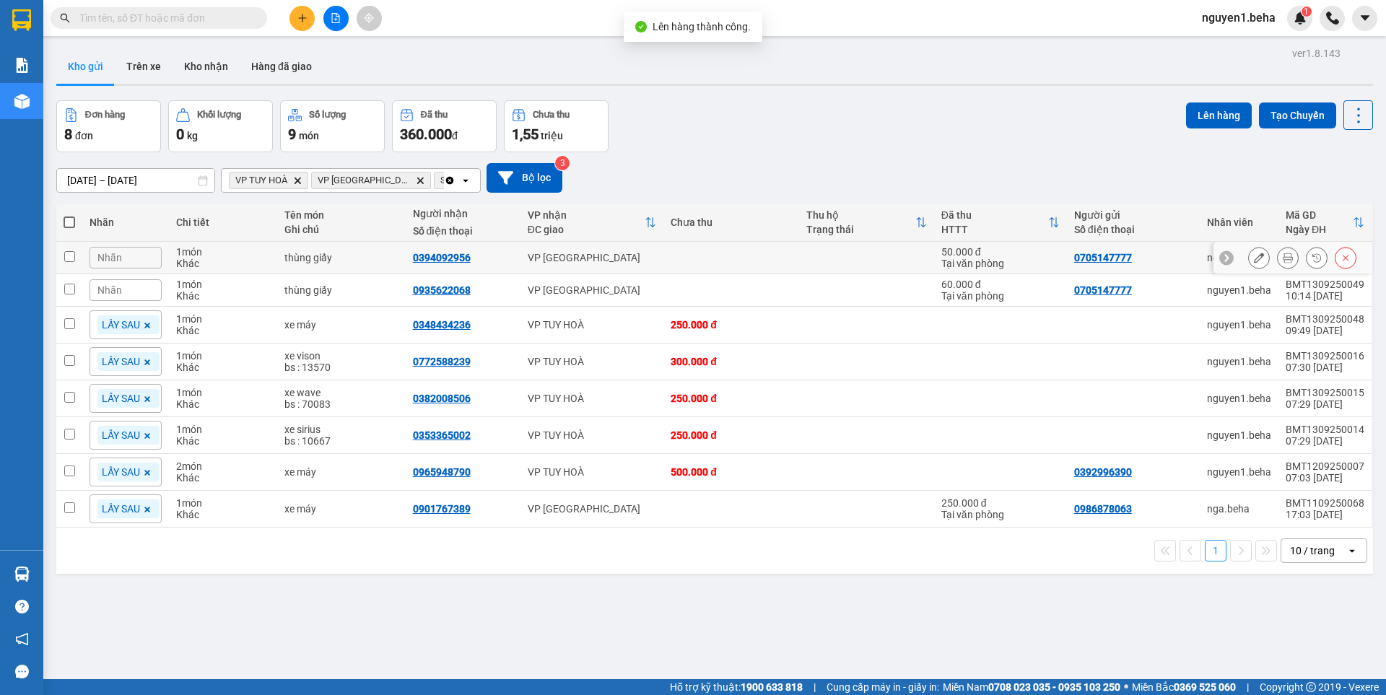
click at [1283, 259] on icon at bounding box center [1288, 258] width 10 height 10
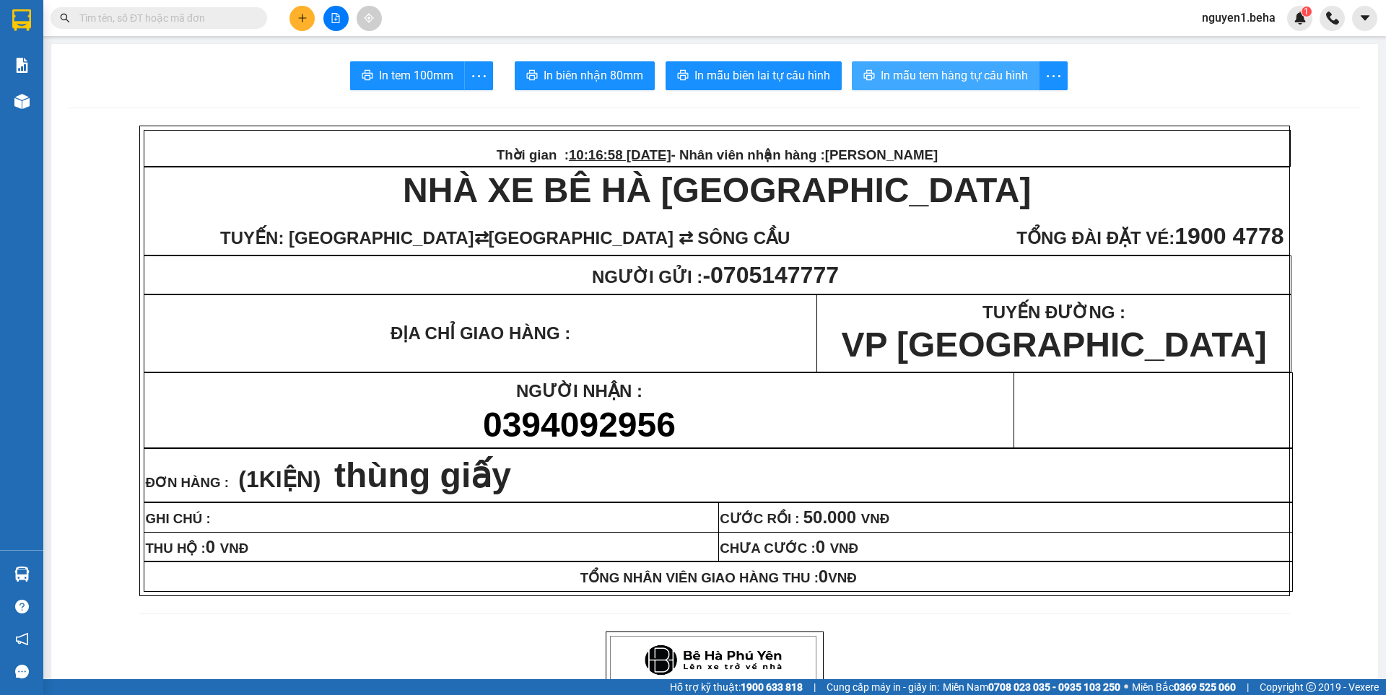
click at [984, 73] on span "In mẫu tem hàng tự cấu hình" at bounding box center [954, 75] width 147 height 18
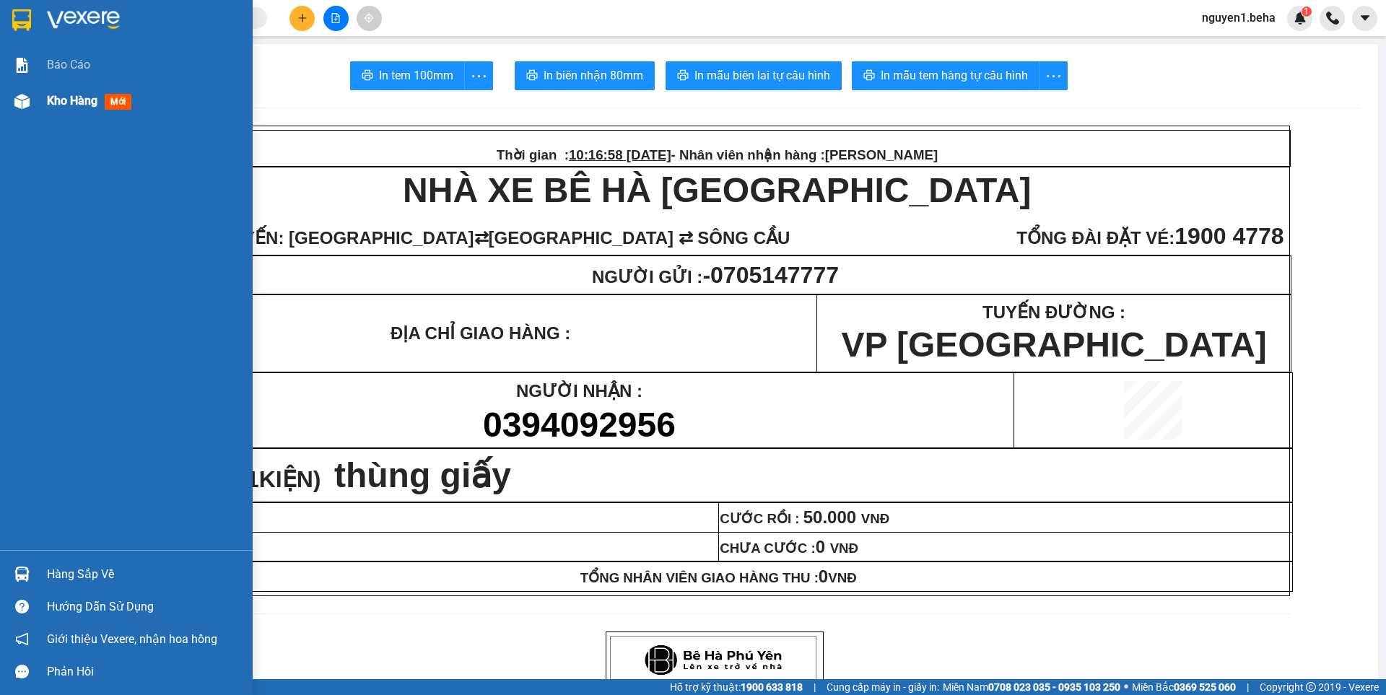
click at [22, 103] on img at bounding box center [21, 101] width 15 height 15
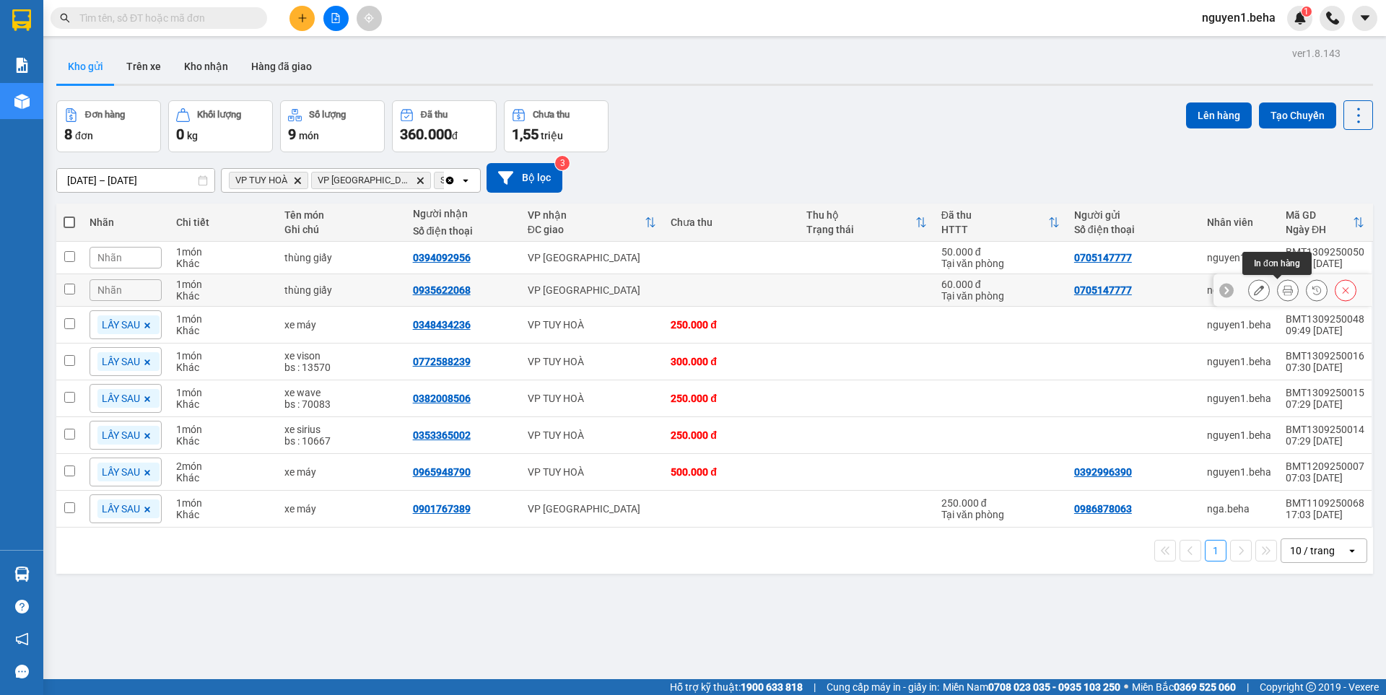
click at [1283, 292] on icon at bounding box center [1288, 290] width 10 height 10
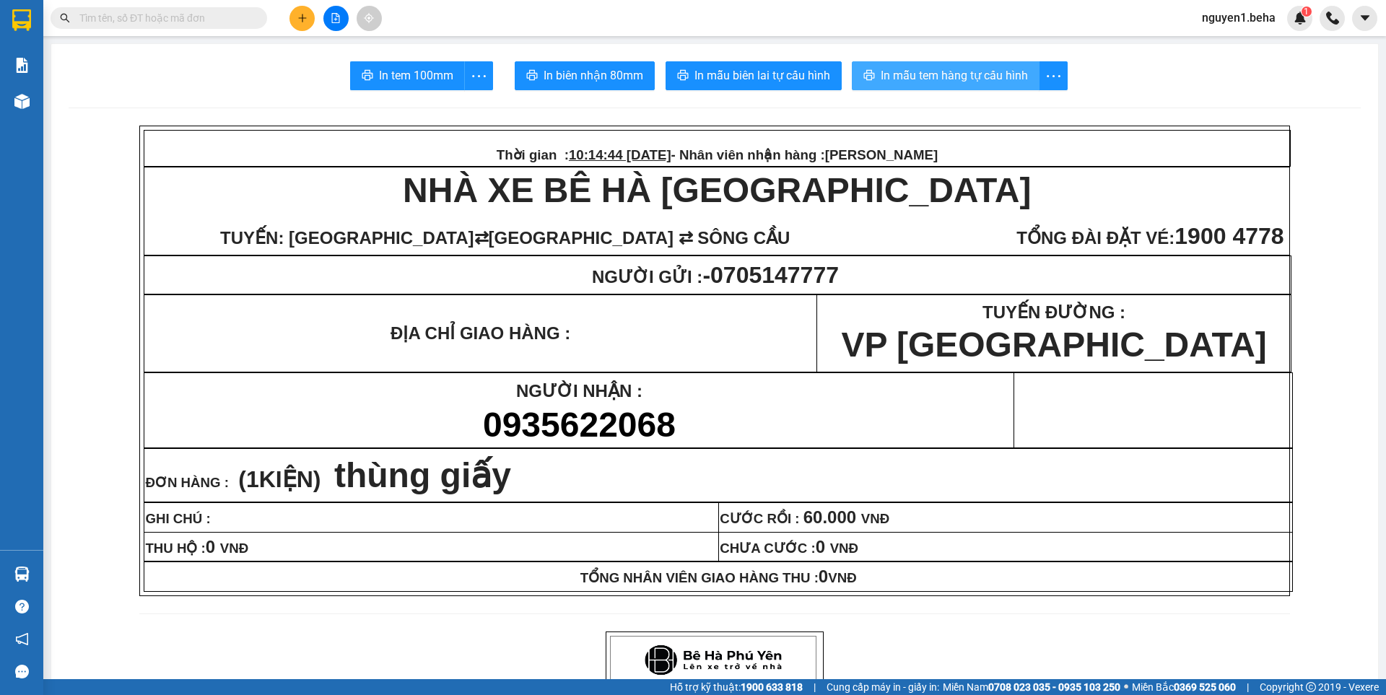
click at [918, 63] on button "In mẫu tem hàng tự cấu hình" at bounding box center [946, 75] width 188 height 29
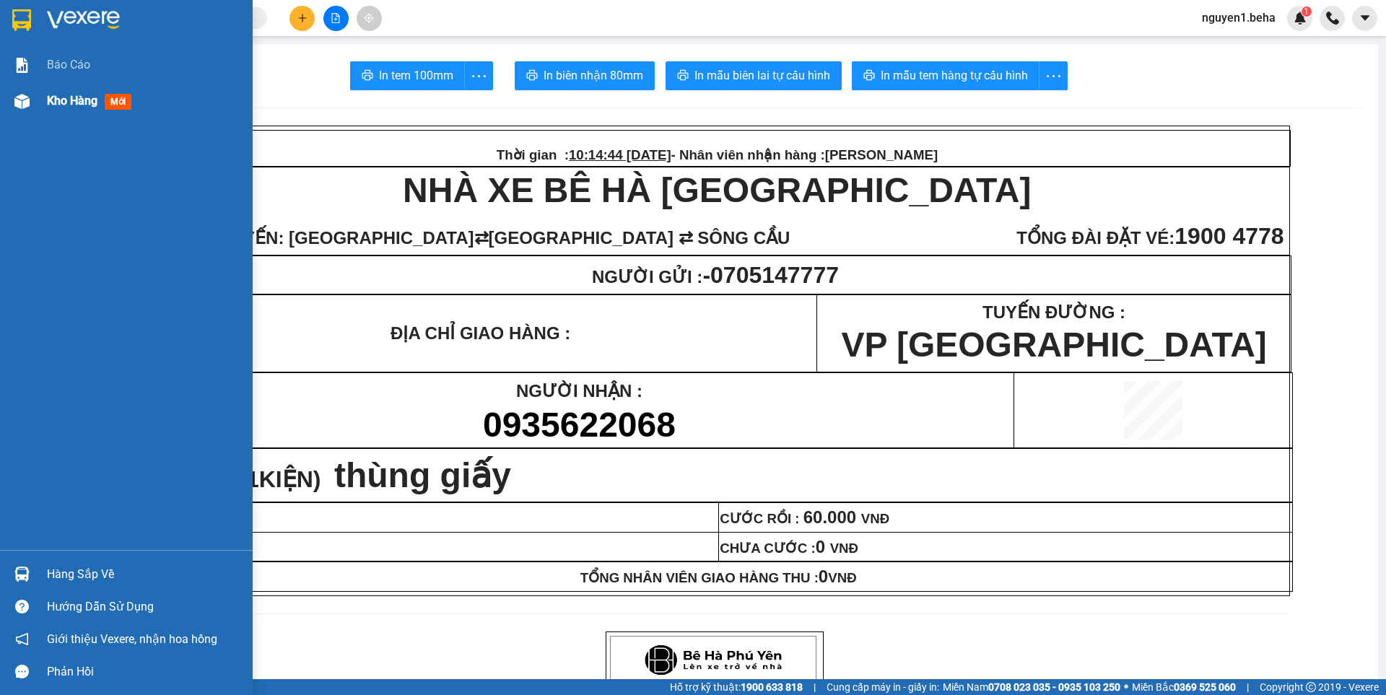
click at [37, 98] on div "Kho hàng mới" at bounding box center [126, 101] width 253 height 36
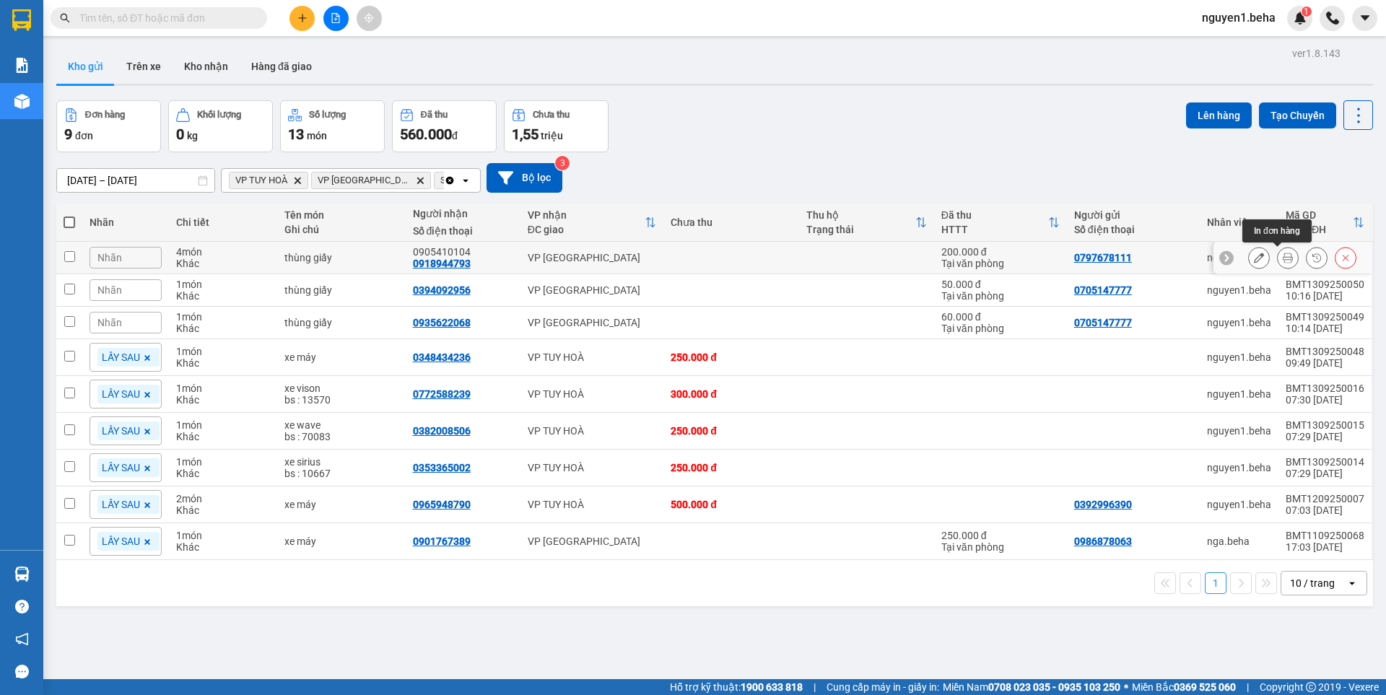
click at [1278, 262] on button at bounding box center [1288, 257] width 20 height 25
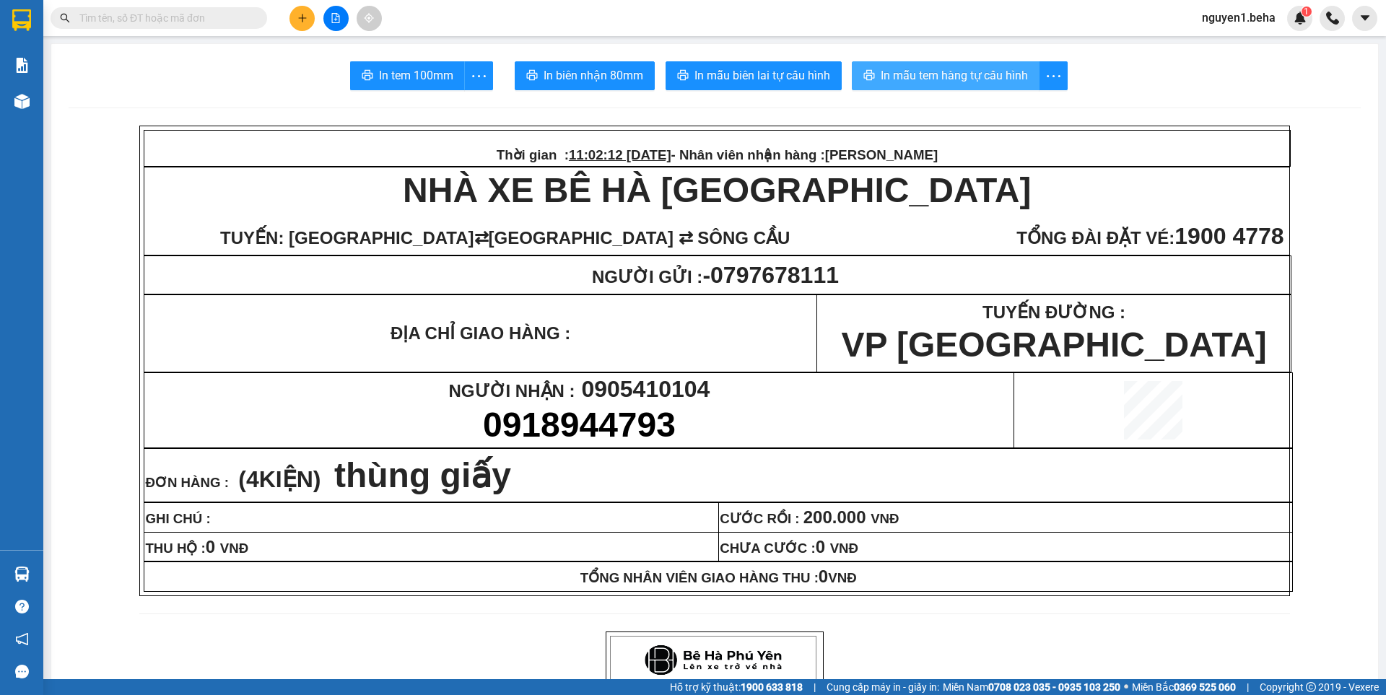
click at [980, 81] on span "In mẫu tem hàng tự cấu hình" at bounding box center [954, 75] width 147 height 18
click at [980, 71] on span "In mẫu tem hàng tự cấu hình" at bounding box center [954, 75] width 147 height 18
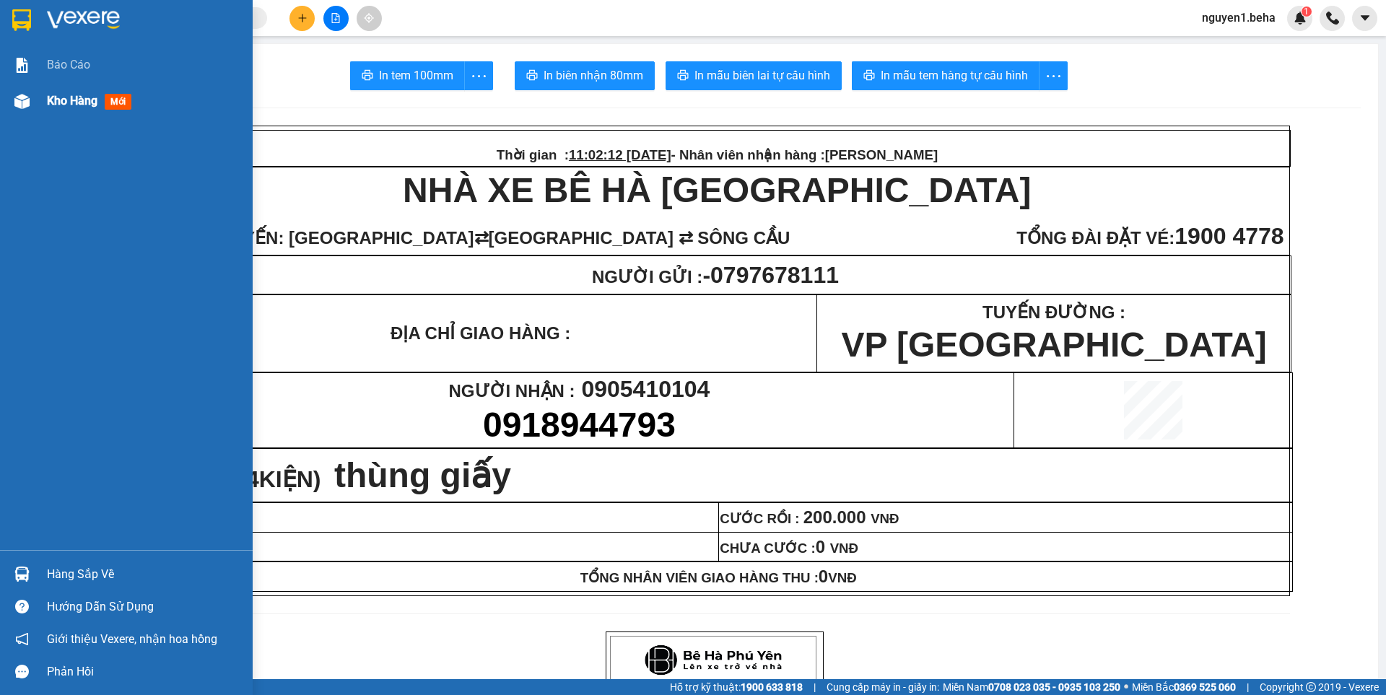
click at [25, 103] on img at bounding box center [21, 101] width 15 height 15
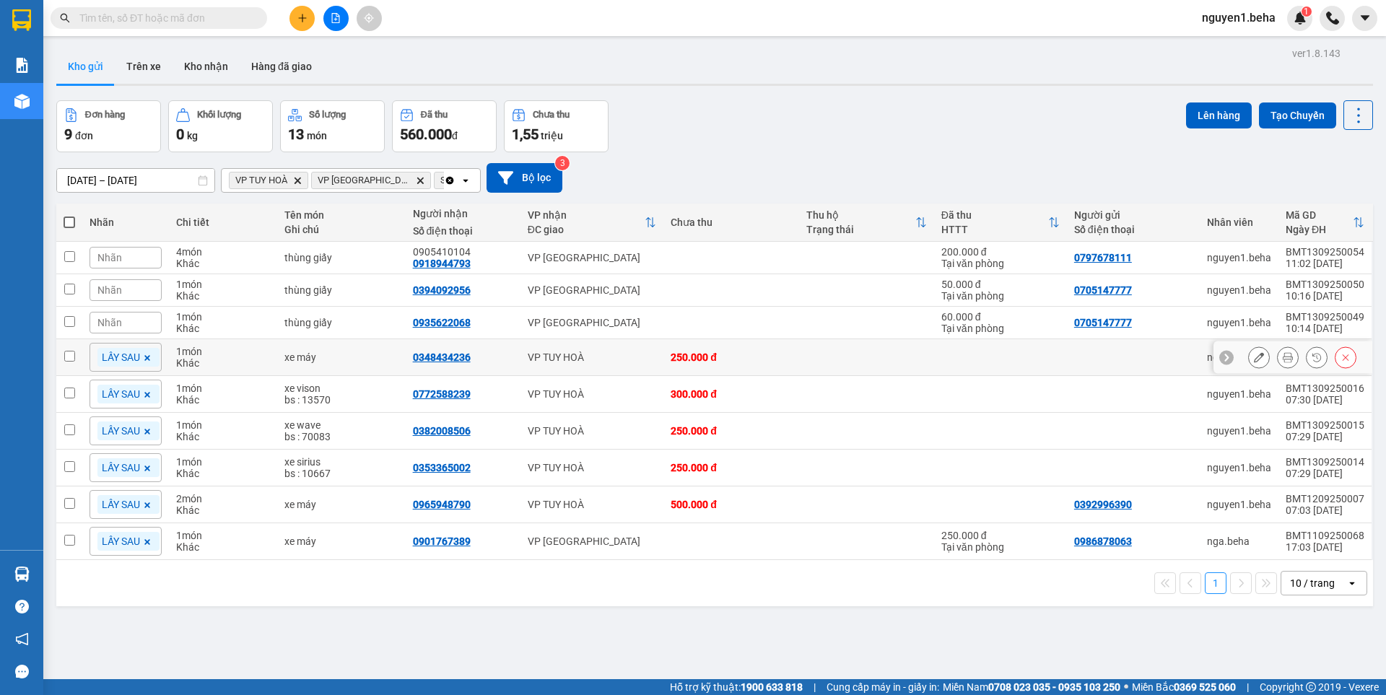
click at [1254, 357] on icon at bounding box center [1259, 357] width 10 height 10
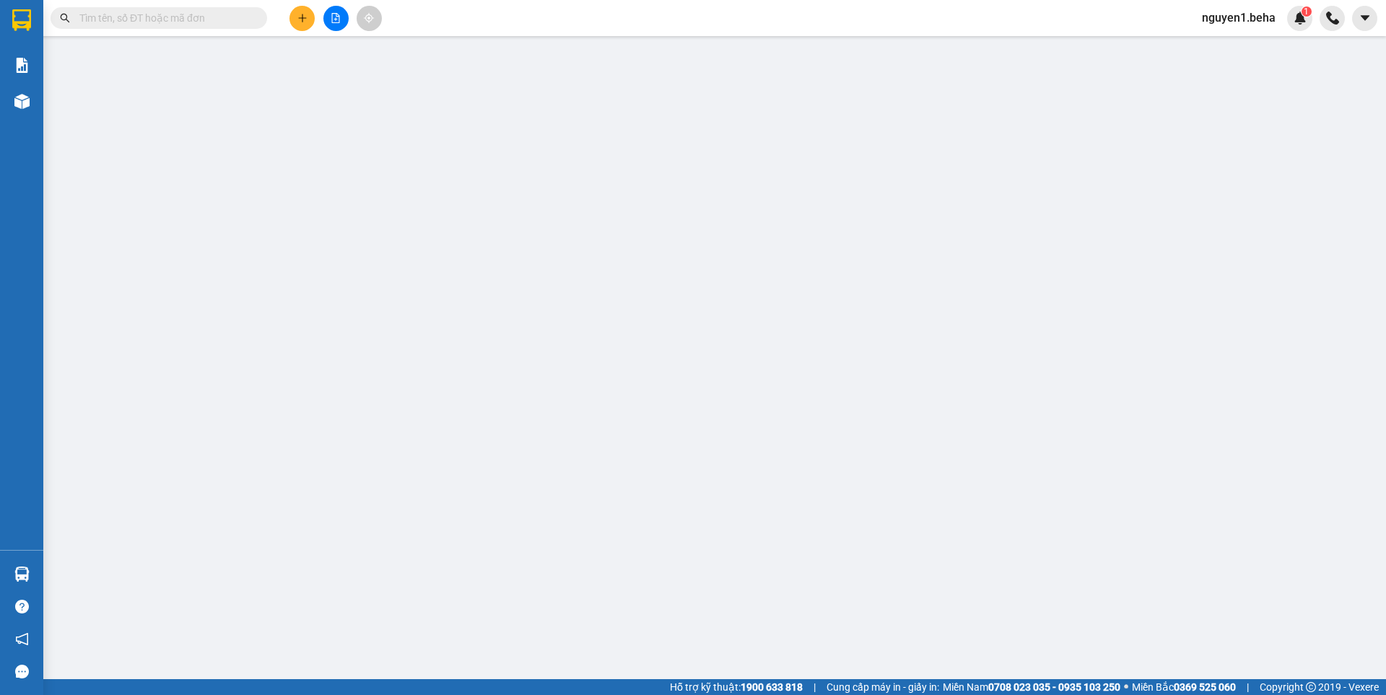
type input "0348434236"
type input "250.000"
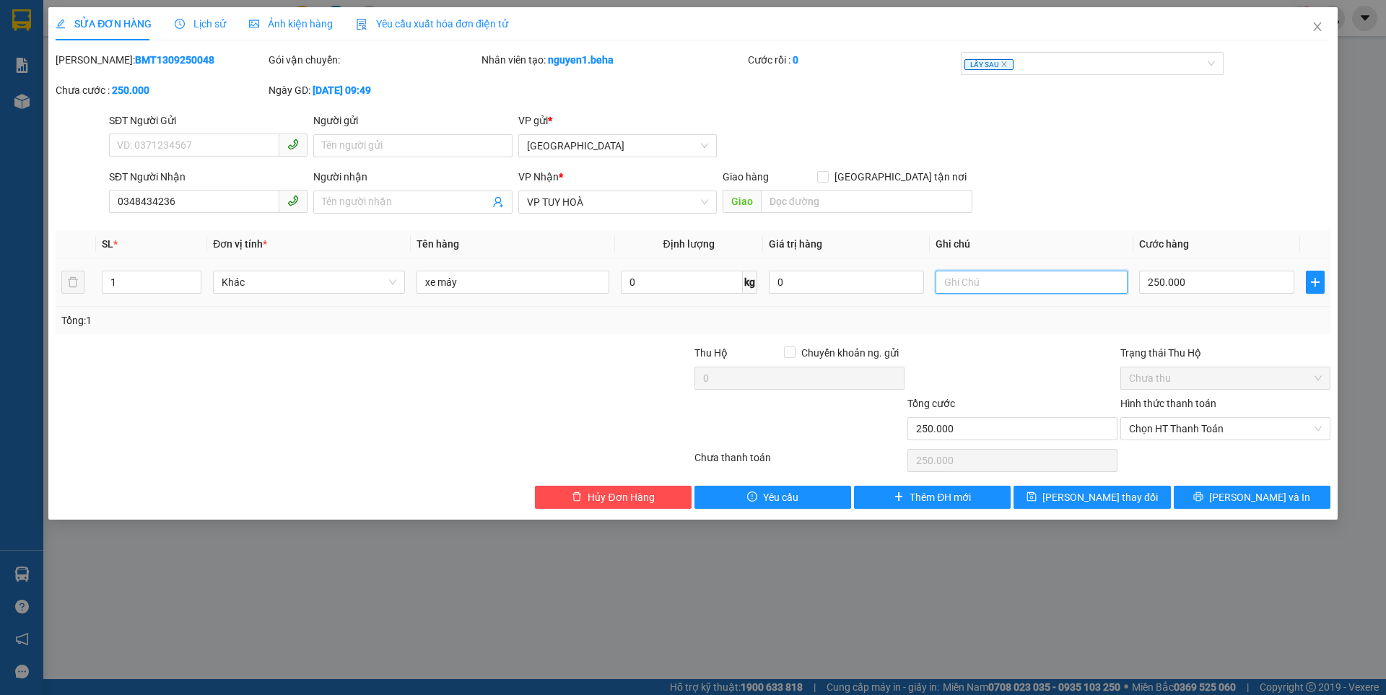
click at [992, 279] on input "text" at bounding box center [1032, 282] width 192 height 23
click at [990, 284] on input "bs : 496" at bounding box center [1032, 282] width 192 height 23
type input "bs : 49691"
click at [1092, 500] on span "[PERSON_NAME] thay đổi" at bounding box center [1100, 497] width 116 height 16
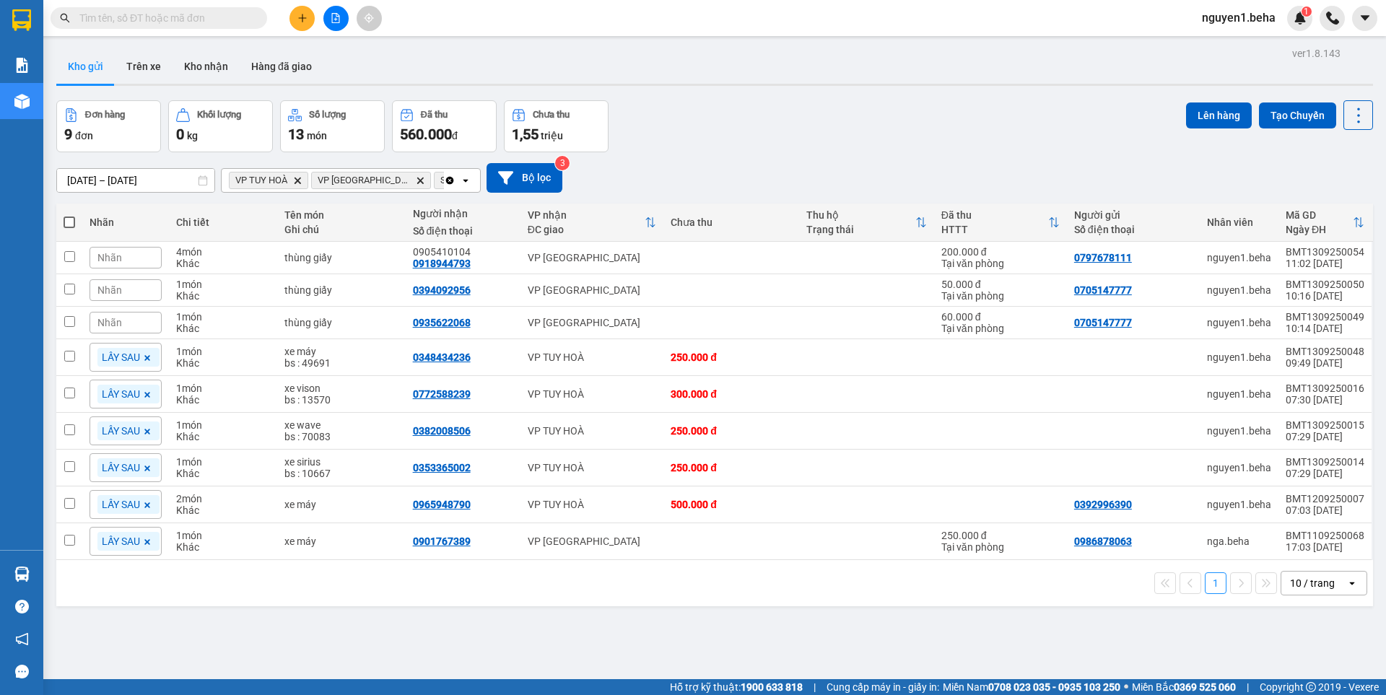
paste input "0979454103"
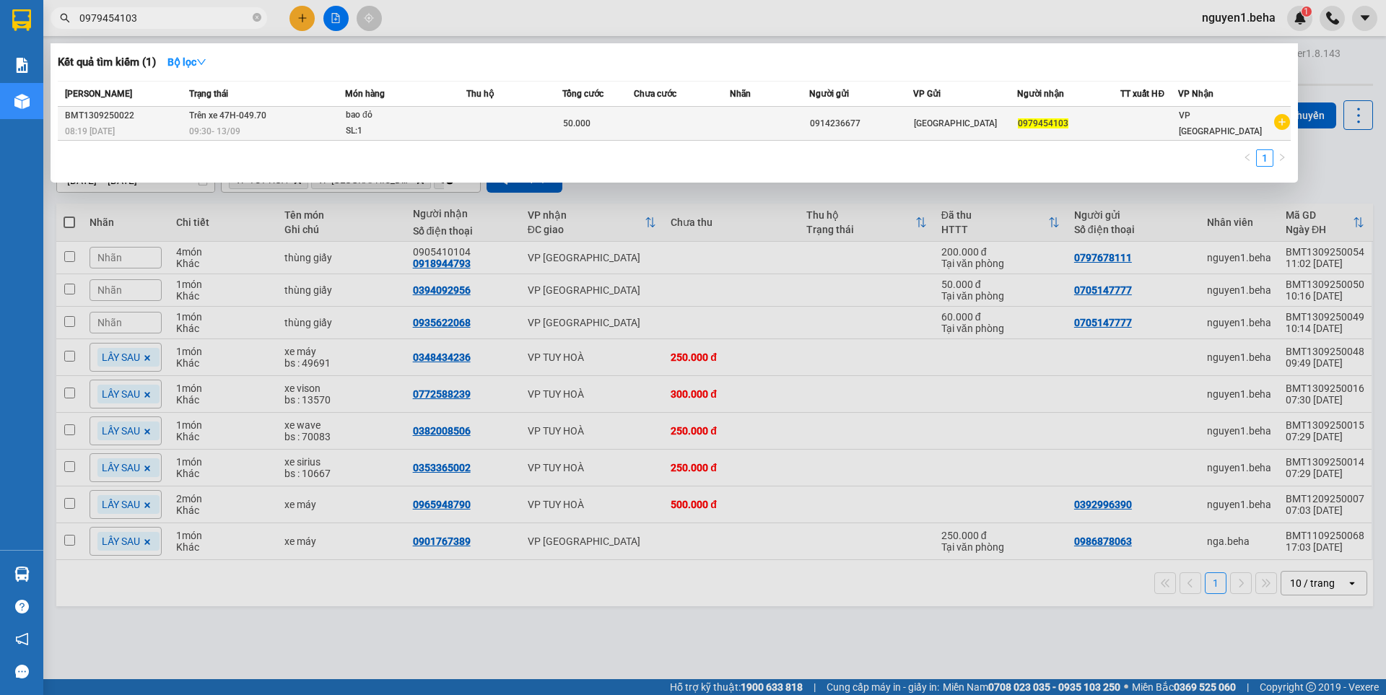
type input "0979454103"
click at [850, 125] on div "0914236677" at bounding box center [861, 123] width 103 height 15
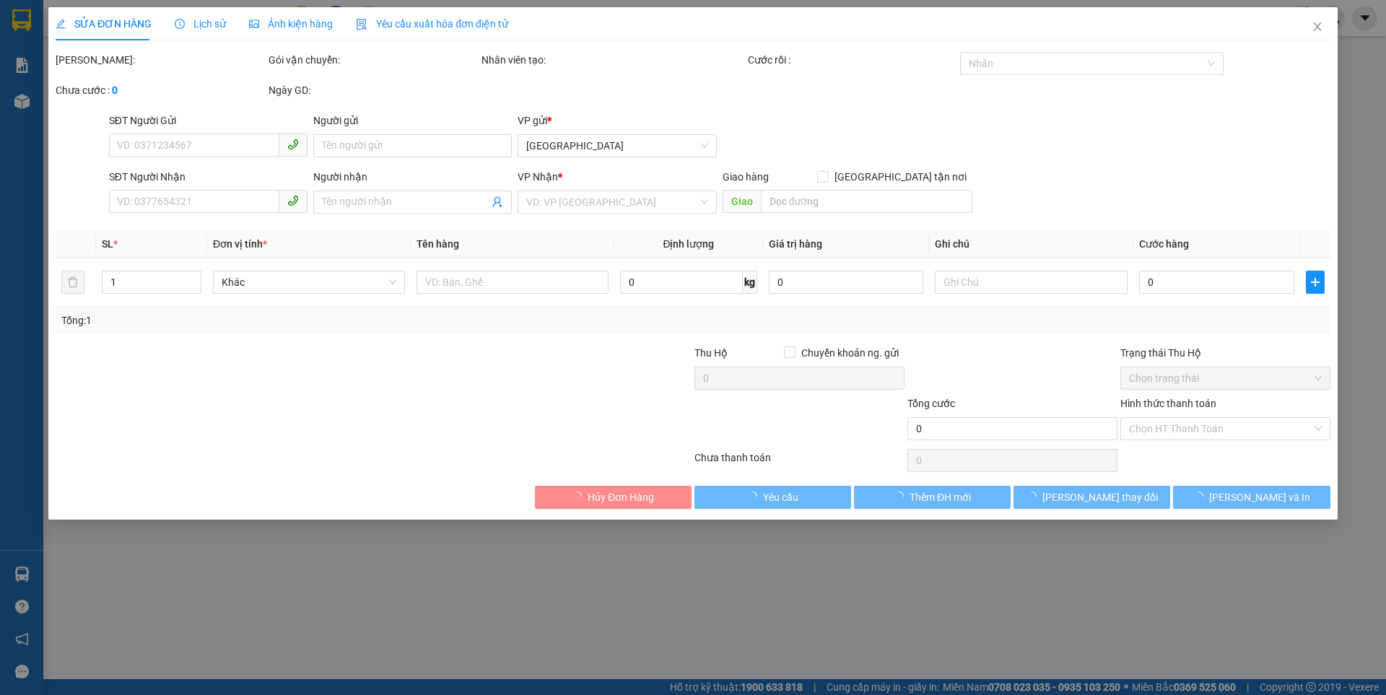
type input "0914236677"
type input "0979454103"
type input "50.000"
type input "0"
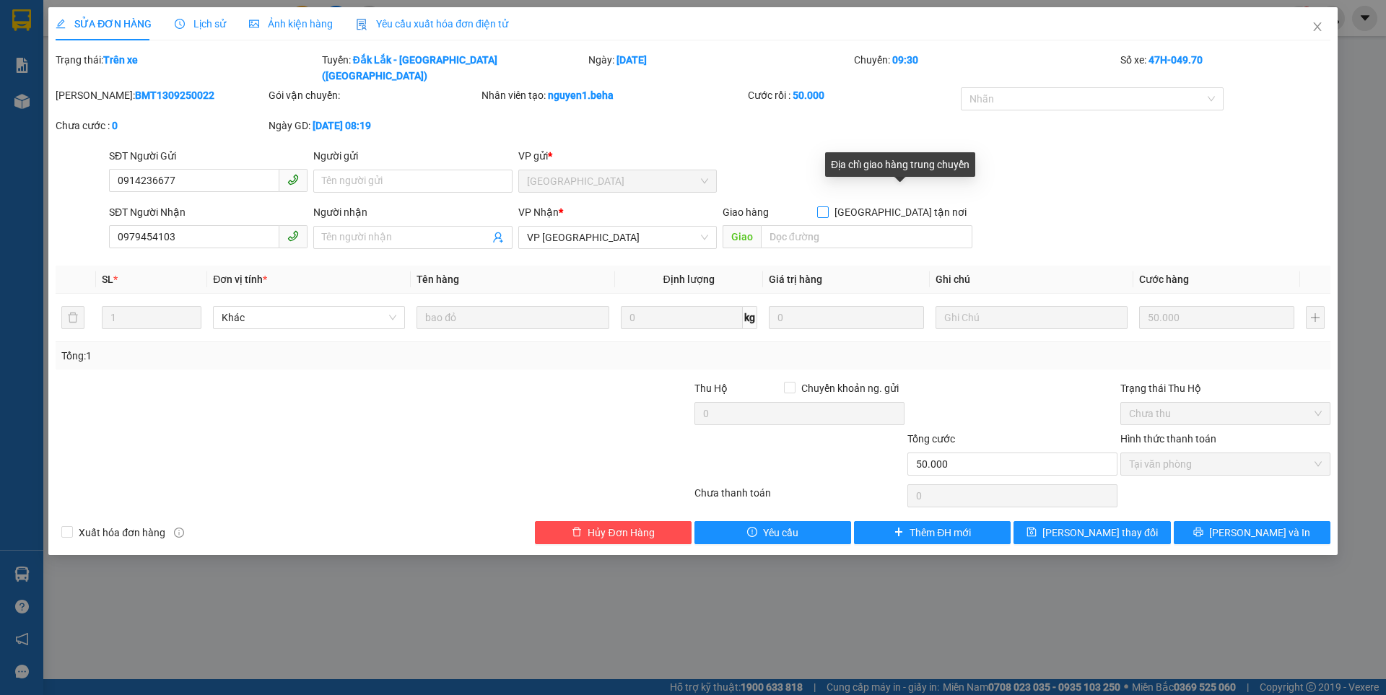
click at [827, 206] on input "[GEOGRAPHIC_DATA] tận nơi" at bounding box center [822, 211] width 10 height 10
checkbox input "true"
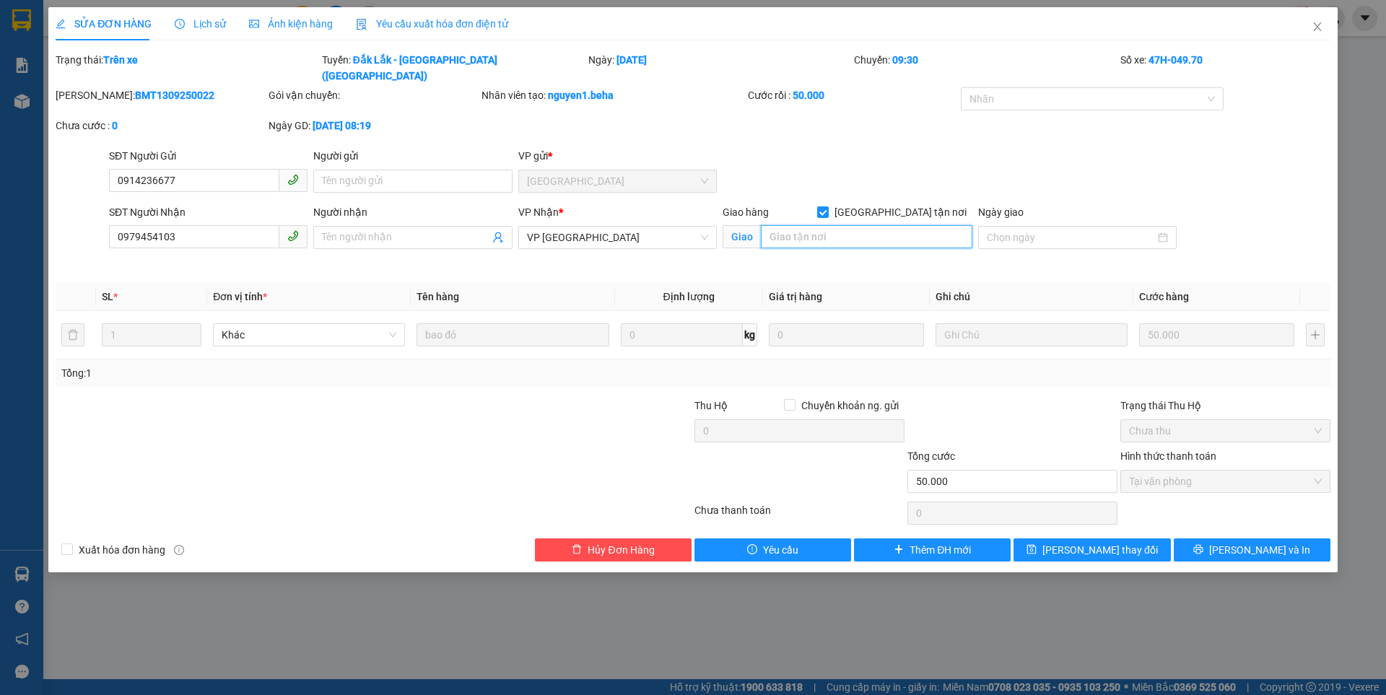
click at [788, 225] on input "search" at bounding box center [867, 236] width 212 height 23
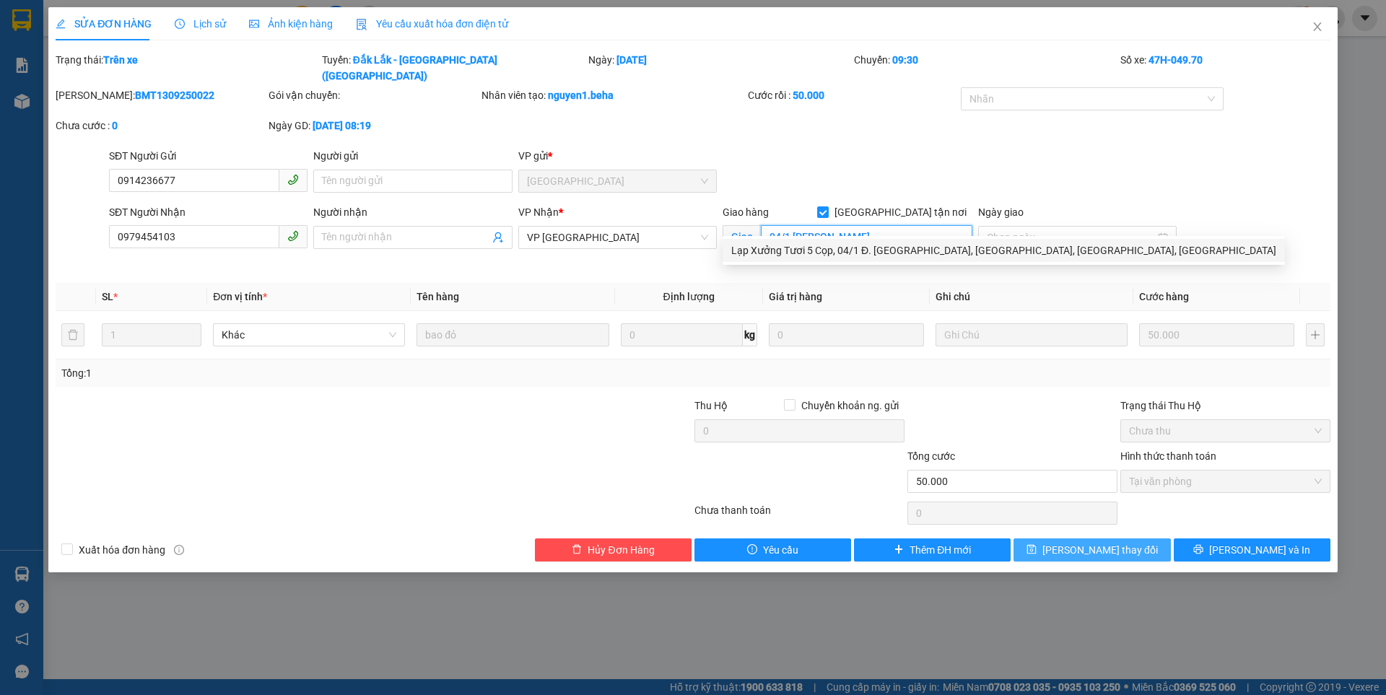
type input "04/1 [PERSON_NAME]"
click at [1095, 542] on span "[PERSON_NAME] thay đổi" at bounding box center [1100, 550] width 116 height 16
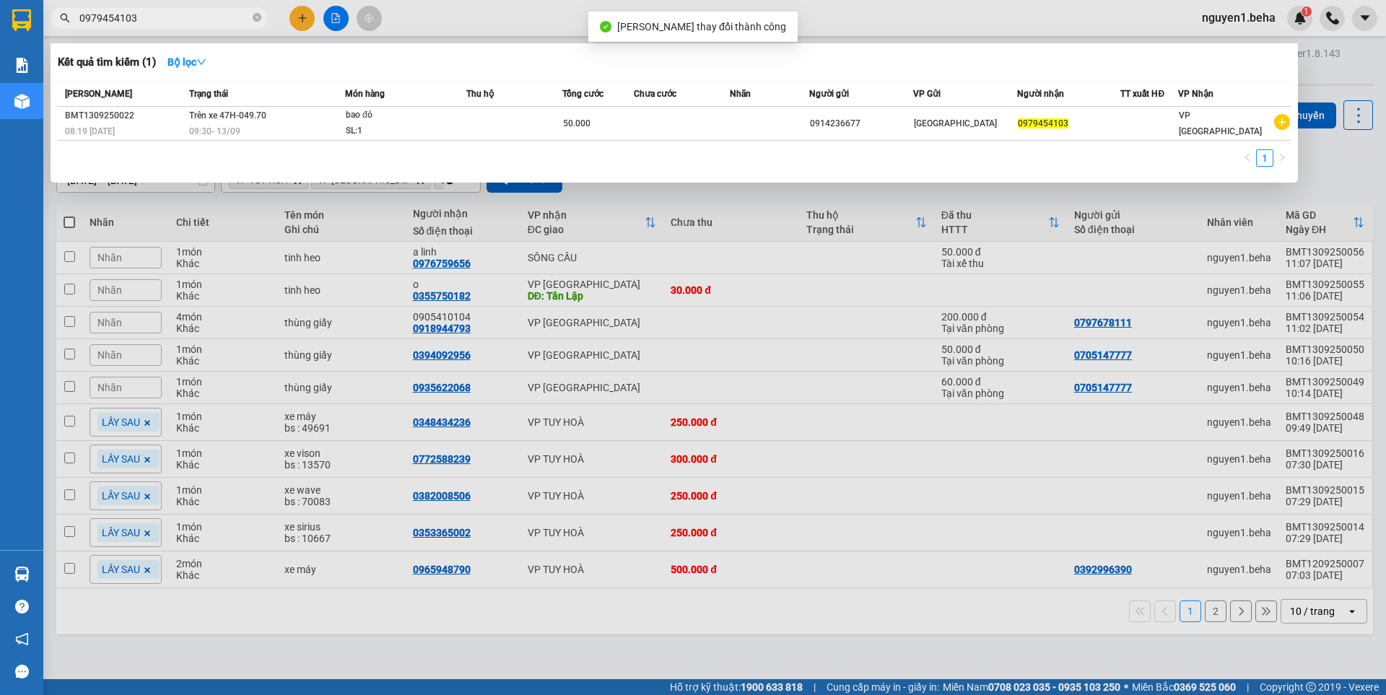
click at [162, 13] on input "0979454103" at bounding box center [164, 18] width 170 height 16
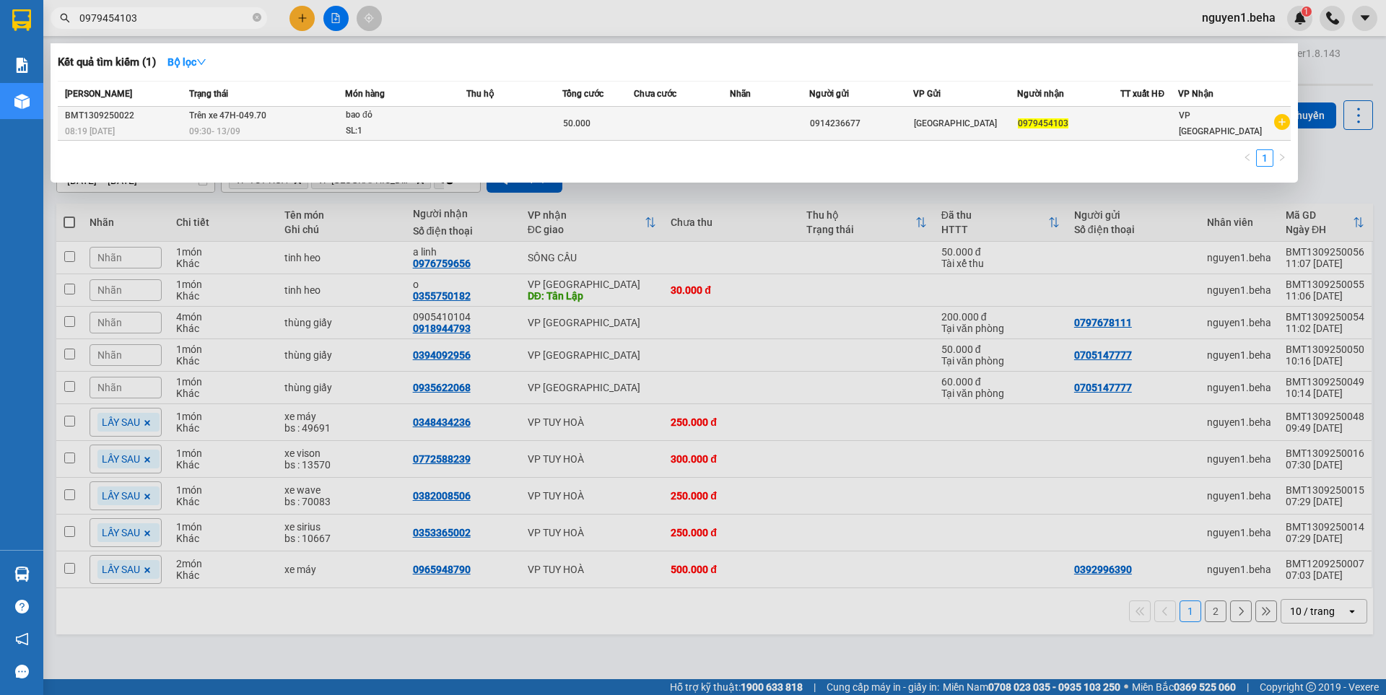
click at [472, 128] on td at bounding box center [514, 124] width 96 height 34
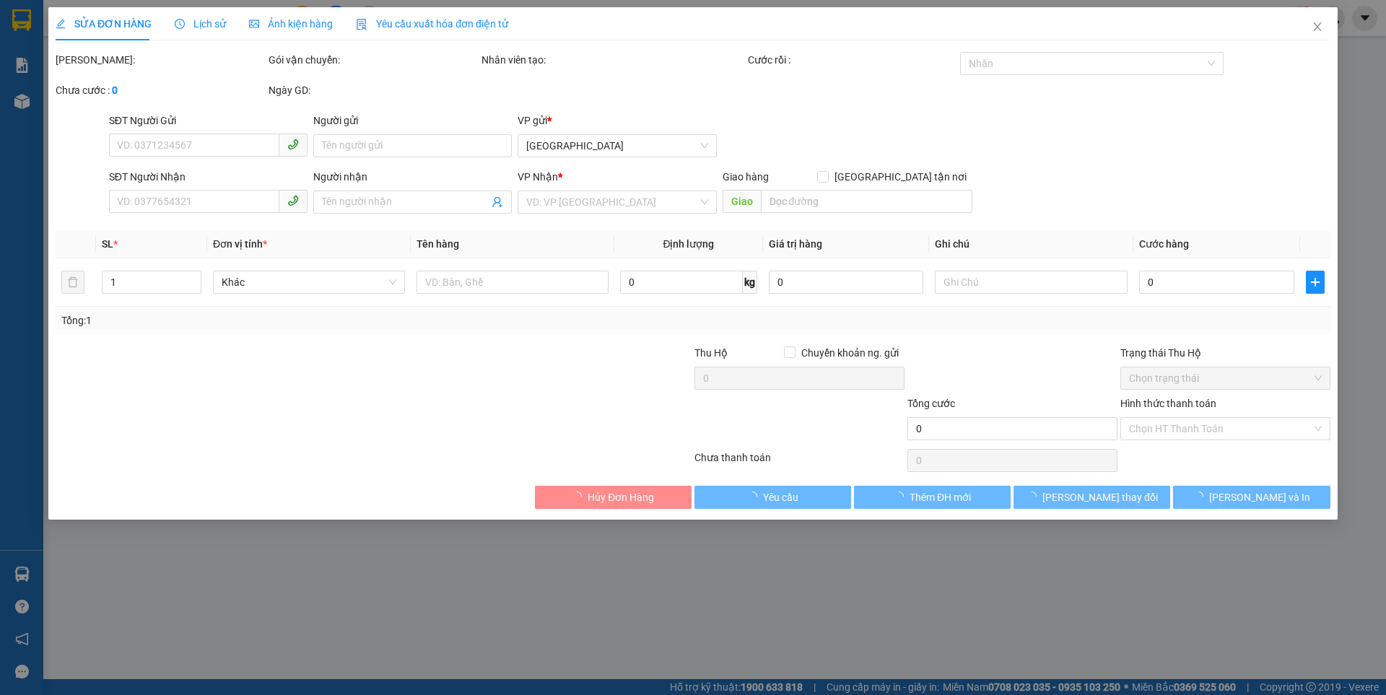
type input "0914236677"
type input "0979454103"
checkbox input "true"
type input "04/1 [PERSON_NAME]"
type input "50.000"
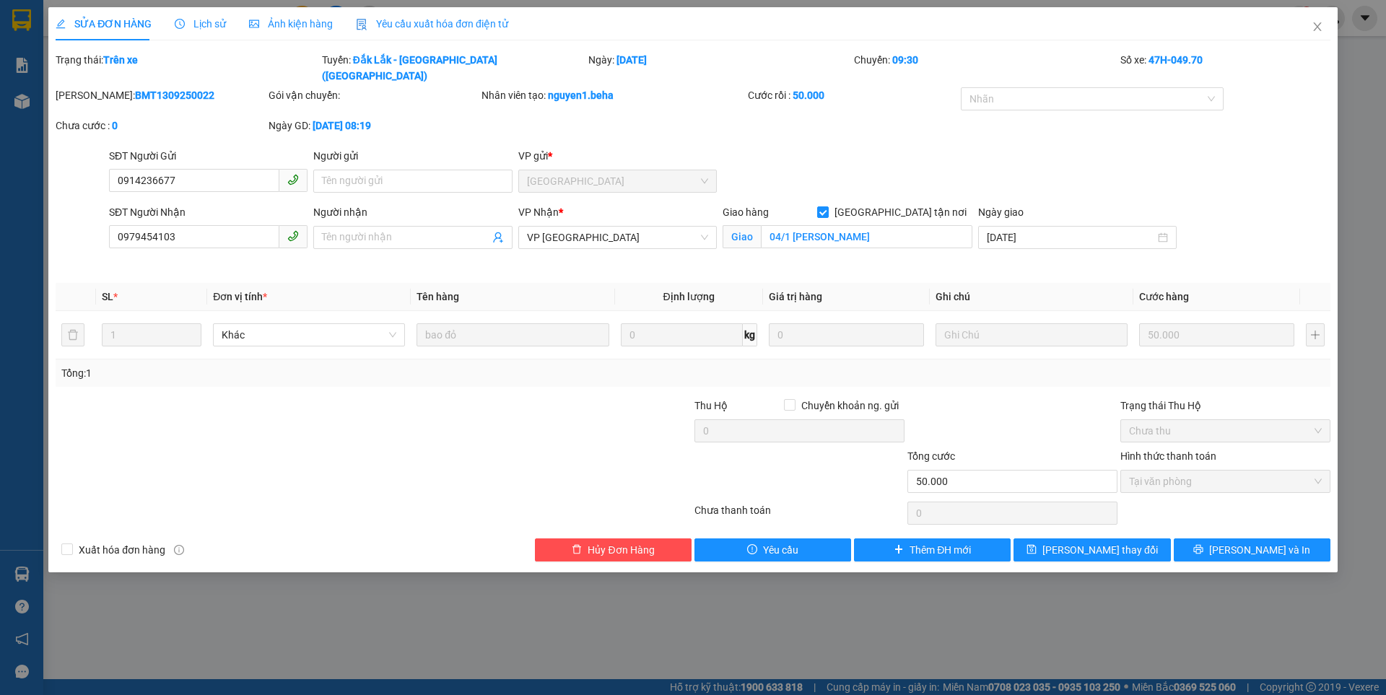
click at [295, 24] on span "Ảnh kiện hàng" at bounding box center [291, 24] width 84 height 12
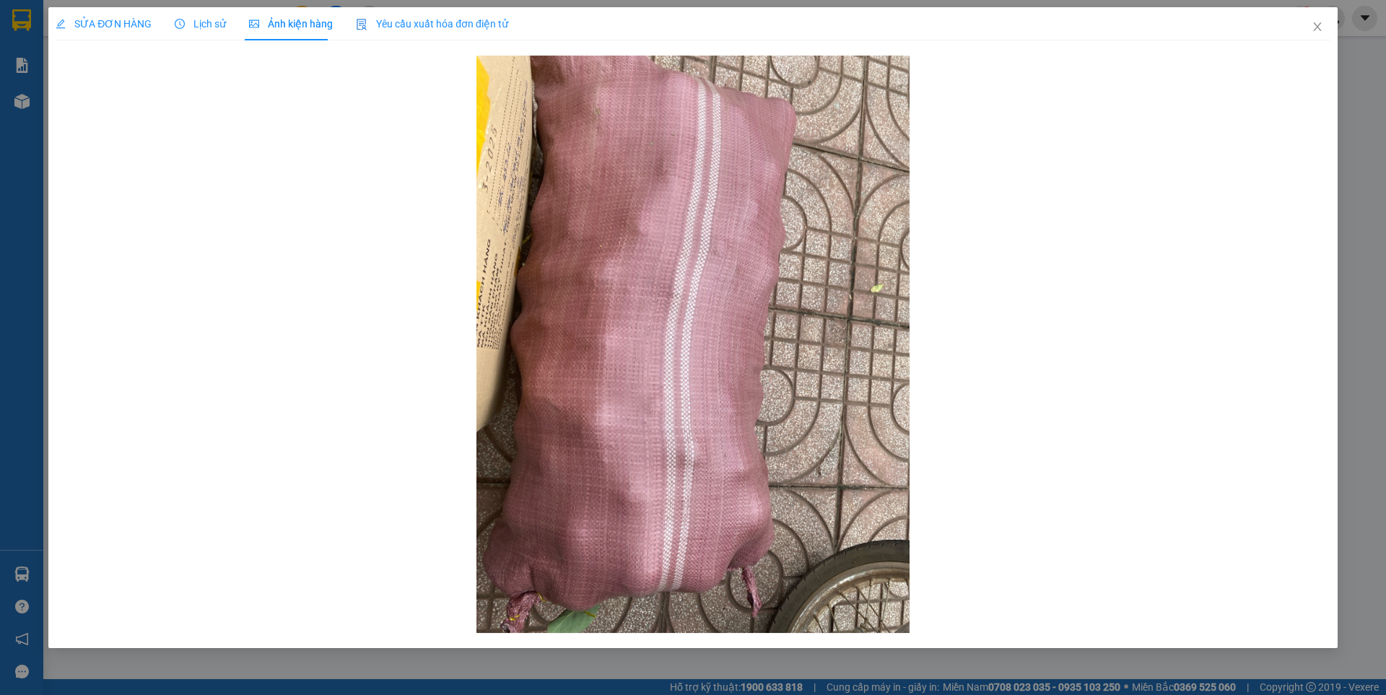
click at [124, 18] on span "SỬA ĐƠN HÀNG" at bounding box center [104, 24] width 96 height 12
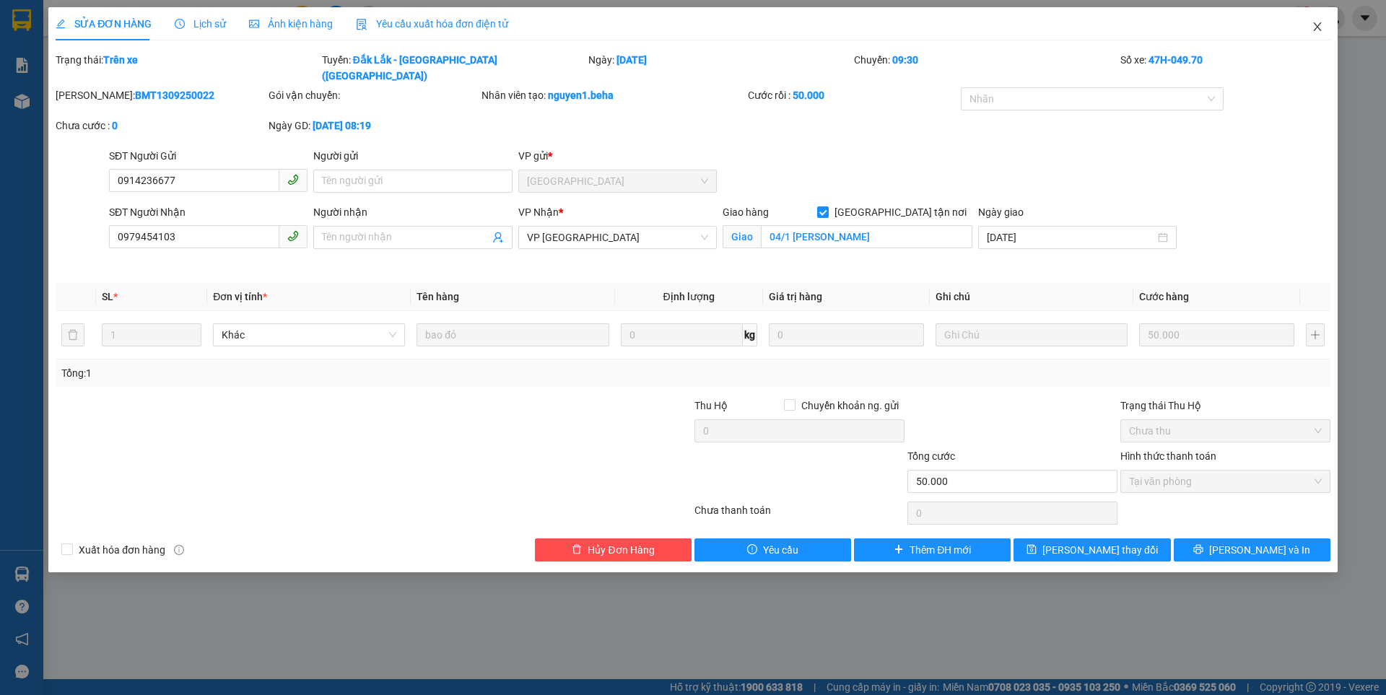
click at [1317, 30] on icon "close" at bounding box center [1318, 27] width 12 height 12
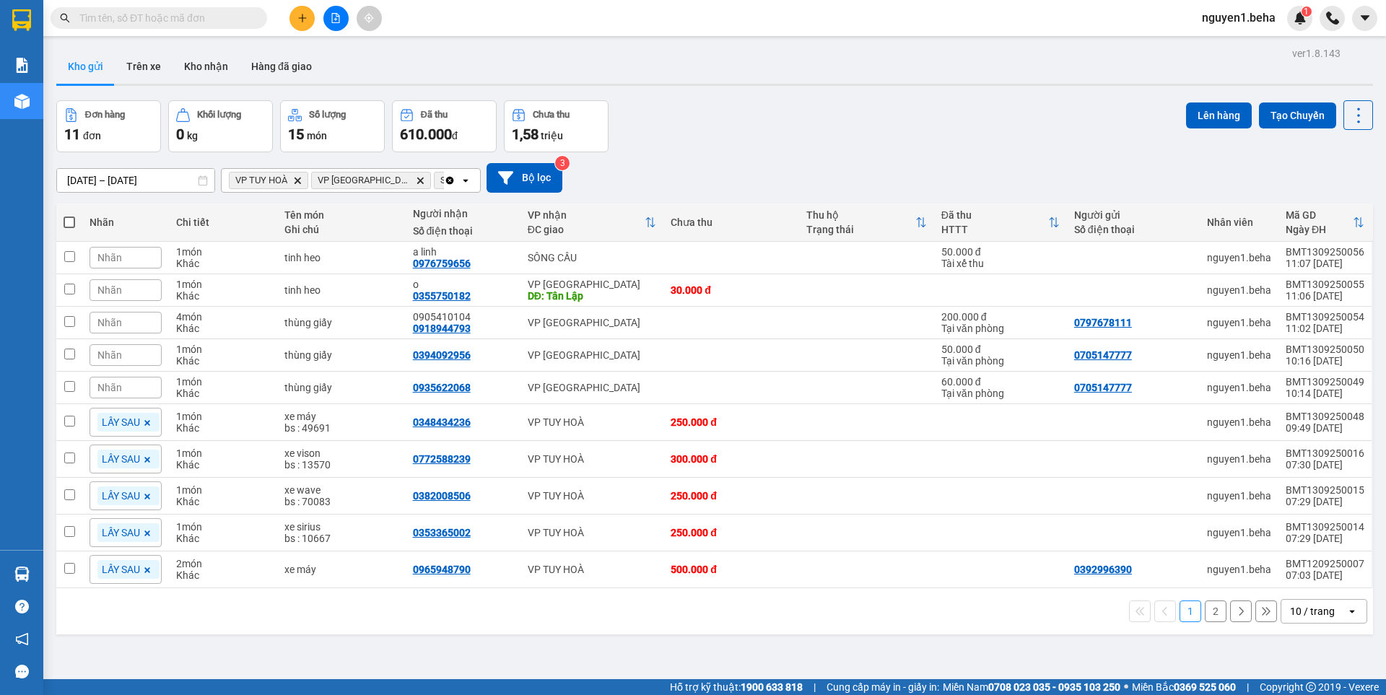
click at [189, 19] on input "text" at bounding box center [164, 18] width 170 height 16
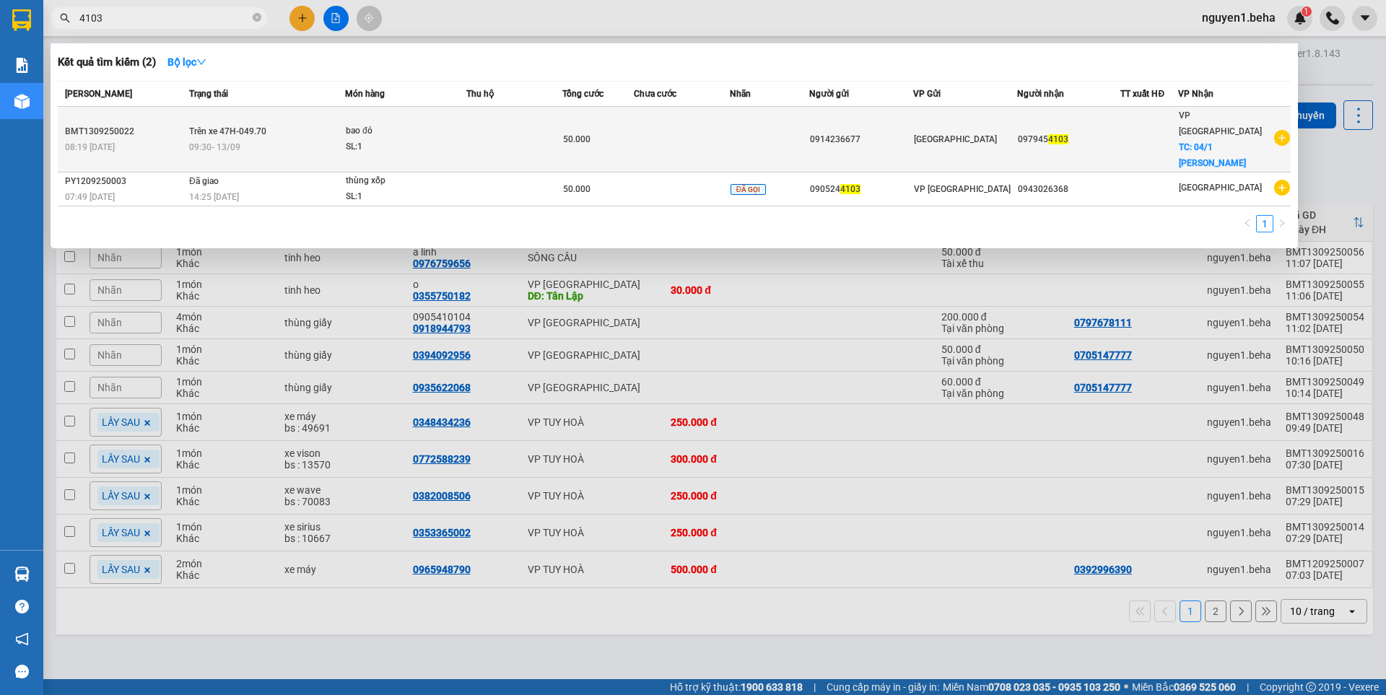
type input "4103"
click at [847, 134] on div "0914236677" at bounding box center [861, 139] width 103 height 15
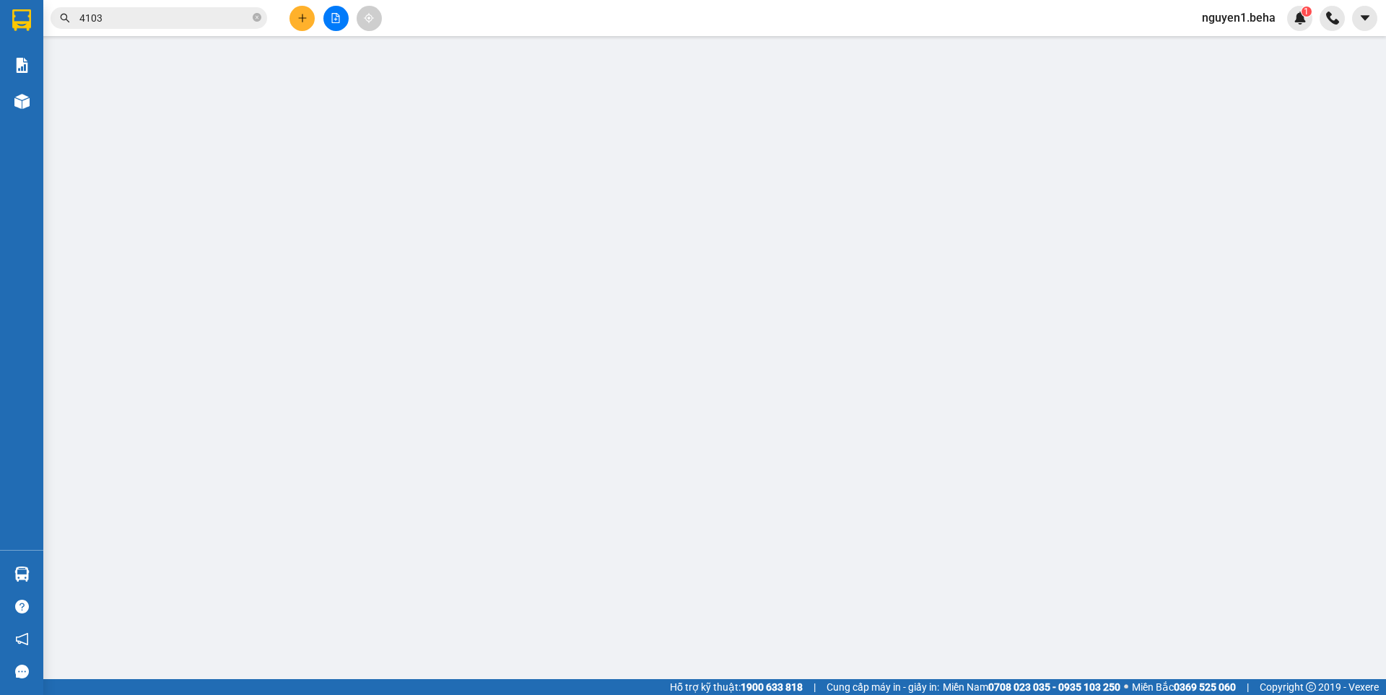
type input "0914236677"
type input "0979454103"
checkbox input "true"
type input "04/1 [PERSON_NAME]"
type input "50.000"
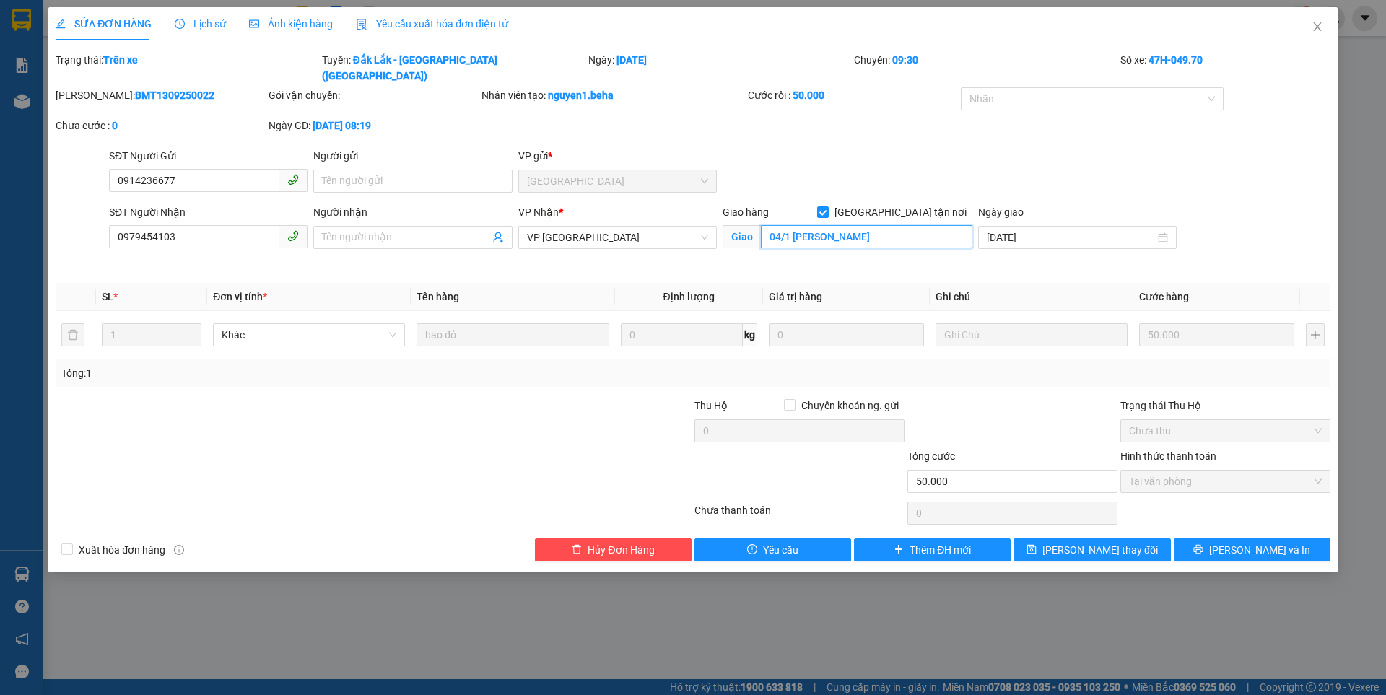
click at [884, 225] on input "04/1 [PERSON_NAME]" at bounding box center [867, 236] width 212 height 23
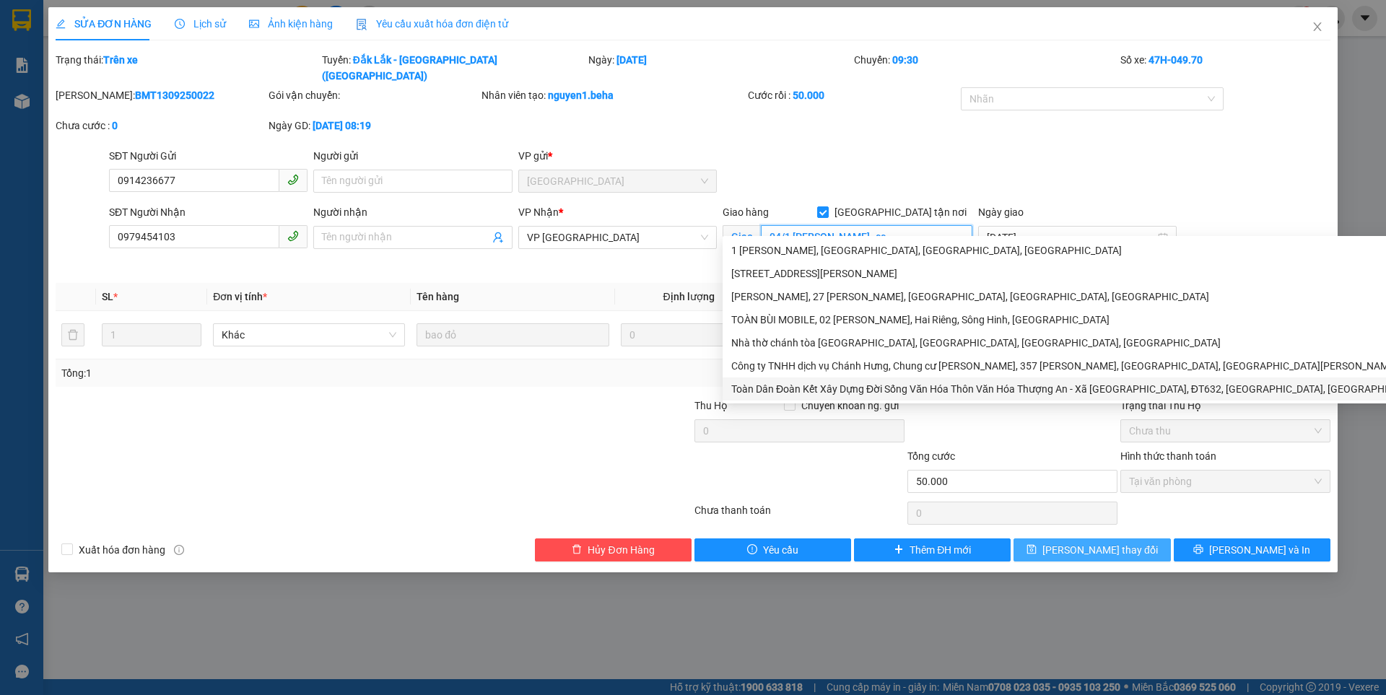
type input "04/1 [PERSON_NAME] -cc"
click at [1071, 539] on button "[PERSON_NAME] thay đổi" at bounding box center [1092, 550] width 157 height 23
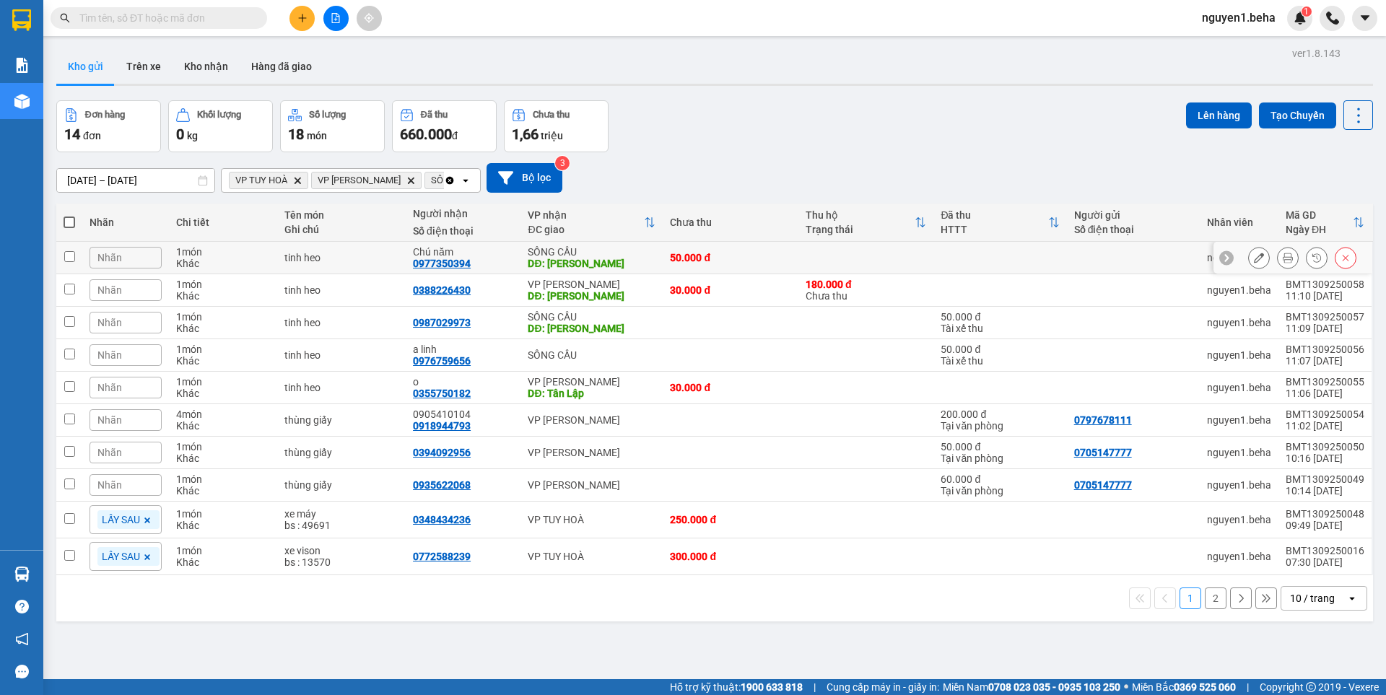
click at [73, 257] on input "checkbox" at bounding box center [69, 256] width 11 height 11
checkbox input "true"
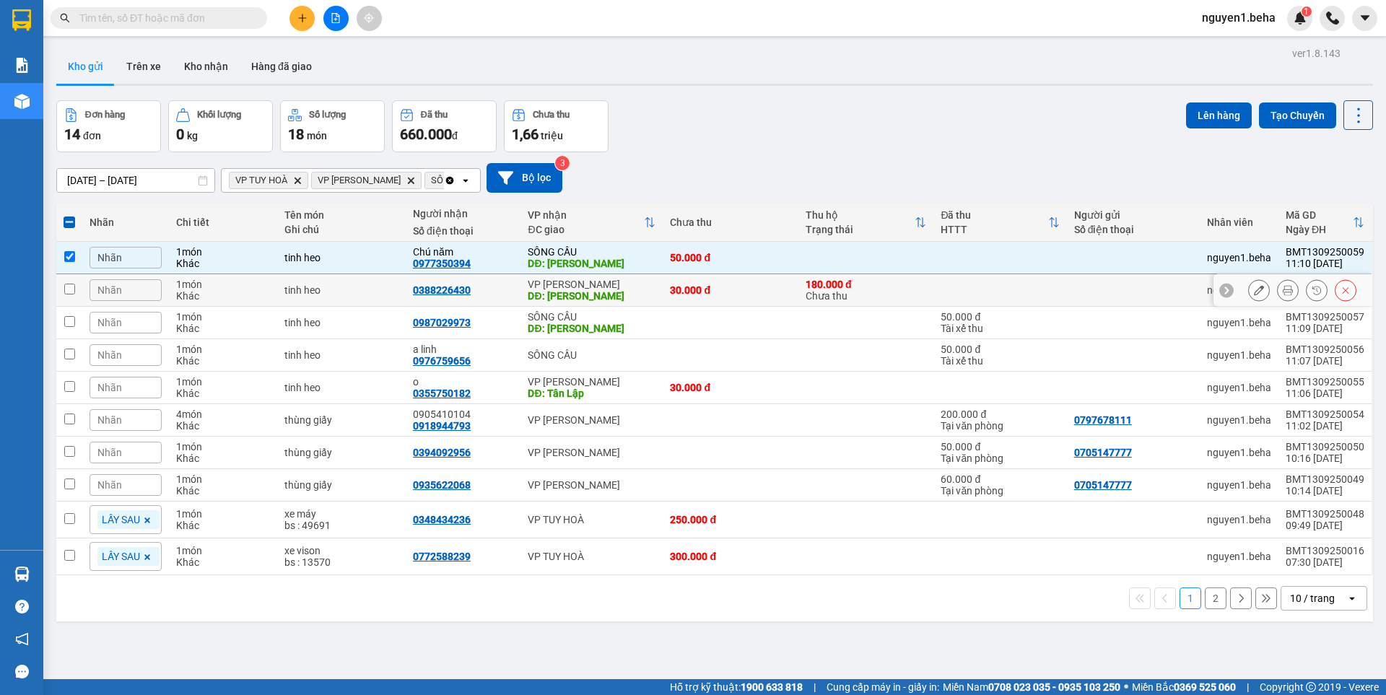
click at [75, 291] on td at bounding box center [69, 290] width 26 height 32
checkbox input "true"
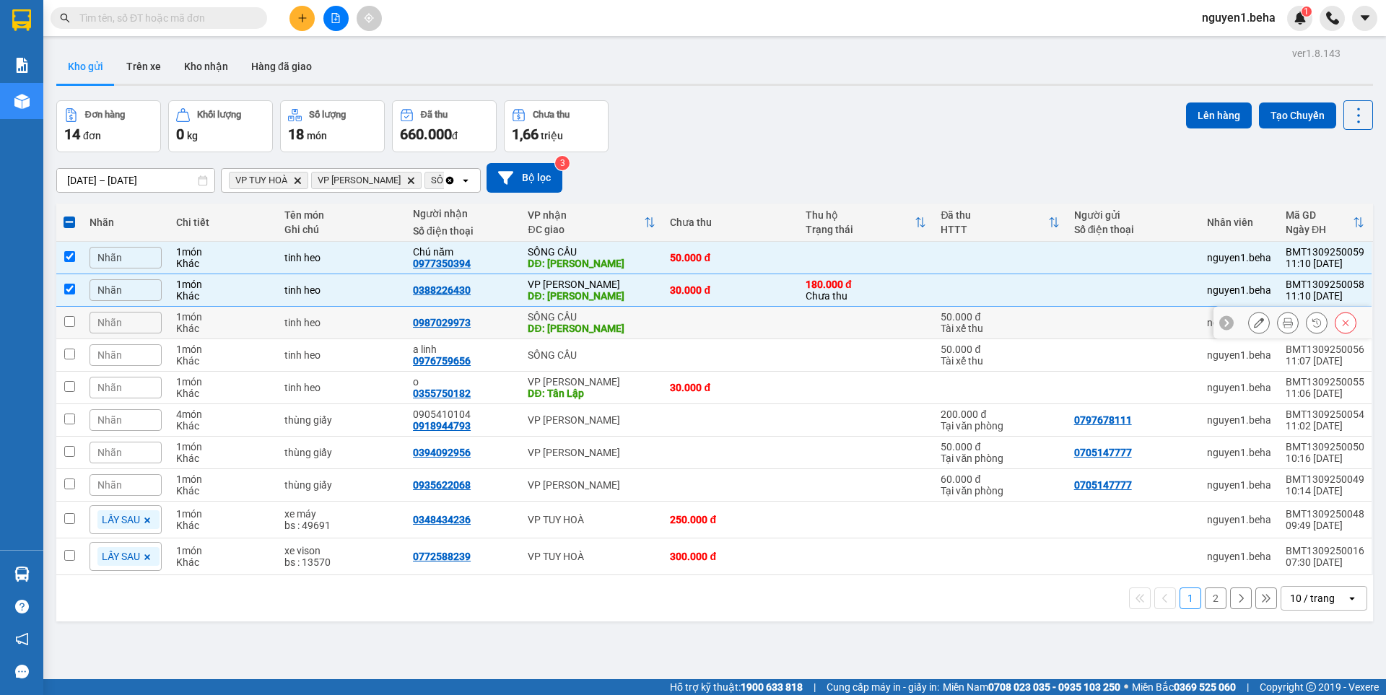
click at [73, 318] on input "checkbox" at bounding box center [69, 321] width 11 height 11
checkbox input "true"
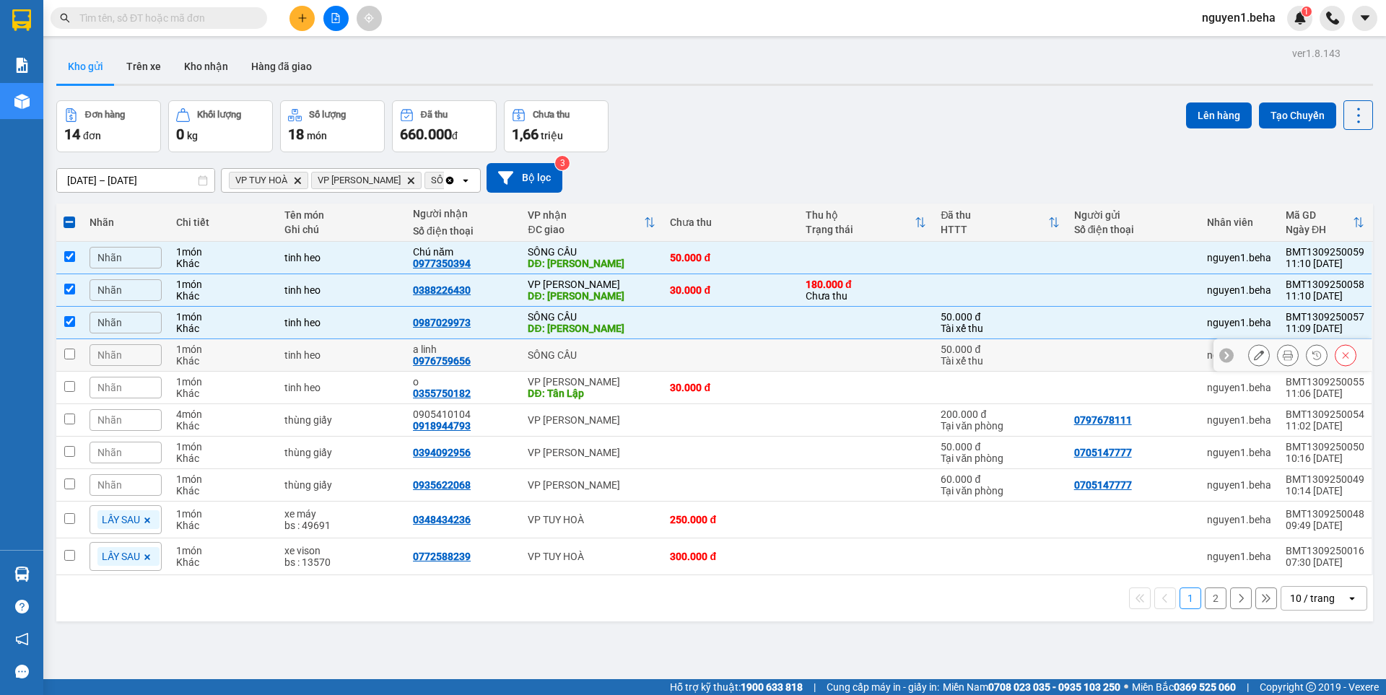
click at [78, 355] on td at bounding box center [69, 355] width 26 height 32
checkbox input "true"
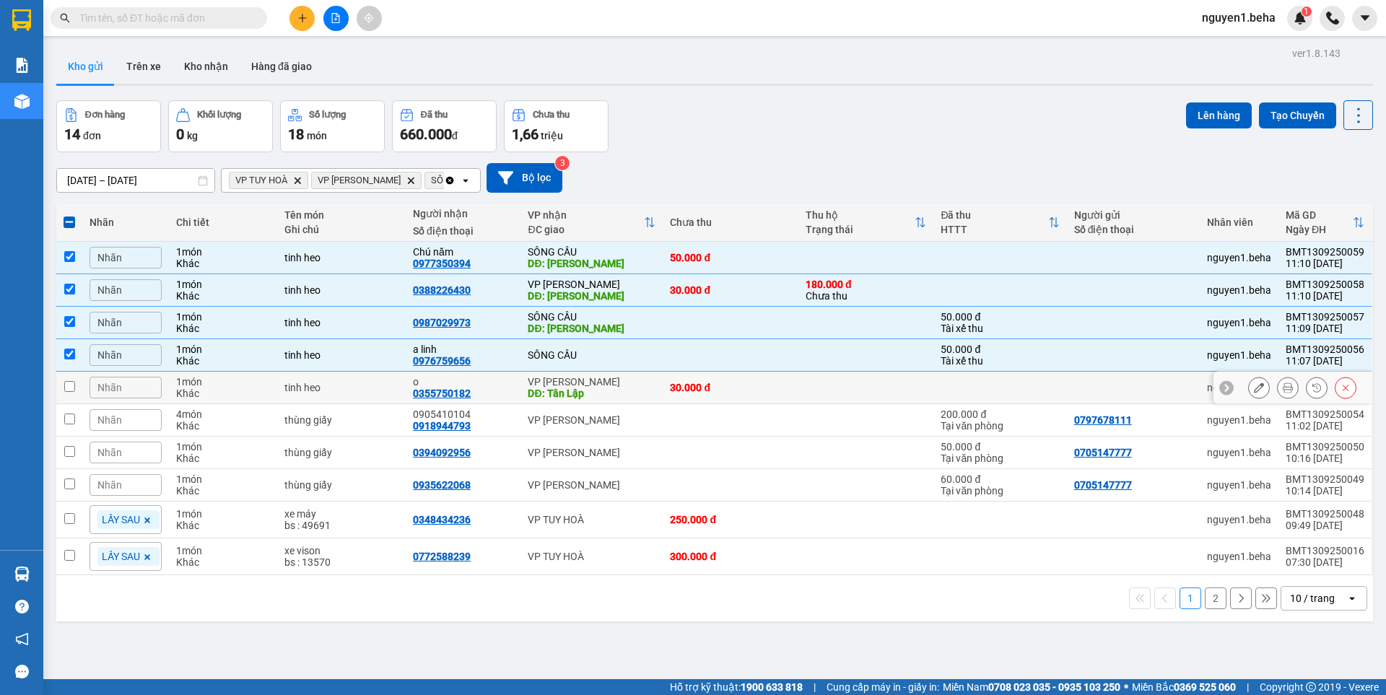
click at [83, 384] on td "Nhãn" at bounding box center [125, 388] width 87 height 32
checkbox input "true"
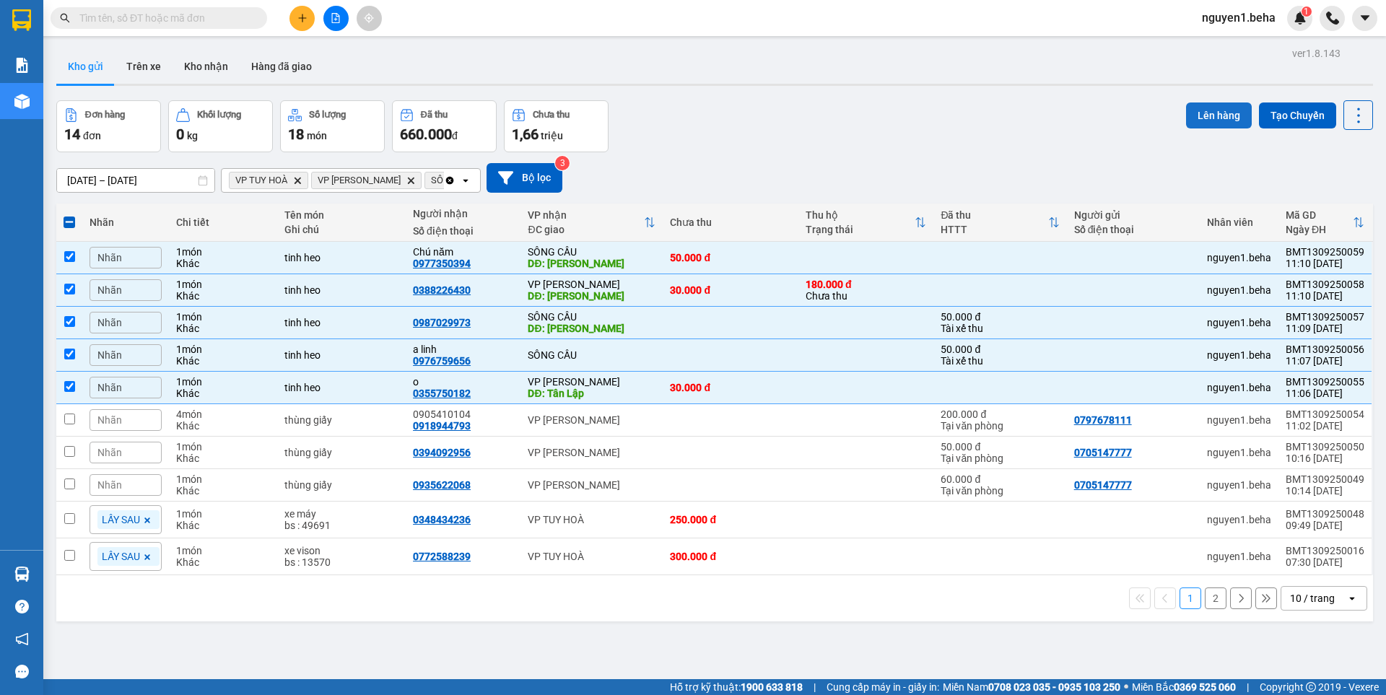
click at [1201, 117] on button "Lên hàng" at bounding box center [1219, 116] width 66 height 26
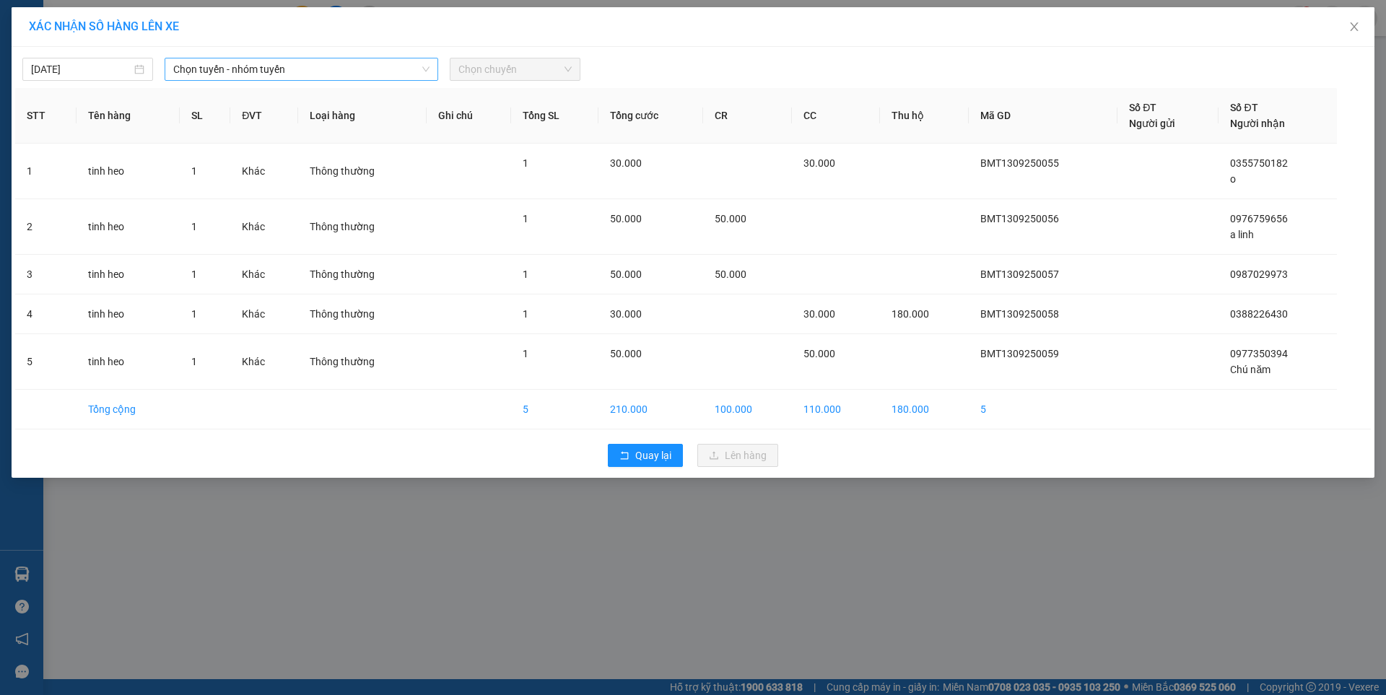
click at [240, 66] on span "Chọn tuyến - nhóm tuyến" at bounding box center [301, 69] width 256 height 22
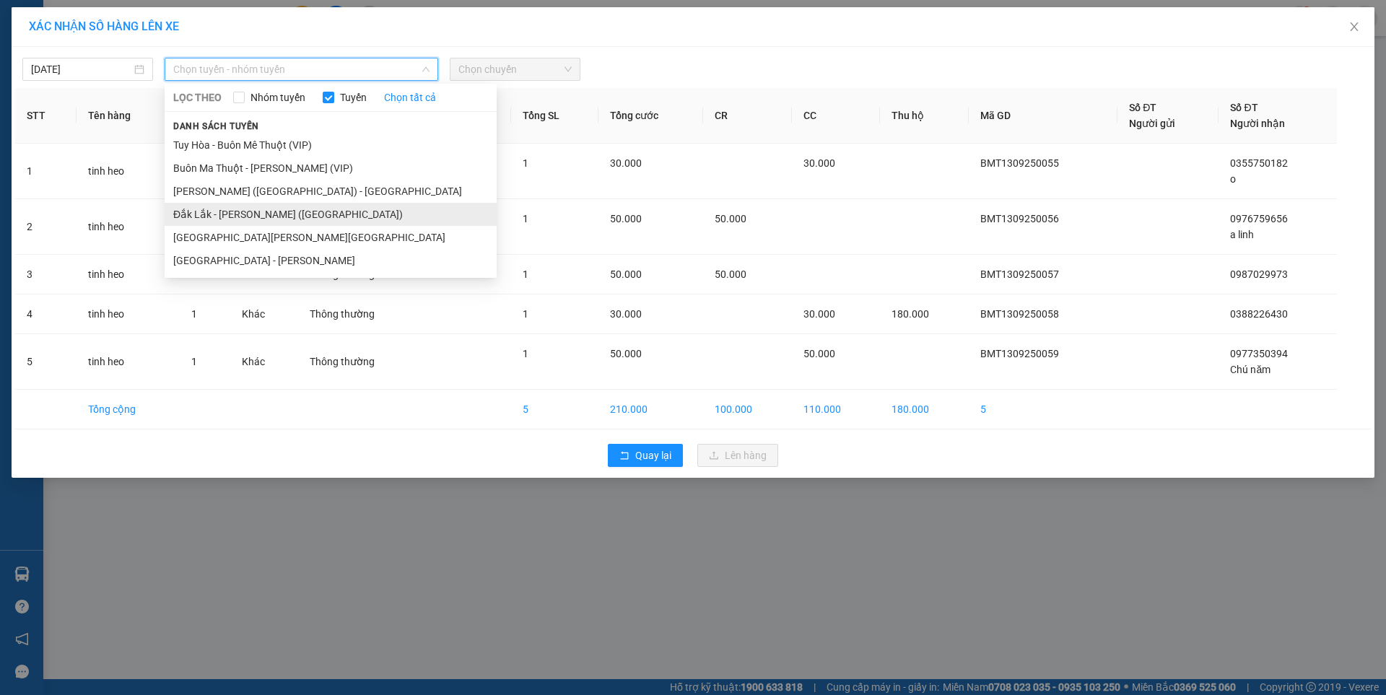
click at [262, 219] on li "Đắk Lắk - [PERSON_NAME] ([GEOGRAPHIC_DATA])" at bounding box center [331, 214] width 332 height 23
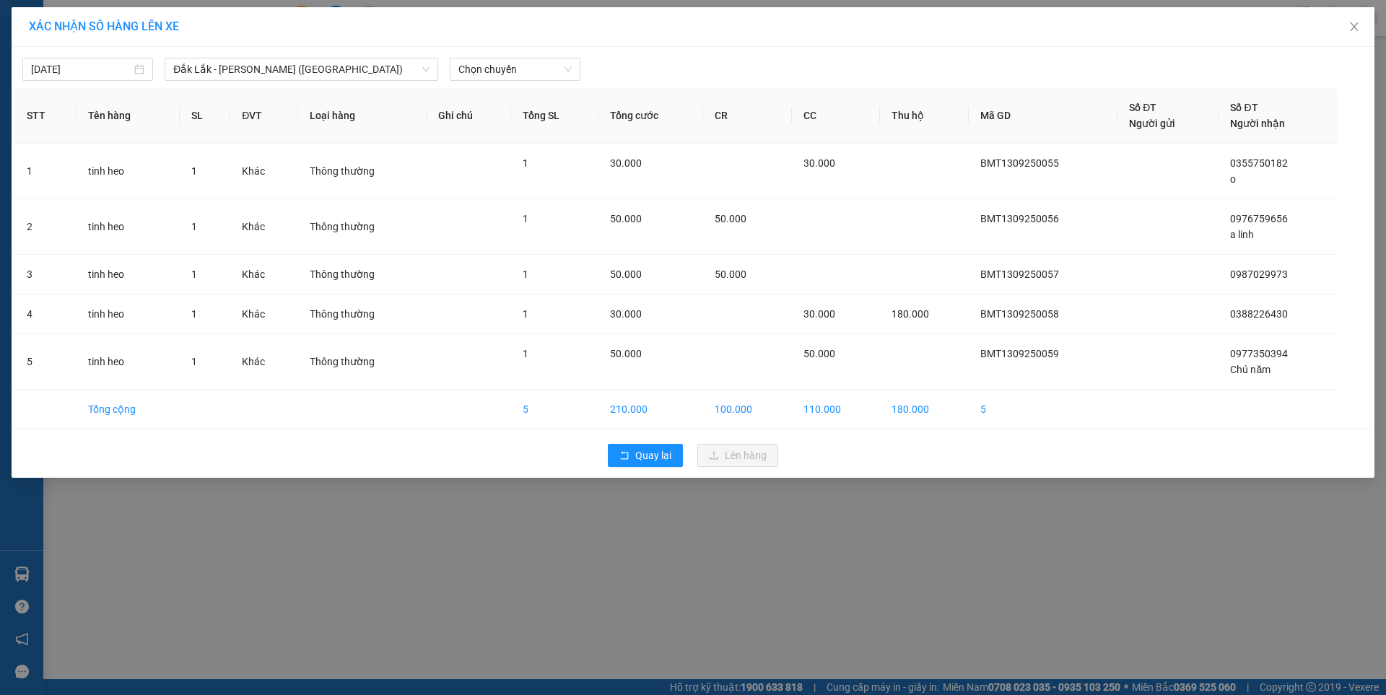
click at [516, 56] on div "[DATE] [GEOGRAPHIC_DATA] - [PERSON_NAME] ([GEOGRAPHIC_DATA]) LỌC THEO Nhóm [PER…" at bounding box center [693, 66] width 1356 height 30
click at [531, 71] on span "Chọn chuyến" at bounding box center [514, 69] width 113 height 22
click at [541, 122] on div "09:30 - 47H-049.70" at bounding box center [514, 121] width 113 height 16
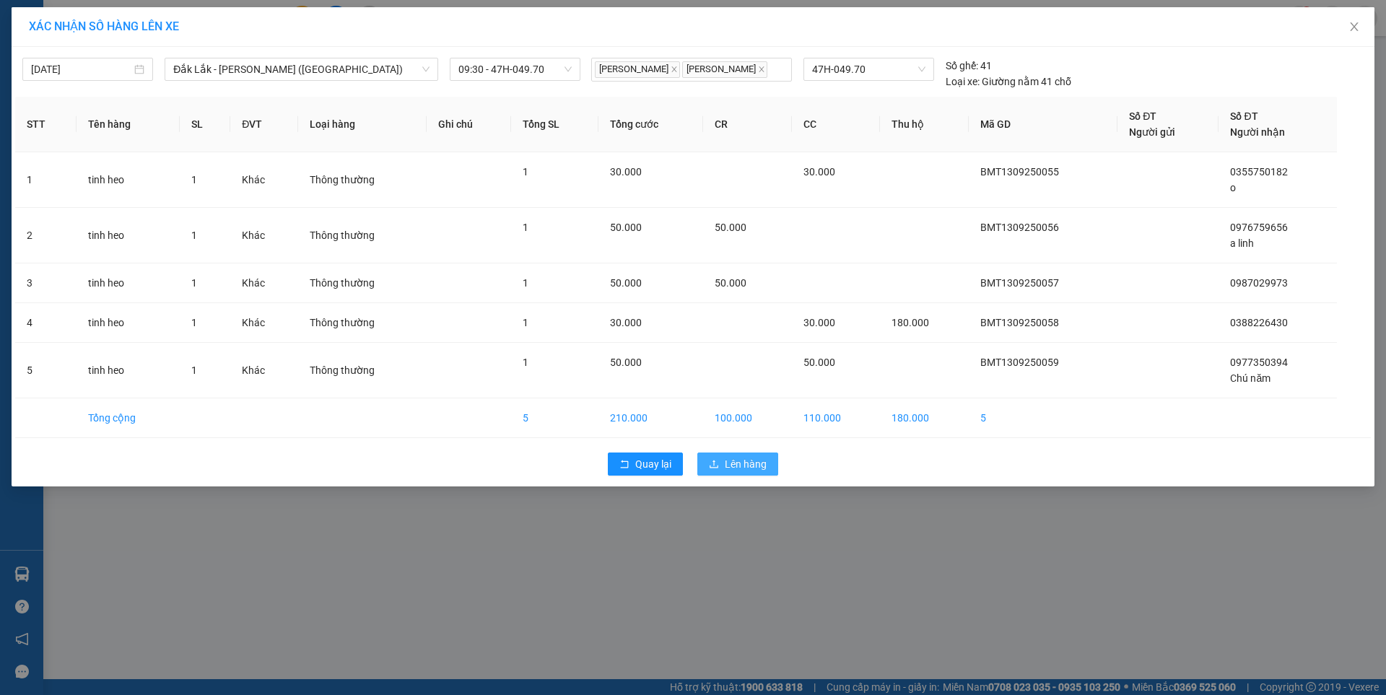
click at [745, 461] on span "Lên hàng" at bounding box center [746, 464] width 42 height 16
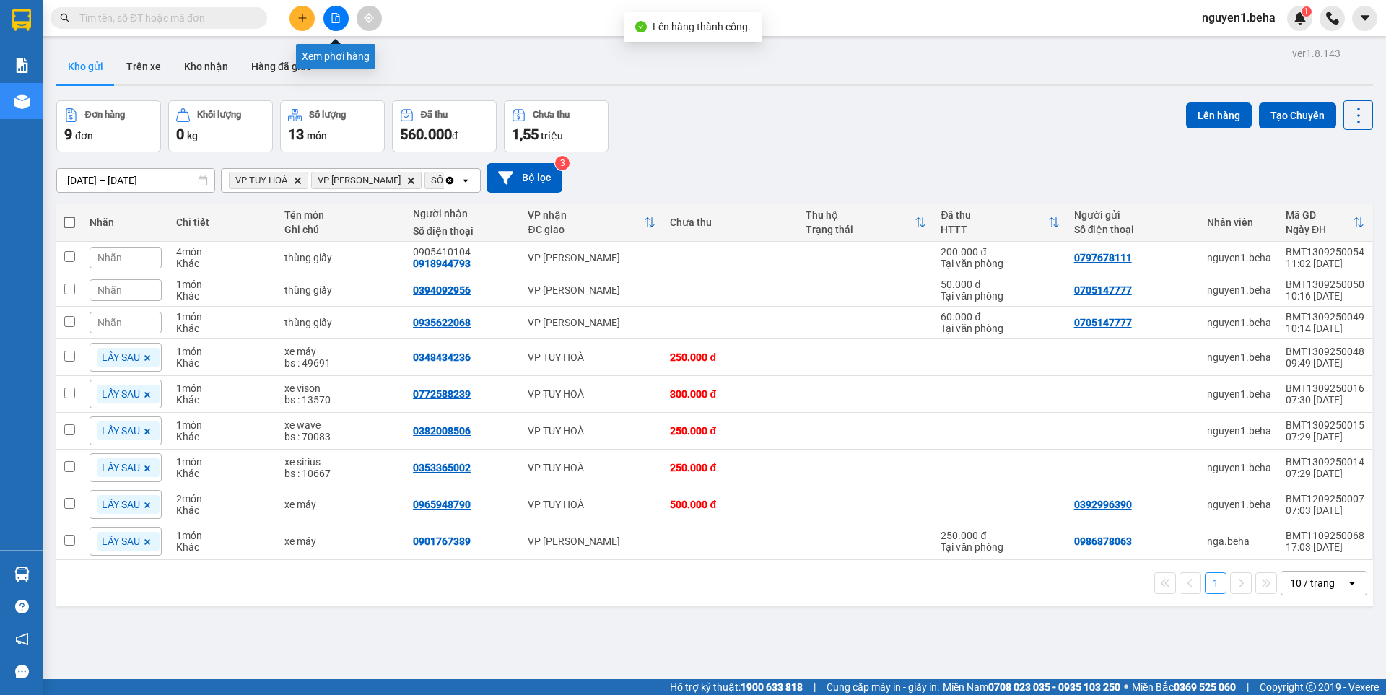
click at [332, 25] on button at bounding box center [335, 18] width 25 height 25
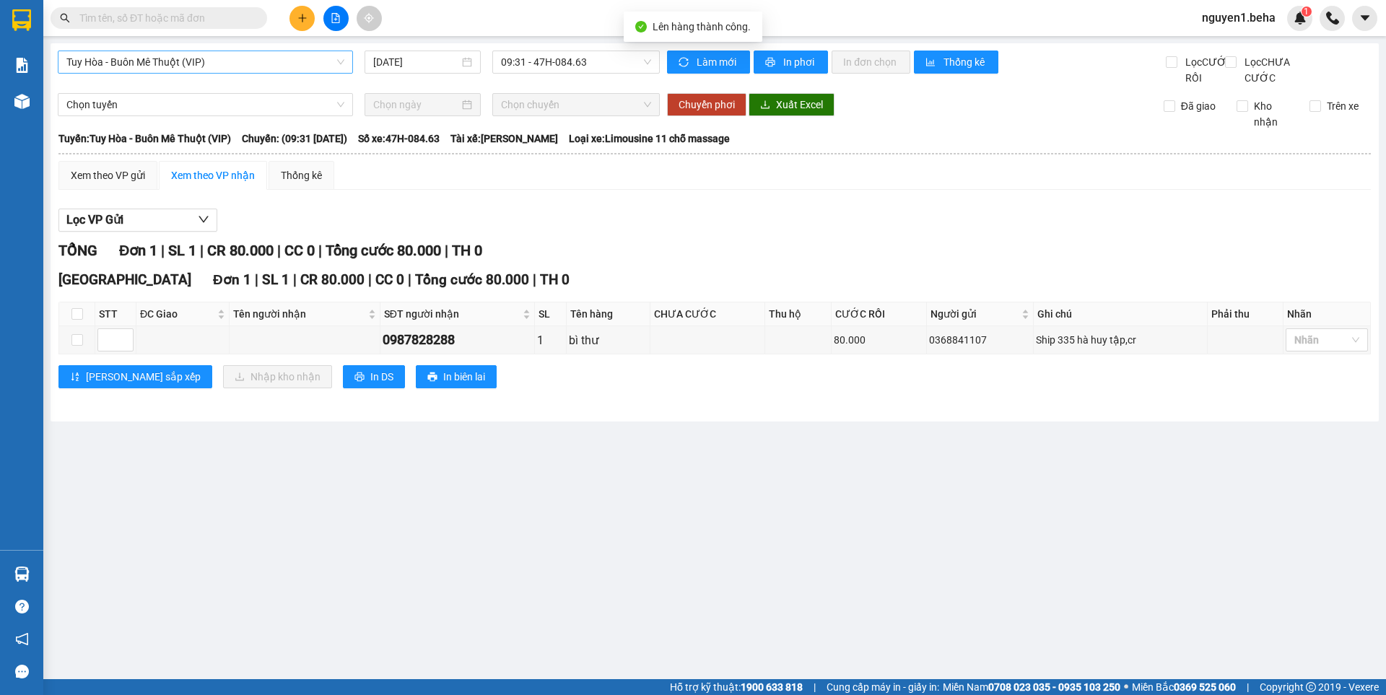
click at [285, 66] on span "Tuy Hòa - Buôn Mê Thuột (VIP)" at bounding box center [205, 62] width 278 height 22
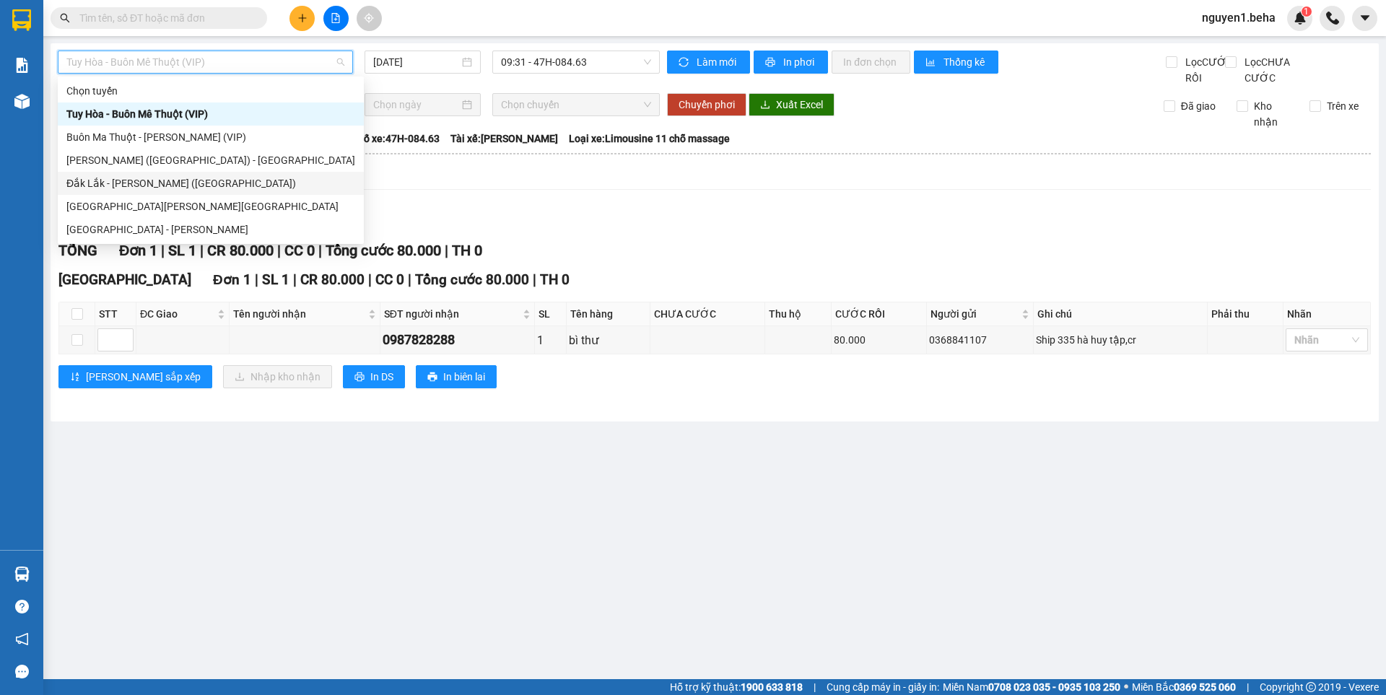
click at [161, 183] on div "Đắk Lắk - [PERSON_NAME] ([GEOGRAPHIC_DATA])" at bounding box center [210, 183] width 289 height 16
type input "[DATE]"
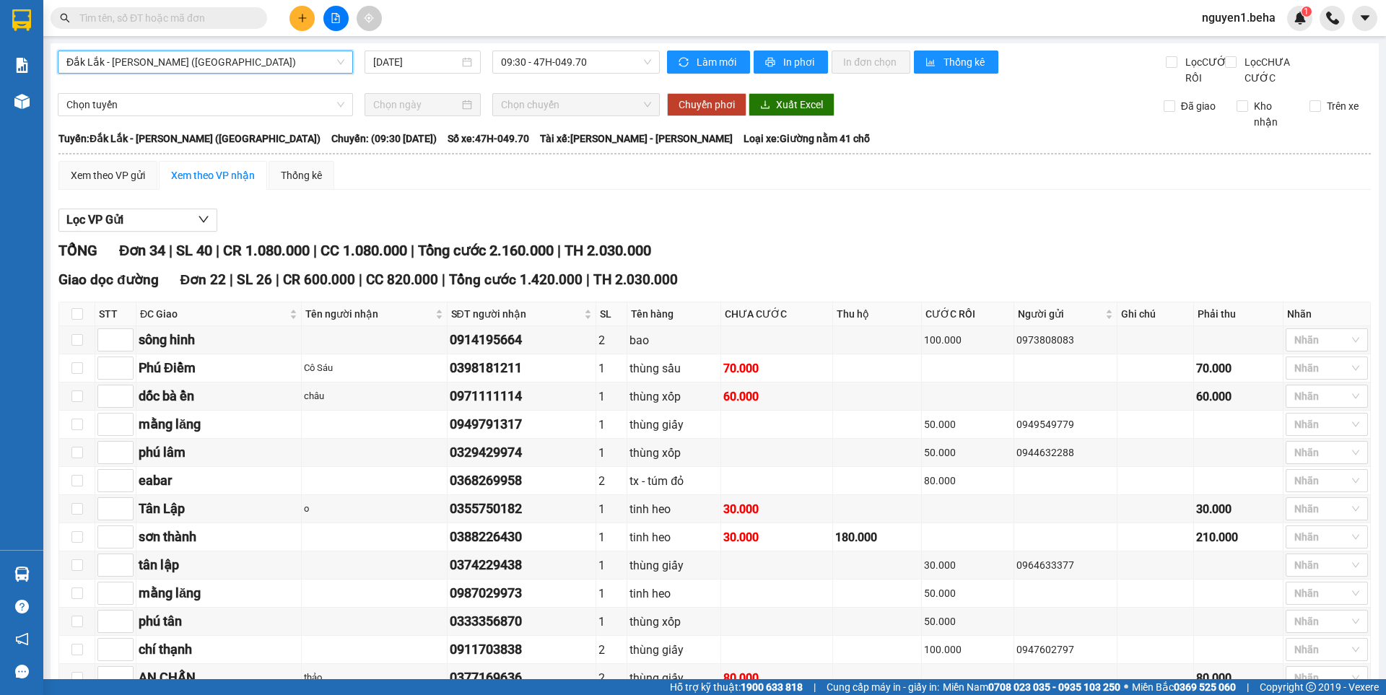
scroll to position [144, 0]
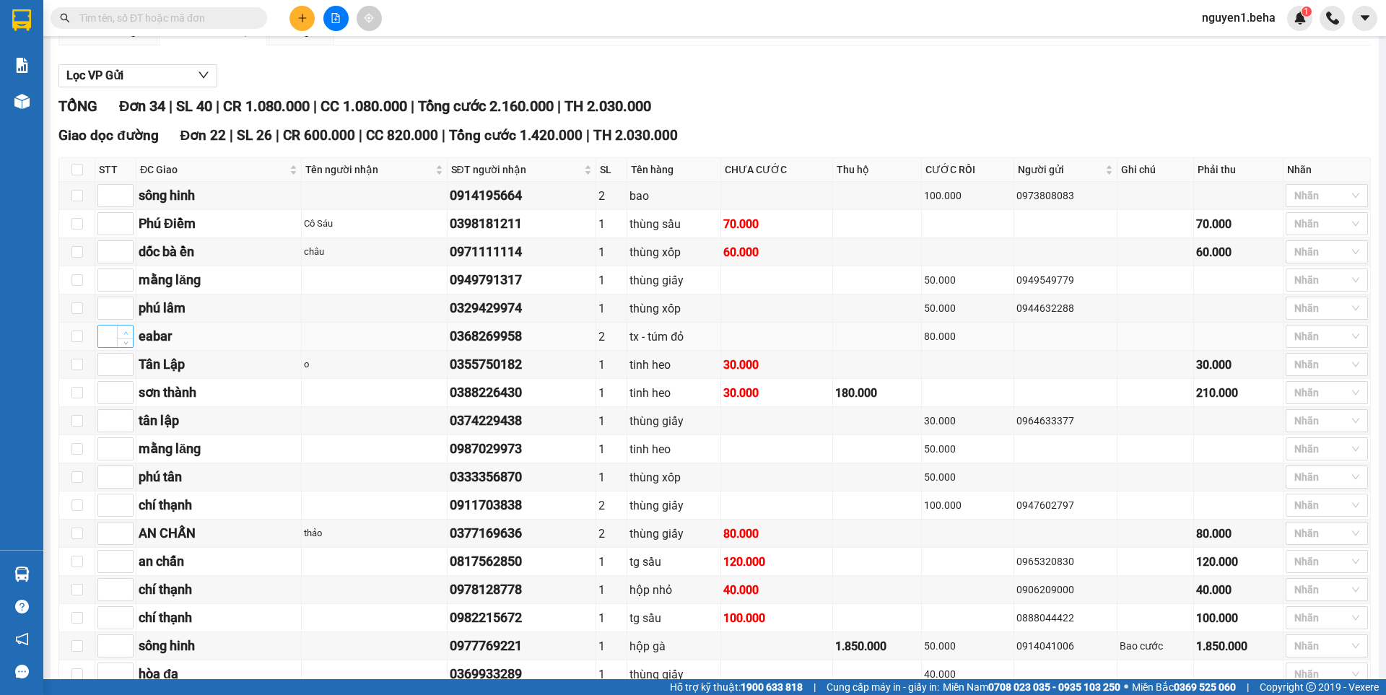
type input "1"
click at [123, 336] on icon "up" at bounding box center [125, 333] width 5 height 5
click at [126, 195] on icon "up" at bounding box center [125, 192] width 5 height 5
type input "2"
click at [126, 195] on icon "up" at bounding box center [125, 192] width 5 height 5
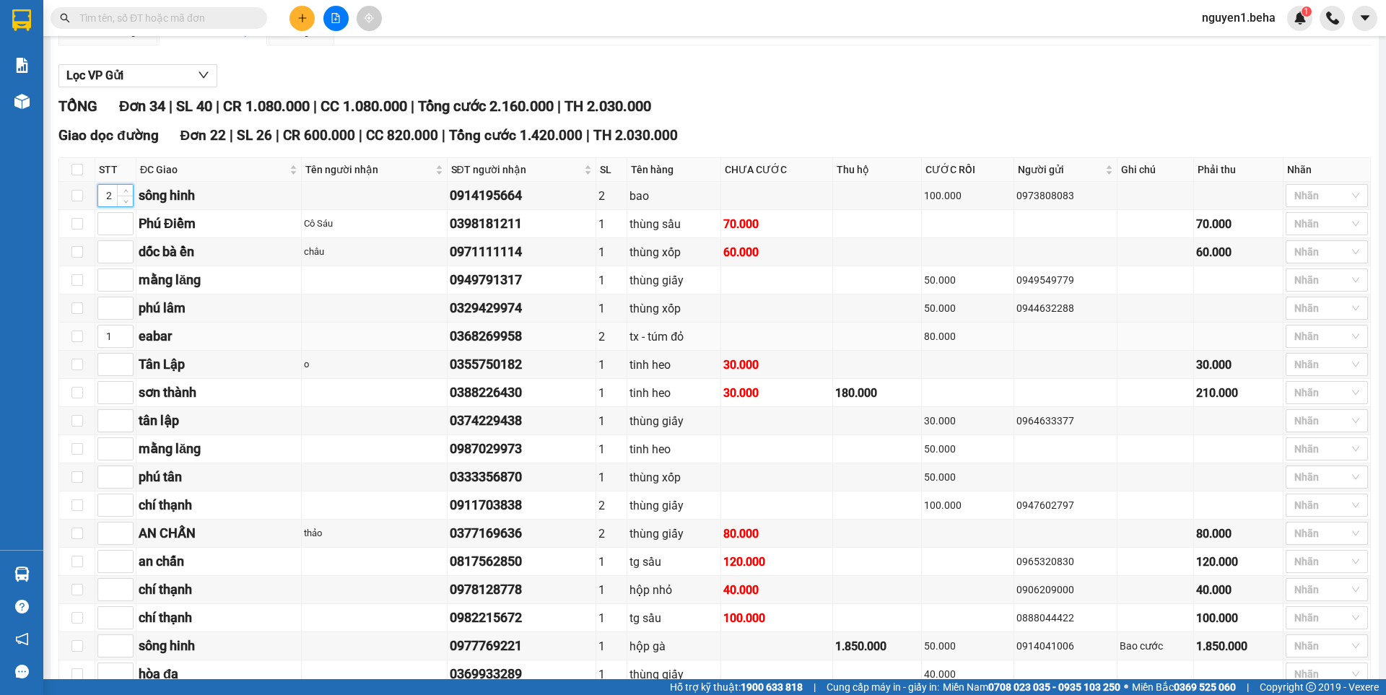
scroll to position [217, 0]
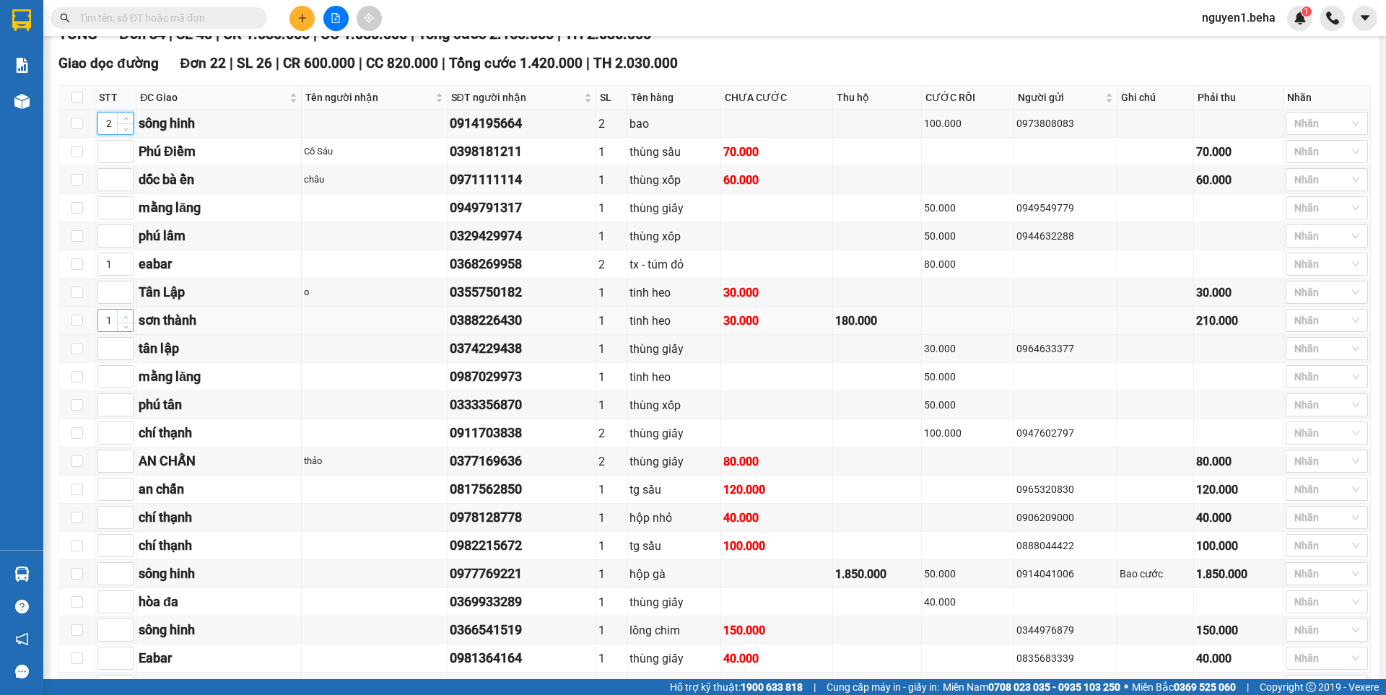
click at [123, 321] on span "up" at bounding box center [125, 317] width 9 height 9
type input "3"
click at [123, 321] on span "up" at bounding box center [125, 317] width 9 height 9
type input "1"
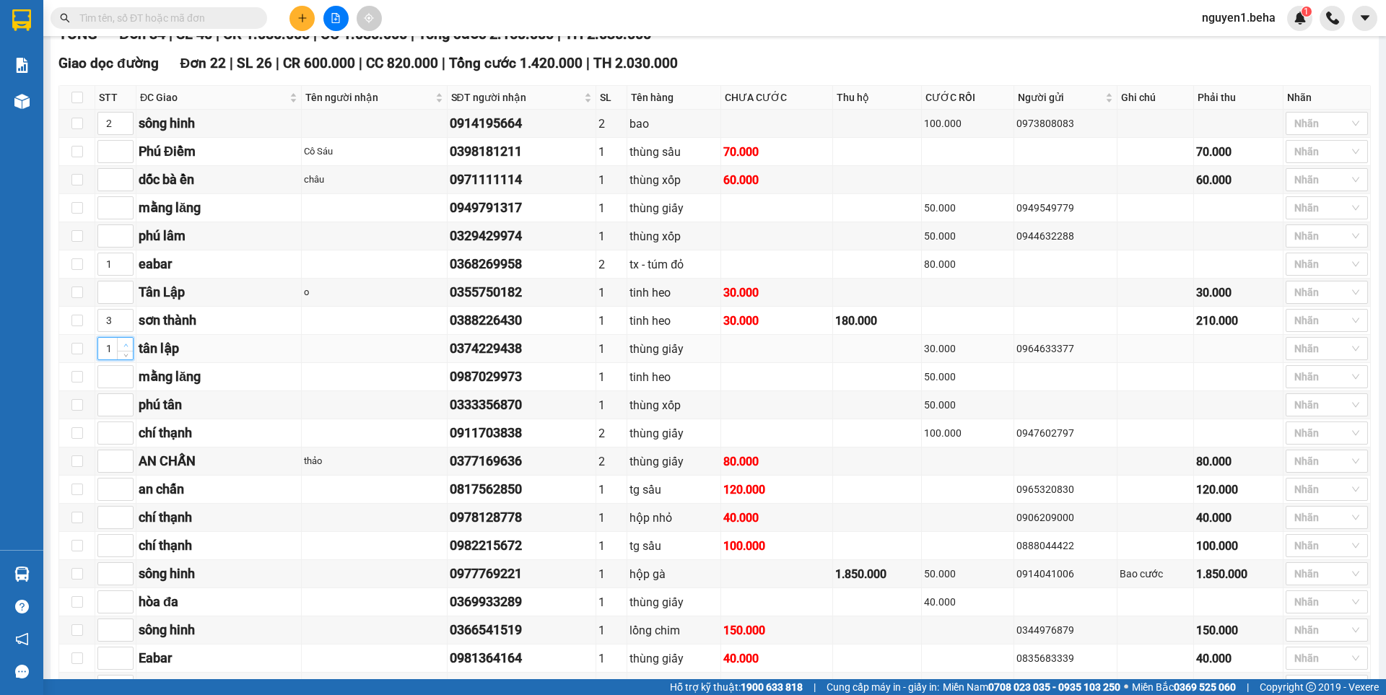
click at [125, 348] on icon "up" at bounding box center [125, 345] width 5 height 5
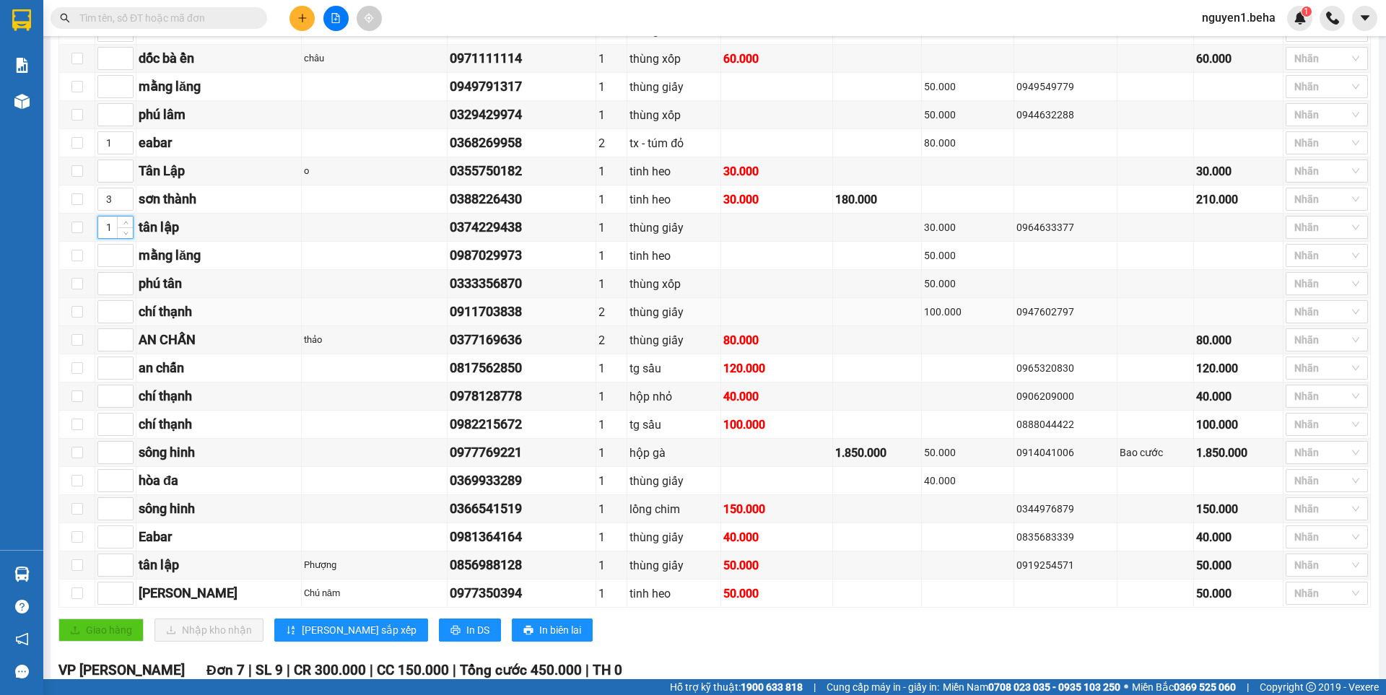
scroll to position [361, 0]
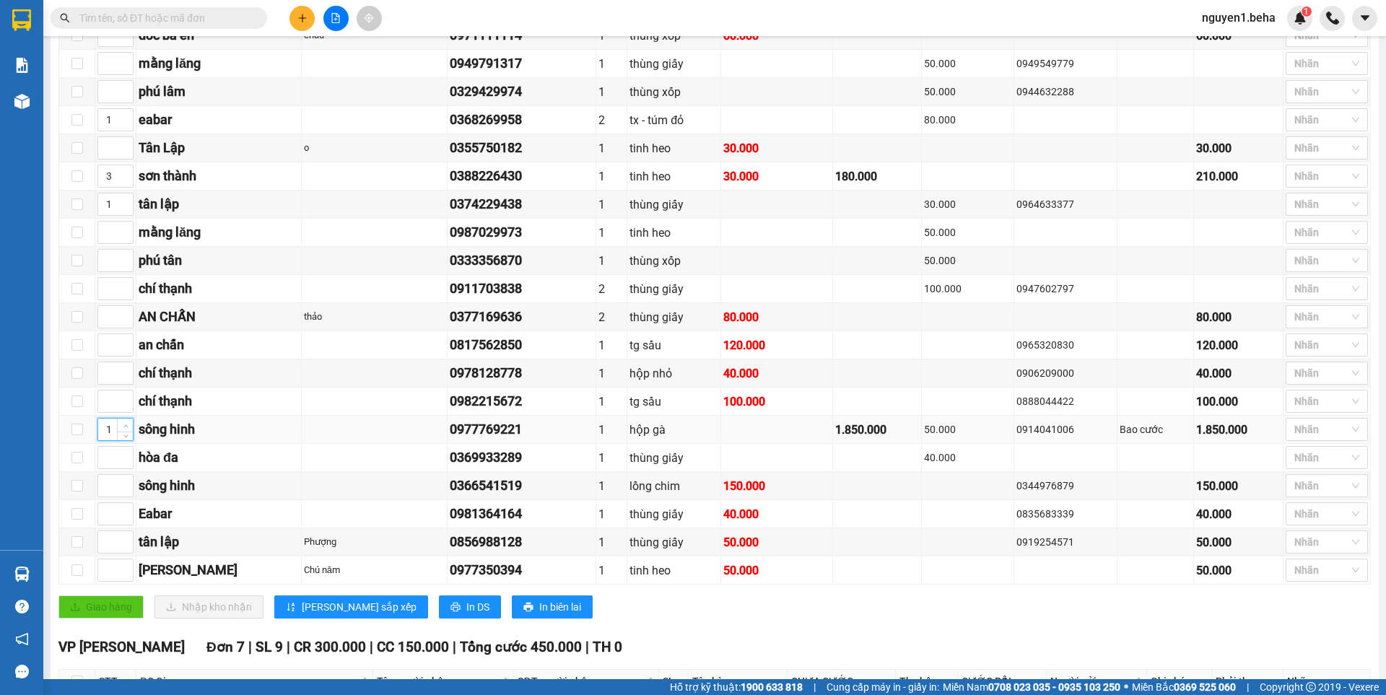
click at [127, 432] on span "Increase Value" at bounding box center [125, 425] width 16 height 13
type input "2"
click at [127, 432] on span "Increase Value" at bounding box center [125, 425] width 16 height 13
click at [121, 488] on span "Increase Value" at bounding box center [125, 481] width 16 height 13
type input "2"
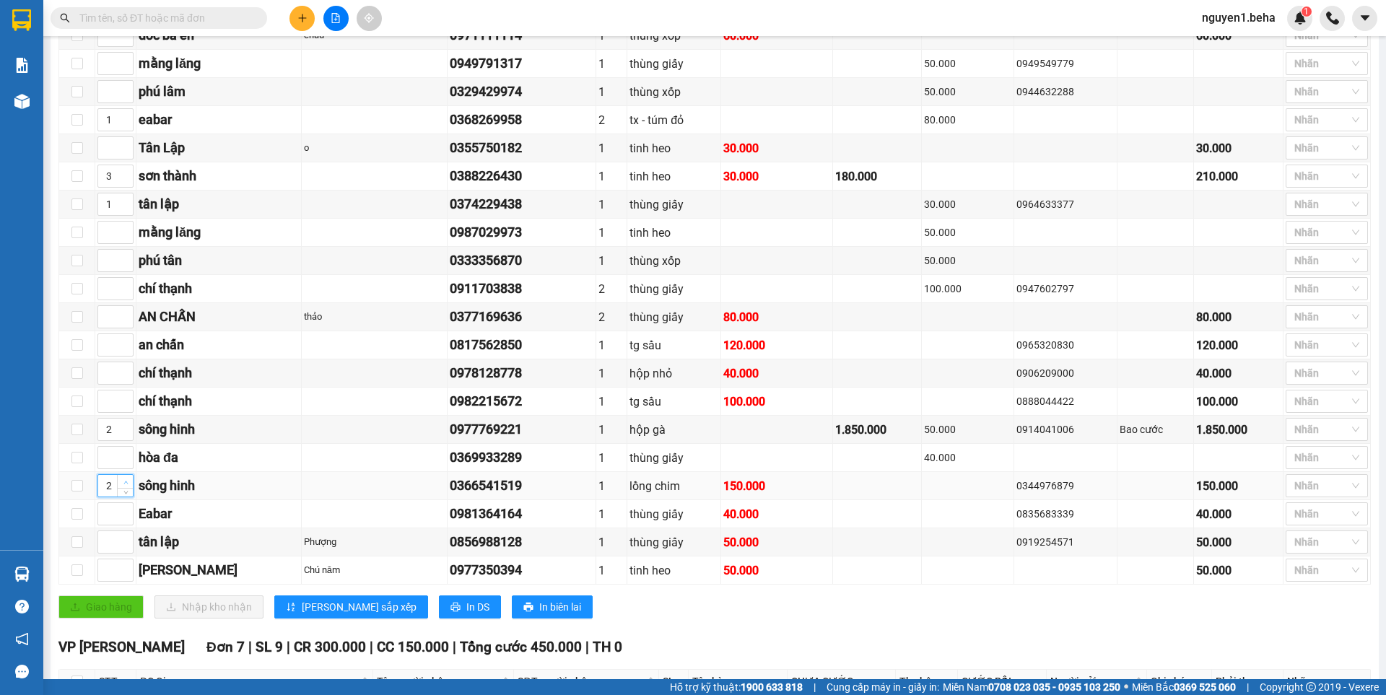
click at [121, 488] on span "Increase Value" at bounding box center [125, 481] width 16 height 13
type input "1"
click at [128, 515] on span "up" at bounding box center [125, 510] width 9 height 9
type input "1"
click at [123, 543] on span "up" at bounding box center [125, 538] width 9 height 9
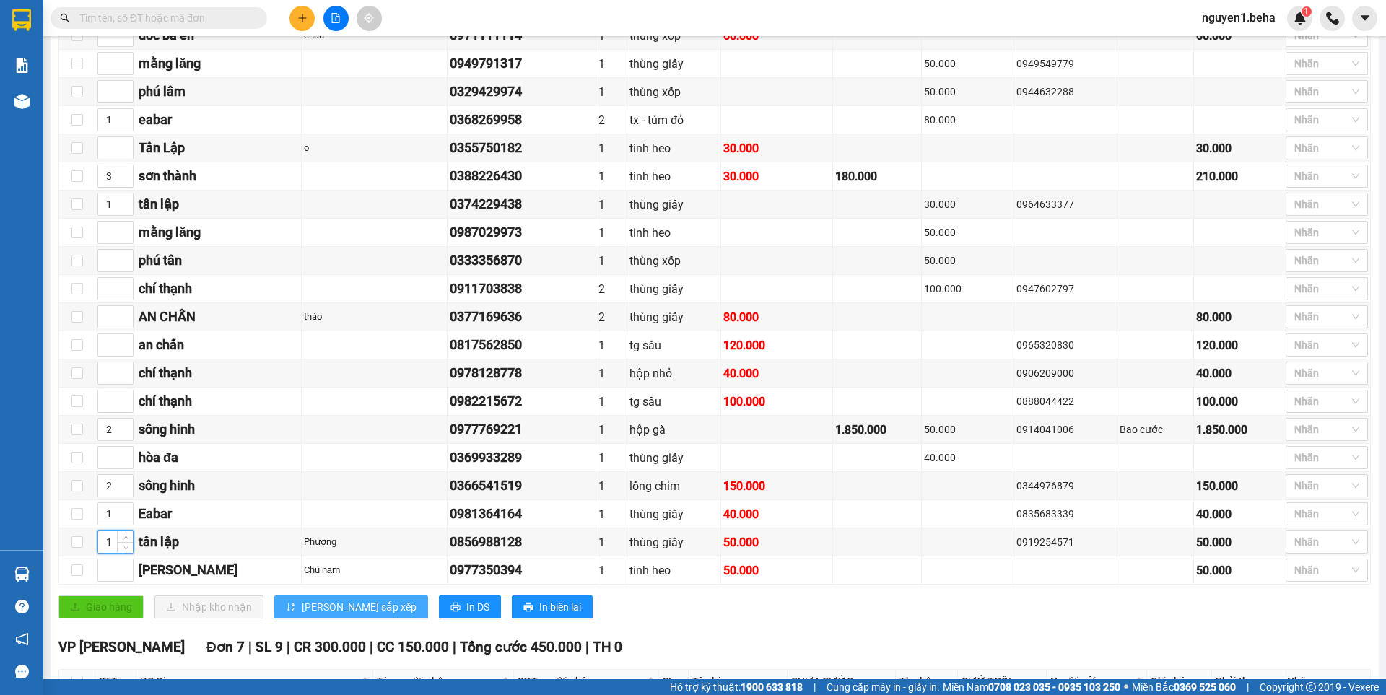
drag, startPoint x: 308, startPoint y: 622, endPoint x: 308, endPoint y: 611, distance: 11.6
click at [308, 615] on span "[PERSON_NAME] sắp xếp" at bounding box center [359, 607] width 115 height 16
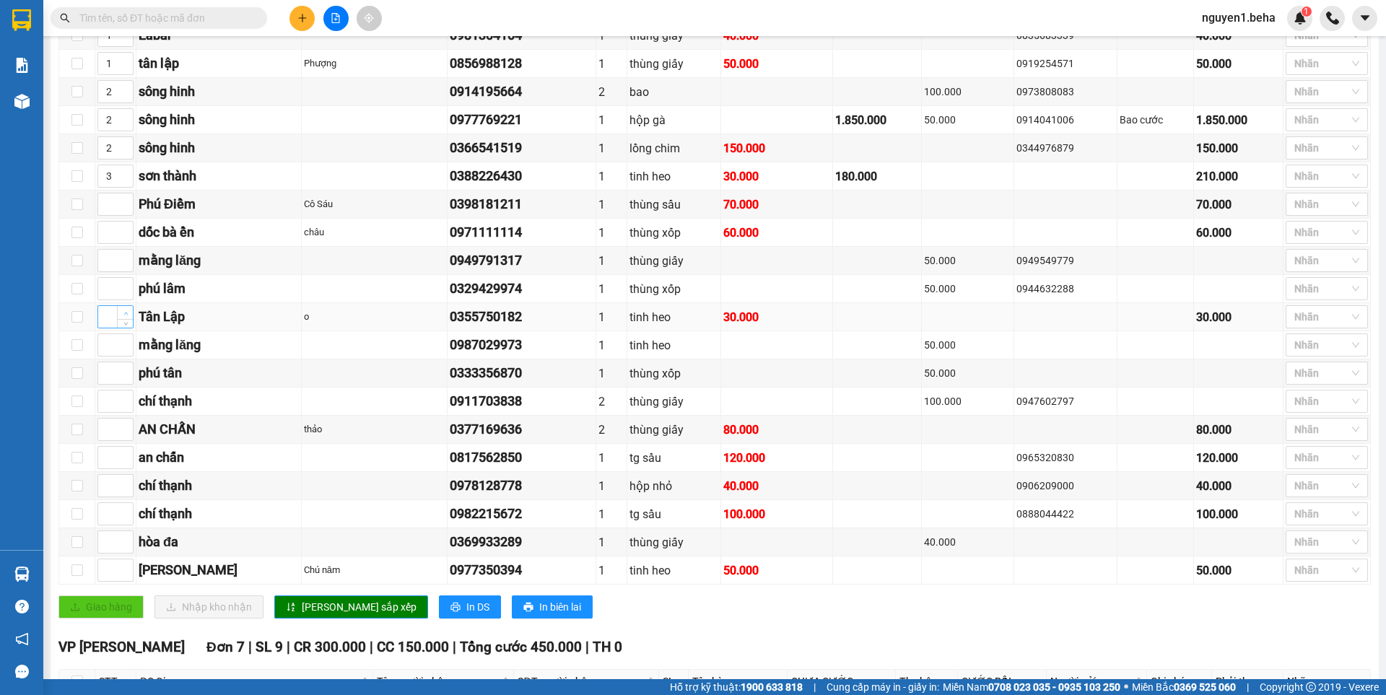
type input "1"
click at [121, 318] on span "up" at bounding box center [125, 313] width 9 height 9
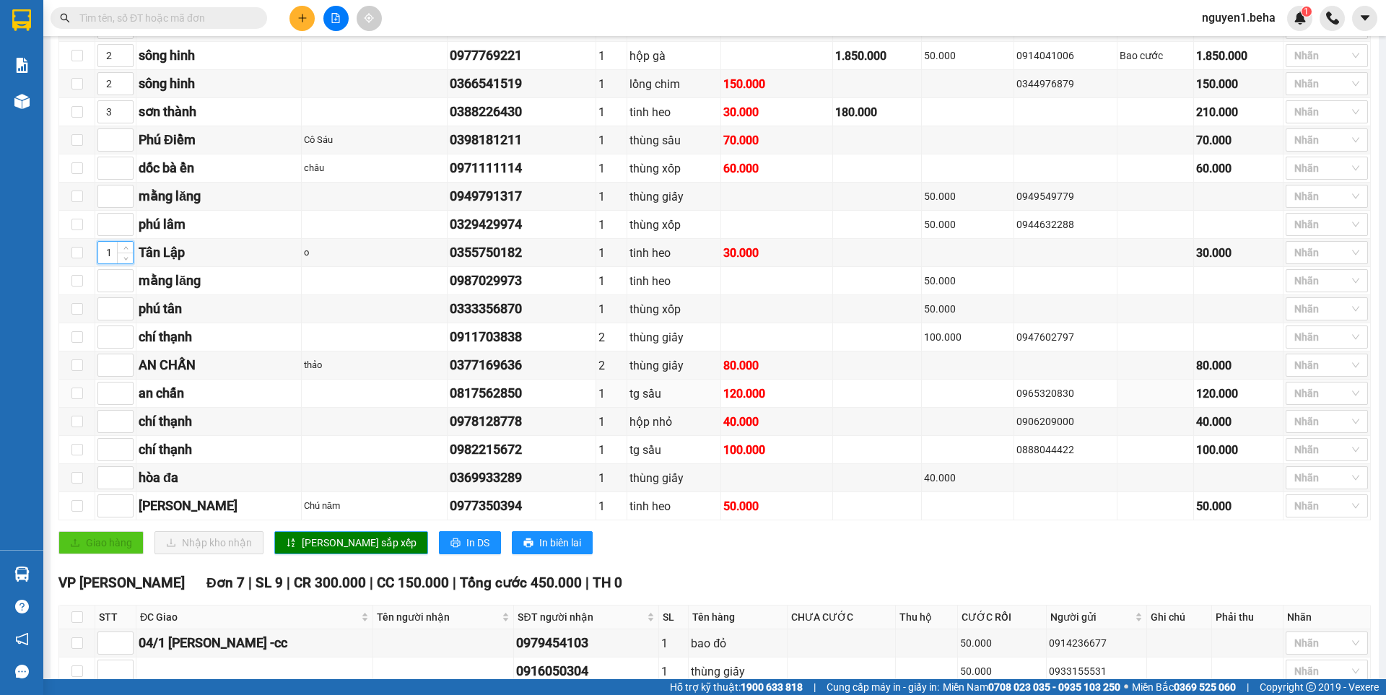
scroll to position [433, 0]
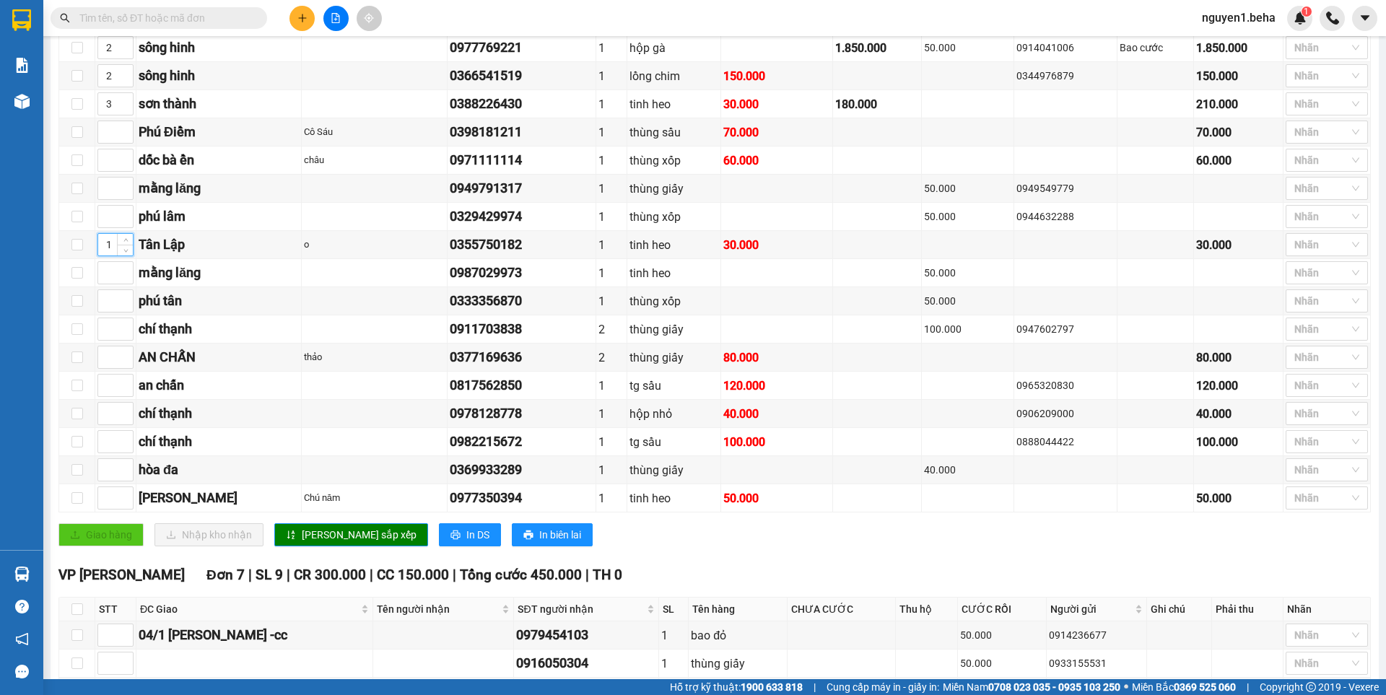
click at [321, 534] on div "[GEOGRAPHIC_DATA] dọc đường Đơn 22 | SL 26 | CR 600.000 | CC 820.000 | [PERSON_…" at bounding box center [714, 196] width 1312 height 721
click at [321, 543] on span "[PERSON_NAME] sắp xếp" at bounding box center [359, 535] width 115 height 16
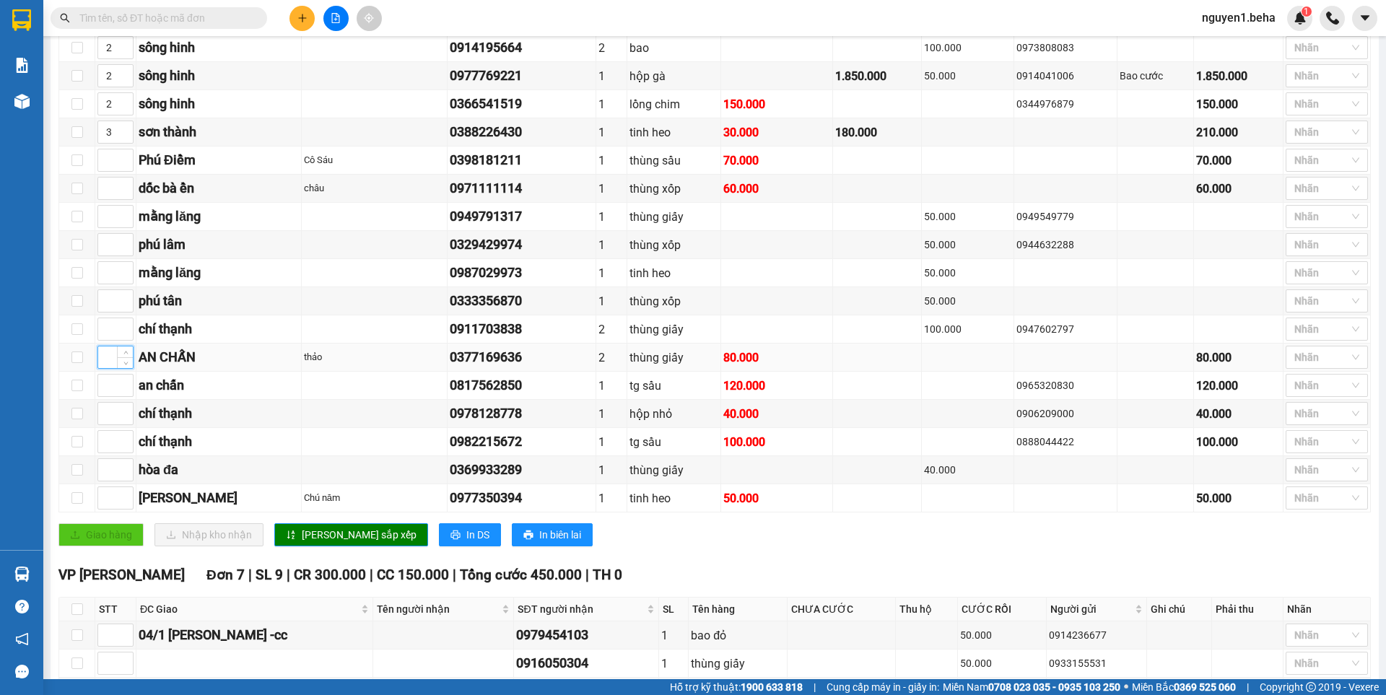
click at [106, 368] on input at bounding box center [115, 358] width 35 height 22
type input "4"
click at [110, 396] on input at bounding box center [115, 386] width 35 height 22
type input "4"
click at [105, 481] on input at bounding box center [115, 470] width 35 height 22
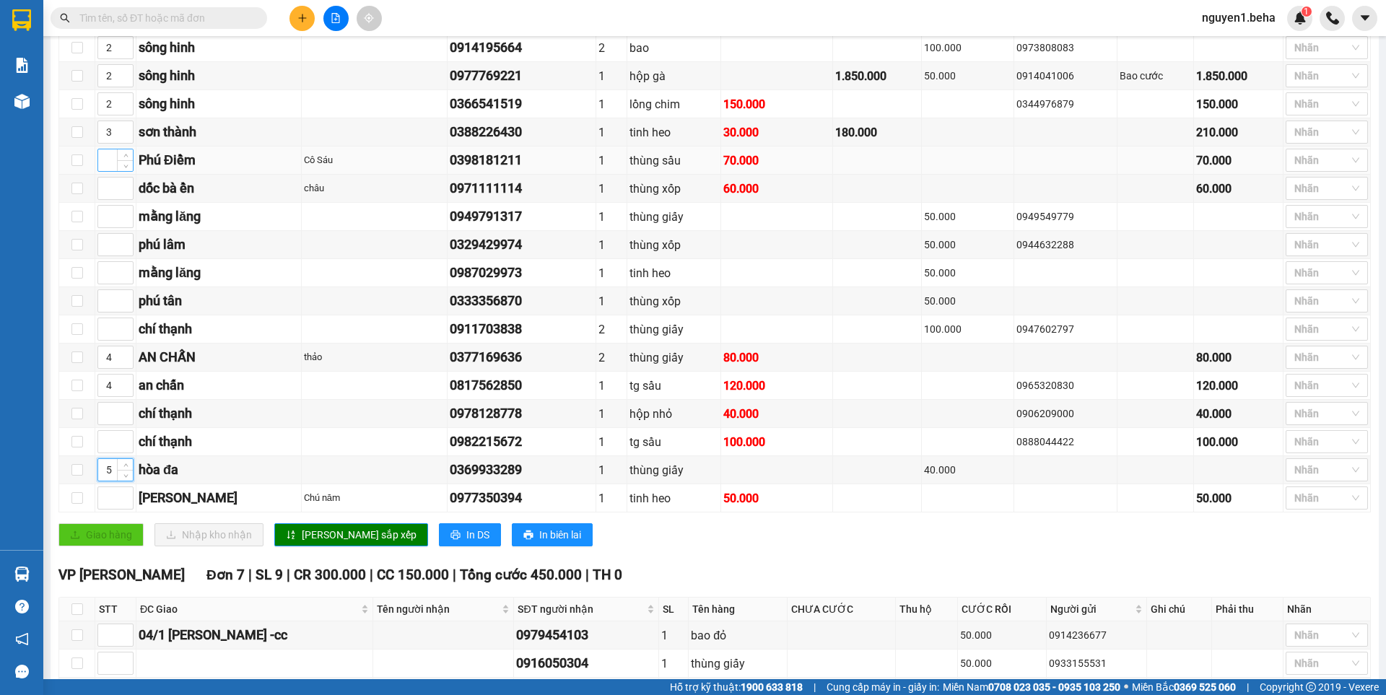
type input "5"
click at [113, 171] on input at bounding box center [115, 160] width 35 height 22
type input "6"
click at [105, 199] on input at bounding box center [115, 189] width 35 height 22
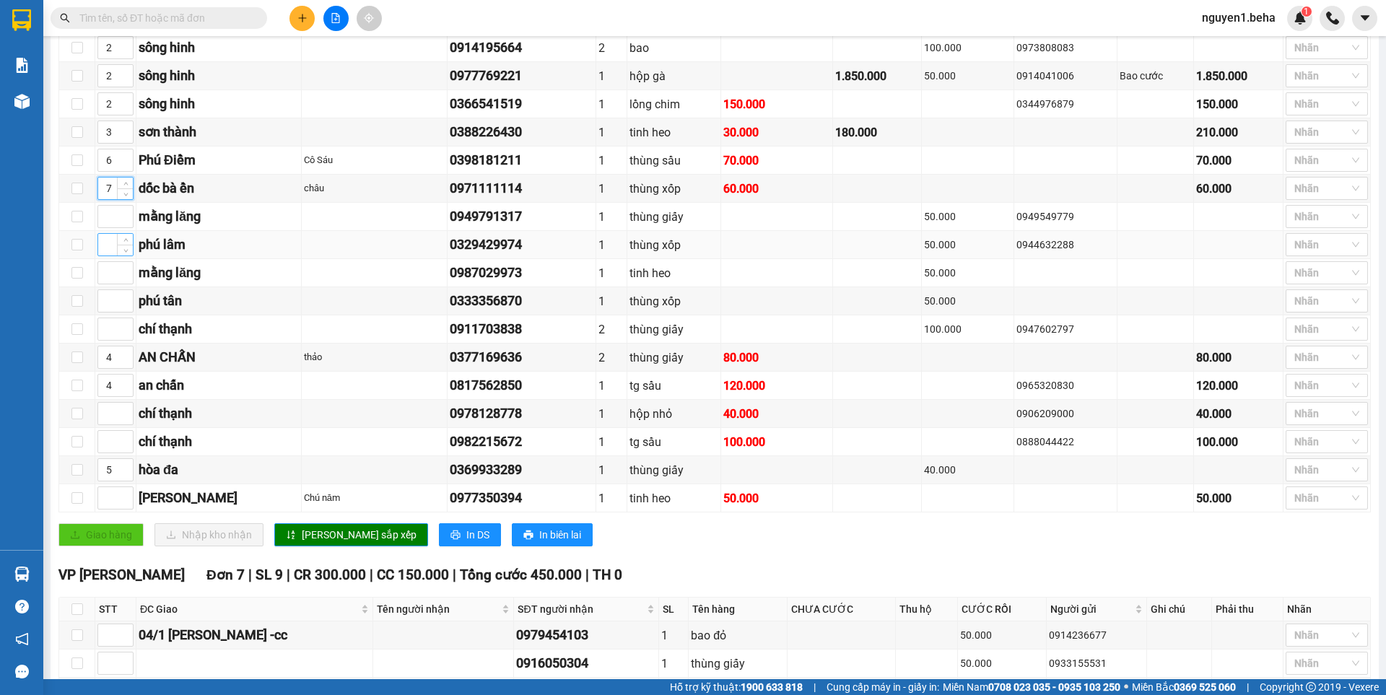
type input "7"
click at [103, 256] on input at bounding box center [115, 245] width 35 height 22
type input "4"
type input "5"
click at [124, 357] on icon "up" at bounding box center [125, 354] width 5 height 5
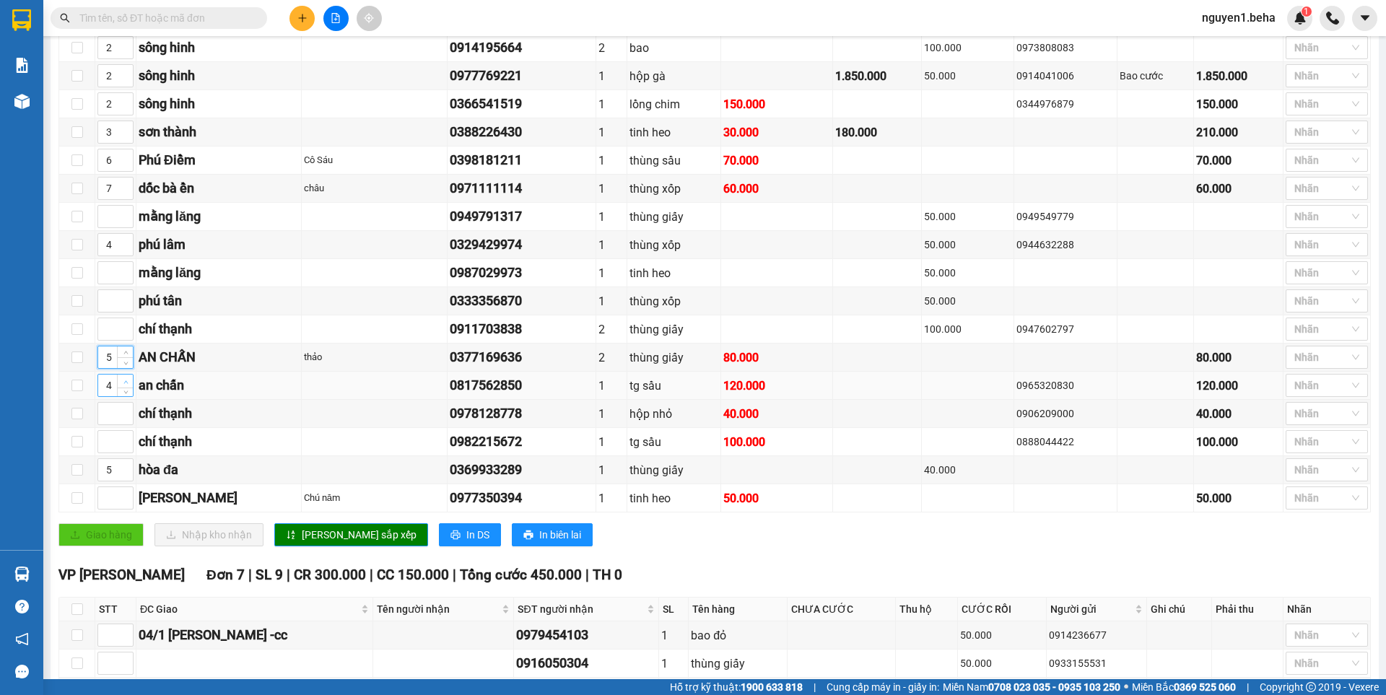
type input "5"
drag, startPoint x: 121, startPoint y: 393, endPoint x: 120, endPoint y: 407, distance: 14.5
click at [120, 383] on span "Increase Value" at bounding box center [125, 379] width 16 height 9
type input "6"
click at [119, 472] on span "Increase Value" at bounding box center [125, 465] width 16 height 13
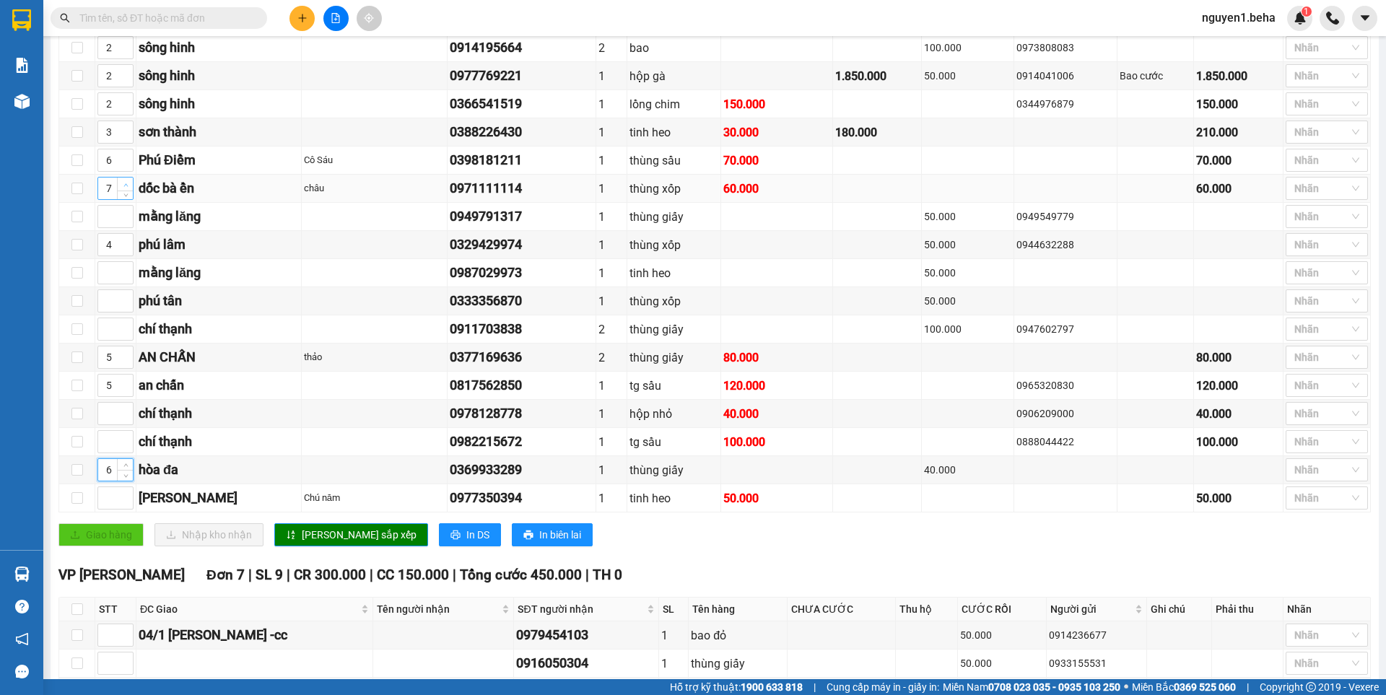
type input "8"
click at [126, 188] on icon "up" at bounding box center [125, 185] width 5 height 5
type input "7"
click at [123, 160] on icon "up" at bounding box center [125, 156] width 5 height 5
type input "7"
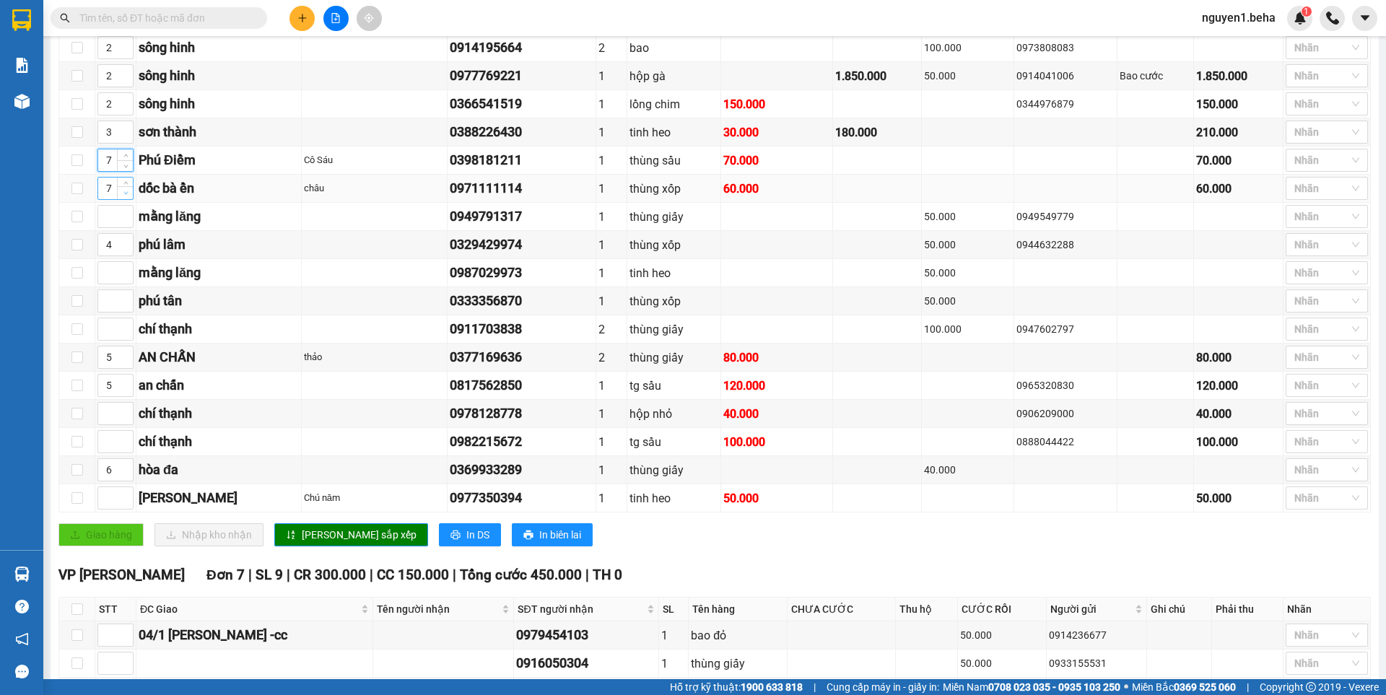
click at [123, 196] on icon "down" at bounding box center [125, 193] width 5 height 5
click at [104, 310] on input at bounding box center [115, 301] width 35 height 22
type input "7"
click at [295, 546] on button "[PERSON_NAME] sắp xếp" at bounding box center [351, 534] width 154 height 23
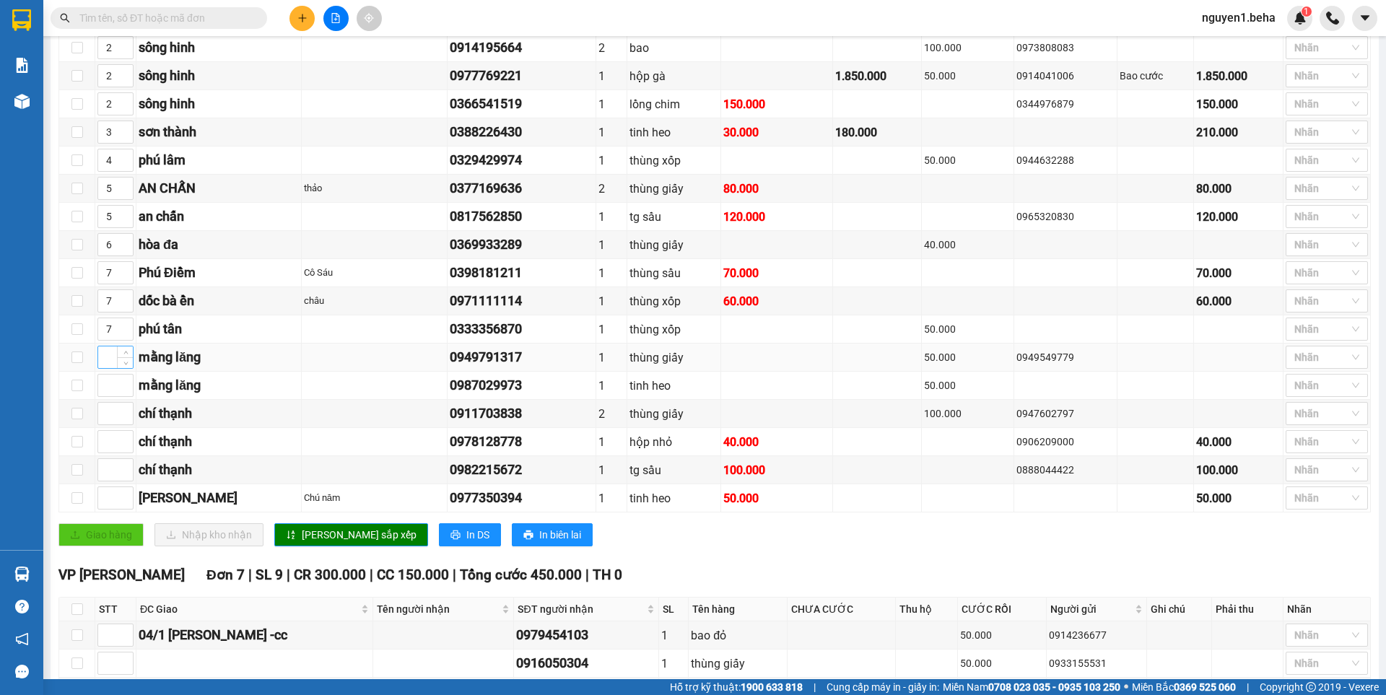
click at [105, 368] on input at bounding box center [115, 358] width 35 height 22
type input "8"
click at [106, 396] on input at bounding box center [115, 386] width 35 height 22
type input "8"
click at [107, 424] on input at bounding box center [115, 414] width 35 height 22
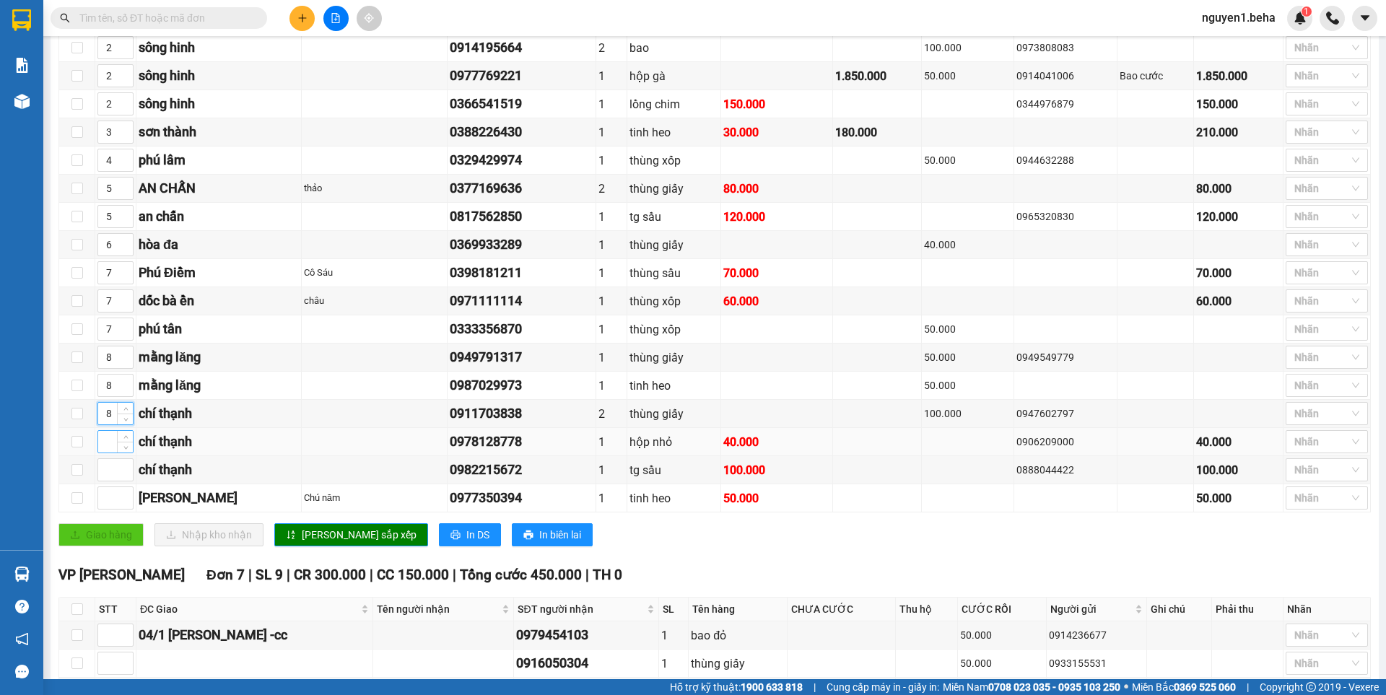
type input "8"
click at [105, 453] on input at bounding box center [115, 442] width 35 height 22
type input "8"
click at [104, 481] on input at bounding box center [115, 470] width 35 height 22
type input "8"
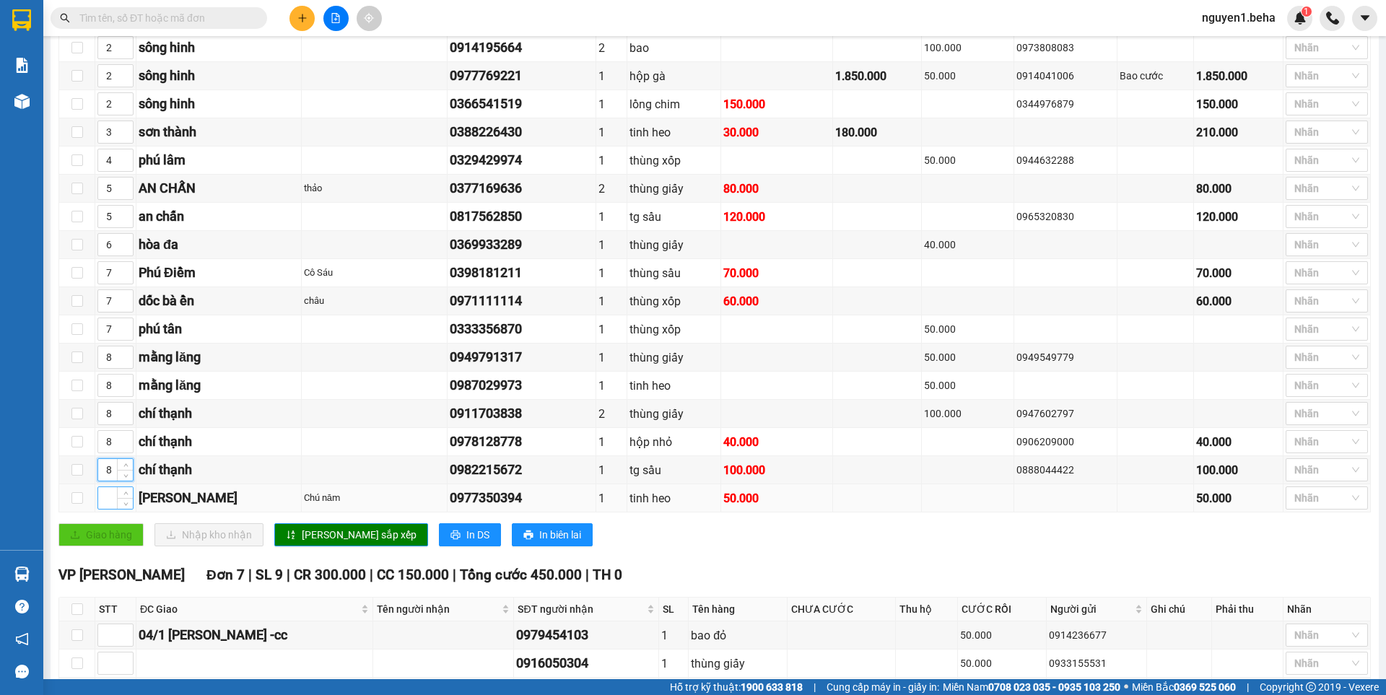
click at [104, 509] on input at bounding box center [115, 498] width 35 height 22
drag, startPoint x: 104, startPoint y: 511, endPoint x: 121, endPoint y: 528, distance: 23.5
click at [104, 509] on input at bounding box center [115, 498] width 35 height 22
type input "8"
click at [302, 543] on span "[PERSON_NAME] sắp xếp" at bounding box center [359, 535] width 115 height 16
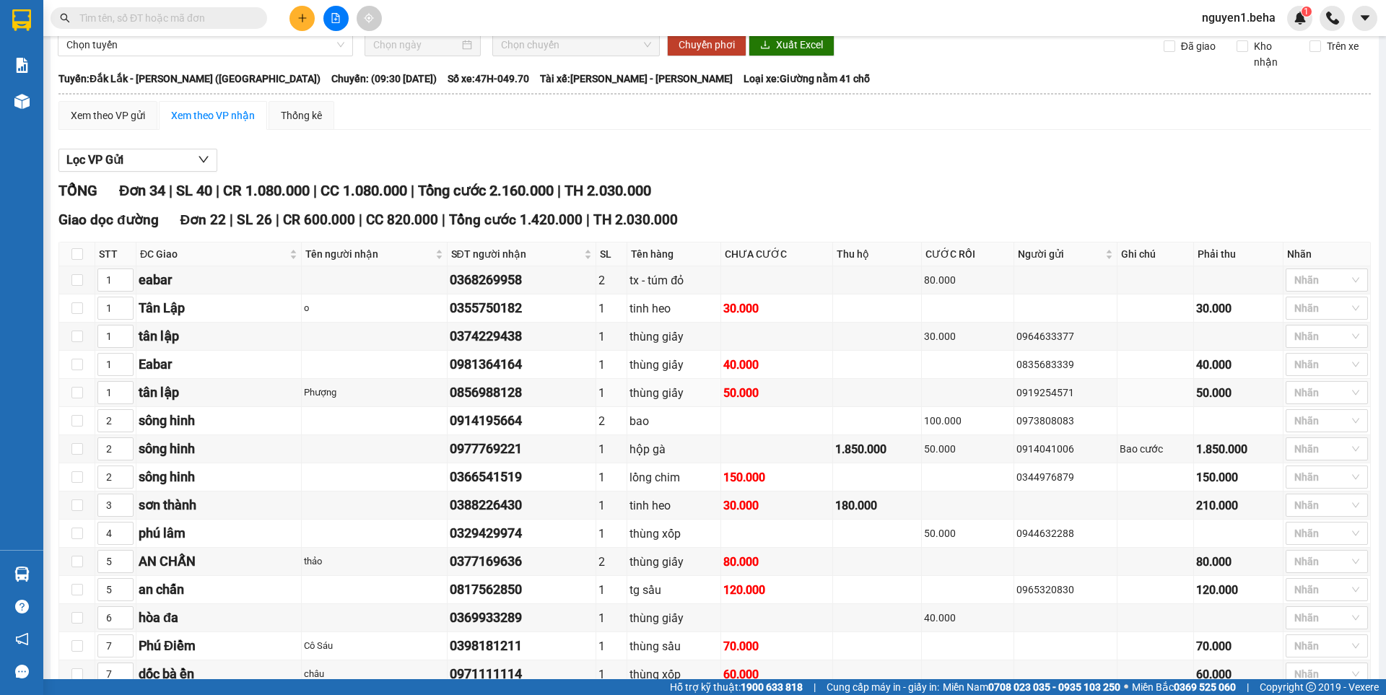
scroll to position [0, 0]
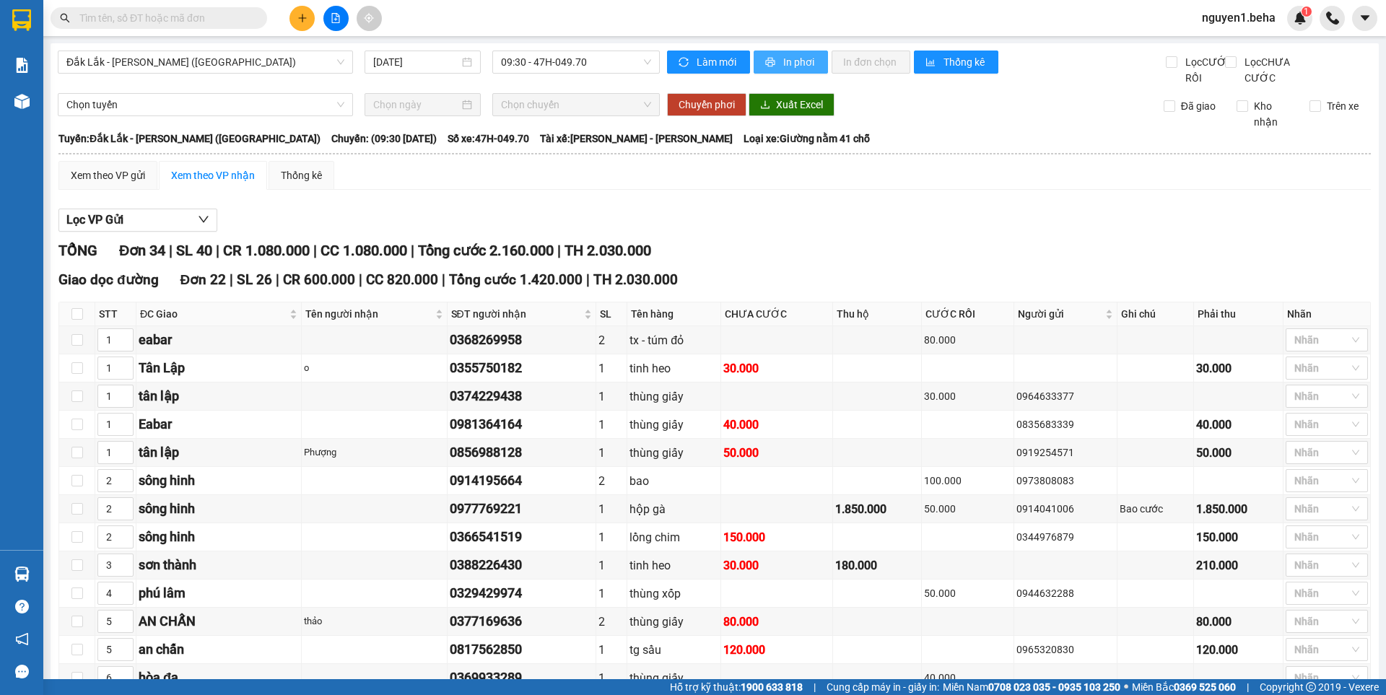
click at [794, 61] on span "In phơi" at bounding box center [799, 62] width 33 height 16
drag, startPoint x: 220, startPoint y: 63, endPoint x: 216, endPoint y: 73, distance: 11.0
click at [219, 63] on span "Đắk Lắk - [PERSON_NAME] ([GEOGRAPHIC_DATA])" at bounding box center [205, 62] width 278 height 22
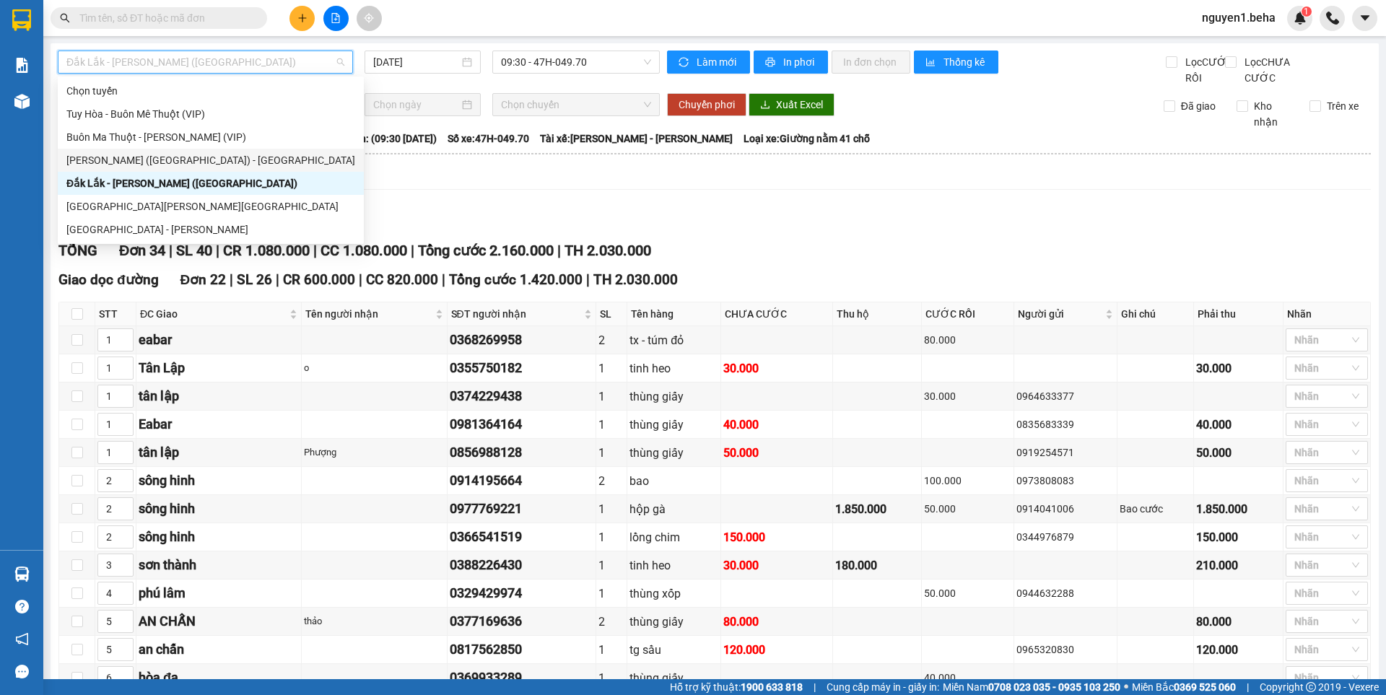
click at [130, 151] on div "[PERSON_NAME] ([GEOGRAPHIC_DATA]) - [GEOGRAPHIC_DATA]" at bounding box center [211, 160] width 306 height 23
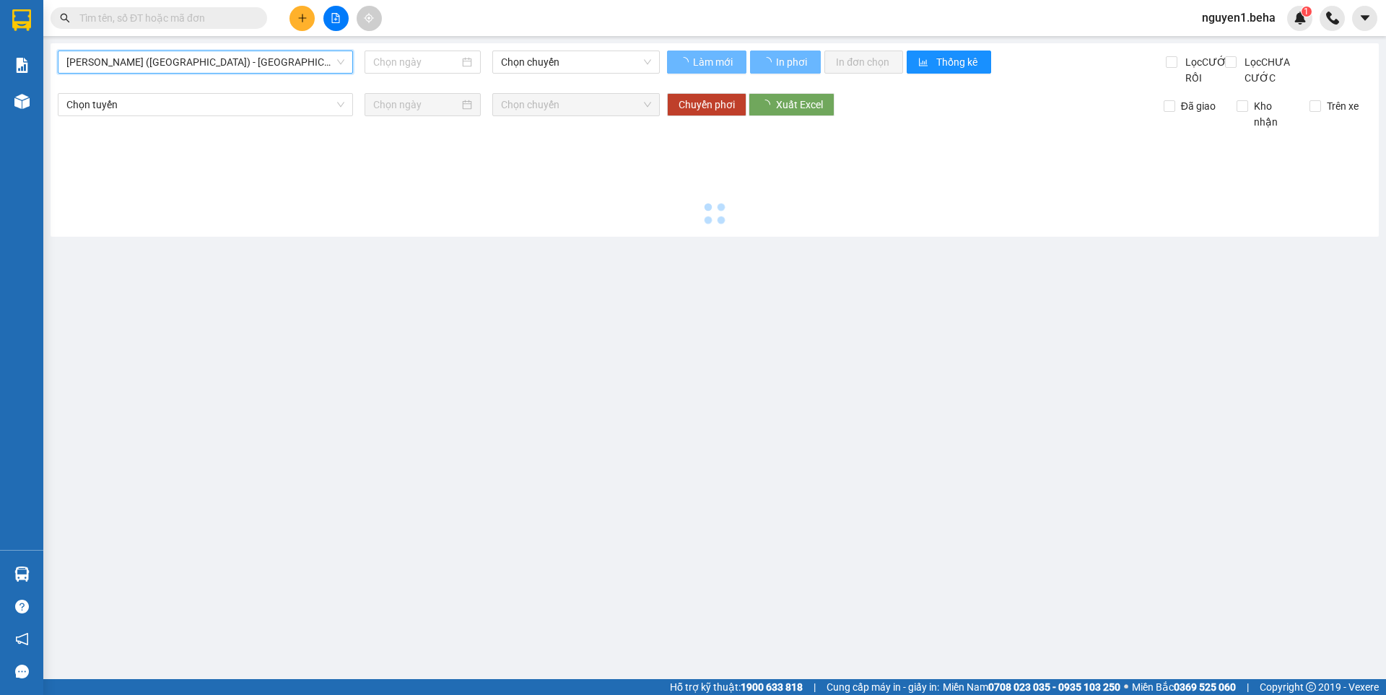
type input "[DATE]"
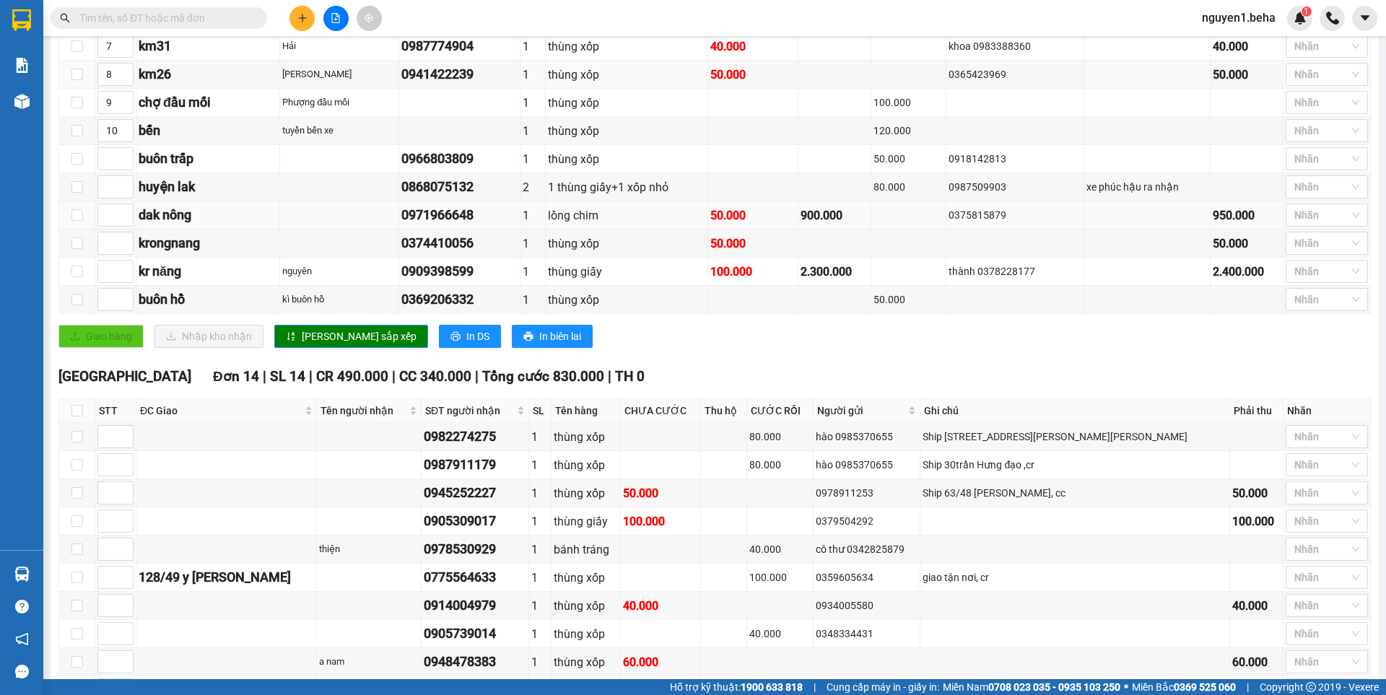
scroll to position [719, 0]
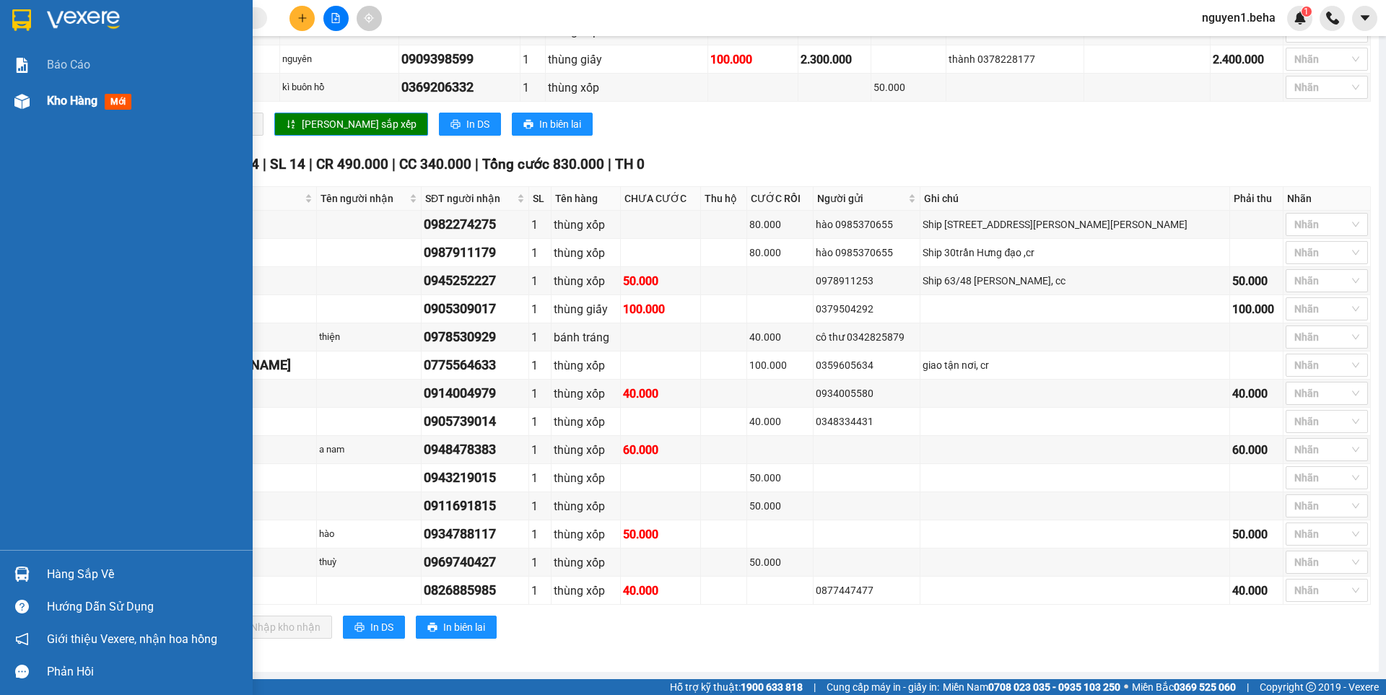
click at [24, 94] on img at bounding box center [21, 101] width 15 height 15
click at [25, 105] on img at bounding box center [21, 101] width 15 height 15
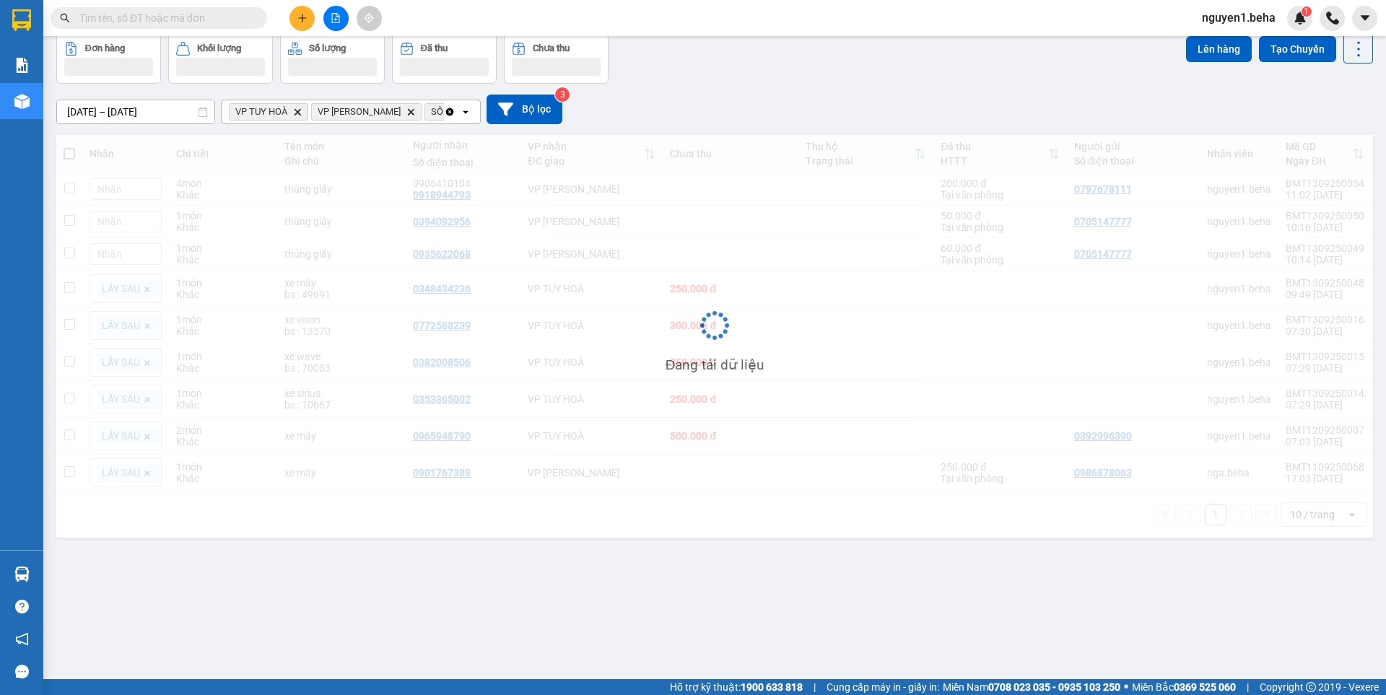
scroll to position [66, 0]
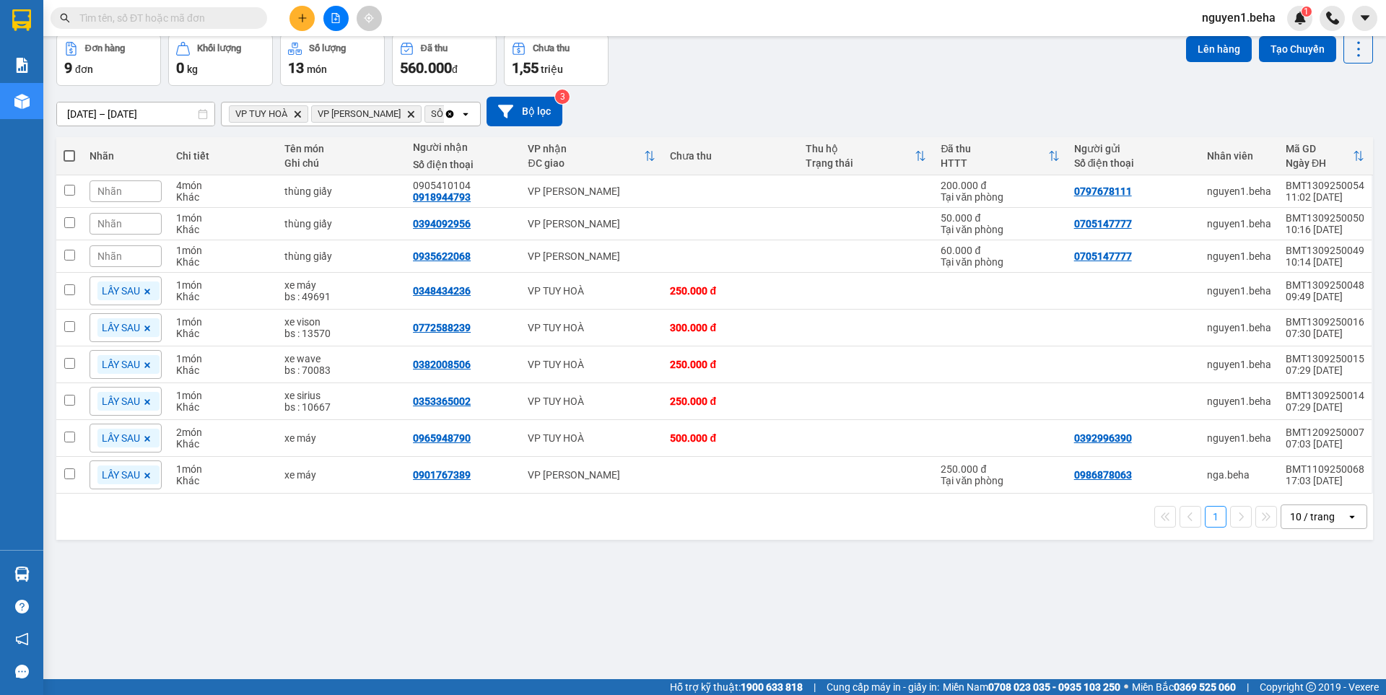
click at [152, 9] on span at bounding box center [159, 18] width 217 height 22
click at [156, 16] on input "text" at bounding box center [164, 18] width 170 height 16
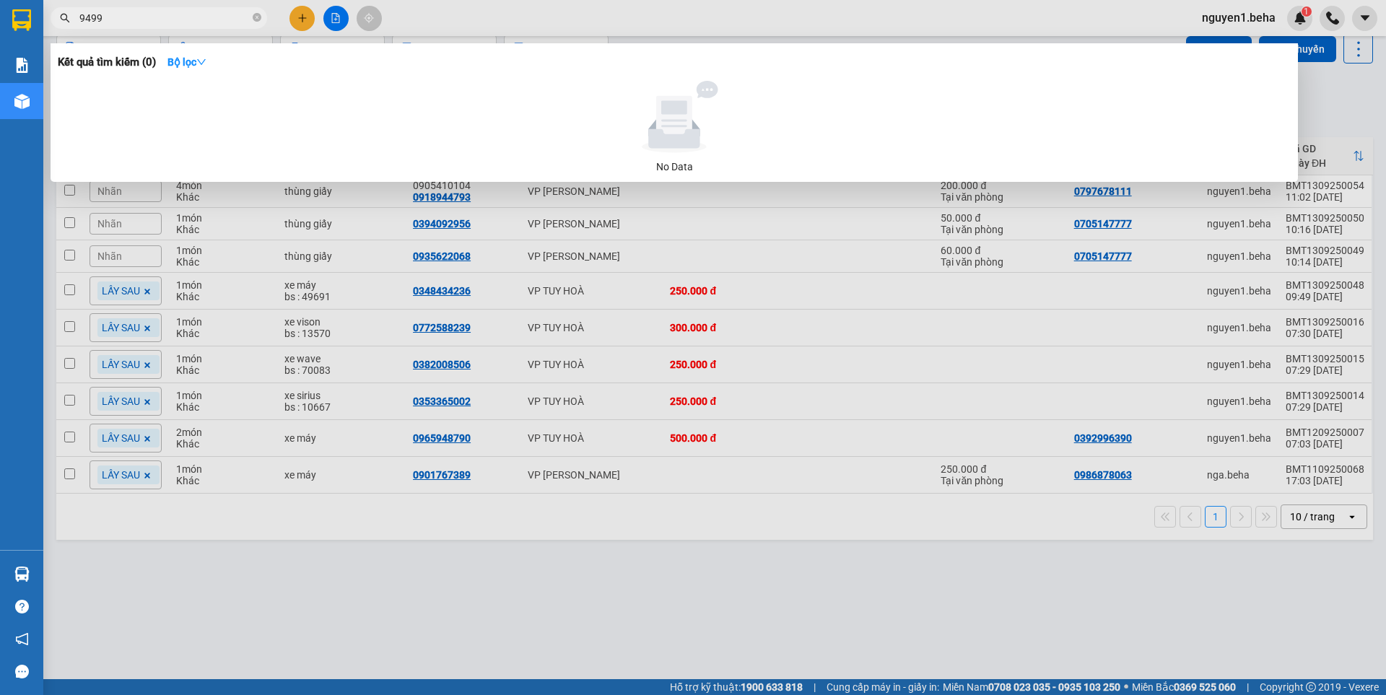
type input "9499"
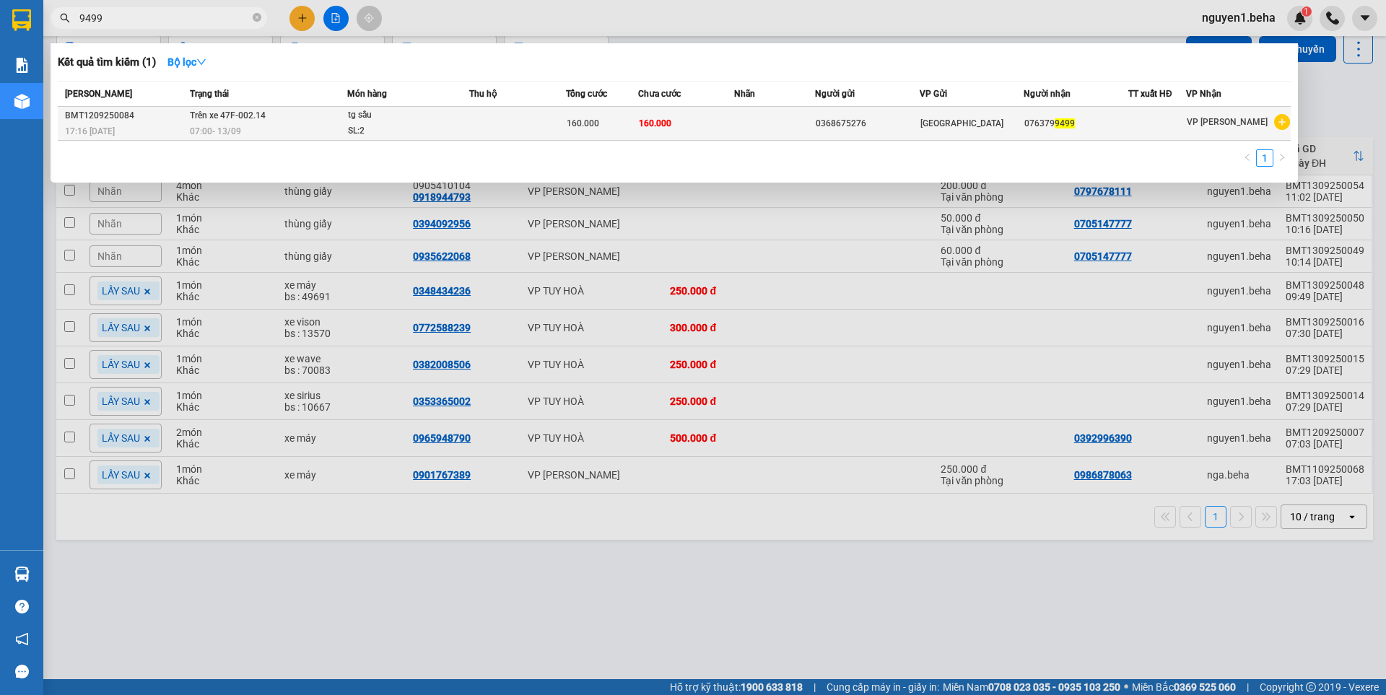
click at [380, 126] on div "SL: 2" at bounding box center [402, 131] width 108 height 16
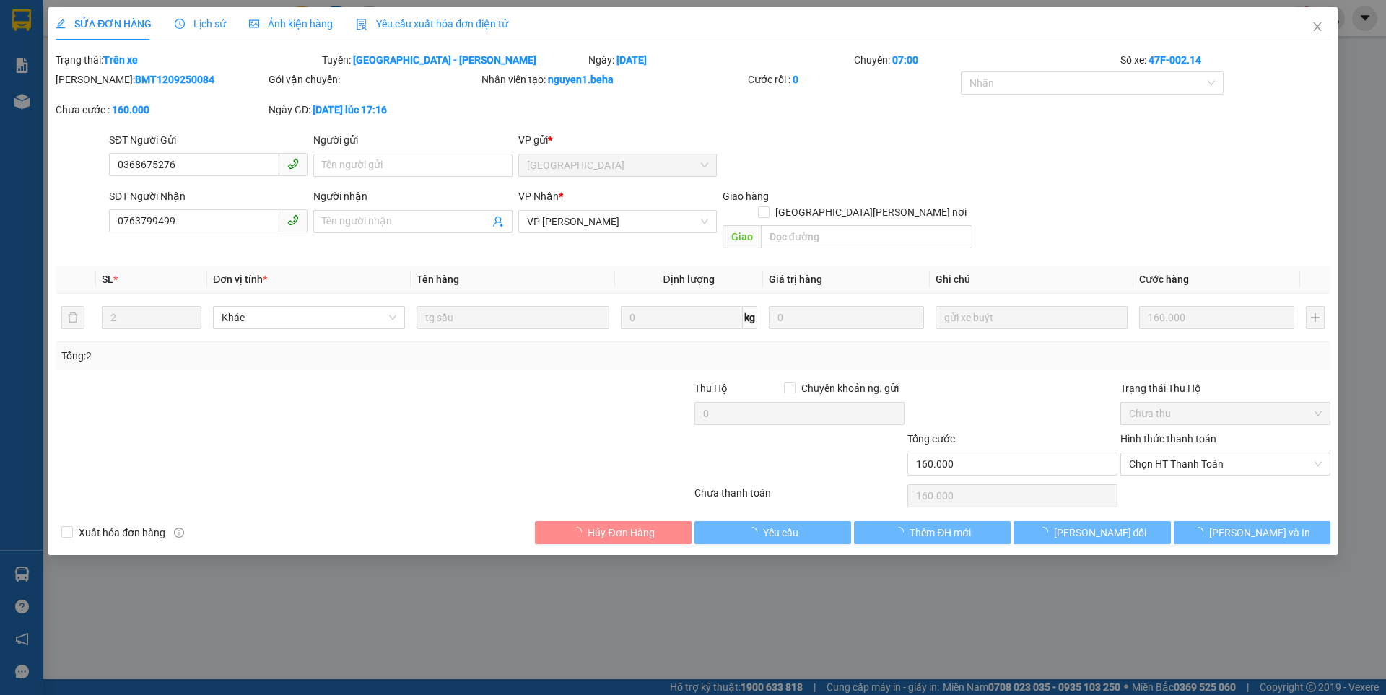
type input "0368675276"
type input "0763799499"
type input "160.000"
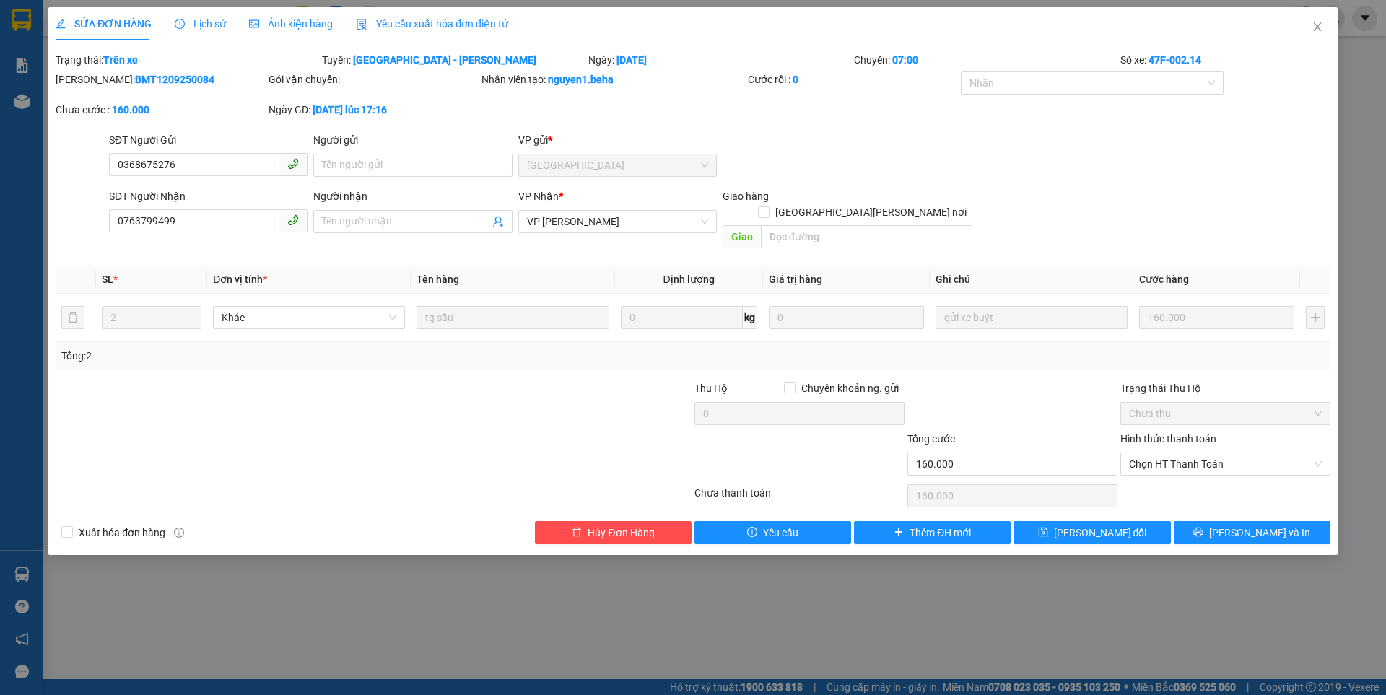
click at [295, 22] on span "Ảnh kiện hàng" at bounding box center [291, 24] width 84 height 12
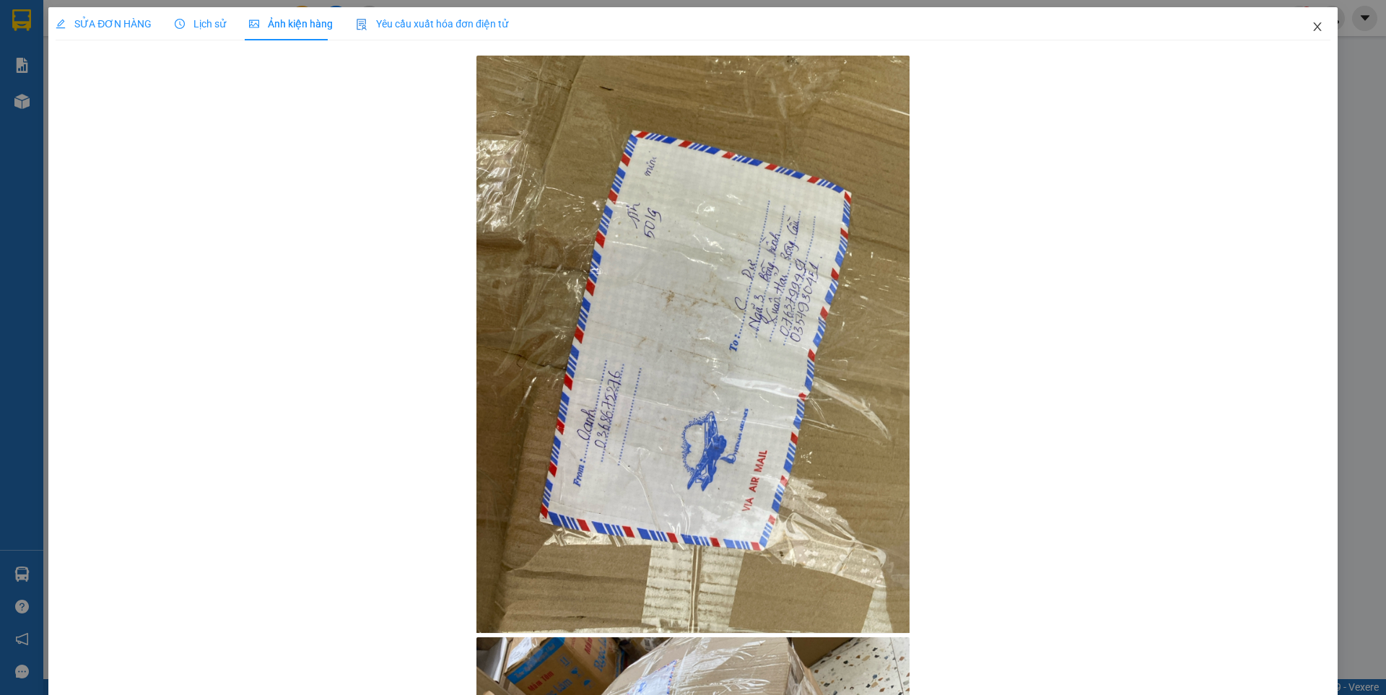
click at [1312, 22] on icon "close" at bounding box center [1318, 27] width 12 height 12
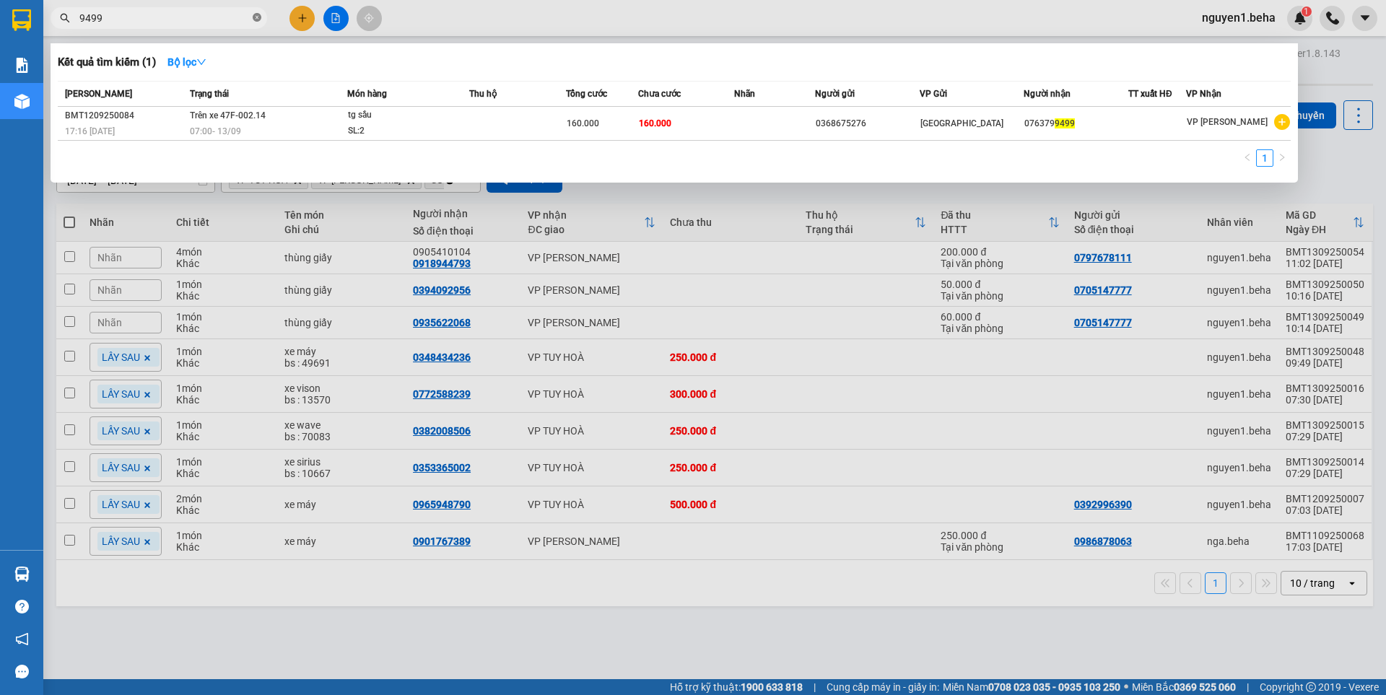
click at [254, 16] on icon "close-circle" at bounding box center [257, 17] width 9 height 9
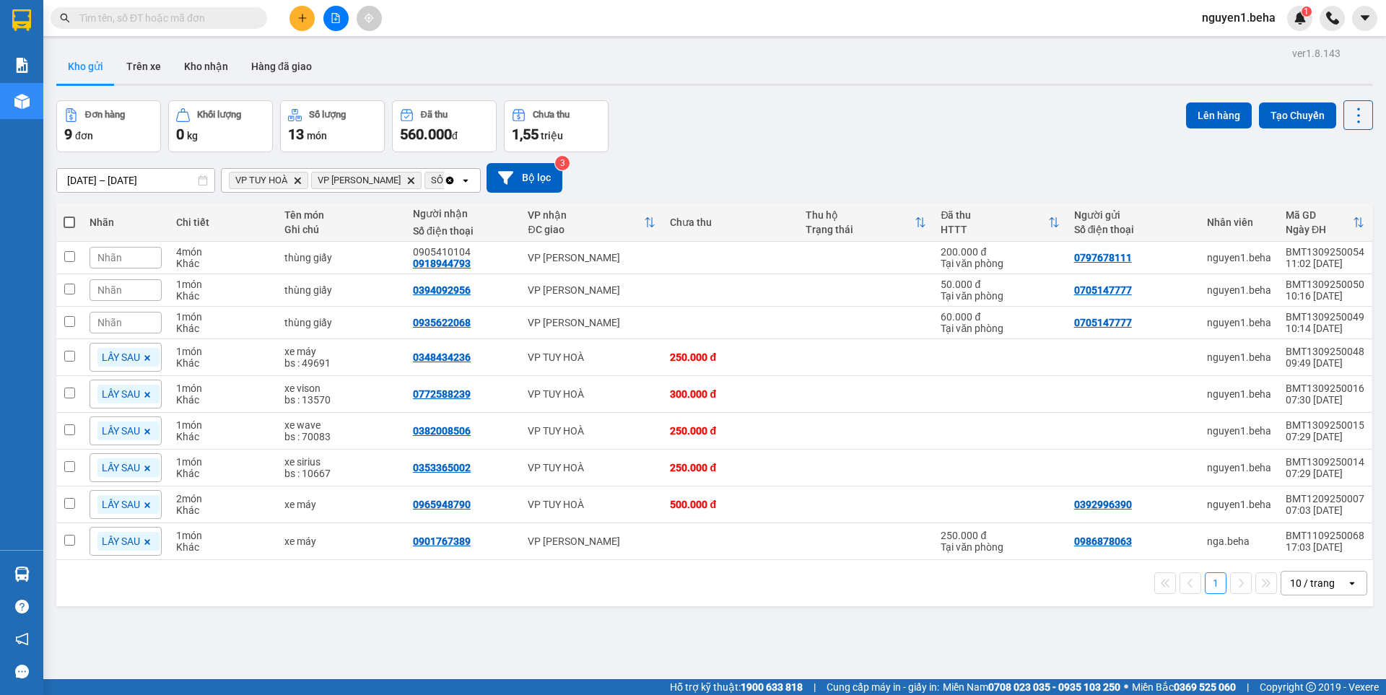
paste input "0394749968"
type input "0394749968"
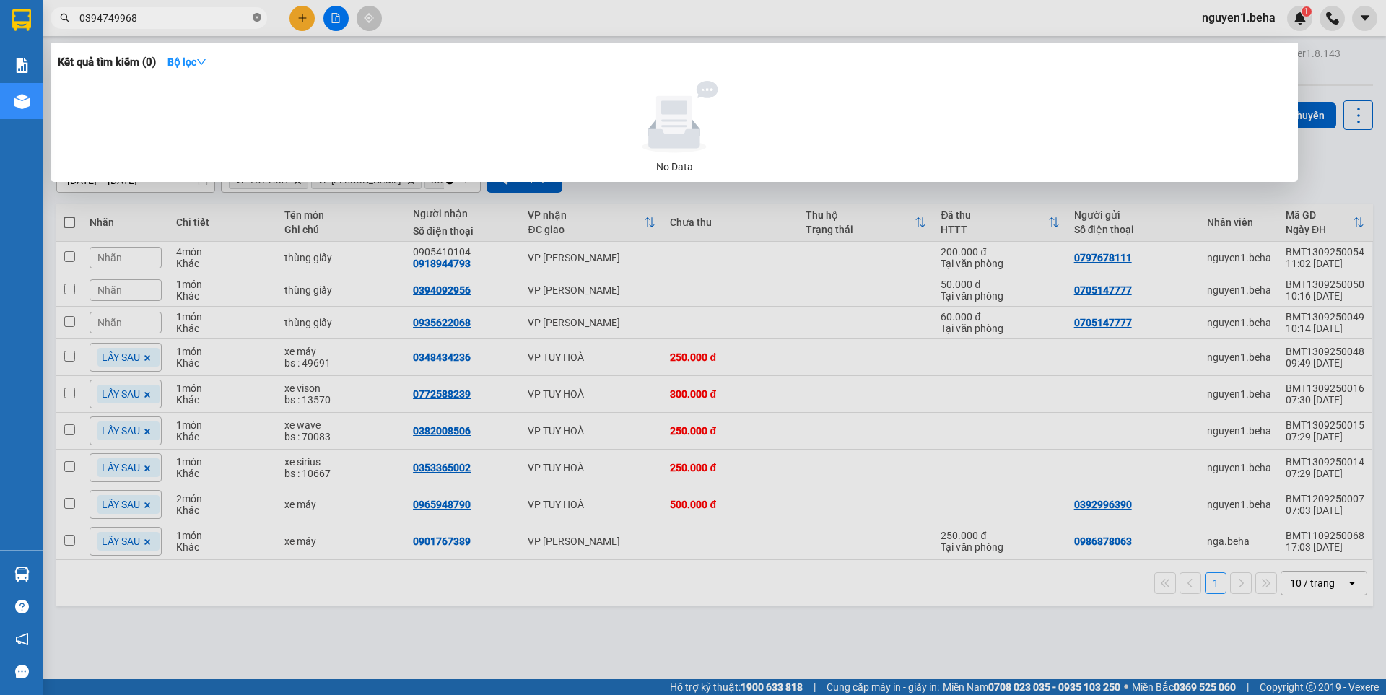
click at [255, 17] on icon "close-circle" at bounding box center [257, 17] width 9 height 9
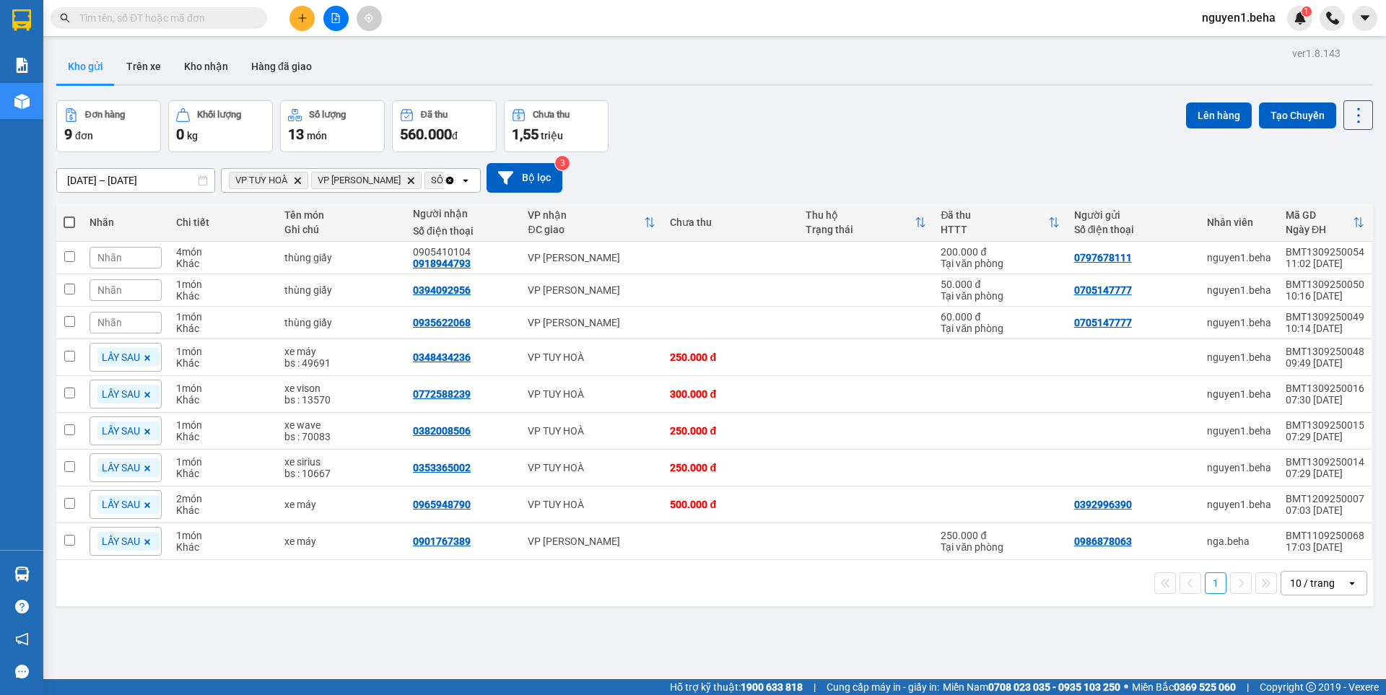
paste input "0338636806"
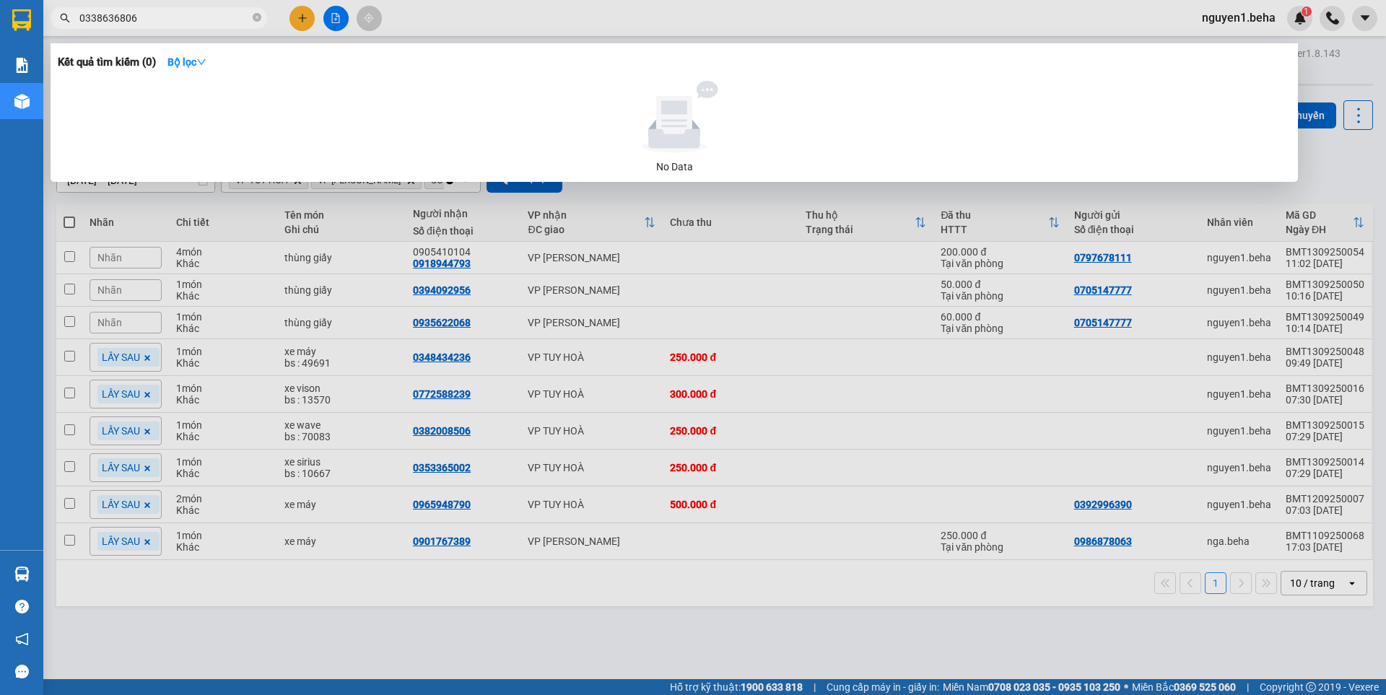
type input "0338636806"
click at [336, 20] on div at bounding box center [693, 347] width 1386 height 695
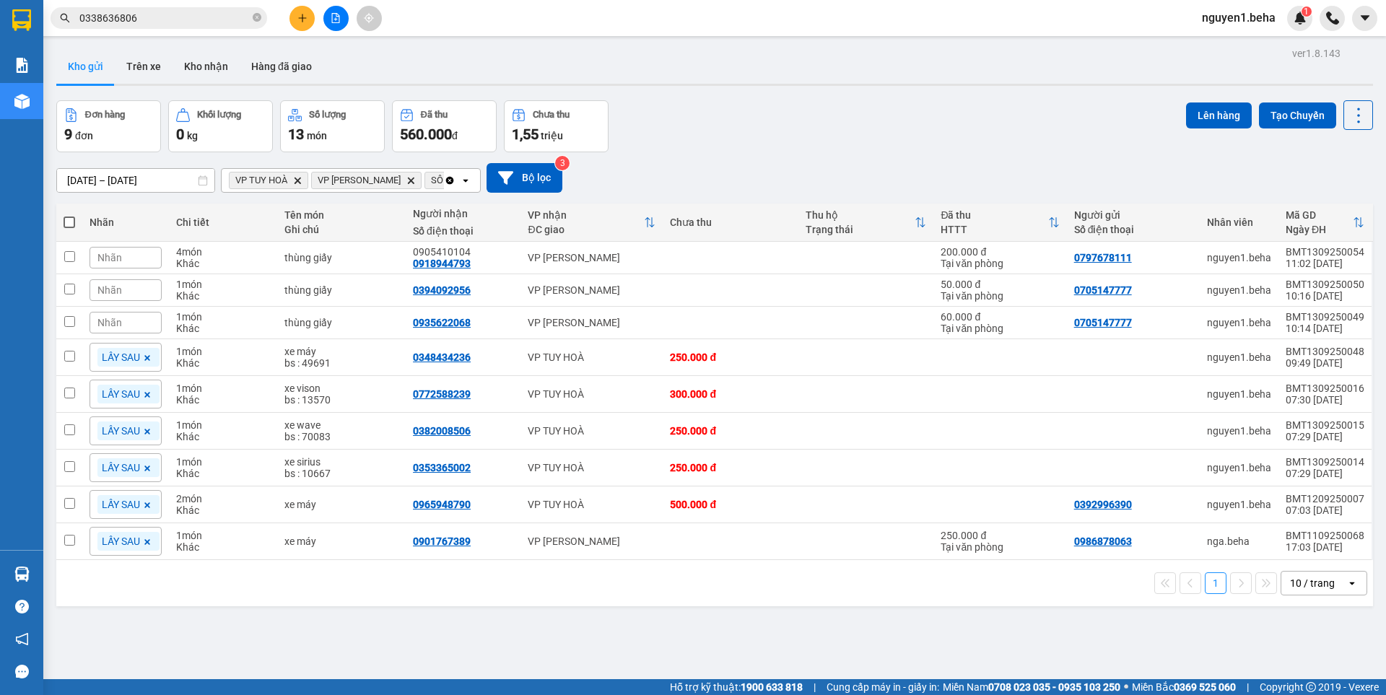
click at [333, 21] on icon "file-add" at bounding box center [336, 18] width 10 height 10
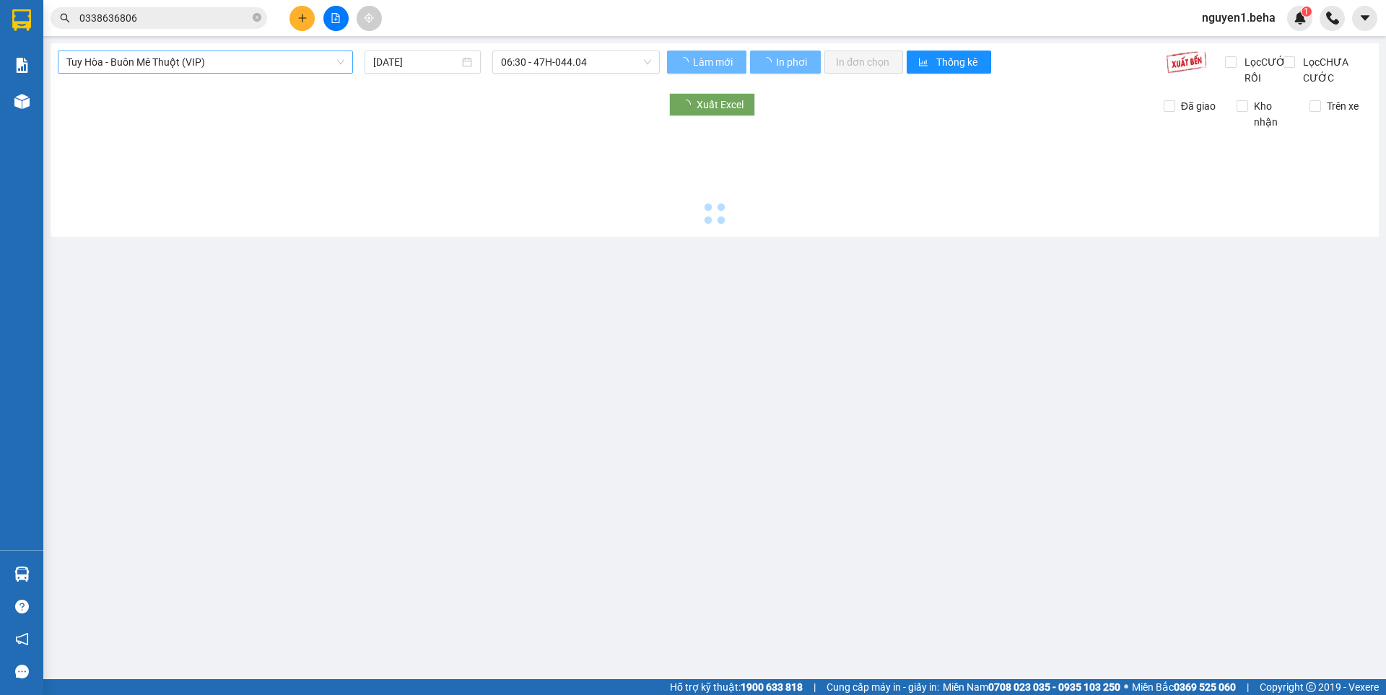
drag, startPoint x: 148, startPoint y: 57, endPoint x: 150, endPoint y: 67, distance: 10.3
click at [147, 57] on span "Tuy Hòa - Buôn Mê Thuột (VIP)" at bounding box center [205, 62] width 278 height 22
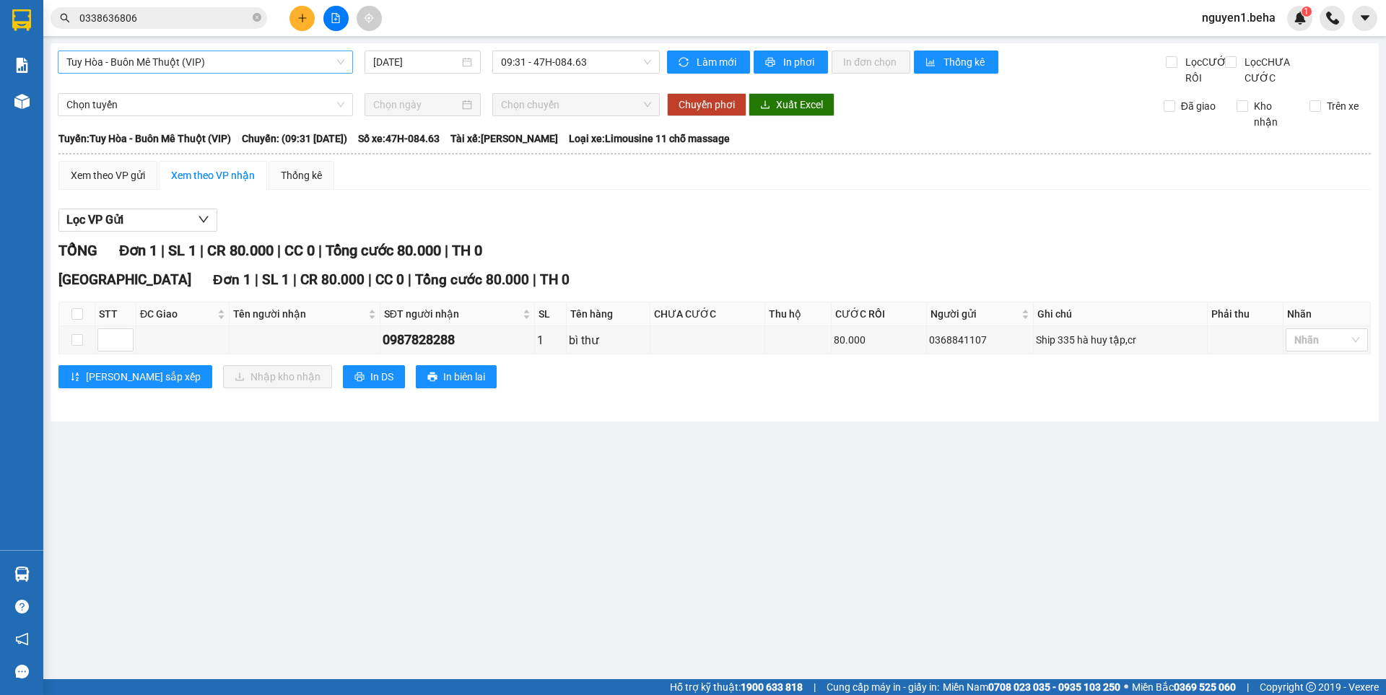
click at [217, 58] on span "Tuy Hòa - Buôn Mê Thuột (VIP)" at bounding box center [205, 62] width 278 height 22
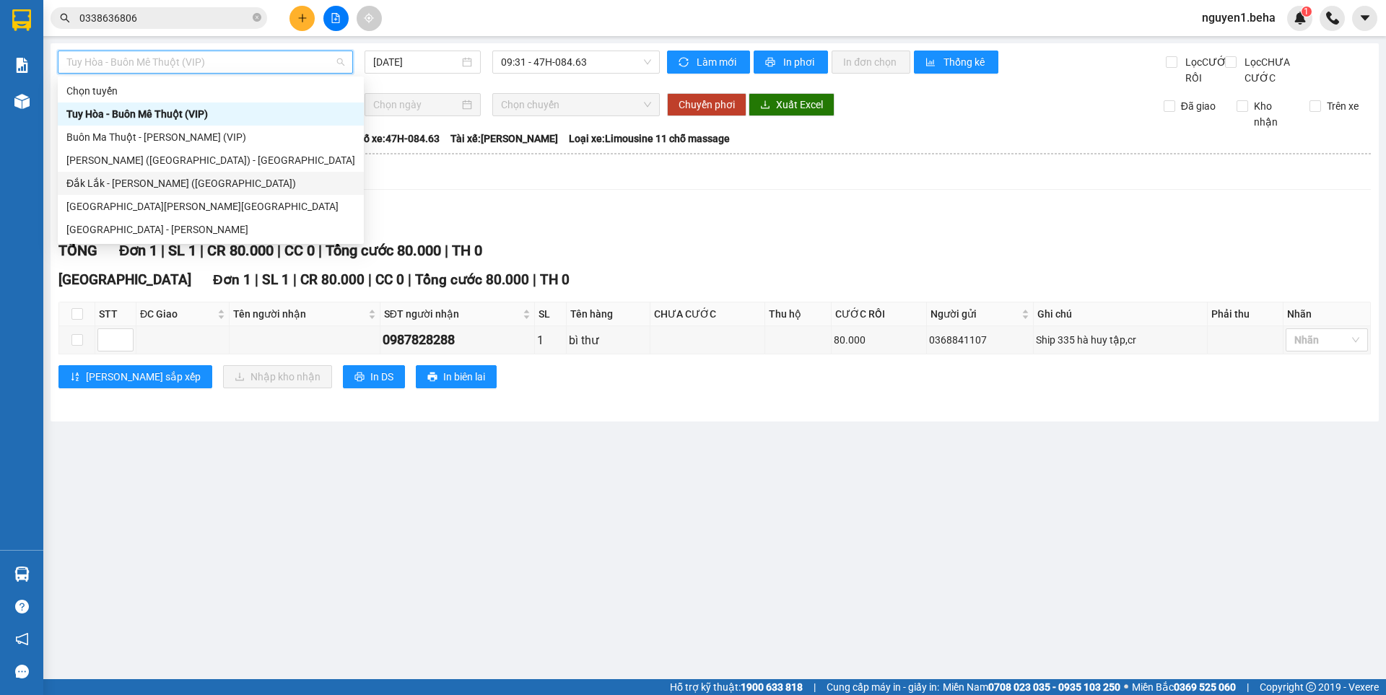
click at [109, 183] on div "Đắk Lắk - [PERSON_NAME] ([GEOGRAPHIC_DATA])" at bounding box center [210, 183] width 289 height 16
type input "[DATE]"
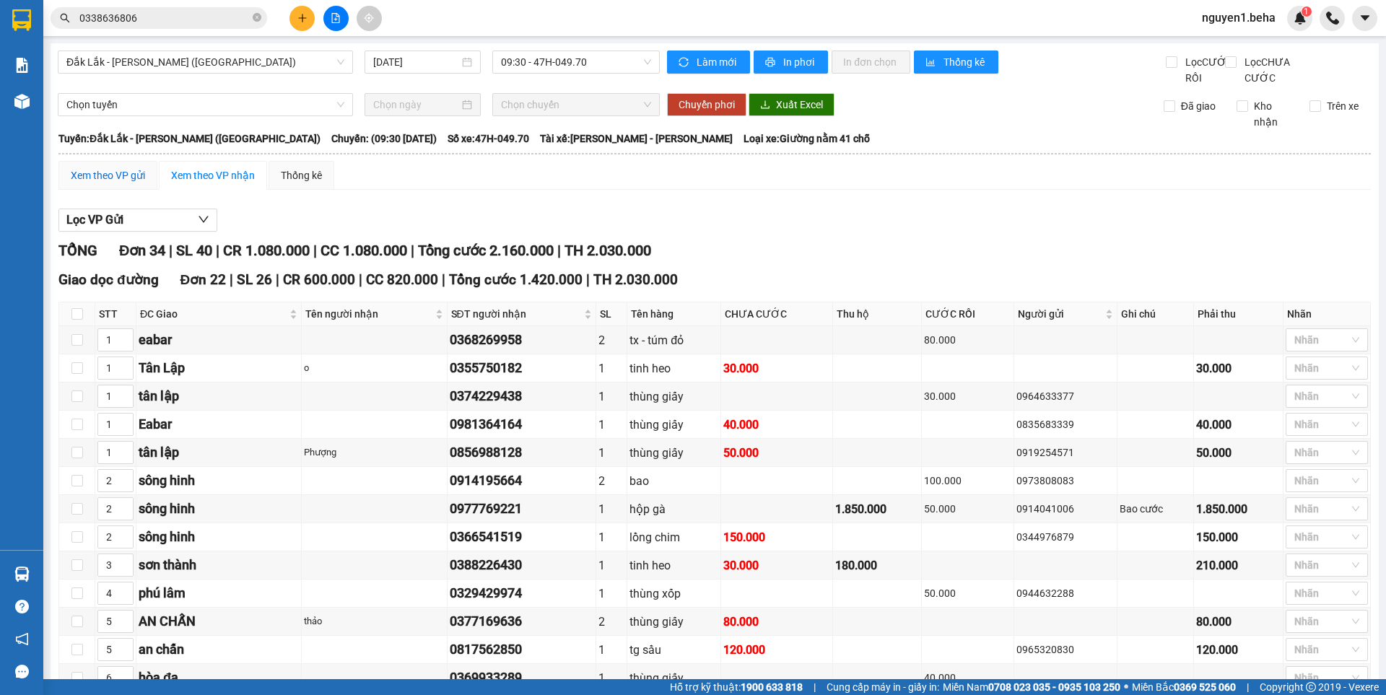
click at [108, 183] on div "Xem theo VP gửi" at bounding box center [108, 175] width 74 height 16
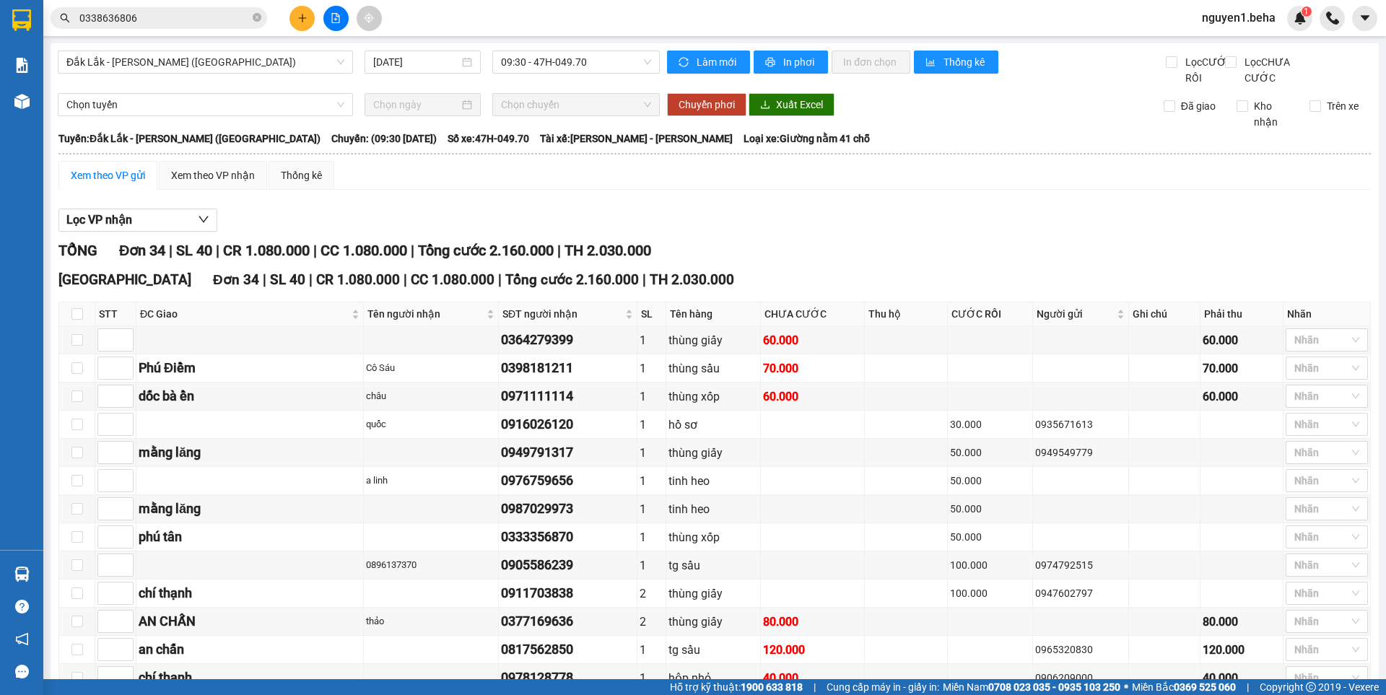
click at [115, 183] on div "Xem theo VP gửi" at bounding box center [108, 175] width 74 height 16
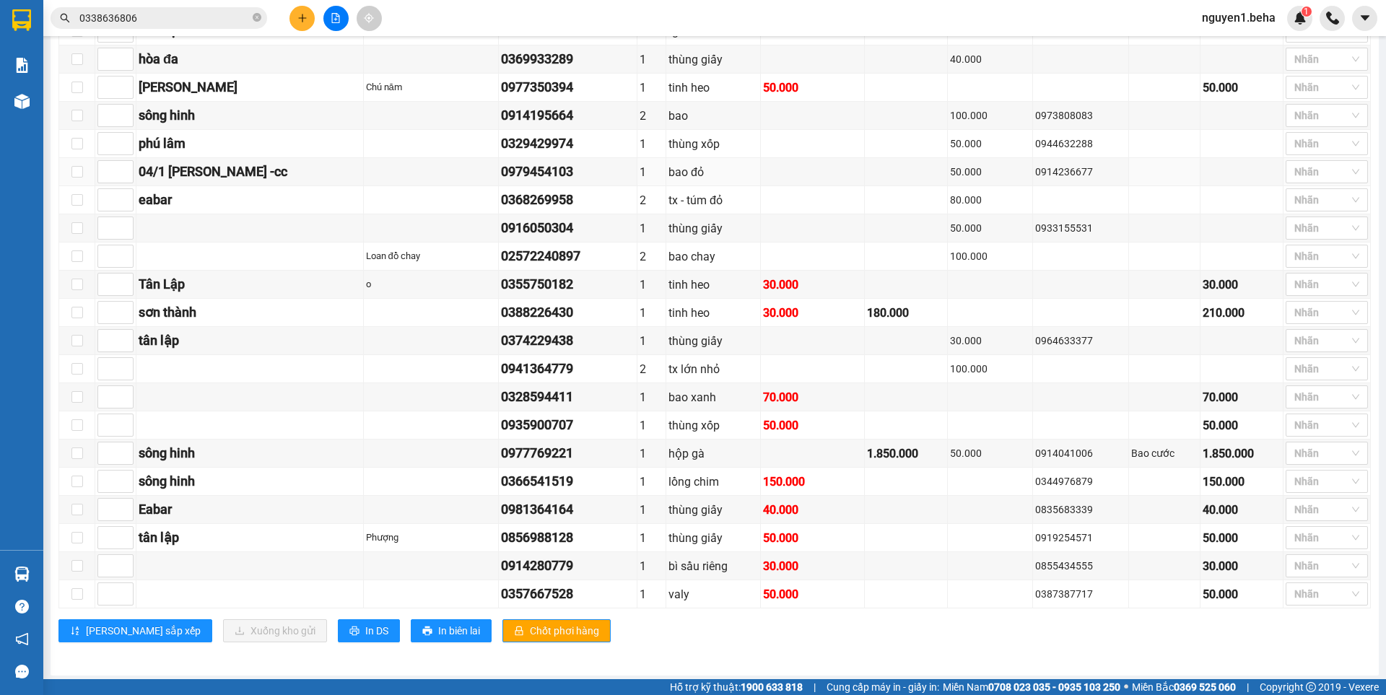
scroll to position [694, 0]
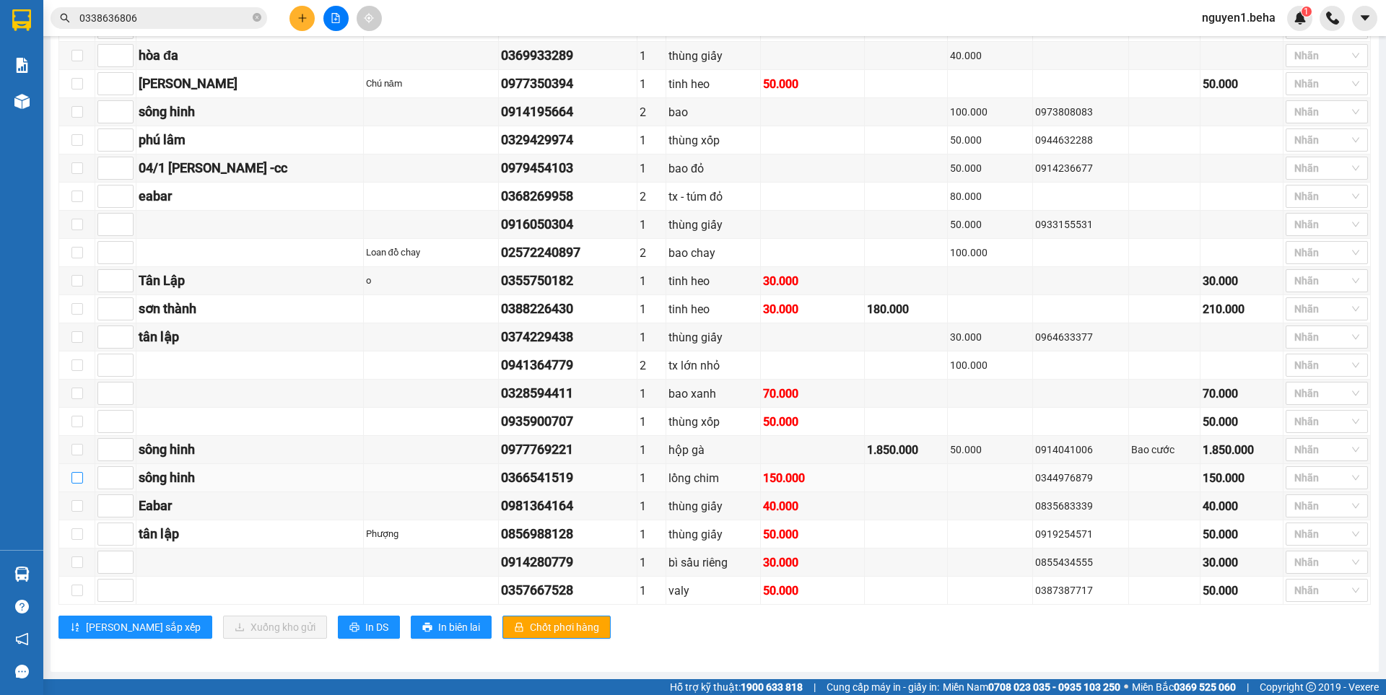
click at [73, 481] on input "checkbox" at bounding box center [77, 478] width 12 height 12
checkbox input "true"
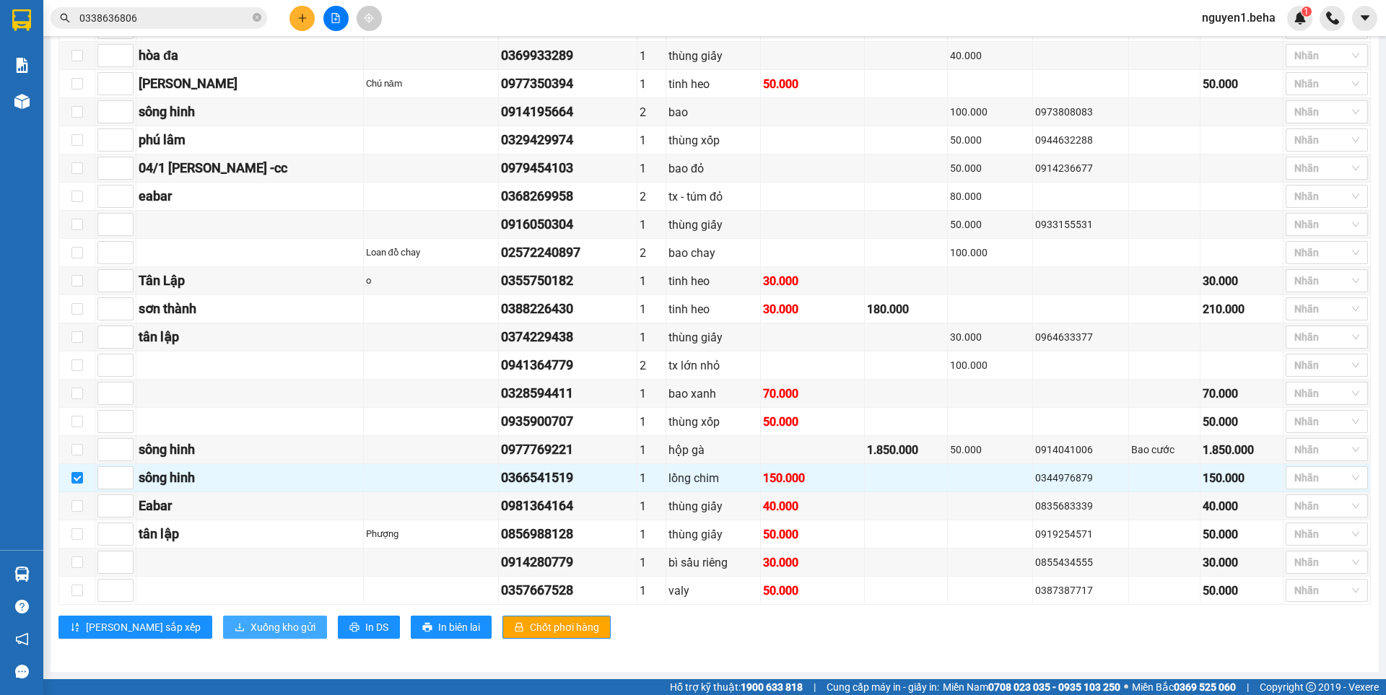
click at [250, 625] on span "Xuống kho gửi" at bounding box center [282, 627] width 65 height 16
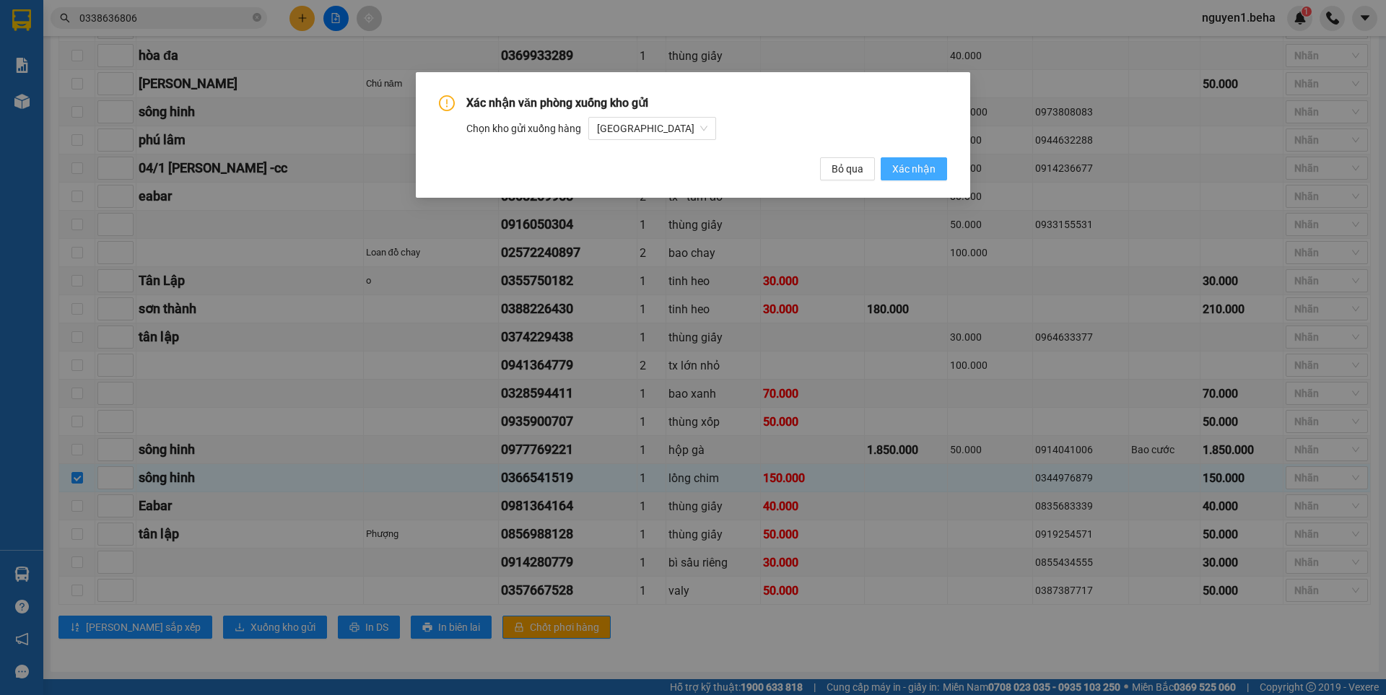
click at [912, 168] on span "Xác nhận" at bounding box center [913, 169] width 43 height 16
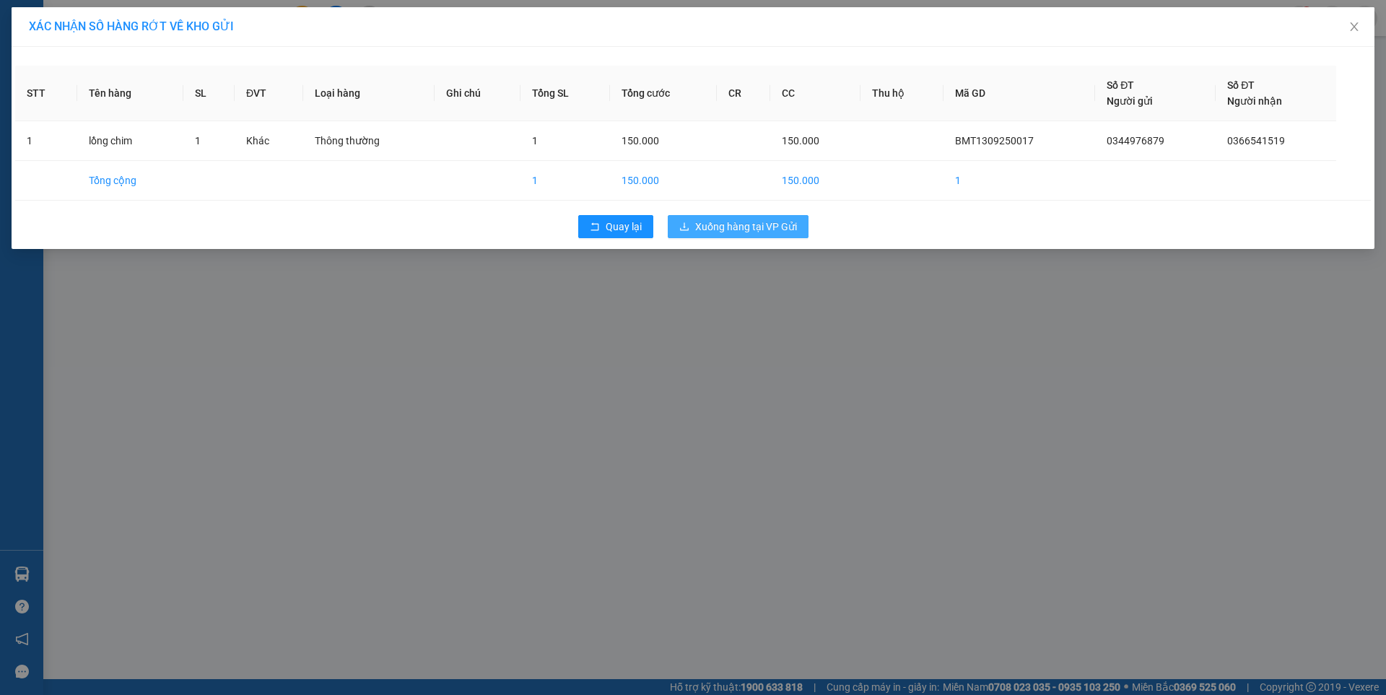
click at [751, 235] on button "Xuống hàng tại VP Gửi" at bounding box center [738, 226] width 141 height 23
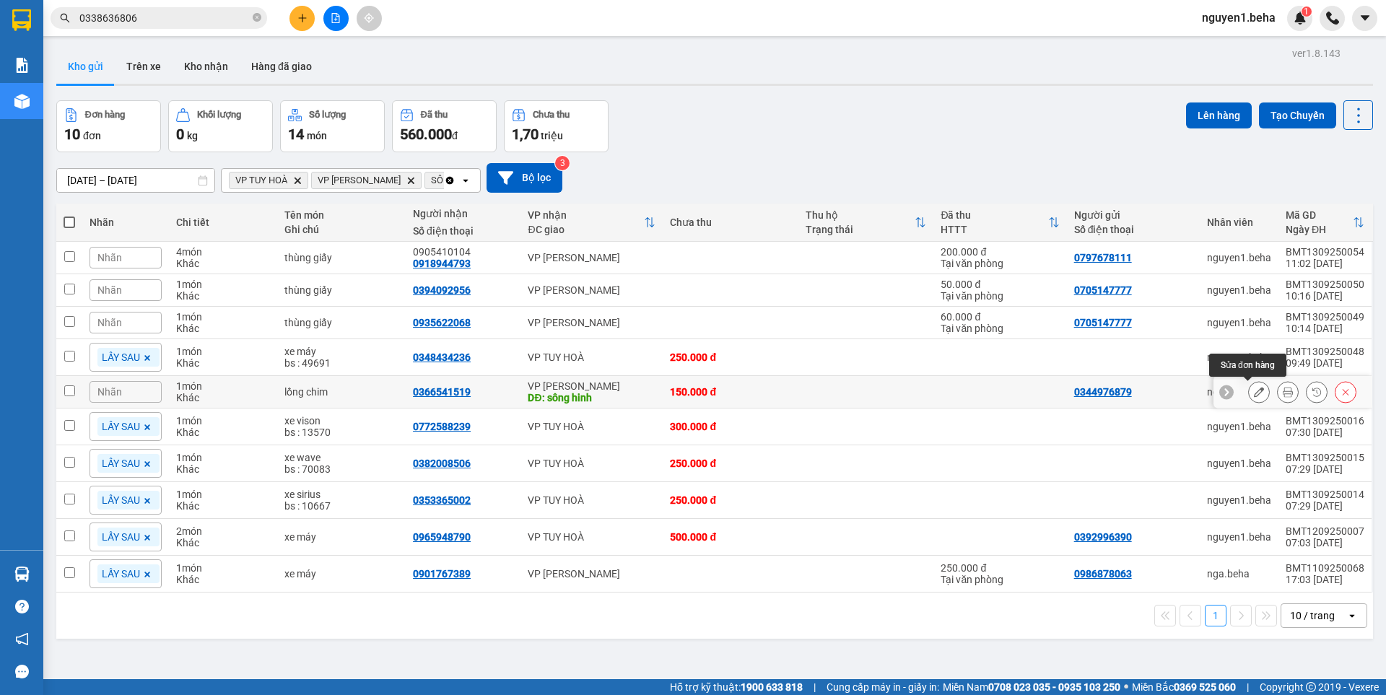
click at [1254, 391] on button at bounding box center [1259, 392] width 20 height 25
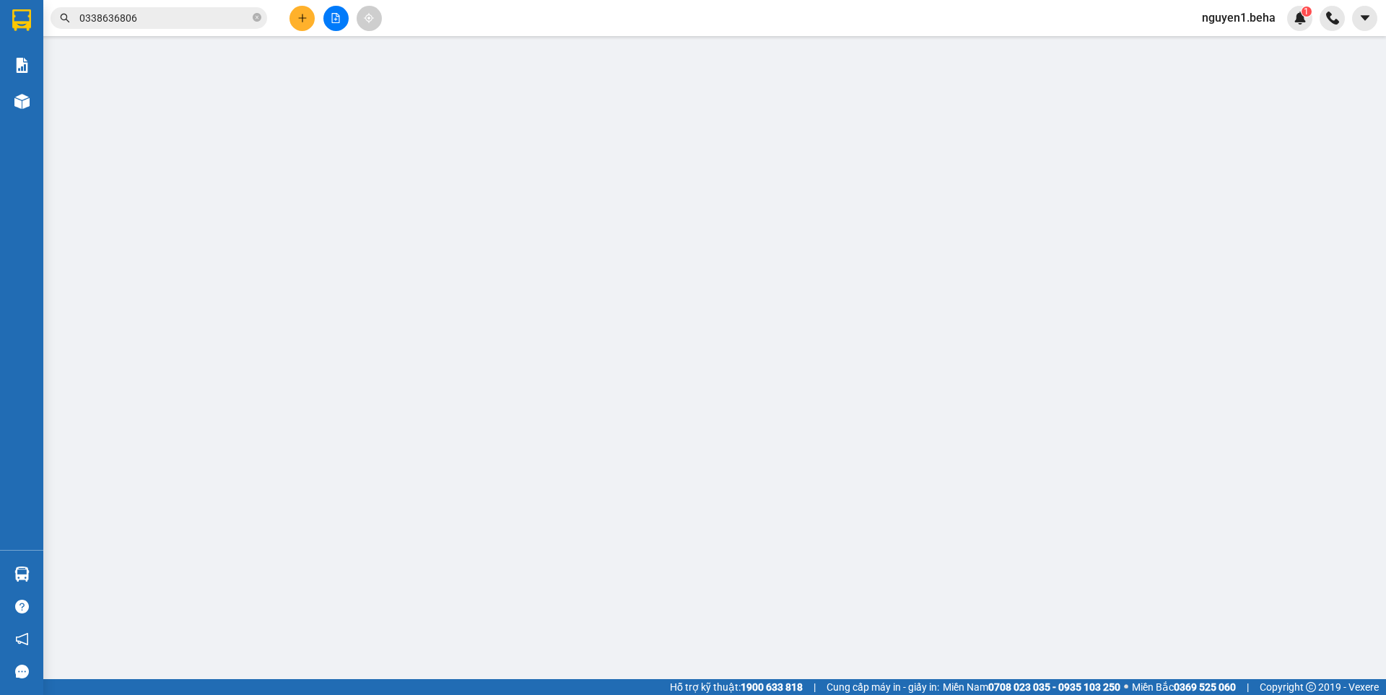
type input "0344976879"
type input "0366541519"
type input "sông hinh"
type input "150.000"
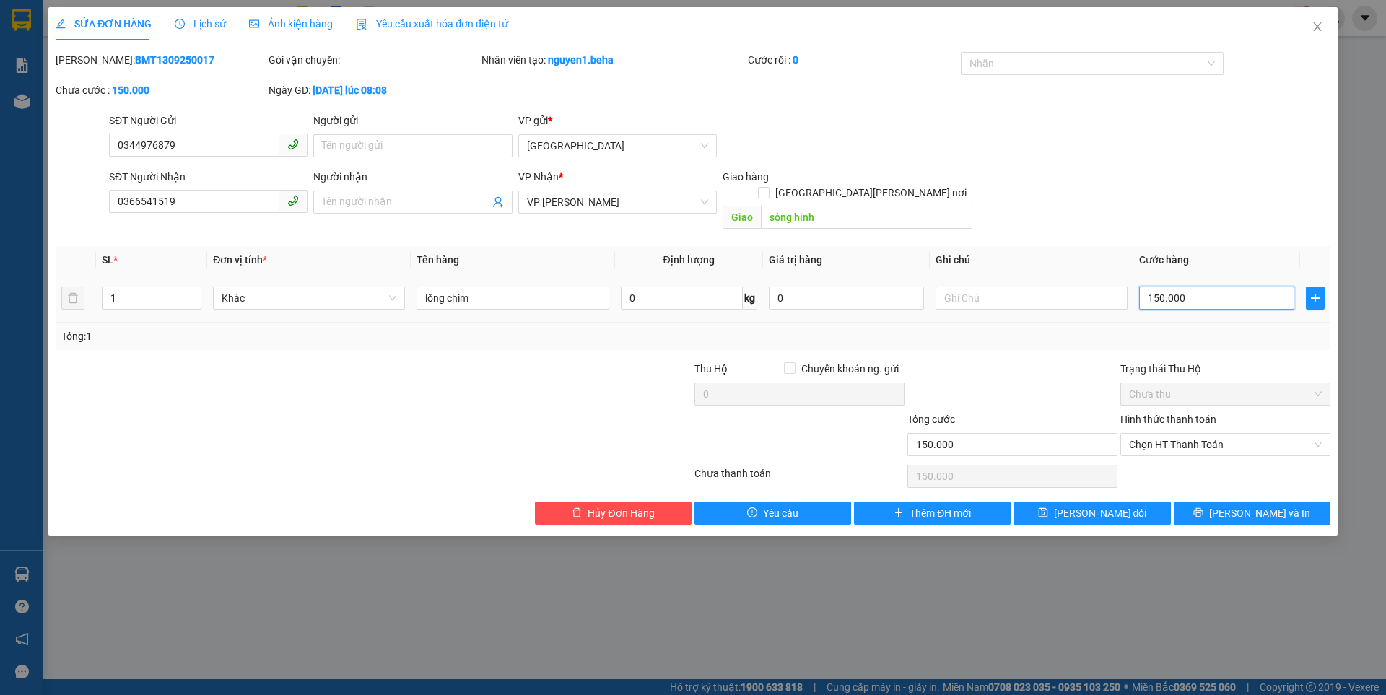
click at [1196, 287] on input "150.000" at bounding box center [1216, 298] width 155 height 23
type input "1"
type input "10"
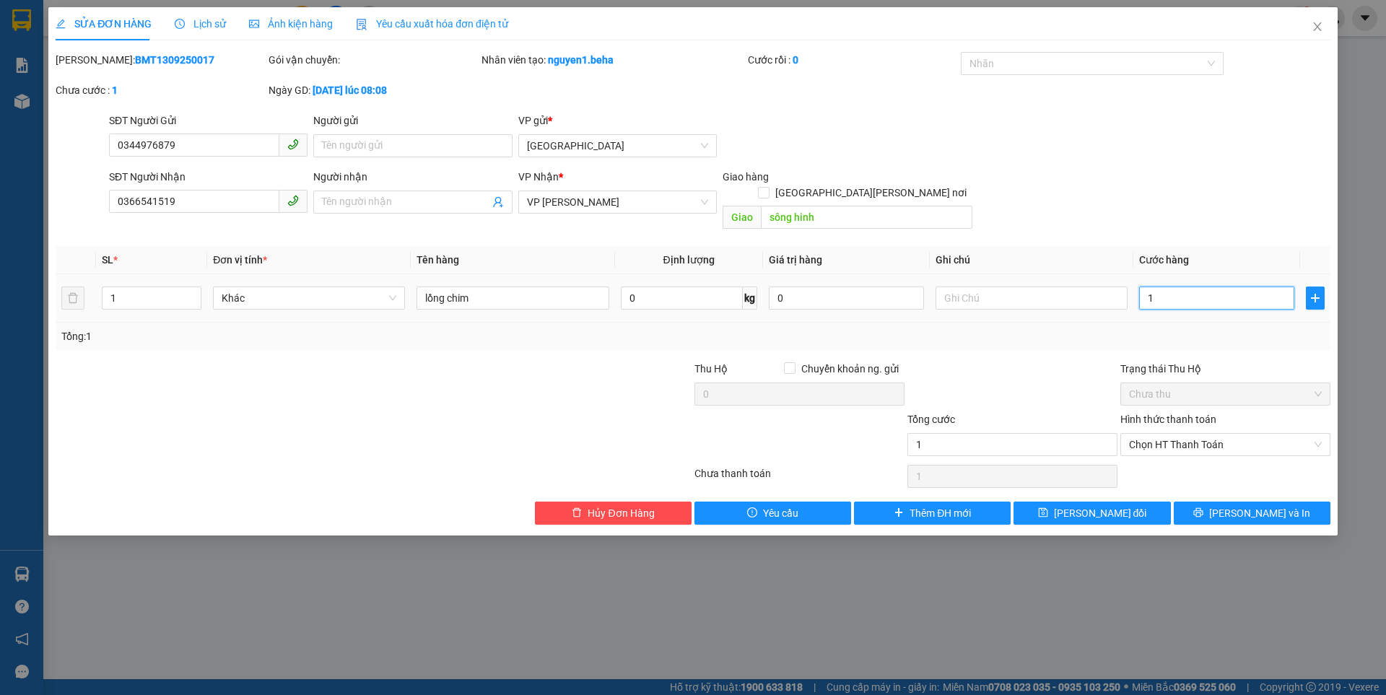
type input "10"
type input "100"
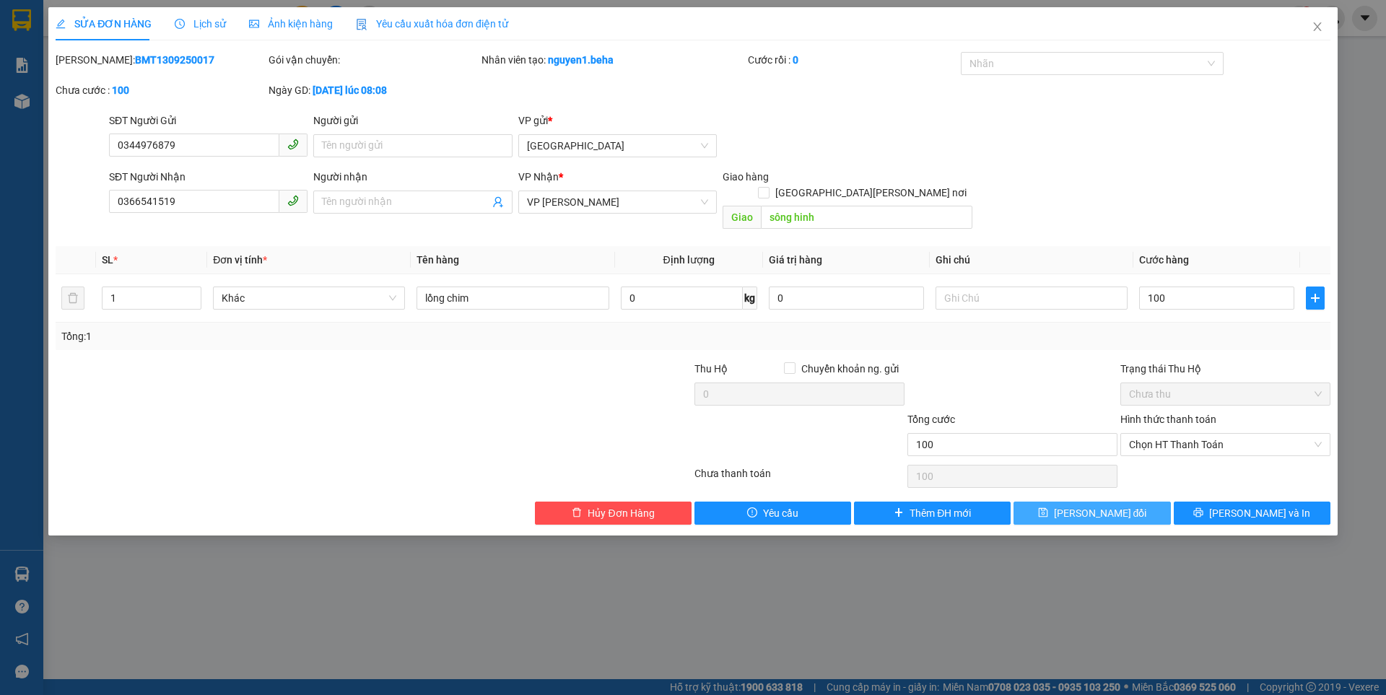
type input "100.000"
click at [1136, 502] on button "[PERSON_NAME] đổi" at bounding box center [1092, 513] width 157 height 23
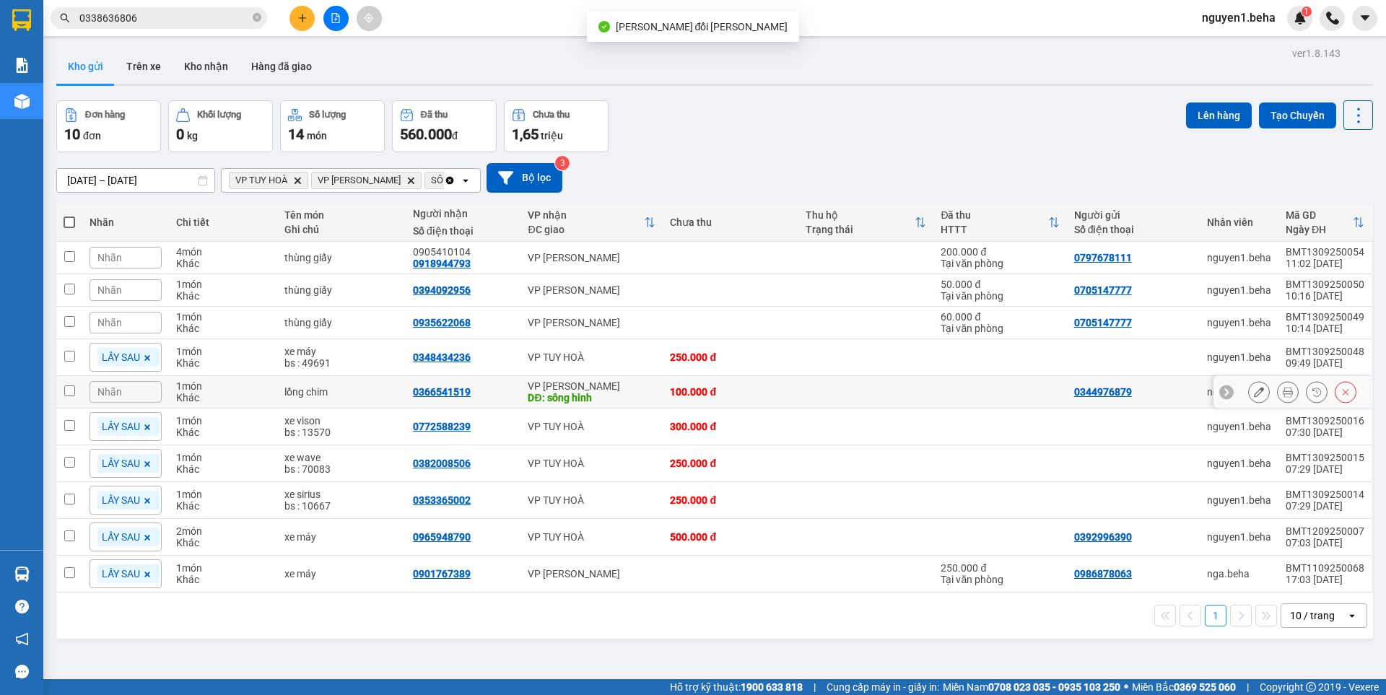
click at [68, 390] on input "checkbox" at bounding box center [69, 390] width 11 height 11
checkbox input "true"
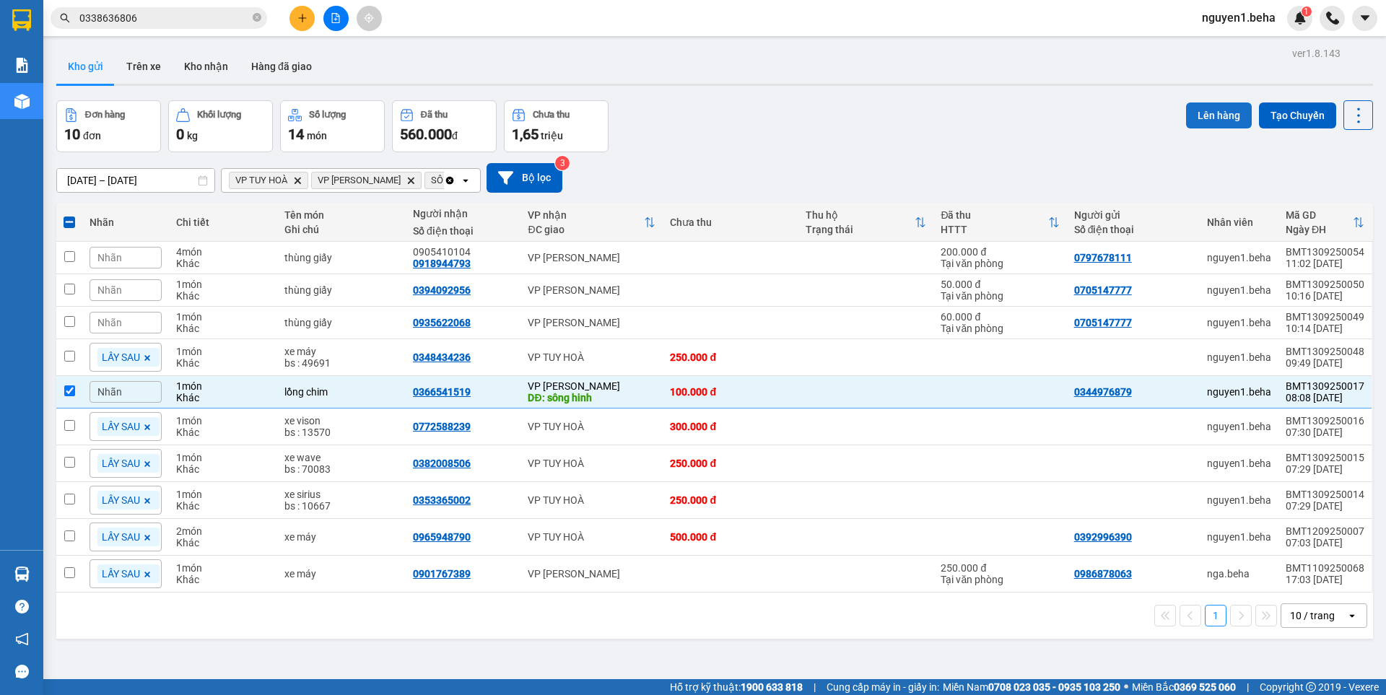
click at [1204, 112] on button "Lên hàng" at bounding box center [1219, 116] width 66 height 26
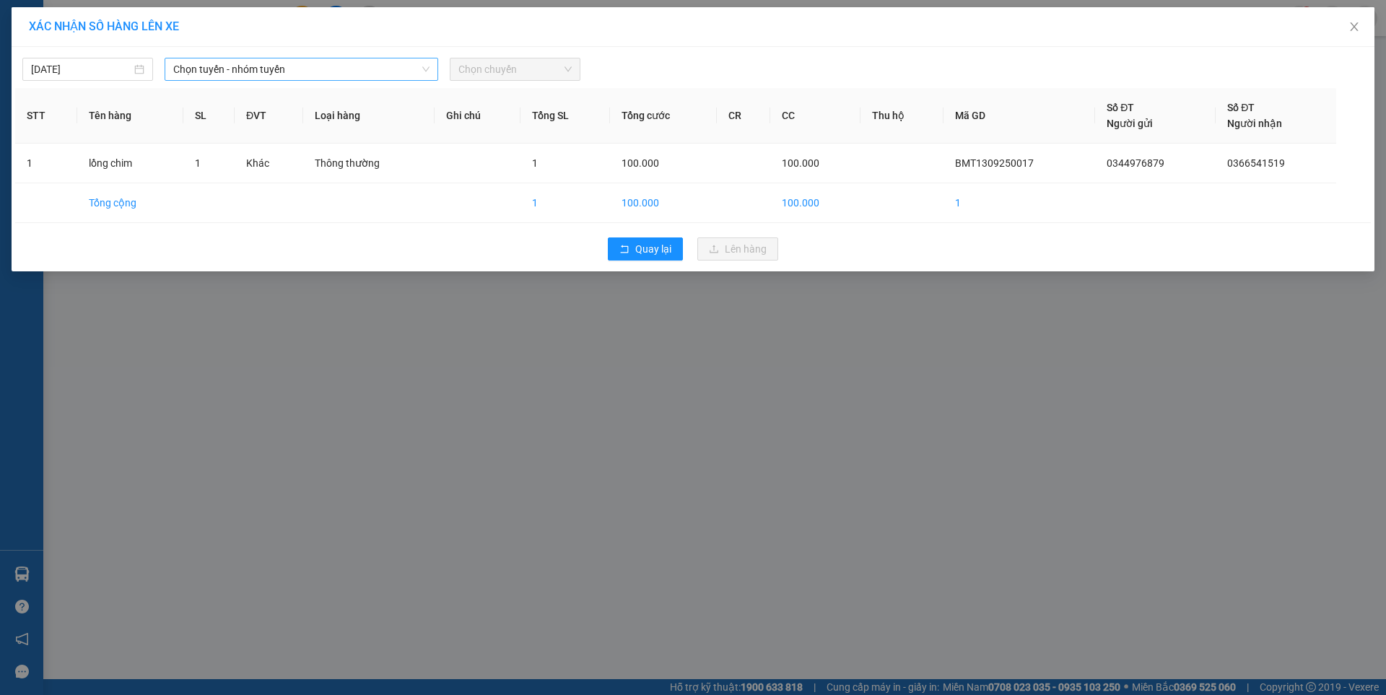
click at [269, 67] on span "Chọn tuyến - nhóm tuyến" at bounding box center [301, 69] width 256 height 22
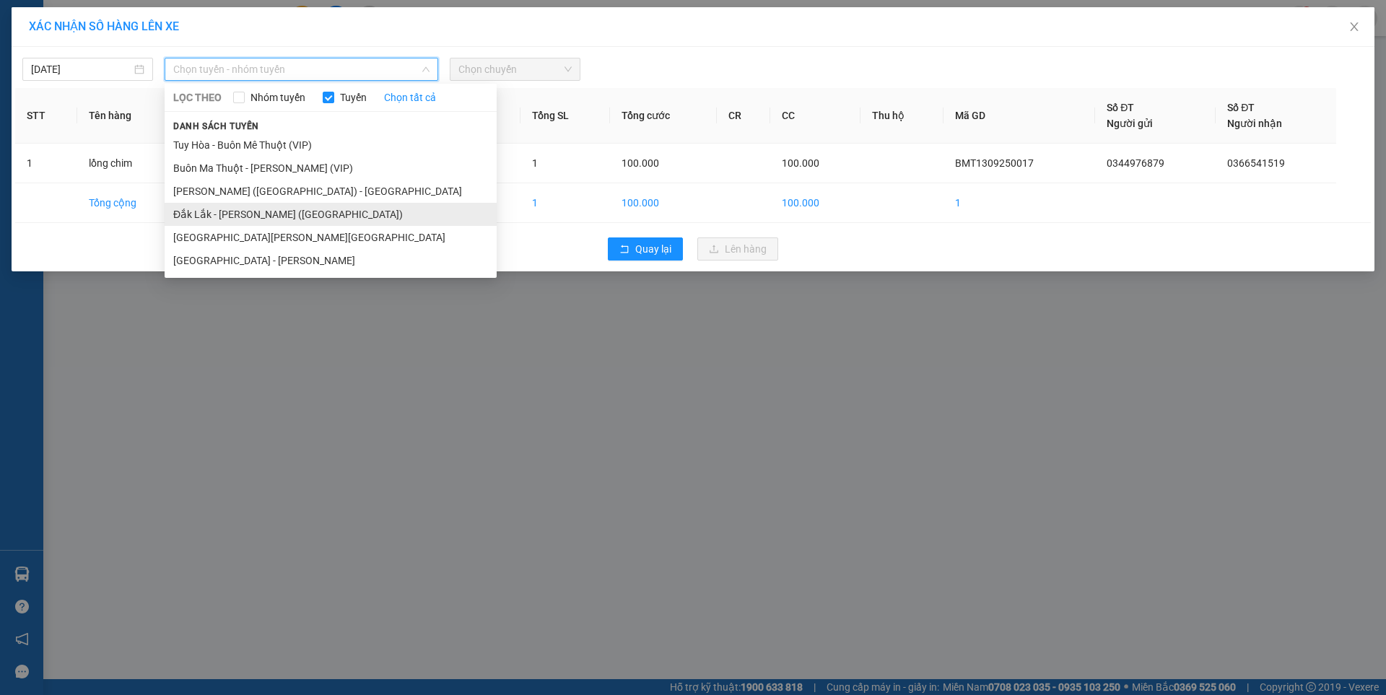
click at [274, 212] on li "Đắk Lắk - [PERSON_NAME] ([GEOGRAPHIC_DATA])" at bounding box center [331, 214] width 332 height 23
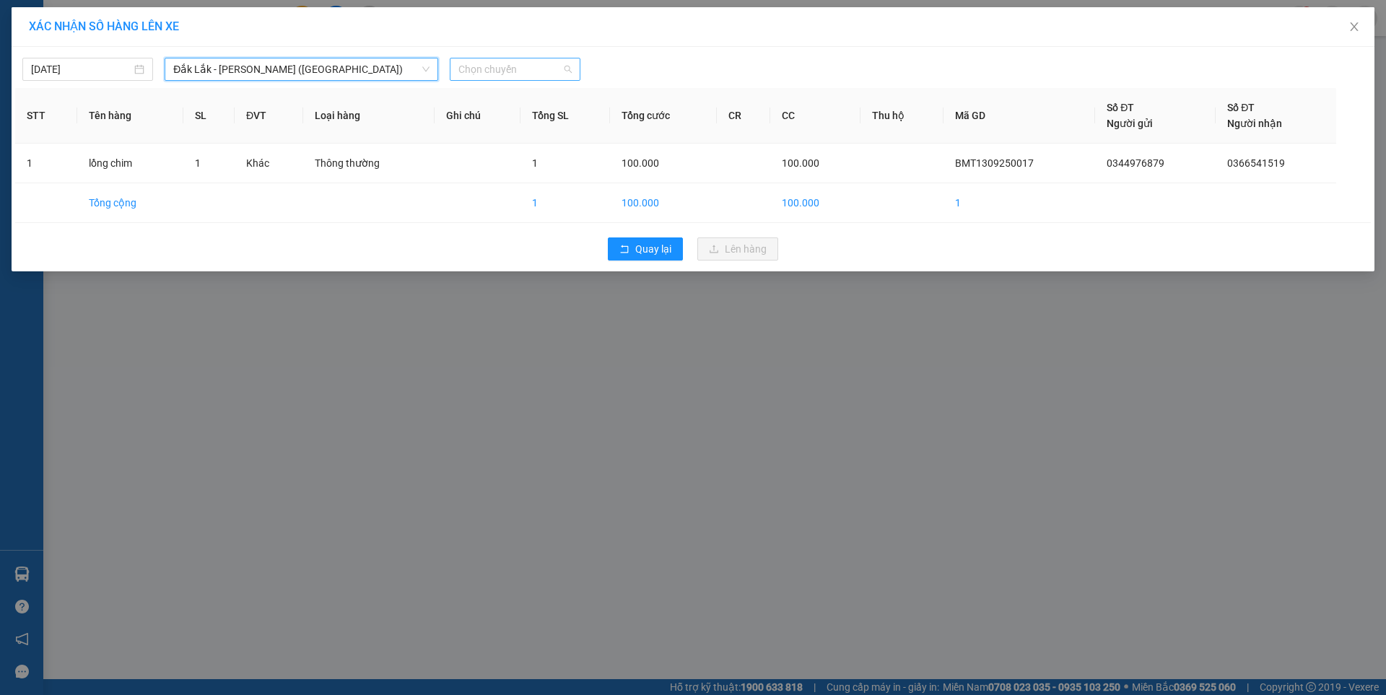
click at [491, 67] on span "Chọn chuyến" at bounding box center [514, 69] width 113 height 22
click at [512, 121] on div "09:30 - 47H-049.70" at bounding box center [514, 121] width 113 height 16
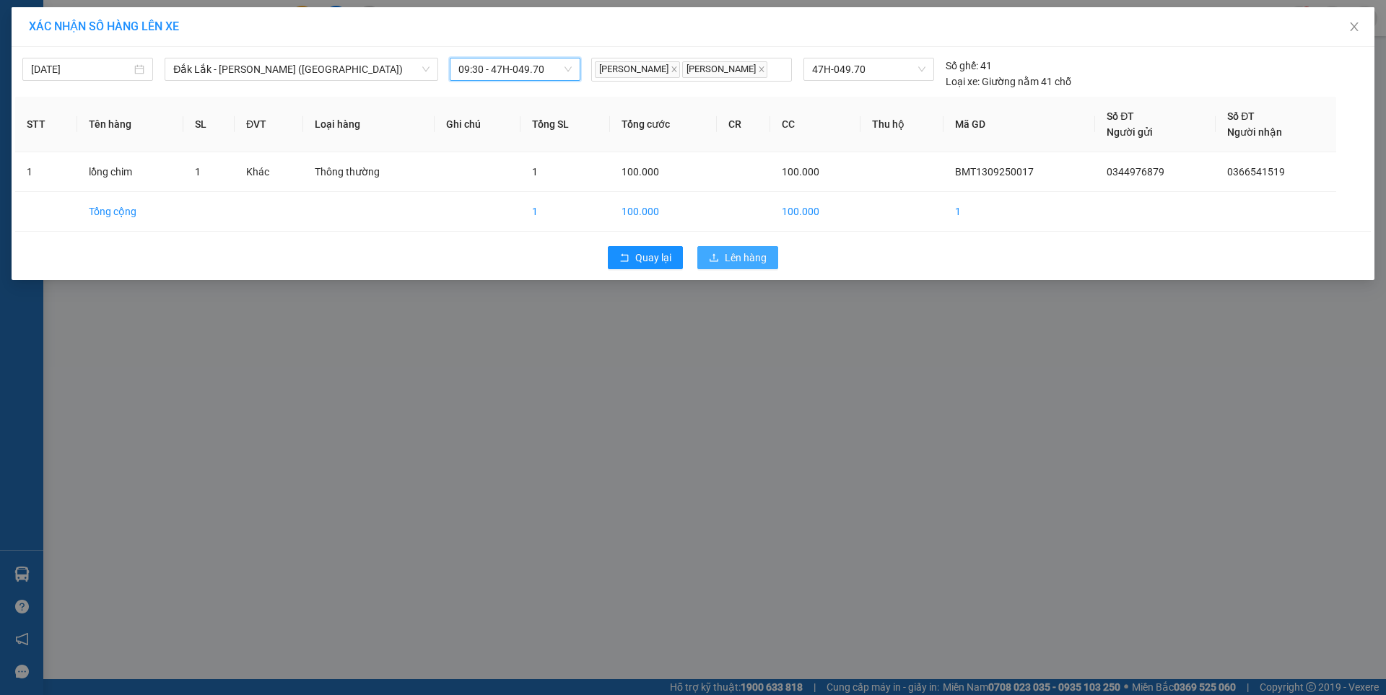
click at [746, 253] on span "Lên hàng" at bounding box center [746, 258] width 42 height 16
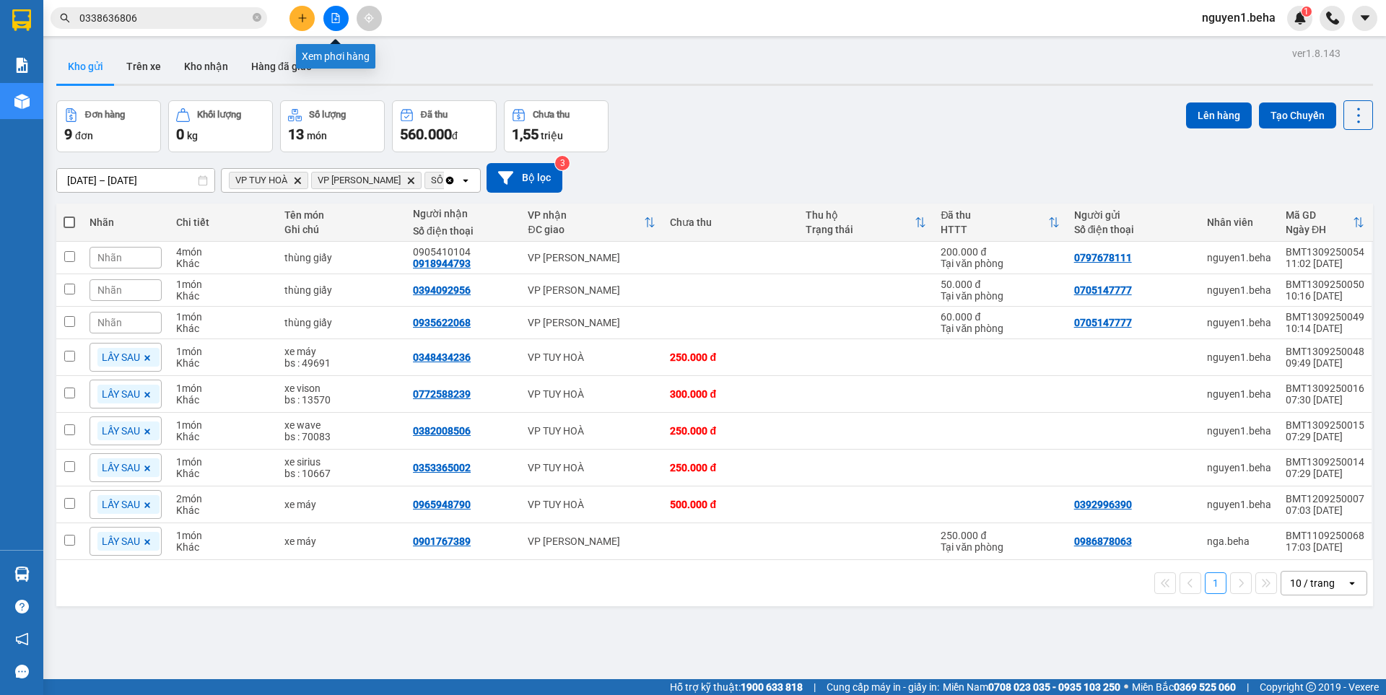
click at [337, 14] on icon "file-add" at bounding box center [336, 18] width 10 height 10
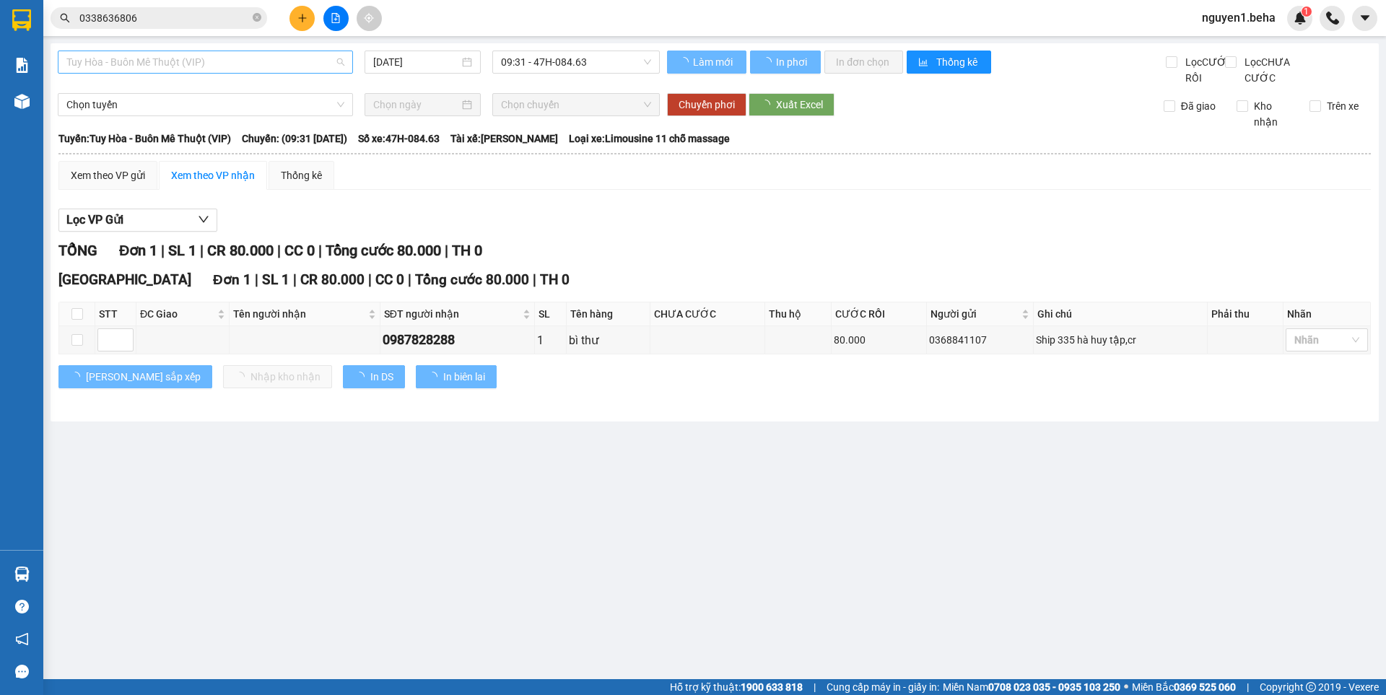
click at [212, 59] on span "Tuy Hòa - Buôn Mê Thuột (VIP)" at bounding box center [205, 62] width 278 height 22
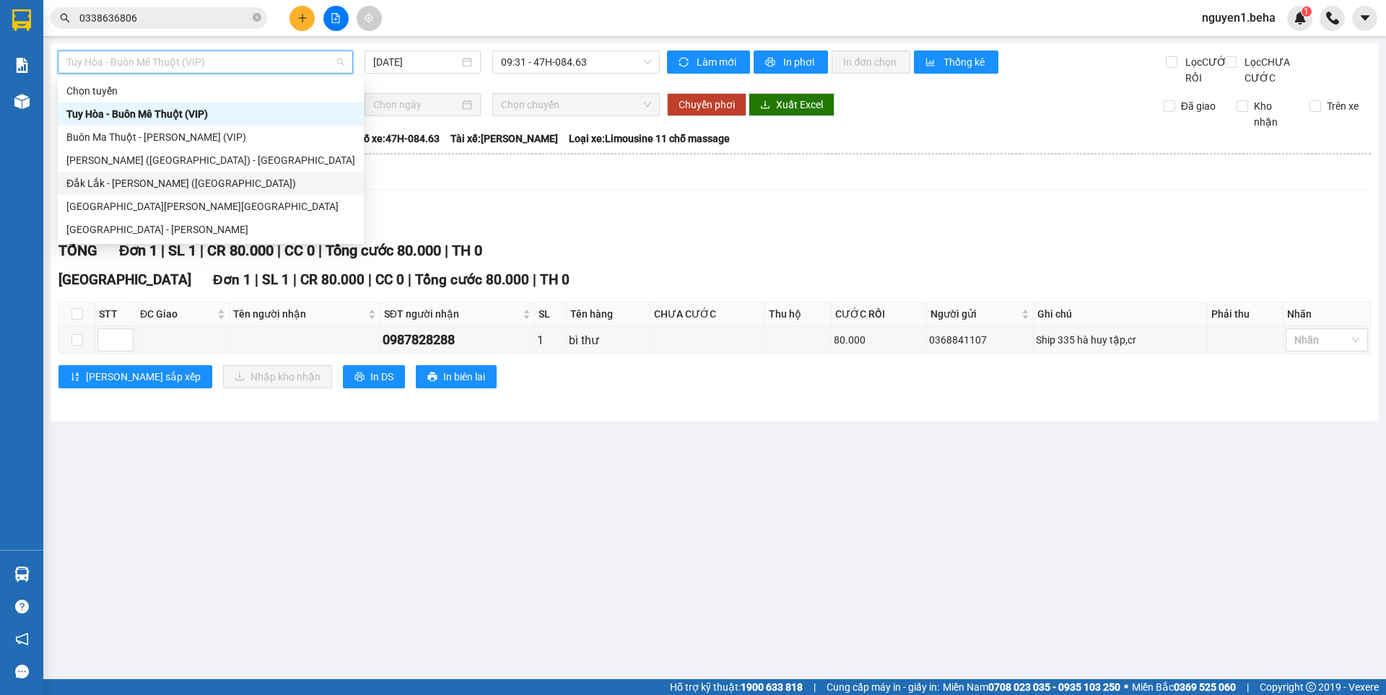
click at [142, 178] on div "Đắk Lắk - [PERSON_NAME] ([GEOGRAPHIC_DATA])" at bounding box center [210, 183] width 289 height 16
type input "[DATE]"
